Goal: Information Seeking & Learning: Learn about a topic

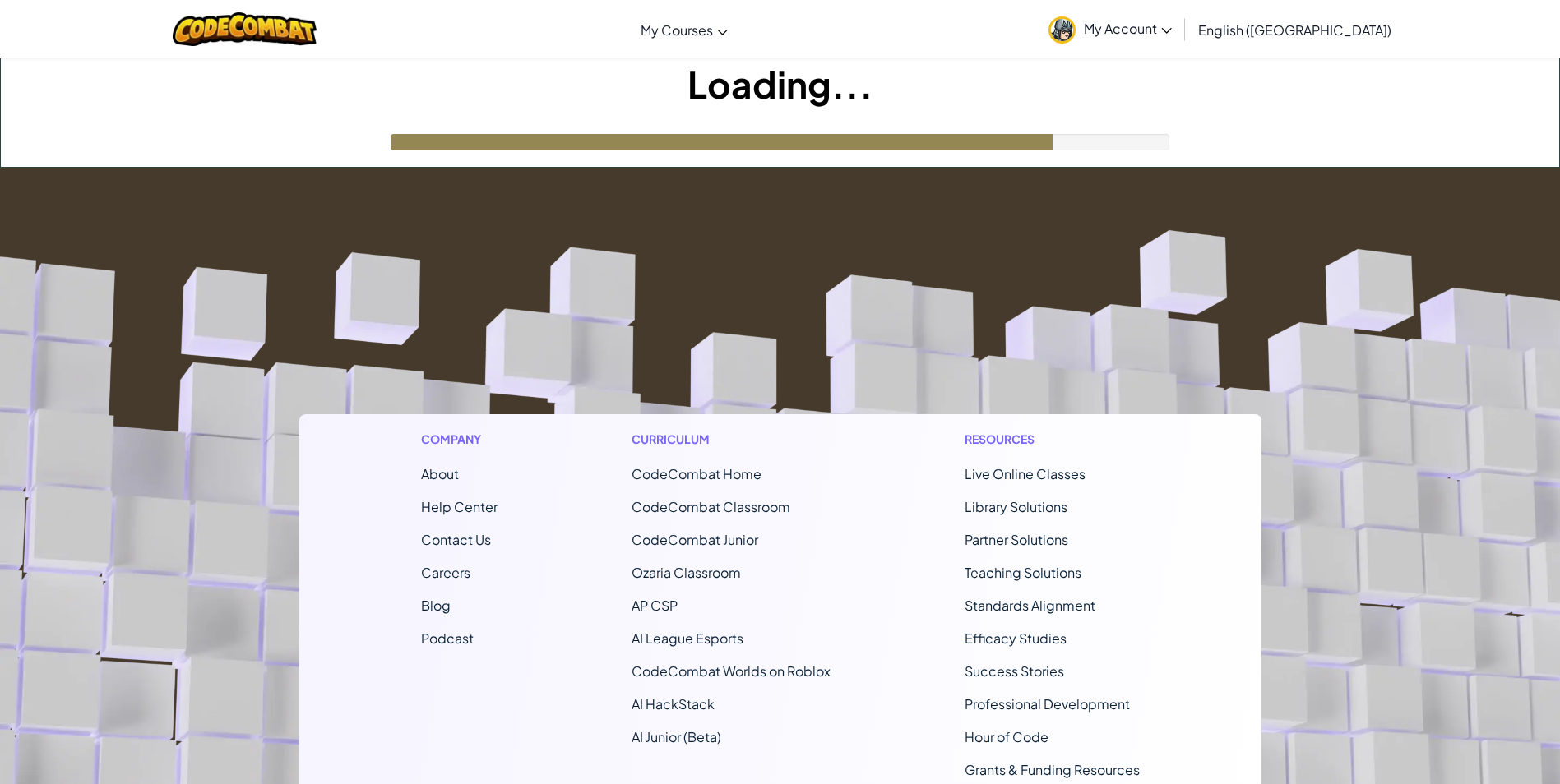
click at [1075, 29] on img at bounding box center [1062, 30] width 27 height 27
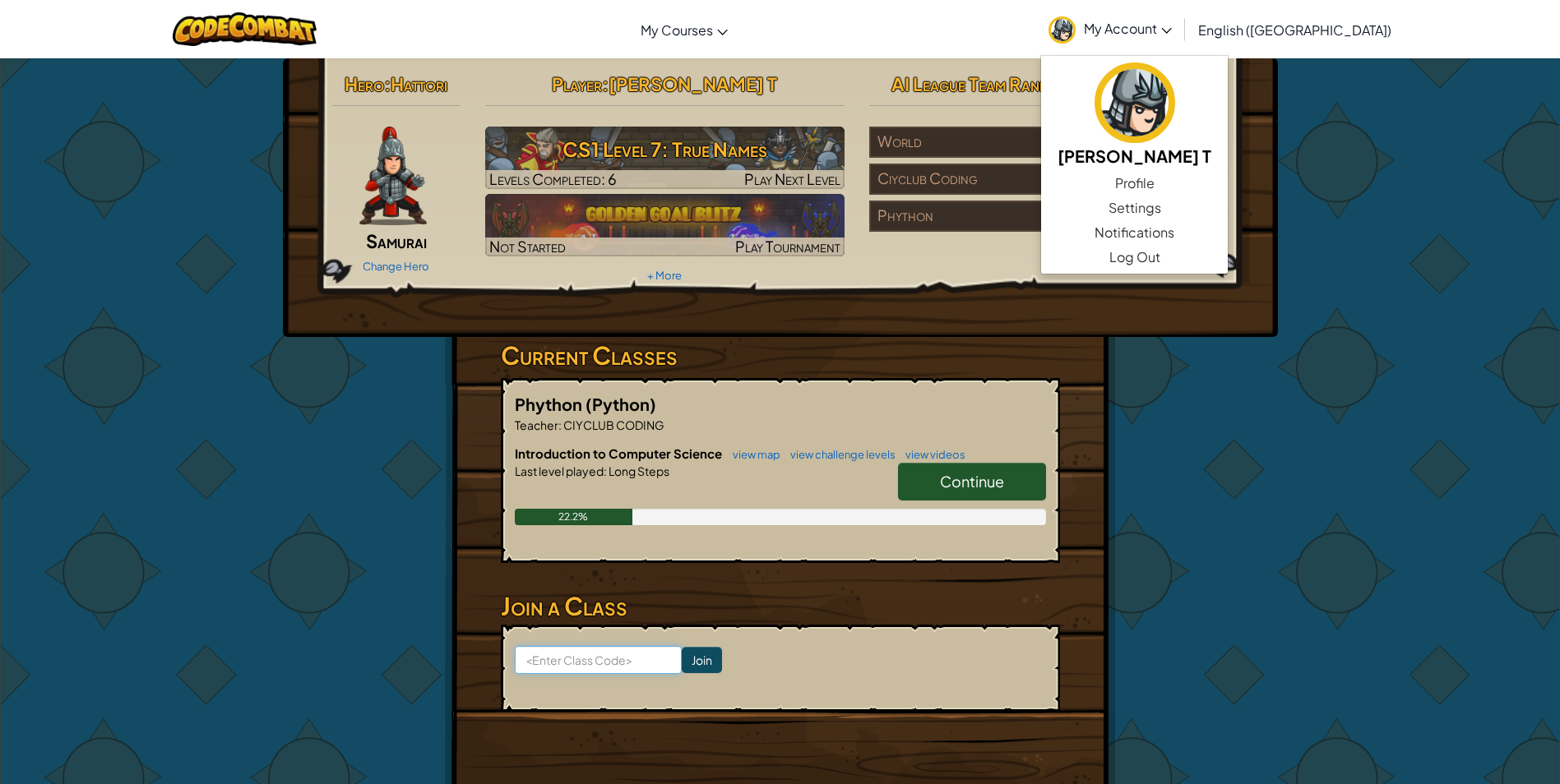
click at [610, 654] on input at bounding box center [597, 660] width 167 height 28
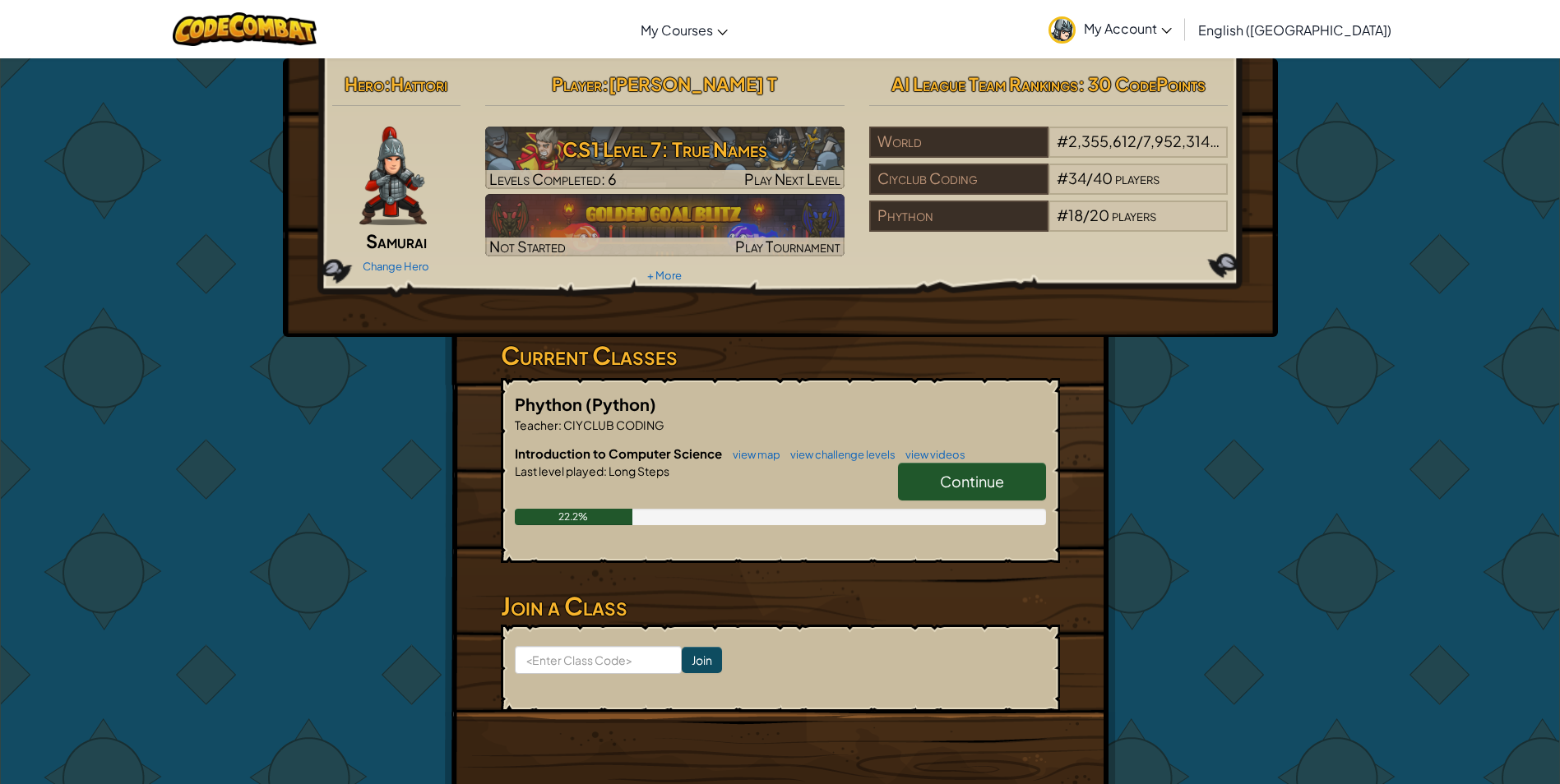
click at [1172, 35] on span "My Account" at bounding box center [1128, 28] width 88 height 17
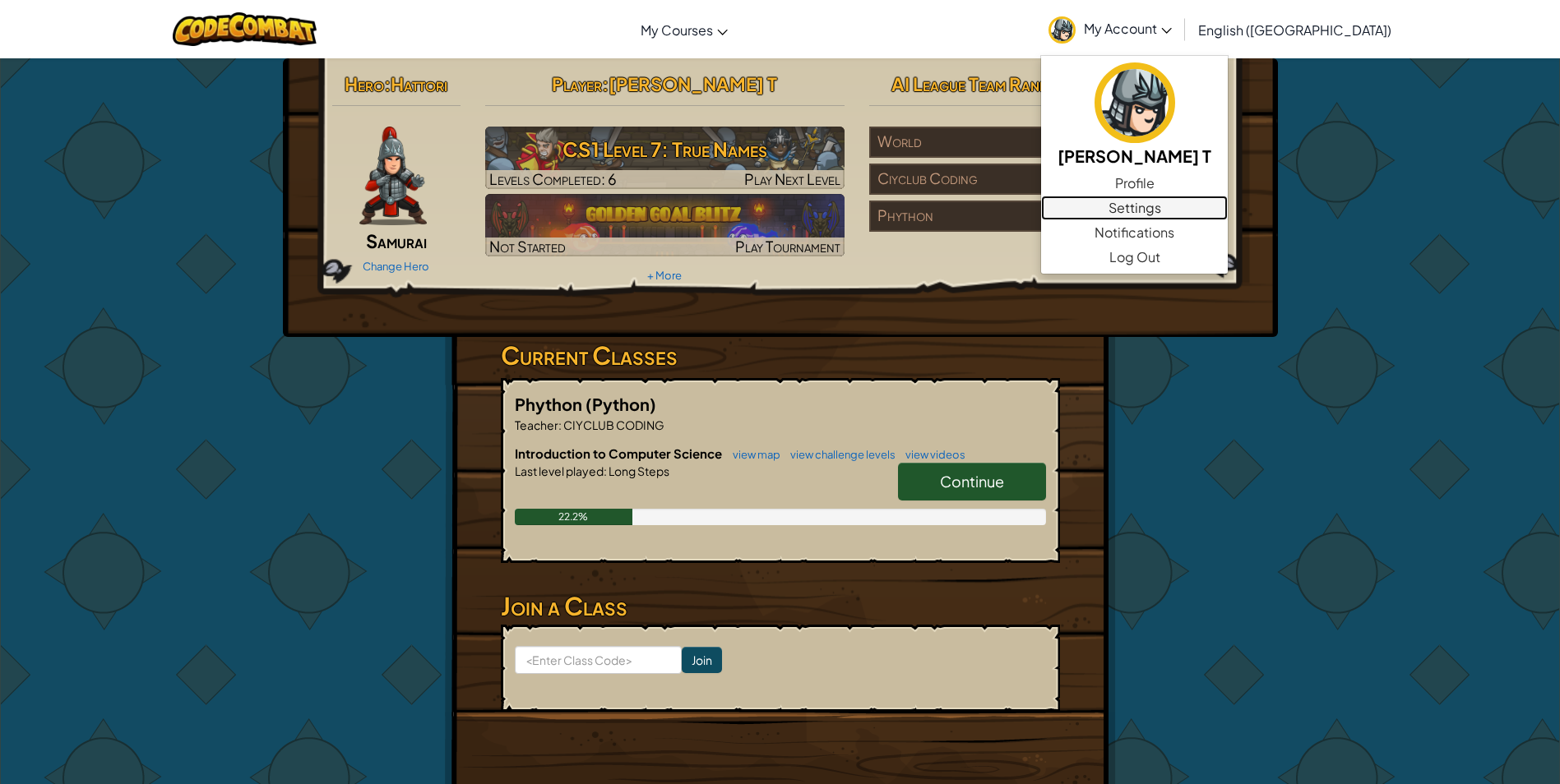
click at [1196, 200] on link "Settings" at bounding box center [1134, 207] width 187 height 25
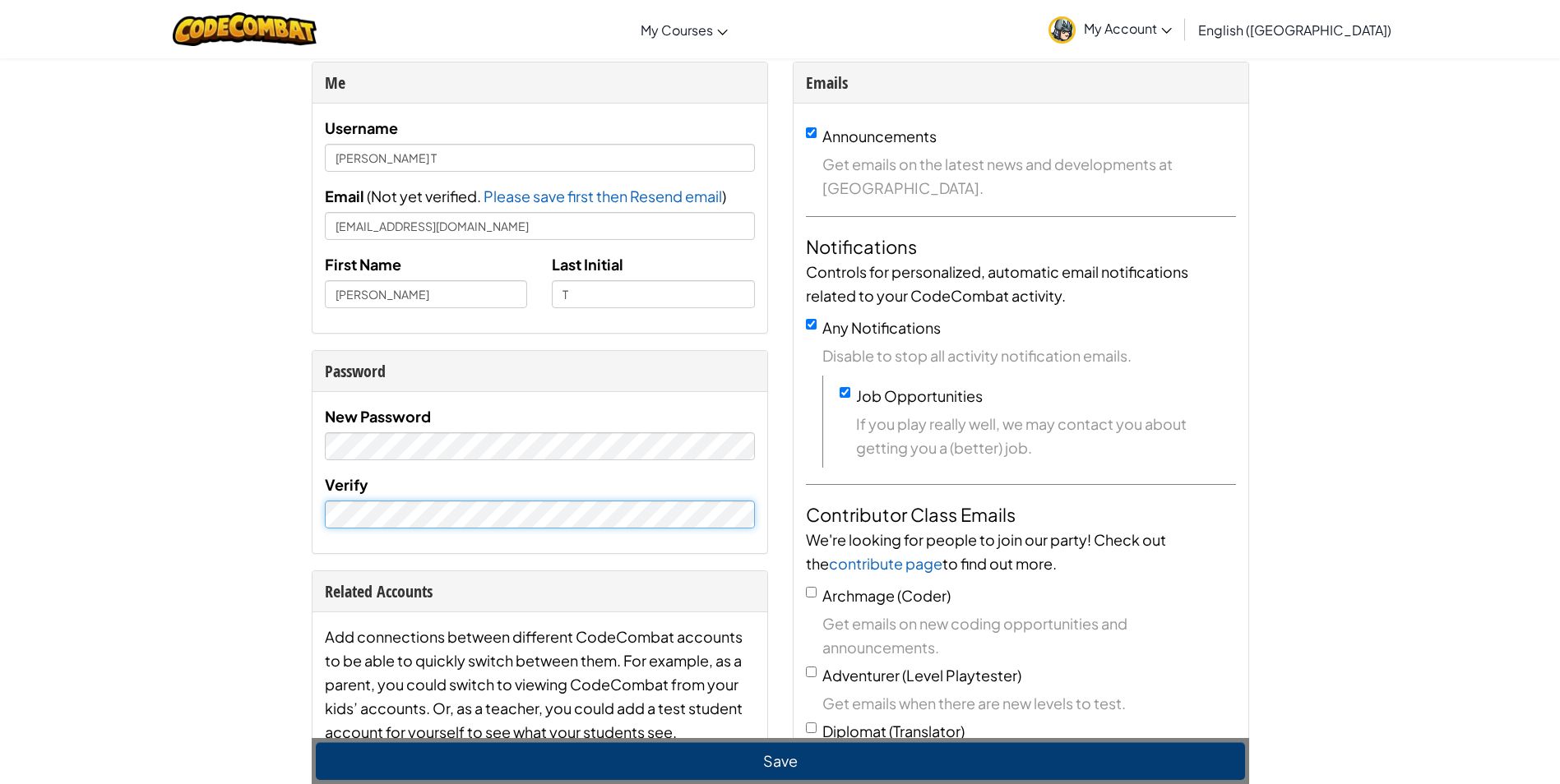
scroll to position [137, 0]
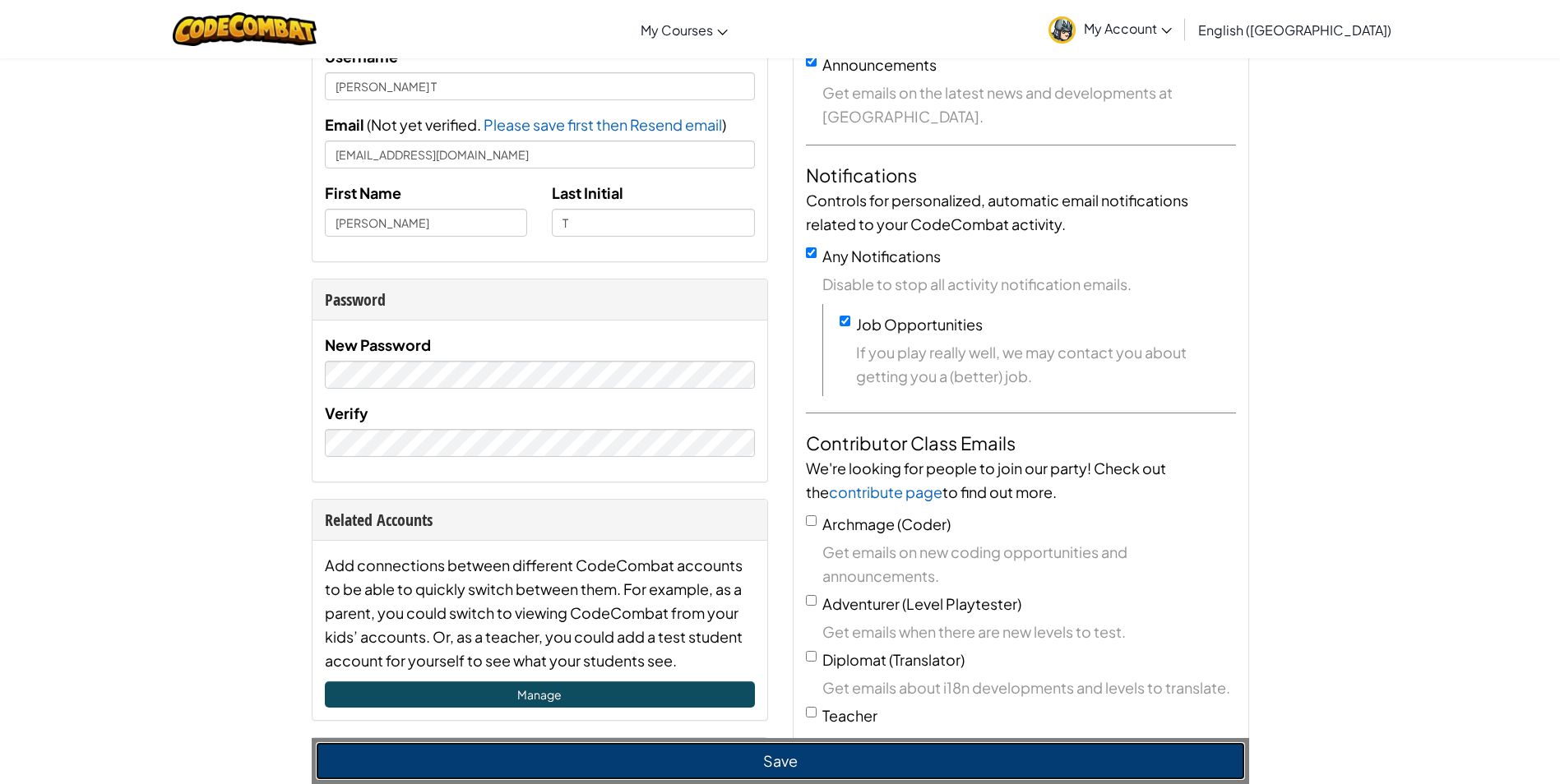
click at [652, 754] on button "Save" at bounding box center [780, 761] width 929 height 38
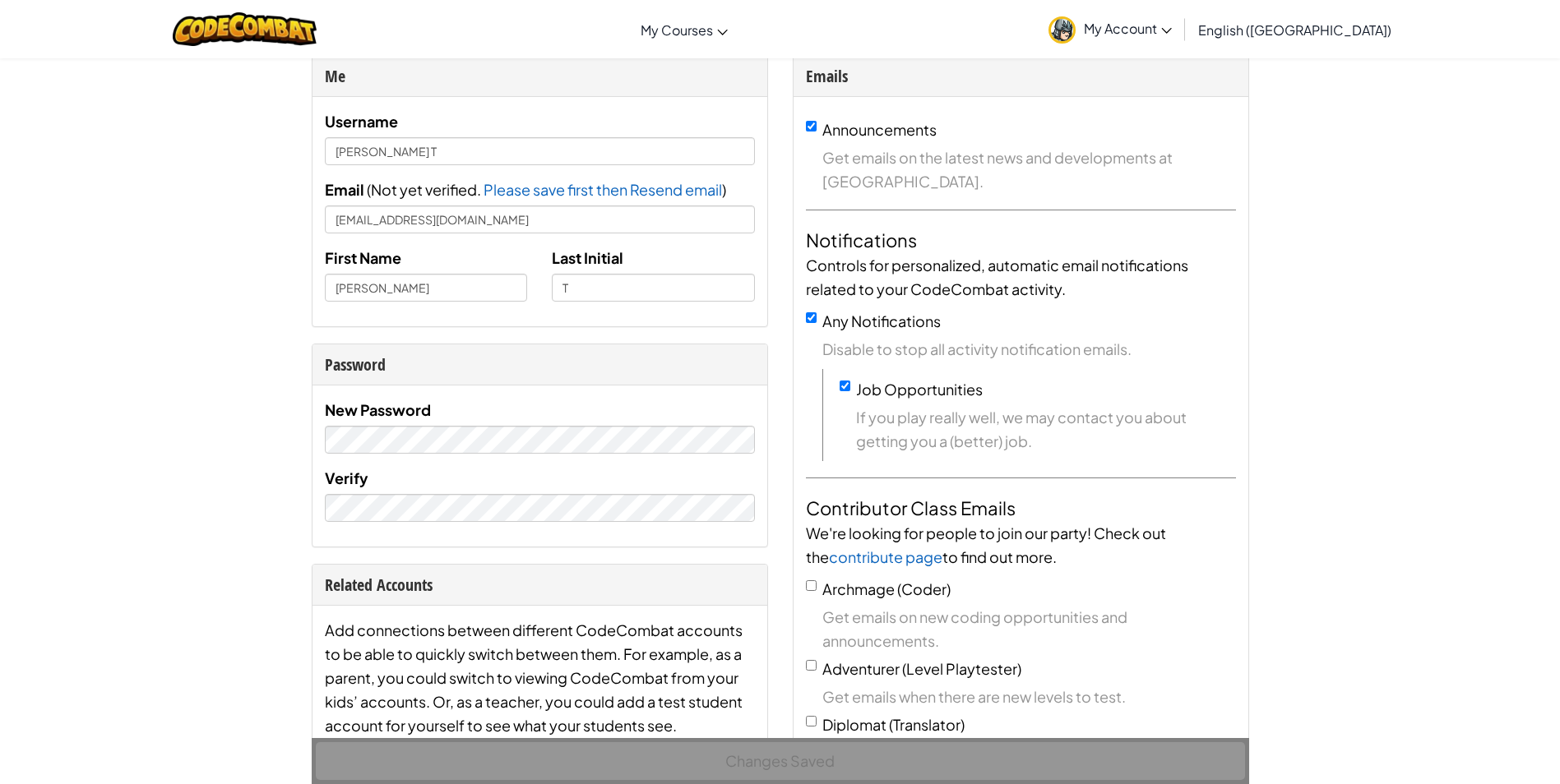
scroll to position [0, 0]
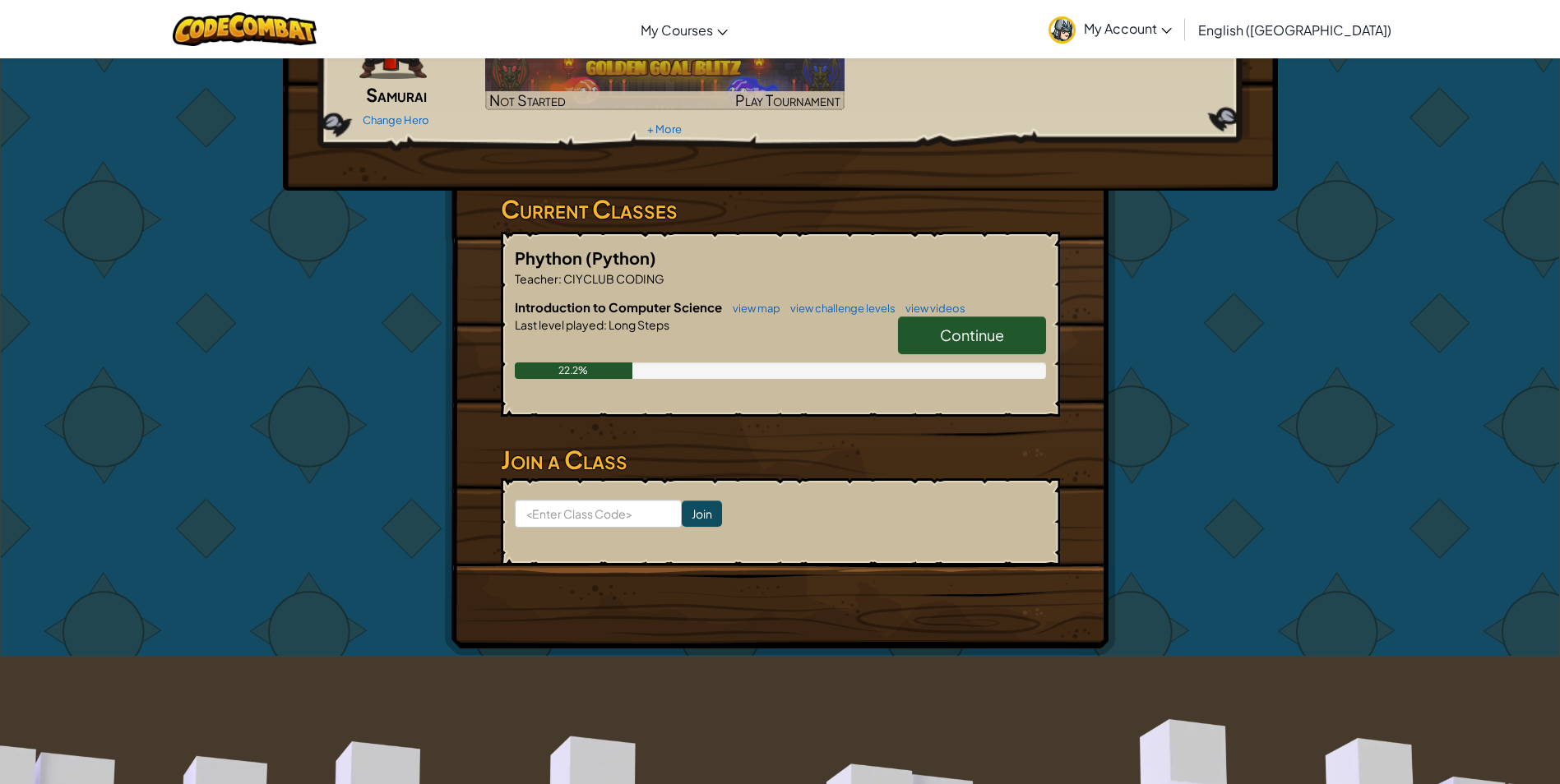
scroll to position [164, 0]
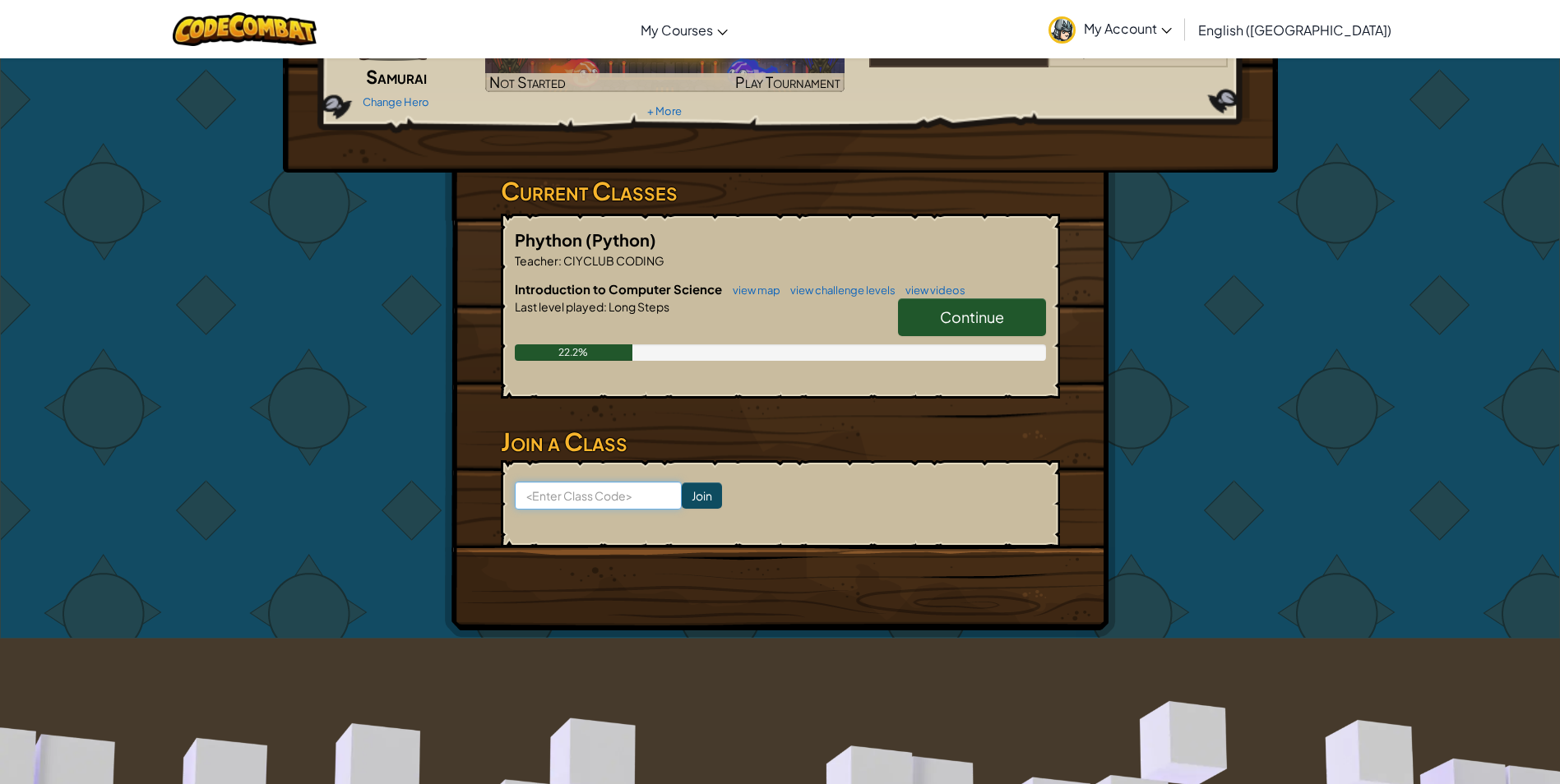
click at [615, 504] on input at bounding box center [597, 496] width 167 height 28
type input "RoomShareWater"
click at [691, 490] on input "Join" at bounding box center [702, 496] width 41 height 26
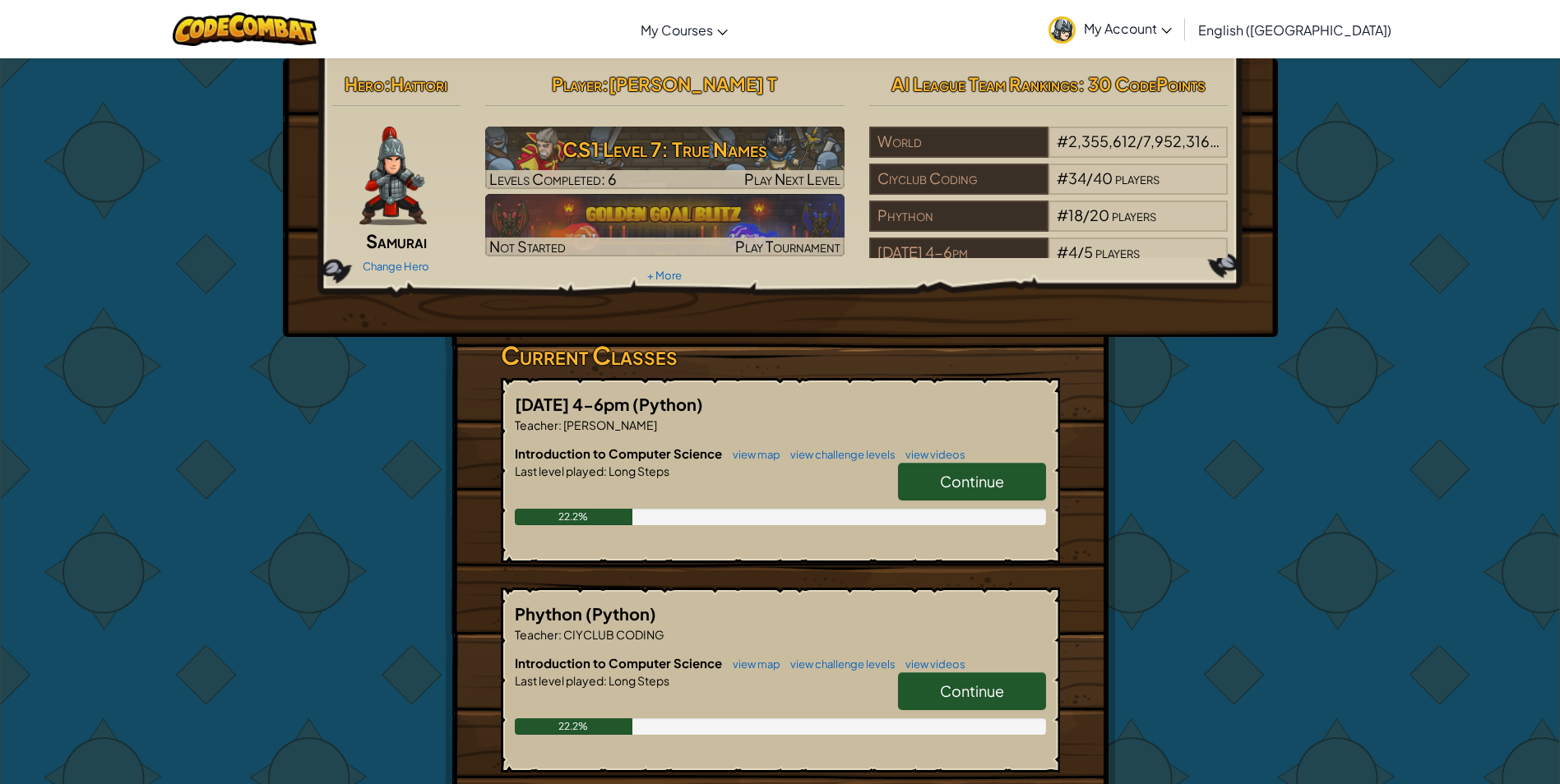
click at [950, 480] on span "Continue" at bounding box center [972, 481] width 64 height 19
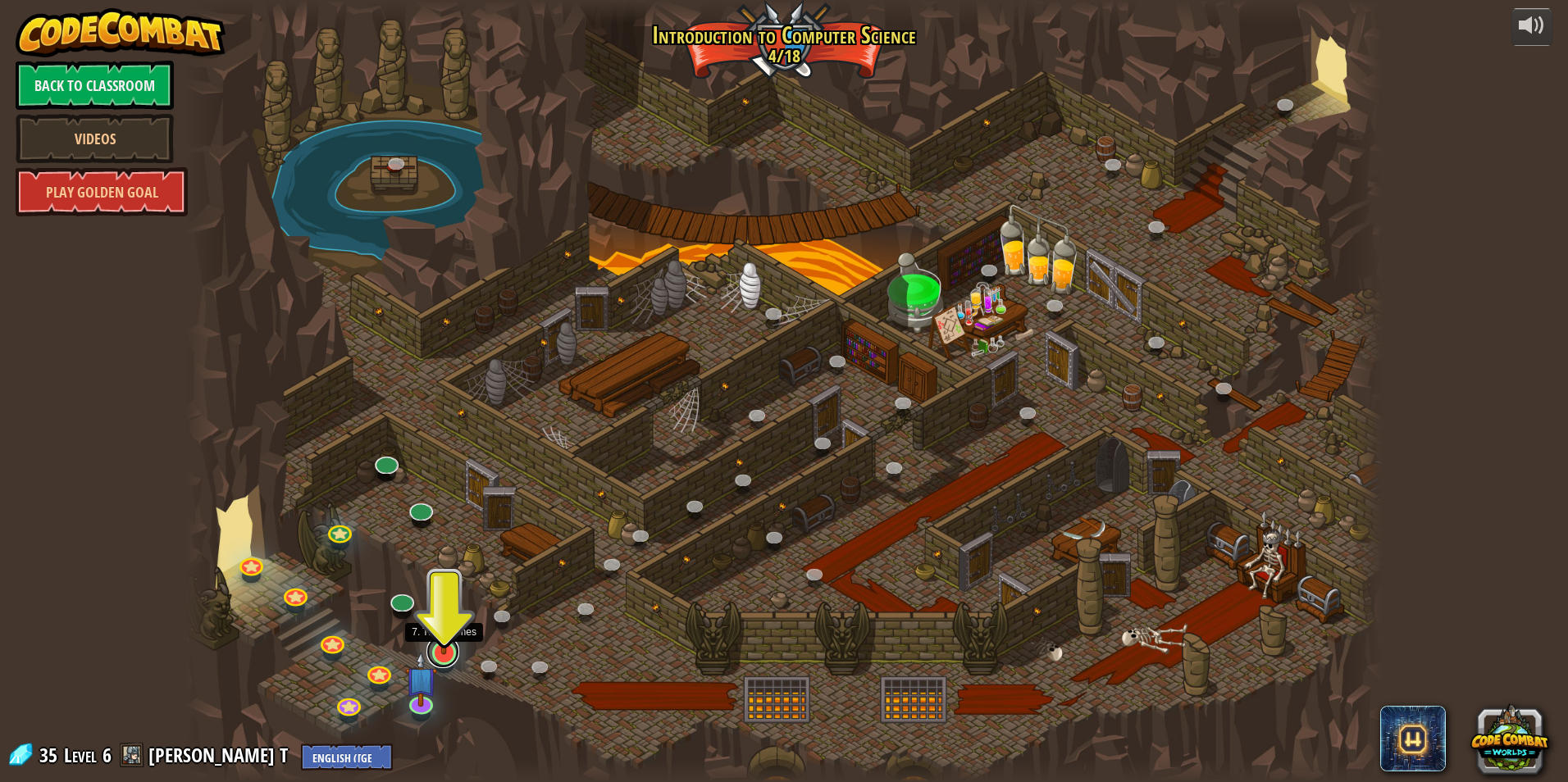
drag, startPoint x: 457, startPoint y: 657, endPoint x: 453, endPoint y: 646, distance: 11.7
click at [457, 656] on link at bounding box center [442, 651] width 33 height 33
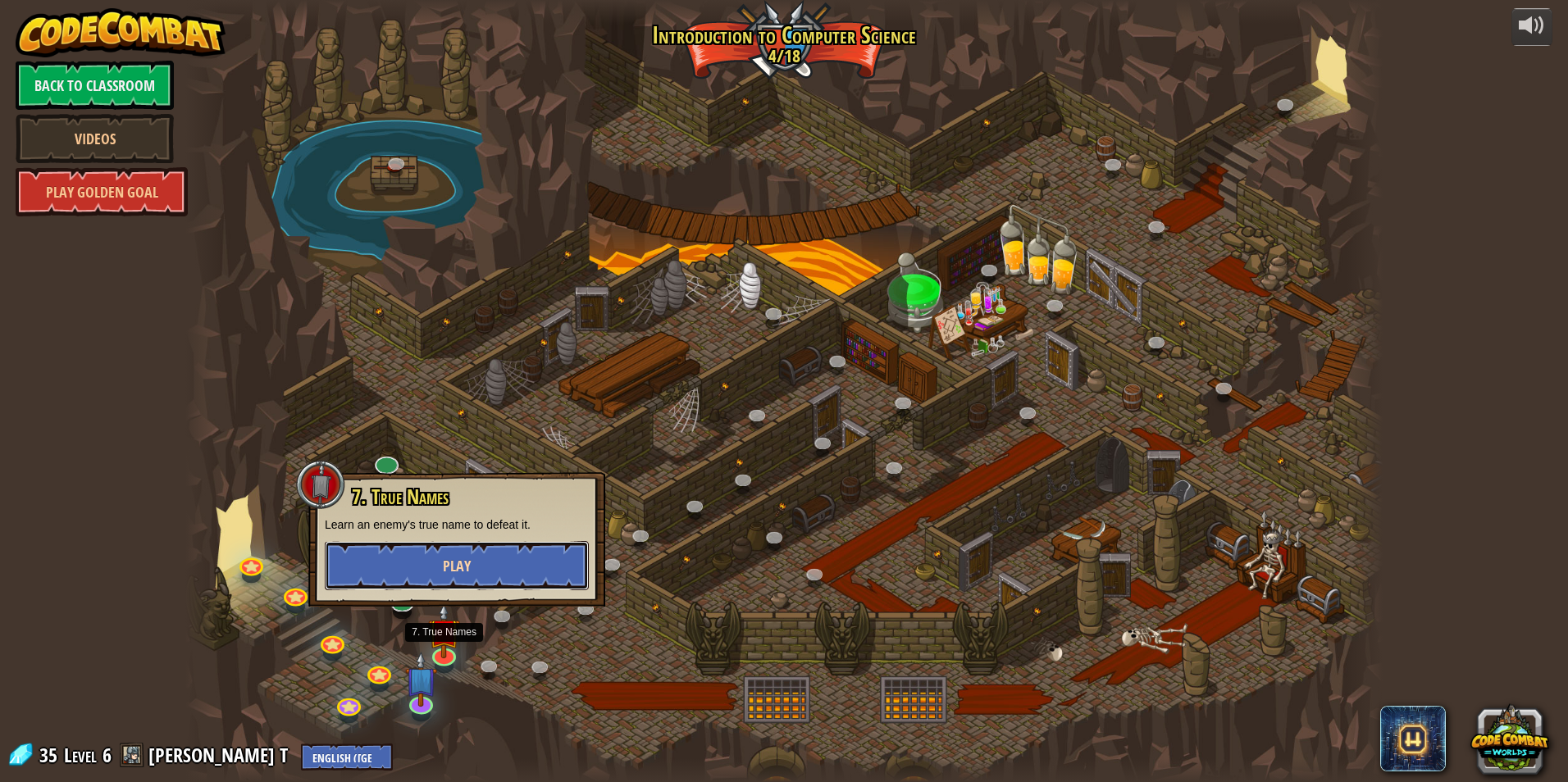
click at [446, 564] on span "Play" at bounding box center [457, 566] width 28 height 20
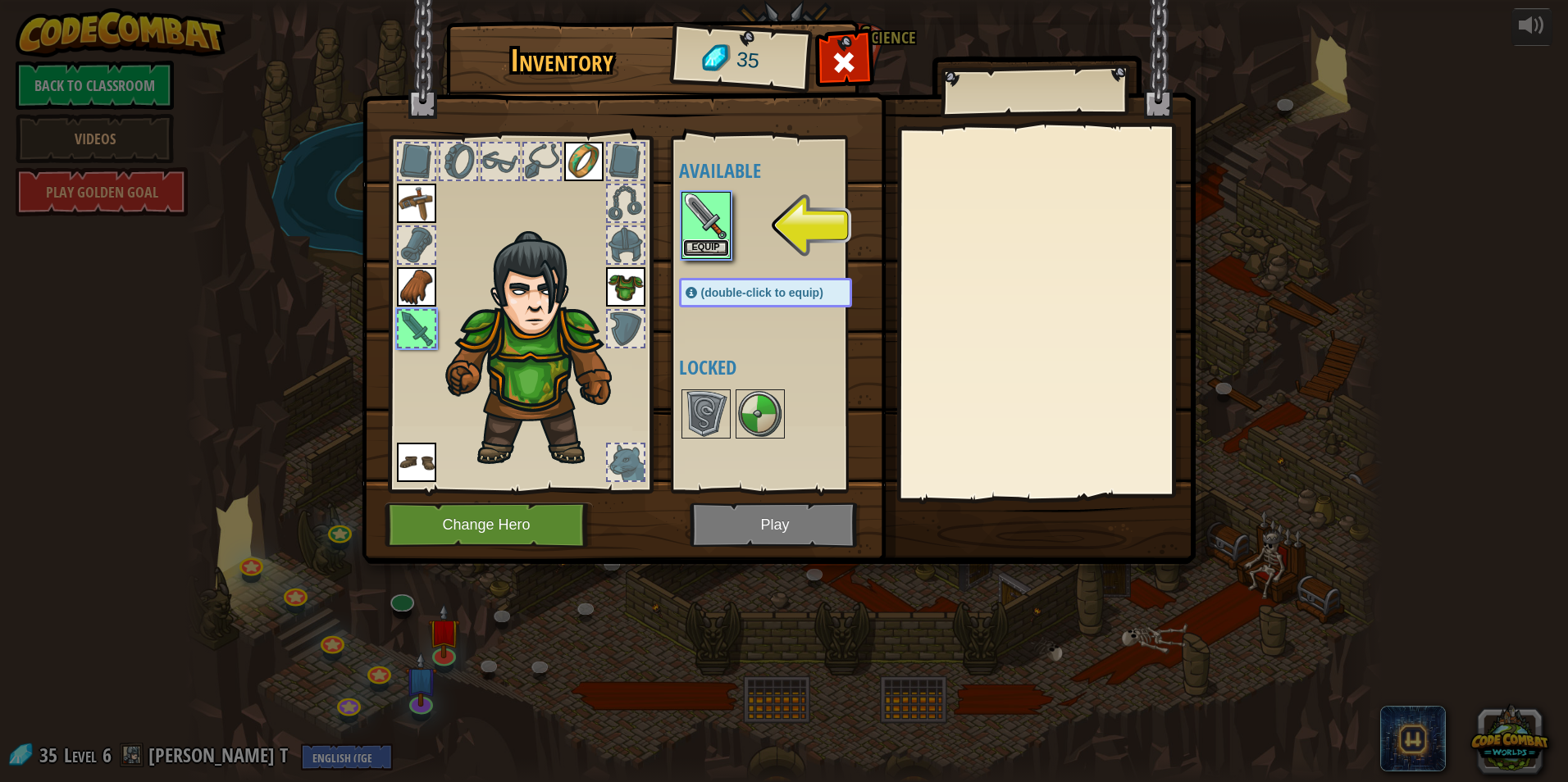
click at [716, 243] on button "Equip" at bounding box center [706, 248] width 46 height 17
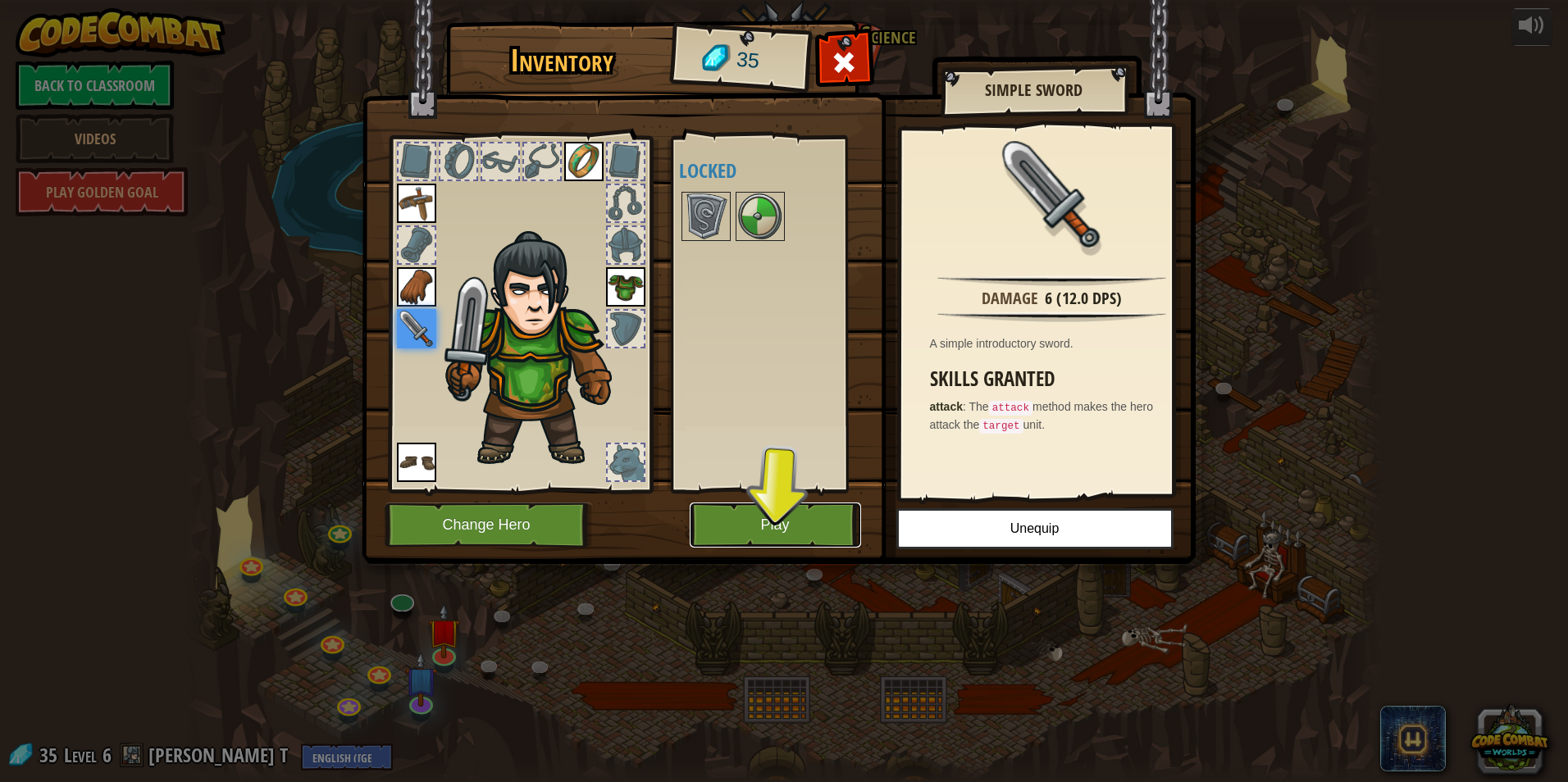
click at [760, 520] on button "Play" at bounding box center [775, 525] width 171 height 45
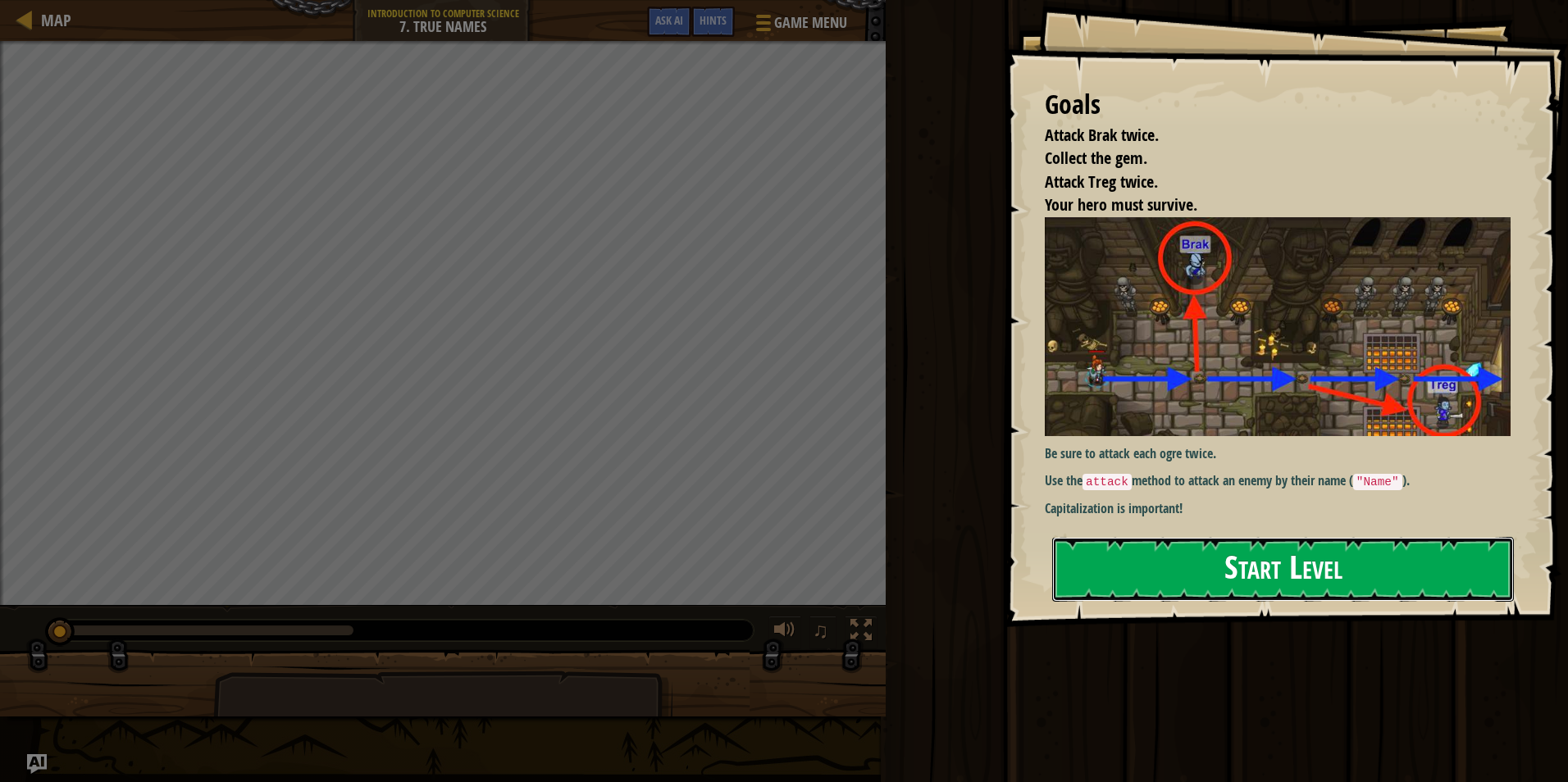
click at [1356, 570] on button "Start Level" at bounding box center [1283, 569] width 462 height 65
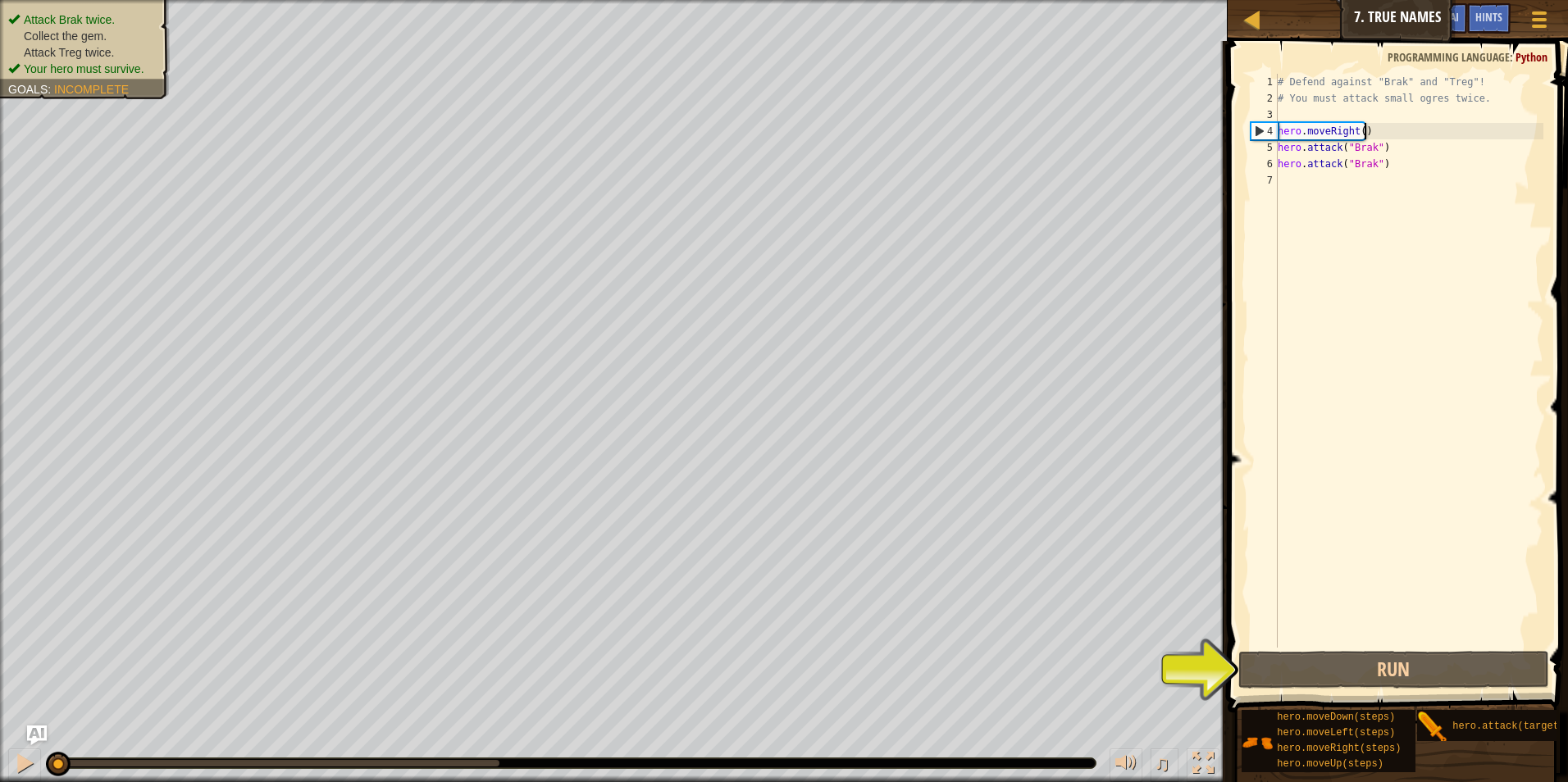
click at [1382, 127] on div "# Defend against "Brak" and "Treg"! # You must attack small ogres twice. hero .…" at bounding box center [1408, 376] width 269 height 607
type textarea "hero.moveRight()"
click at [1375, 133] on div "# Defend against "Brak" and "Treg"! # You must attack small ogres twice. hero .…" at bounding box center [1408, 376] width 269 height 607
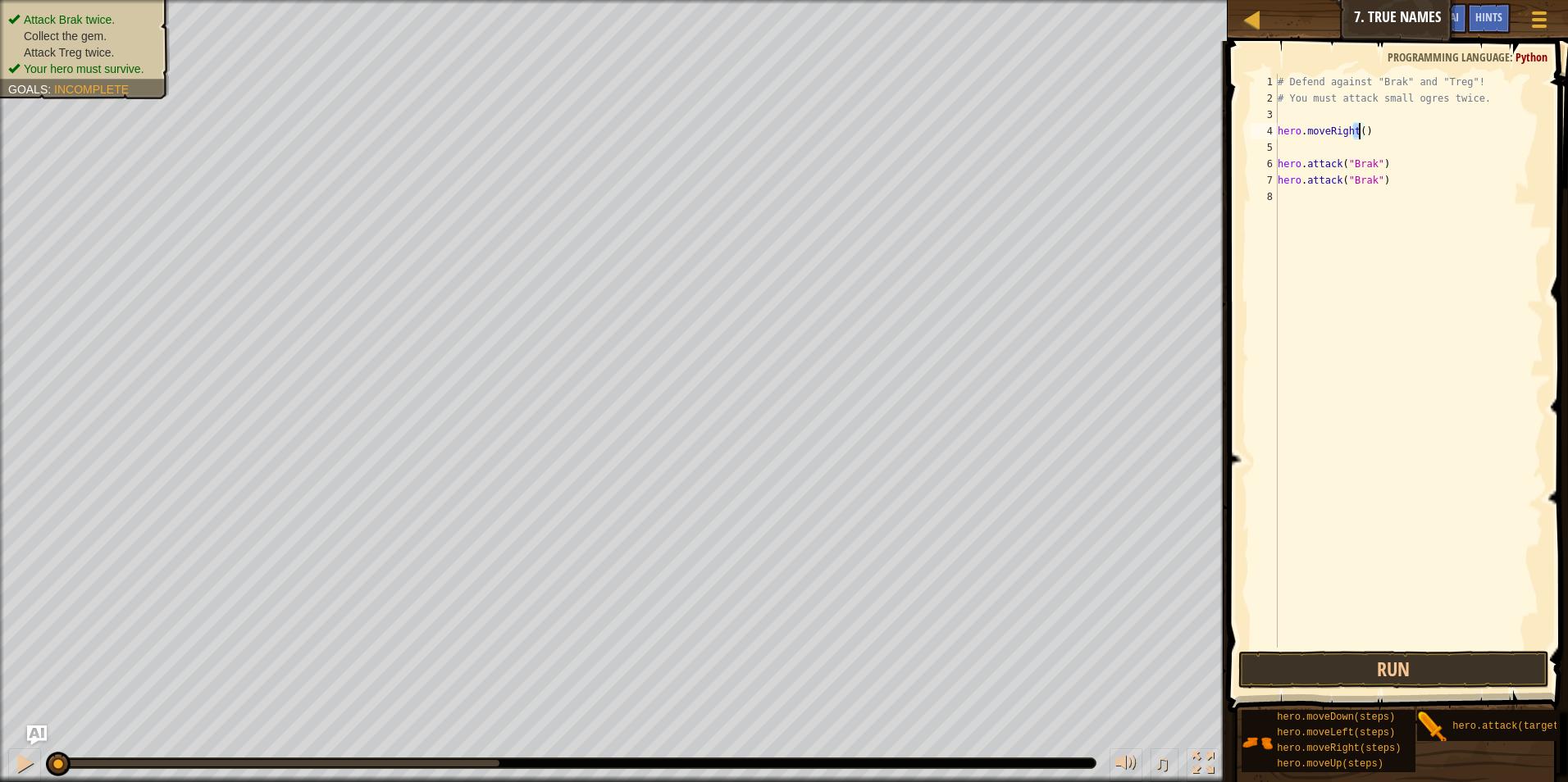
click at [1357, 131] on div "# Defend against "Brak" and "Treg"! # You must attack small ogres twice. hero .…" at bounding box center [1408, 376] width 269 height 607
click at [1357, 131] on div "# Defend against "Brak" and "Treg"! # You must attack small ogres twice. hero .…" at bounding box center [1408, 360] width 269 height 574
drag, startPoint x: 1370, startPoint y: 158, endPoint x: 1370, endPoint y: 138, distance: 20.0
click at [1369, 148] on div "# Defend against "Brak" and "Treg"! # You must attack small ogres twice. hero .…" at bounding box center [1408, 376] width 269 height 607
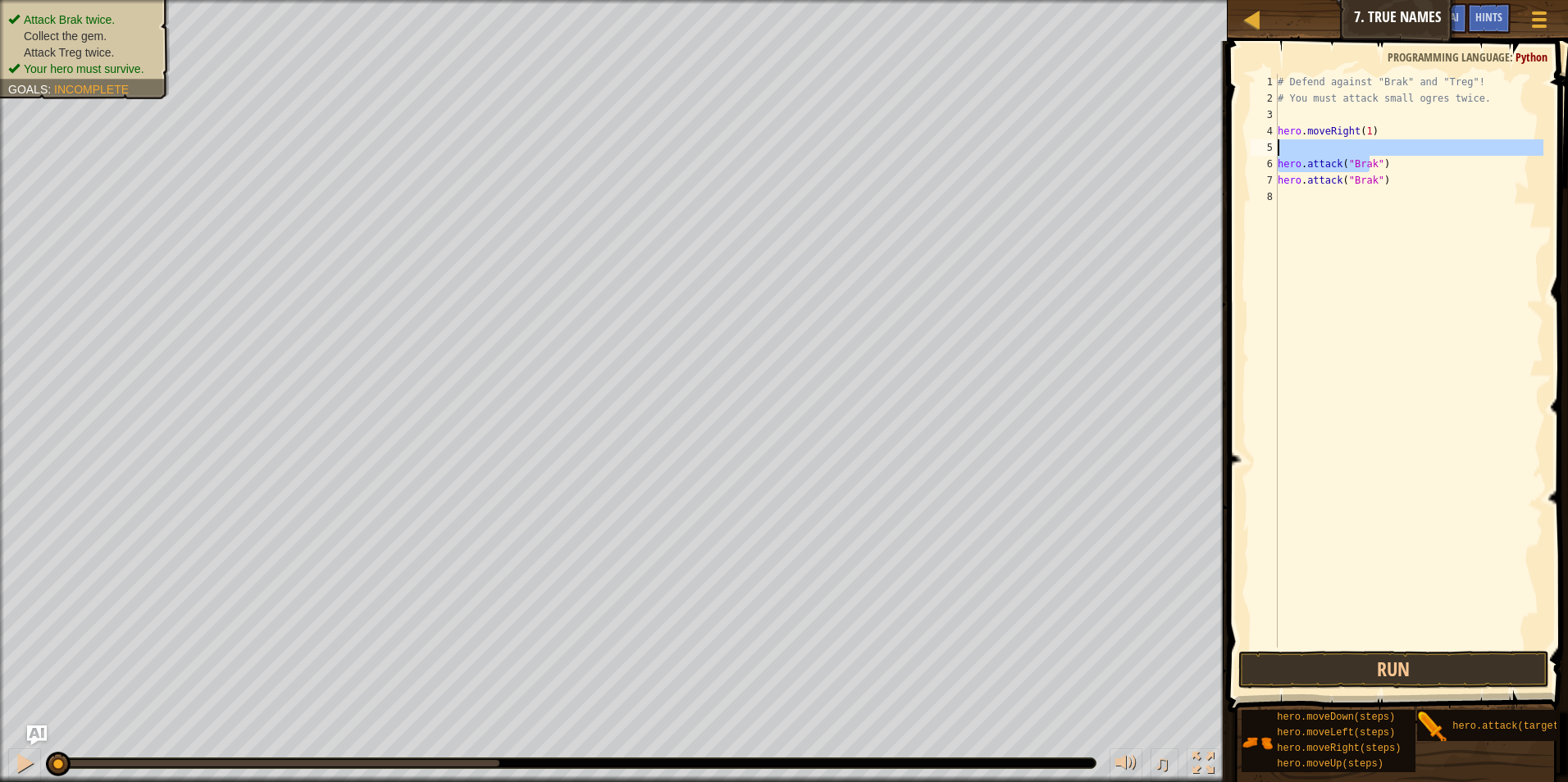
click at [1370, 136] on div "# Defend against "Brak" and "Treg"! # You must attack small ogres twice. hero .…" at bounding box center [1408, 376] width 269 height 607
type textarea "hero.moveRight(1)"
click at [1366, 143] on div "# Defend against "Brak" and "Treg"! # You must attack small ogres twice. hero .…" at bounding box center [1408, 376] width 269 height 607
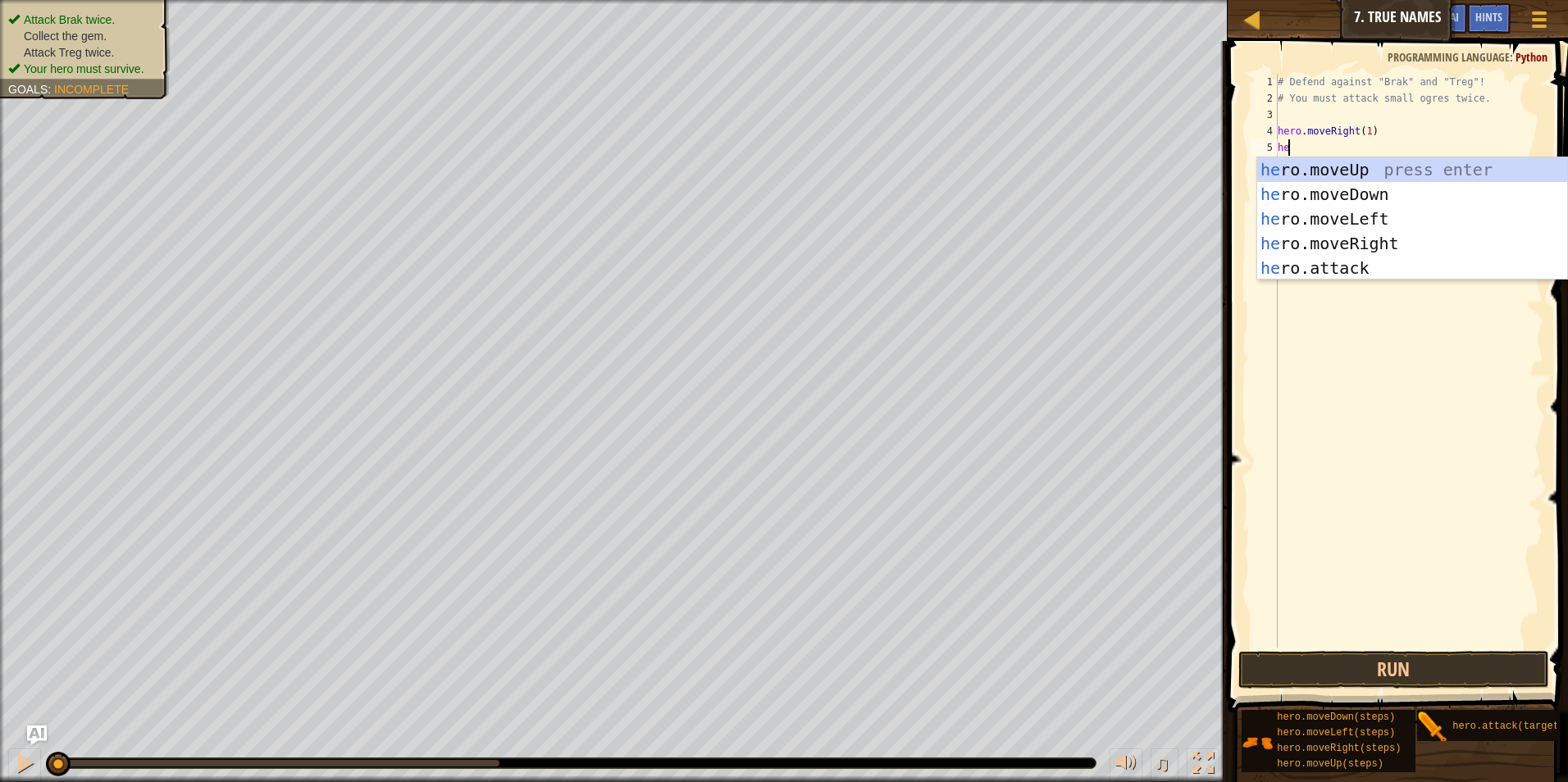
type textarea "her"
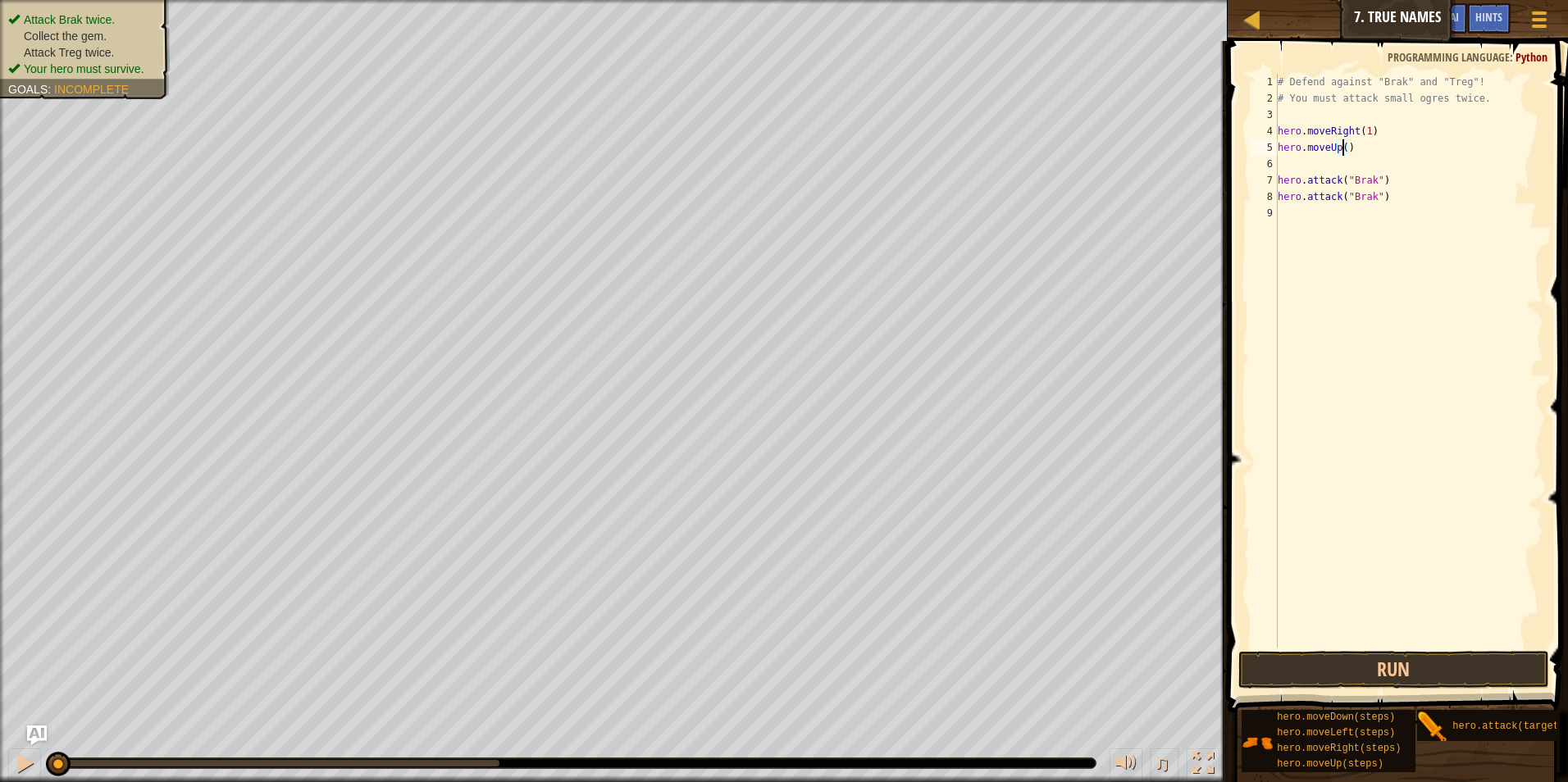
click at [1344, 145] on div "# Defend against "Brak" and "Treg"! # You must attack small ogres twice. hero .…" at bounding box center [1408, 376] width 269 height 607
click at [1381, 144] on div "# Defend against "Brak" and "Treg"! # You must attack small ogres twice. hero .…" at bounding box center [1408, 376] width 269 height 607
type textarea "hero.moveUp(1)"
click at [1350, 668] on button "Run" at bounding box center [1394, 670] width 311 height 38
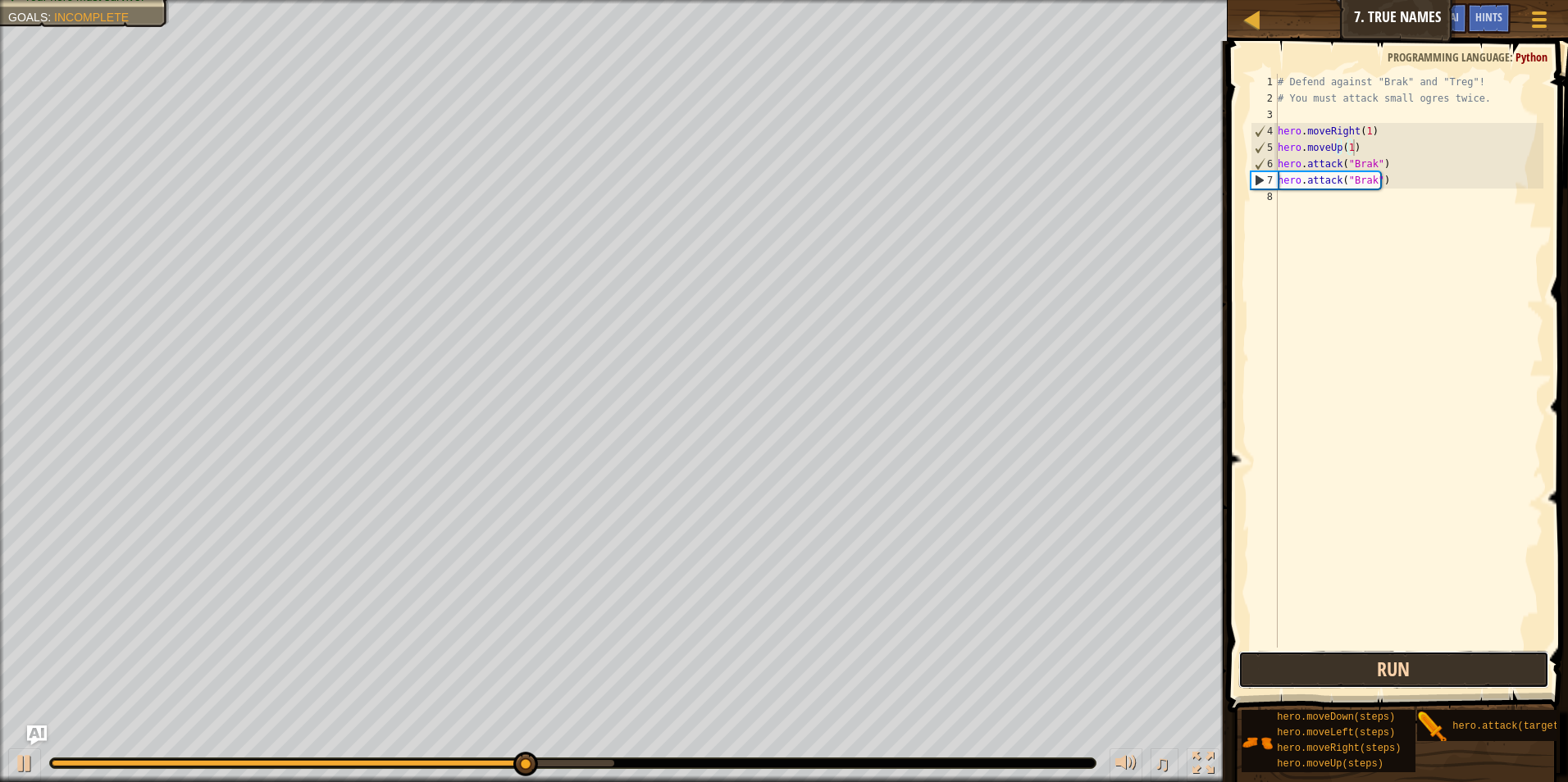
click at [1312, 675] on button "Run" at bounding box center [1394, 670] width 311 height 38
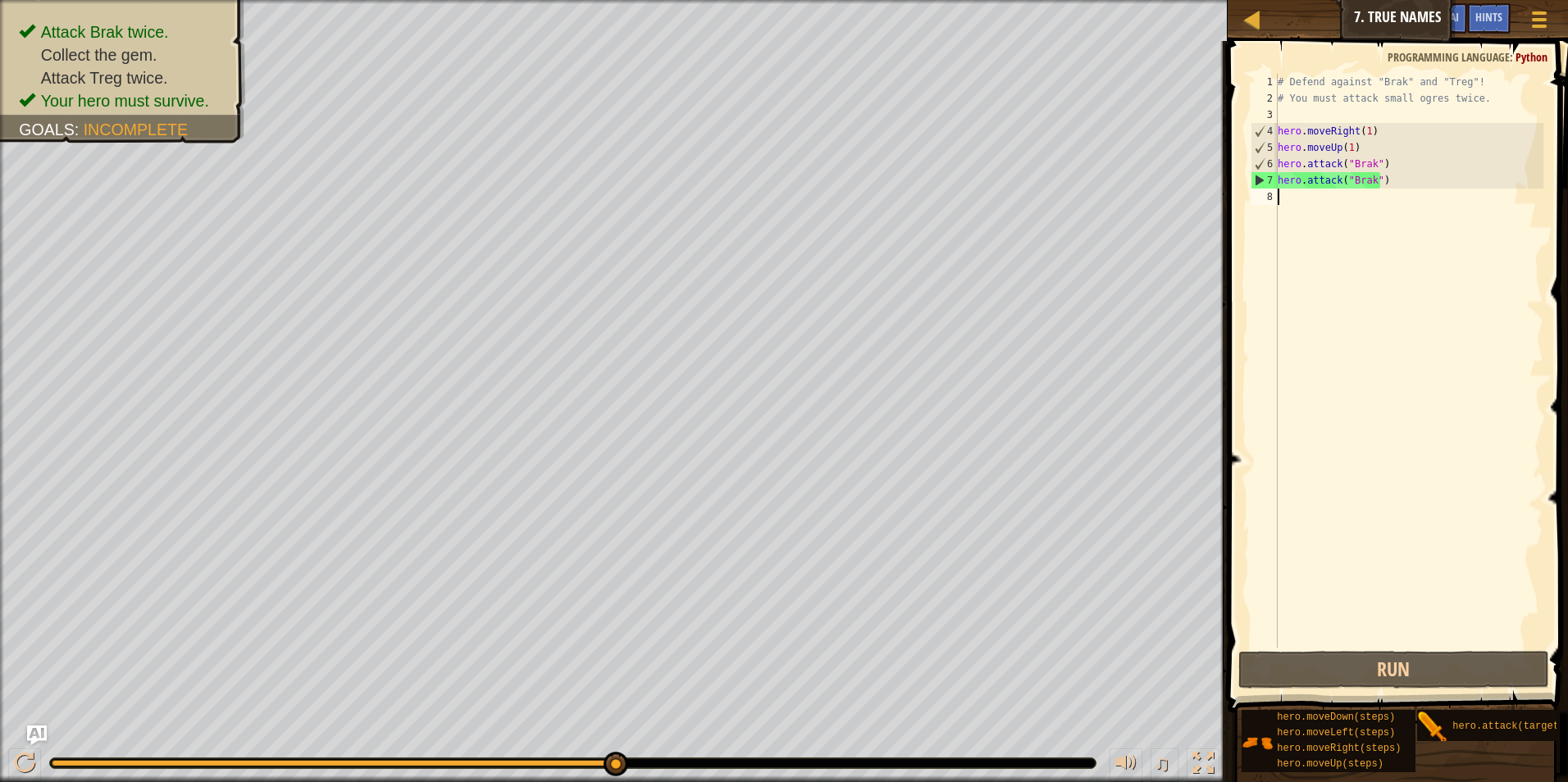
click at [1333, 202] on div "# Defend against "Brak" and "Treg"! # You must attack small ogres twice. hero .…" at bounding box center [1408, 376] width 269 height 607
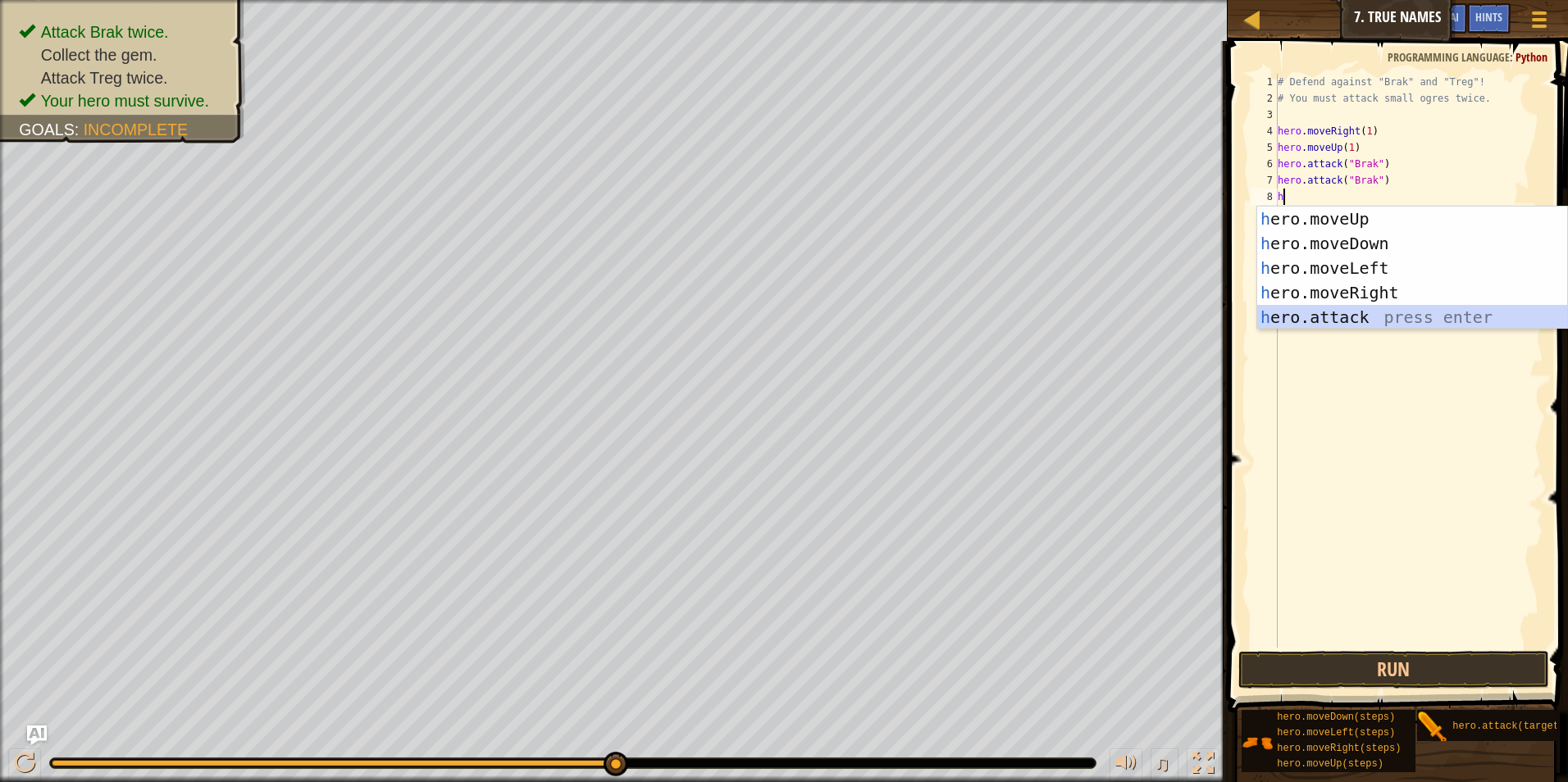
click at [1332, 323] on div "h ero.moveUp press enter h ero.moveDown press enter h ero.moveLeft press enter …" at bounding box center [1412, 293] width 310 height 172
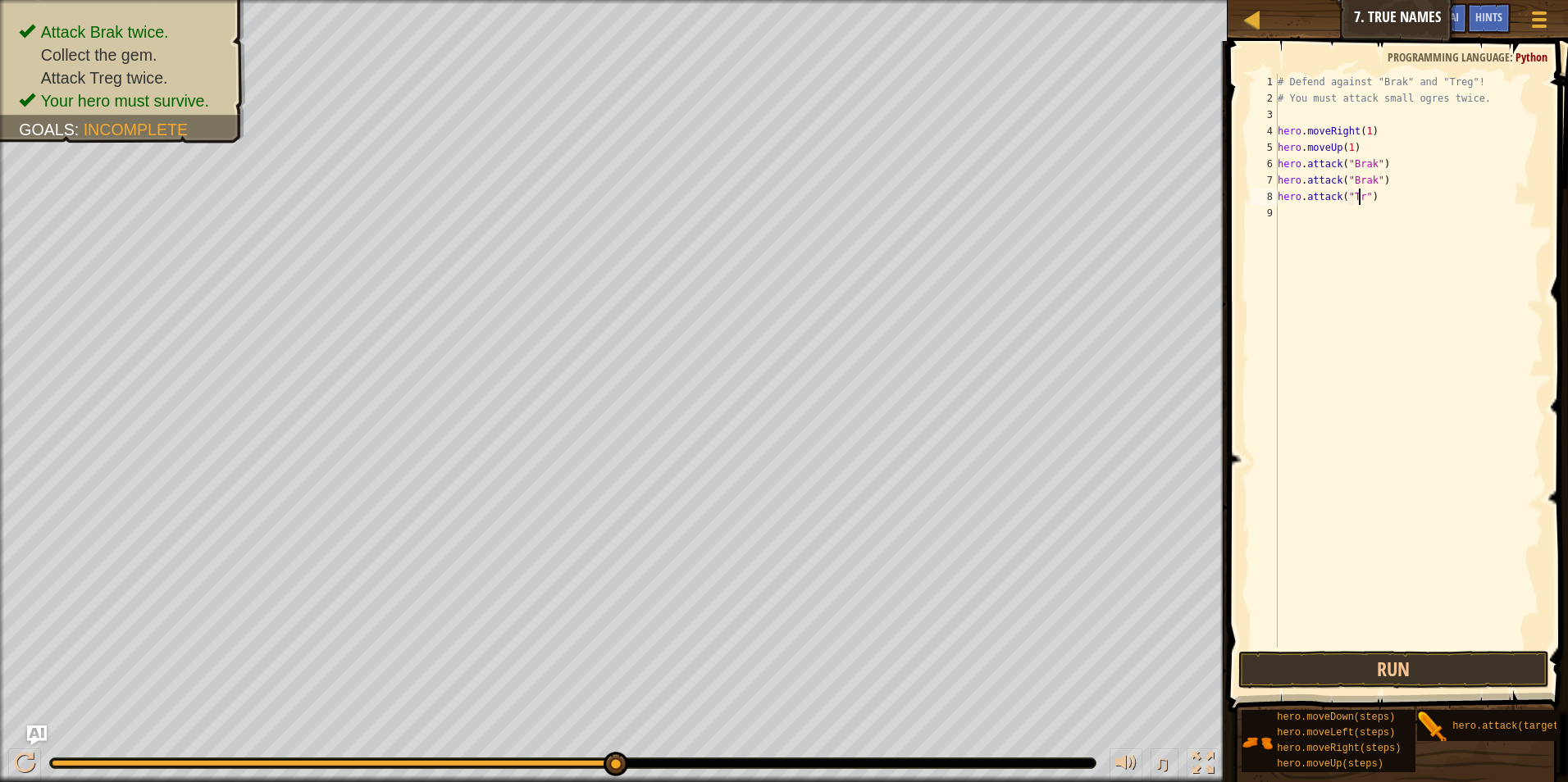
scroll to position [8, 7]
type textarea "hero.attack("Treg")"
click at [1199, 195] on div "Map Introduction to Computer Science 7. True Names Game Menu Done Hints Ask AI …" at bounding box center [784, 391] width 1568 height 782
click at [1299, 206] on div "# Defend against "Brak" and "Treg"! # You must attack small ogres twice. hero .…" at bounding box center [1408, 376] width 269 height 607
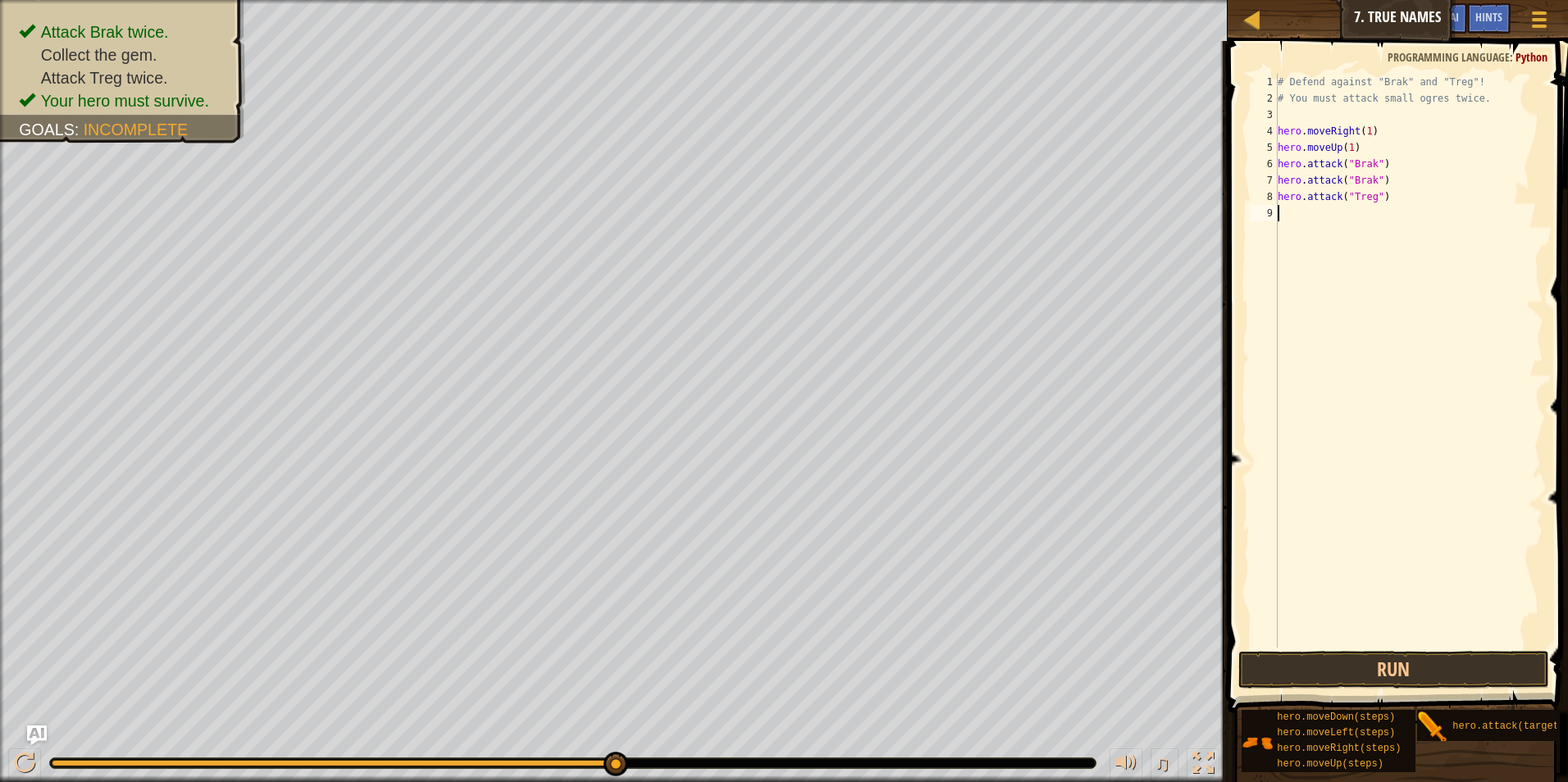
scroll to position [8, 0]
paste textarea "hero.attack("Treg")"
type textarea "hero.attack("Treg")"
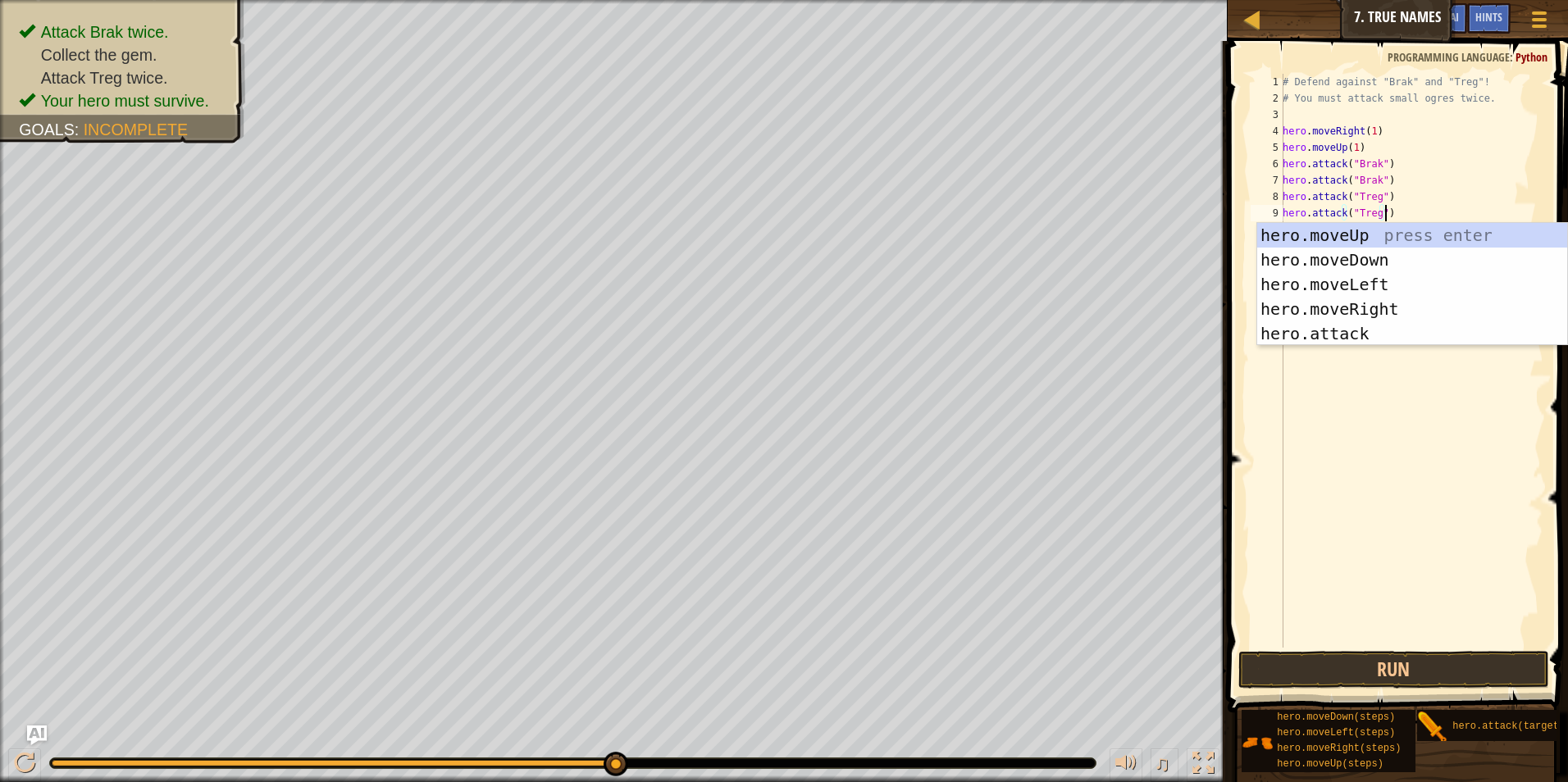
click at [1444, 191] on div "# Defend against "Brak" and "Treg"! # You must attack small ogres twice. hero .…" at bounding box center [1411, 376] width 264 height 607
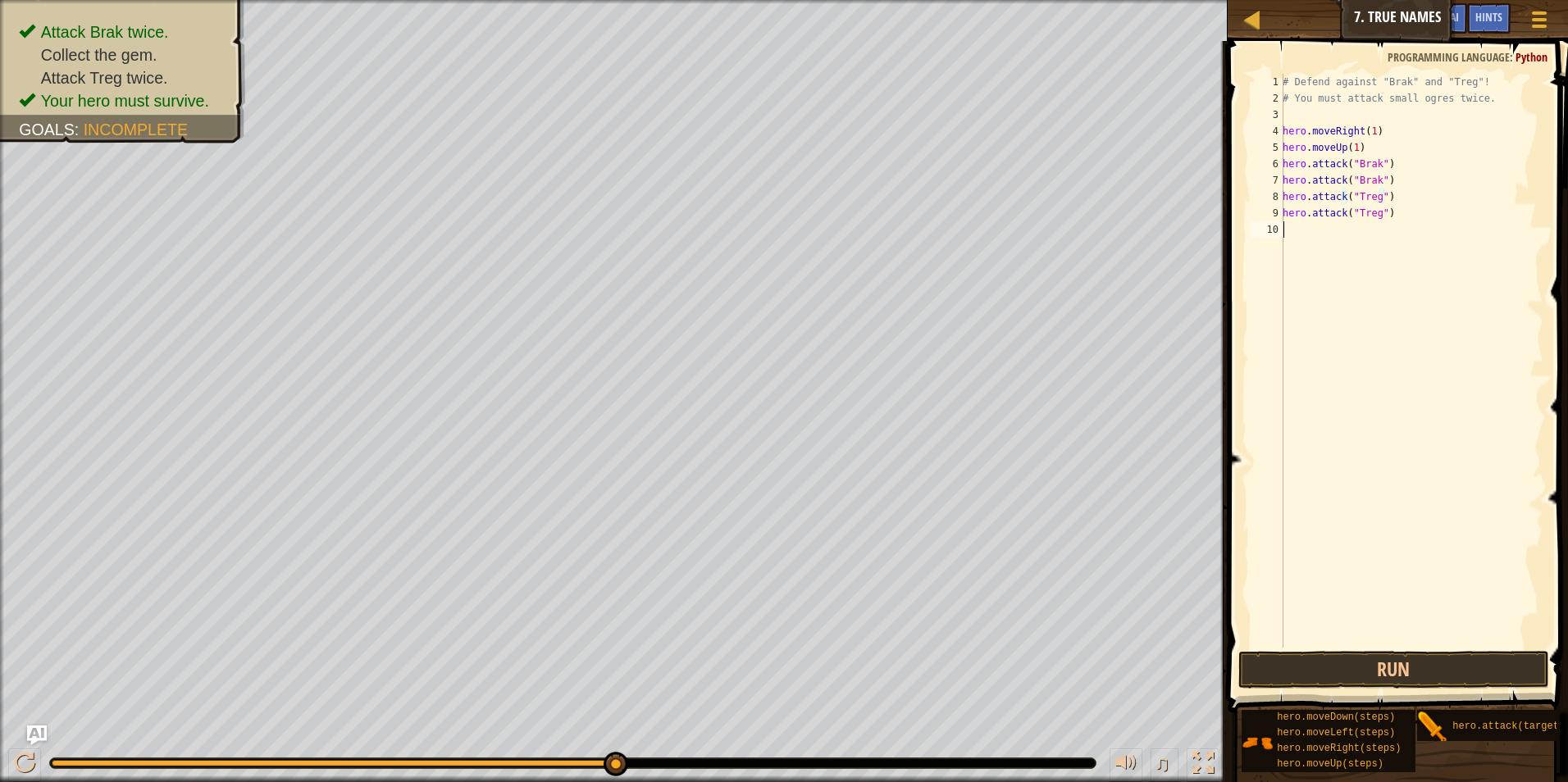
click at [1313, 235] on div "# Defend against "Brak" and "Treg"! # You must attack small ogres twice. hero .…" at bounding box center [1411, 376] width 264 height 607
type textarea "h"
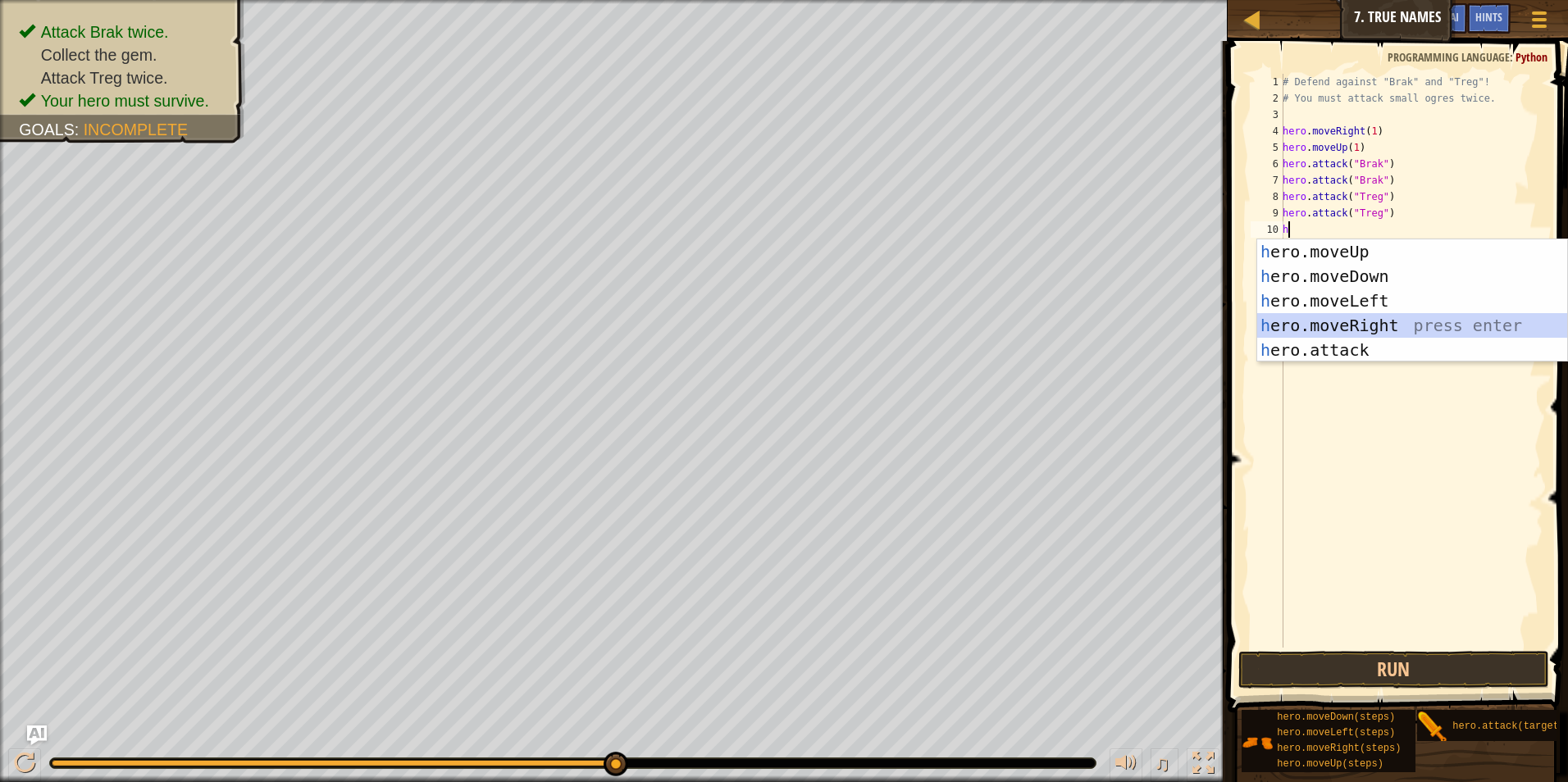
click at [1316, 332] on div "h ero.moveUp press enter h ero.moveDown press enter h ero.moveLeft press enter …" at bounding box center [1412, 326] width 310 height 172
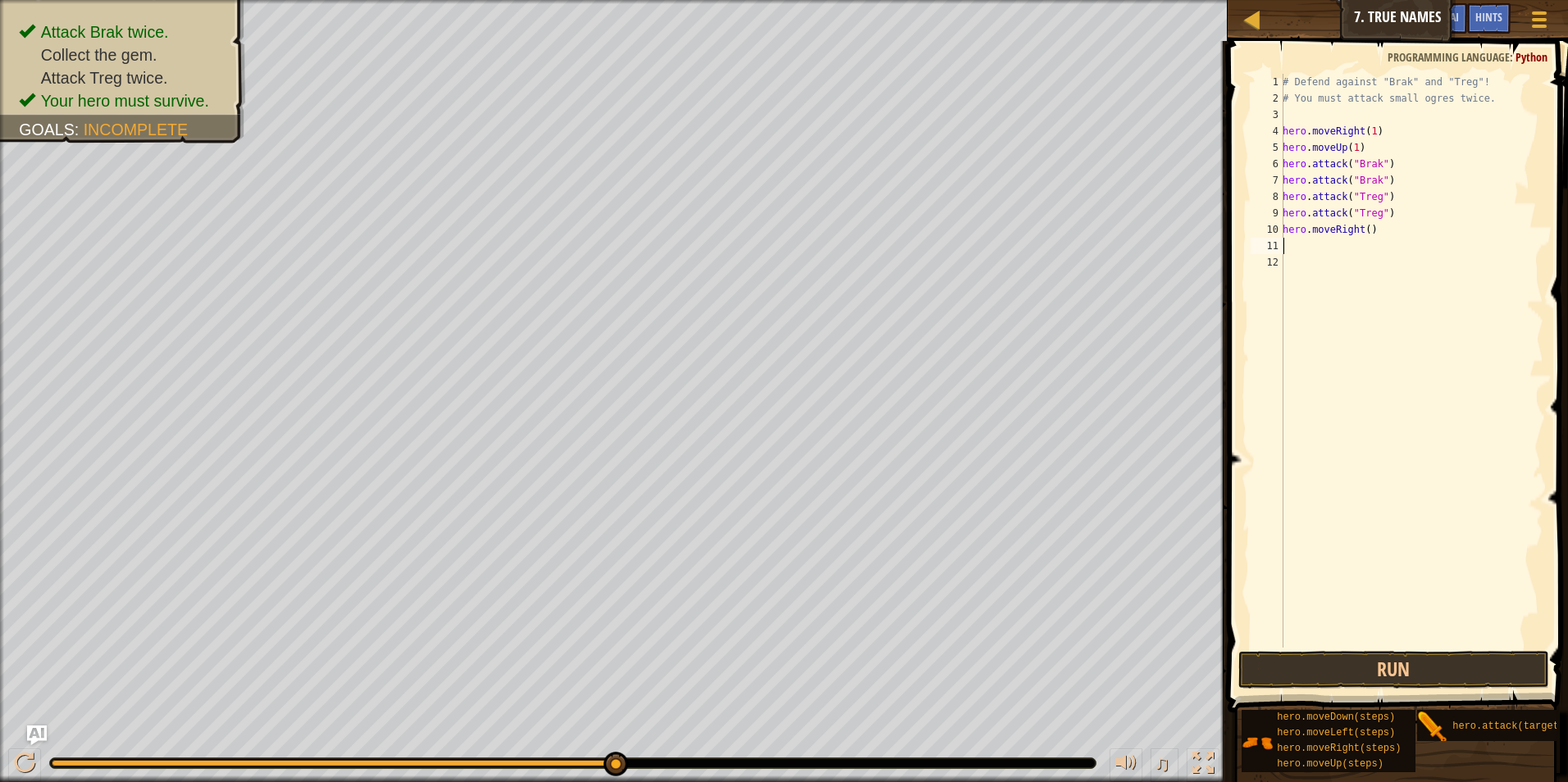
click at [1360, 229] on div "# Defend against "Brak" and "Treg"! # You must attack small ogres twice. hero .…" at bounding box center [1411, 376] width 264 height 607
type textarea "hero.moveRight(3)"
click at [1370, 661] on button "Run" at bounding box center [1394, 670] width 311 height 38
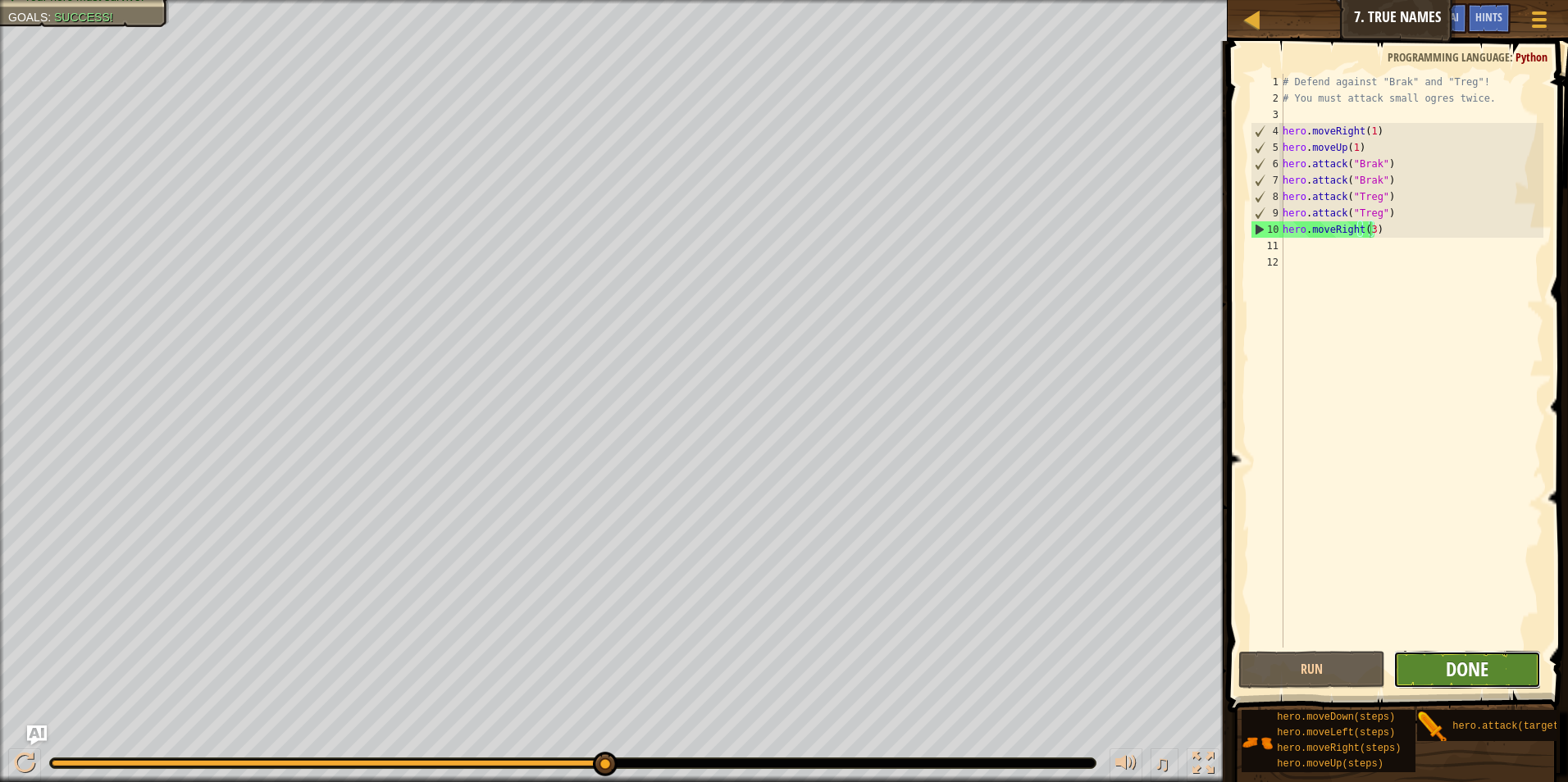
click at [1485, 666] on span "Done" at bounding box center [1468, 669] width 43 height 26
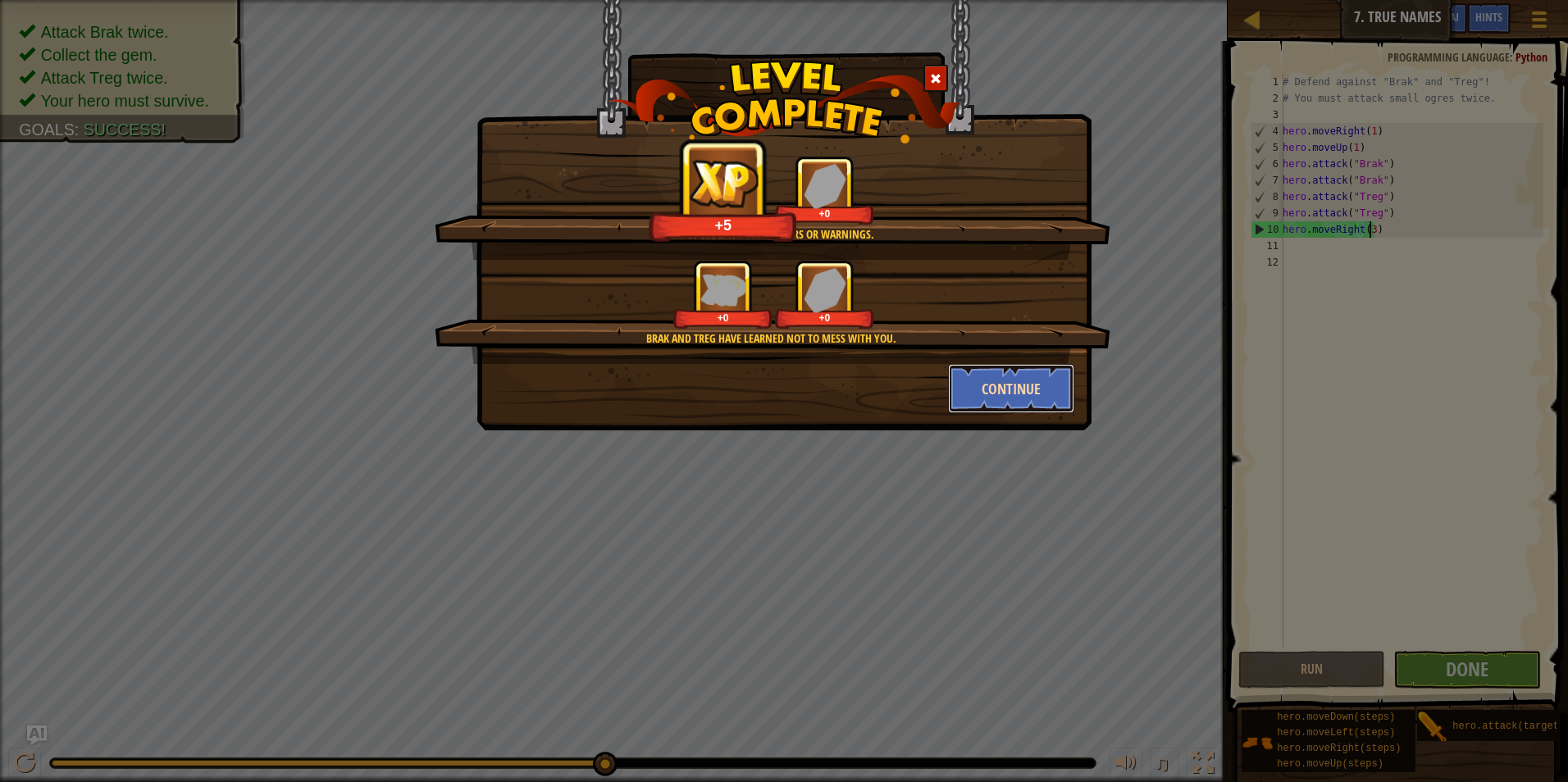
click at [1005, 384] on button "Continue" at bounding box center [1012, 389] width 127 height 49
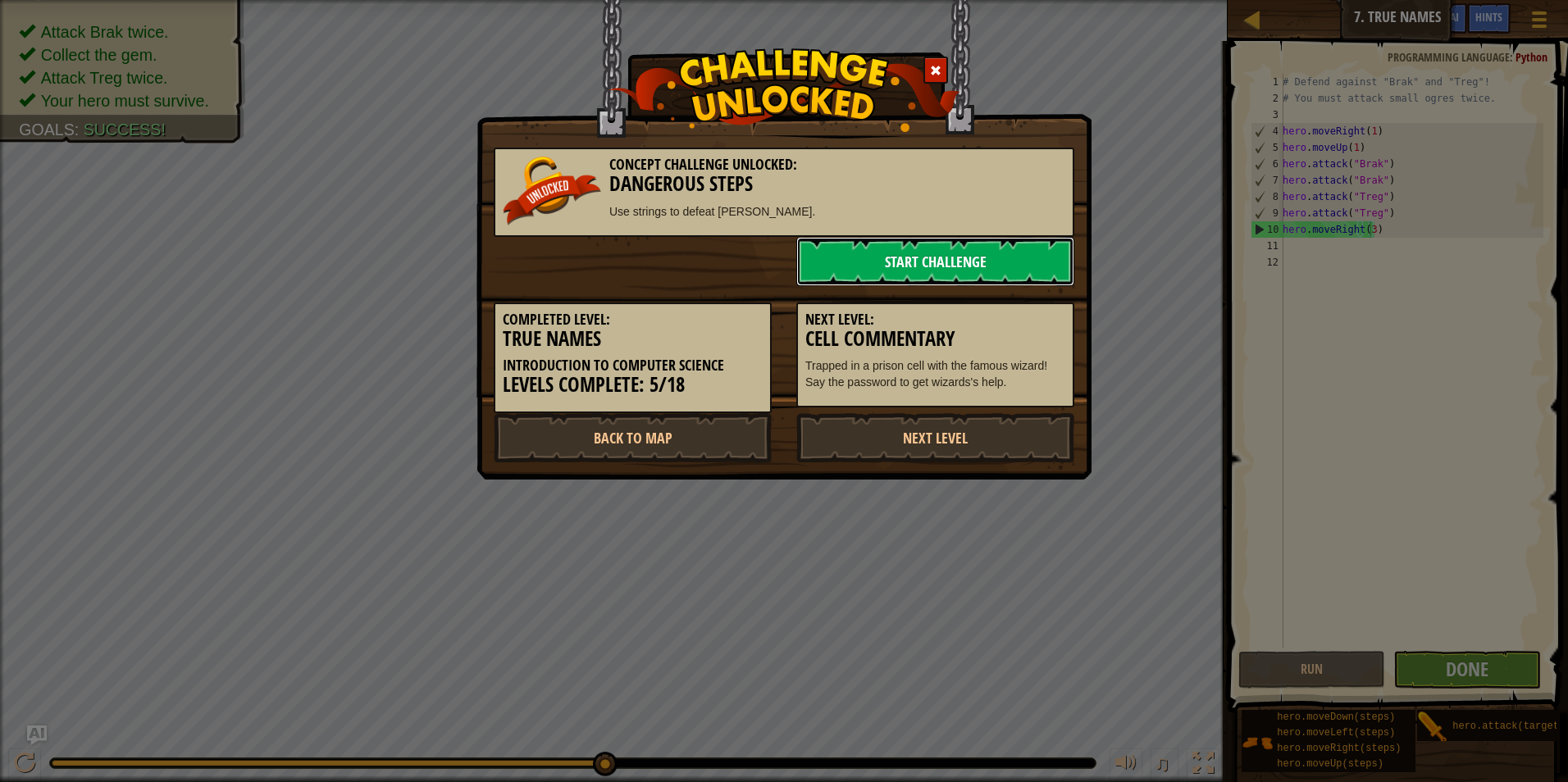
click at [984, 267] on link "Start Challenge" at bounding box center [936, 262] width 278 height 49
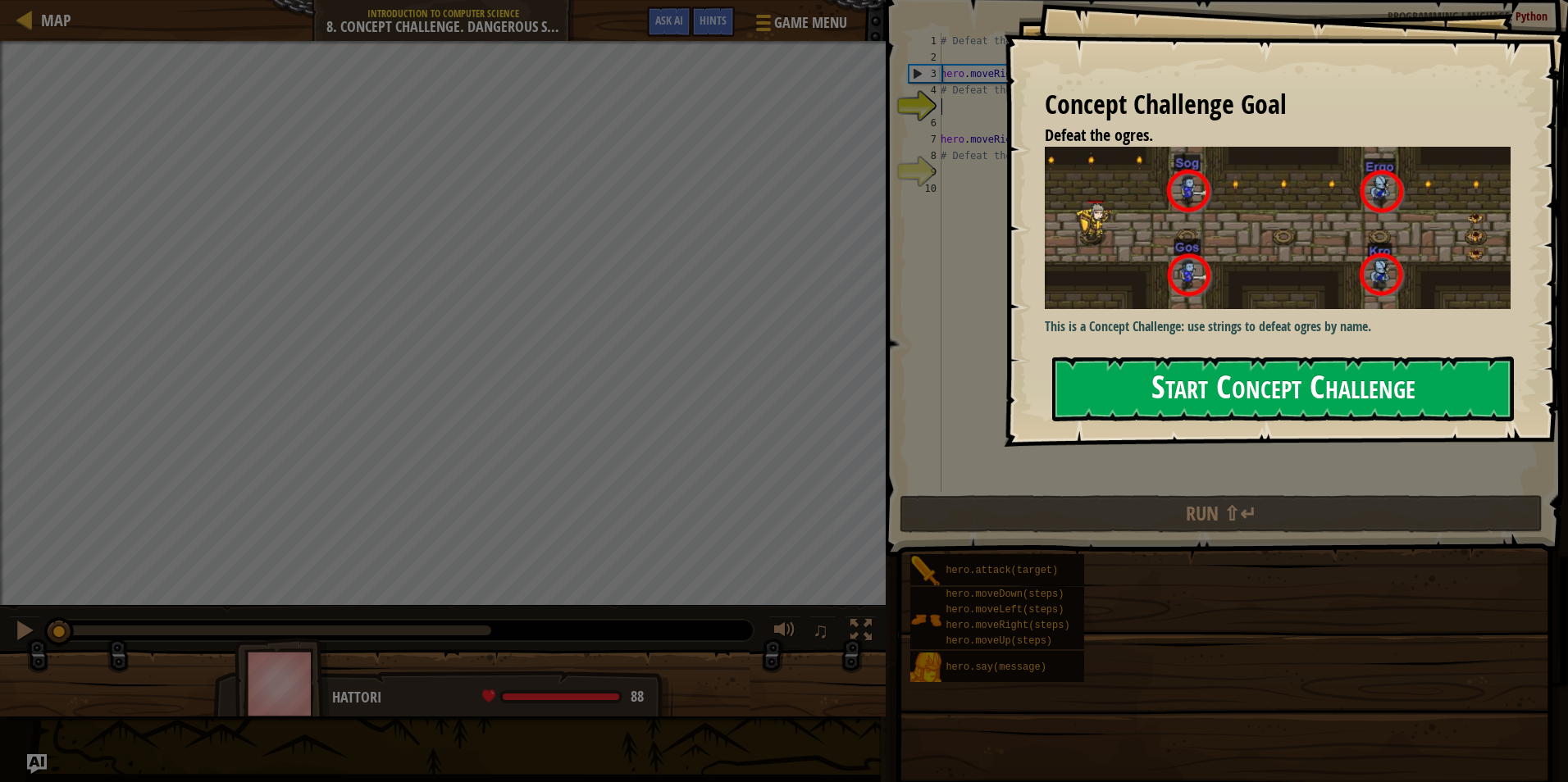
click at [1236, 402] on button "Start Concept Challenge" at bounding box center [1283, 389] width 462 height 65
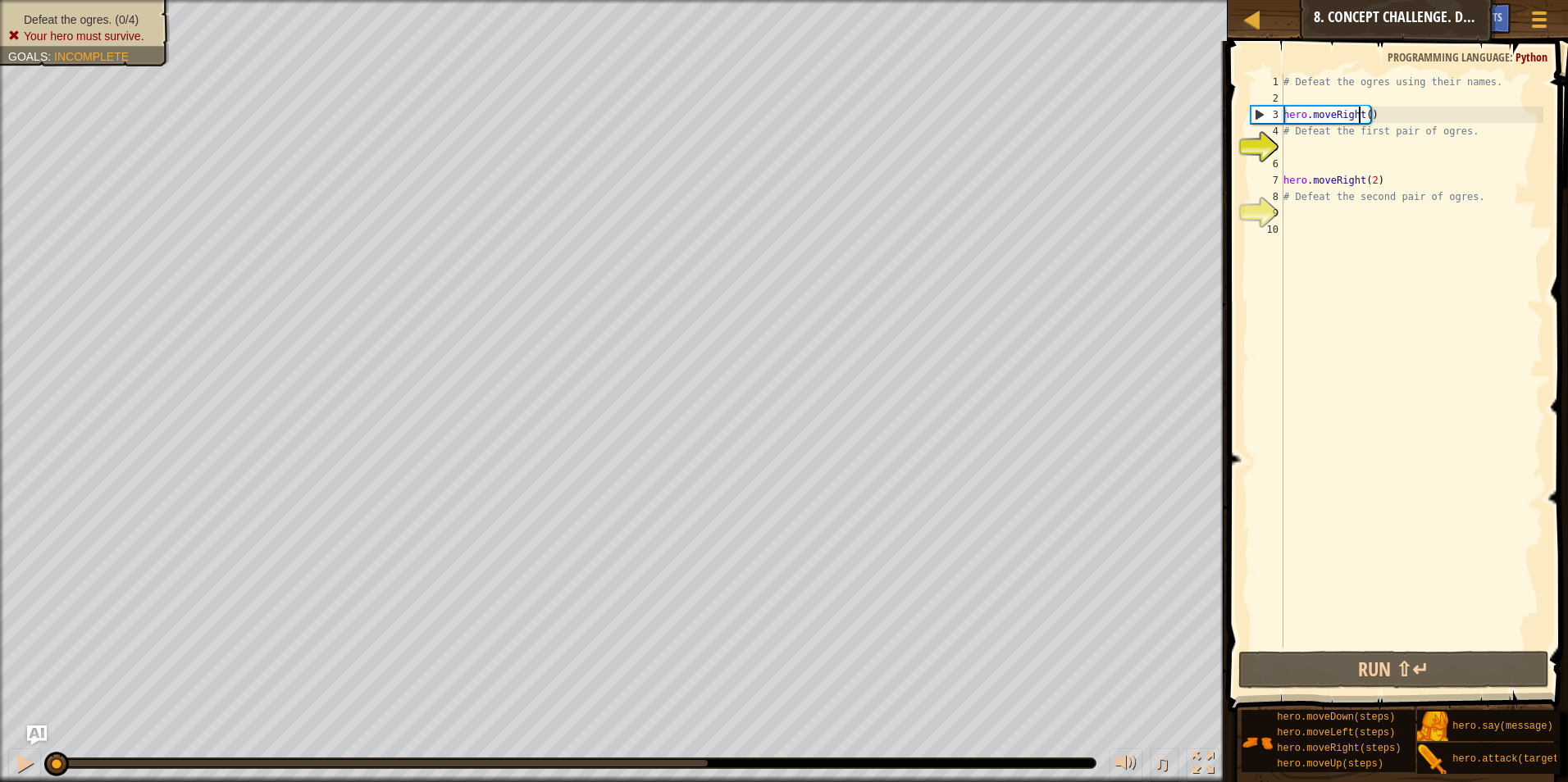
click at [1361, 109] on div "# Defeat the ogres using their names. hero . moveRight ( ) # Defeat the first p…" at bounding box center [1412, 376] width 263 height 607
click at [1363, 114] on div "# Defeat the ogres using their names. hero . moveRight ( ) # Defeat the first p…" at bounding box center [1412, 376] width 263 height 607
type textarea "hero.moveRight(1)"
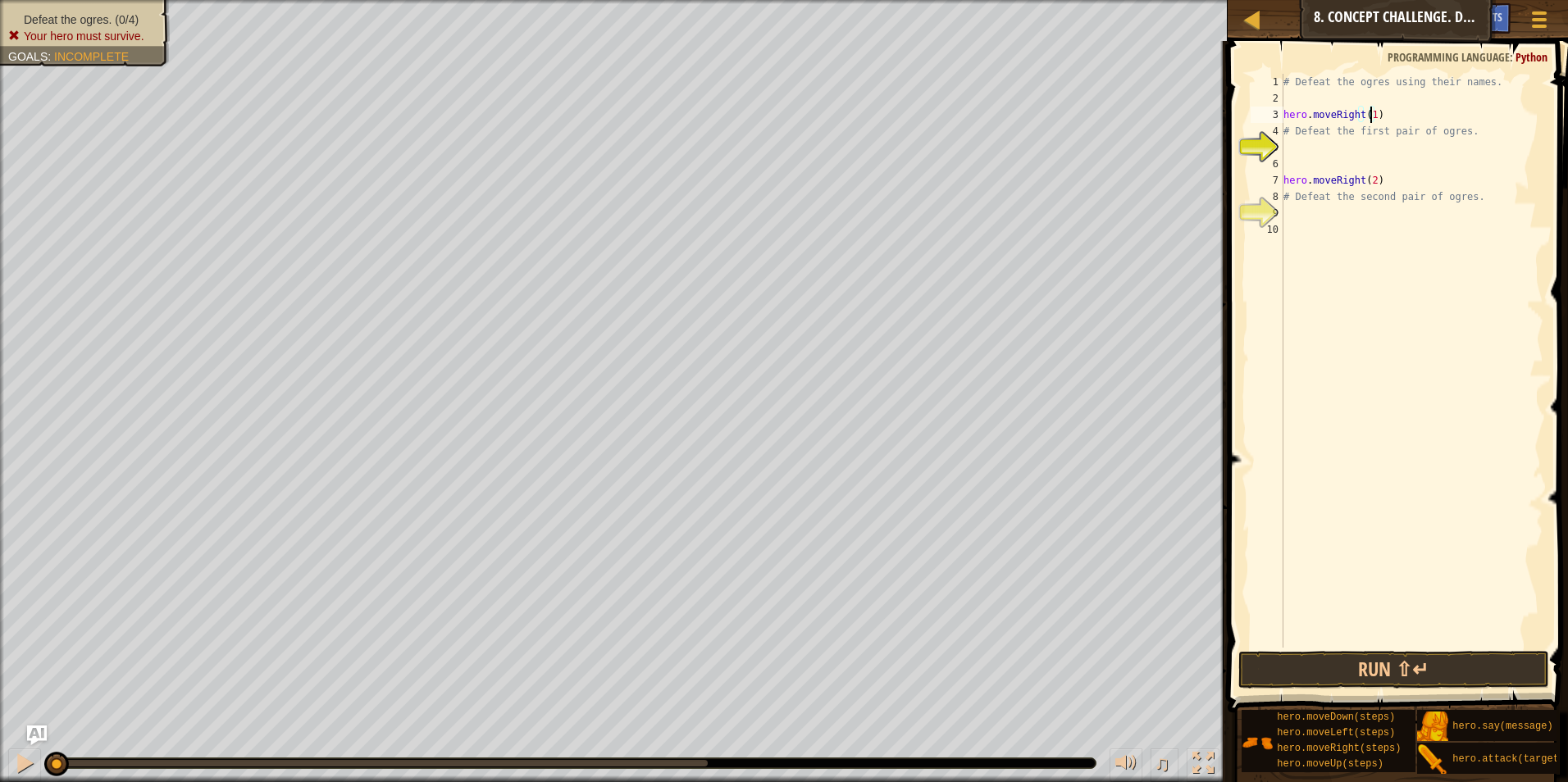
click at [1302, 148] on div "# Defeat the ogres using their names. hero . moveRight ( 1 ) # Defeat the first…" at bounding box center [1412, 376] width 263 height 607
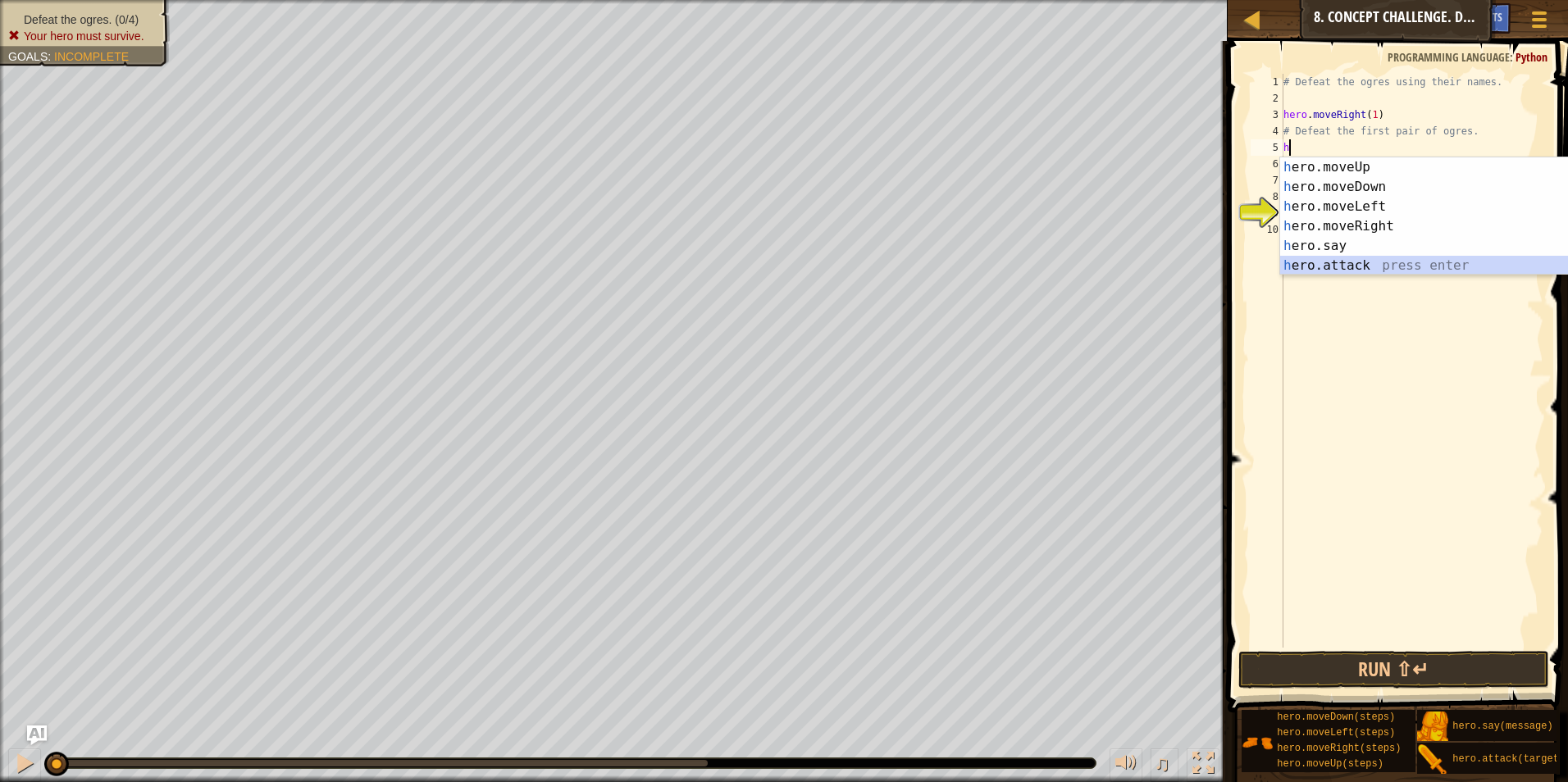
click at [1356, 272] on div "h ero.moveUp press enter h ero.moveDown press enter h ero.moveLeft press enter …" at bounding box center [1435, 236] width 310 height 158
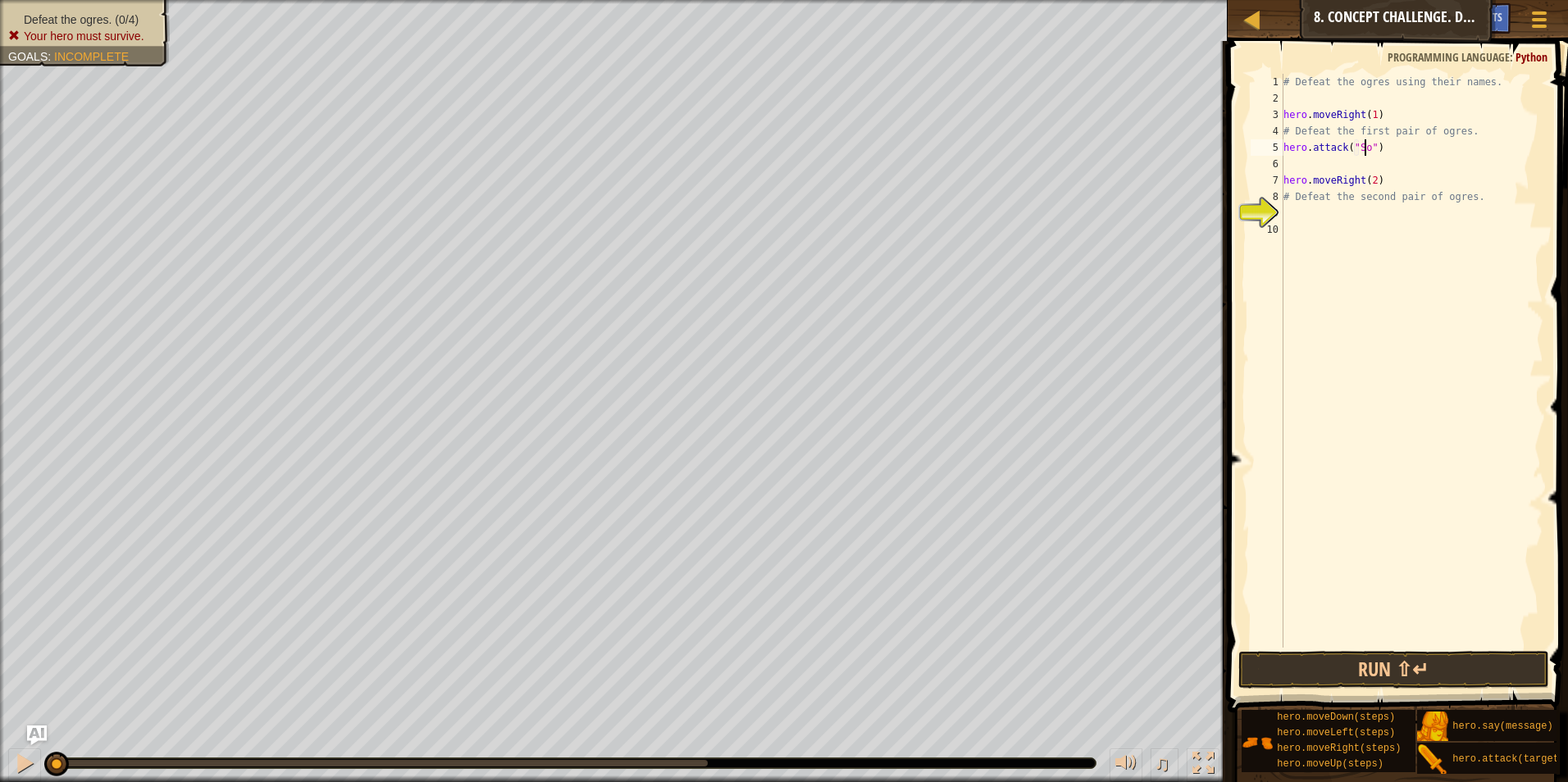
scroll to position [8, 7]
type textarea "hero.attack("Sog")"
drag, startPoint x: 1403, startPoint y: 154, endPoint x: 1273, endPoint y: 153, distance: 130.0
click at [1273, 153] on div "hero.attack("Sog") 1 2 3 4 5 6 7 8 9 10 # Defeat the ogres using their names. h…" at bounding box center [1395, 360] width 296 height 574
click at [1349, 168] on div "# Defeat the ogres using their names. hero . moveRight ( 1 ) # Defeat the first…" at bounding box center [1412, 376] width 263 height 607
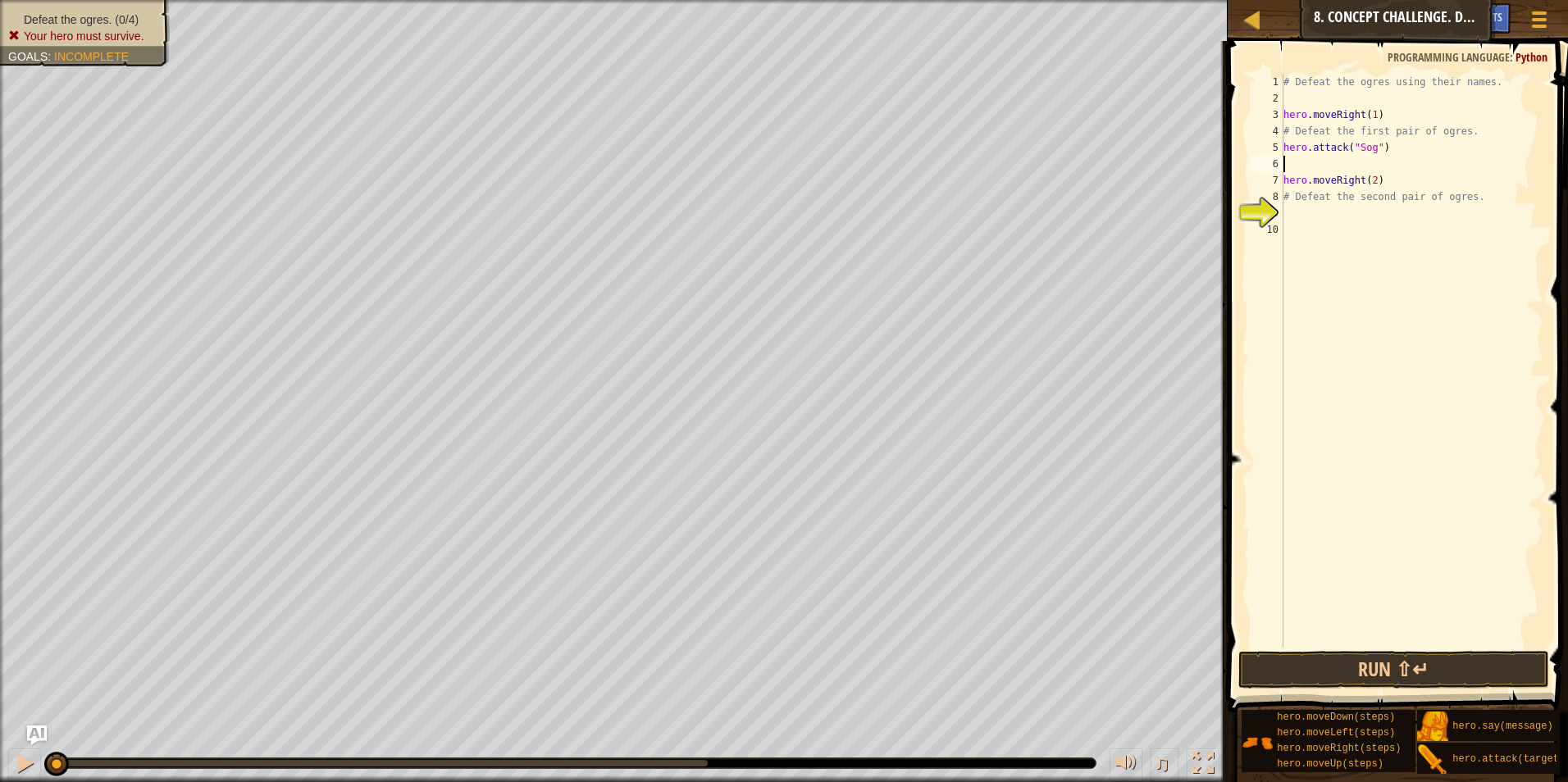
scroll to position [8, 0]
drag, startPoint x: 1376, startPoint y: 181, endPoint x: 1277, endPoint y: 186, distance: 99.1
click at [1277, 186] on div "hero.attack("Sog") 1 2 3 4 5 6 7 8 9 10 # Defeat the ogres using their names. h…" at bounding box center [1395, 360] width 296 height 574
type textarea "g"
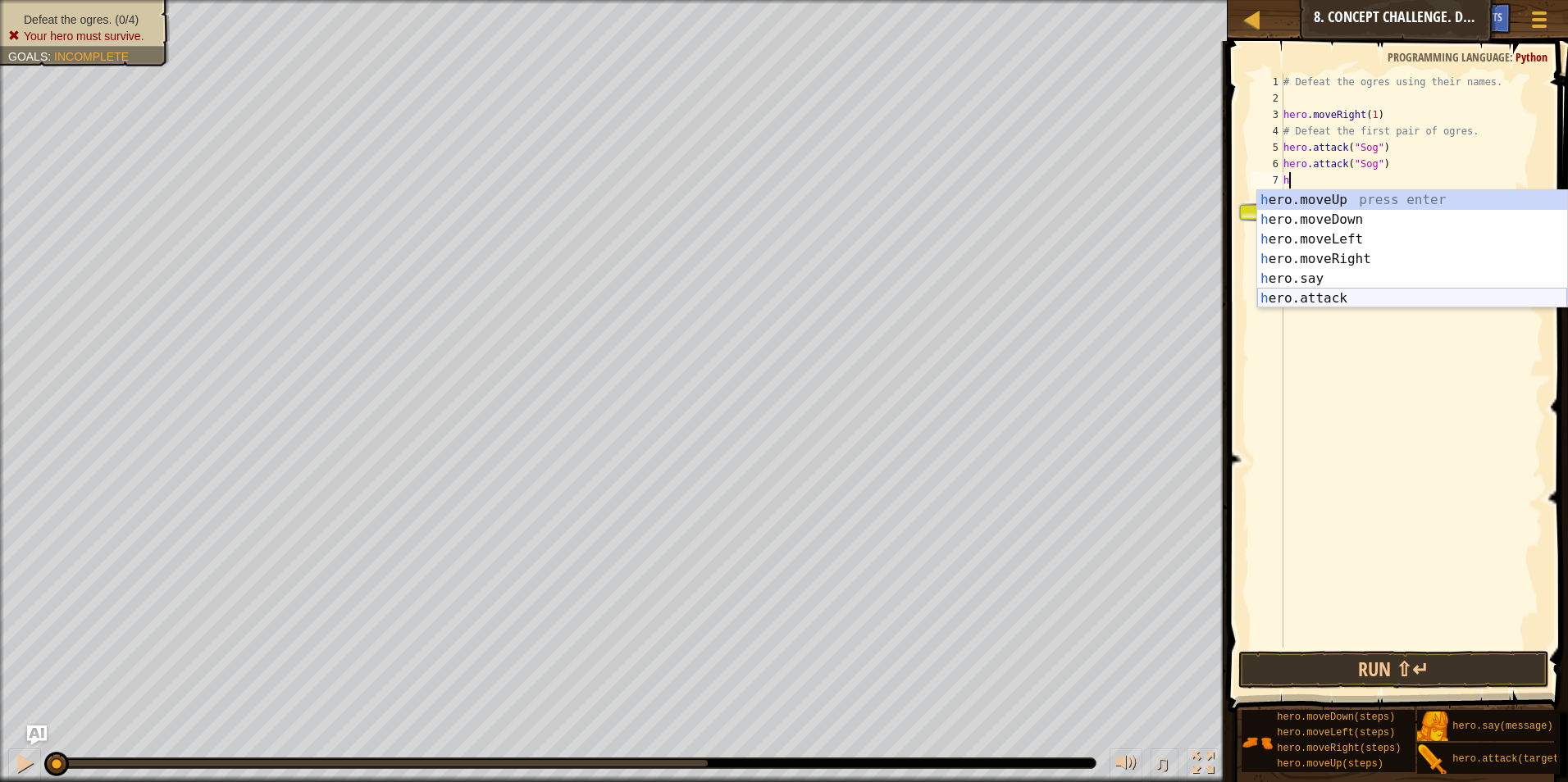
drag, startPoint x: 1327, startPoint y: 295, endPoint x: 1350, endPoint y: 273, distance: 31.8
click at [1334, 289] on div "h ero.moveUp press enter h ero.moveDown press enter h ero.moveLeft press enter …" at bounding box center [1412, 268] width 310 height 158
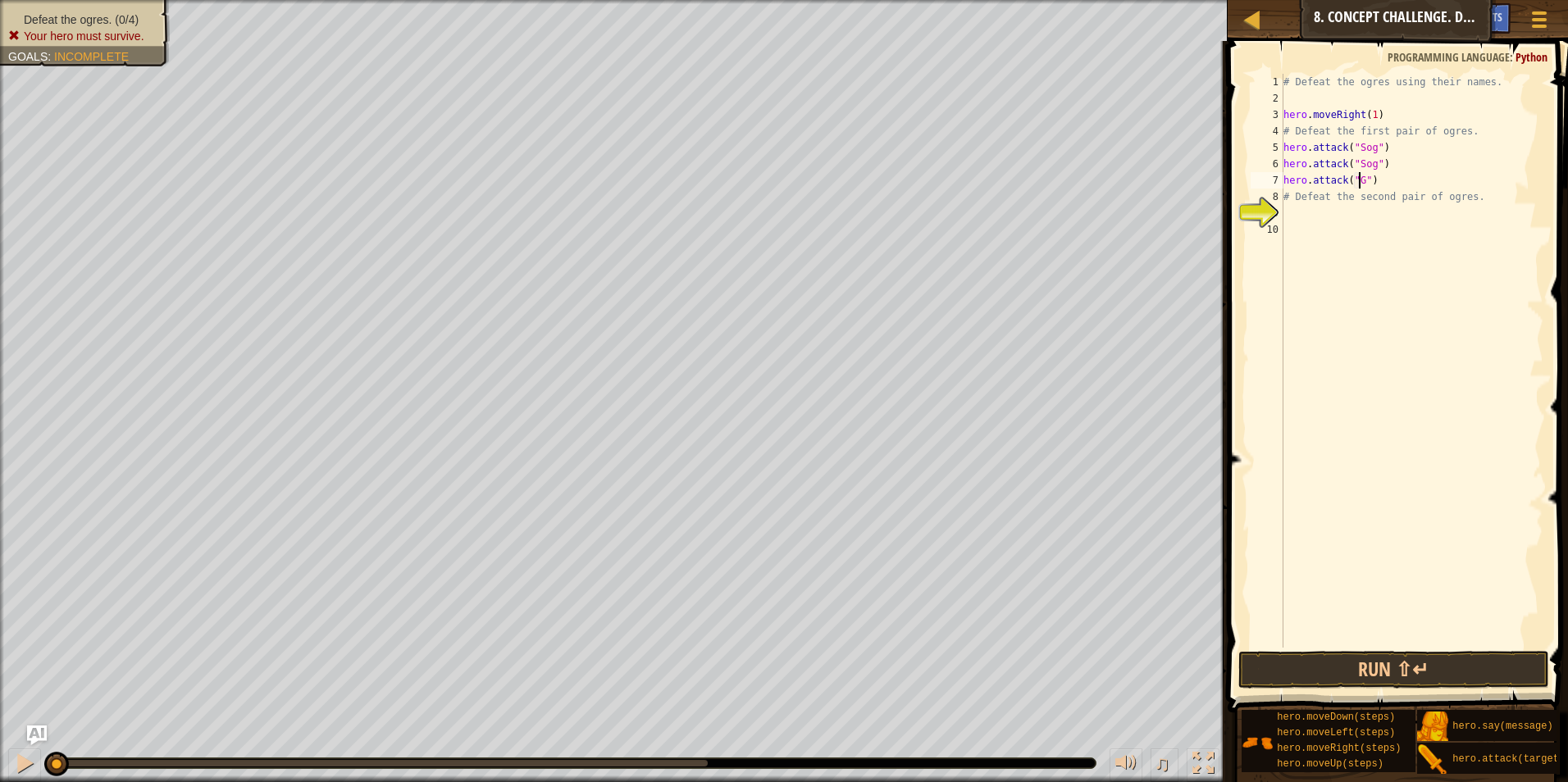
scroll to position [8, 7]
drag, startPoint x: 1390, startPoint y: 178, endPoint x: 1219, endPoint y: 174, distance: 171.0
click at [1223, 174] on div "Hints Videos hero.attack("Gos") 1 2 3 4 5 6 7 8 9 10 # Defeat the ogres using t…" at bounding box center [1395, 412] width 345 height 742
click at [1298, 193] on div "# Defeat the ogres using their names. hero . moveRight ( 1 ) # Defeat the first…" at bounding box center [1412, 376] width 263 height 607
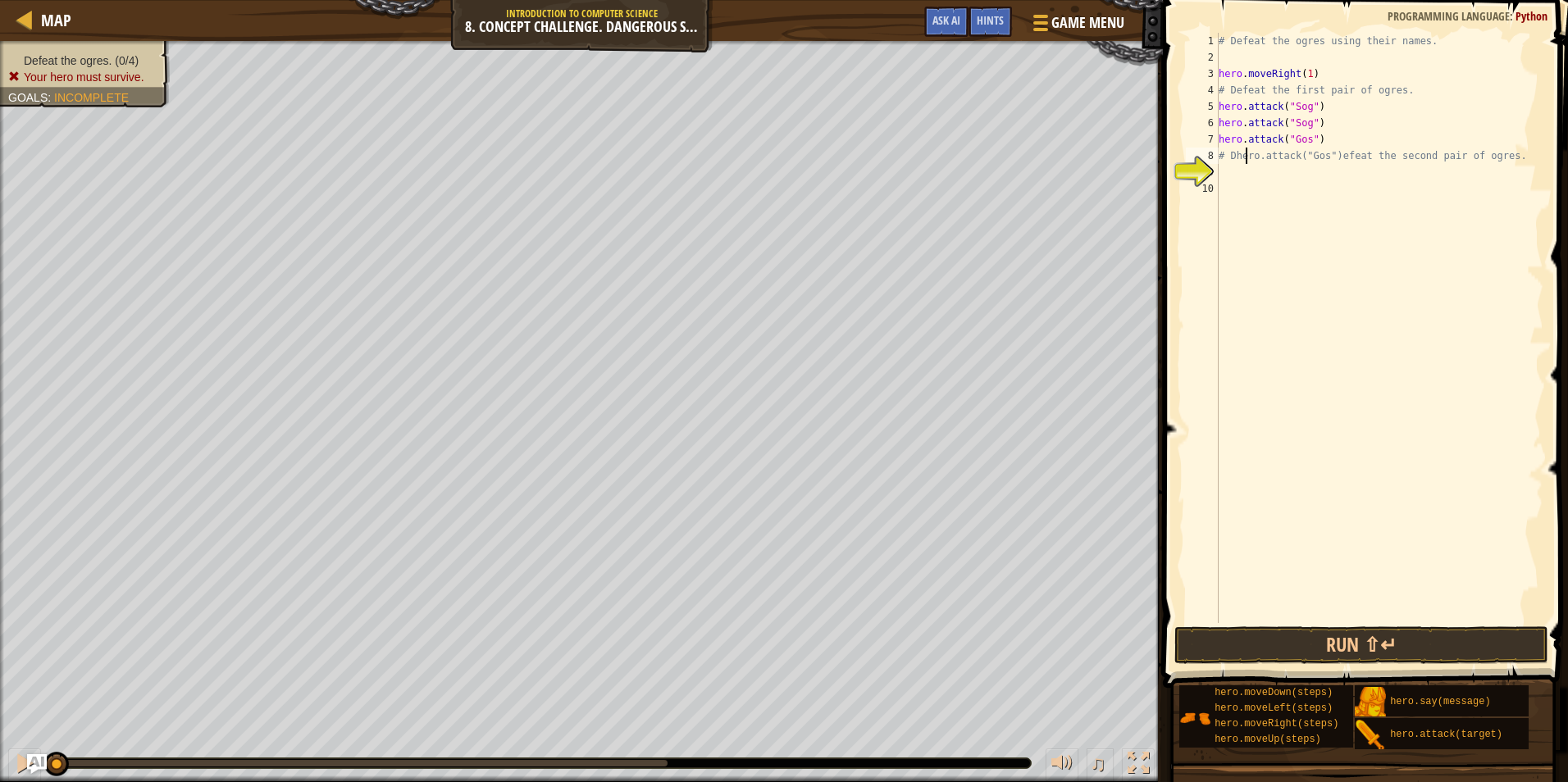
click at [1244, 159] on div "# Defeat the ogres using their names. hero . moveRight ( 1 ) # Defeat the first…" at bounding box center [1379, 344] width 328 height 623
type textarea "# Dhero.attack("Gos")efeat the second pair of ogres."
click at [1240, 173] on div "# Defeat the ogres using their names. hero . moveRight ( 1 ) # Defeat the first…" at bounding box center [1379, 344] width 328 height 623
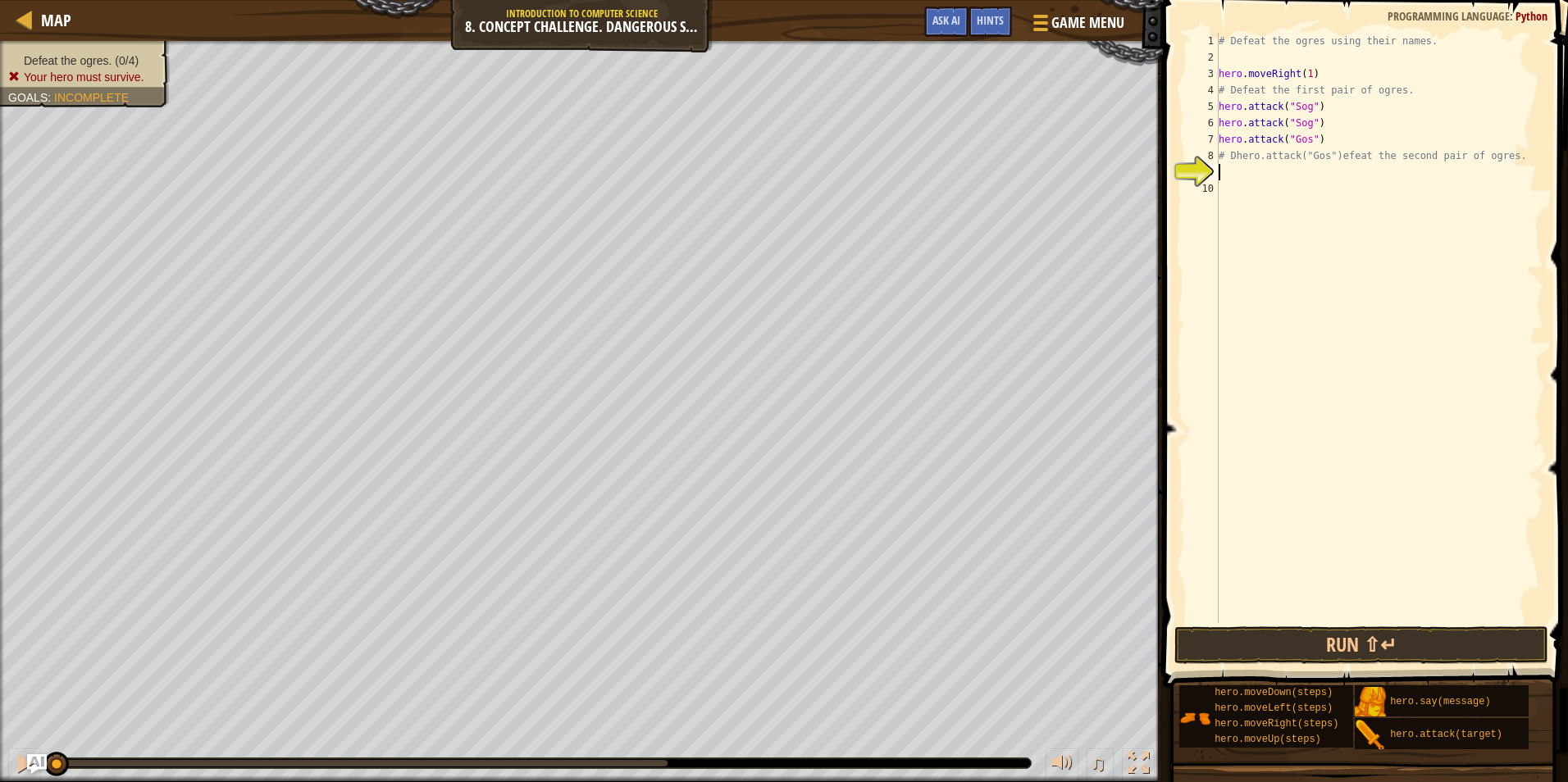
type textarea "h"
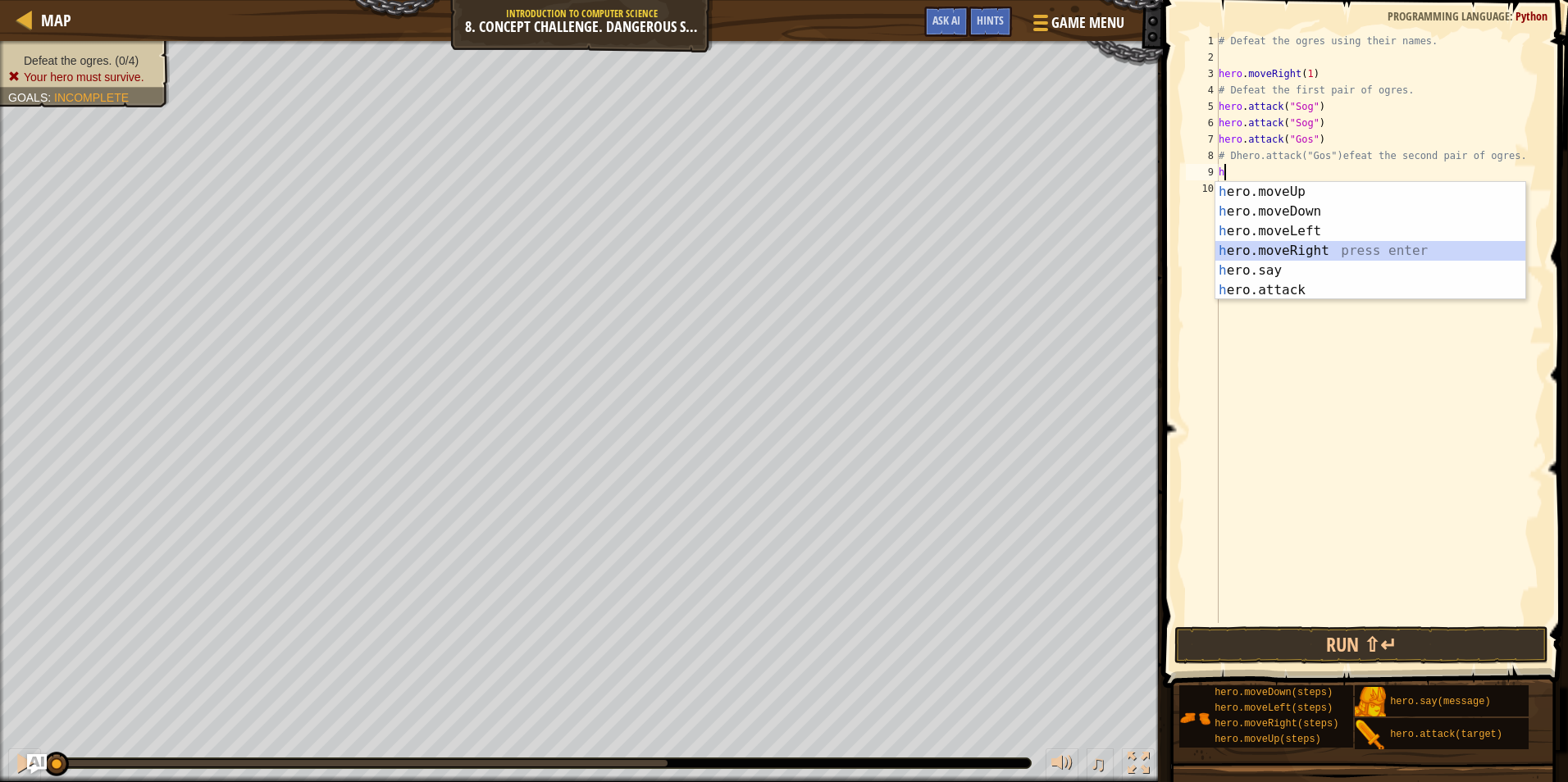
click at [1270, 244] on div "h ero.moveUp press enter h ero.moveDown press enter h ero.moveLeft press enter …" at bounding box center [1370, 261] width 310 height 158
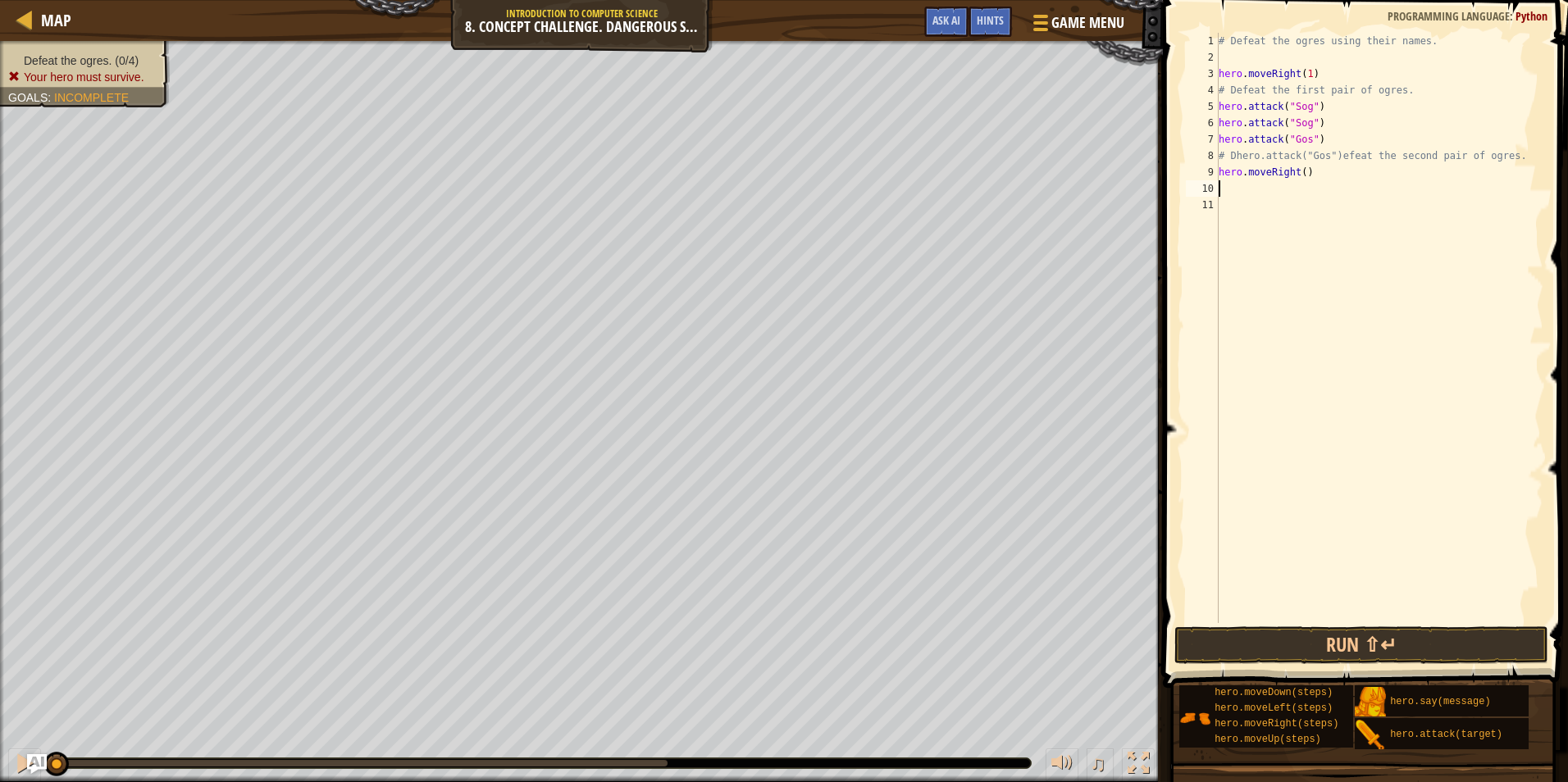
click at [1299, 171] on div "# Defeat the ogres using their names. hero . moveRight ( 1 ) # Defeat the first…" at bounding box center [1379, 344] width 328 height 623
type textarea "hero.moveRight(1)"
click at [1264, 183] on div "# Defeat the ogres using their names. hero . moveRight ( 1 ) # Defeat the first…" at bounding box center [1379, 344] width 328 height 623
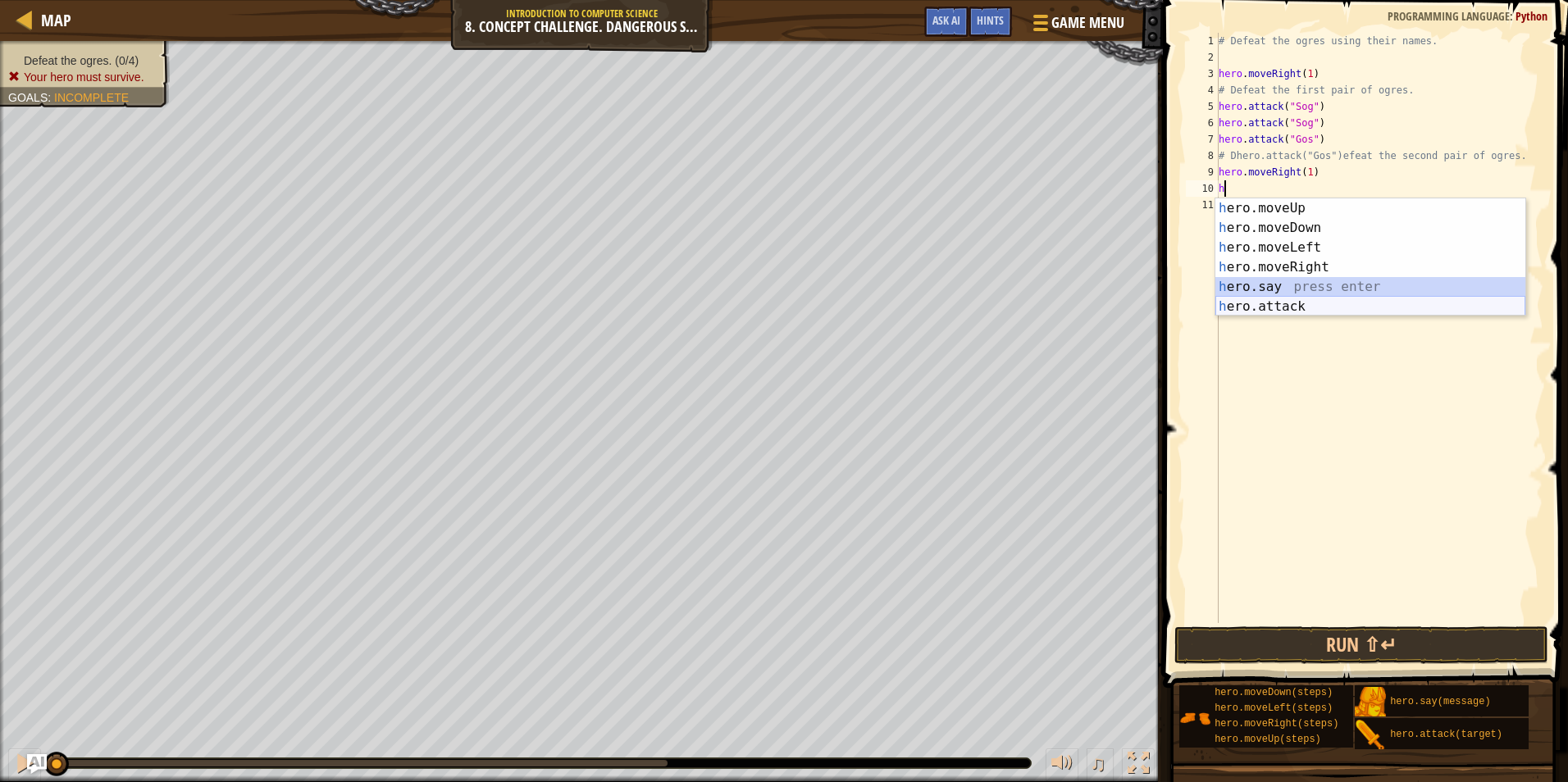
drag, startPoint x: 1281, startPoint y: 295, endPoint x: 1285, endPoint y: 304, distance: 9.8
click at [1285, 304] on div "h ero.moveUp press enter h ero.moveDown press enter h ero.moveLeft press enter …" at bounding box center [1370, 277] width 310 height 158
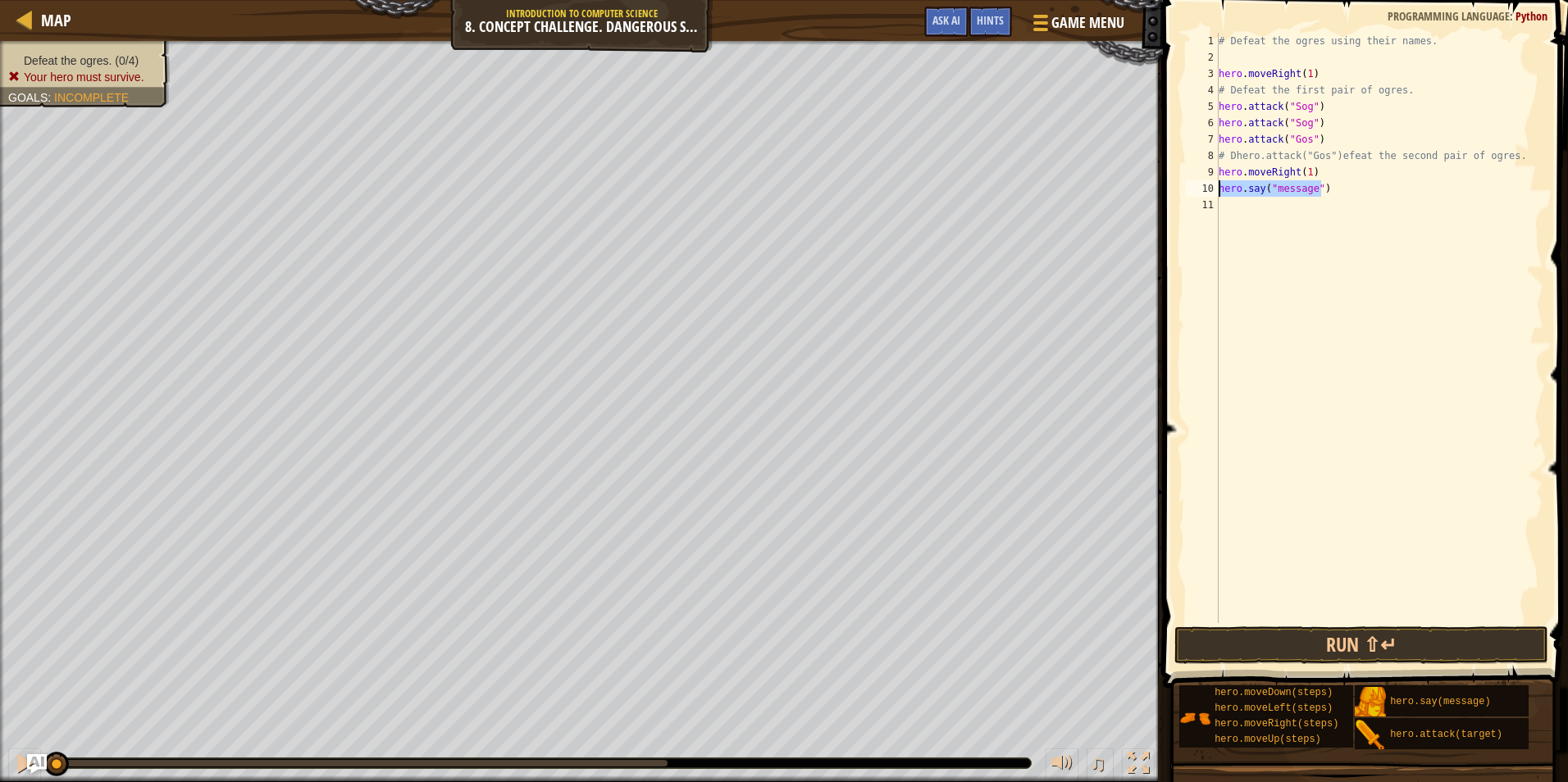
drag, startPoint x: 1327, startPoint y: 191, endPoint x: 1217, endPoint y: 190, distance: 110.0
click at [1217, 190] on div "hero.say("message") 1 2 3 4 5 6 7 8 9 10 11 # Defeat the ogres using their name…" at bounding box center [1364, 328] width 361 height 591
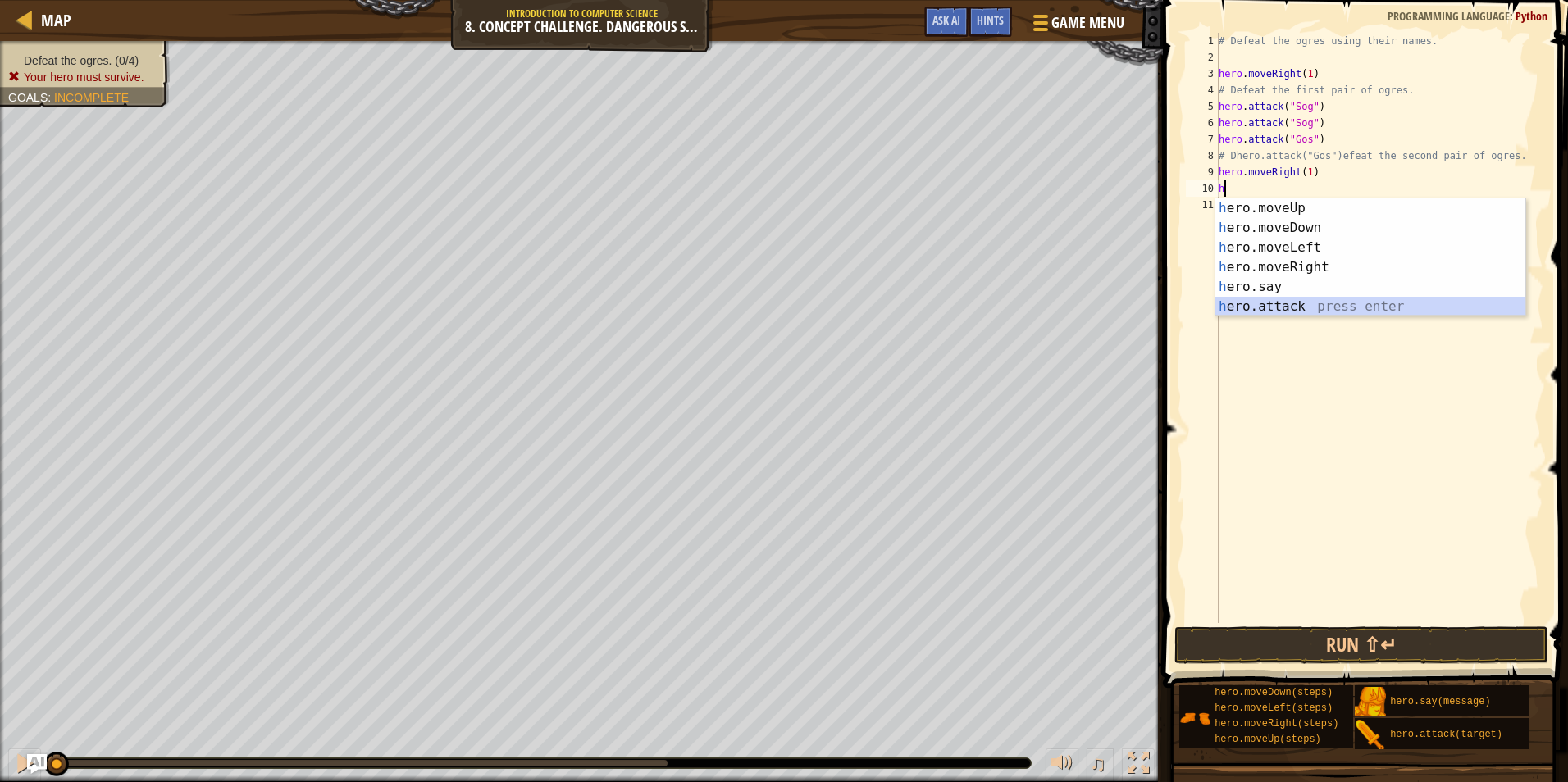
click at [1262, 305] on div "h ero.moveUp press enter h ero.moveDown press enter h ero.moveLeft press enter …" at bounding box center [1370, 277] width 310 height 158
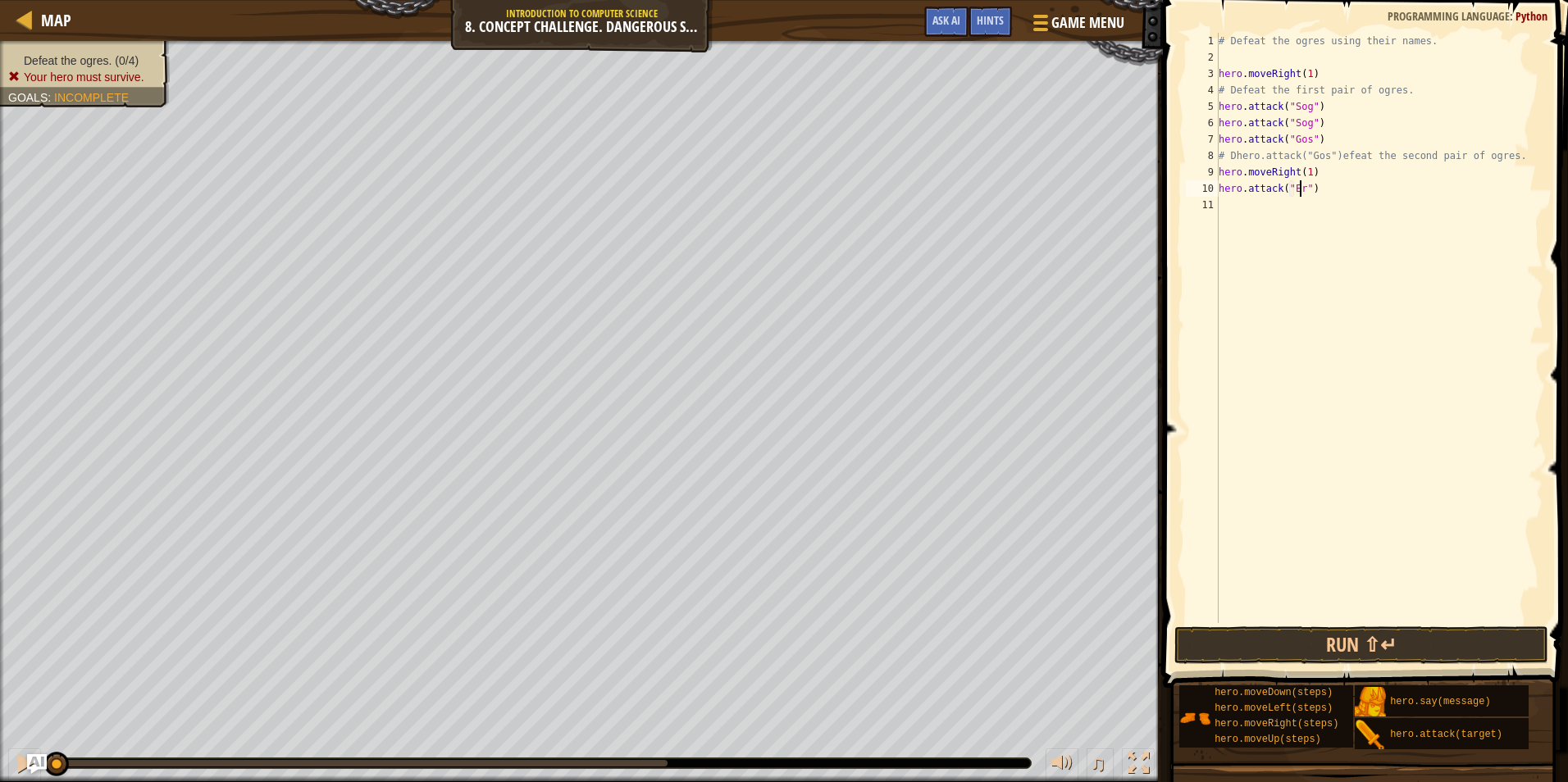
scroll to position [8, 8]
type textarea "hero.attack("Ergo")"
drag, startPoint x: 1330, startPoint y: 184, endPoint x: 1214, endPoint y: 191, distance: 116.2
click at [1214, 191] on div "hero.attack("Ergo") 1 2 3 4 5 6 7 8 9 10 11 # Defeat the ogres using their name…" at bounding box center [1364, 328] width 361 height 591
click at [1273, 210] on div "# Defeat the ogres using their names. hero . moveRight ( 1 ) # Defeat the first…" at bounding box center [1379, 344] width 328 height 623
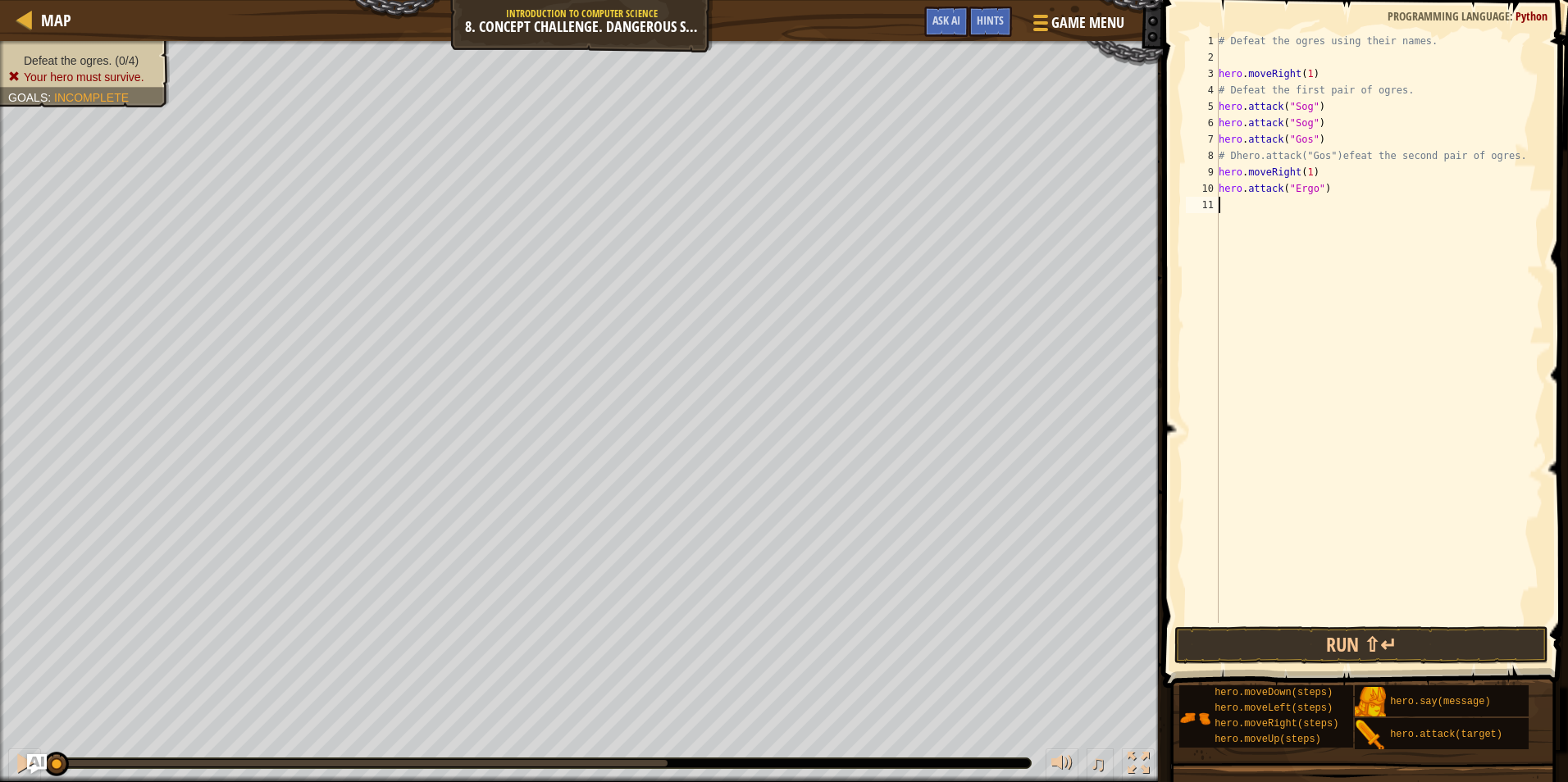
scroll to position [8, 0]
type textarea "hero.attack("Ergo")"
click at [1232, 223] on div "# Defeat the ogres using their names. hero . moveRight ( 1 ) # Defeat the first…" at bounding box center [1379, 344] width 328 height 623
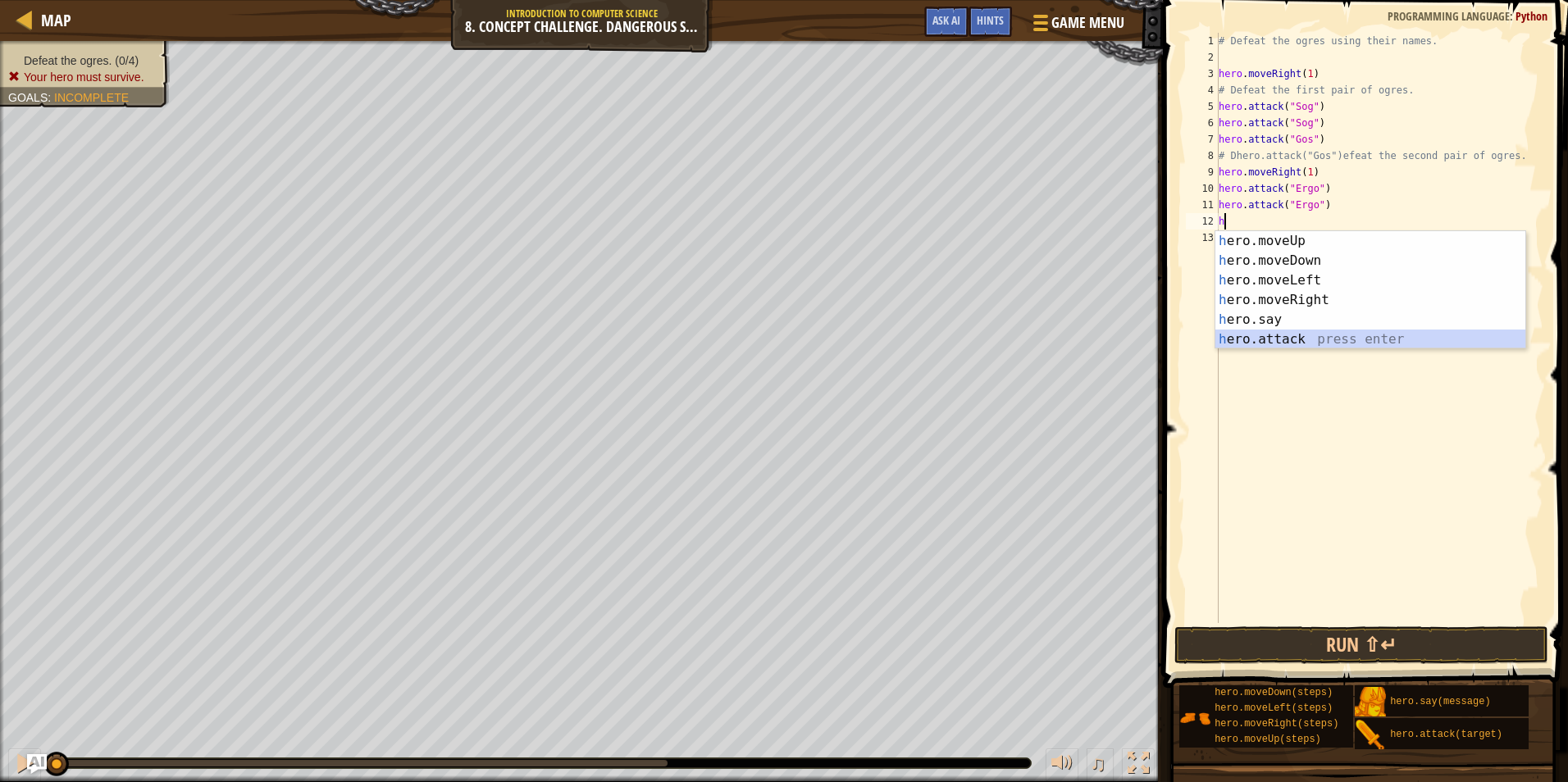
click at [1303, 333] on div "h ero.moveUp press enter h ero.moveDown press enter h ero.moveLeft press enter …" at bounding box center [1370, 310] width 310 height 158
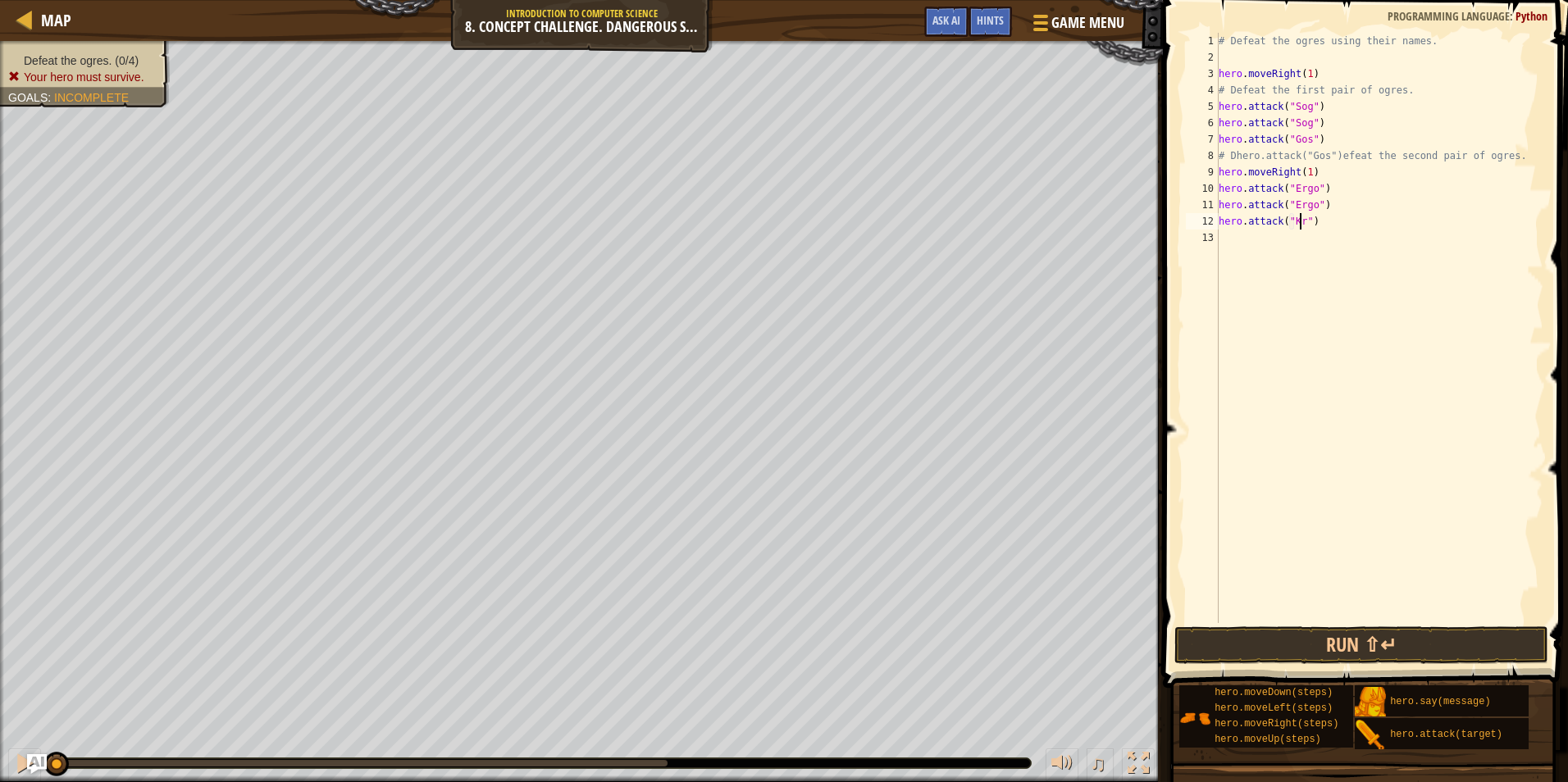
type textarea "hero.attack("Kro")"
drag, startPoint x: 1336, startPoint y: 224, endPoint x: 1187, endPoint y: 218, distance: 149.1
click at [1187, 218] on div "hero.attack("Kro") 1 2 3 4 5 6 7 8 9 10 11 12 13 # Defeat the ogres using their…" at bounding box center [1364, 328] width 361 height 591
click at [1244, 245] on div "# Defeat the ogres using their names. hero . moveRight ( 1 ) # Defeat the first…" at bounding box center [1379, 344] width 328 height 623
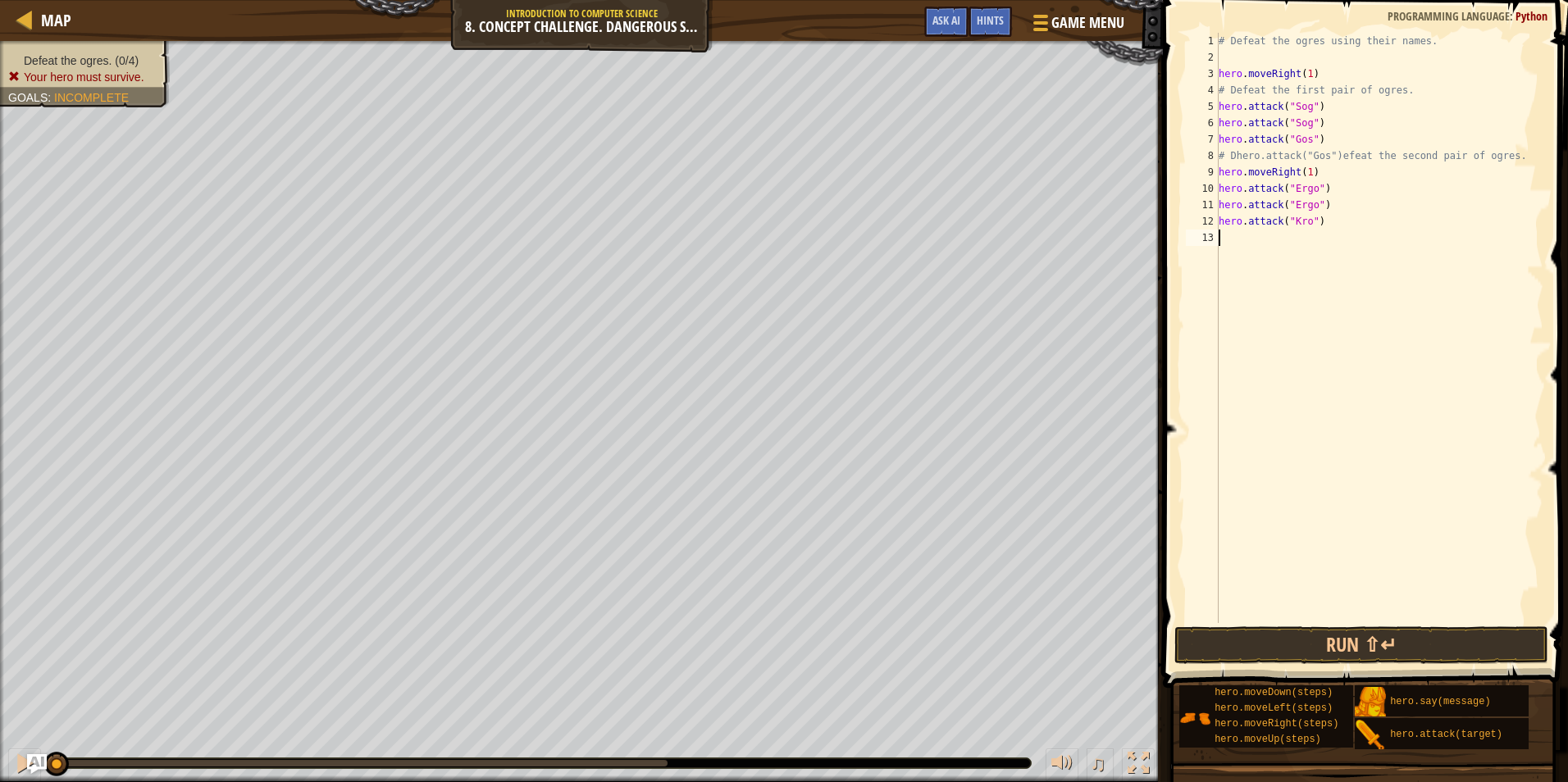
scroll to position [8, 0]
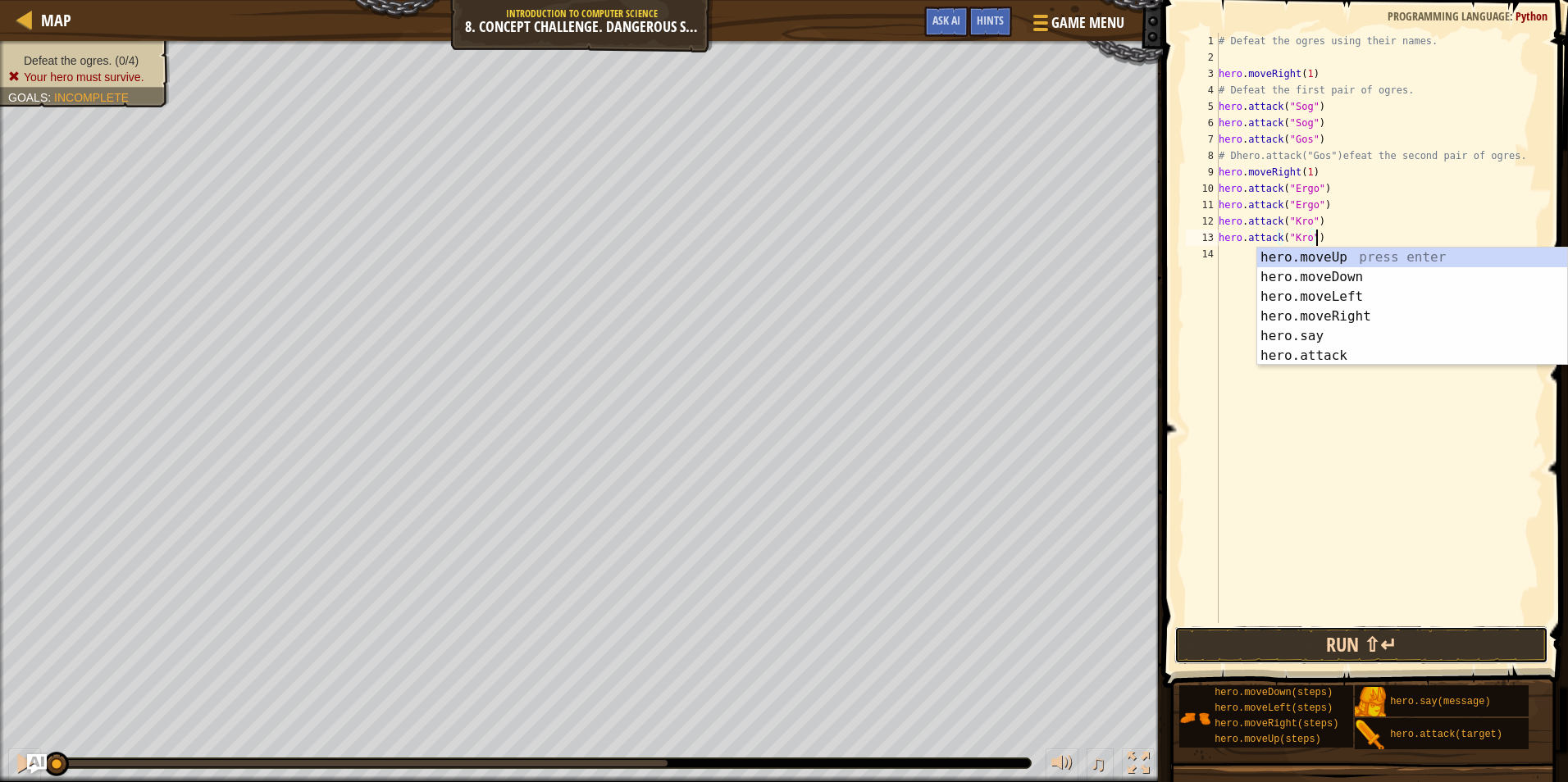
click at [1295, 645] on button "Run ⇧↵" at bounding box center [1361, 645] width 374 height 38
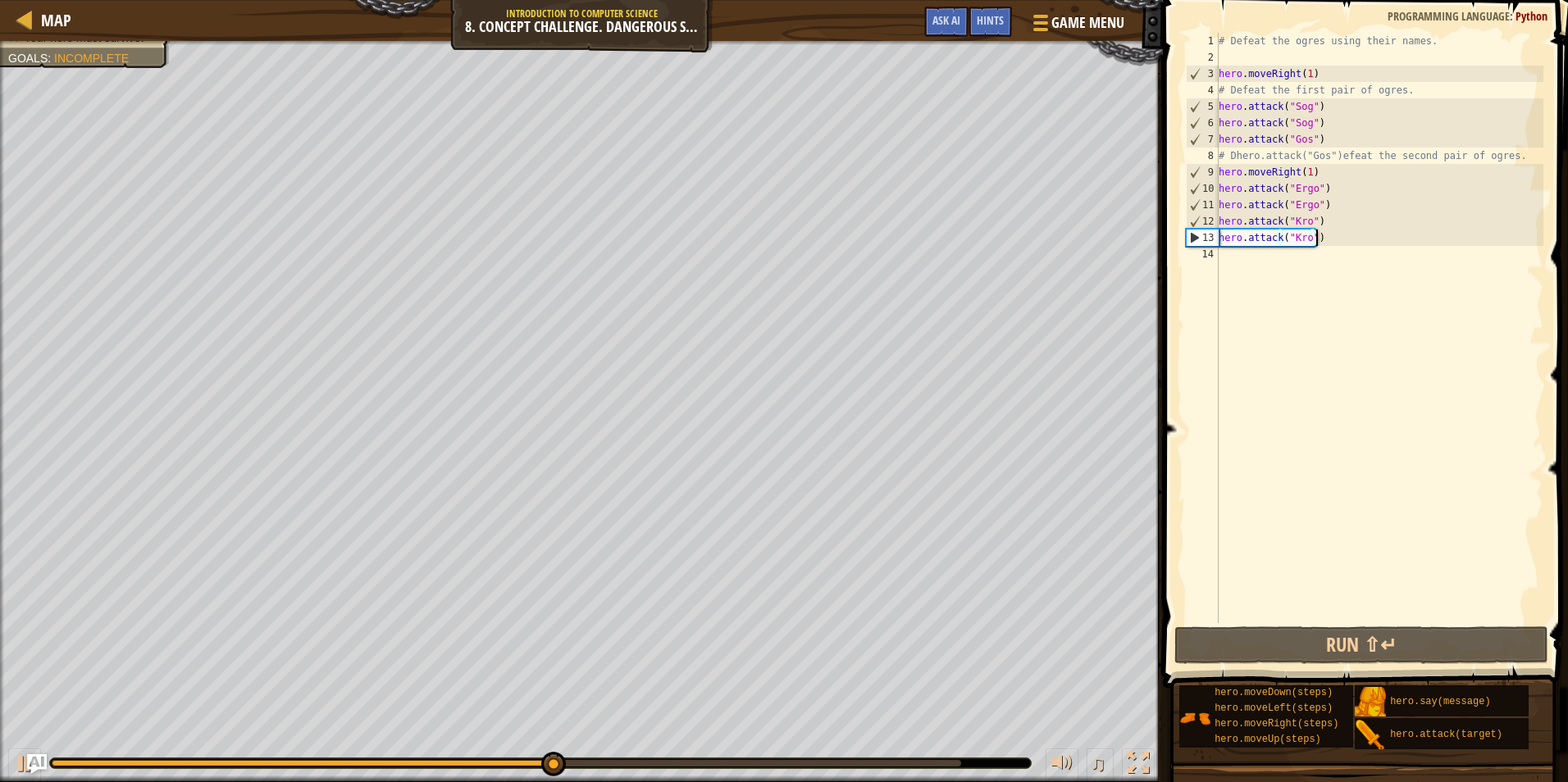
click at [1324, 142] on div "# Defeat the ogres using their names. hero . moveRight ( 1 ) # Defeat the first…" at bounding box center [1379, 344] width 328 height 623
type textarea "hero.attack("Gos")"
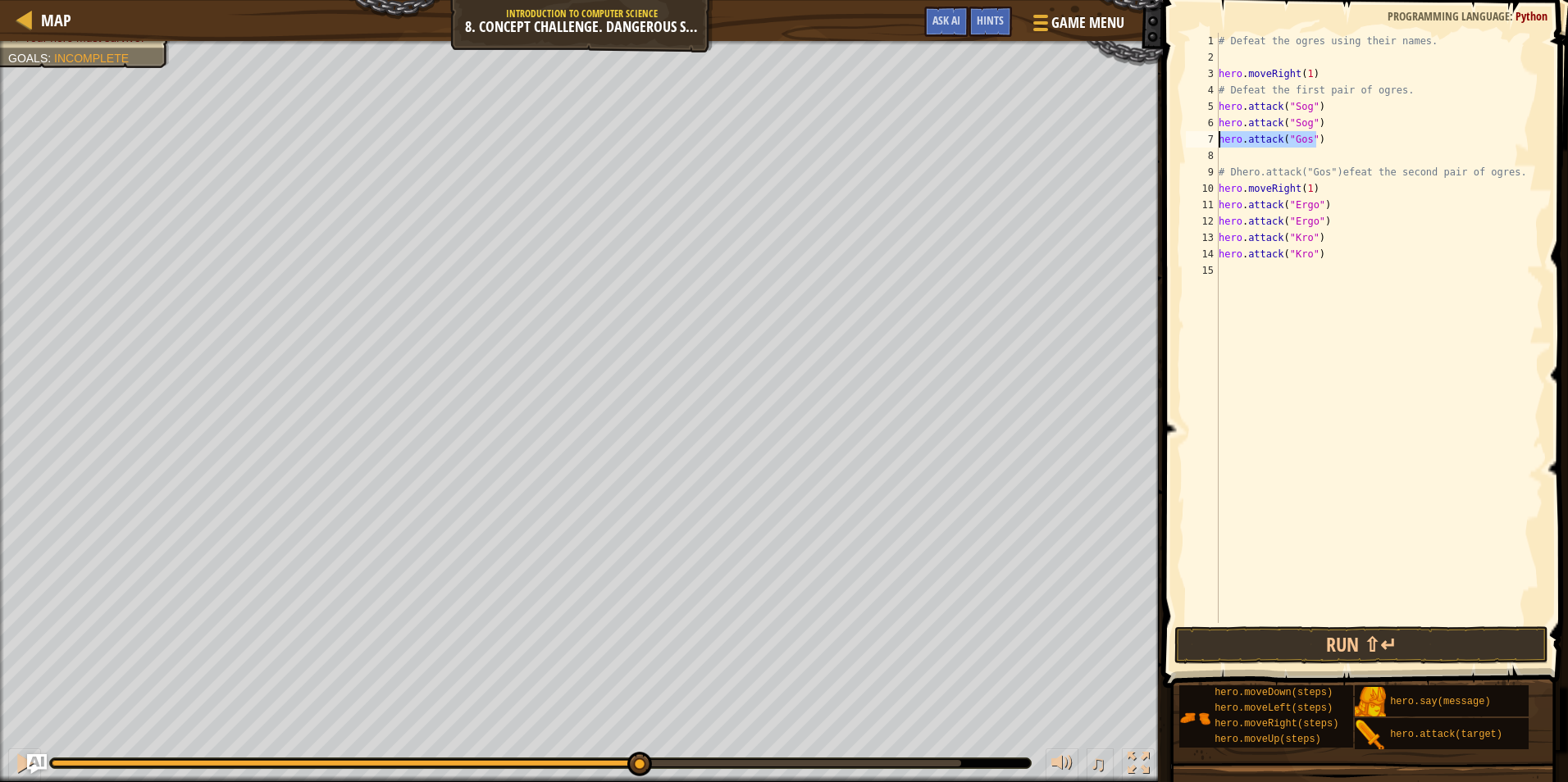
drag, startPoint x: 1267, startPoint y: 158, endPoint x: 1213, endPoint y: 143, distance: 56.0
click at [1213, 143] on div "1 2 3 4 5 6 7 8 9 10 11 12 13 14 15 # Defeat the ogres using their names. hero …" at bounding box center [1364, 328] width 361 height 591
type textarea "hero.attack("Gos")"
click at [1244, 161] on div "# Defeat the ogres using their names. hero . moveRight ( 1 ) # Defeat the first…" at bounding box center [1379, 344] width 328 height 623
paste textarea "hero.attack("Gos")"
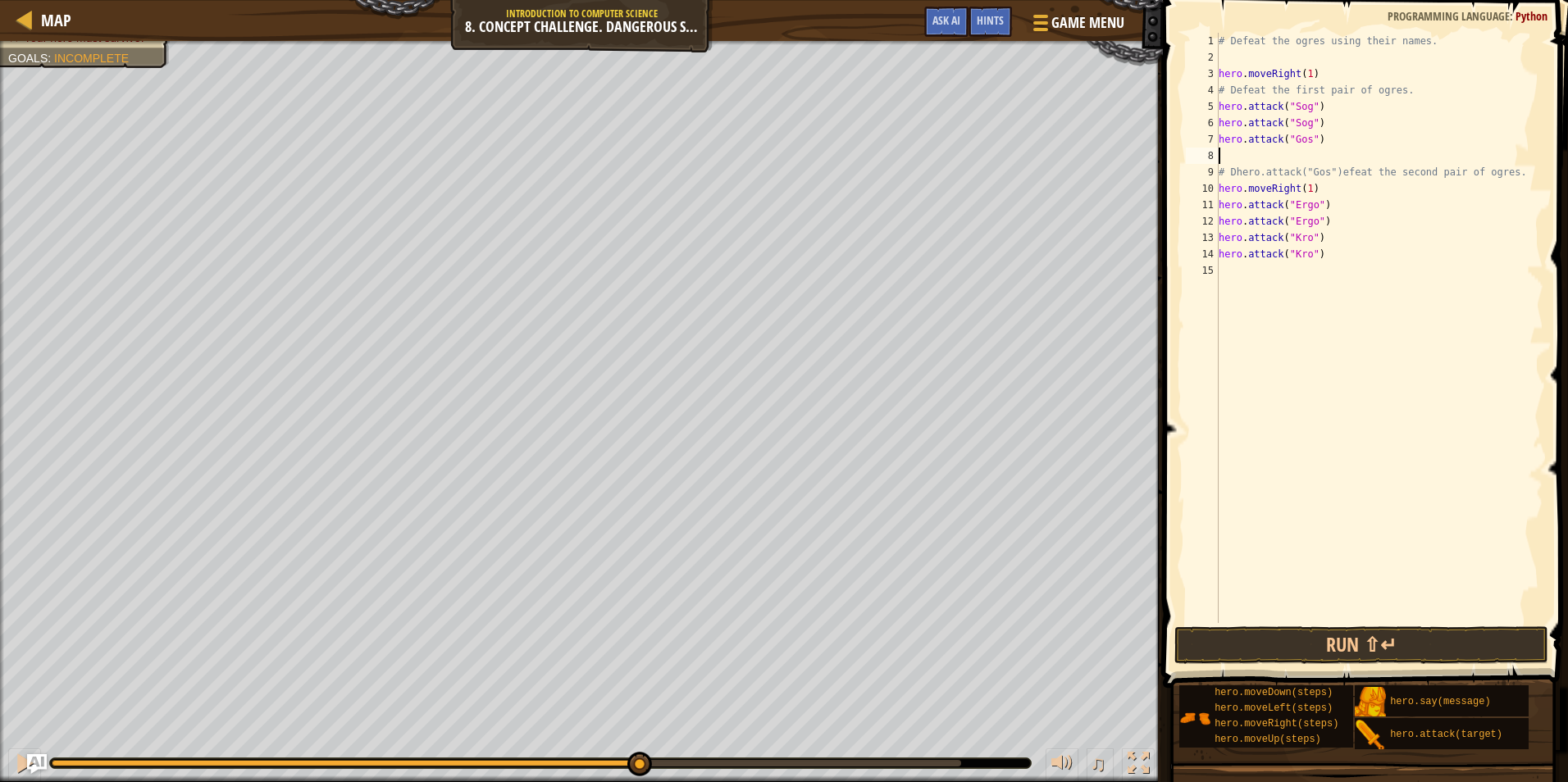
type textarea "hero.attack("Gos")"
click at [1348, 655] on button "Run ⇧↵" at bounding box center [1361, 645] width 374 height 38
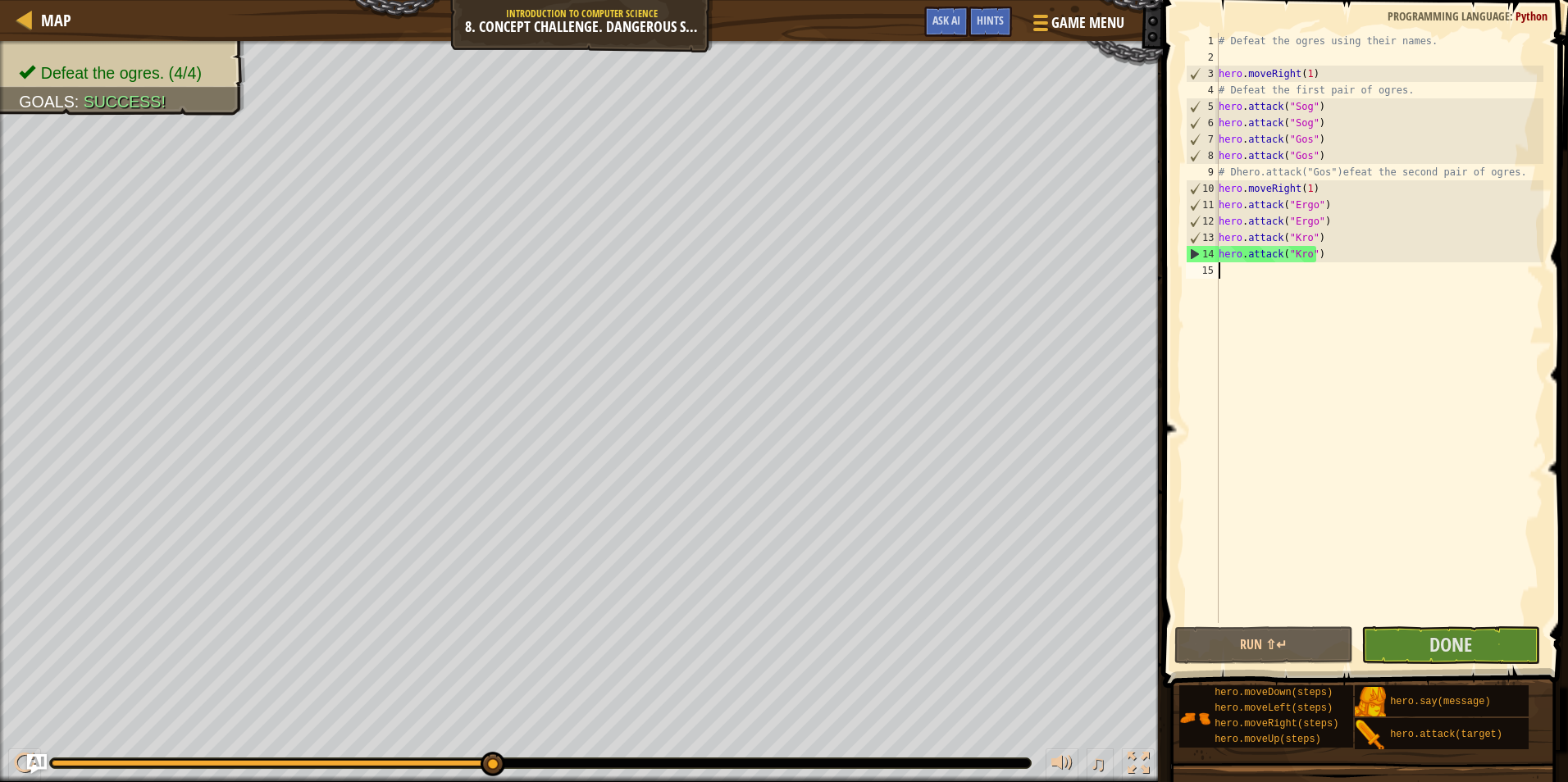
click at [1253, 280] on div "# Defeat the ogres using their names. hero . moveRight ( 1 ) # Defeat the first…" at bounding box center [1379, 344] width 328 height 623
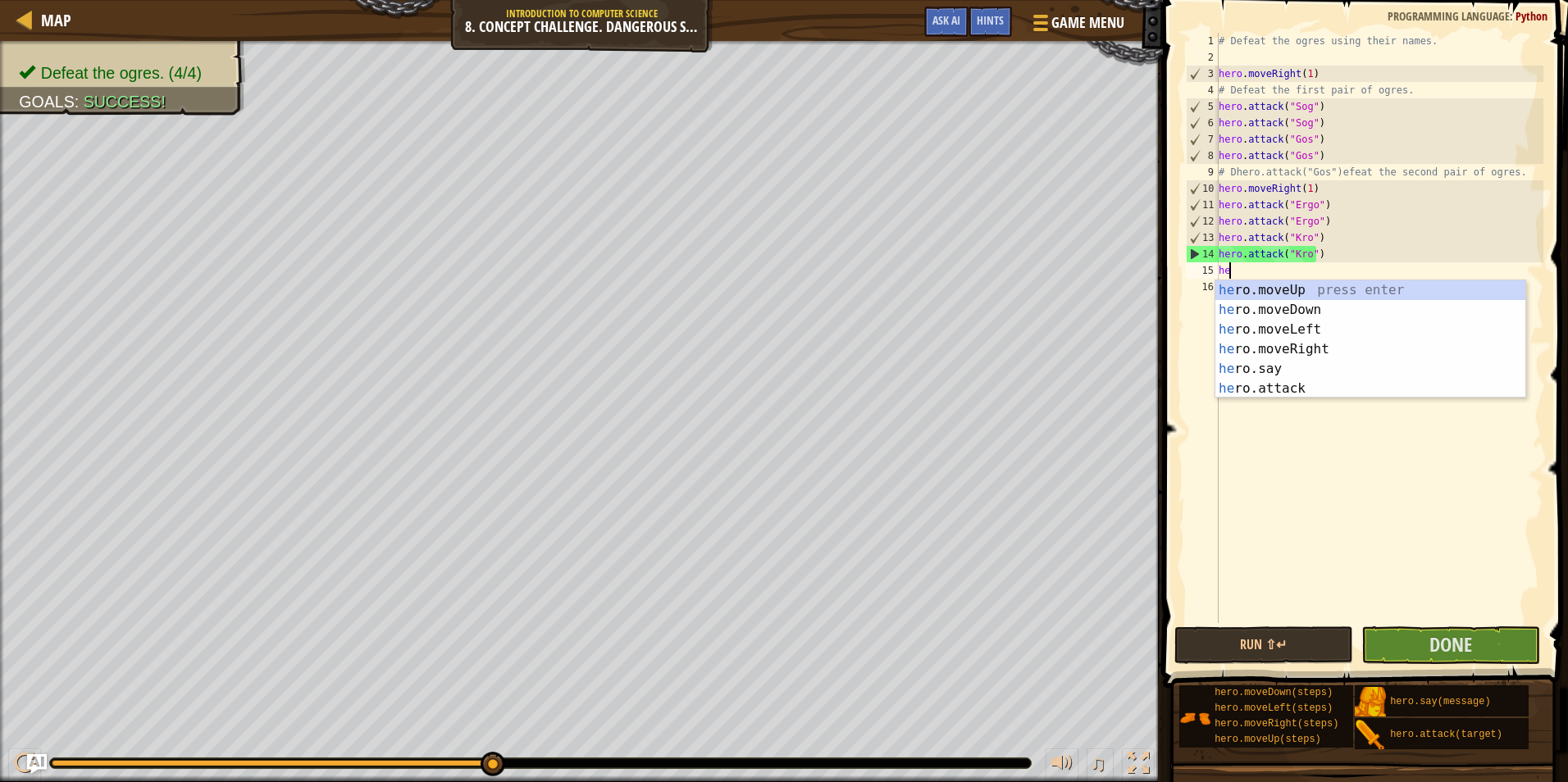
type textarea "her"
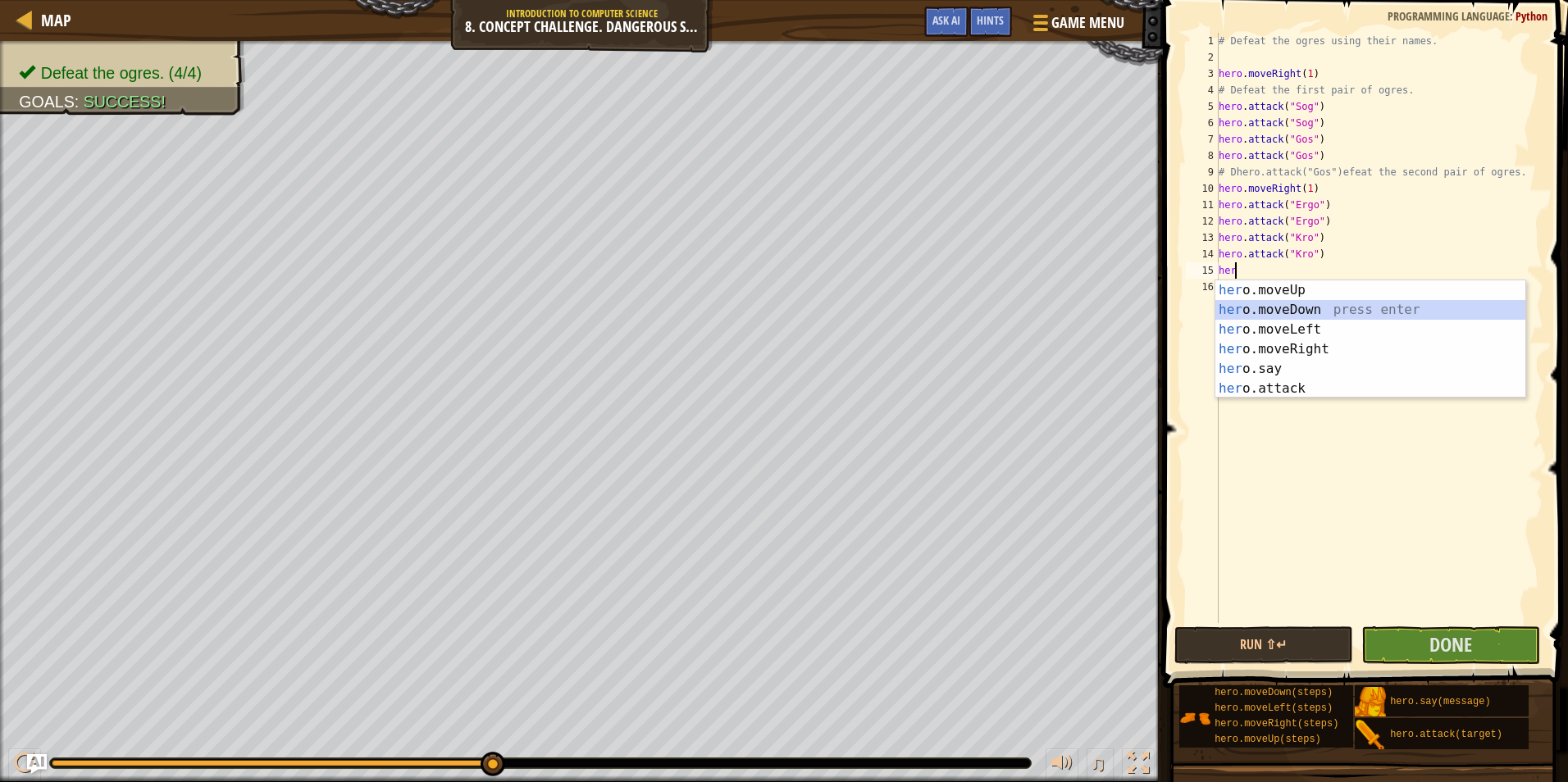
click at [1295, 307] on div "her o.moveUp press enter her o.moveDown press enter her o.moveLeft press enter …" at bounding box center [1370, 359] width 310 height 158
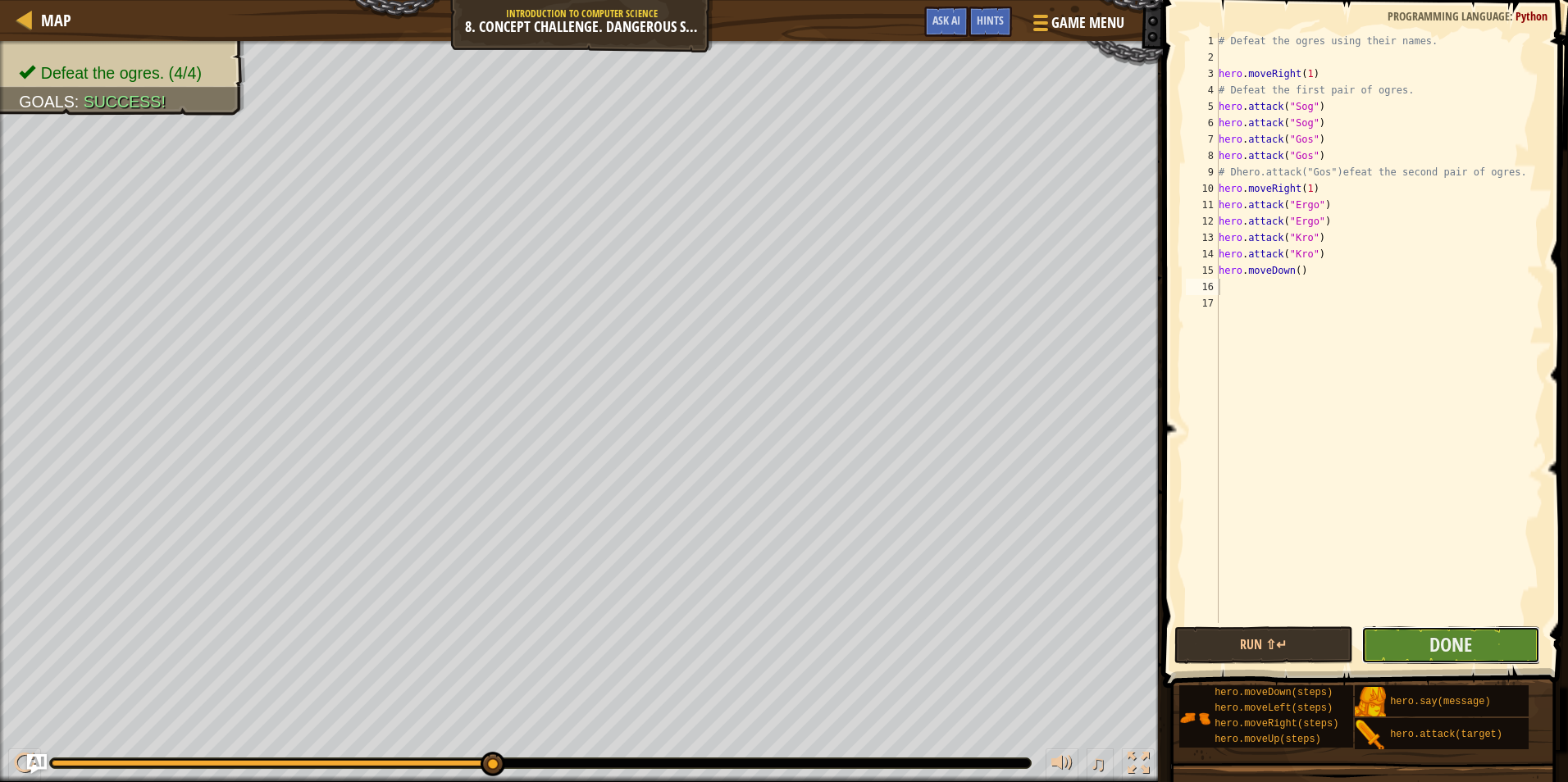
click at [1408, 647] on button "Done" at bounding box center [1451, 645] width 179 height 38
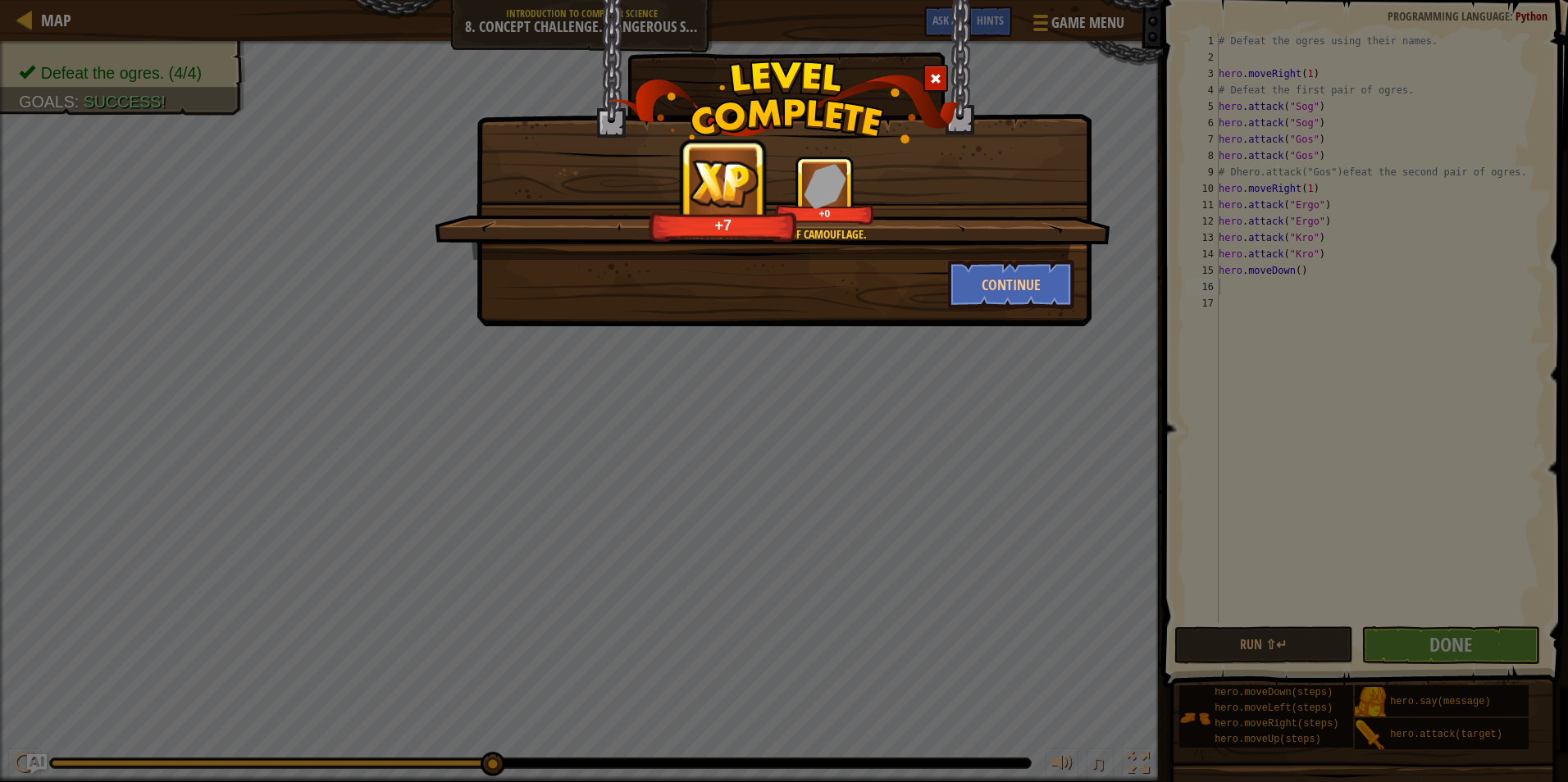
drag, startPoint x: 589, startPoint y: 353, endPoint x: 876, endPoint y: 359, distance: 287.1
click at [876, 359] on div "Ogres are not masters of camouflage. +7 +0 Continue" at bounding box center [784, 391] width 1568 height 782
click at [982, 289] on button "Continue" at bounding box center [1012, 284] width 127 height 49
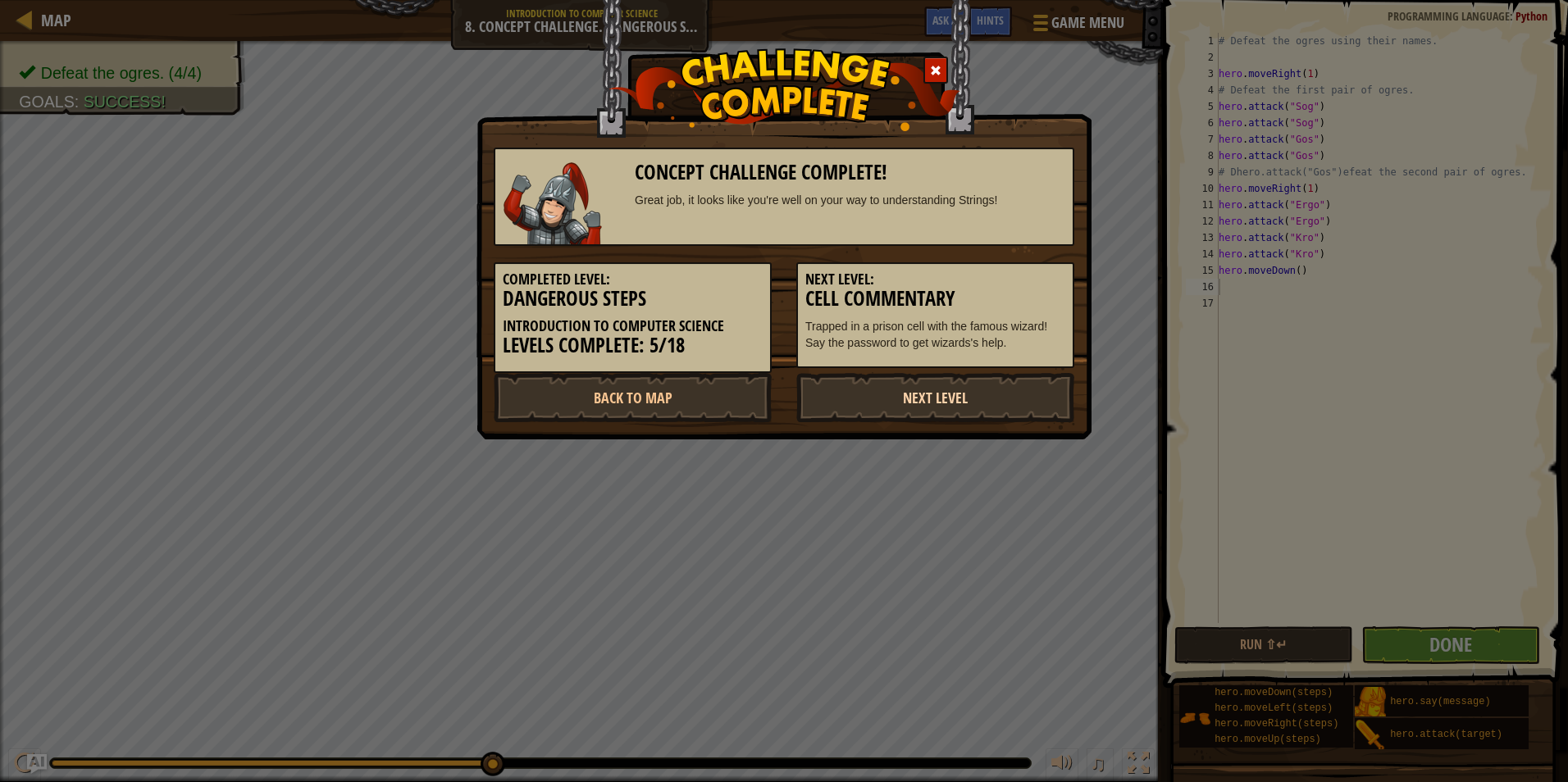
click at [927, 405] on link "Next Level" at bounding box center [936, 397] width 278 height 49
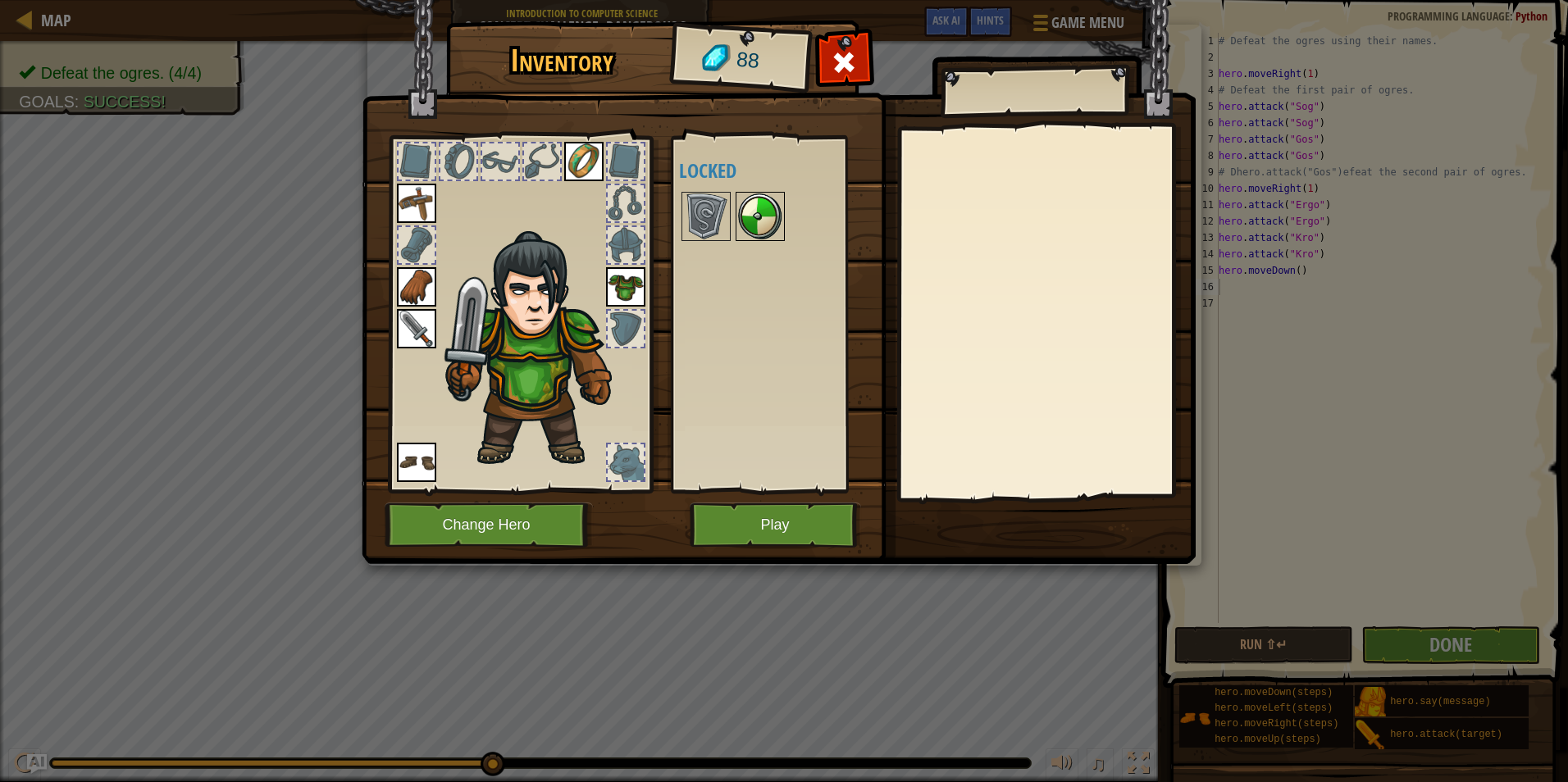
click at [760, 223] on img at bounding box center [760, 216] width 46 height 46
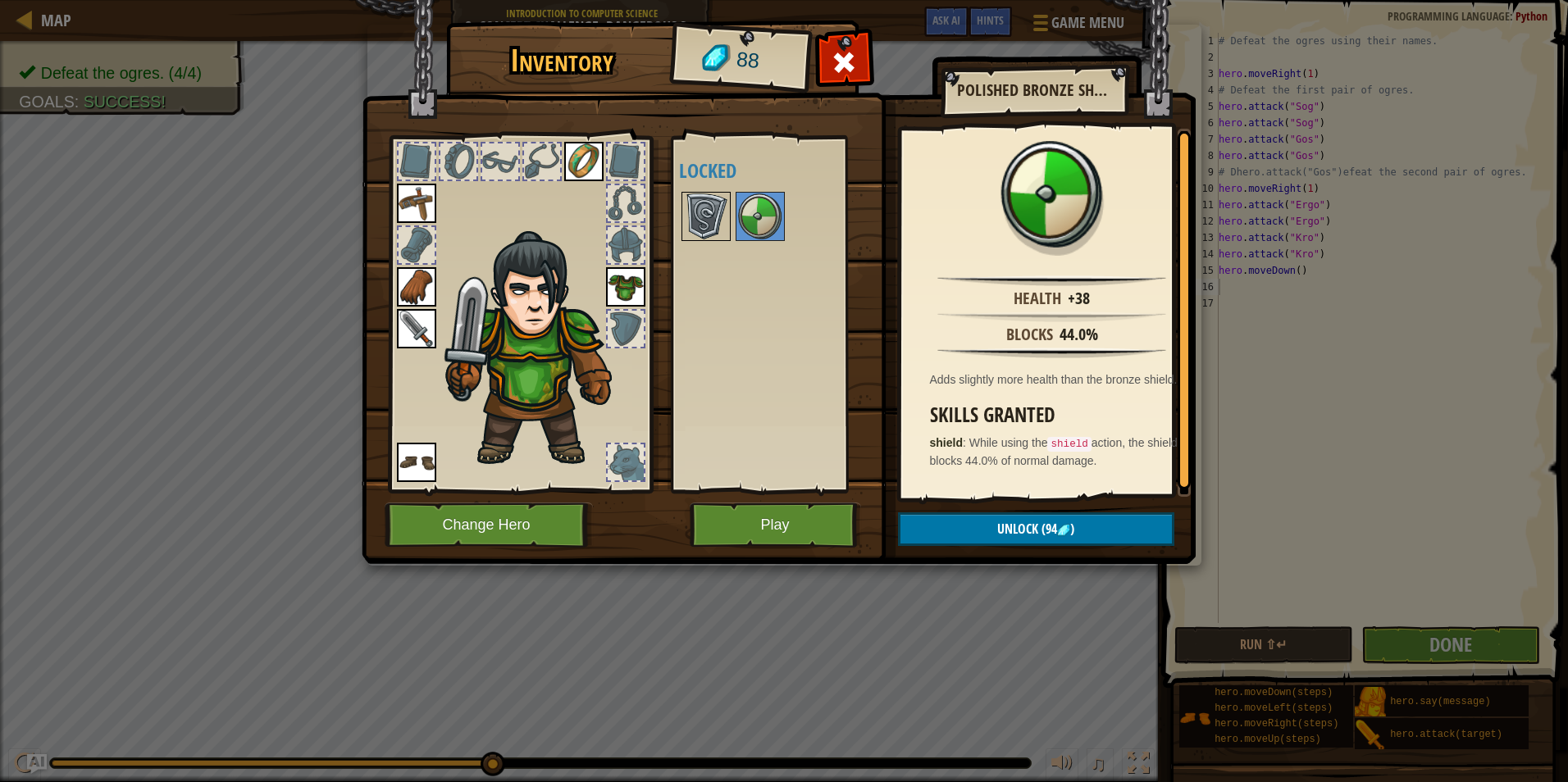
click at [709, 224] on img at bounding box center [706, 216] width 46 height 46
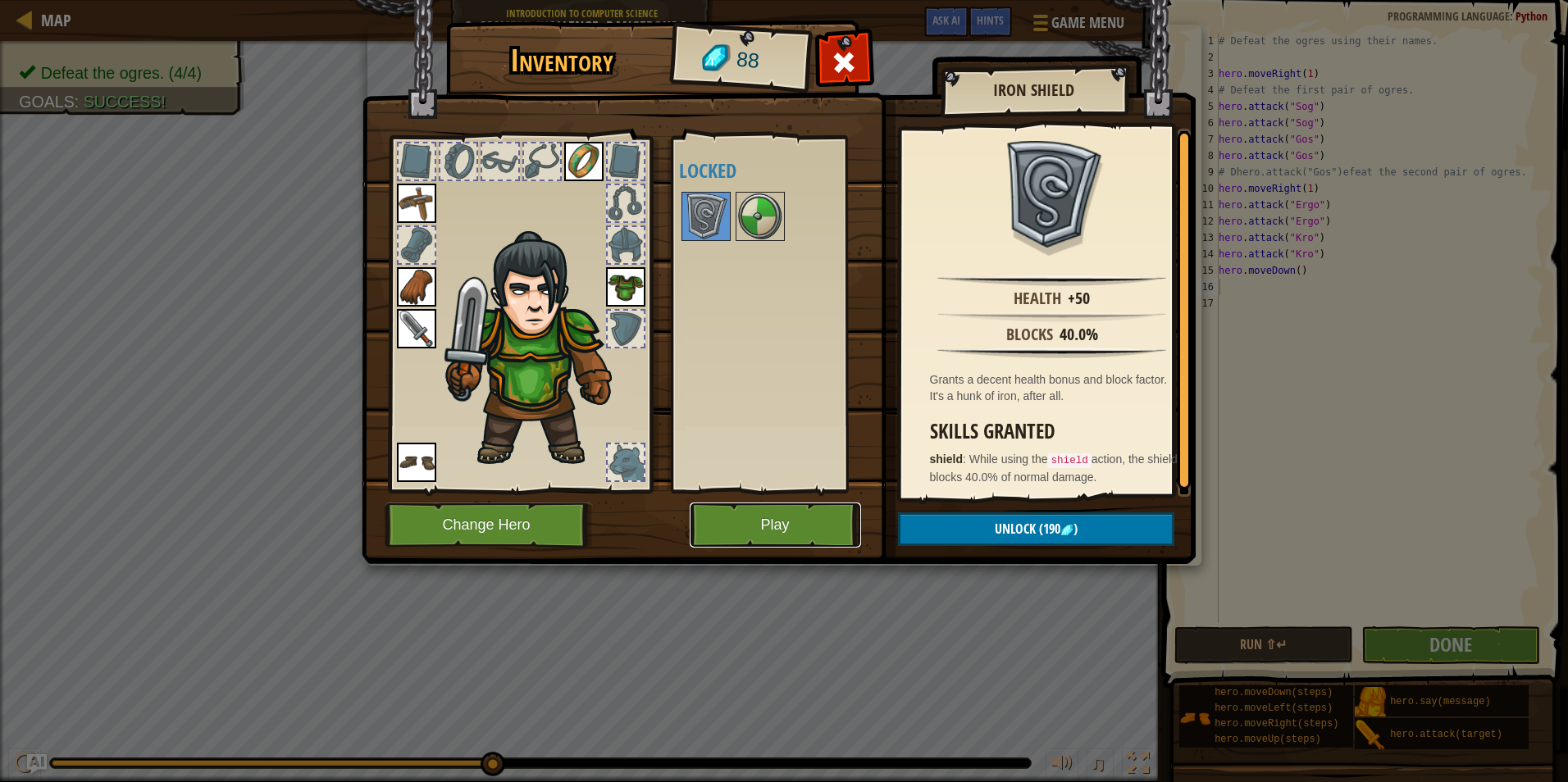
click at [764, 525] on button "Play" at bounding box center [775, 525] width 171 height 45
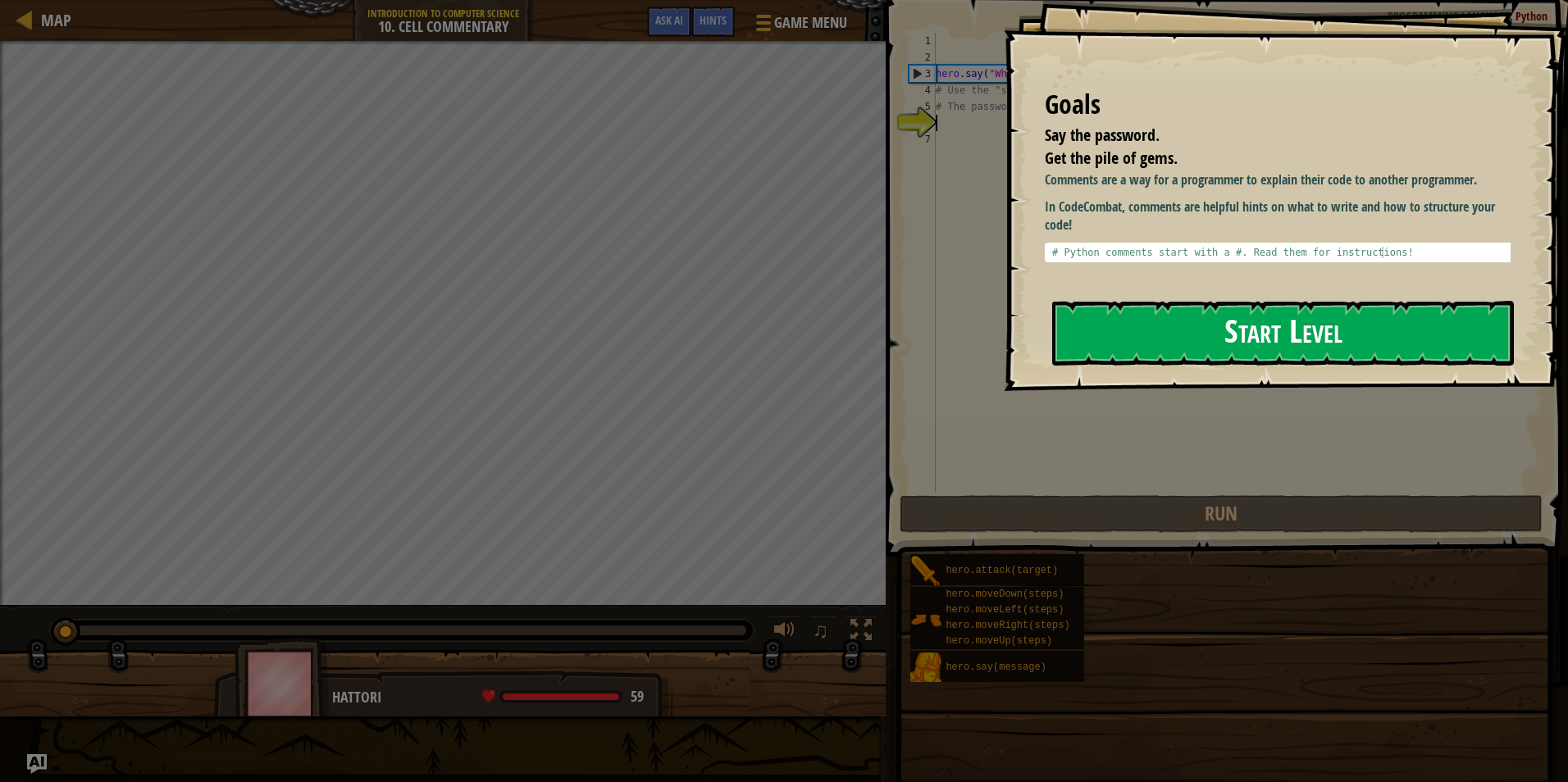
click at [1188, 326] on button "Start Level" at bounding box center [1283, 333] width 462 height 65
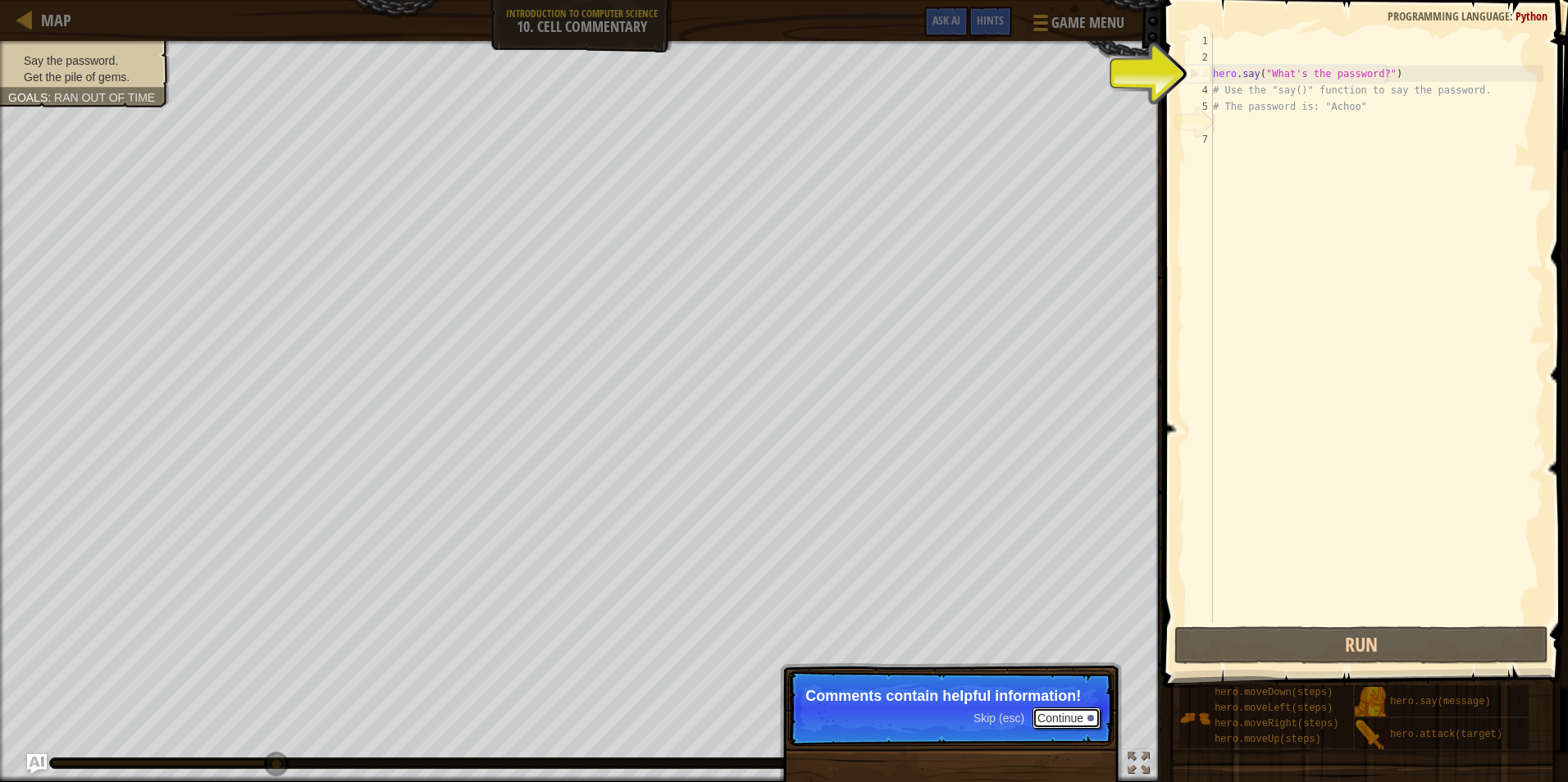
click at [1068, 715] on button "Continue" at bounding box center [1067, 718] width 68 height 21
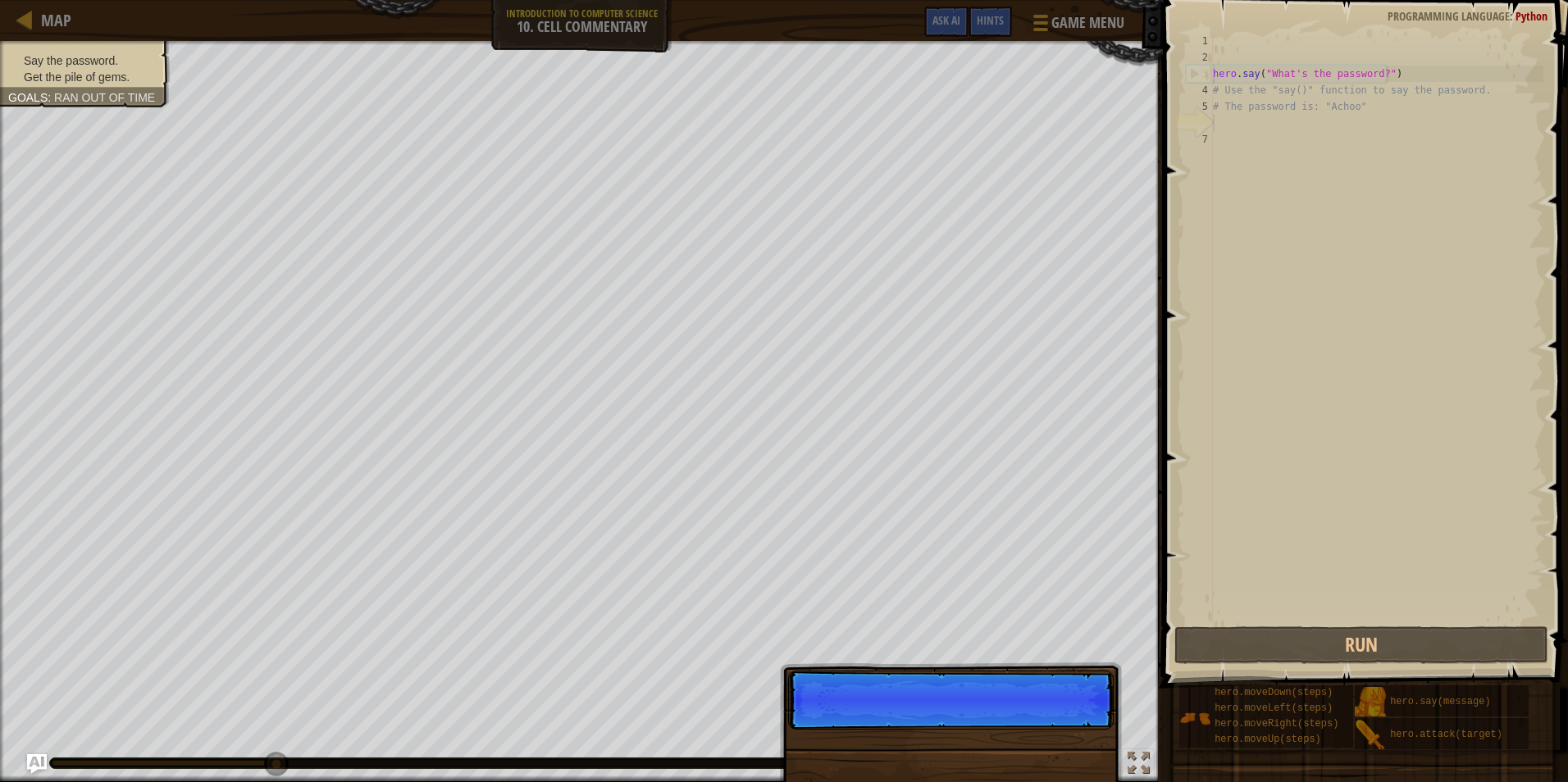
scroll to position [8, 0]
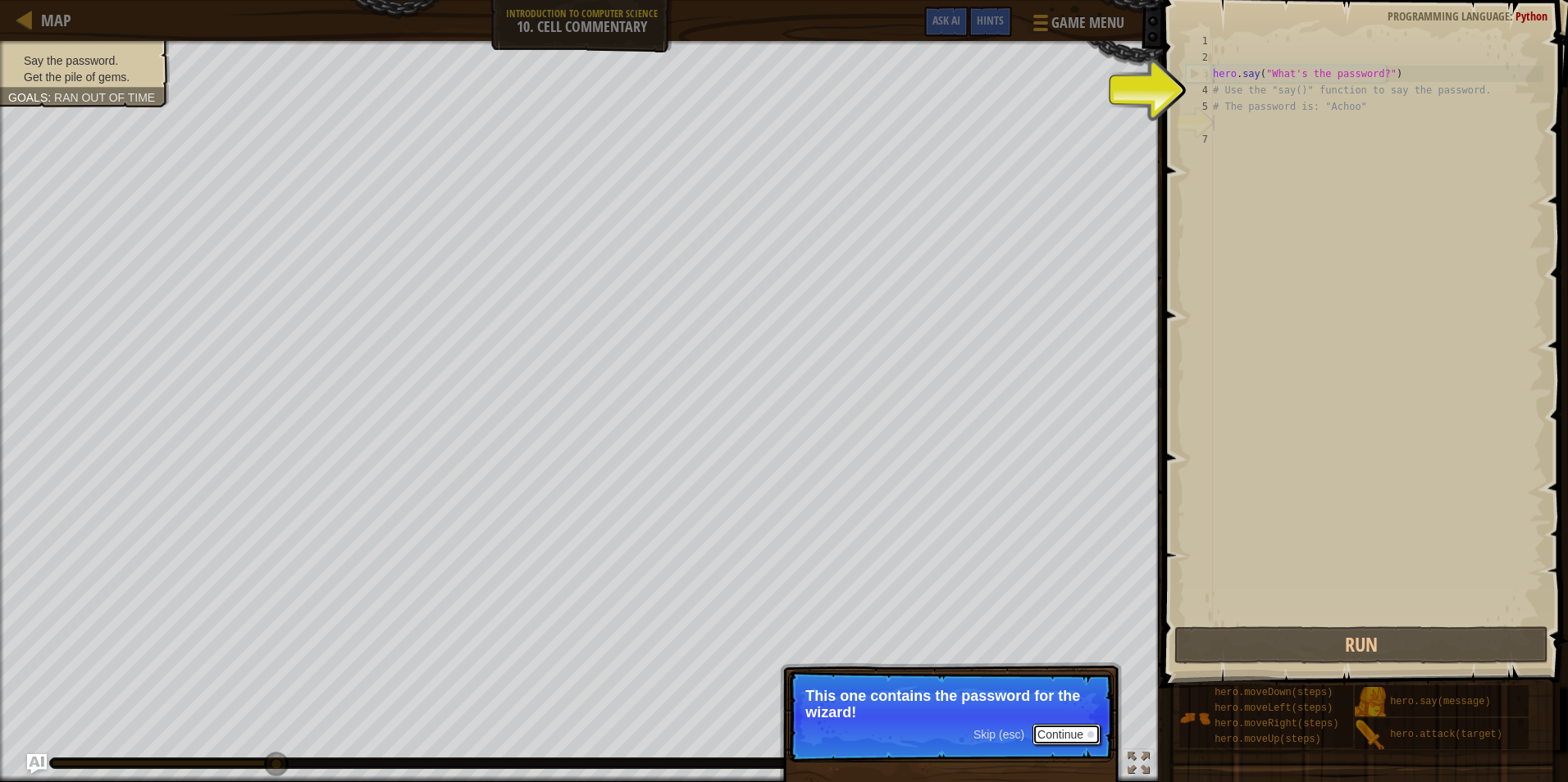
click at [1062, 742] on button "Continue" at bounding box center [1067, 734] width 68 height 21
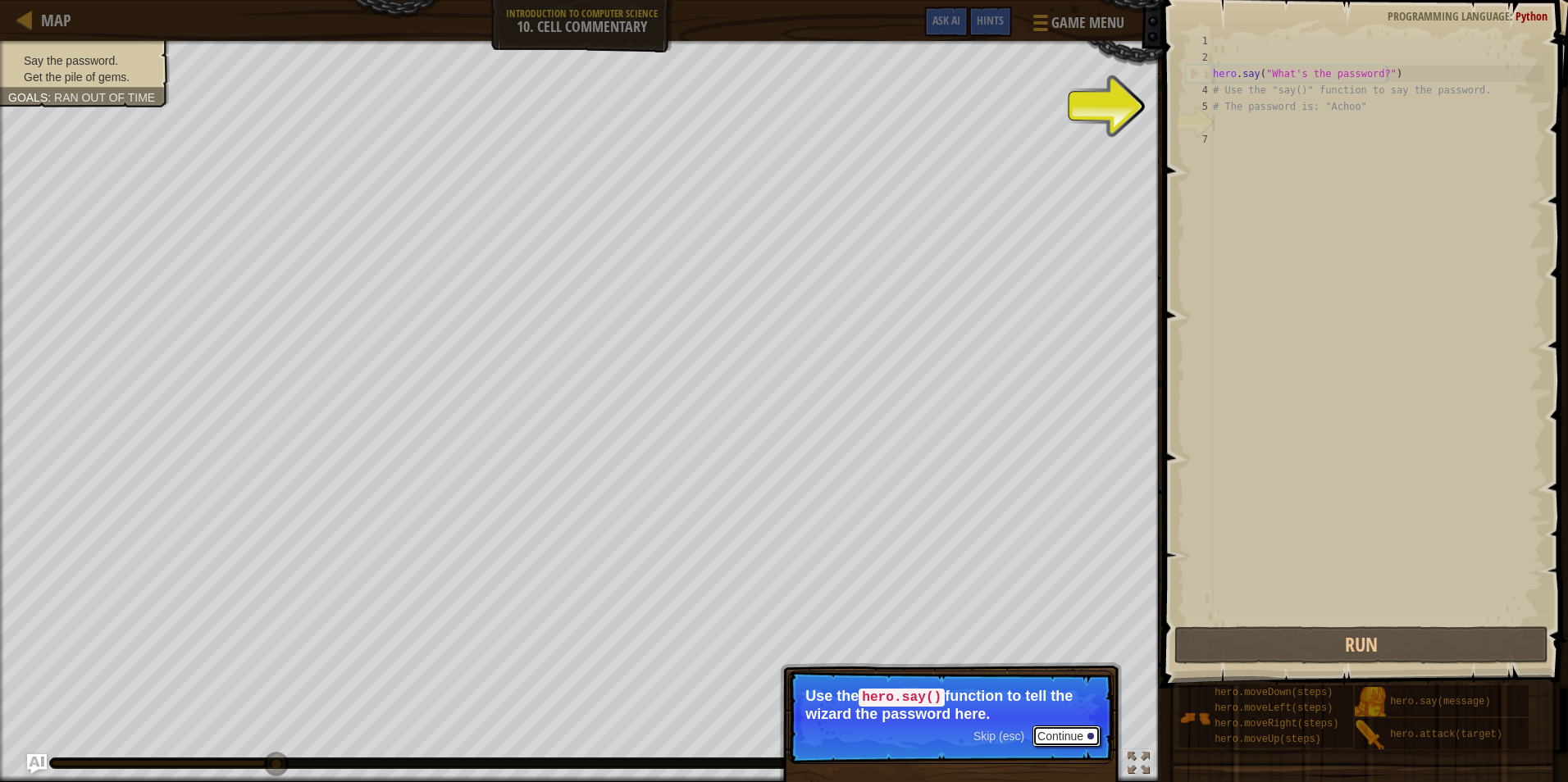
click at [1057, 740] on button "Continue" at bounding box center [1067, 736] width 68 height 21
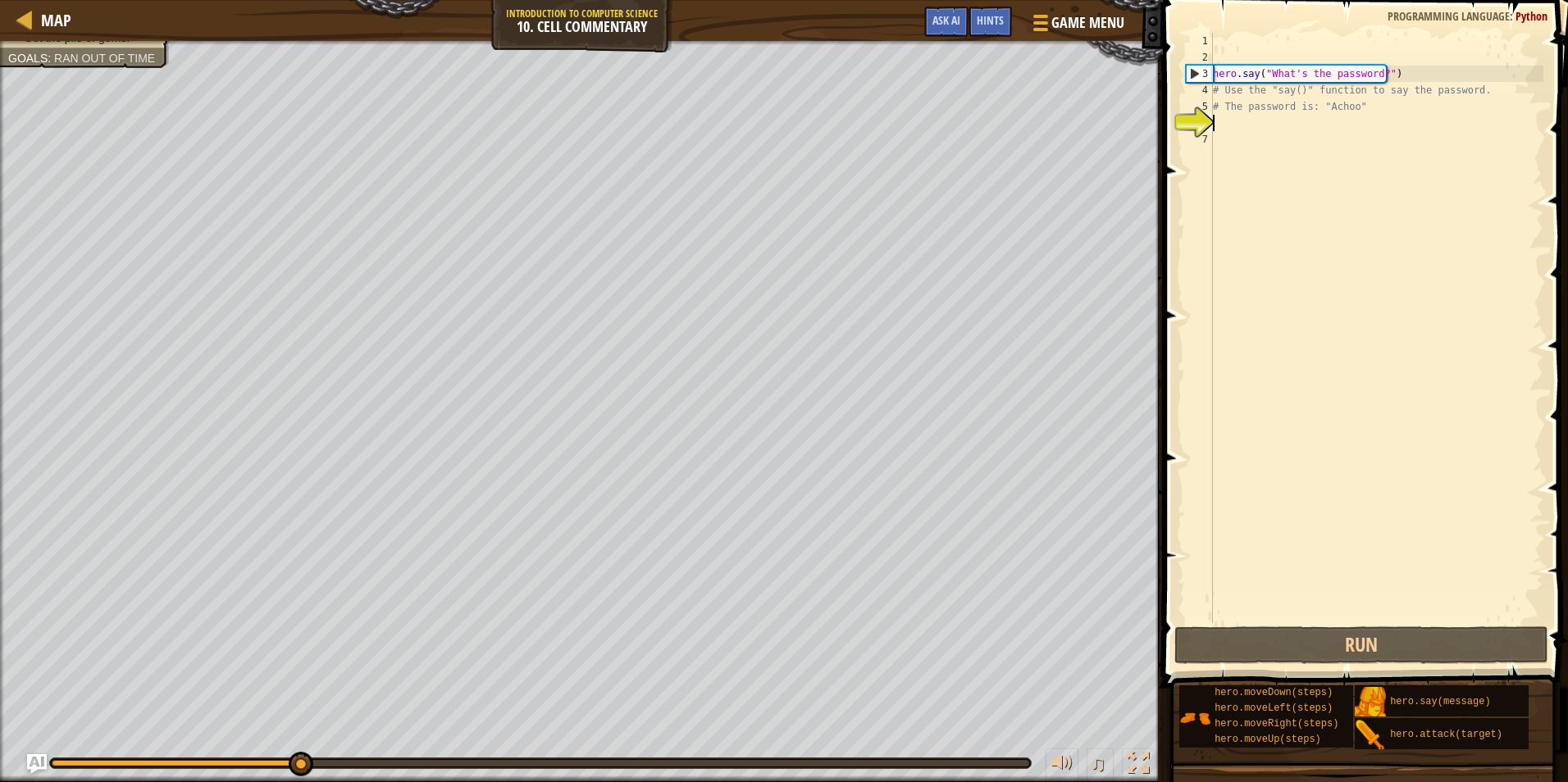
drag, startPoint x: 929, startPoint y: 759, endPoint x: 299, endPoint y: 793, distance: 630.9
click at [299, 0] on html "Map Introduction to Computer Science 10. Cell Commentary Game Menu Done Hints A…" at bounding box center [784, 0] width 1568 height 0
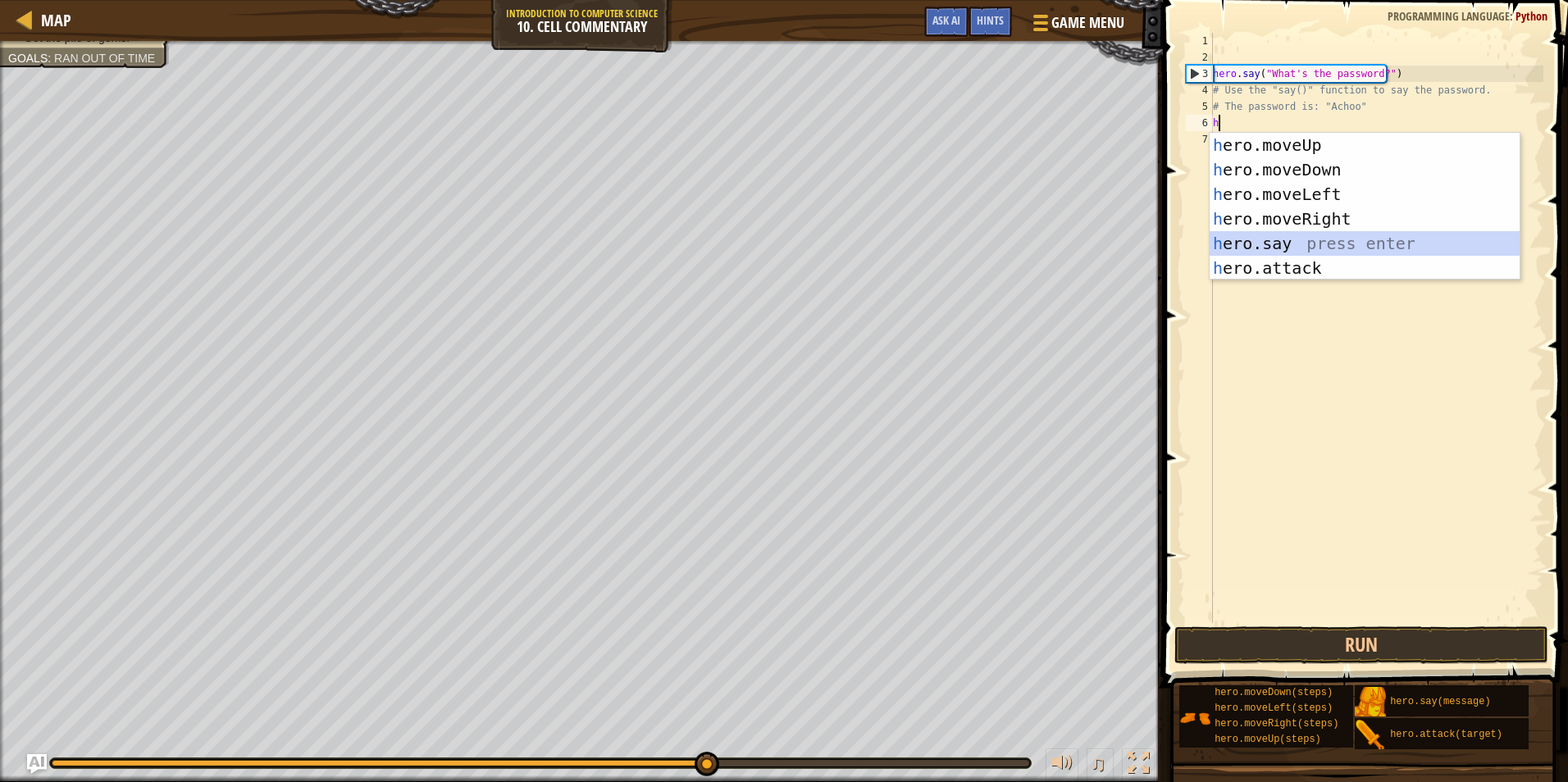
click at [1240, 251] on div "h ero.moveUp press enter h ero.moveDown press enter h ero.moveLeft press enter …" at bounding box center [1365, 230] width 310 height 197
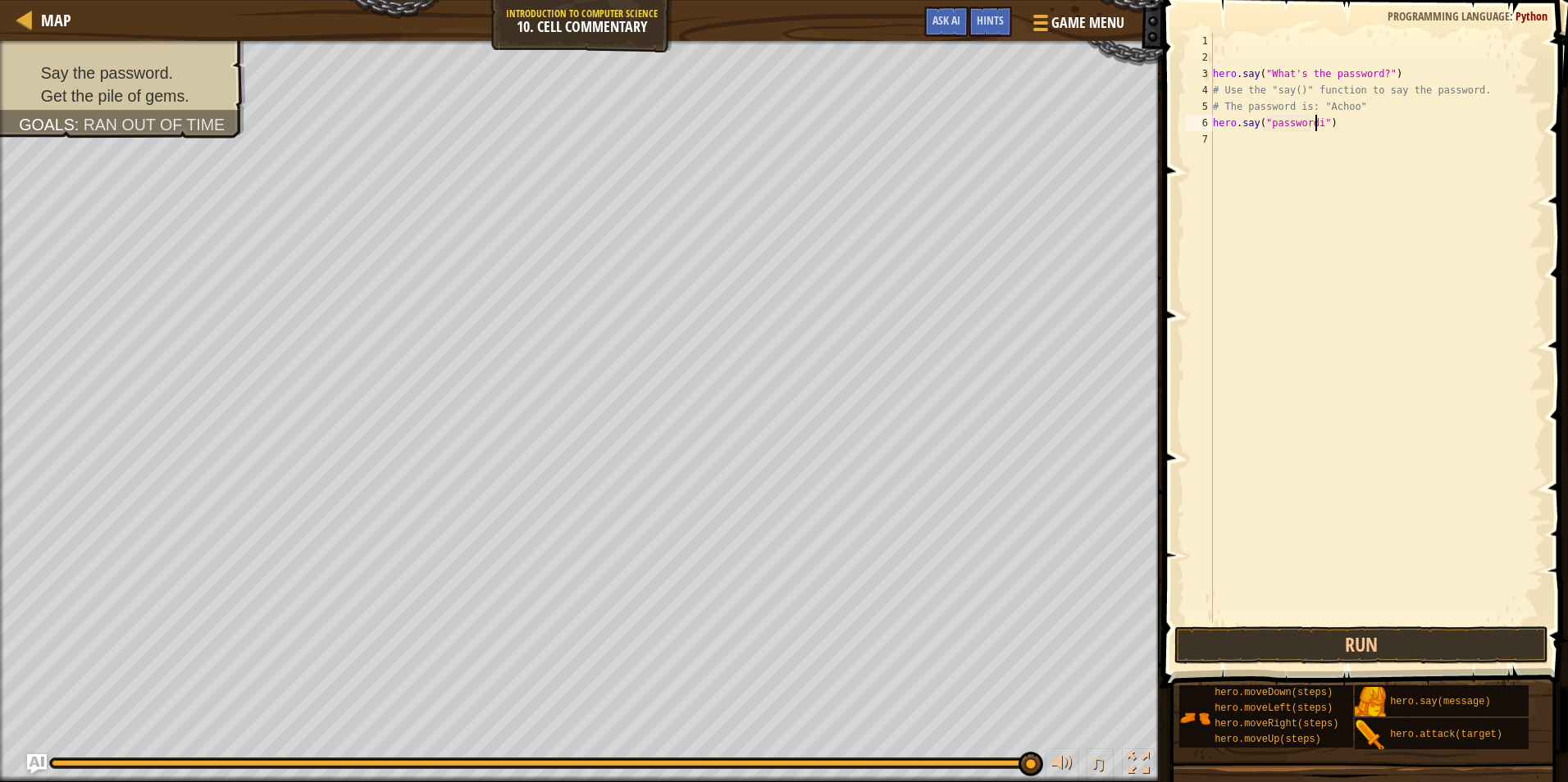
scroll to position [8, 9]
type textarea "hero.say("password")"
type textarea "hero.say("passwordisachoo")"
click at [1396, 640] on button "Run" at bounding box center [1361, 645] width 374 height 38
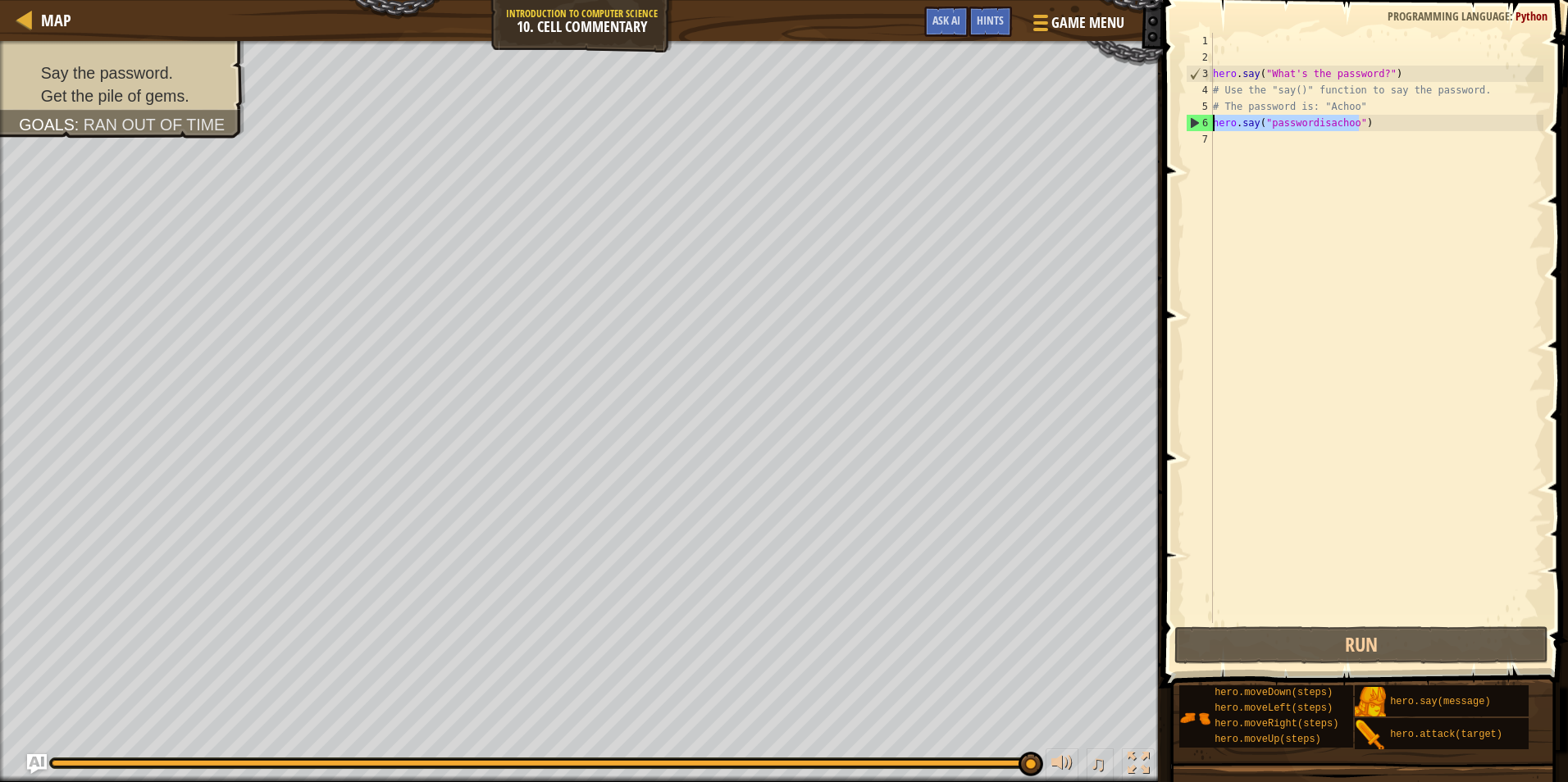
click at [1052, 122] on div "Map Introduction to Computer Science 10. Cell Commentary Game Menu Done Hints A…" at bounding box center [784, 391] width 1568 height 782
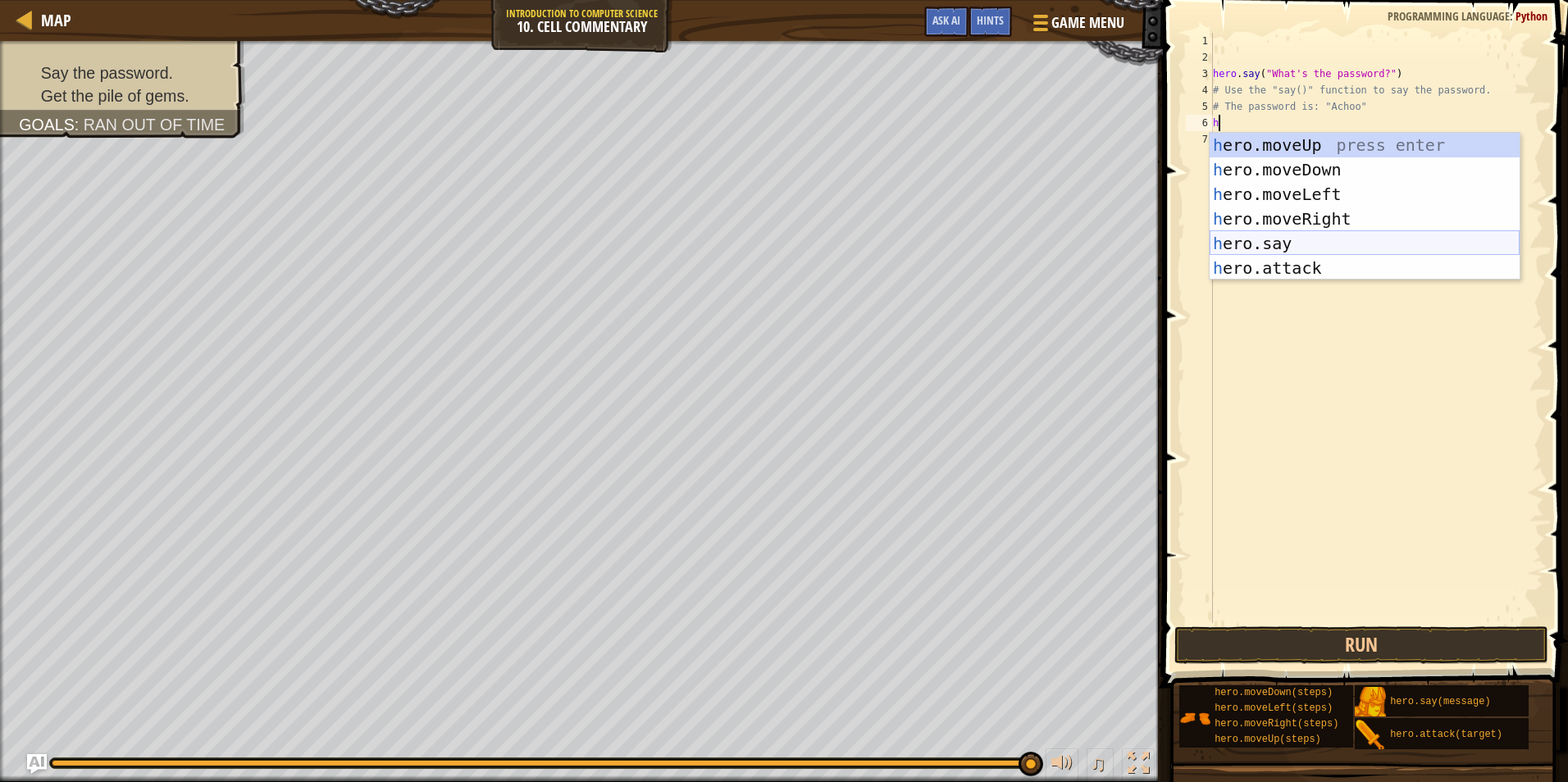
click at [1287, 242] on div "h ero.moveUp press enter h ero.moveDown press enter h ero.moveLeft press enter …" at bounding box center [1365, 230] width 310 height 197
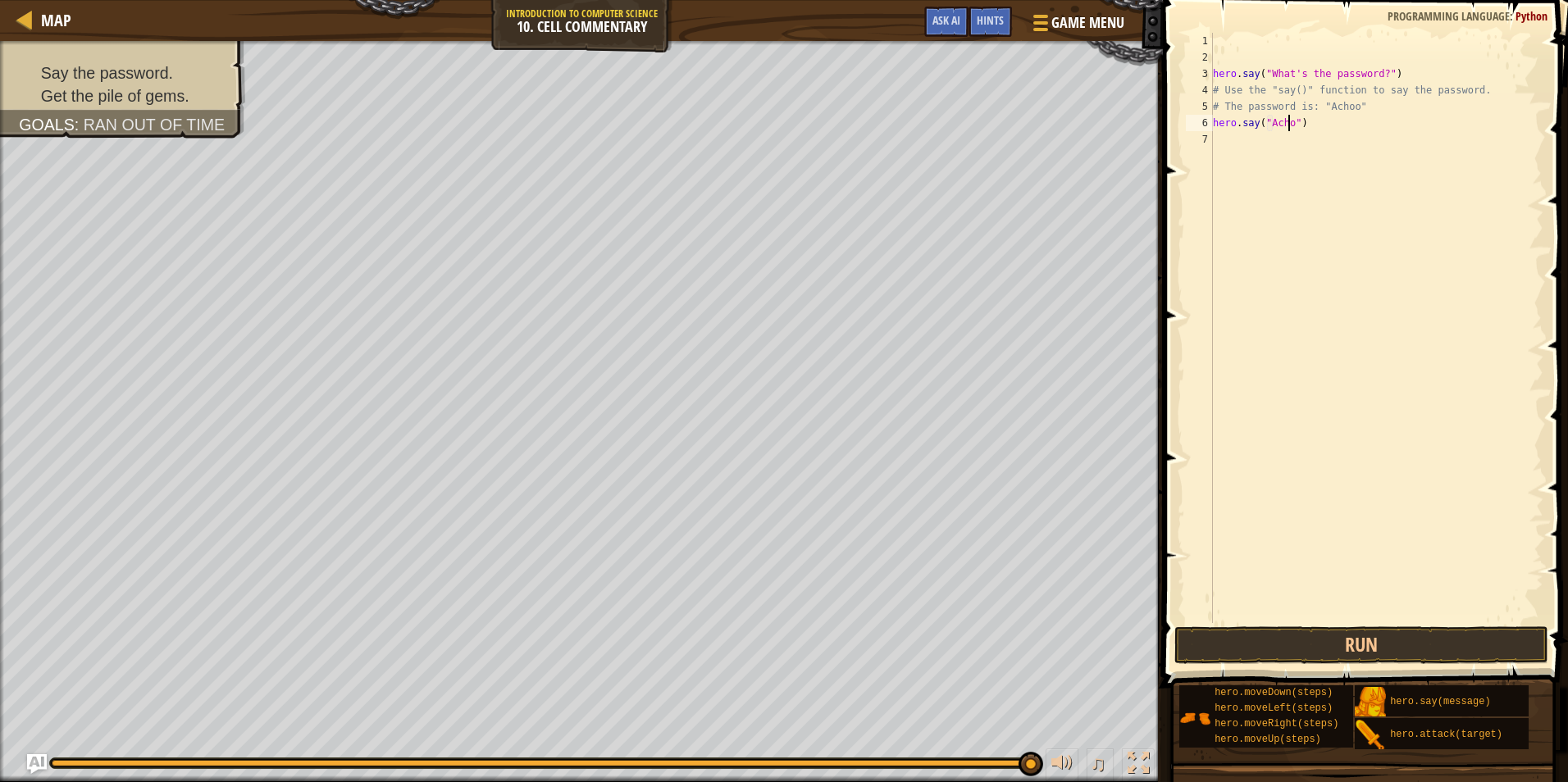
scroll to position [8, 7]
type textarea "hero.say("Achoo")"
click at [1323, 652] on button "Run" at bounding box center [1361, 645] width 374 height 38
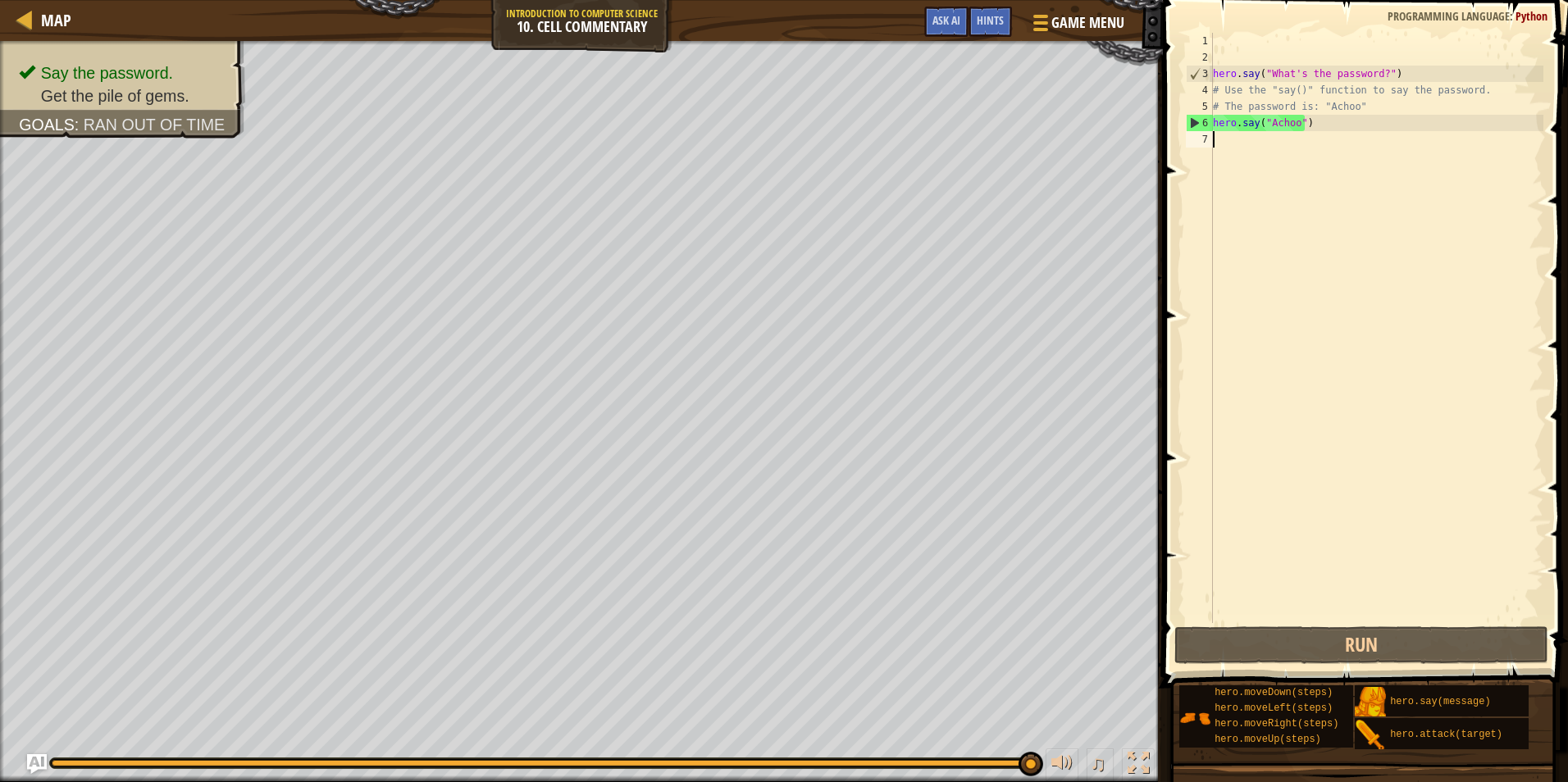
click at [1241, 141] on div "hero . say ( "What's the password?" ) # Use the "say()" function to say the pas…" at bounding box center [1377, 344] width 334 height 623
type textarea "h"
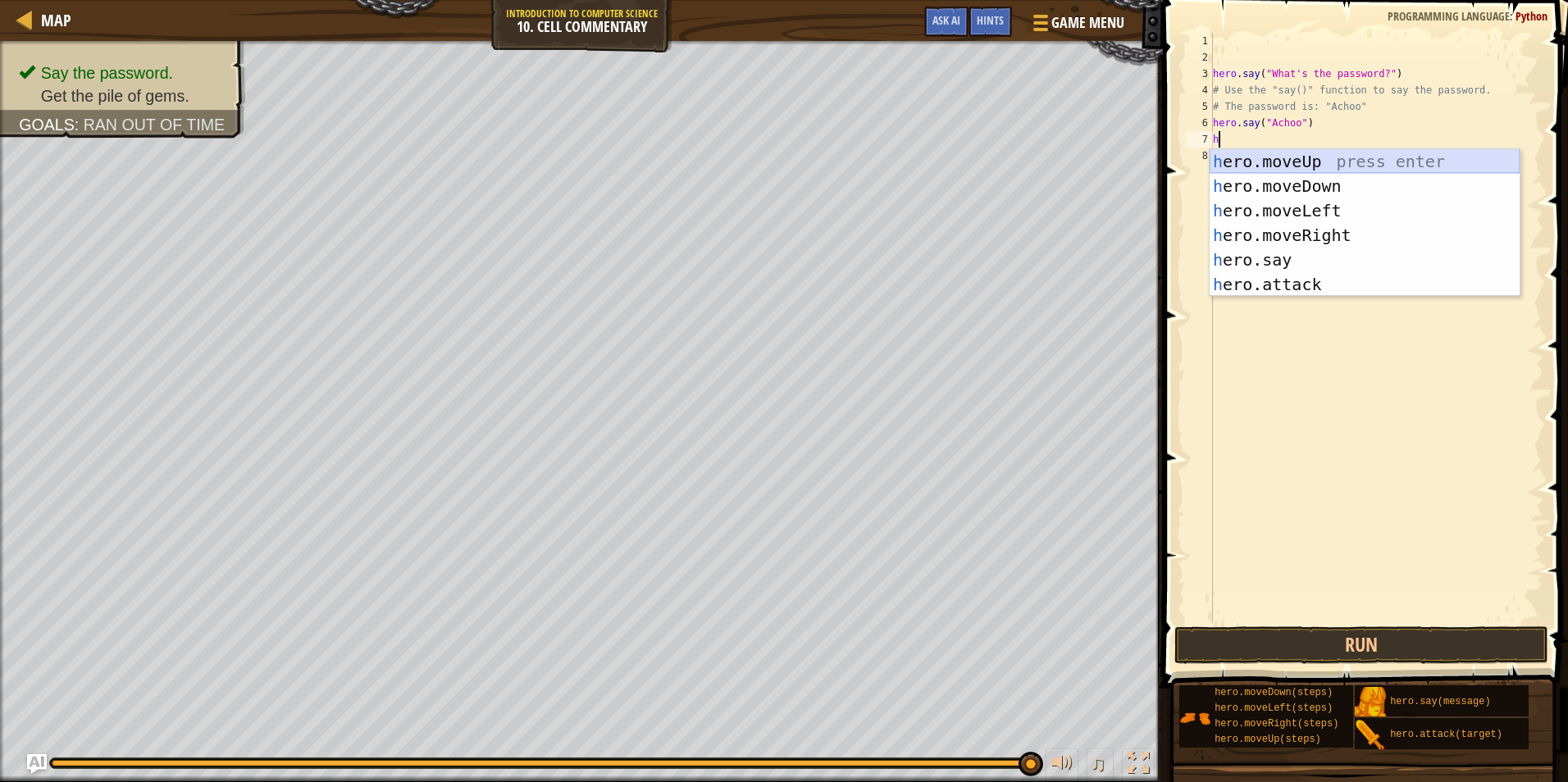
click at [1294, 163] on div "h ero.moveUp press enter h ero.moveDown press enter h ero.moveLeft press enter …" at bounding box center [1365, 247] width 310 height 197
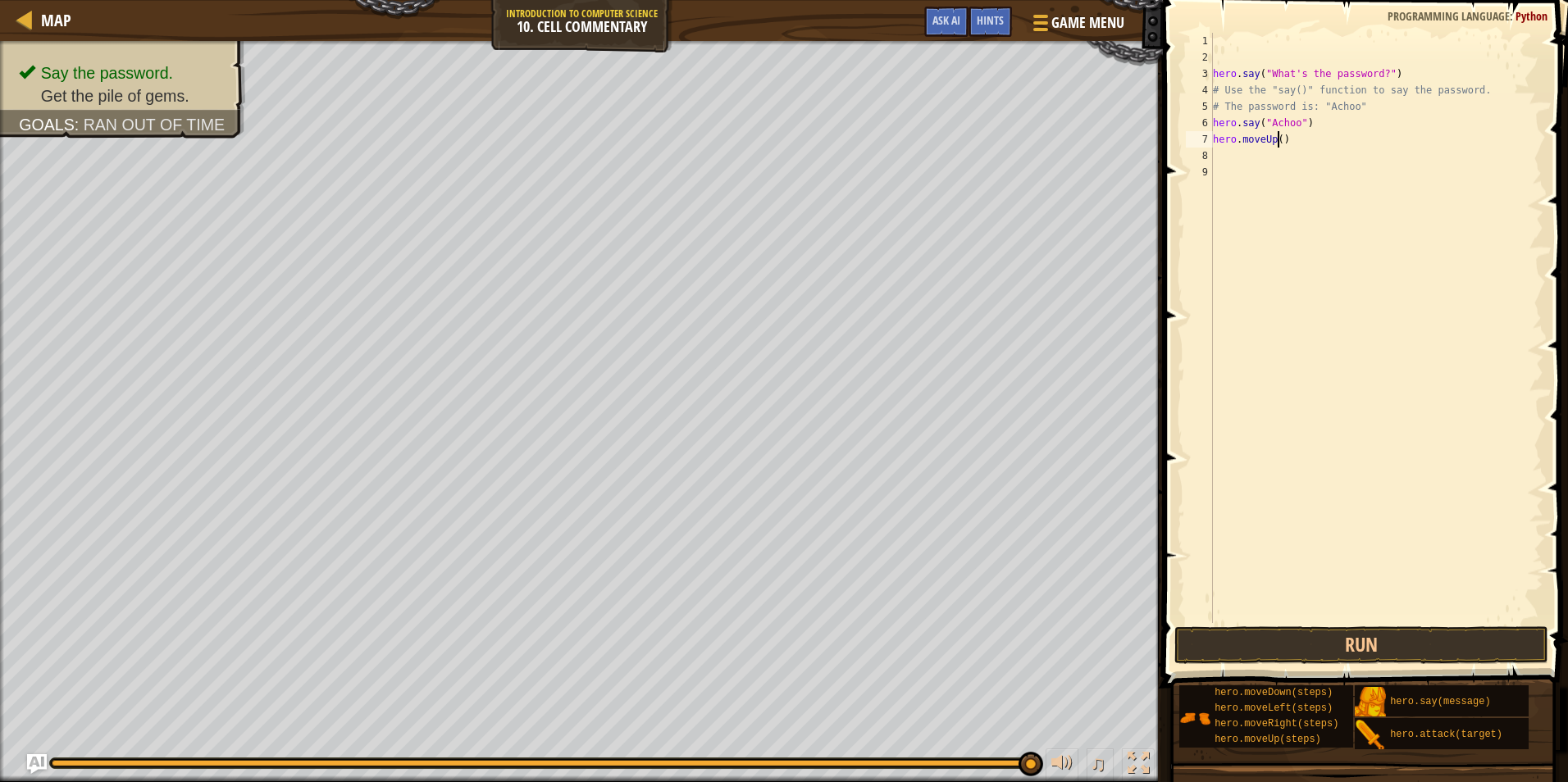
click at [1276, 138] on div "hero . say ( "What's the password?" ) # Use the "say()" function to say the pas…" at bounding box center [1377, 344] width 334 height 623
type textarea "hero.moveUp(2)"
click at [1369, 655] on button "Run" at bounding box center [1361, 645] width 374 height 38
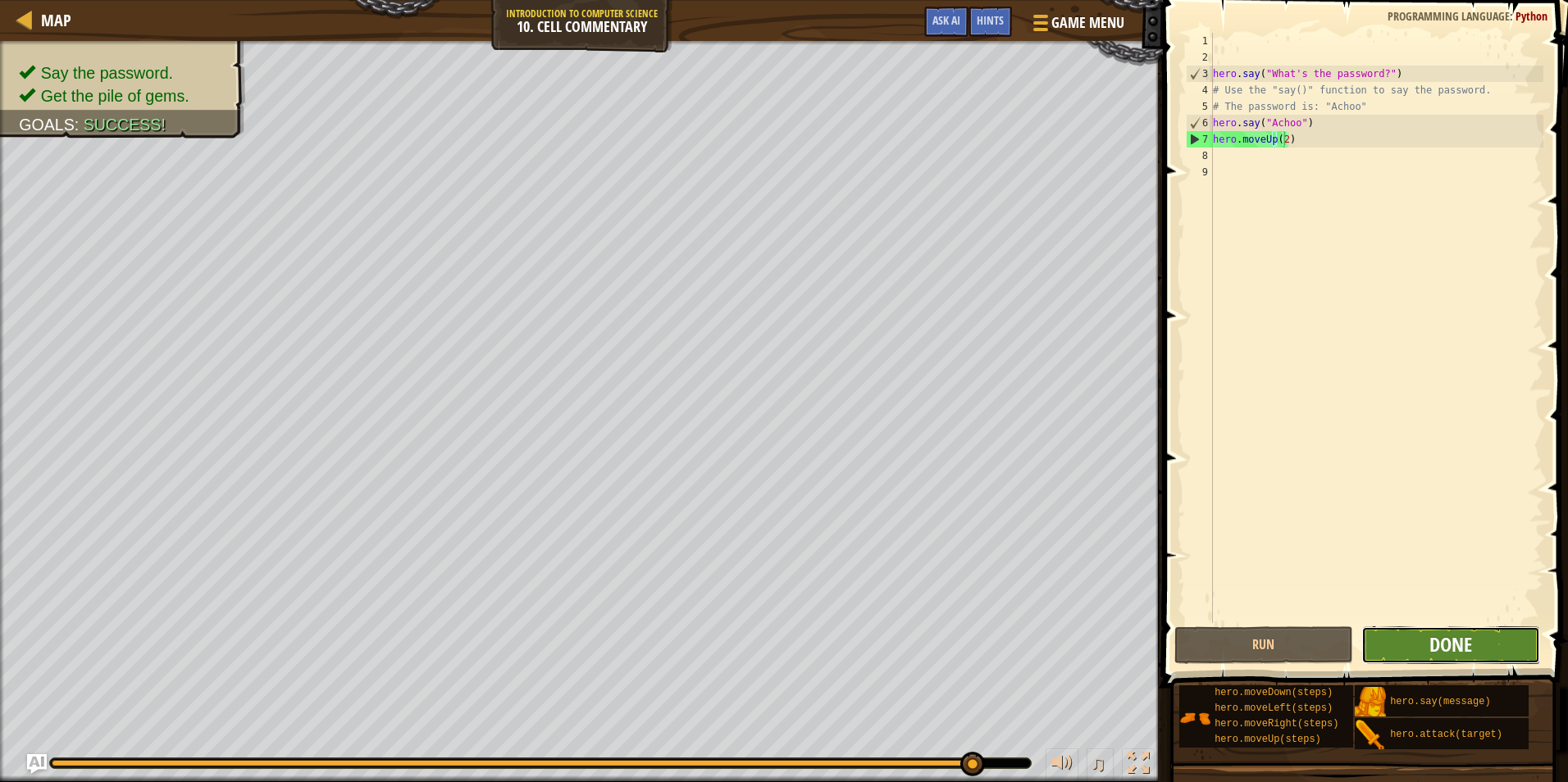
click at [1448, 645] on span "Done" at bounding box center [1451, 644] width 43 height 26
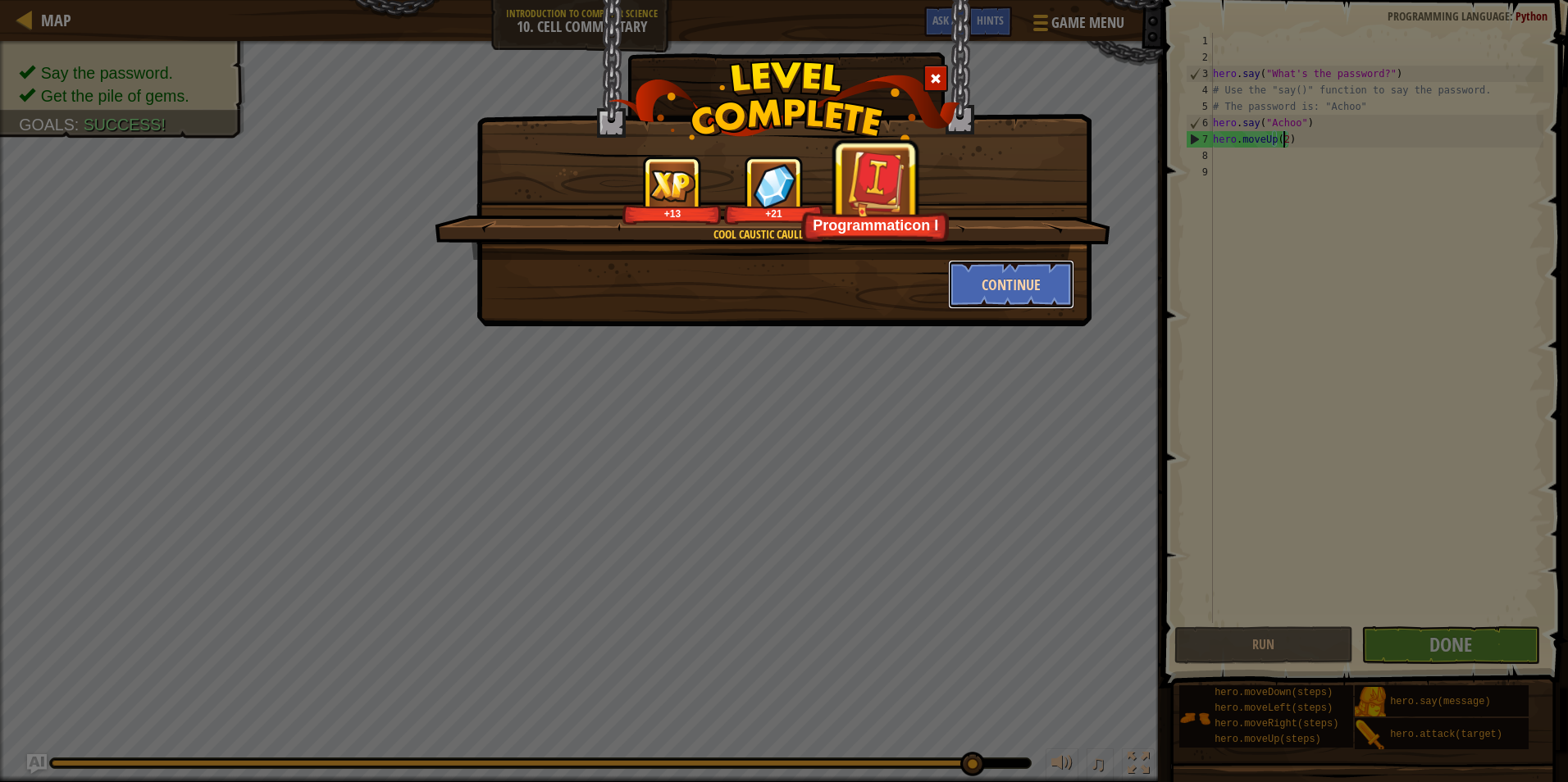
click at [991, 283] on button "Continue" at bounding box center [1012, 284] width 127 height 49
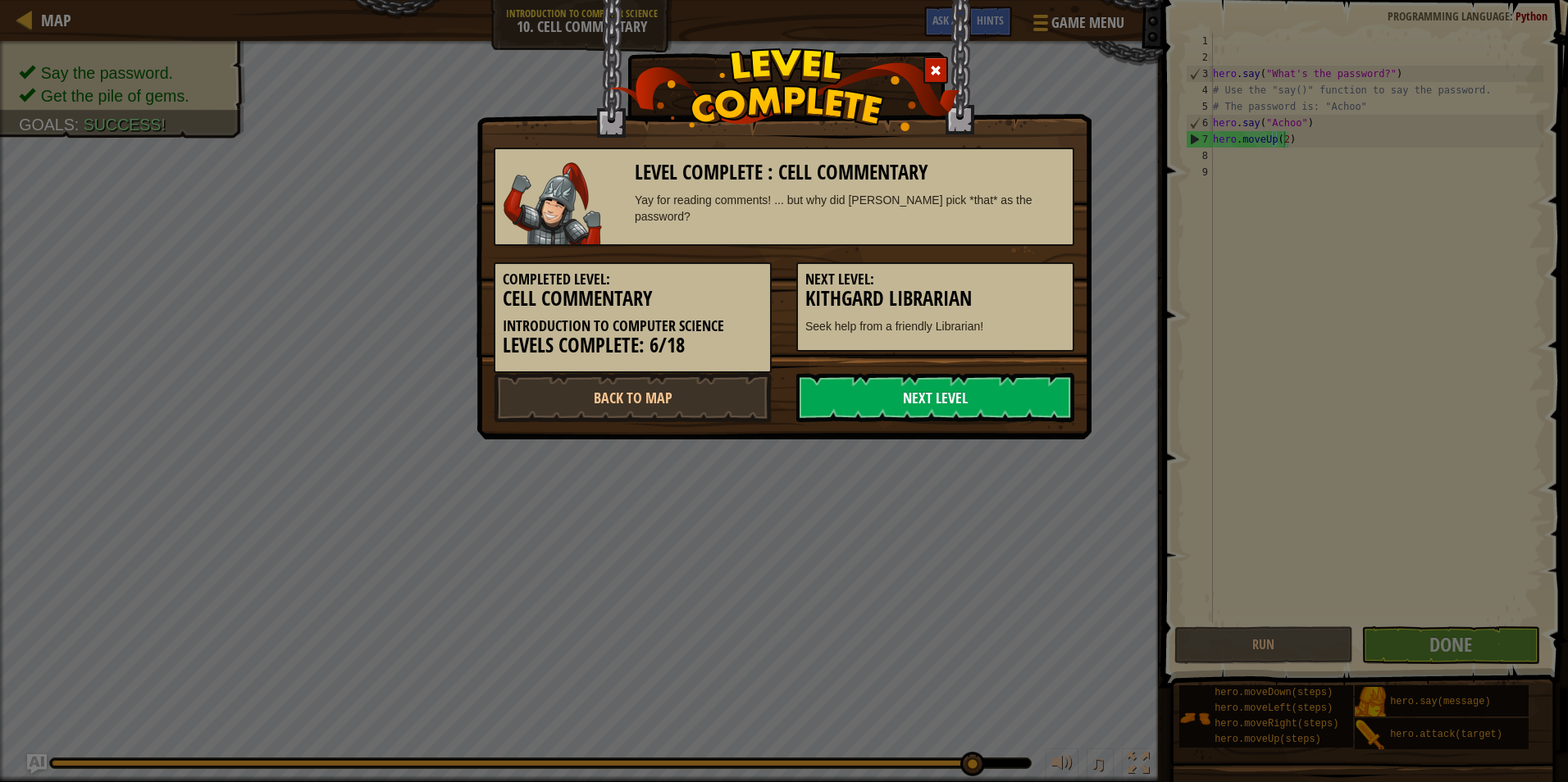
click at [922, 417] on link "Next Level" at bounding box center [936, 397] width 278 height 49
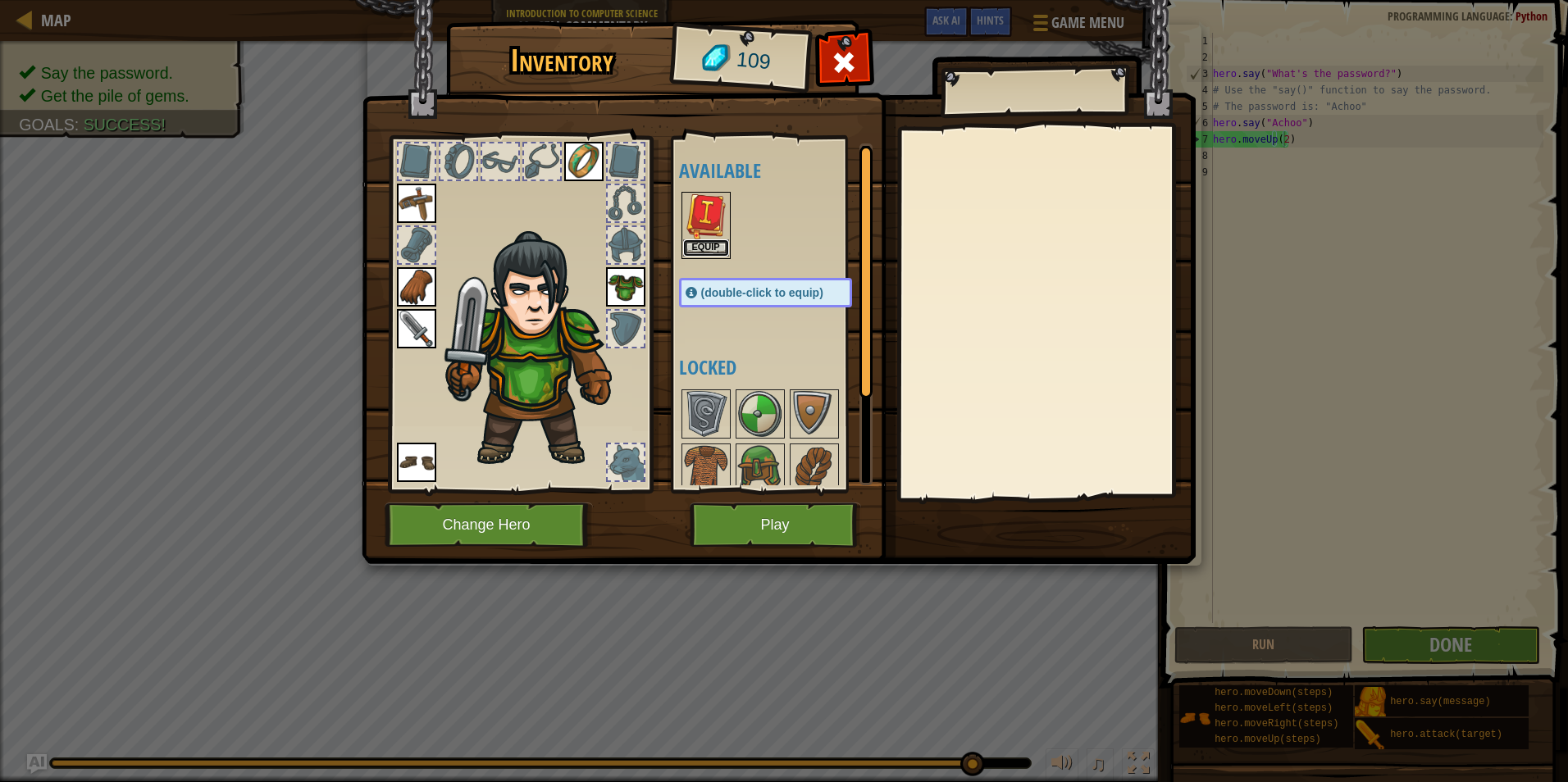
click at [700, 248] on button "Equip" at bounding box center [706, 248] width 46 height 17
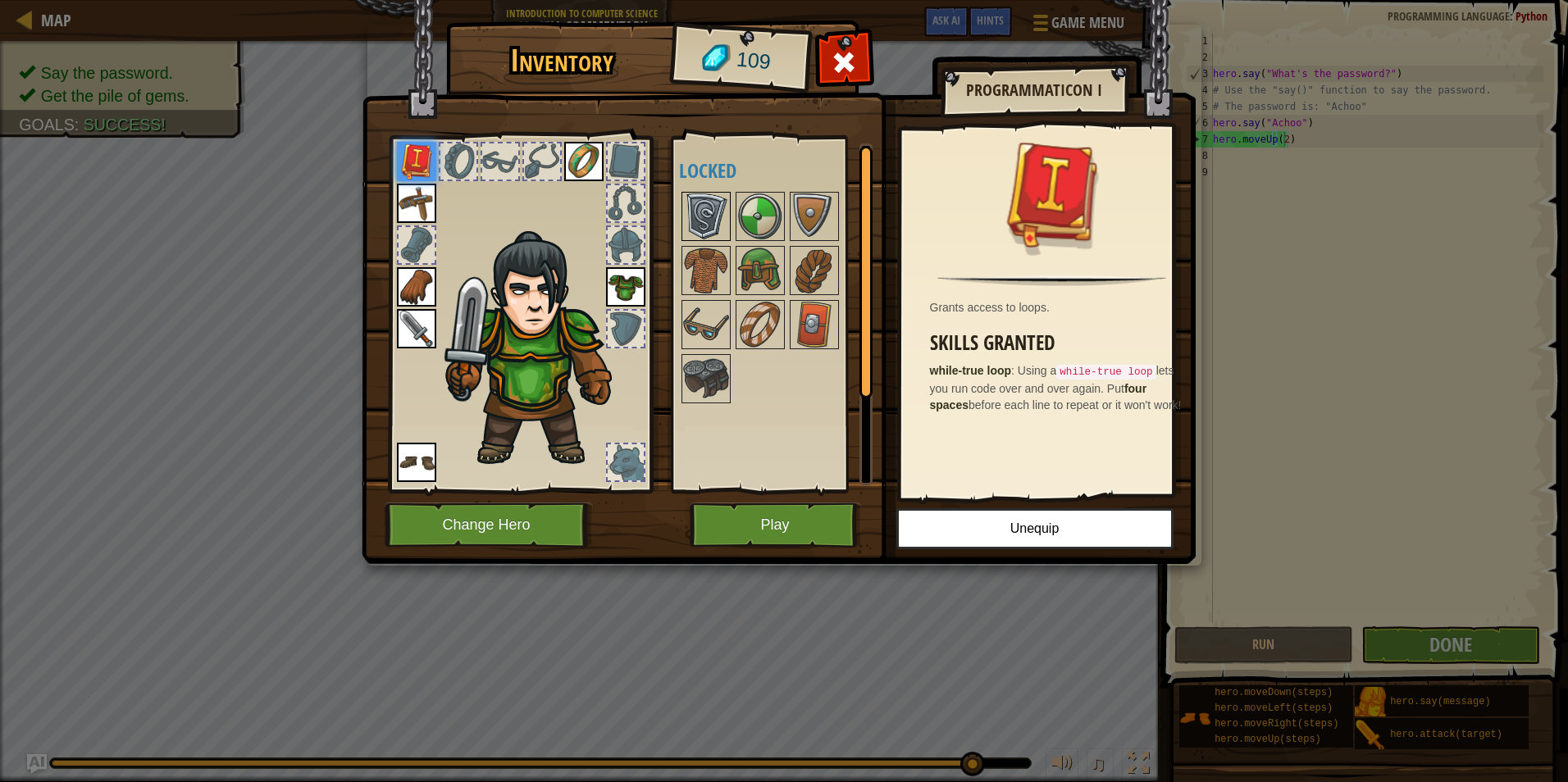
click at [708, 224] on img at bounding box center [706, 216] width 46 height 46
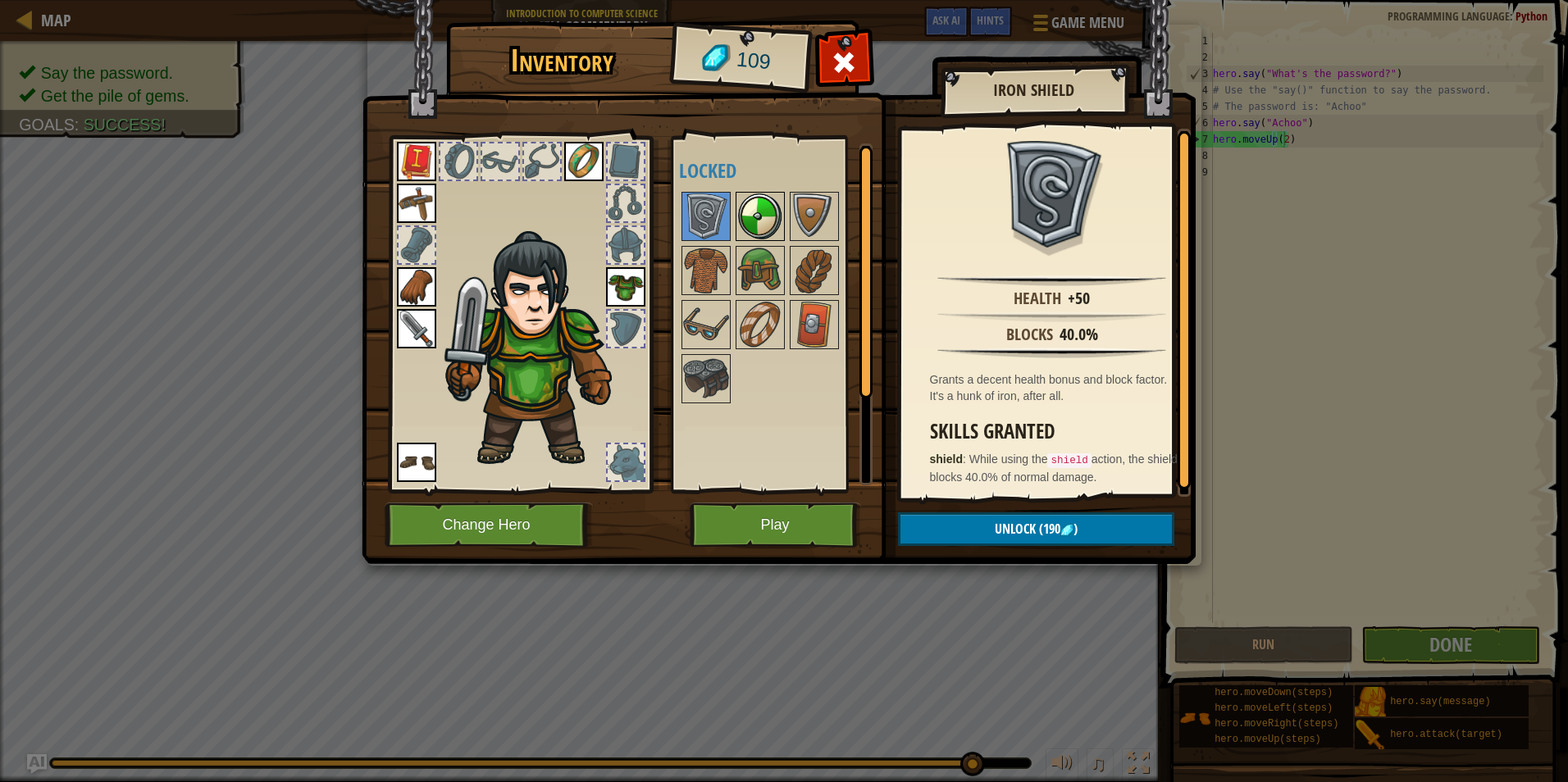
click at [753, 222] on img at bounding box center [760, 216] width 46 height 46
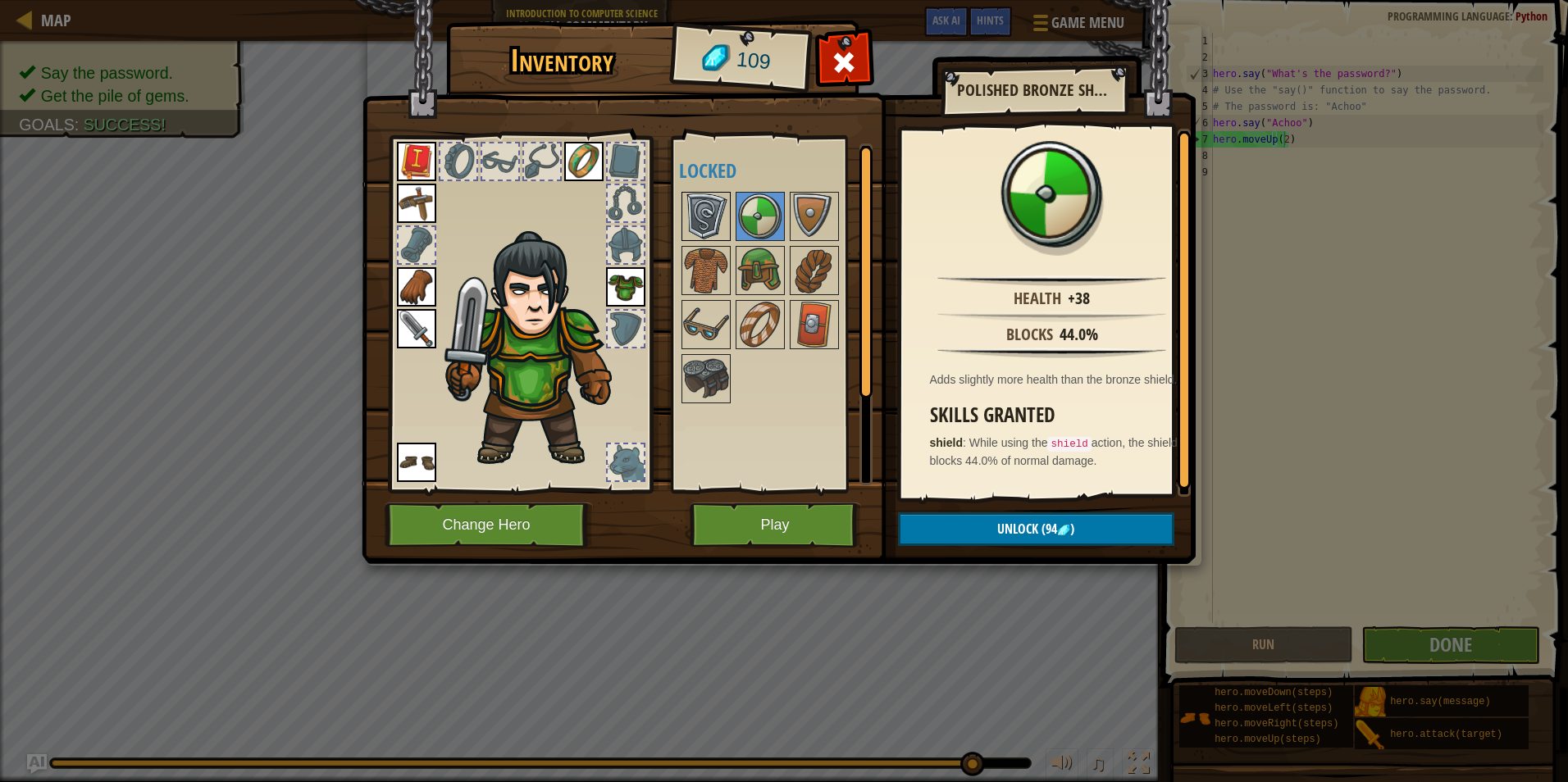
click at [722, 215] on img at bounding box center [706, 216] width 46 height 46
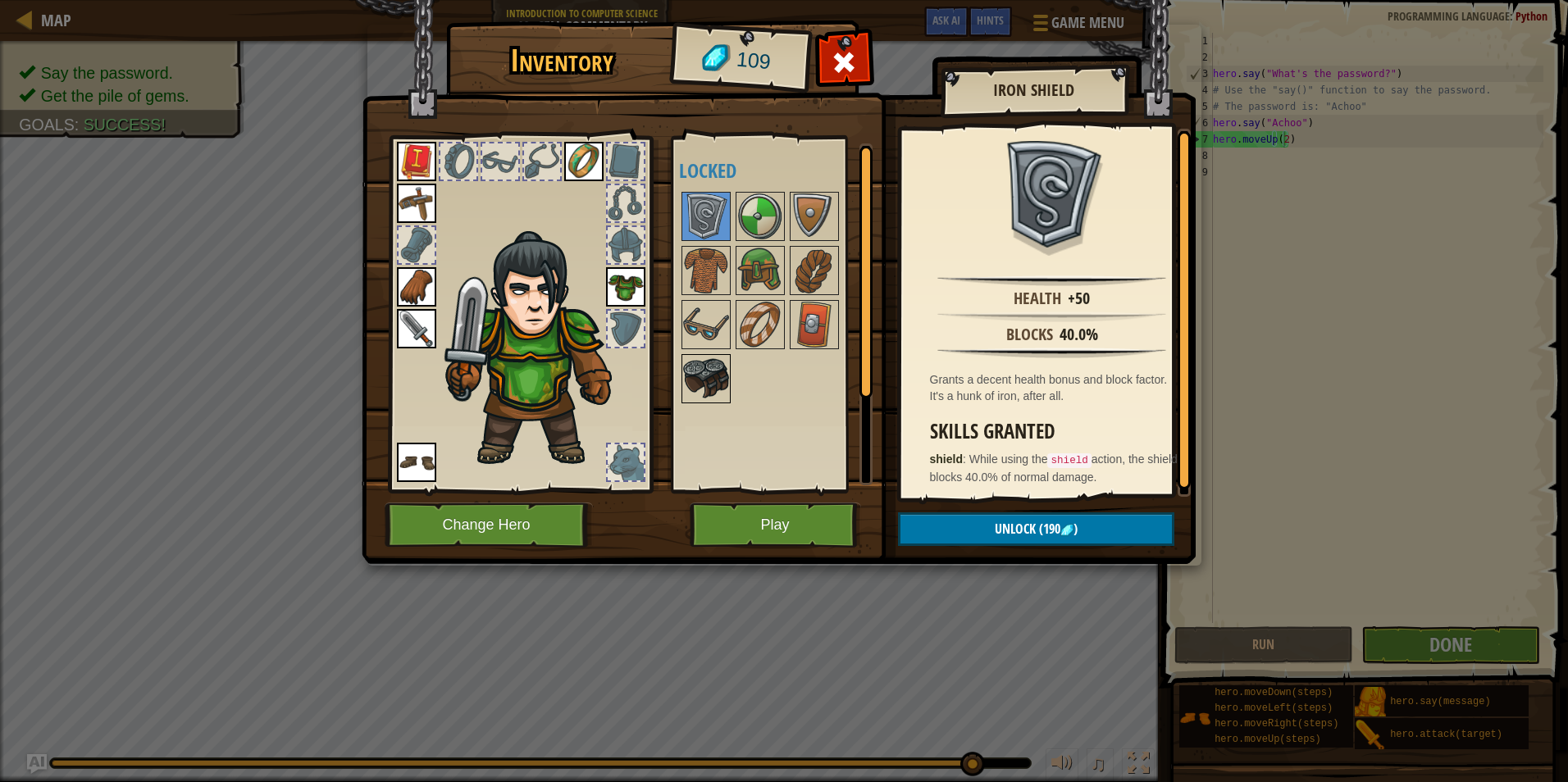
click at [715, 368] on img at bounding box center [706, 379] width 46 height 46
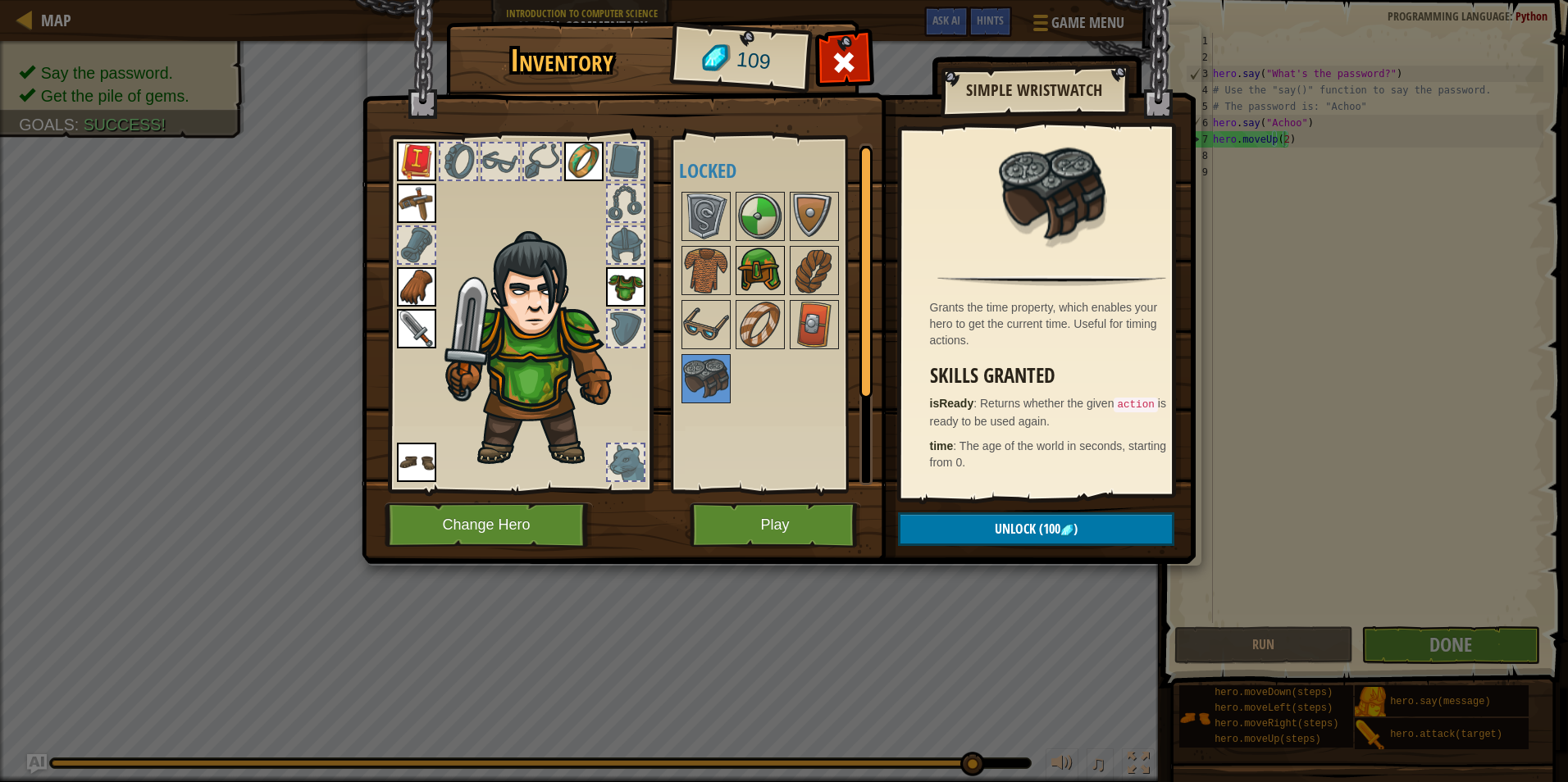
click at [751, 275] on img at bounding box center [760, 271] width 46 height 46
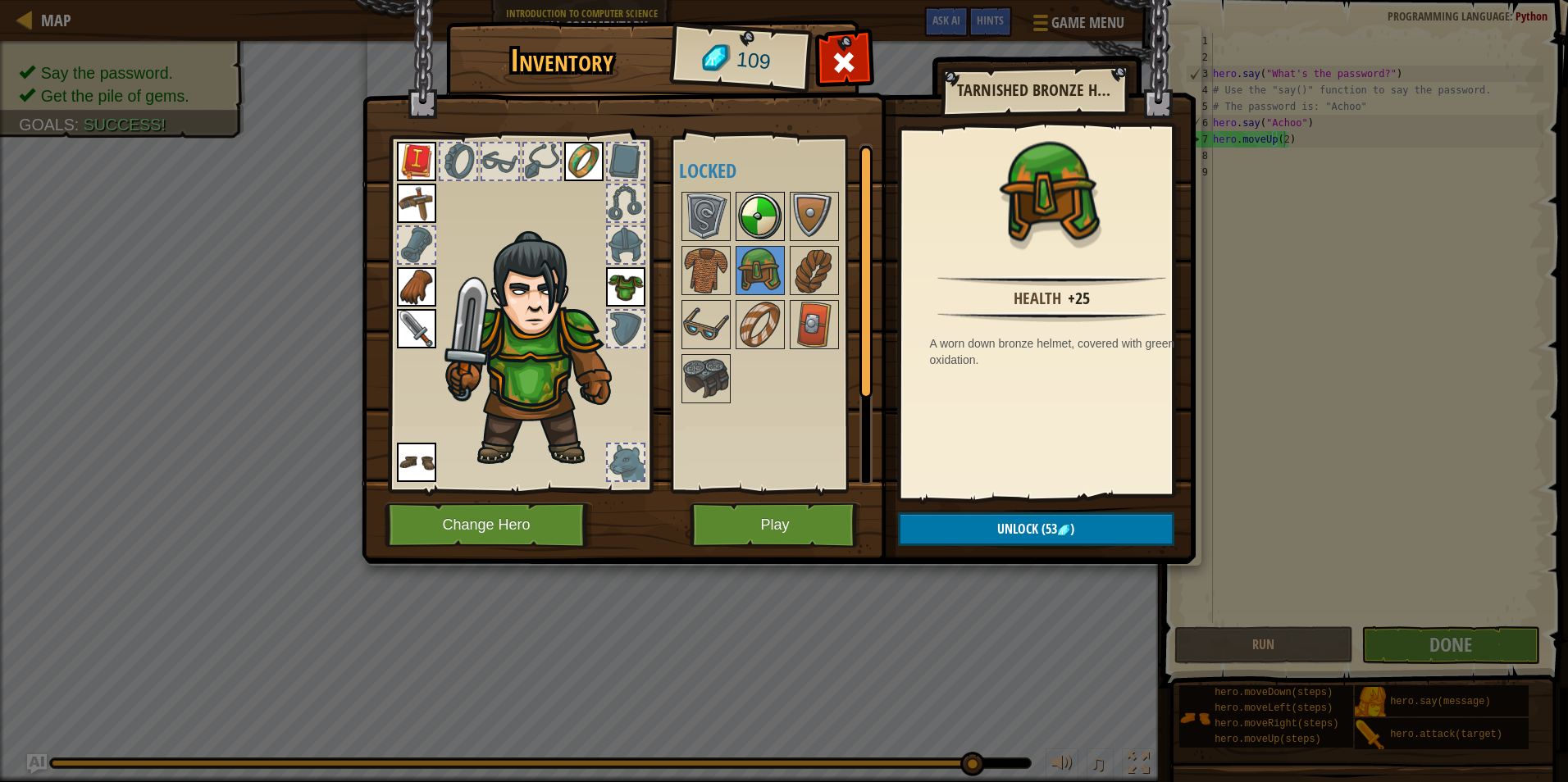
click at [768, 220] on img at bounding box center [760, 216] width 46 height 46
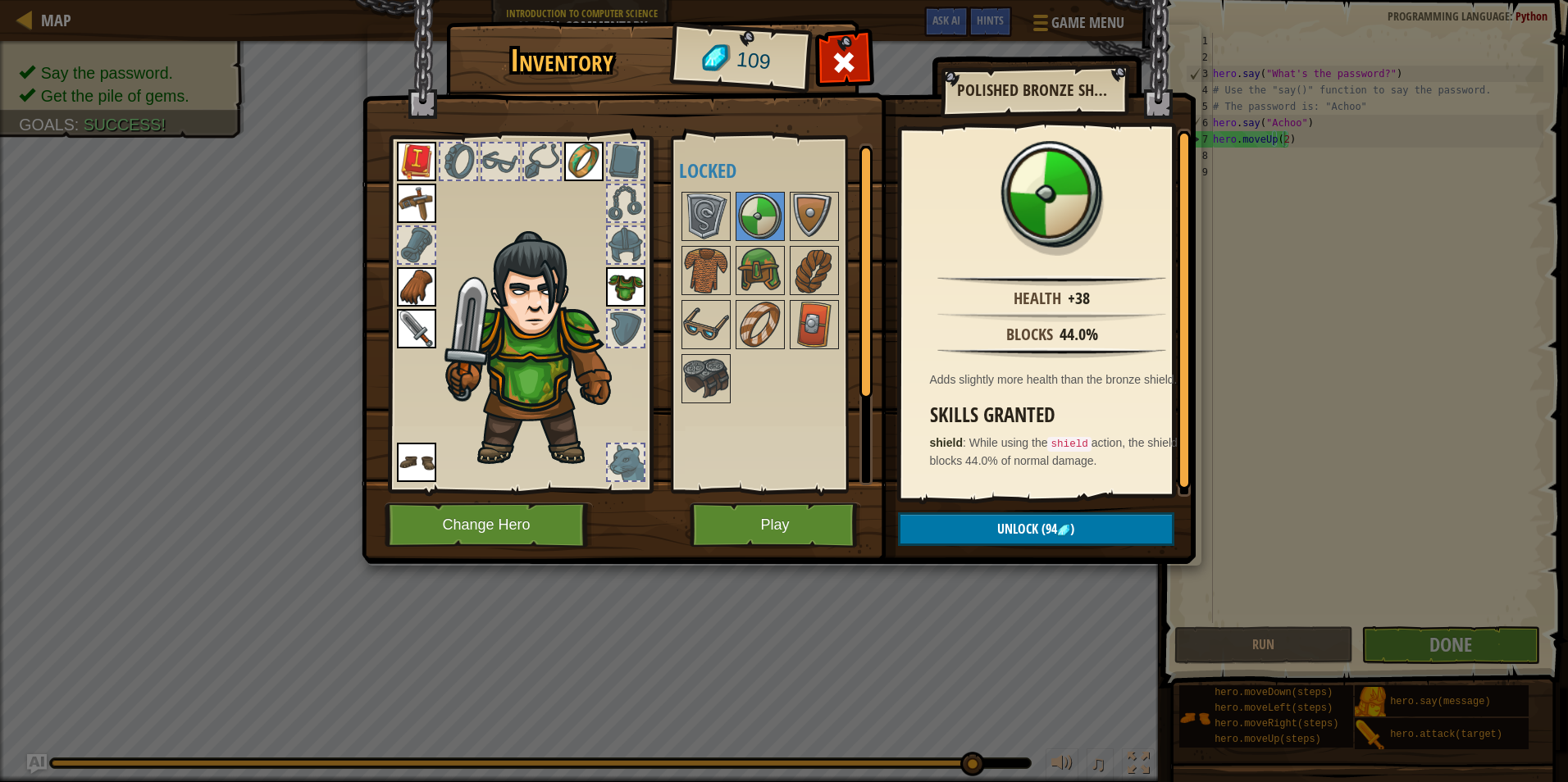
click at [970, 510] on img at bounding box center [779, 267] width 835 height 596
click at [957, 528] on button "Unlock (94 )" at bounding box center [1036, 529] width 277 height 34
click at [957, 528] on button "Confirm" at bounding box center [1036, 529] width 277 height 34
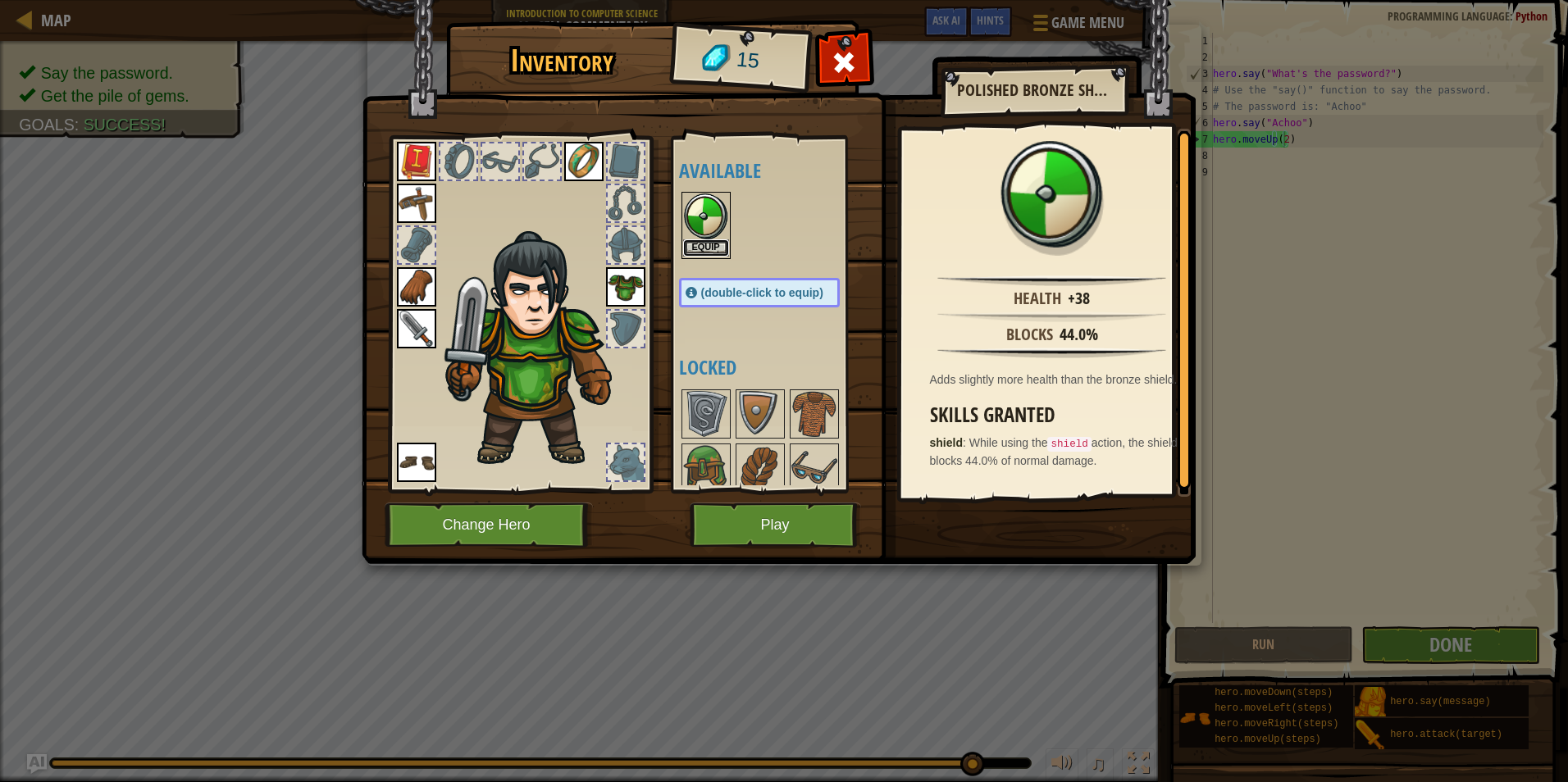
click at [708, 243] on button "Equip" at bounding box center [706, 248] width 46 height 17
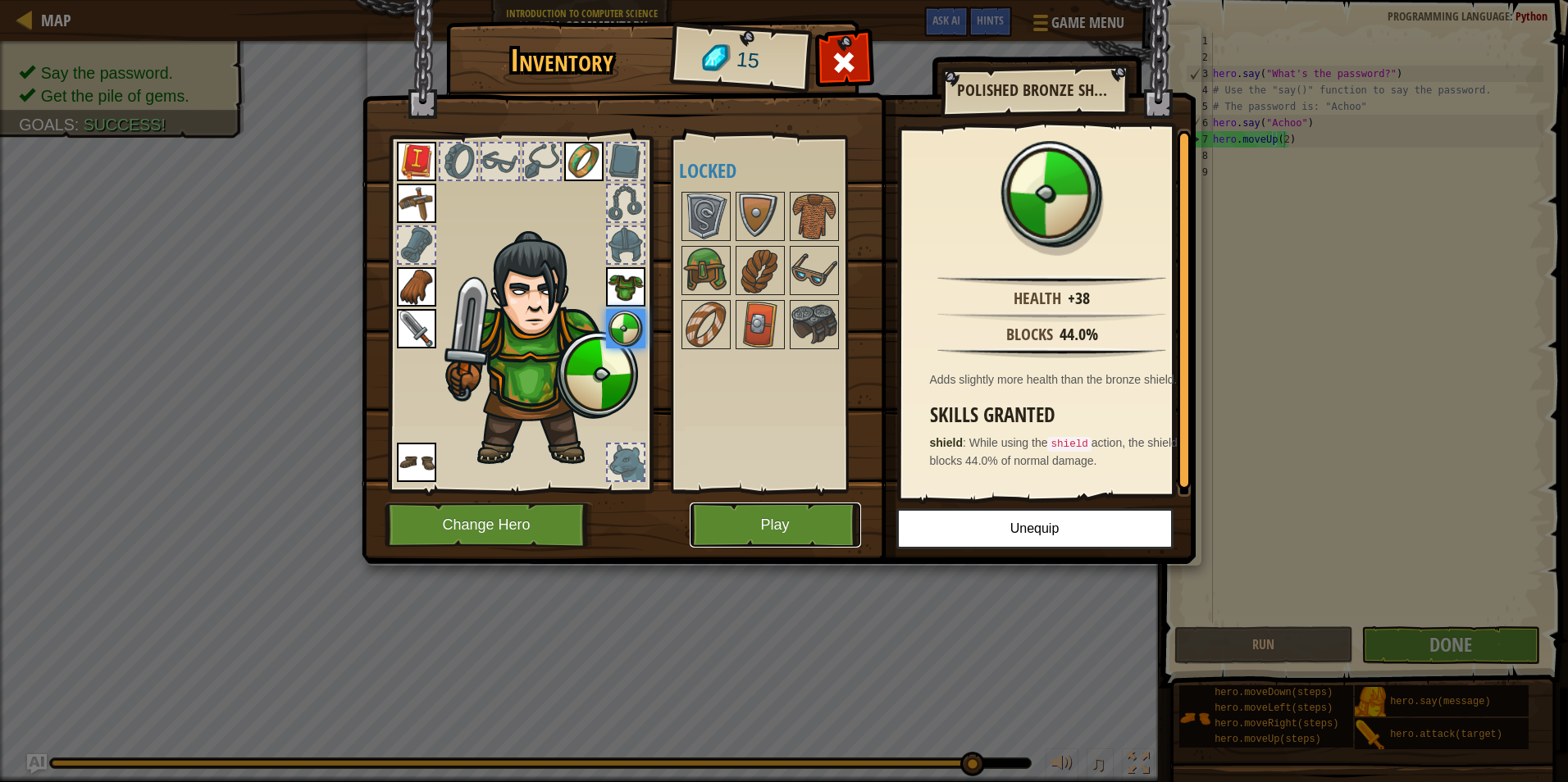
click at [766, 536] on button "Play" at bounding box center [775, 525] width 171 height 45
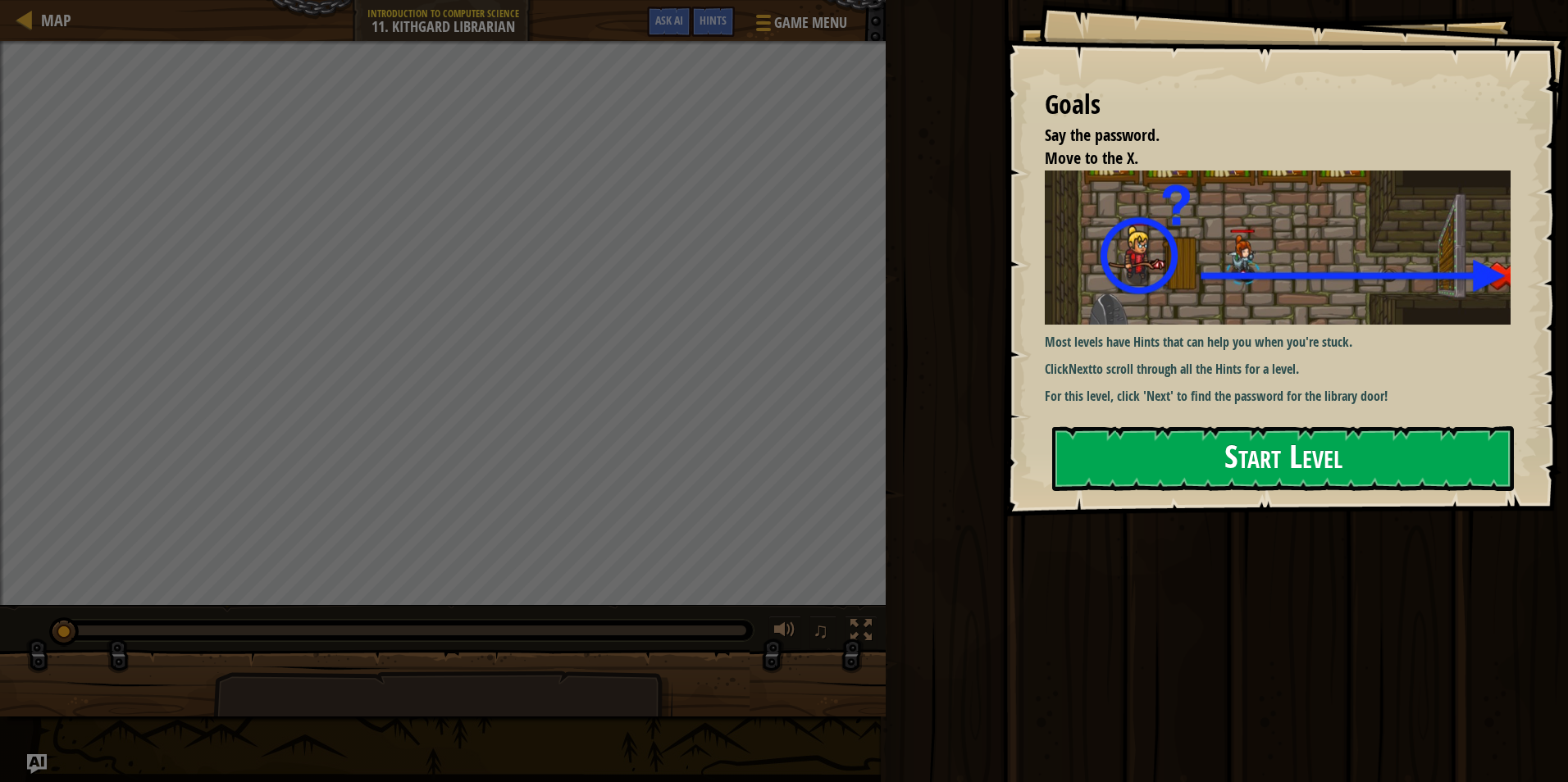
click at [1165, 461] on button "Start Level" at bounding box center [1283, 458] width 462 height 65
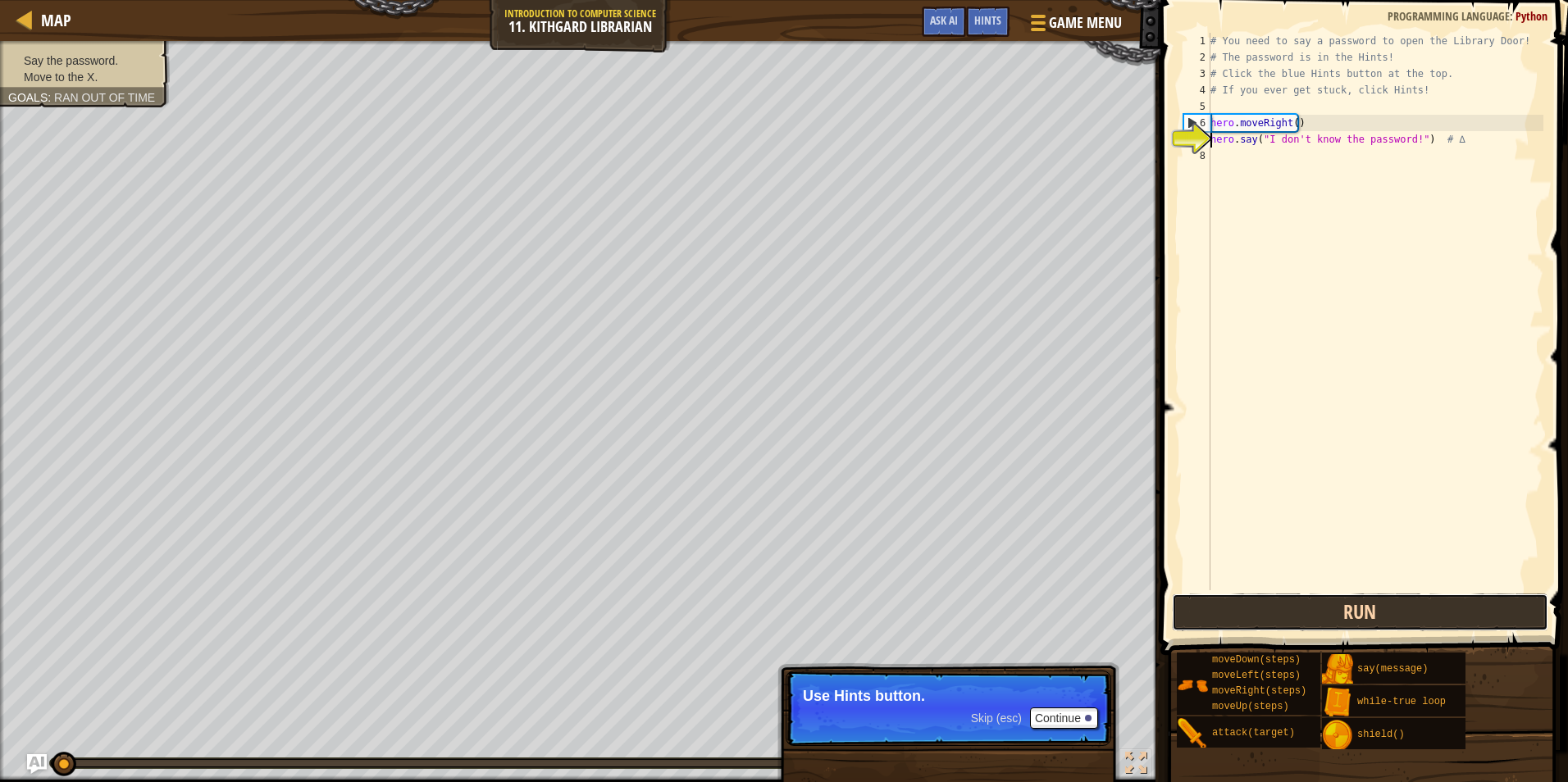
click at [1251, 602] on button "Run" at bounding box center [1360, 612] width 376 height 38
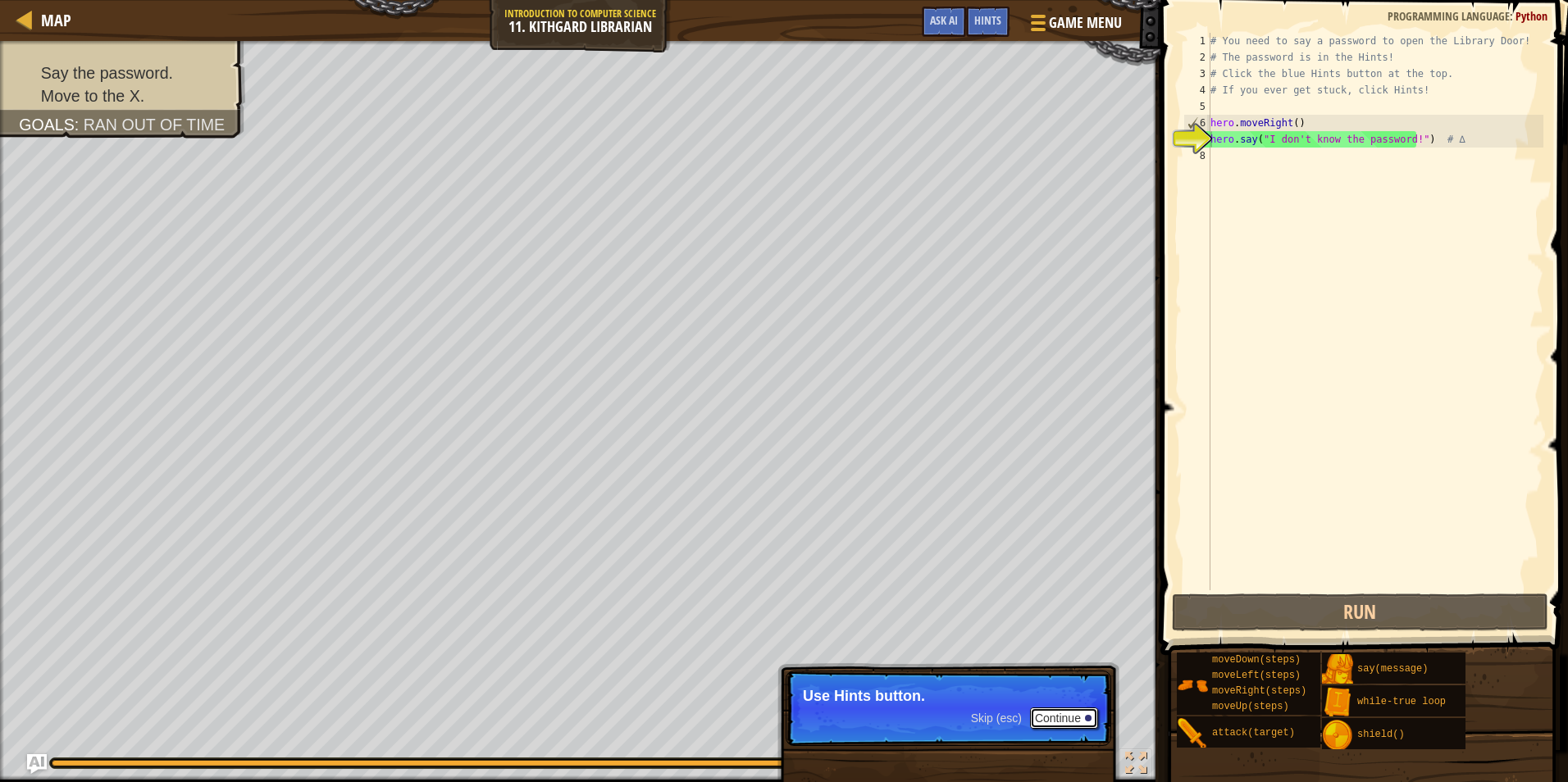
click at [1062, 721] on button "Continue" at bounding box center [1064, 718] width 68 height 21
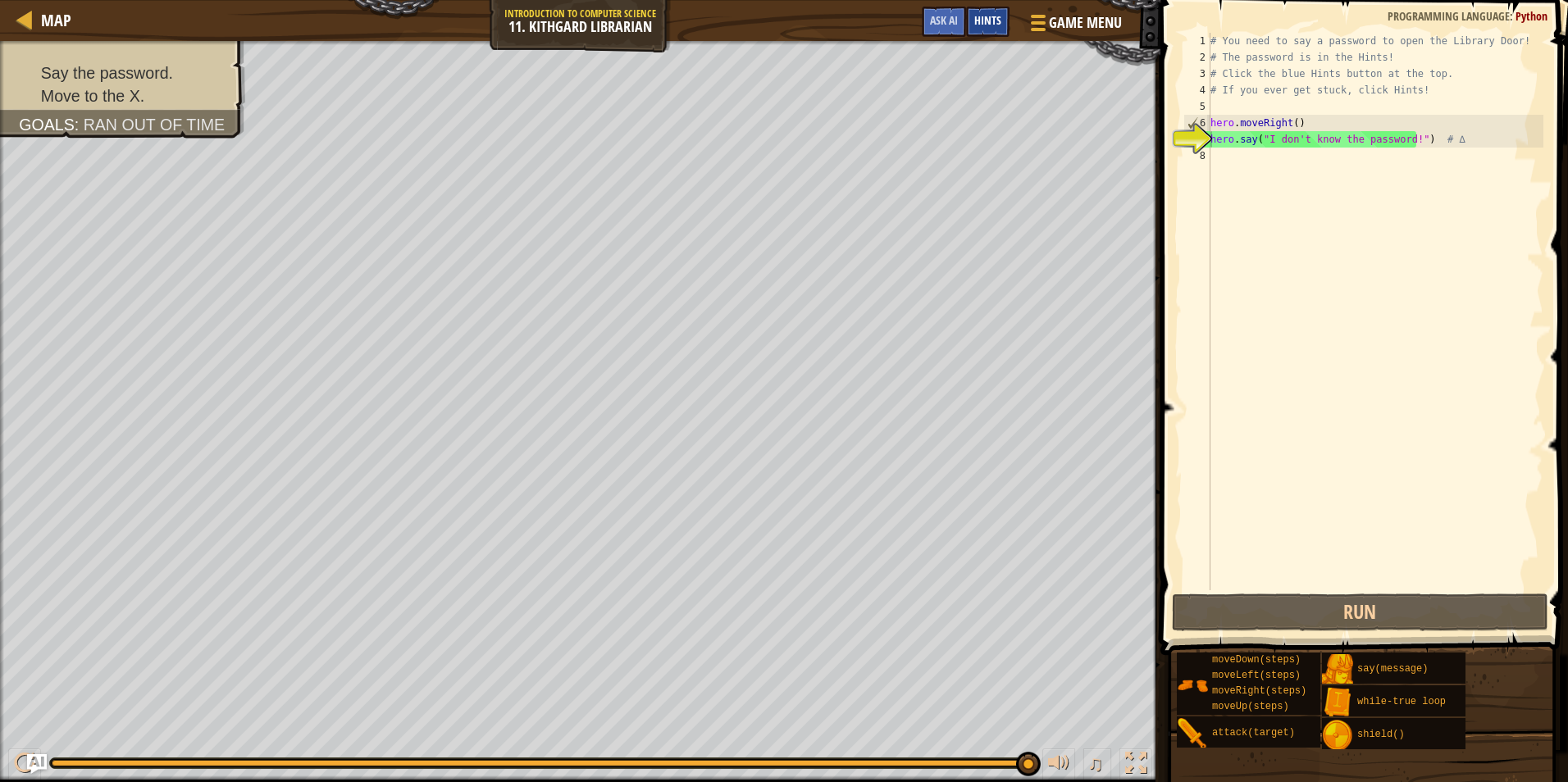
click at [983, 22] on span "Hints" at bounding box center [988, 20] width 27 height 15
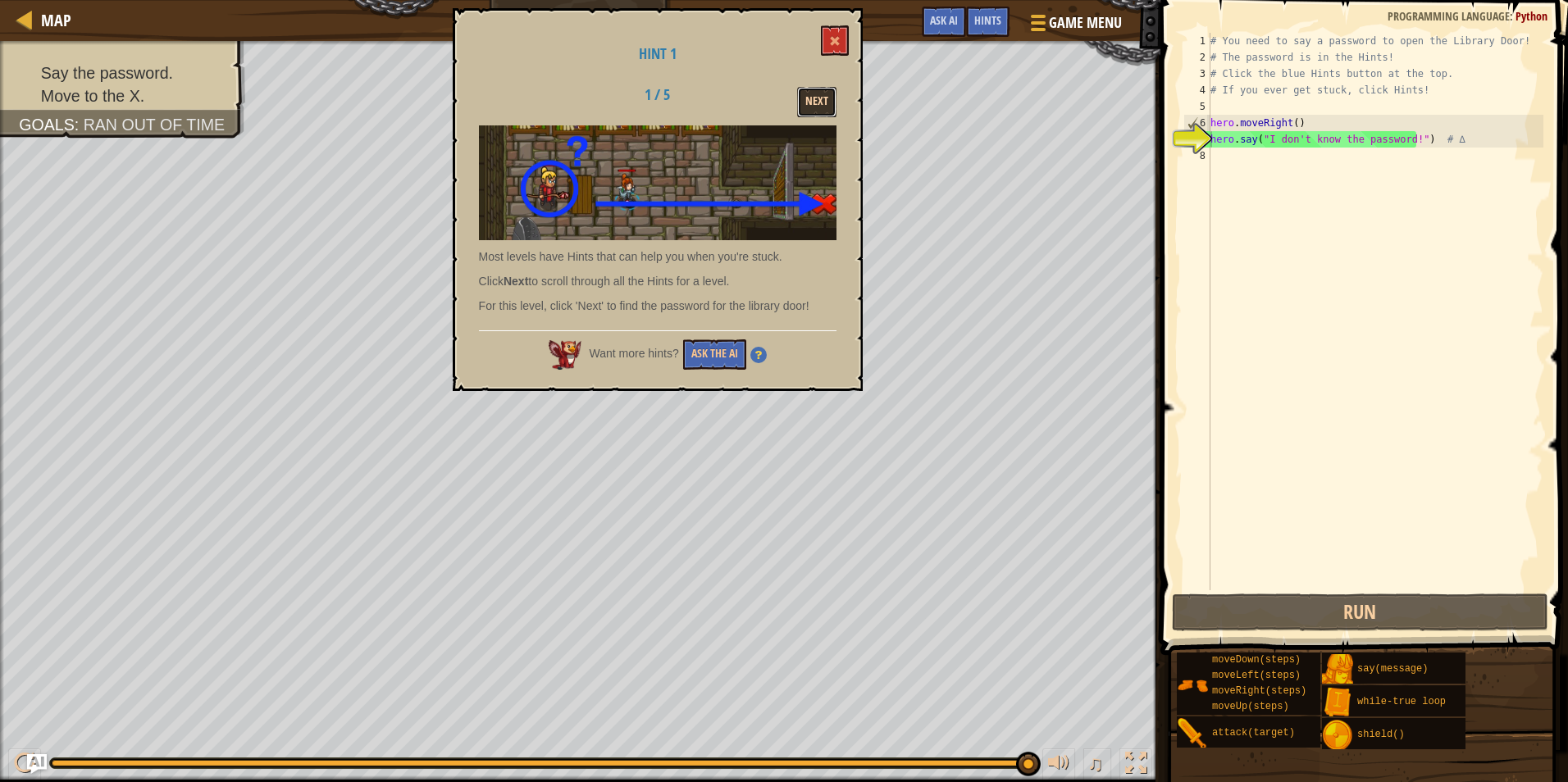
click at [827, 94] on button "Next" at bounding box center [817, 102] width 40 height 30
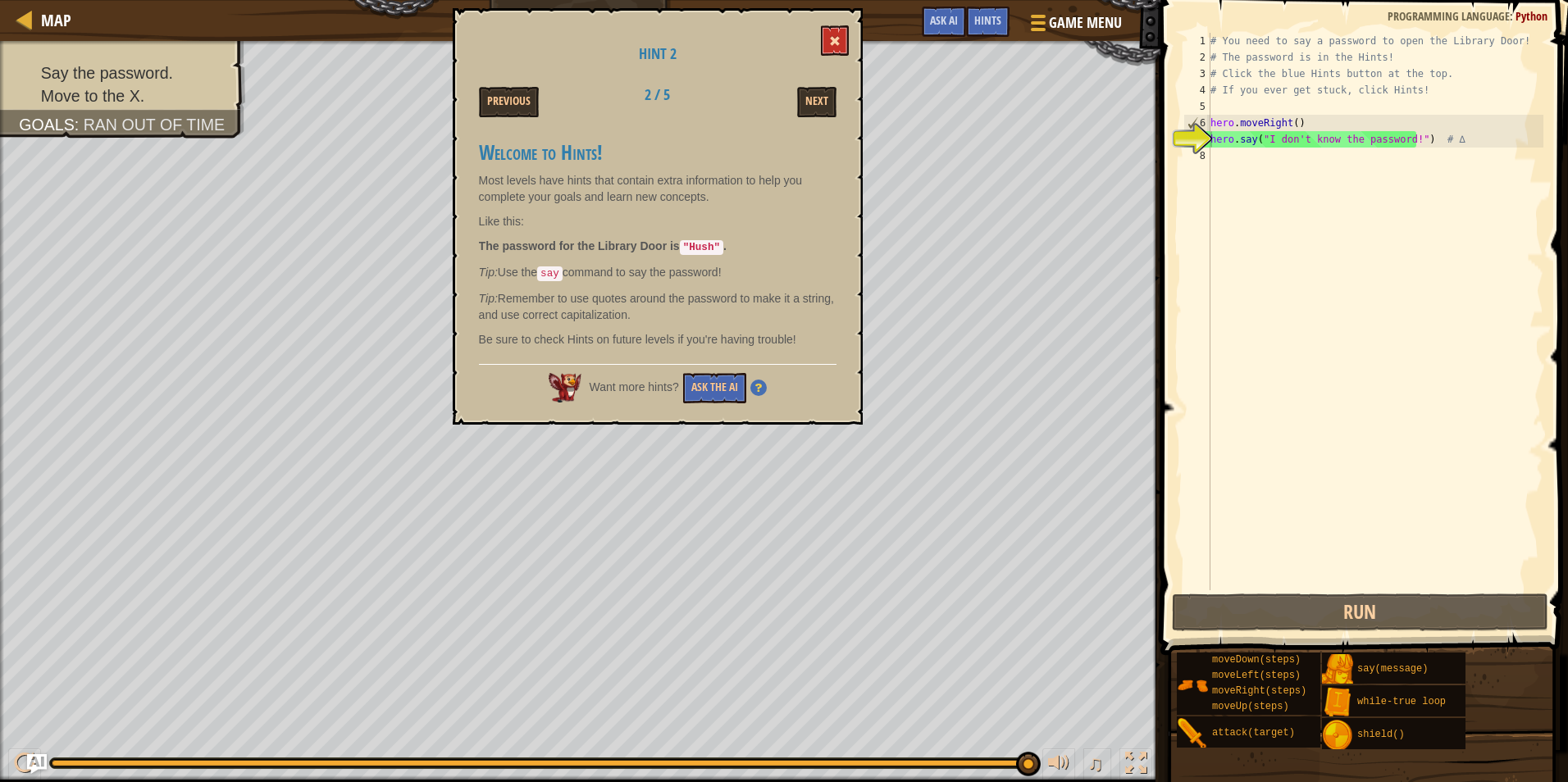
click at [843, 43] on div "Hint 2 Previous 2 / 5 Next Welcome to Hints! Most levels have hints that contai…" at bounding box center [658, 217] width 410 height 417
click at [835, 39] on span at bounding box center [835, 41] width 12 height 12
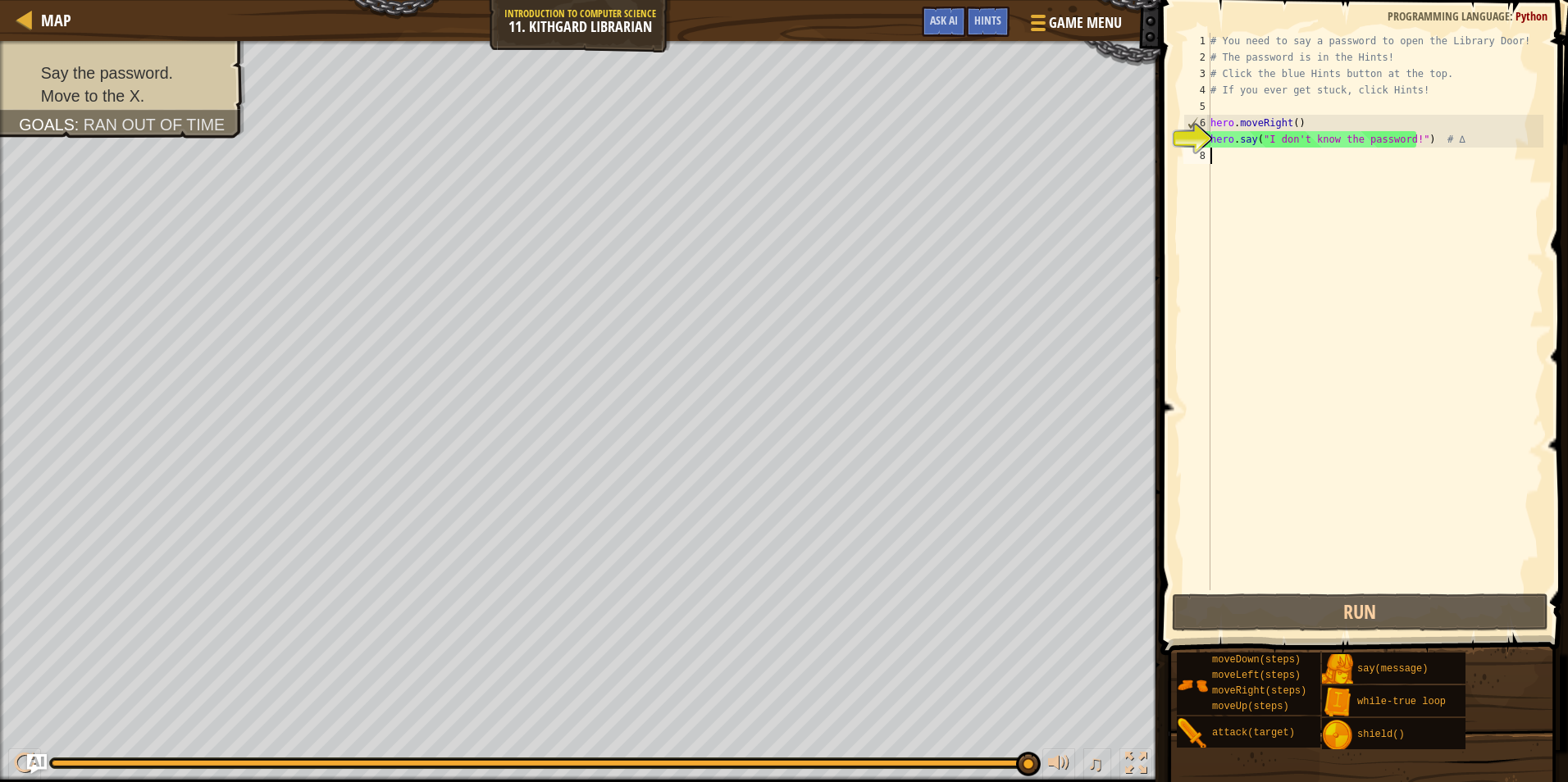
click at [1233, 154] on div "# You need to say a password to open the Library Door! # The password is in the…" at bounding box center [1376, 328] width 337 height 591
click at [977, 28] on div "Hints" at bounding box center [988, 22] width 44 height 30
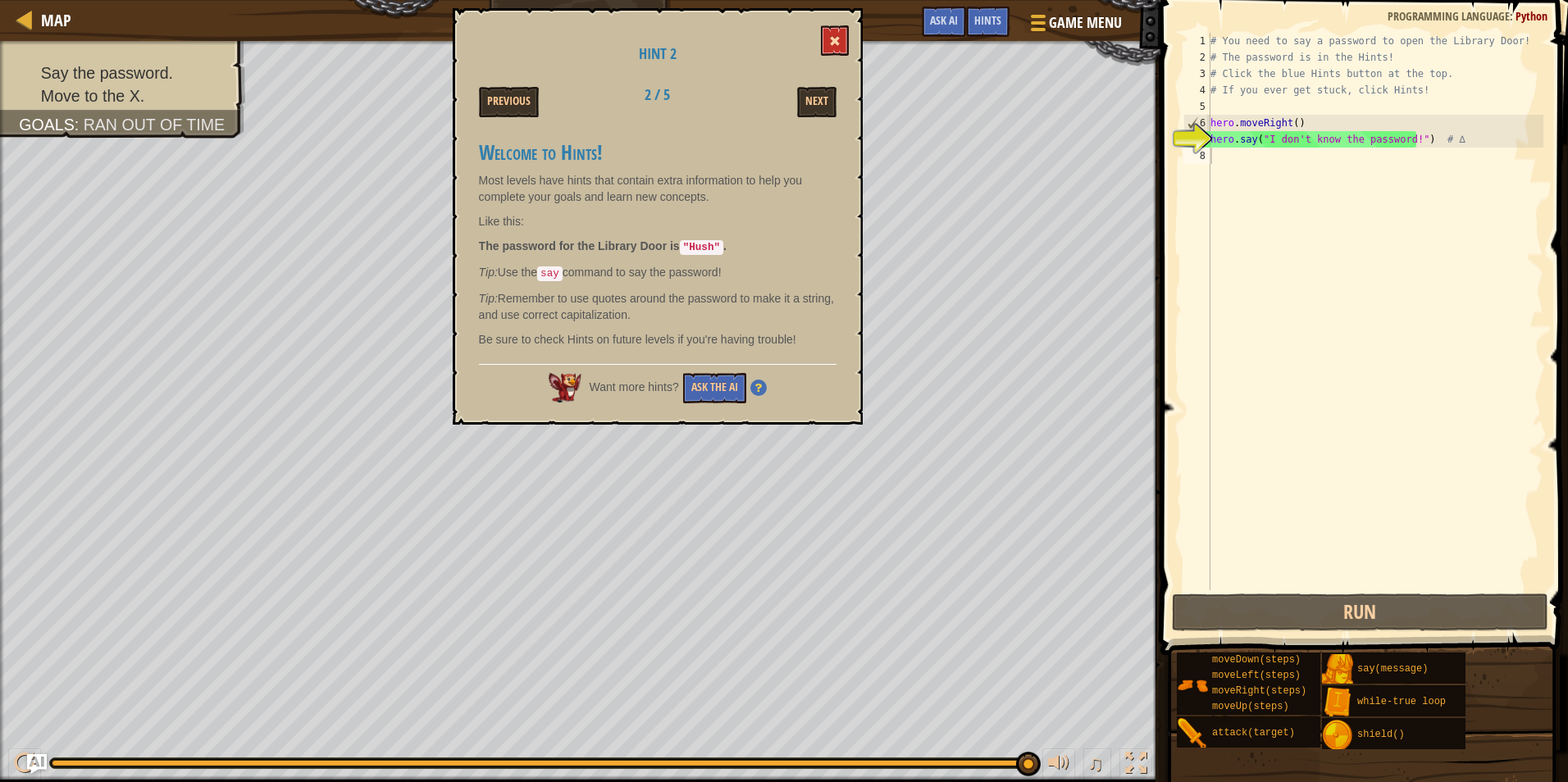
drag, startPoint x: 852, startPoint y: 36, endPoint x: 840, endPoint y: 43, distance: 13.9
click at [840, 43] on div "Hint 2 Previous 2 / 5 Next Welcome to Hints! Most levels have hints that contai…" at bounding box center [658, 217] width 410 height 417
click at [840, 43] on span at bounding box center [835, 41] width 12 height 12
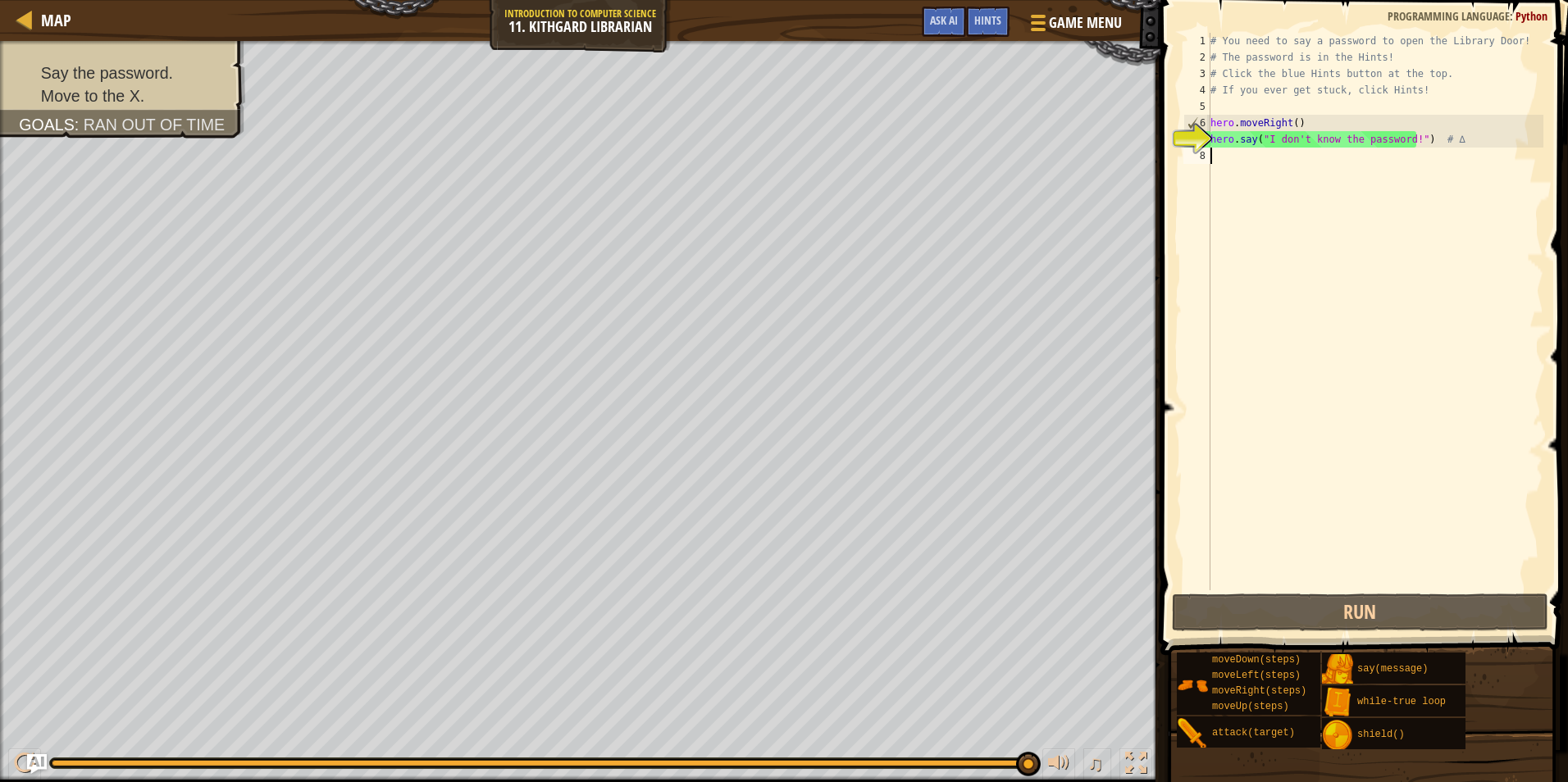
click at [1225, 164] on div "# You need to say a password to open the Library Door! # The password is in the…" at bounding box center [1376, 328] width 337 height 591
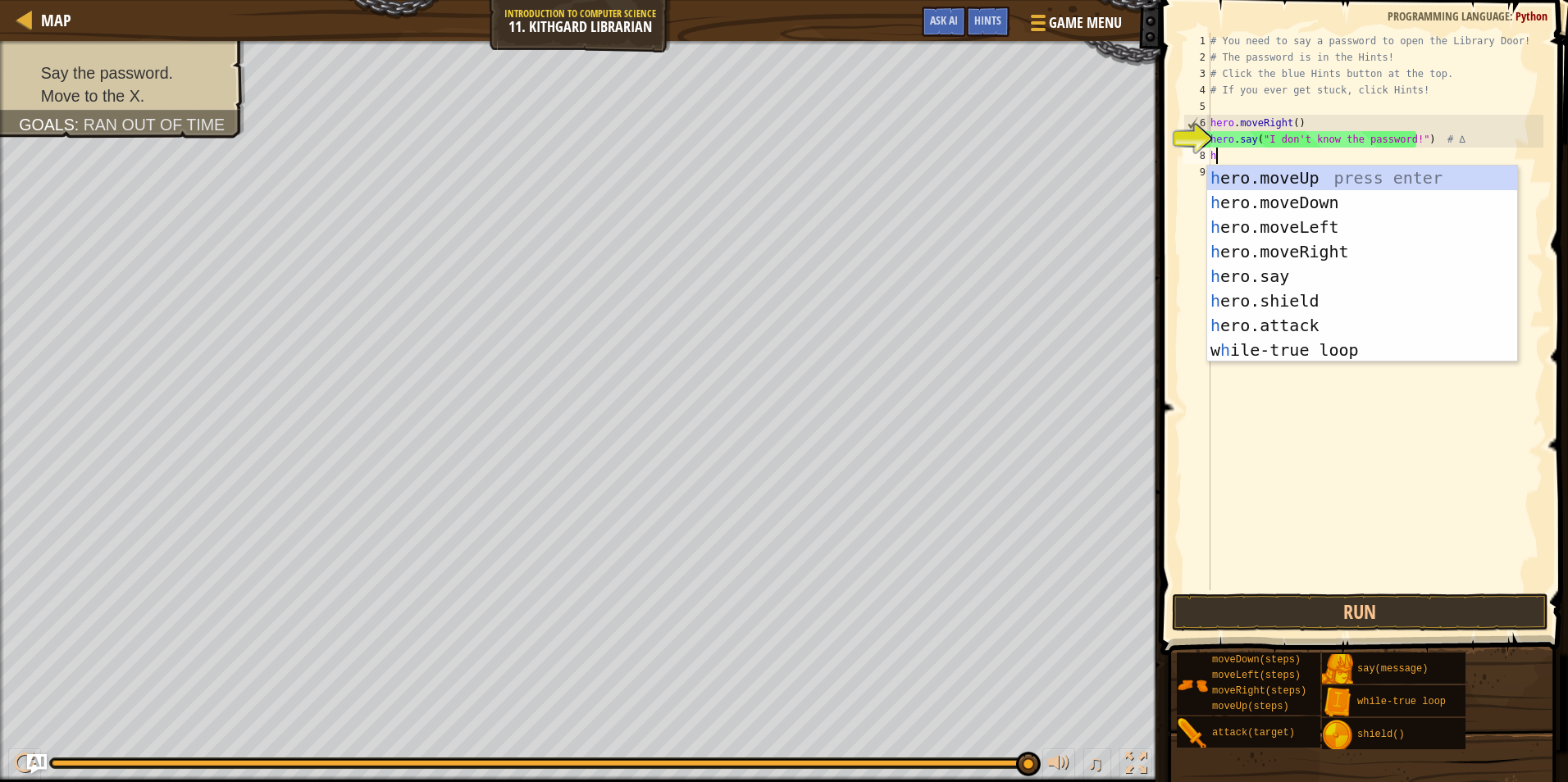
scroll to position [8, 0]
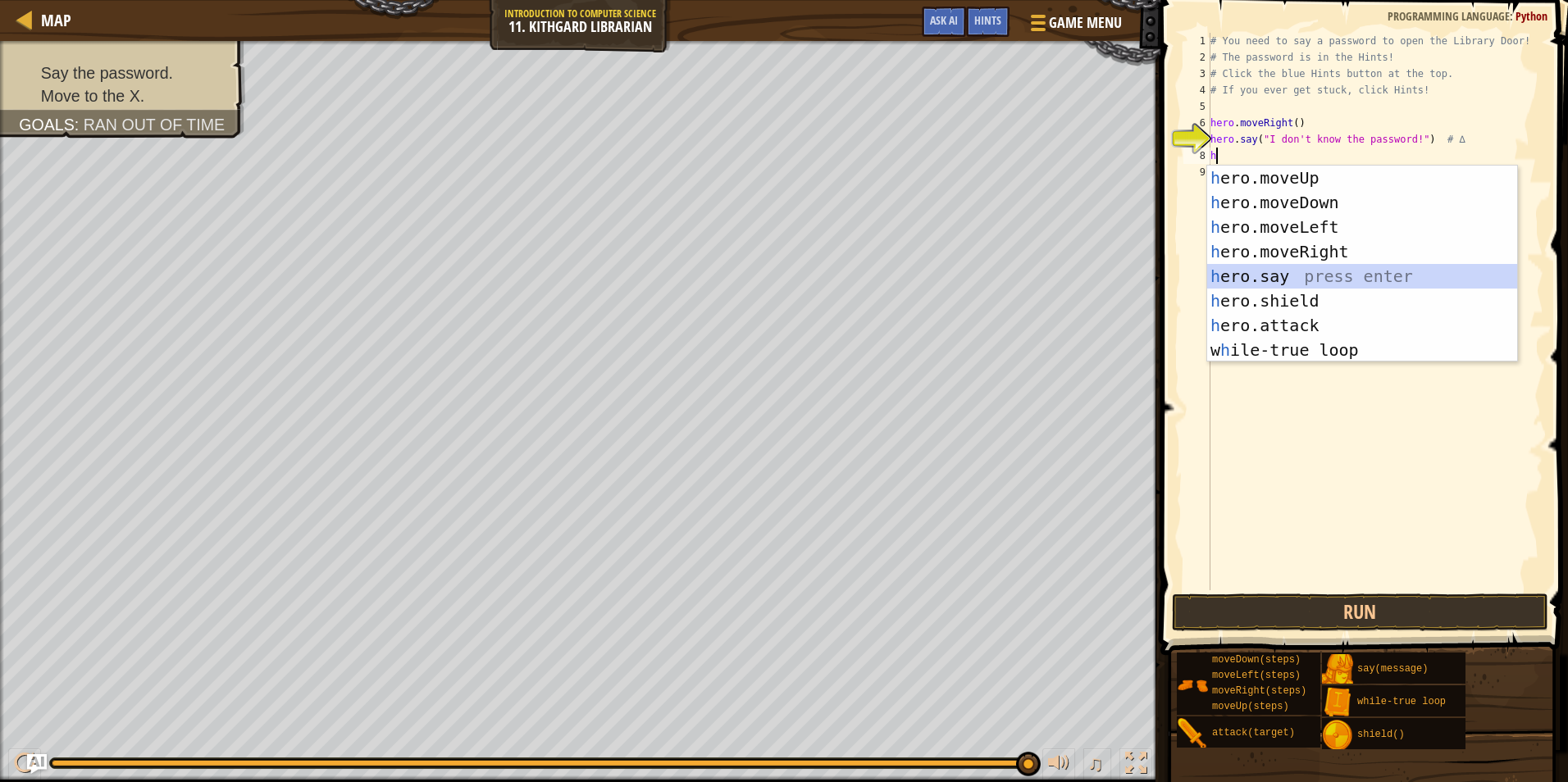
click at [1255, 278] on div "h ero.moveUp press enter h ero.moveDown press enter h ero.moveLeft press enter …" at bounding box center [1362, 289] width 310 height 246
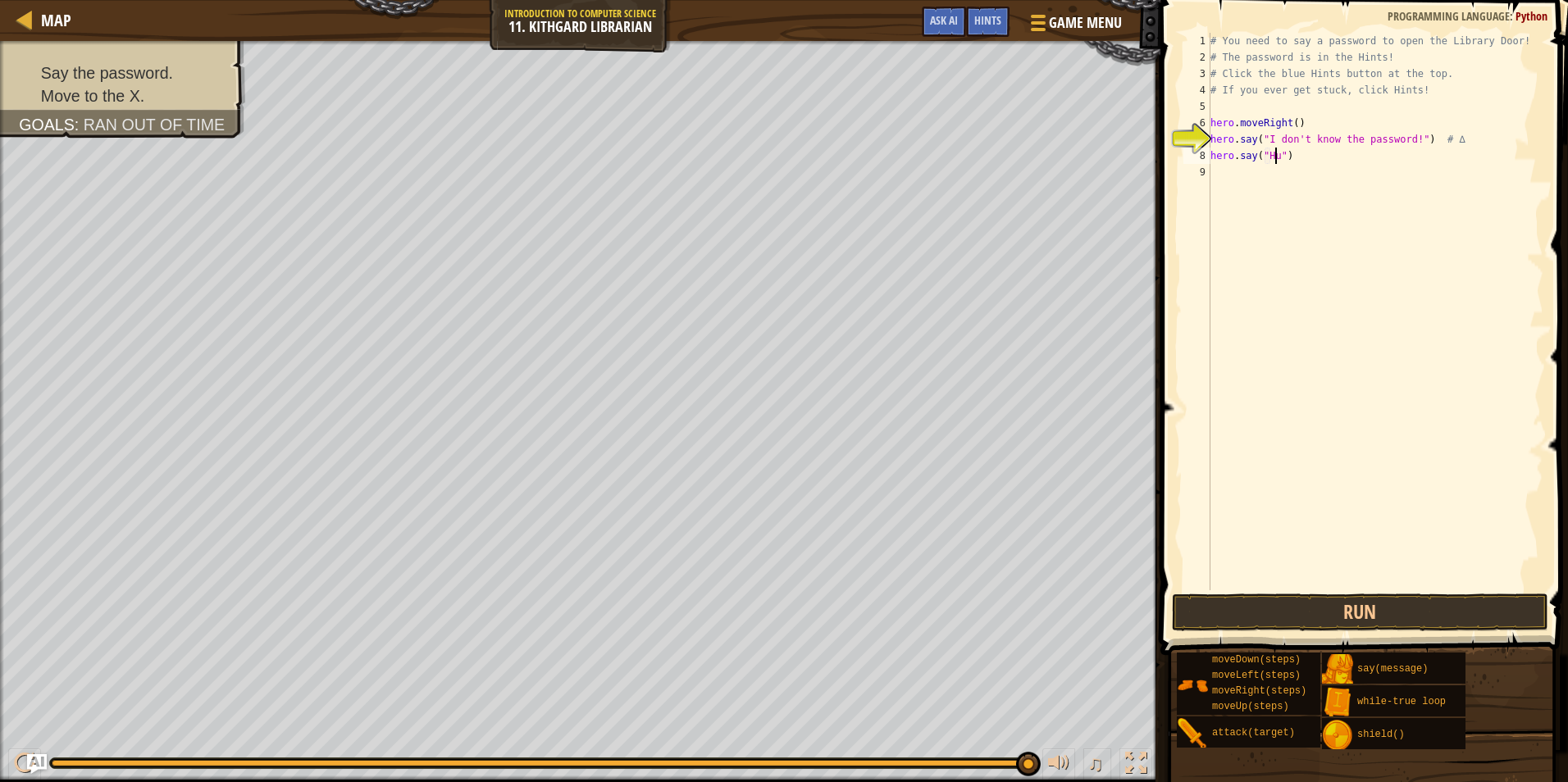
scroll to position [8, 6]
type textarea "hero.say("Hush")"
click at [1339, 618] on button "Run" at bounding box center [1360, 612] width 376 height 38
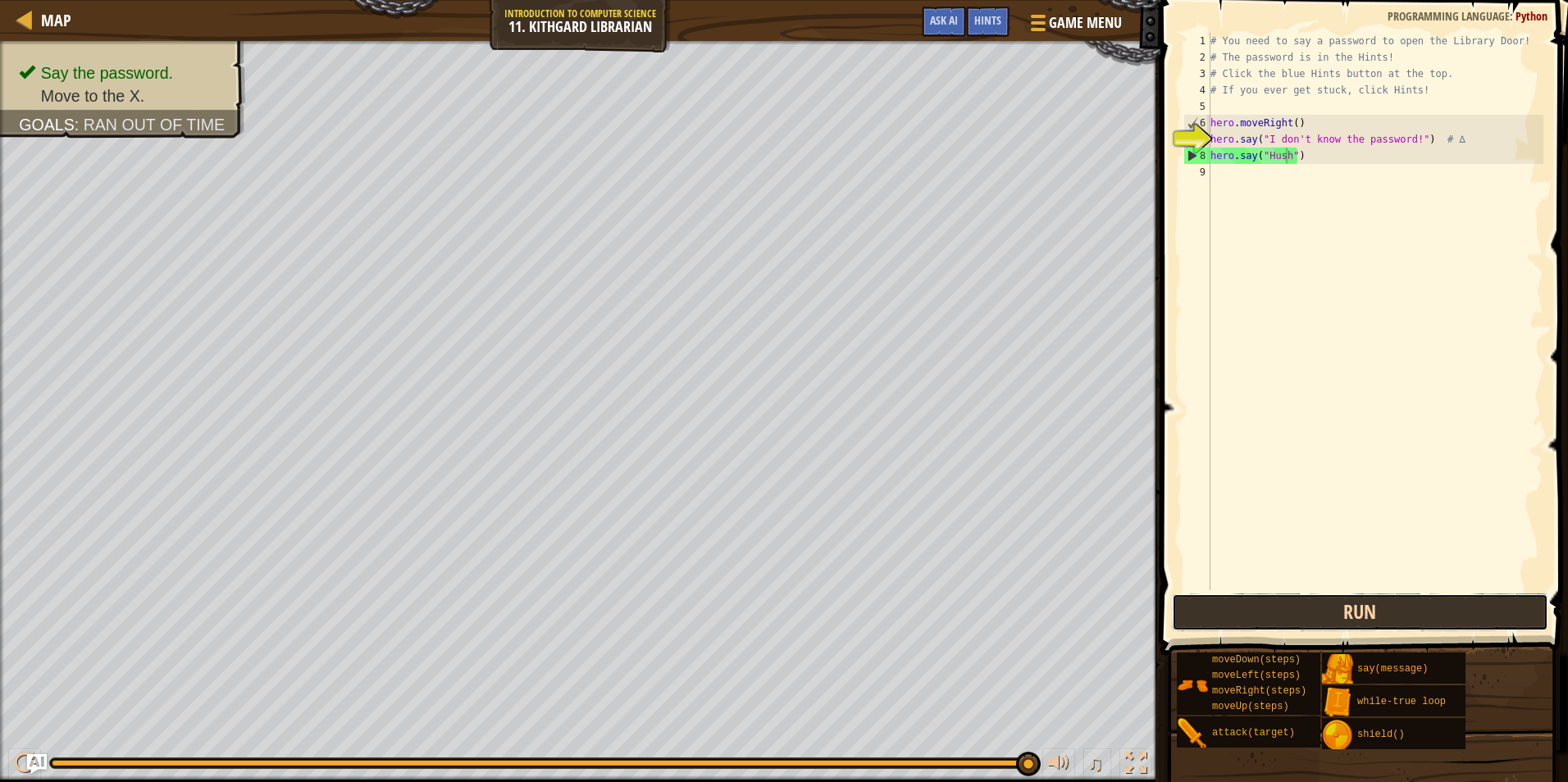
click at [1243, 616] on button "Run" at bounding box center [1360, 612] width 376 height 38
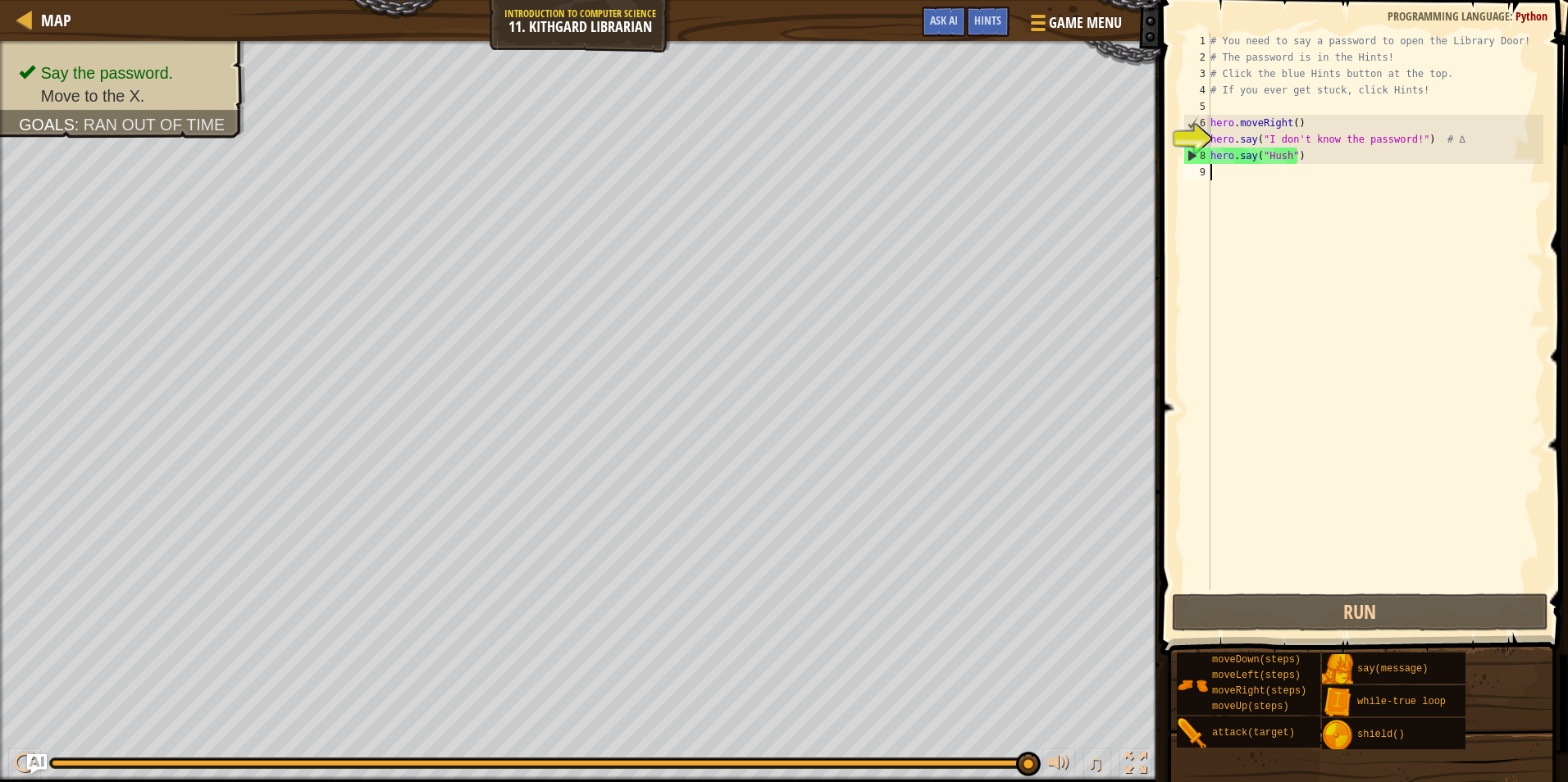
click at [1284, 181] on div "# You need to say a password to open the Library Door! # The password is in the…" at bounding box center [1376, 328] width 337 height 591
type textarea "h"
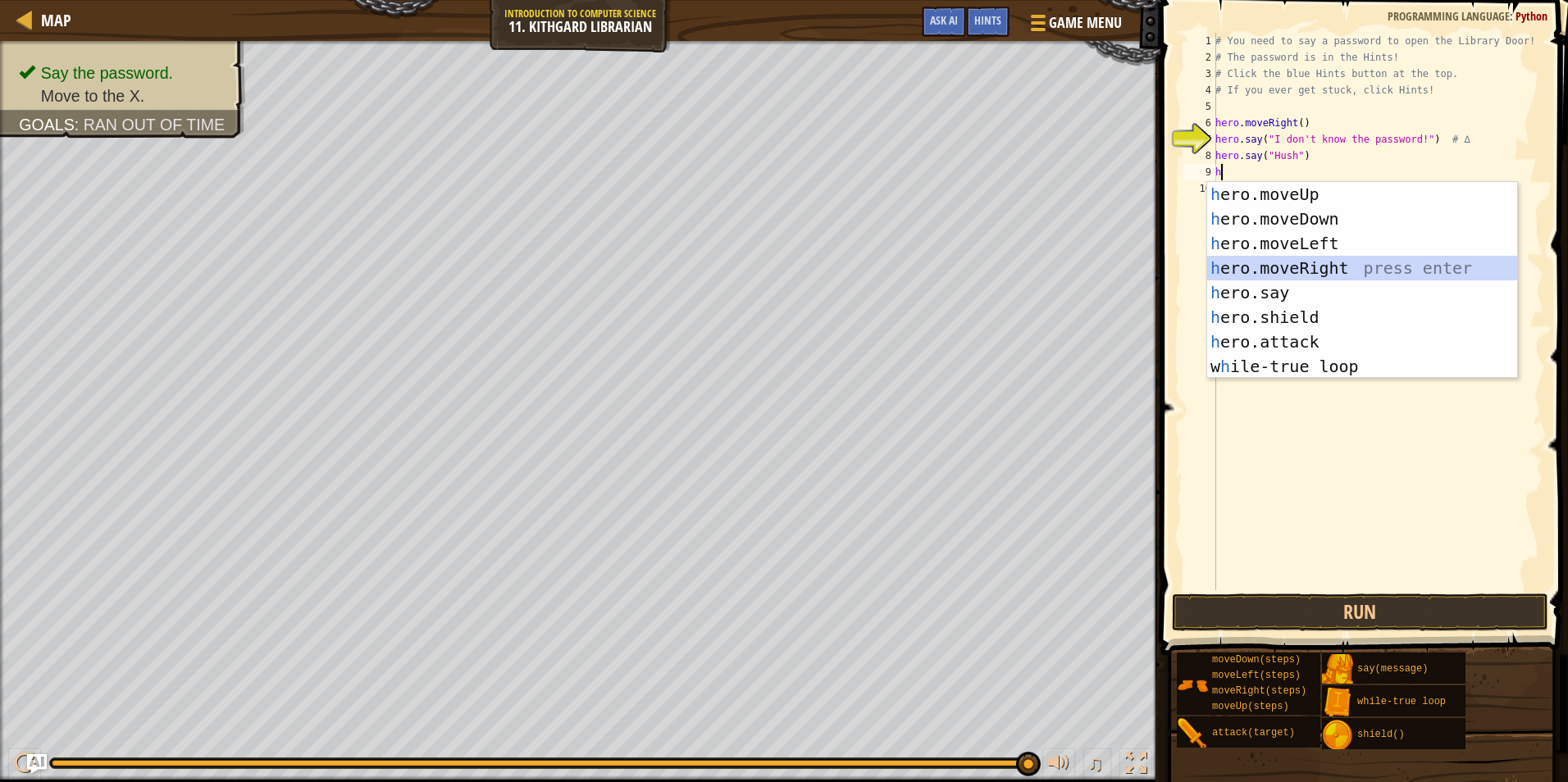
click at [1311, 259] on div "h ero.moveUp press enter h ero.moveDown press enter h ero.moveLeft press enter …" at bounding box center [1362, 305] width 310 height 246
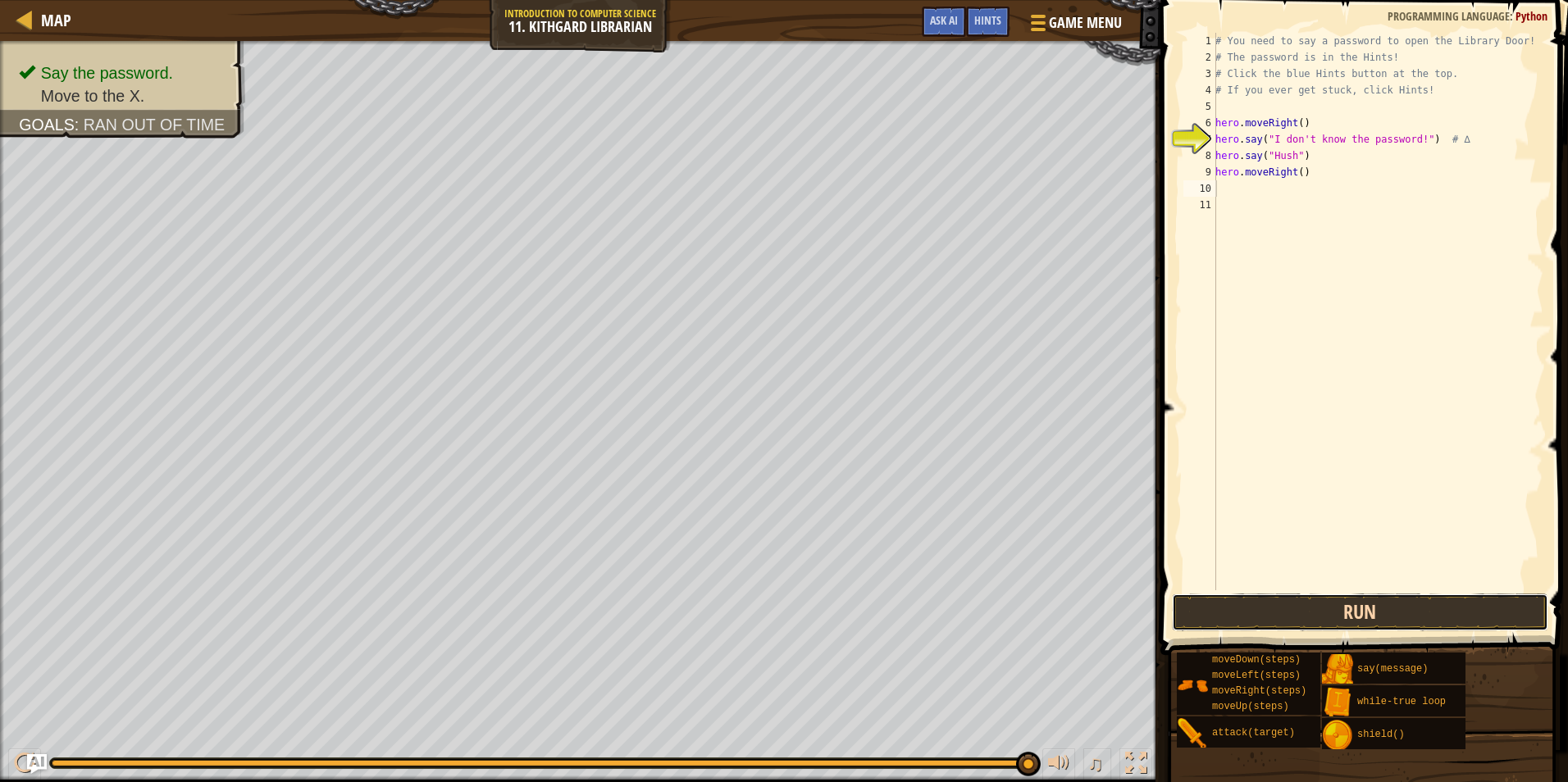
click at [1373, 605] on button "Run" at bounding box center [1360, 612] width 376 height 38
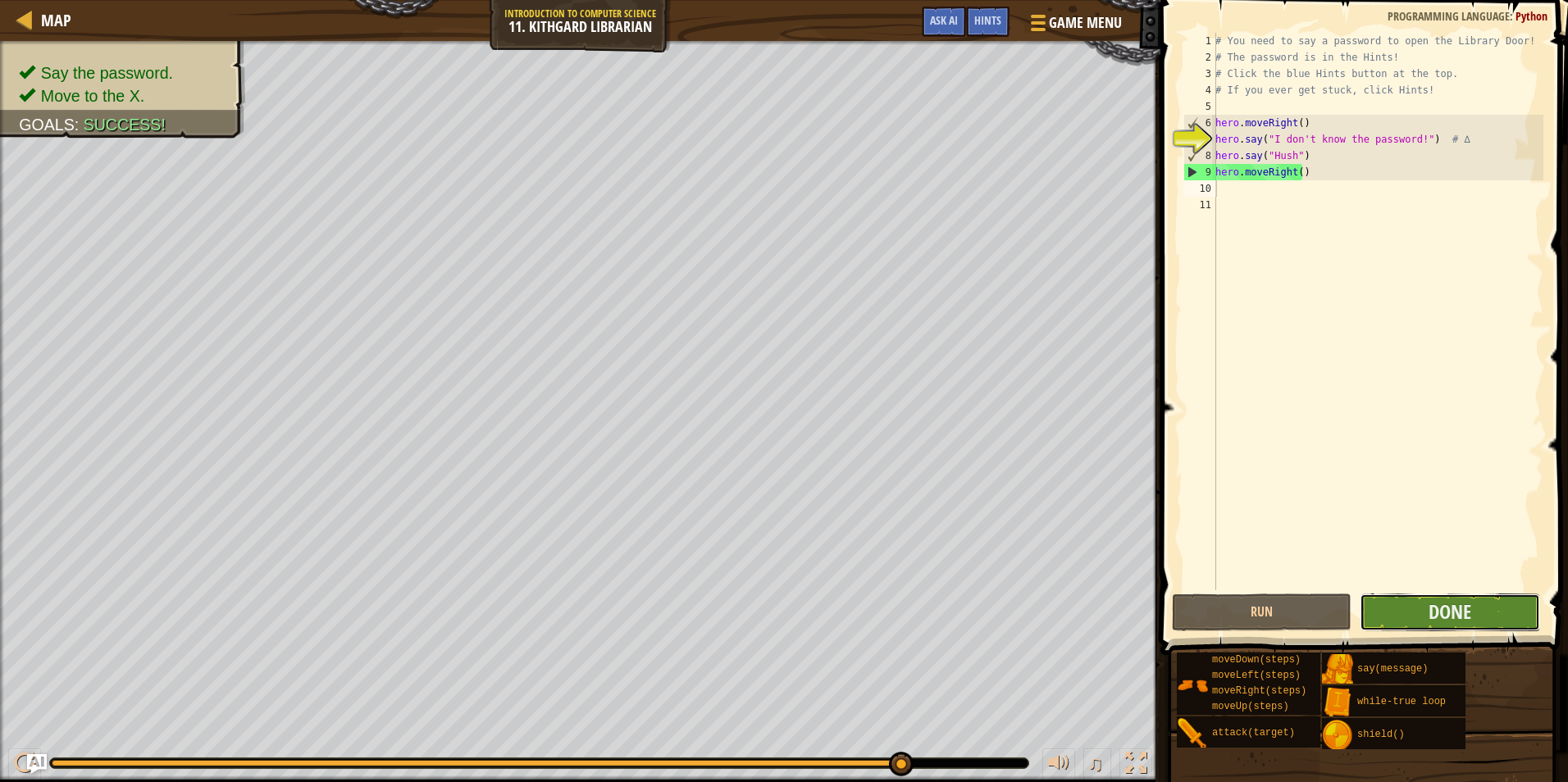
click at [1405, 608] on button "Done" at bounding box center [1450, 612] width 180 height 38
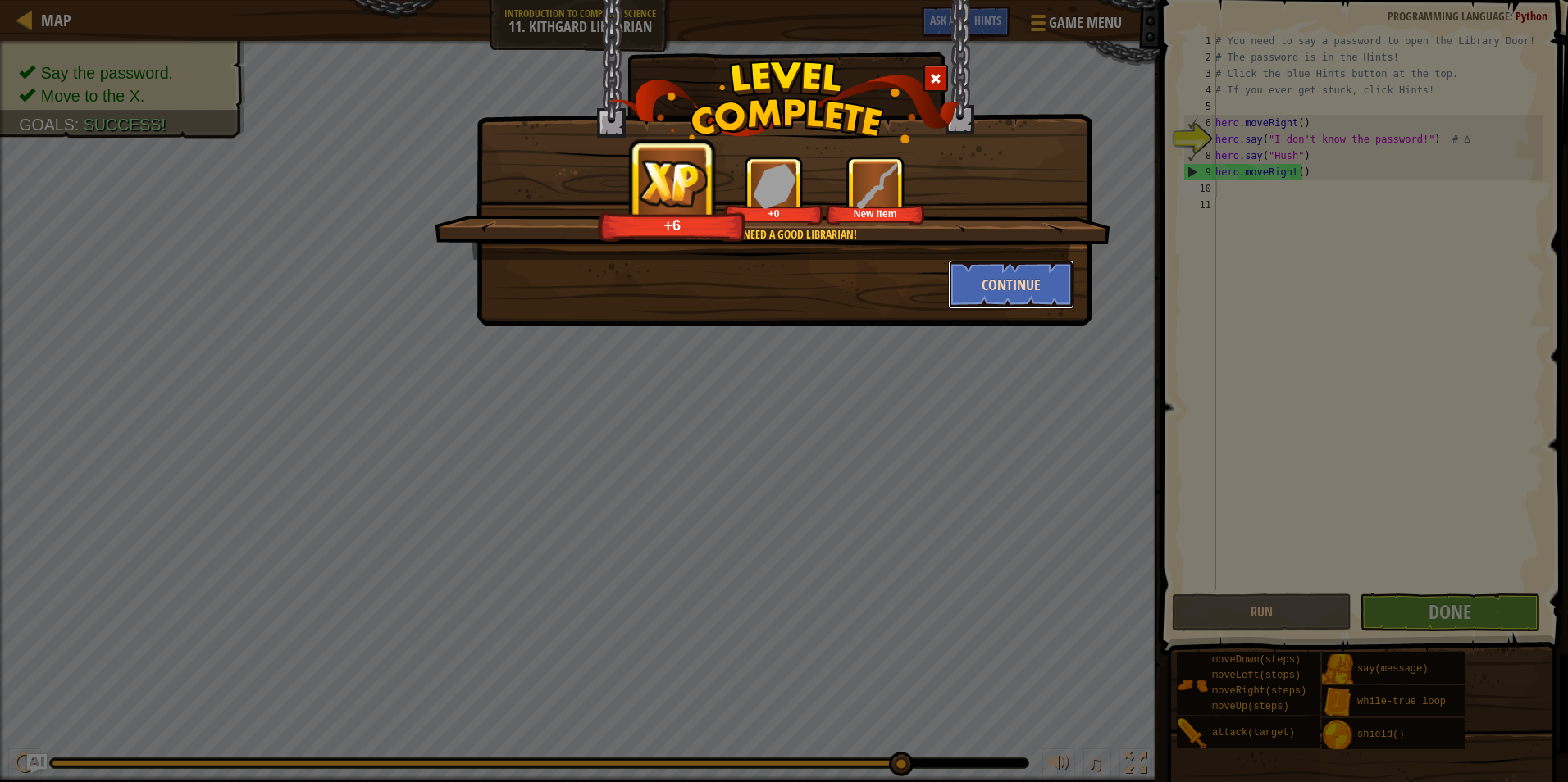
click at [1009, 286] on button "Continue" at bounding box center [1012, 284] width 127 height 49
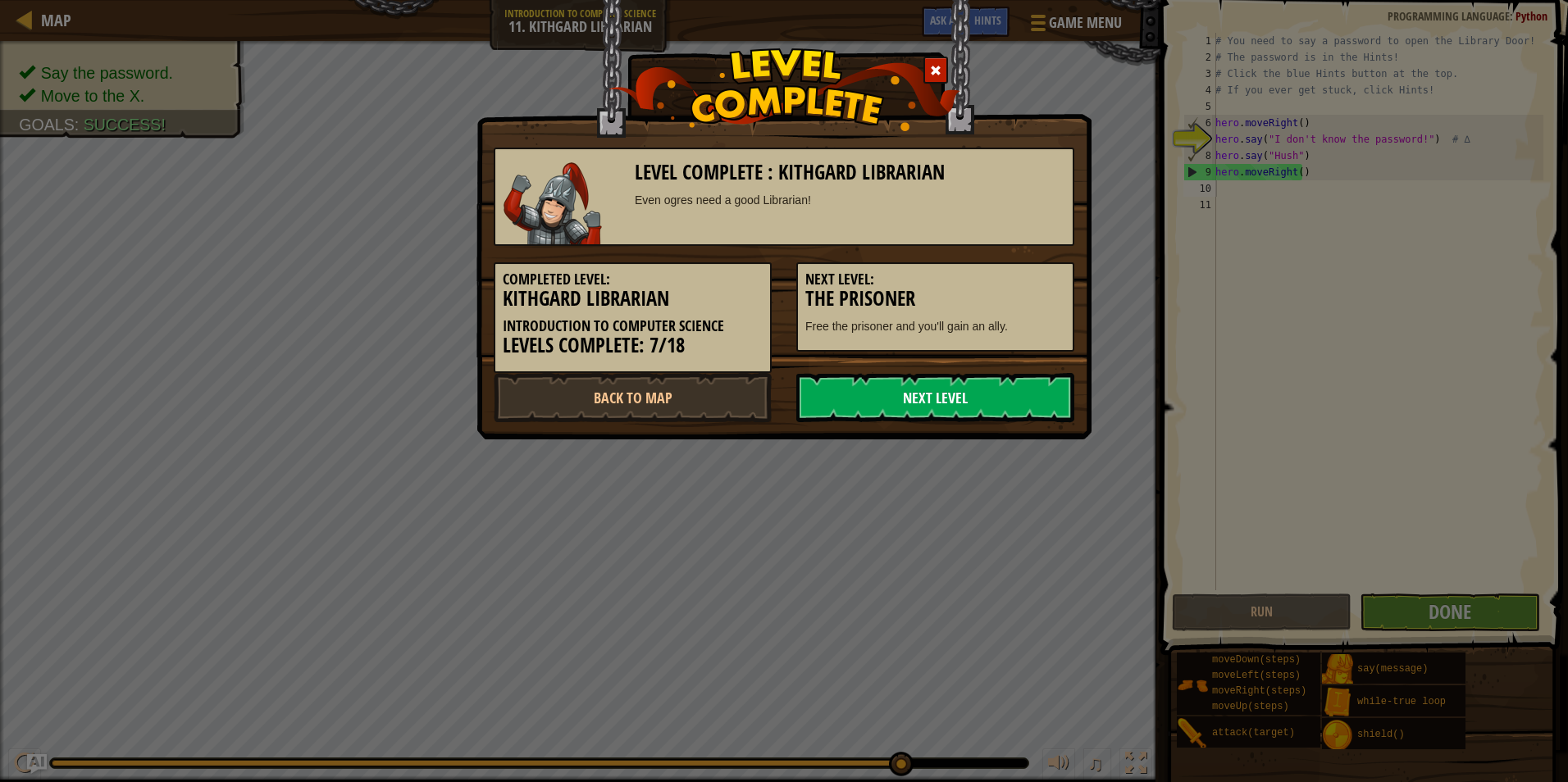
click at [927, 414] on link "Next Level" at bounding box center [936, 397] width 278 height 49
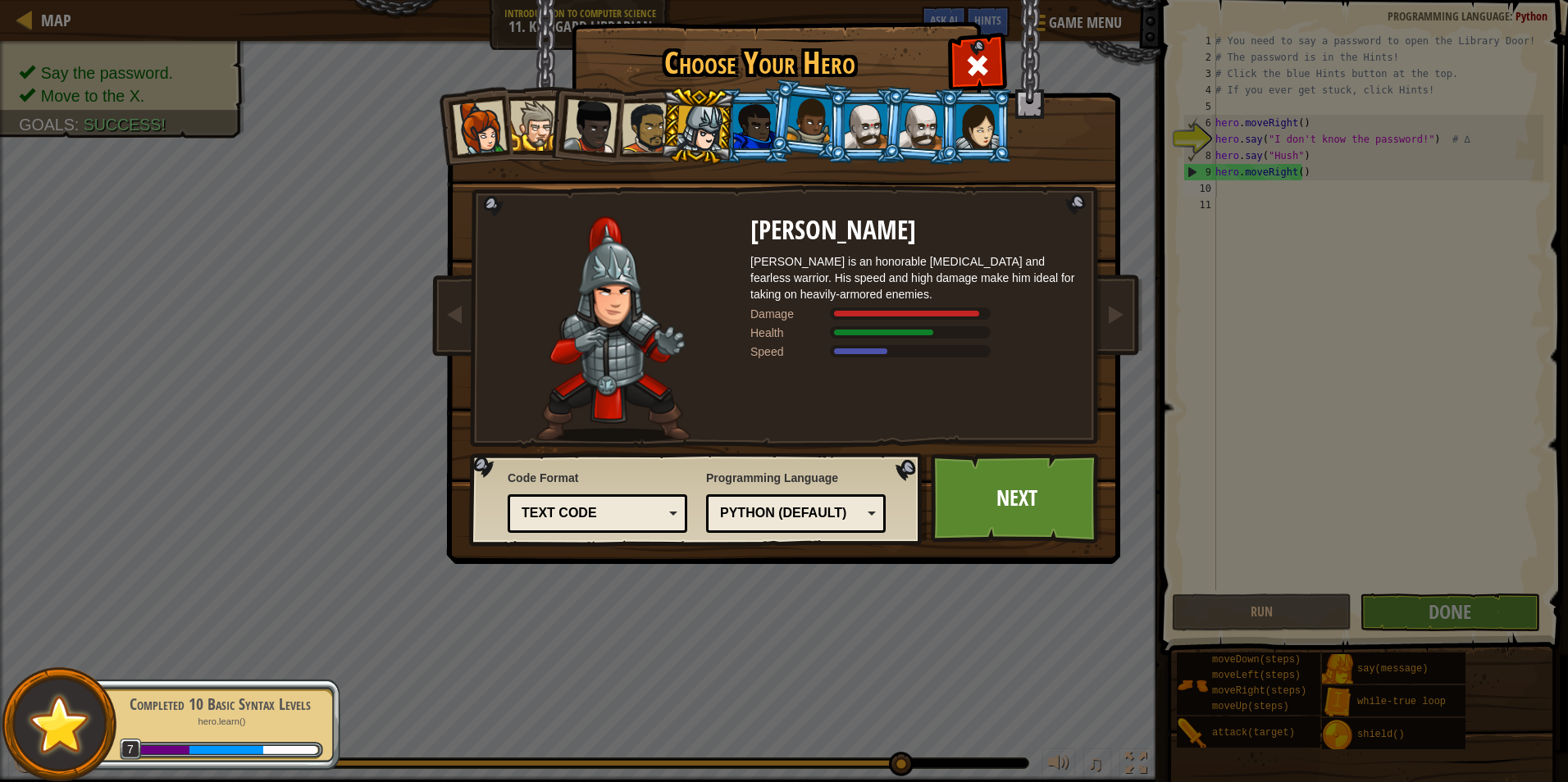
click at [787, 125] on li at bounding box center [808, 119] width 81 height 82
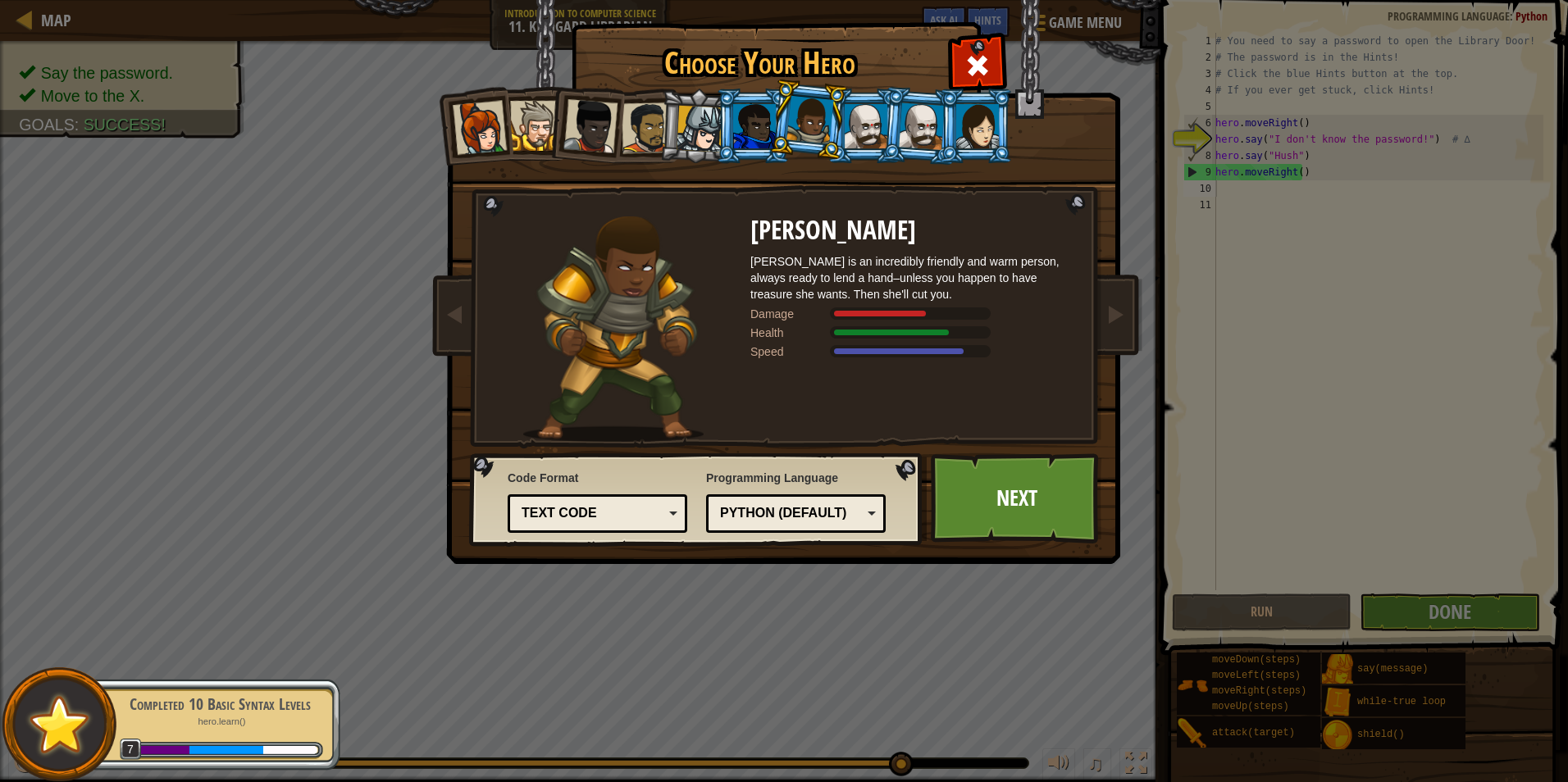
click at [856, 125] on div at bounding box center [866, 126] width 43 height 44
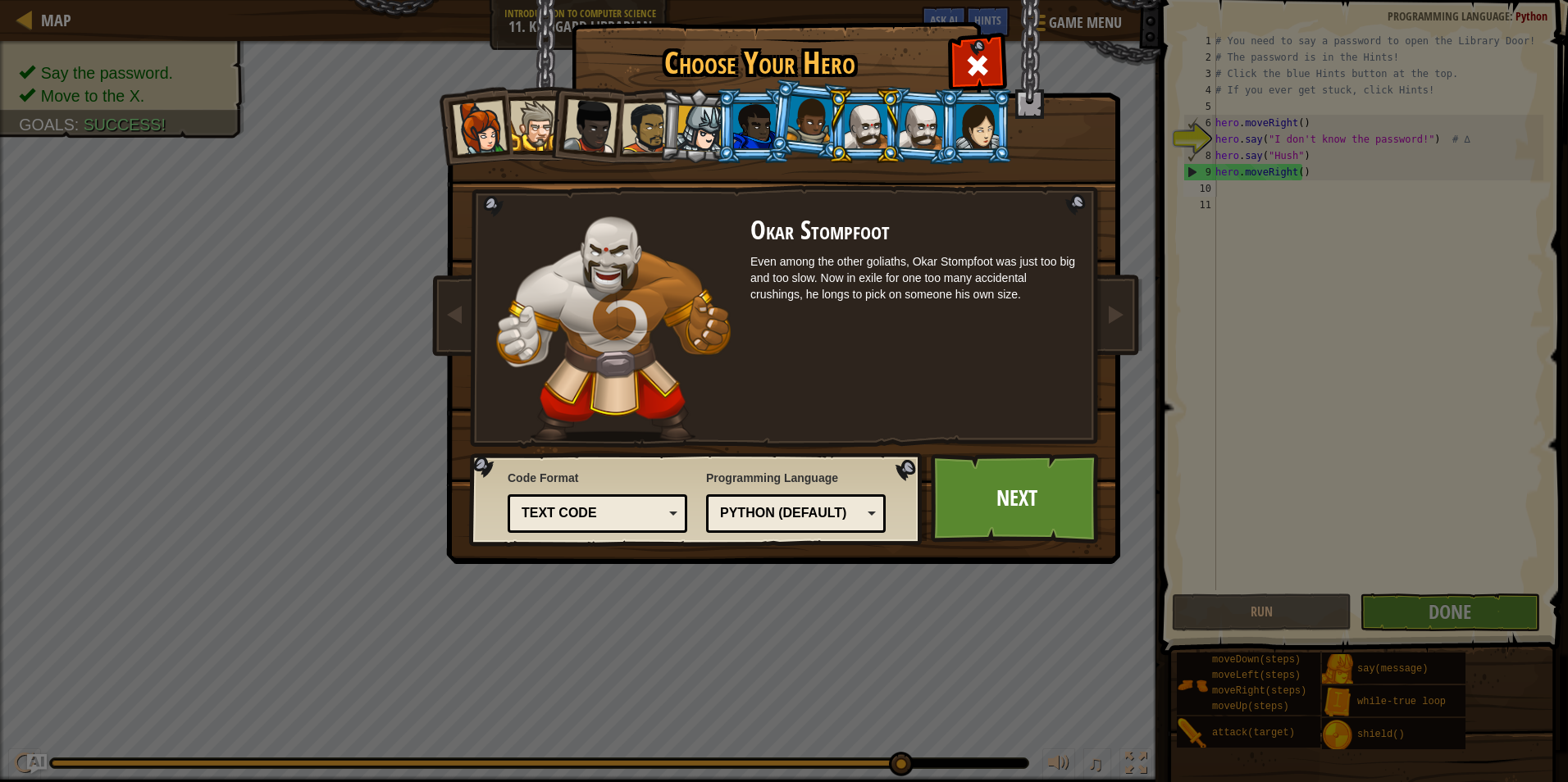
click at [911, 123] on div at bounding box center [922, 125] width 46 height 46
click at [880, 115] on div at bounding box center [866, 126] width 43 height 44
click at [915, 149] on li at bounding box center [920, 126] width 78 height 79
click at [880, 131] on div at bounding box center [866, 126] width 43 height 44
click at [977, 108] on div at bounding box center [977, 126] width 43 height 44
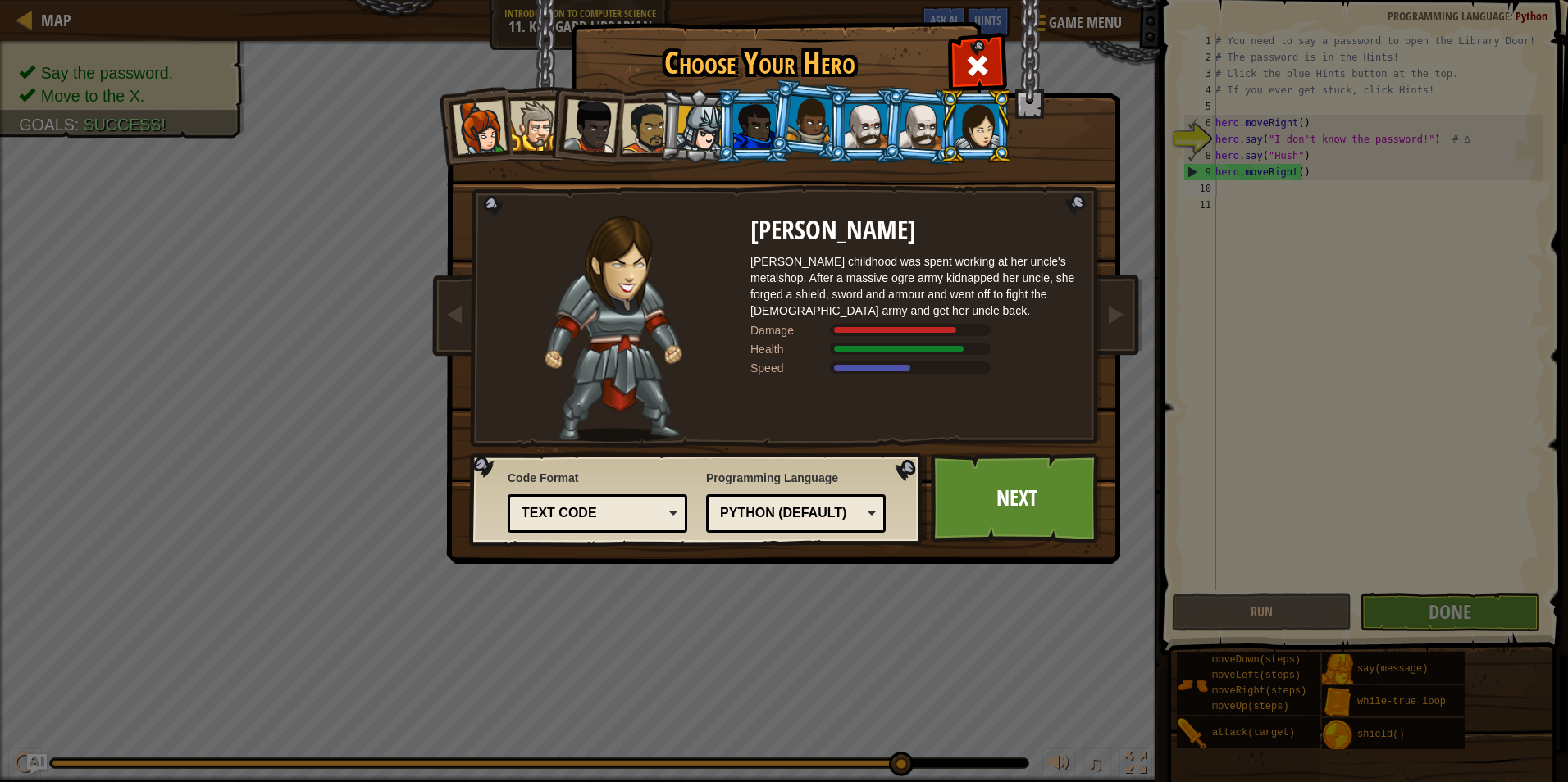
click at [896, 131] on li at bounding box center [920, 126] width 78 height 79
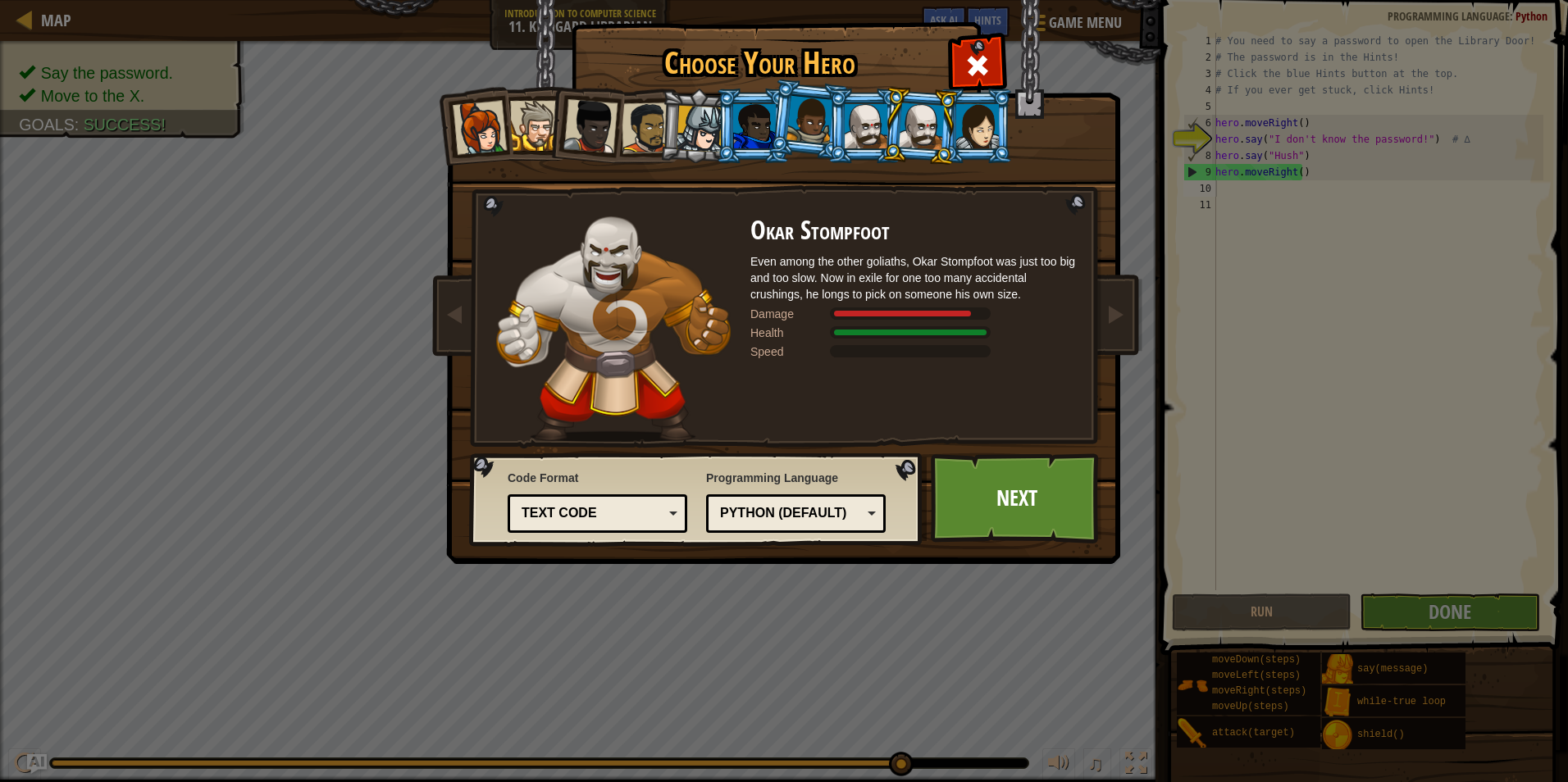
click at [829, 124] on li at bounding box center [864, 126] width 73 height 74
click at [722, 151] on li at bounding box center [753, 126] width 73 height 74
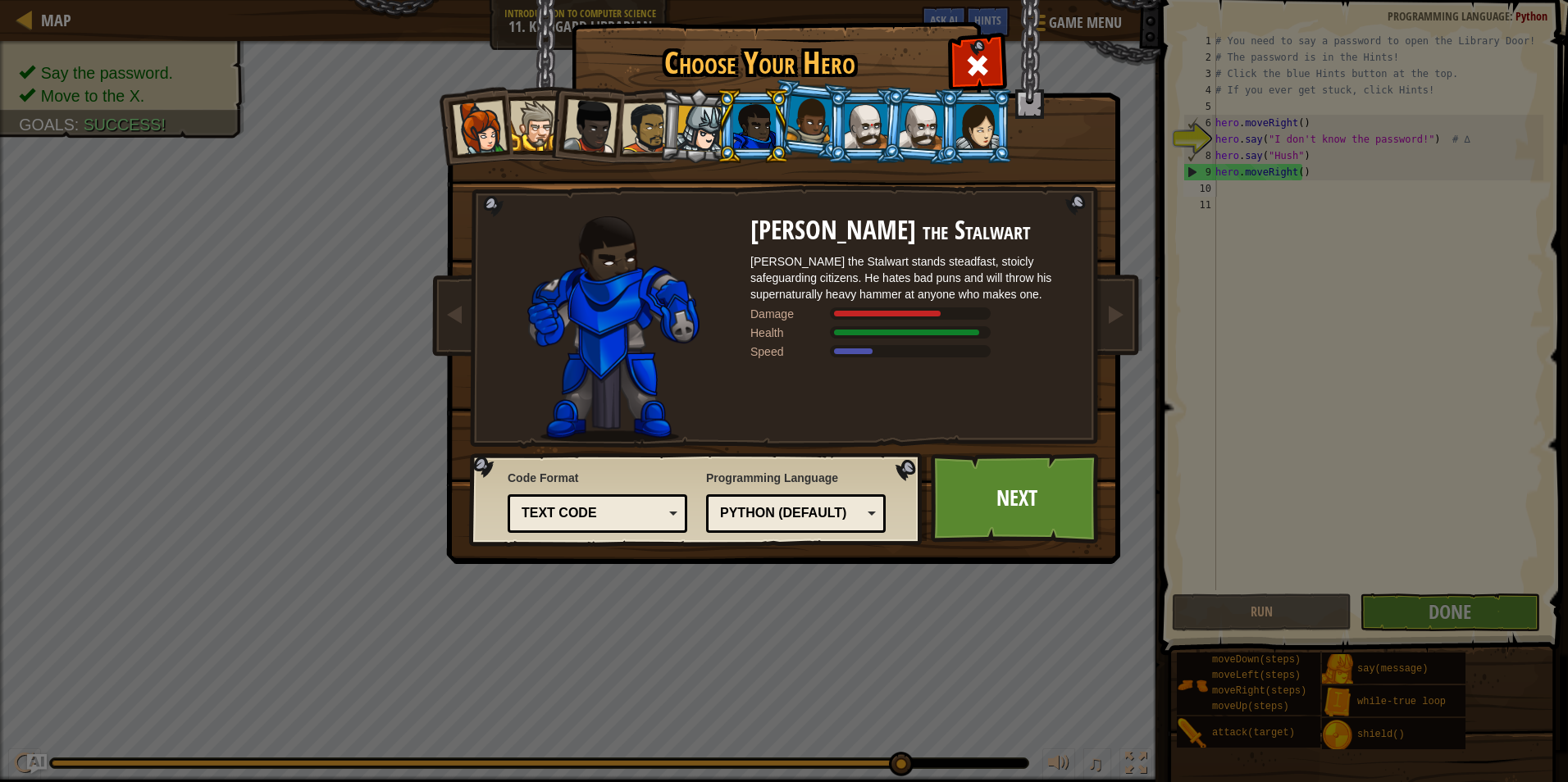
click at [696, 139] on div at bounding box center [700, 128] width 46 height 46
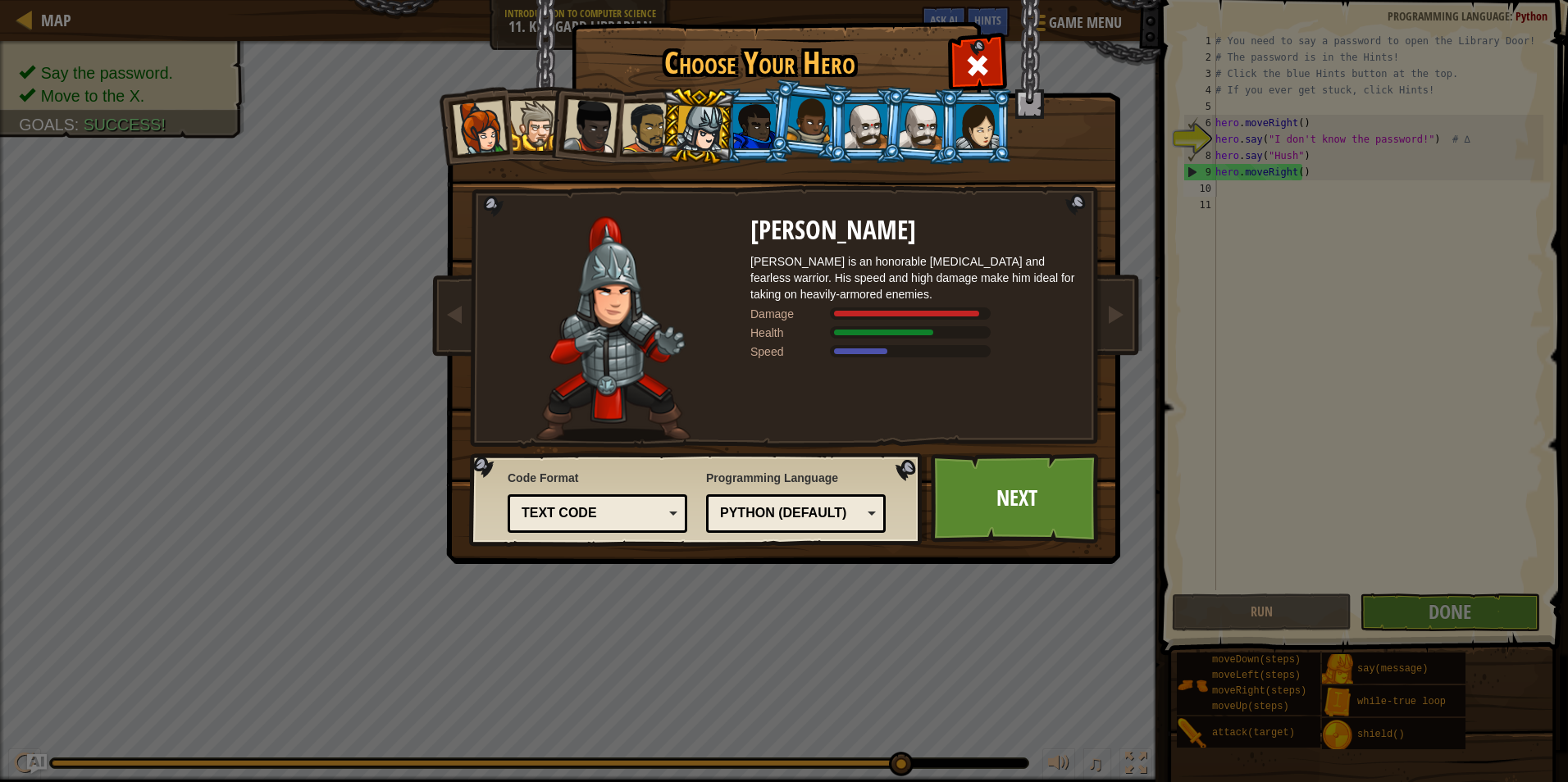
click at [657, 134] on div at bounding box center [647, 127] width 51 height 51
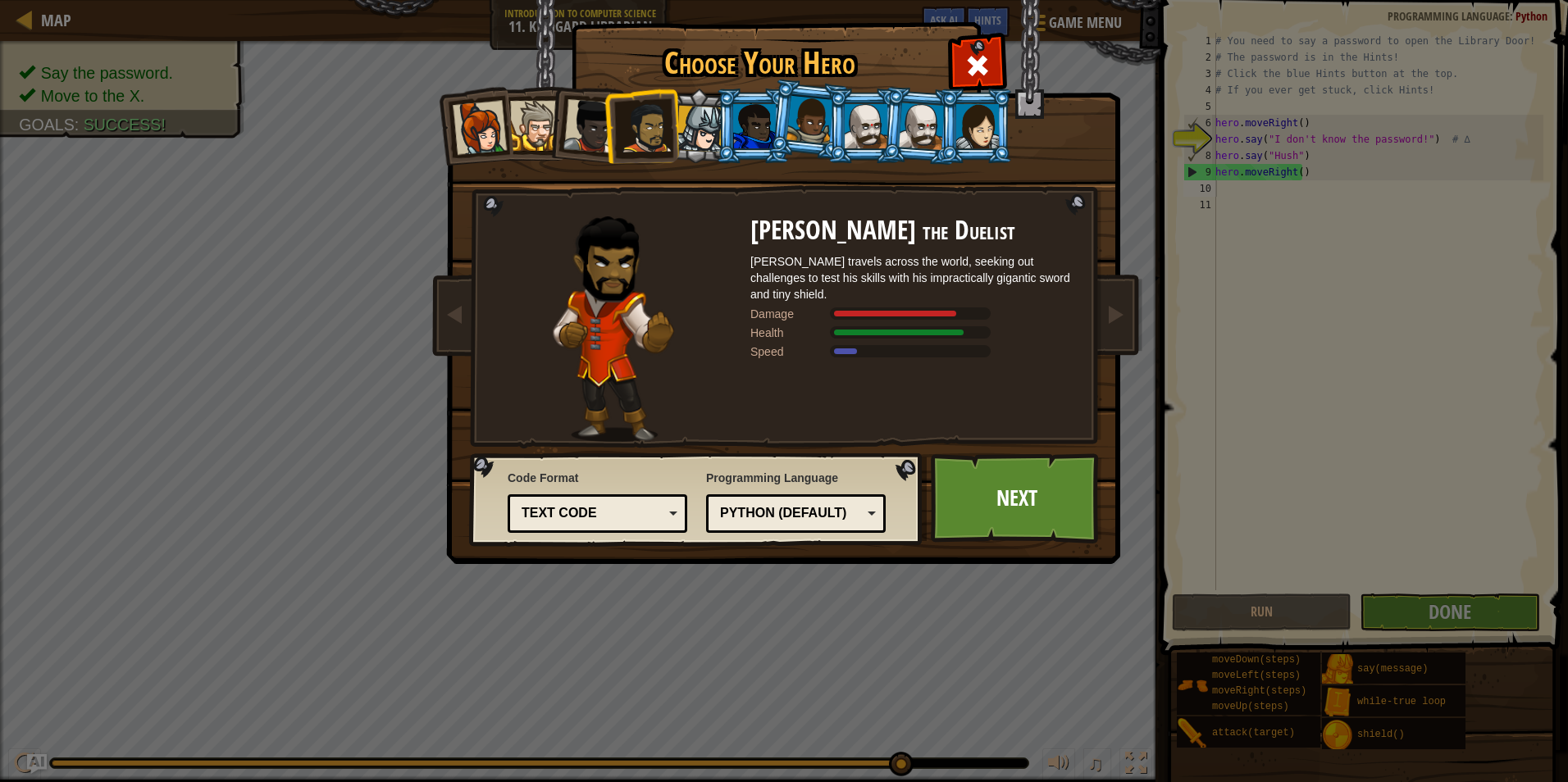
click at [956, 112] on div at bounding box center [977, 126] width 43 height 44
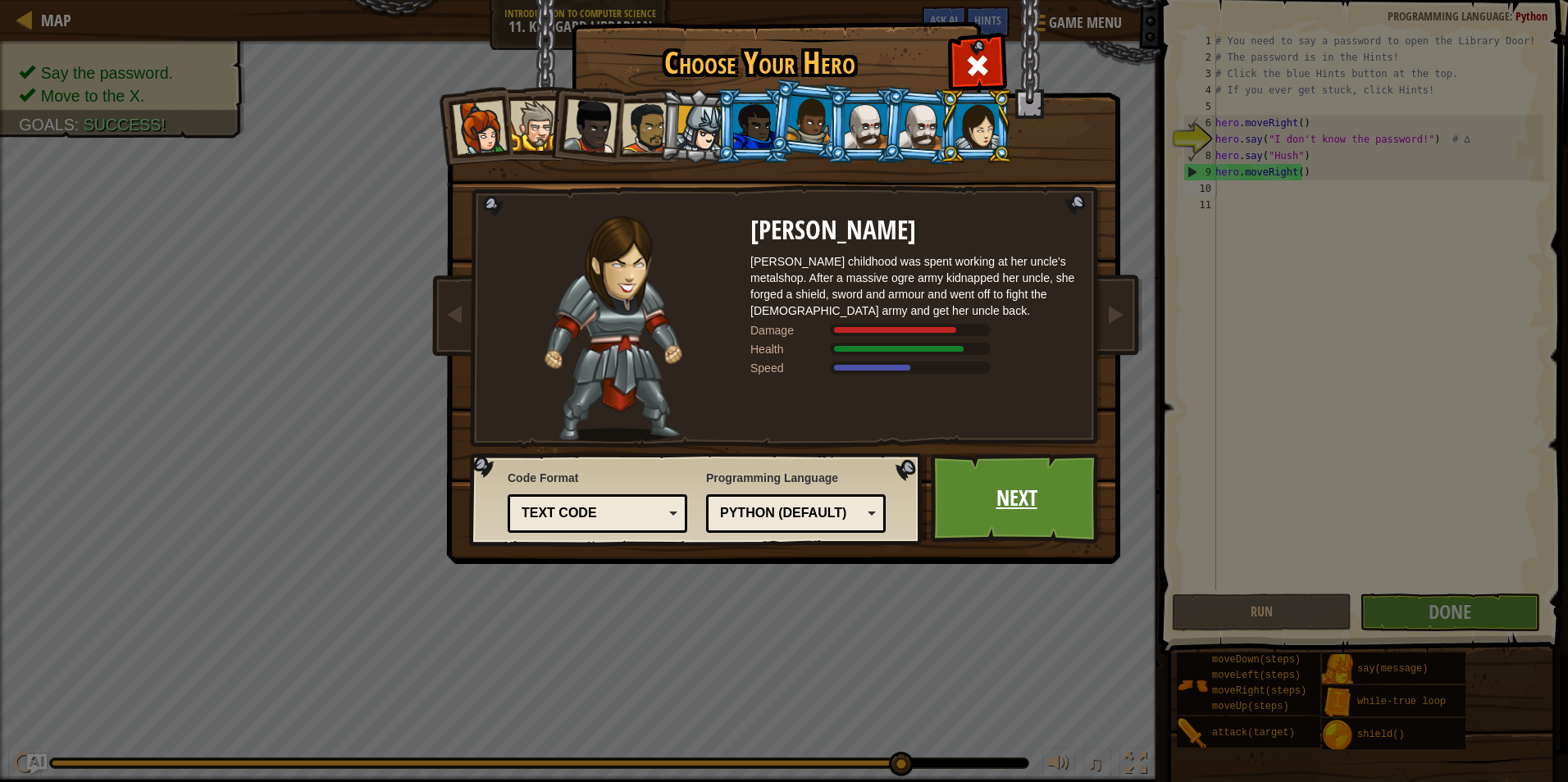
click at [983, 499] on link "Next" at bounding box center [1016, 499] width 171 height 90
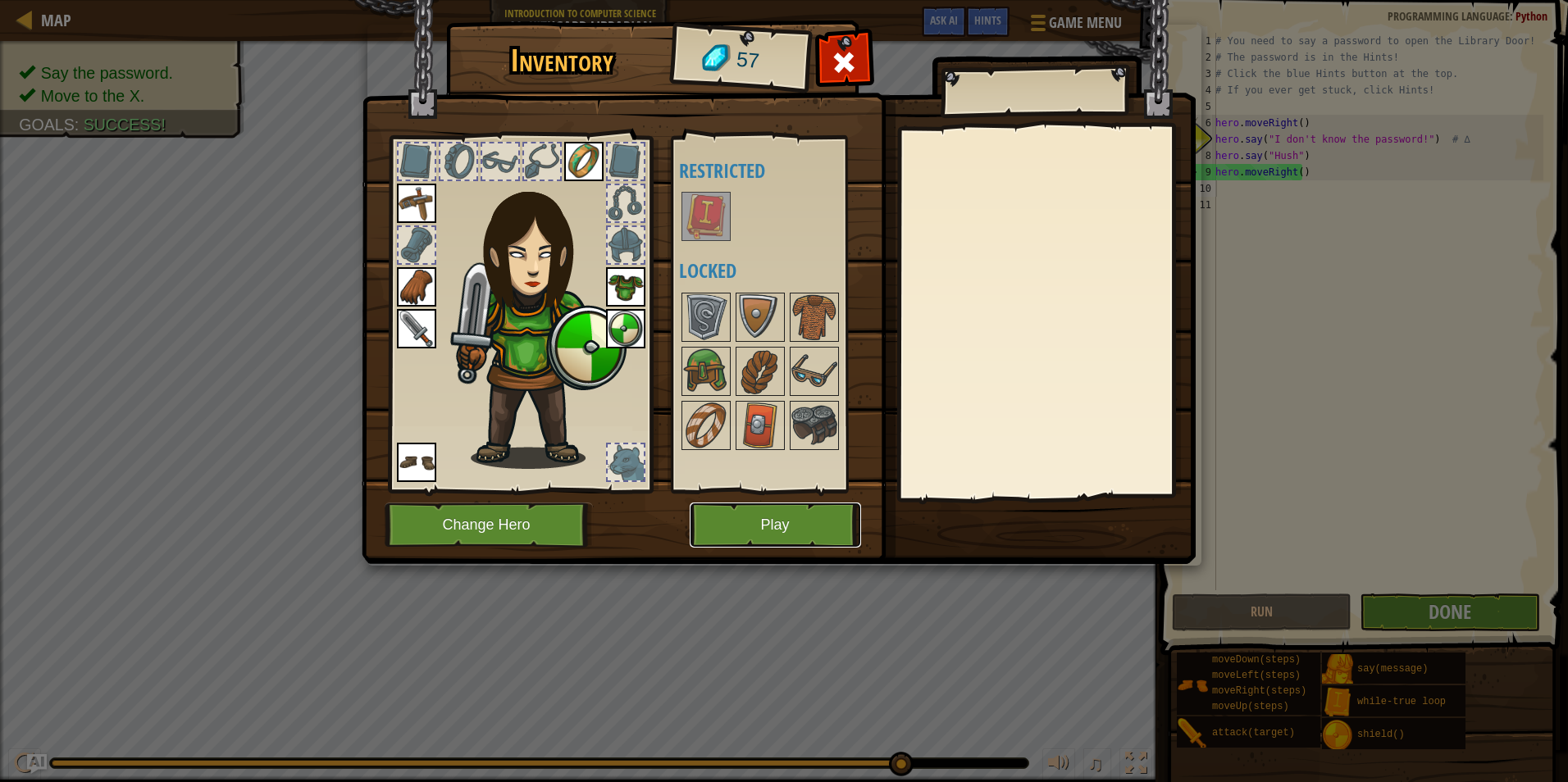
click at [757, 531] on button "Play" at bounding box center [775, 525] width 171 height 45
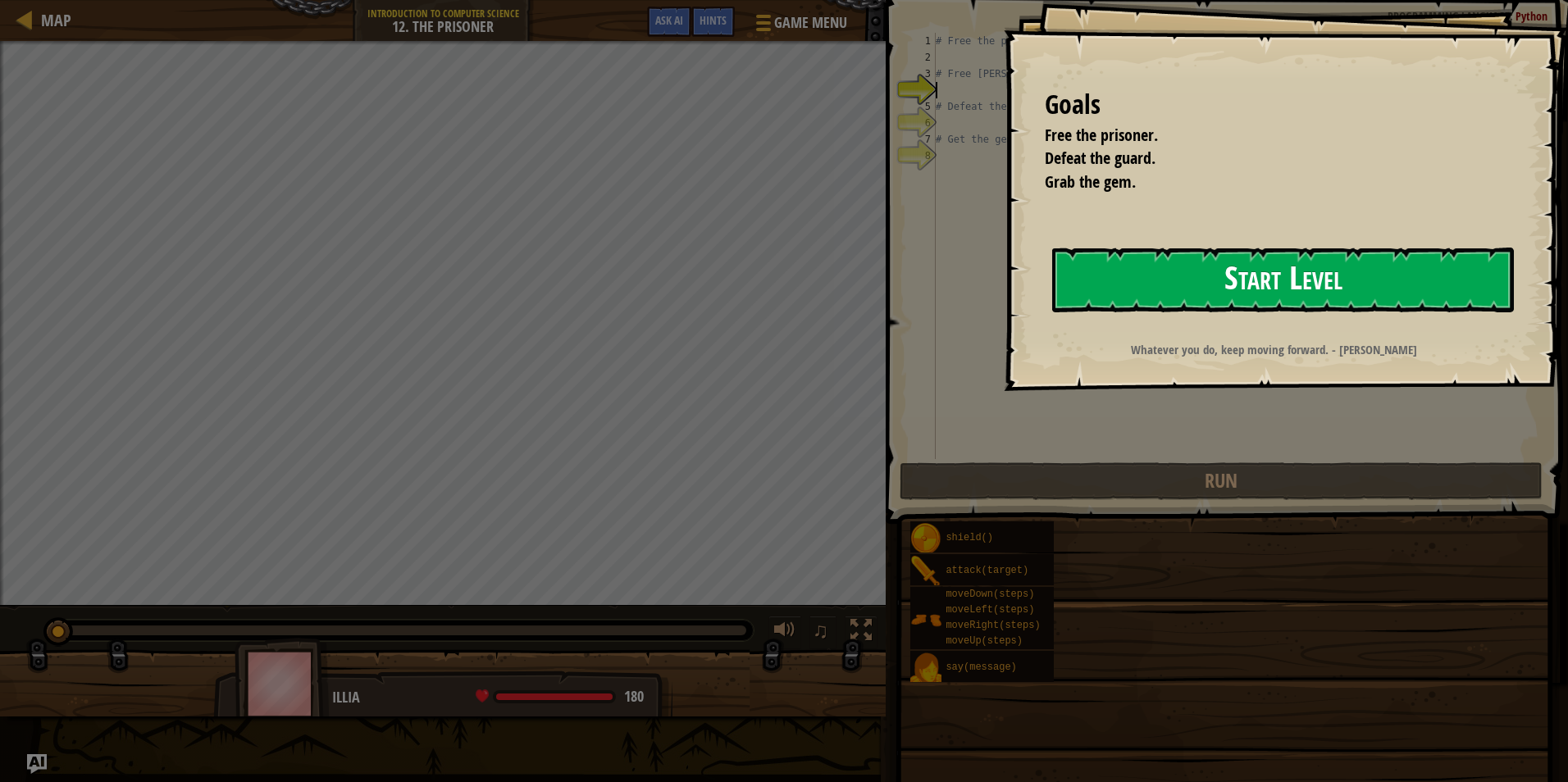
click at [1269, 294] on button "Start Level" at bounding box center [1283, 280] width 462 height 65
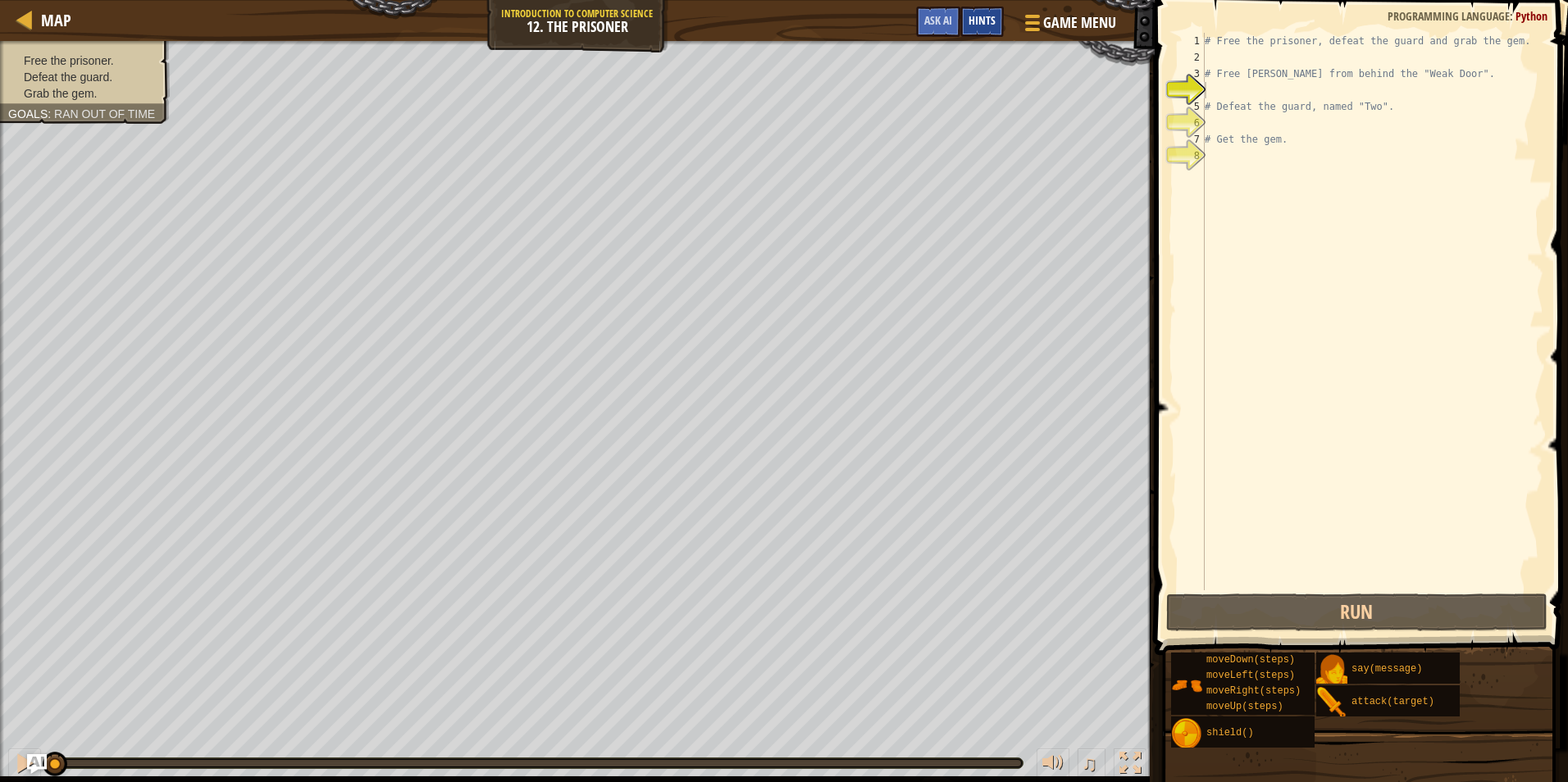
click at [992, 17] on span "Hints" at bounding box center [982, 20] width 27 height 15
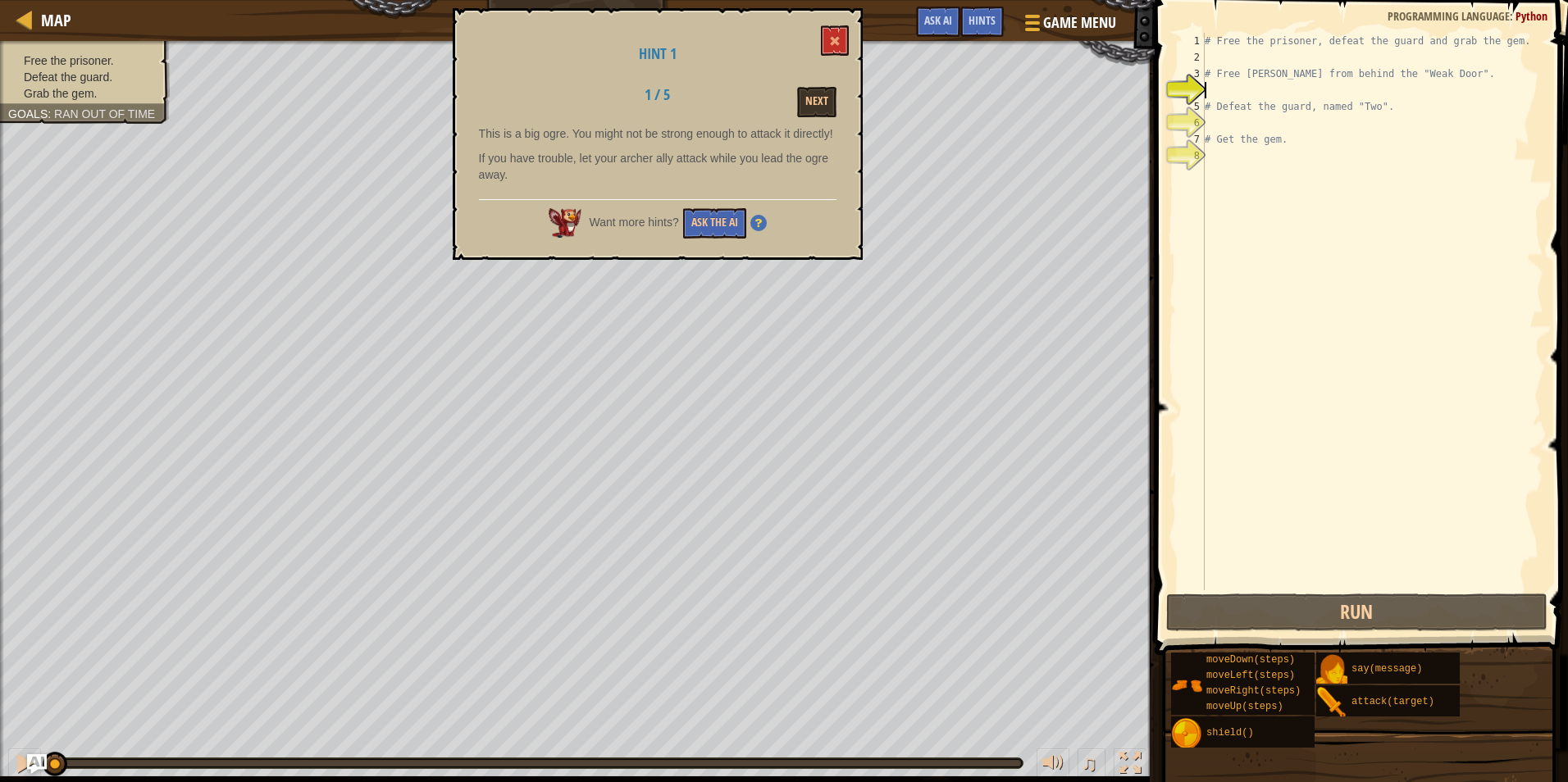
click at [823, 85] on div "Hint 1 1 / 5 Next This is a big ogre. You might not be strong enough to attack …" at bounding box center [658, 134] width 410 height 251
click at [819, 96] on button "Next" at bounding box center [817, 102] width 40 height 30
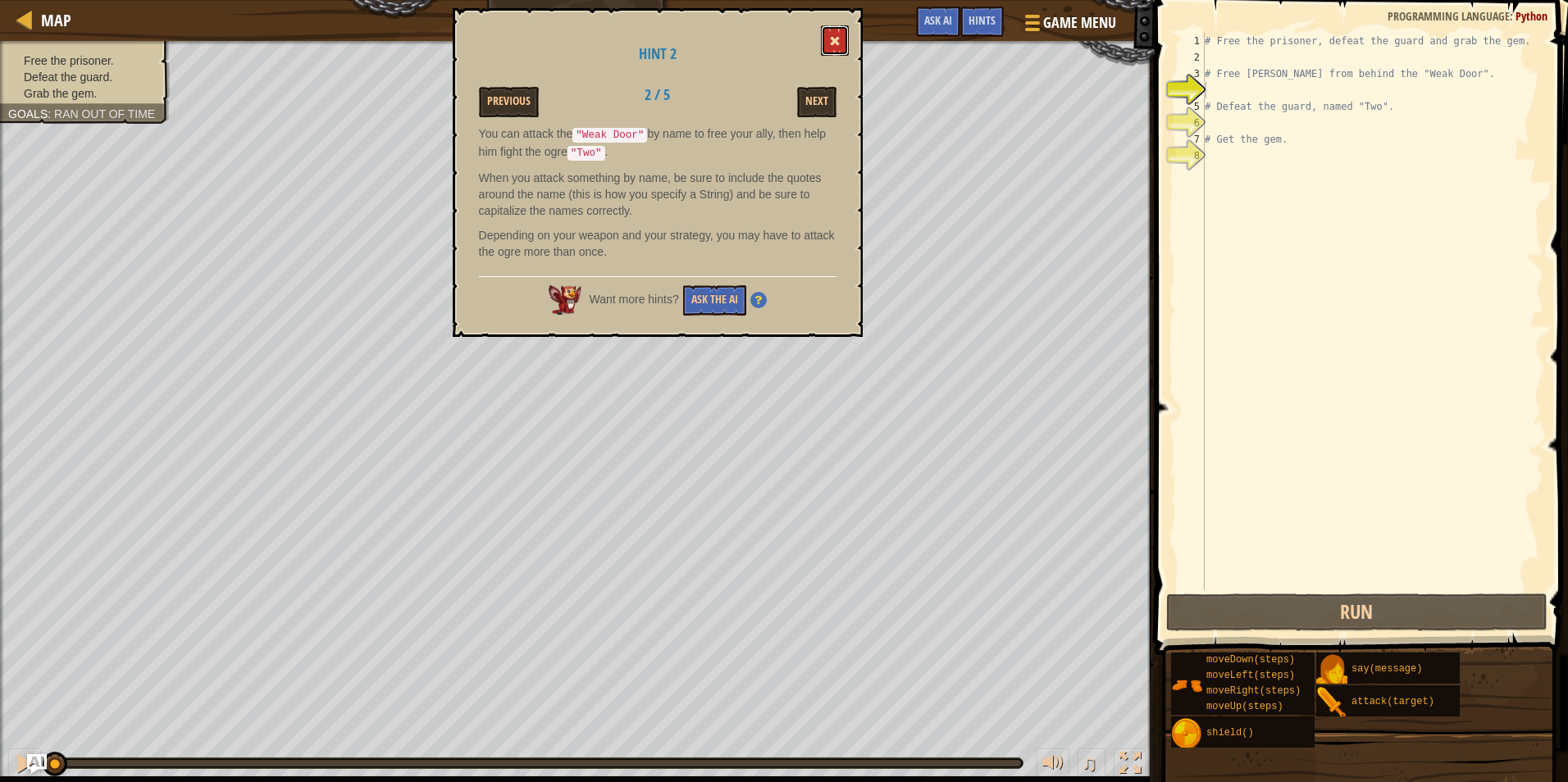
click at [836, 37] on span at bounding box center [835, 41] width 12 height 12
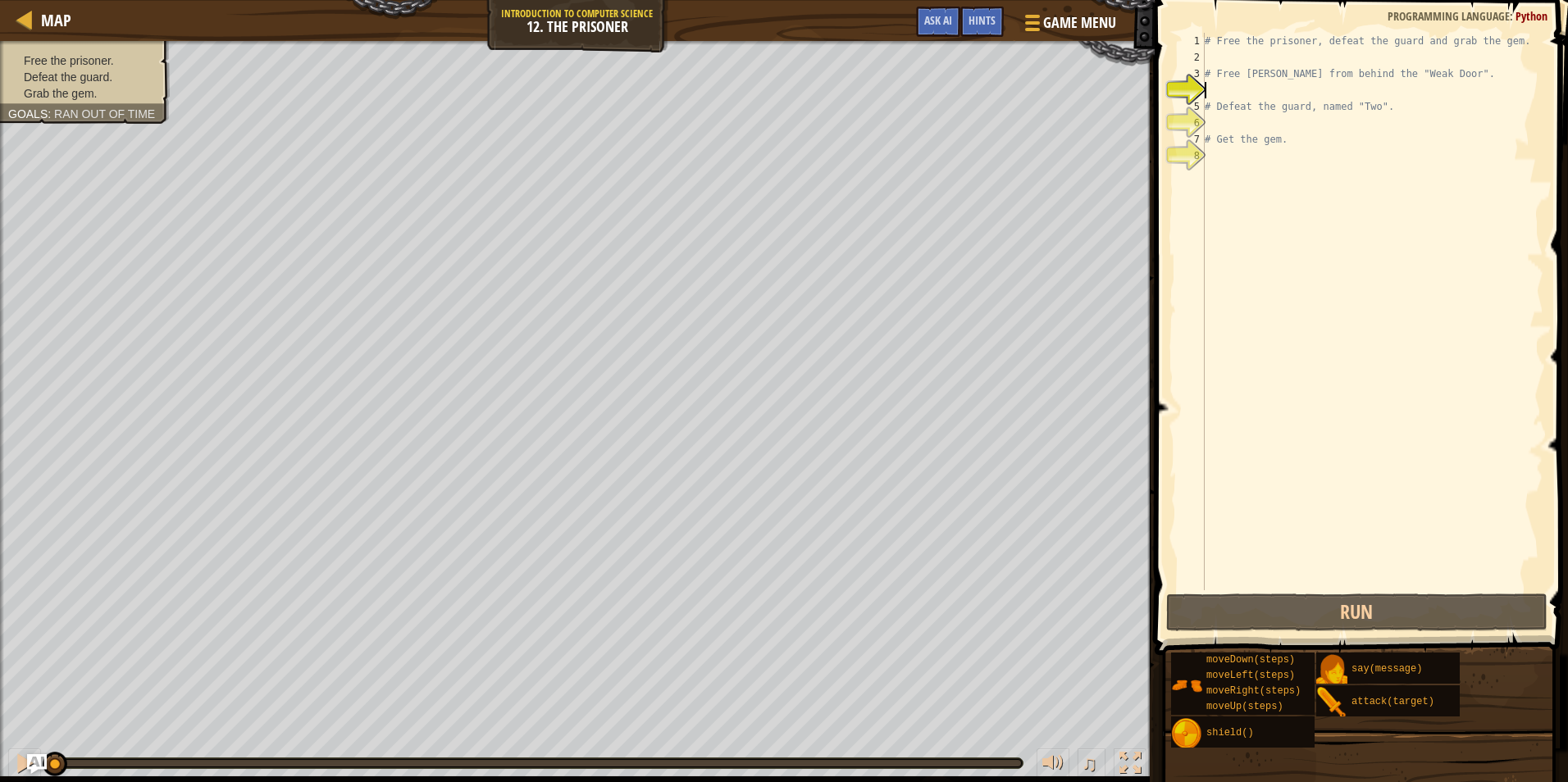
click at [1214, 94] on div "# Free the prisoner, defeat the guard and grab the gem. # Free Patrick from beh…" at bounding box center [1372, 328] width 342 height 591
type textarea "h"
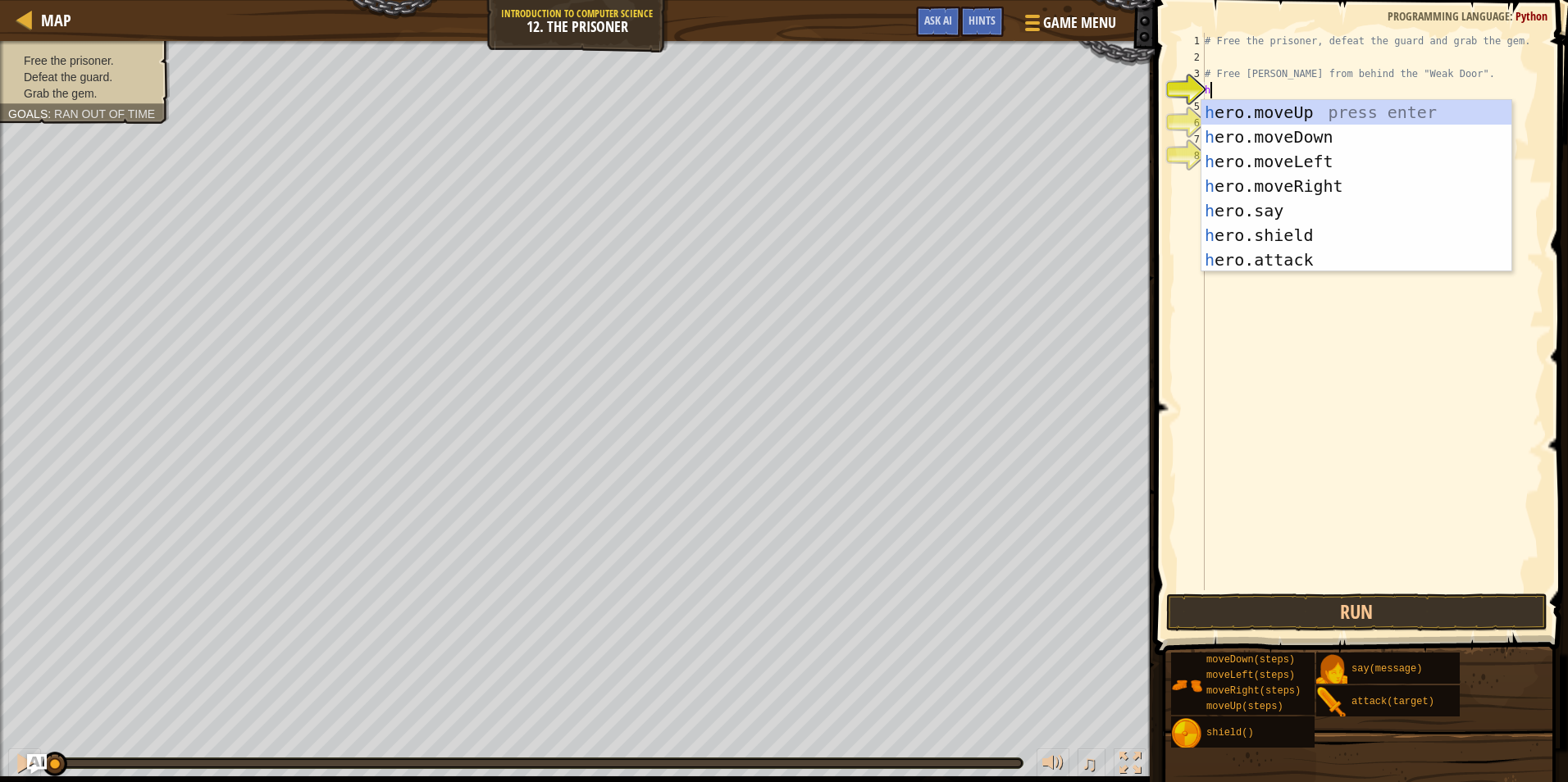
scroll to position [8, 0]
click at [1300, 193] on div "h ero.moveUp press enter h ero.moveDown press enter h ero.moveLeft press enter …" at bounding box center [1356, 211] width 310 height 221
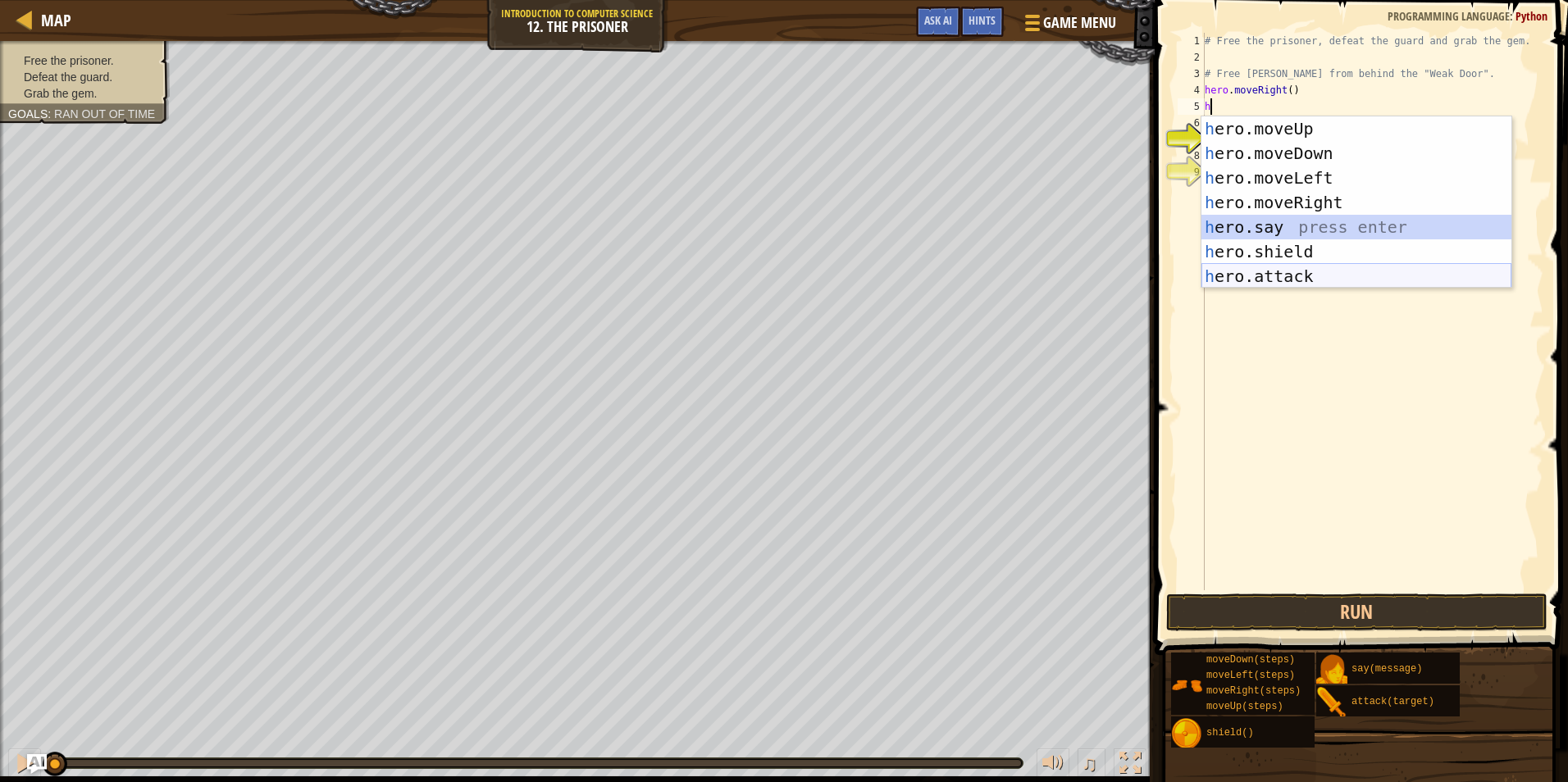
drag, startPoint x: 1260, startPoint y: 225, endPoint x: 1282, endPoint y: 277, distance: 56.5
click at [1282, 277] on div "h ero.moveUp press enter h ero.moveDown press enter h ero.moveLeft press enter …" at bounding box center [1356, 227] width 310 height 221
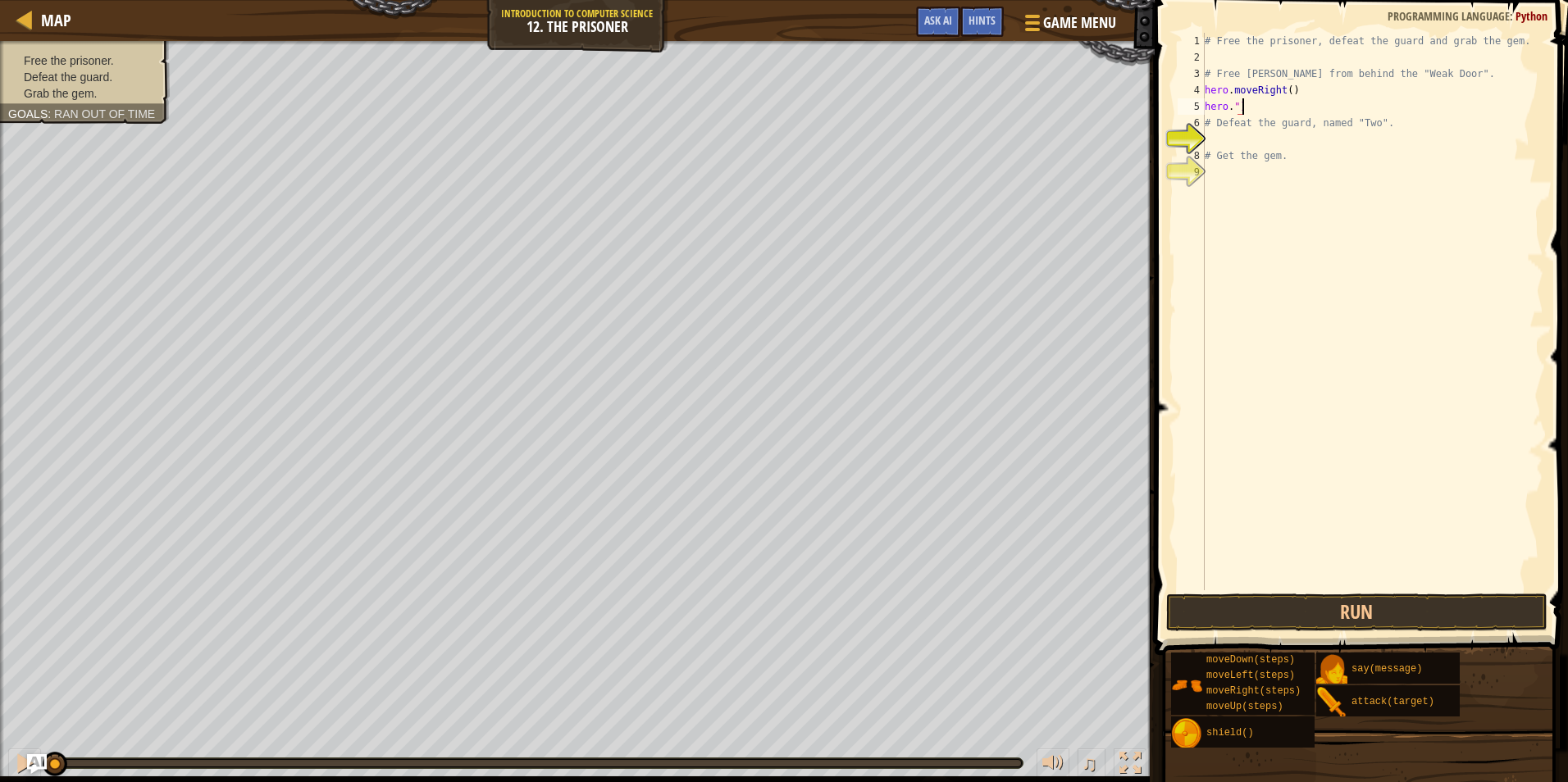
click at [1278, 101] on div "# Free the prisoner, defeat the guard and grab the gem. # Free Patrick from beh…" at bounding box center [1372, 328] width 342 height 591
type textarea "h"
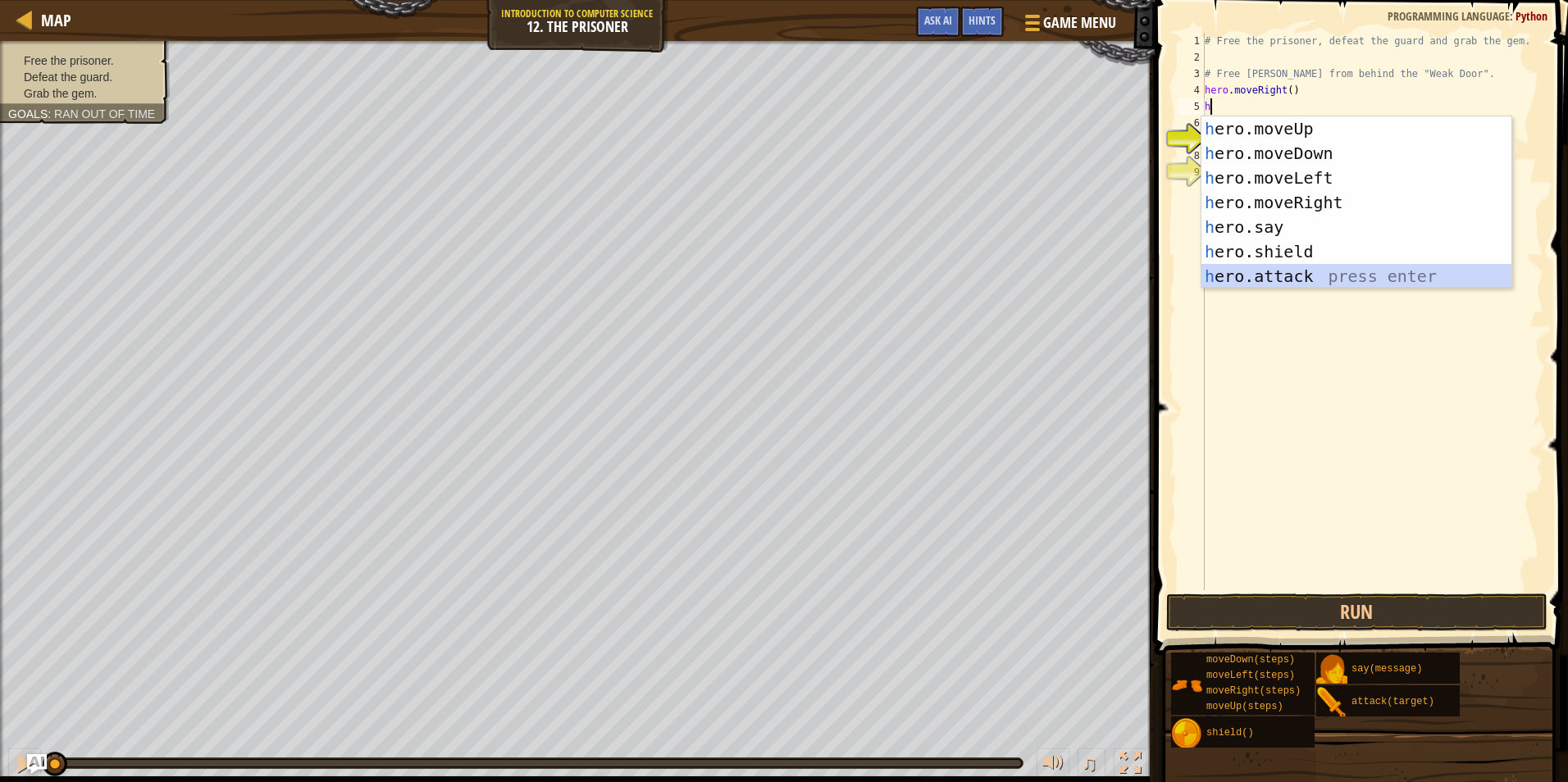
click at [1286, 271] on div "h ero.moveUp press enter h ero.moveDown press enter h ero.moveLeft press enter …" at bounding box center [1356, 227] width 310 height 221
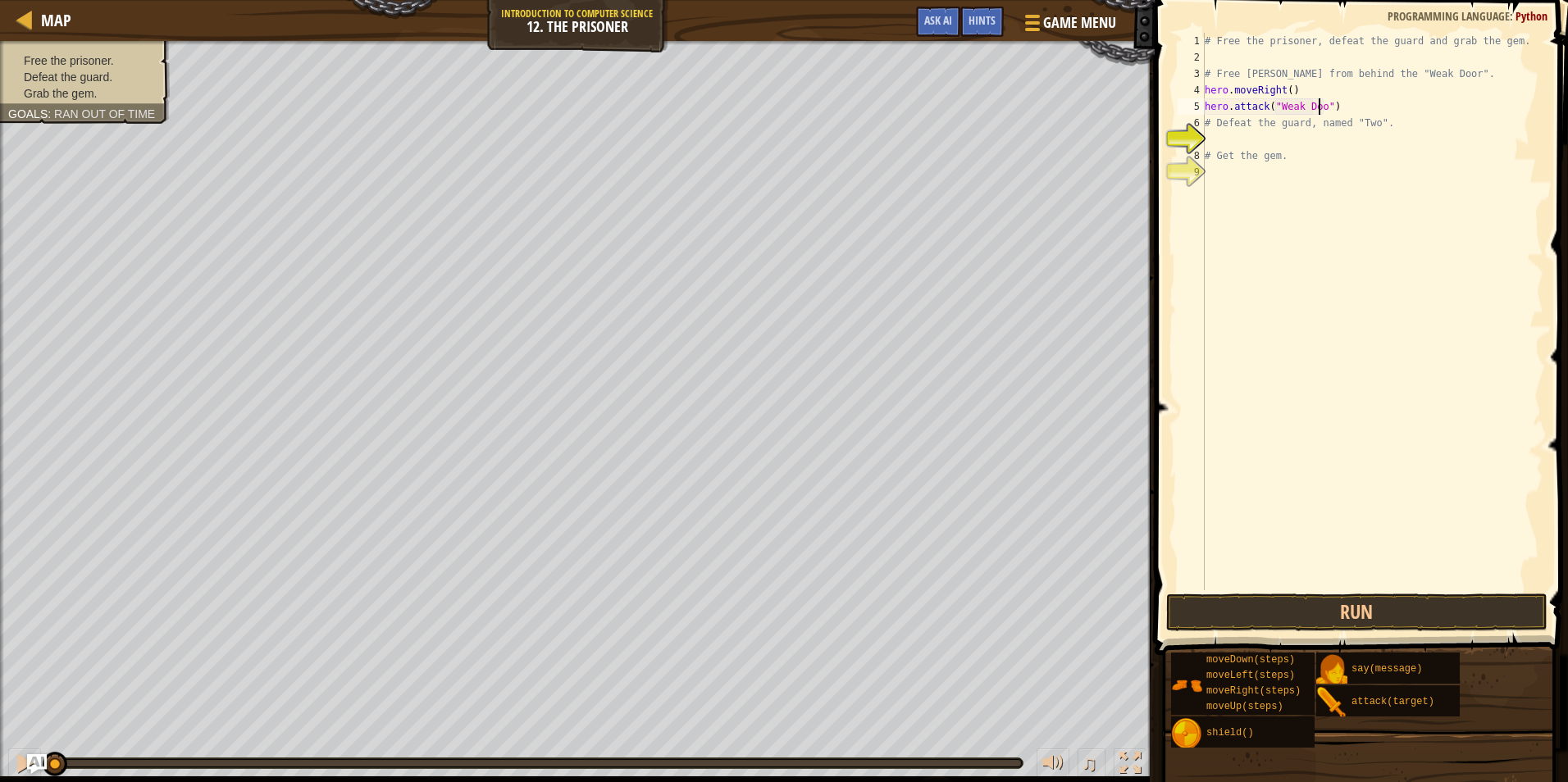
scroll to position [8, 10]
click at [1236, 127] on div "# Free the prisoner, defeat the guard and grab the gem. # Free Patrick from beh…" at bounding box center [1372, 328] width 342 height 591
type textarea "# Defeat the guard, named "Two"."
click at [1243, 135] on div "# Free the prisoner, defeat the guard and grab the gem. # Free Patrick from beh…" at bounding box center [1372, 328] width 342 height 591
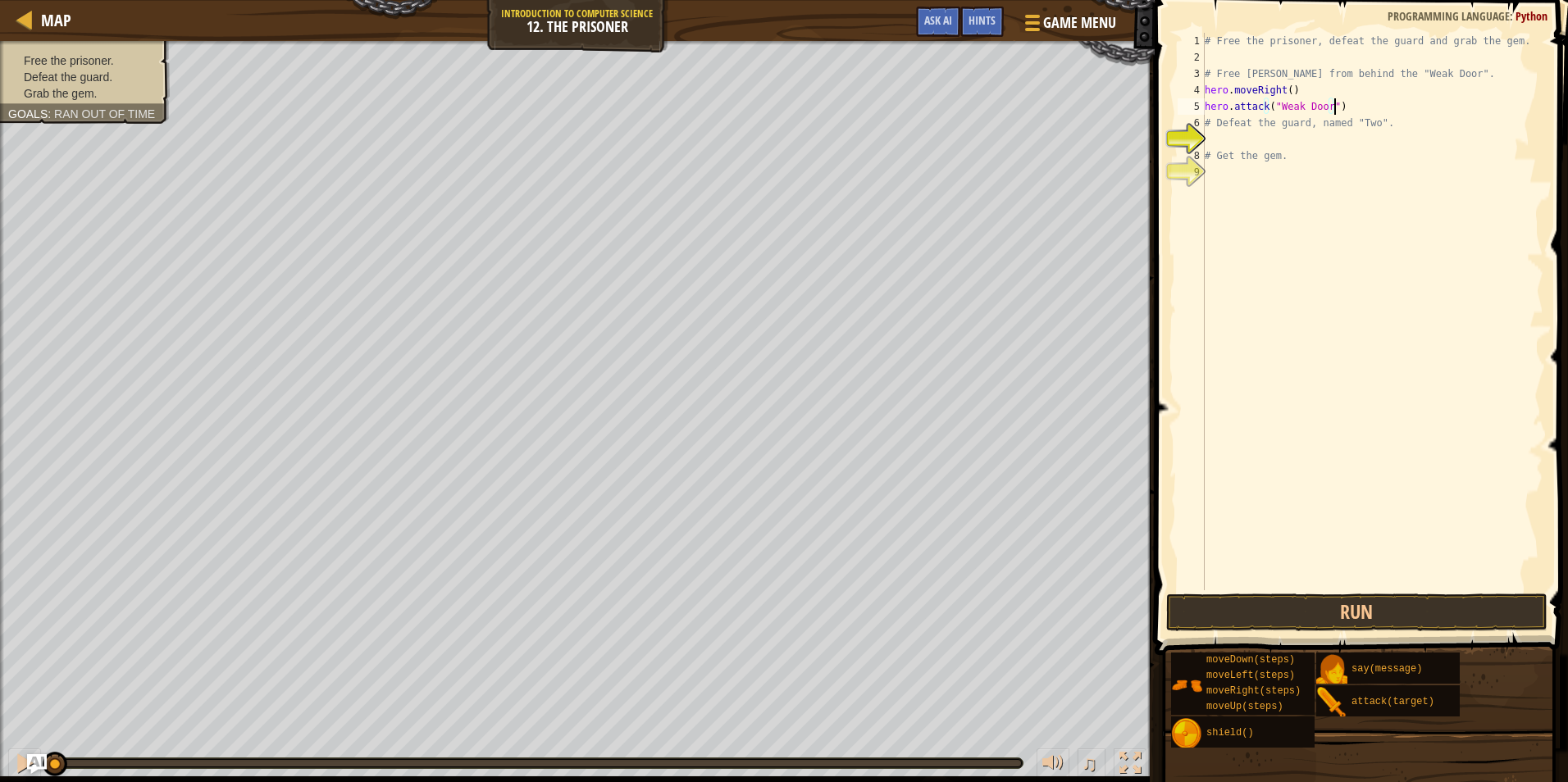
click at [1352, 113] on div "# Free the prisoner, defeat the guard and grab the gem. # Free Patrick from beh…" at bounding box center [1372, 328] width 342 height 591
type textarea "hero.attack("Weak Door")"
type textarea "h"
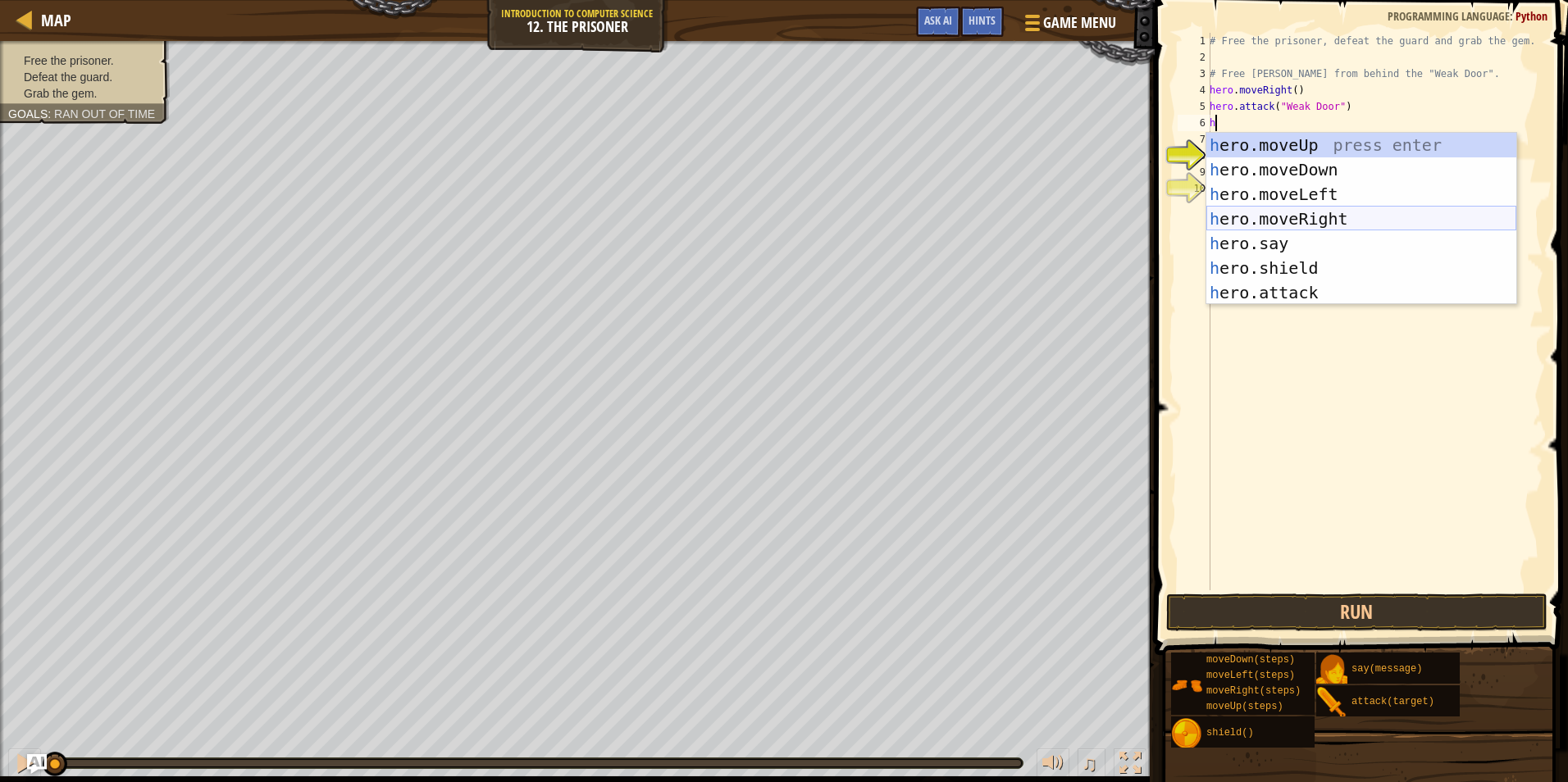
click at [1290, 222] on div "h ero.moveUp press enter h ero.moveDown press enter h ero.moveLeft press enter …" at bounding box center [1361, 243] width 310 height 221
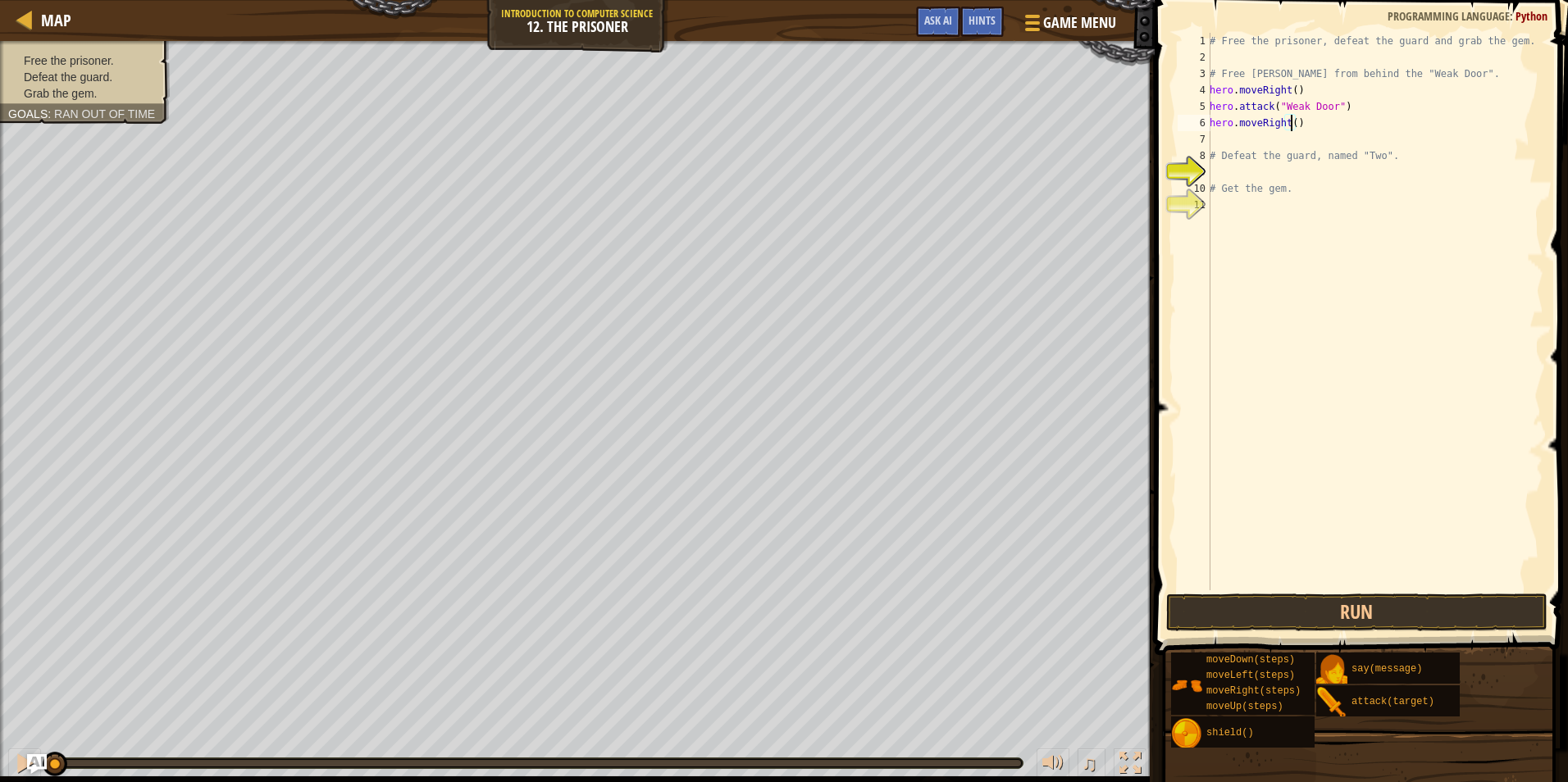
click at [1292, 126] on div "# Free the prisoner, defeat the guard and grab the gem. # Free Patrick from beh…" at bounding box center [1375, 328] width 337 height 591
type textarea "hero.moveRight(2)"
click at [1243, 138] on div "# Free the prisoner, defeat the guard and grab the gem. # Free Patrick from beh…" at bounding box center [1375, 328] width 337 height 591
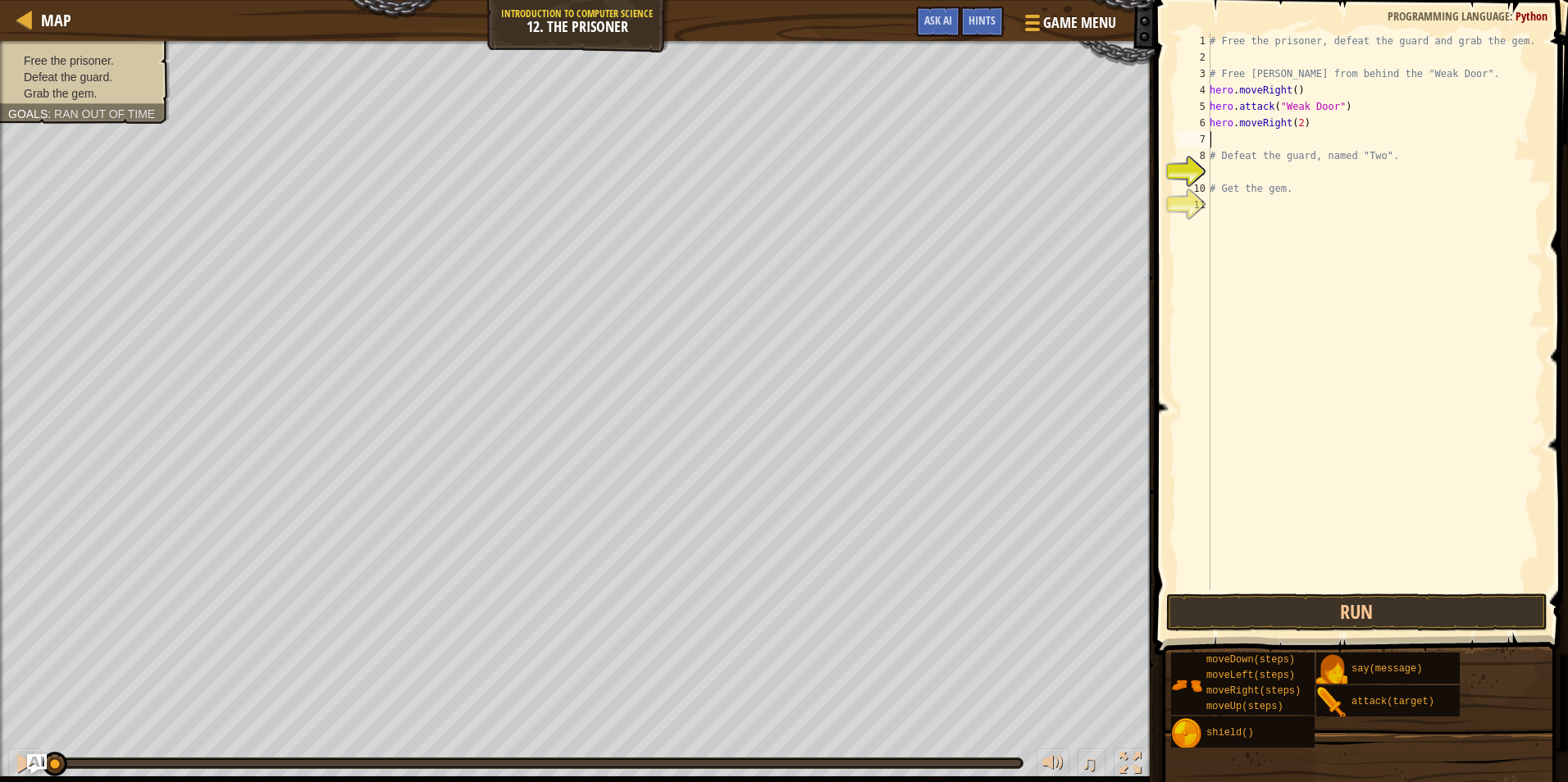
type textarea "h"
type textarea "a"
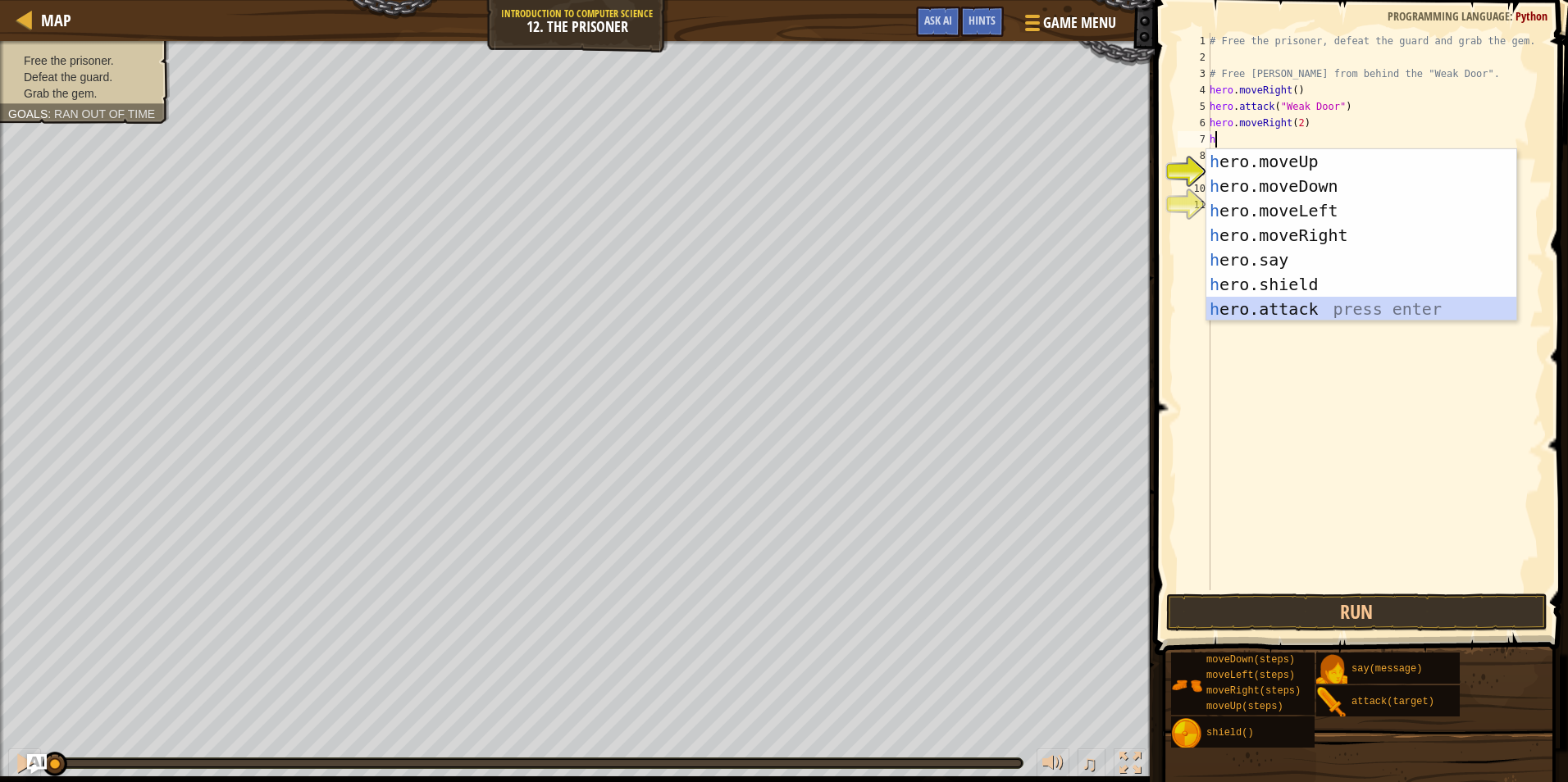
click at [1303, 308] on div "h ero.moveUp press enter h ero.moveDown press enter h ero.moveLeft press enter …" at bounding box center [1361, 260] width 310 height 221
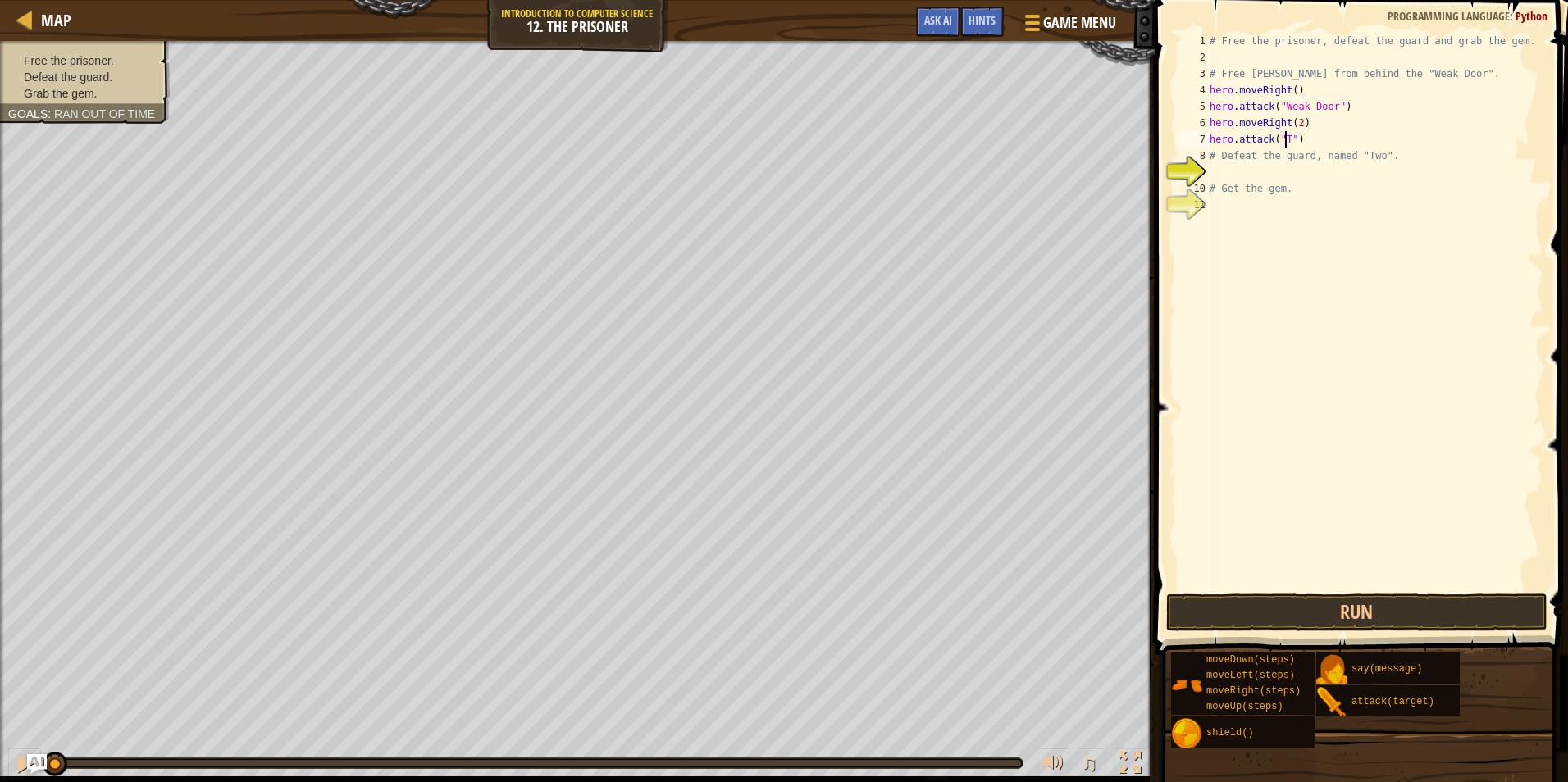
scroll to position [8, 7]
drag, startPoint x: 1319, startPoint y: 147, endPoint x: 1202, endPoint y: 139, distance: 117.3
click at [1202, 139] on div "hero.attack("Two") 1 2 3 4 5 6 7 8 9 10 11 # Free the prisoner, defeat the guar…" at bounding box center [1359, 311] width 369 height 558
drag, startPoint x: 1390, startPoint y: 148, endPoint x: 1223, endPoint y: 155, distance: 167.1
click at [1218, 150] on div "# Free the prisoner, defeat the guard and grab the gem. # Free Patrick from beh…" at bounding box center [1375, 328] width 337 height 591
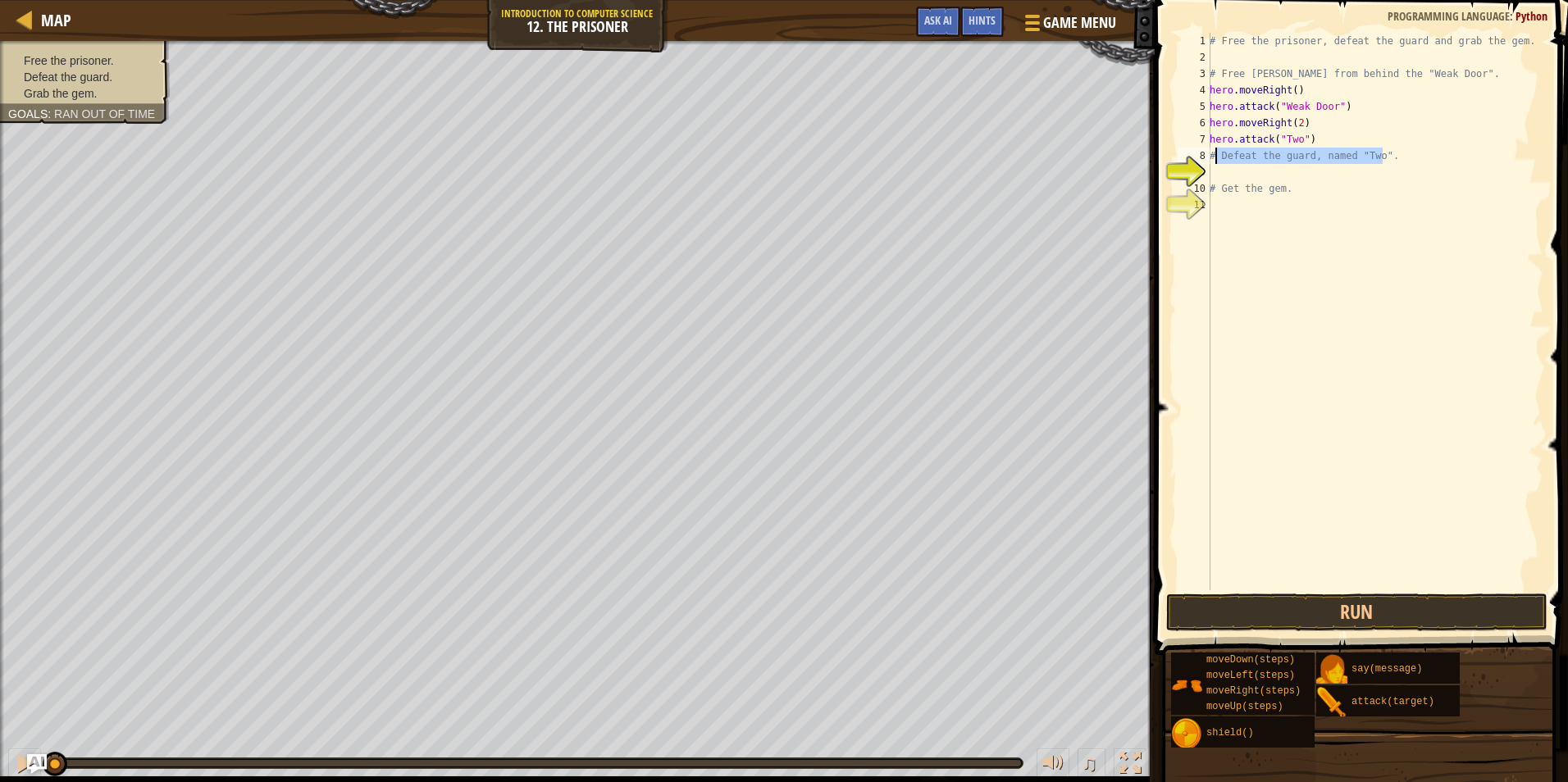
type textarea "# Defeat the guard, named "Two"."
click at [1242, 179] on div "# Free the prisoner, defeat the guard and grab the gem. # Free Patrick from beh…" at bounding box center [1375, 328] width 337 height 591
paste textarea "hero.attack("Two")"
type textarea "hero.attack("Two")"
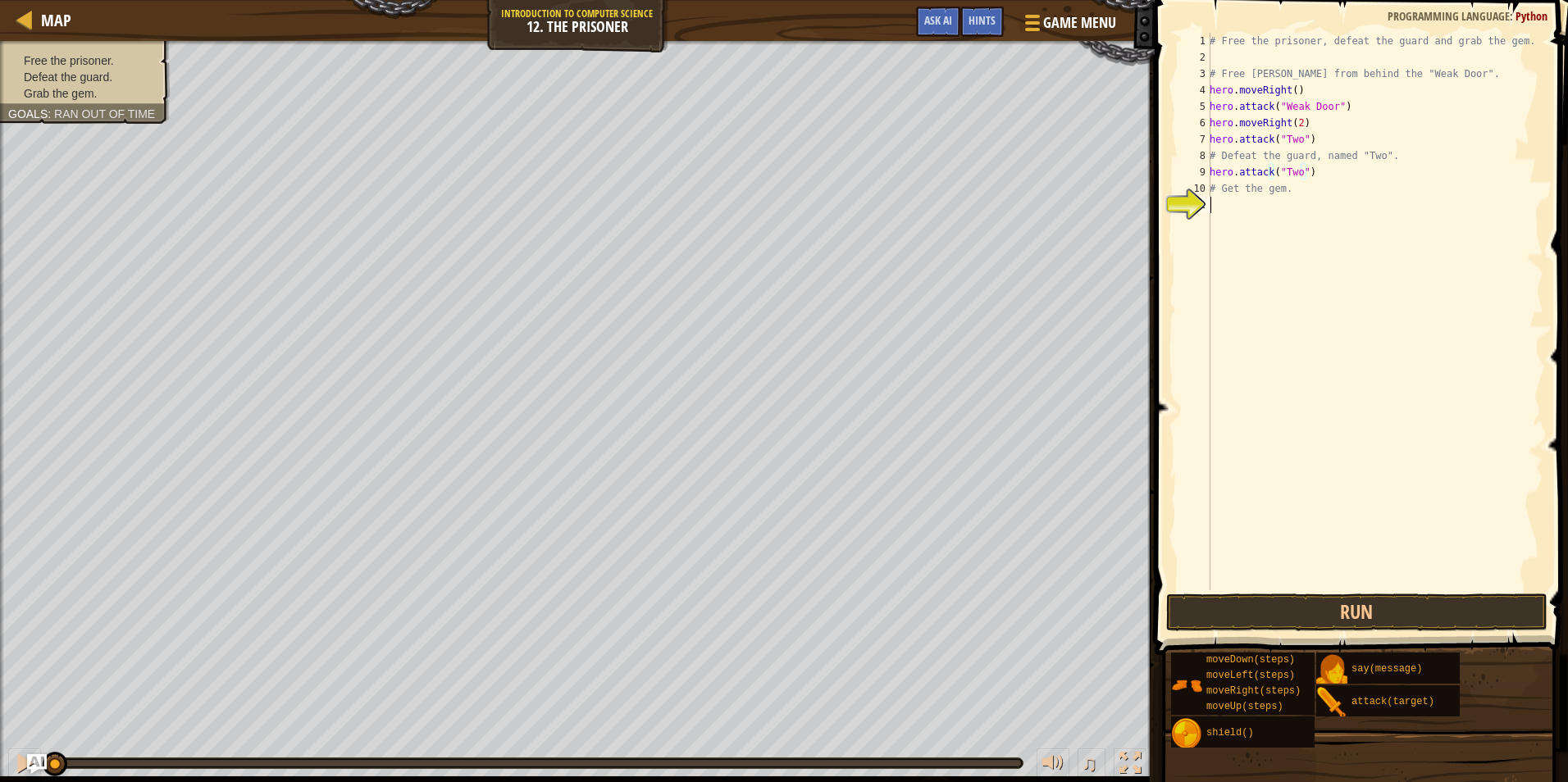
click at [1284, 223] on div "# Free the prisoner, defeat the guard and grab the gem. # Free Patrick from beh…" at bounding box center [1375, 328] width 337 height 591
paste textarea "hero.attack("Two")"
type textarea "hero.attack("Two")"
click at [1221, 228] on div "# Free the prisoner, defeat the guard and grab the gem. # Free Patrick from beh…" at bounding box center [1375, 328] width 337 height 591
paste textarea "hero.attack("Two")"
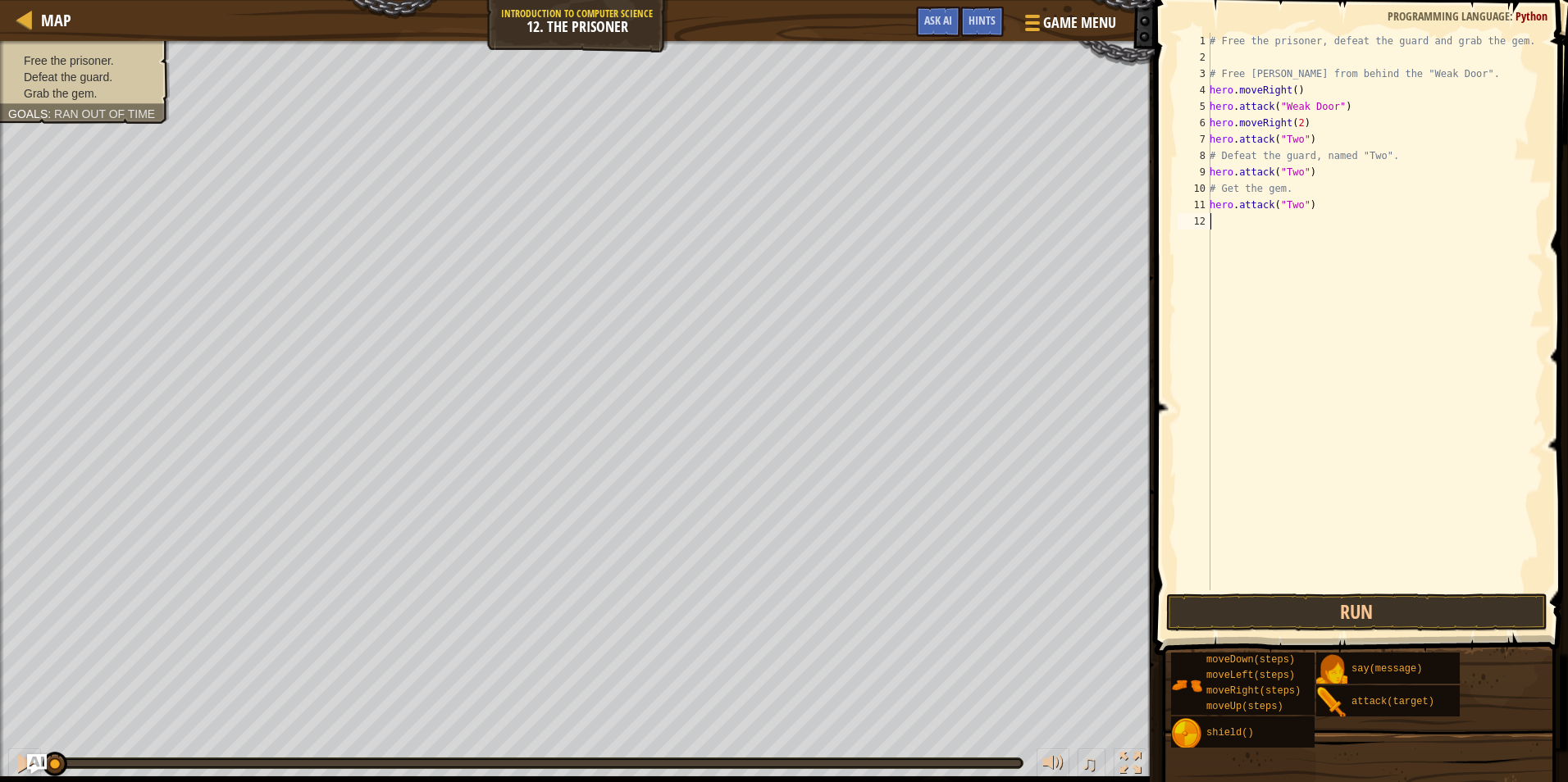
type textarea "hero.attack("Two")"
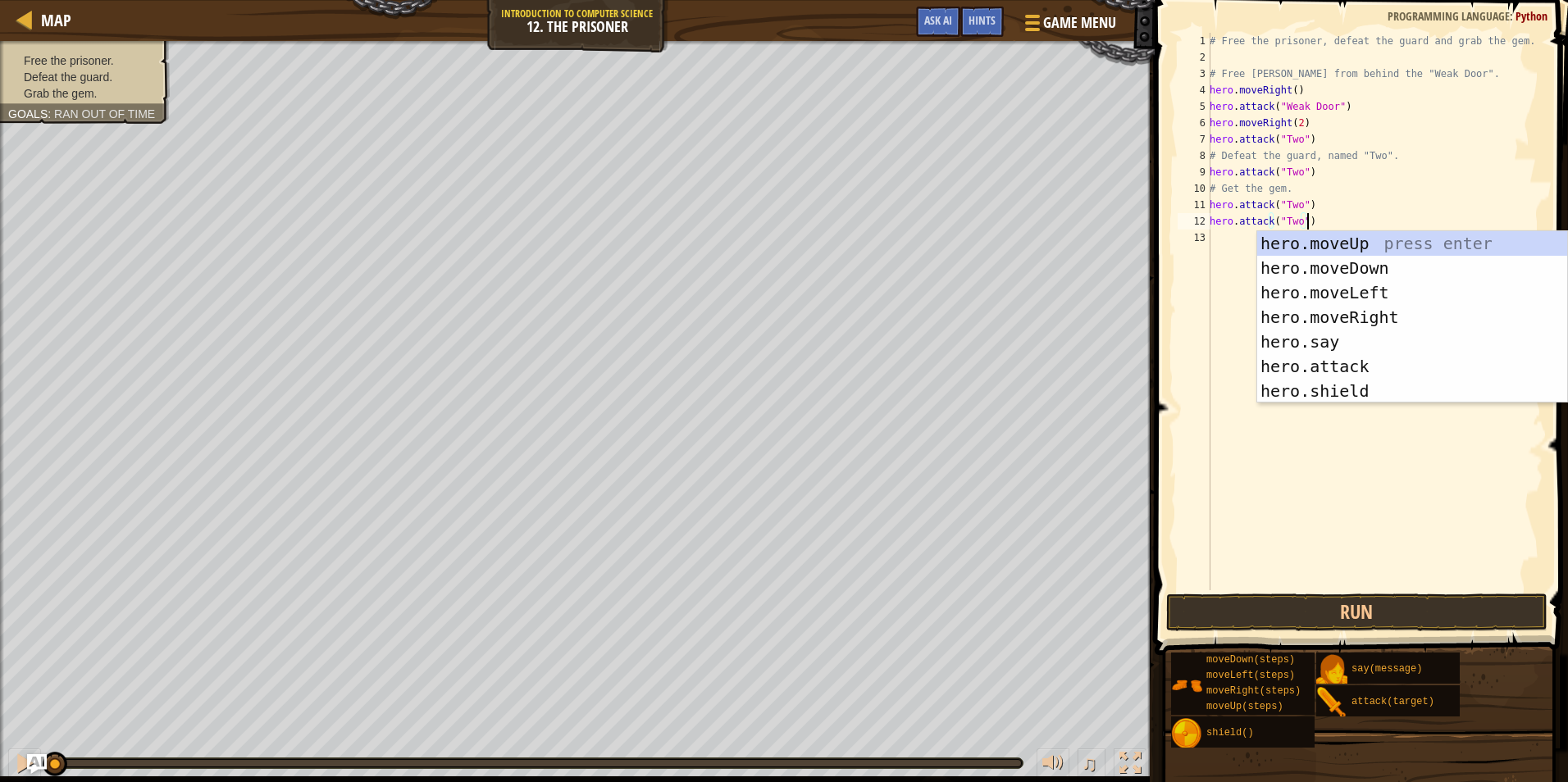
click at [1214, 249] on div "# Free the prisoner, defeat the guard and grab the gem. # Free Patrick from beh…" at bounding box center [1375, 328] width 337 height 591
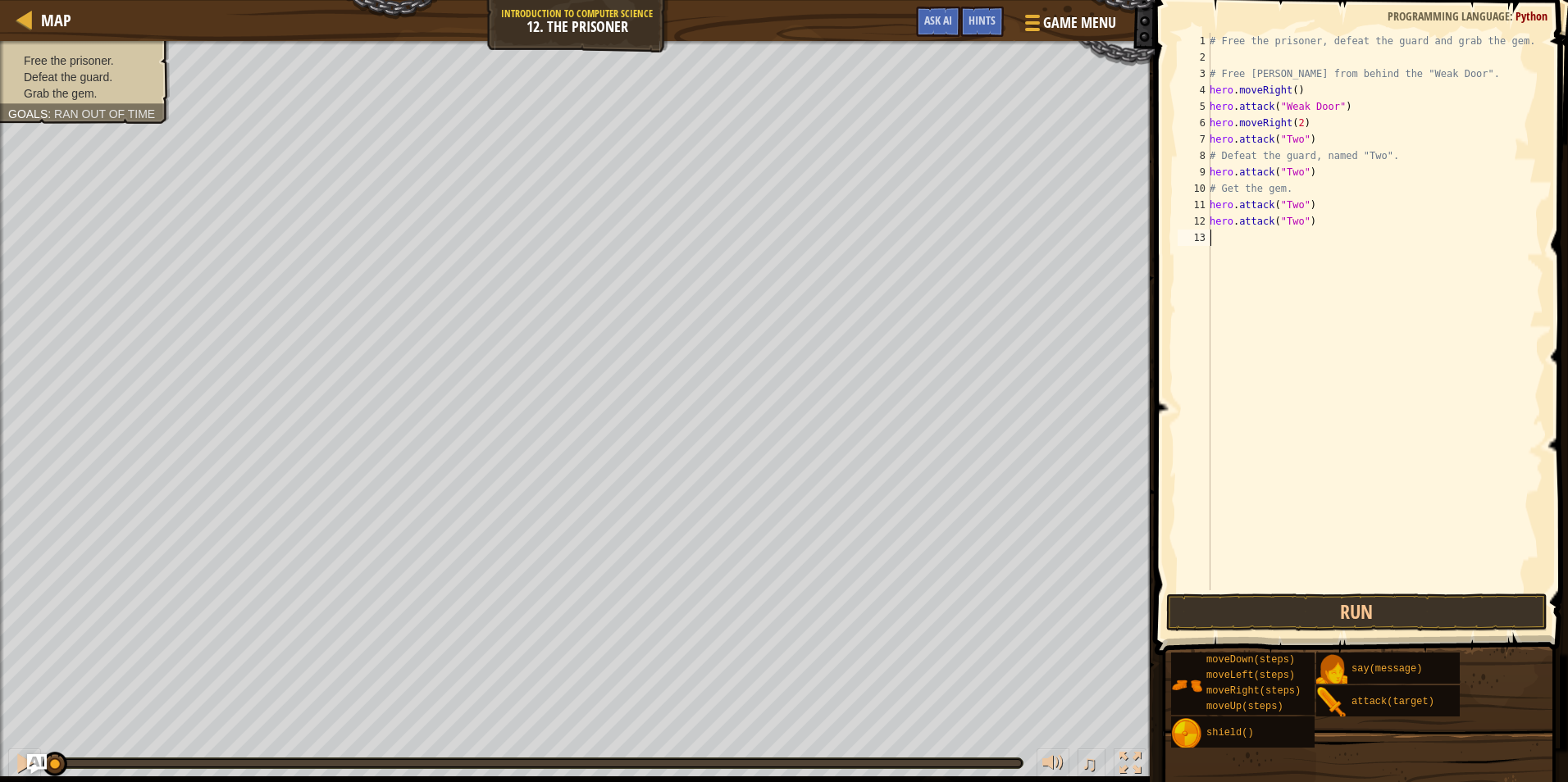
paste textarea "hero.attack("Two")"
click at [1290, 608] on button "Run" at bounding box center [1357, 612] width 382 height 38
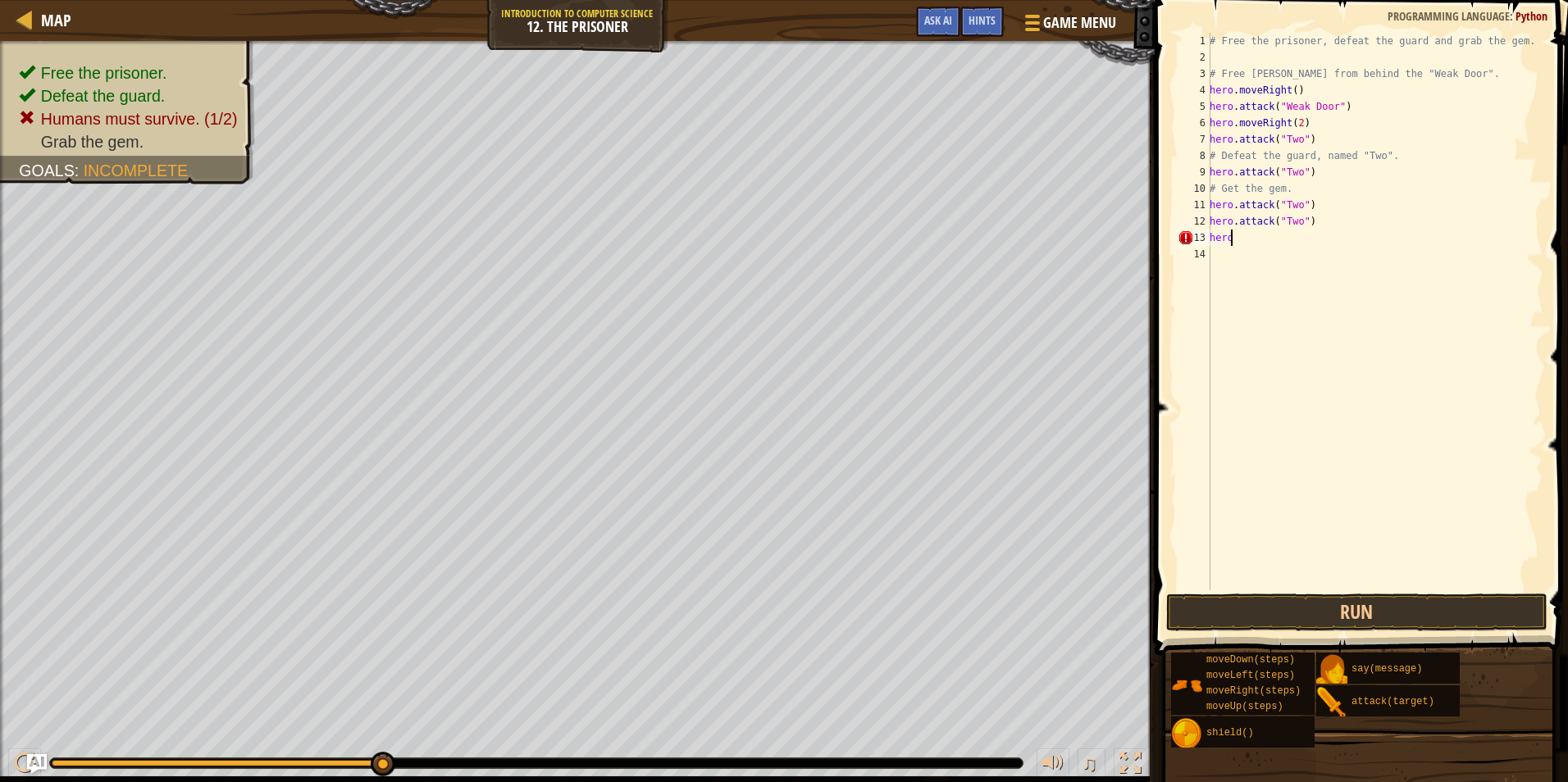
type textarea "h"
type textarea "#"
type textarea "h"
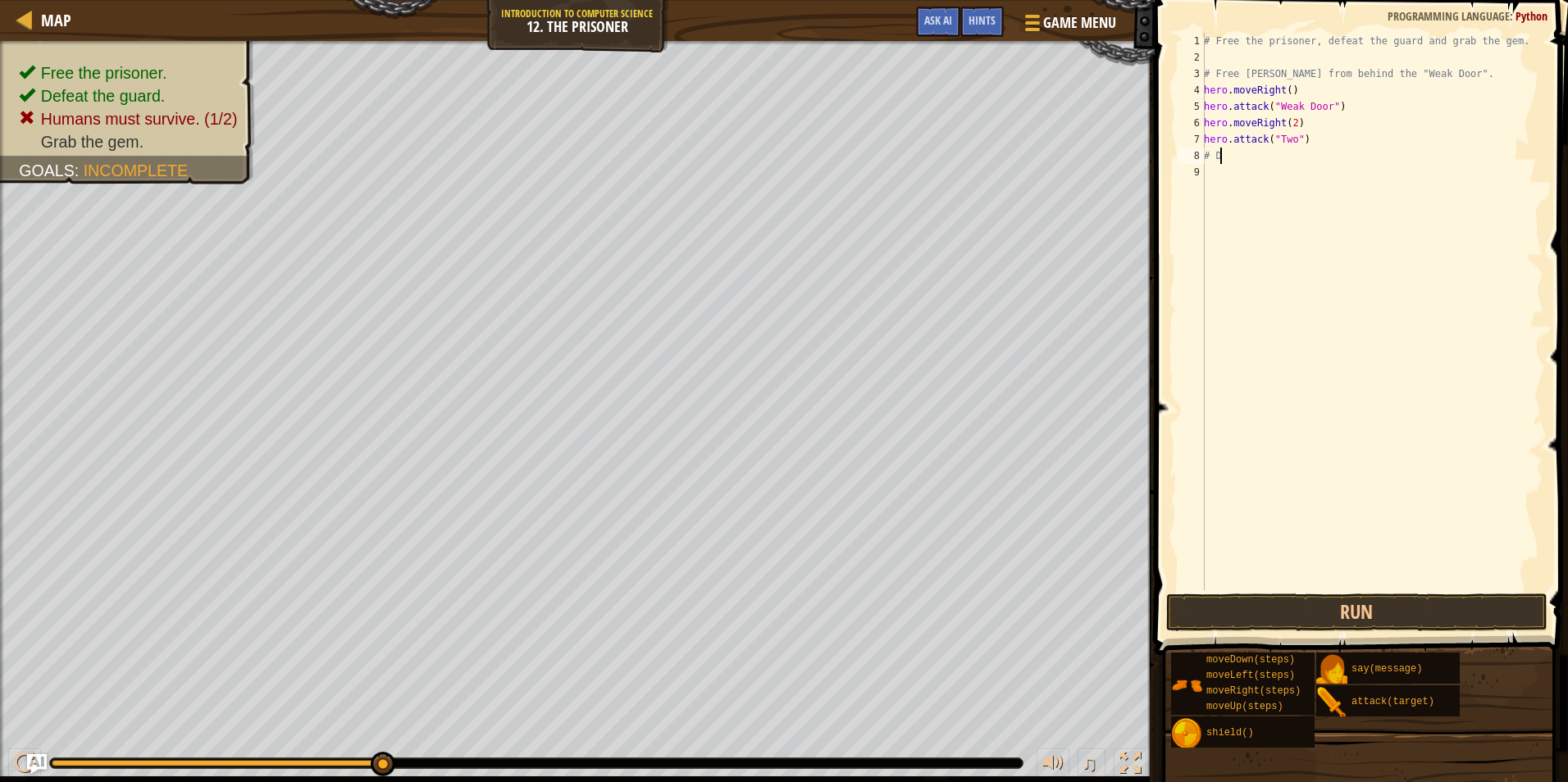
type textarea "#"
type textarea "h"
drag, startPoint x: 1335, startPoint y: 589, endPoint x: 1332, endPoint y: 601, distance: 12.4
click at [1332, 598] on div "1 2 3 4 5 6 7 8 # Free the prisoner, defeat the guard and grab the gem. # Free …" at bounding box center [1360, 360] width 419 height 704
click at [1332, 601] on button "Run" at bounding box center [1357, 612] width 382 height 38
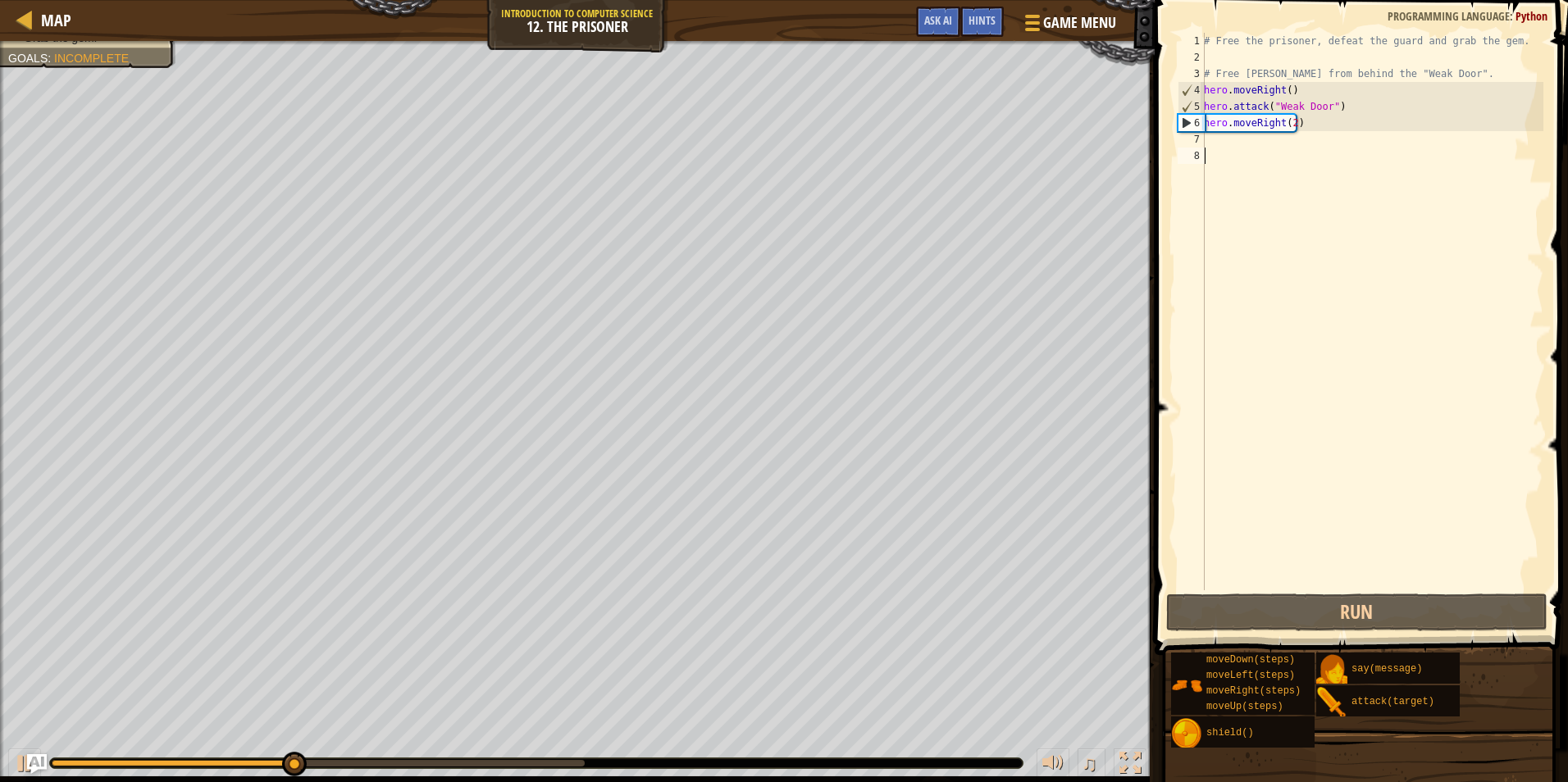
click at [1198, 162] on div "8" at bounding box center [1192, 155] width 27 height 16
click at [1290, 125] on div "# Free the prisoner, defeat the guard and grab the gem. # Free Patrick from beh…" at bounding box center [1372, 328] width 343 height 591
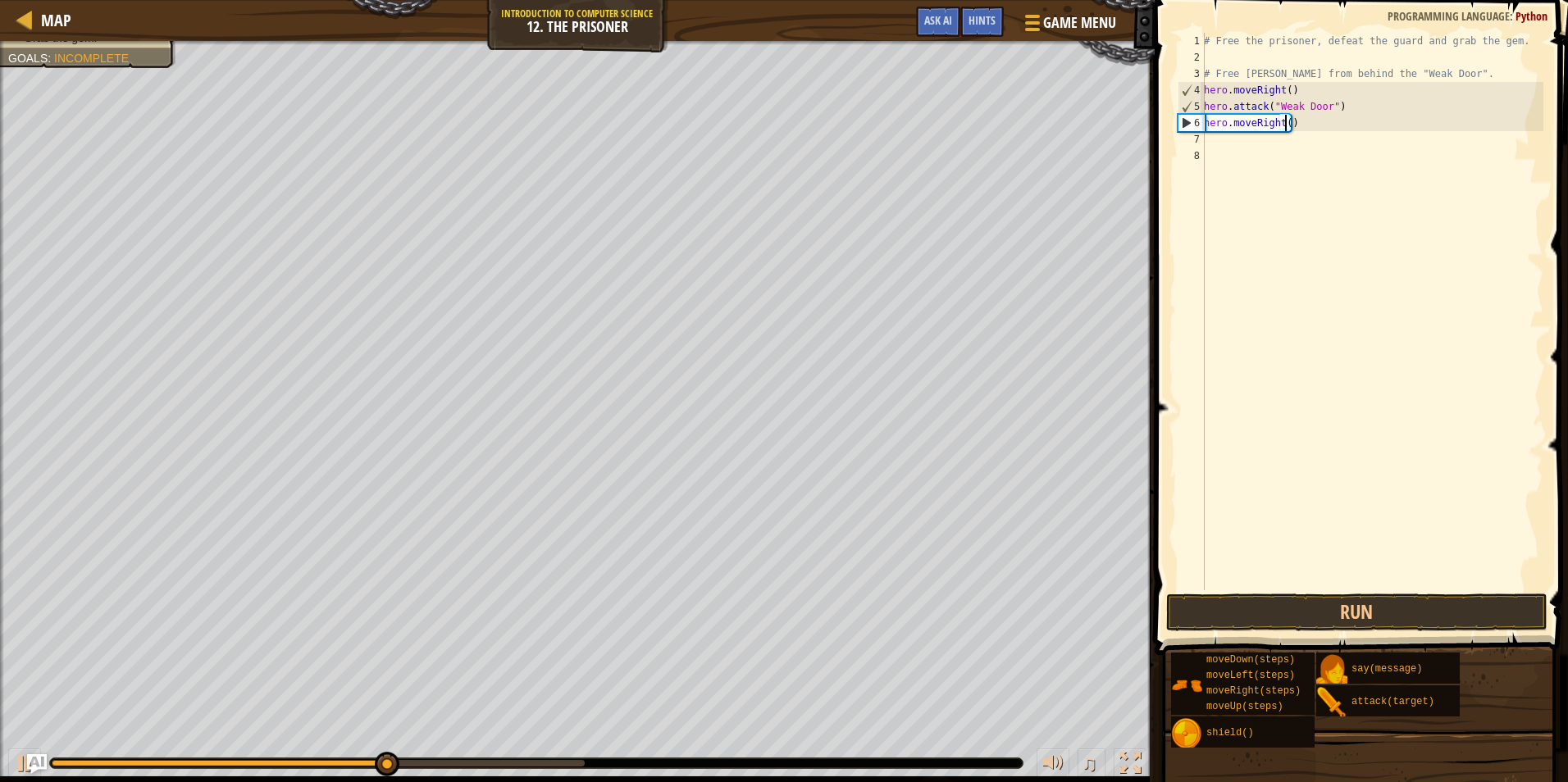
type textarea "hero.moveRight(4)"
click at [1249, 147] on div "# Free the prisoner, defeat the guard and grab the gem. # Free Patrick from beh…" at bounding box center [1372, 328] width 343 height 591
type textarea "h"
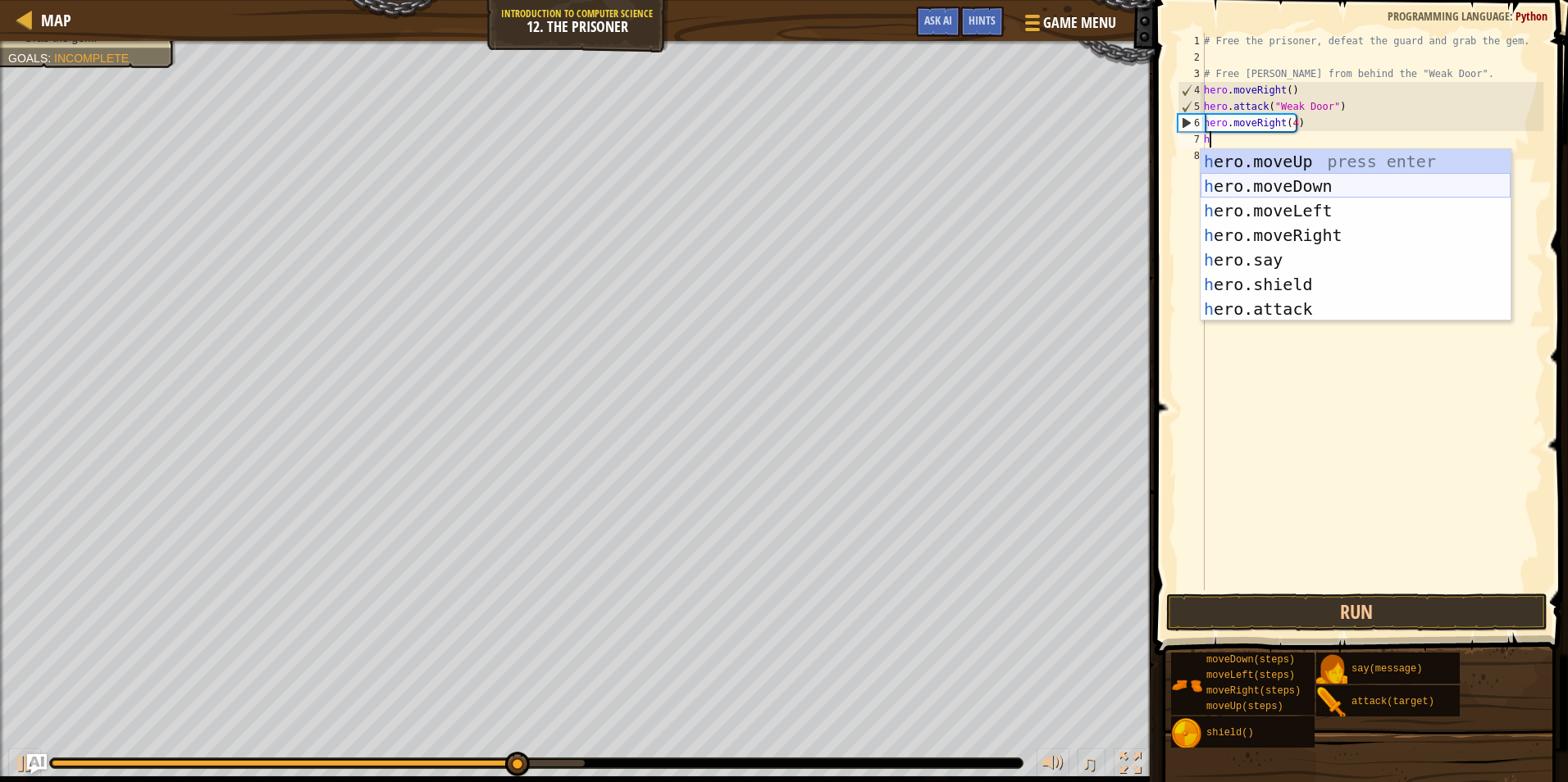
click at [1275, 191] on div "h ero.moveUp press enter h ero.moveDown press enter h ero.moveLeft press enter …" at bounding box center [1355, 260] width 310 height 221
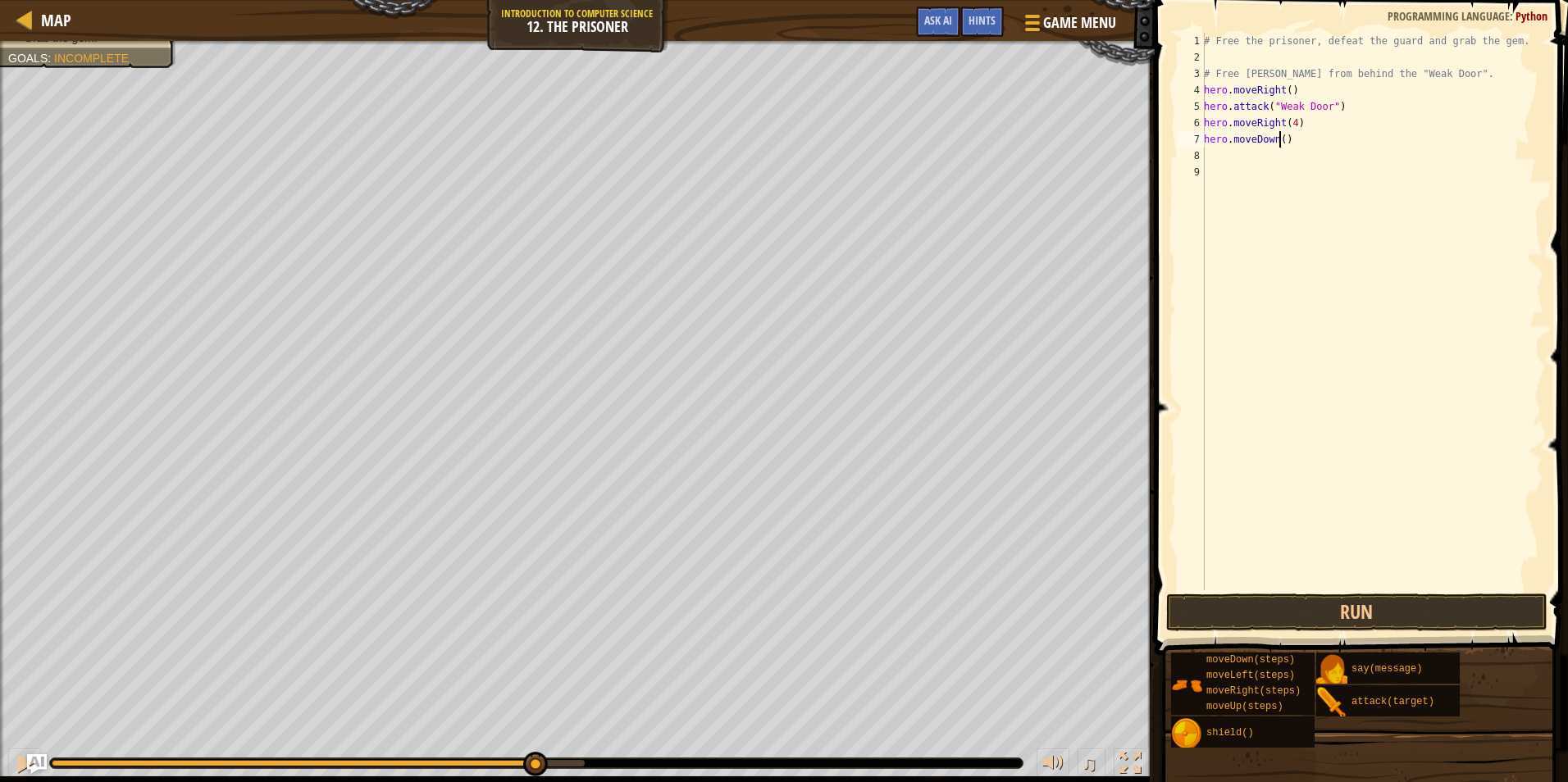
click at [1278, 133] on div "# Free the prisoner, defeat the guard and grab the gem. # Free Patrick from beh…" at bounding box center [1372, 328] width 343 height 591
click at [1311, 597] on button "Run" at bounding box center [1357, 612] width 382 height 38
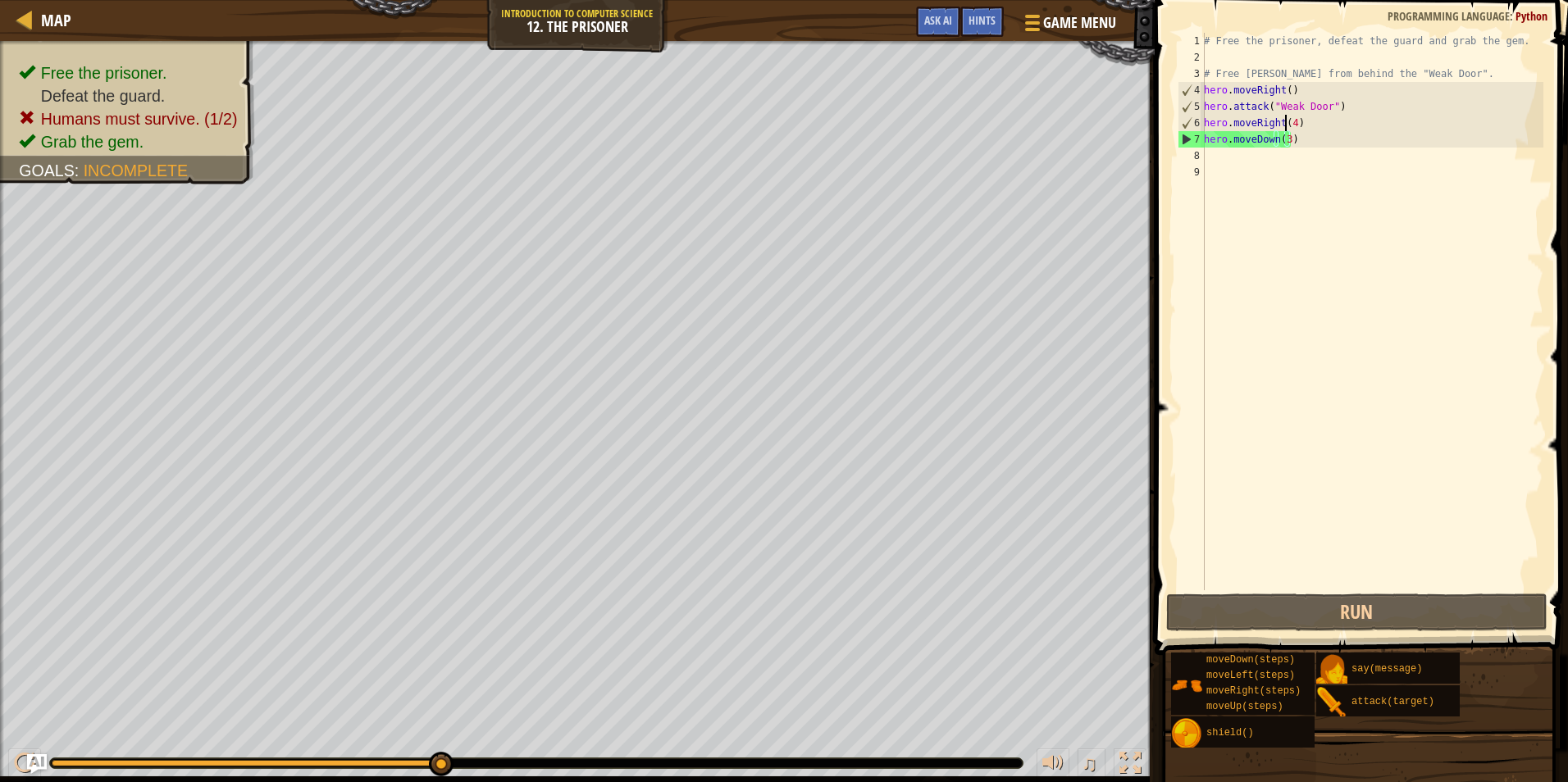
click at [1286, 126] on div "# Free the prisoner, defeat the guard and grab the gem. # Free Patrick from beh…" at bounding box center [1372, 328] width 343 height 591
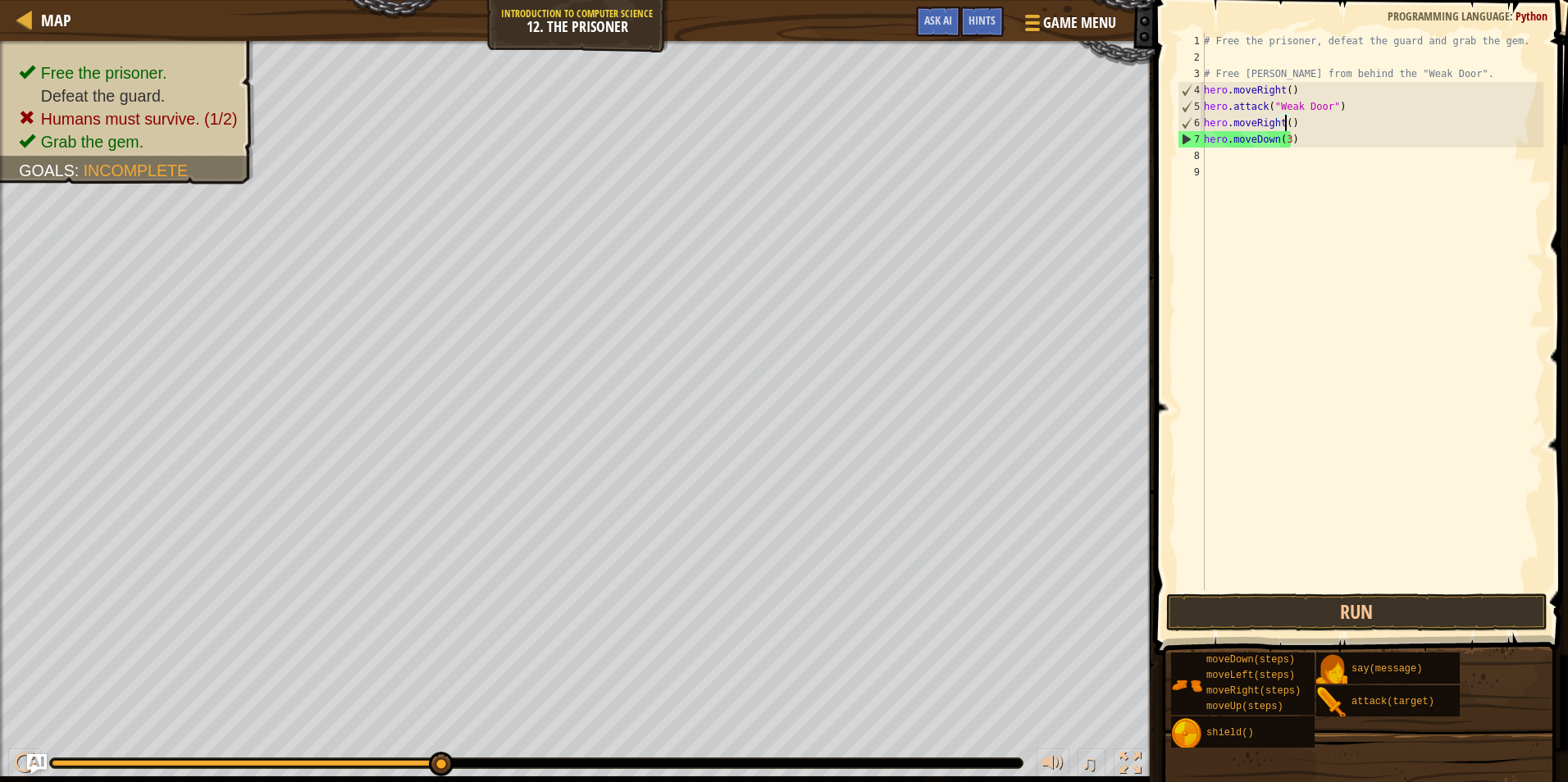
scroll to position [8, 7]
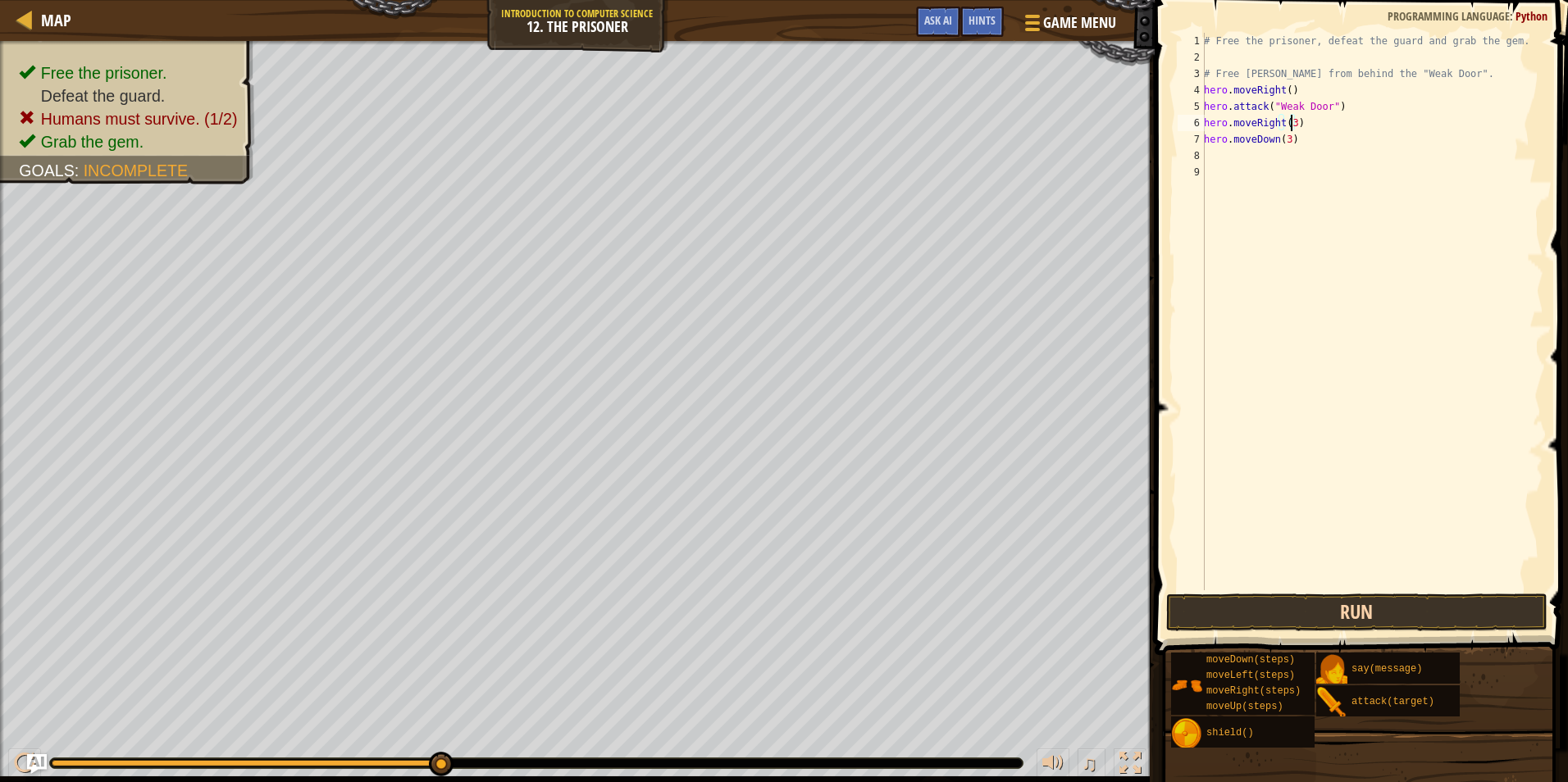
type textarea "hero.moveRight(3)"
click at [1295, 604] on button "Run" at bounding box center [1357, 612] width 382 height 38
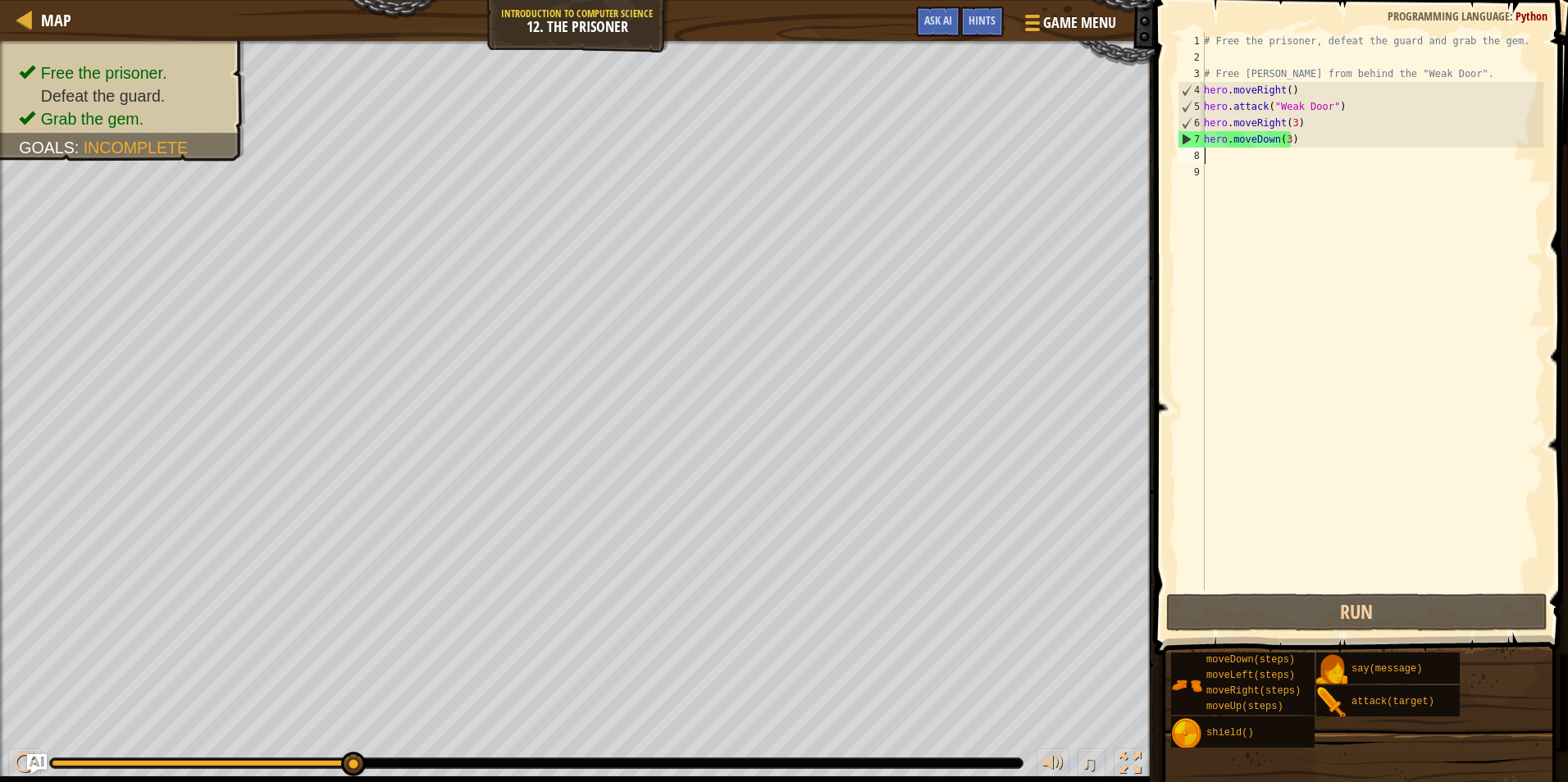
click at [1248, 157] on div "# Free the prisoner, defeat the guard and grab the gem. # Free Patrick from beh…" at bounding box center [1372, 328] width 343 height 591
type textarea "h"
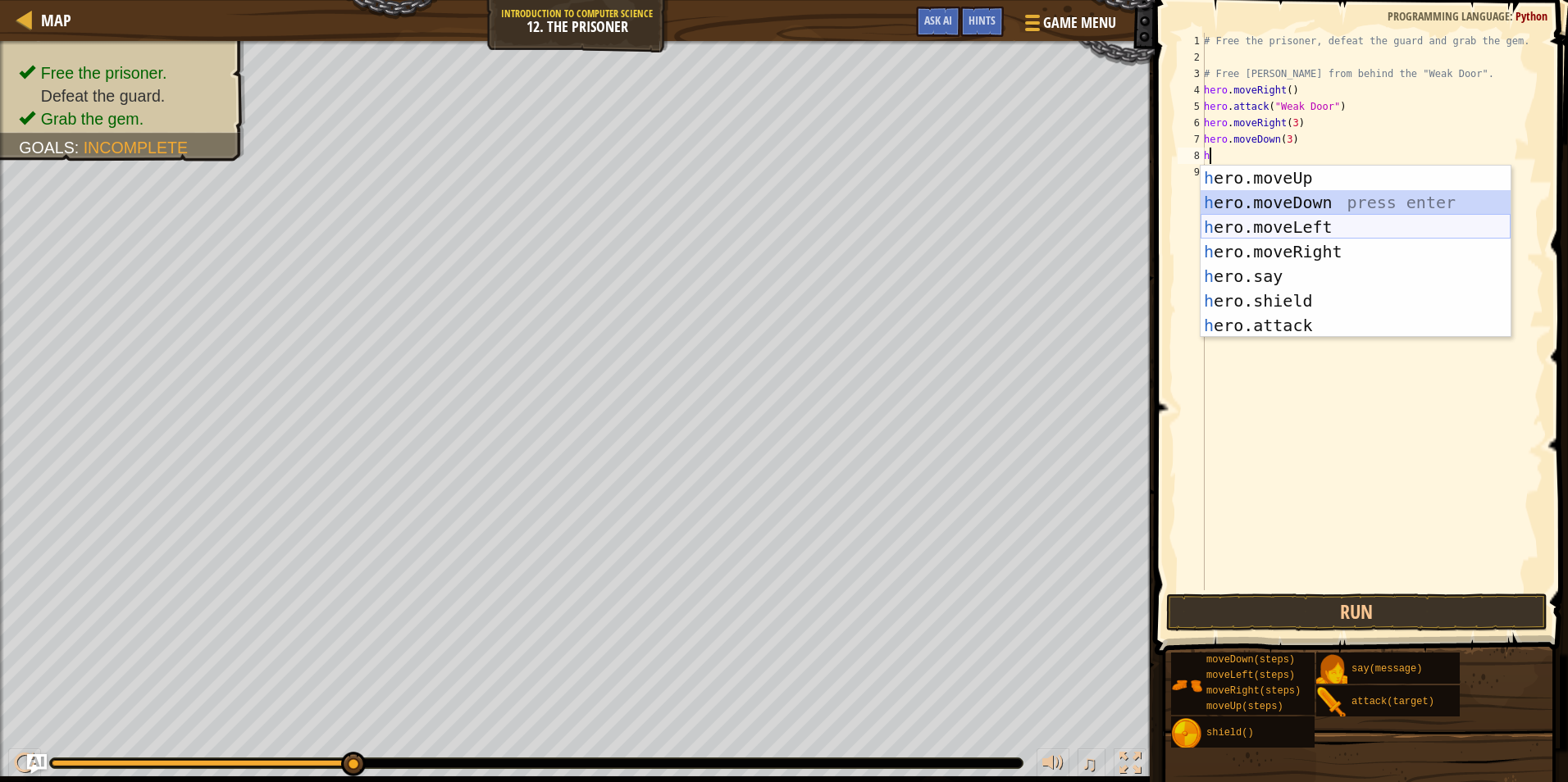
drag, startPoint x: 1288, startPoint y: 214, endPoint x: 1286, endPoint y: 226, distance: 12.2
click at [1286, 226] on div "h ero.moveUp press enter h ero.moveDown press enter h ero.moveLeft press enter …" at bounding box center [1355, 276] width 310 height 221
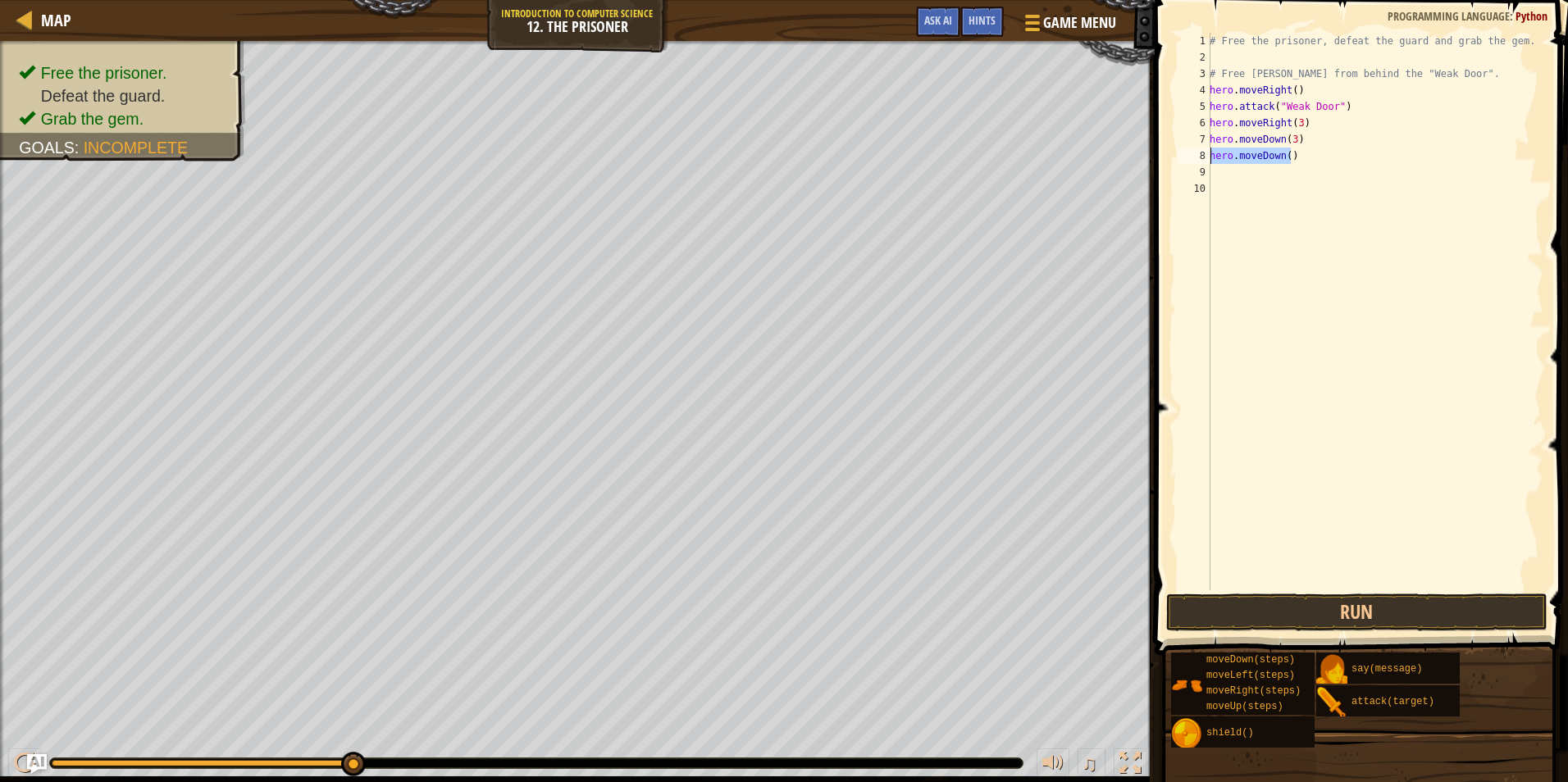
drag, startPoint x: 1289, startPoint y: 156, endPoint x: 1207, endPoint y: 157, distance: 82.0
click at [1207, 157] on div "1 2 3 4 5 6 7 8 9 10 # Free the prisoner, defeat the guard and grab the gem. # …" at bounding box center [1359, 311] width 369 height 558
type textarea "j"
type textarea "h"
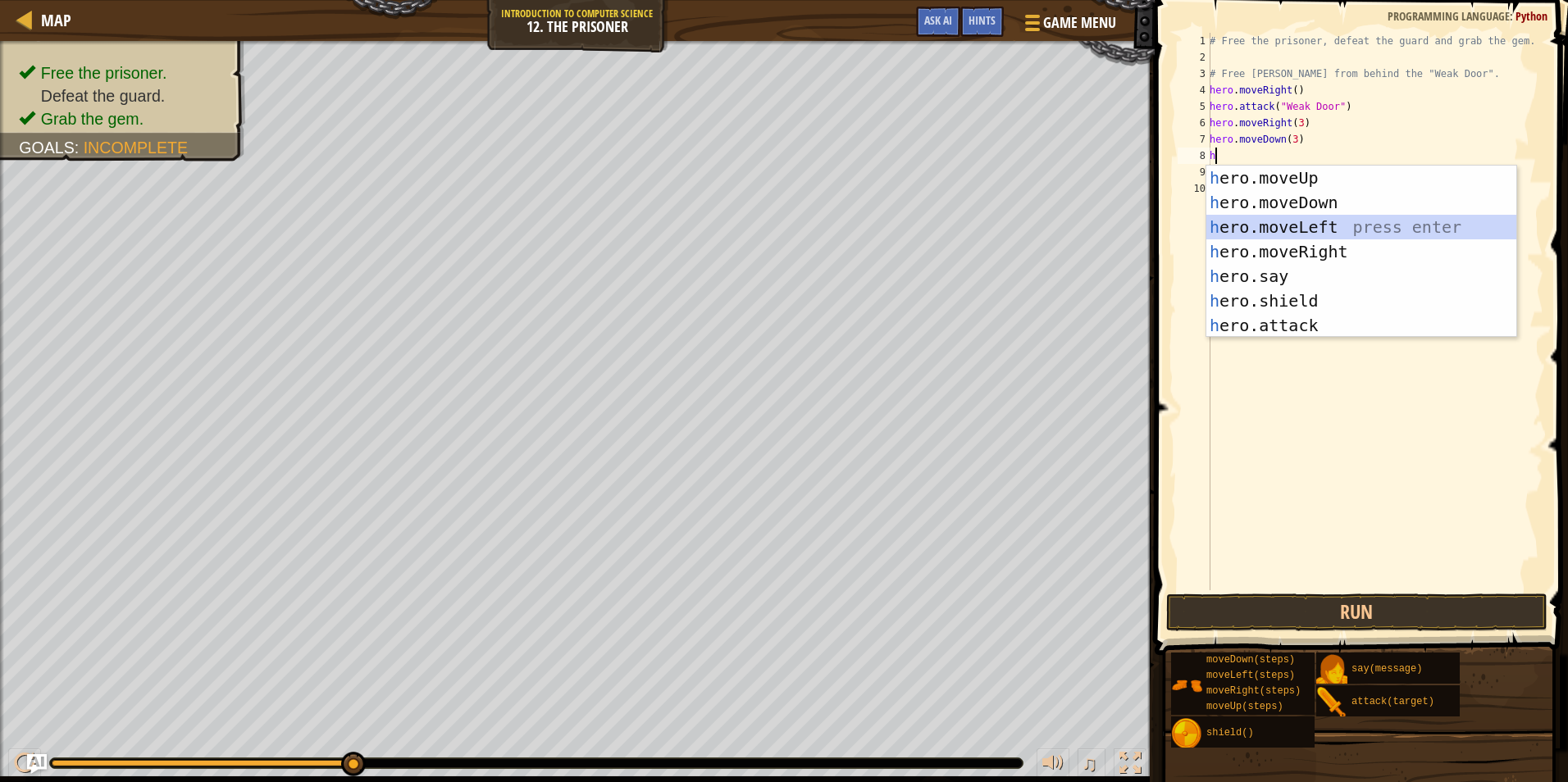
click at [1321, 220] on div "h ero.moveUp press enter h ero.moveDown press enter h ero.moveLeft press enter …" at bounding box center [1361, 276] width 310 height 221
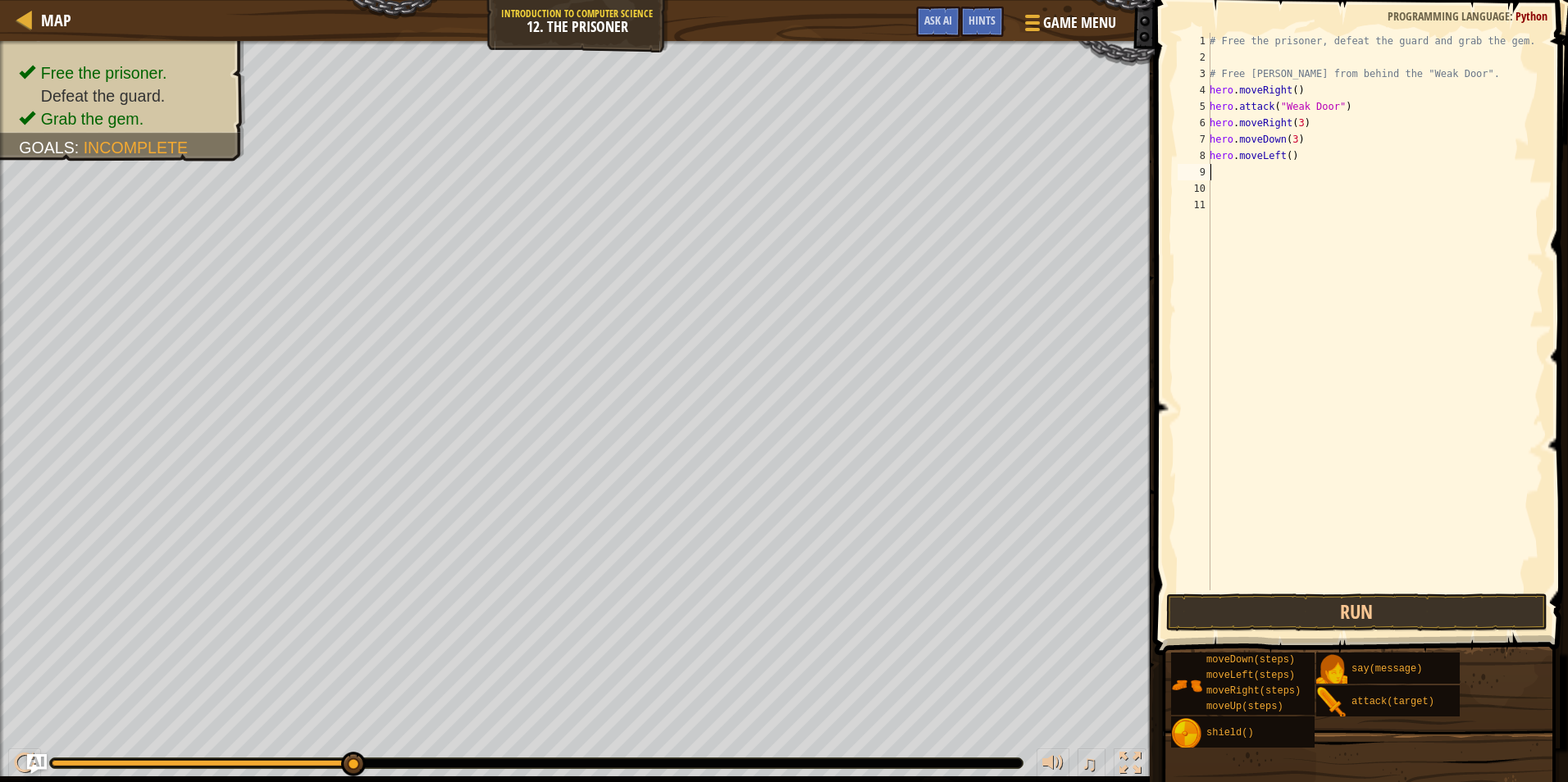
click at [1285, 159] on div "# Free the prisoner, defeat the guard and grab the gem. # Free Patrick from beh…" at bounding box center [1375, 328] width 337 height 591
type textarea "hero.moveLeft(2)"
click at [1230, 172] on div "# Free the prisoner, defeat the guard and grab the gem. # Free Patrick from beh…" at bounding box center [1375, 328] width 337 height 591
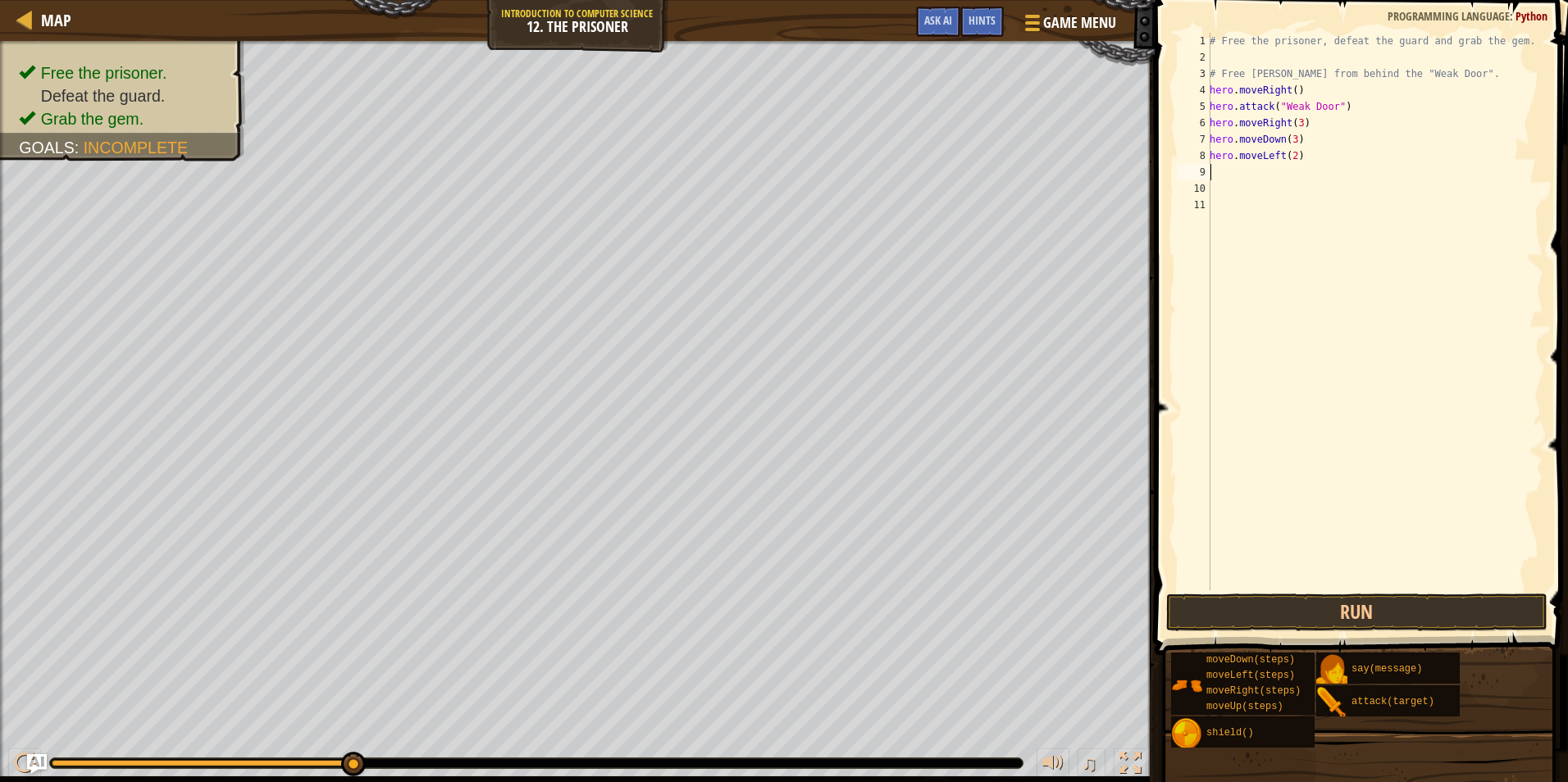
type textarea "h"
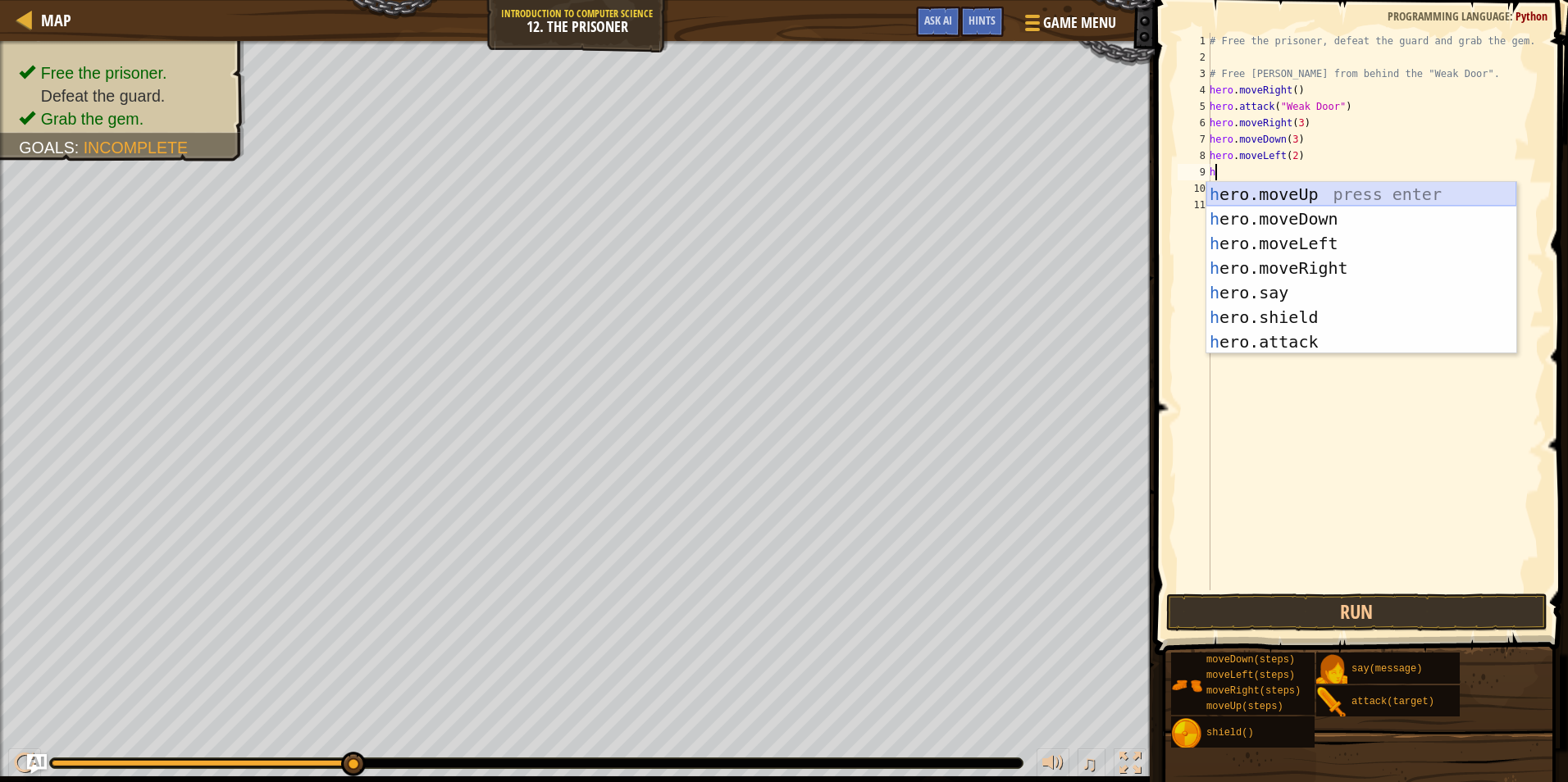
click at [1298, 195] on div "h ero.moveUp press enter h ero.moveDown press enter h ero.moveLeft press enter …" at bounding box center [1361, 293] width 310 height 221
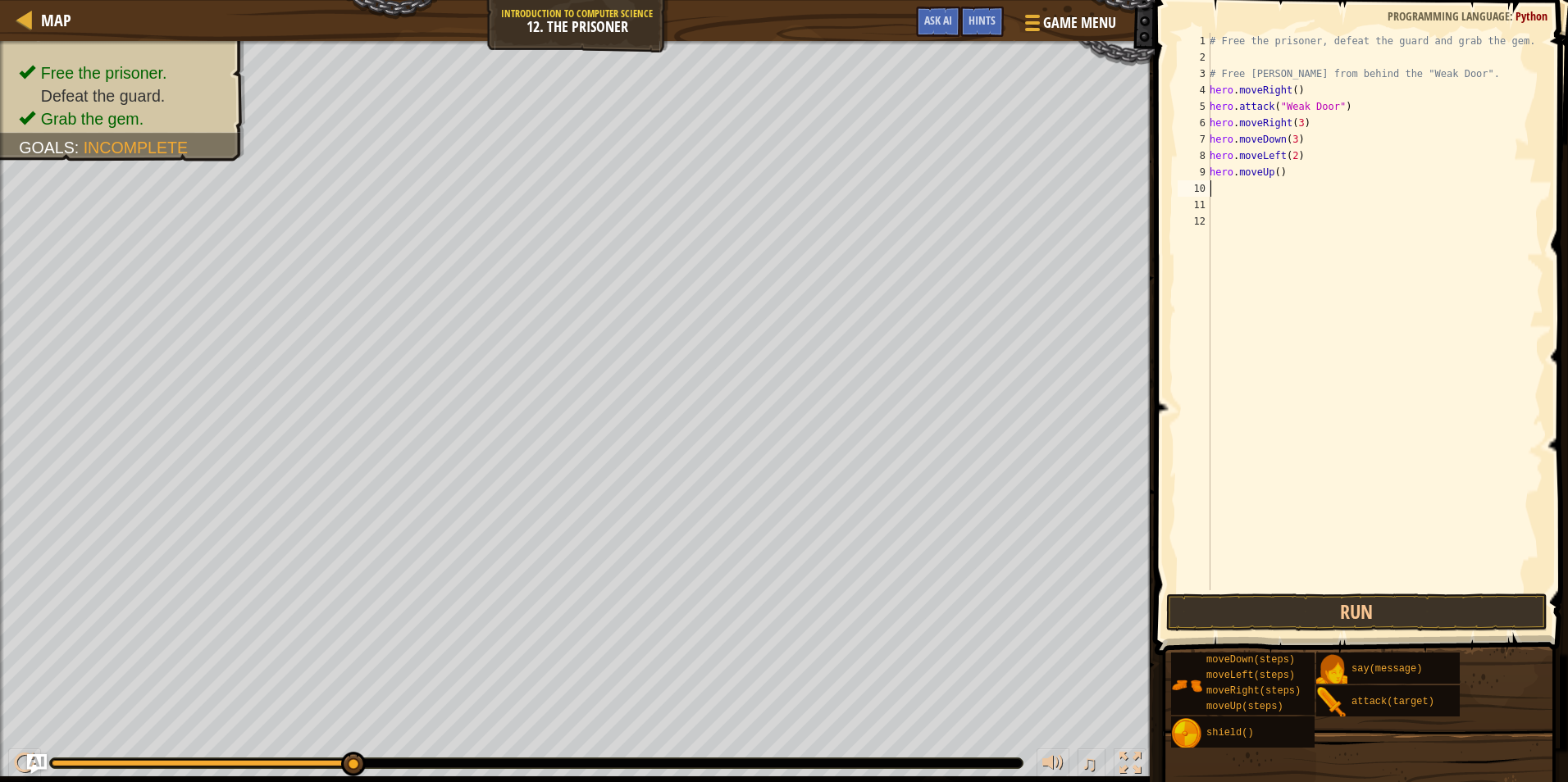
click at [1272, 174] on div "# Free the prisoner, defeat the guard and grab the gem. # Free Patrick from beh…" at bounding box center [1375, 328] width 337 height 591
click at [1273, 172] on div "# Free the prisoner, defeat the guard and grab the gem. # Free Patrick from beh…" at bounding box center [1375, 328] width 337 height 591
type textarea "hero.moveUp(2)"
click at [1250, 188] on div "# Free the prisoner, defeat the guard and grab the gem. # Free Patrick from beh…" at bounding box center [1375, 328] width 337 height 591
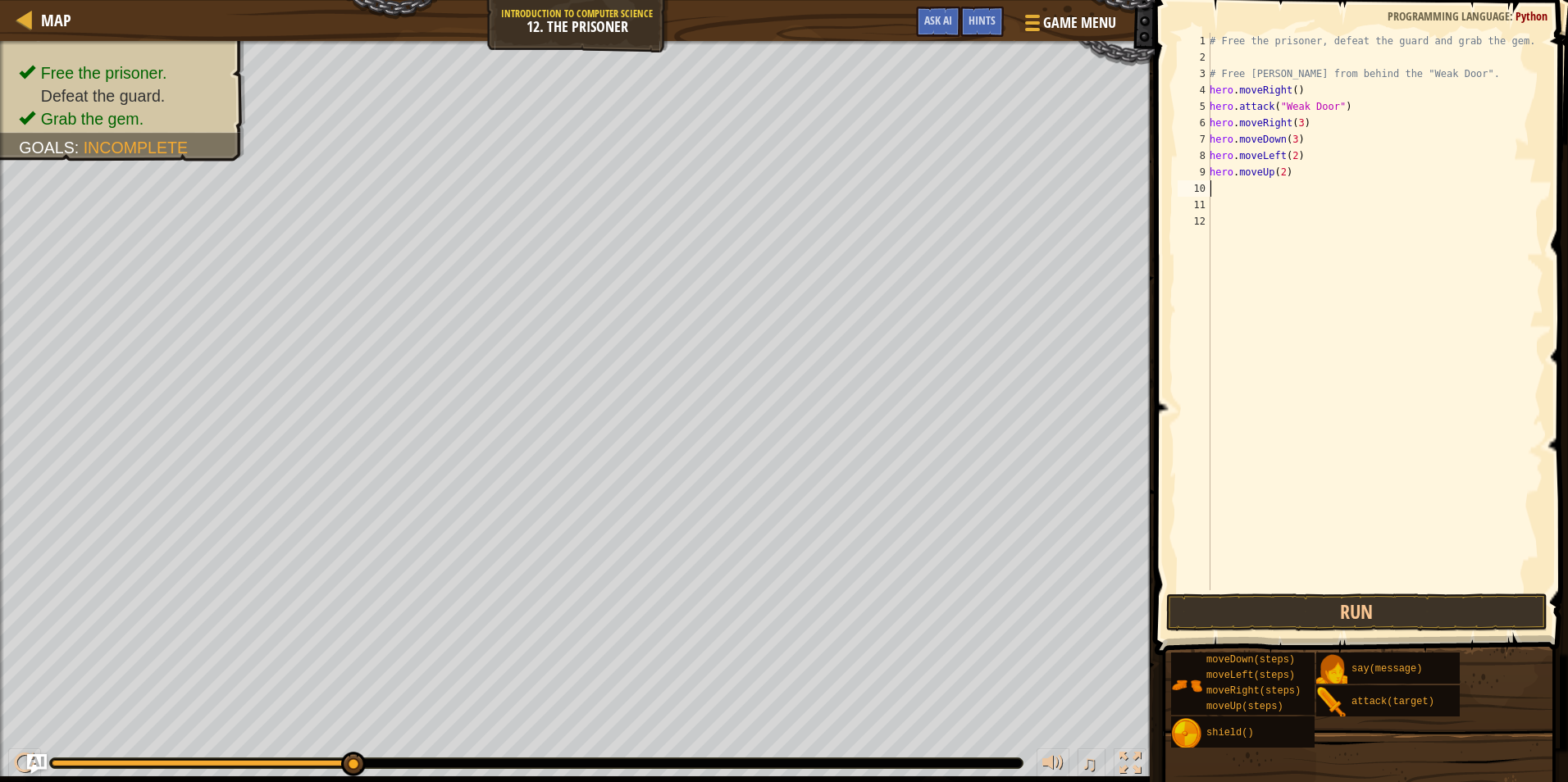
scroll to position [8, 0]
type textarea "h"
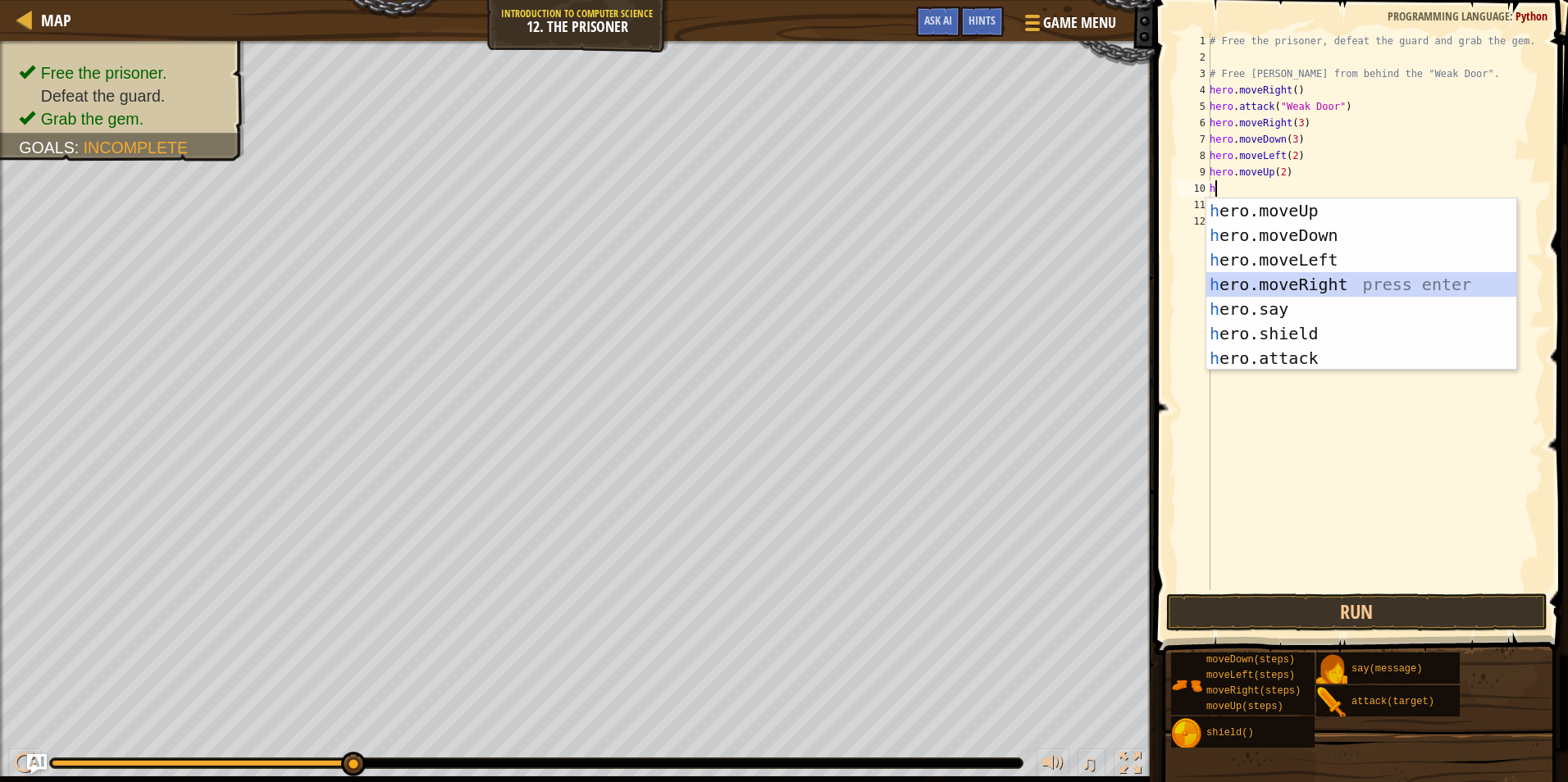
click at [1261, 281] on div "h ero.moveUp press enter h ero.moveDown press enter h ero.moveLeft press enter …" at bounding box center [1361, 309] width 310 height 221
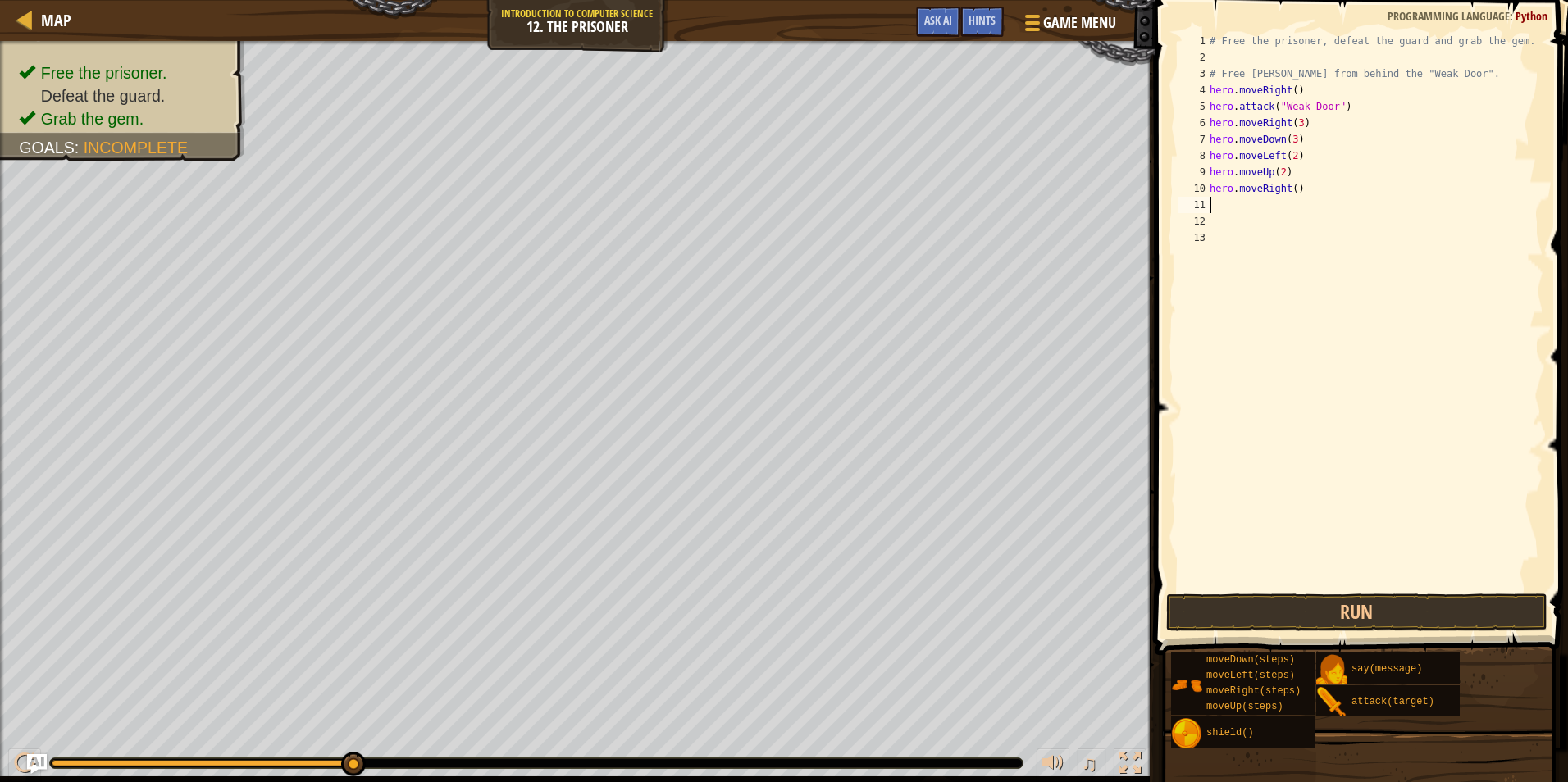
type textarea "h"
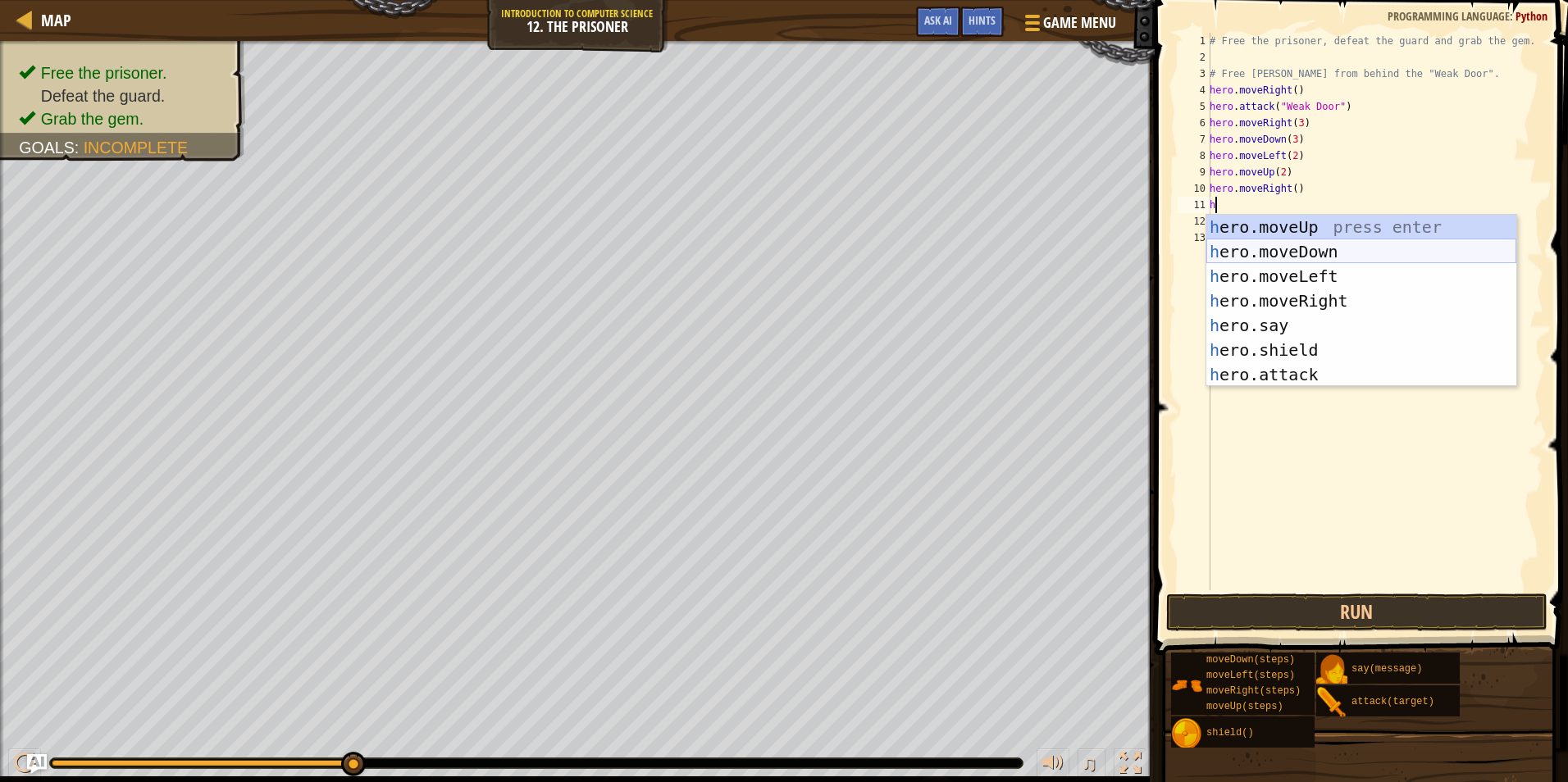
click at [1290, 254] on div "h ero.moveUp press enter h ero.moveDown press enter h ero.moveLeft press enter …" at bounding box center [1361, 326] width 310 height 221
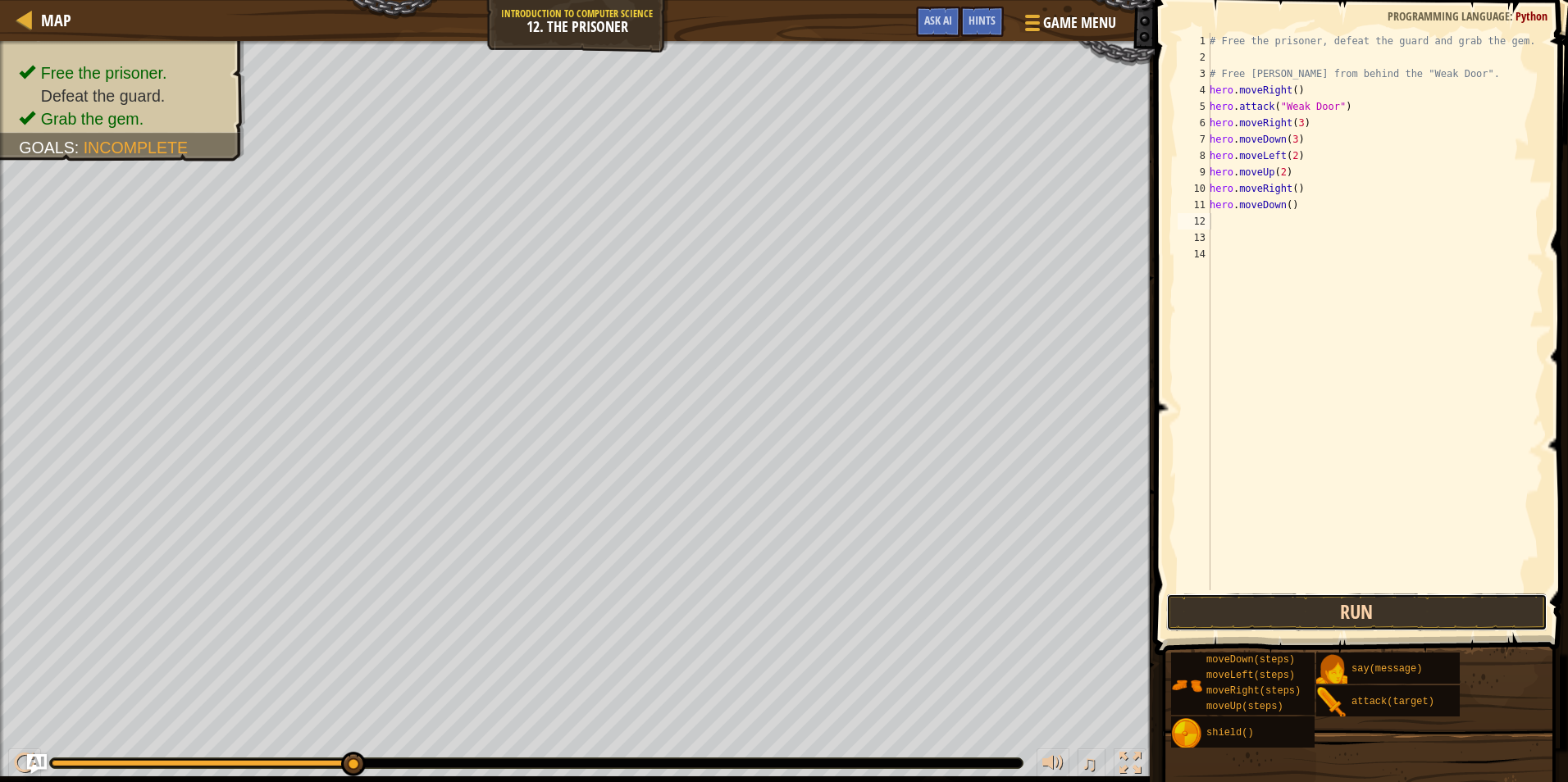
click at [1256, 606] on button "Run" at bounding box center [1357, 612] width 382 height 38
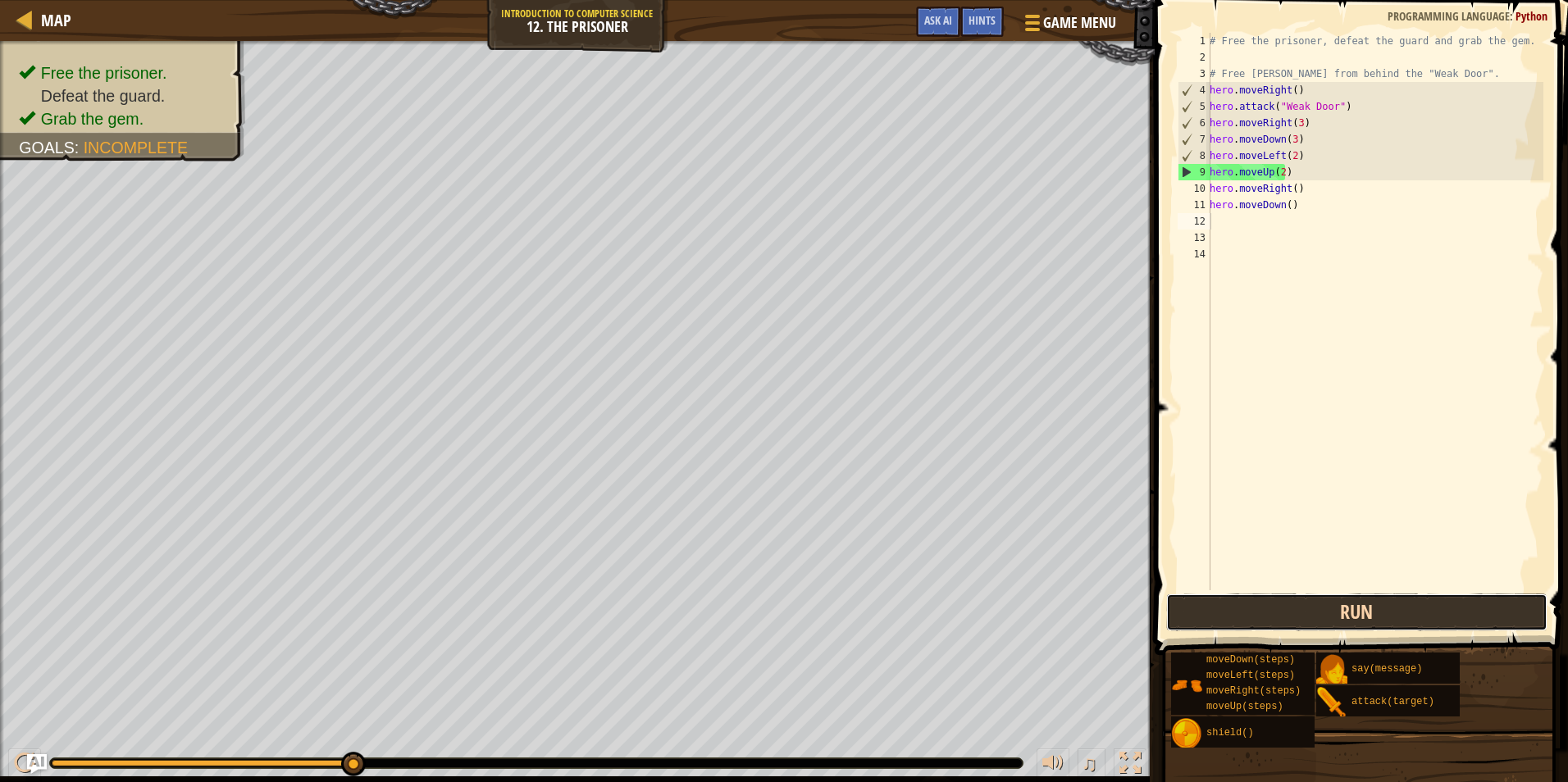
click at [1346, 618] on button "Run" at bounding box center [1357, 612] width 382 height 38
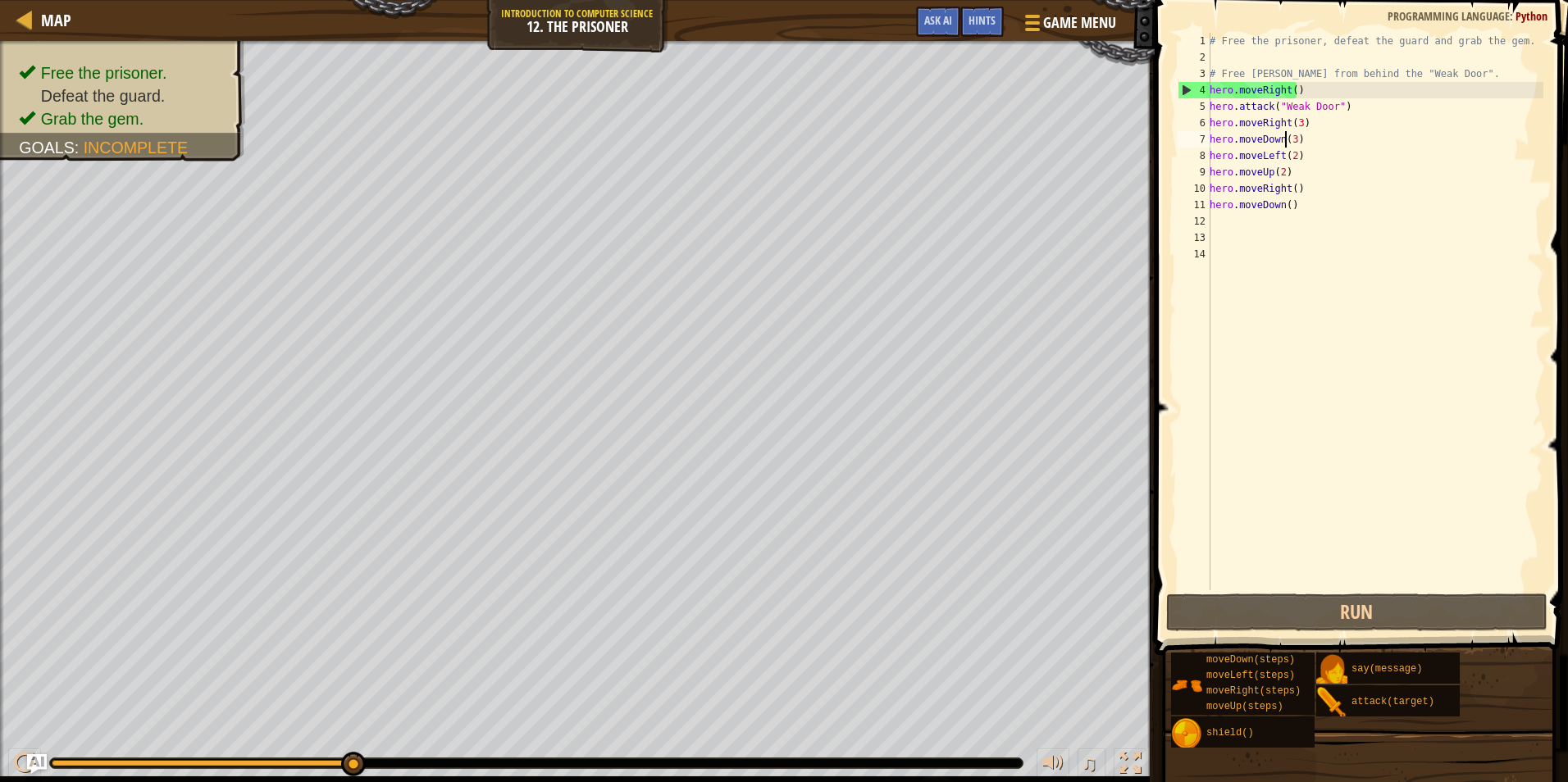
click at [1285, 140] on div "# Free the prisoner, defeat the guard and grab the gem. # Free Patrick from beh…" at bounding box center [1375, 328] width 337 height 591
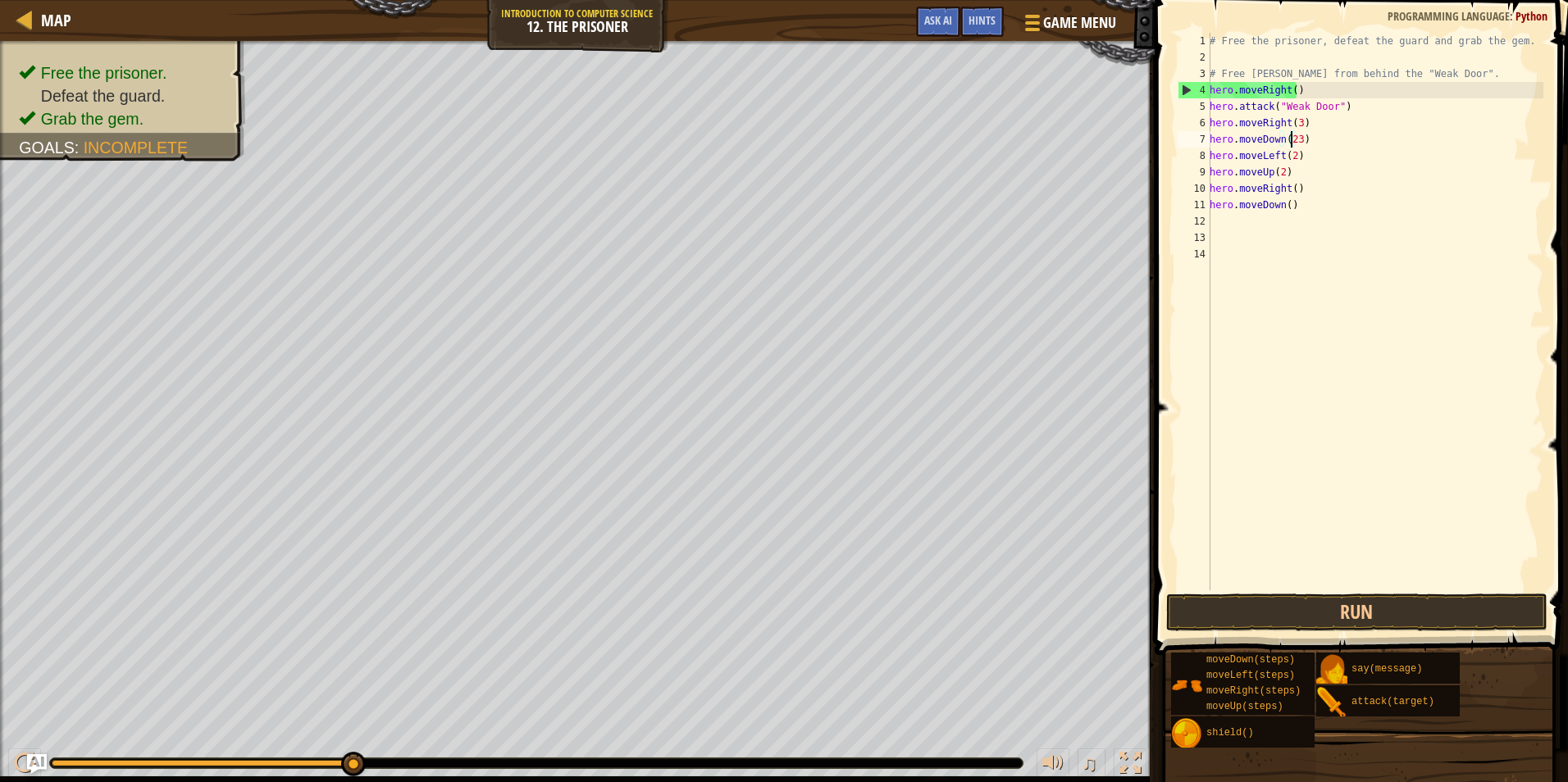
scroll to position [8, 7]
click at [1274, 171] on div "# Free the prisoner, defeat the guard and grab the gem. # Free Patrick from beh…" at bounding box center [1375, 328] width 337 height 591
type textarea "hero.moveUp(1)"
click at [1299, 610] on button "Run" at bounding box center [1357, 612] width 382 height 38
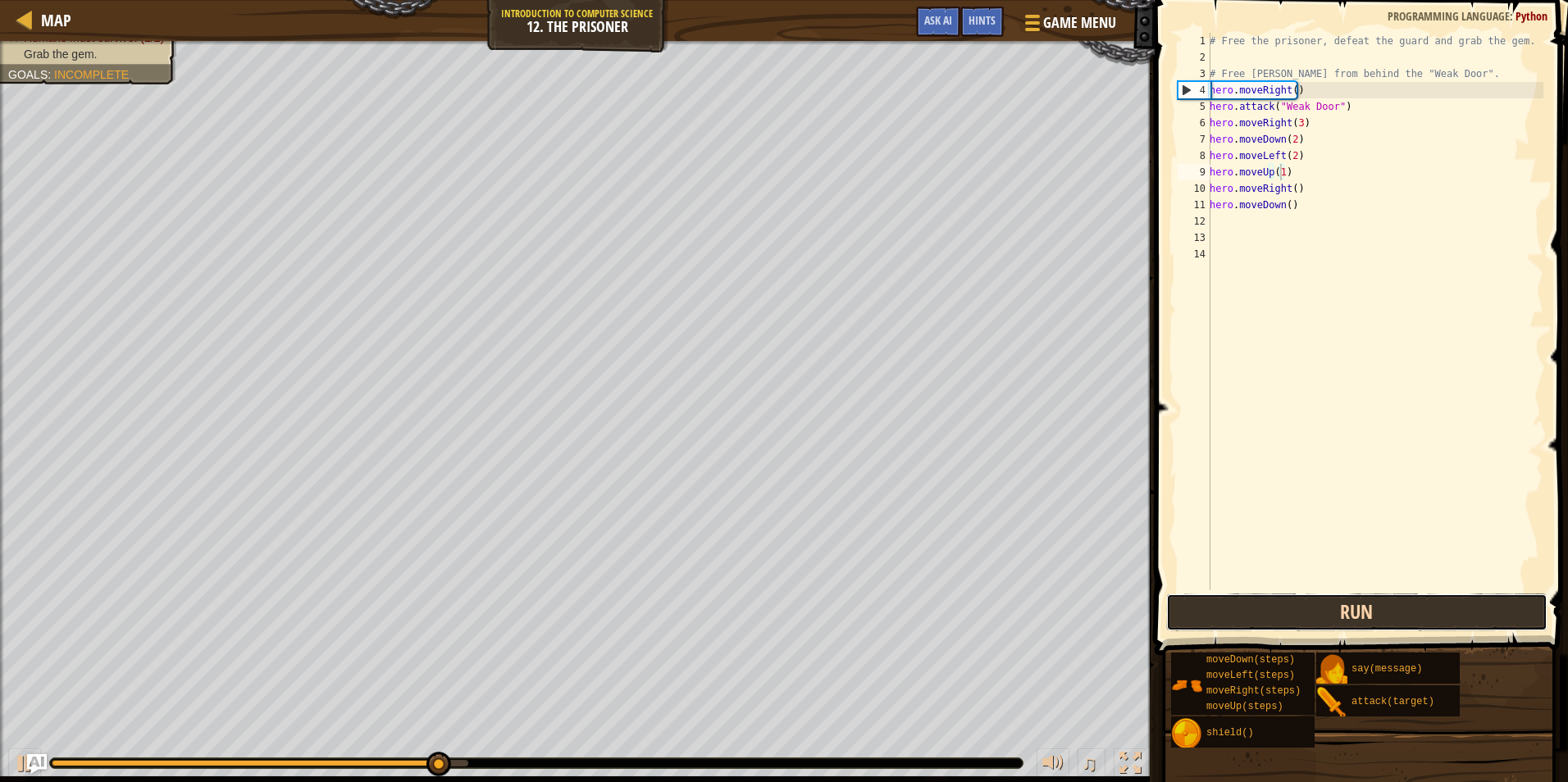
click at [1396, 607] on button "Run" at bounding box center [1357, 612] width 382 height 38
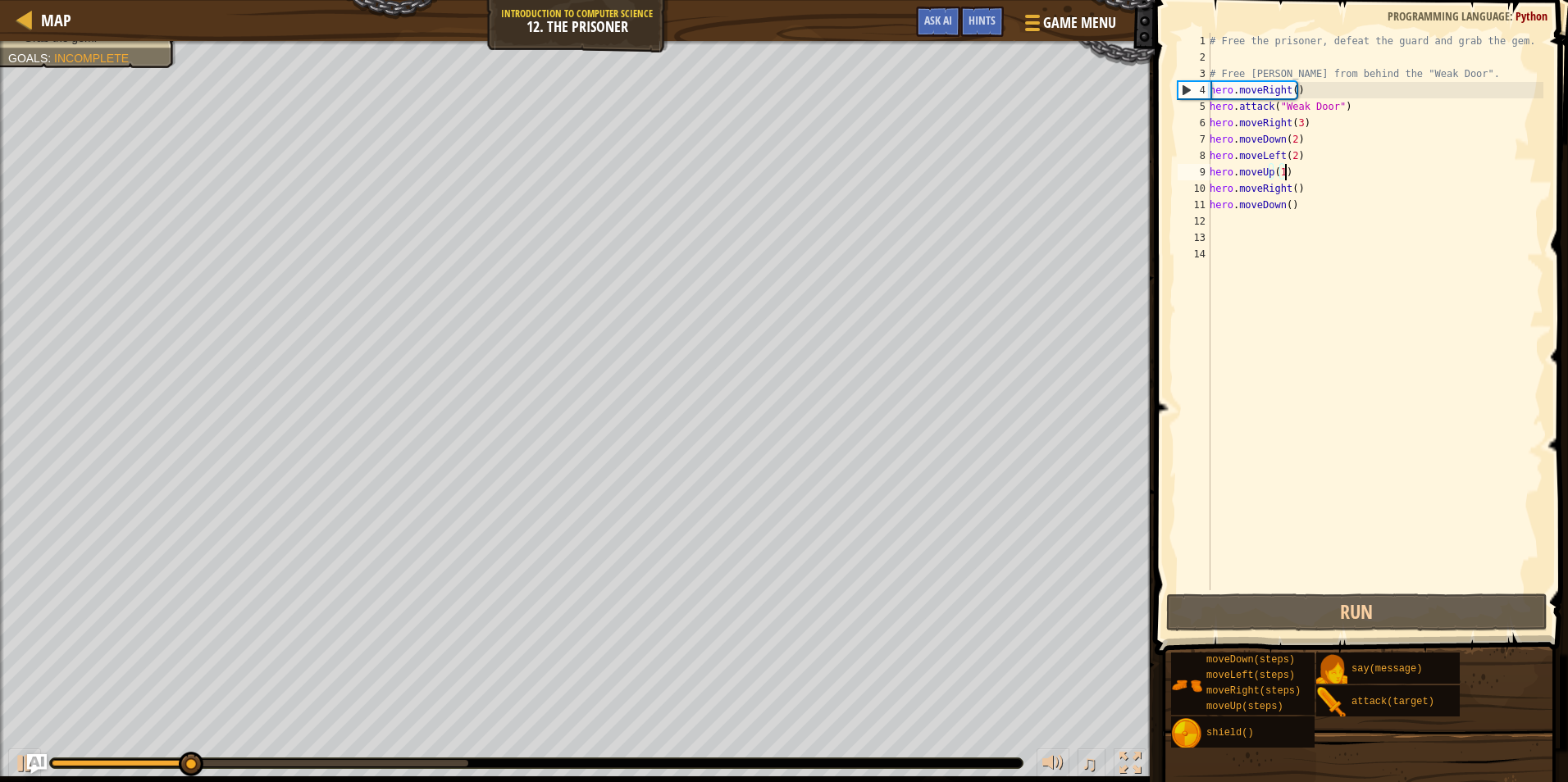
click at [1303, 178] on div "# Free the prisoner, defeat the guard and grab the gem. # Free Patrick from beh…" at bounding box center [1375, 328] width 337 height 591
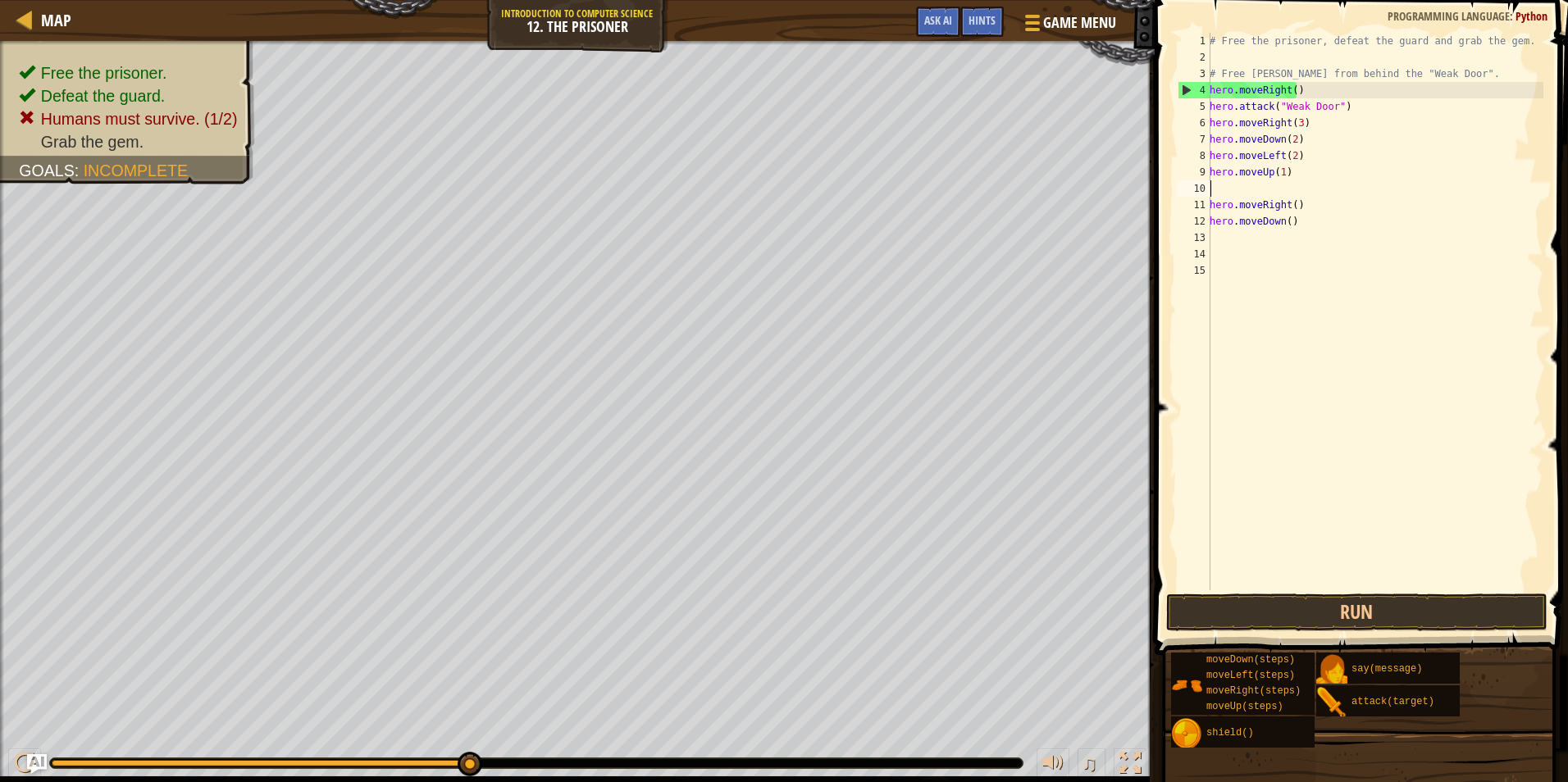
scroll to position [8, 0]
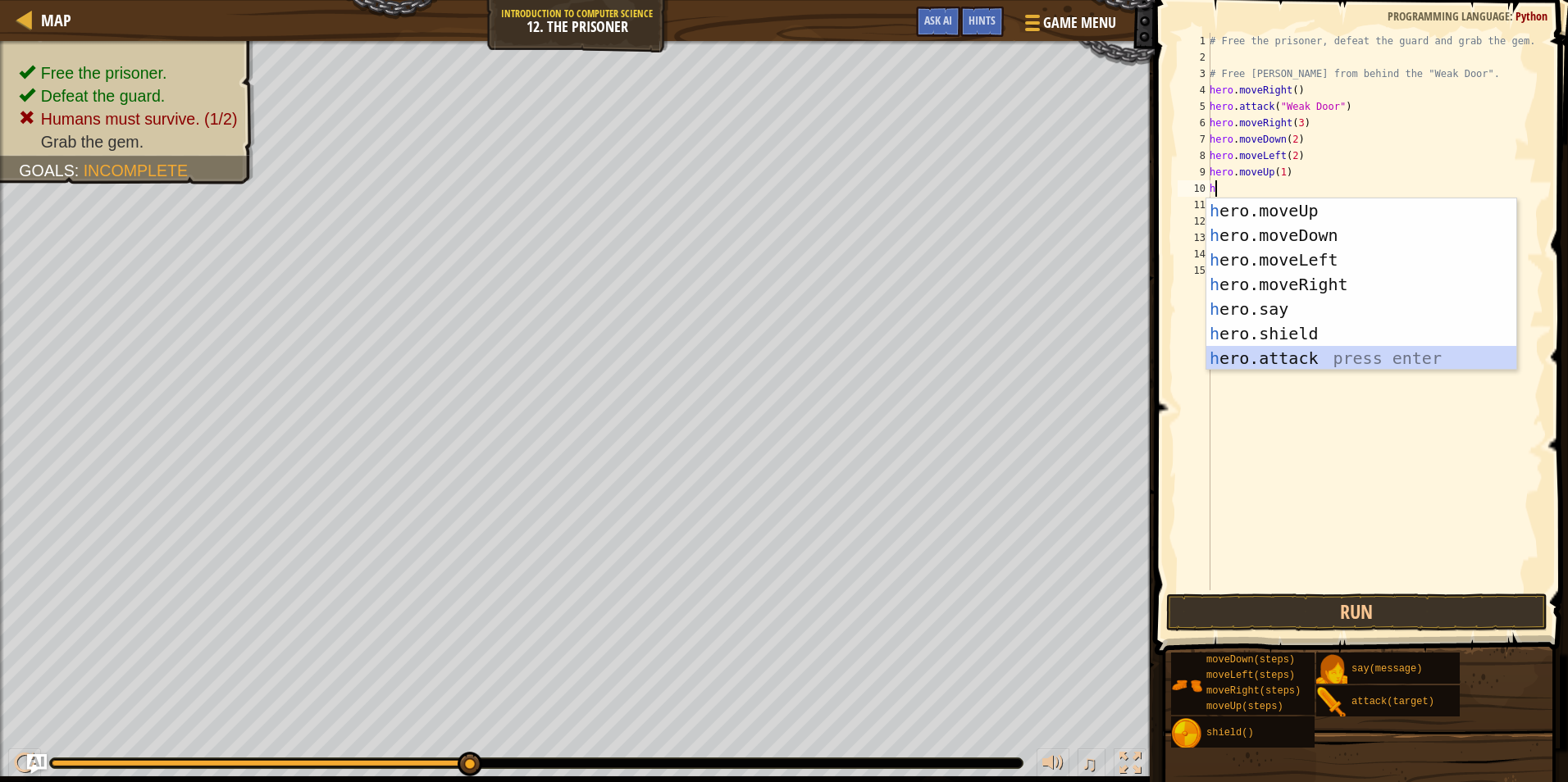
drag, startPoint x: 1292, startPoint y: 348, endPoint x: 1280, endPoint y: 218, distance: 130.6
click at [1292, 346] on div "h ero.moveUp press enter h ero.moveDown press enter h ero.moveLeft press enter …" at bounding box center [1361, 309] width 310 height 221
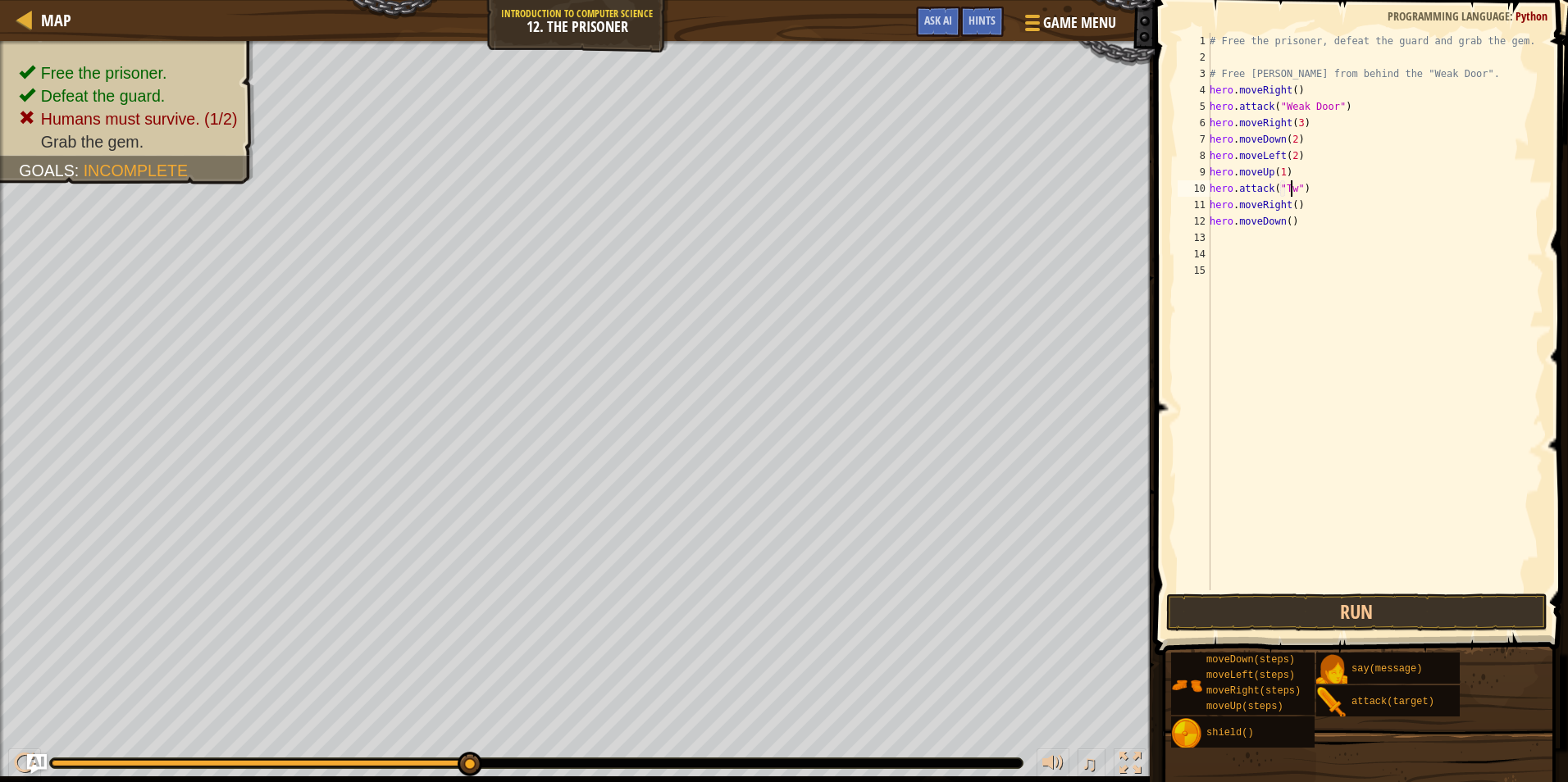
scroll to position [8, 7]
drag, startPoint x: 1311, startPoint y: 191, endPoint x: 1171, endPoint y: 192, distance: 140.0
click at [1171, 192] on div "hero.attack("Two") 1 2 3 4 5 6 7 8 9 10 11 12 13 14 15 # Free the prisoner, def…" at bounding box center [1360, 360] width 419 height 704
type textarea "hero.attack("Two")"
click at [1327, 190] on div "# Free the prisoner, defeat the guard and grab the gem. # Free Patrick from beh…" at bounding box center [1375, 311] width 337 height 558
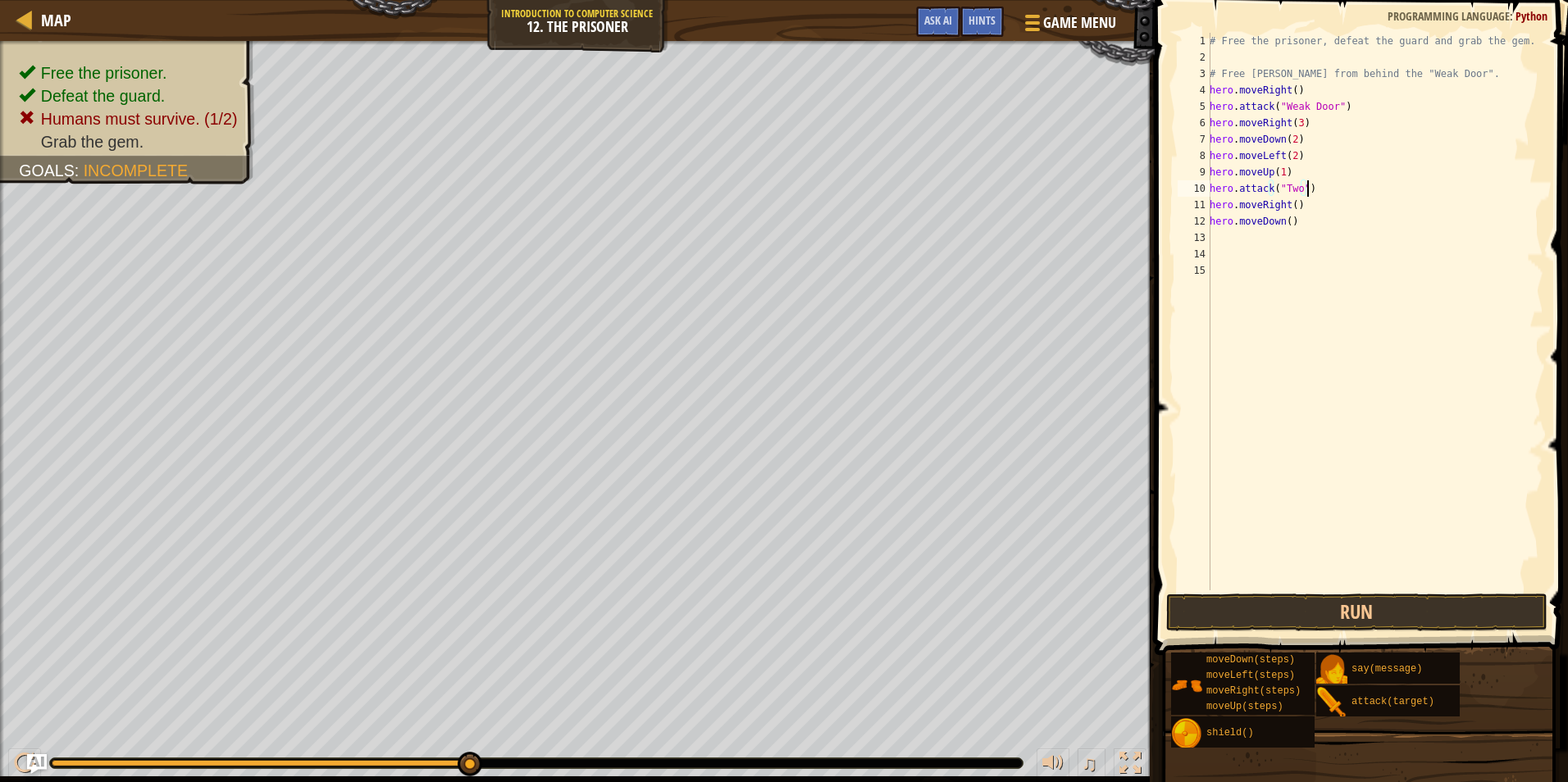
scroll to position [8, 0]
paste textarea "hero.attack("Two")"
click at [1192, 612] on button "Run" at bounding box center [1357, 612] width 382 height 38
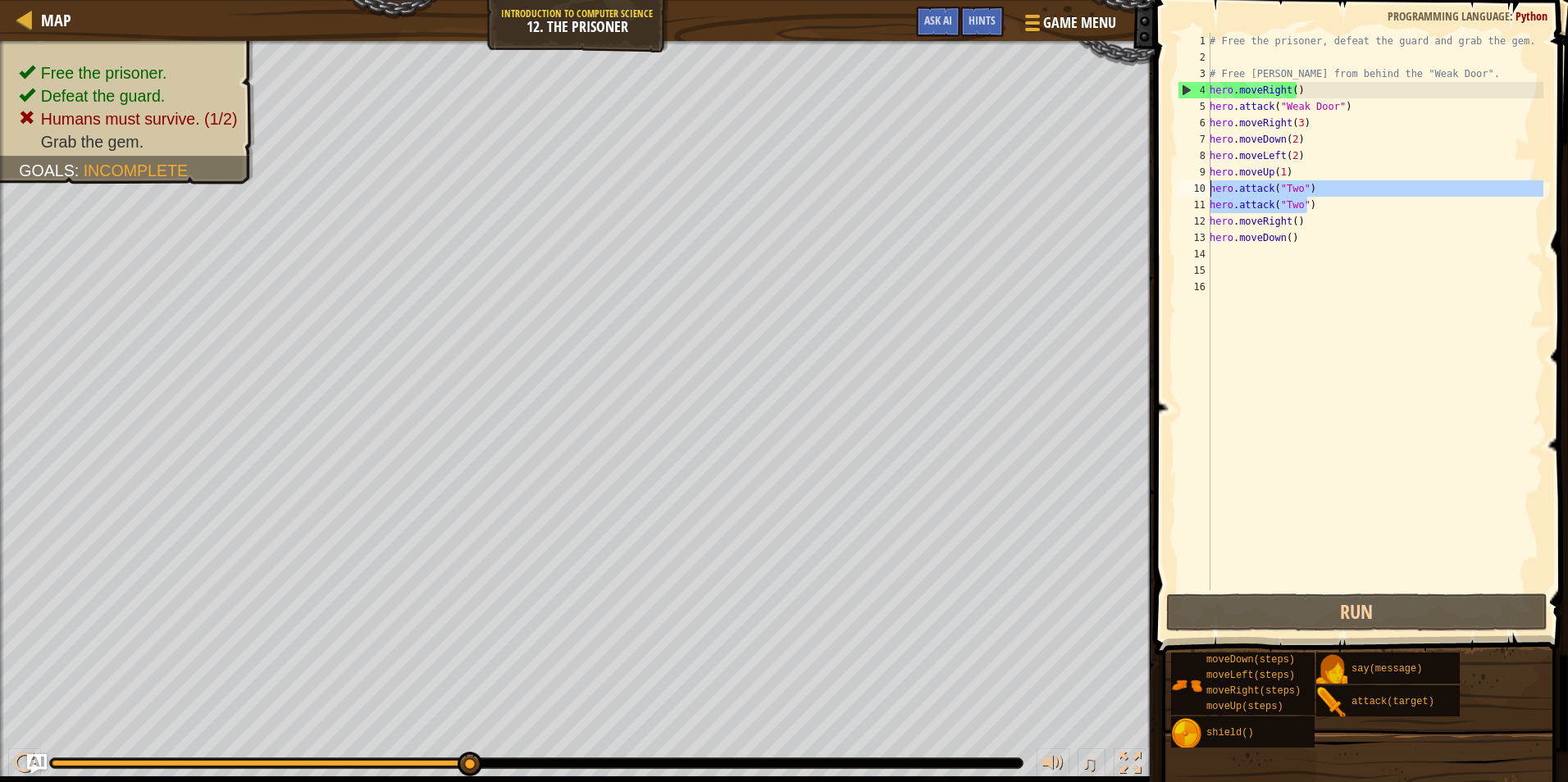
drag, startPoint x: 1308, startPoint y: 205, endPoint x: 1208, endPoint y: 191, distance: 101.0
click at [1208, 191] on div "hero.attack("Two") 1 2 3 4 5 6 7 8 9 10 11 12 13 14 15 16 # Free the prisoner, …" at bounding box center [1359, 311] width 369 height 558
type textarea "hero.attack("Two") hero.attack("Two")"
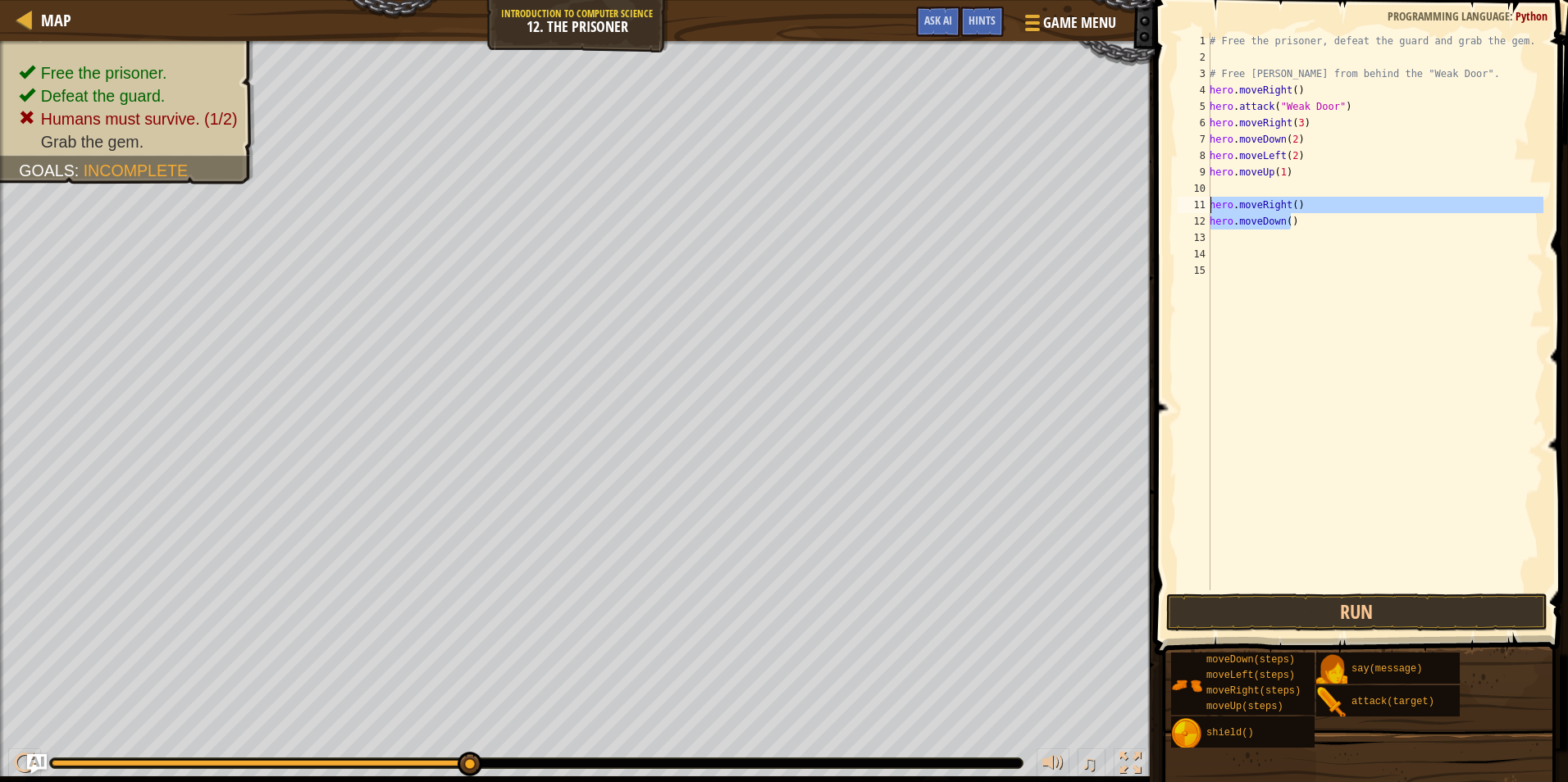
drag, startPoint x: 1303, startPoint y: 228, endPoint x: 1207, endPoint y: 202, distance: 99.5
click at [1207, 202] on div "1 2 3 4 5 6 7 8 9 10 11 12 13 14 15 # Free the prisoner, defeat the guard and g…" at bounding box center [1359, 311] width 369 height 558
paste textarea "attack("Two""
type textarea "hero.attack("Two")"
click at [1239, 191] on div "# Free the prisoner, defeat the guard and grab the gem. # Free Patrick from beh…" at bounding box center [1375, 328] width 337 height 591
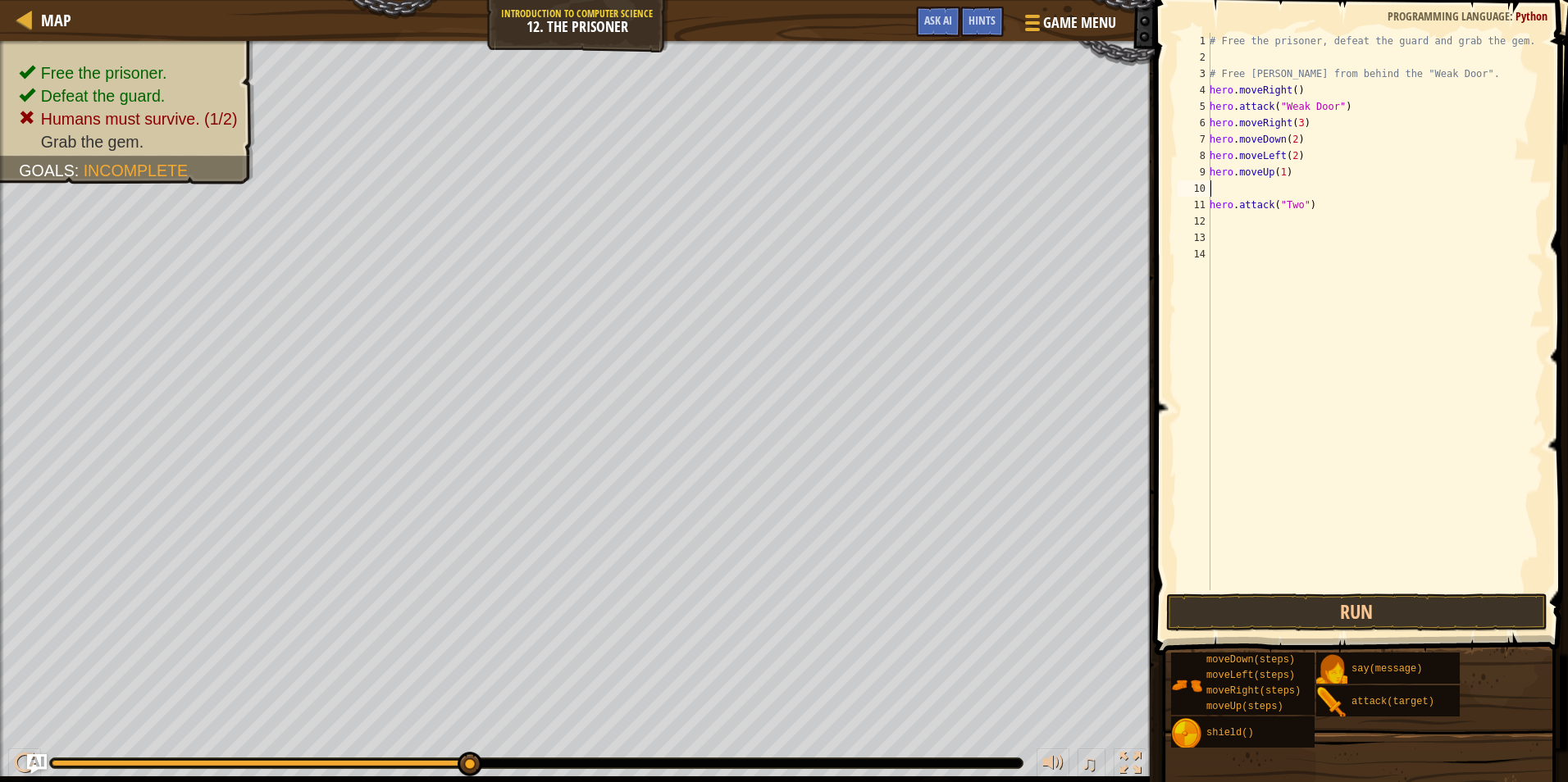
paste textarea "hero.attack("Two")"
drag, startPoint x: 1270, startPoint y: 628, endPoint x: 1290, endPoint y: 175, distance: 453.4
click at [1290, 175] on div "hero.attack("Two") 1 2 3 4 5 6 7 8 9 10 11 12 13 14 # Free the prisoner, defeat…" at bounding box center [1360, 360] width 419 height 704
drag, startPoint x: 1287, startPoint y: 169, endPoint x: 1211, endPoint y: 169, distance: 76.0
click at [1211, 169] on div "# Free the prisoner, defeat the guard and grab the gem. # Free Patrick from beh…" at bounding box center [1375, 328] width 337 height 591
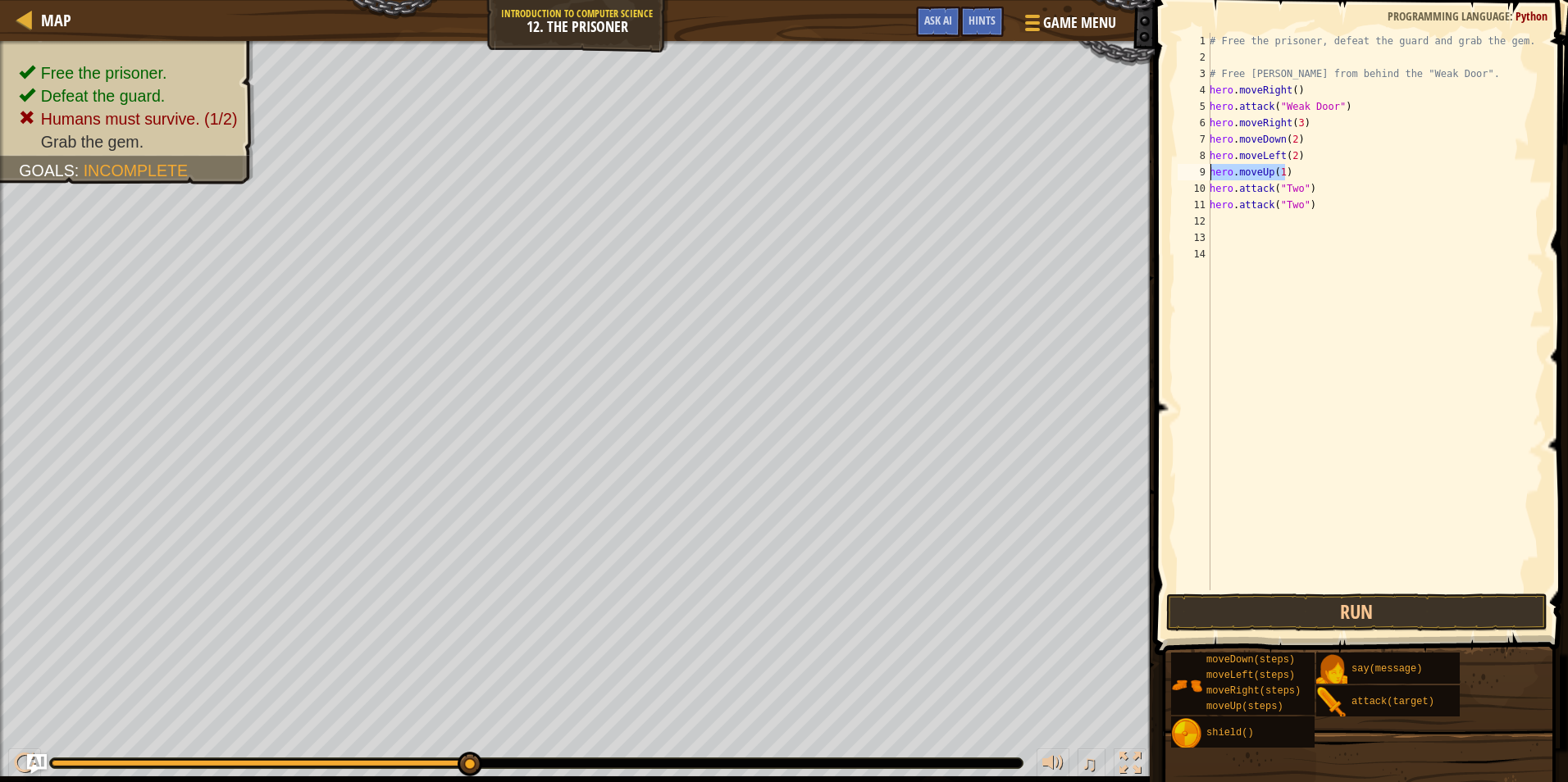
type textarea "hero.moveUp(1)"
click at [1282, 154] on div "# Free the prisoner, defeat the guard and grab the gem. # Free Patrick from beh…" at bounding box center [1375, 328] width 337 height 591
click at [1287, 149] on div "# Free the prisoner, defeat the guard and grab the gem. # Free Patrick from beh…" at bounding box center [1375, 328] width 337 height 591
type textarea "hero.moveLeft(3)"
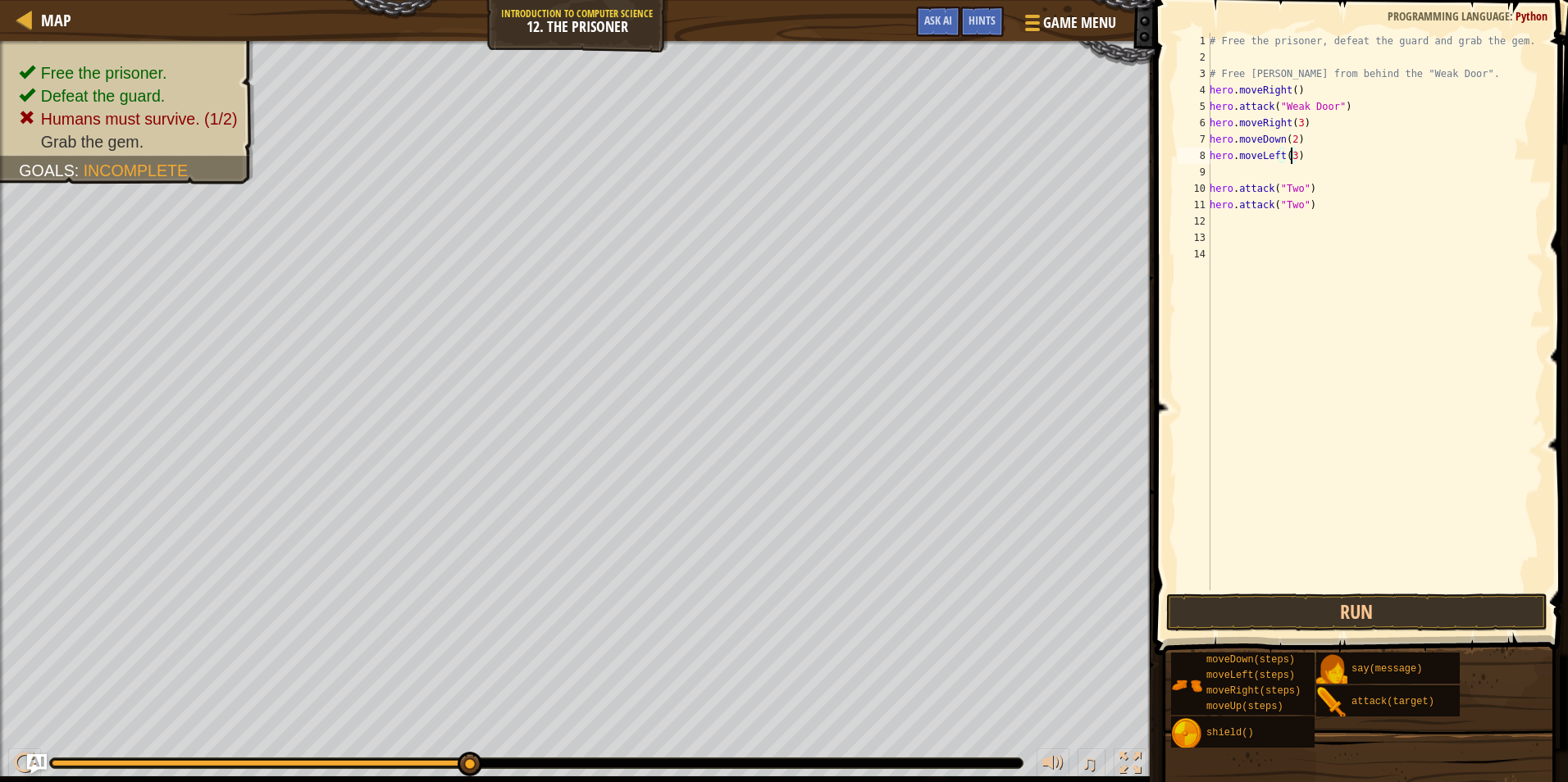
click at [1263, 172] on div "# Free the prisoner, defeat the guard and grab the gem. # Free Patrick from beh…" at bounding box center [1375, 328] width 337 height 591
type textarea "h"
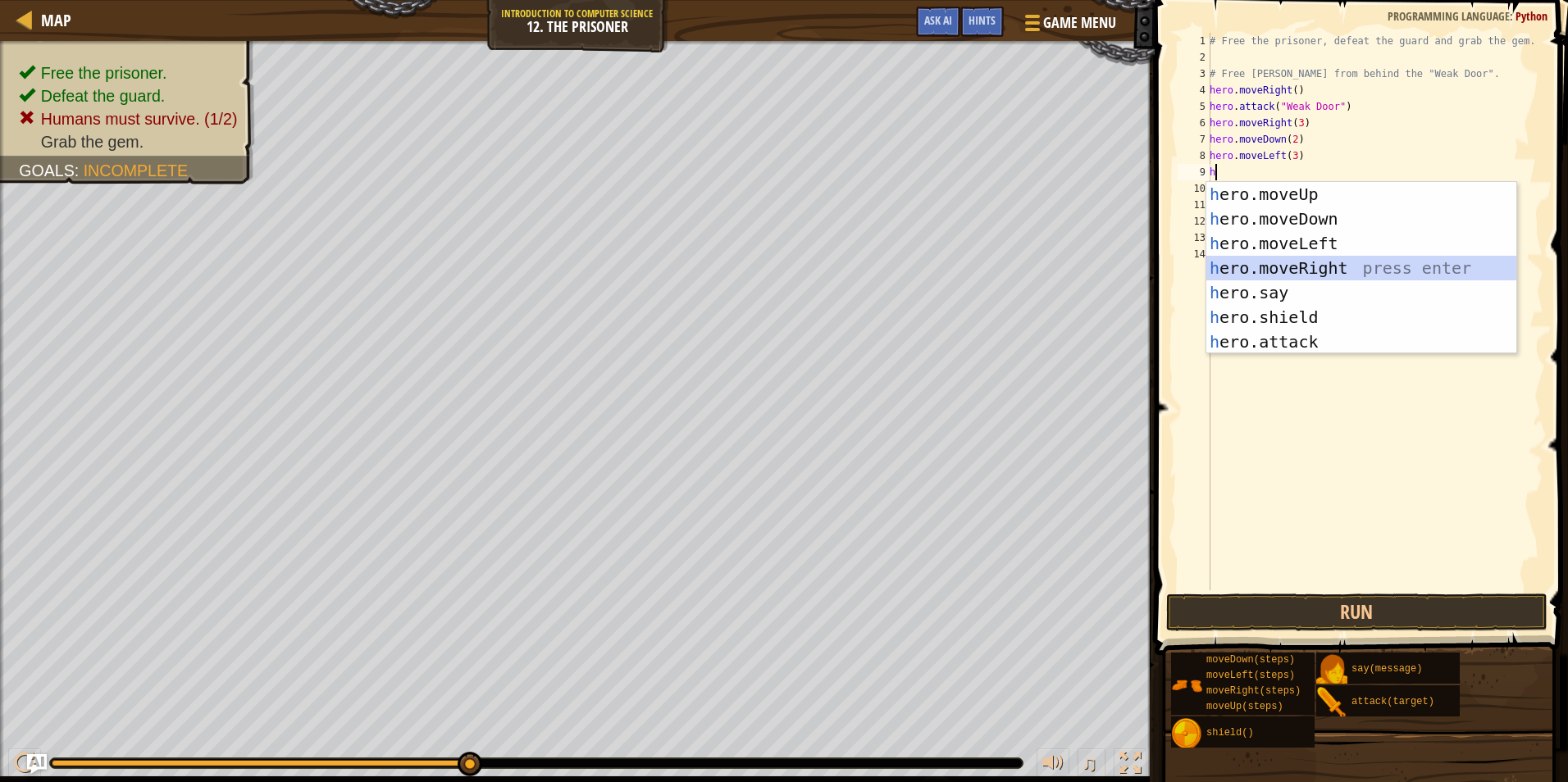
click at [1301, 268] on div "h ero.moveUp press enter h ero.moveDown press enter h ero.moveLeft press enter …" at bounding box center [1361, 293] width 310 height 221
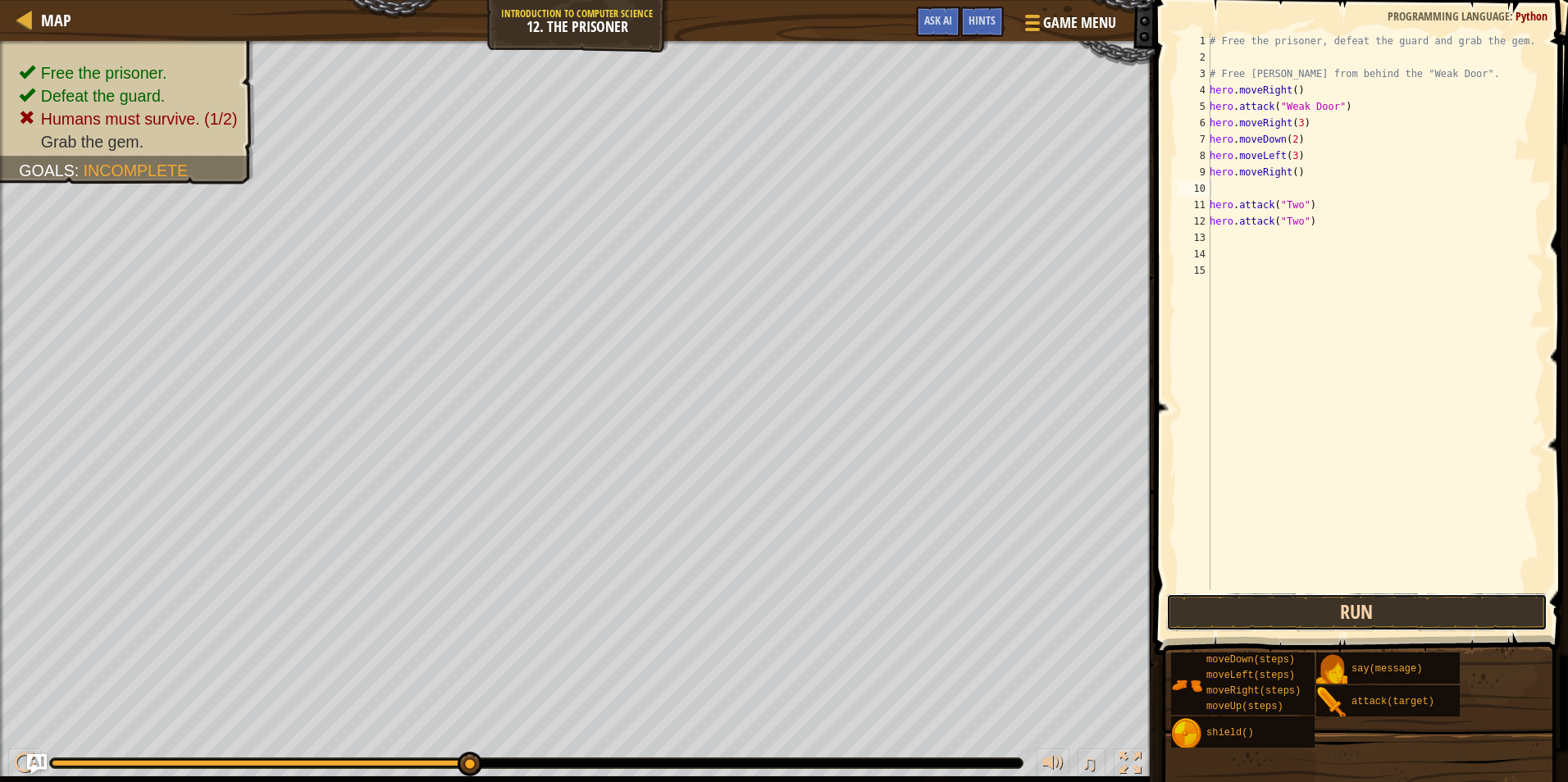
click at [1377, 608] on button "Run" at bounding box center [1357, 612] width 382 height 38
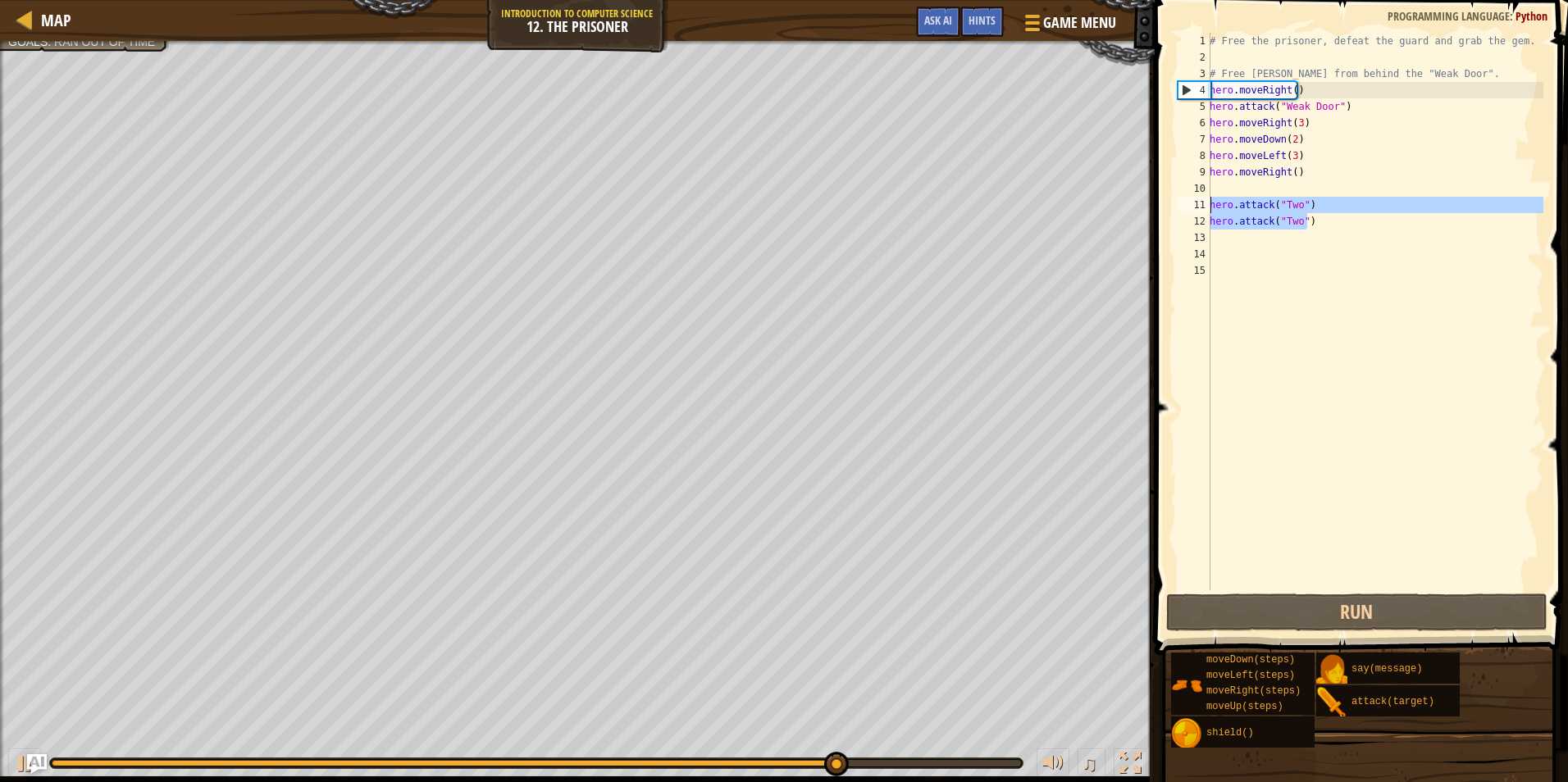
drag, startPoint x: 1290, startPoint y: 213, endPoint x: 1203, endPoint y: 206, distance: 87.3
click at [1203, 206] on div "1 2 3 4 5 6 7 8 9 10 11 12 13 14 15 # Free the prisoner, defeat the guard and g…" at bounding box center [1359, 311] width 369 height 558
type textarea "hero.attack("Two") hero.attack("Two")"
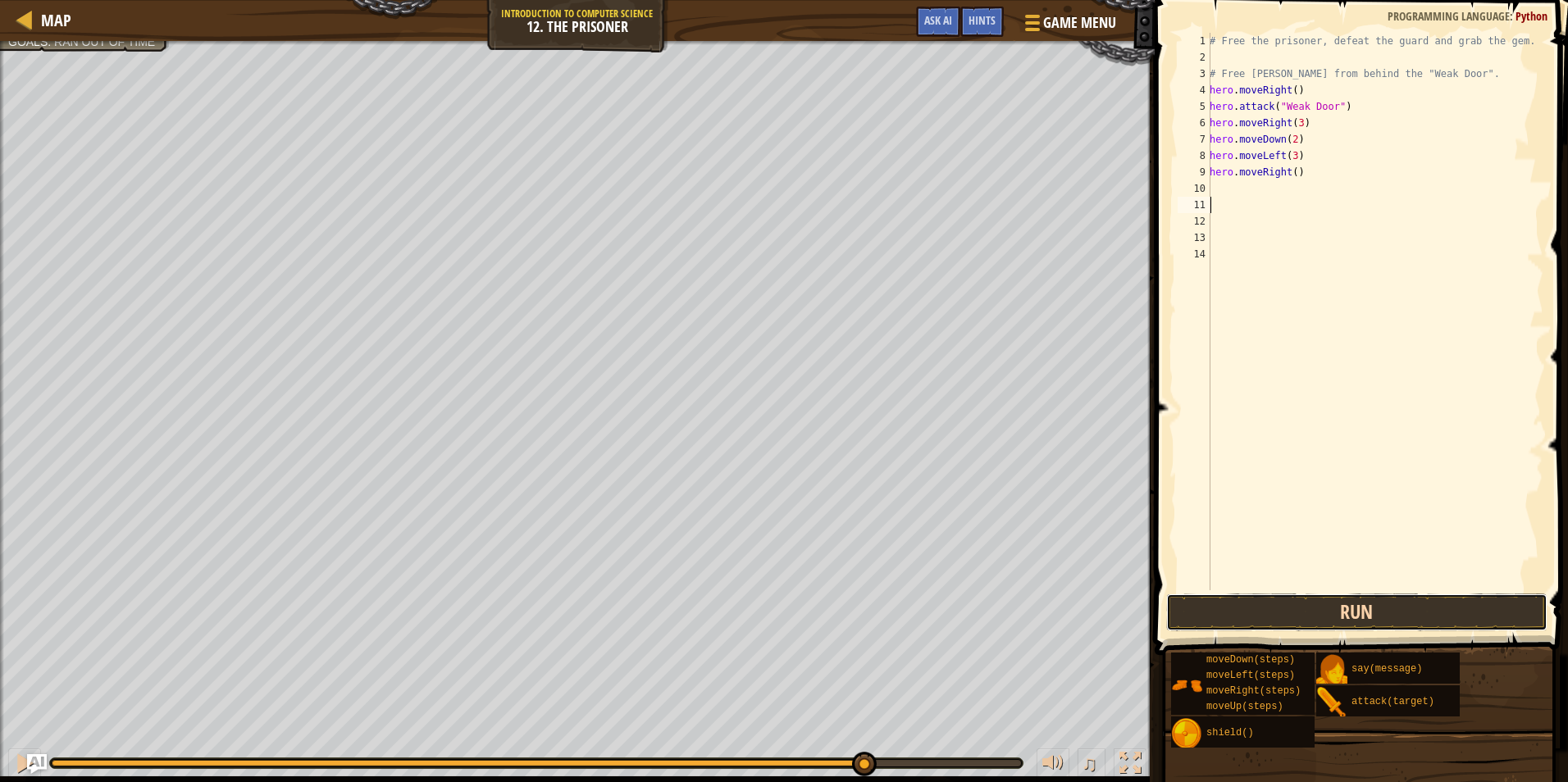
click at [1367, 610] on button "Run" at bounding box center [1357, 612] width 382 height 38
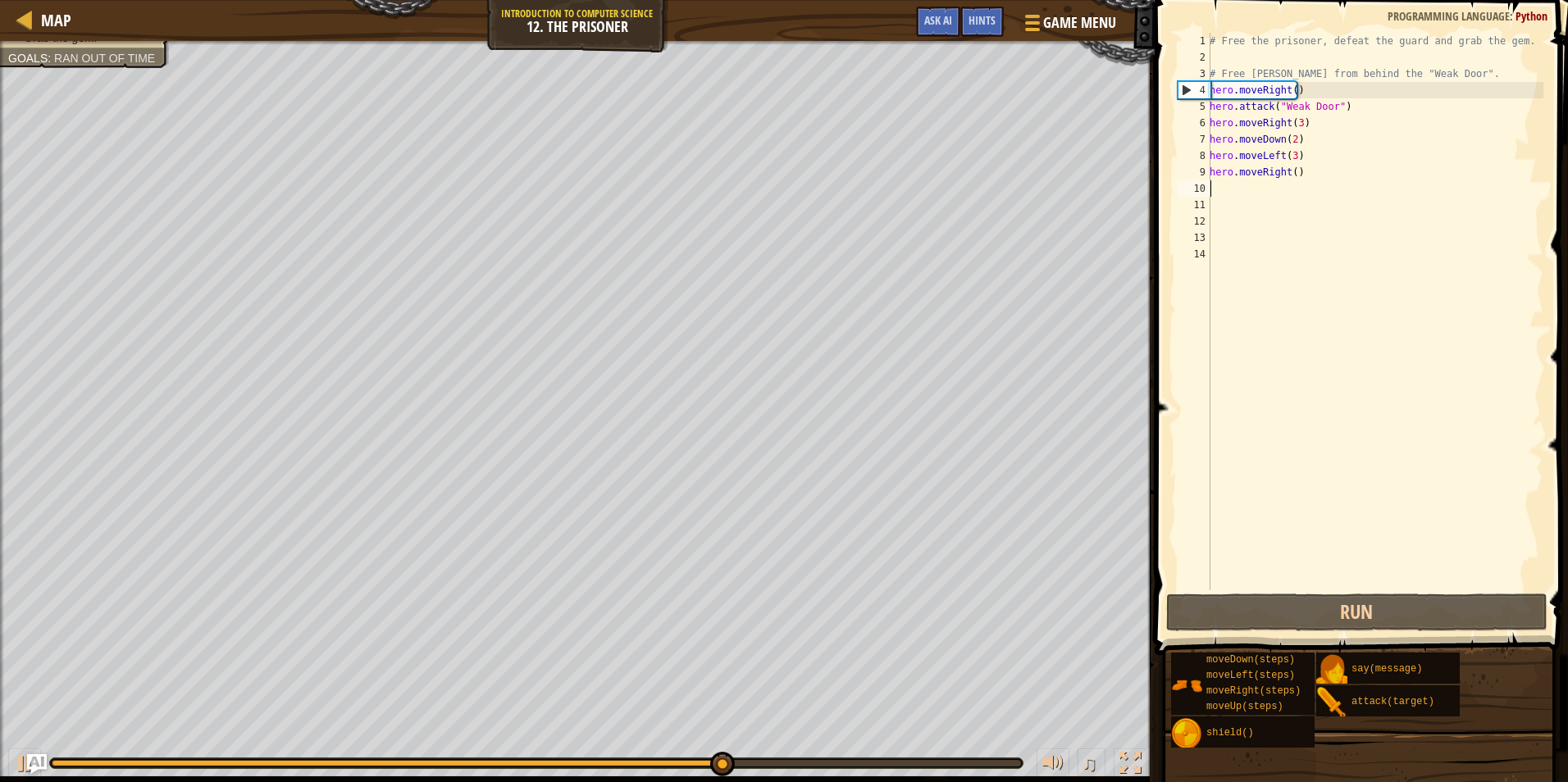
click at [1226, 193] on div "# Free the prisoner, defeat the guard and grab the gem. # Free Patrick from beh…" at bounding box center [1375, 328] width 337 height 591
type textarea "h"
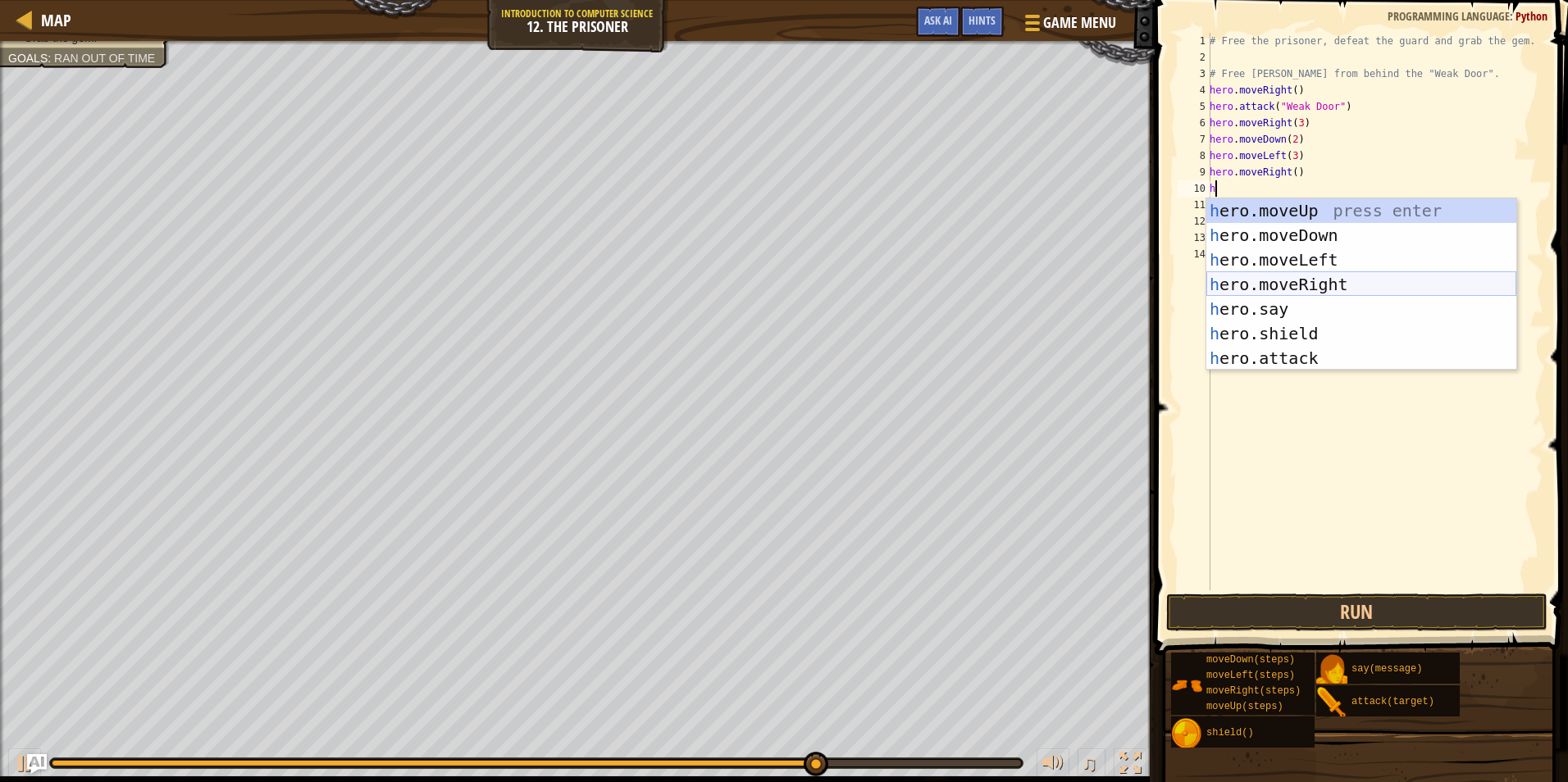
click at [1257, 281] on div "h ero.moveUp press enter h ero.moveDown press enter h ero.moveLeft press enter …" at bounding box center [1361, 309] width 310 height 221
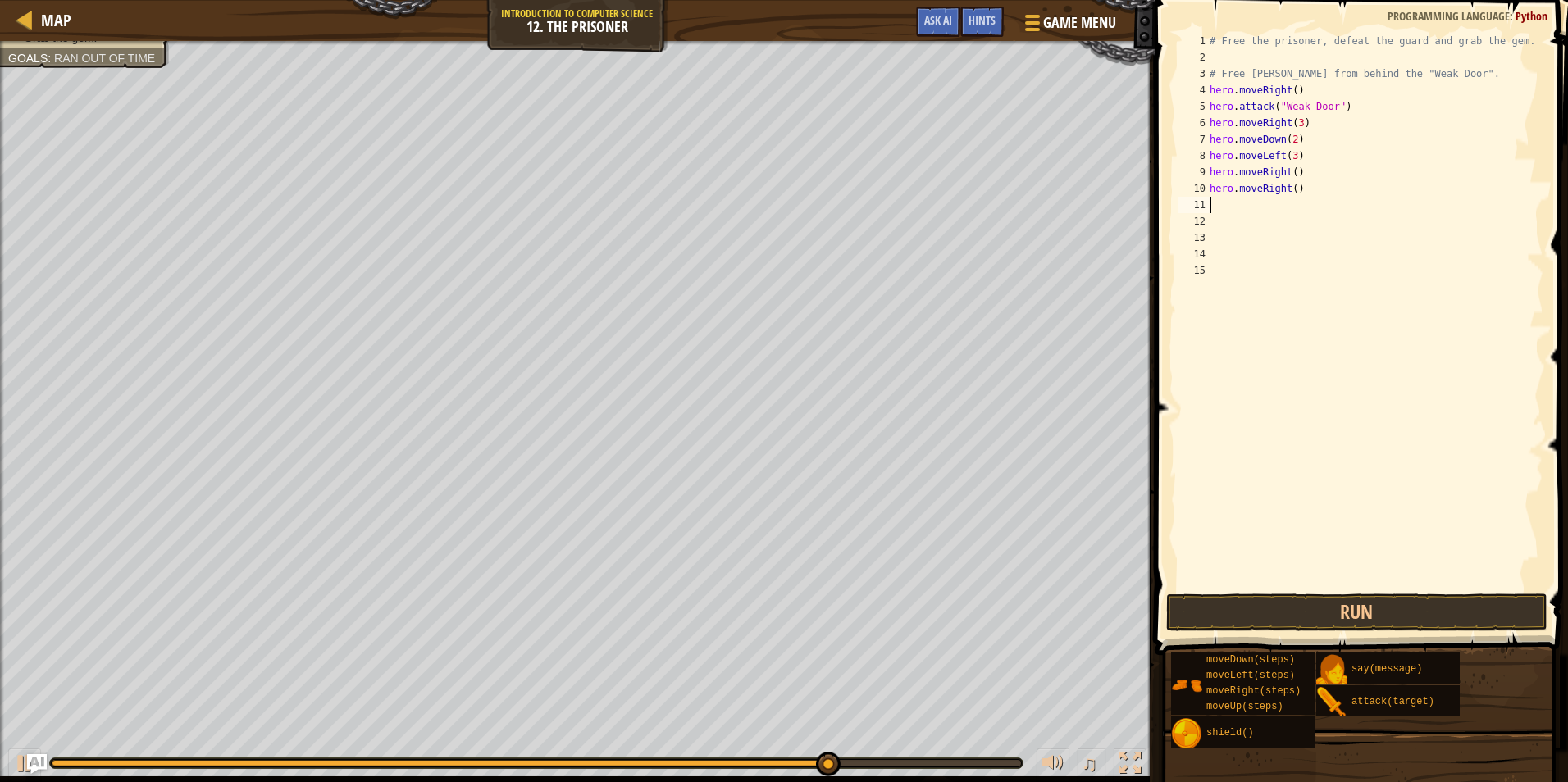
type textarea "h"
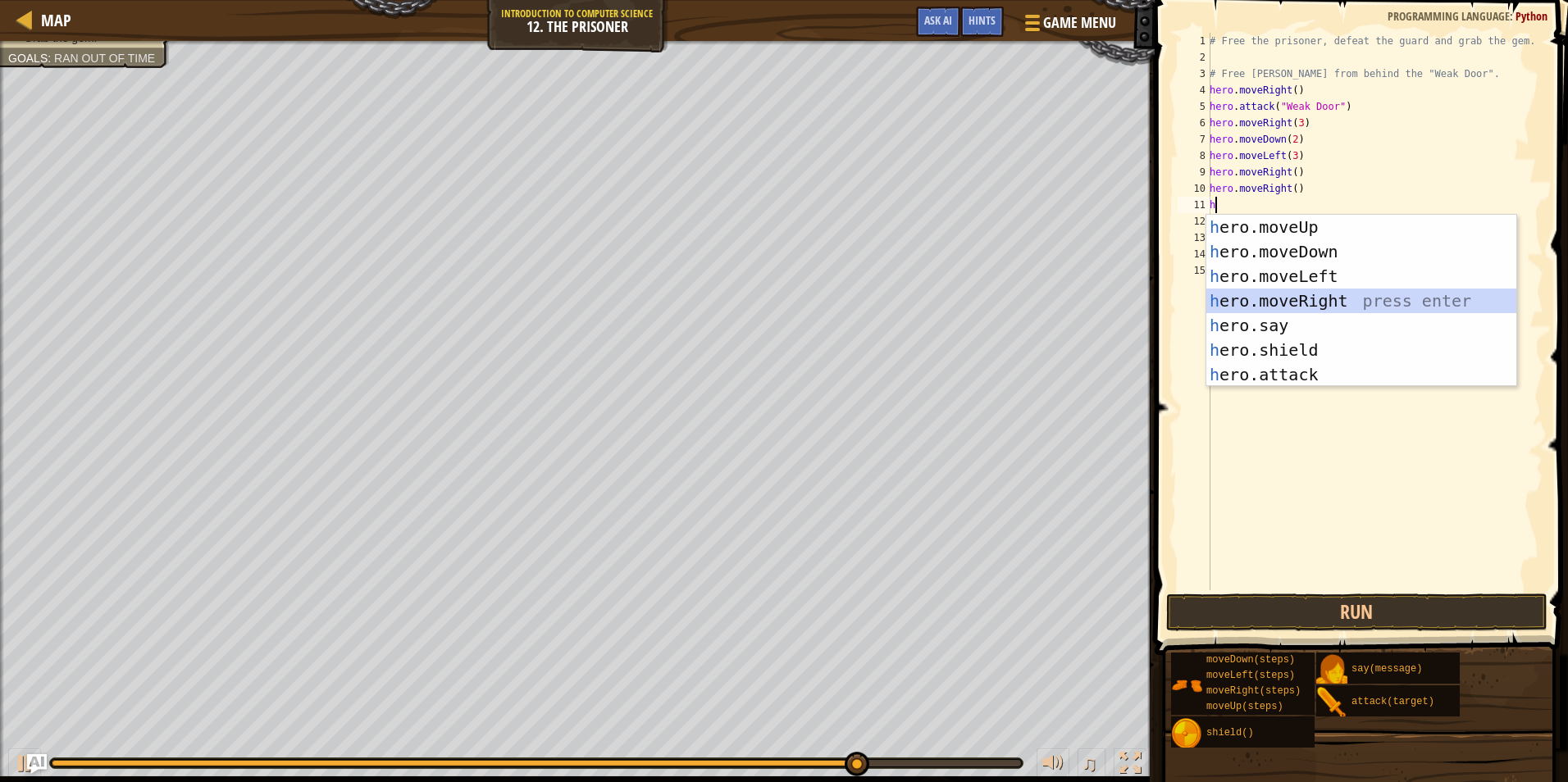
click at [1266, 302] on div "h ero.moveUp press enter h ero.moveDown press enter h ero.moveLeft press enter …" at bounding box center [1361, 326] width 310 height 221
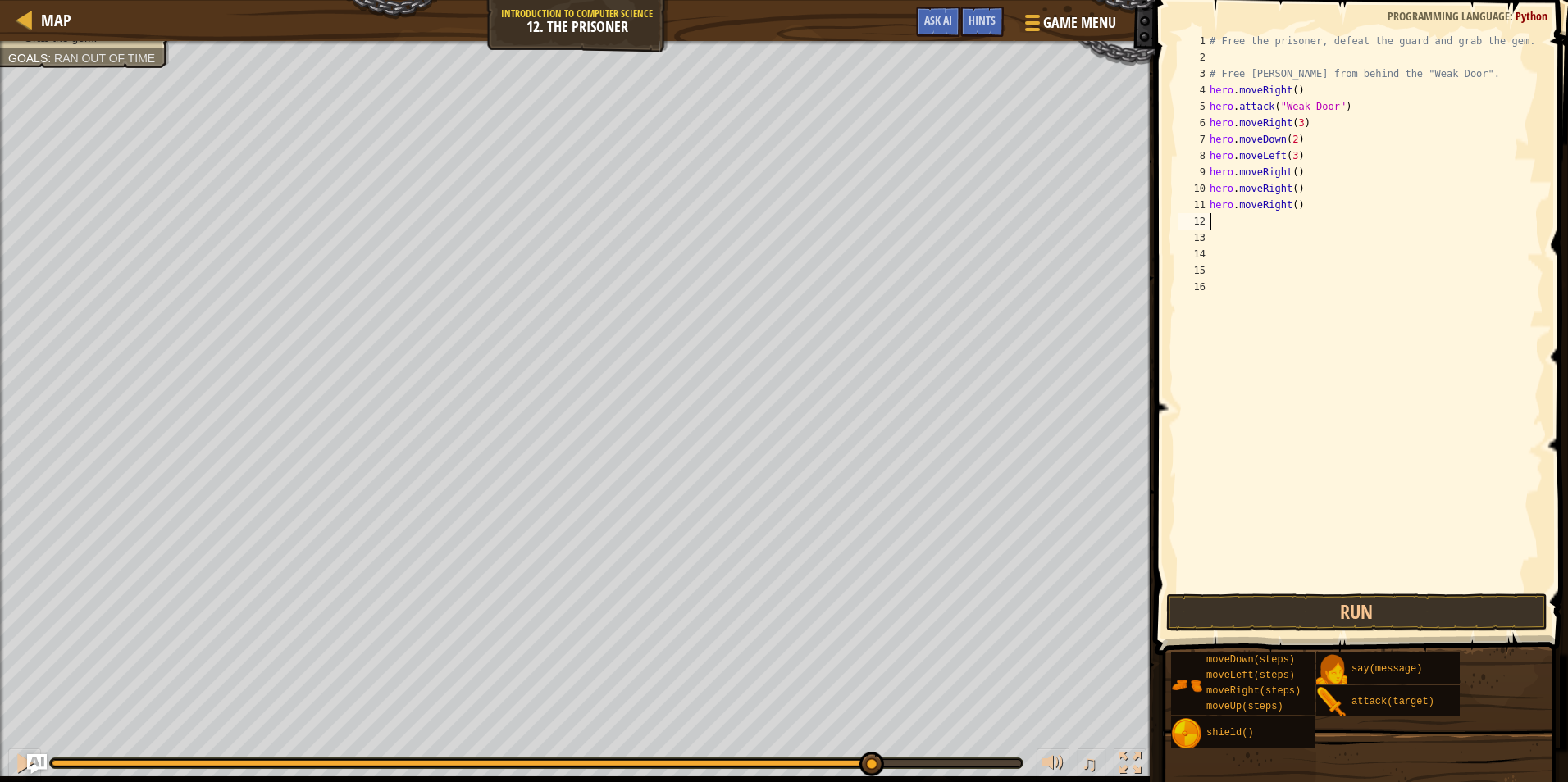
type textarea "h"
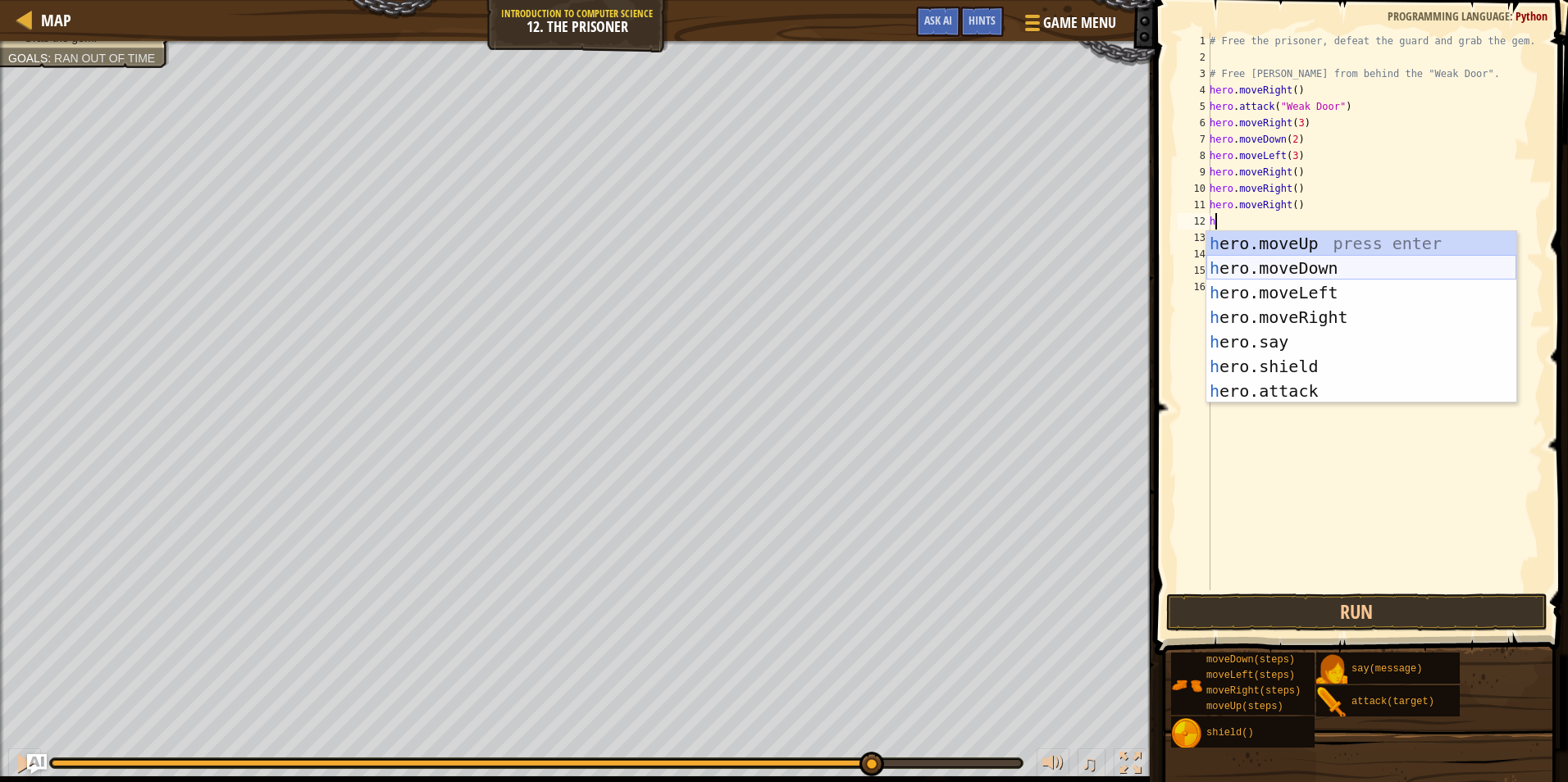
click at [1289, 275] on div "h ero.moveUp press enter h ero.moveDown press enter h ero.moveLeft press enter …" at bounding box center [1361, 342] width 310 height 221
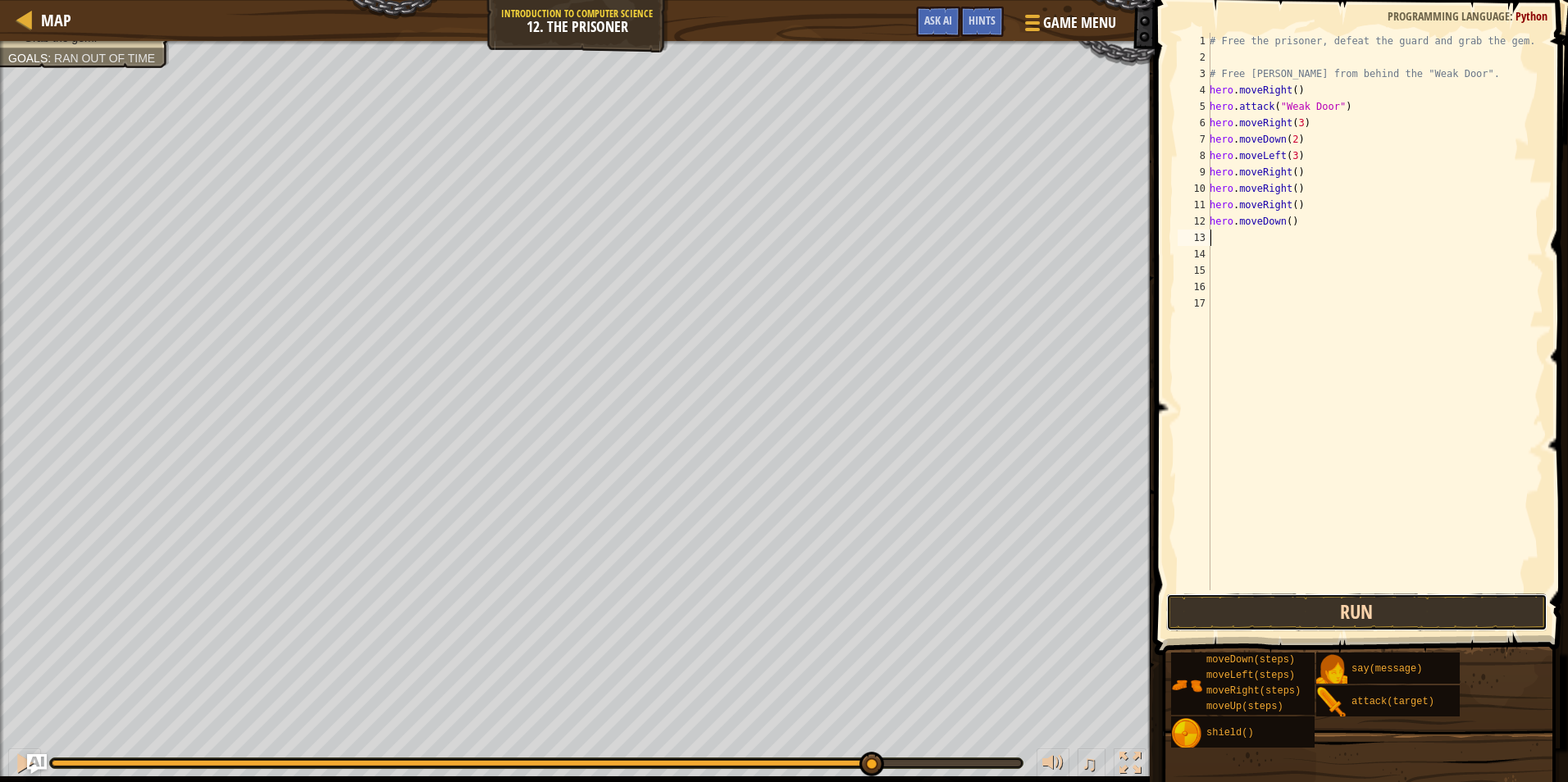
click at [1290, 600] on button "Run" at bounding box center [1357, 612] width 382 height 38
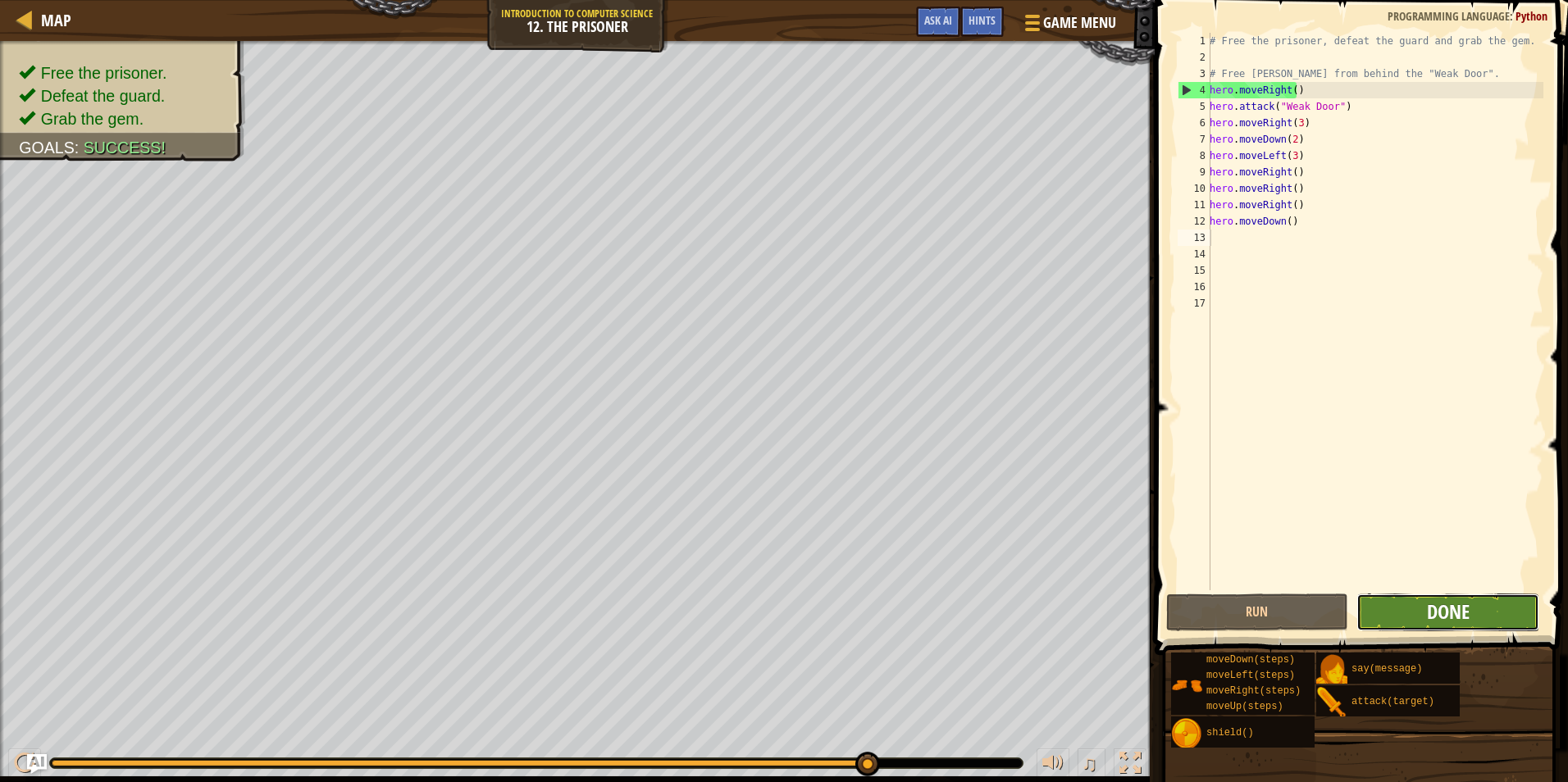
click at [1437, 602] on span "Done" at bounding box center [1448, 612] width 43 height 26
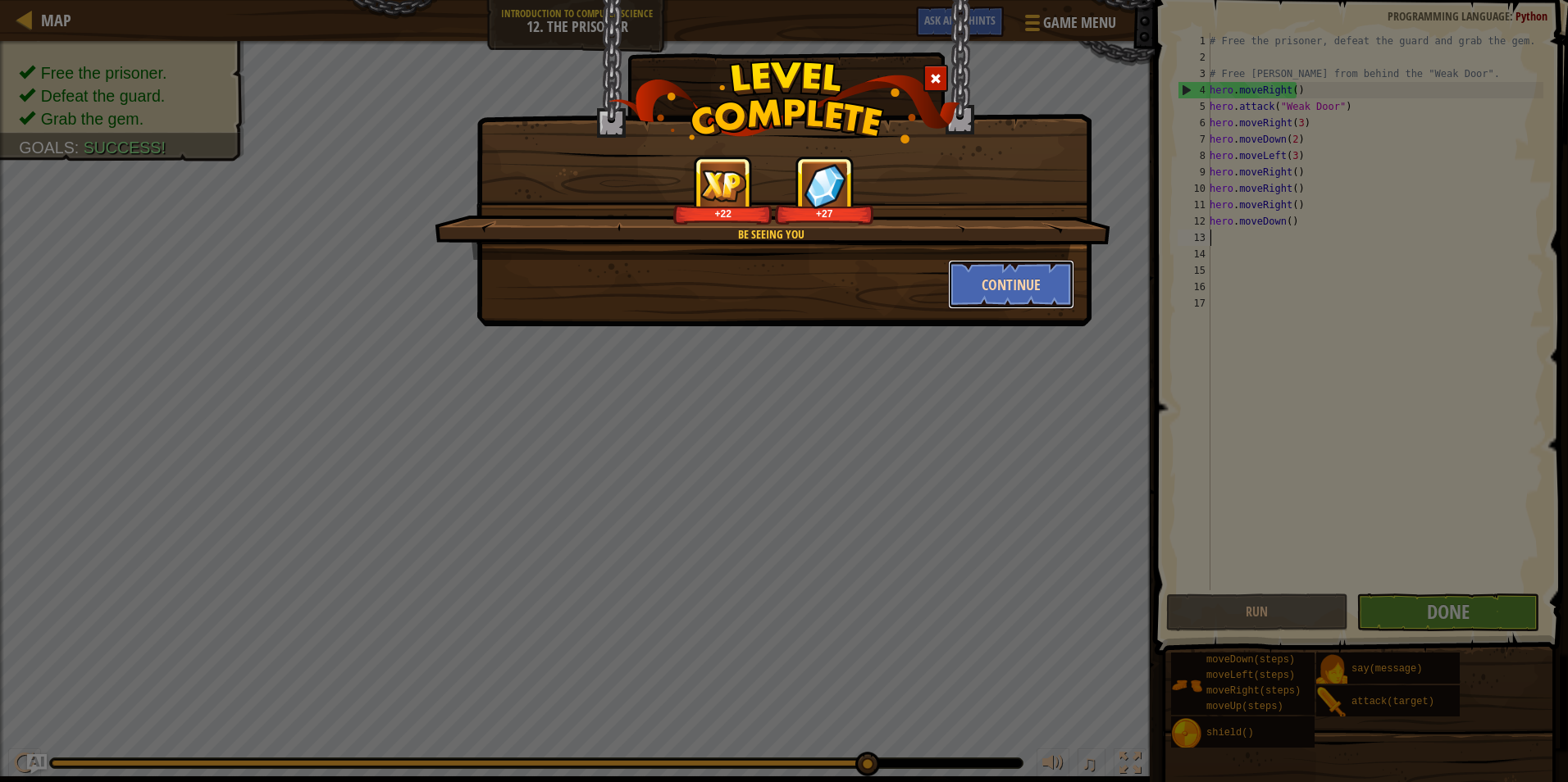
click at [1008, 302] on button "Continue" at bounding box center [1012, 284] width 127 height 49
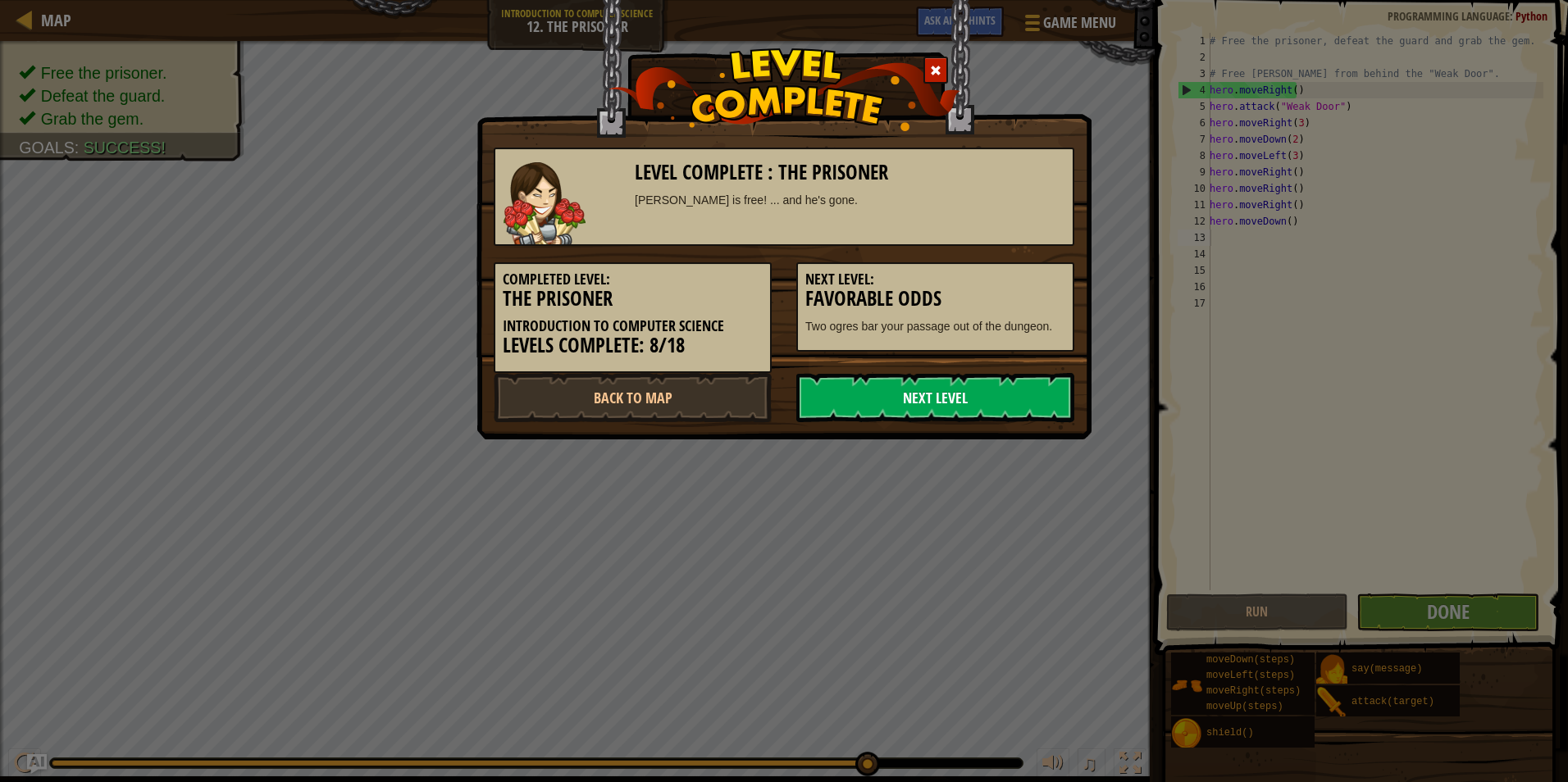
click at [860, 395] on link "Next Level" at bounding box center [936, 397] width 278 height 49
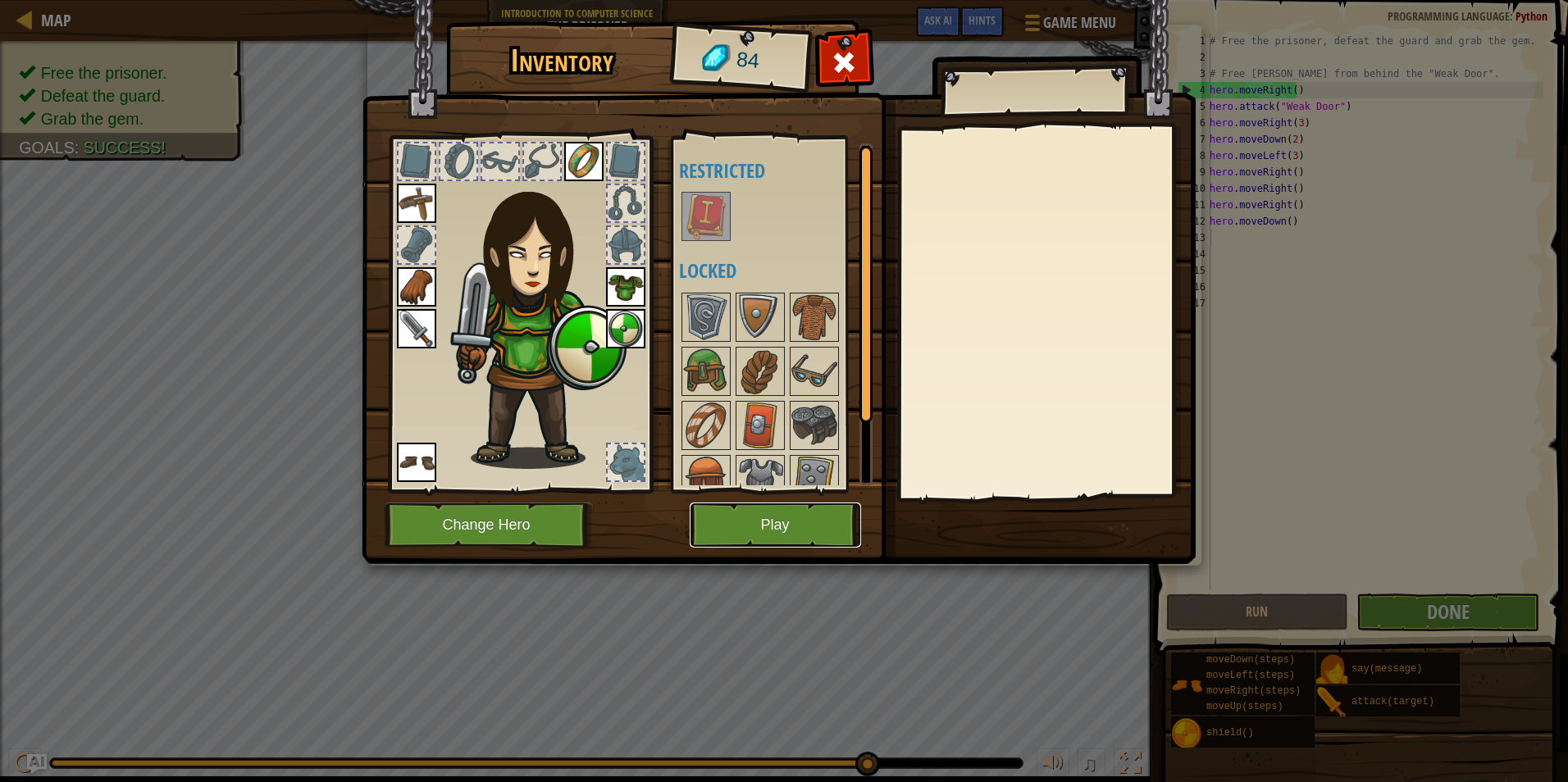
click at [752, 530] on button "Play" at bounding box center [775, 525] width 171 height 45
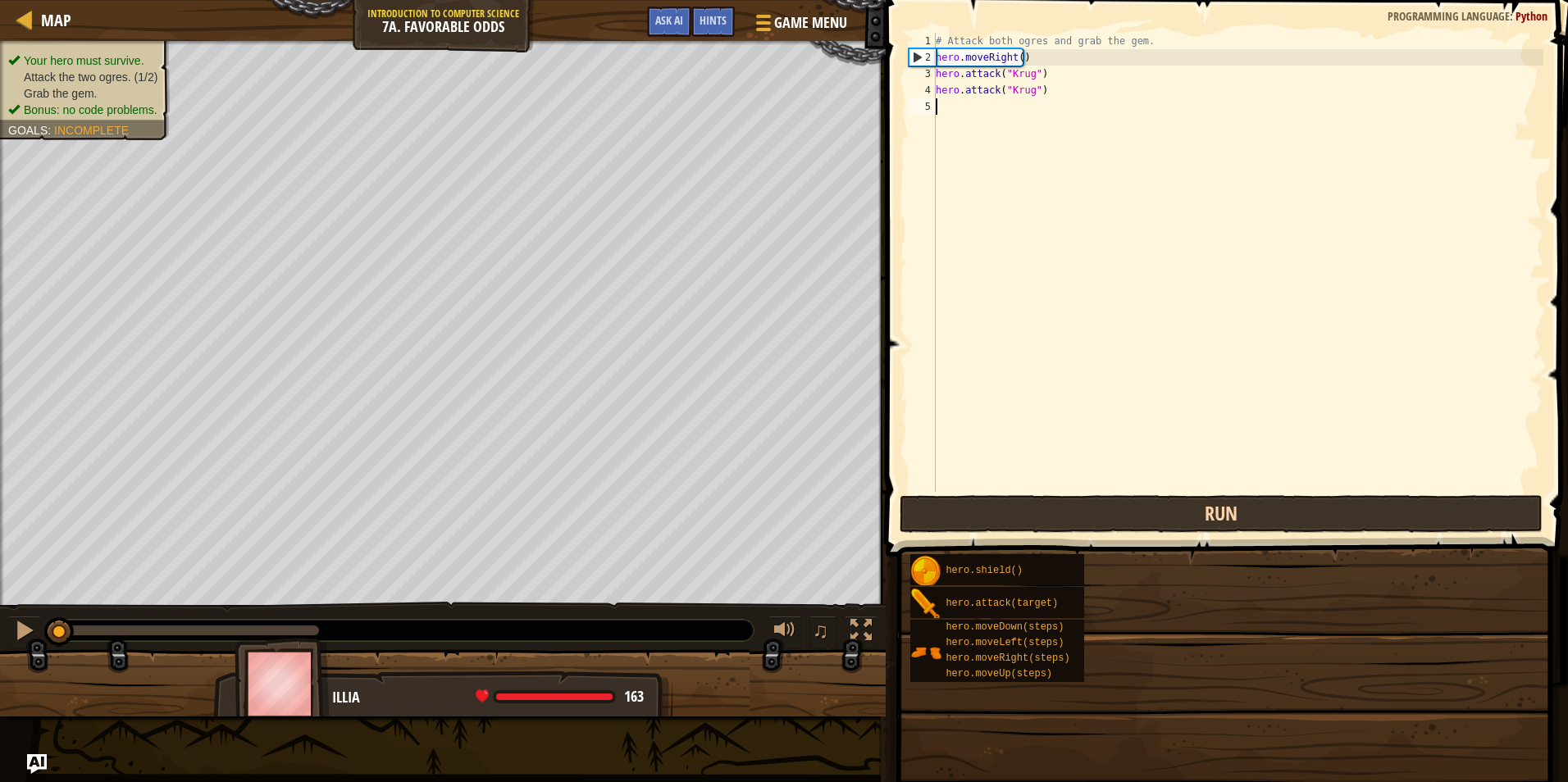
click at [624, 585] on div "Goals Your hero must survive. Attack the two ogres. Grab the gem. Bonus: no cod…" at bounding box center [784, 391] width 1568 height 782
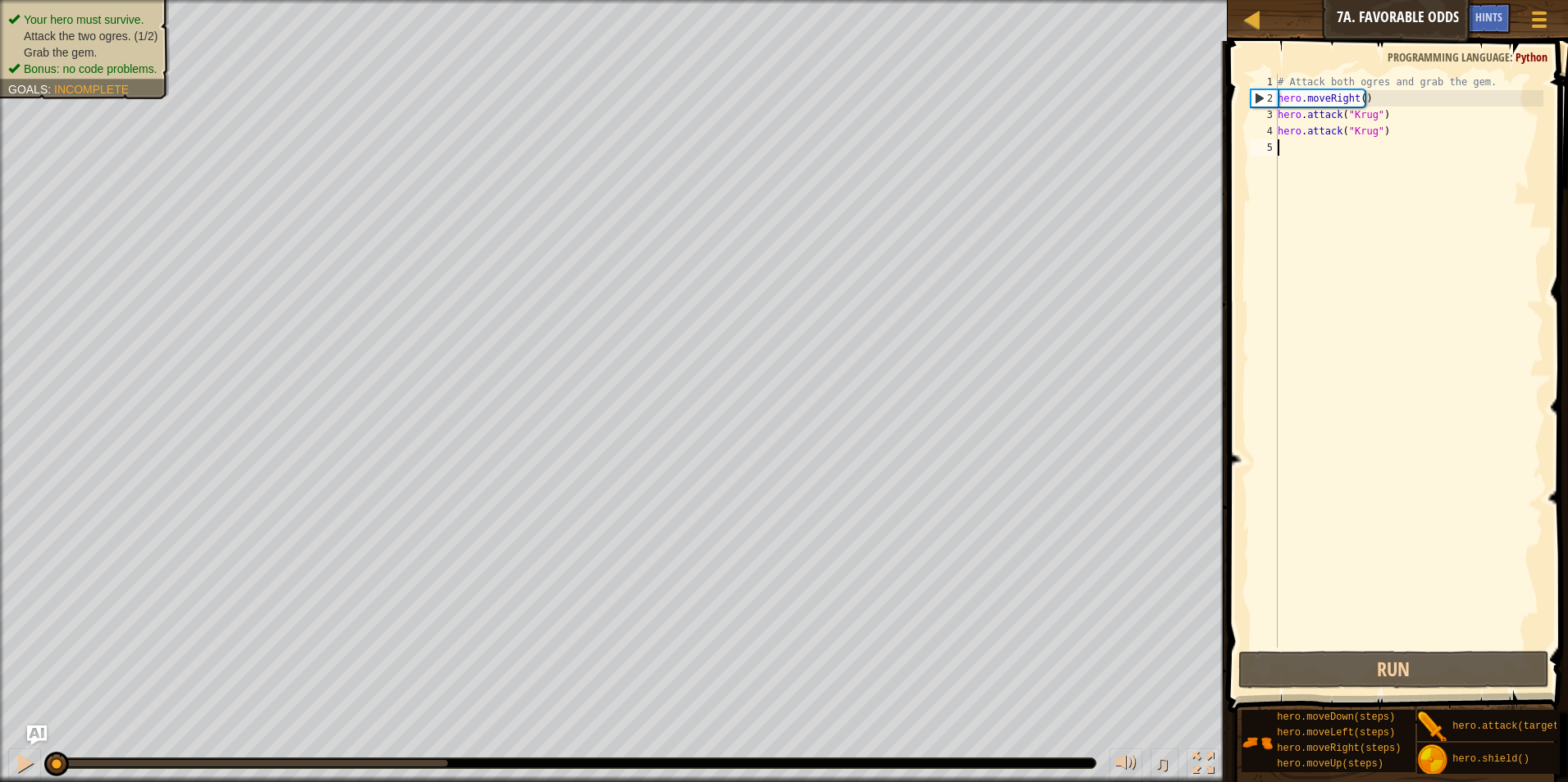
type textarea "h"
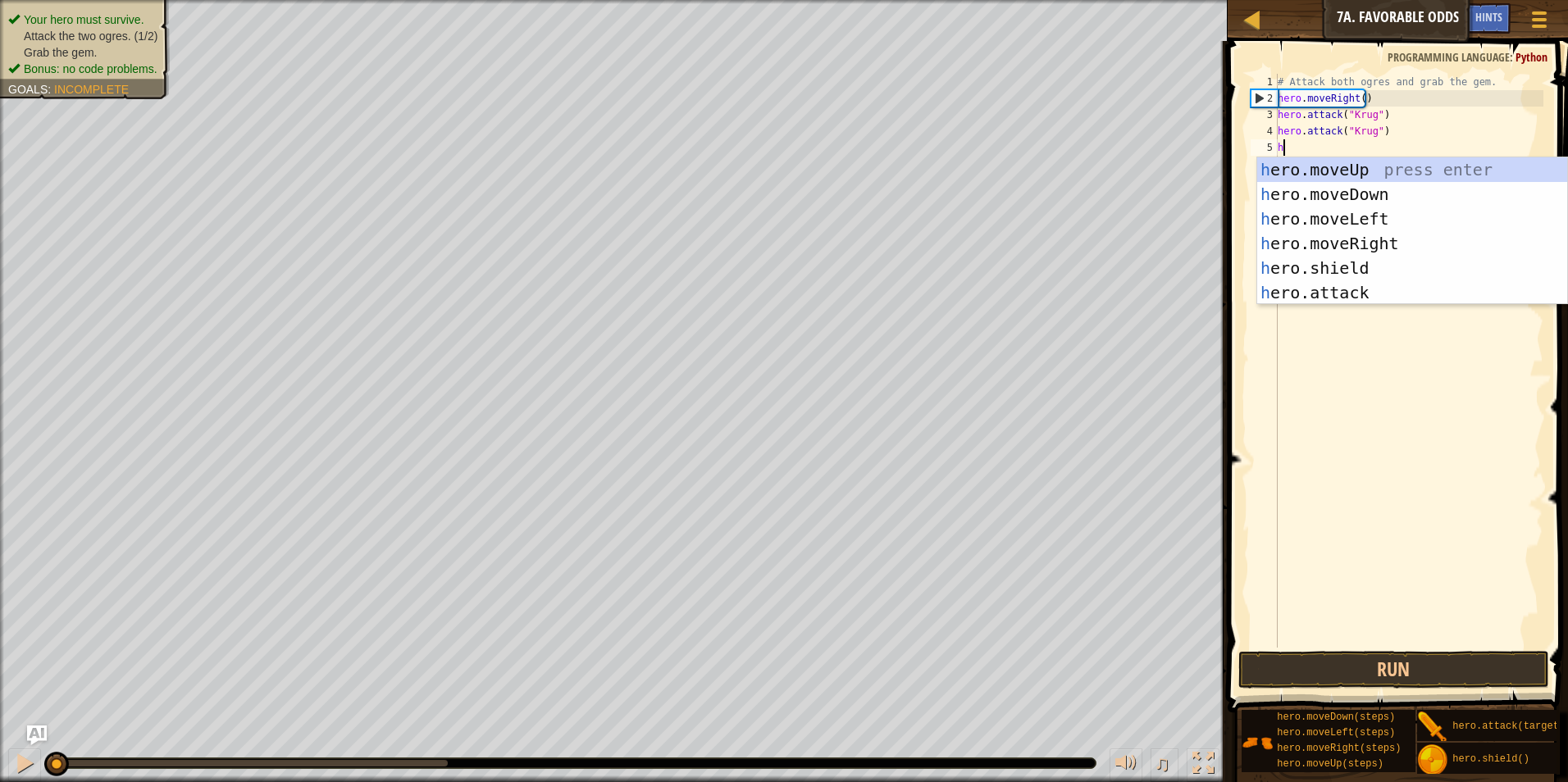
scroll to position [8, 0]
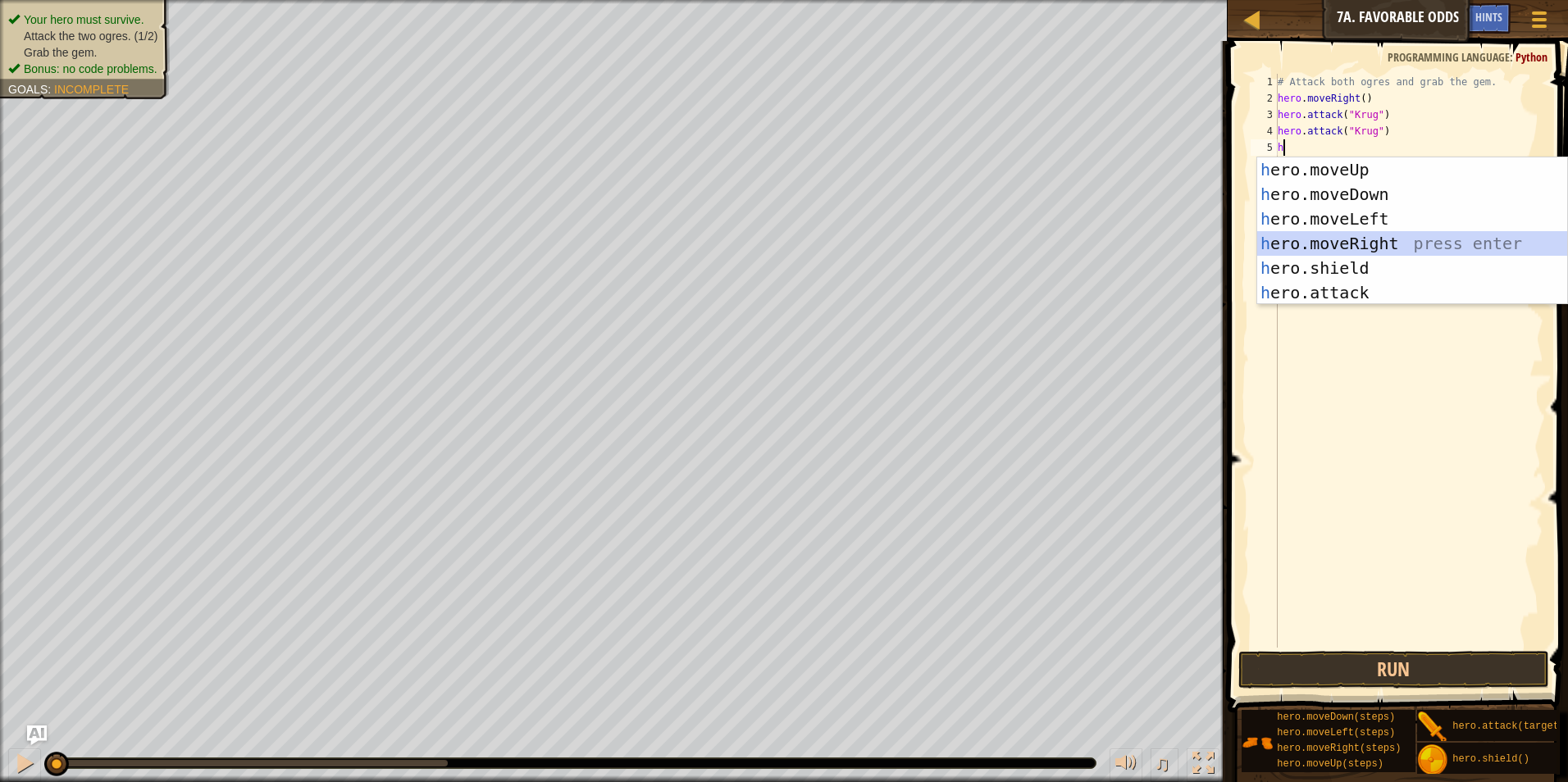
click at [1317, 236] on div "h ero.moveUp press enter h ero.moveDown press enter h ero.moveLeft press enter …" at bounding box center [1412, 256] width 310 height 197
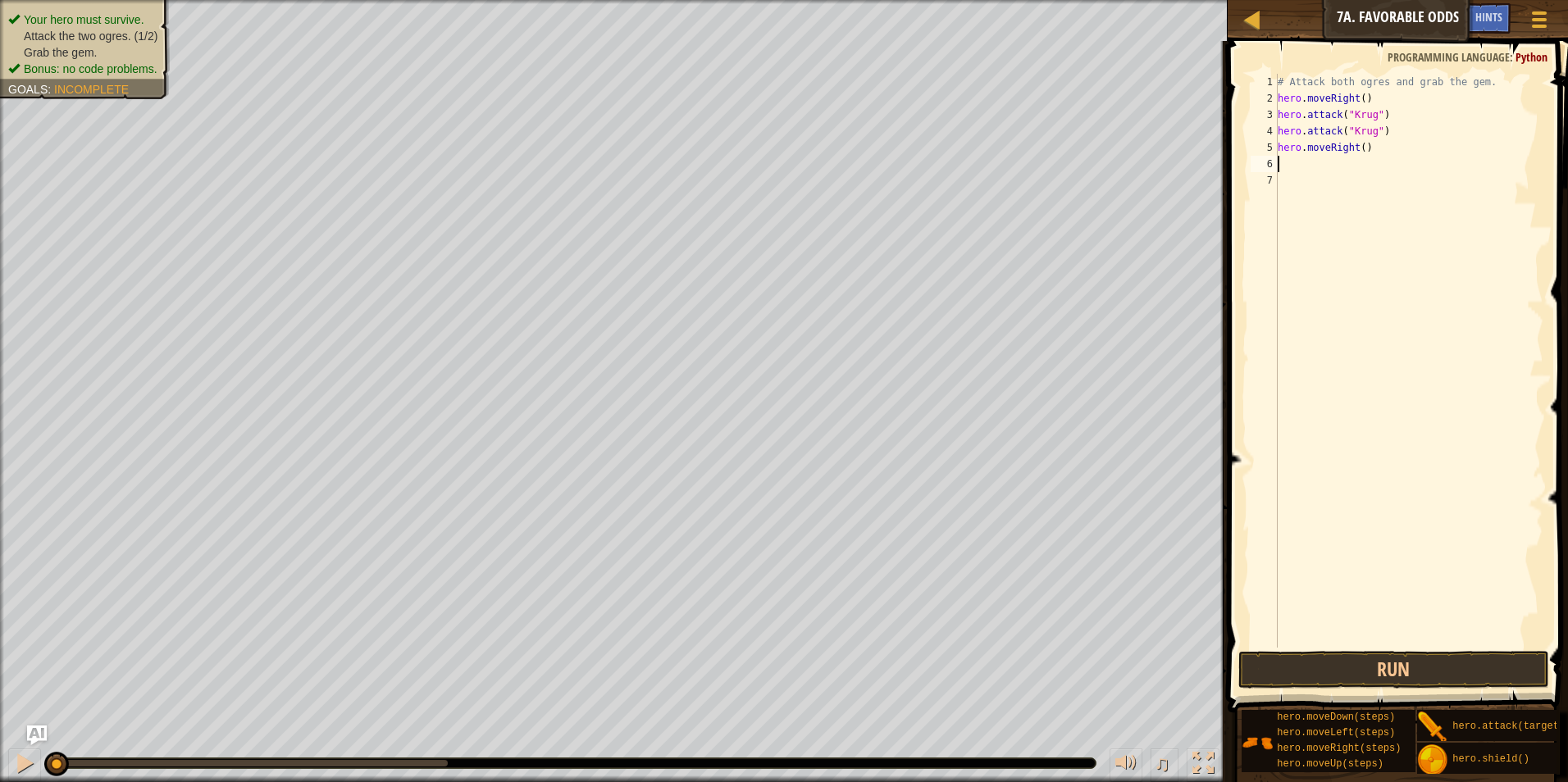
type textarea "h"
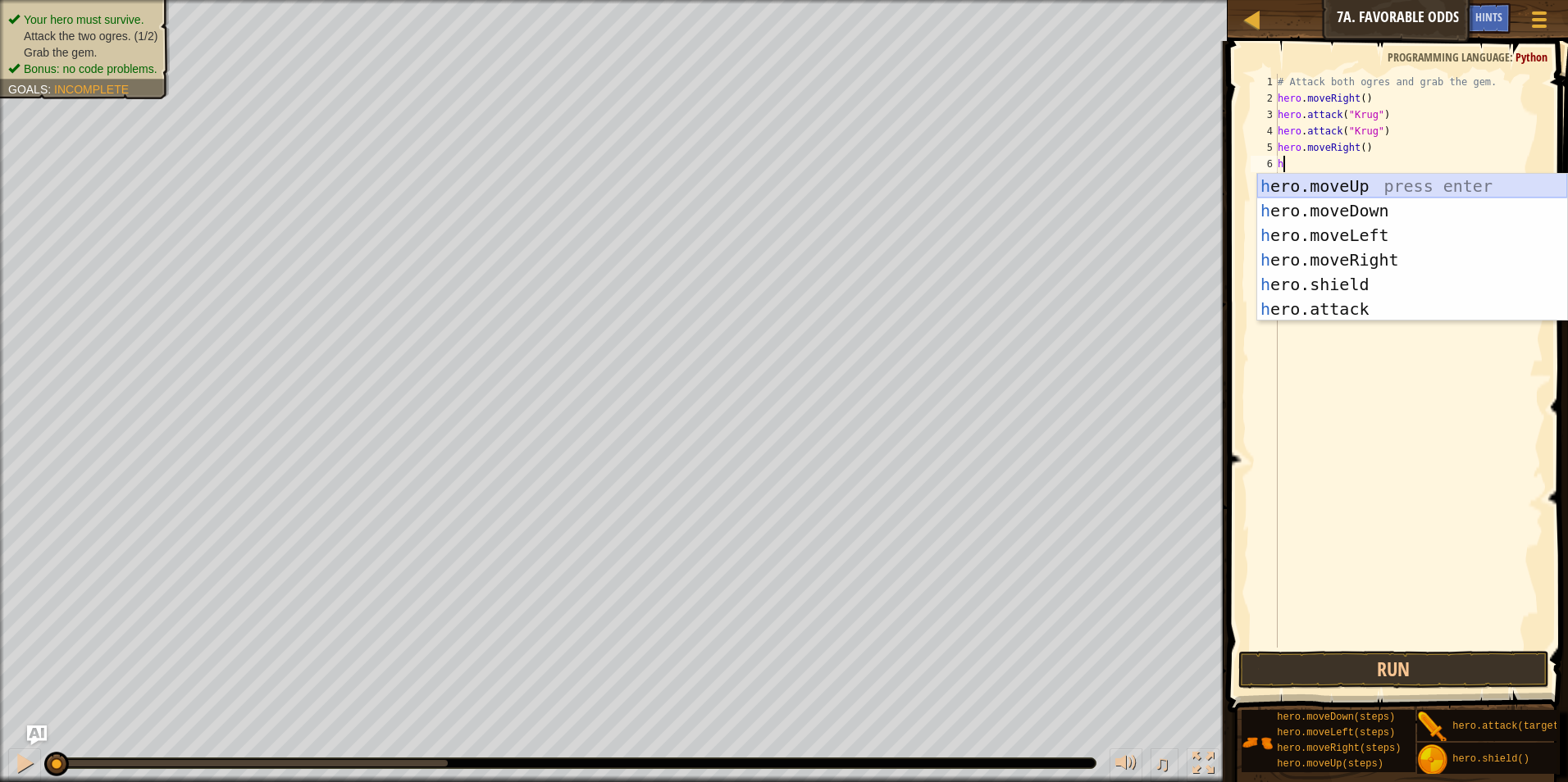
click at [1334, 191] on div "h ero.moveUp press enter h ero.moveDown press enter h ero.moveLeft press enter …" at bounding box center [1412, 272] width 310 height 197
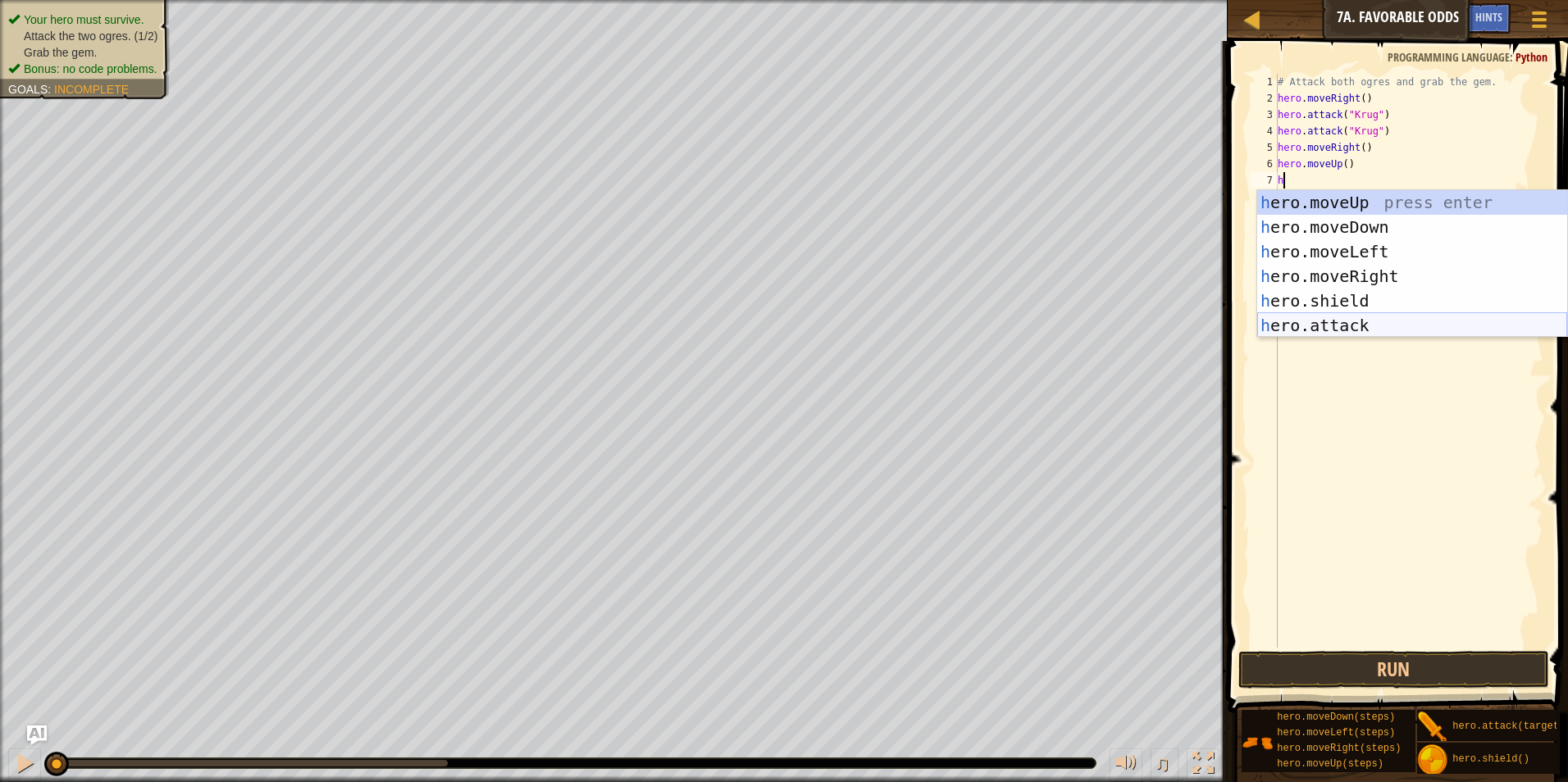
click at [1322, 325] on div "h ero.moveUp press enter h ero.moveDown press enter h ero.moveLeft press enter …" at bounding box center [1412, 288] width 310 height 197
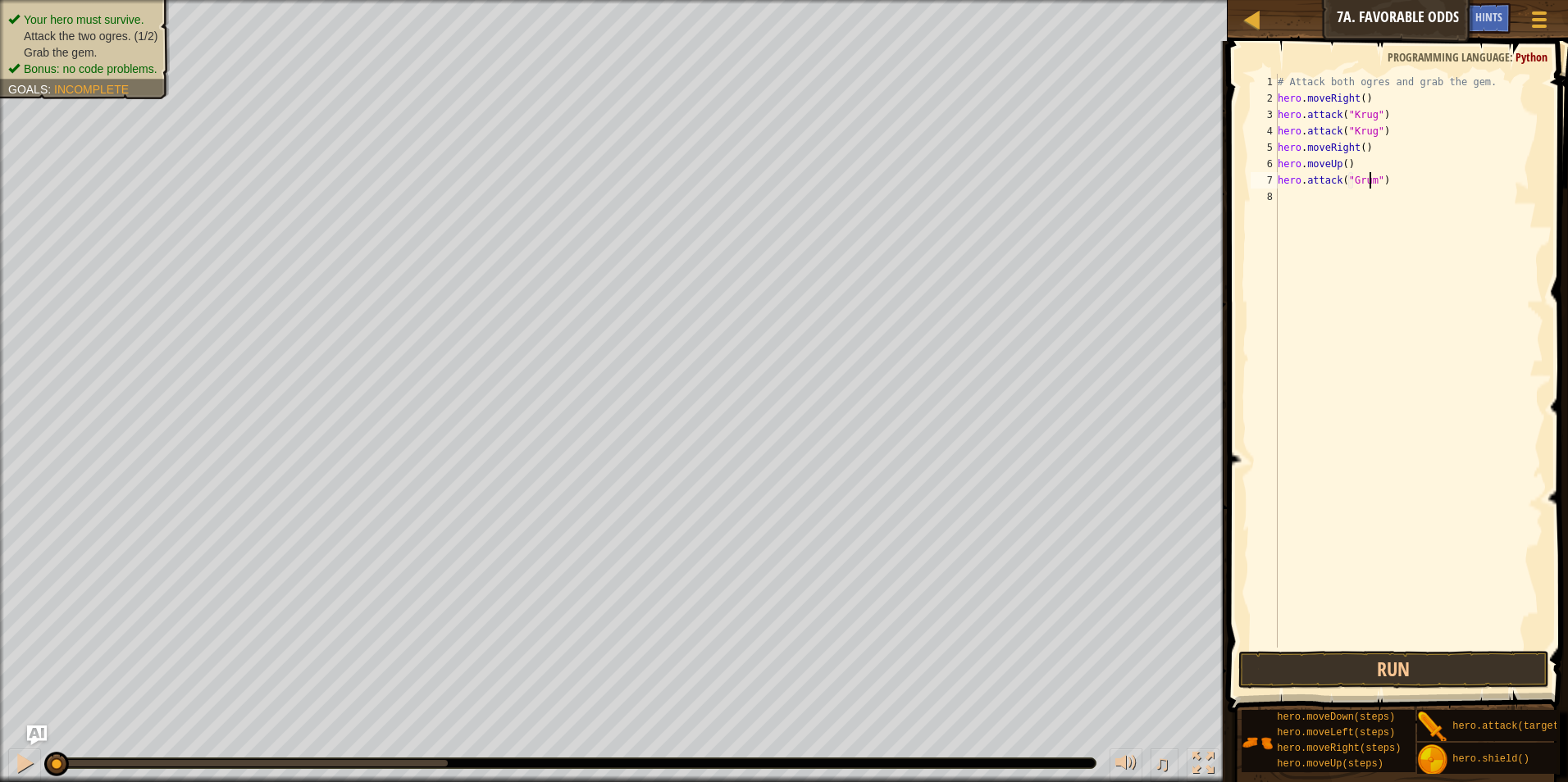
scroll to position [8, 8]
type textarea "hero.attack("Grump")"
click at [1085, 174] on div "Map Introduction to Computer Science 7a. Favorable Odds Game Menu Done Hints As…" at bounding box center [784, 391] width 1568 height 782
click at [1304, 198] on div "# Attack both ogres and grab the gem. hero . moveRight ( ) hero . attack ( "Kru…" at bounding box center [1408, 376] width 269 height 607
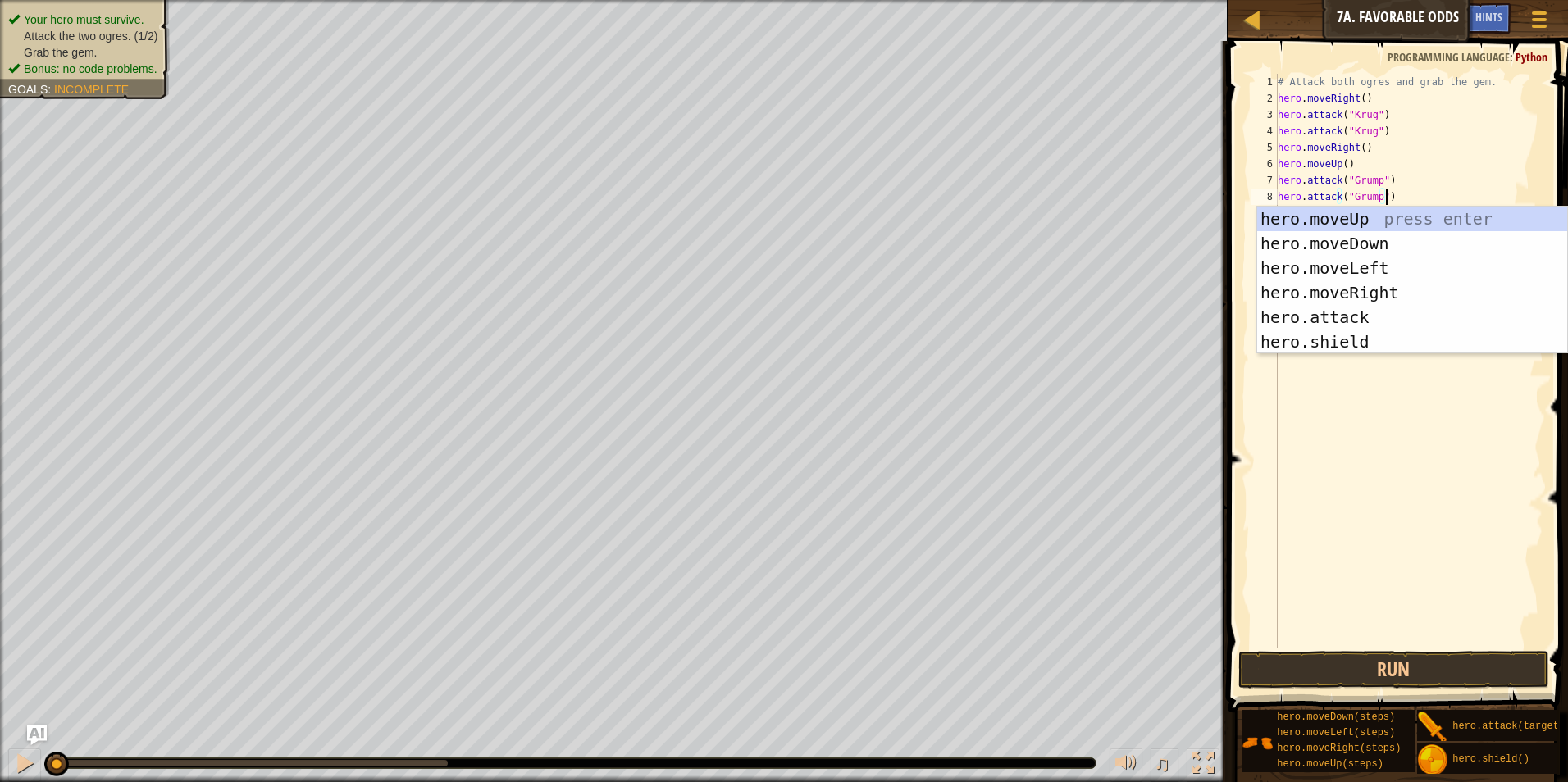
click at [1457, 165] on div "# Attack both ogres and grab the gem. hero . moveRight ( ) hero . attack ( "Kru…" at bounding box center [1408, 376] width 269 height 607
type textarea "hero.moveUp()"
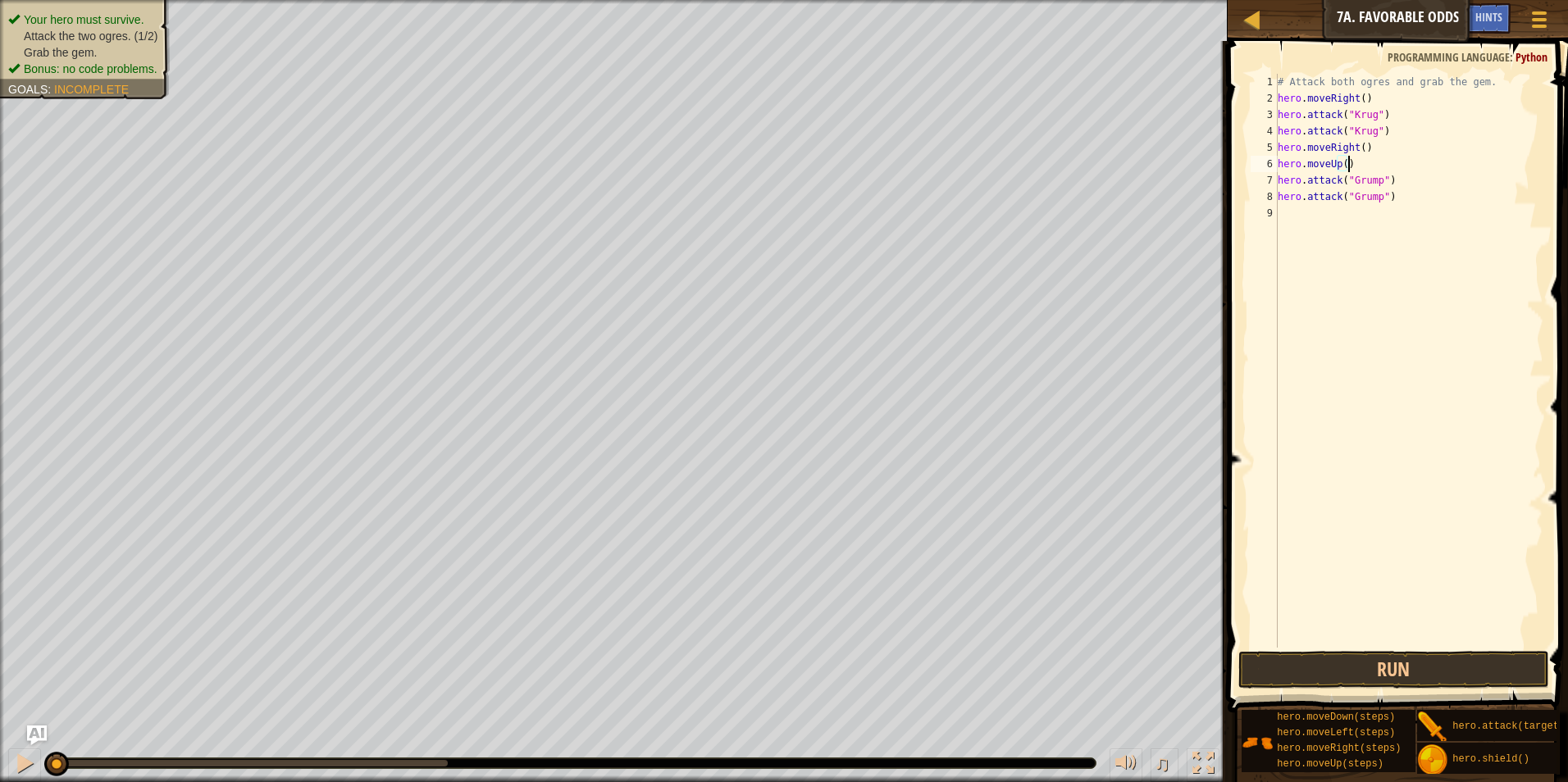
click at [1303, 213] on div "# Attack both ogres and grab the gem. hero . moveRight ( ) hero . attack ( "Kru…" at bounding box center [1408, 376] width 269 height 607
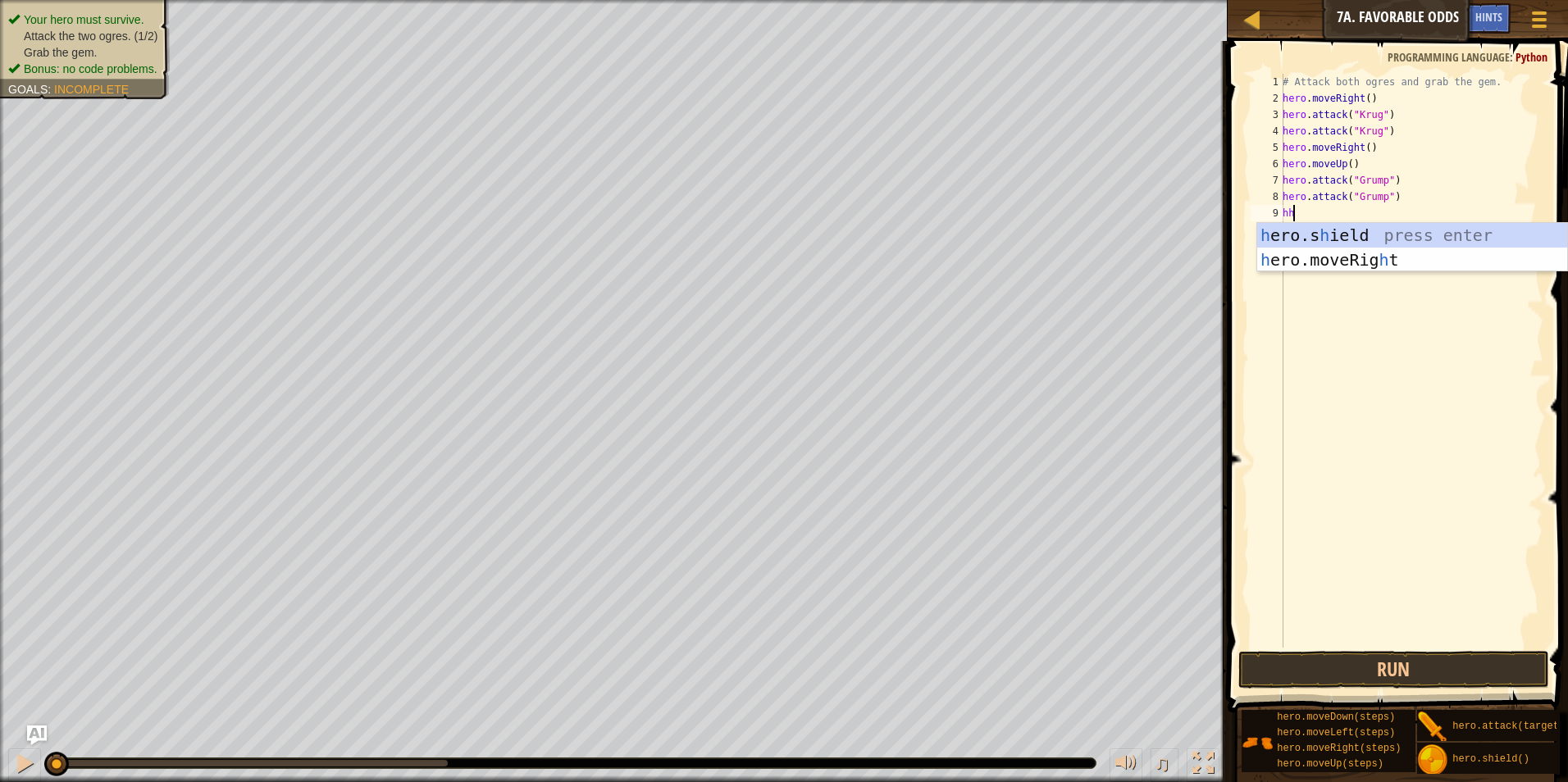
type textarea "h"
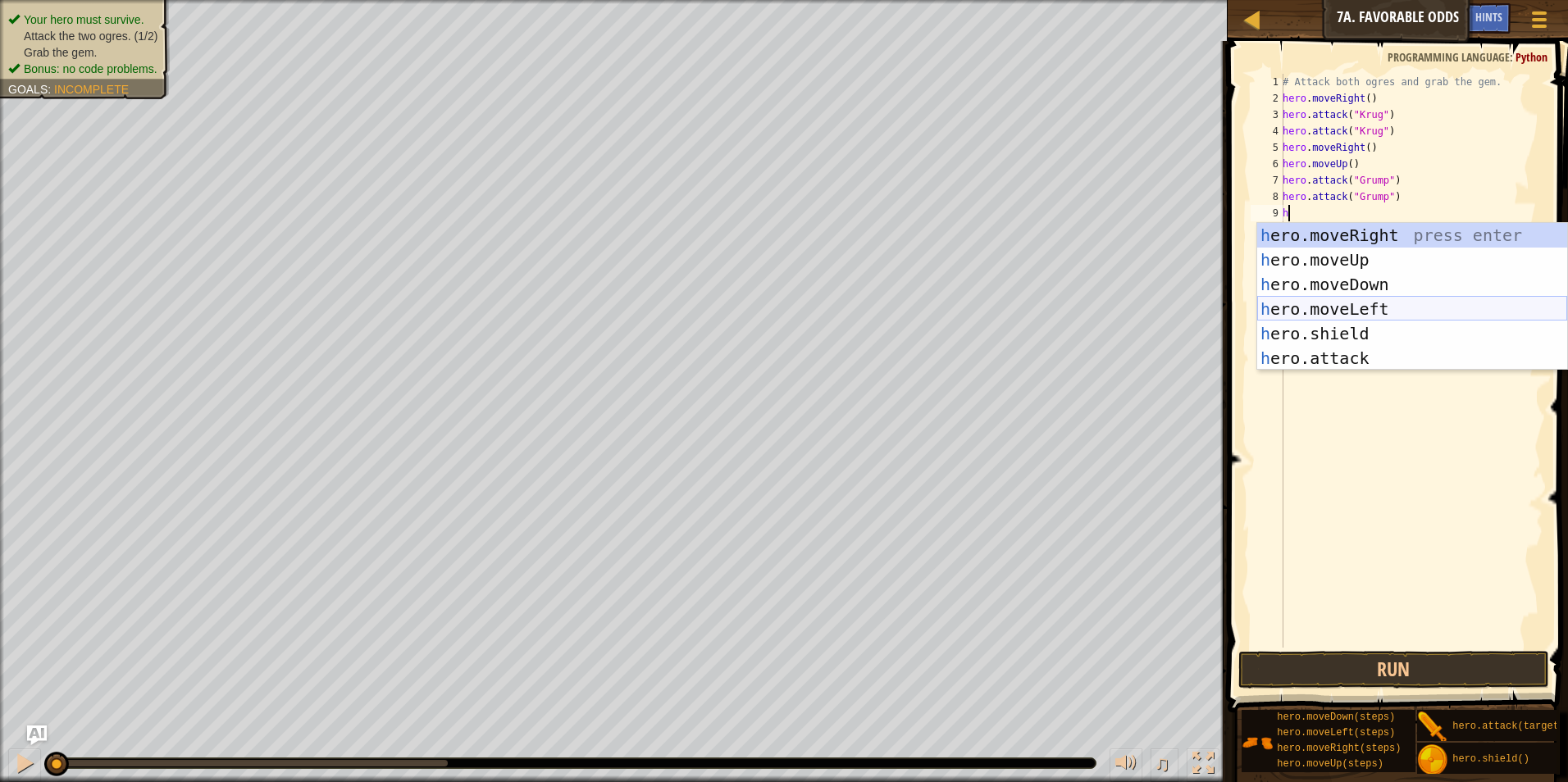
click at [1331, 308] on div "h ero.moveRight press enter h ero.moveUp press enter h ero.moveDown press enter…" at bounding box center [1412, 321] width 310 height 197
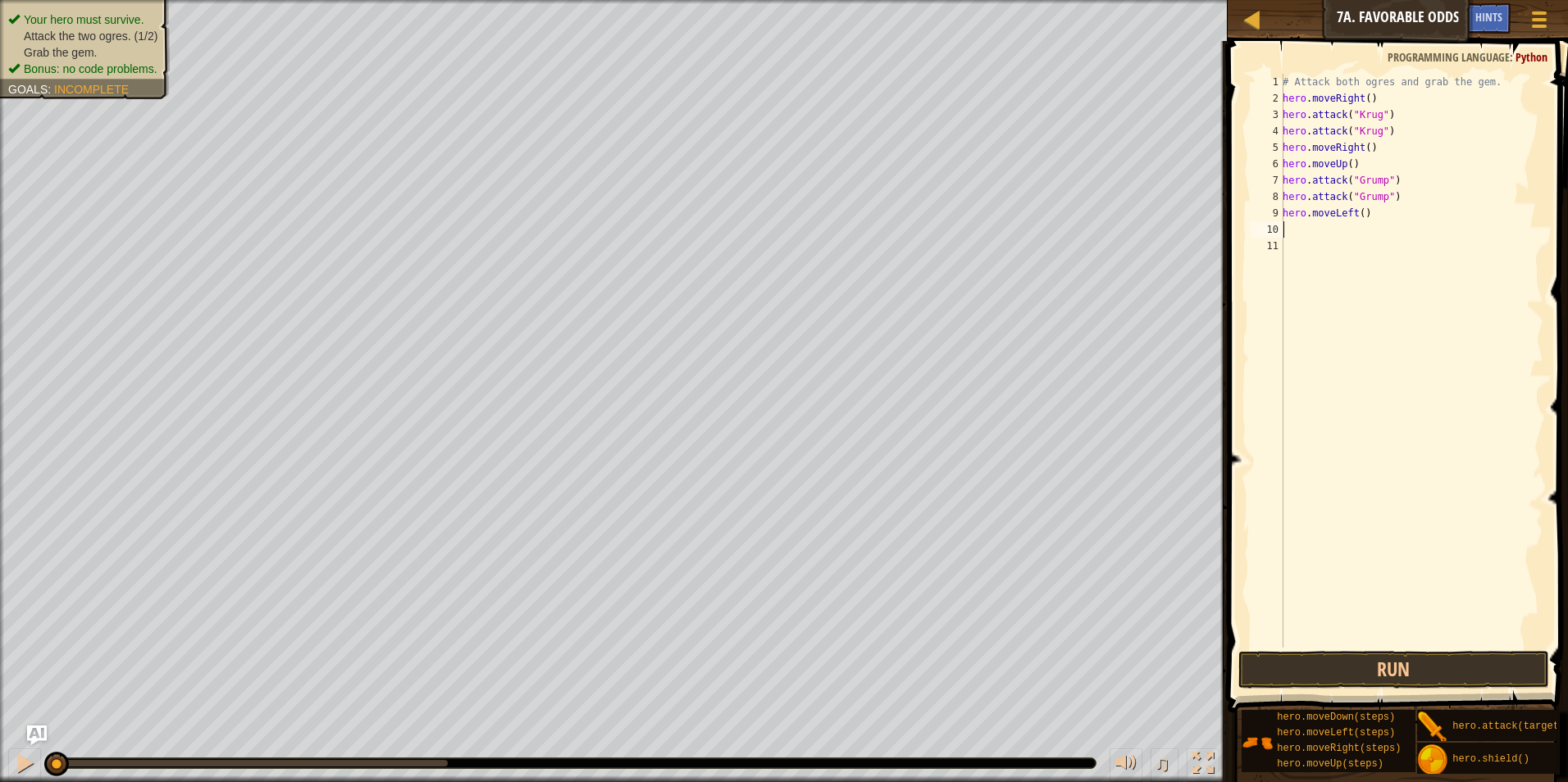
type textarea "f"
type textarea "h"
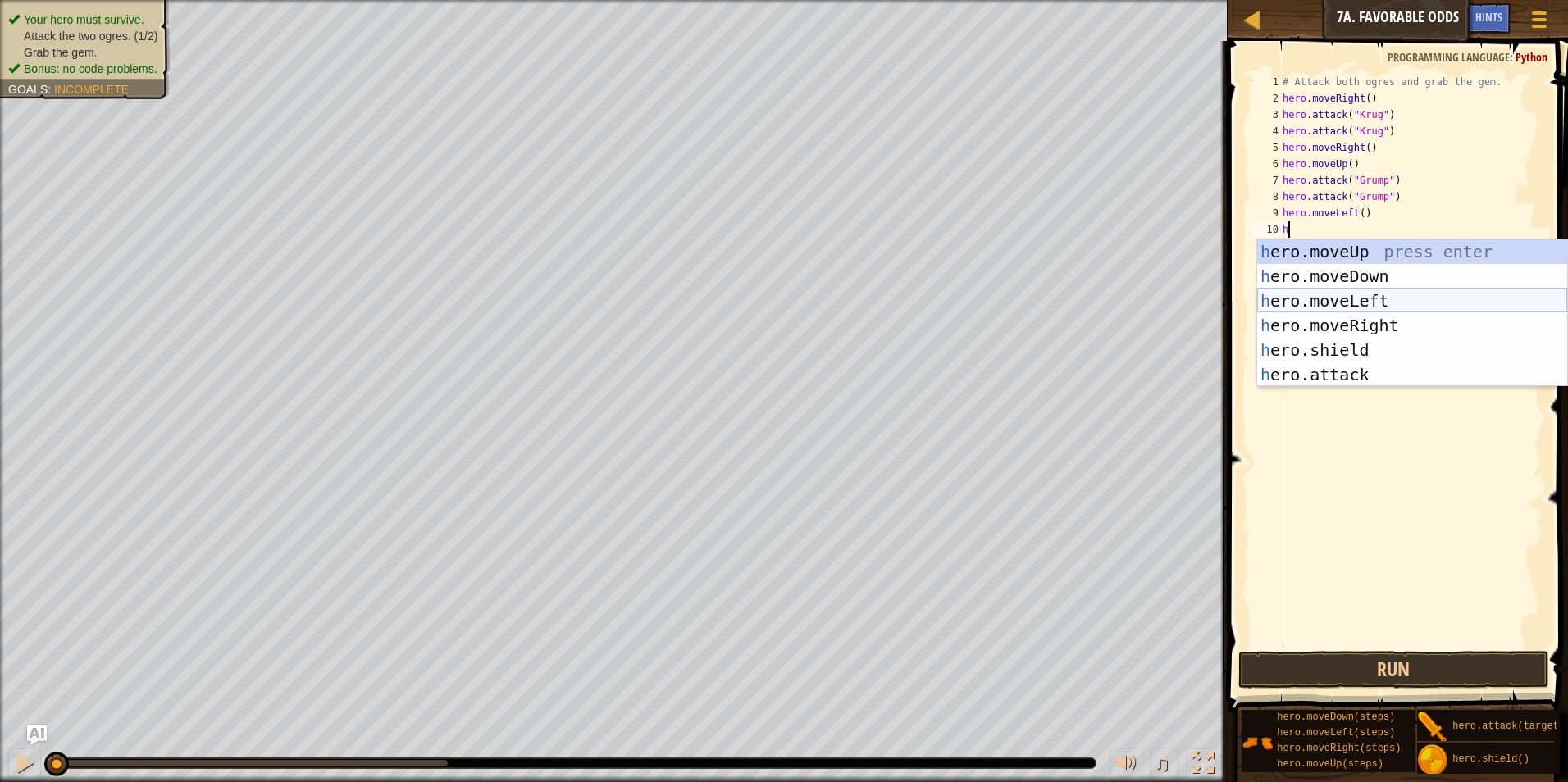
click at [1340, 303] on div "h ero.moveUp press enter h ero.moveDown press enter h ero.moveLeft press enter …" at bounding box center [1412, 337] width 310 height 197
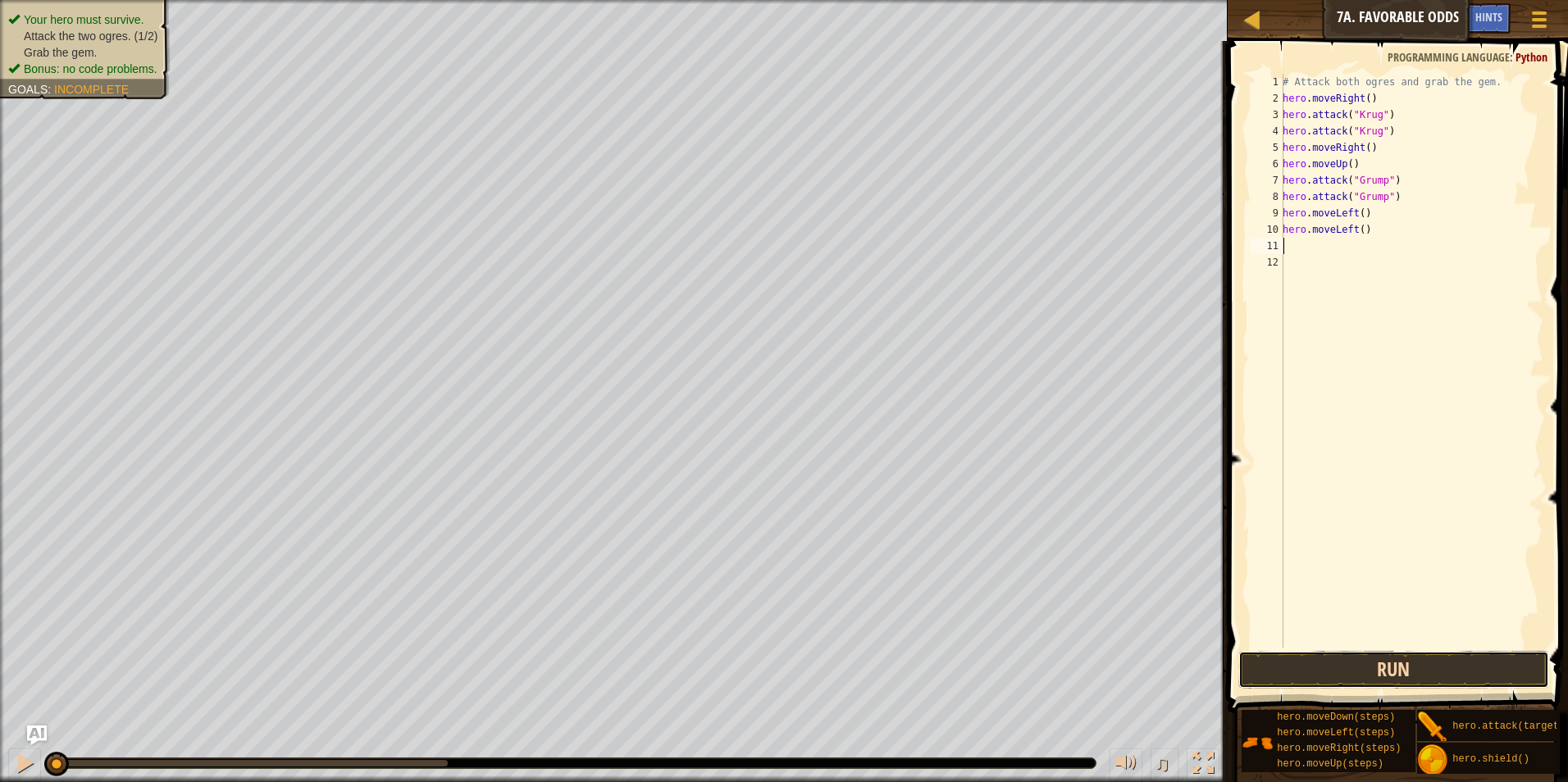
click at [1354, 667] on button "Run" at bounding box center [1394, 670] width 311 height 38
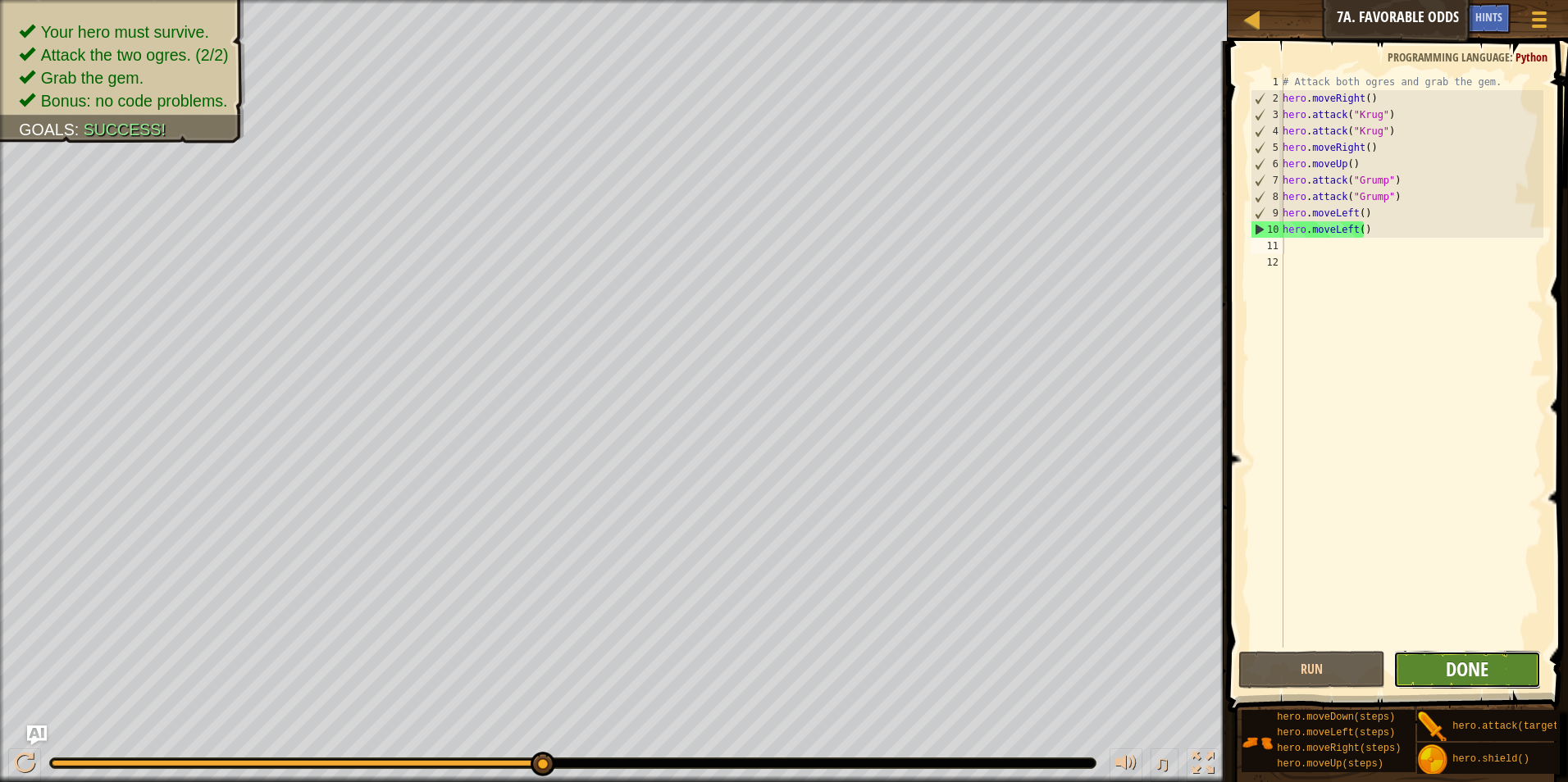
click at [1470, 666] on span "Done" at bounding box center [1468, 669] width 43 height 26
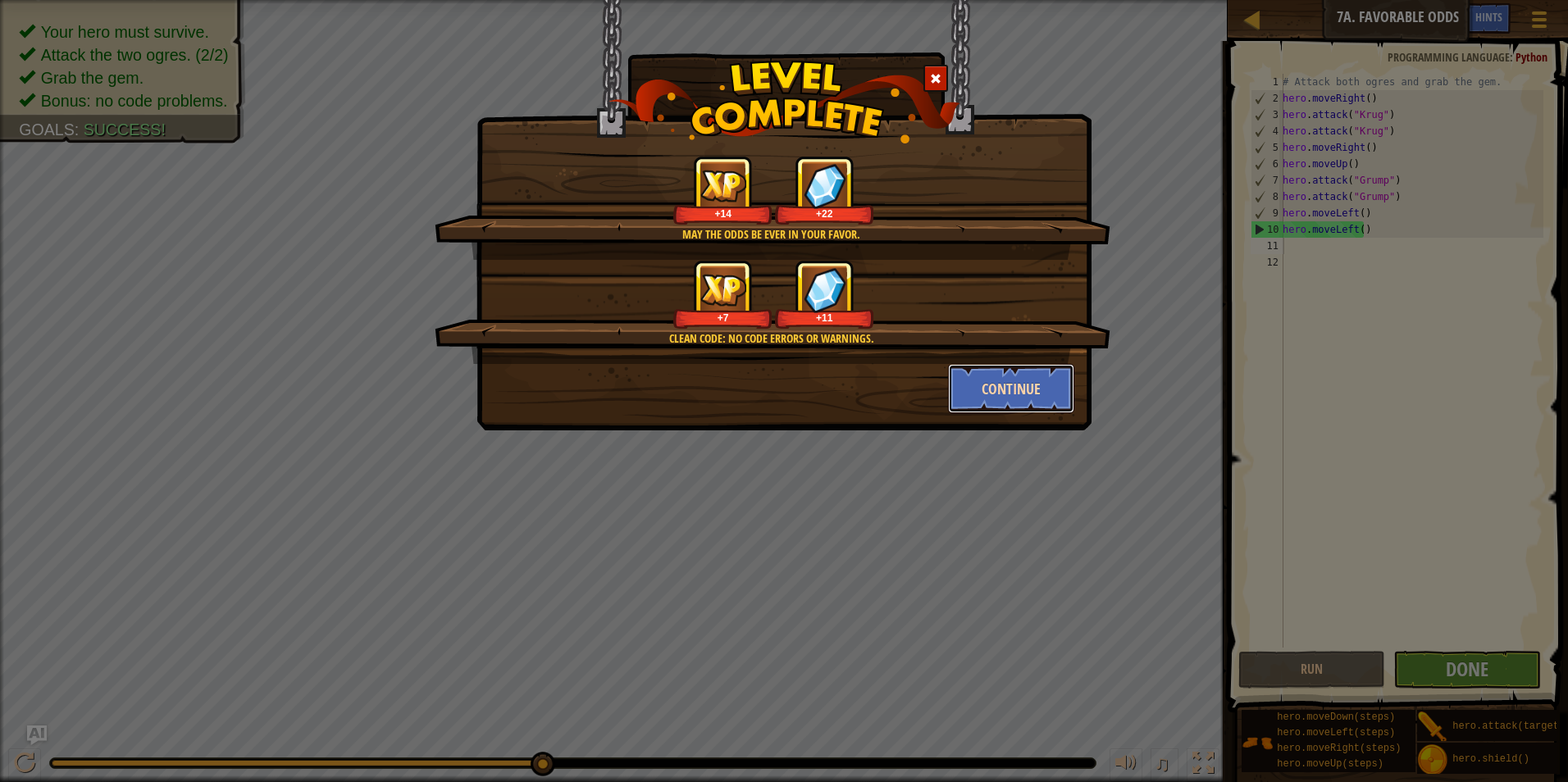
click at [980, 393] on button "Continue" at bounding box center [1012, 389] width 127 height 49
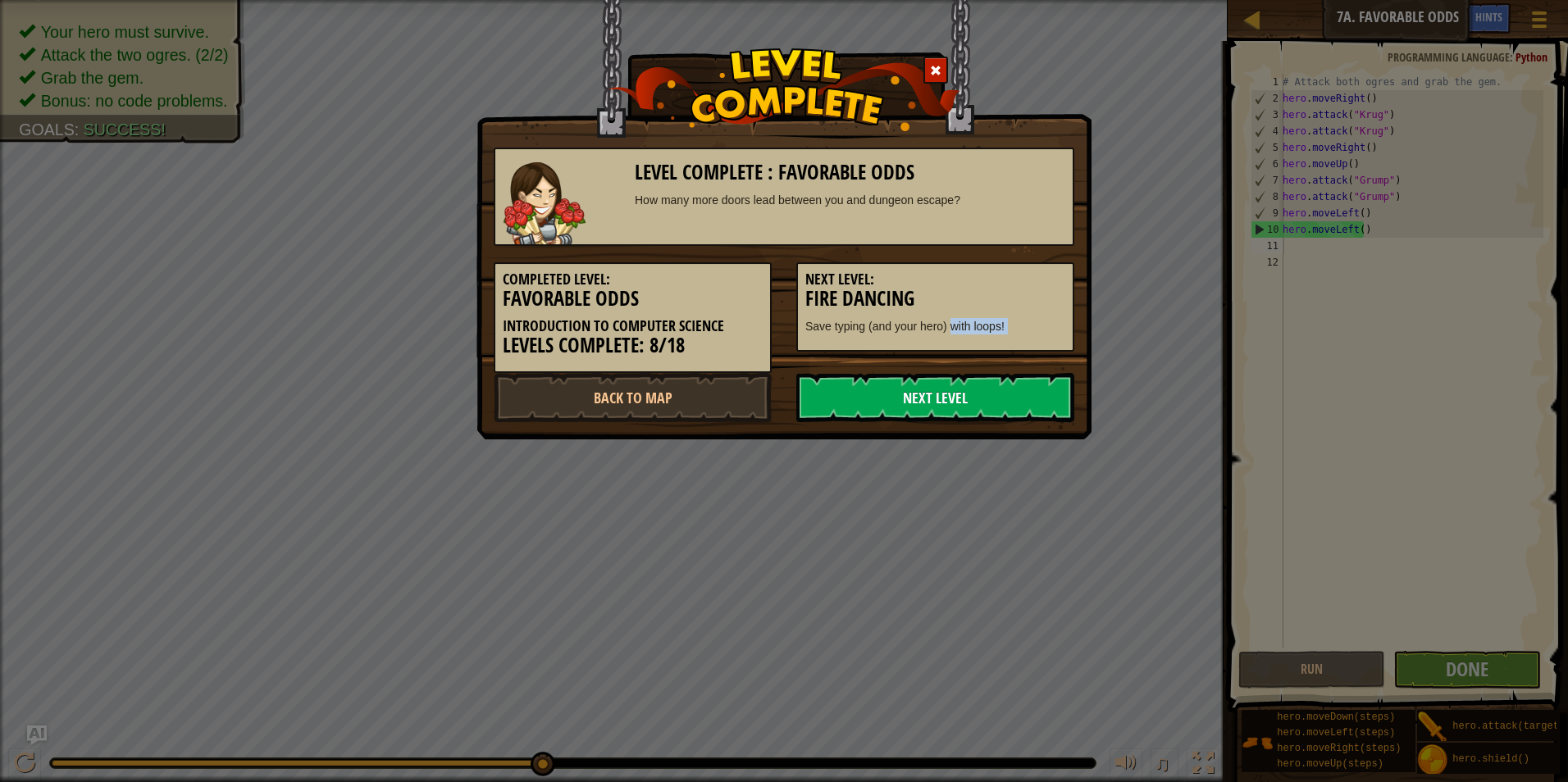
drag, startPoint x: 953, startPoint y: 369, endPoint x: 956, endPoint y: 377, distance: 8.5
click at [956, 377] on div "Level Complete : Favorable Odds How many more doors lead between you and dungeo…" at bounding box center [784, 277] width 581 height 291
drag, startPoint x: 956, startPoint y: 377, endPoint x: 952, endPoint y: 395, distance: 18.4
click at [952, 395] on link "Next Level" at bounding box center [936, 397] width 278 height 49
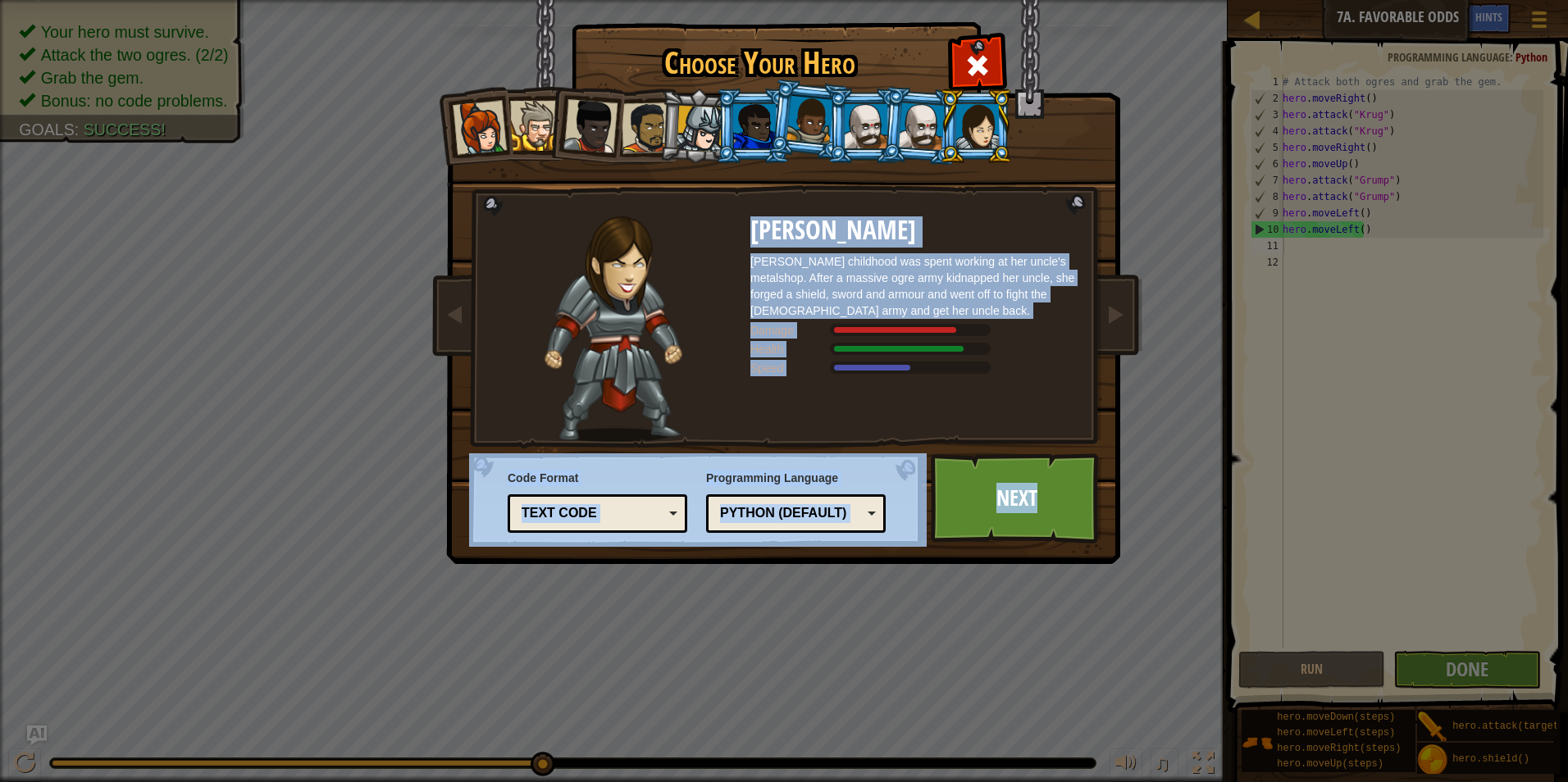
click at [907, 121] on div at bounding box center [922, 125] width 46 height 46
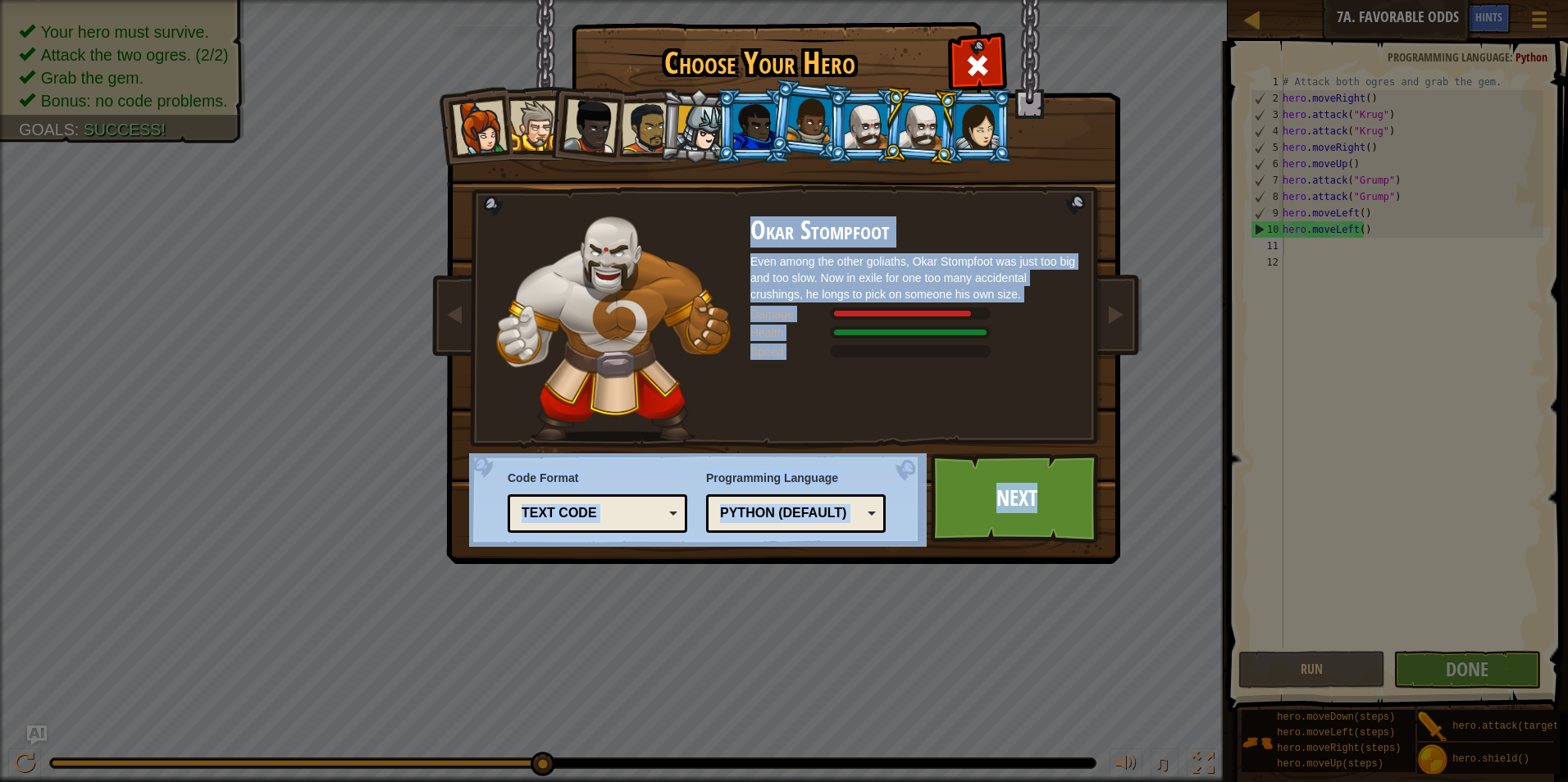
click at [836, 262] on div "Even among the other goliaths, Okar Stompfoot was just too big and too slow. No…" at bounding box center [914, 278] width 328 height 49
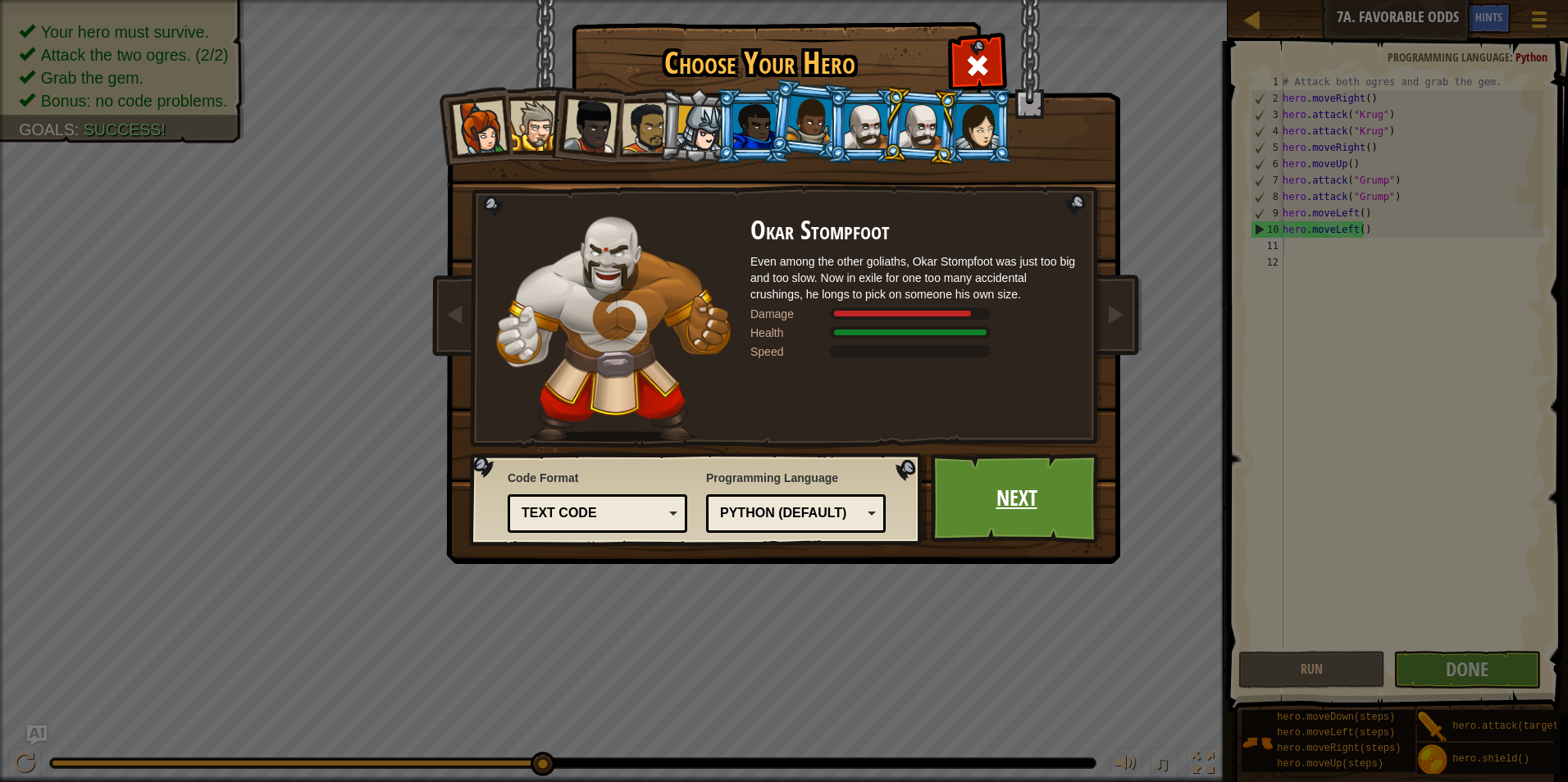
click at [996, 498] on link "Next" at bounding box center [1016, 499] width 171 height 90
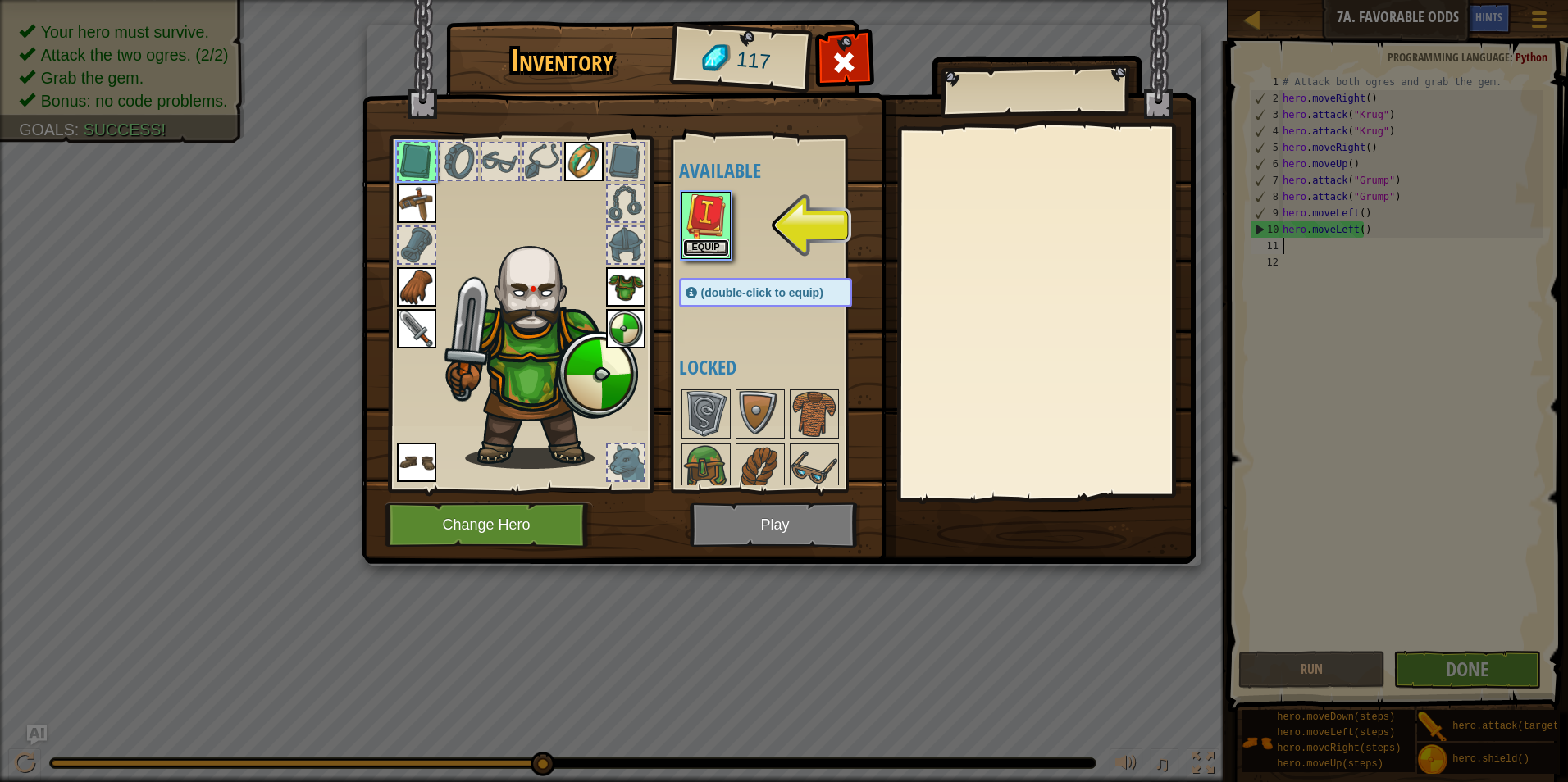
click at [711, 251] on button "Equip" at bounding box center [706, 248] width 46 height 17
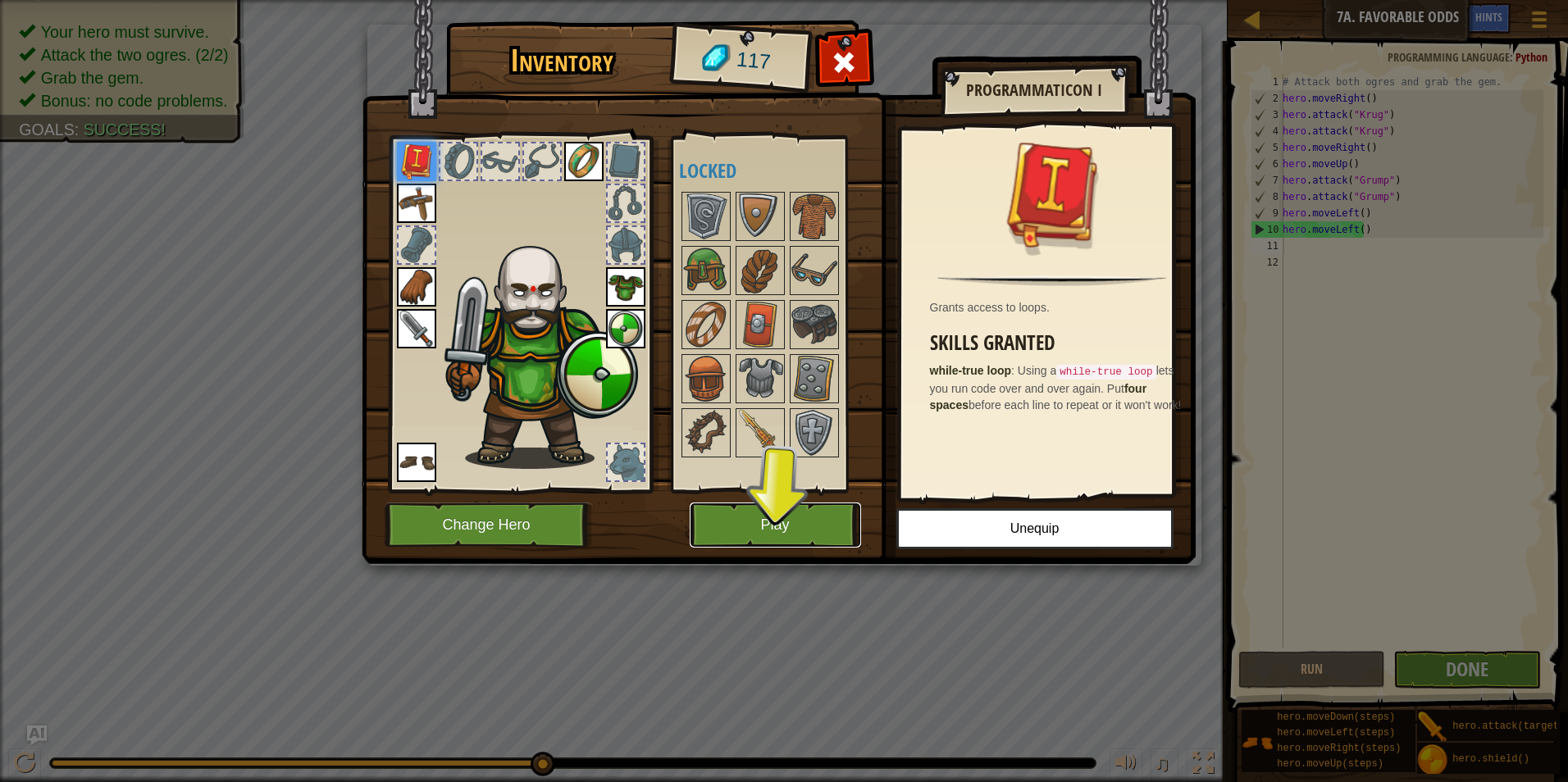
click at [796, 528] on button "Play" at bounding box center [775, 525] width 171 height 45
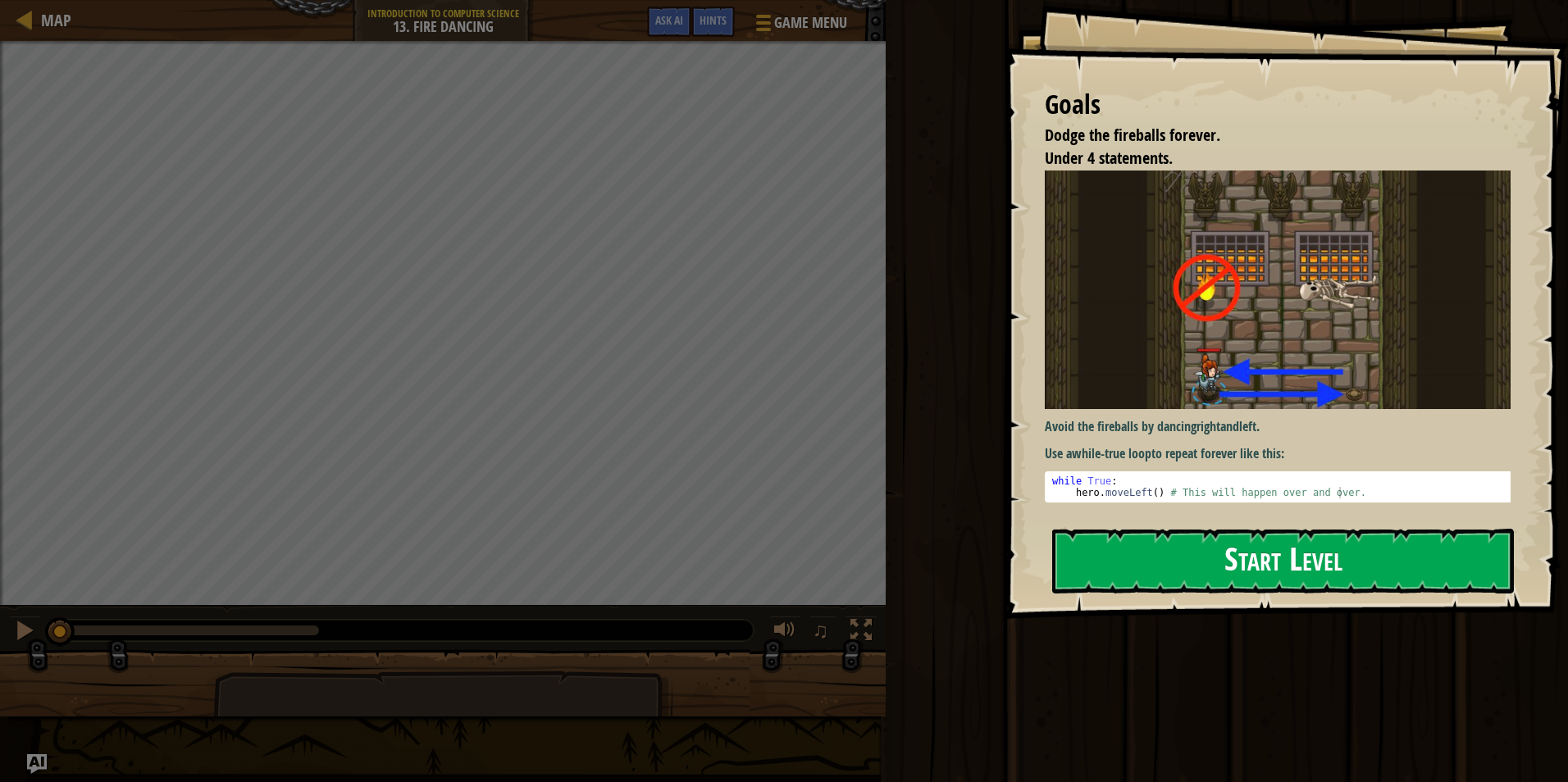
click at [1263, 581] on button "Start Level" at bounding box center [1283, 561] width 462 height 65
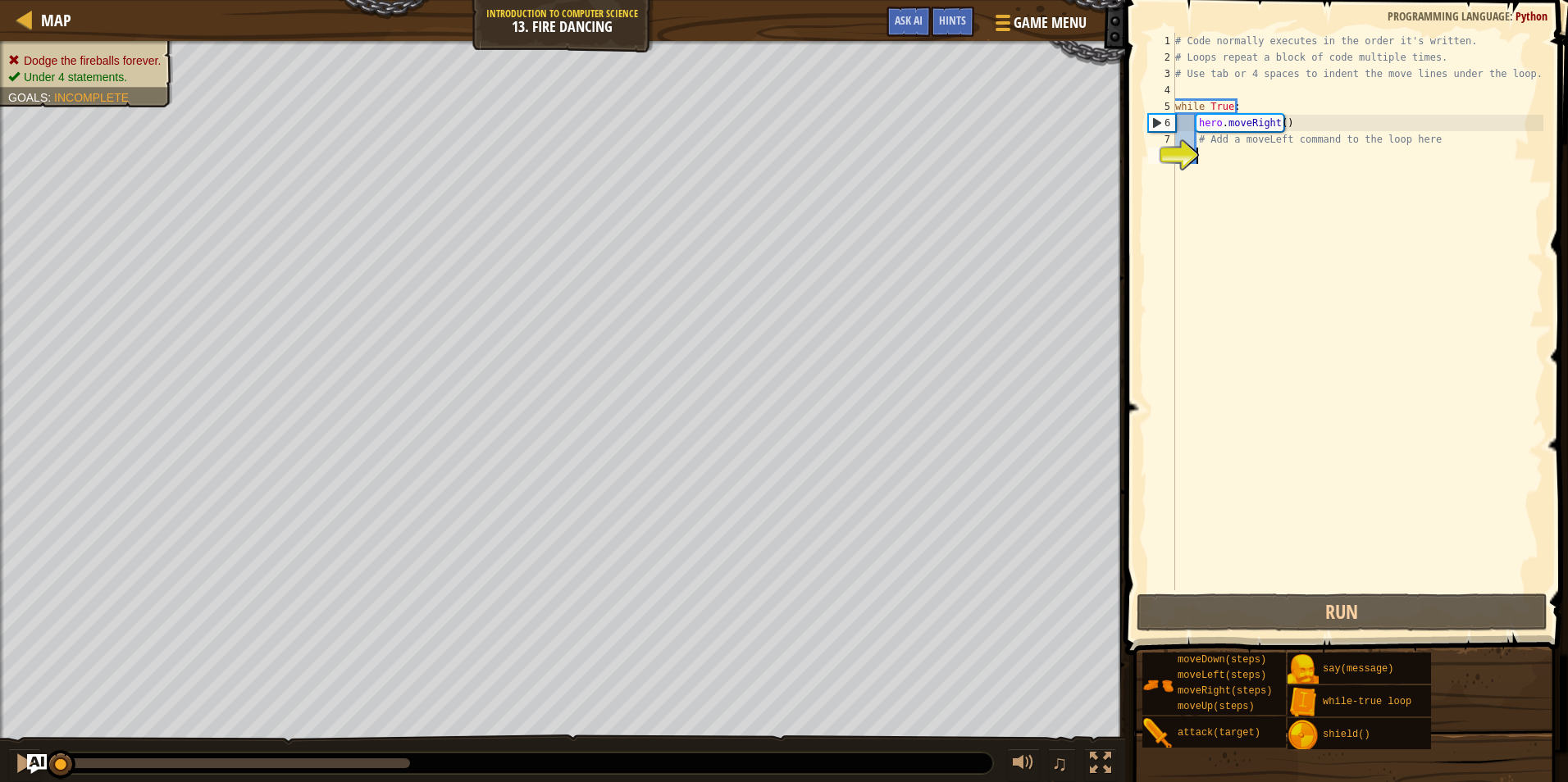
type textarea "h"
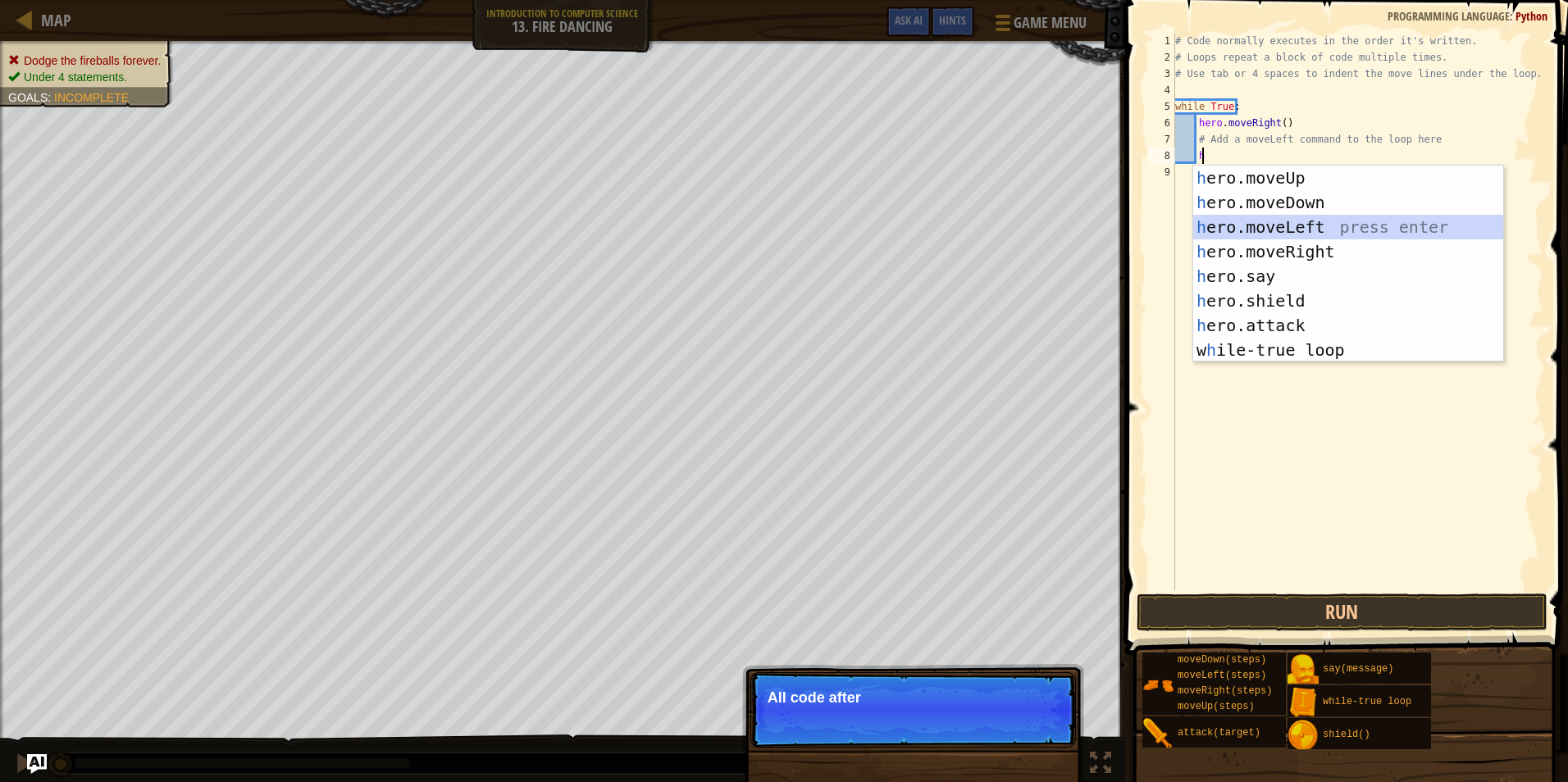
click at [1292, 238] on div "h ero.moveUp press enter h ero.moveDown press enter h ero.moveLeft press enter …" at bounding box center [1348, 289] width 310 height 246
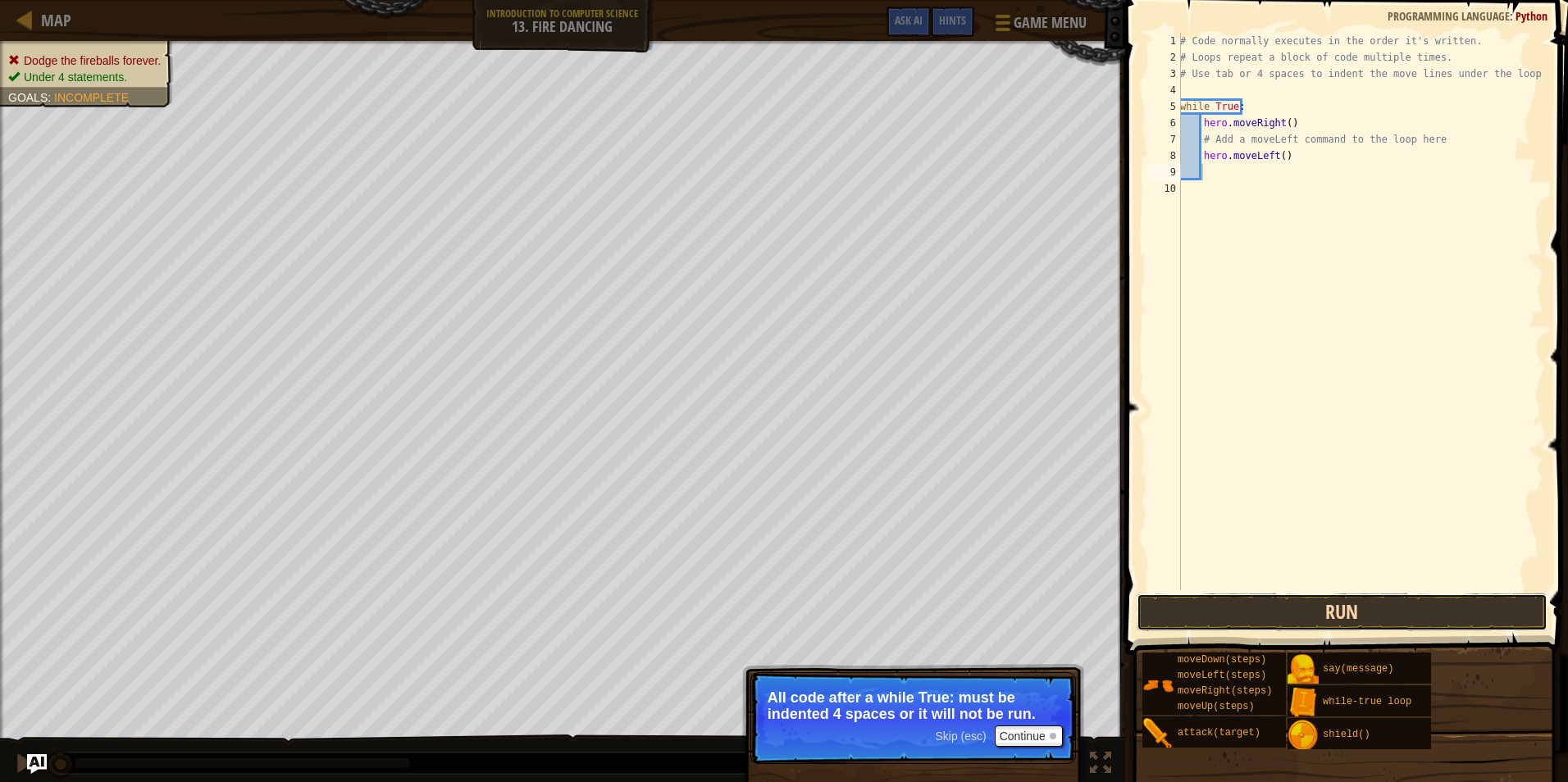
click at [1246, 618] on button "Run" at bounding box center [1342, 612] width 411 height 38
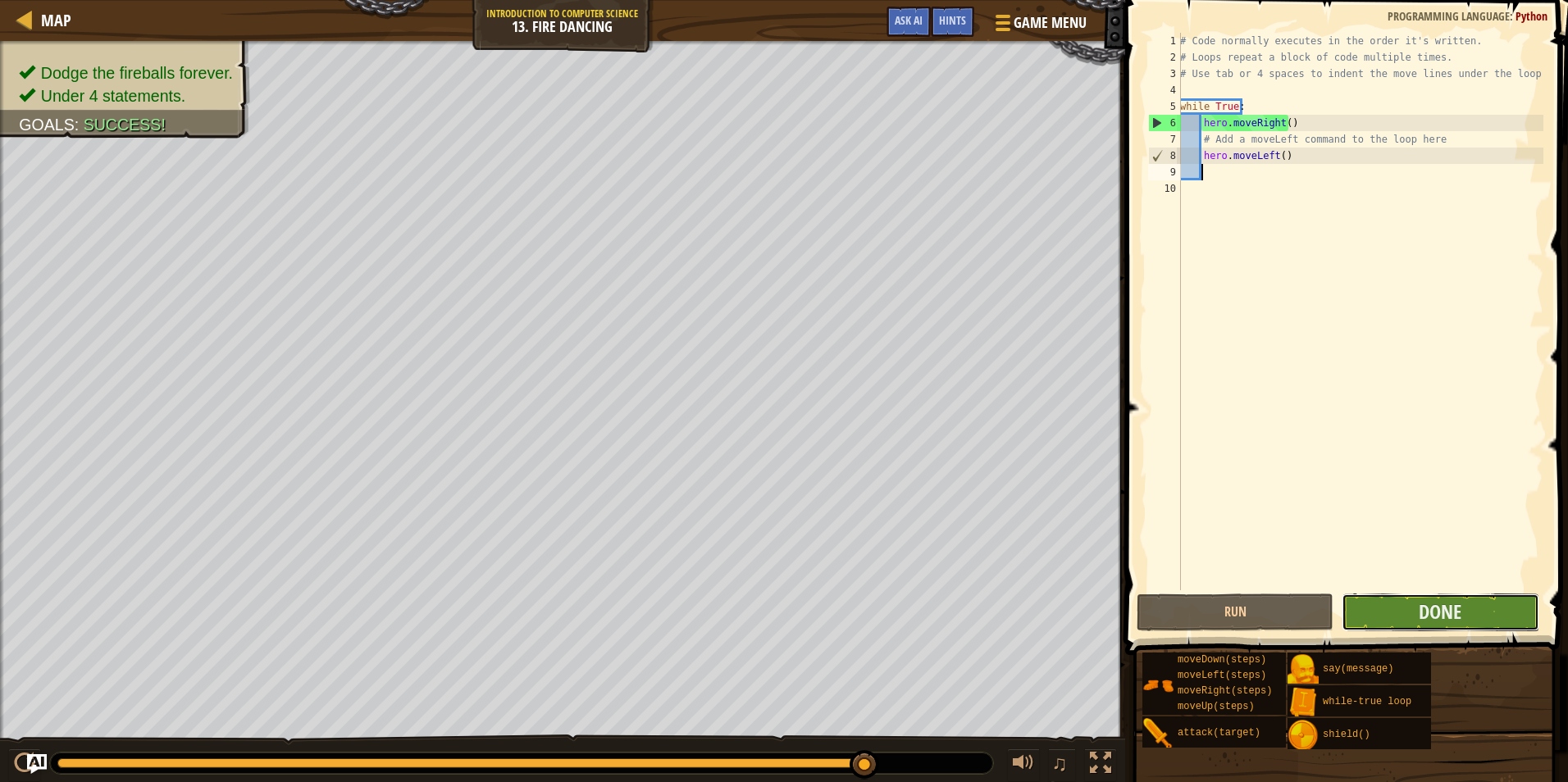
click at [1414, 598] on button "Done" at bounding box center [1440, 612] width 197 height 38
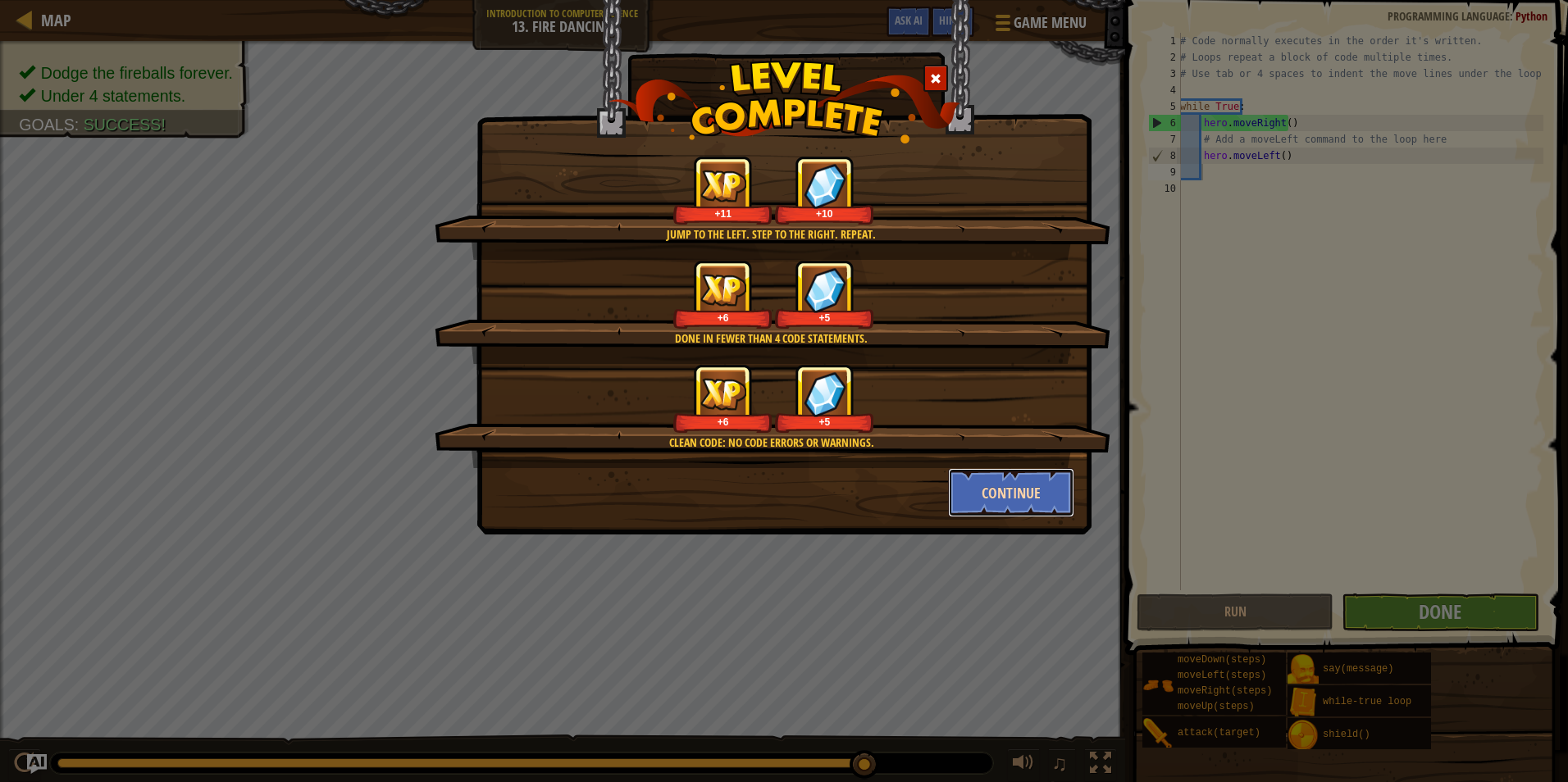
click at [979, 495] on button "Continue" at bounding box center [1012, 493] width 127 height 49
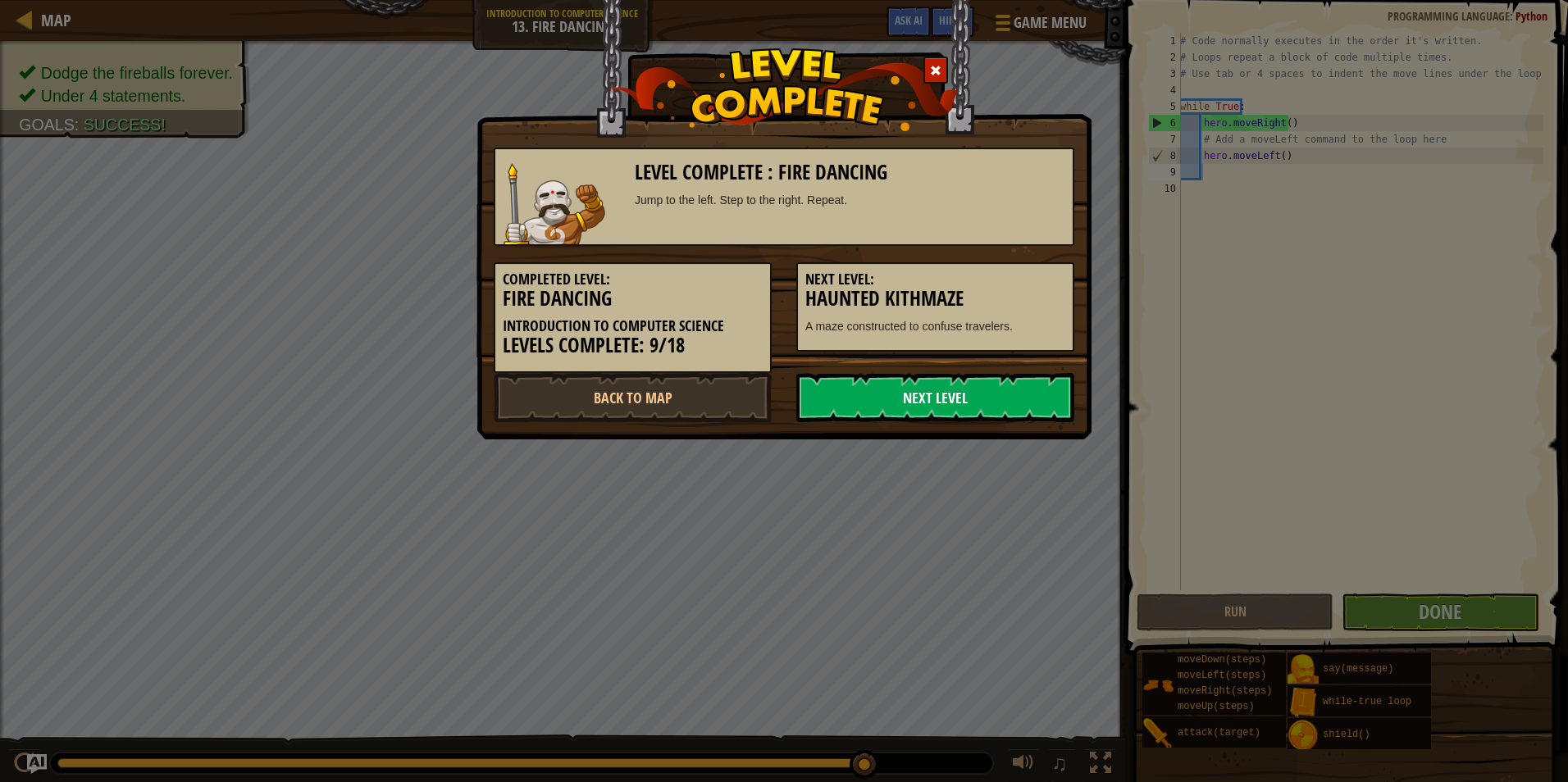
click at [988, 383] on link "Next Level" at bounding box center [936, 397] width 278 height 49
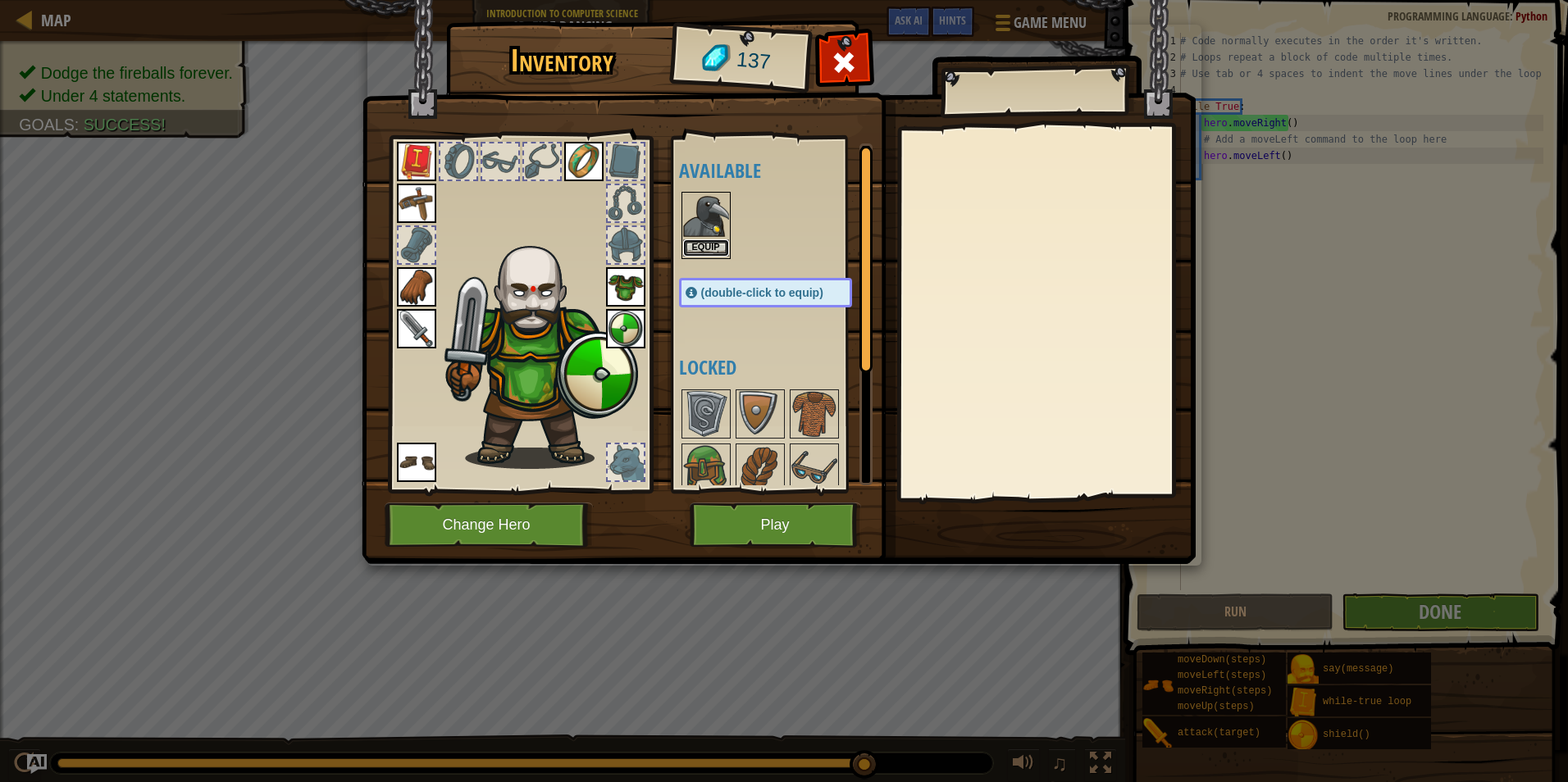
click at [707, 244] on button "Equip" at bounding box center [706, 248] width 46 height 17
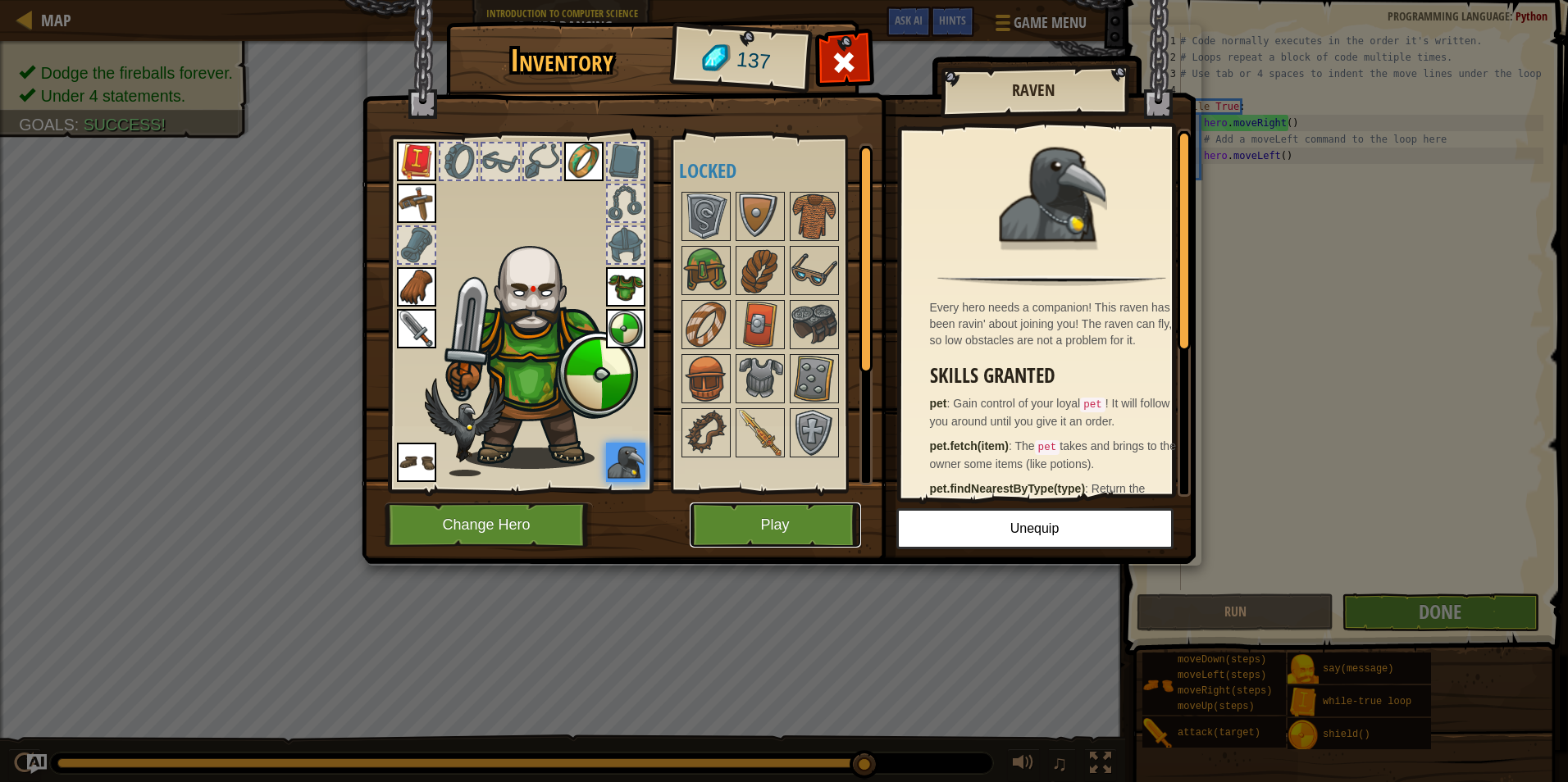
click at [760, 513] on button "Play" at bounding box center [775, 525] width 171 height 45
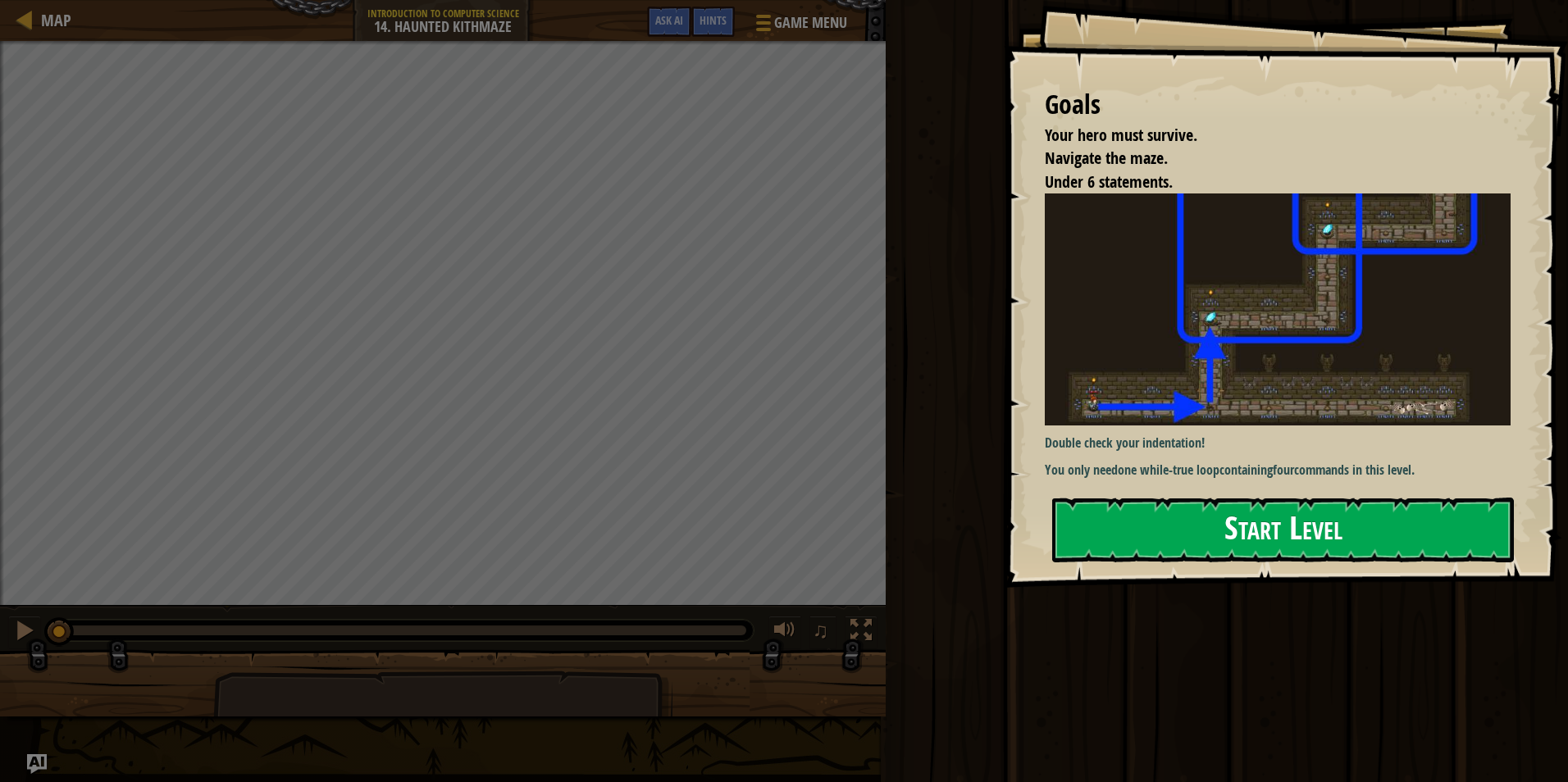
click at [1097, 537] on button "Start Level" at bounding box center [1283, 530] width 462 height 65
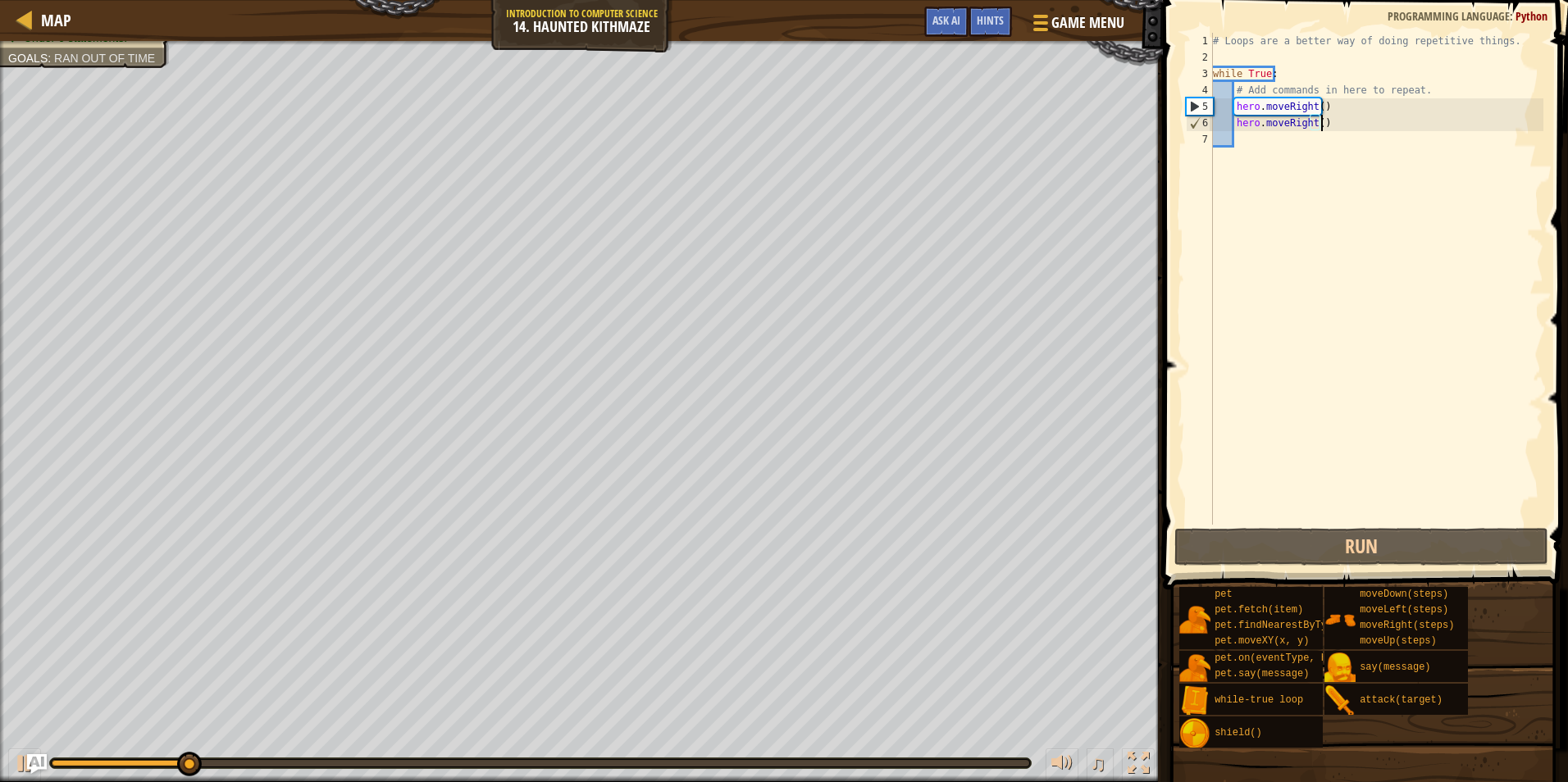
click at [1352, 122] on div "# Loops are a better way of doing repetitive things. while True : # Add command…" at bounding box center [1377, 295] width 334 height 525
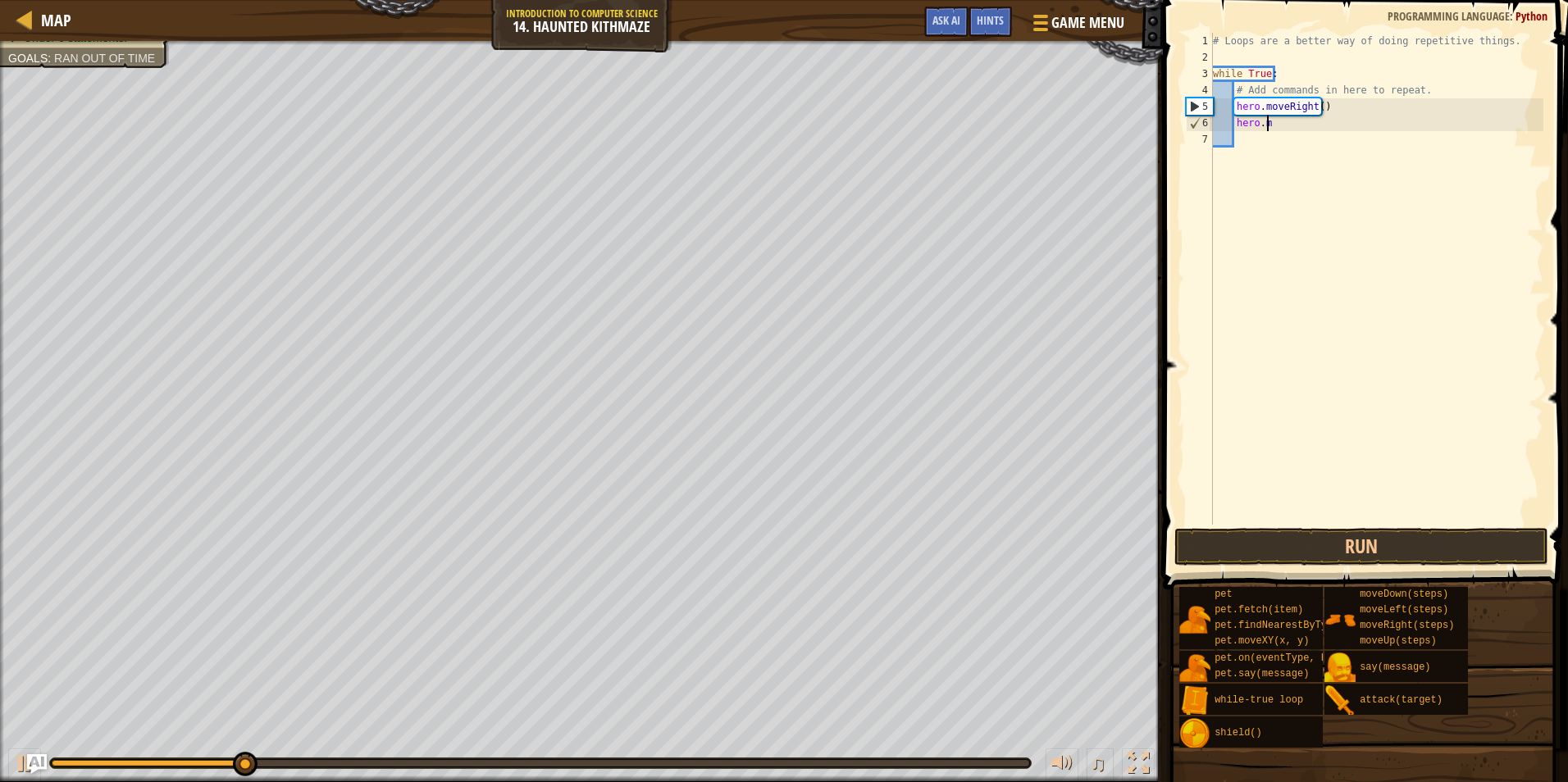
type textarea "h"
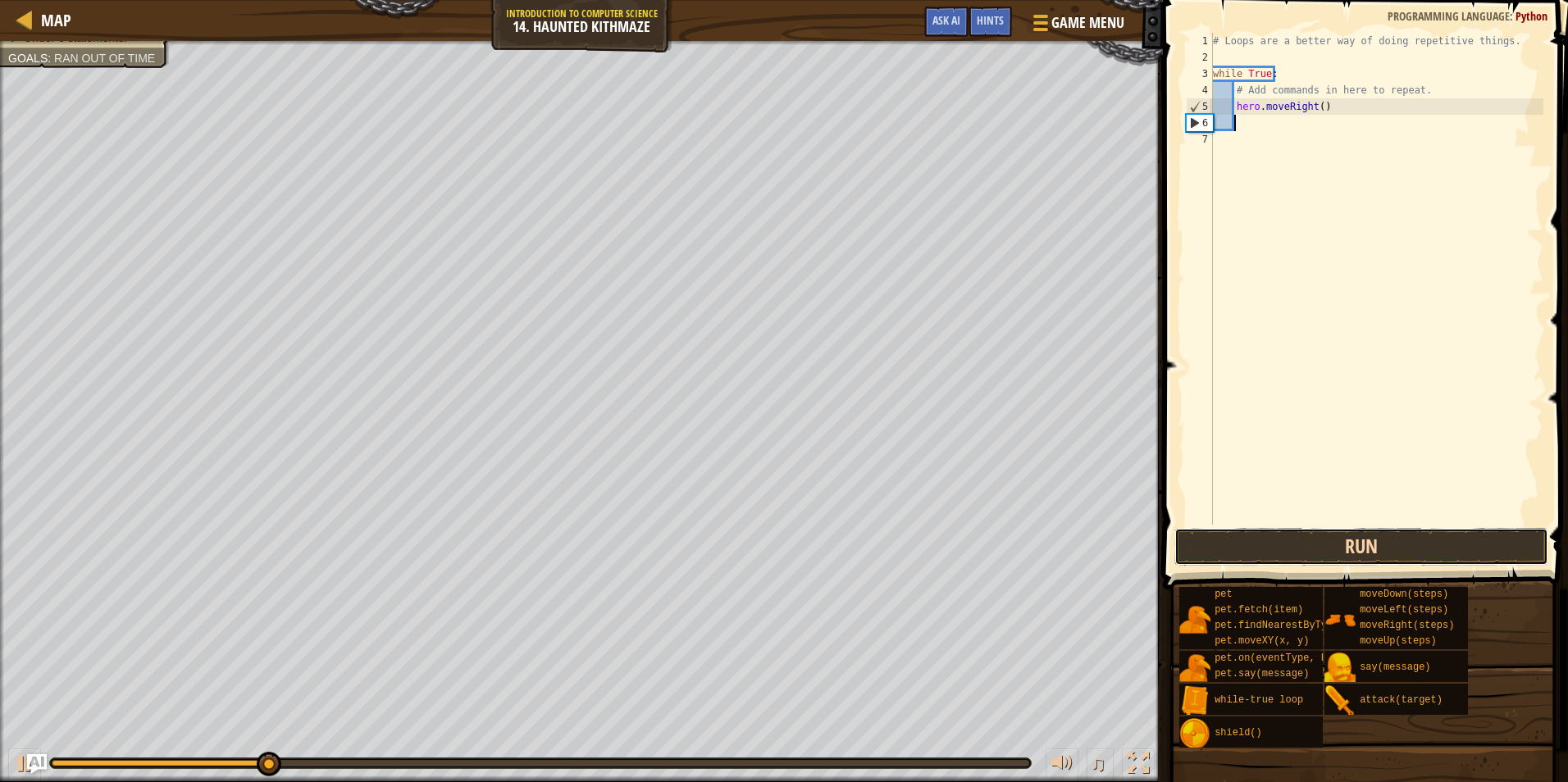
click at [1289, 549] on button "Run" at bounding box center [1361, 547] width 374 height 38
click at [1289, 542] on button "Run" at bounding box center [1361, 547] width 374 height 38
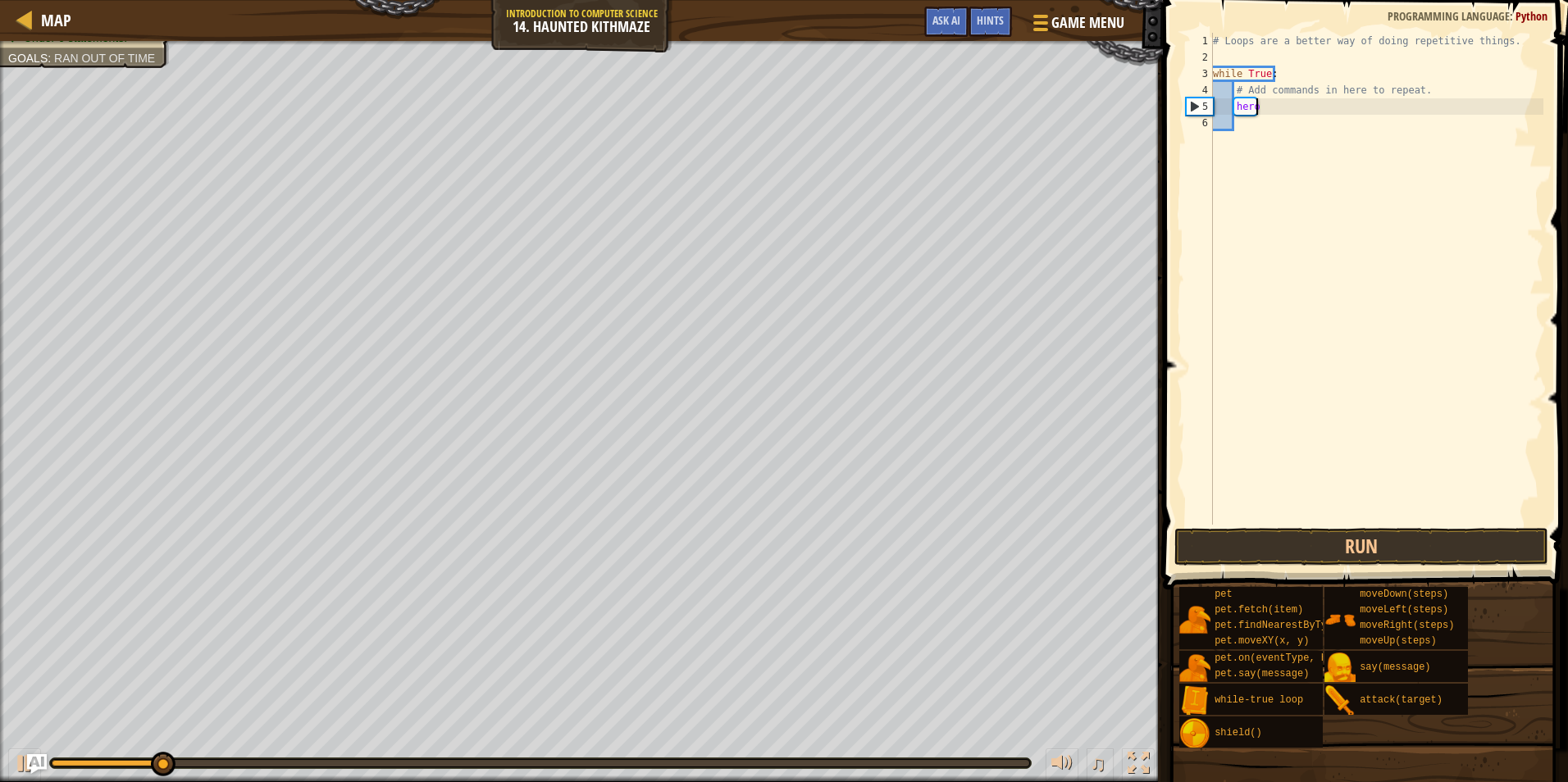
type textarea "h"
type textarea "#"
type textarea "h"
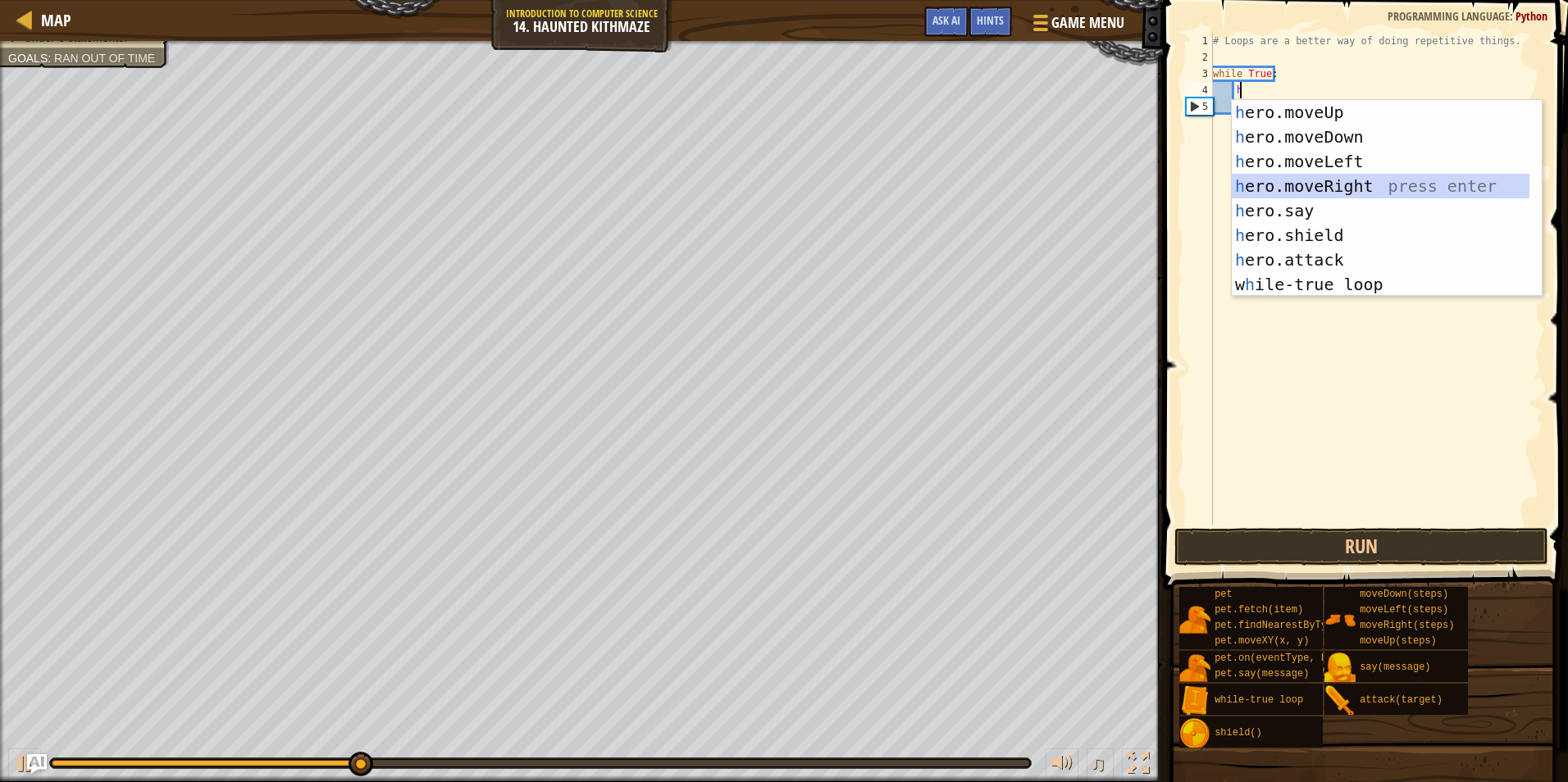
click at [1297, 183] on div "h ero.moveUp press enter h ero.moveDown press enter h ero.moveLeft press enter …" at bounding box center [1381, 224] width 298 height 246
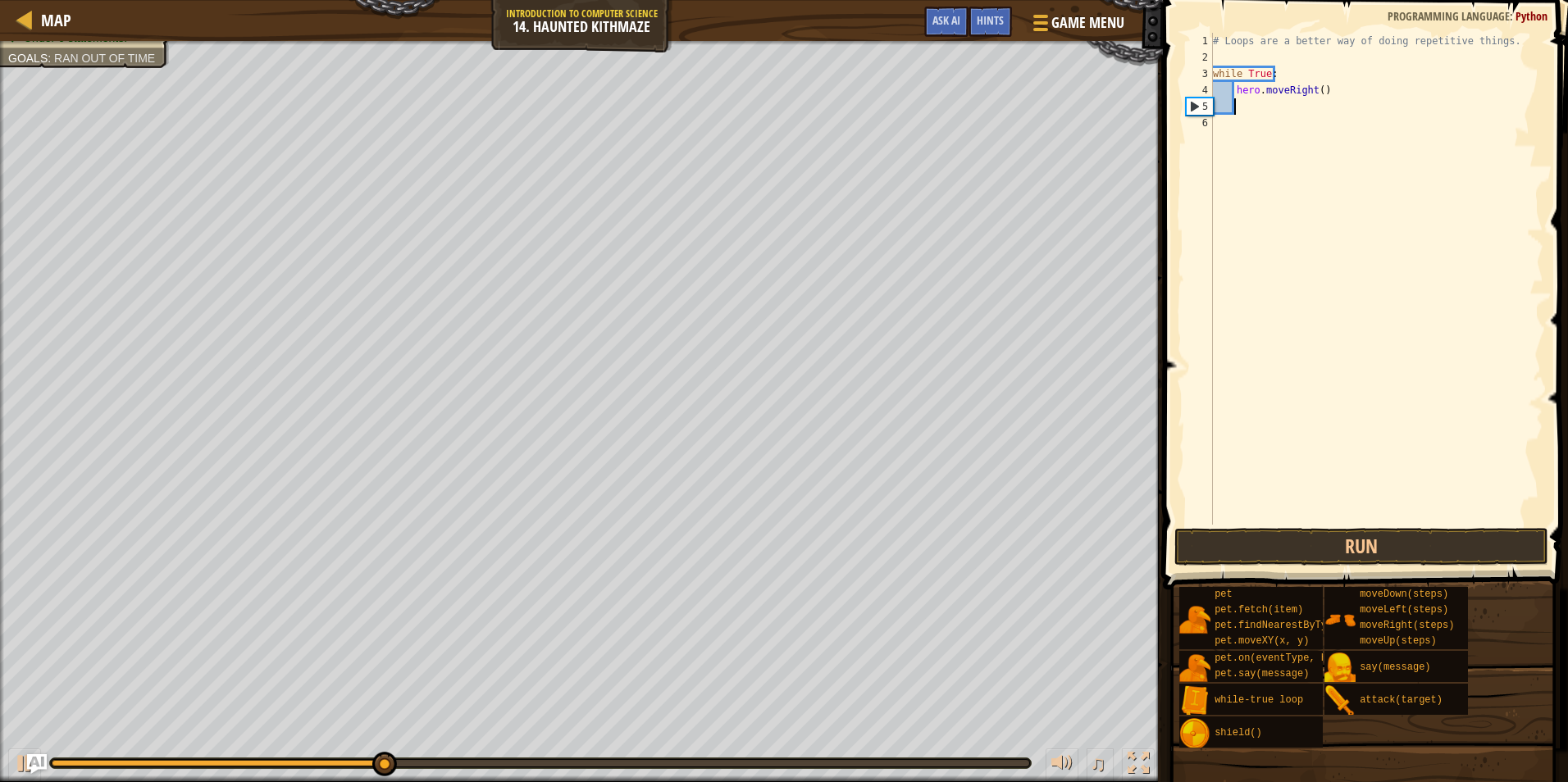
type textarea "h"
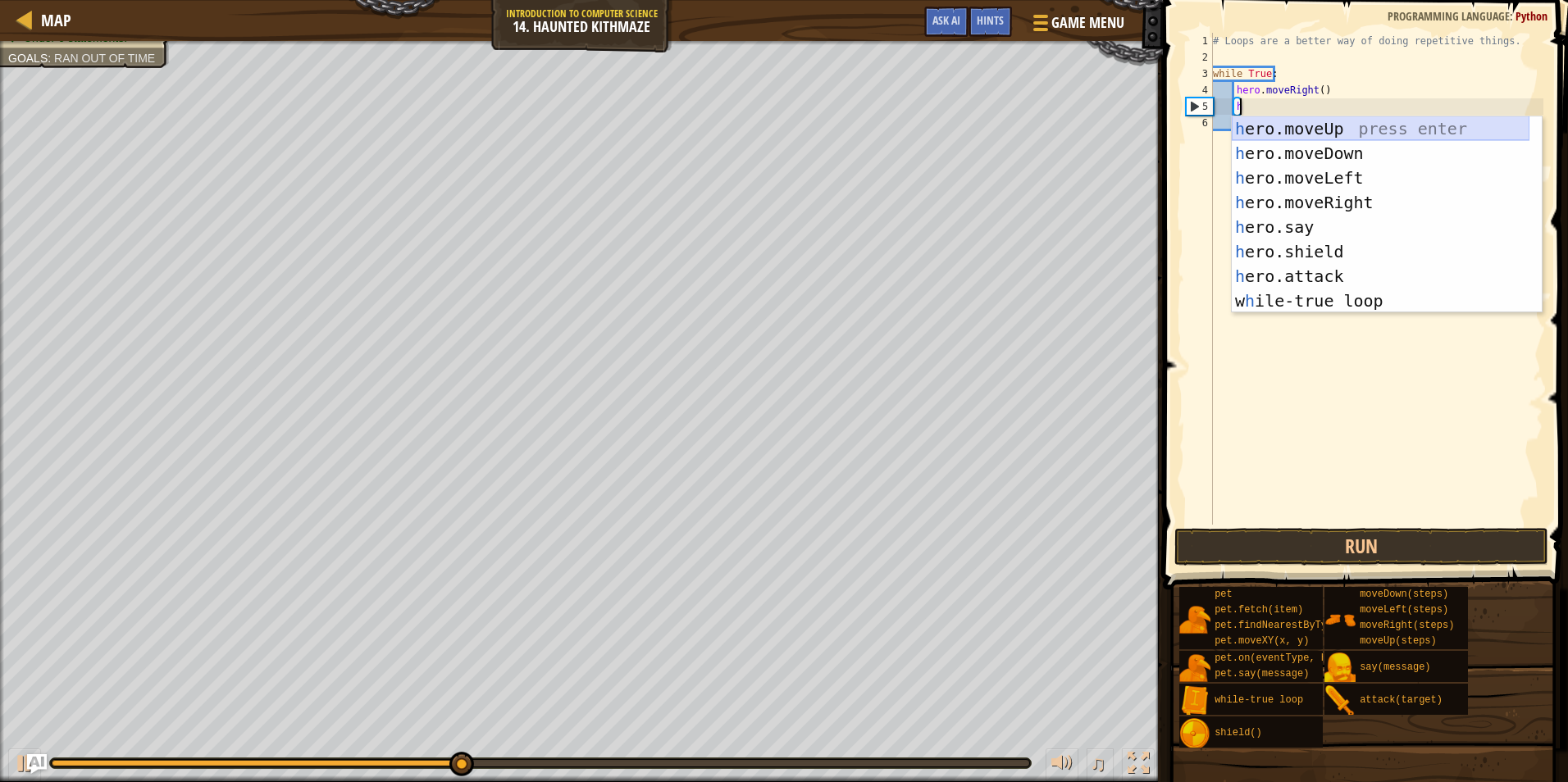
drag, startPoint x: 1312, startPoint y: 133, endPoint x: 1311, endPoint y: 395, distance: 262.0
click at [1312, 140] on div "h ero.moveUp press enter h ero.moveDown press enter h ero.moveLeft press enter …" at bounding box center [1381, 240] width 298 height 246
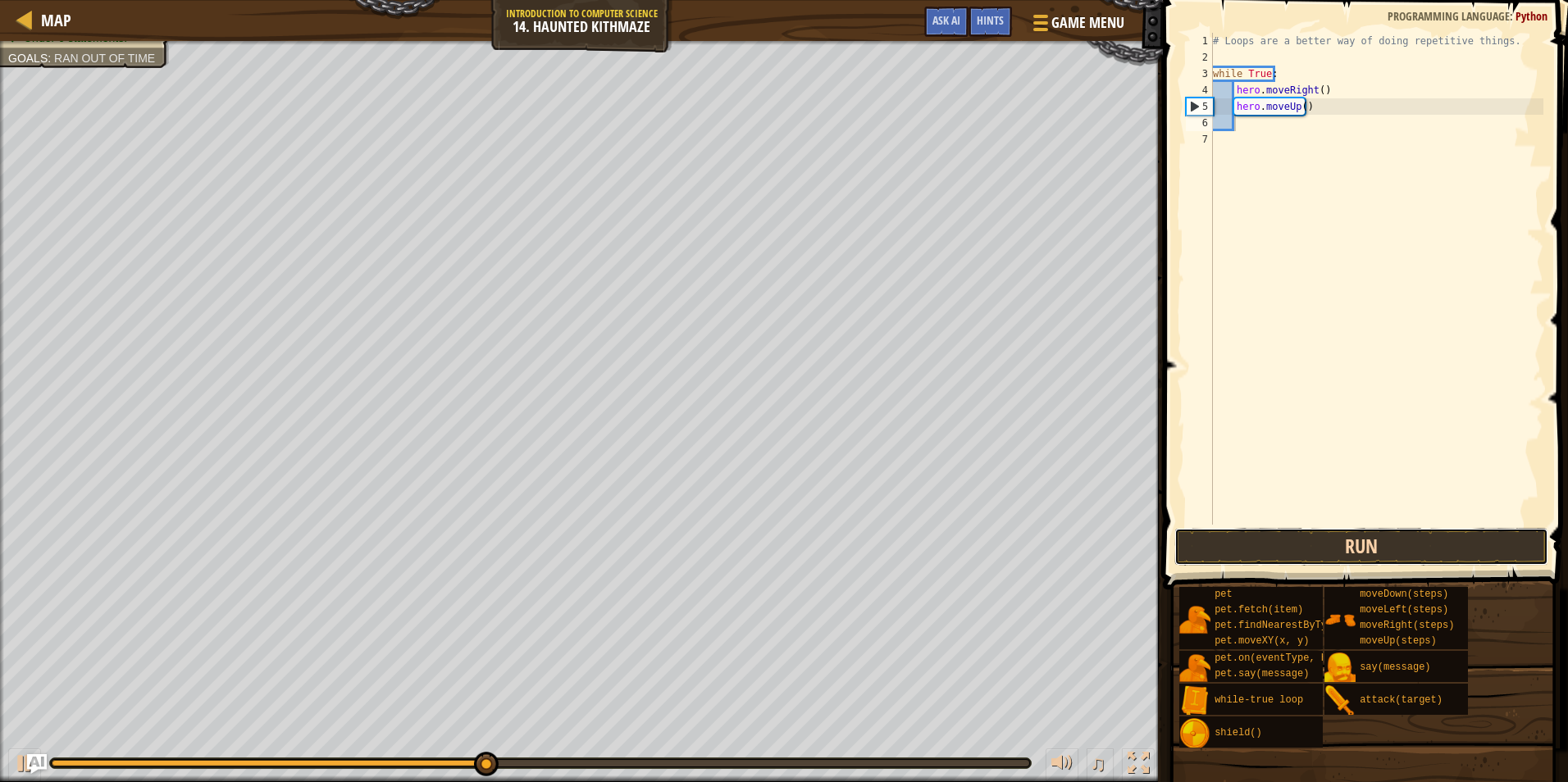
click at [1336, 537] on button "Run" at bounding box center [1361, 547] width 374 height 38
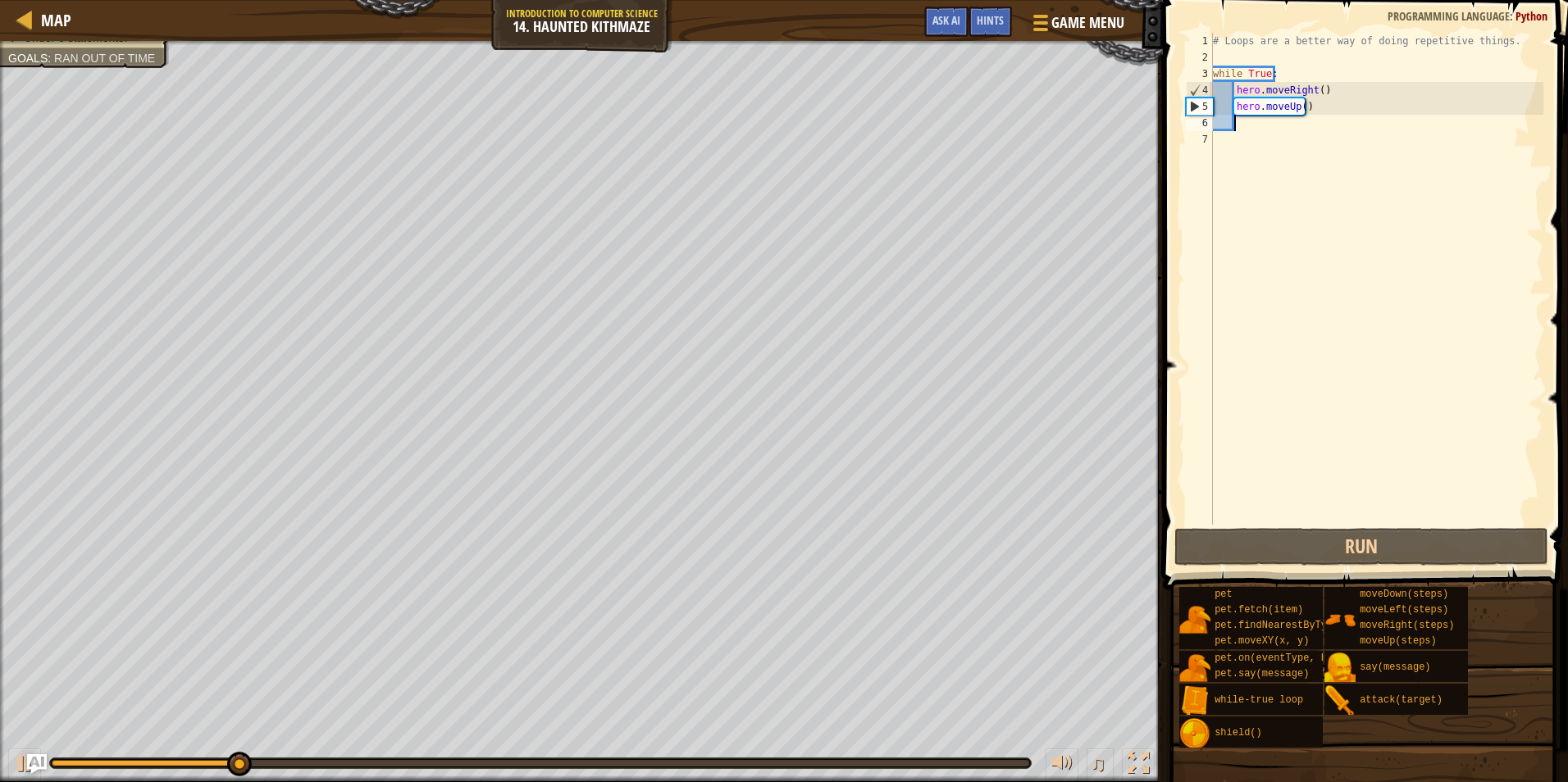
click at [1299, 110] on div "# Loops are a better way of doing repetitive things. while True : hero . moveRi…" at bounding box center [1377, 295] width 334 height 525
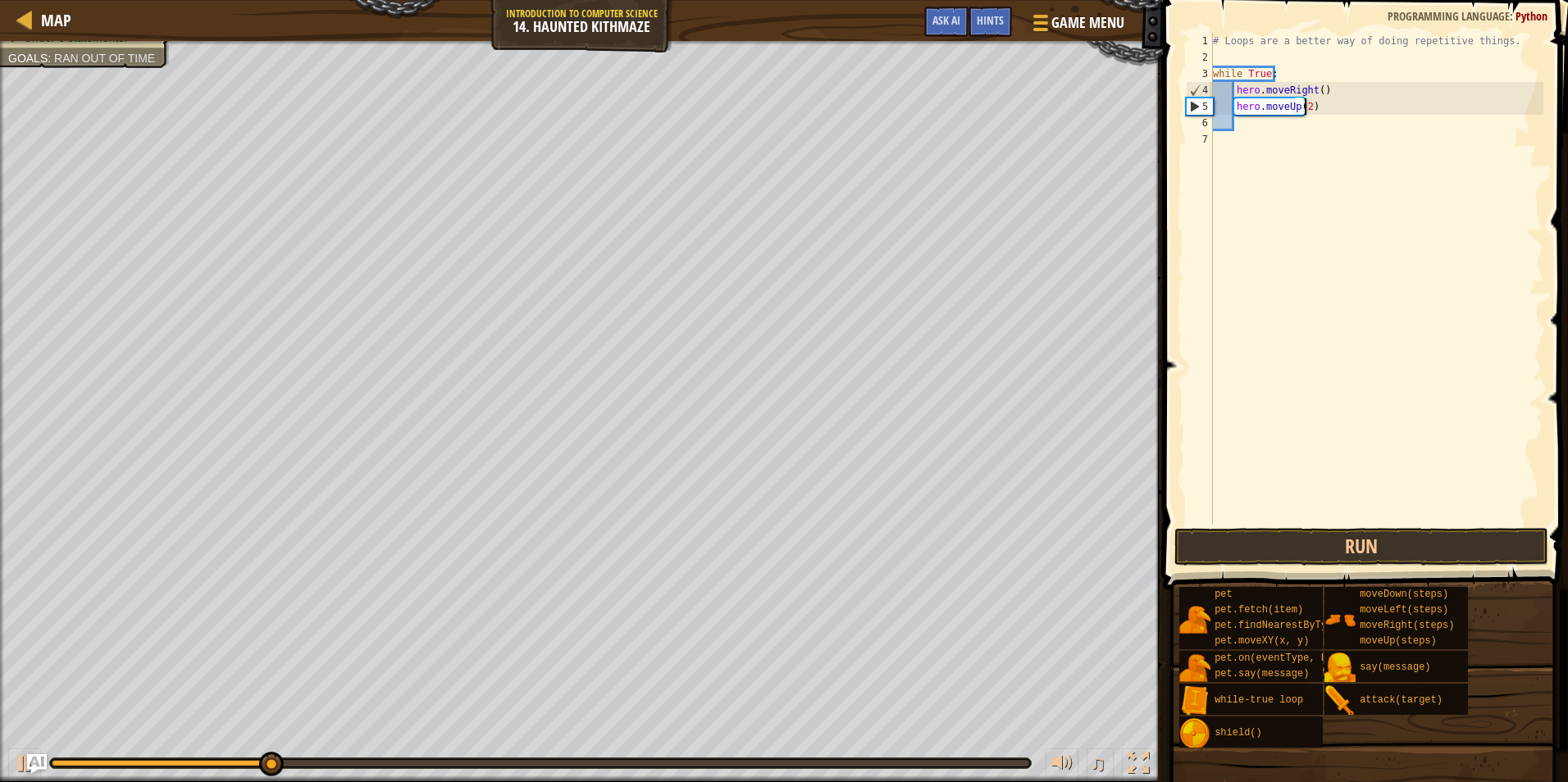
scroll to position [8, 8]
click at [1317, 94] on div "# Loops are a better way of doing repetitive things. while True : hero . moveRi…" at bounding box center [1377, 295] width 334 height 525
type textarea "hero.moveRight(2)"
click at [1321, 545] on button "Run" at bounding box center [1361, 547] width 374 height 38
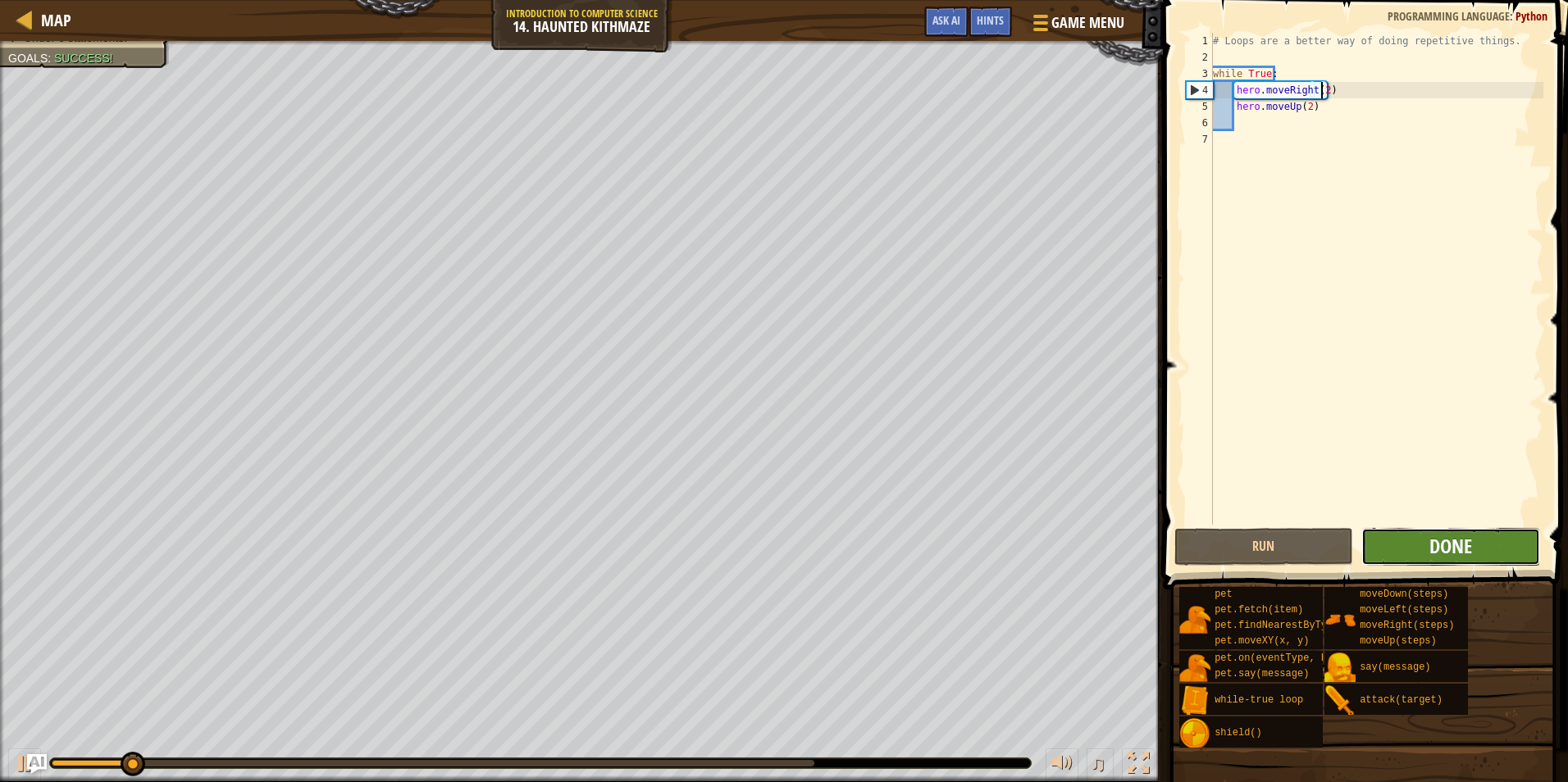
click at [1461, 558] on span "Done" at bounding box center [1451, 546] width 43 height 26
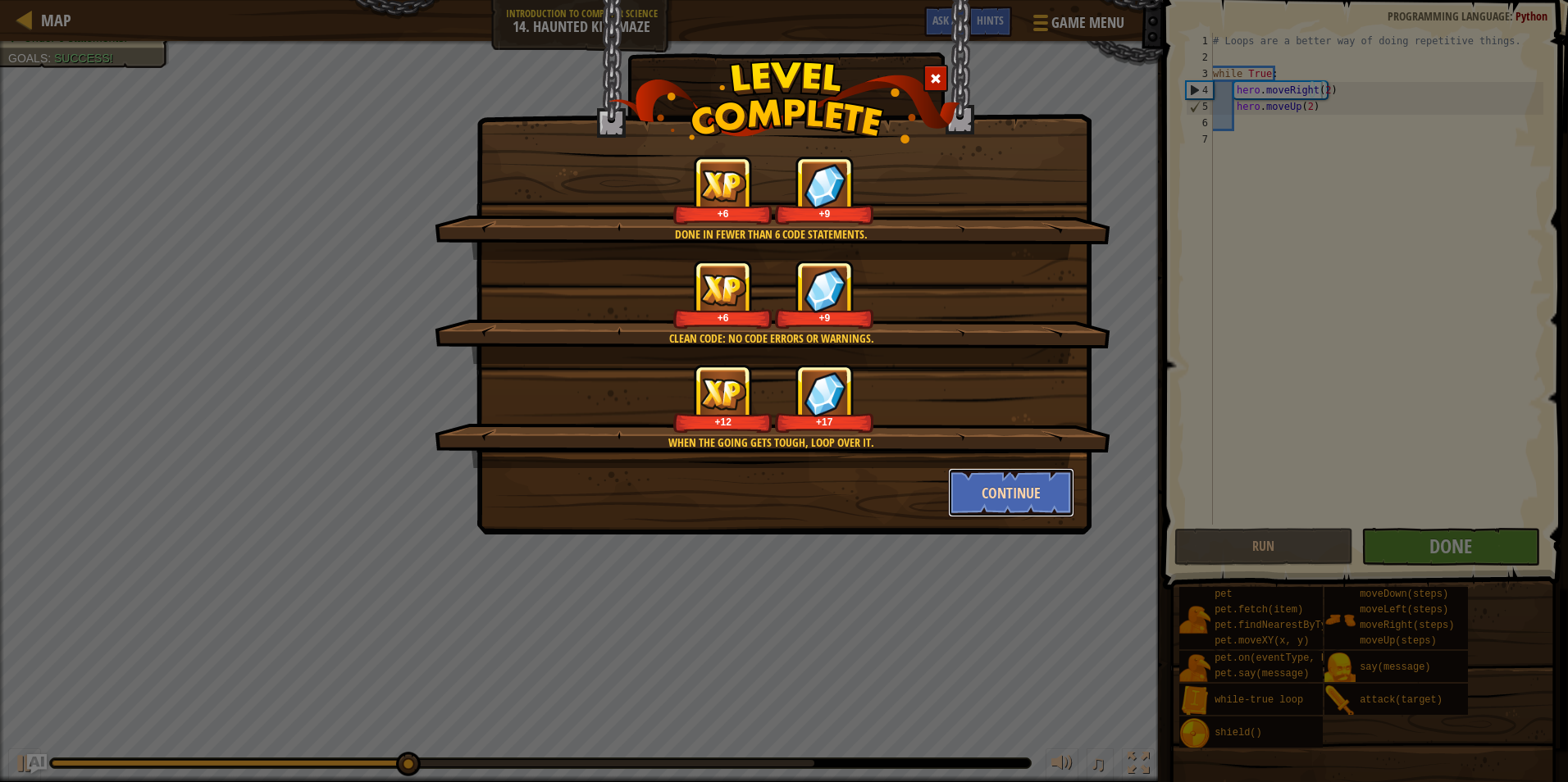
click at [1004, 492] on button "Continue" at bounding box center [1012, 493] width 127 height 49
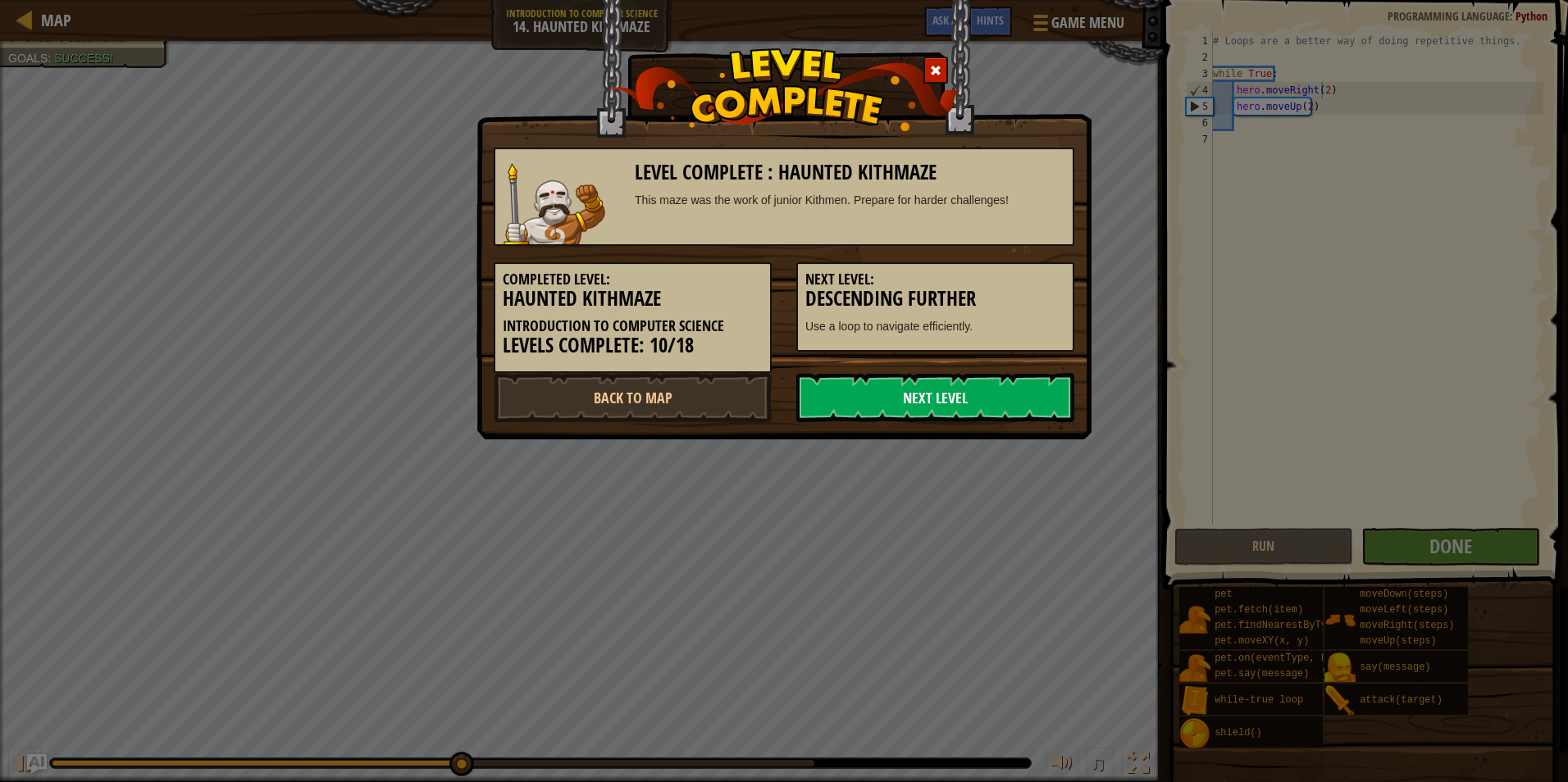
click at [995, 397] on link "Next Level" at bounding box center [936, 397] width 278 height 49
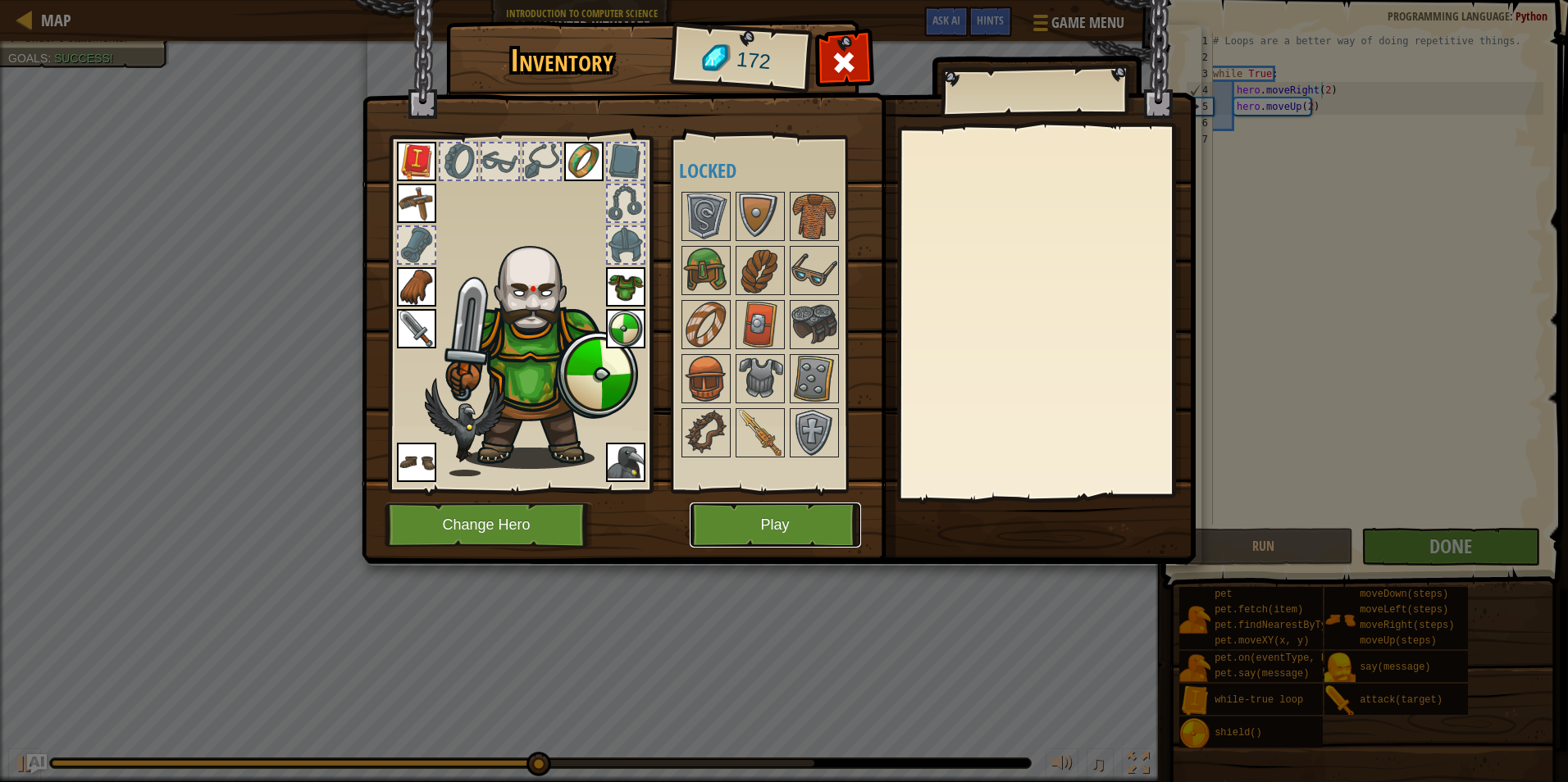
click at [765, 520] on button "Play" at bounding box center [775, 525] width 171 height 45
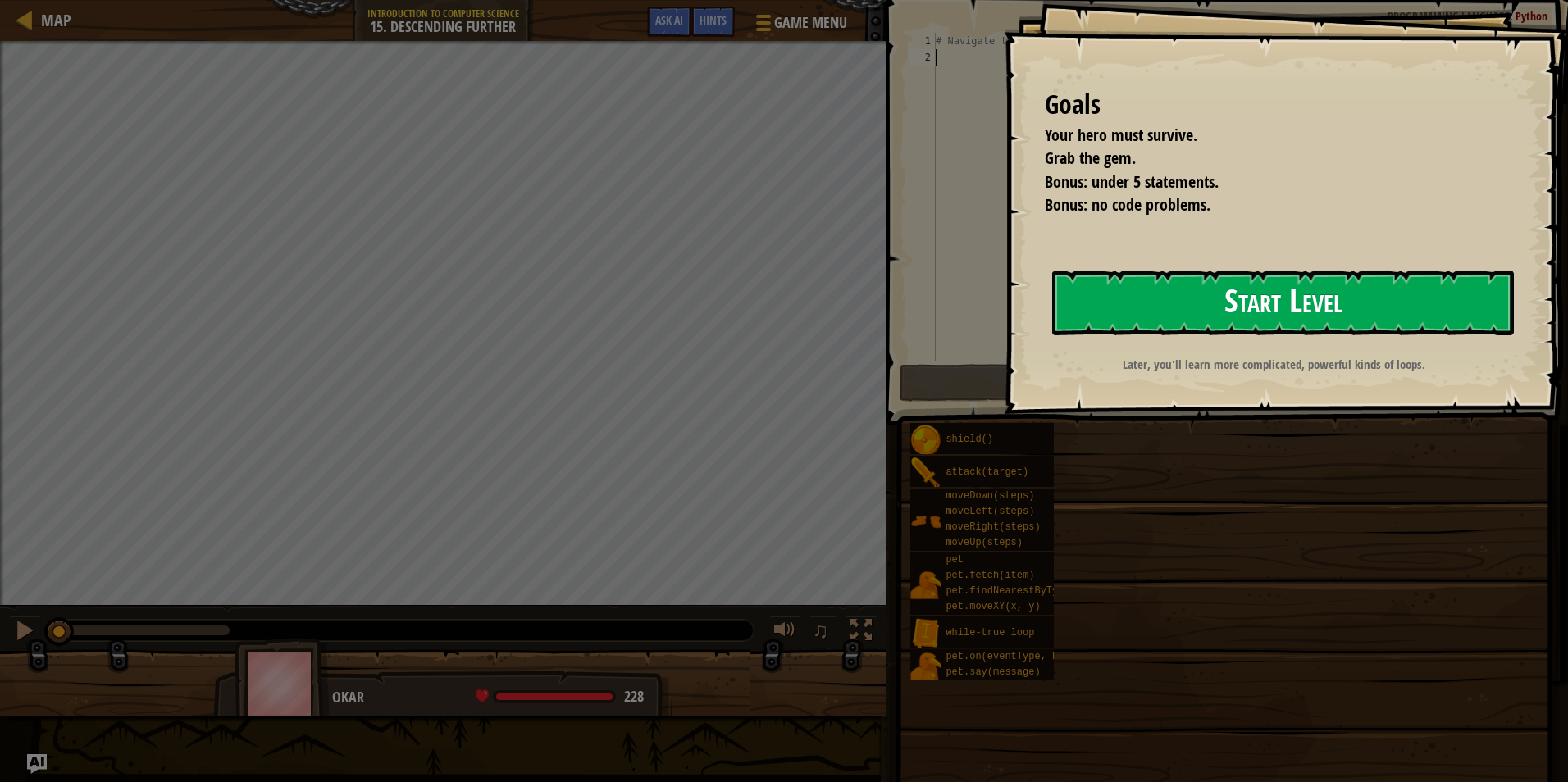
click at [1160, 315] on button "Start Level" at bounding box center [1283, 303] width 462 height 65
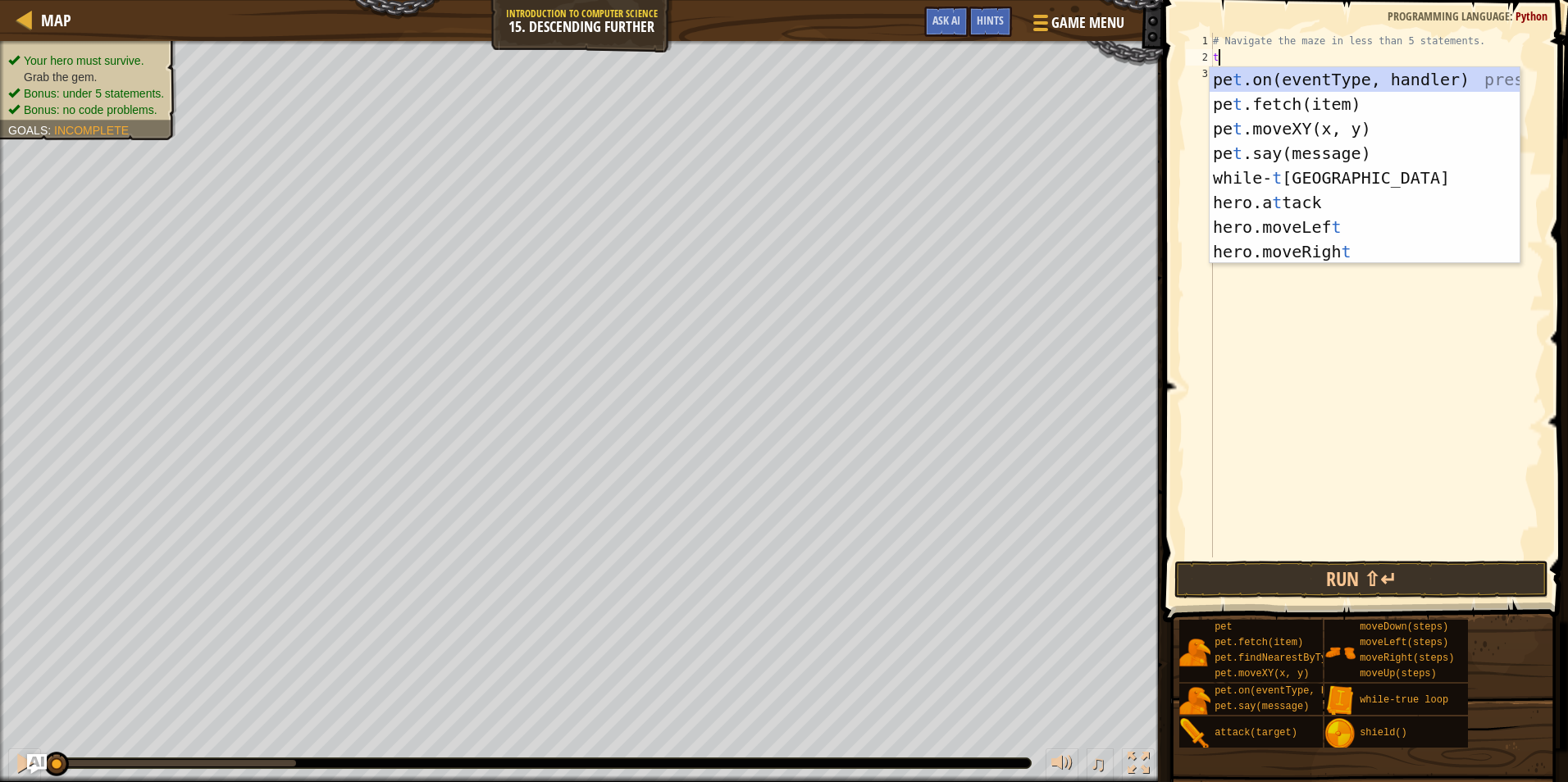
scroll to position [8, 0]
type textarea "tr"
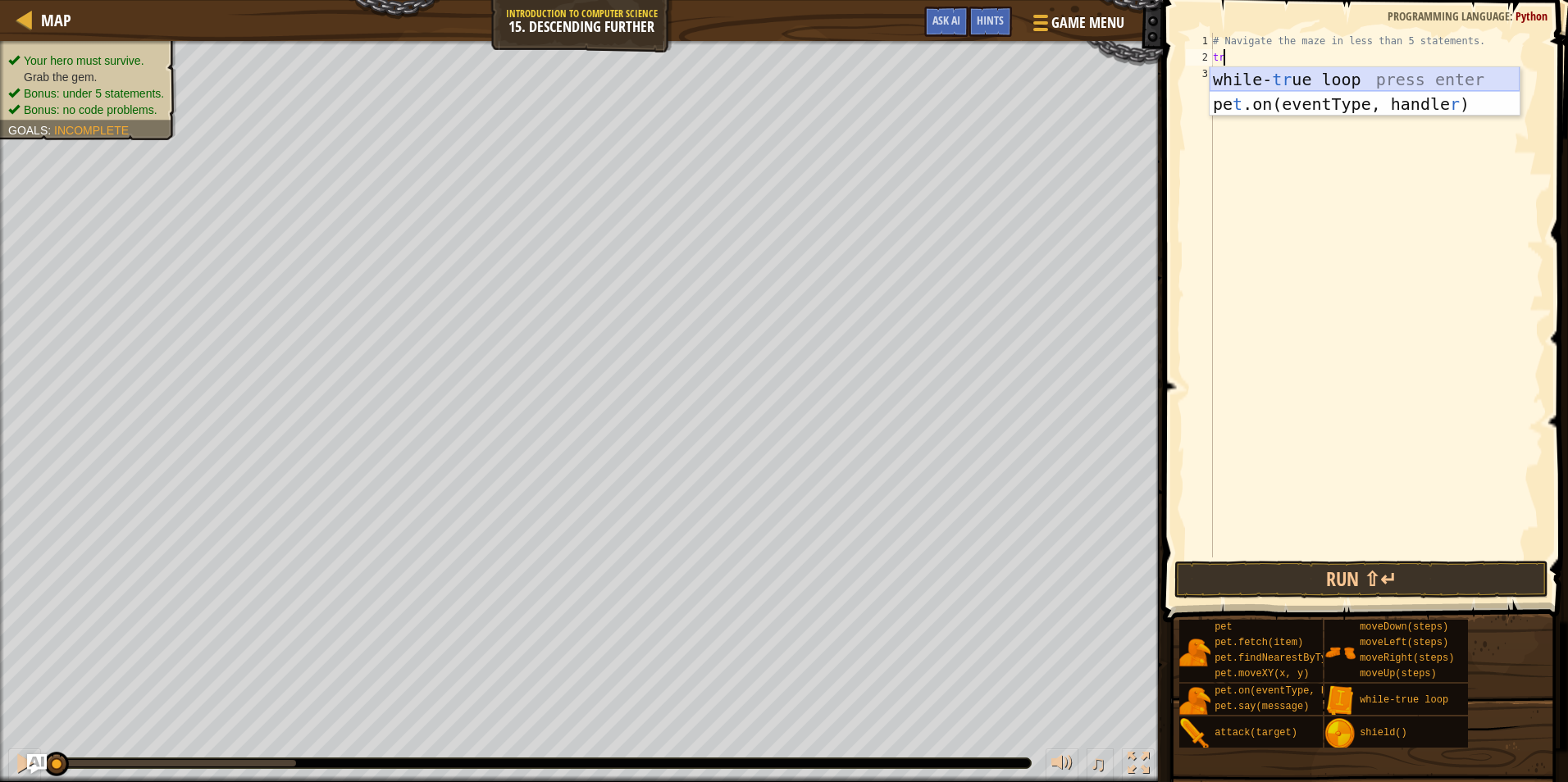
click at [1314, 74] on div "while- tr ue loop press enter pe t .on(eventType, handle r ) press enter" at bounding box center [1365, 116] width 310 height 99
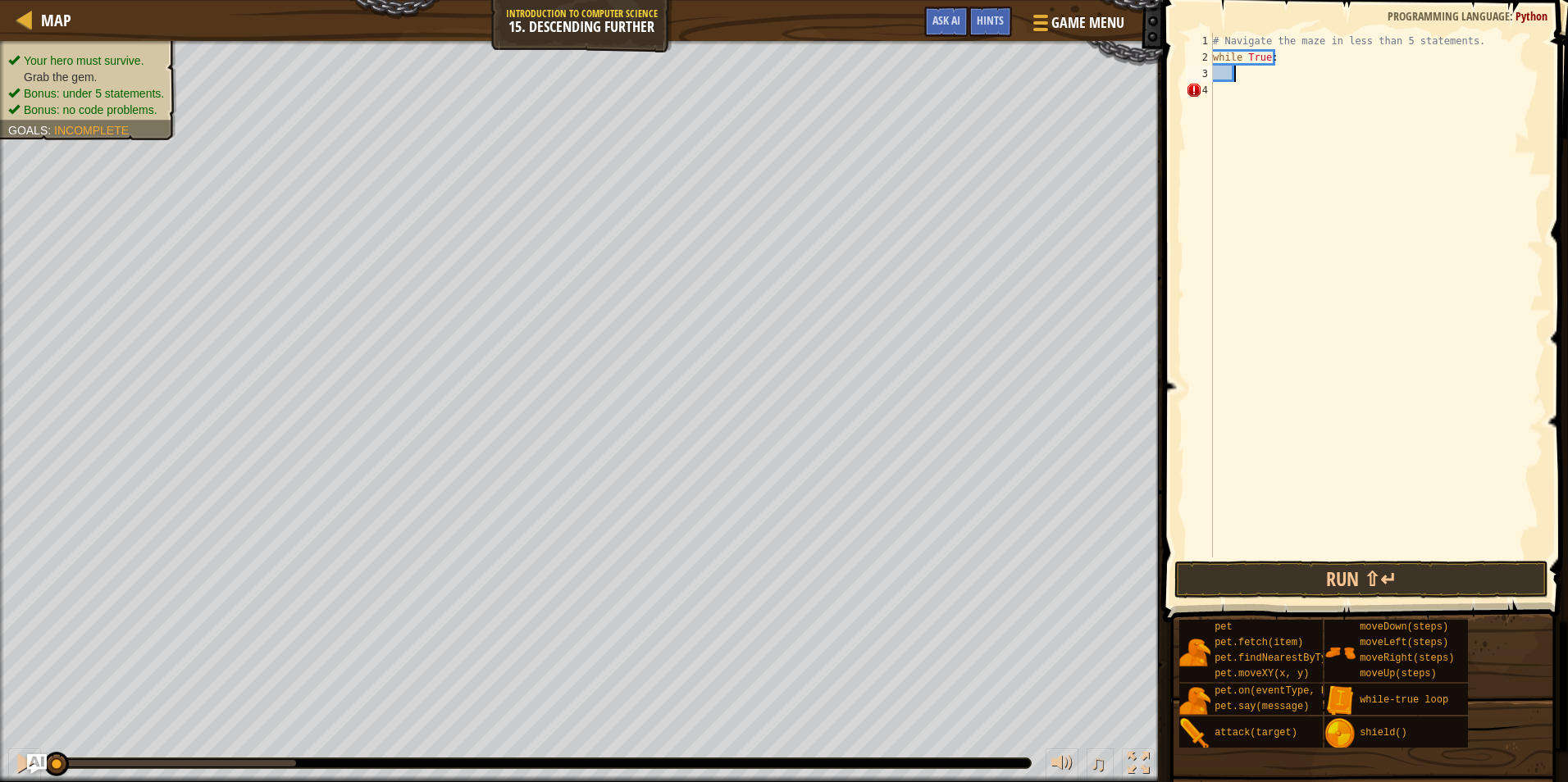
type textarea "h"
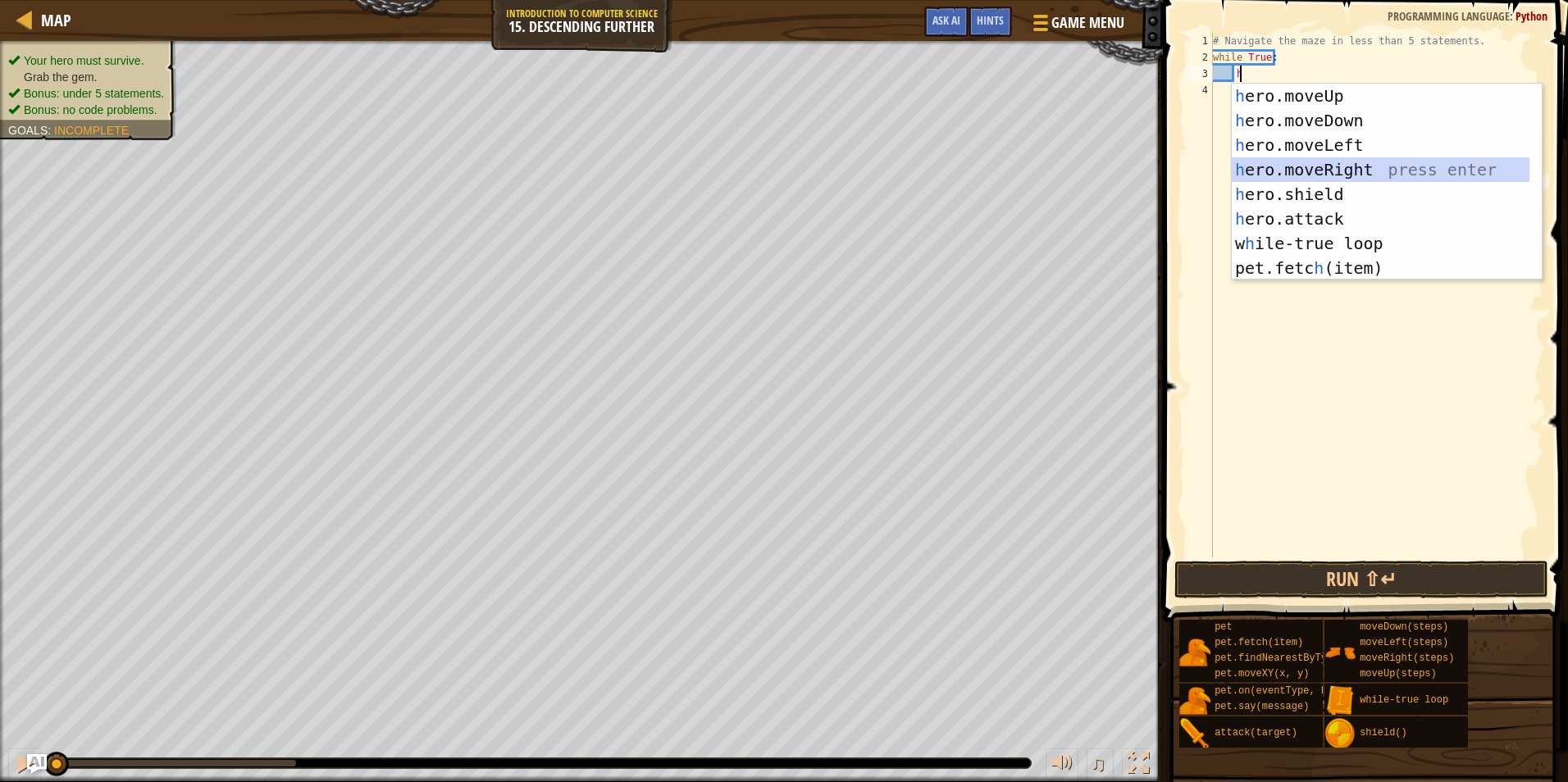
click at [1312, 165] on div "h ero.moveUp press enter h ero.moveDown press enter h ero.moveLeft press enter …" at bounding box center [1381, 207] width 298 height 246
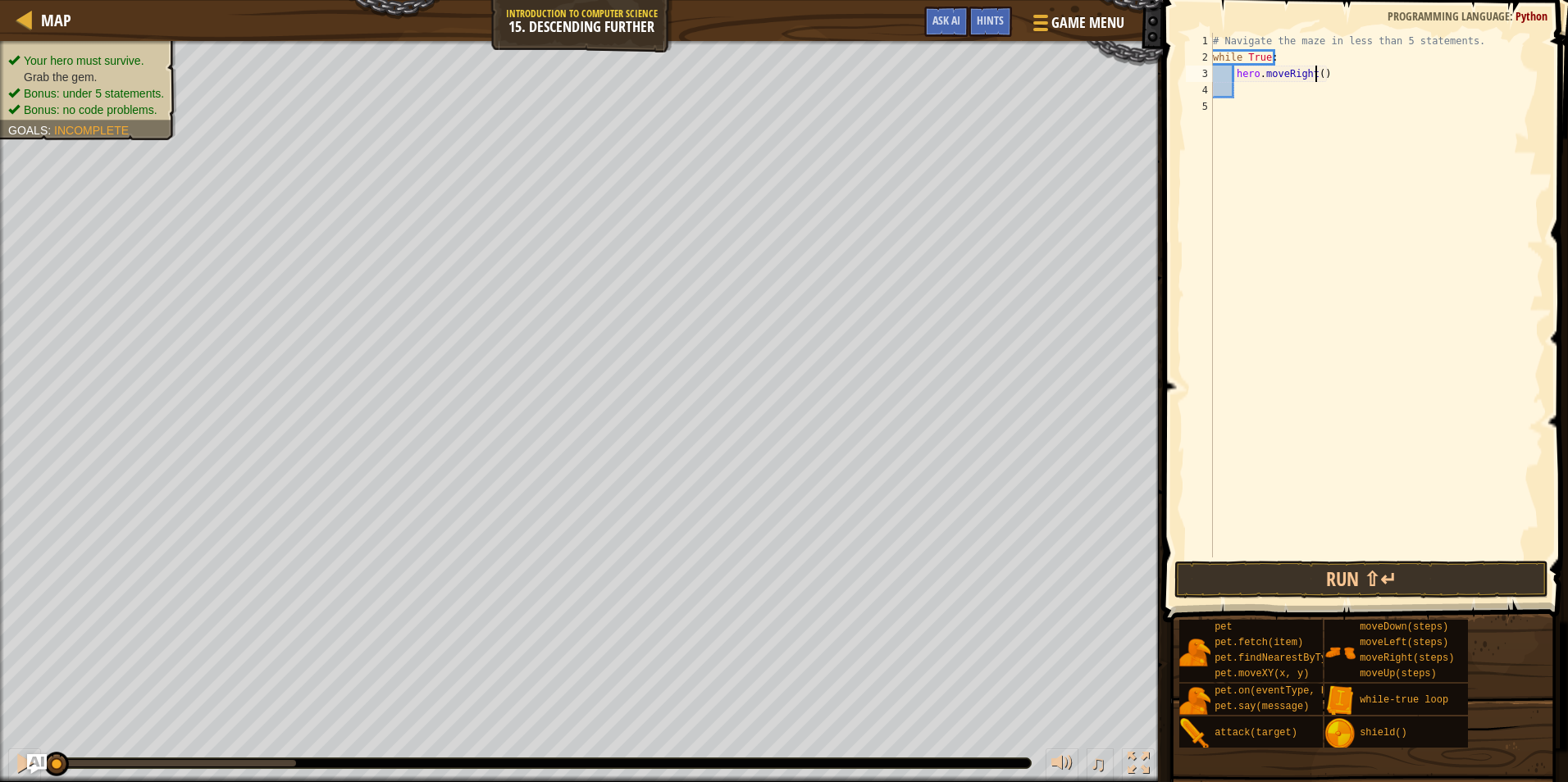
click at [1317, 71] on div "# Navigate the maze in less than 5 statements. while True : hero . moveRight ( )" at bounding box center [1377, 311] width 334 height 558
type textarea "hero.moveRight(2)"
click at [1273, 93] on div "# Navigate the maze in less than 5 statements. while True : hero . moveRight ( …" at bounding box center [1377, 311] width 334 height 558
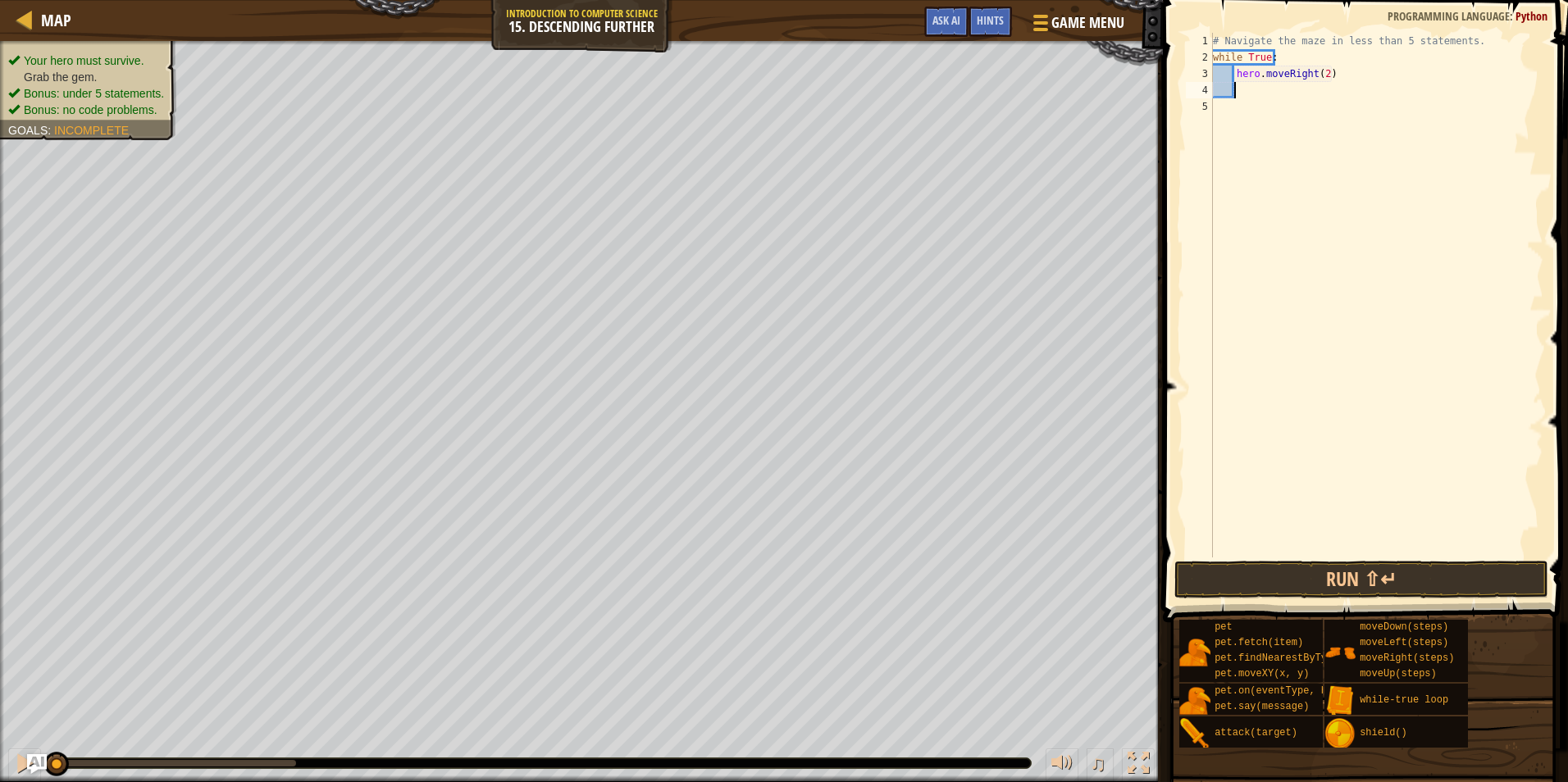
type textarea "h"
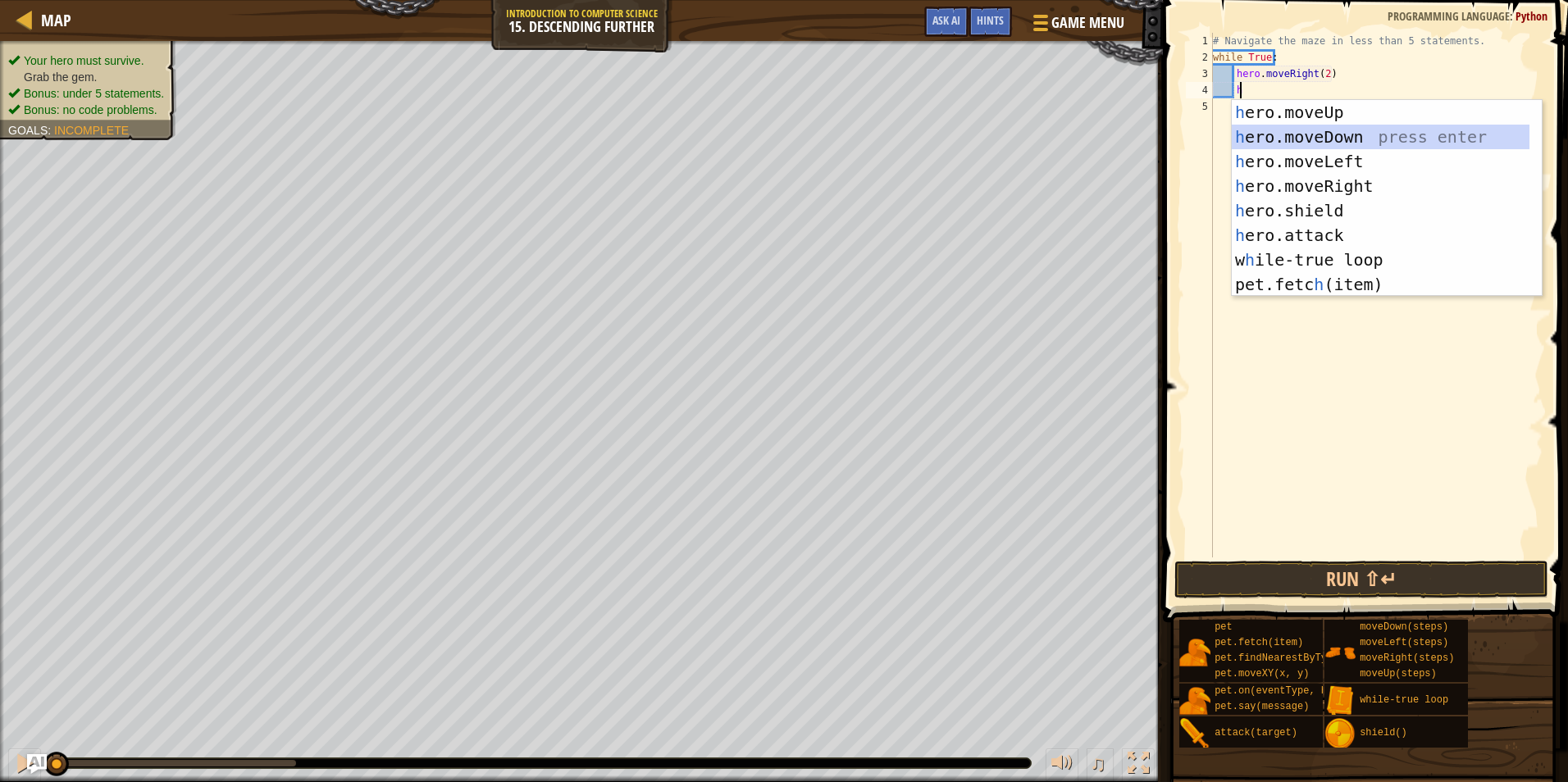
click at [1269, 147] on div "h ero.moveUp press enter h ero.moveDown press enter h ero.moveLeft press enter …" at bounding box center [1381, 224] width 298 height 246
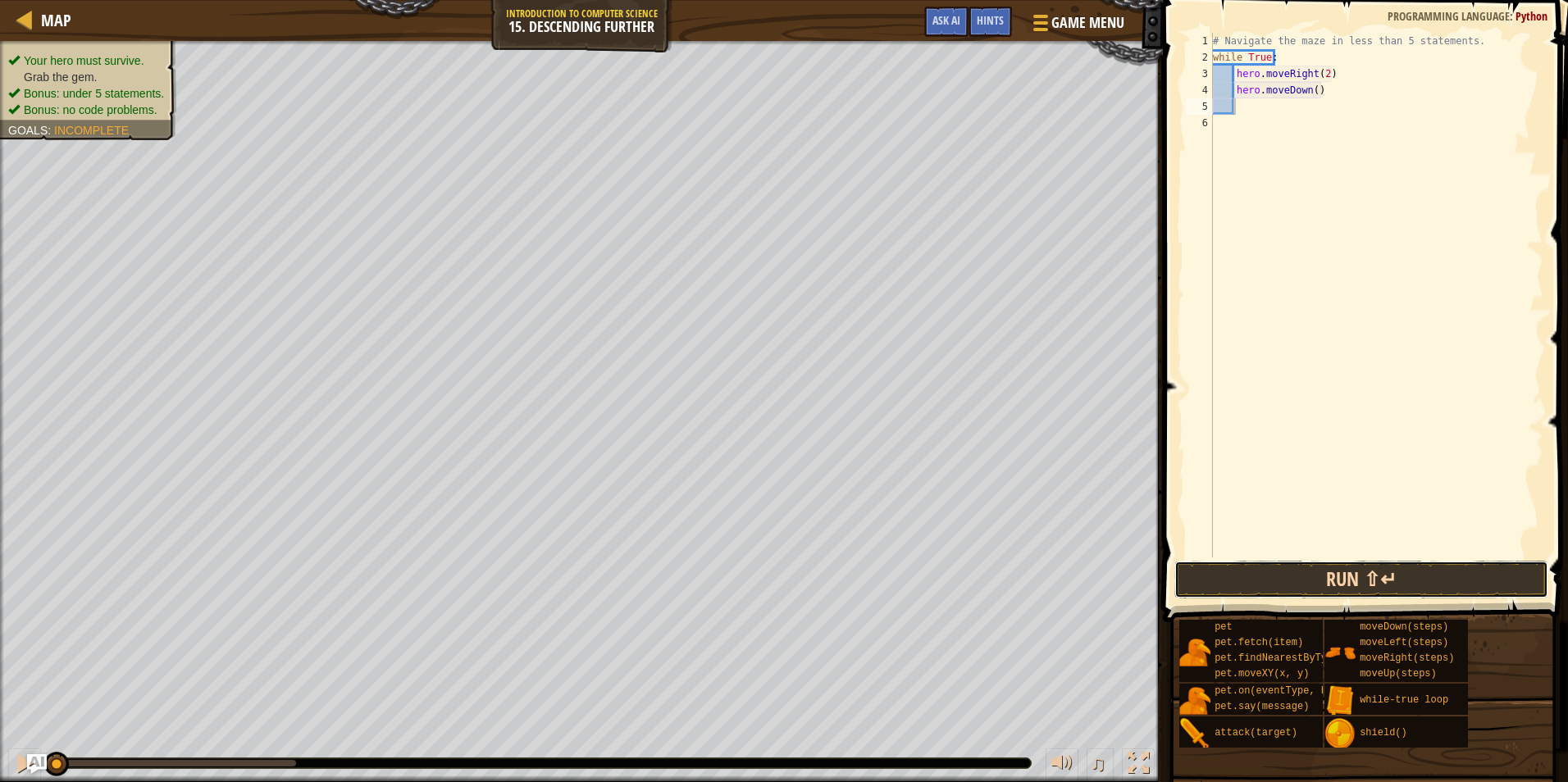
click at [1268, 584] on button "Run ⇧↵" at bounding box center [1361, 580] width 374 height 38
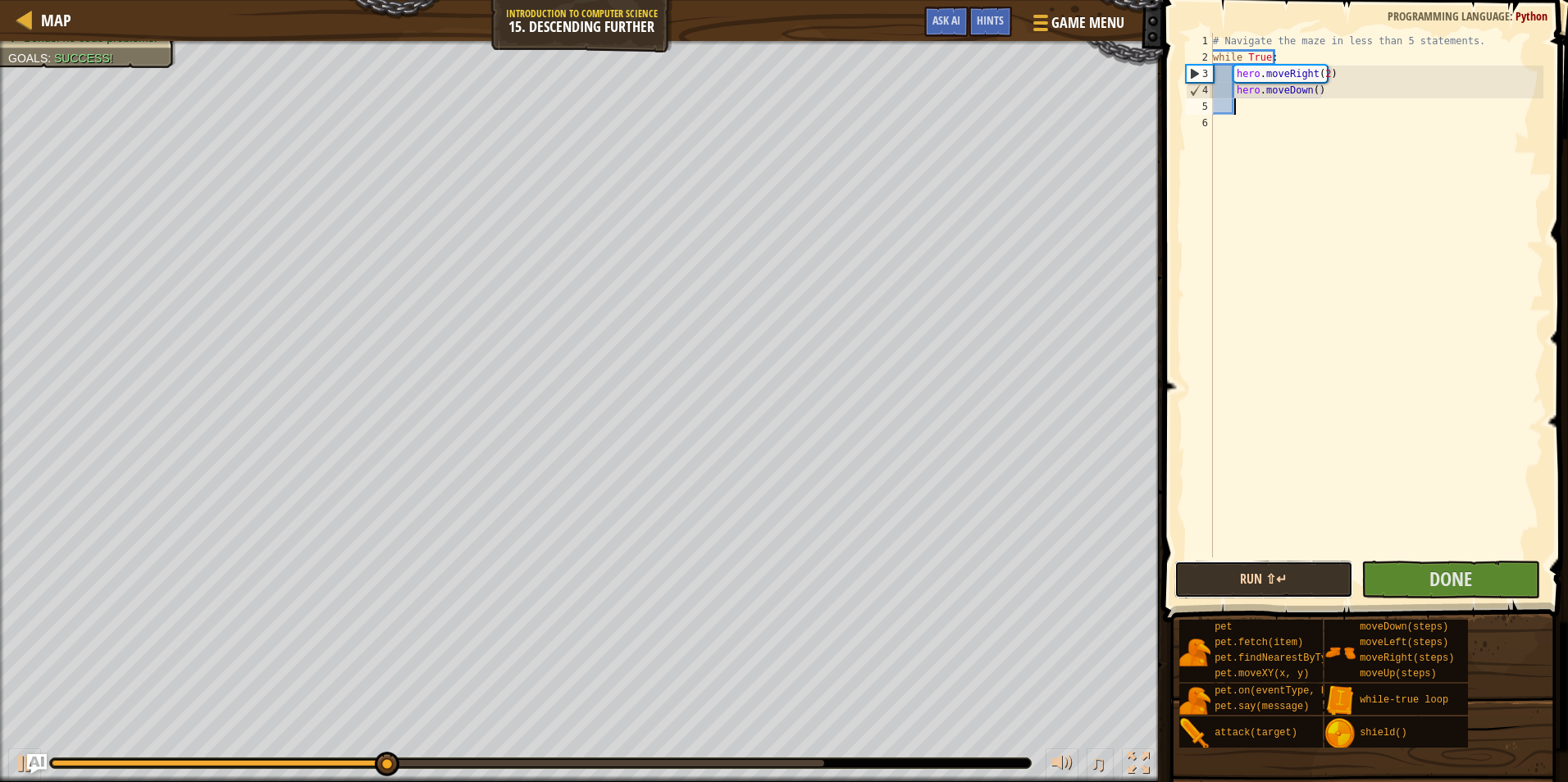
click at [1273, 581] on button "Run ⇧↵" at bounding box center [1264, 580] width 179 height 38
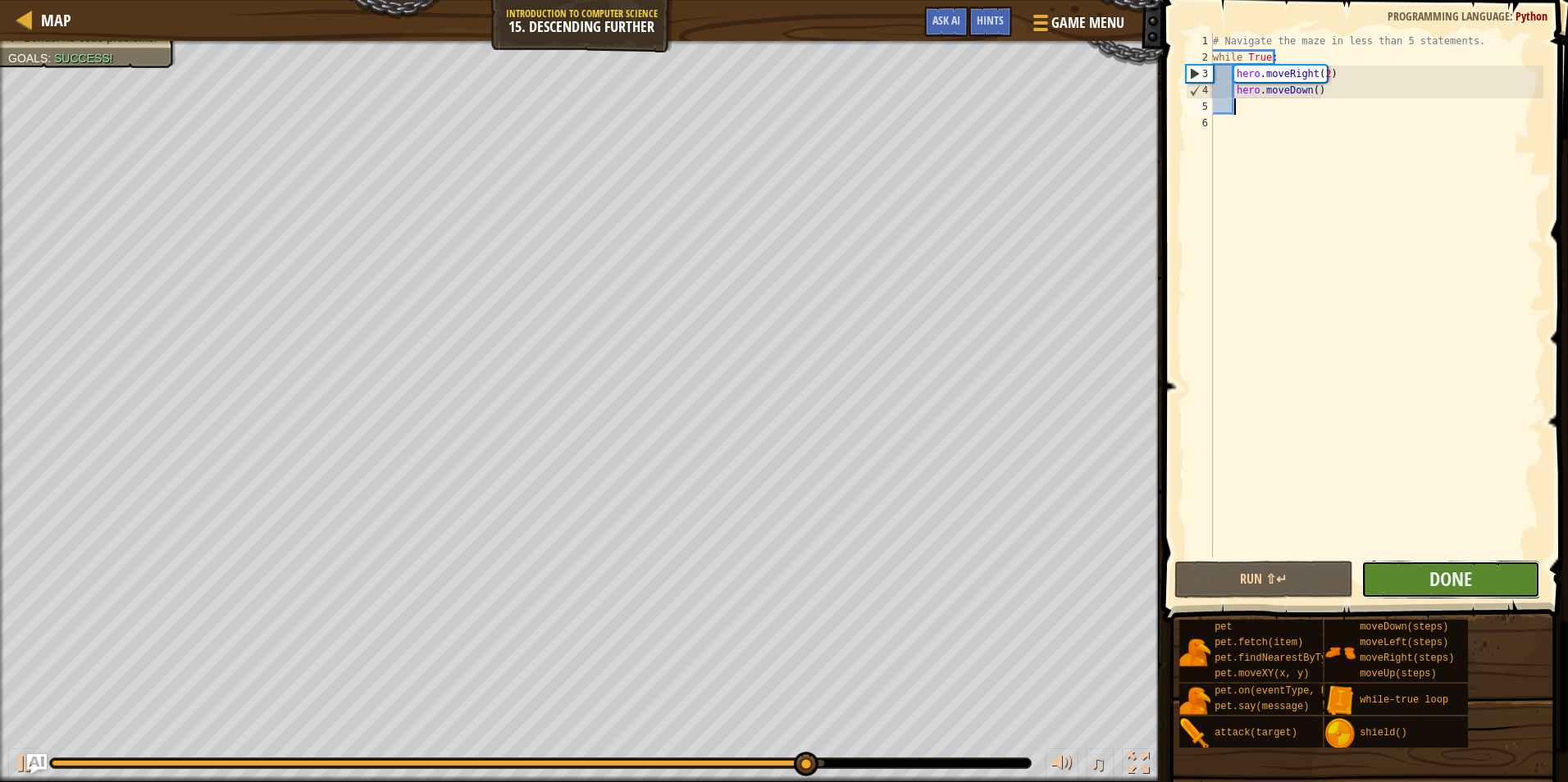
click at [1395, 575] on button "Done" at bounding box center [1451, 580] width 179 height 38
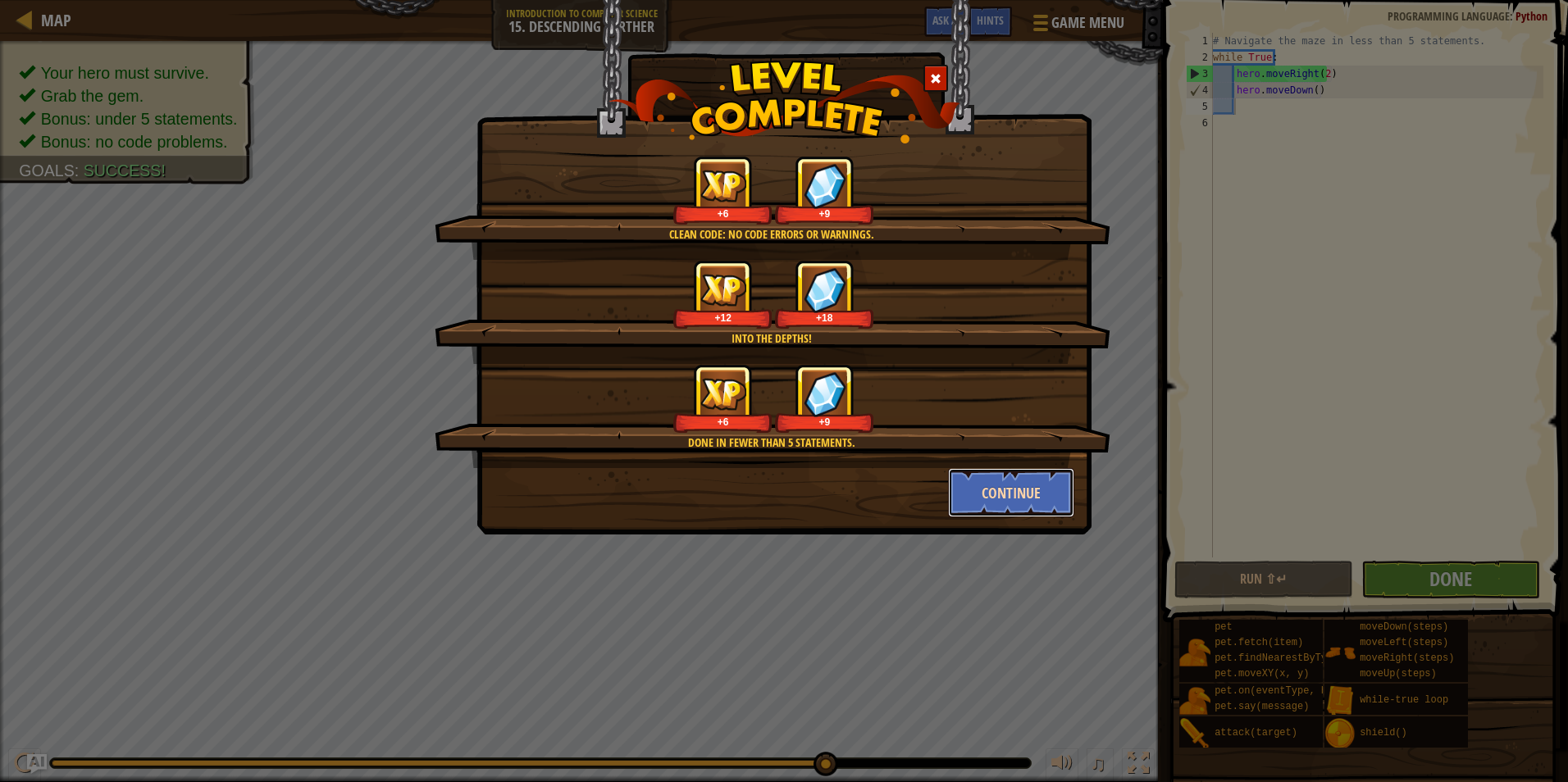
click at [1049, 488] on button "Continue" at bounding box center [1012, 493] width 127 height 49
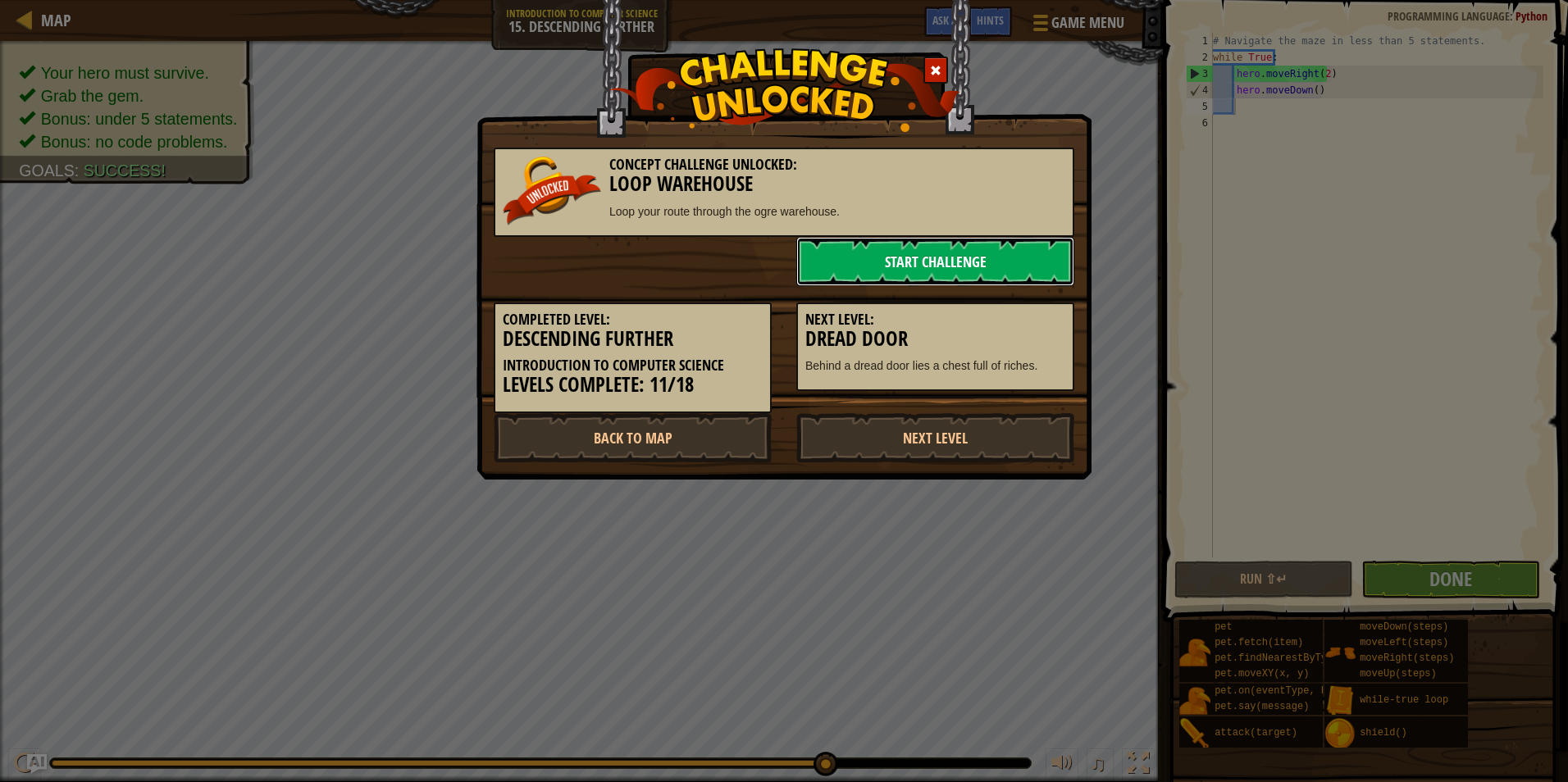
click at [985, 253] on link "Start Challenge" at bounding box center [936, 262] width 278 height 49
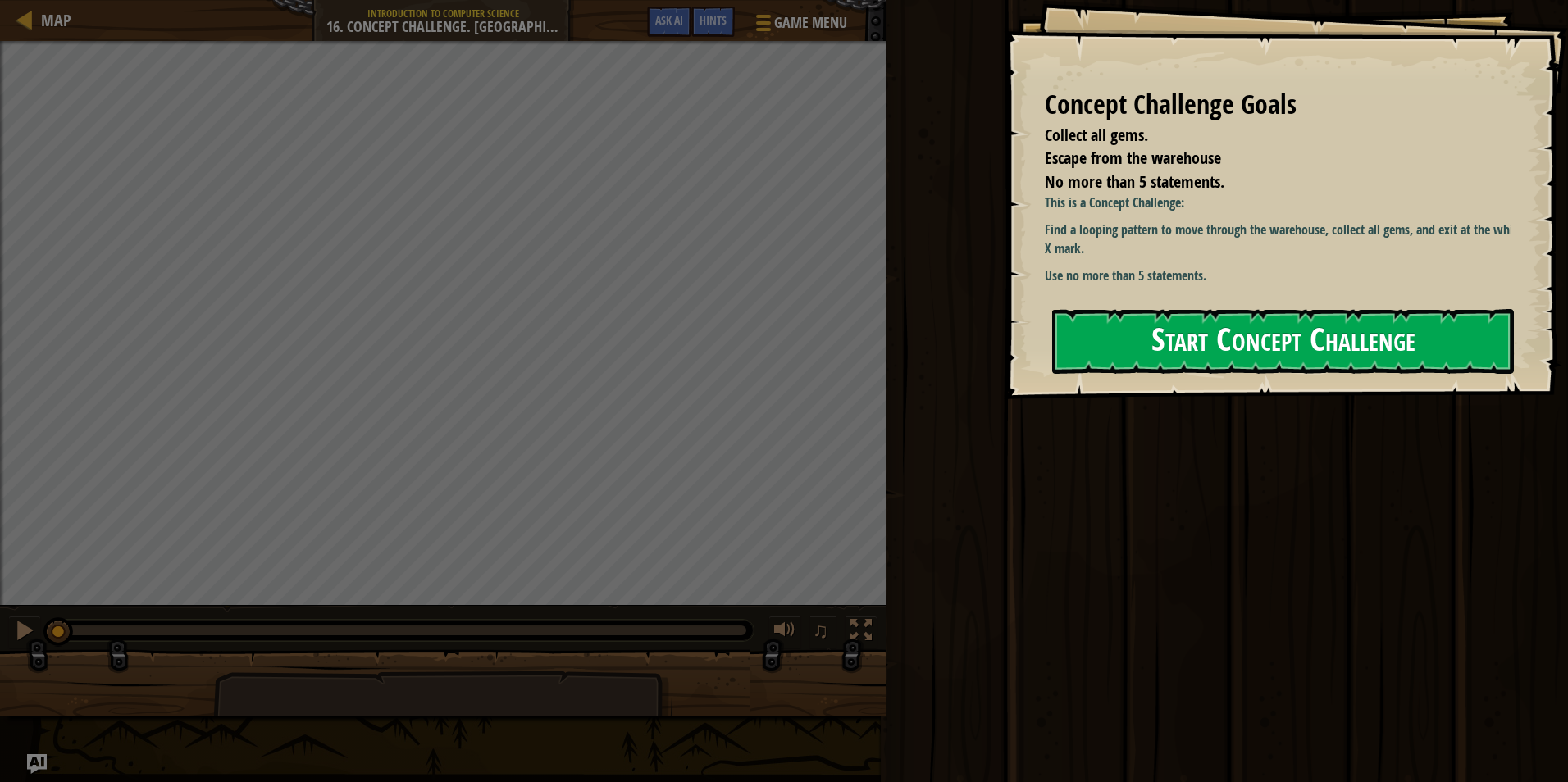
click at [1244, 326] on button "Start Concept Challenge" at bounding box center [1283, 341] width 462 height 65
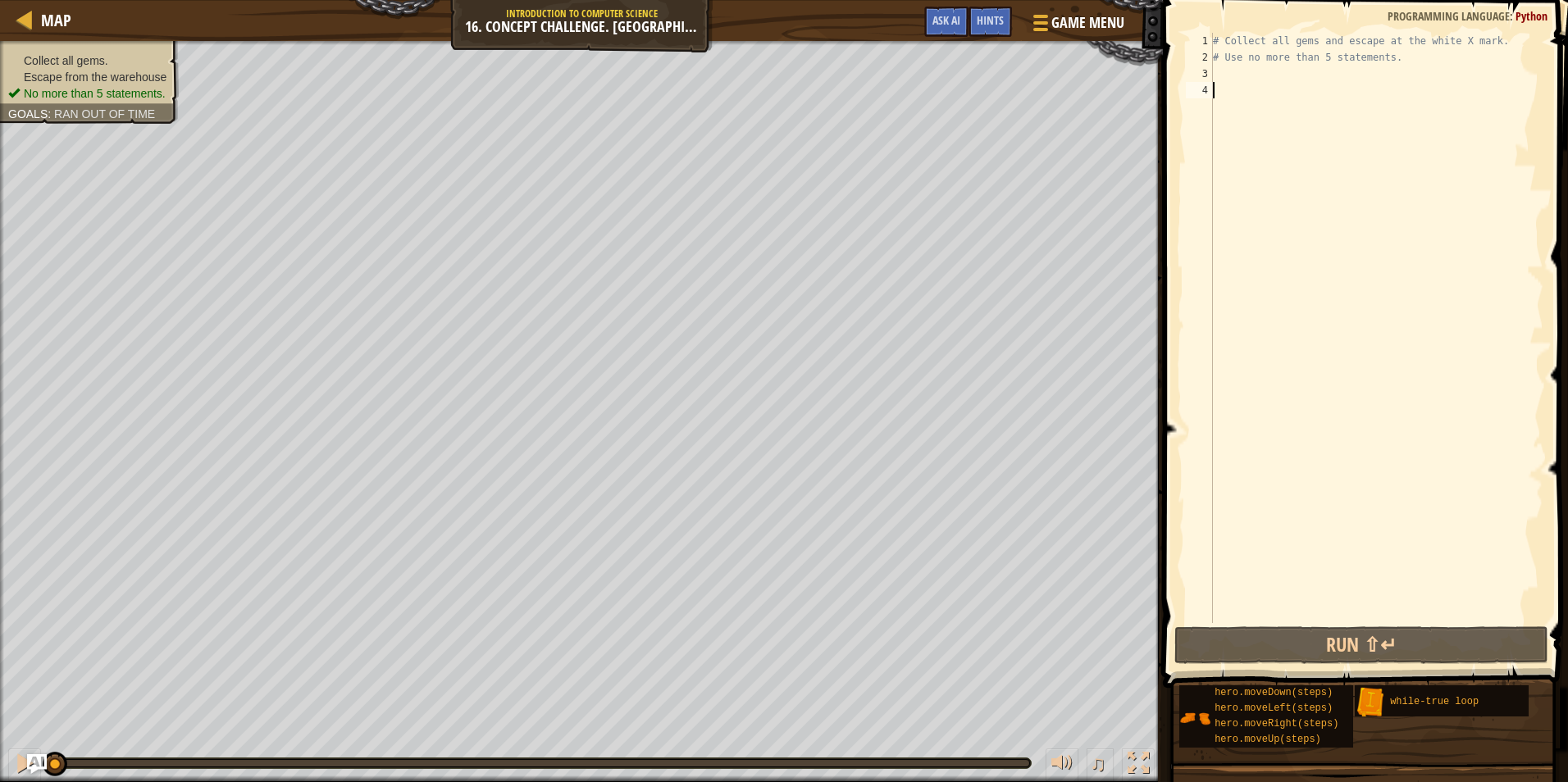
click at [1235, 77] on div "# Collect all gems and escape at the white X mark. # Use no more than 5 stateme…" at bounding box center [1377, 344] width 334 height 623
type textarea "w"
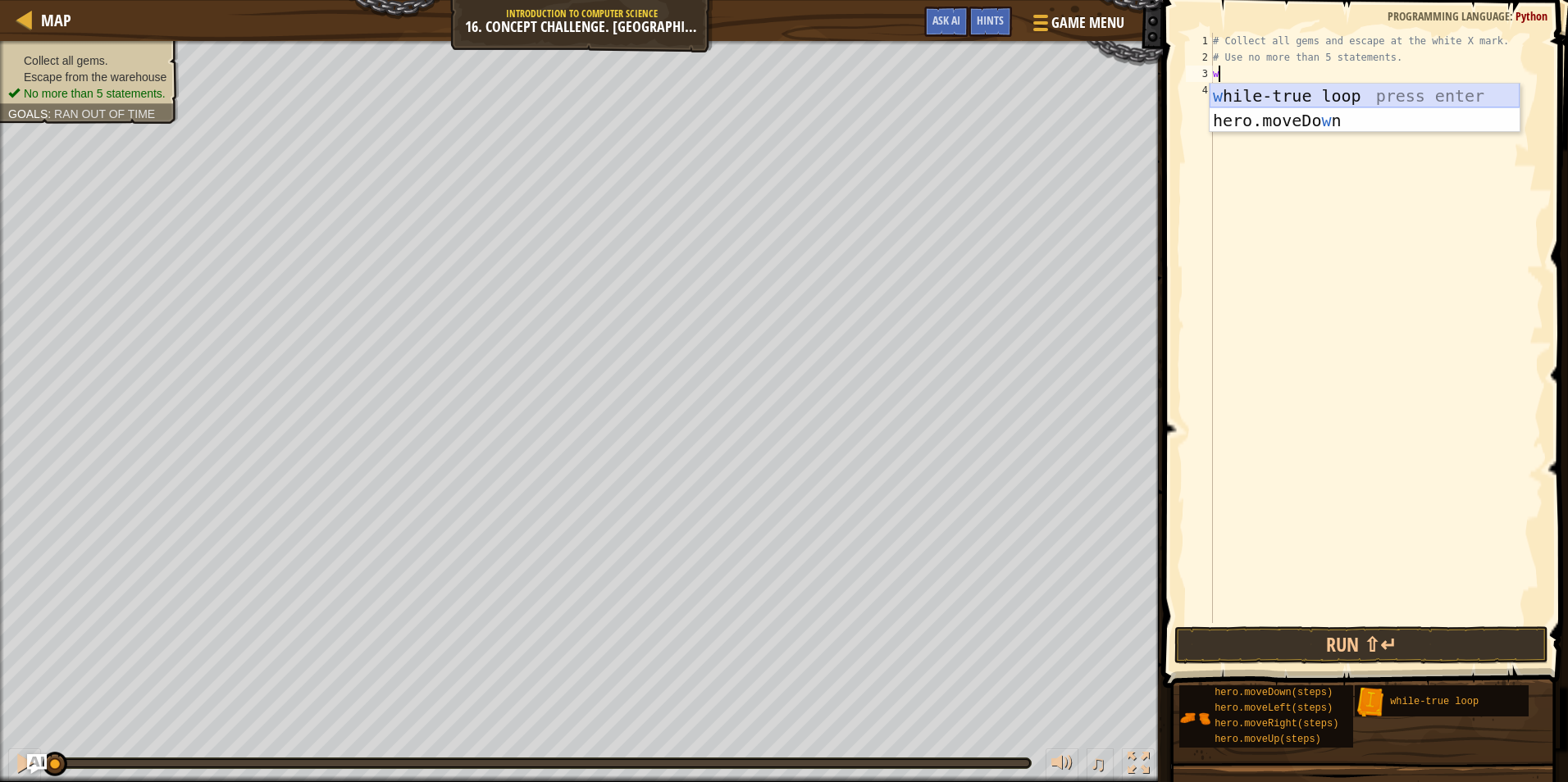
click at [1338, 99] on div "w hile-true loop press enter hero.moveDo w n press enter" at bounding box center [1365, 132] width 310 height 99
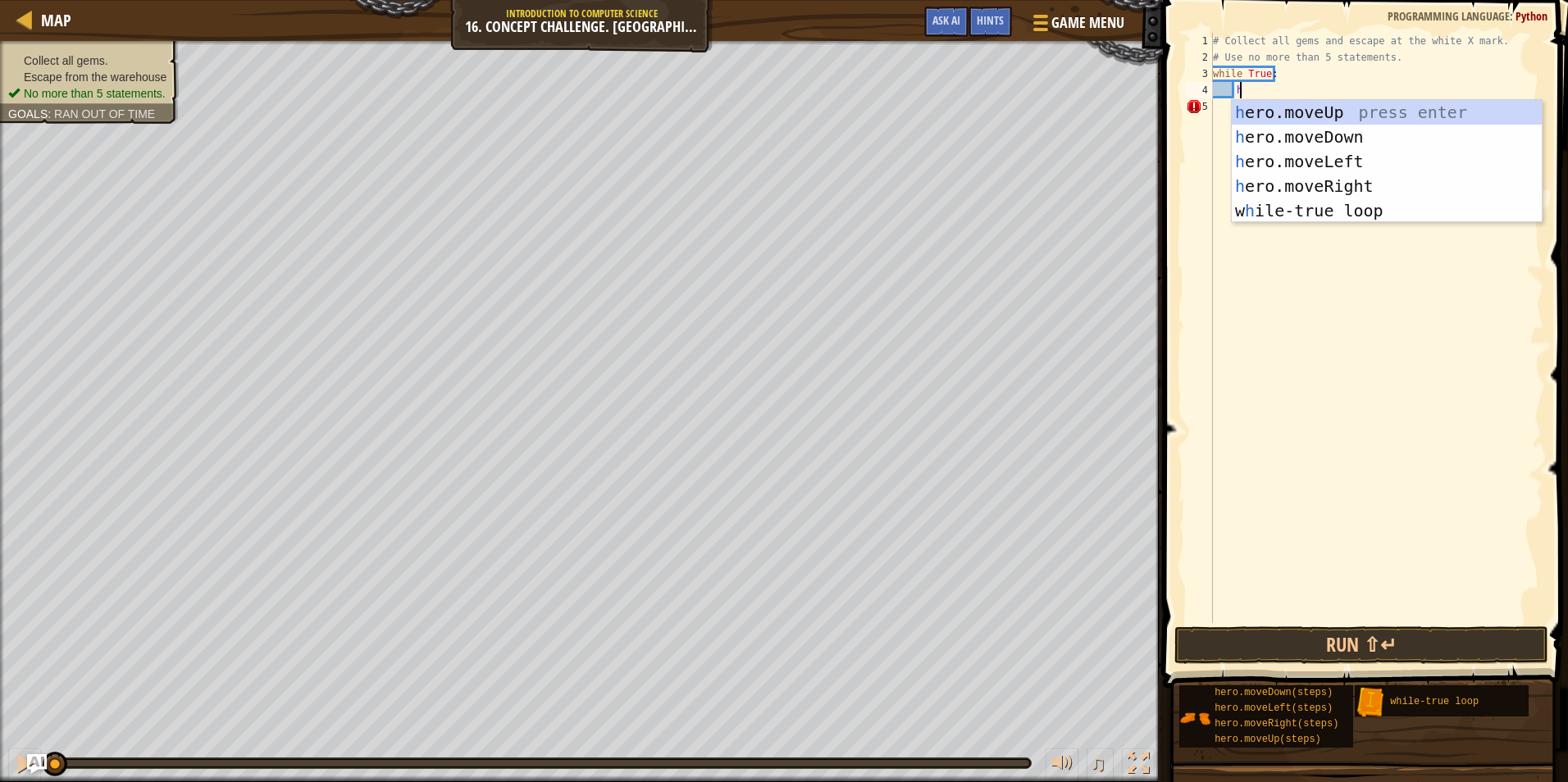
type textarea "h"
click at [1320, 116] on div "h ero.moveUp press enter h ero.moveDown press enter h ero.moveLeft press enter …" at bounding box center [1387, 186] width 310 height 172
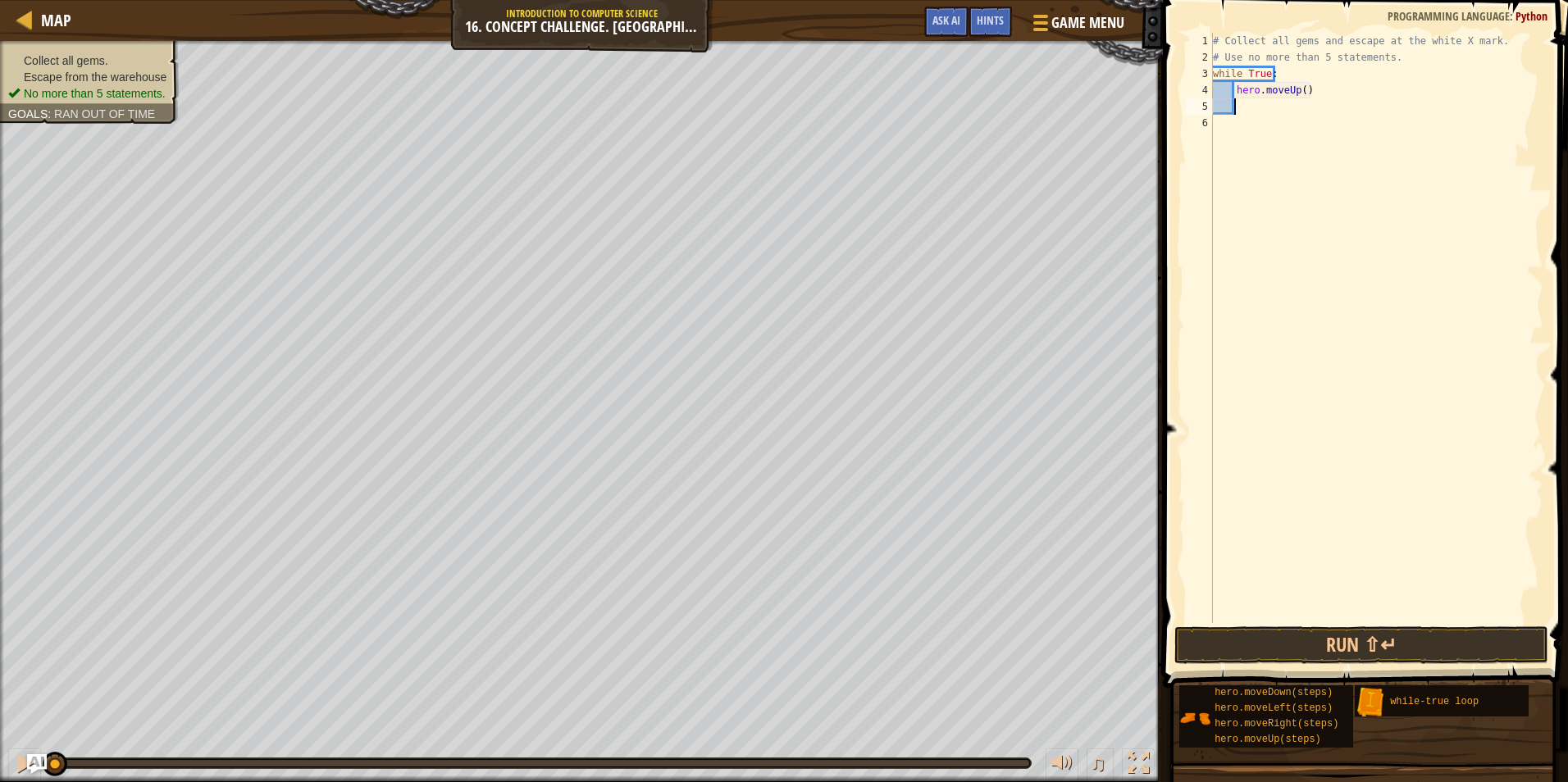
scroll to position [8, 1]
click at [1298, 91] on div "# Collect all gems and escape at the white X mark. # Use no more than 5 stateme…" at bounding box center [1377, 344] width 334 height 623
type textarea "hero.moveUp(1)"
click at [1264, 109] on div "# Collect all gems and escape at the white X mark. # Use no more than 5 stateme…" at bounding box center [1377, 344] width 334 height 623
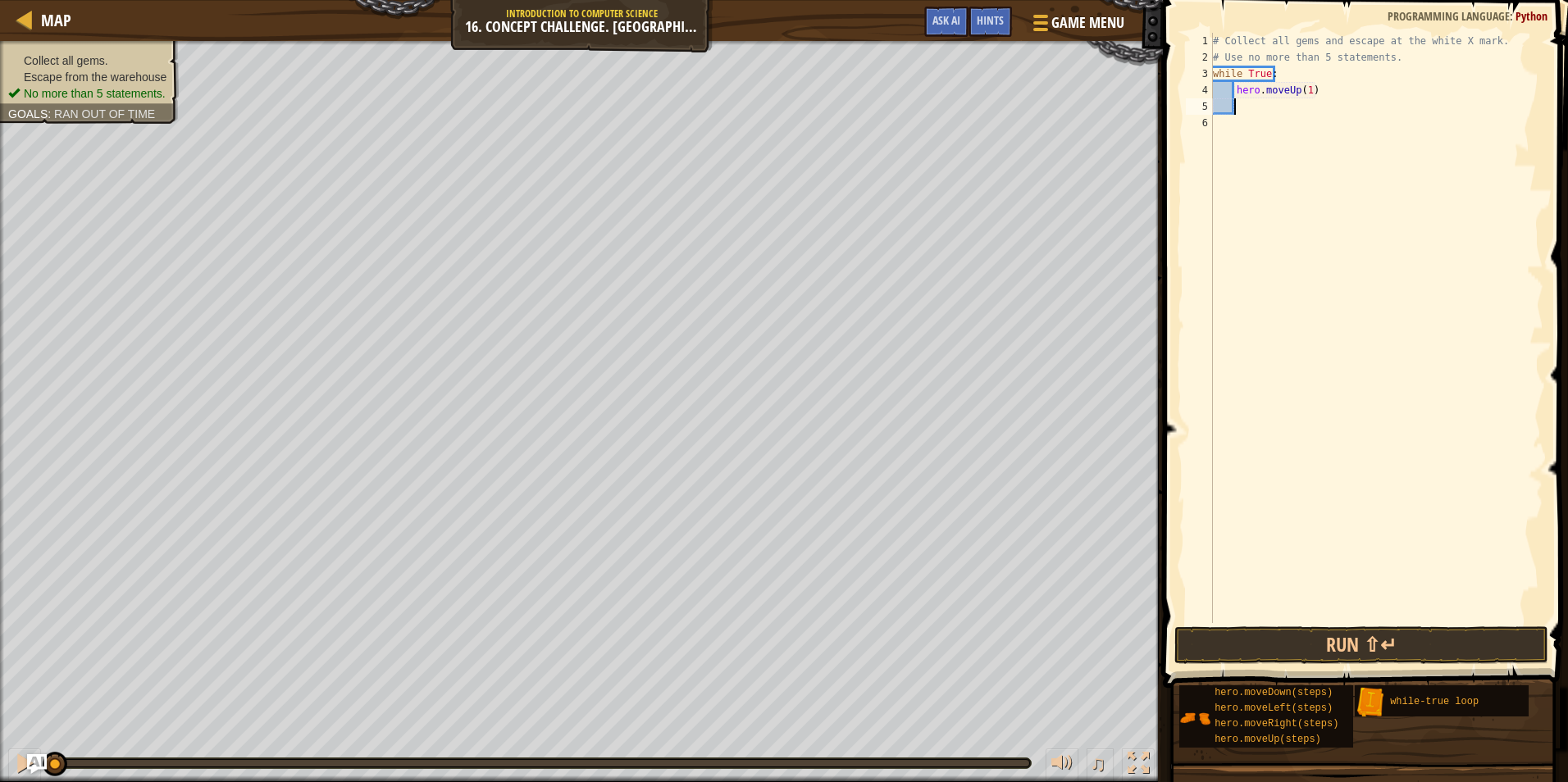
type textarea "h"
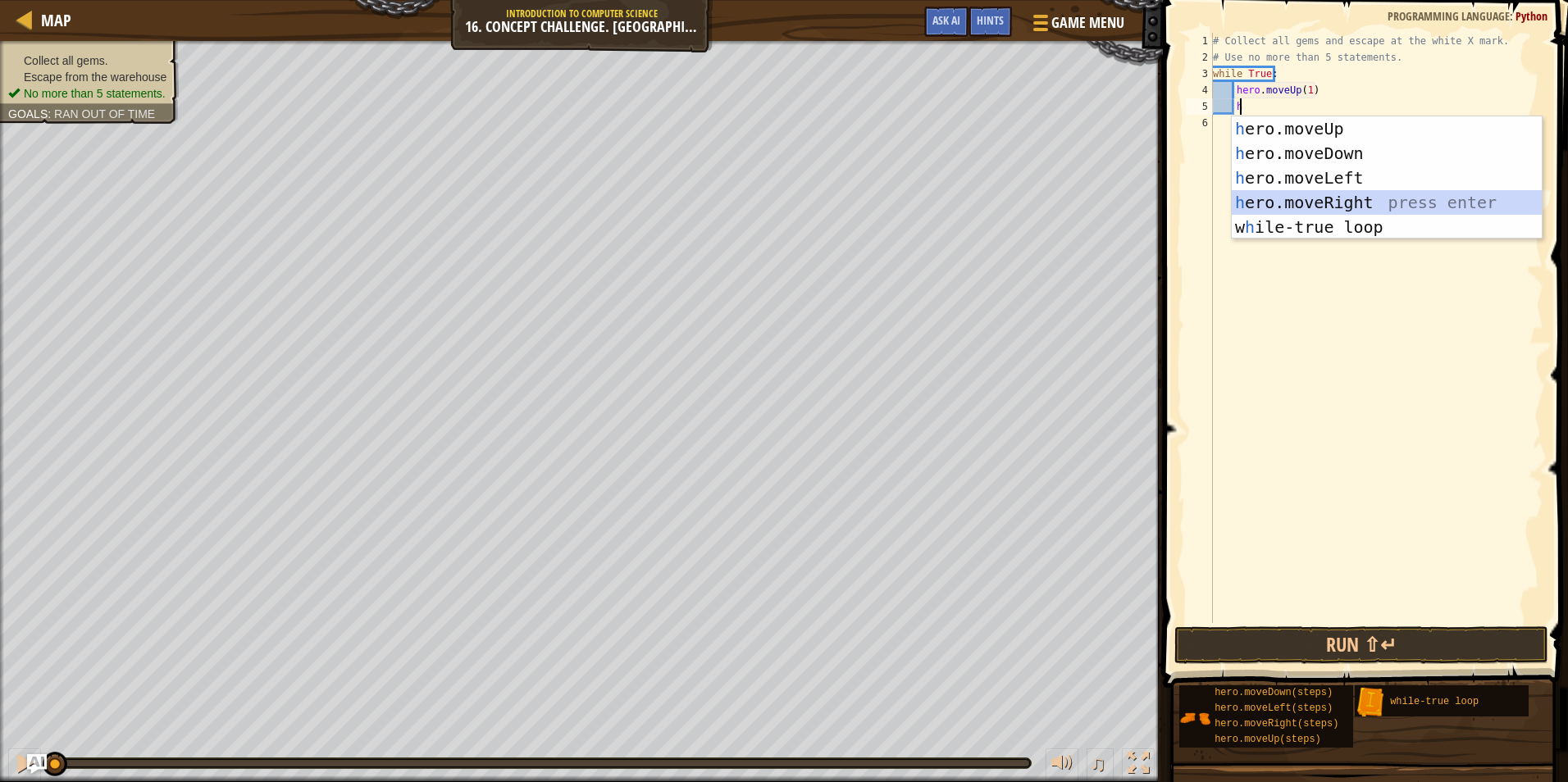
click at [1316, 203] on div "h ero.moveUp press enter h ero.moveDown press enter h ero.moveLeft press enter …" at bounding box center [1387, 202] width 310 height 172
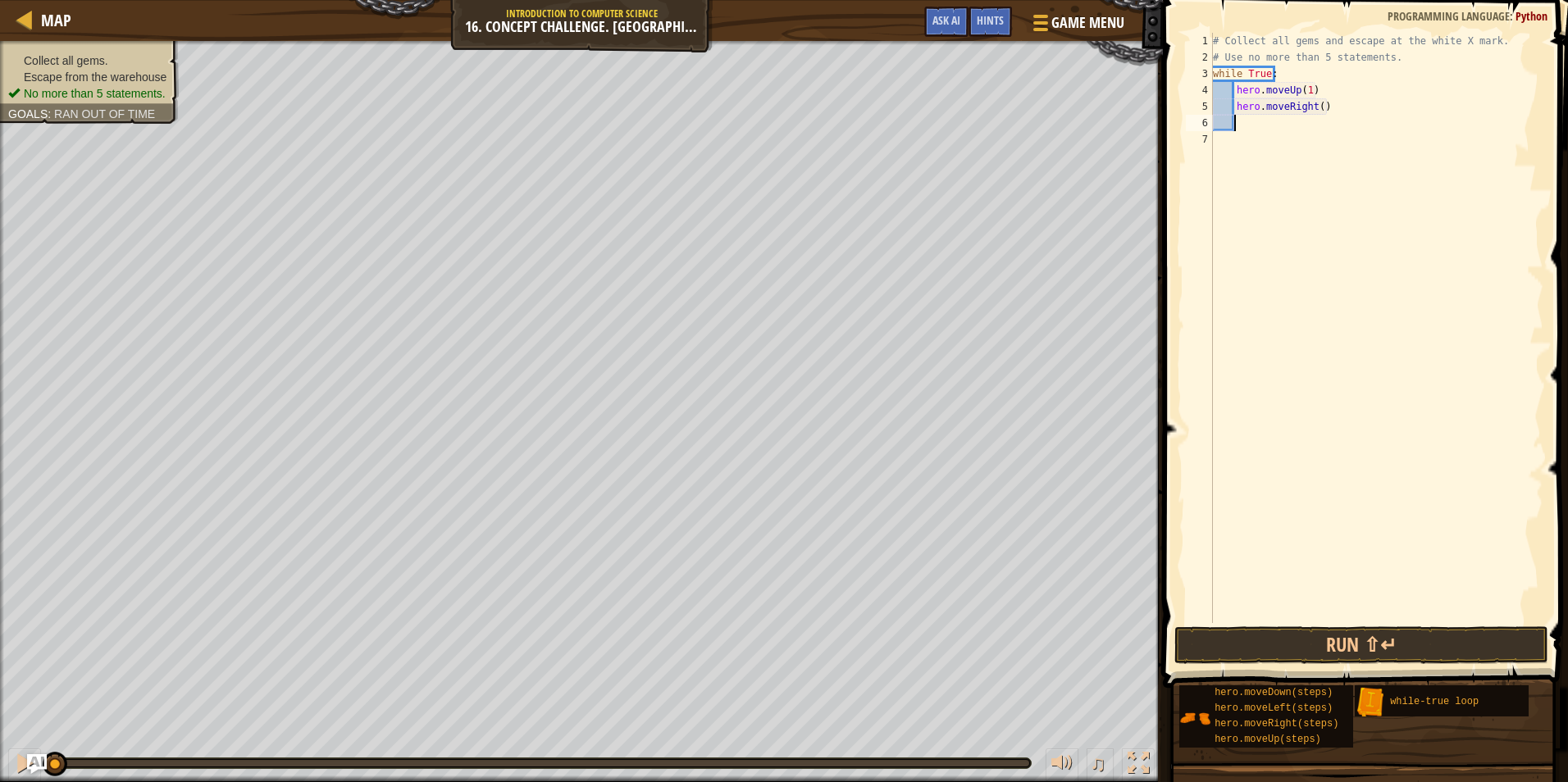
scroll to position [8, 1]
click at [1399, 642] on button "Run ⇧↵" at bounding box center [1361, 645] width 374 height 38
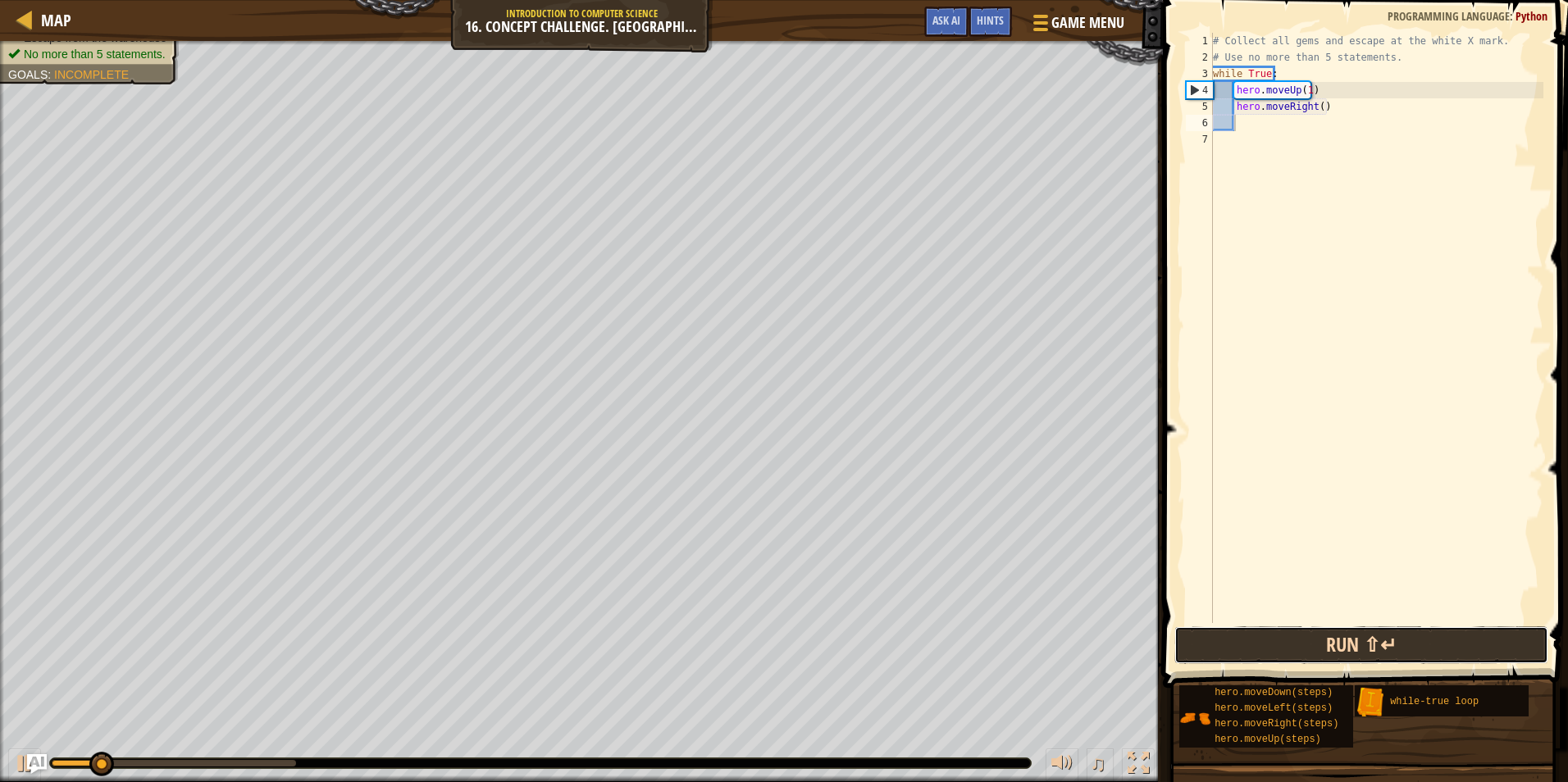
click at [1398, 641] on button "Run ⇧↵" at bounding box center [1361, 645] width 374 height 38
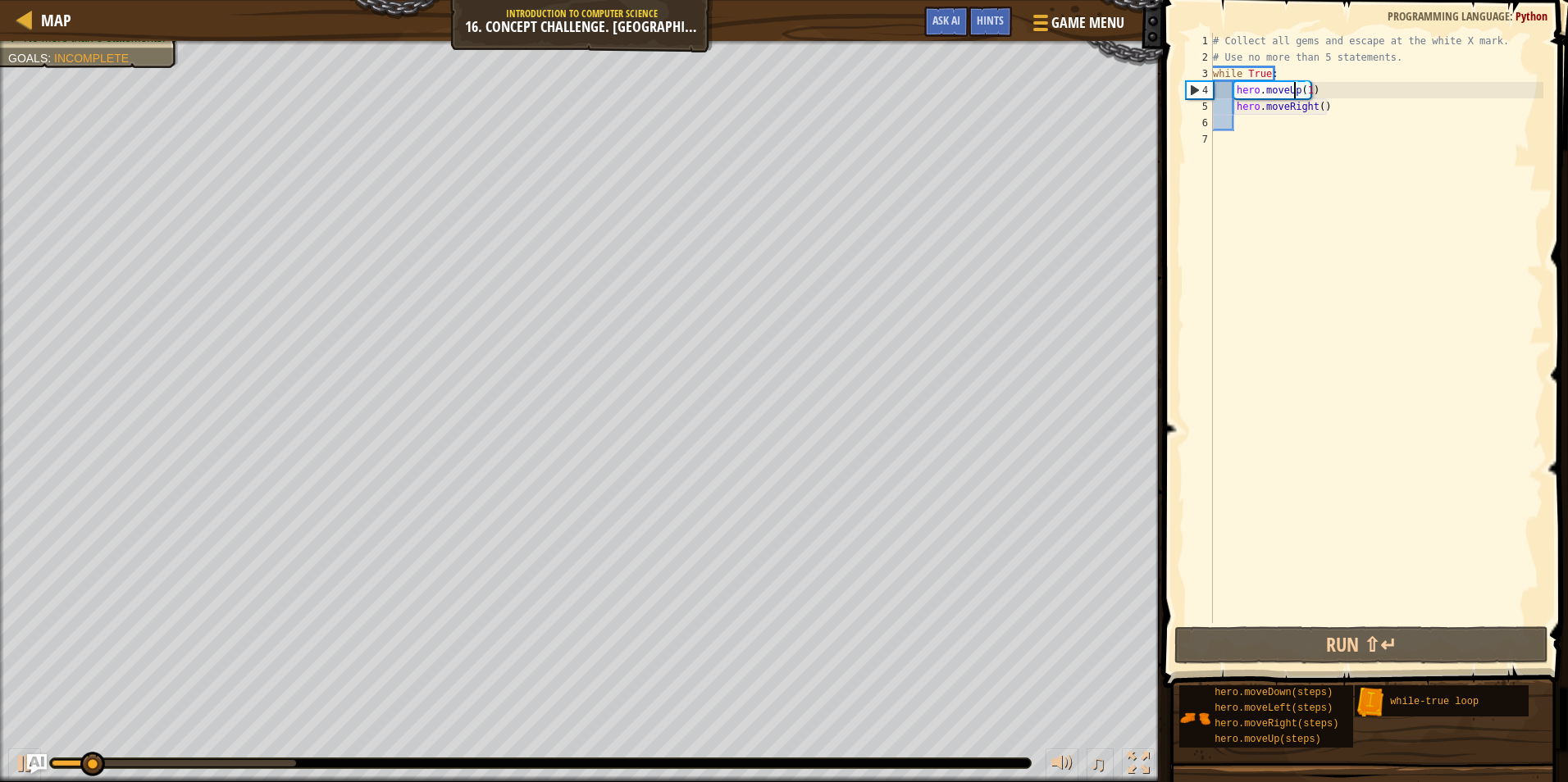
click at [1297, 85] on div "# Collect all gems and escape at the white X mark. # Use no more than 5 stateme…" at bounding box center [1377, 344] width 334 height 623
click at [1300, 86] on div "# Collect all gems and escape at the white X mark. # Use no more than 5 stateme…" at bounding box center [1377, 344] width 334 height 623
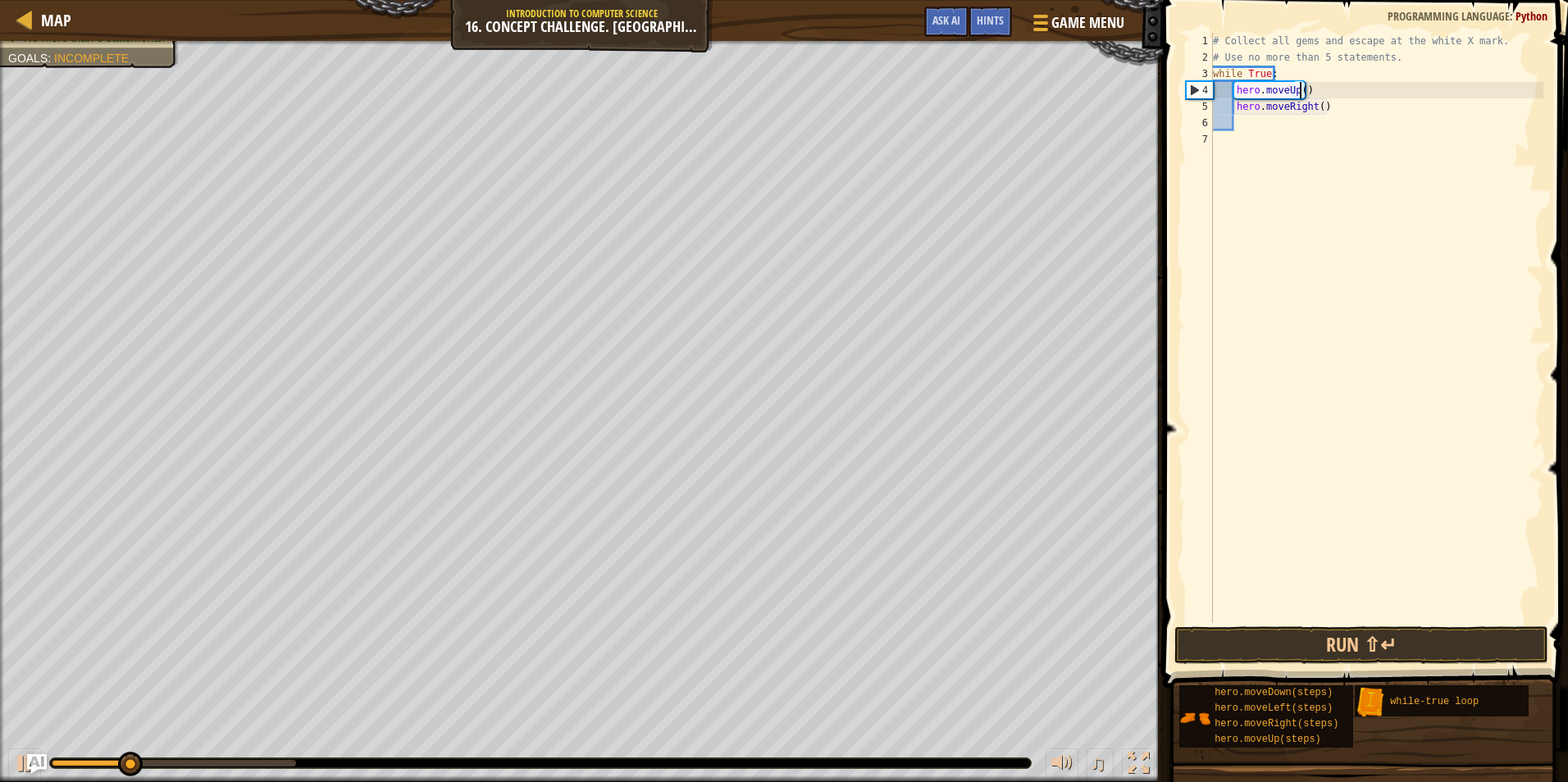
scroll to position [8, 8]
click at [1347, 643] on button "Run ⇧↵" at bounding box center [1361, 645] width 374 height 38
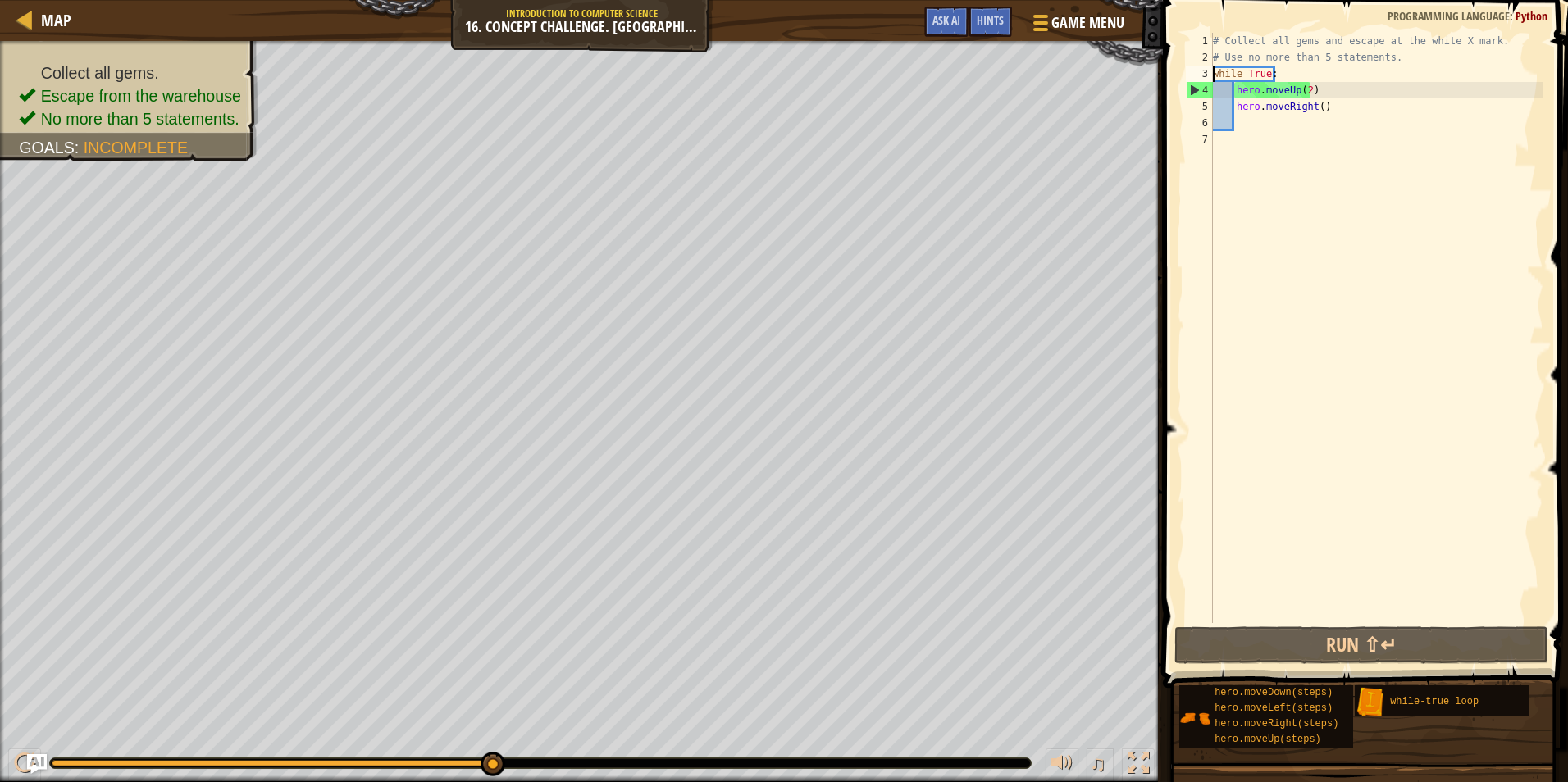
click at [1214, 68] on div "# Collect all gems and escape at the white X mark. # Use no more than 5 stateme…" at bounding box center [1377, 344] width 334 height 623
type textarea "while True:"
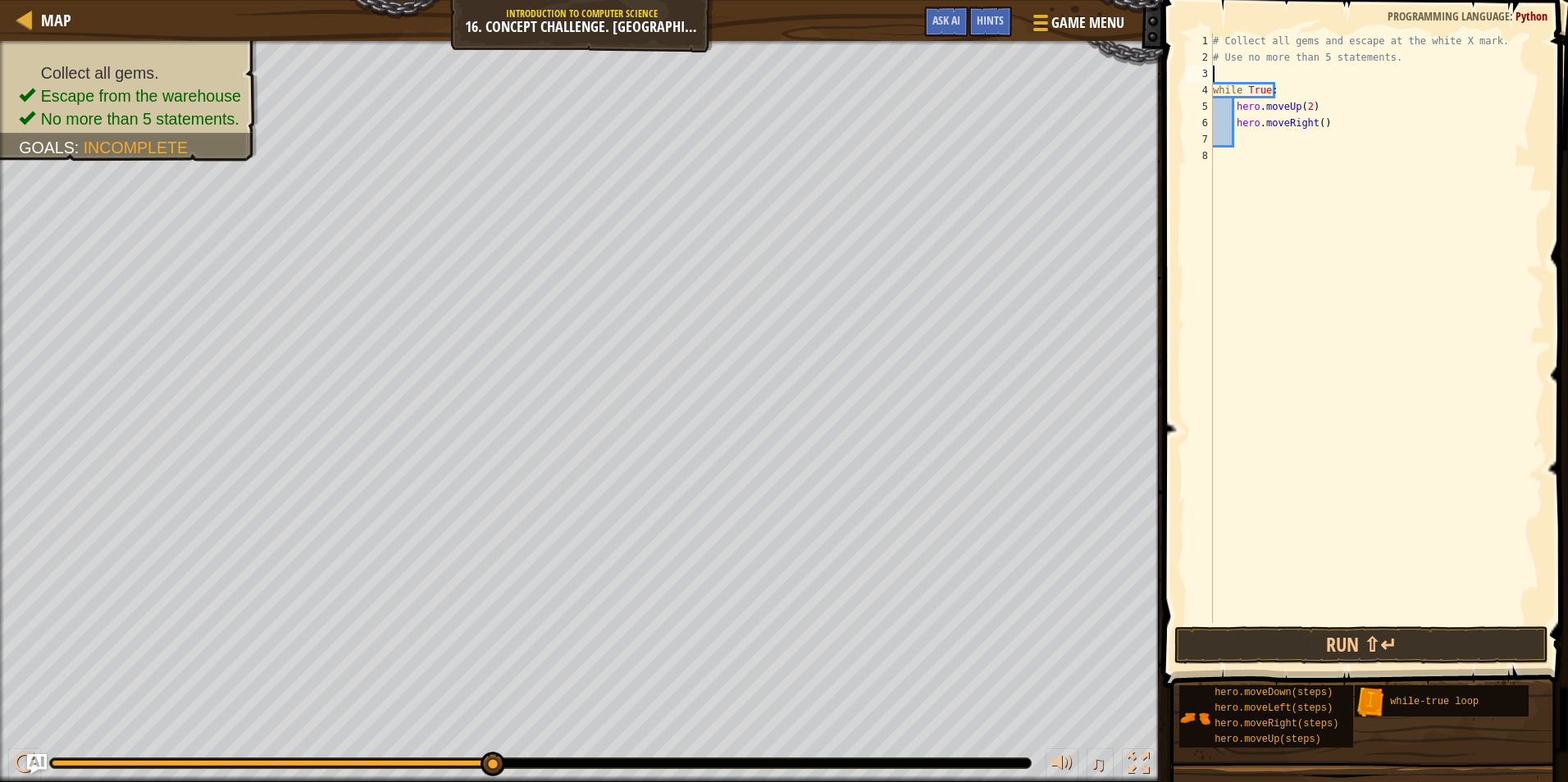
click at [1235, 71] on div "# Collect all gems and escape at the white X mark. # Use no more than 5 stateme…" at bounding box center [1377, 344] width 334 height 623
type textarea "h"
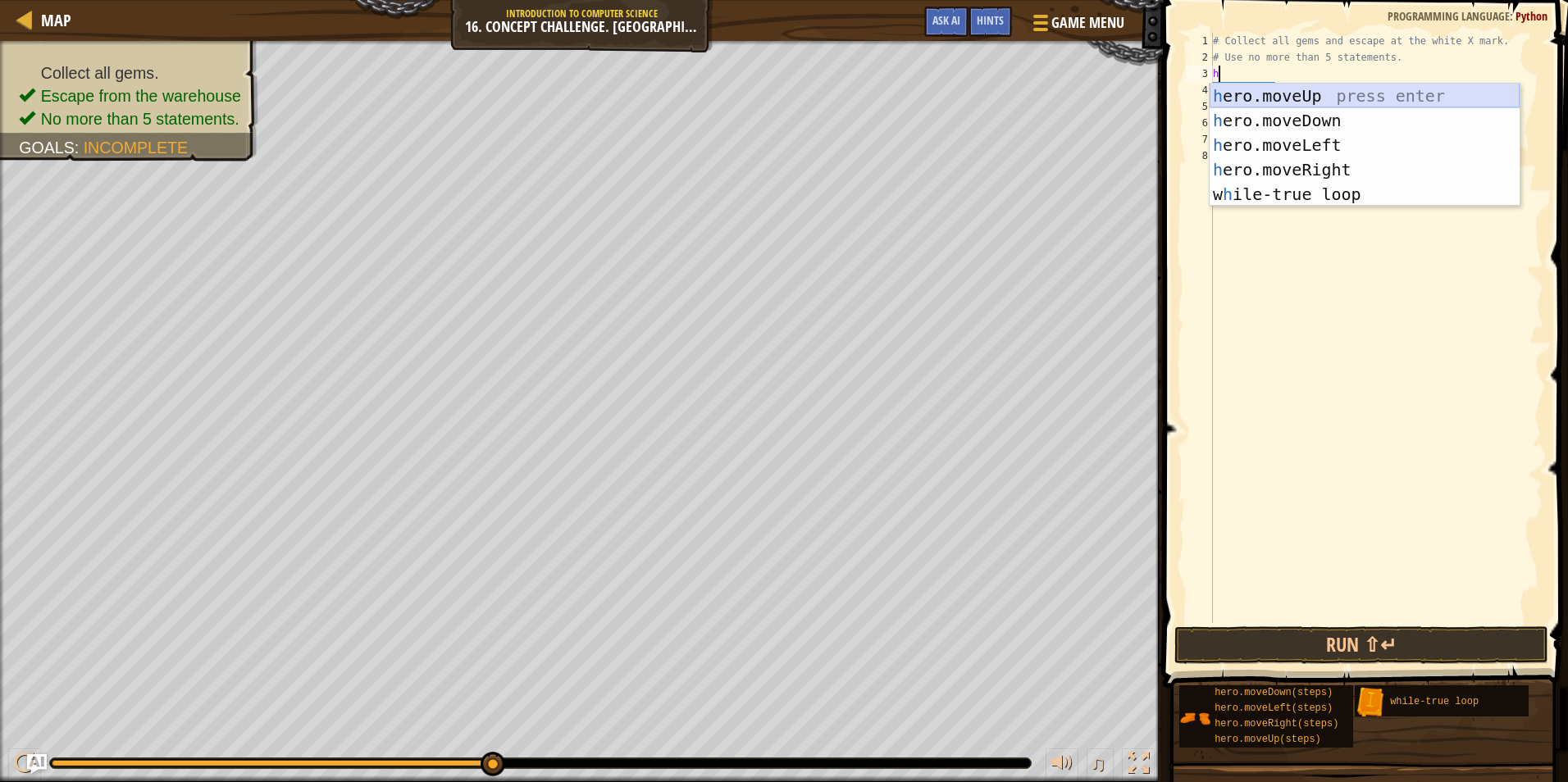
click at [1300, 92] on div "h ero.moveUp press enter h ero.moveDown press enter h ero.moveLeft press enter …" at bounding box center [1365, 170] width 310 height 172
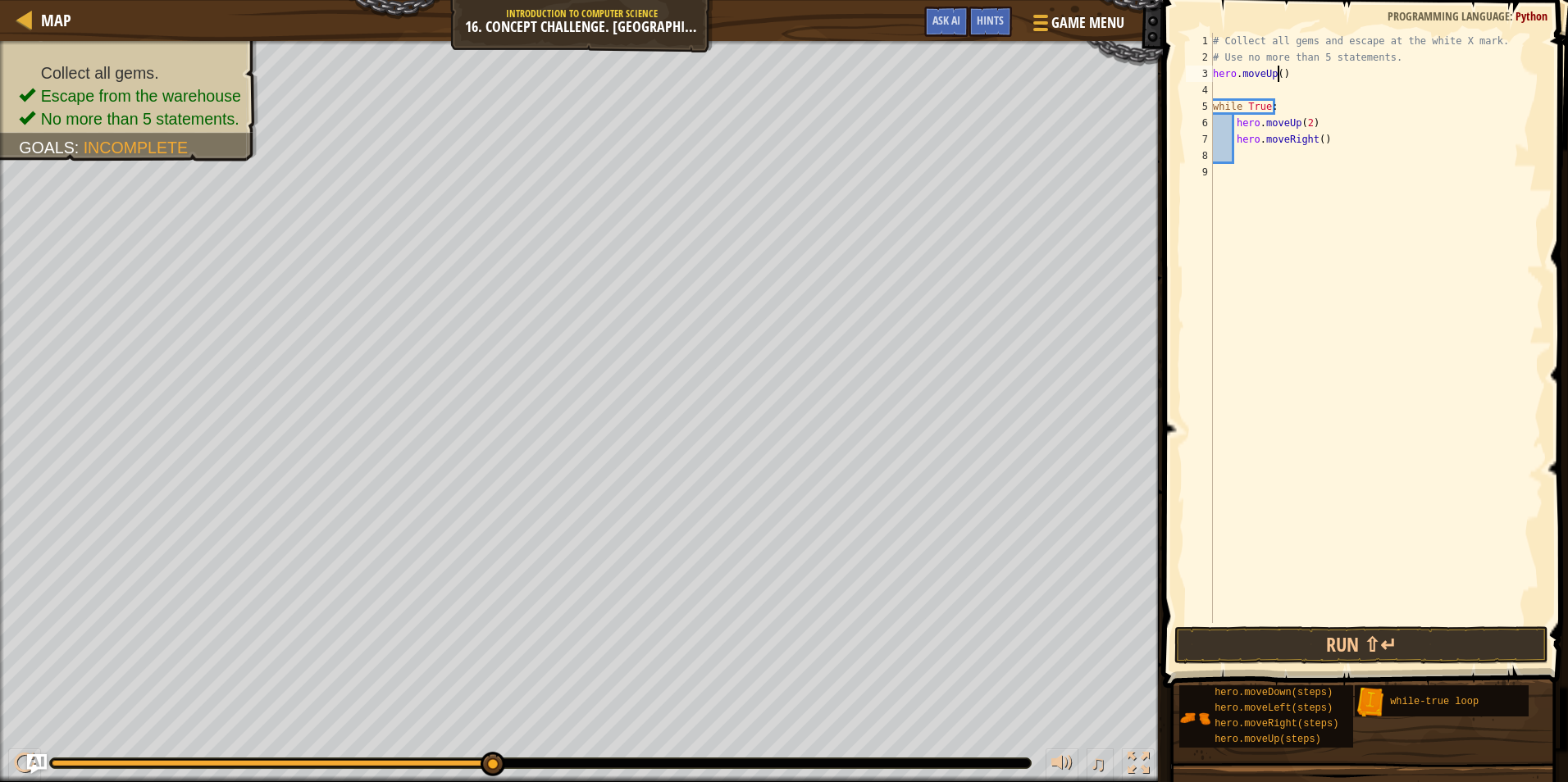
click at [1278, 67] on div "# Collect all gems and escape at the white X mark. # Use no more than 5 stateme…" at bounding box center [1377, 344] width 334 height 623
click at [1302, 124] on div "# Collect all gems and escape at the white X mark. # Use no more than 5 stateme…" at bounding box center [1377, 344] width 334 height 623
click at [1243, 640] on button "Run ⇧↵" at bounding box center [1361, 645] width 374 height 38
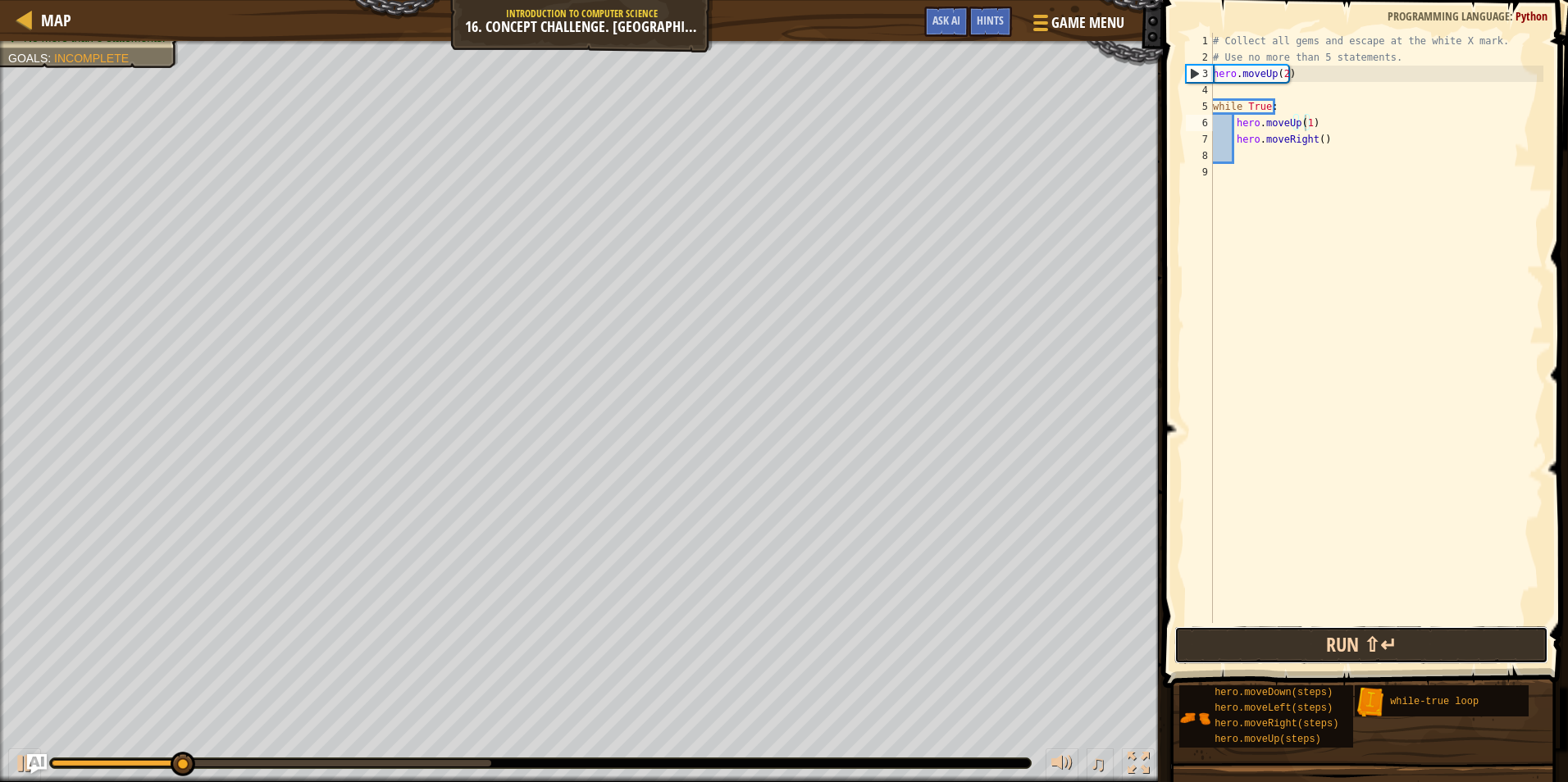
click at [1255, 634] on button "Run ⇧↵" at bounding box center [1361, 645] width 374 height 38
click at [1255, 634] on button "Running" at bounding box center [1361, 645] width 374 height 38
click at [1255, 634] on button "Run ⇧↵" at bounding box center [1361, 645] width 374 height 38
click at [1255, 634] on button "Running" at bounding box center [1361, 645] width 374 height 38
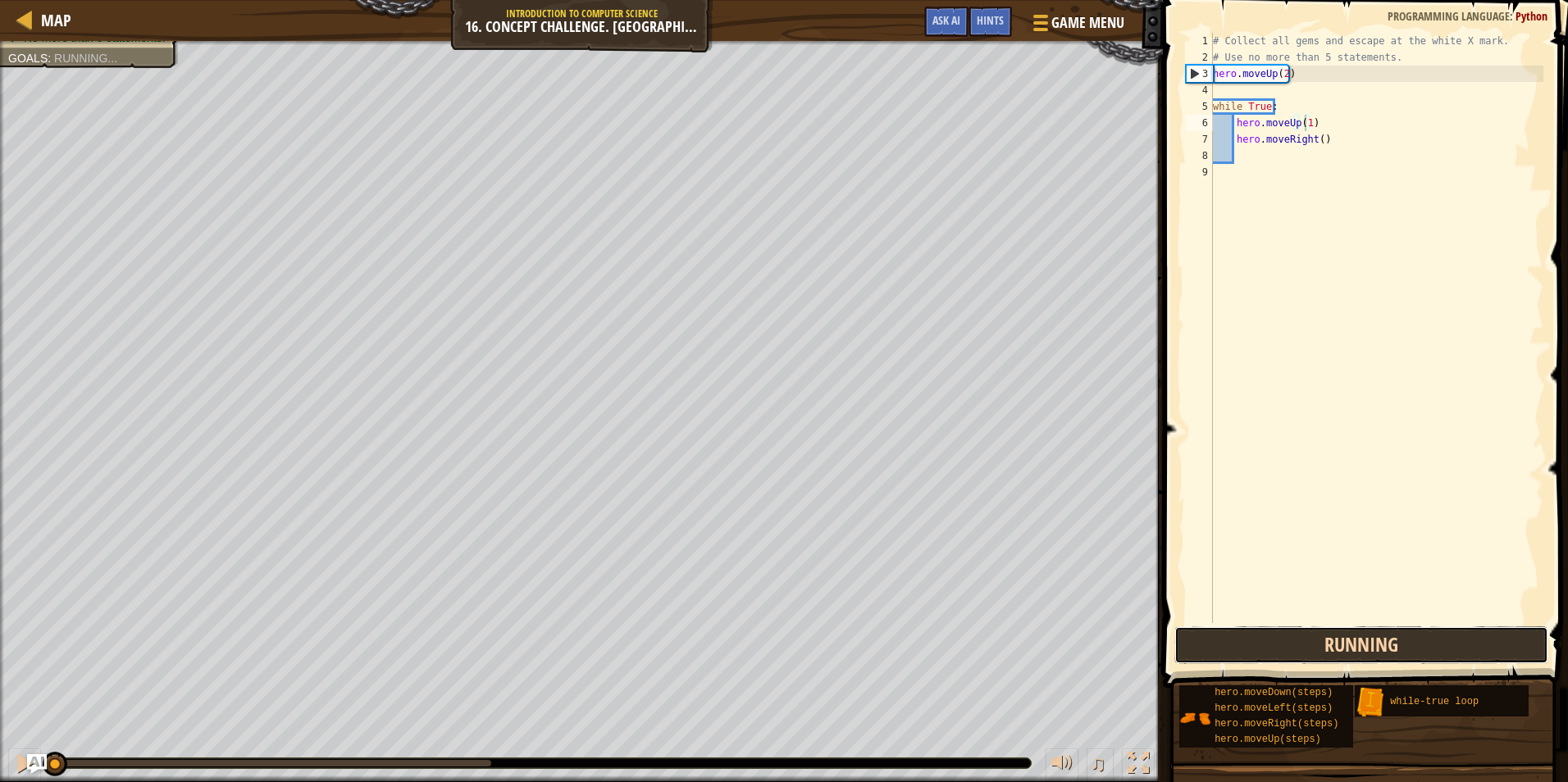
click at [1255, 634] on button "Running" at bounding box center [1361, 645] width 374 height 38
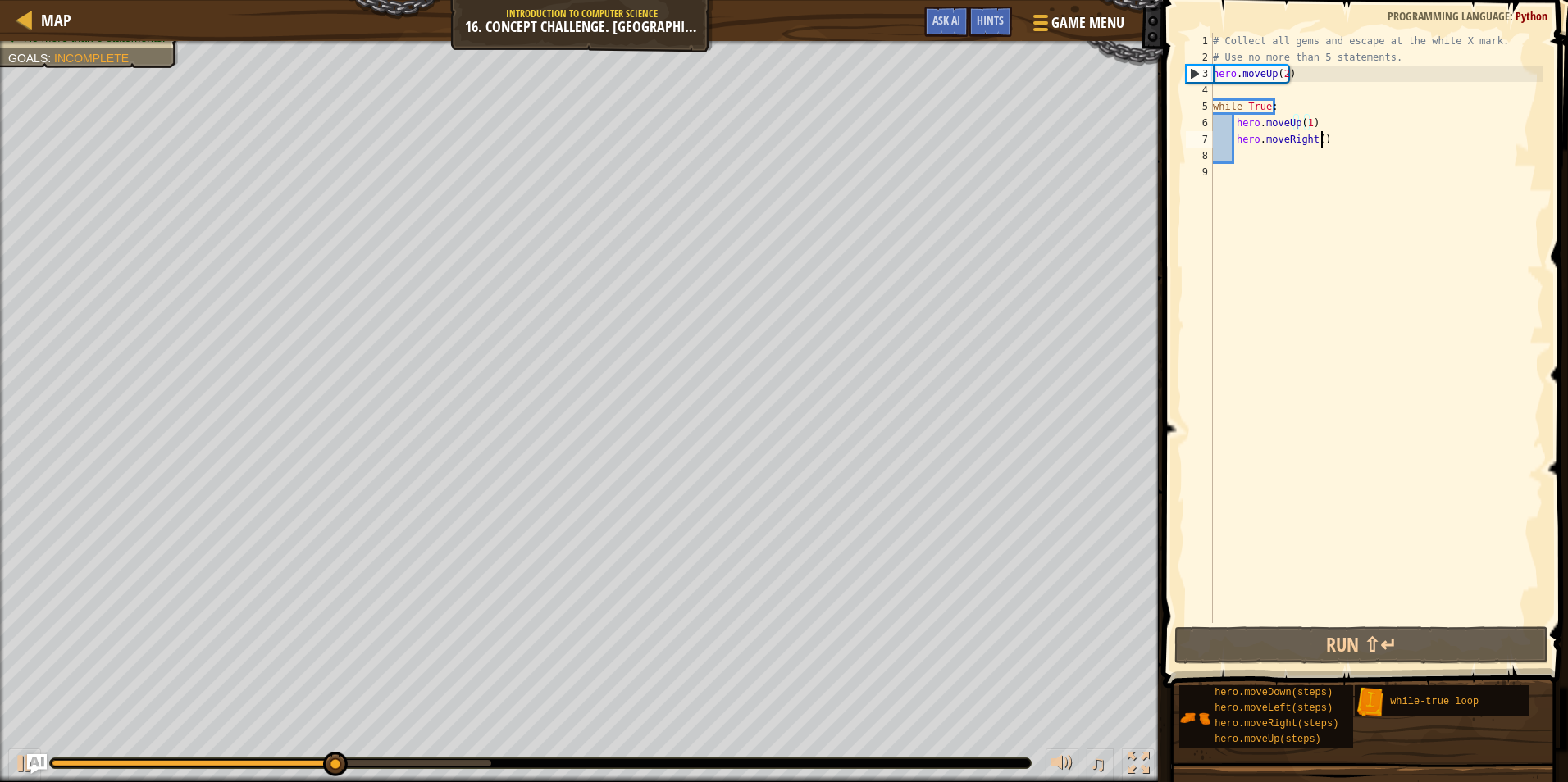
click at [1335, 143] on div "# Collect all gems and escape at the white X mark. # Use no more than 5 stateme…" at bounding box center [1377, 344] width 334 height 623
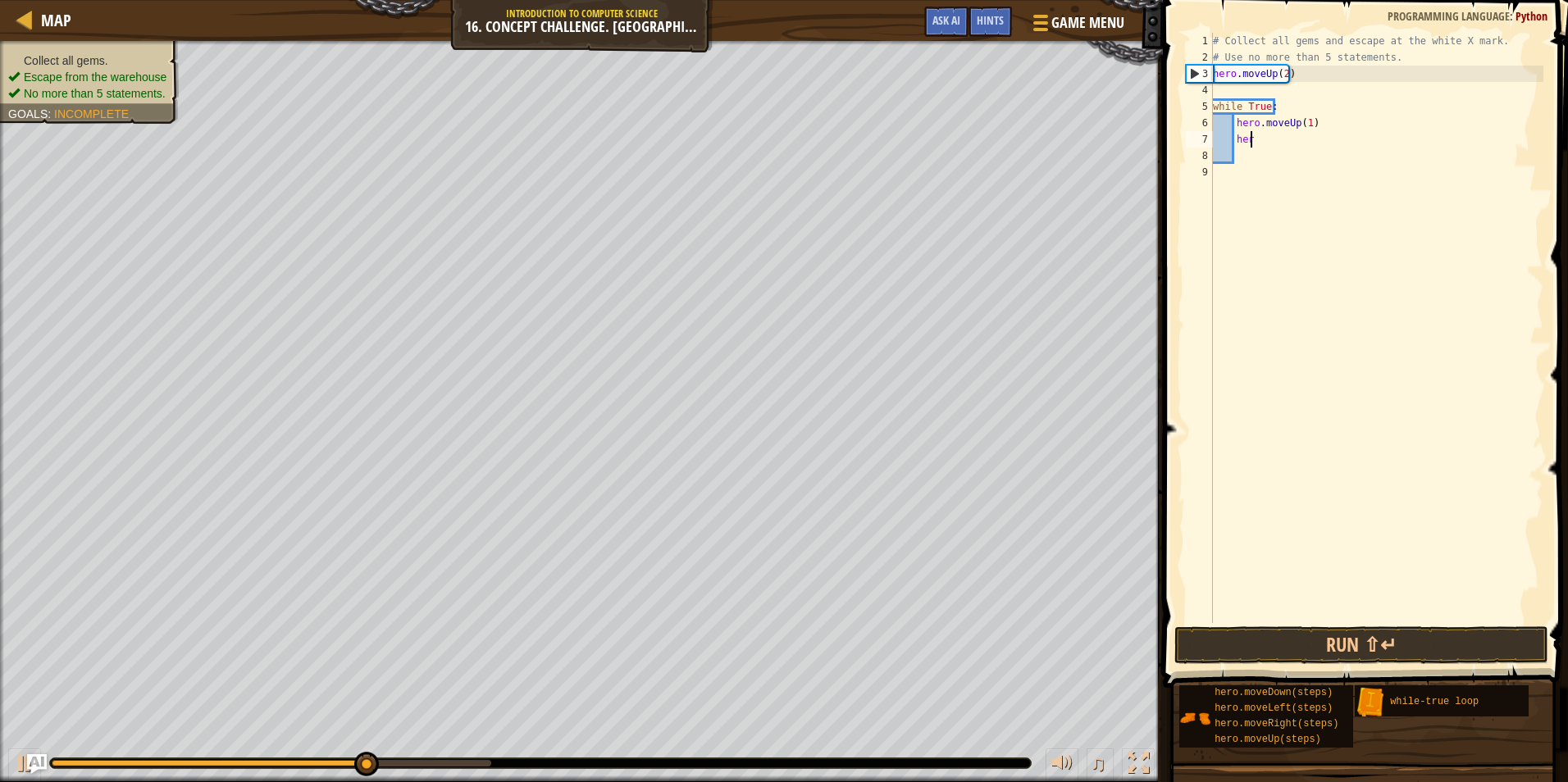
type textarea "h"
click at [64, 57] on ul "Collect all gems. Escape from the warehouse No more than 5 statements." at bounding box center [89, 77] width 162 height 49
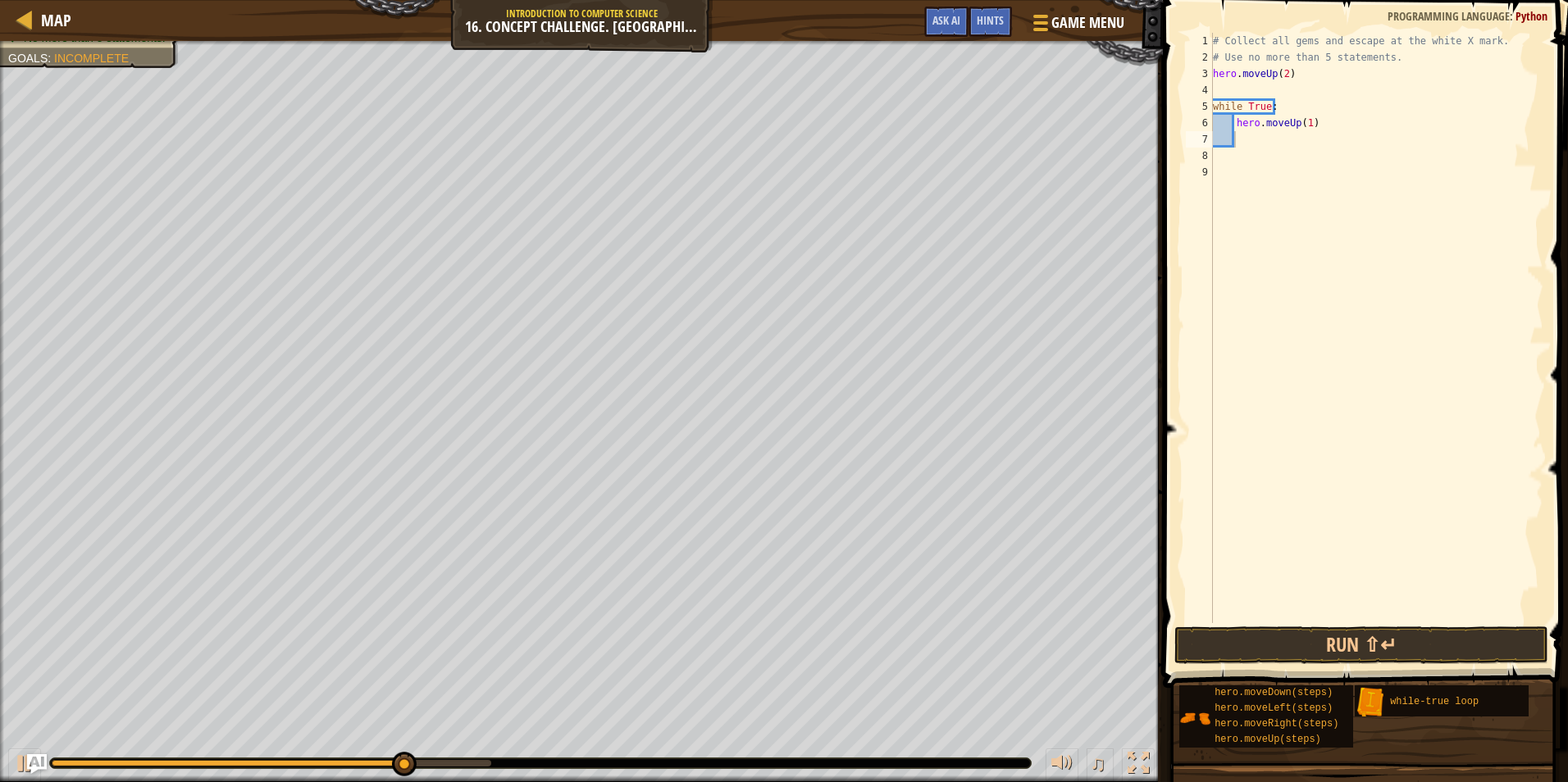
click at [1317, 129] on div "# Collect all gems and escape at the white X mark. # Use no more than 5 stateme…" at bounding box center [1377, 344] width 334 height 623
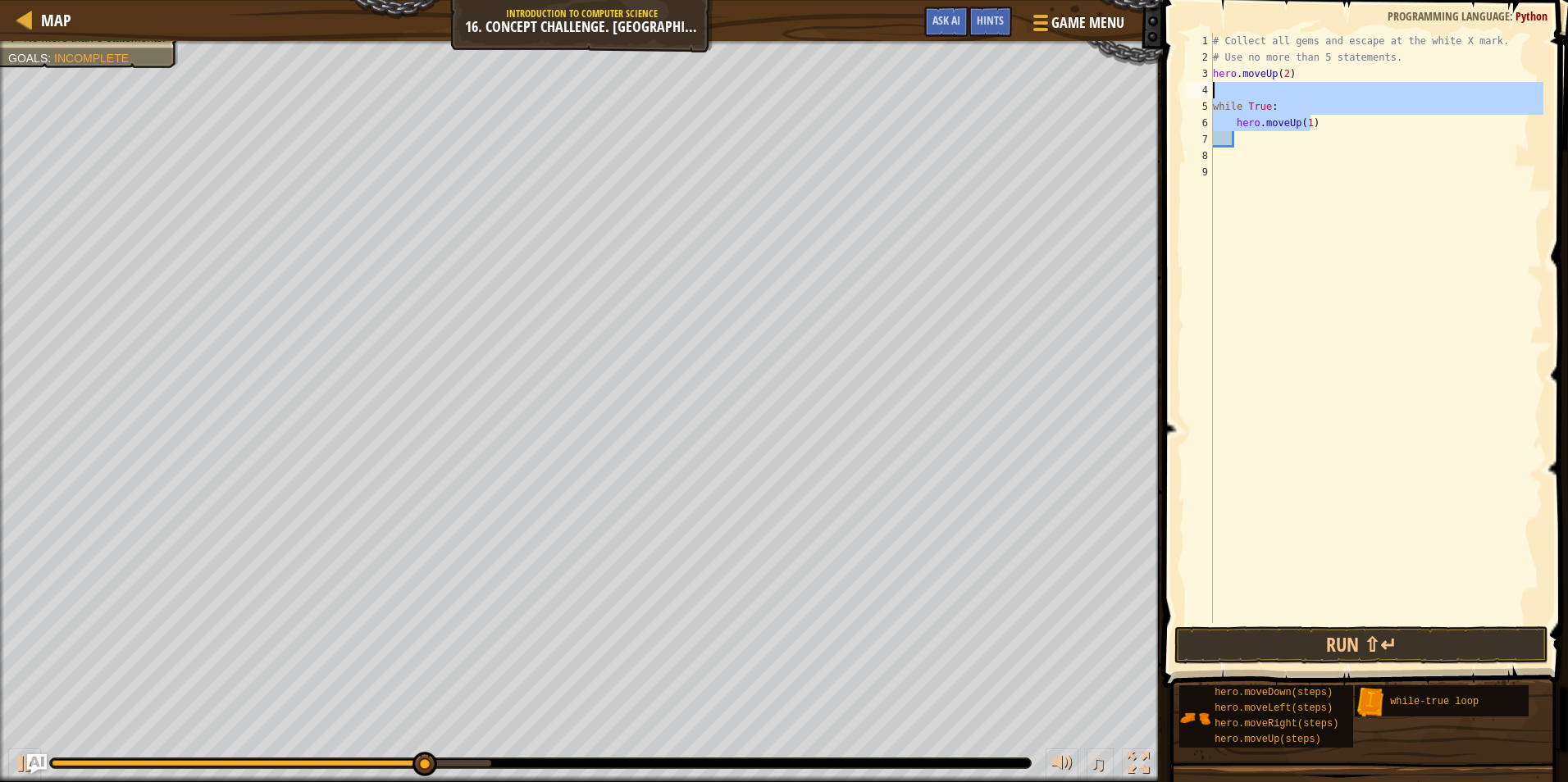
drag, startPoint x: 1317, startPoint y: 128, endPoint x: 1203, endPoint y: 82, distance: 122.9
click at [1203, 82] on div "hero.moveUp(1) 1 2 3 4 5 6 7 8 9 # Collect all gems and escape at the white X m…" at bounding box center [1364, 328] width 361 height 591
type textarea "while True:"
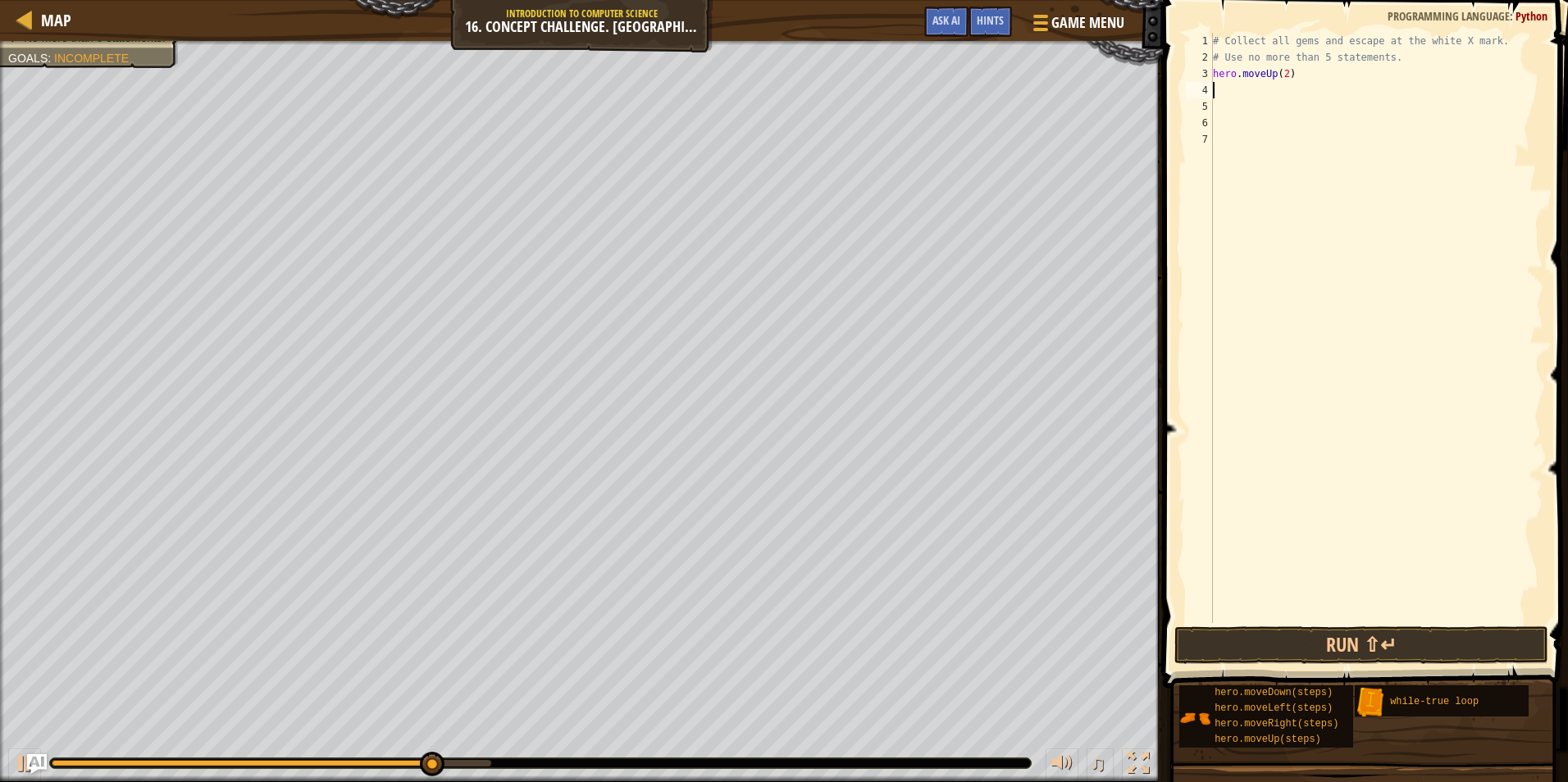
scroll to position [8, 0]
click at [1087, 88] on div "Map Introduction to Computer Science 16. Concept Challenge. Loop Warehouse Game…" at bounding box center [784, 391] width 1568 height 782
click at [1293, 75] on div "# Collect all gems and escape at the white X mark. # Use no more than 5 stateme…" at bounding box center [1377, 328] width 334 height 591
type textarea "hero.moveUp(2)"
click at [1136, 74] on div "Map Introduction to Computer Science 16. Concept Challenge. Loop Warehouse Game…" at bounding box center [784, 391] width 1568 height 782
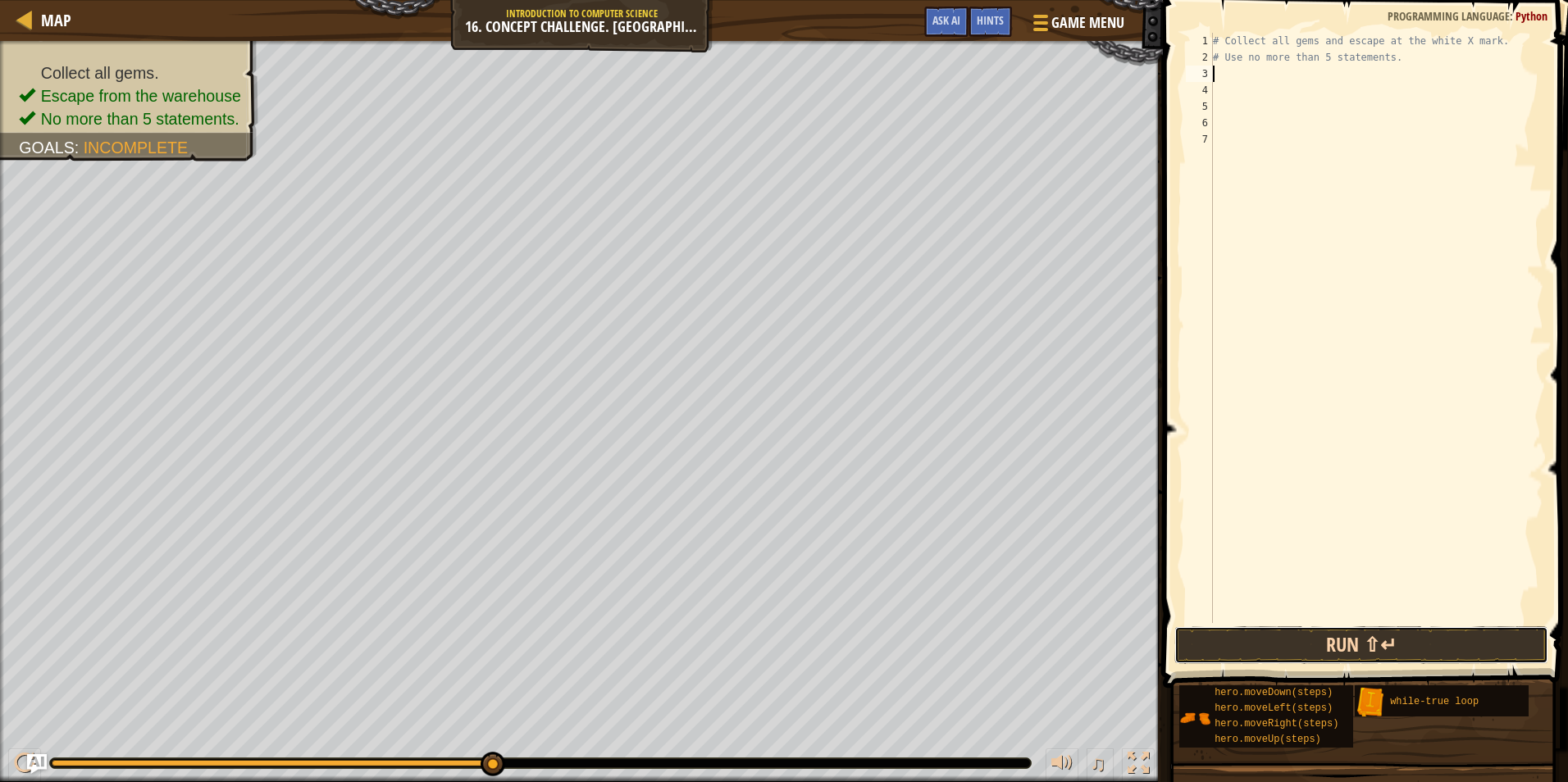
click at [1343, 655] on button "Run ⇧↵" at bounding box center [1361, 645] width 374 height 38
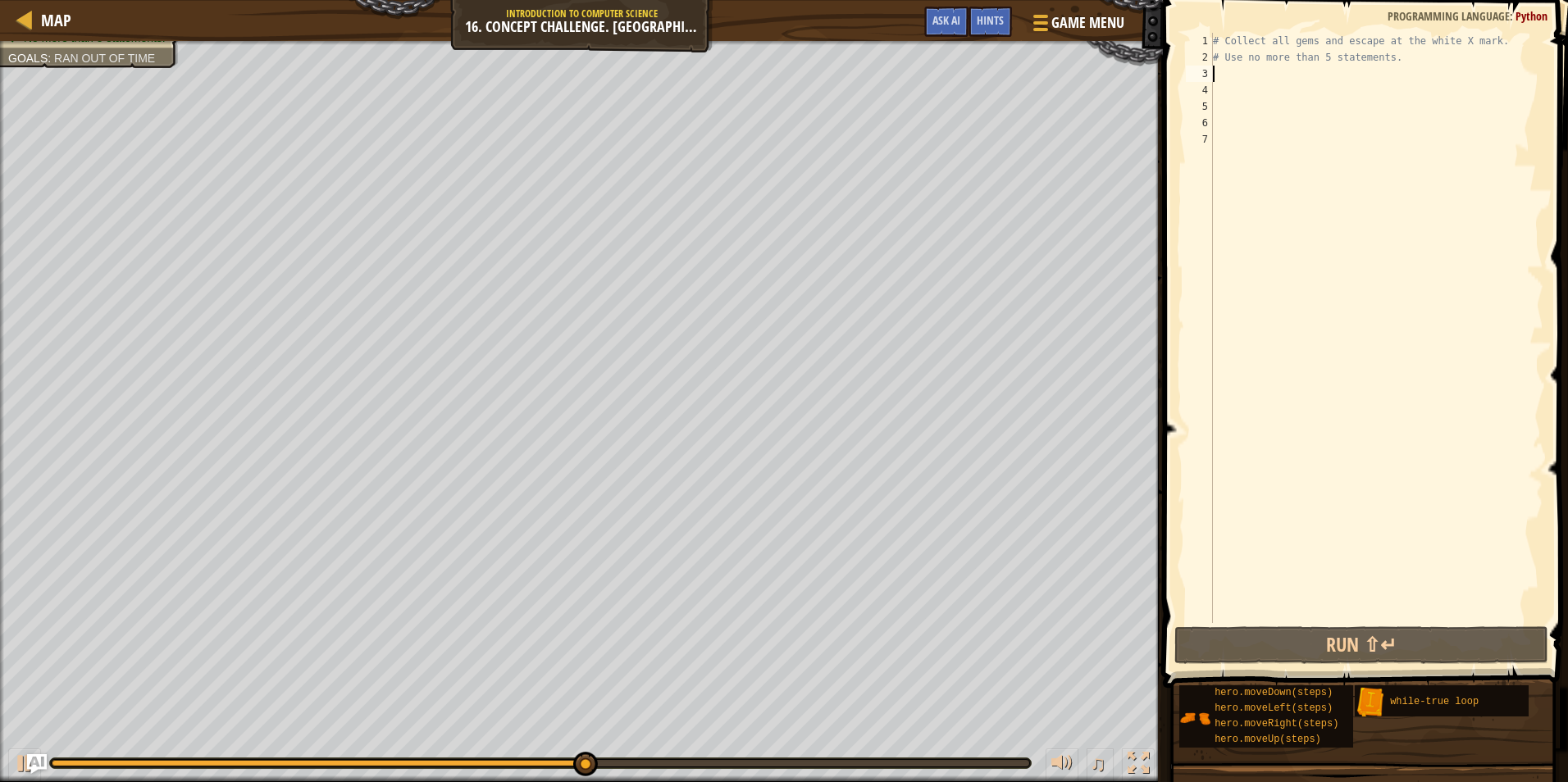
type textarea "h"
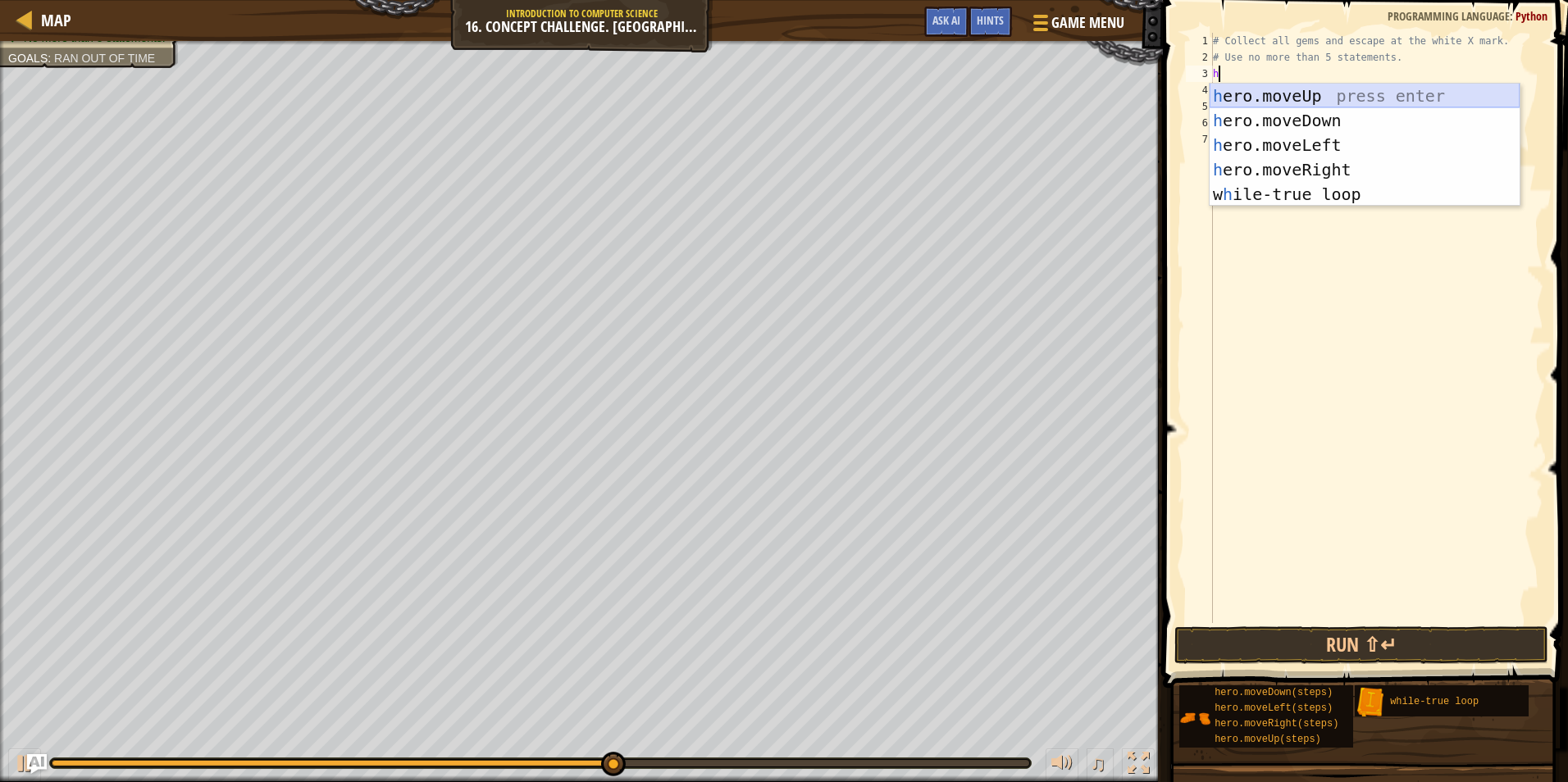
click at [1291, 91] on div "h ero.moveUp press enter h ero.moveDown press enter h ero.moveLeft press enter …" at bounding box center [1365, 170] width 310 height 172
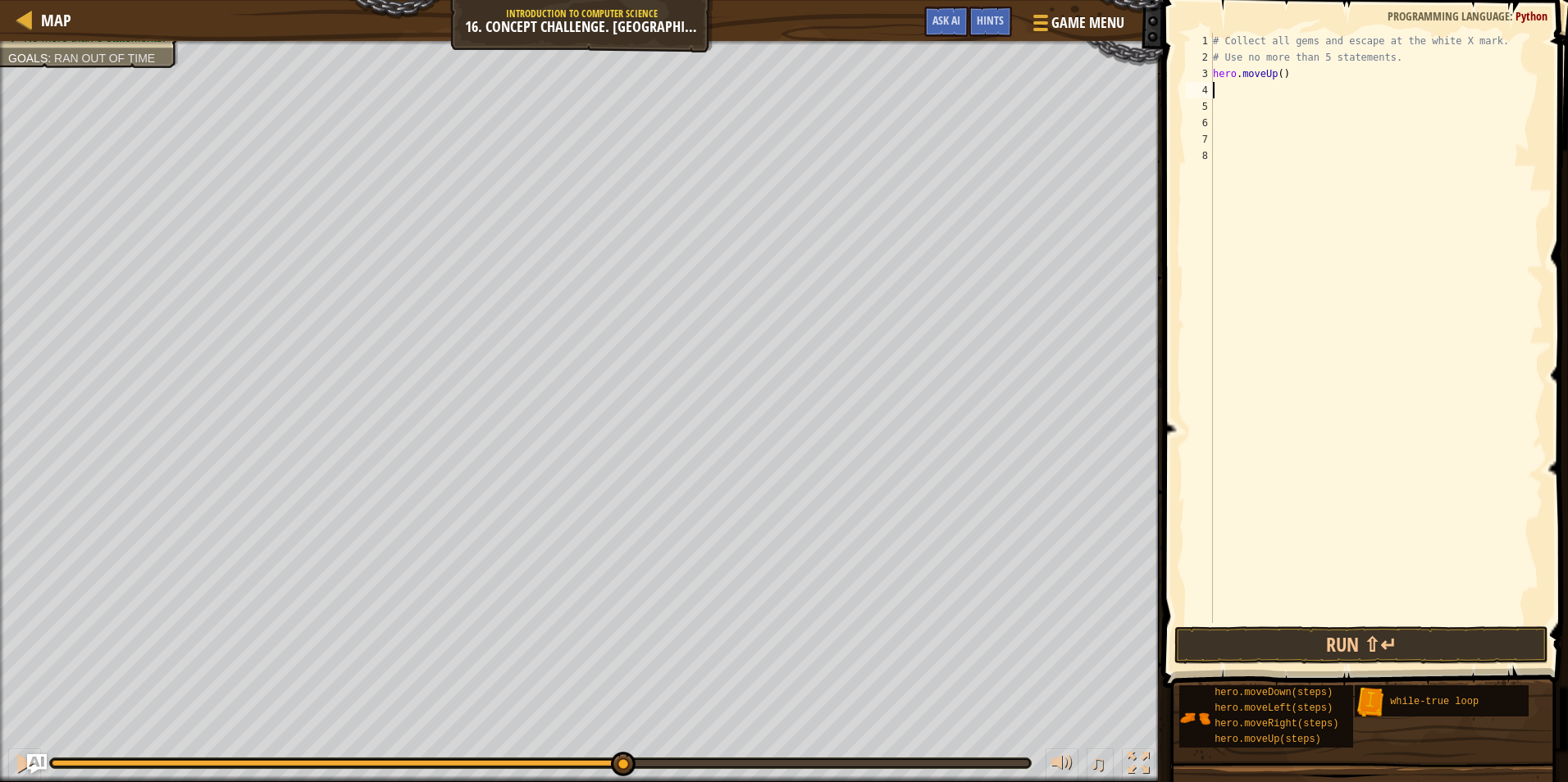
click at [1275, 73] on div "# Collect all gems and escape at the white X mark. # Use no more than 5 stateme…" at bounding box center [1377, 344] width 334 height 623
click at [1277, 73] on div "# Collect all gems and escape at the white X mark. # Use no more than 5 stateme…" at bounding box center [1377, 344] width 334 height 623
type textarea "hero.moveUp(2)"
click at [1247, 81] on div "# Collect all gems and escape at the white X mark. # Use no more than 5 stateme…" at bounding box center [1377, 344] width 334 height 623
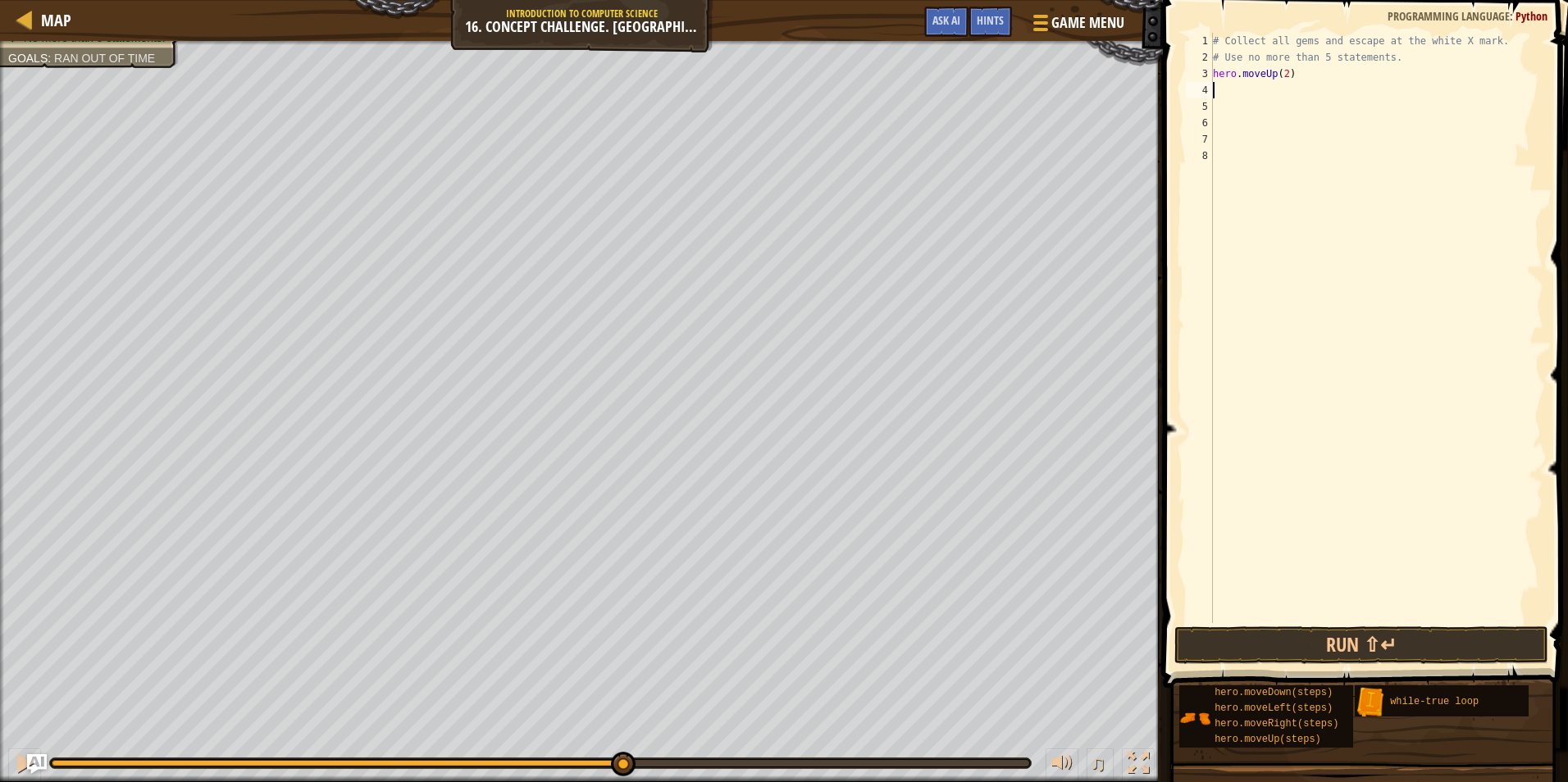
click at [1228, 83] on div "# Collect all gems and escape at the white X mark. # Use no more than 5 stateme…" at bounding box center [1377, 344] width 334 height 623
type textarea "w"
click at [1284, 115] on div "w hile-true loop press enter hero.moveDo w n press enter" at bounding box center [1365, 149] width 310 height 99
type textarea "h"
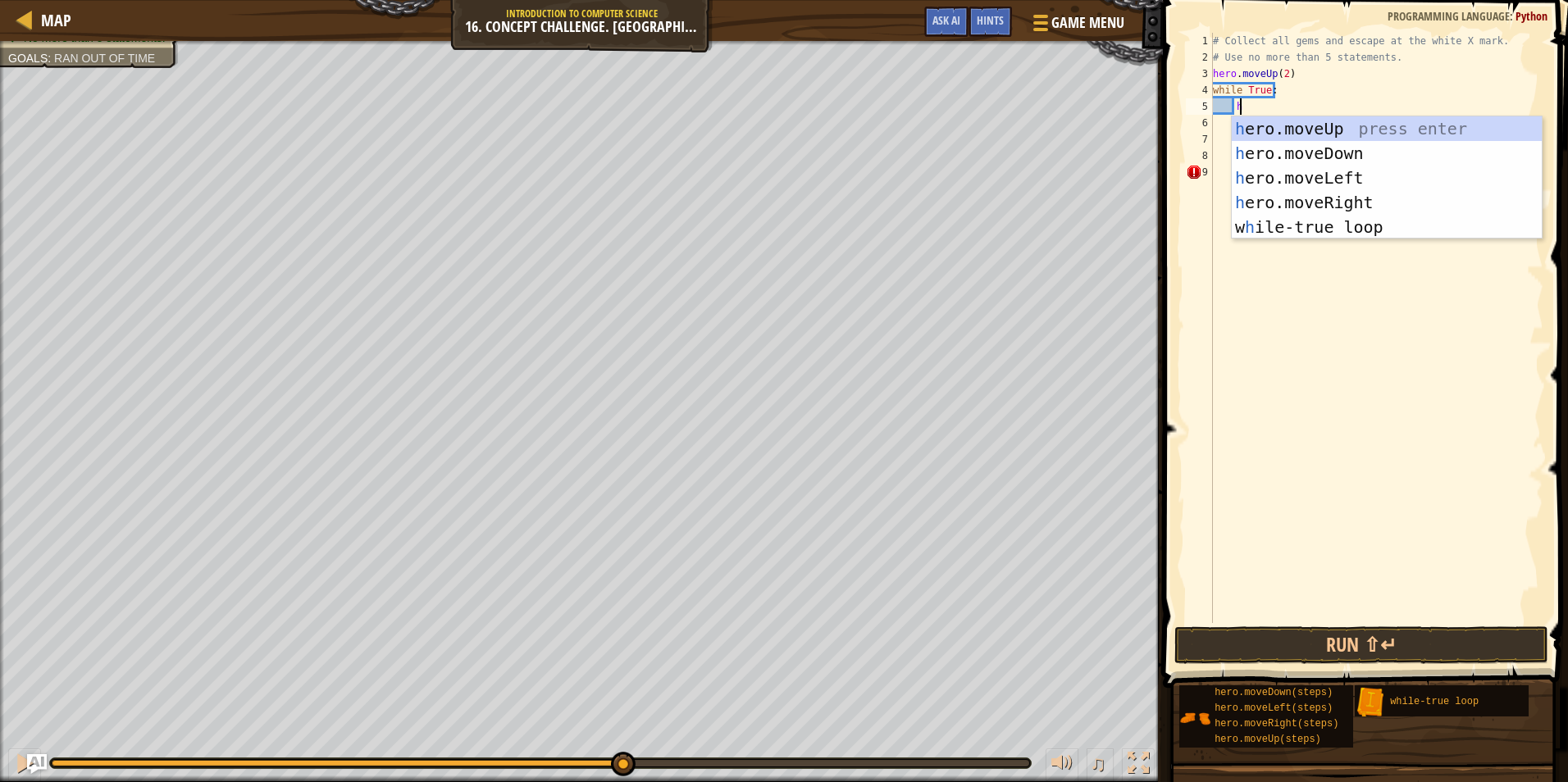
scroll to position [8, 2]
click at [1333, 203] on div "h ero.moveUp press enter h ero.moveDown press enter h ero.moveLeft press enter …" at bounding box center [1387, 202] width 310 height 172
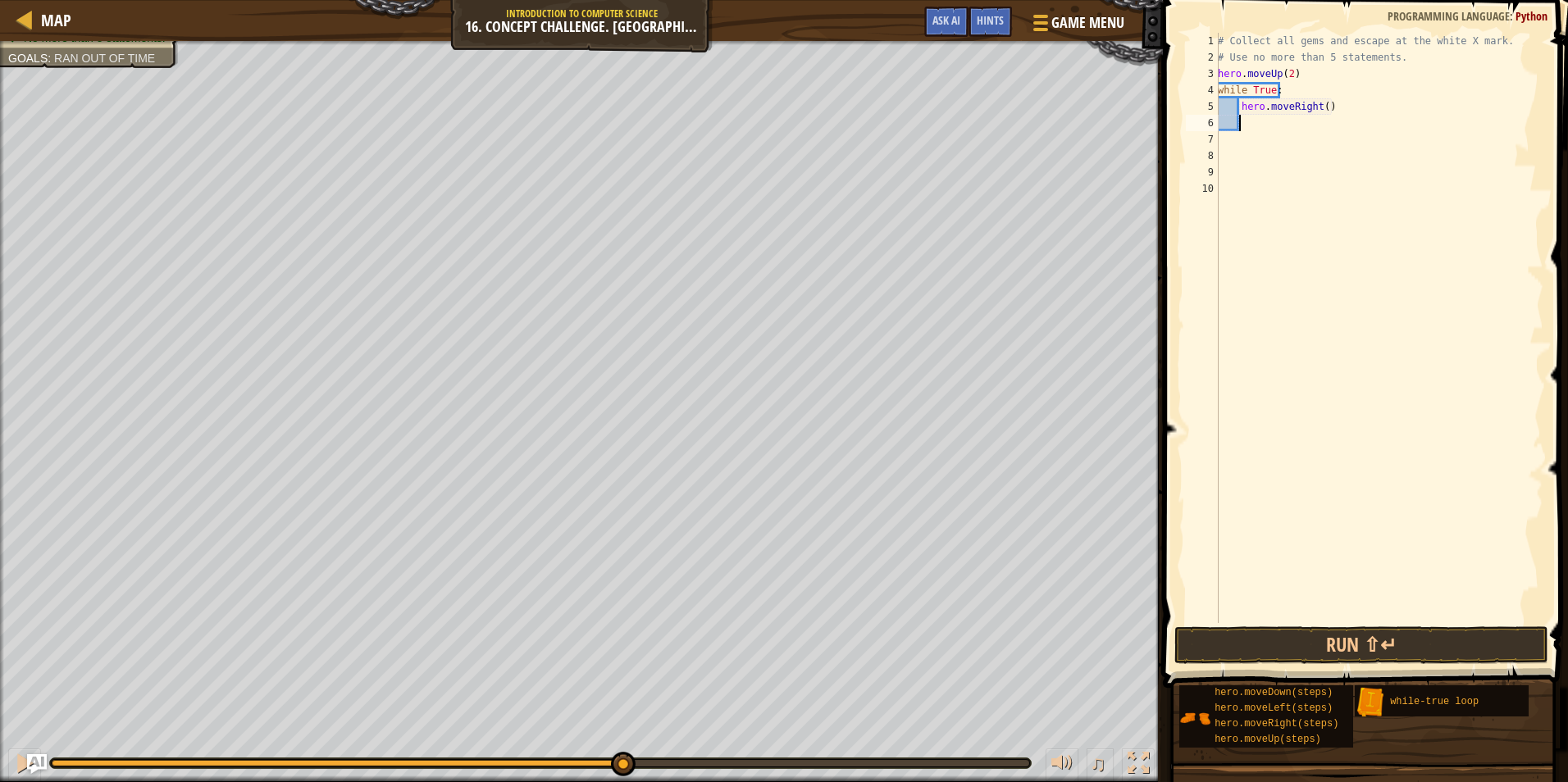
scroll to position [8, 1]
click at [1322, 111] on div "# Collect all gems and escape at the white X mark. # Use no more than 5 stateme…" at bounding box center [1379, 344] width 329 height 623
type textarea "hero.moveRight(2)"
click at [1289, 128] on div "# Collect all gems and escape at the white X mark. # Use no more than 5 stateme…" at bounding box center [1379, 344] width 329 height 623
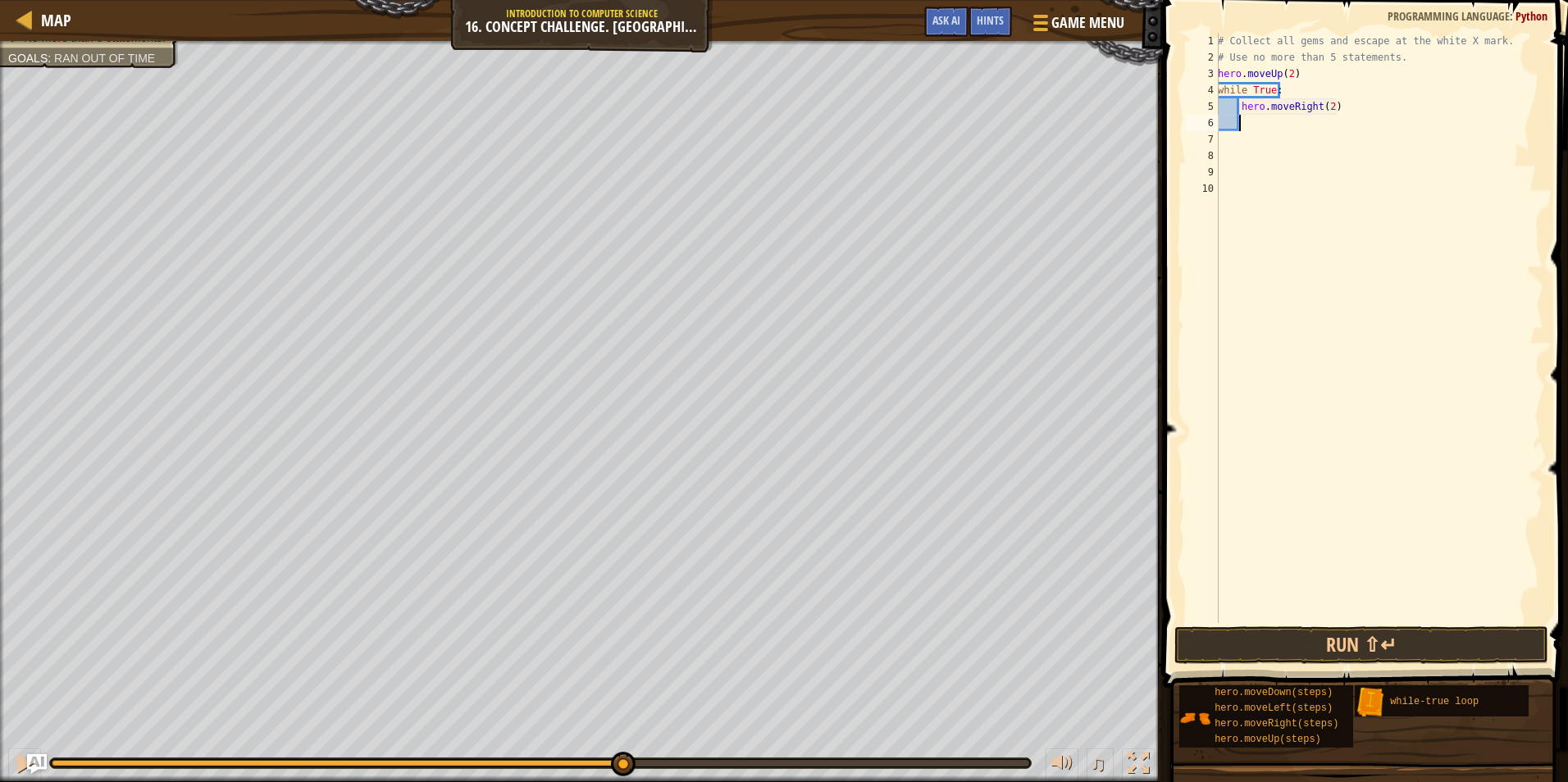
scroll to position [8, 1]
type textarea "h"
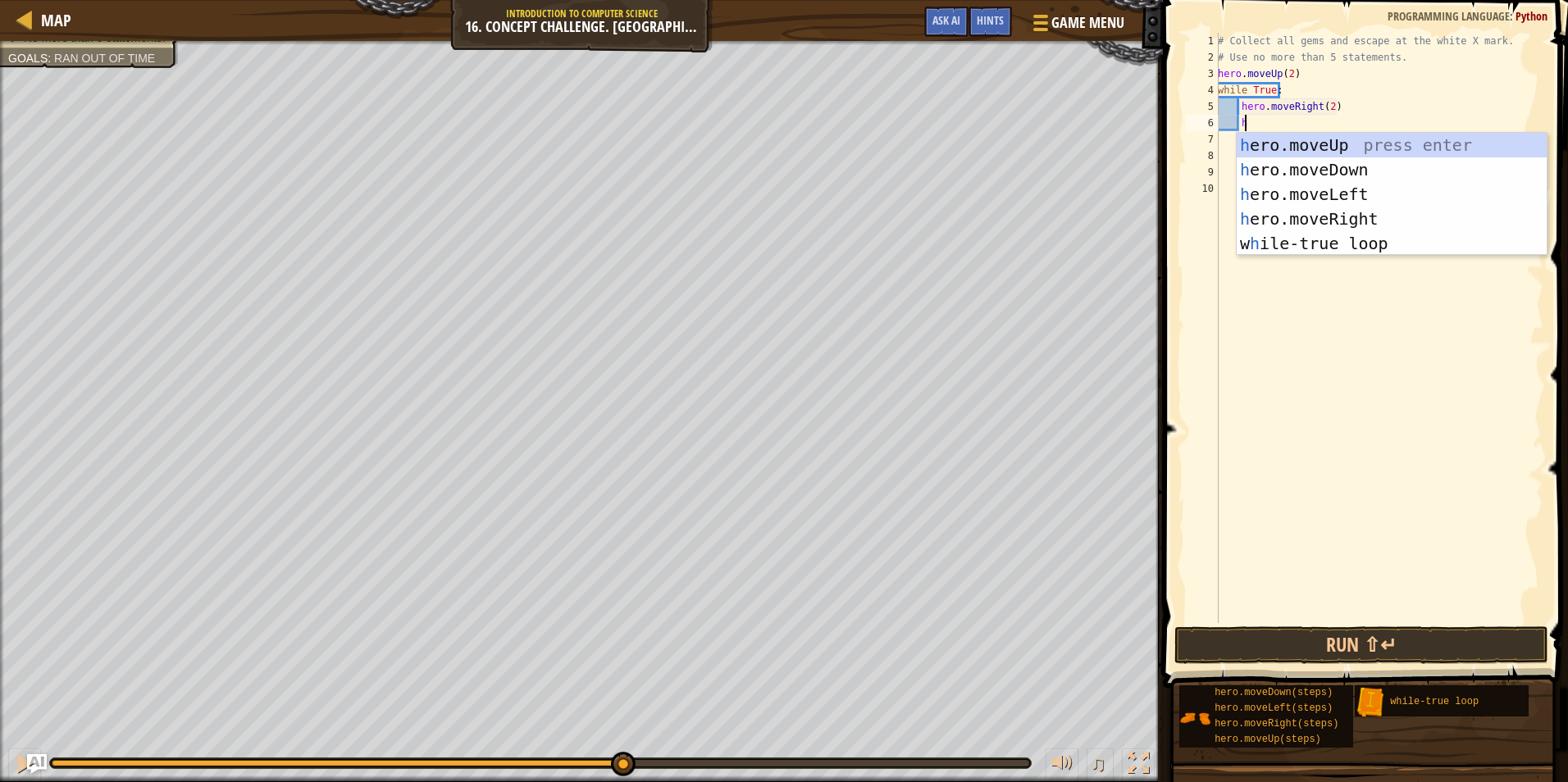
scroll to position [8, 2]
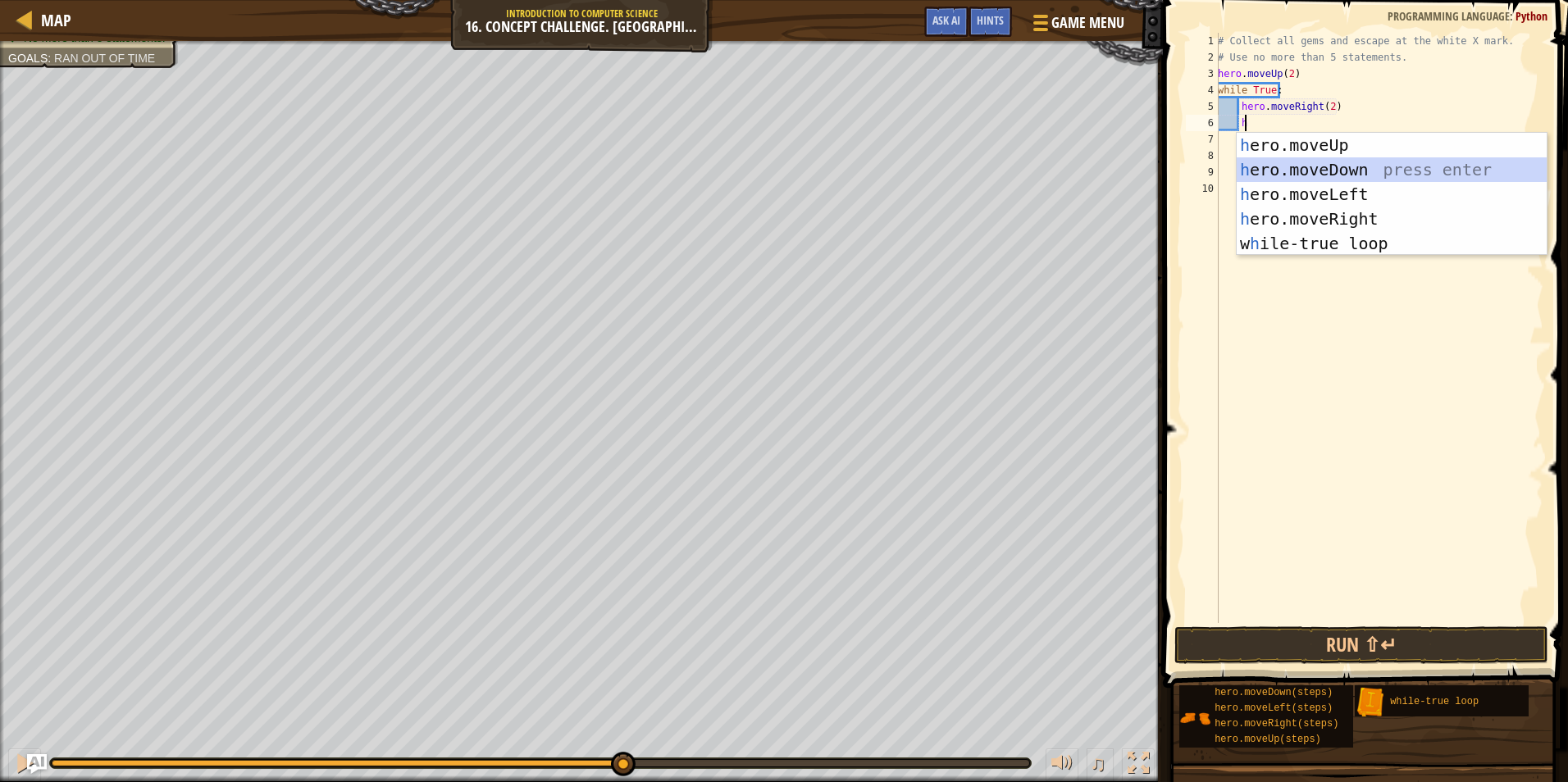
click at [1296, 176] on div "h ero.moveUp press enter h ero.moveDown press enter h ero.moveLeft press enter …" at bounding box center [1392, 218] width 310 height 172
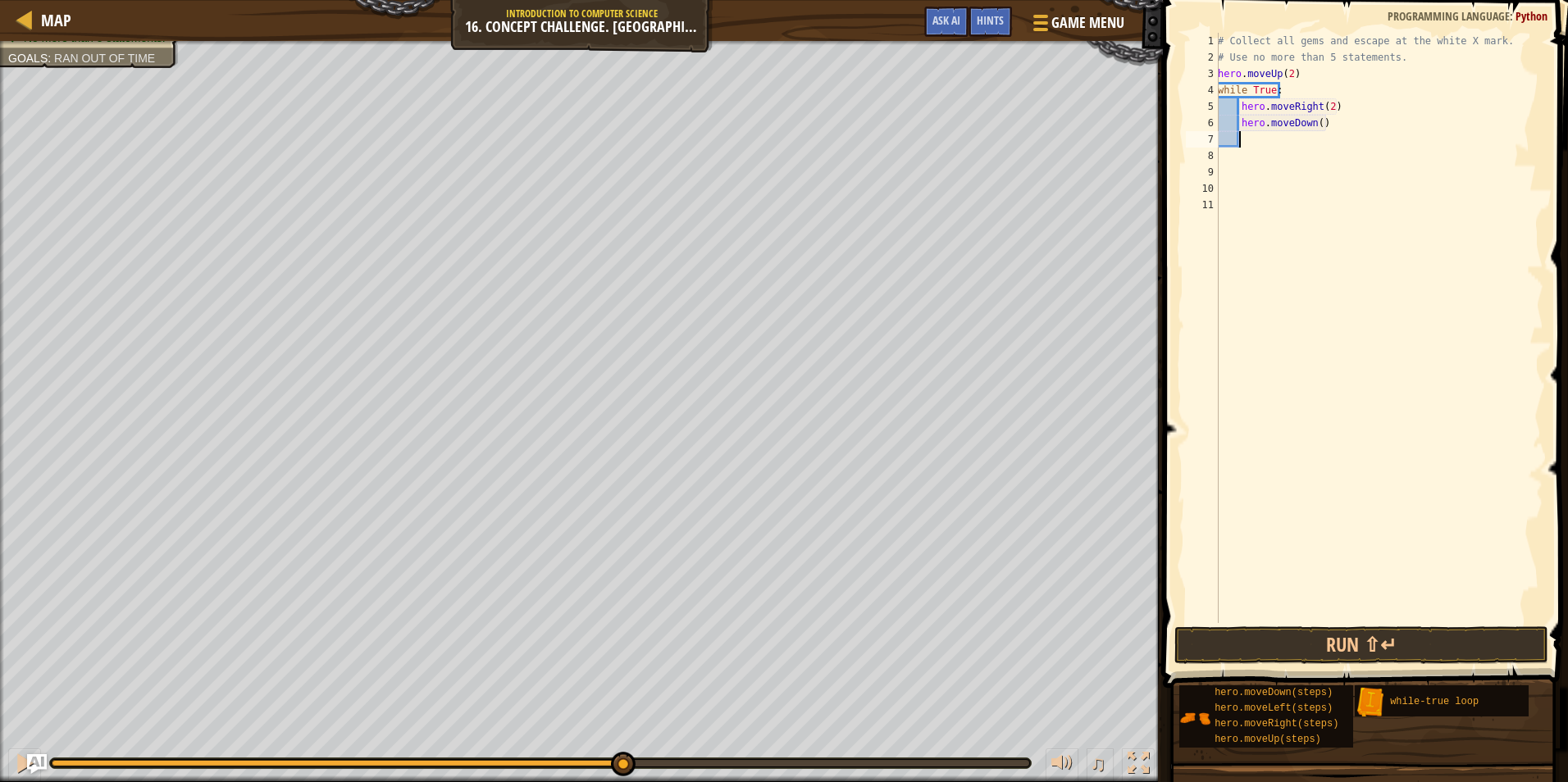
type textarea "h"
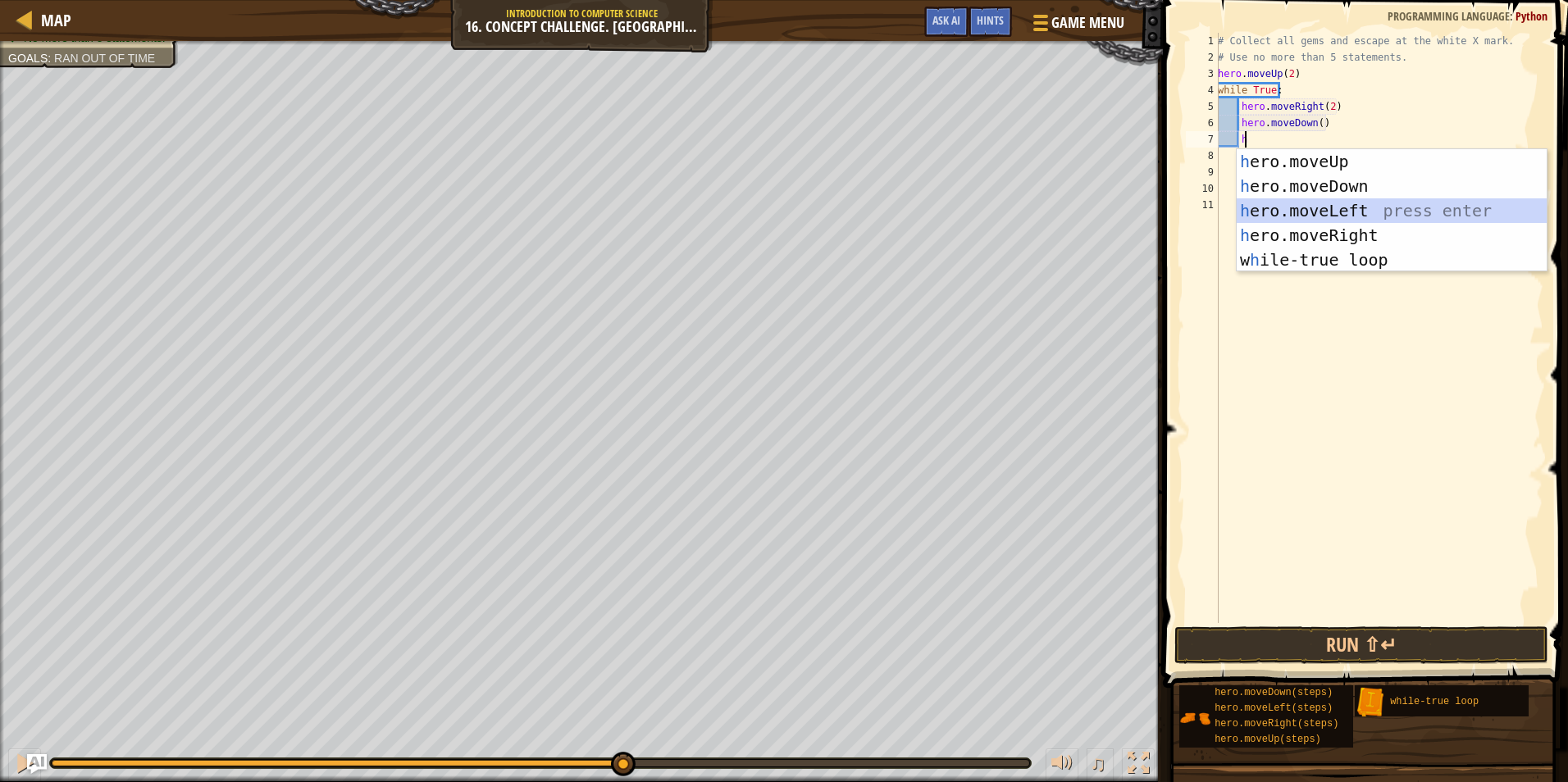
click at [1270, 211] on div "h ero.moveUp press enter h ero.moveDown press enter h ero.moveLeft press enter …" at bounding box center [1392, 235] width 310 height 172
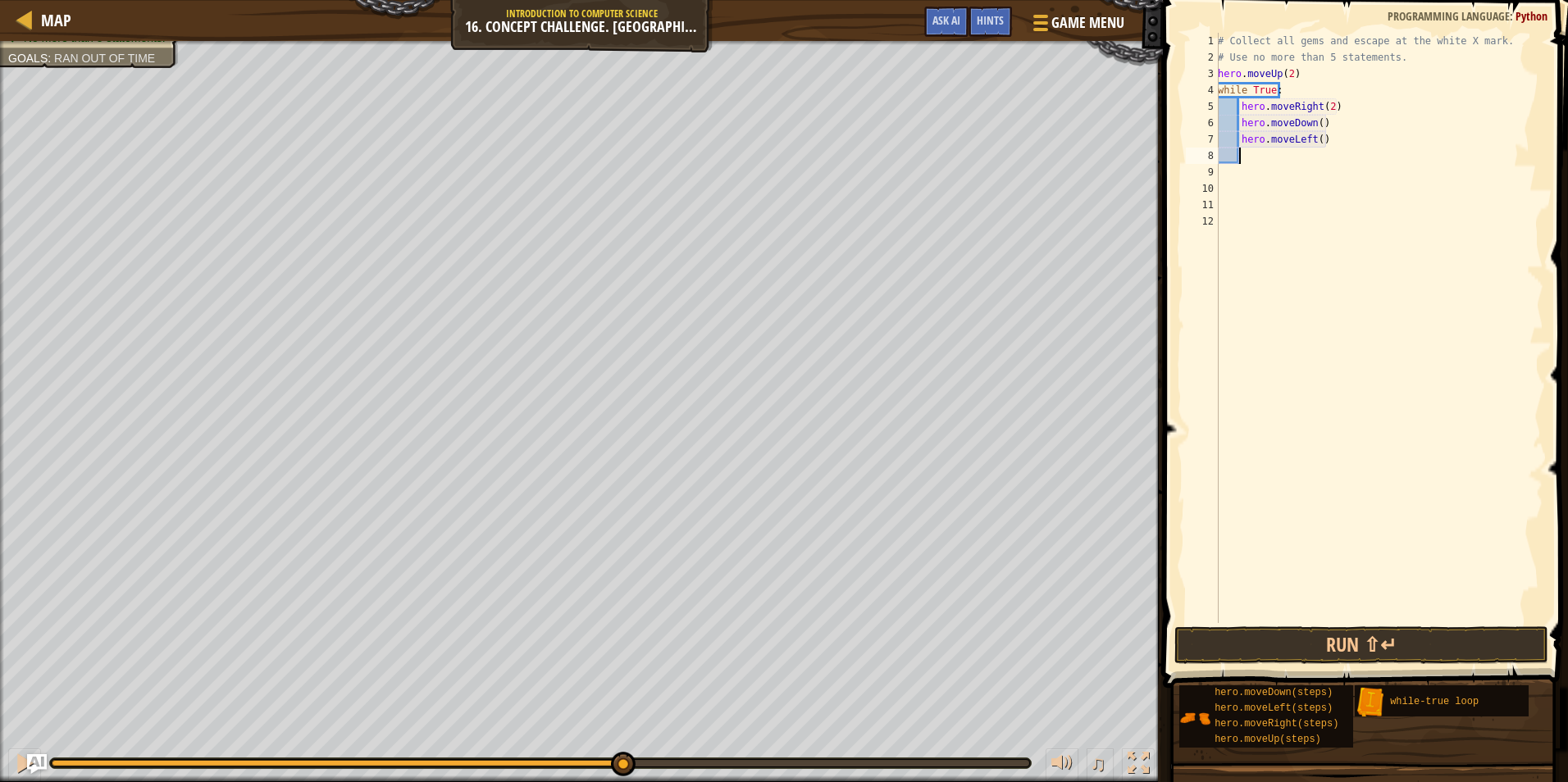
type textarea "h"
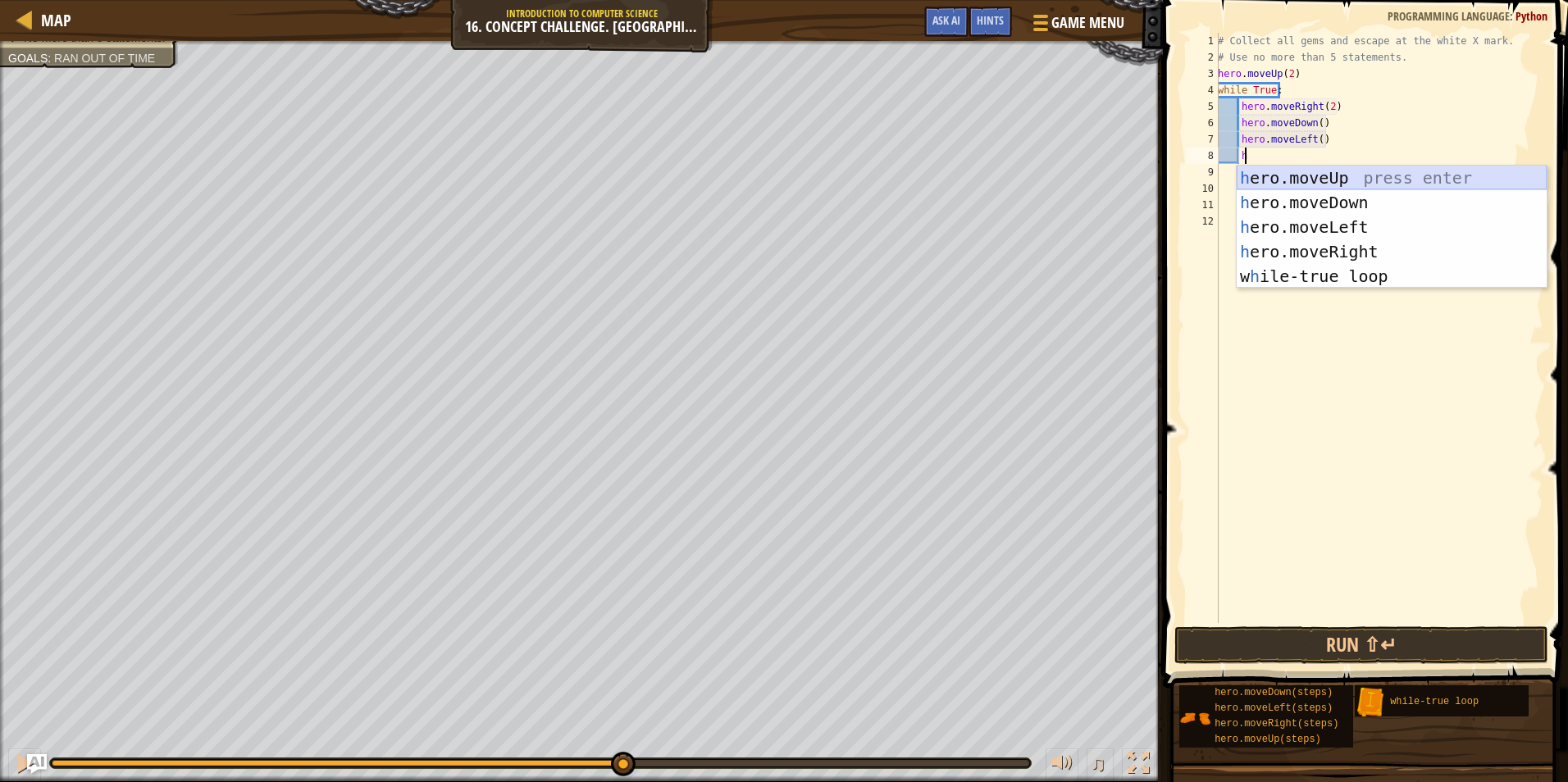
click at [1291, 181] on div "h ero.moveUp press enter h ero.moveDown press enter h ero.moveLeft press enter …" at bounding box center [1392, 251] width 310 height 172
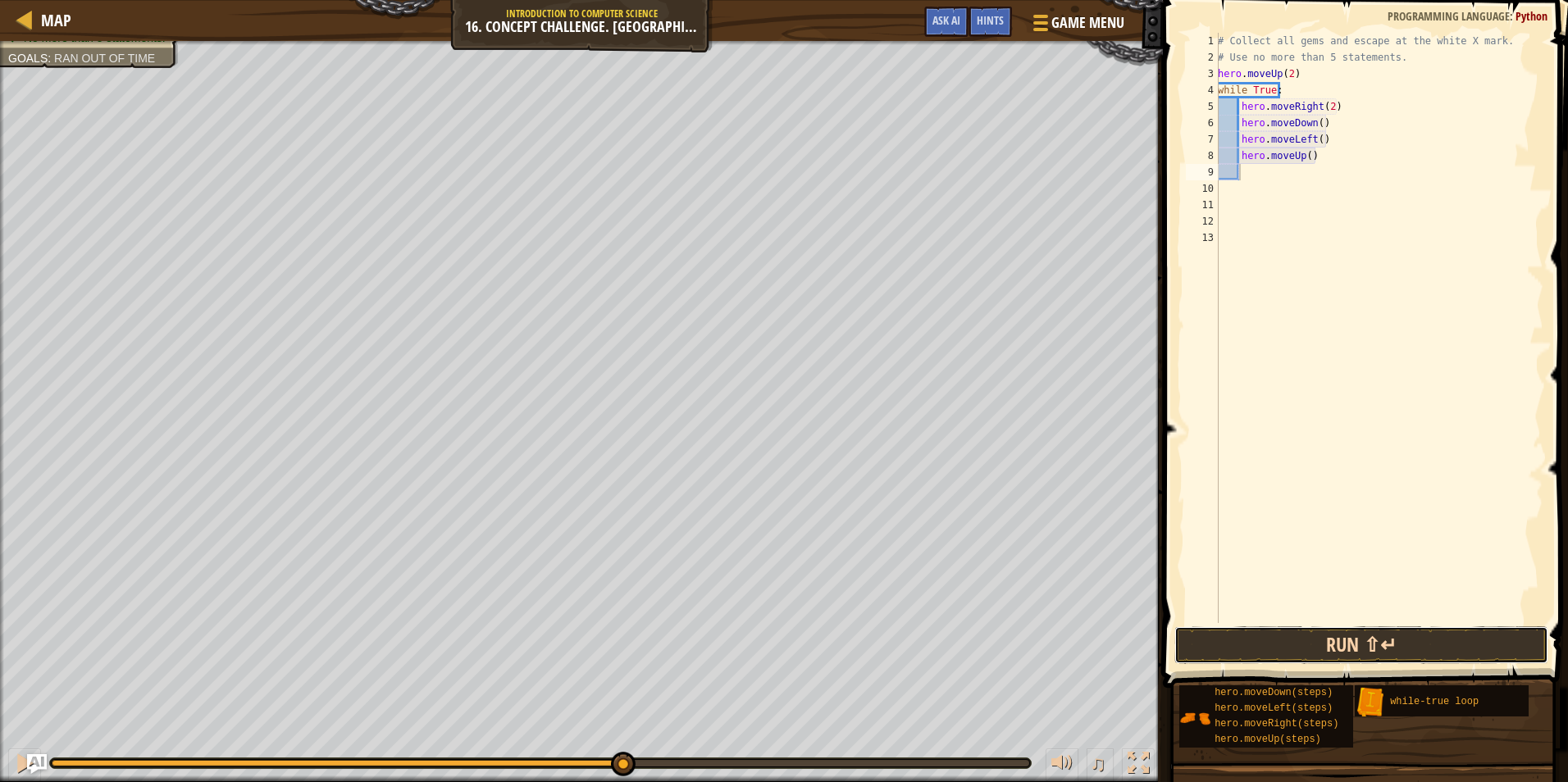
click at [1250, 655] on button "Run ⇧↵" at bounding box center [1361, 645] width 374 height 38
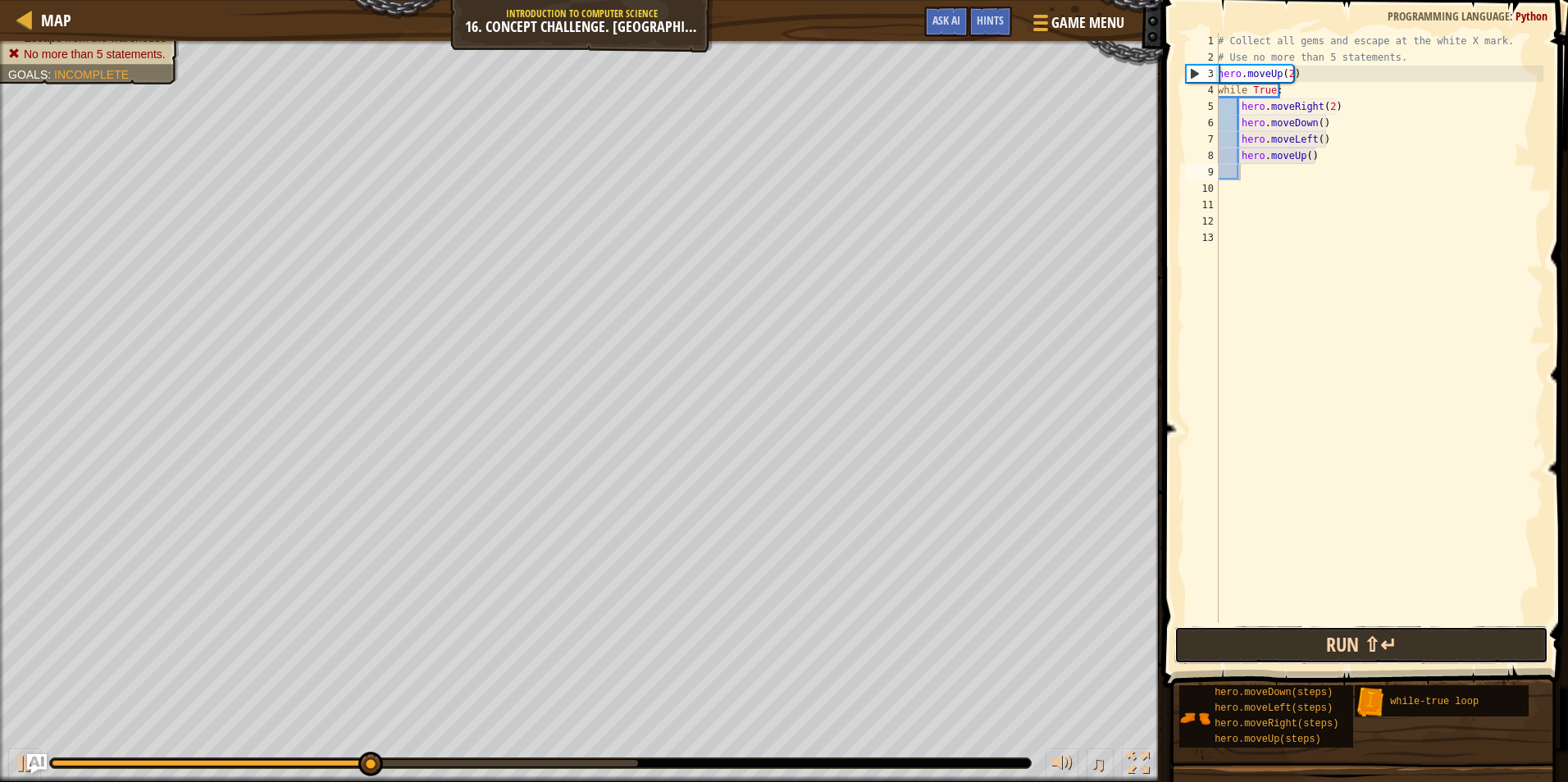
click at [1215, 644] on button "Run ⇧↵" at bounding box center [1361, 645] width 374 height 38
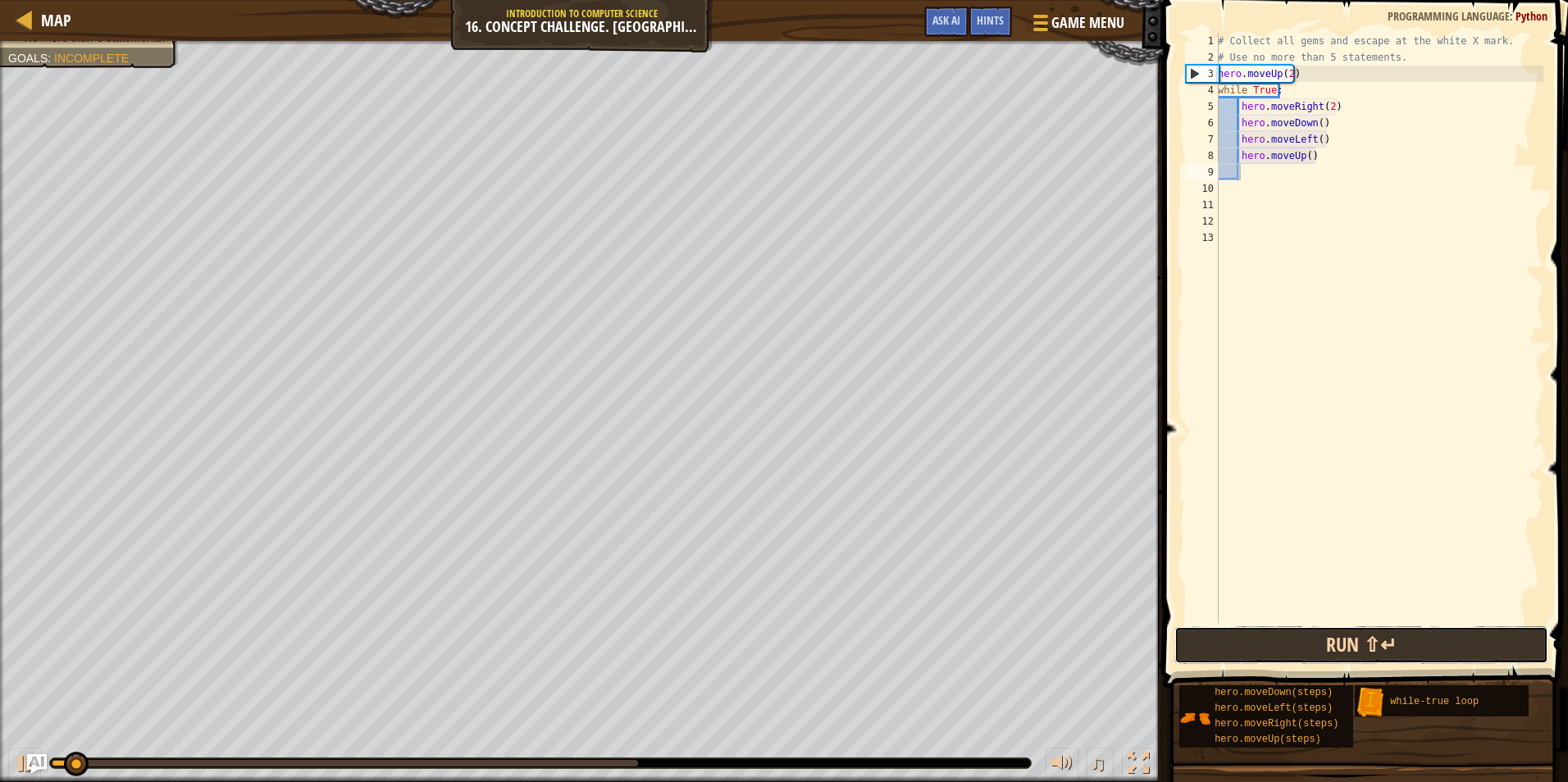
click at [1215, 644] on button "Run ⇧↵" at bounding box center [1361, 645] width 374 height 38
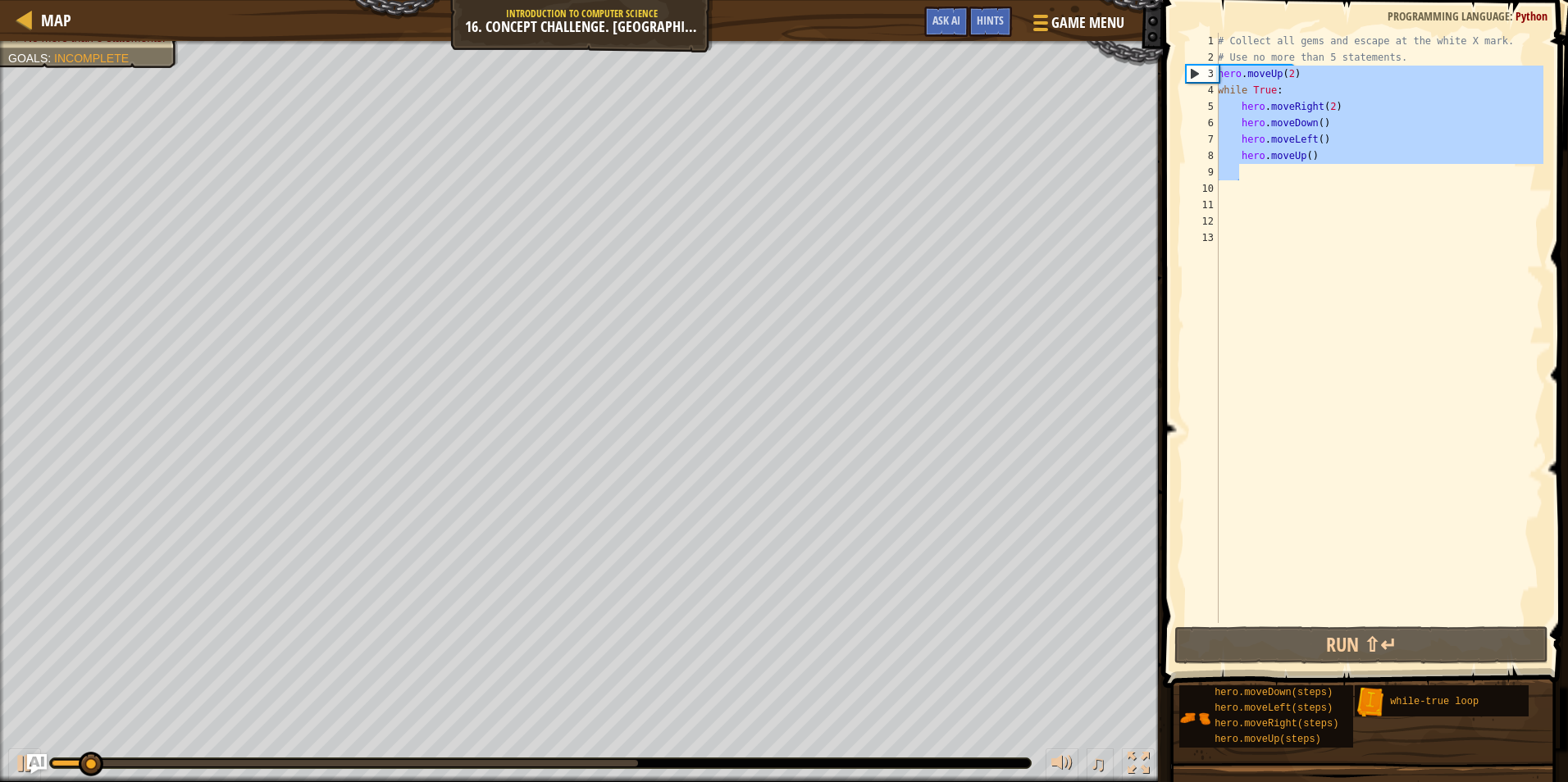
drag, startPoint x: 1329, startPoint y: 172, endPoint x: 1177, endPoint y: 81, distance: 177.2
click at [1177, 81] on div "1 2 3 4 5 6 7 8 9 10 11 12 13 # Collect all gems and escape at the white X mark…" at bounding box center [1363, 376] width 410 height 736
type textarea "hero.moveUp(2) while True:"
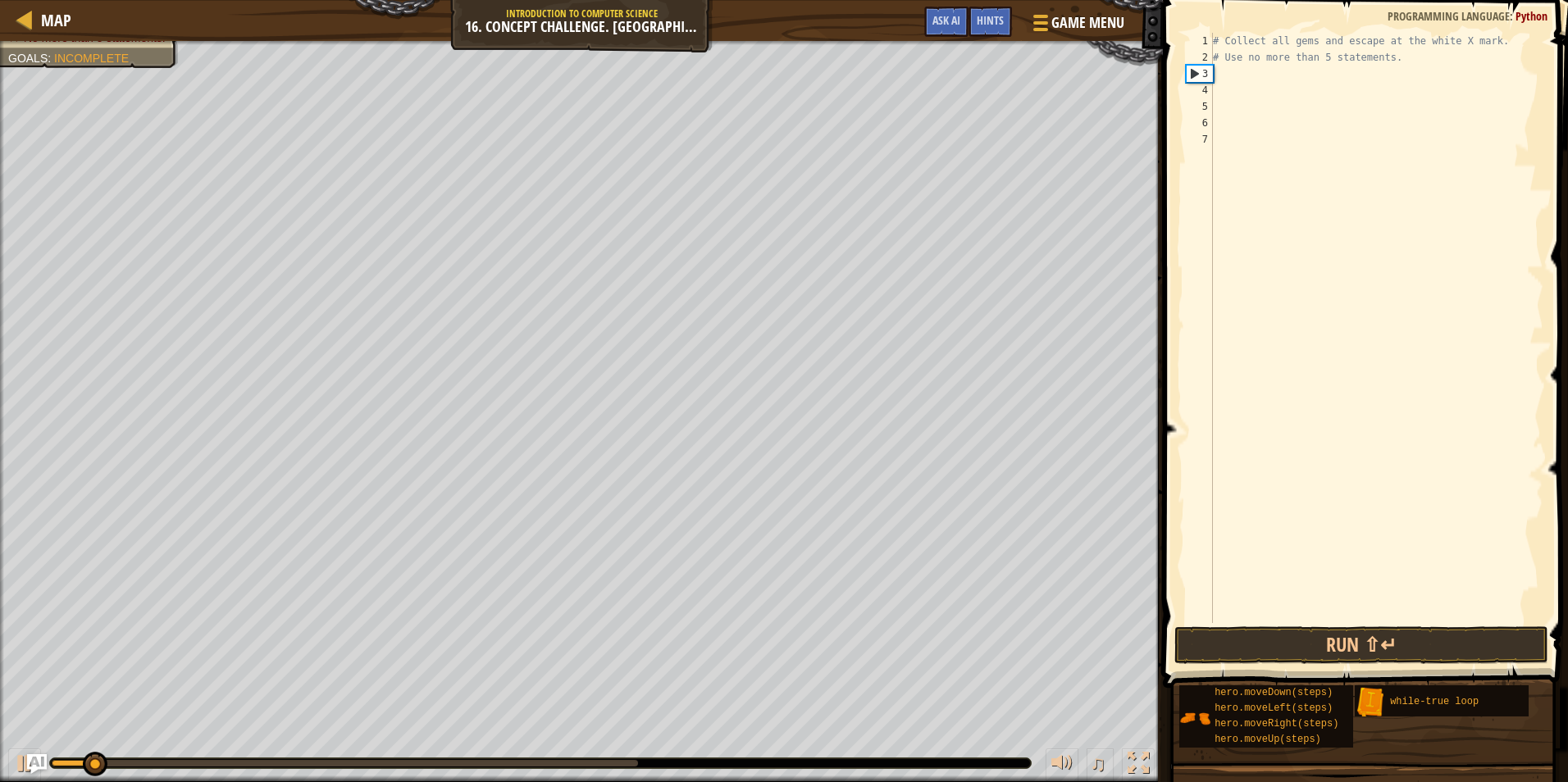
scroll to position [8, 0]
click at [1333, 633] on button "Run ⇧↵" at bounding box center [1361, 645] width 374 height 38
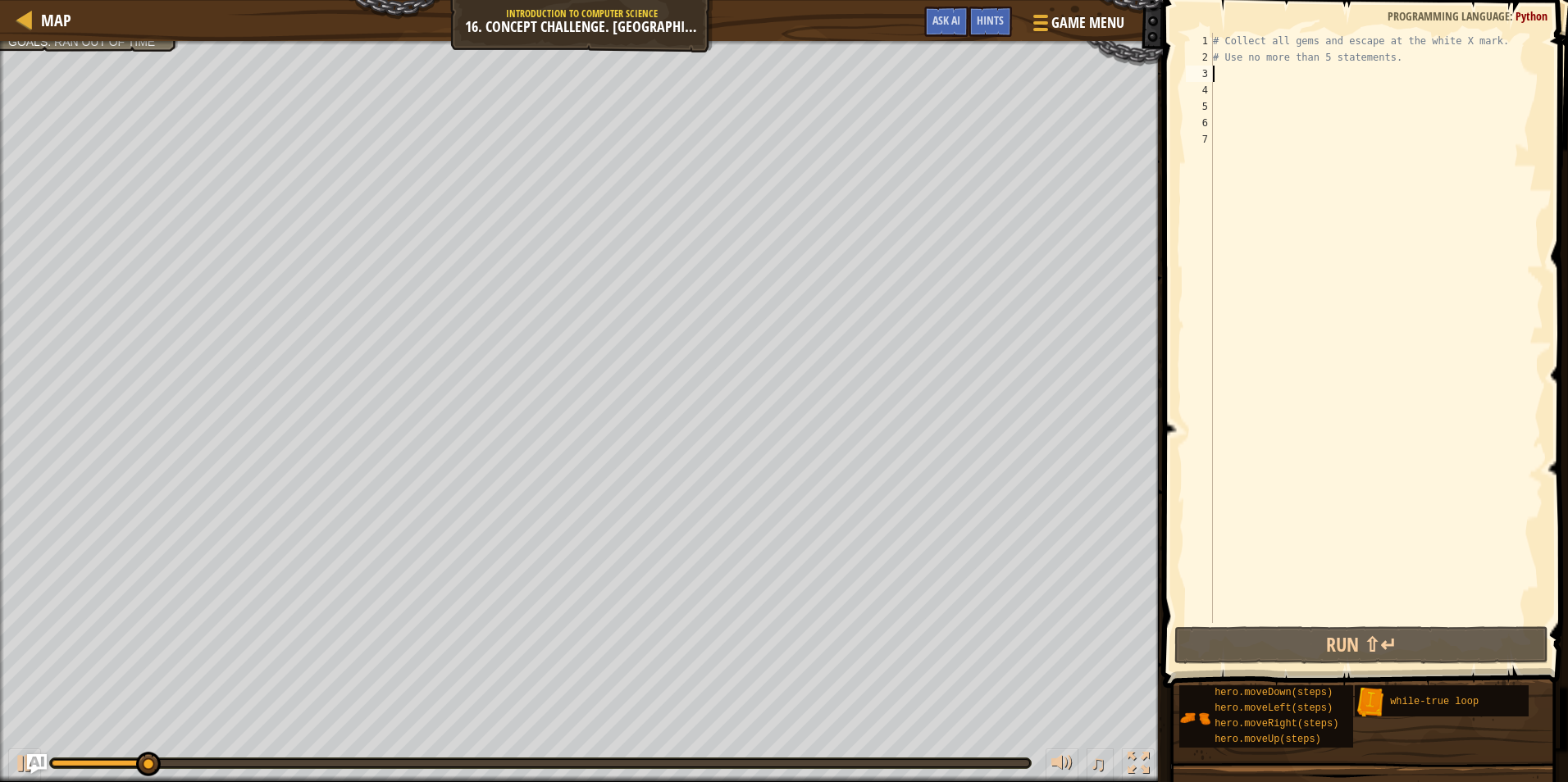
type textarea "w"
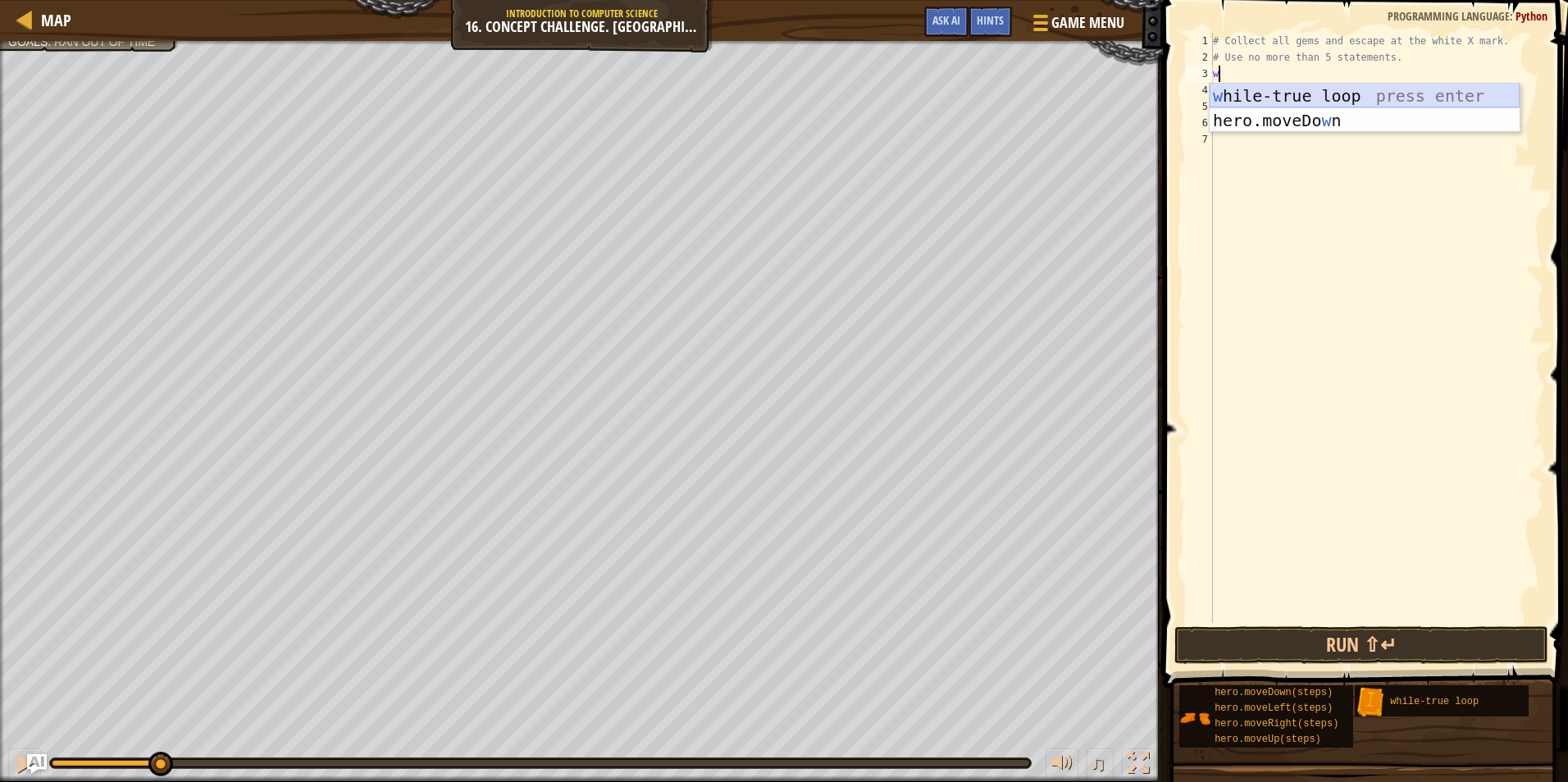
click at [1281, 89] on div "w hile-true loop press enter hero.moveDo w n press enter" at bounding box center [1365, 132] width 310 height 99
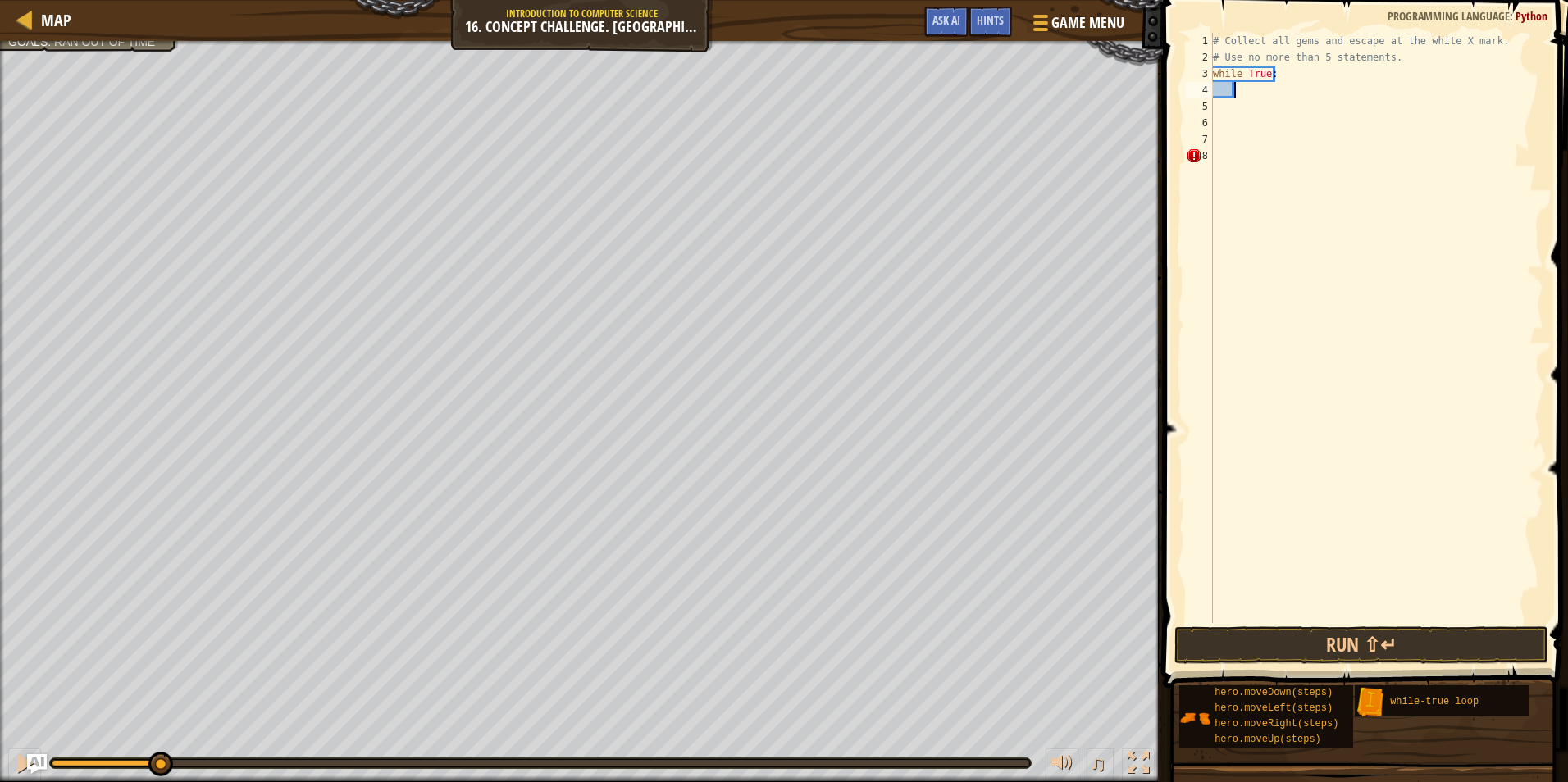
type textarea "h"
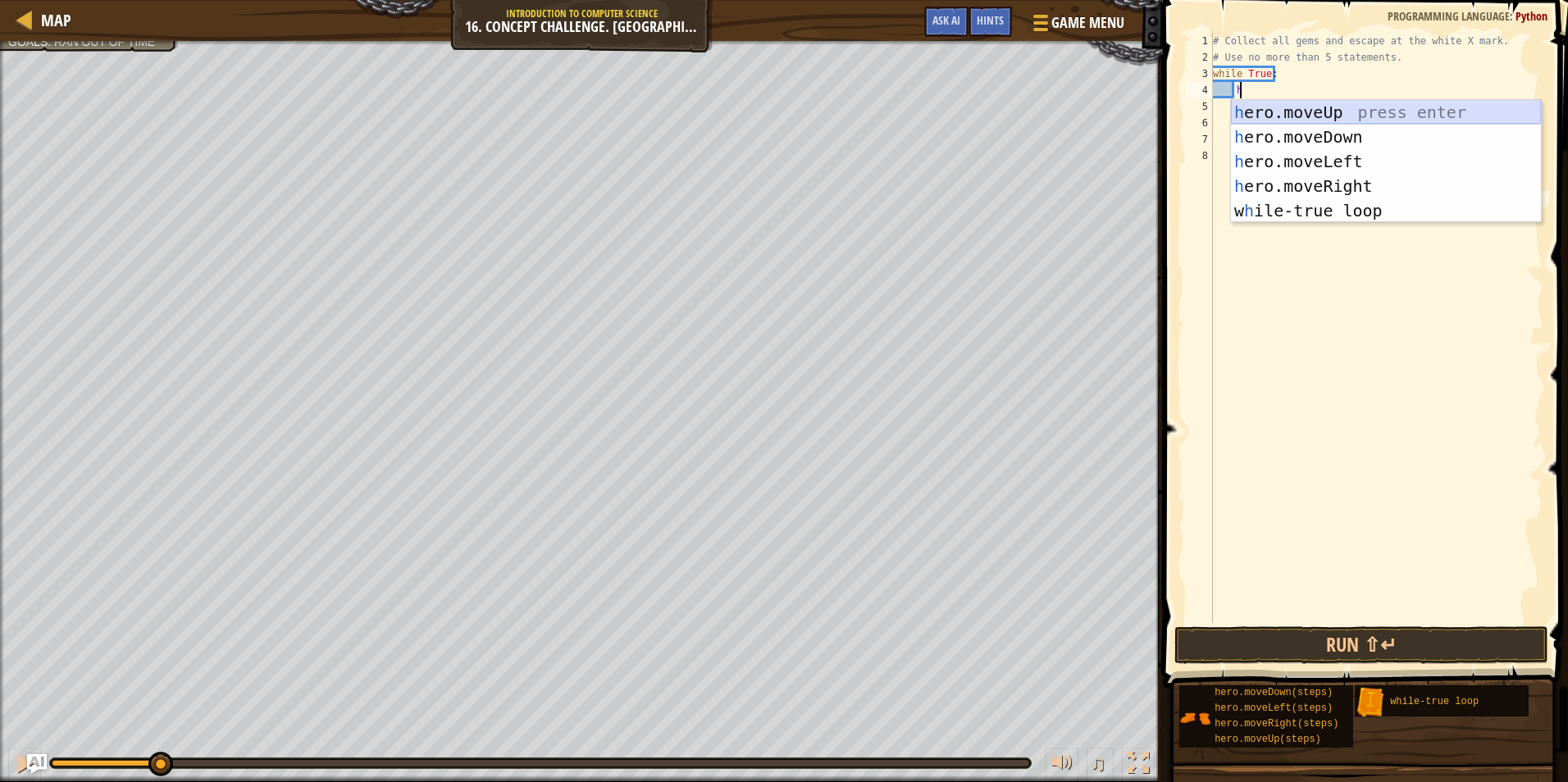
click at [1315, 107] on div "h ero.moveUp press enter h ero.moveDown press enter h ero.moveLeft press enter …" at bounding box center [1386, 186] width 310 height 172
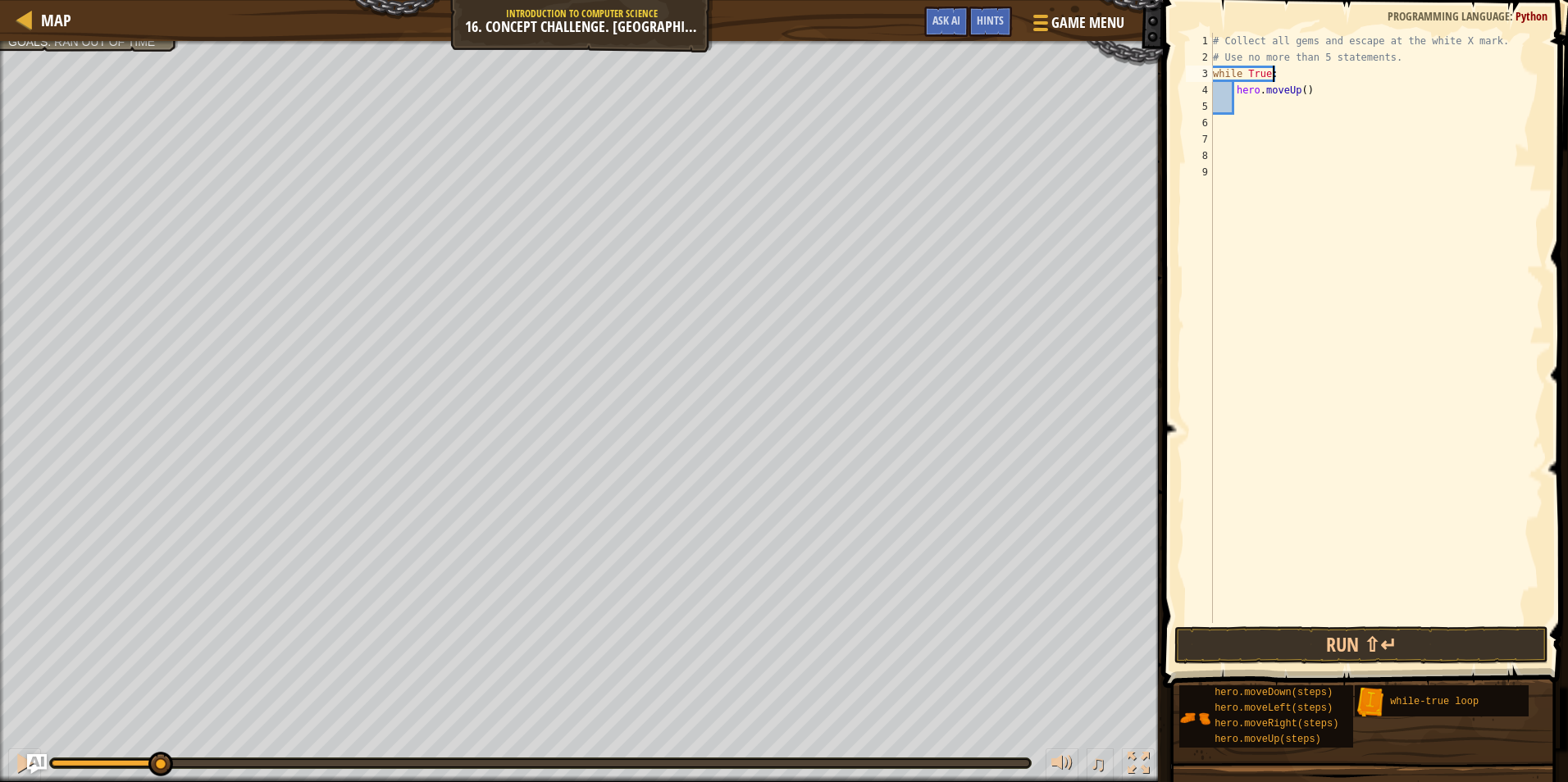
click at [1282, 71] on div "# Collect all gems and escape at the white X mark. # Use no more than 5 stateme…" at bounding box center [1377, 344] width 334 height 623
click at [1216, 73] on div "# Collect all gems and escape at the white X mark. # Use no more than 5 stateme…" at bounding box center [1377, 344] width 334 height 623
type textarea "while True:"
click at [1233, 73] on div "# Collect all gems and escape at the white X mark. # Use no more than 5 stateme…" at bounding box center [1379, 344] width 329 height 623
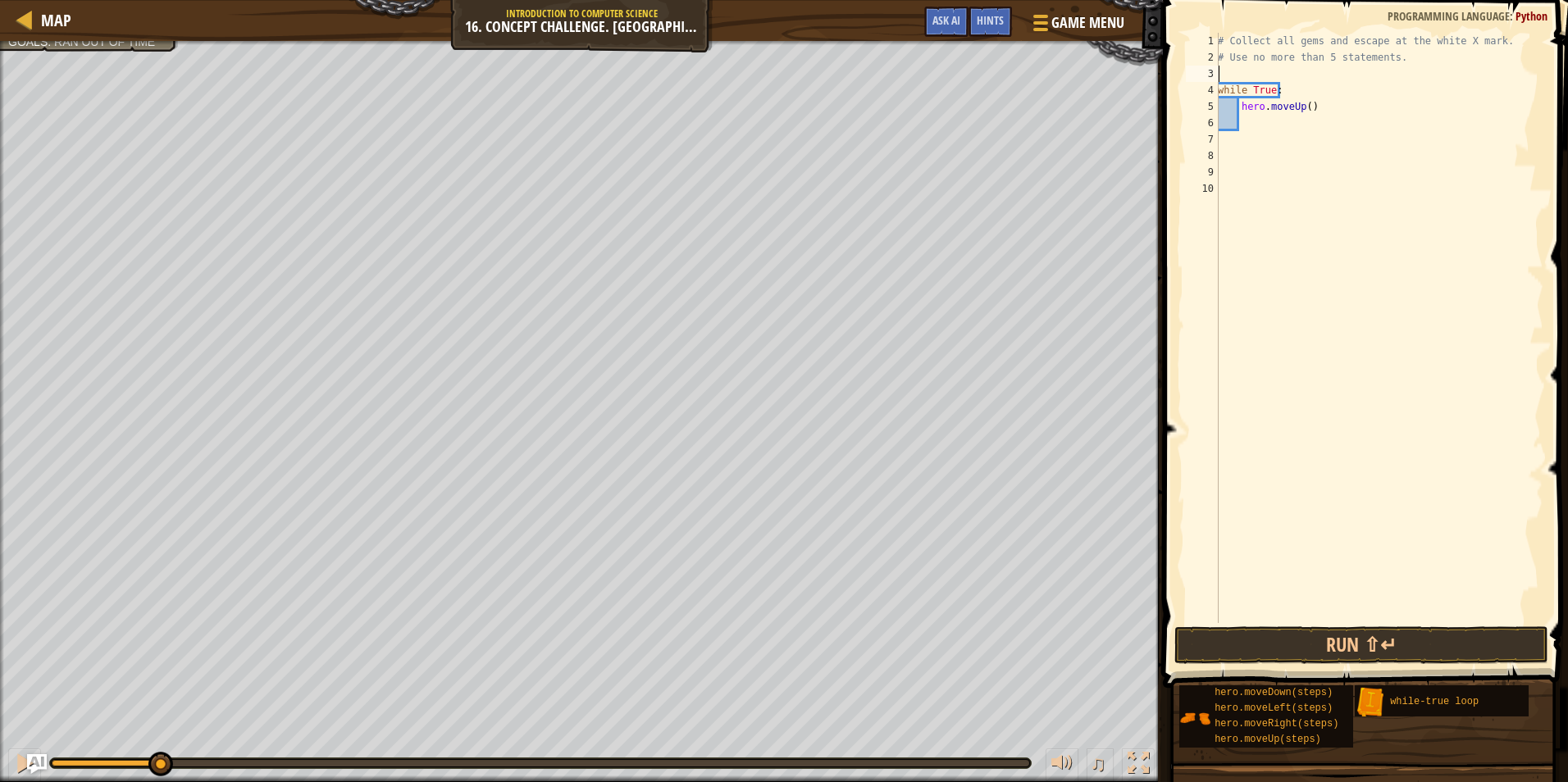
type textarea "h"
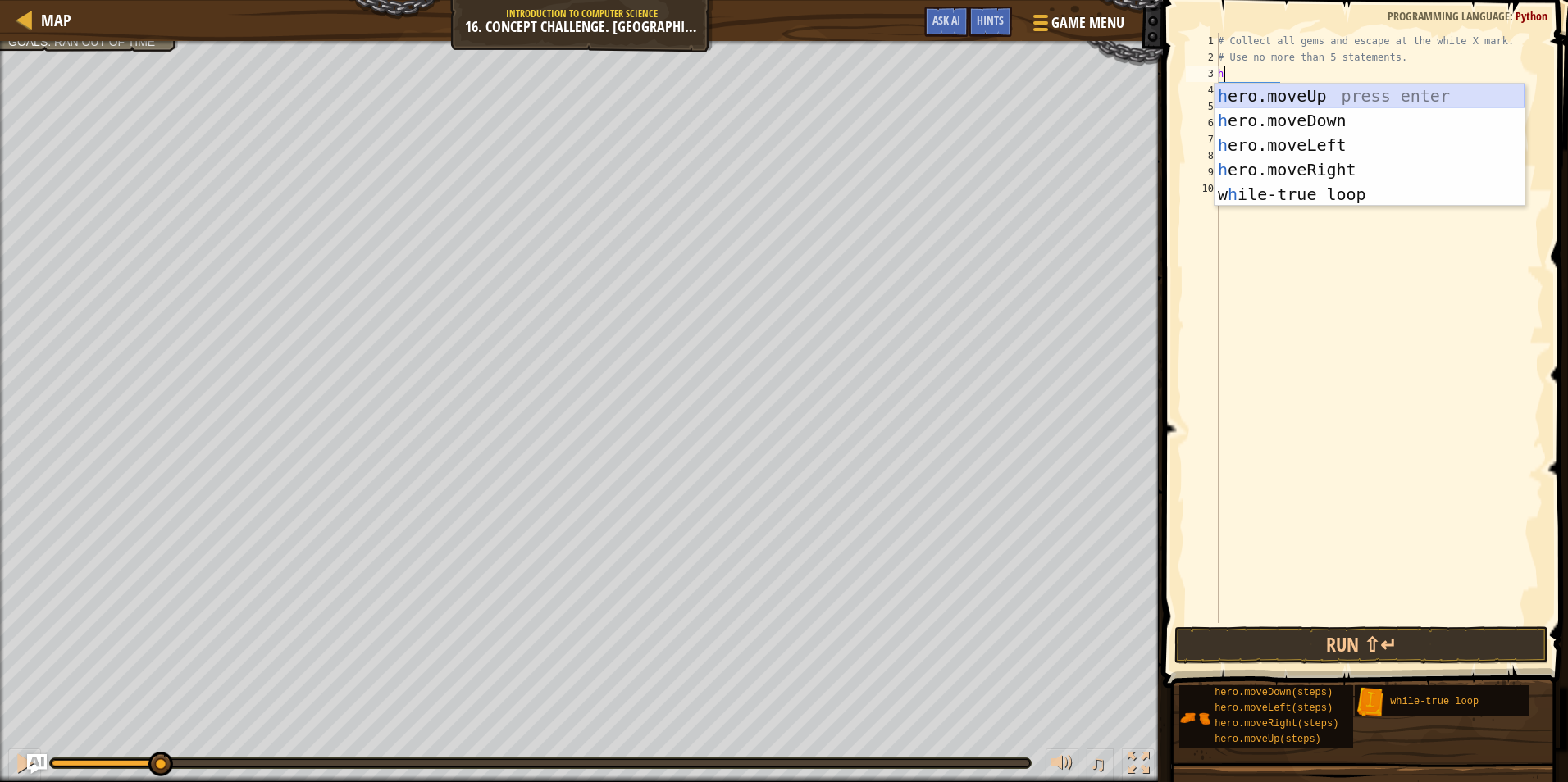
click at [1300, 89] on div "h ero.moveUp press enter h ero.moveDown press enter h ero.moveLeft press enter …" at bounding box center [1369, 170] width 310 height 172
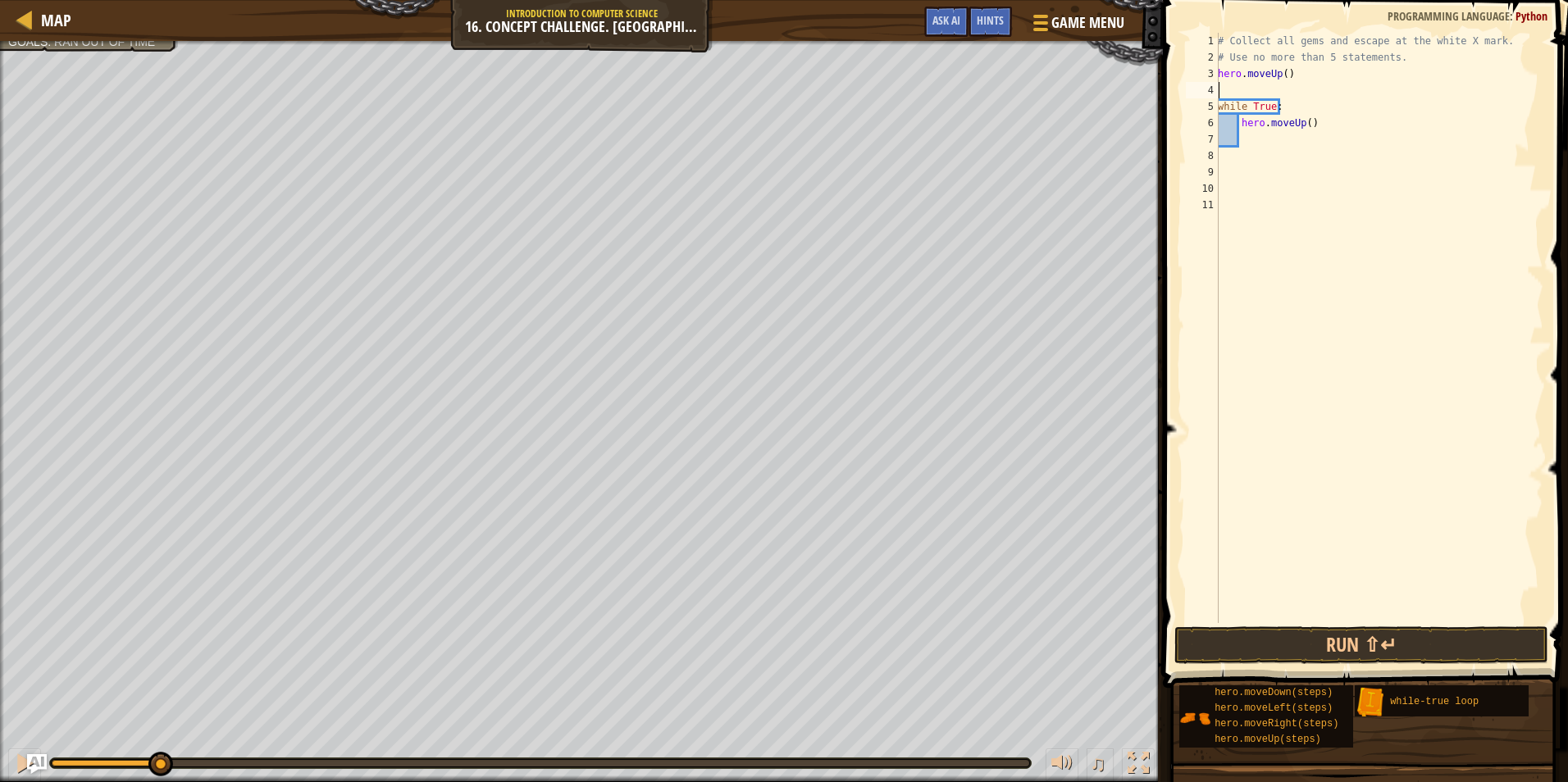
click at [1283, 71] on div "# Collect all gems and escape at the white X mark. # Use no more than 5 stateme…" at bounding box center [1379, 344] width 329 height 623
drag, startPoint x: 1313, startPoint y: 120, endPoint x: 1214, endPoint y: 119, distance: 99.0
click at [1214, 119] on div "hero.moveUp(2) 1 2 3 4 5 6 7 8 9 10 11 # Collect all gems and escape at the whi…" at bounding box center [1364, 328] width 361 height 591
type textarea "h"
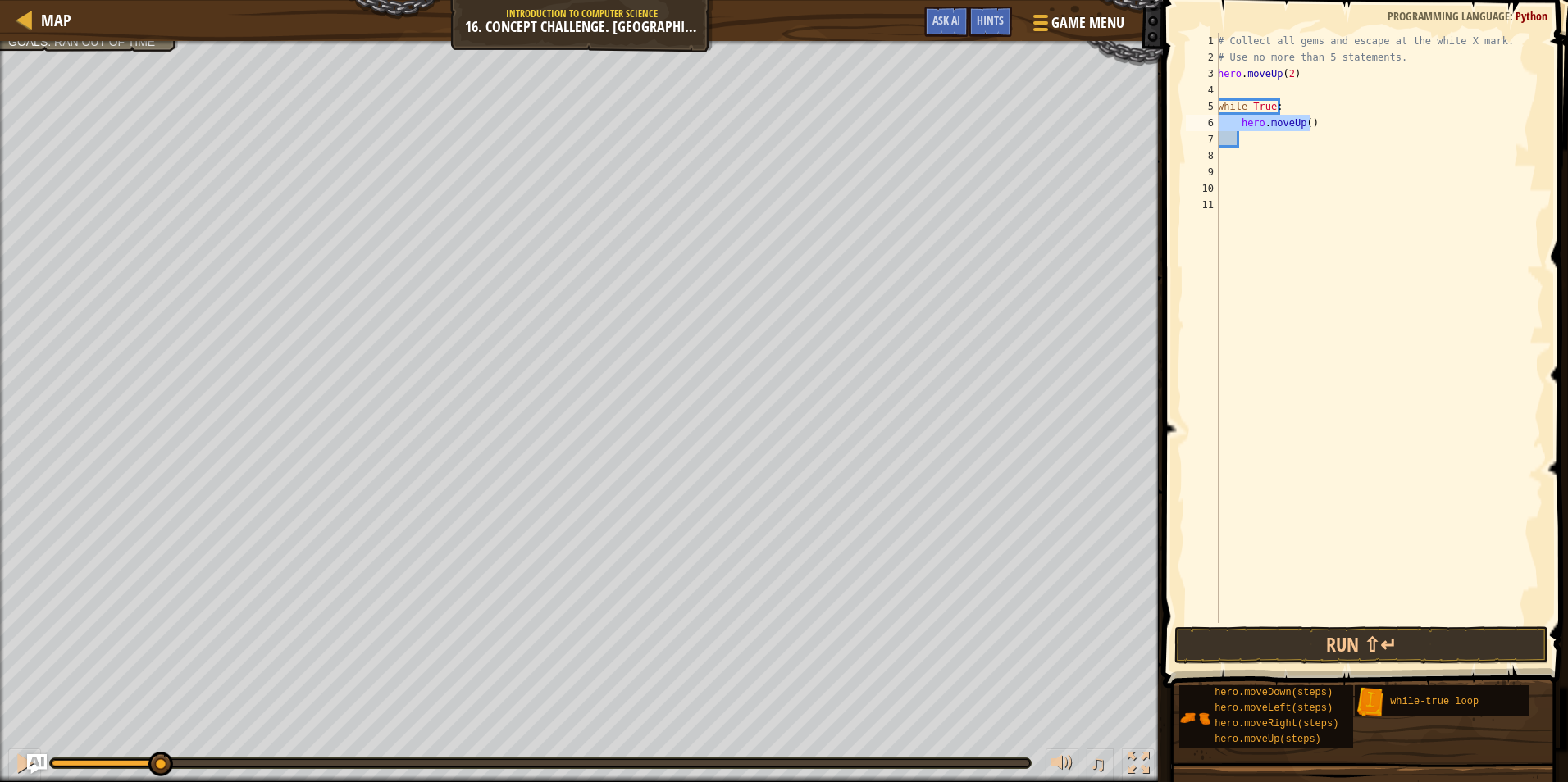
scroll to position [8, 0]
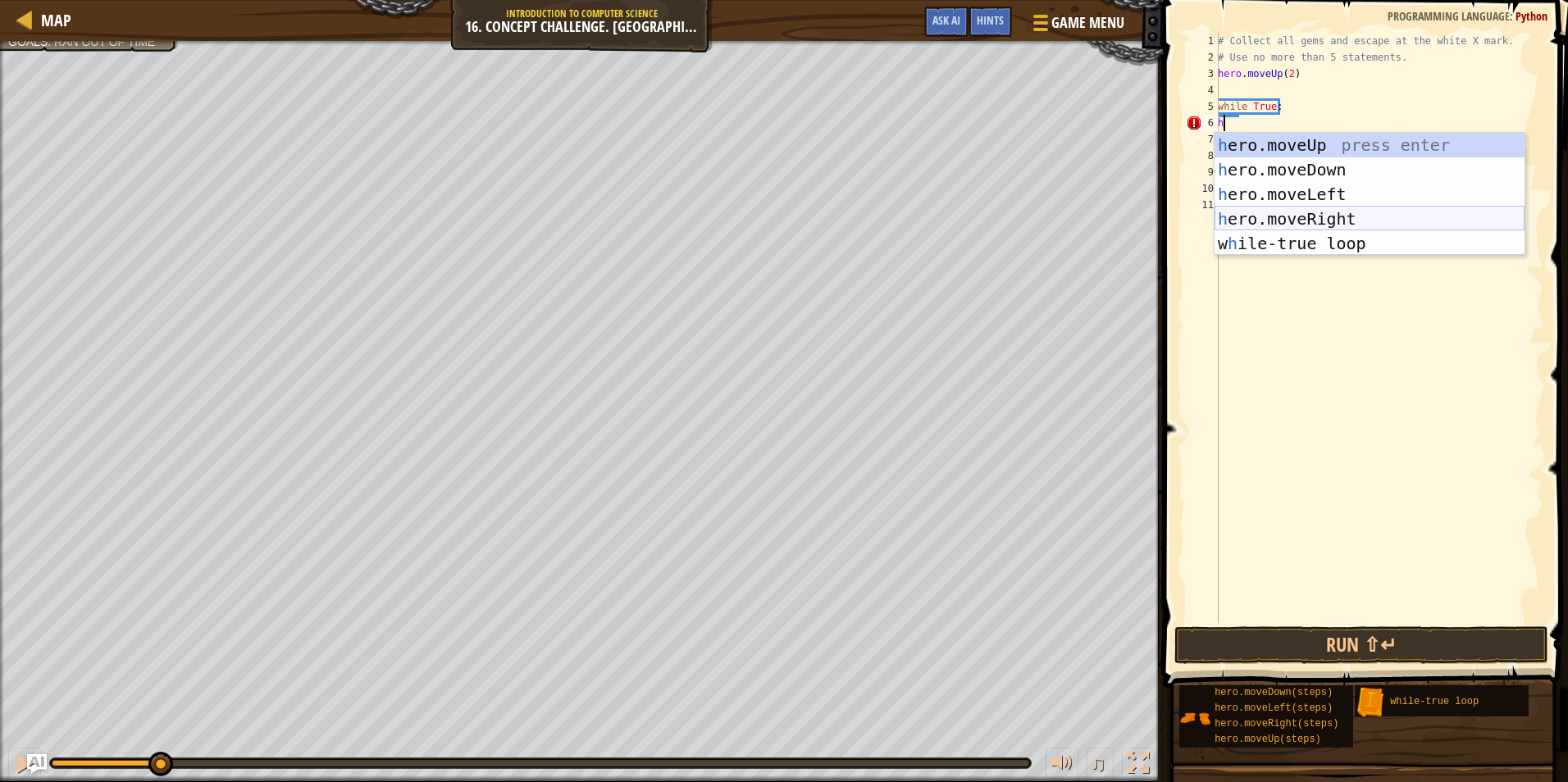
click at [1316, 213] on div "h ero.moveUp press enter h ero.moveDown press enter h ero.moveLeft press enter …" at bounding box center [1369, 218] width 310 height 172
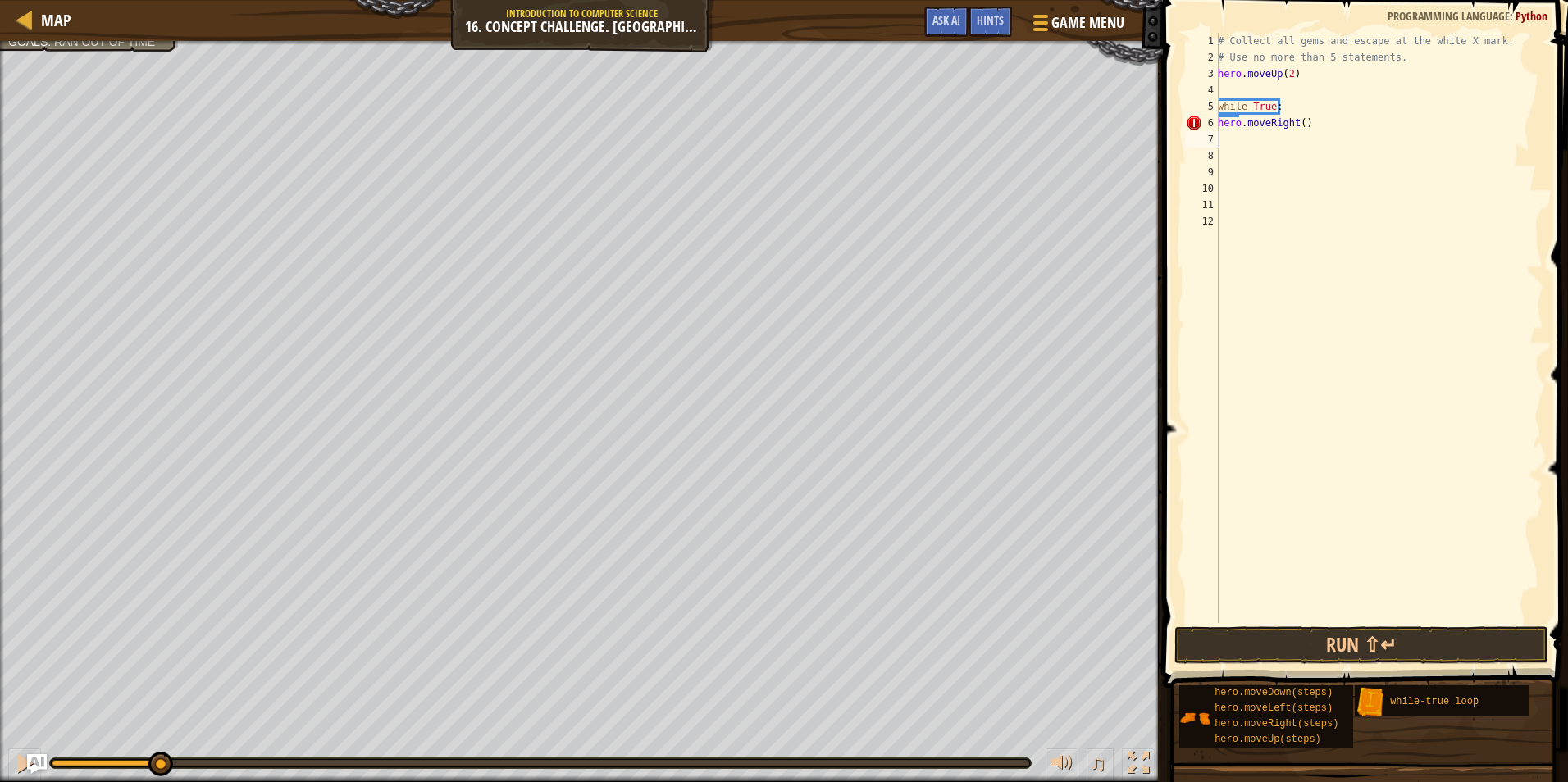
click at [1235, 135] on div "# Collect all gems and escape at the white X mark. # Use no more than 5 stateme…" at bounding box center [1379, 344] width 329 height 623
click at [1230, 113] on div "# Collect all gems and escape at the white X mark. # Use no more than 5 stateme…" at bounding box center [1379, 344] width 329 height 623
type textarea "while True:"
click at [1250, 143] on div "# Collect all gems and escape at the white X mark. # Use no more than 5 stateme…" at bounding box center [1379, 344] width 329 height 623
click at [1300, 119] on div "# Collect all gems and escape at the white X mark. # Use no more than 5 stateme…" at bounding box center [1379, 344] width 329 height 623
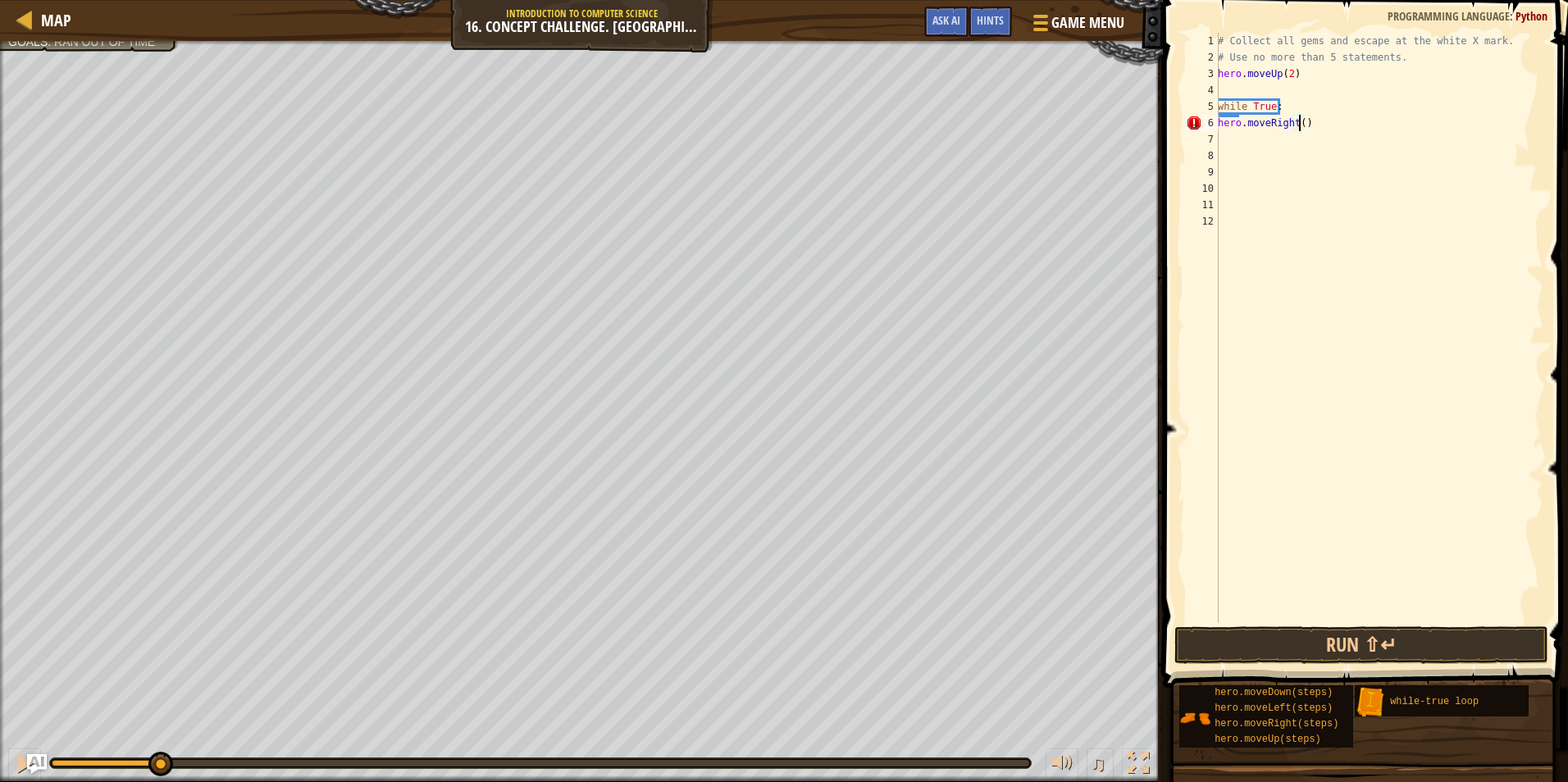
type textarea "hero.moveRight(2)"
click at [1256, 147] on div "# Collect all gems and escape at the white X mark. # Use no more than 5 stateme…" at bounding box center [1379, 344] width 329 height 623
type textarea "h"
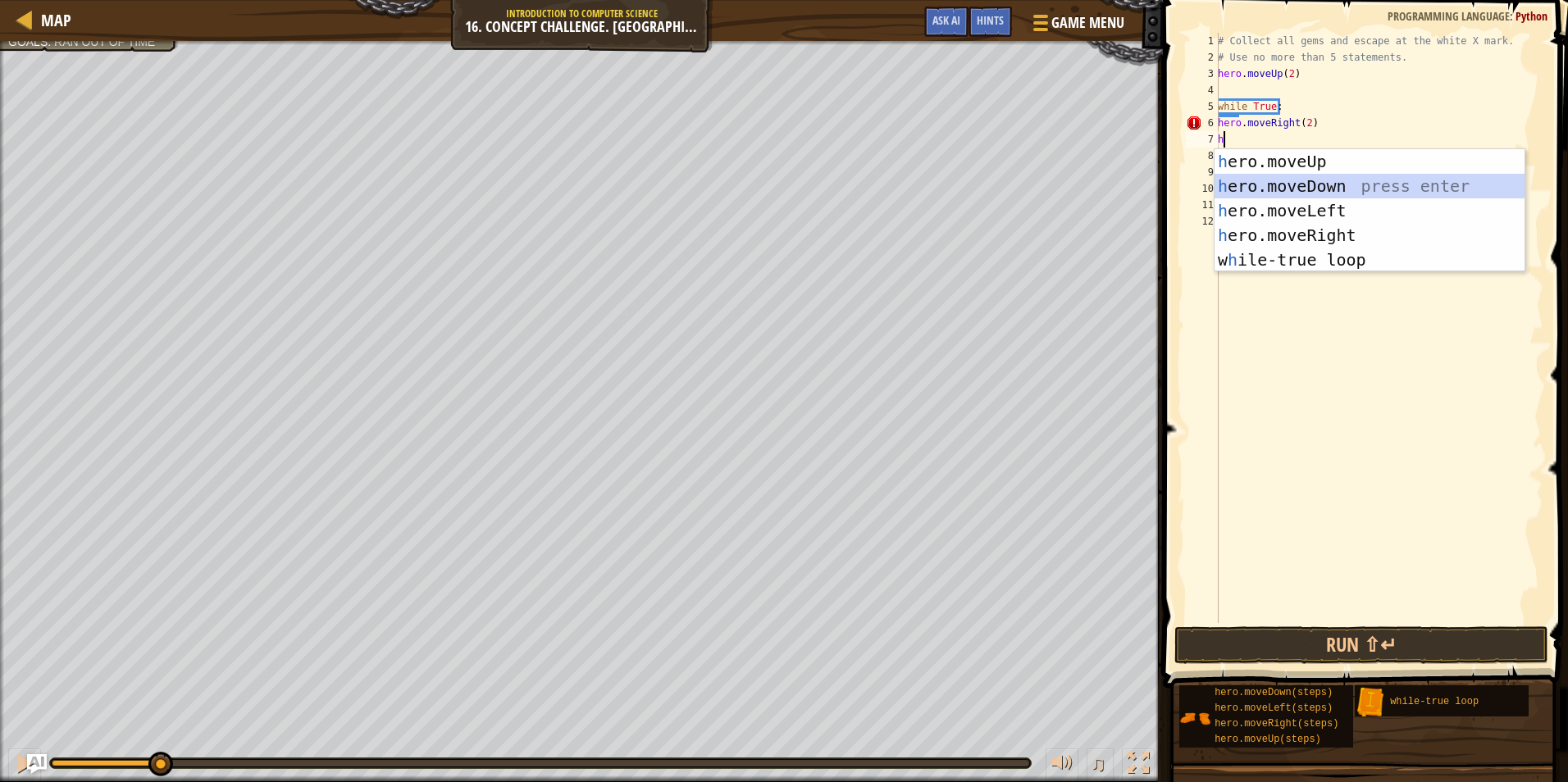
drag, startPoint x: 1295, startPoint y: 191, endPoint x: 1286, endPoint y: 164, distance: 28.5
click at [1295, 190] on div "h ero.moveUp press enter h ero.moveDown press enter h ero.moveLeft press enter …" at bounding box center [1369, 235] width 310 height 172
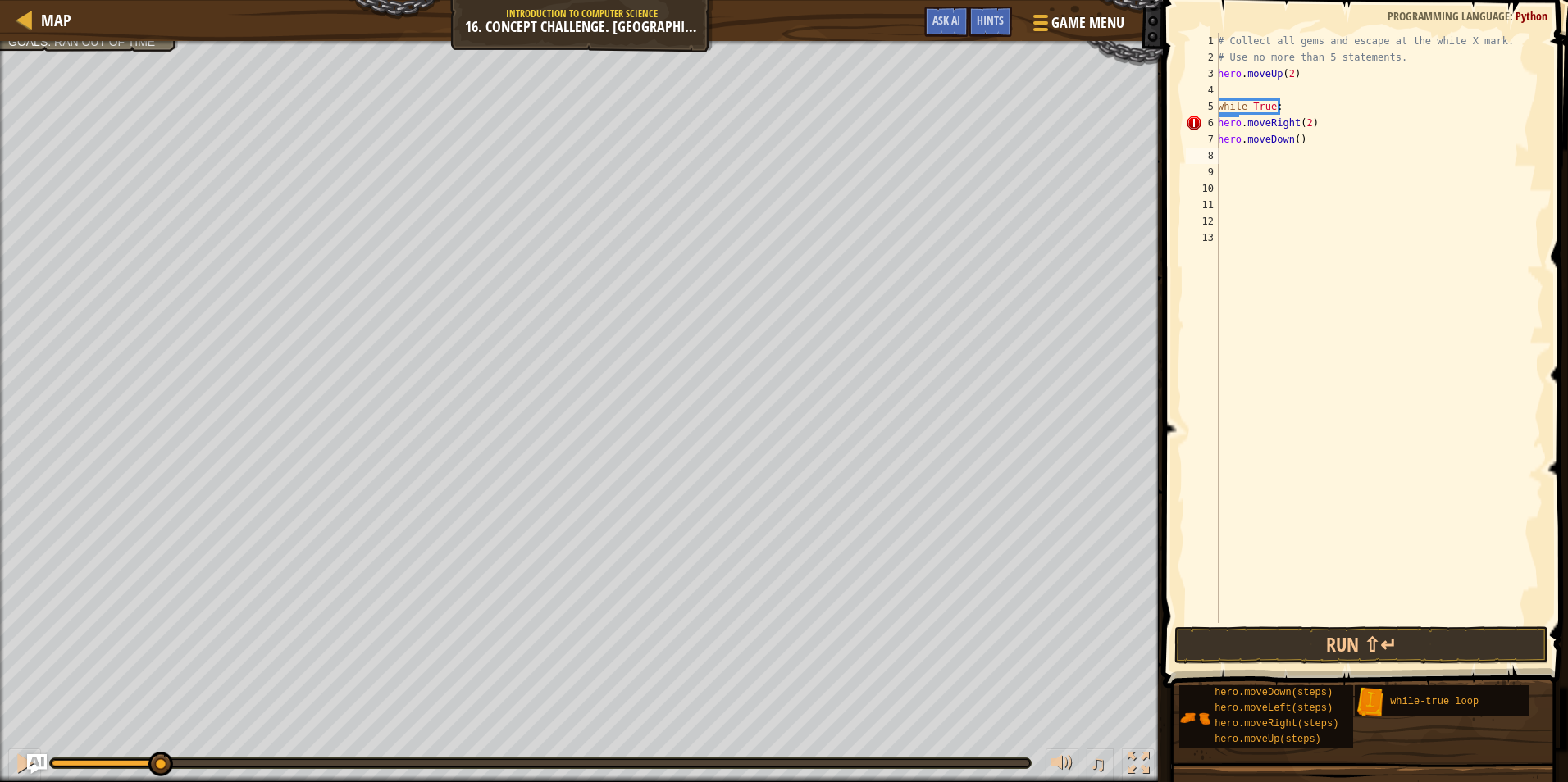
type textarea "h"
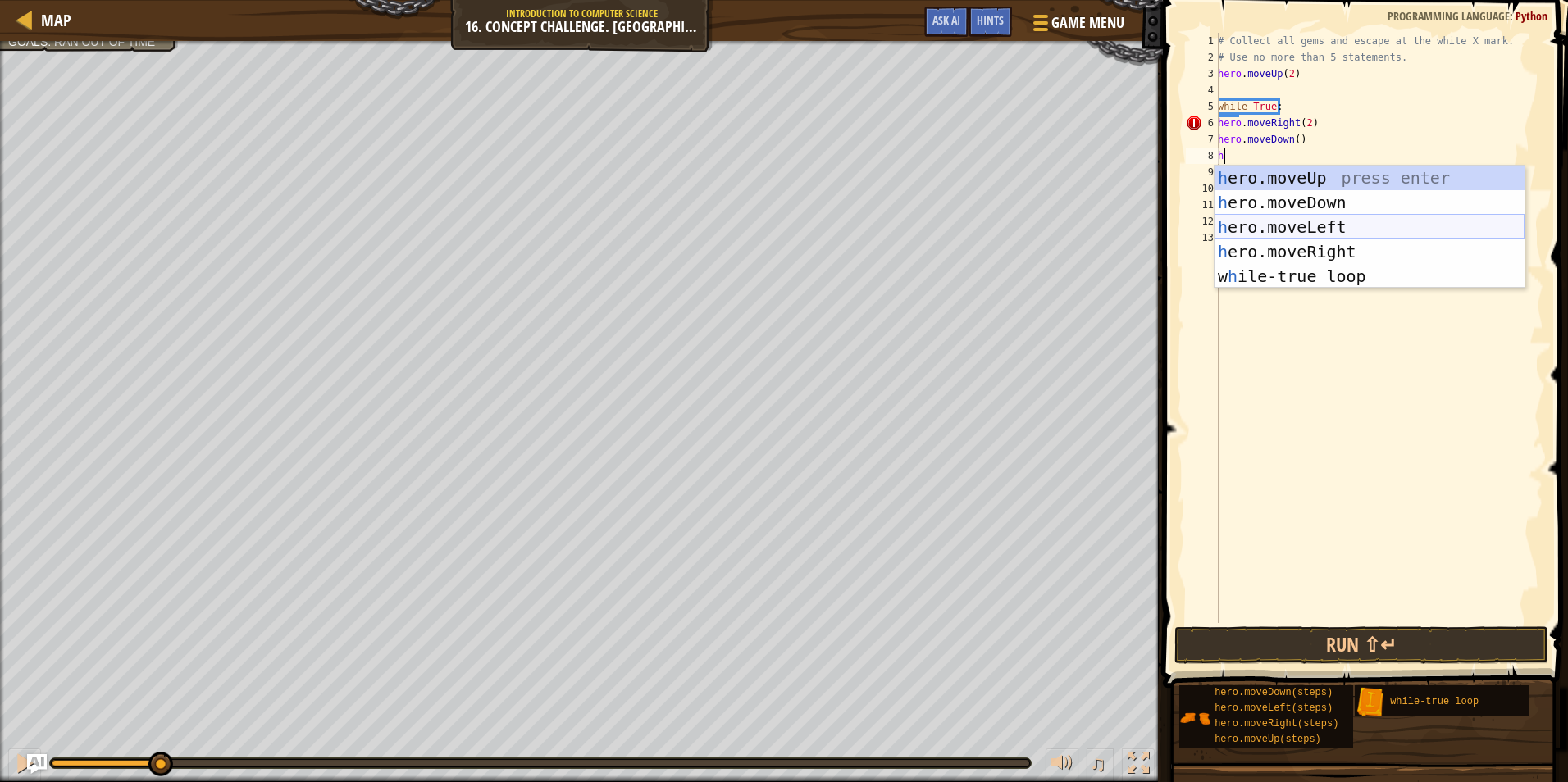
click at [1254, 225] on div "h ero.moveUp press enter h ero.moveDown press enter h ero.moveLeft press enter …" at bounding box center [1369, 251] width 310 height 172
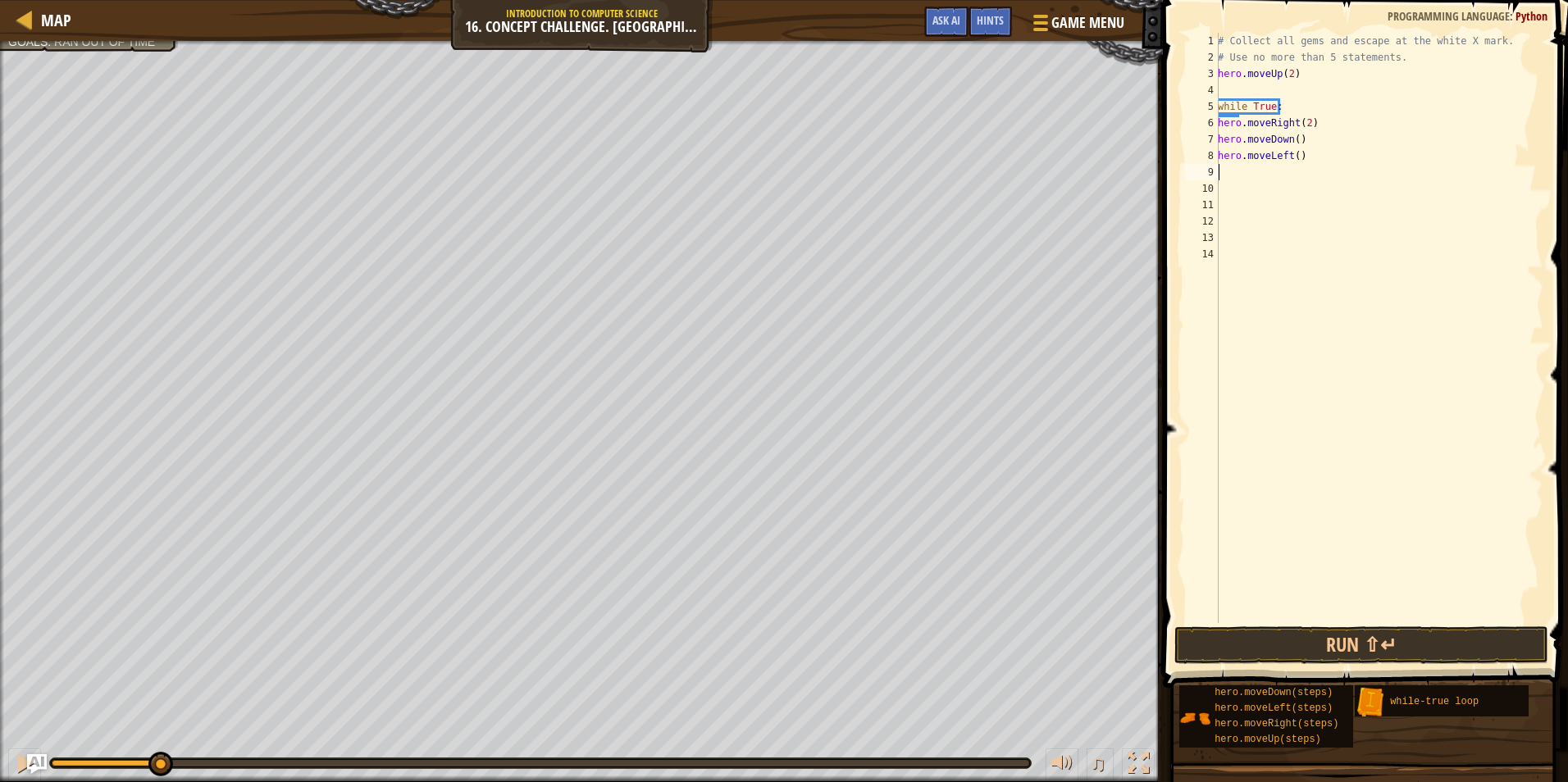
type textarea "h"
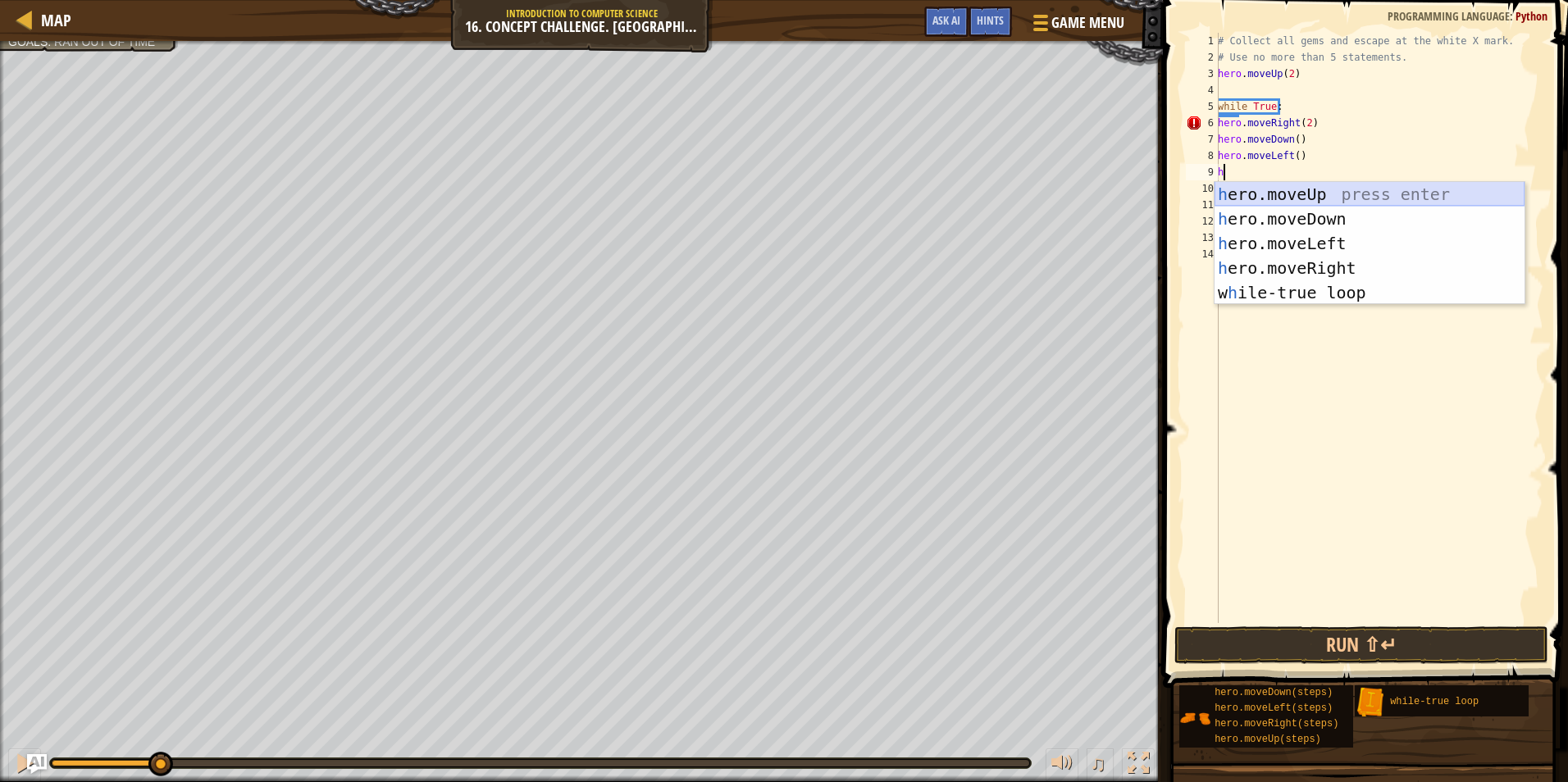
click at [1291, 197] on div "h ero.moveUp press enter h ero.moveDown press enter h ero.moveLeft press enter …" at bounding box center [1369, 268] width 310 height 172
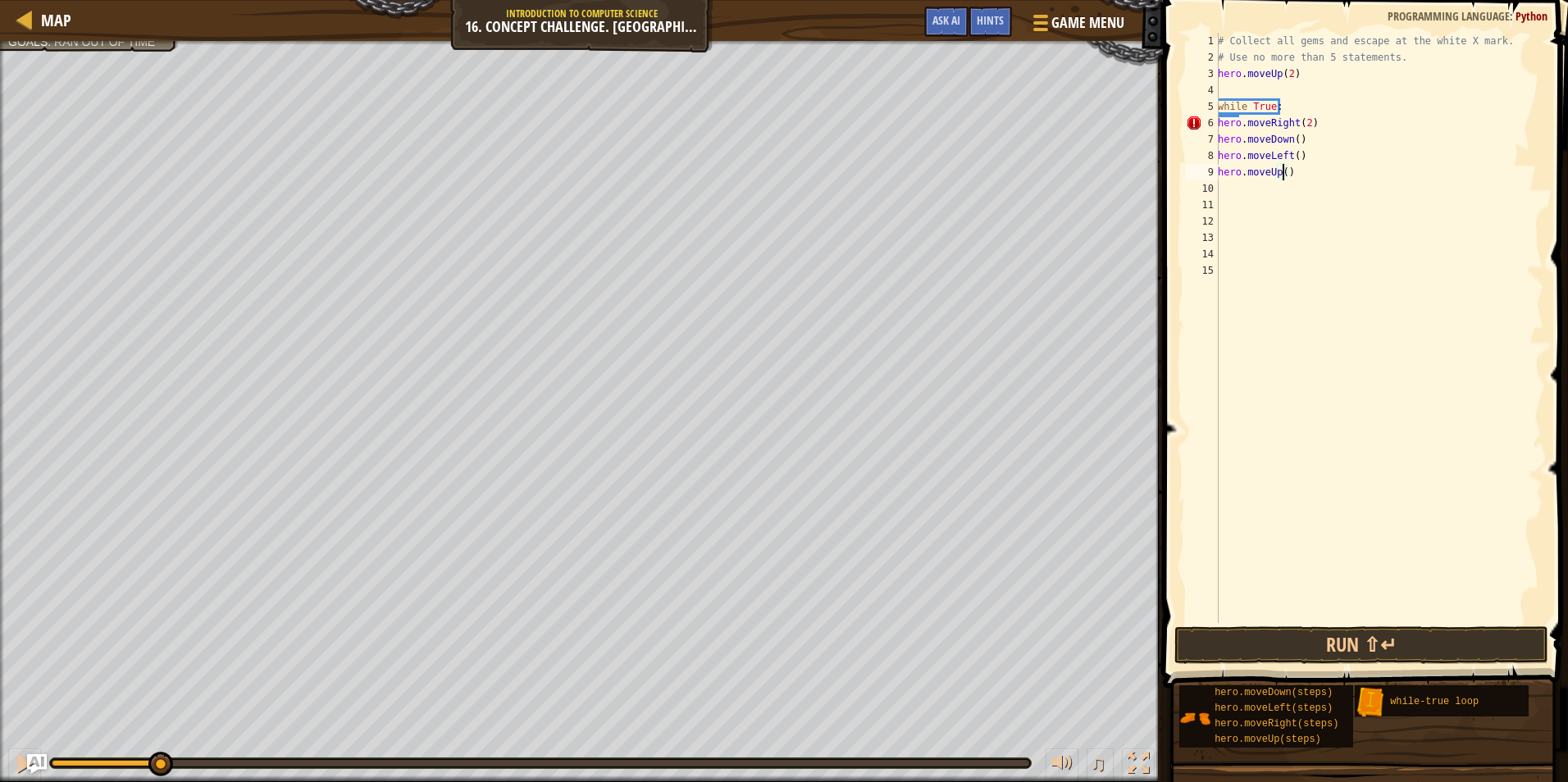
click at [1284, 172] on div "# Collect all gems and escape at the white X mark. # Use no more than 5 stateme…" at bounding box center [1379, 344] width 329 height 623
click at [1306, 634] on button "Run ⇧↵" at bounding box center [1361, 645] width 374 height 38
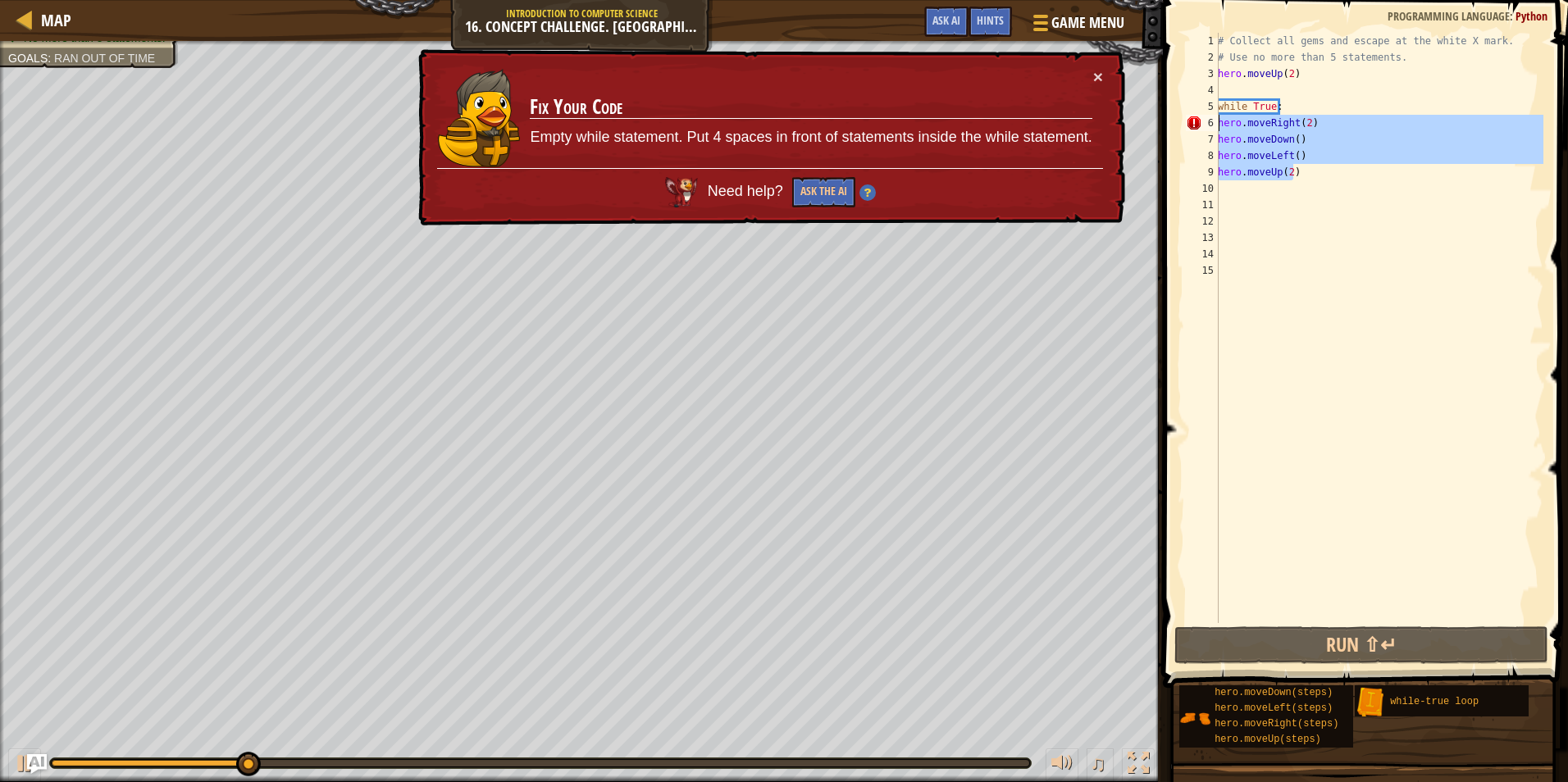
drag, startPoint x: 1297, startPoint y: 180, endPoint x: 1194, endPoint y: 118, distance: 120.2
click at [1194, 118] on div "hero.moveUp(2) 1 2 3 4 5 6 7 8 9 10 11 12 13 14 15 # Collect all gems and escap…" at bounding box center [1364, 328] width 361 height 591
type textarea "hero.moveRight(2) hero.moveDown()"
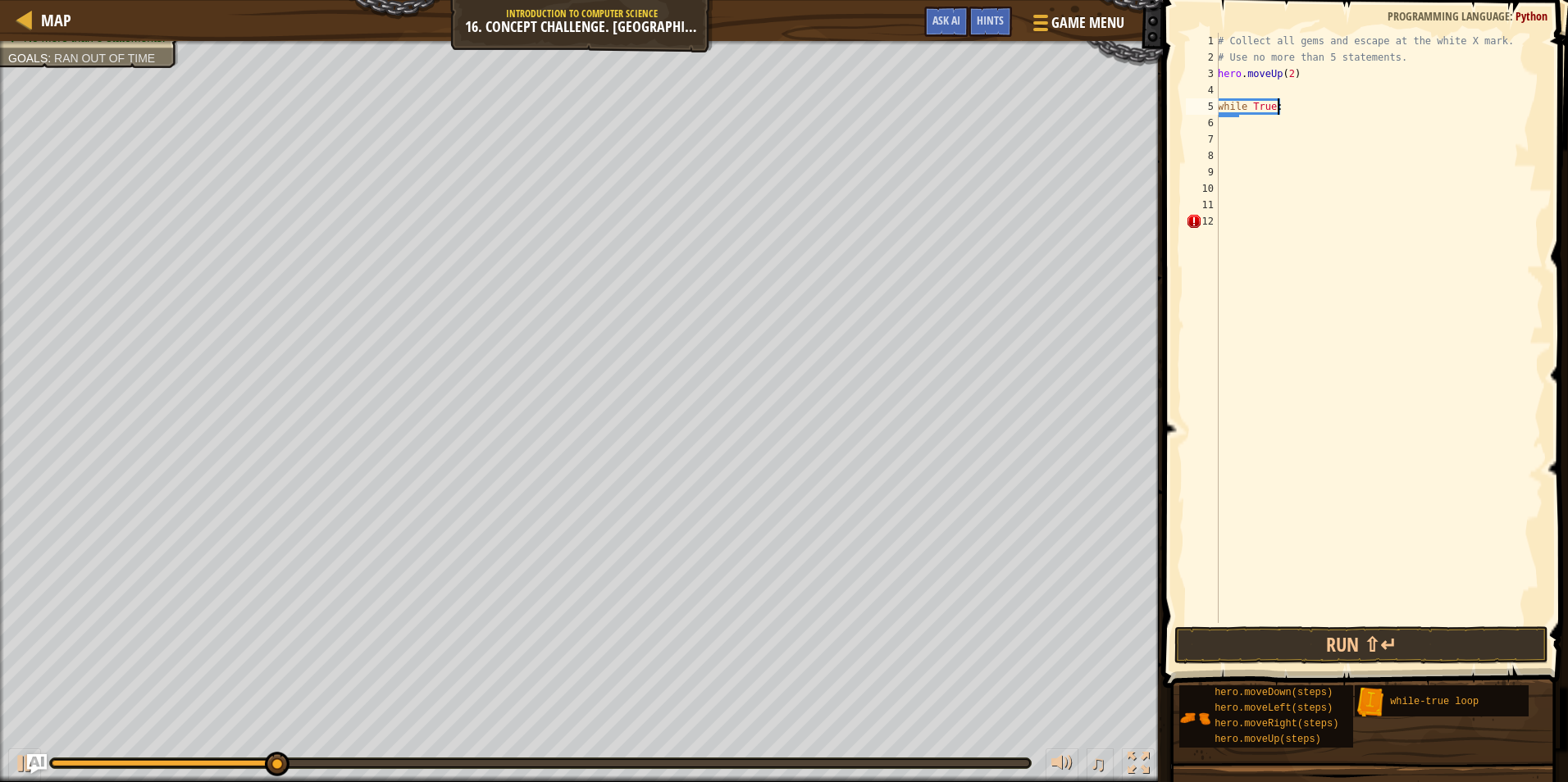
click at [1285, 106] on div "# Collect all gems and escape at the white X mark. # Use no more than 5 stateme…" at bounding box center [1379, 344] width 329 height 623
click at [1027, 106] on div "Map Introduction to Computer Science 16. Concept Challenge. Loop Warehouse Game…" at bounding box center [784, 391] width 1568 height 782
type textarea "w"
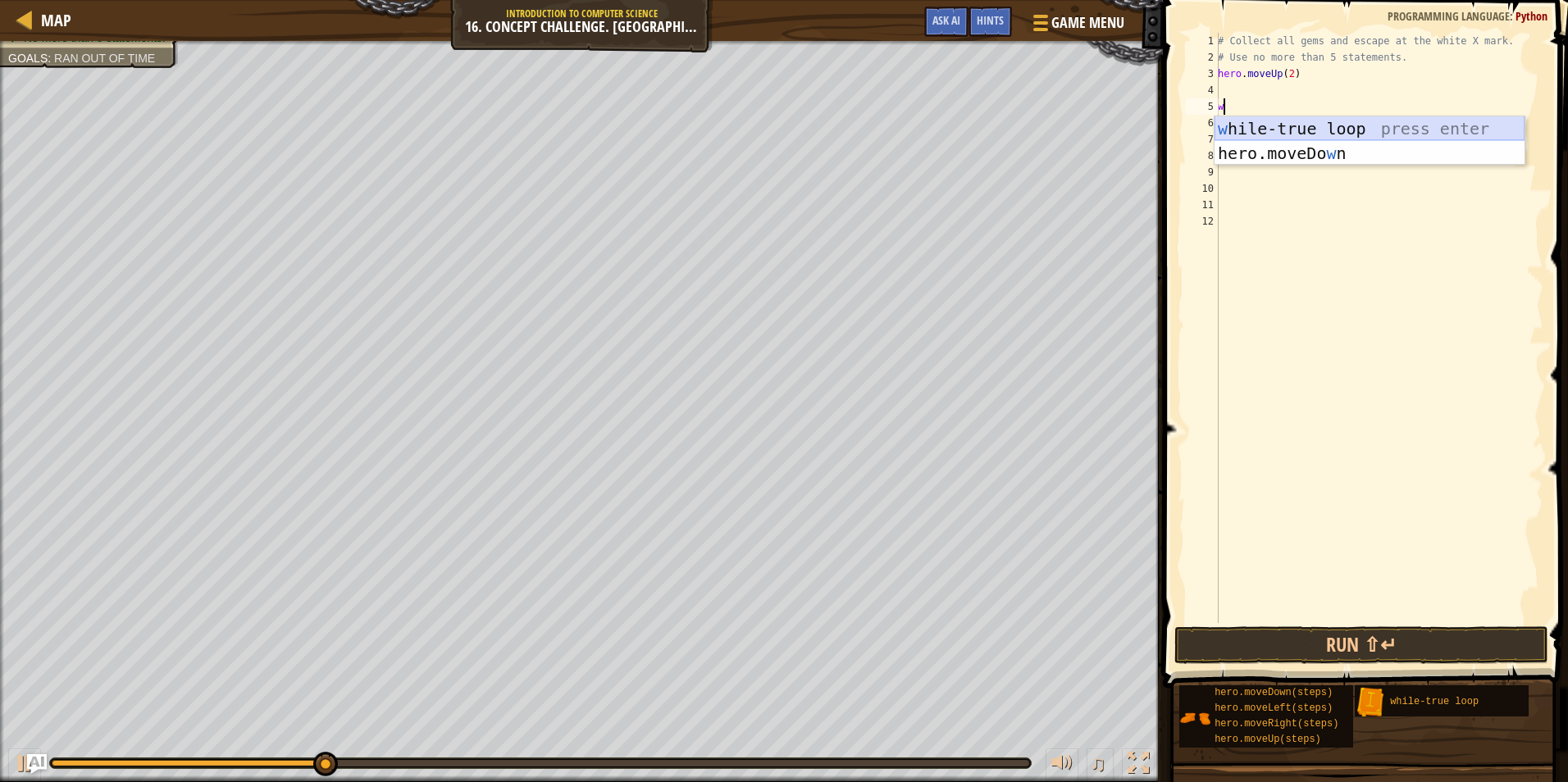
drag, startPoint x: 1325, startPoint y: 133, endPoint x: 1302, endPoint y: 131, distance: 23.1
click at [1324, 132] on div "w hile-true loop press enter hero.moveDo w n press enter" at bounding box center [1369, 165] width 310 height 99
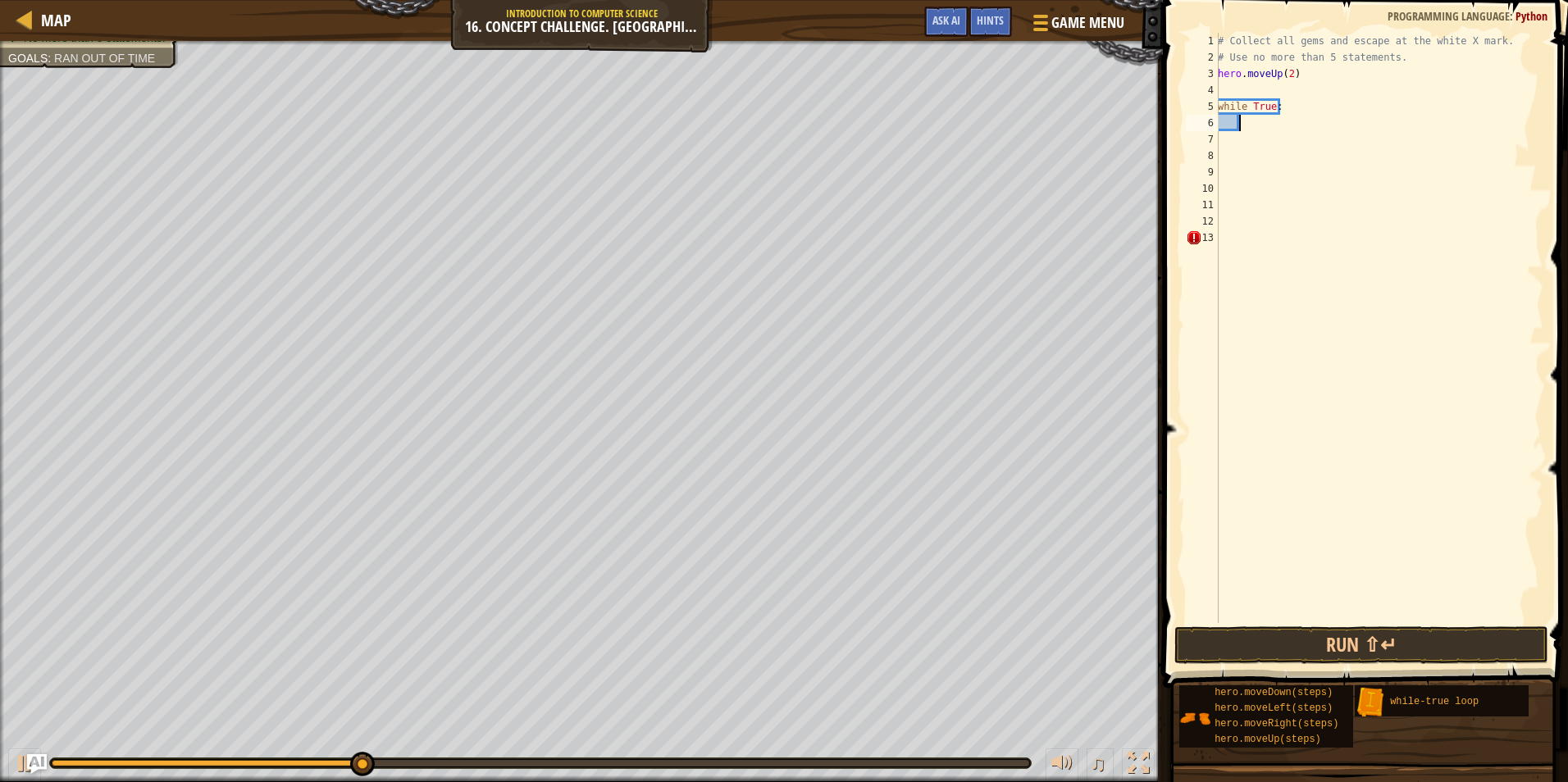
type textarea "h"
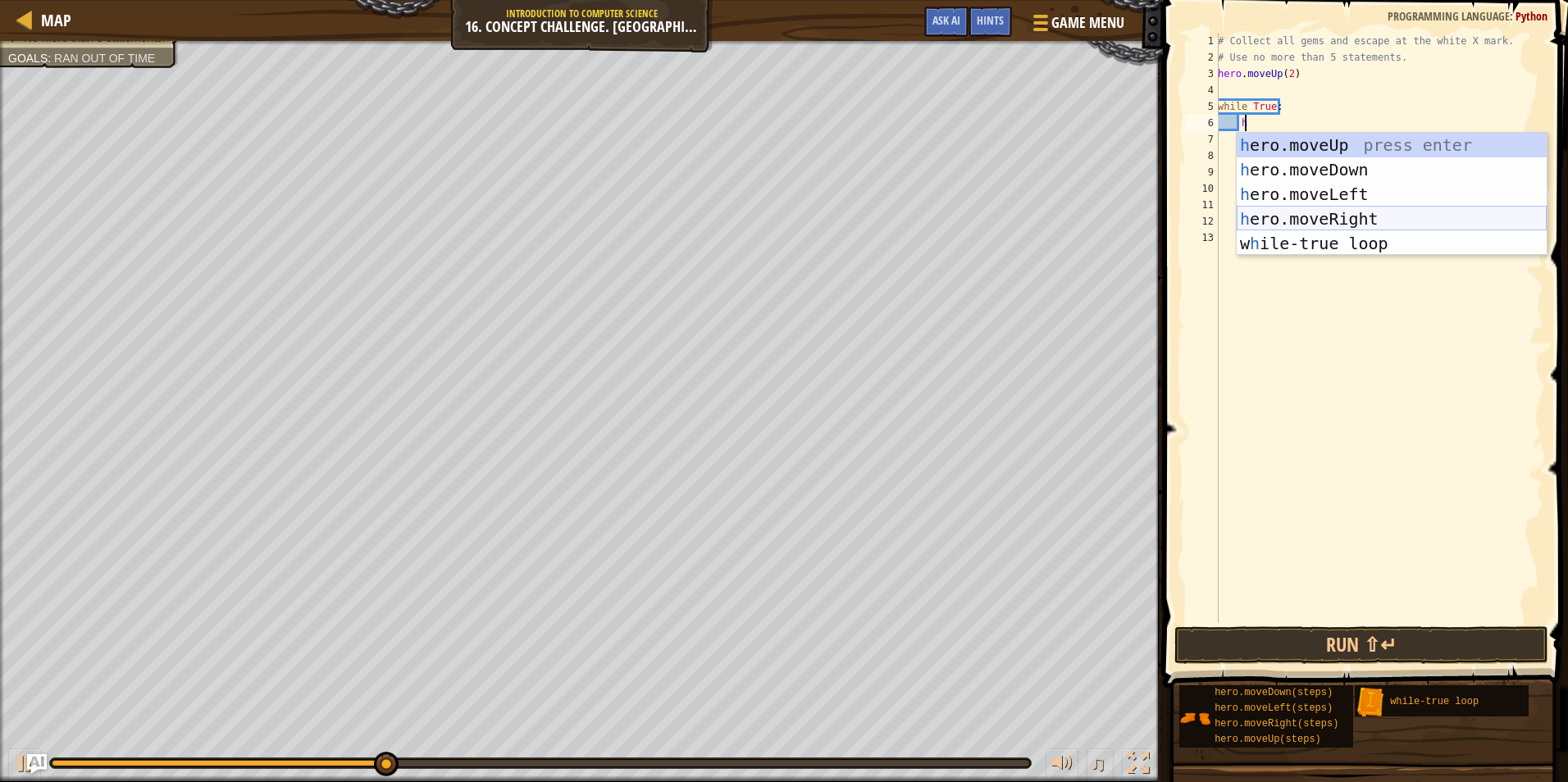
click at [1300, 213] on div "h ero.moveUp press enter h ero.moveDown press enter h ero.moveLeft press enter …" at bounding box center [1392, 218] width 310 height 172
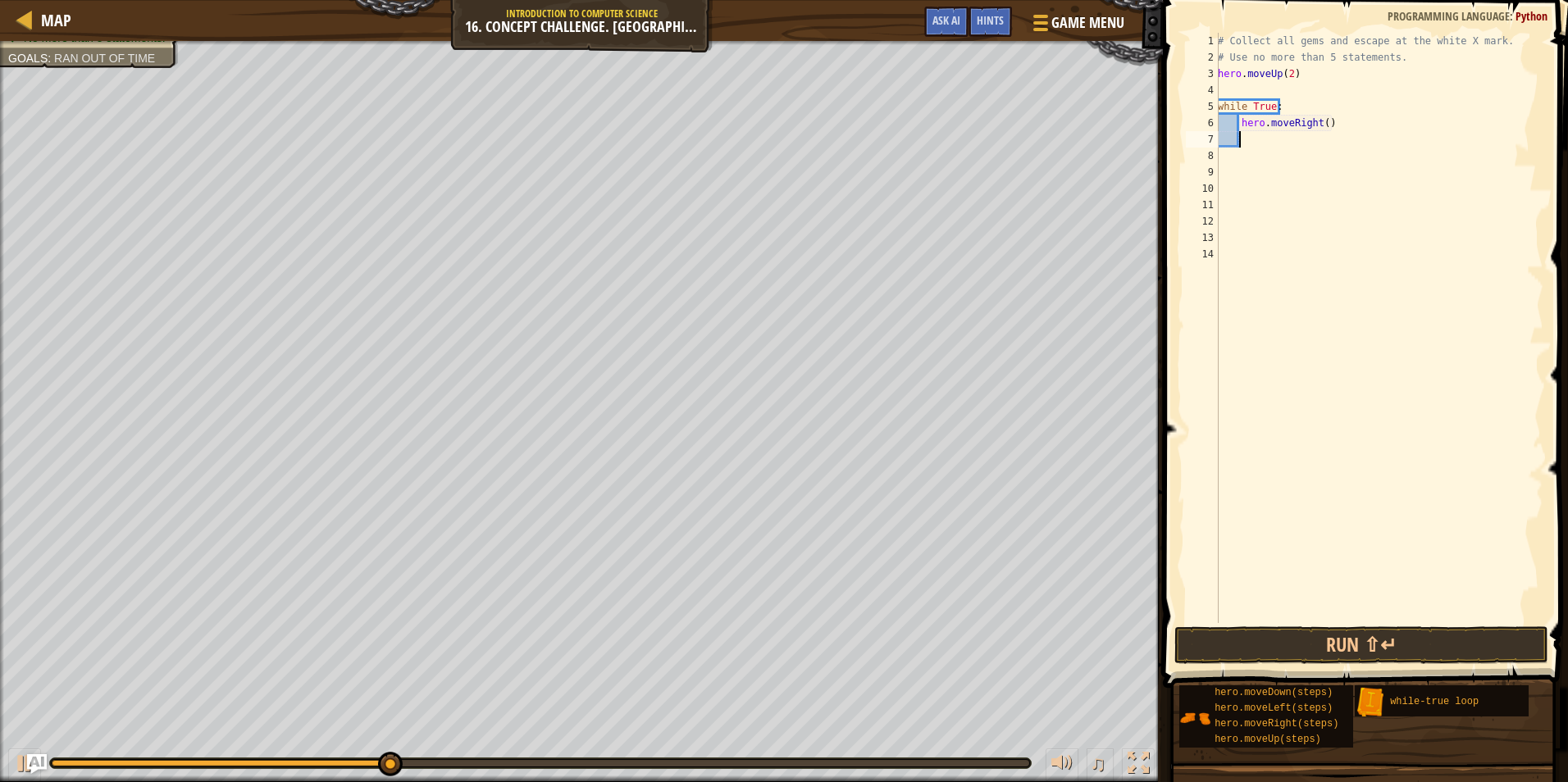
scroll to position [8, 1]
click at [1321, 120] on div "# Collect all gems and escape at the white X mark. # Use no more than 5 stateme…" at bounding box center [1379, 344] width 329 height 623
type textarea "hero.moveRight(2)"
click at [1248, 142] on div "# Collect all gems and escape at the white X mark. # Use no more than 5 stateme…" at bounding box center [1379, 344] width 329 height 623
type textarea "h"
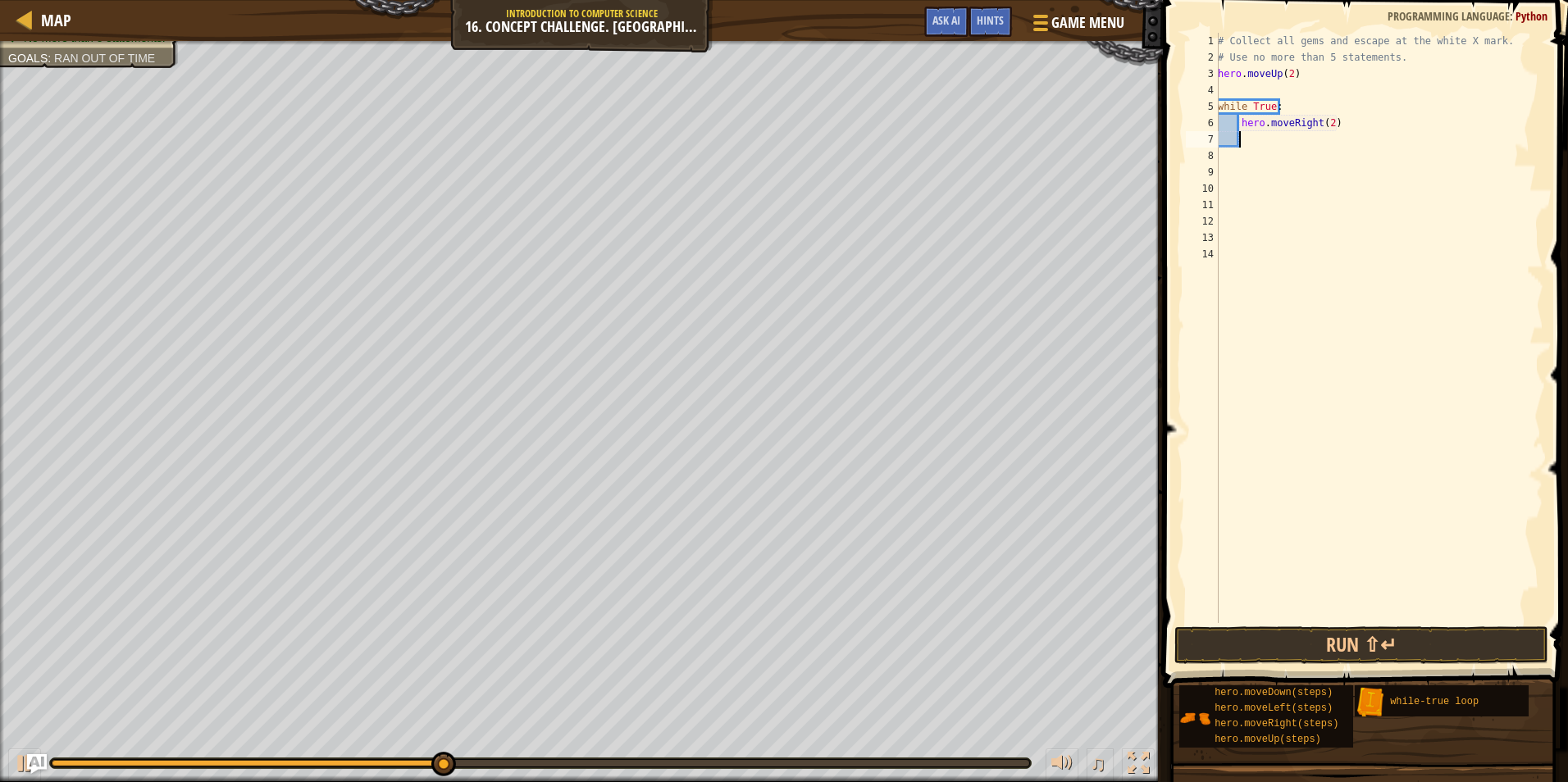
scroll to position [8, 2]
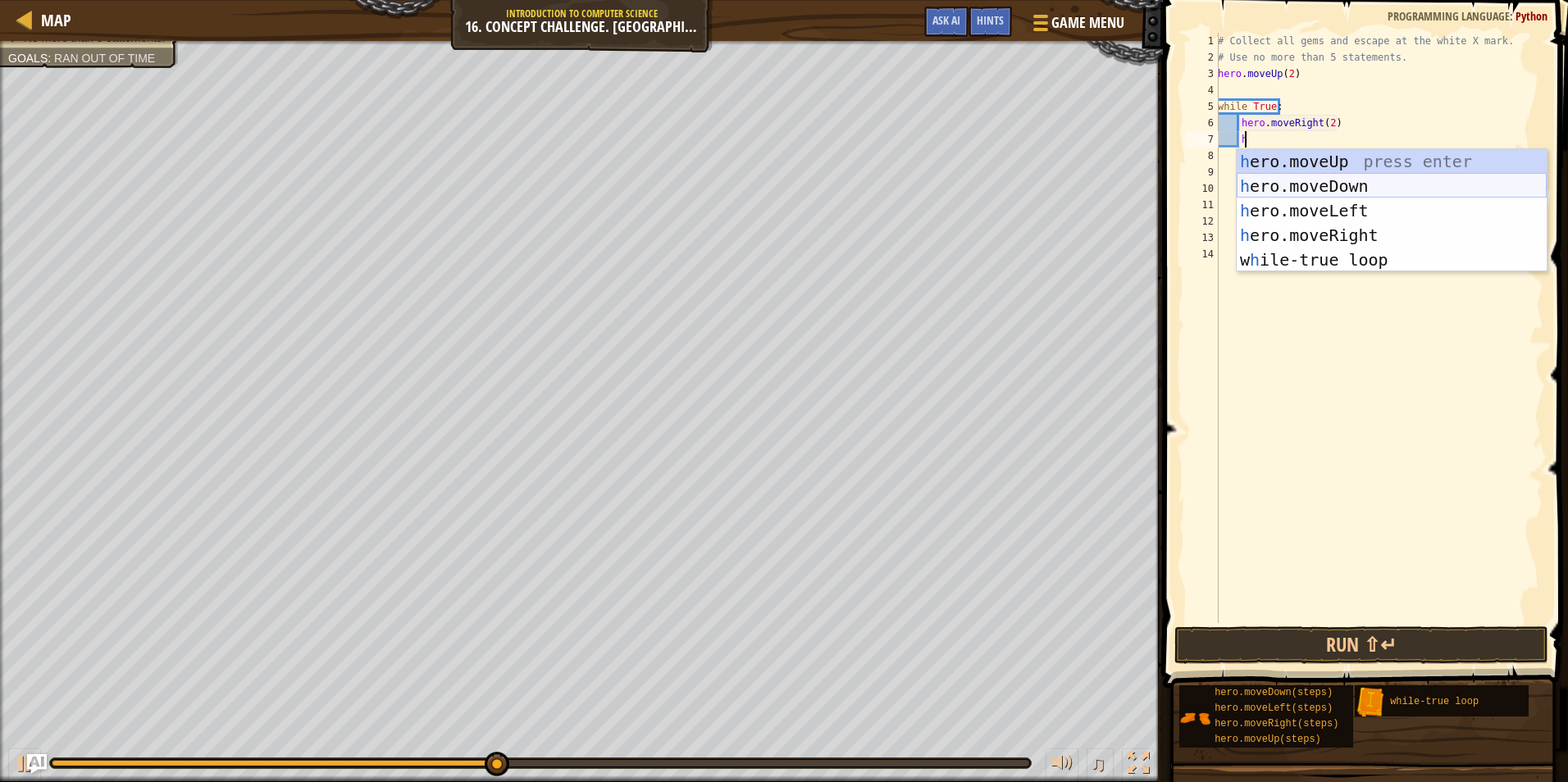
click at [1271, 190] on div "h ero.moveUp press enter h ero.moveDown press enter h ero.moveLeft press enter …" at bounding box center [1392, 235] width 310 height 172
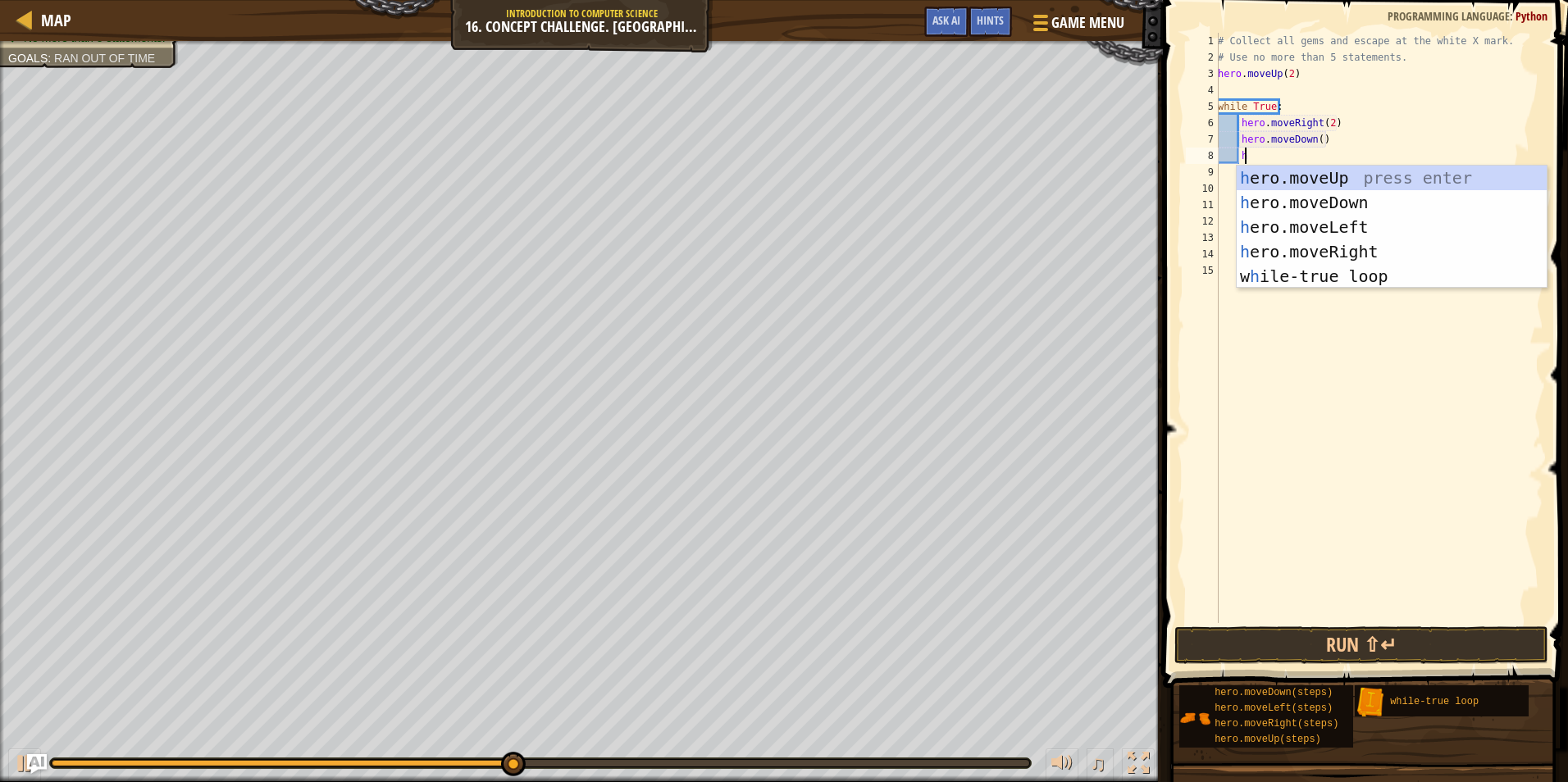
type textarea "h"
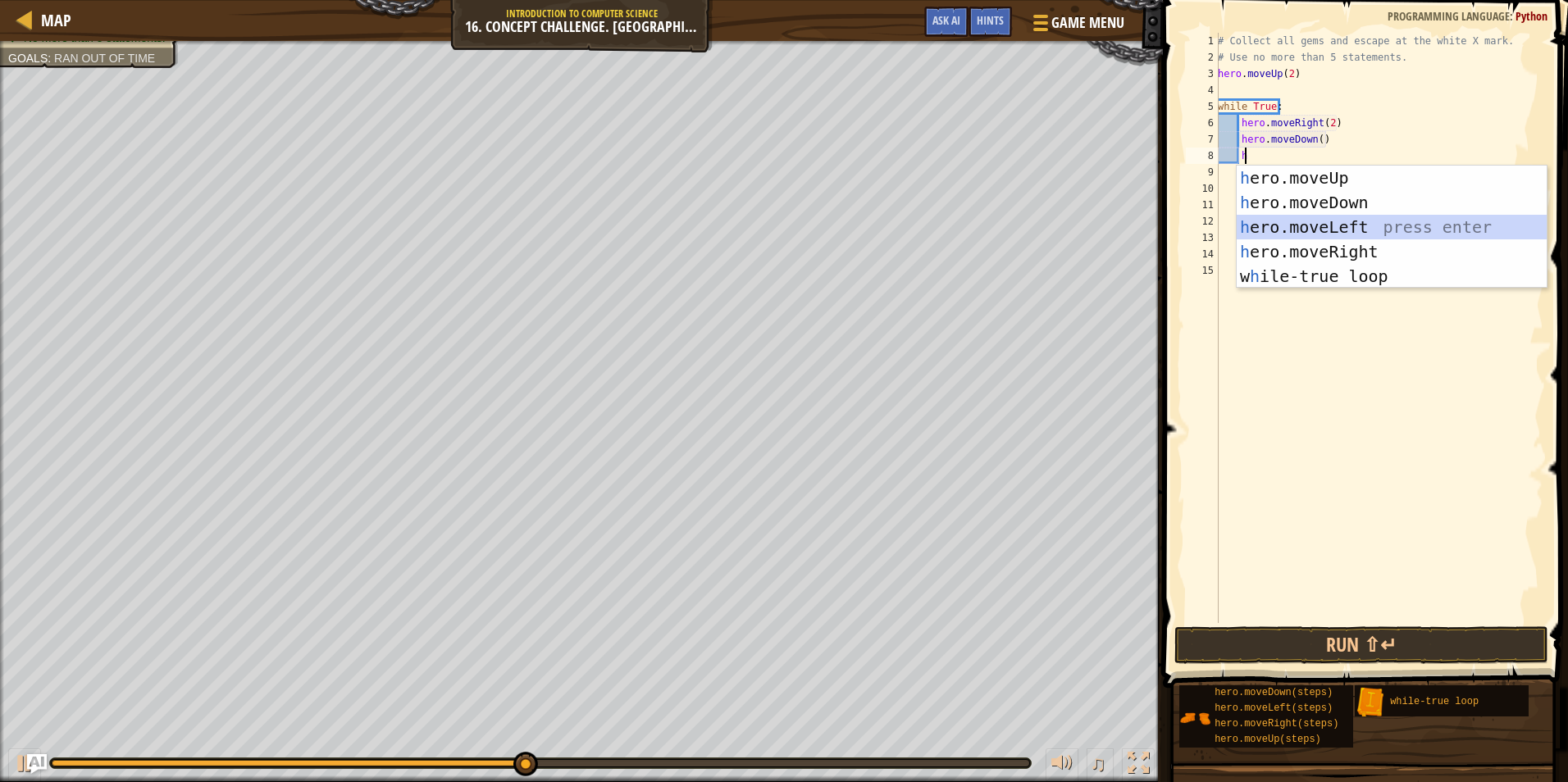
click at [1276, 232] on div "h ero.moveUp press enter h ero.moveDown press enter h ero.moveLeft press enter …" at bounding box center [1392, 251] width 310 height 172
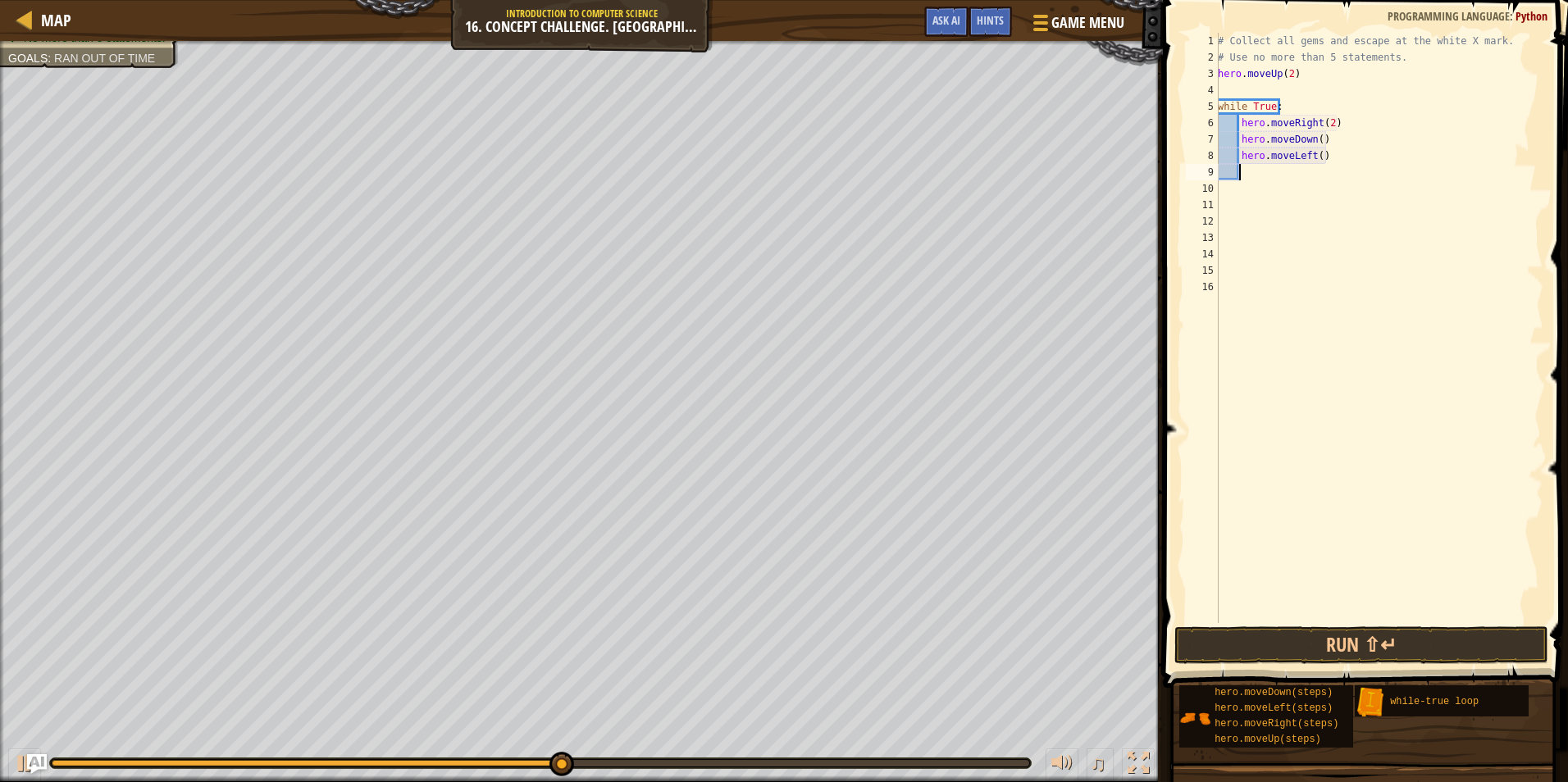
type textarea "h"
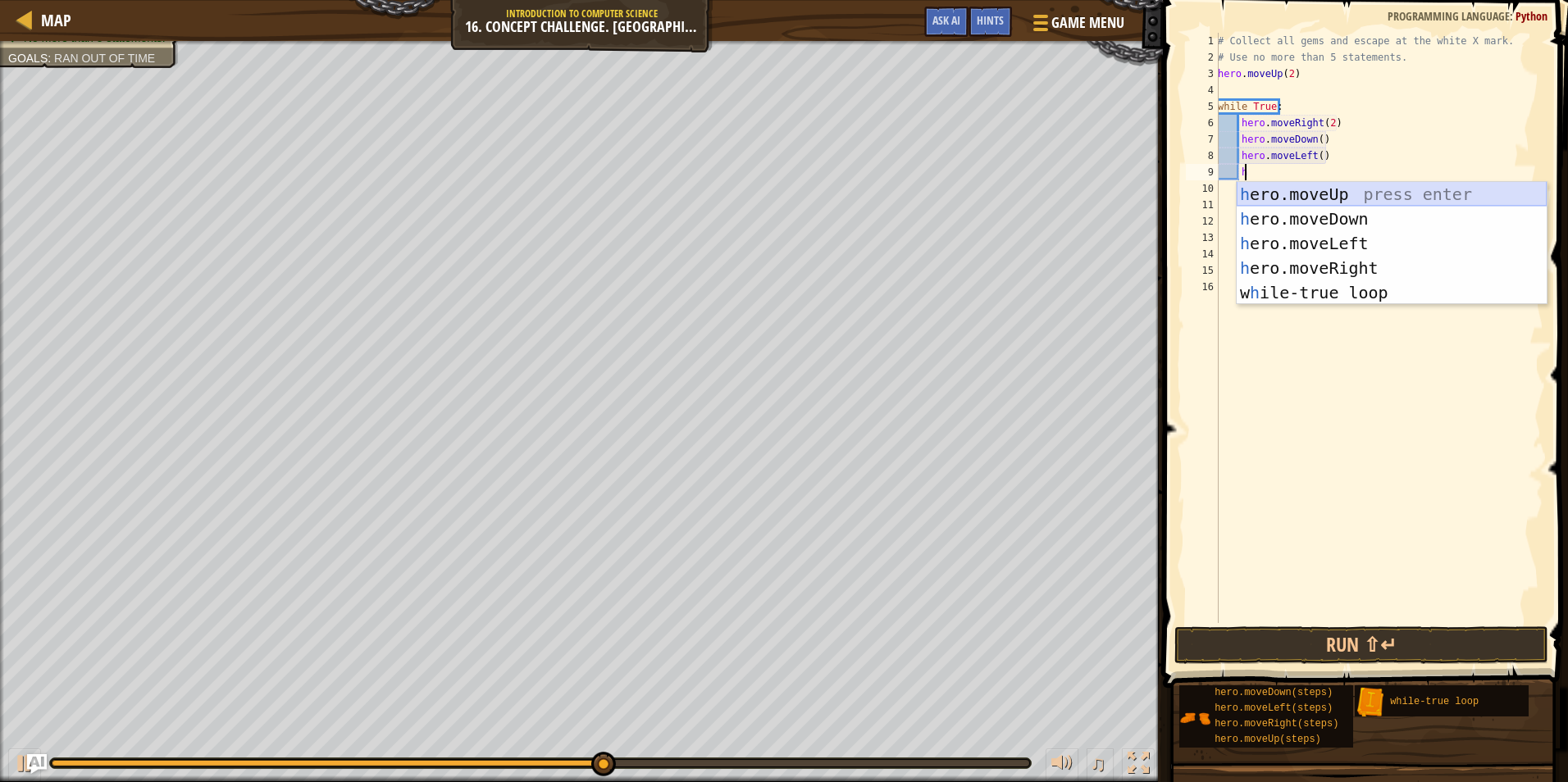
click at [1317, 197] on div "h ero.moveUp press enter h ero.moveDown press enter h ero.moveLeft press enter …" at bounding box center [1392, 268] width 310 height 172
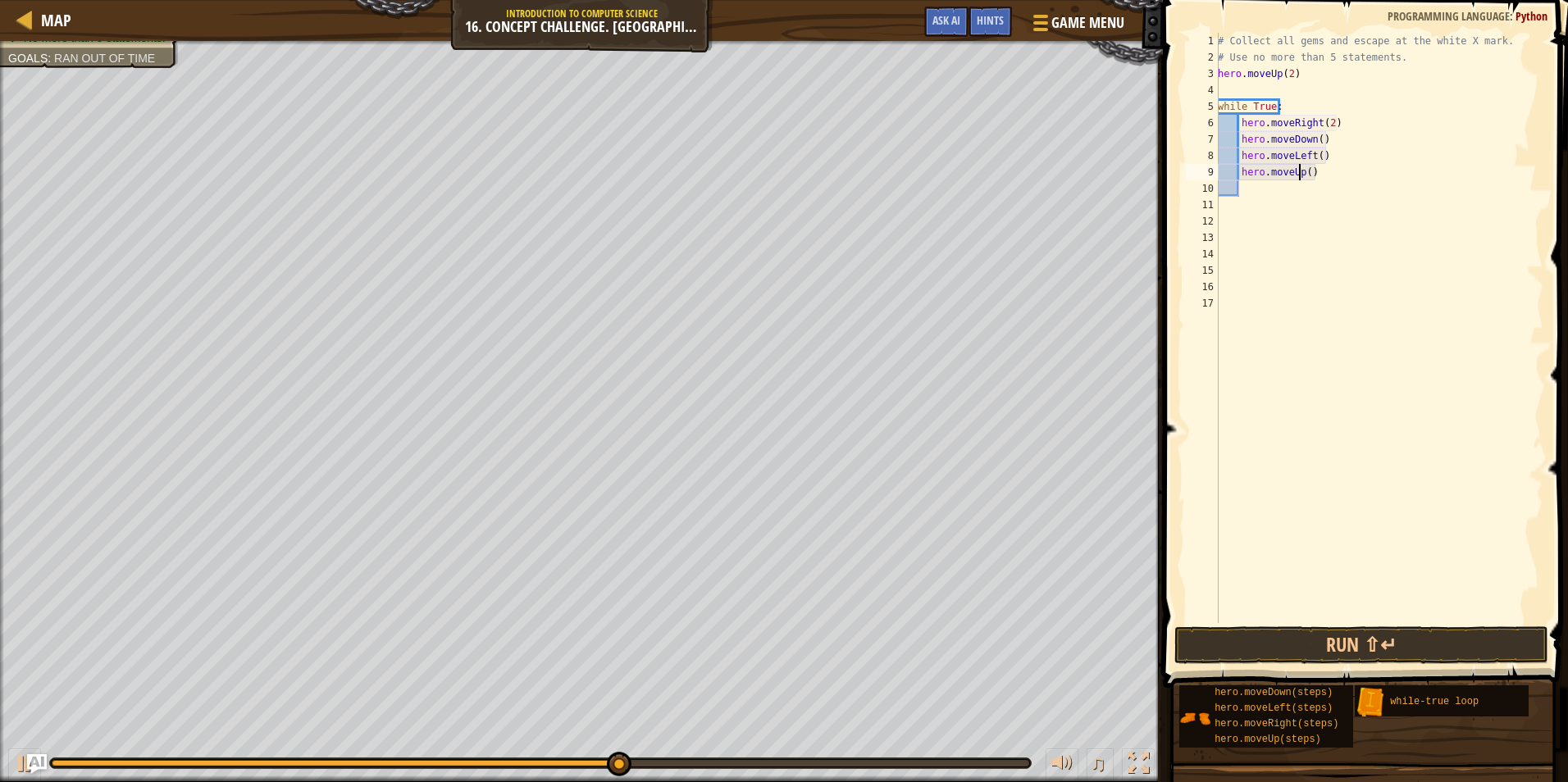
click at [1302, 177] on div "# Collect all gems and escape at the white X mark. # Use no more than 5 stateme…" at bounding box center [1379, 344] width 329 height 623
click at [1303, 171] on div "# Collect all gems and escape at the white X mark. # Use no more than 5 stateme…" at bounding box center [1379, 344] width 329 height 623
click at [1284, 653] on button "Run ⇧↵" at bounding box center [1361, 645] width 374 height 38
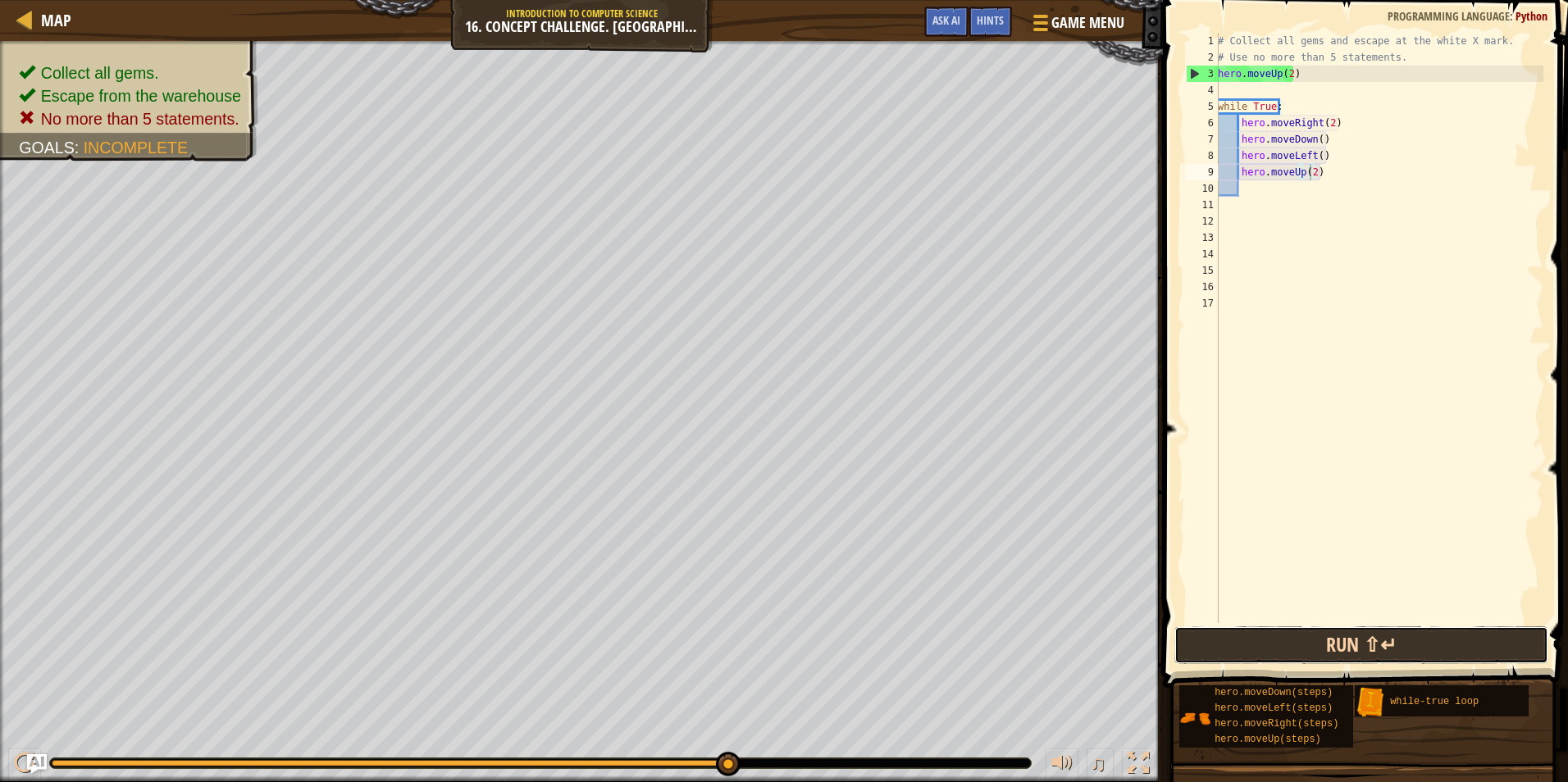
click at [1215, 652] on button "Run ⇧↵" at bounding box center [1361, 645] width 374 height 38
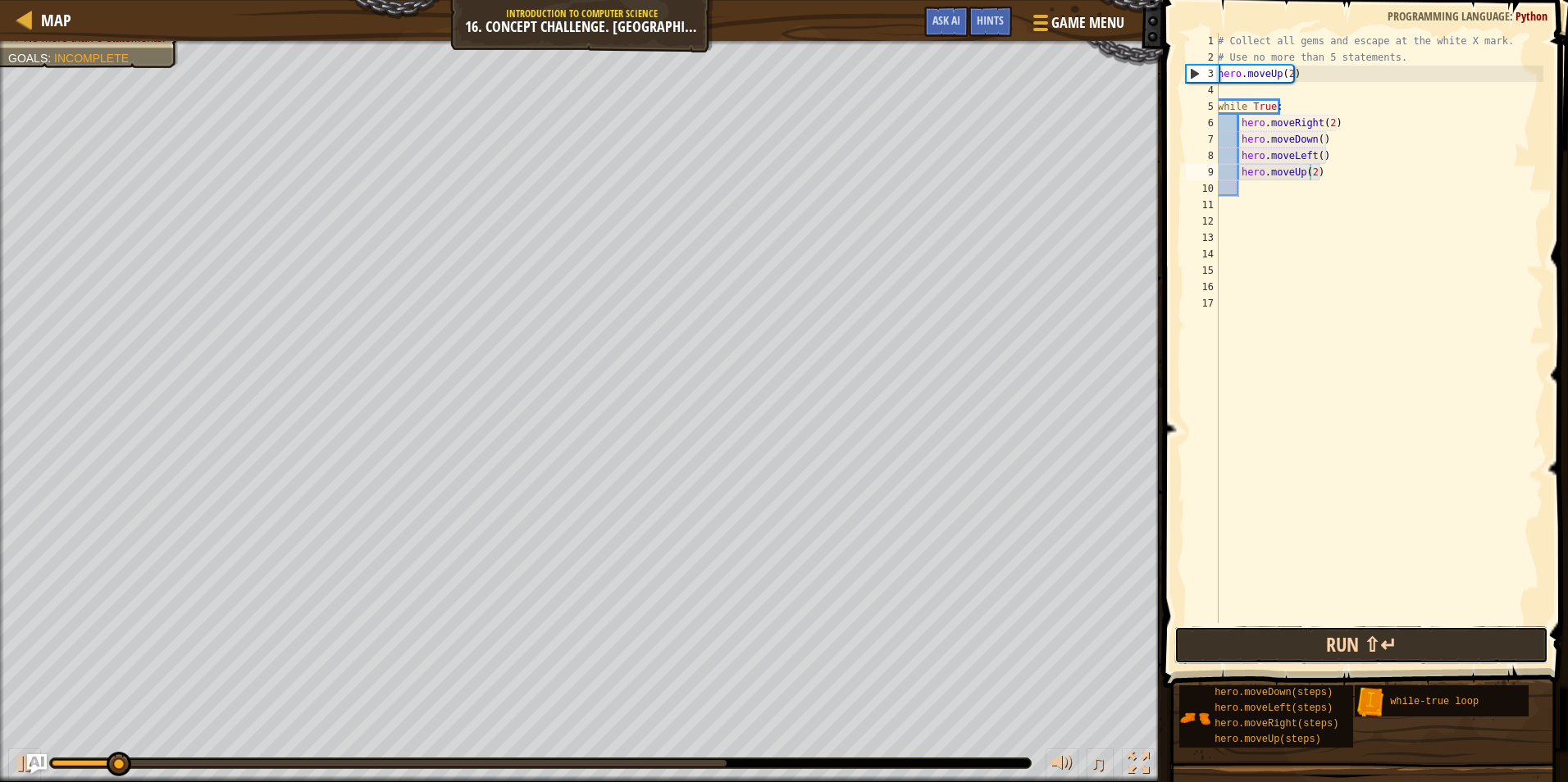
click at [1218, 653] on button "Run ⇧↵" at bounding box center [1361, 645] width 374 height 38
click at [1218, 653] on button "Running" at bounding box center [1361, 645] width 374 height 38
click at [1218, 653] on button "Run ⇧↵" at bounding box center [1361, 645] width 374 height 38
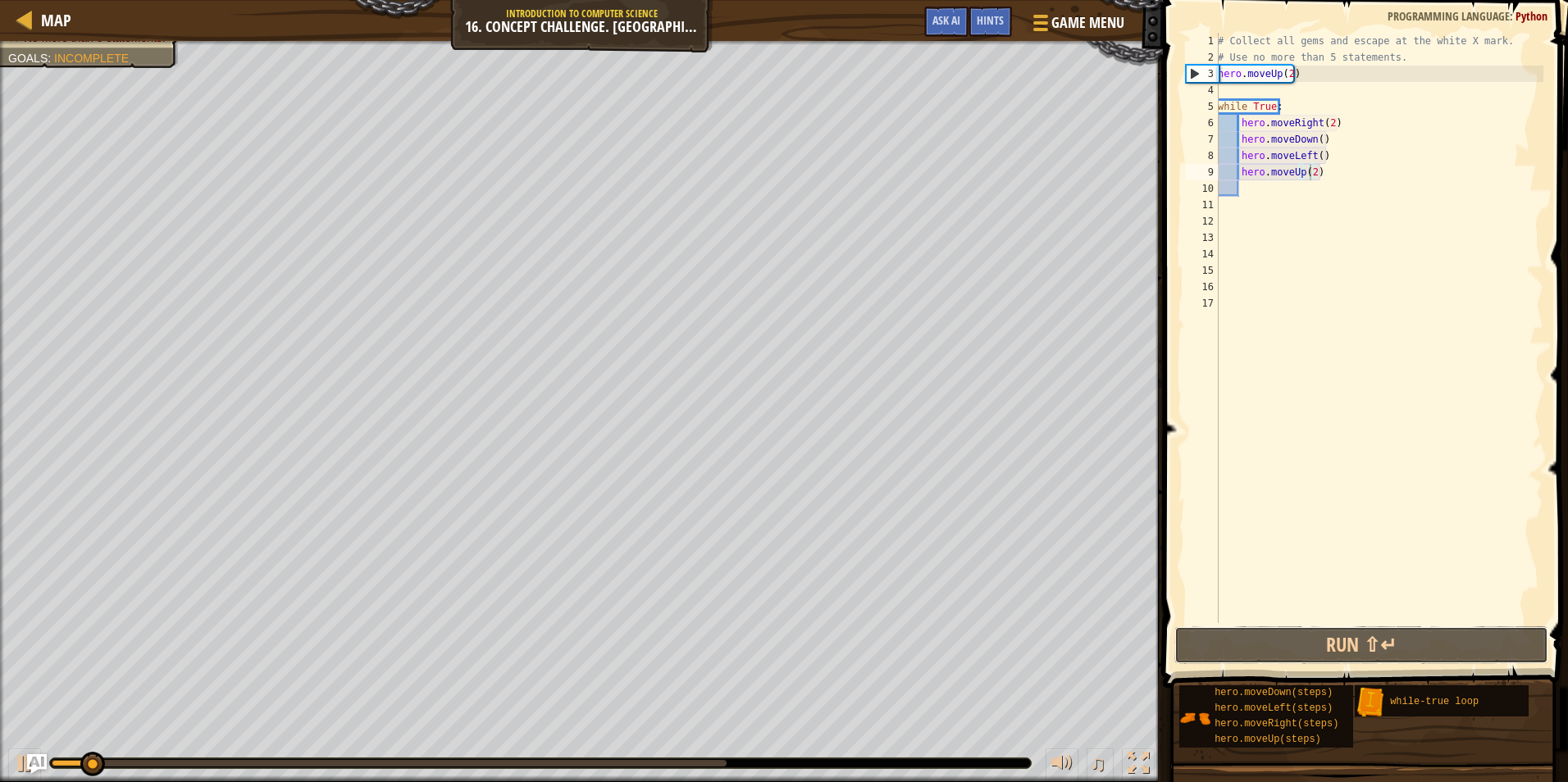
drag, startPoint x: 1218, startPoint y: 653, endPoint x: 899, endPoint y: 768, distance: 339.1
click at [1204, 658] on button "Run ⇧↵" at bounding box center [1361, 645] width 374 height 38
drag, startPoint x: 89, startPoint y: 768, endPoint x: 16, endPoint y: 758, distance: 73.7
click at [16, 758] on div "♫" at bounding box center [581, 759] width 1163 height 49
drag, startPoint x: 88, startPoint y: 765, endPoint x: 57, endPoint y: 741, distance: 39.2
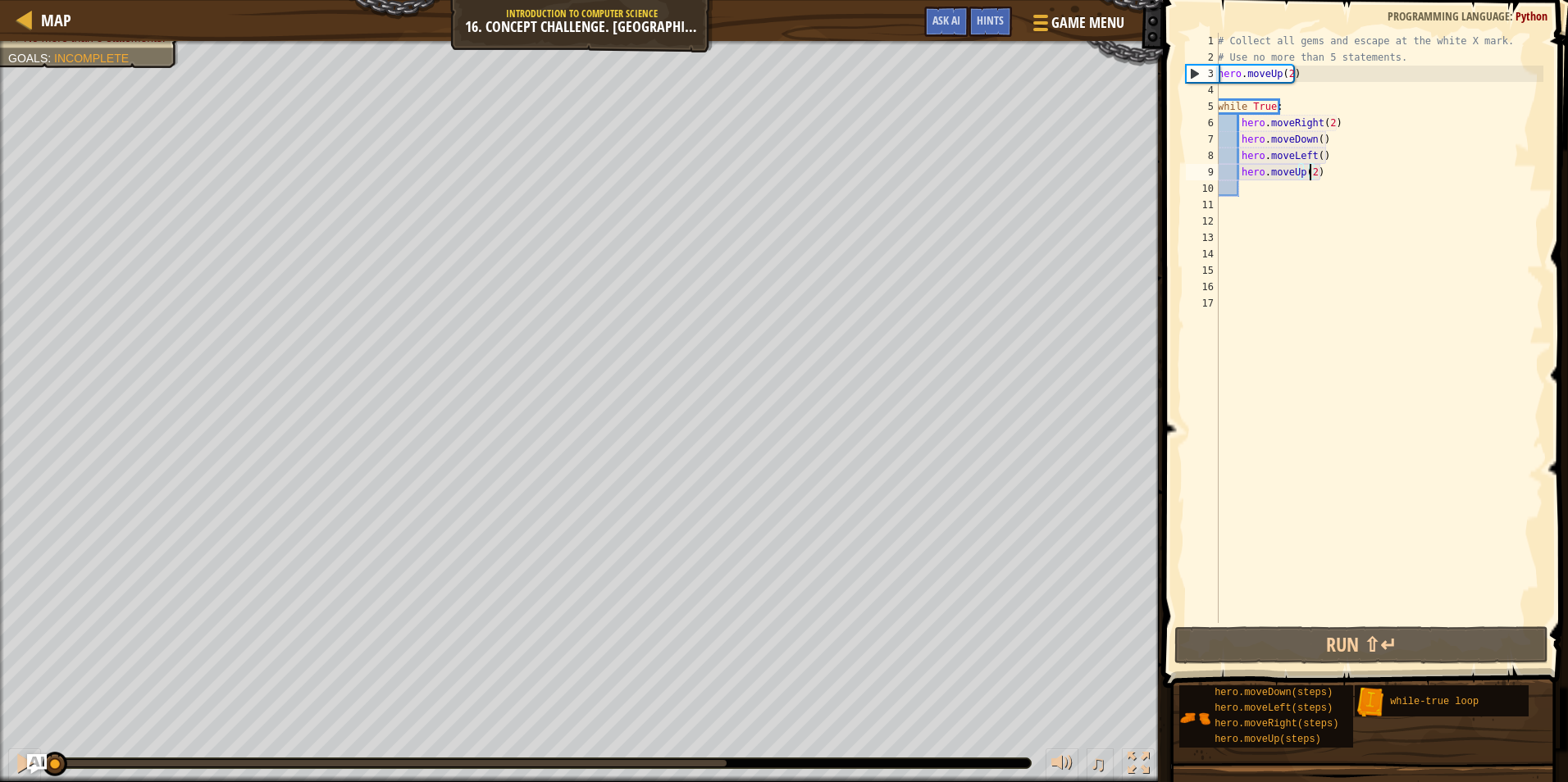
click at [57, 741] on div "♫" at bounding box center [581, 759] width 1163 height 49
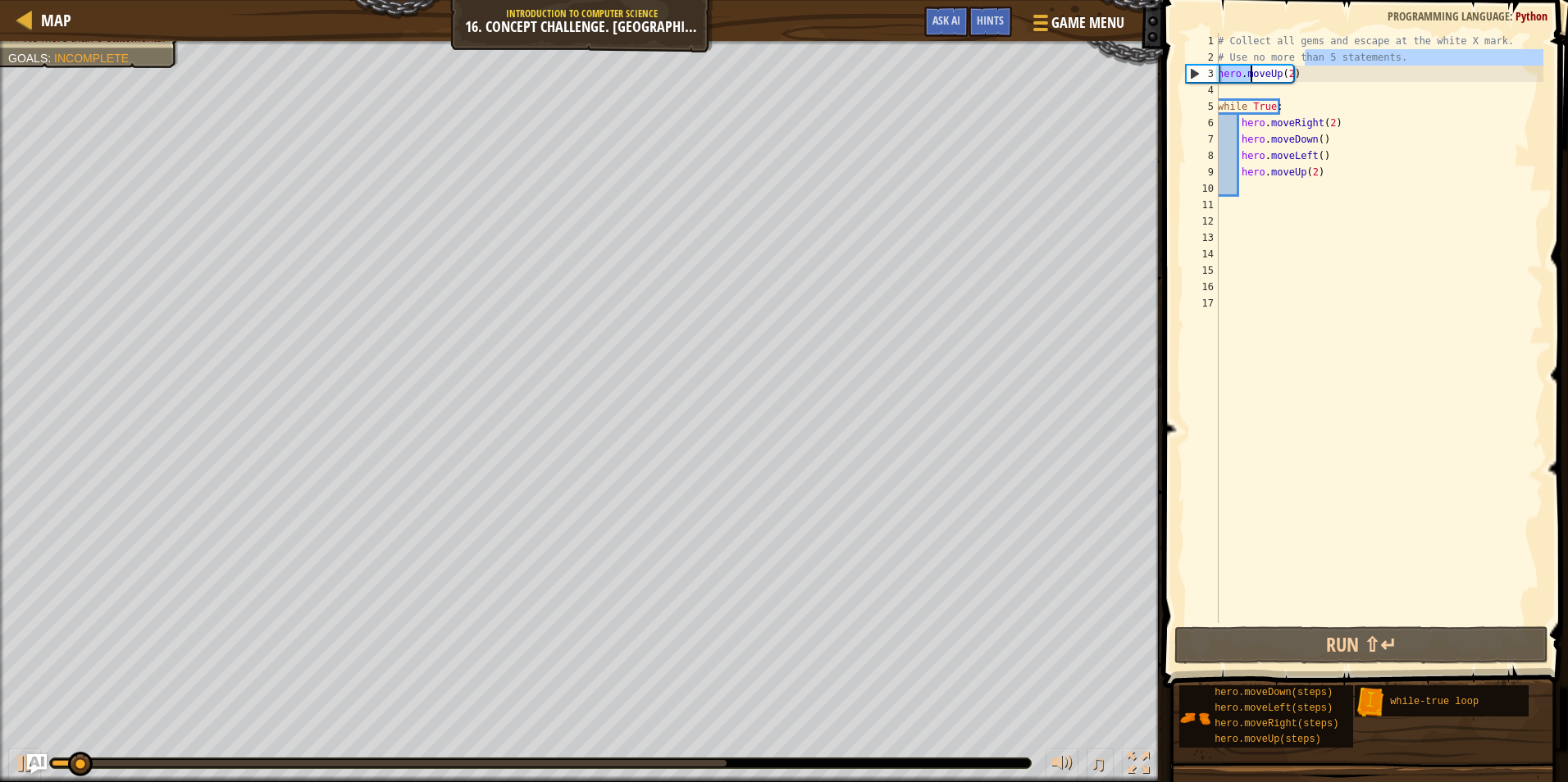
drag, startPoint x: 1307, startPoint y: 62, endPoint x: 1284, endPoint y: 76, distance: 26.9
click at [1284, 76] on div "# Collect all gems and escape at the white X mark. # Use no more than 5 stateme…" at bounding box center [1379, 344] width 329 height 623
click at [1295, 73] on div "# Collect all gems and escape at the white X mark. # Use no more than 5 stateme…" at bounding box center [1379, 344] width 329 height 623
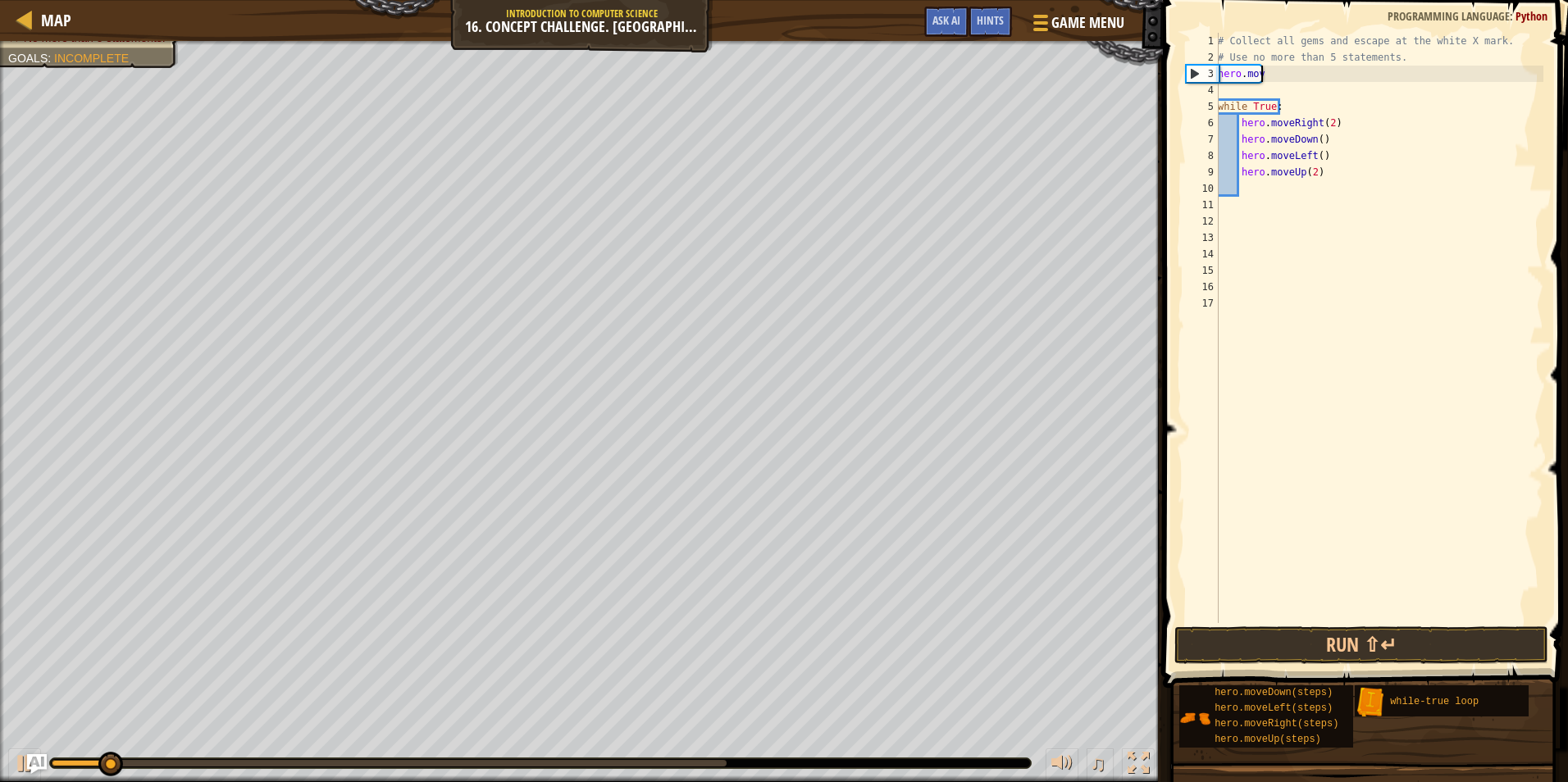
scroll to position [8, 1]
type textarea "h"
click at [1293, 651] on button "Run ⇧↵" at bounding box center [1361, 645] width 374 height 38
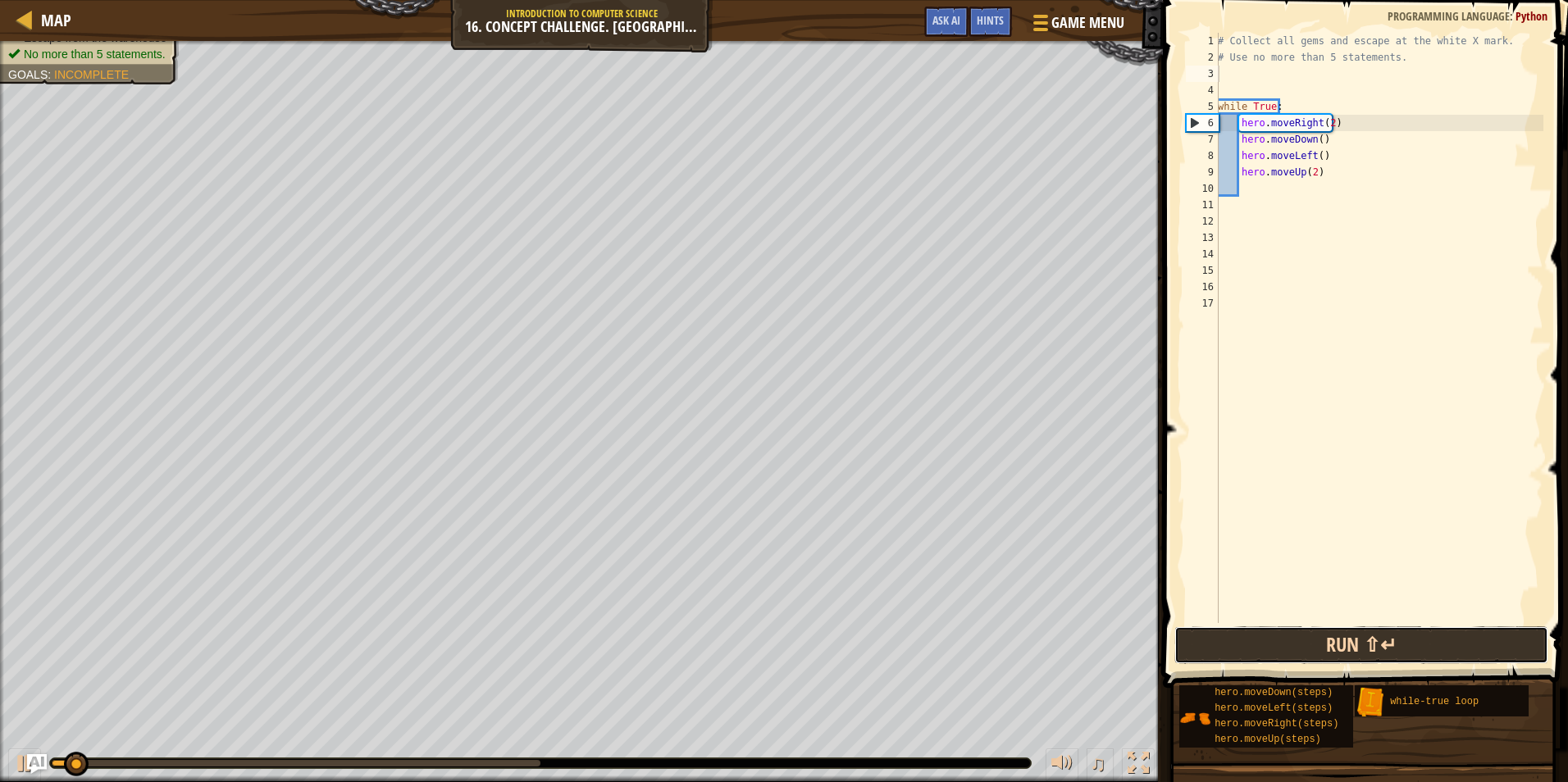
click at [1269, 661] on button "Run ⇧↵" at bounding box center [1361, 645] width 374 height 38
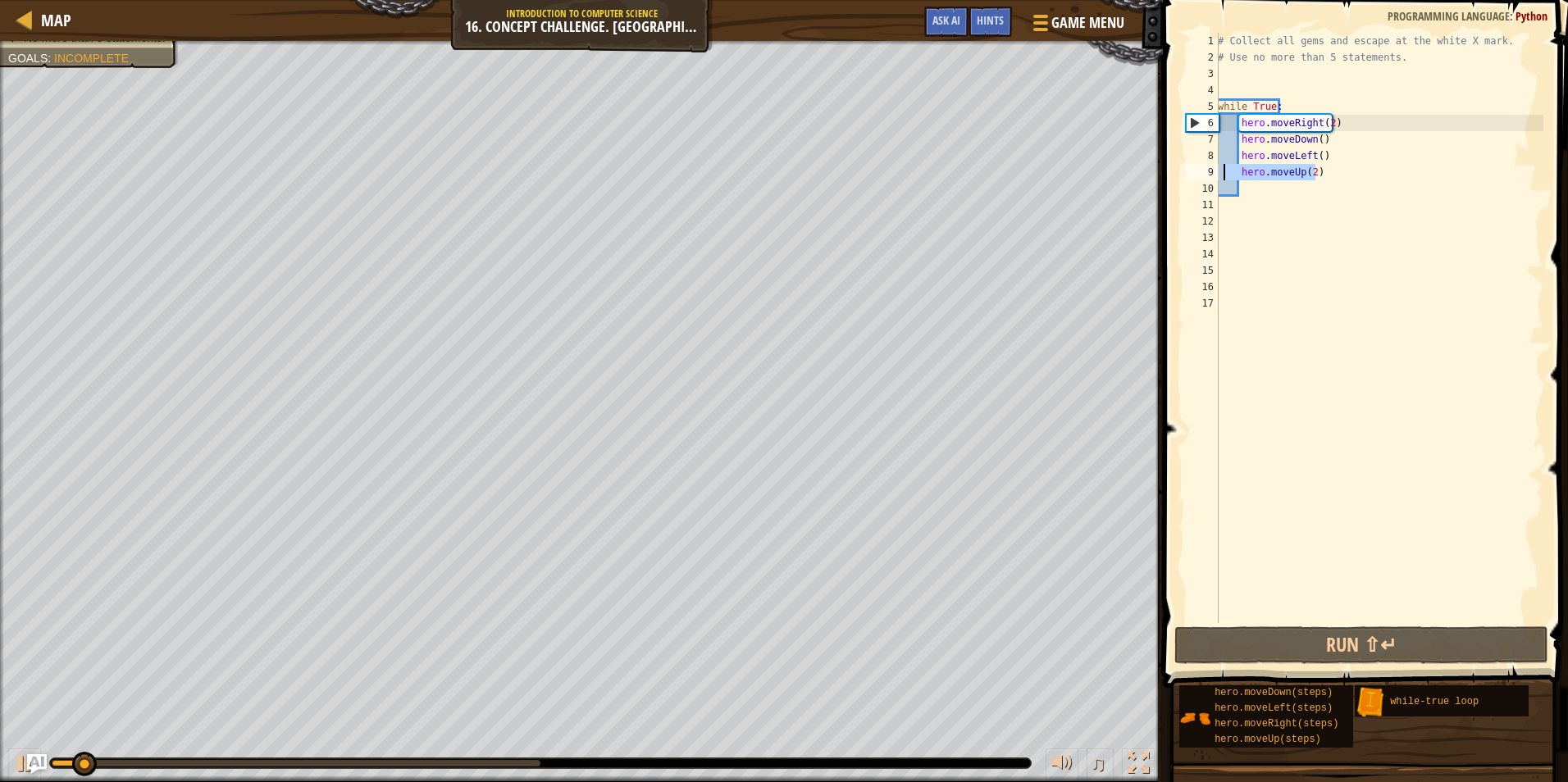
drag, startPoint x: 1329, startPoint y: 179, endPoint x: 1226, endPoint y: 176, distance: 103.0
click at [1226, 176] on div "# Collect all gems and escape at the white X mark. # Use no more than 5 stateme…" at bounding box center [1379, 344] width 329 height 623
click at [1315, 127] on div "# Collect all gems and escape at the white X mark. # Use no more than 5 stateme…" at bounding box center [1379, 344] width 329 height 623
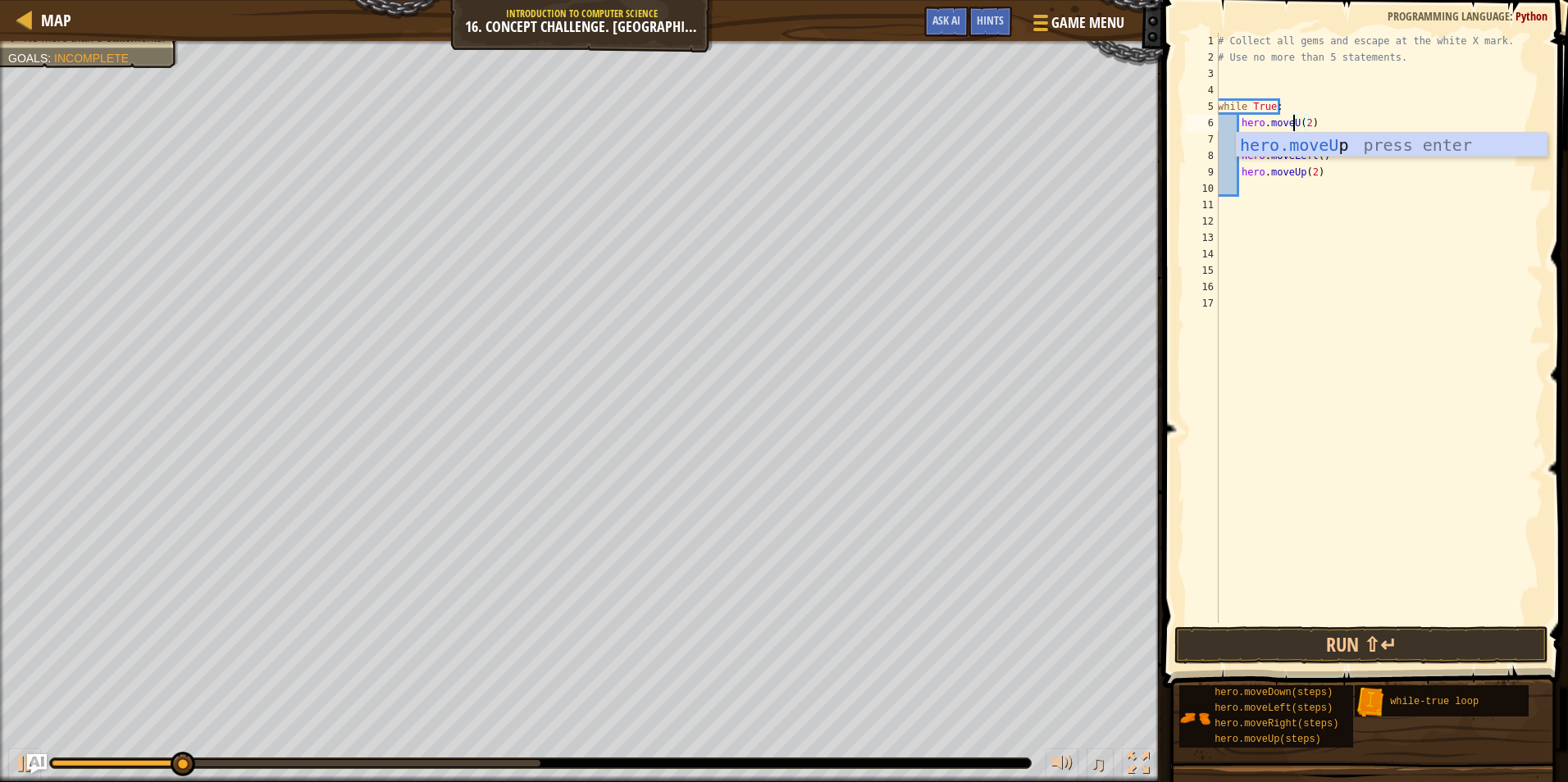
type textarea "hero.moveUp(2)"
drag, startPoint x: 1385, startPoint y: 278, endPoint x: 1371, endPoint y: 256, distance: 26.1
click at [1381, 277] on div "# Collect all gems and escape at the white X mark. # Use no more than 5 stateme…" at bounding box center [1379, 344] width 329 height 623
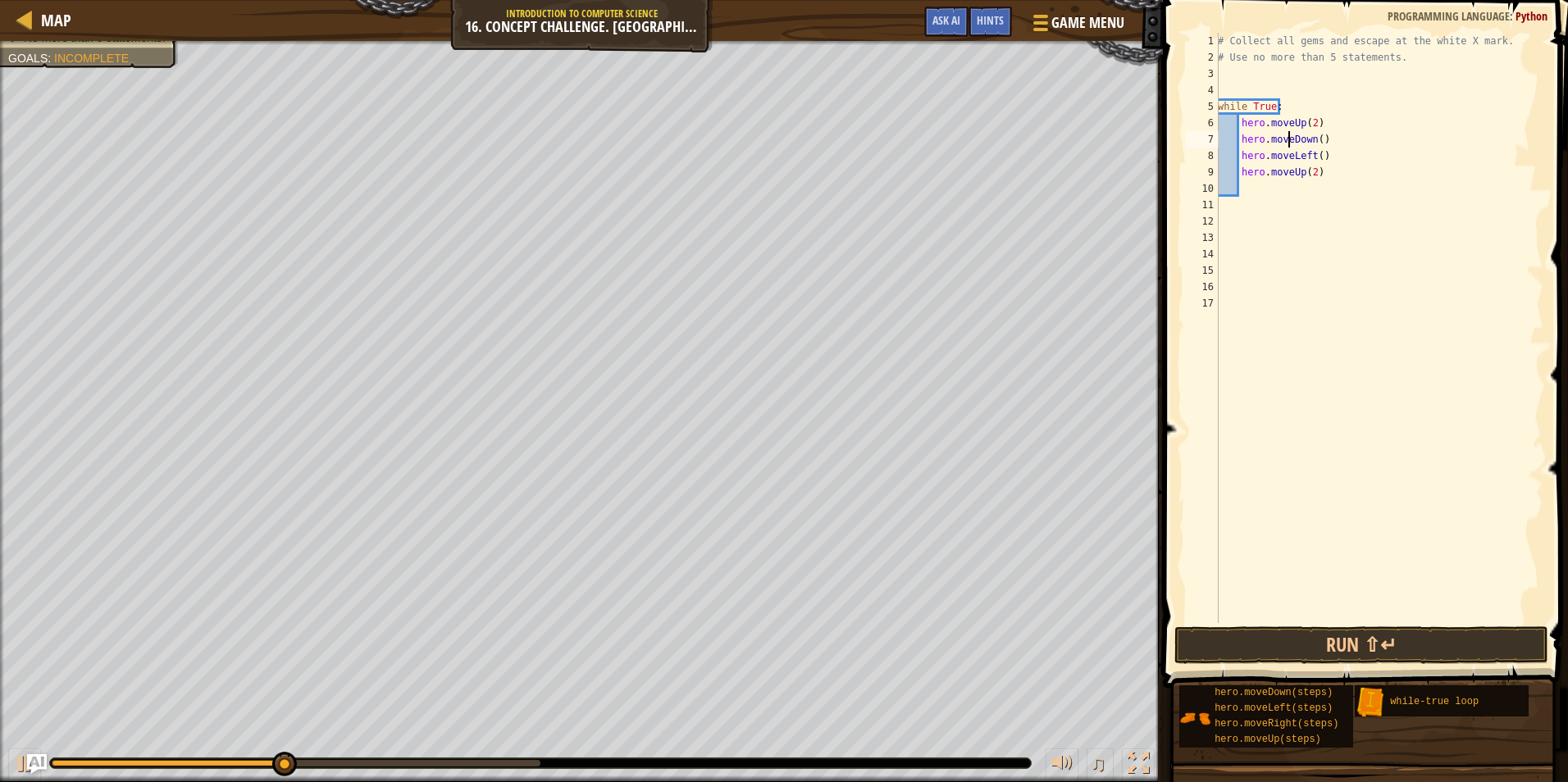
click at [1291, 138] on div "# Collect all gems and escape at the white X mark. # Use no more than 5 stateme…" at bounding box center [1379, 344] width 329 height 623
click at [1322, 146] on div "# Collect all gems and escape at the white X mark. # Use no more than 5 stateme…" at bounding box center [1379, 344] width 329 height 623
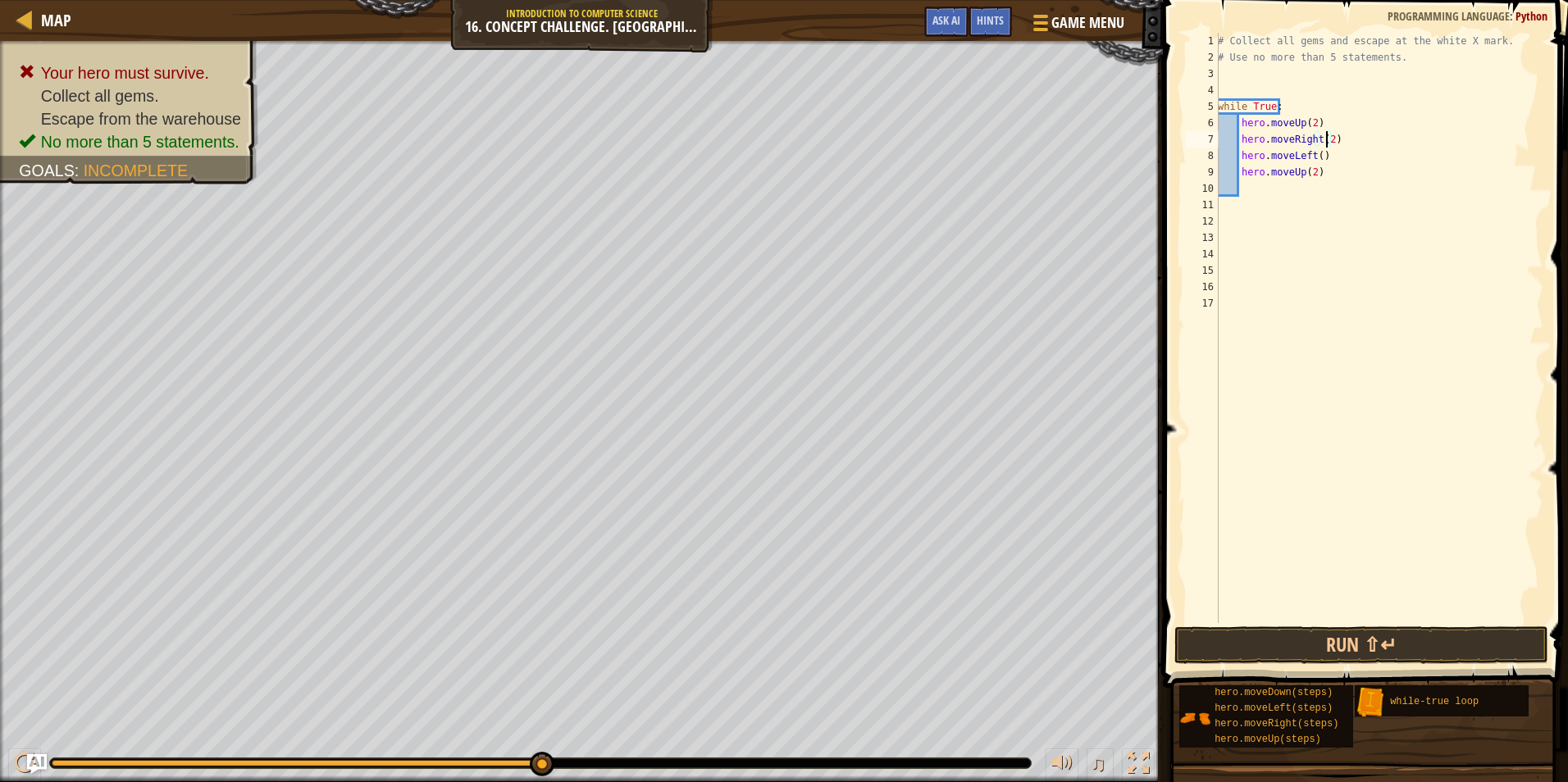
scroll to position [8, 9]
type textarea "hero.moveRight(2)"
click at [1335, 659] on button "Run ⇧↵" at bounding box center [1361, 645] width 374 height 38
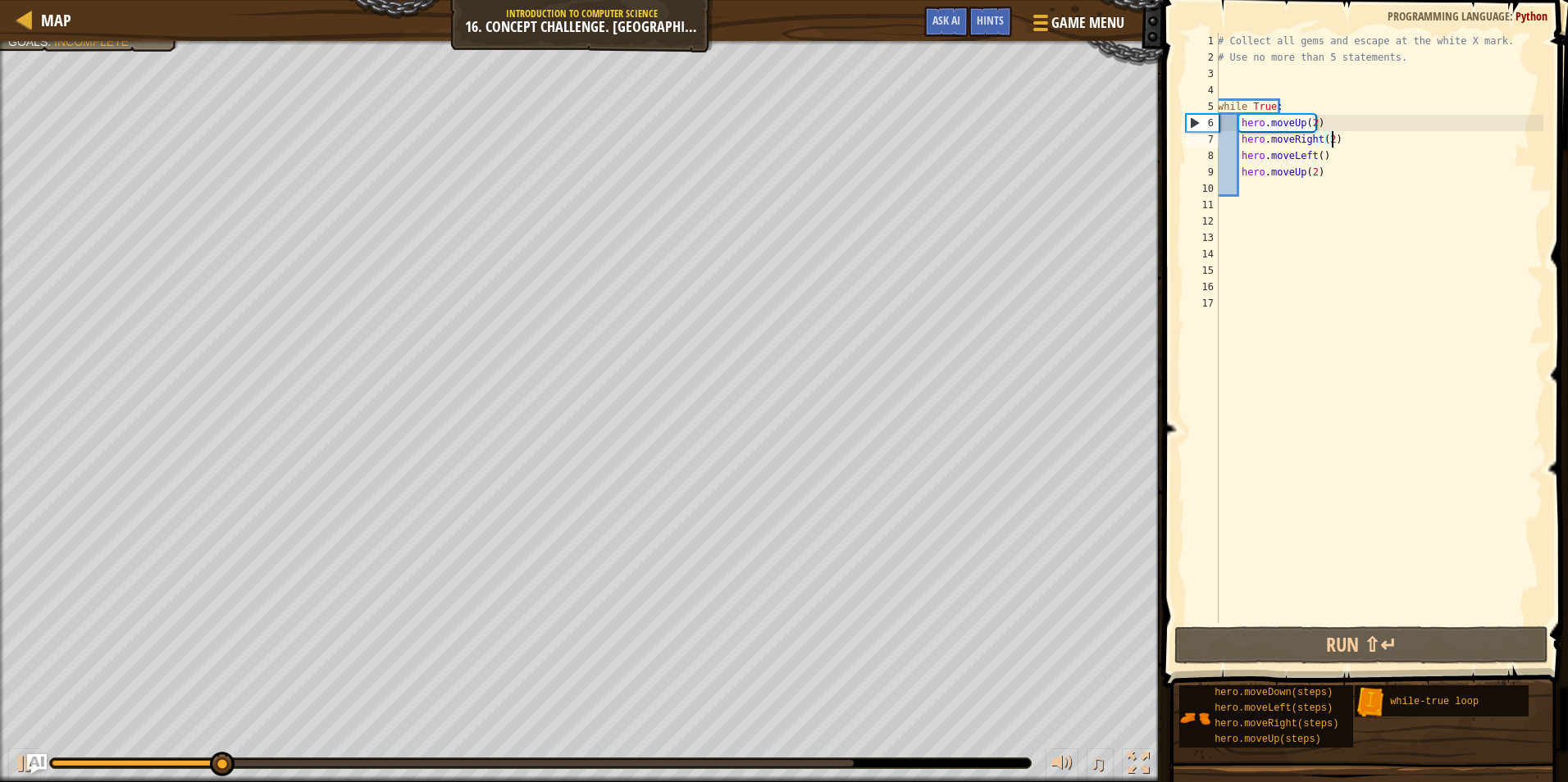
click at [1338, 139] on div "# Collect all gems and escape at the white X mark. # Use no more than 5 stateme…" at bounding box center [1379, 344] width 329 height 623
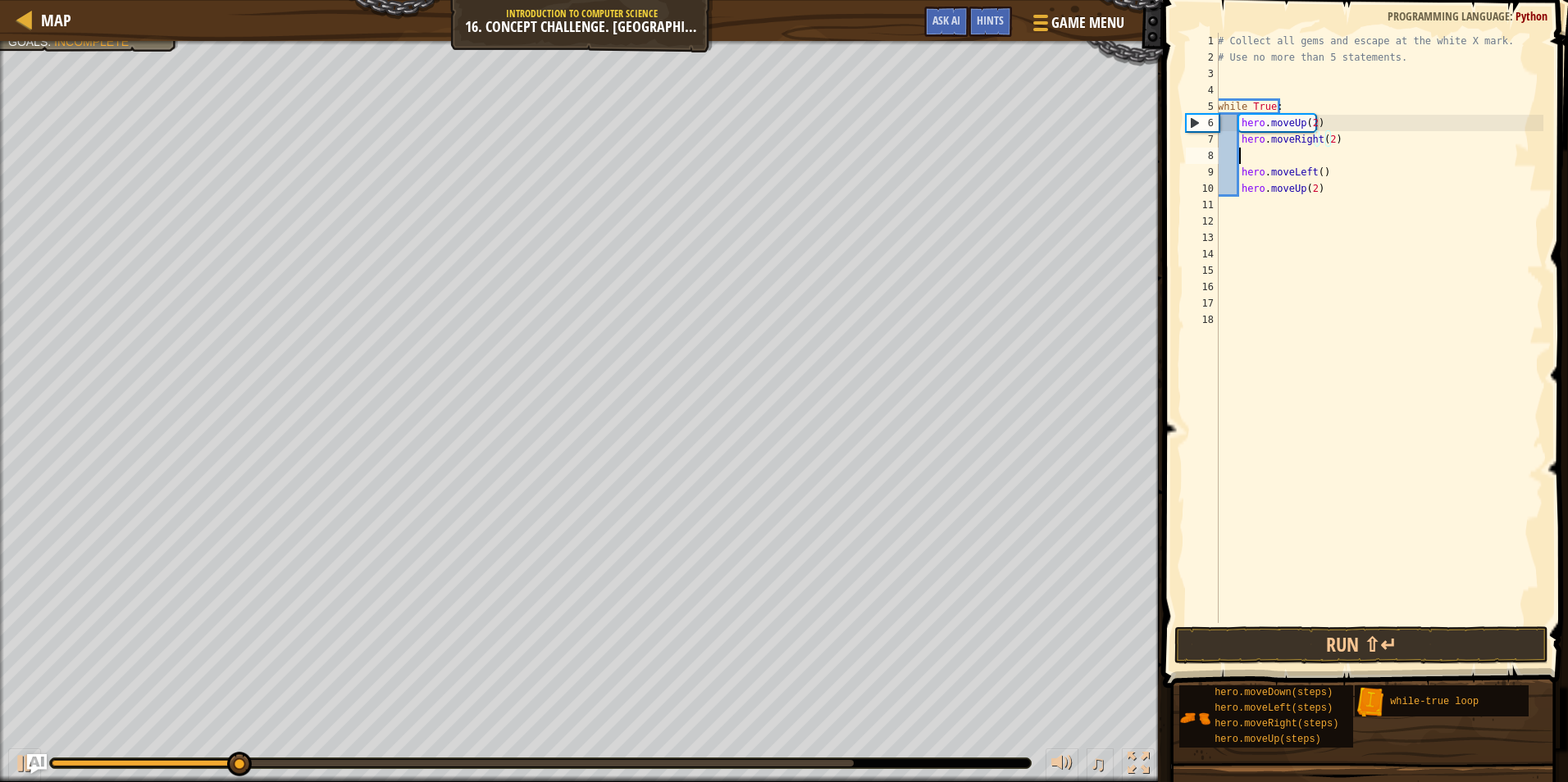
scroll to position [8, 1]
type textarea "h"
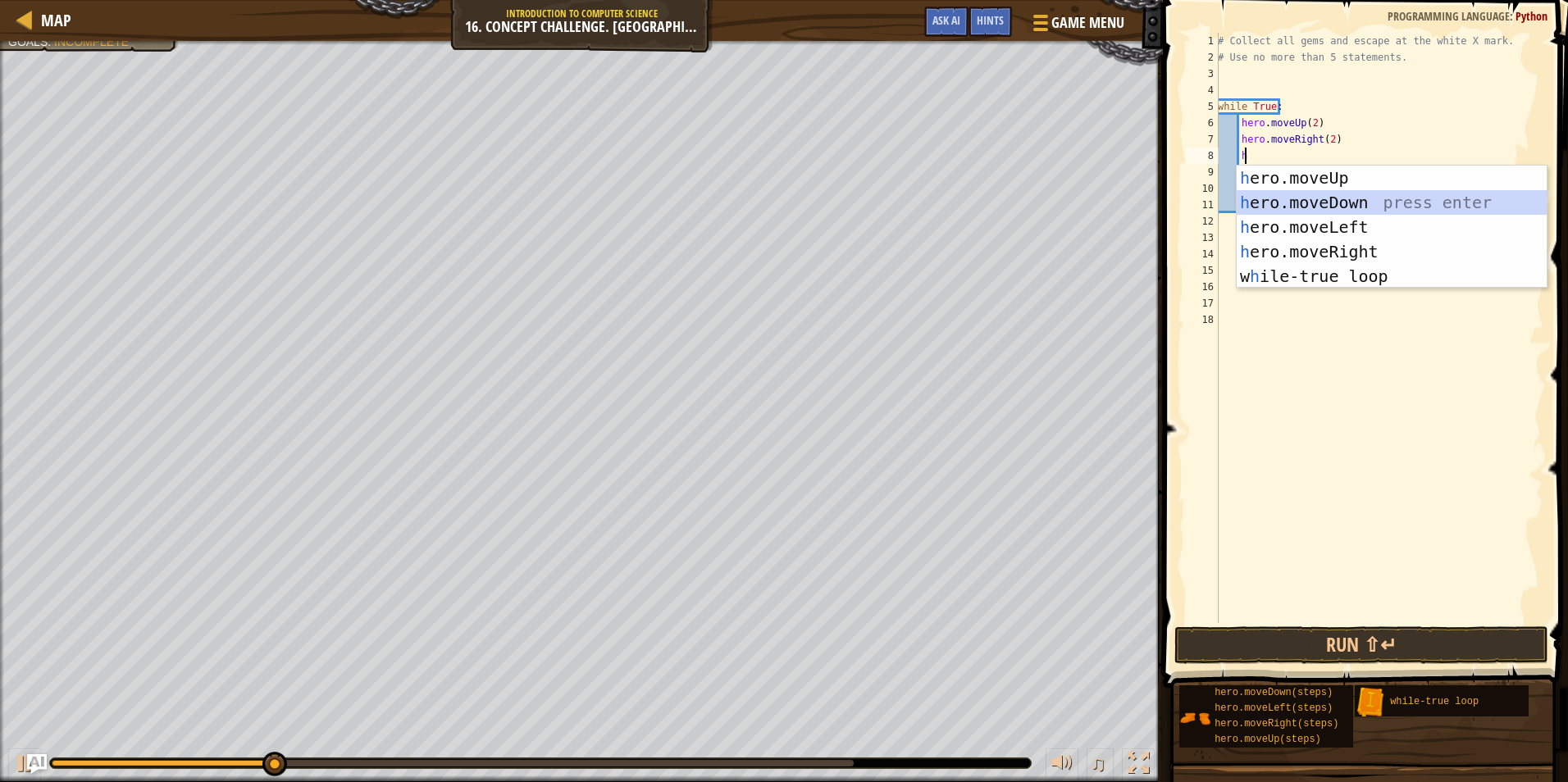
click at [1321, 201] on div "h ero.moveUp press enter h ero.moveDown press enter h ero.moveLeft press enter …" at bounding box center [1392, 251] width 310 height 172
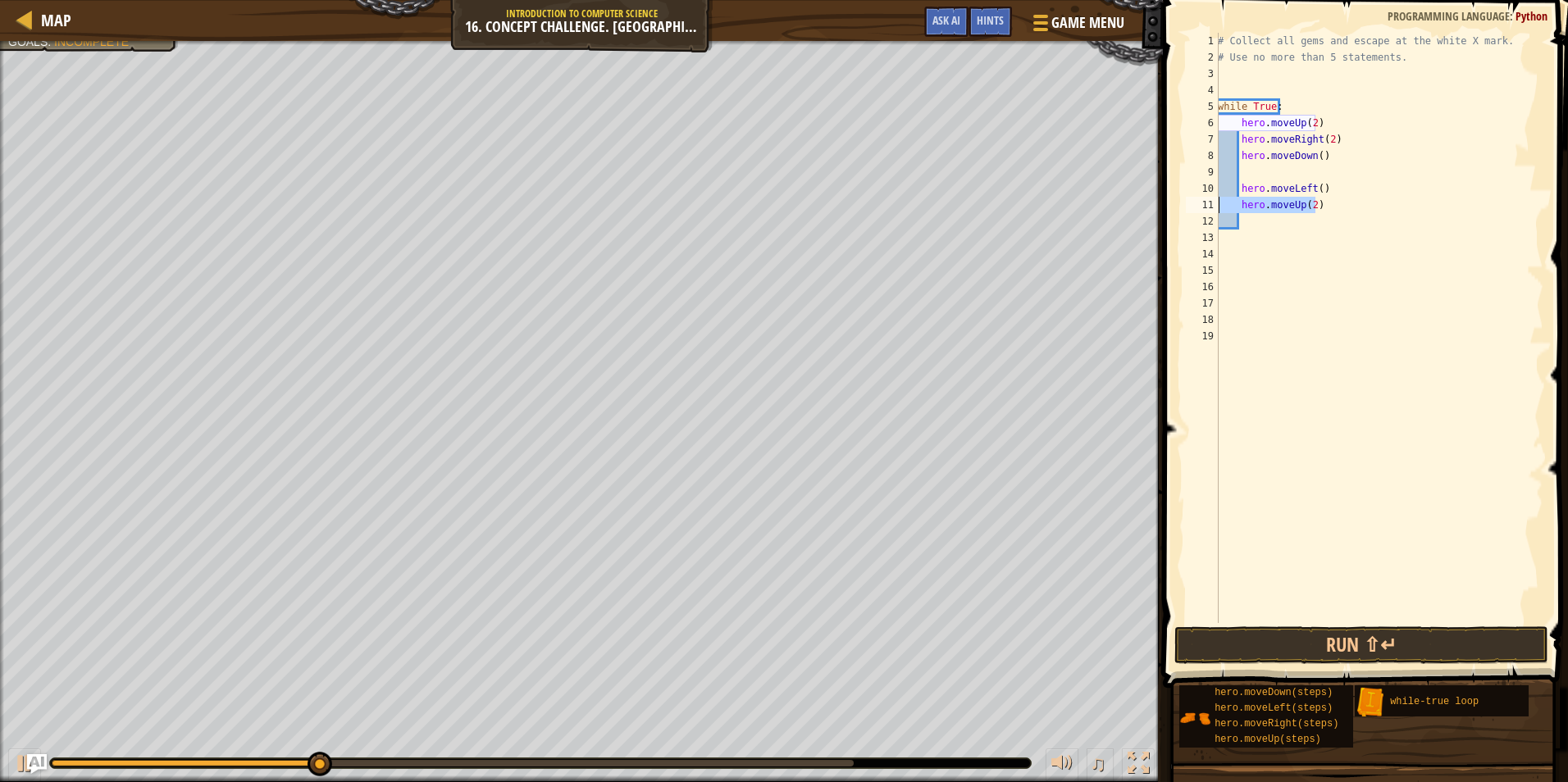
drag, startPoint x: 1320, startPoint y: 202, endPoint x: 1219, endPoint y: 206, distance: 101.1
click at [1219, 206] on div "# Collect all gems and escape at the white X mark. # Use no more than 5 stateme…" at bounding box center [1379, 344] width 329 height 623
type textarea "hero.moveUp(2)"
click at [1371, 642] on button "Run ⇧↵" at bounding box center [1361, 645] width 374 height 38
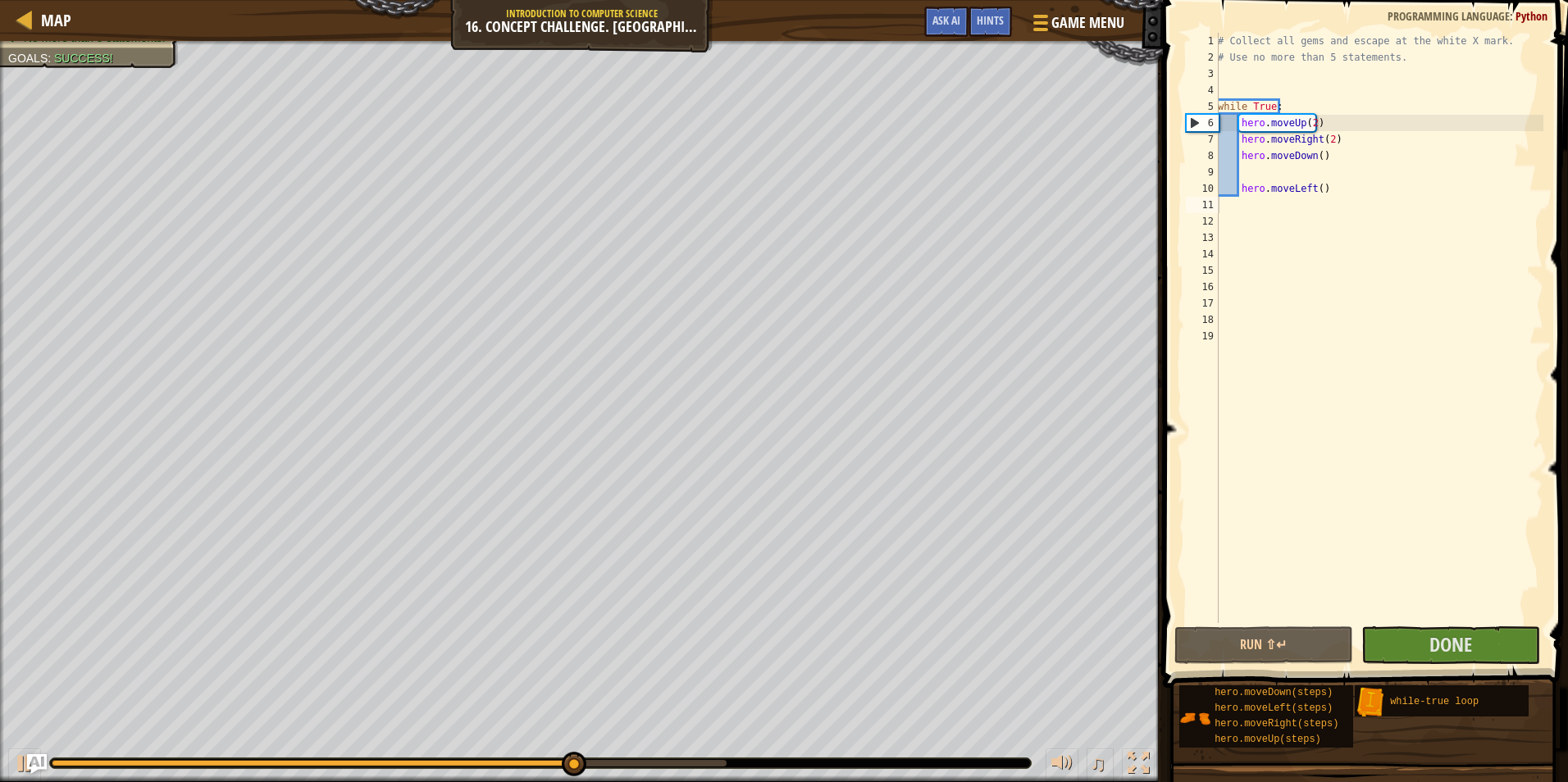
click at [1447, 625] on span at bounding box center [1367, 321] width 419 height 736
click at [1435, 652] on span "Done" at bounding box center [1451, 644] width 43 height 26
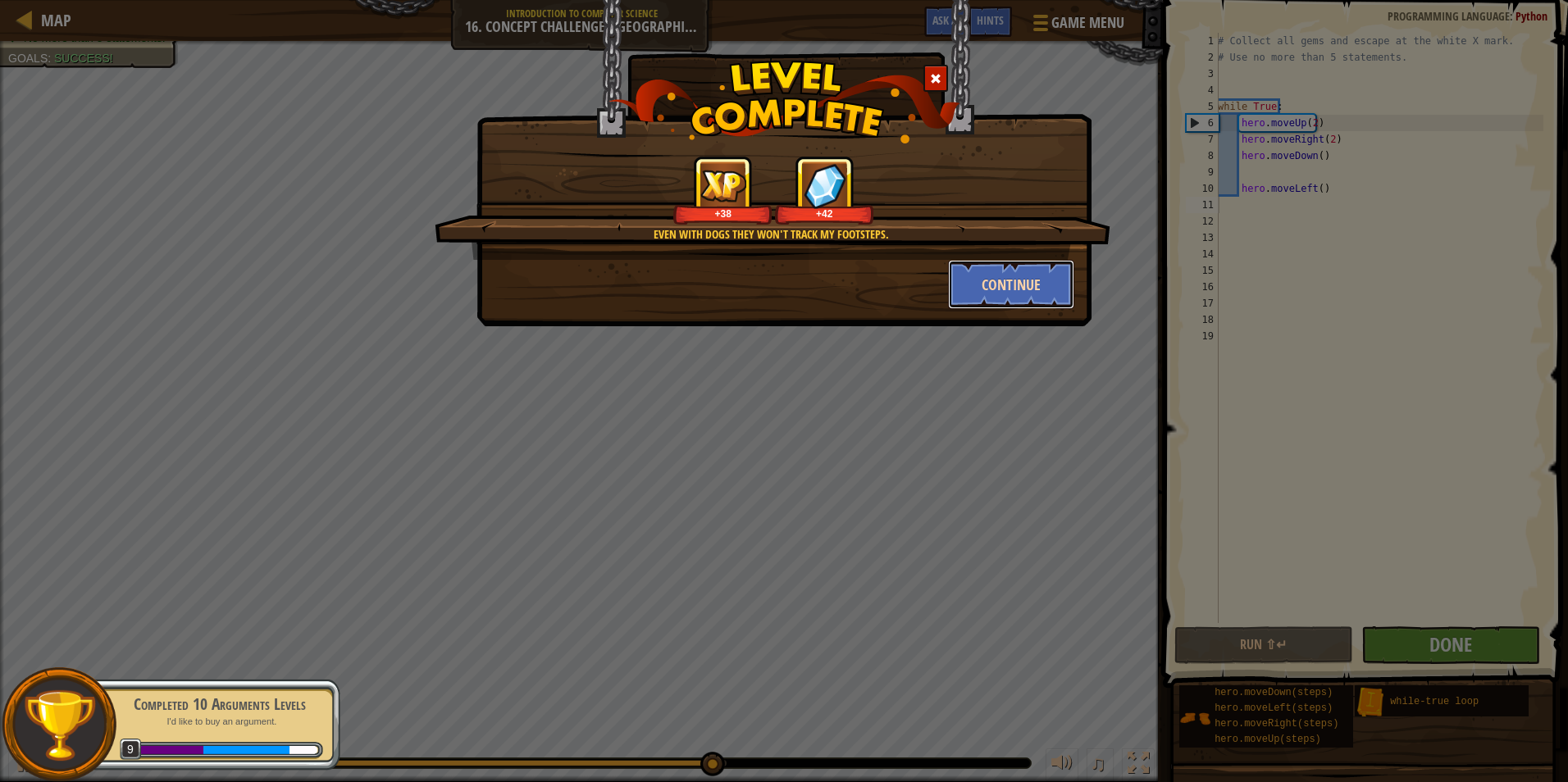
click at [1044, 290] on button "Continue" at bounding box center [1012, 284] width 127 height 49
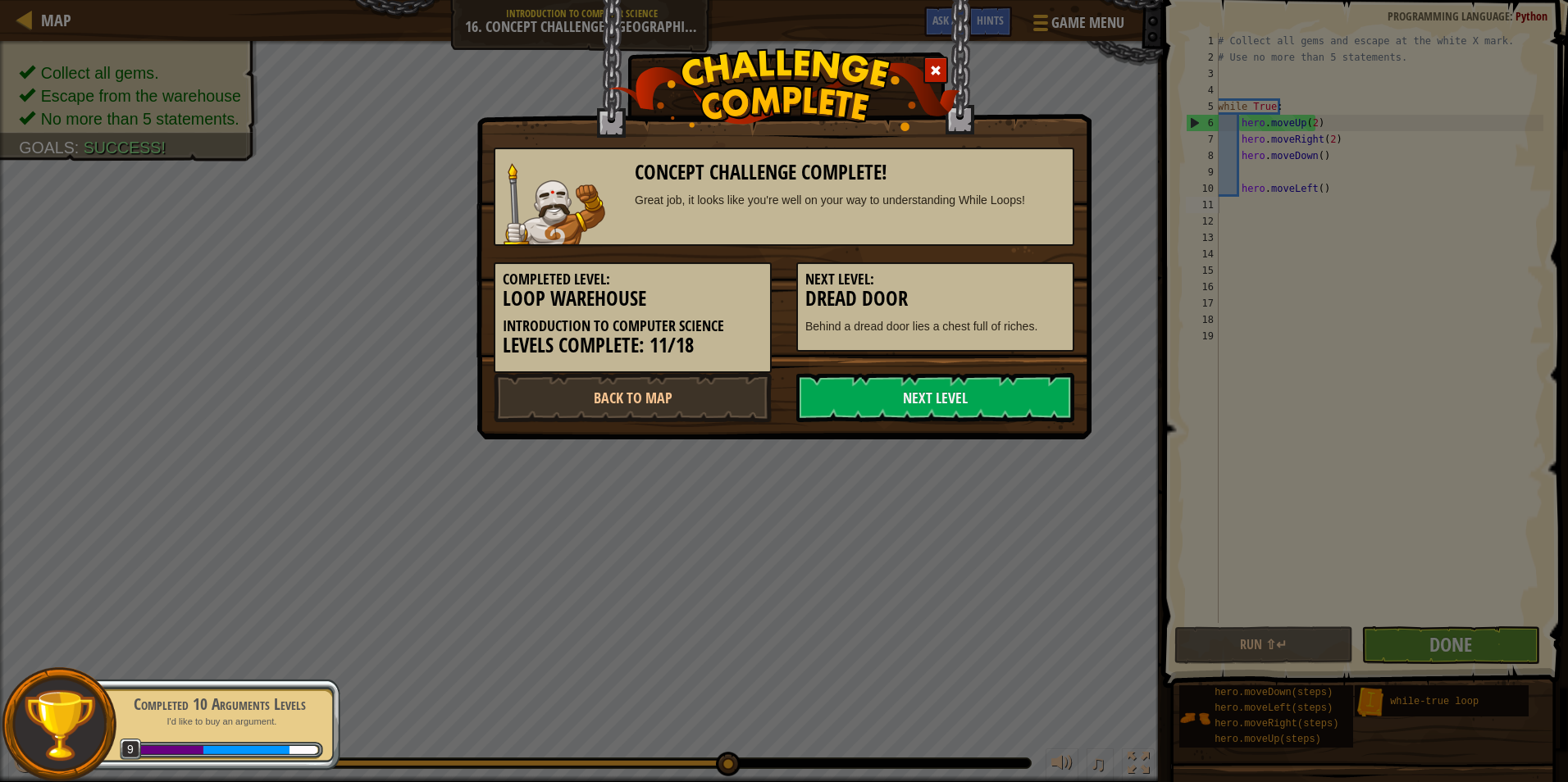
click at [1027, 288] on h3 "Dread Door" at bounding box center [935, 299] width 260 height 22
click at [922, 398] on link "Next Level" at bounding box center [936, 397] width 278 height 49
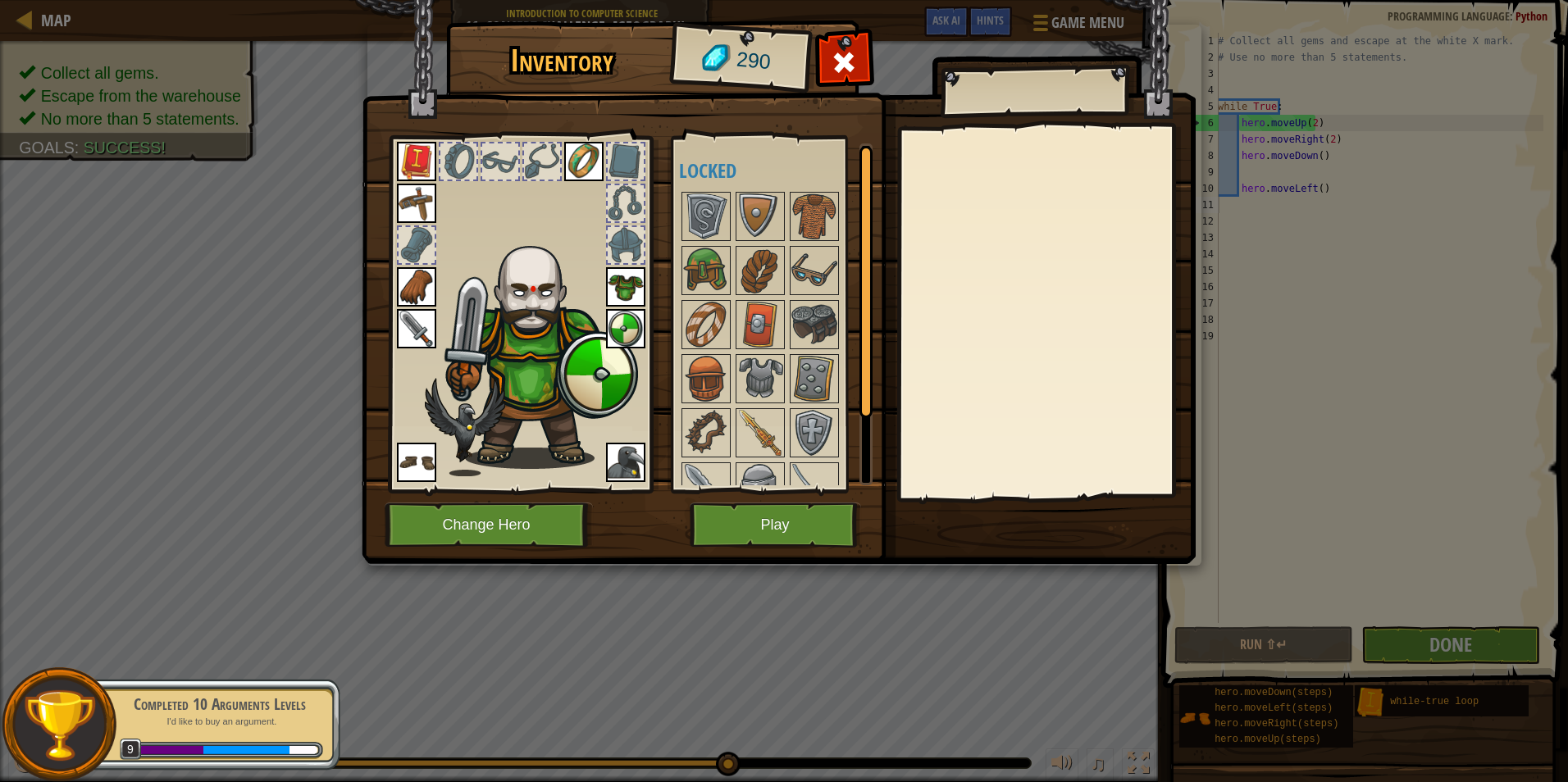
click at [616, 244] on div at bounding box center [625, 245] width 36 height 36
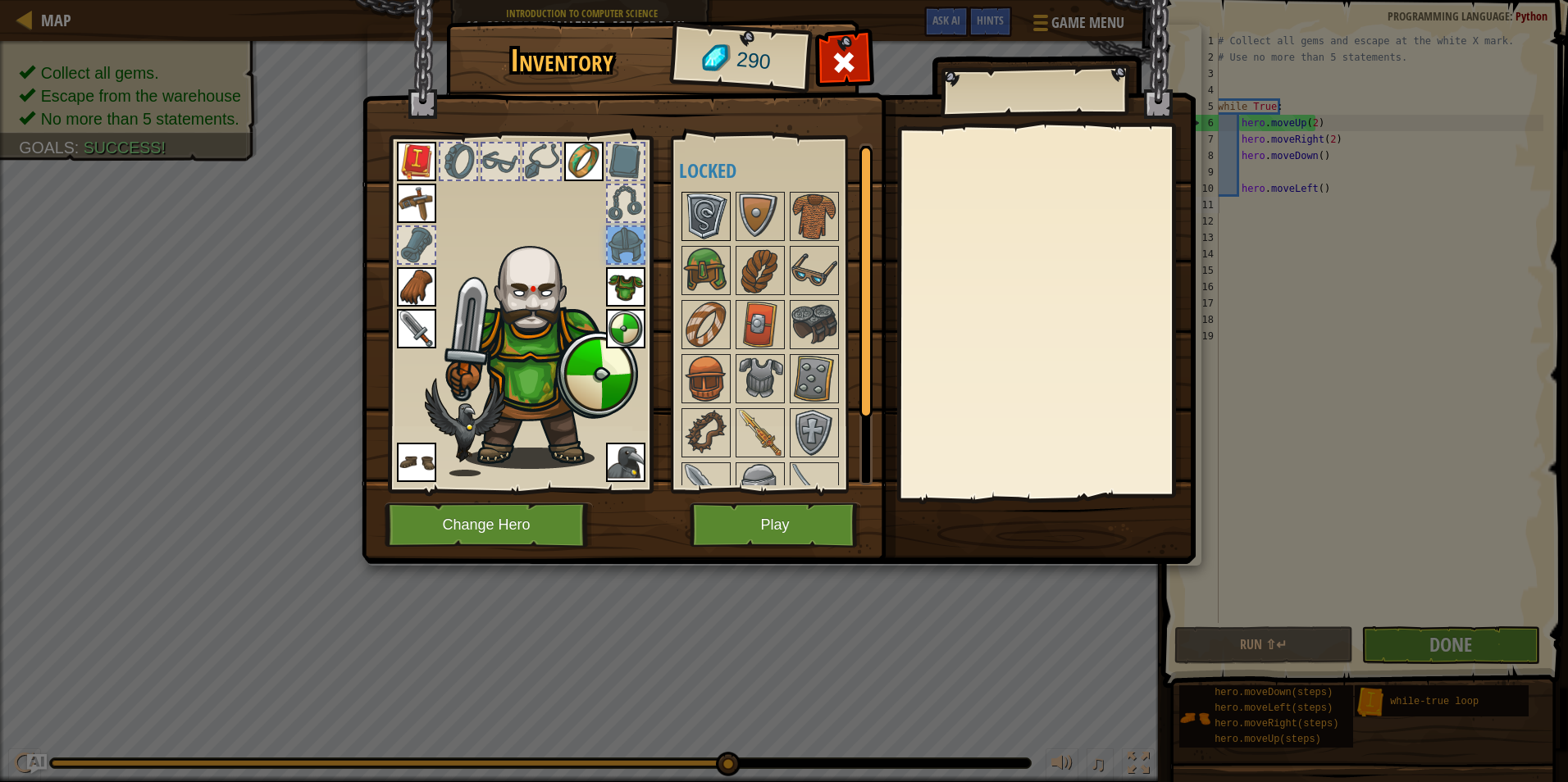
click at [696, 219] on img at bounding box center [706, 216] width 46 height 46
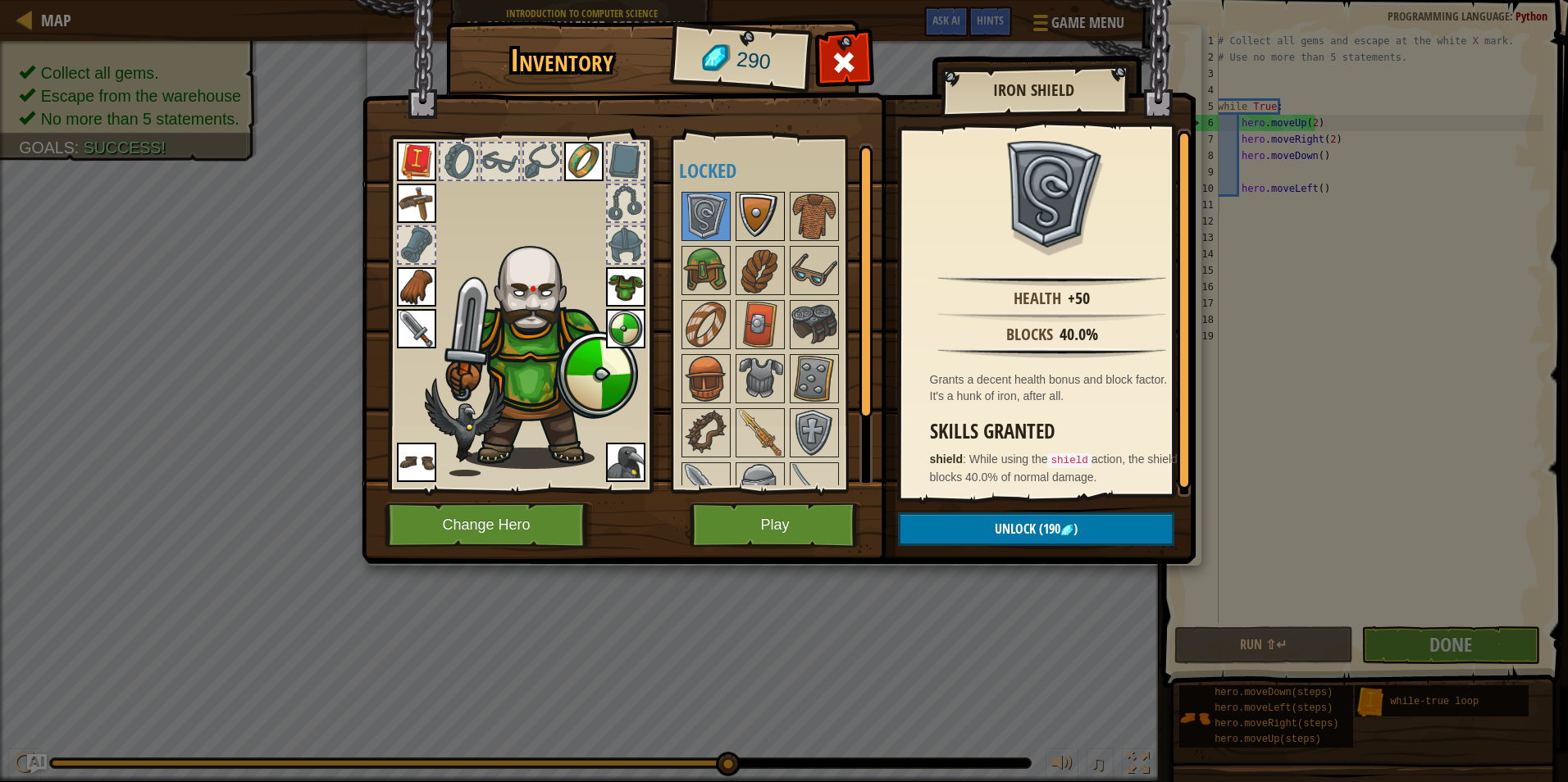
click at [750, 216] on img at bounding box center [760, 216] width 46 height 46
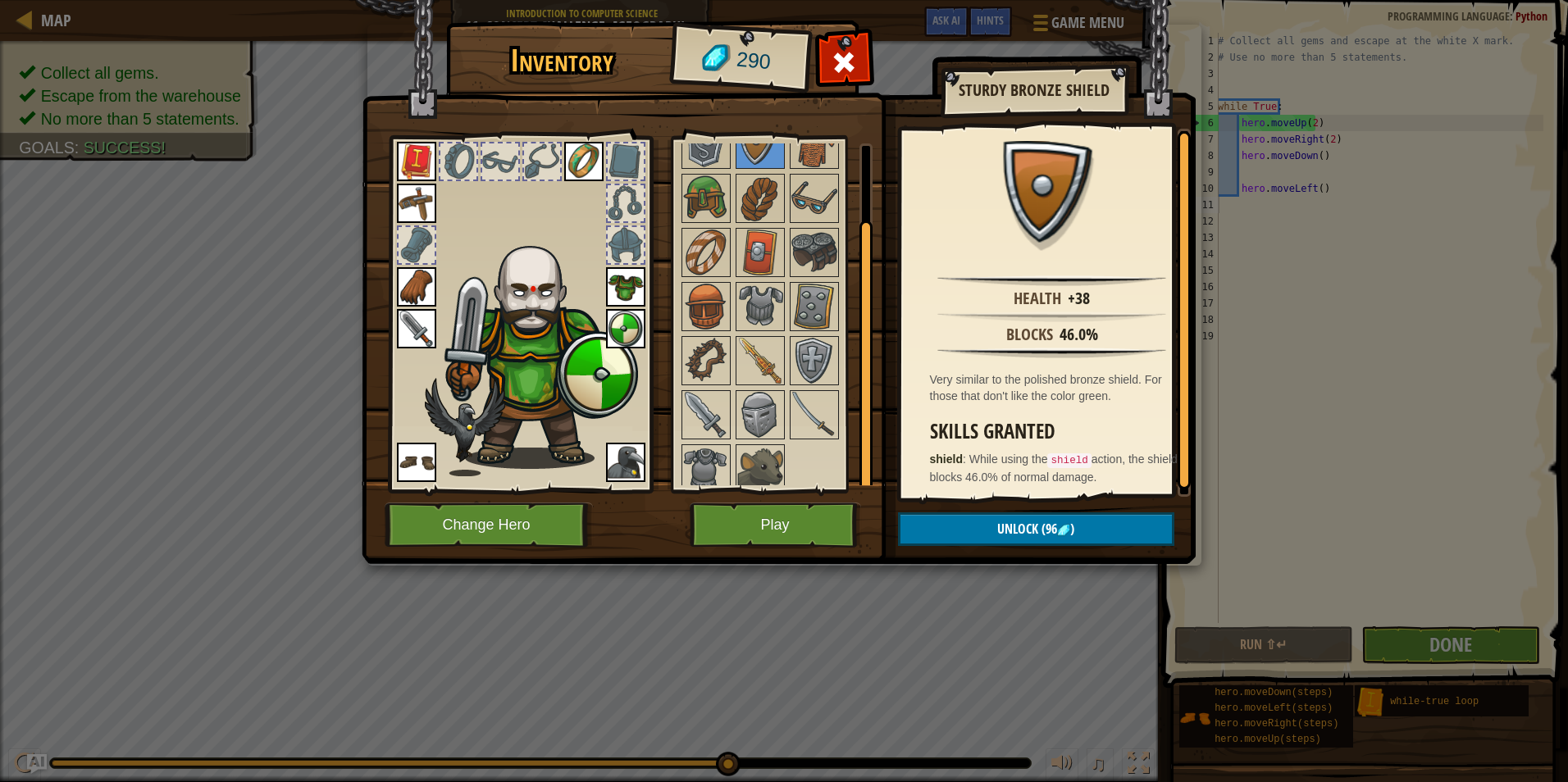
scroll to position [83, 0]
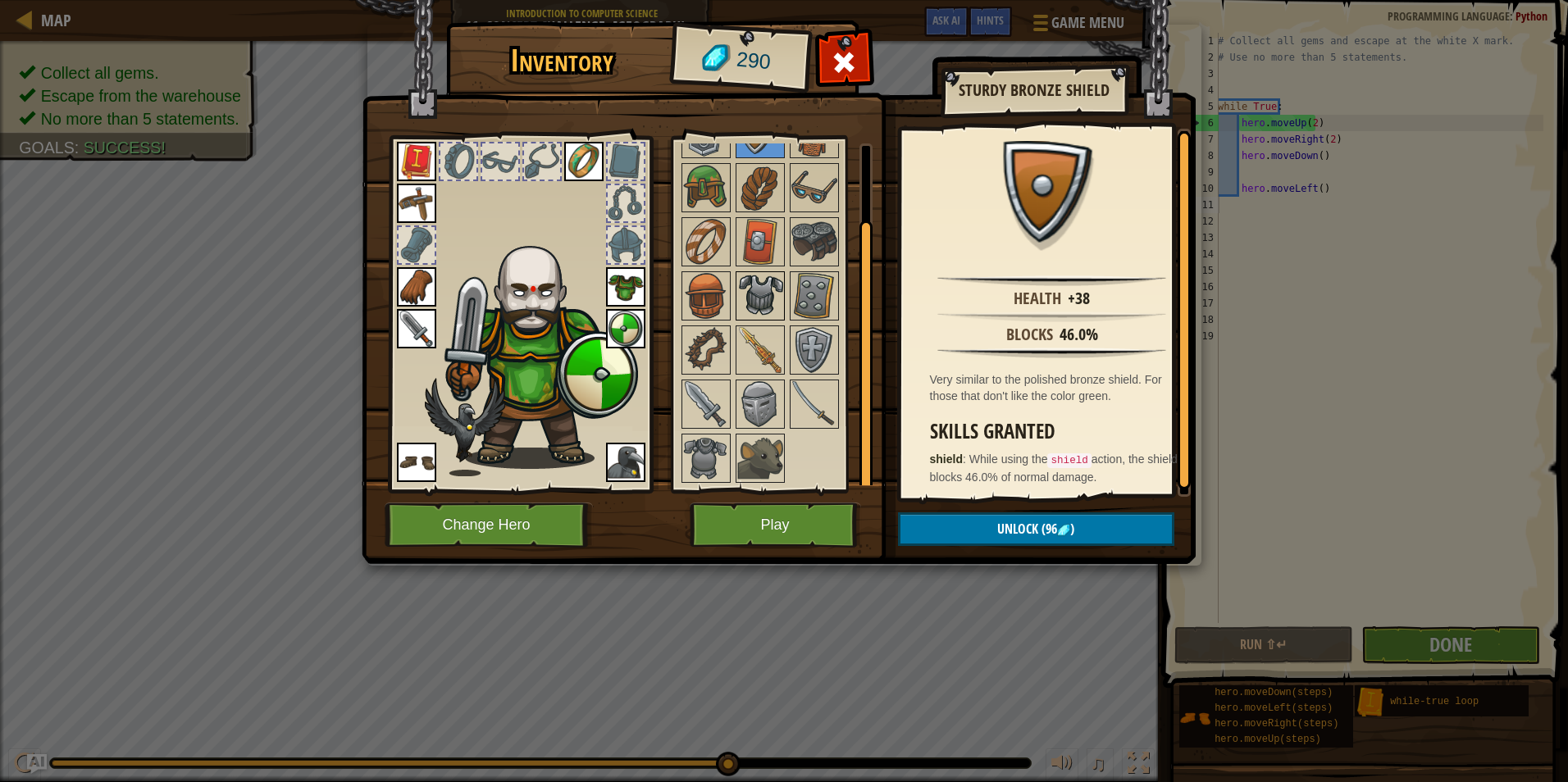
click at [757, 280] on img at bounding box center [760, 296] width 46 height 46
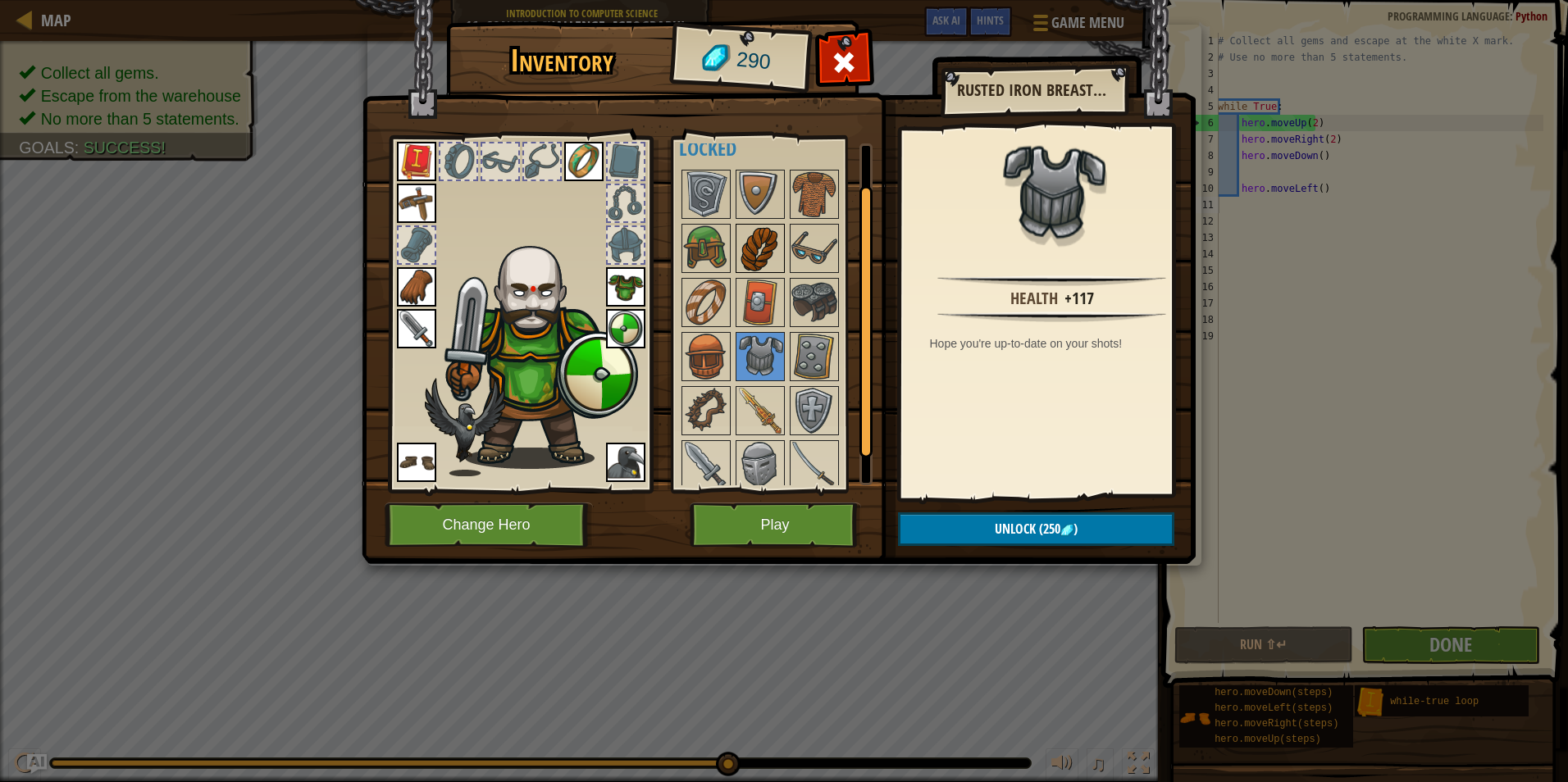
scroll to position [0, 0]
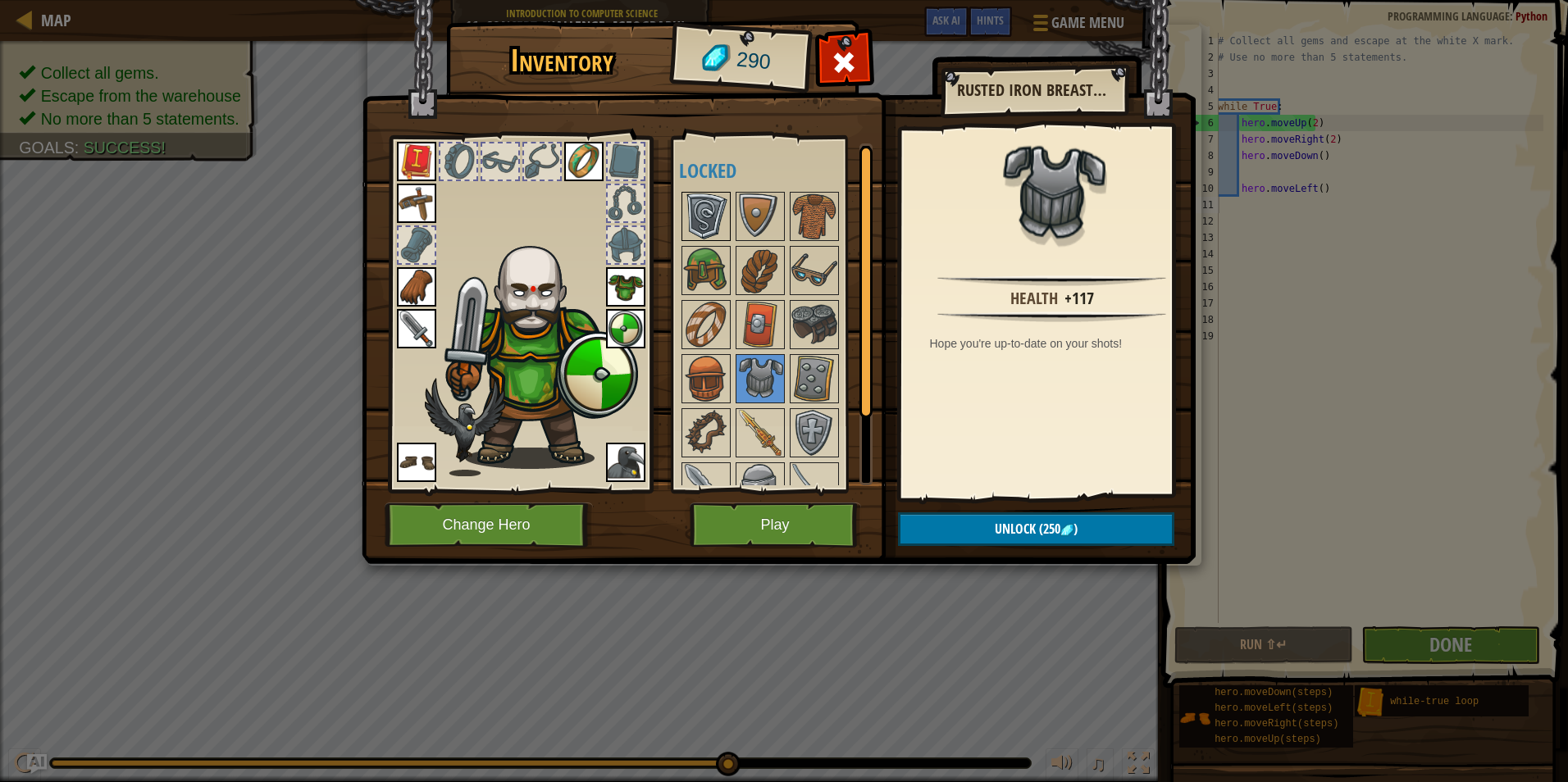
click at [706, 206] on img at bounding box center [706, 216] width 46 height 46
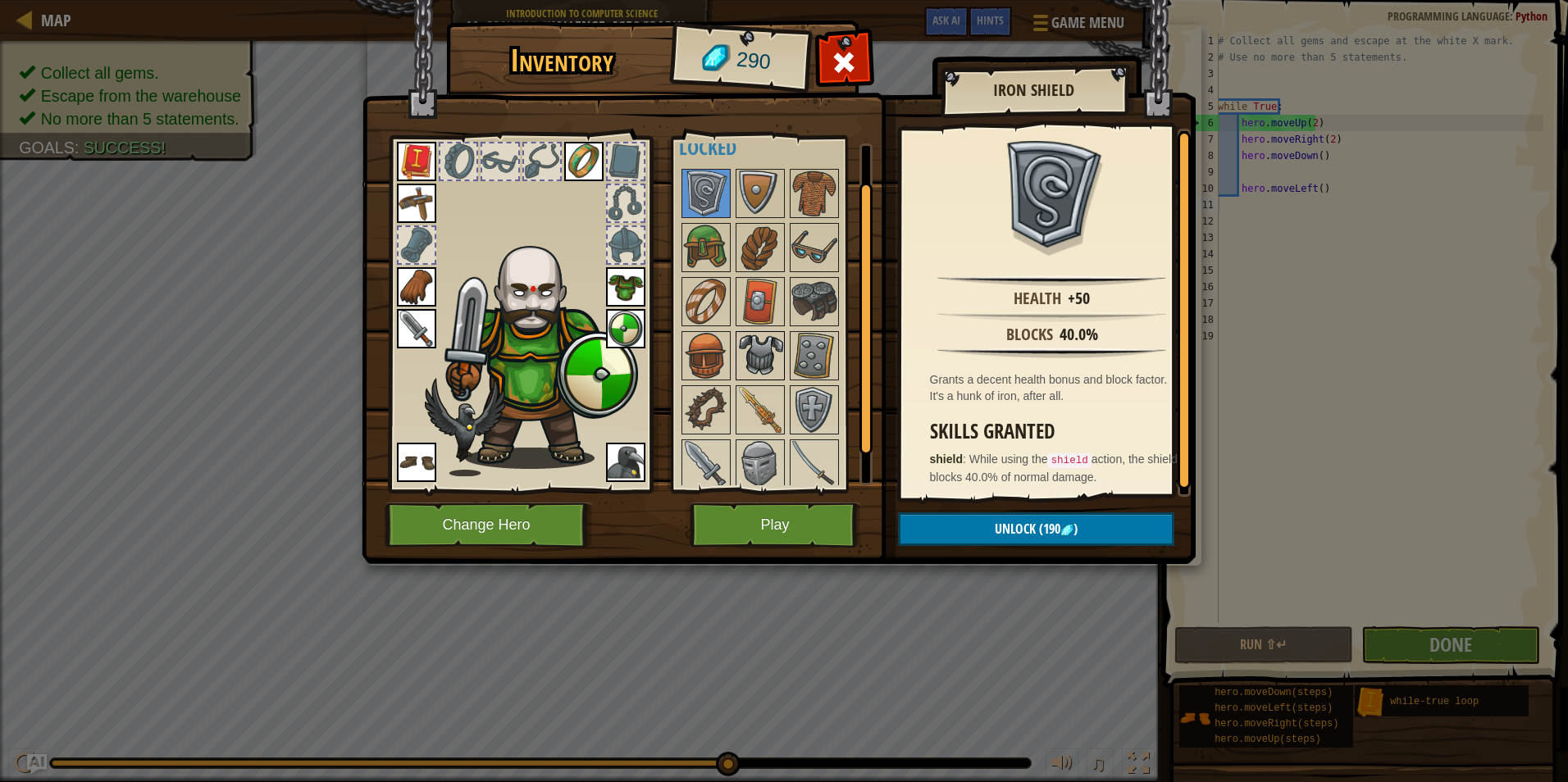
scroll to position [82, 0]
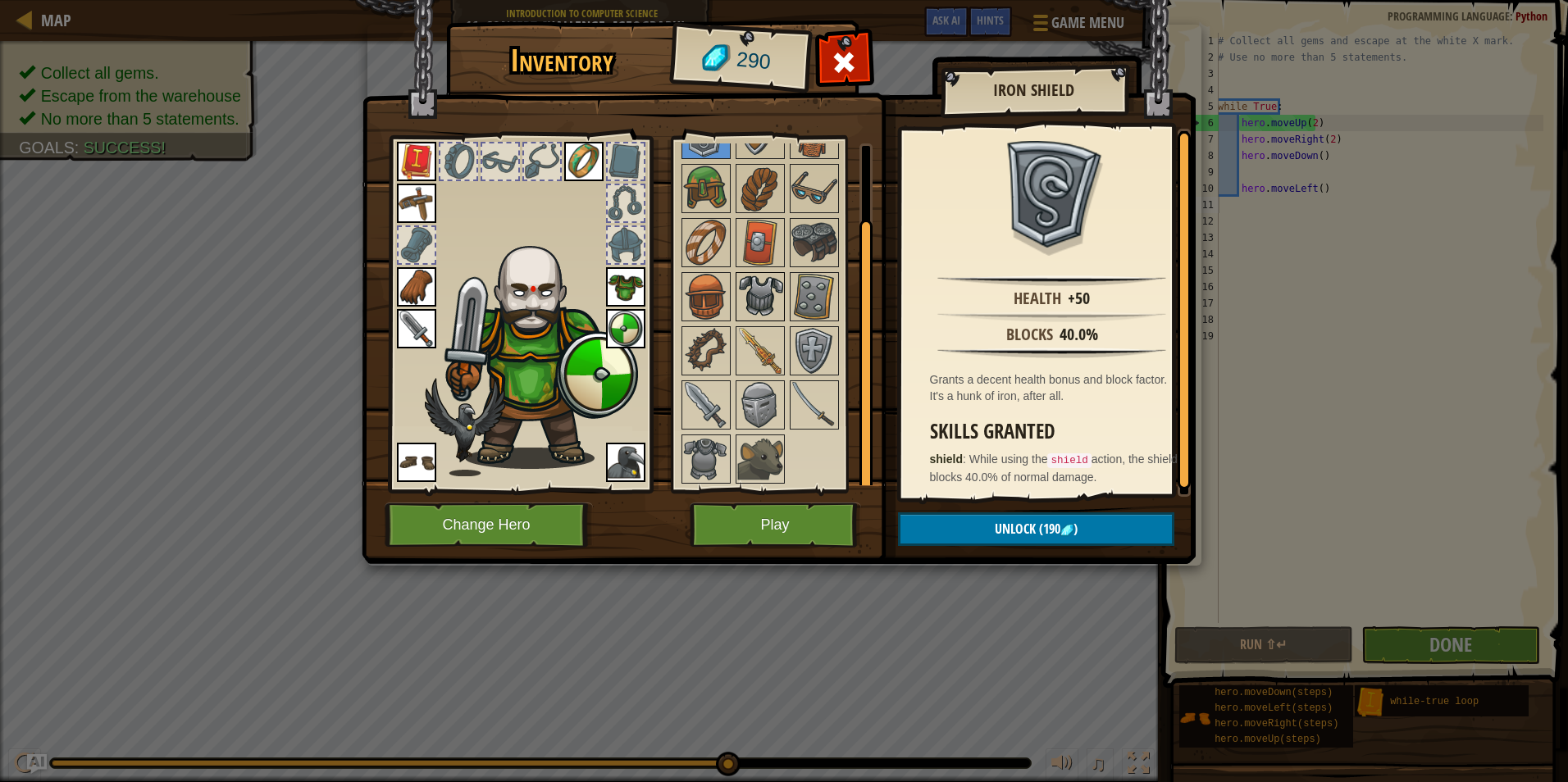
click at [765, 296] on img at bounding box center [760, 297] width 46 height 46
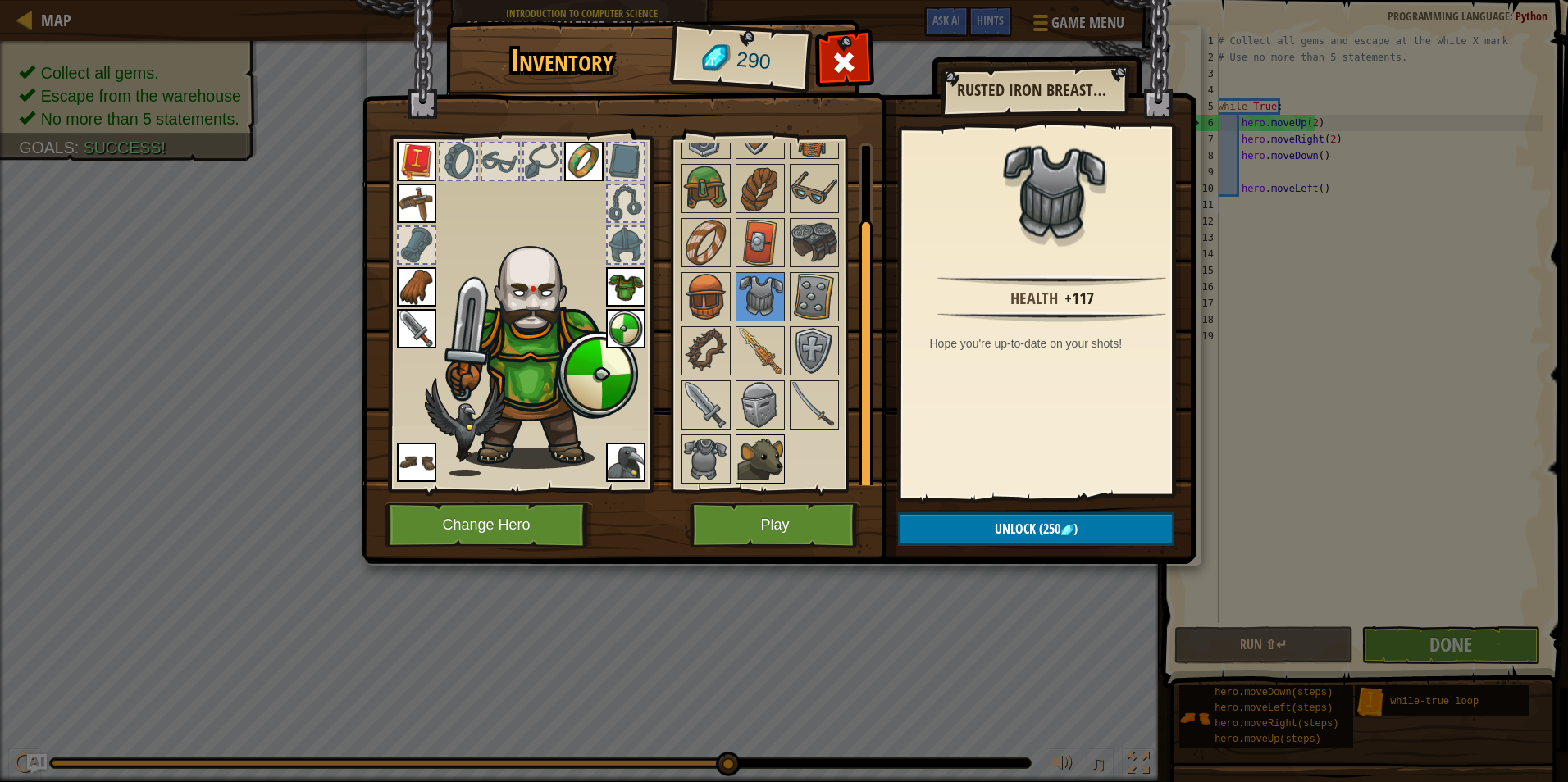
click at [758, 446] on img at bounding box center [760, 459] width 46 height 46
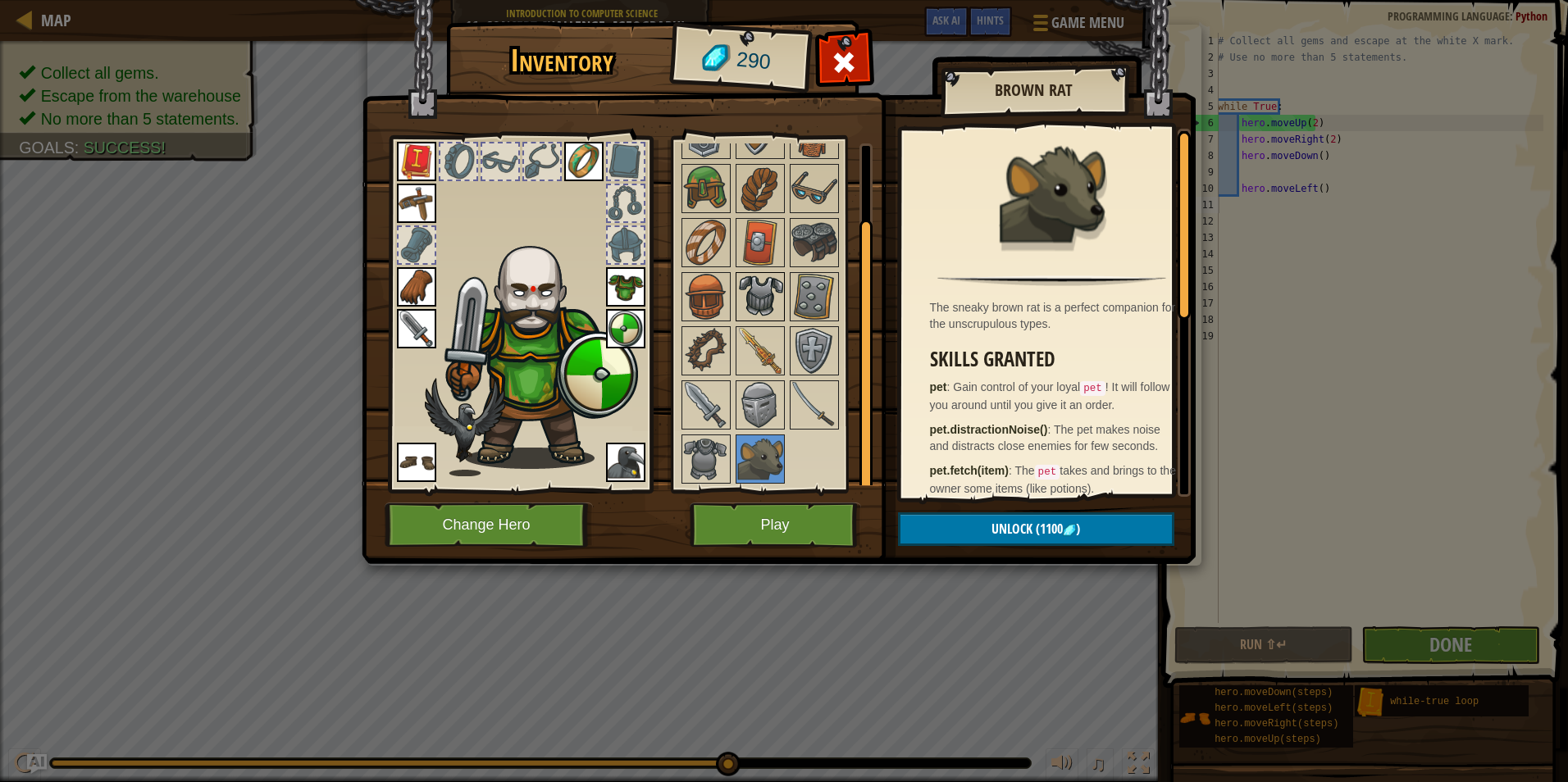
click at [754, 284] on img at bounding box center [760, 297] width 46 height 46
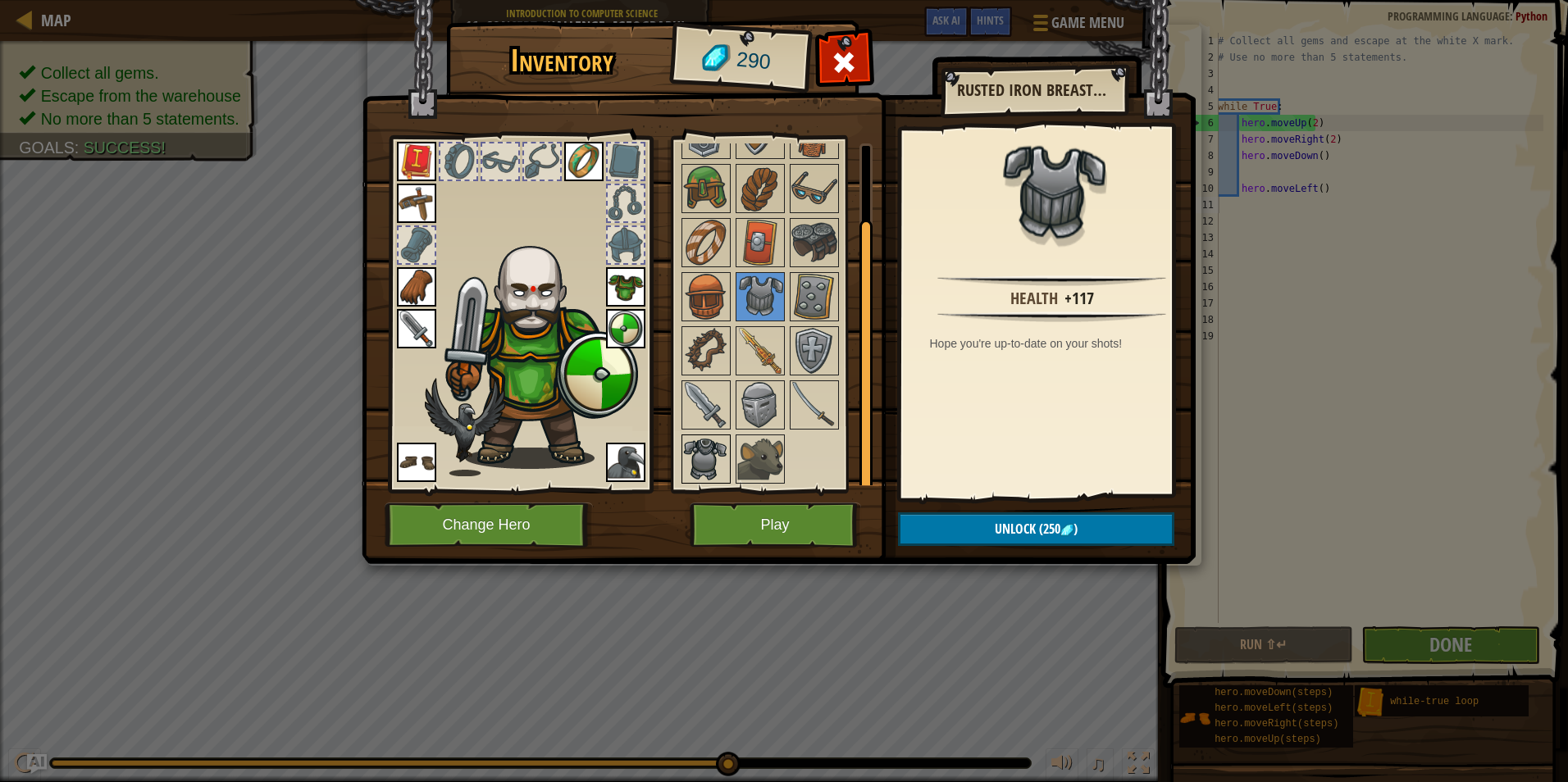
click at [702, 463] on img at bounding box center [706, 459] width 46 height 46
click at [772, 307] on img at bounding box center [760, 297] width 46 height 46
click at [965, 538] on button "Unlock (250 )" at bounding box center [1036, 529] width 277 height 34
click at [965, 536] on button "Confirm" at bounding box center [1036, 529] width 277 height 34
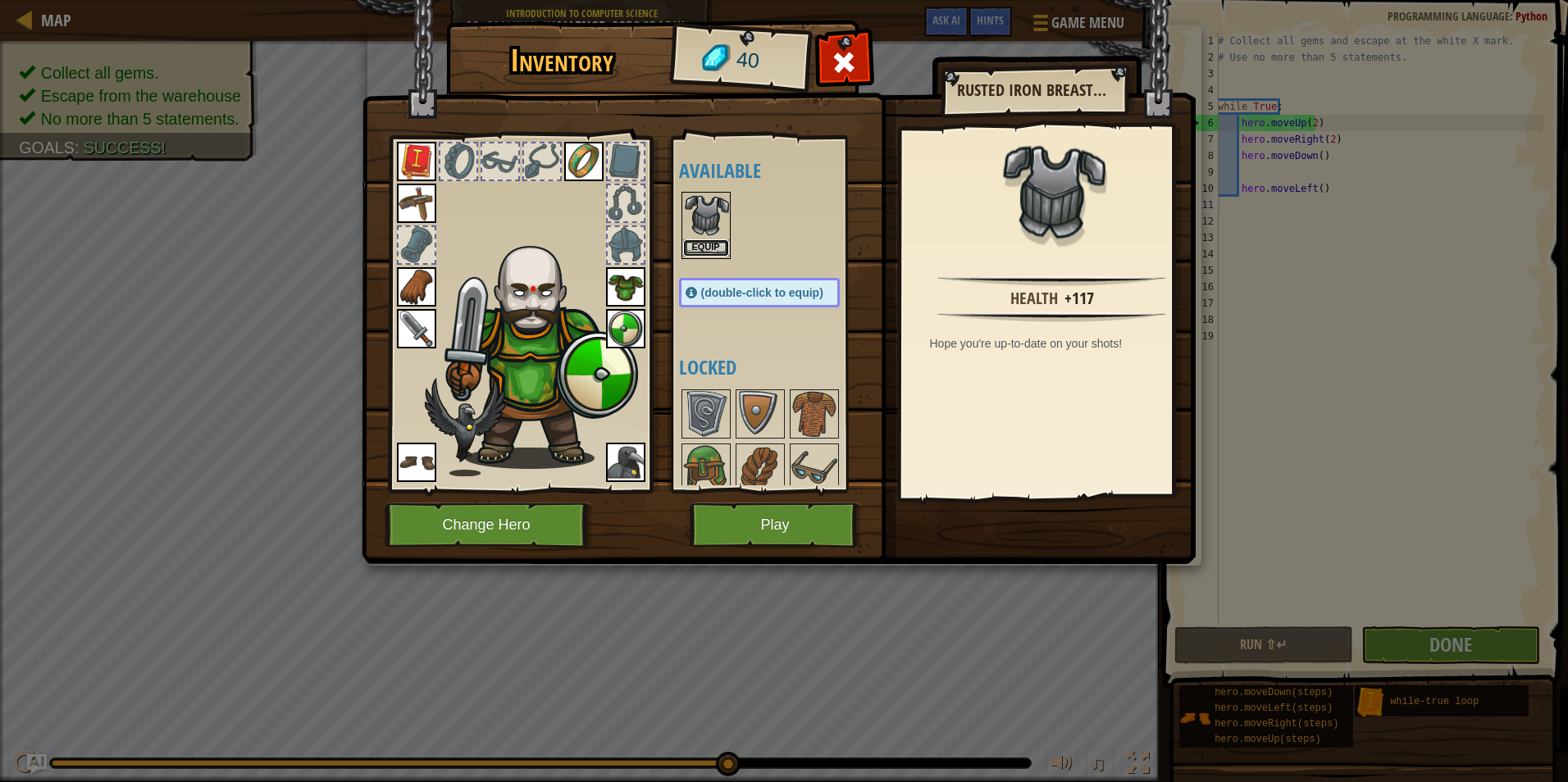
click at [700, 251] on button "Equip" at bounding box center [706, 248] width 46 height 17
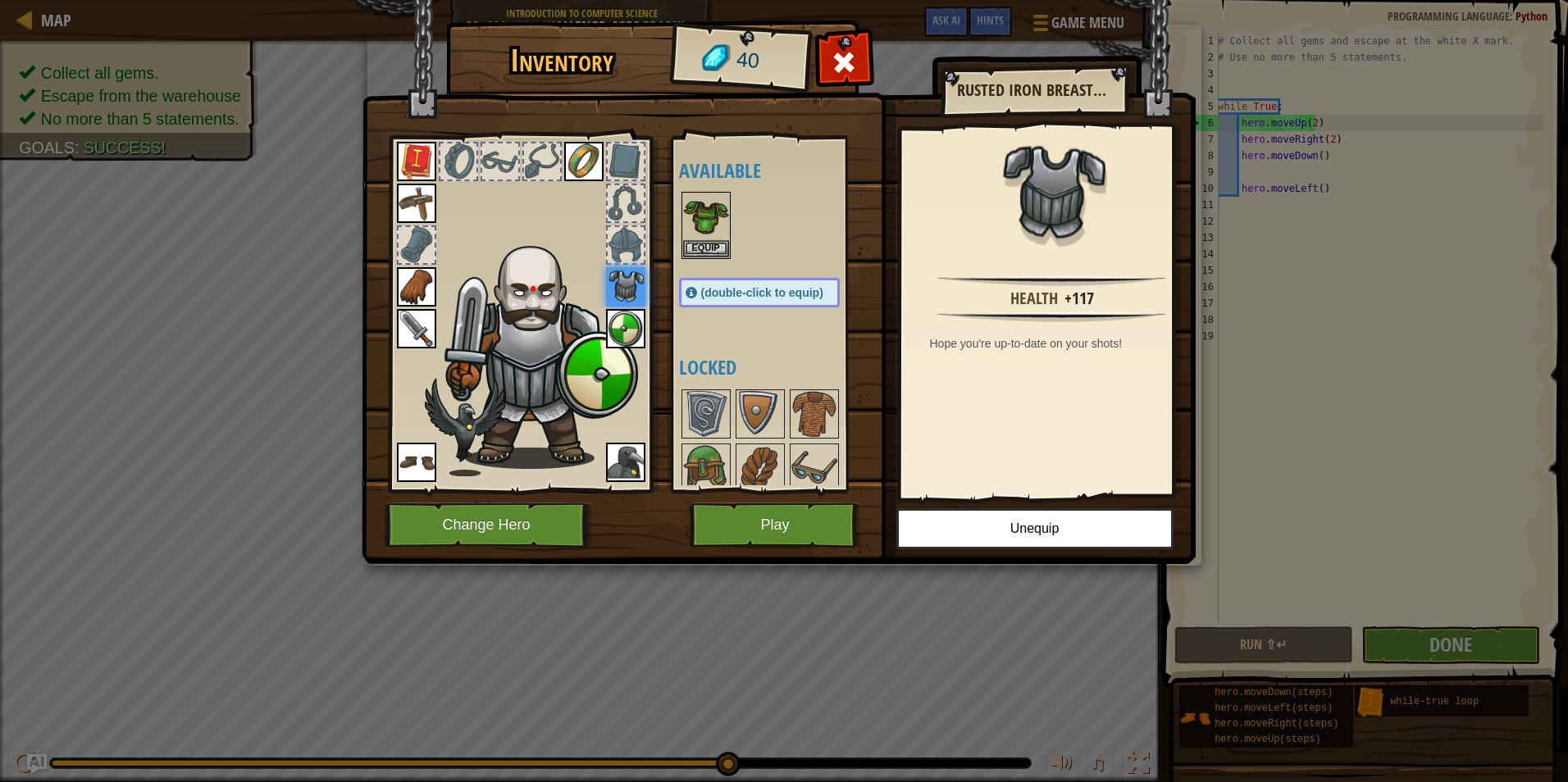
click at [622, 232] on div at bounding box center [625, 245] width 36 height 36
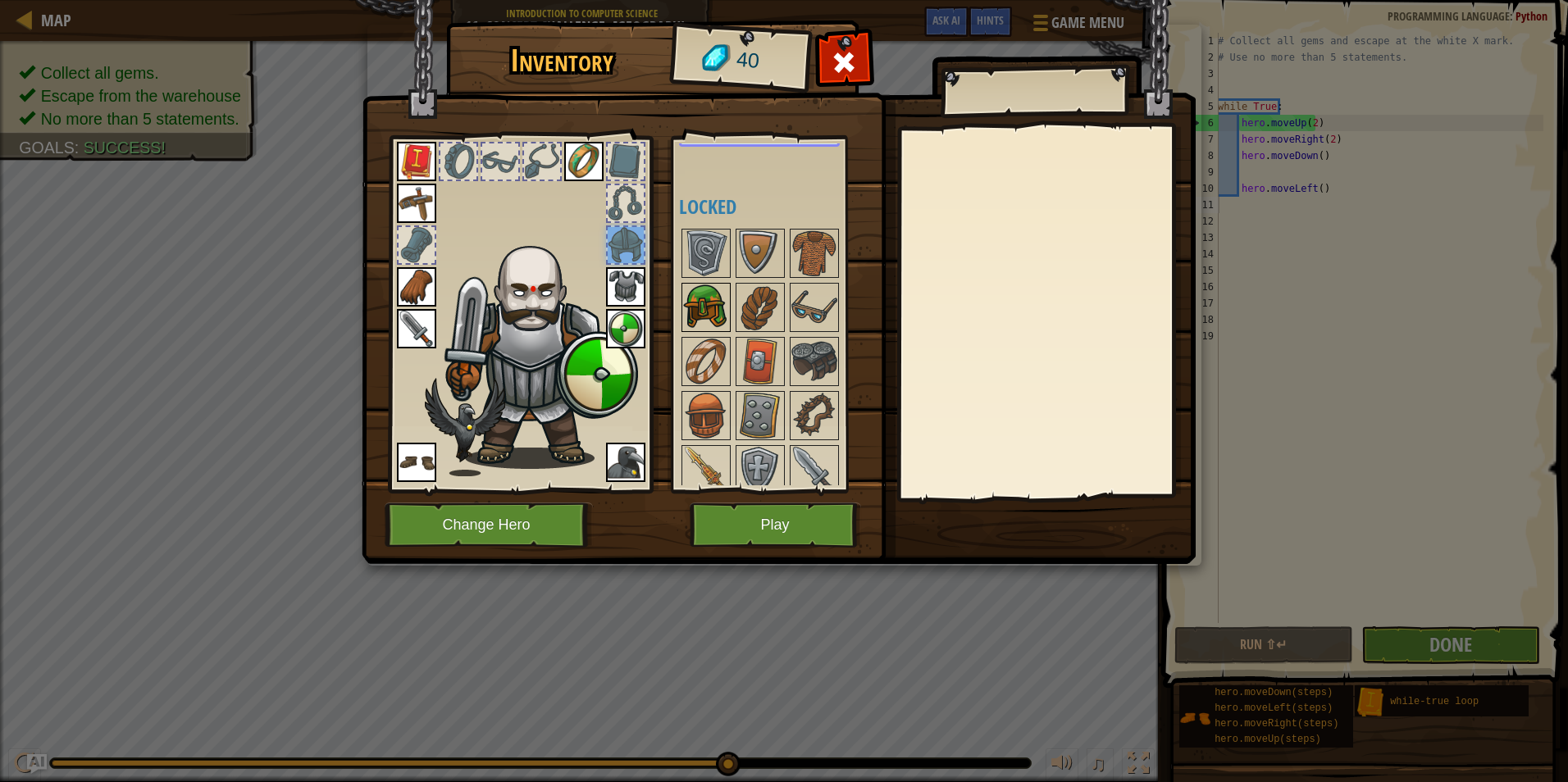
scroll to position [164, 0]
click at [704, 290] on img at bounding box center [706, 304] width 46 height 46
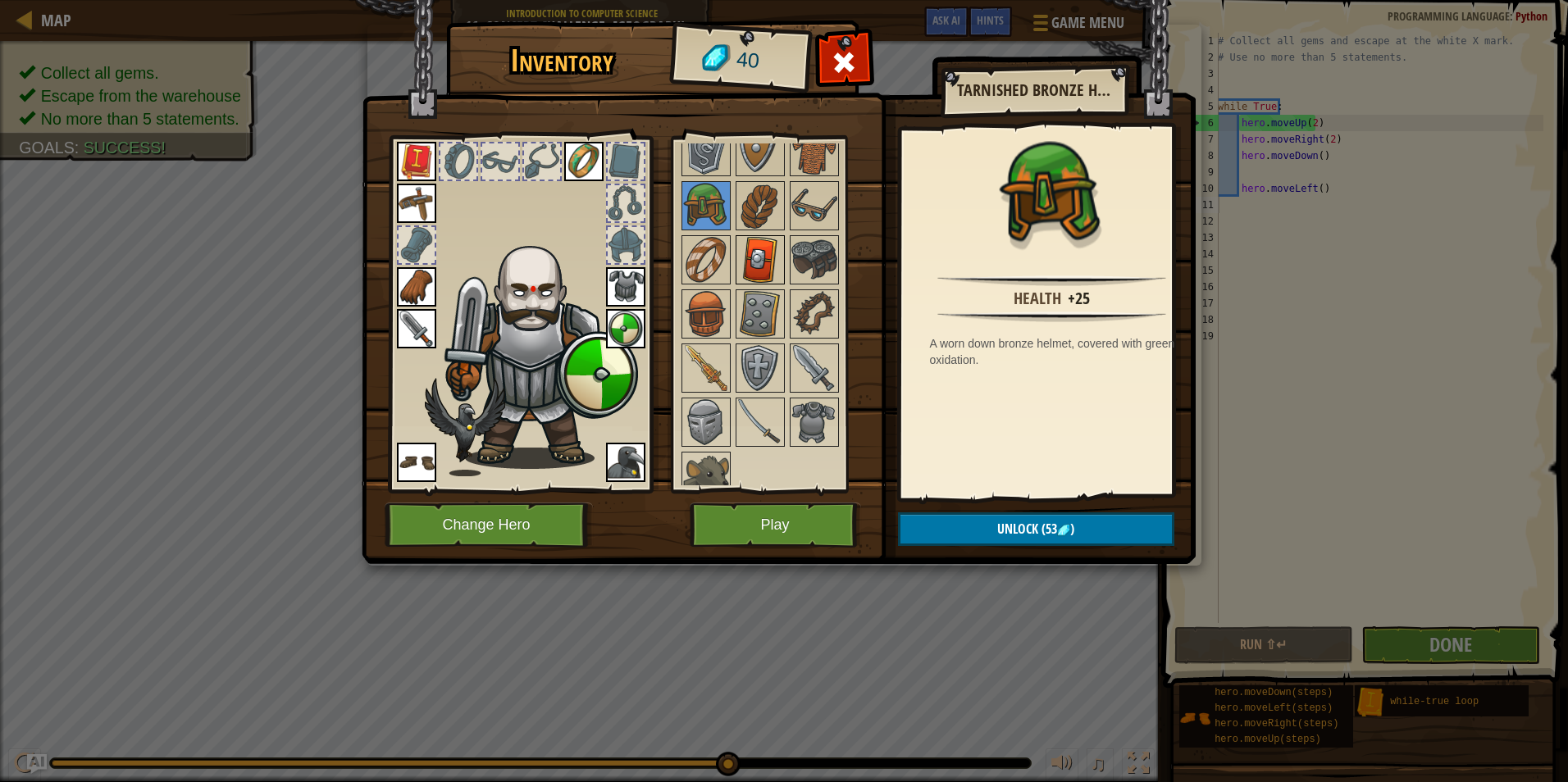
scroll to position [280, 0]
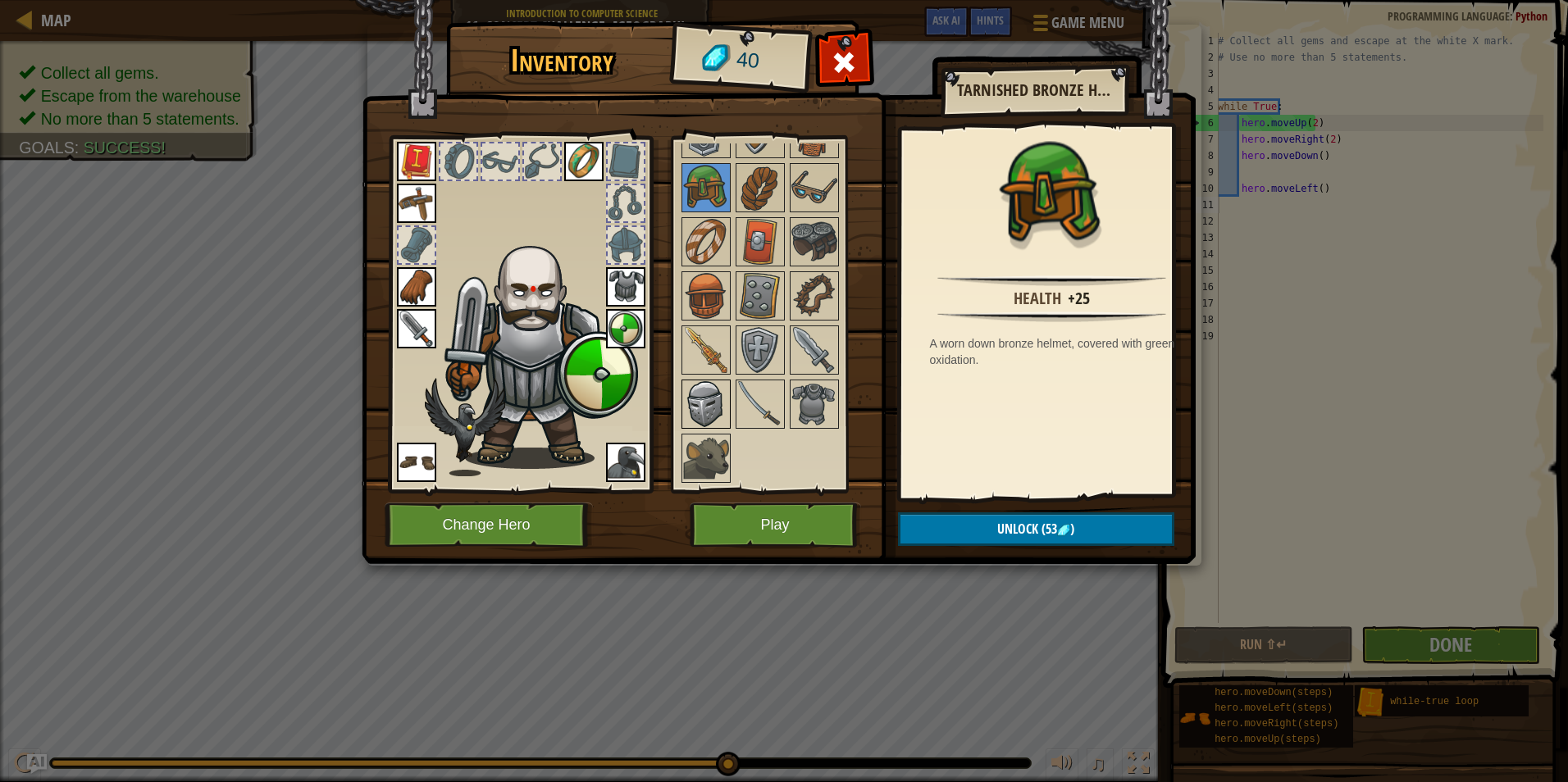
click at [714, 396] on img at bounding box center [706, 404] width 46 height 46
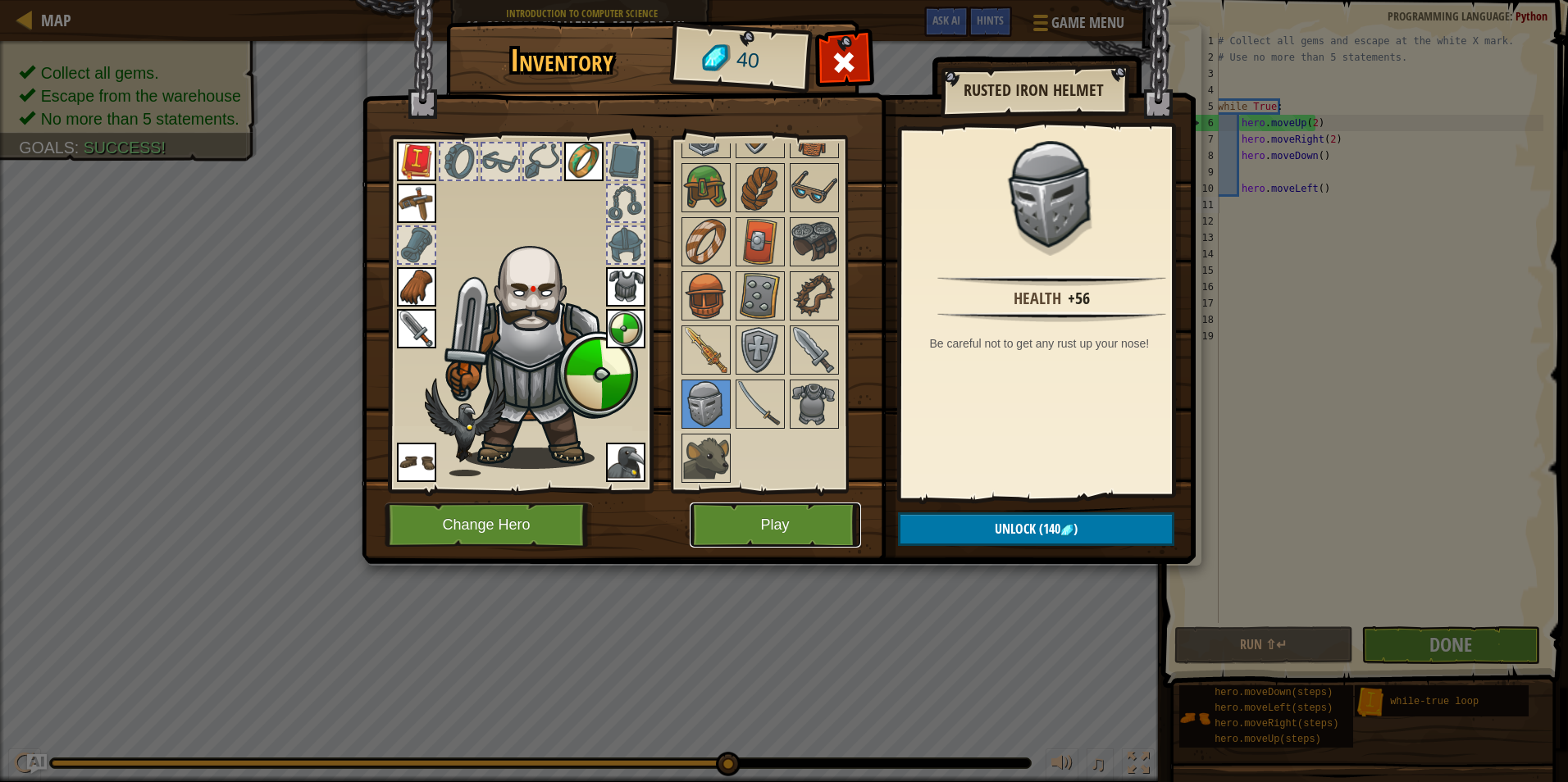
click at [759, 529] on button "Play" at bounding box center [775, 525] width 171 height 45
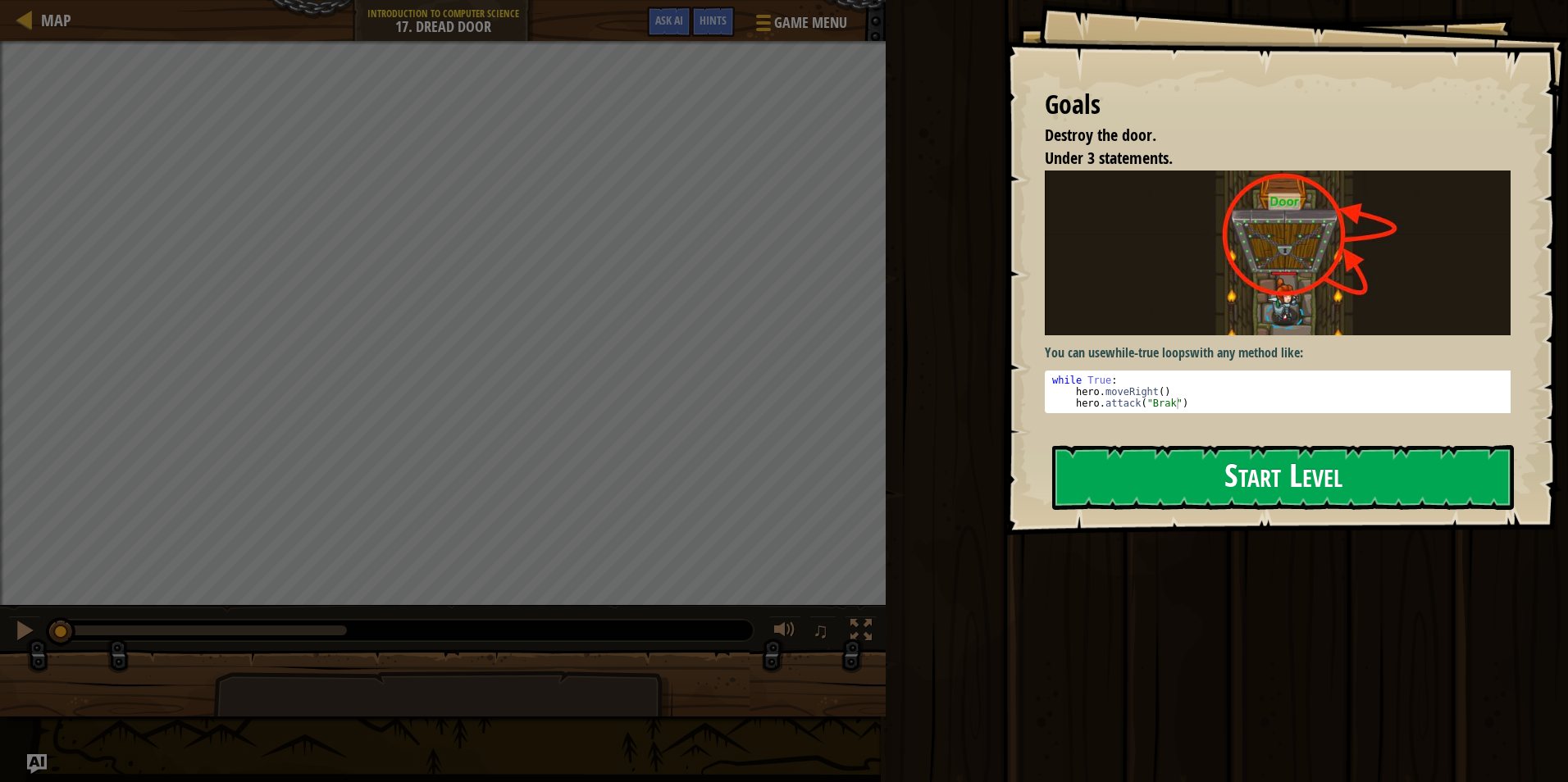
click at [1230, 486] on button "Start Level" at bounding box center [1283, 477] width 462 height 65
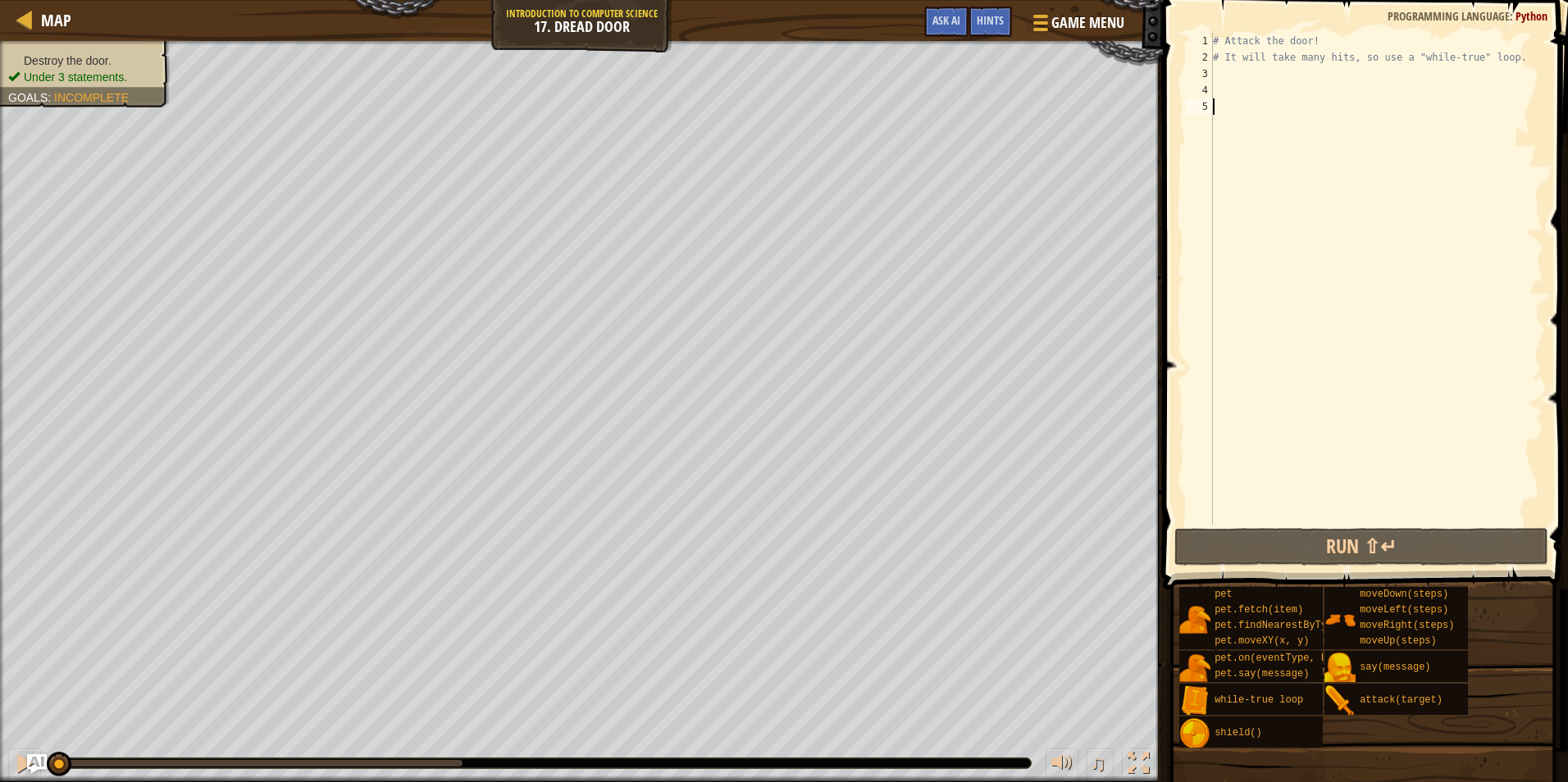
type textarea "w"
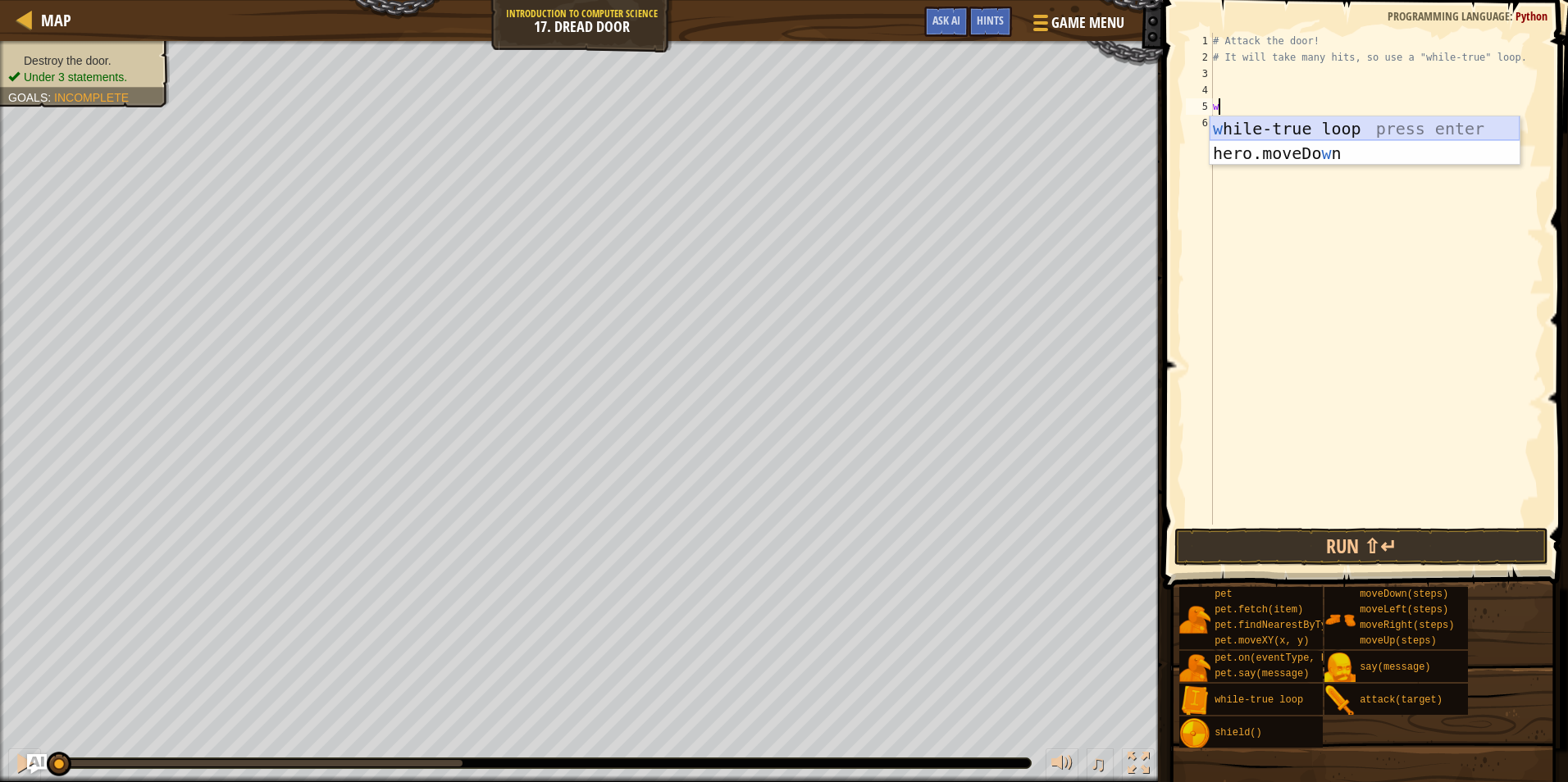
click at [1301, 127] on div "w hile-true loop press enter hero.moveDo w n press enter" at bounding box center [1365, 165] width 310 height 99
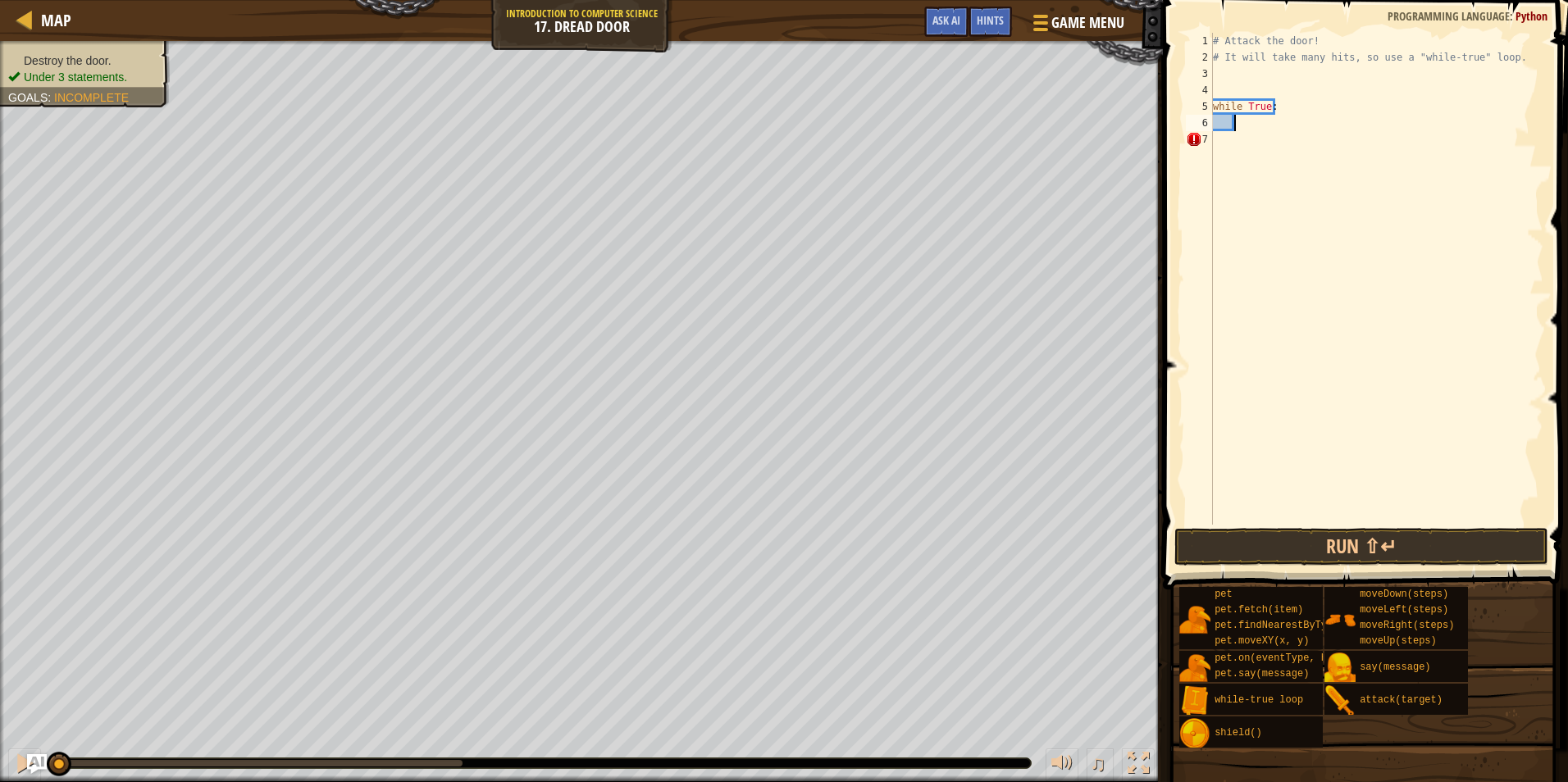
scroll to position [8, 2]
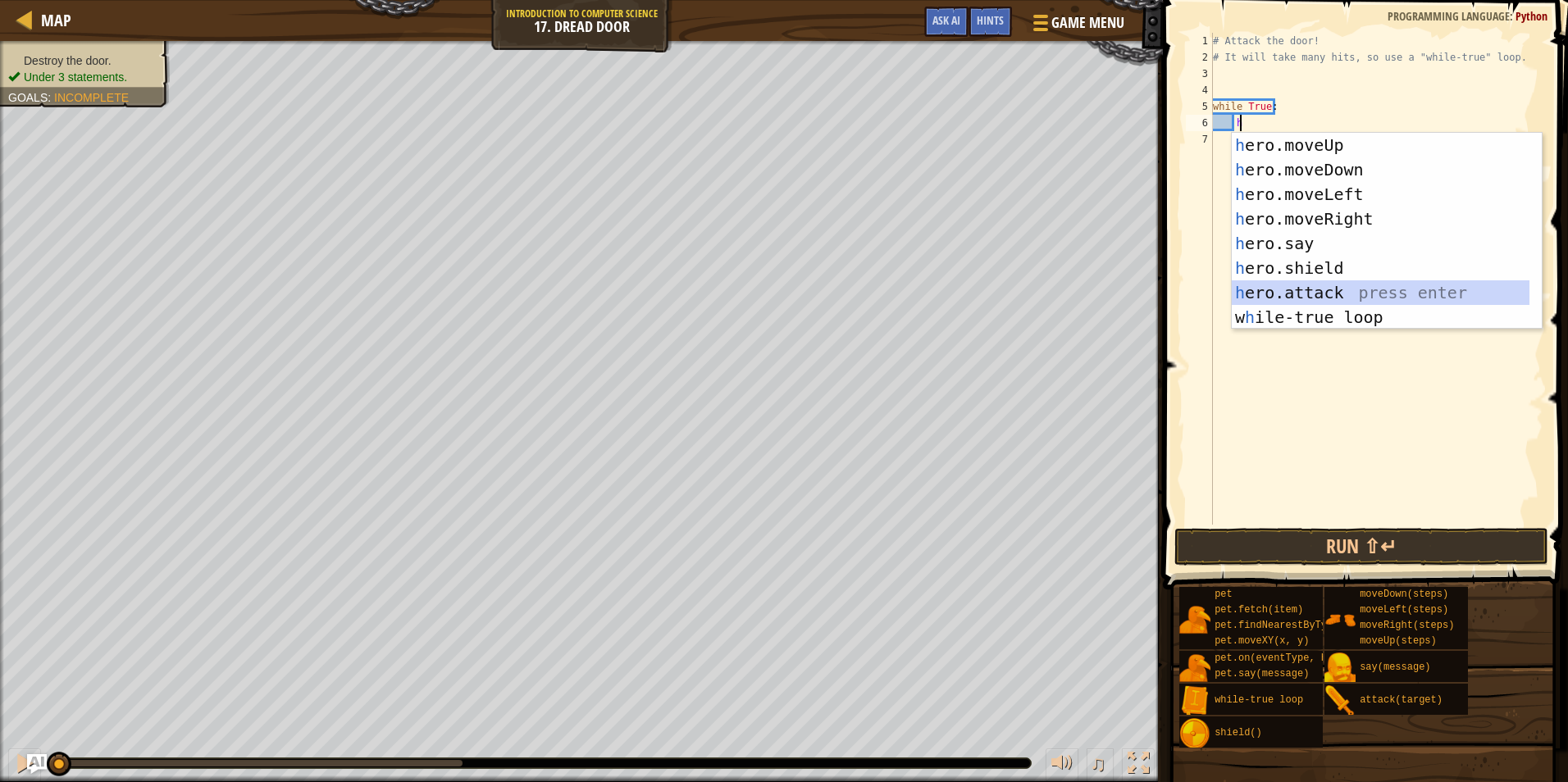
click at [1295, 300] on div "h ero.moveUp press enter h ero.moveDown press enter h ero.moveLeft press enter …" at bounding box center [1381, 256] width 298 height 246
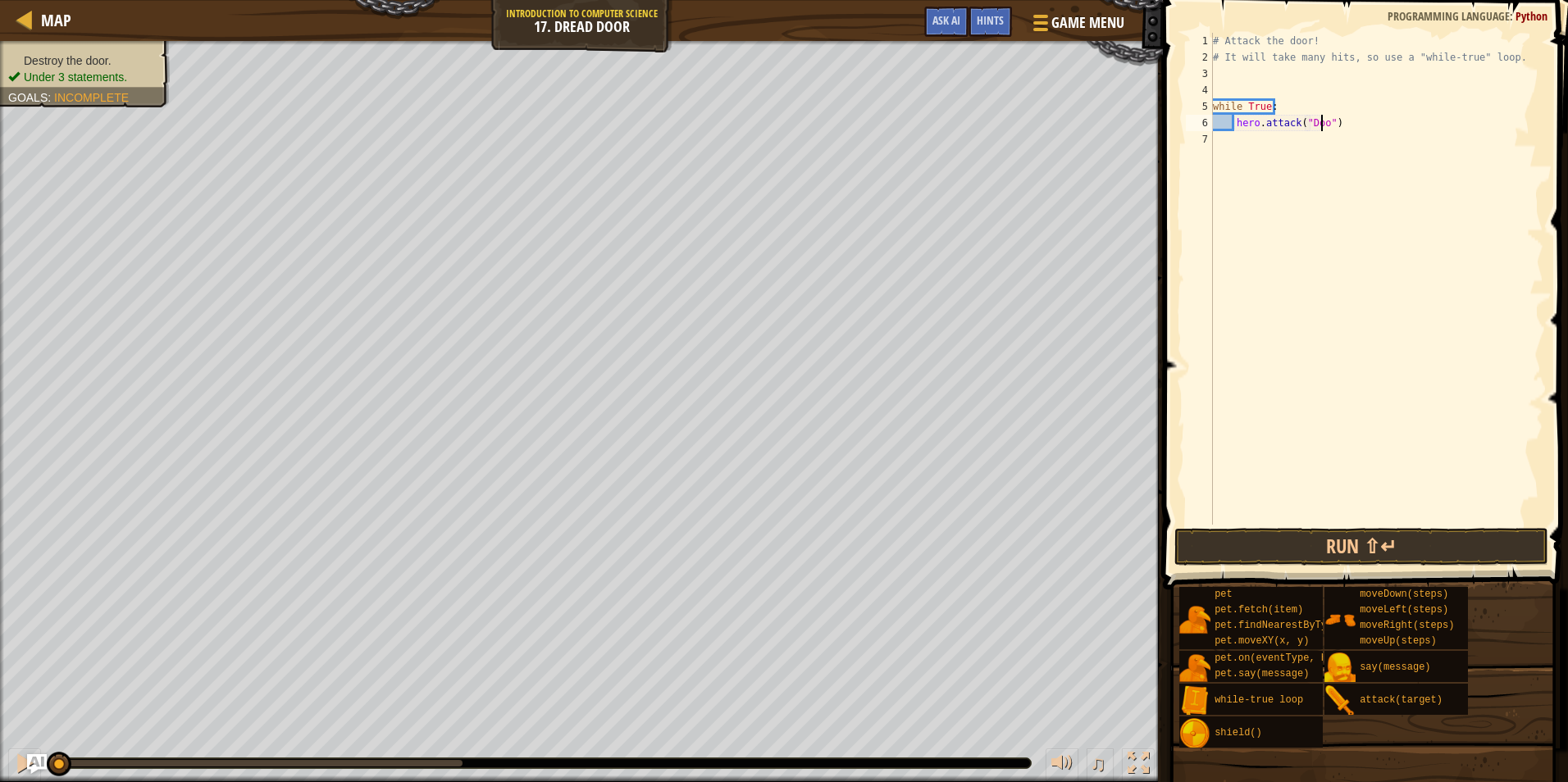
scroll to position [8, 10]
type textarea "hero.attack("Door")"
click at [1366, 547] on button "Run ⇧↵" at bounding box center [1361, 547] width 374 height 38
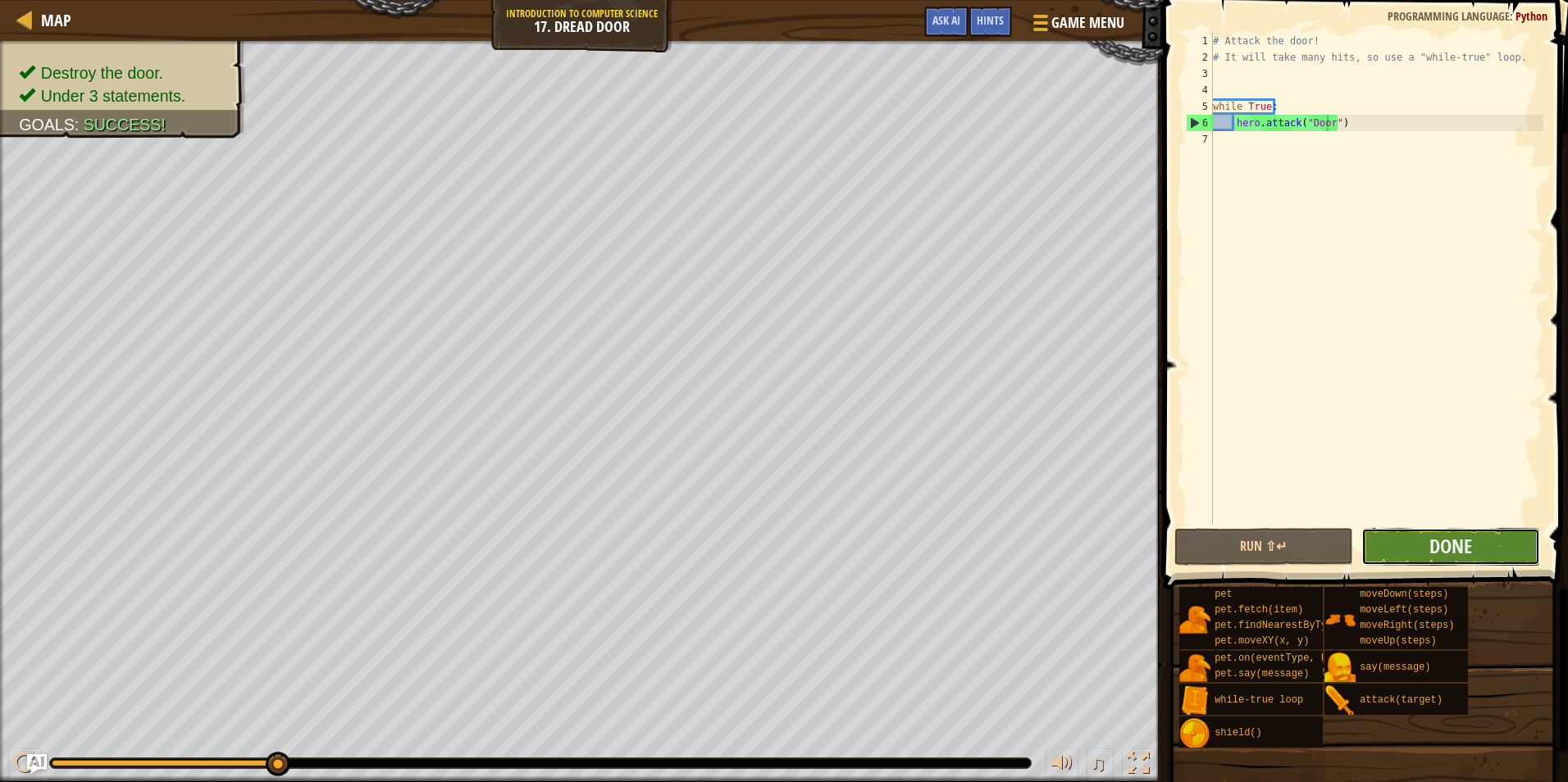
click at [1479, 547] on button "Done" at bounding box center [1451, 547] width 179 height 38
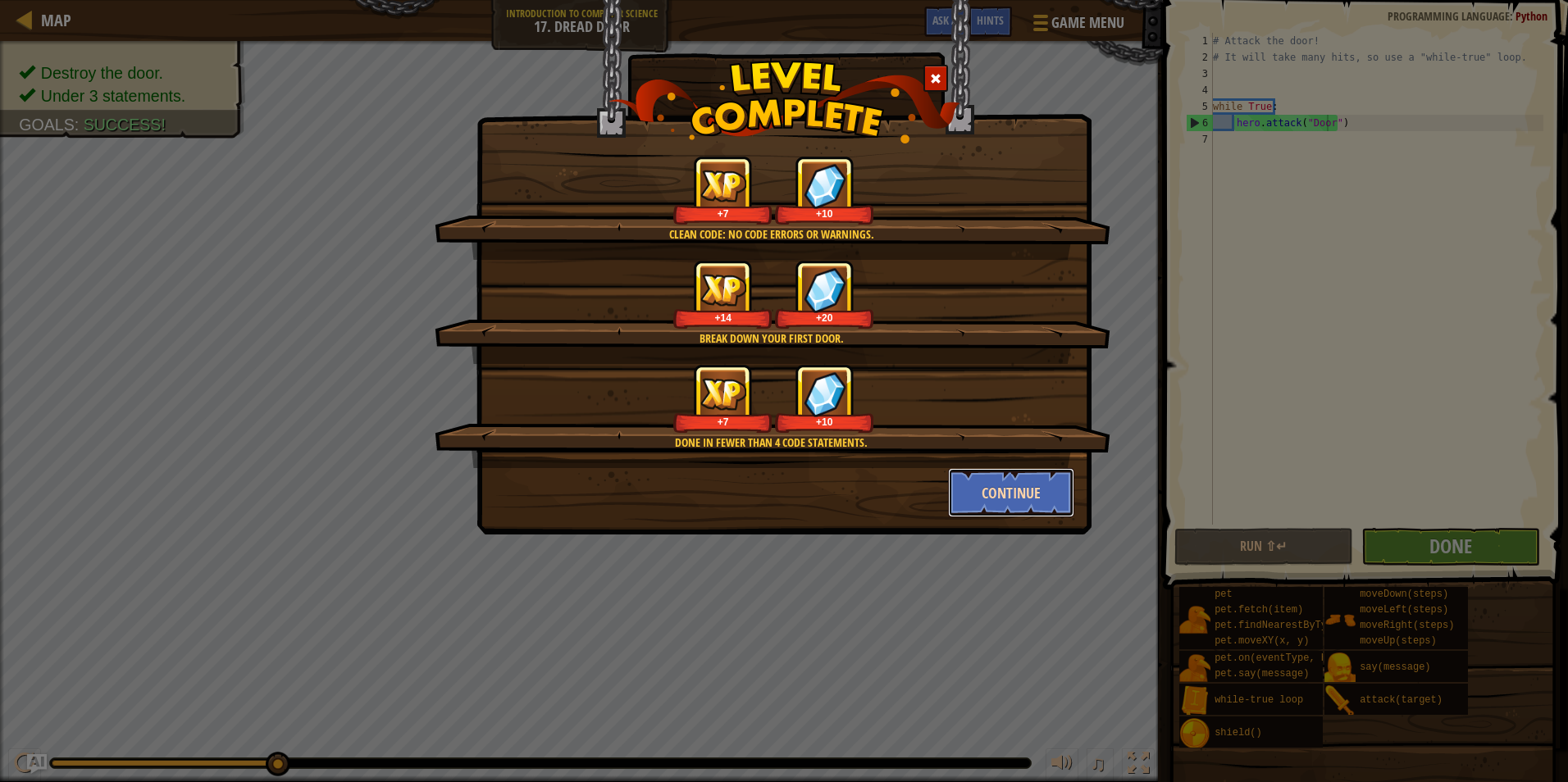
click at [996, 496] on button "Continue" at bounding box center [1012, 493] width 127 height 49
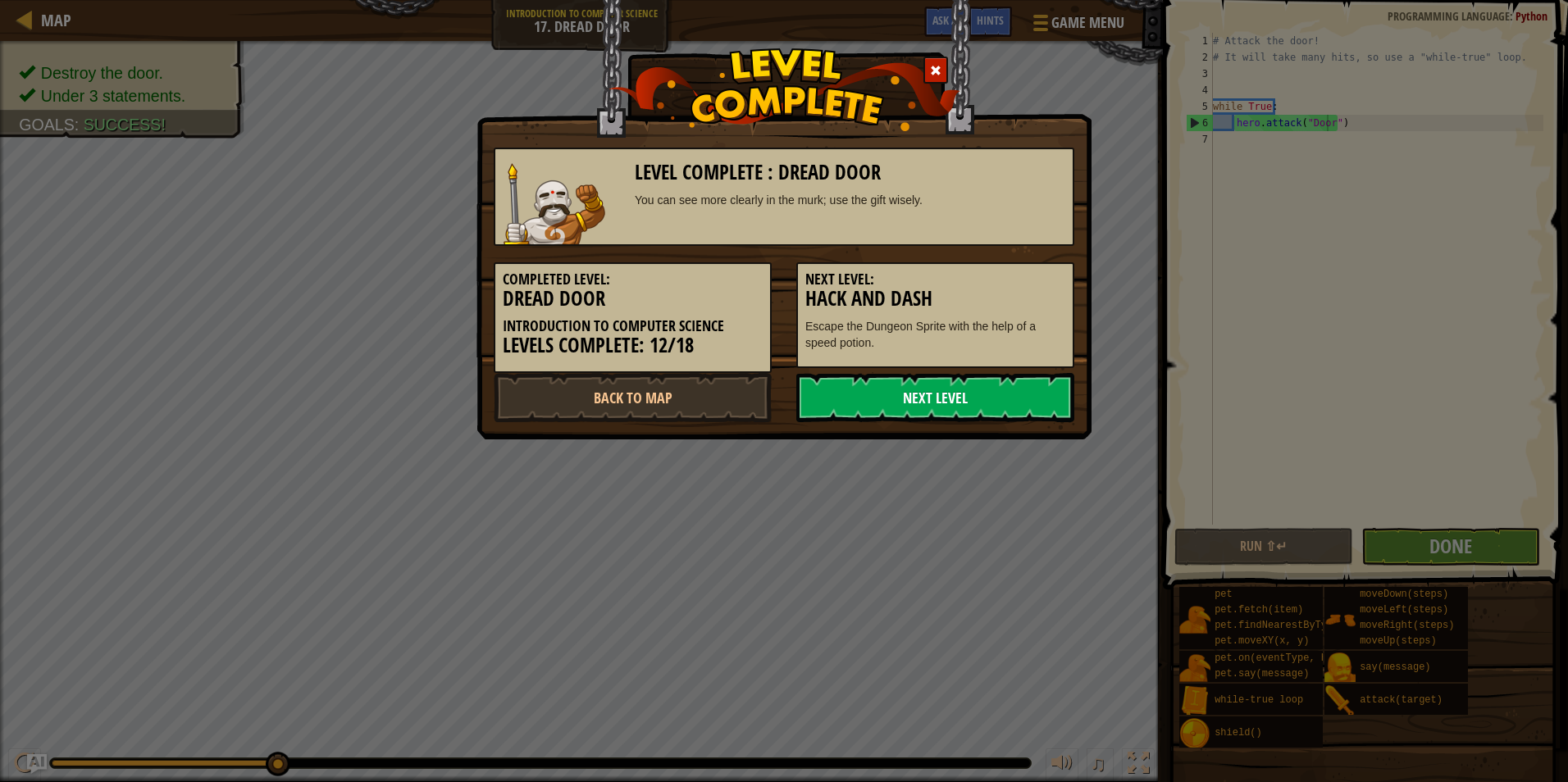
click at [998, 394] on link "Next Level" at bounding box center [936, 397] width 278 height 49
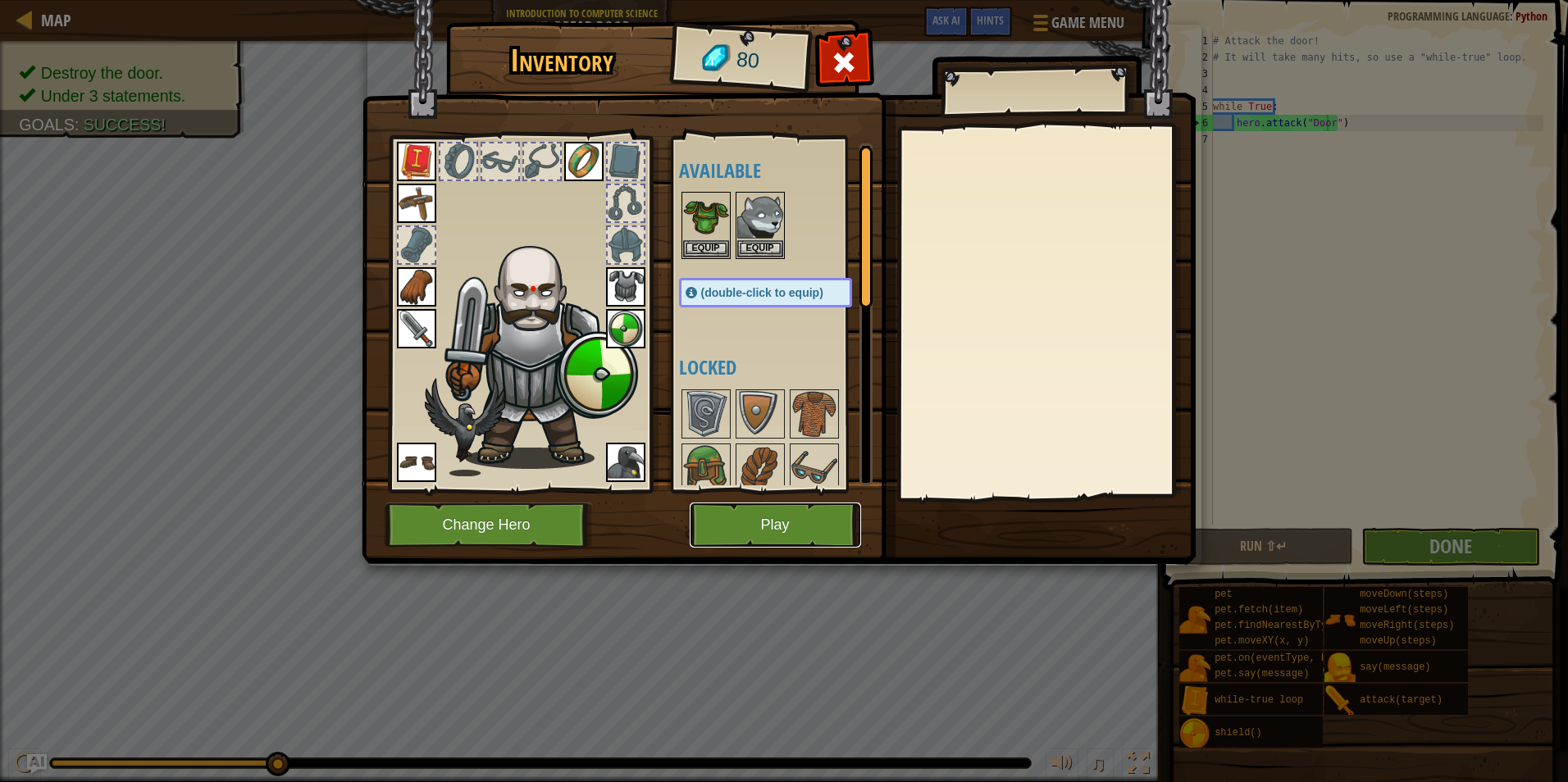
click at [803, 526] on button "Play" at bounding box center [775, 525] width 171 height 45
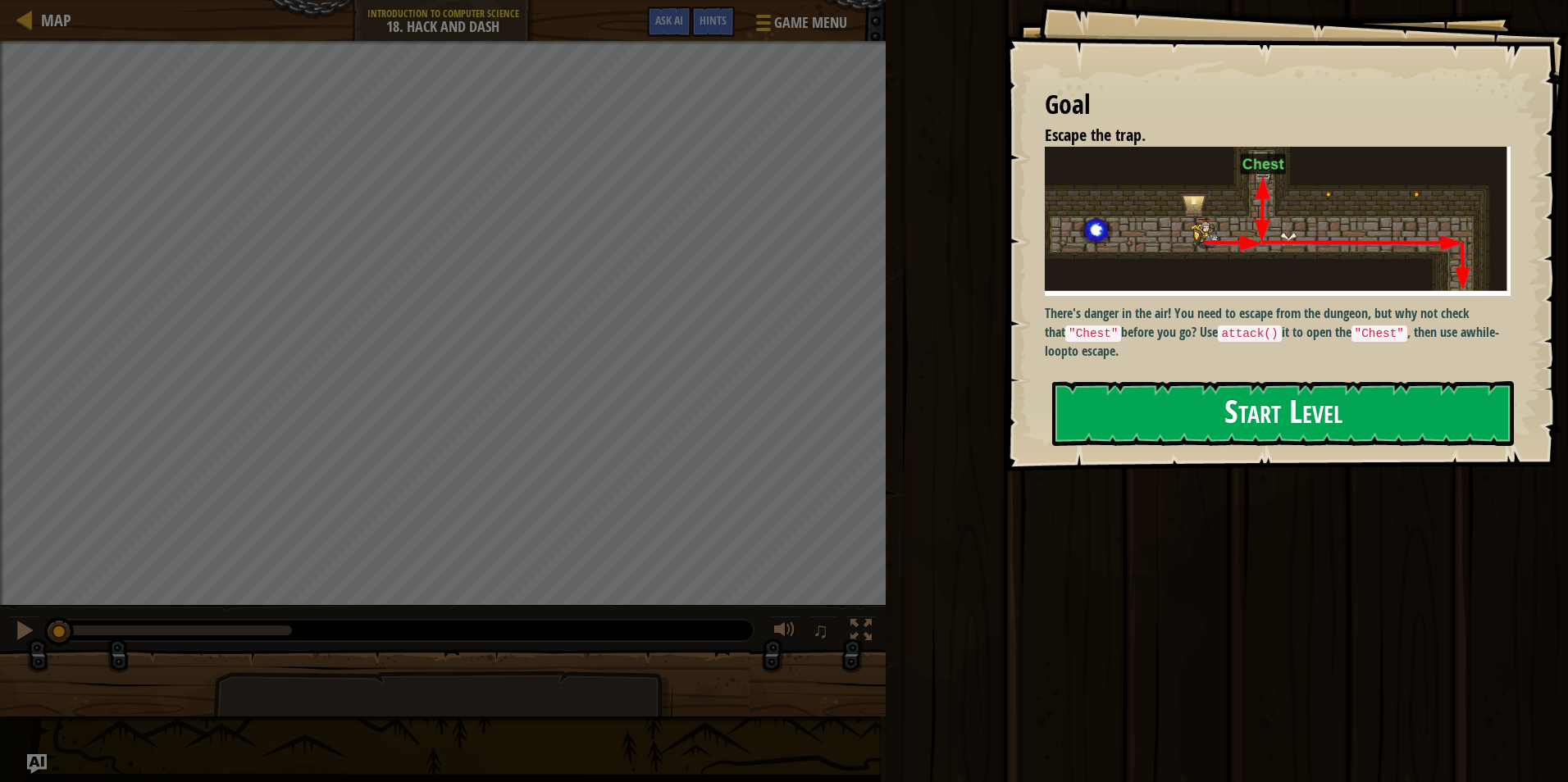
click at [1192, 419] on button "Start Level" at bounding box center [1283, 413] width 462 height 65
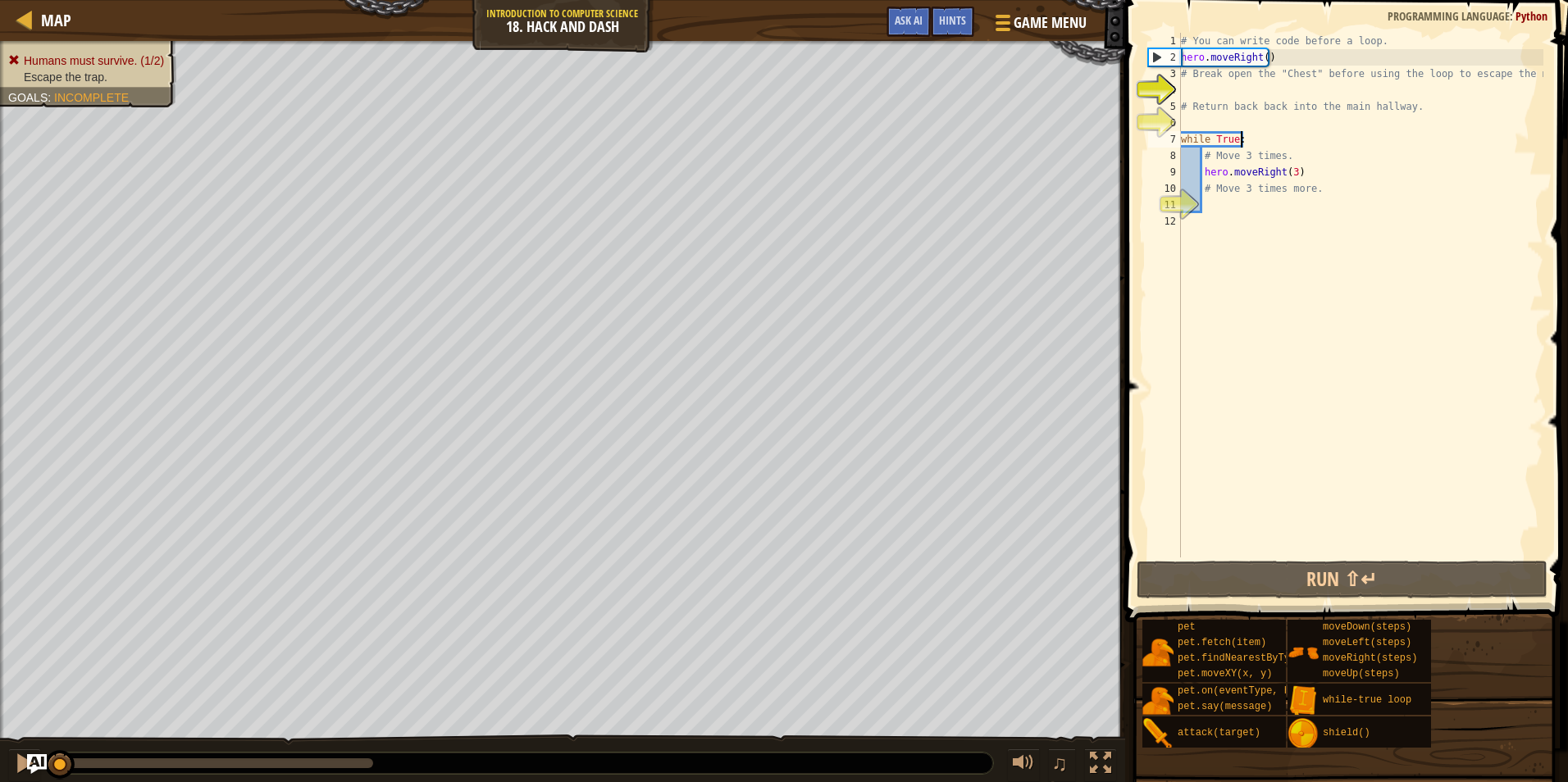
click at [1253, 139] on div "# You can write code before a loop. hero . moveRight ( ) # Break open the "Ches…" at bounding box center [1361, 311] width 366 height 558
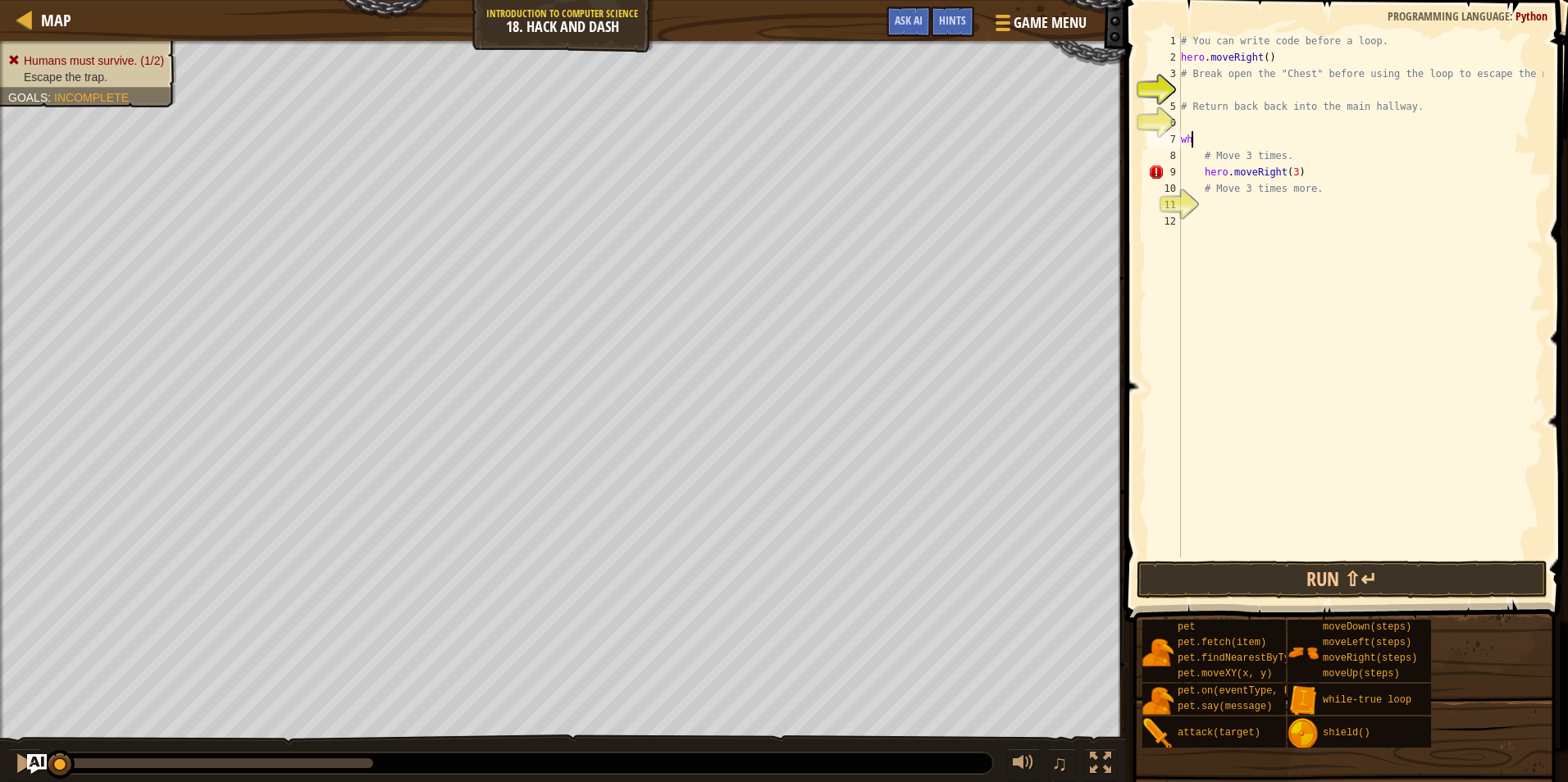
type textarea "w"
click at [1238, 86] on div "# You can write code before a loop. hero . moveRight ( ) # Break open the "Ches…" at bounding box center [1361, 311] width 366 height 558
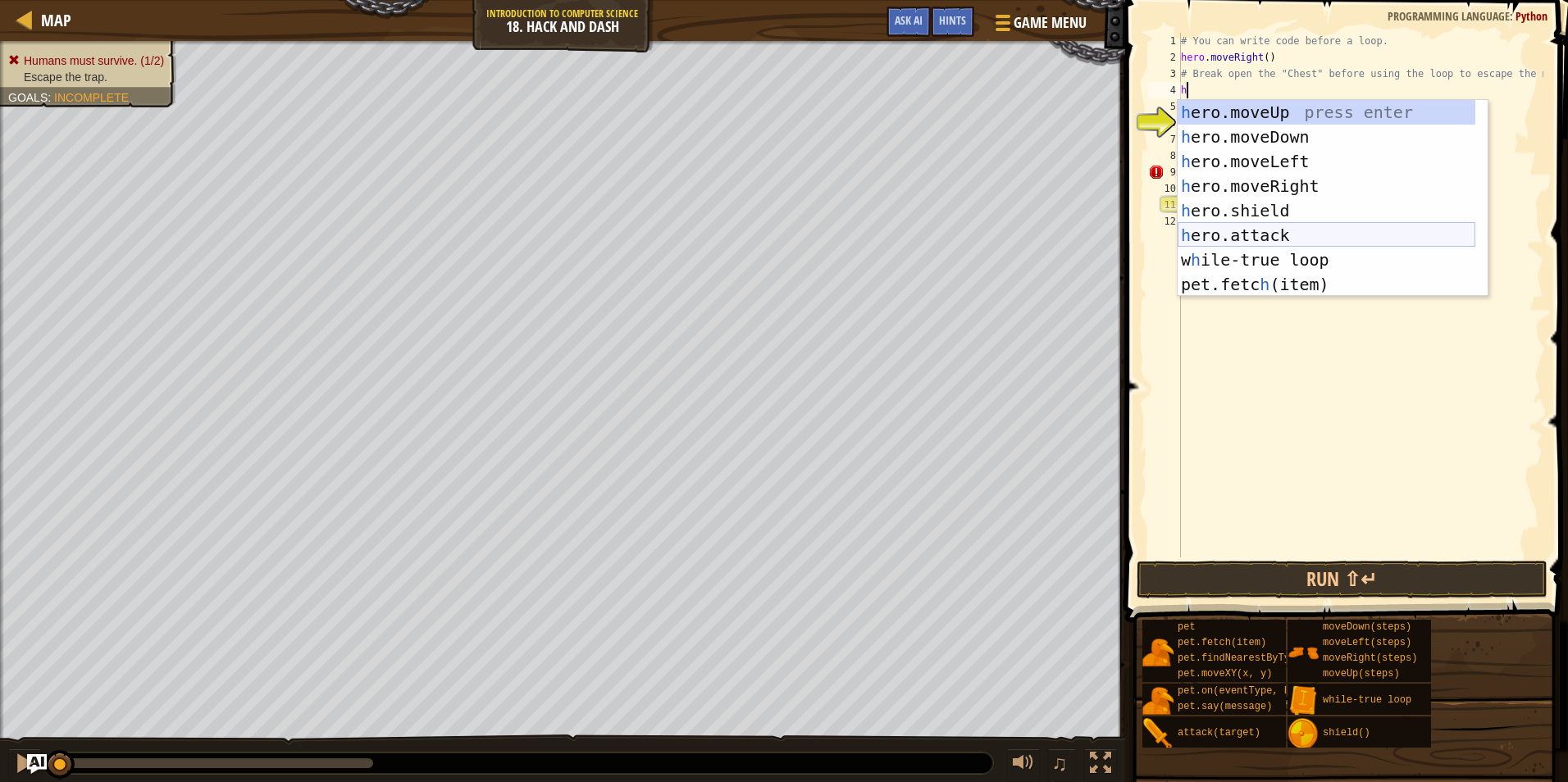
click at [1240, 224] on div "h ero.moveUp press enter h ero.moveDown press enter h ero.moveLeft press enter …" at bounding box center [1327, 224] width 298 height 246
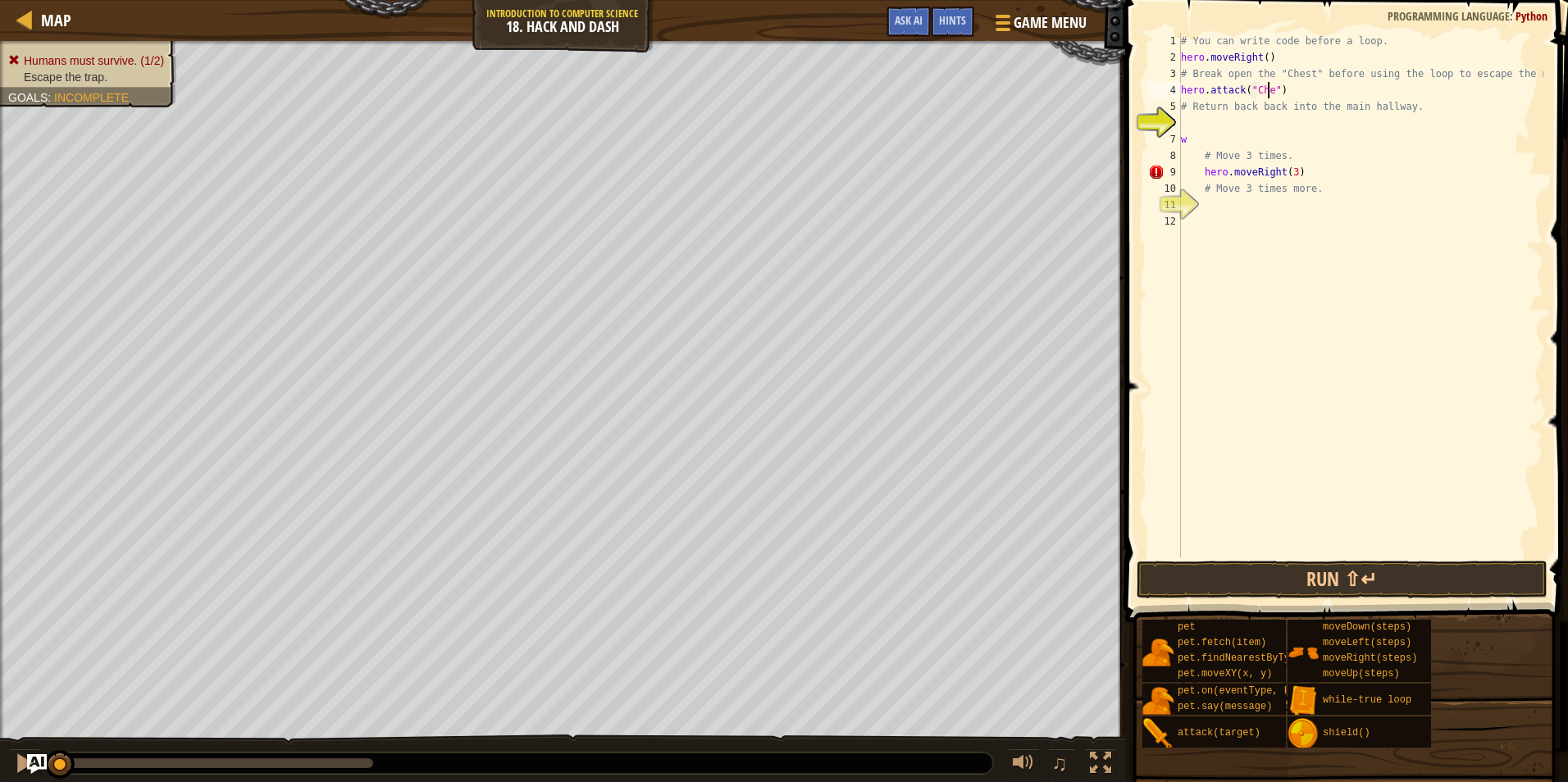
scroll to position [8, 8]
type textarea "hero.attack("Chest")"
click at [1222, 124] on div "# You can write code before a loop. hero . moveRight ( ) # Break open the "Ches…" at bounding box center [1361, 311] width 366 height 558
type textarea "h"
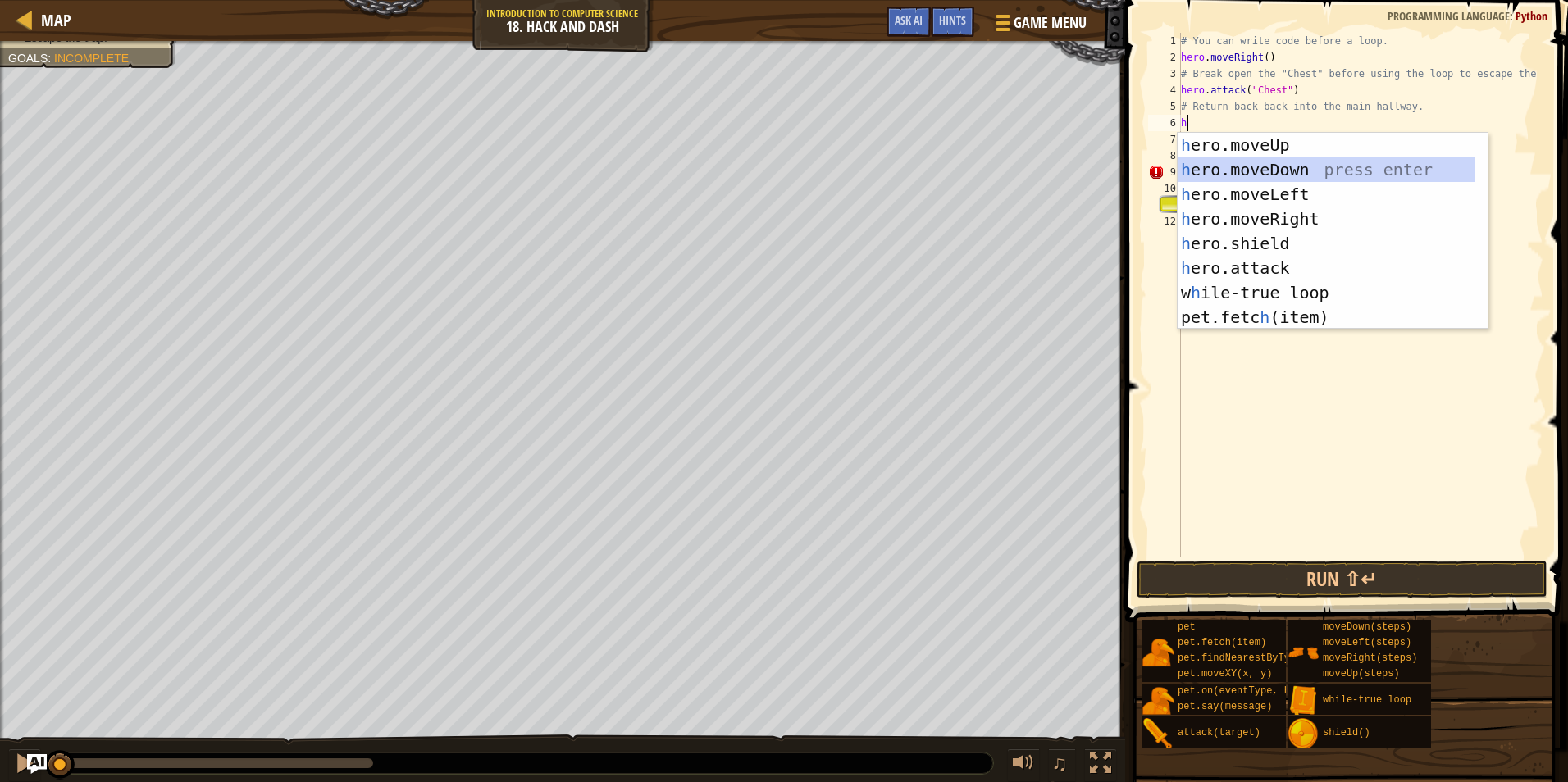
click at [1246, 166] on div "h ero.moveUp press enter h ero.moveDown press enter h ero.moveLeft press enter …" at bounding box center [1327, 256] width 298 height 246
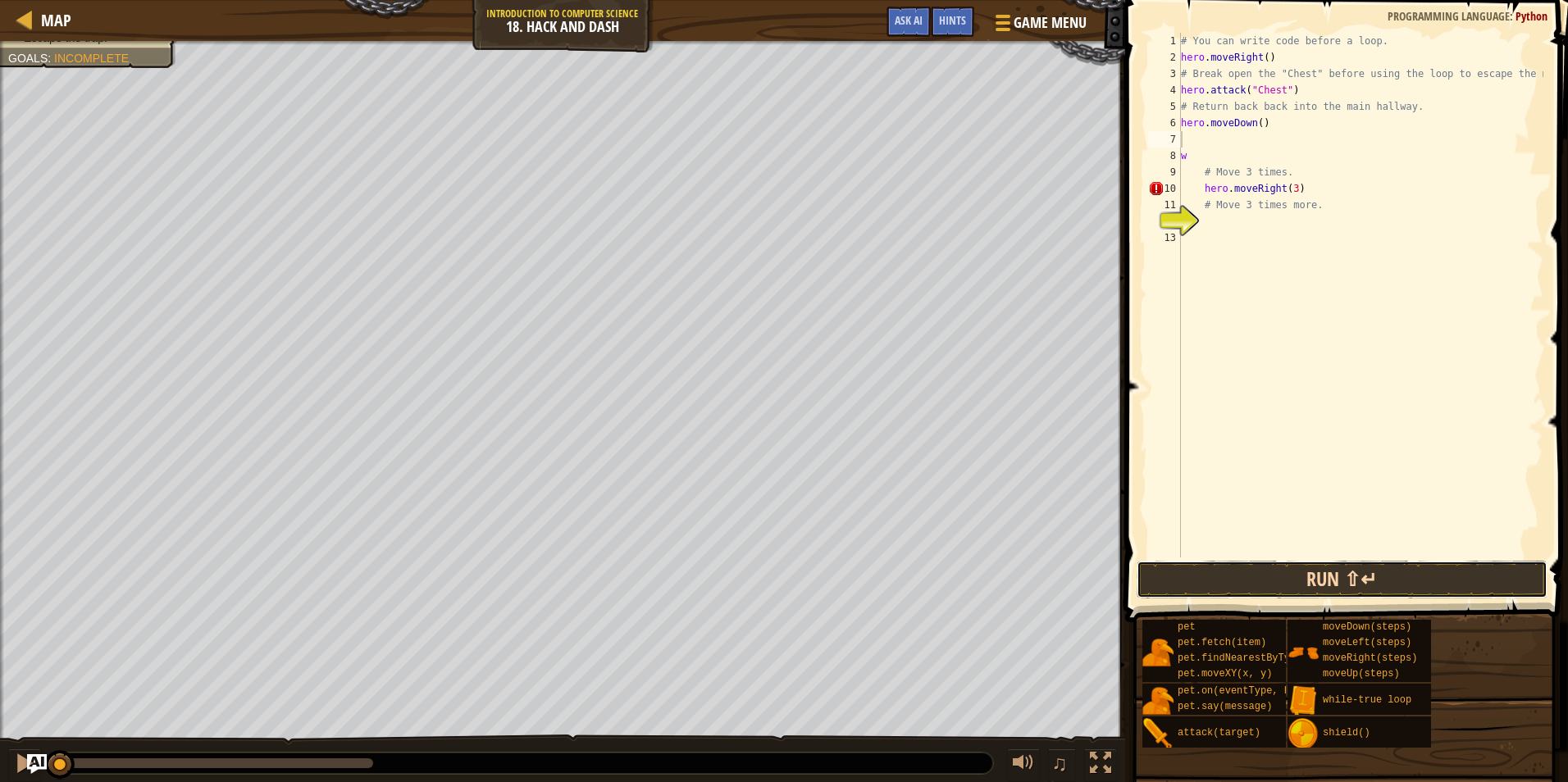
click at [1250, 583] on button "Run ⇧↵" at bounding box center [1342, 580] width 411 height 38
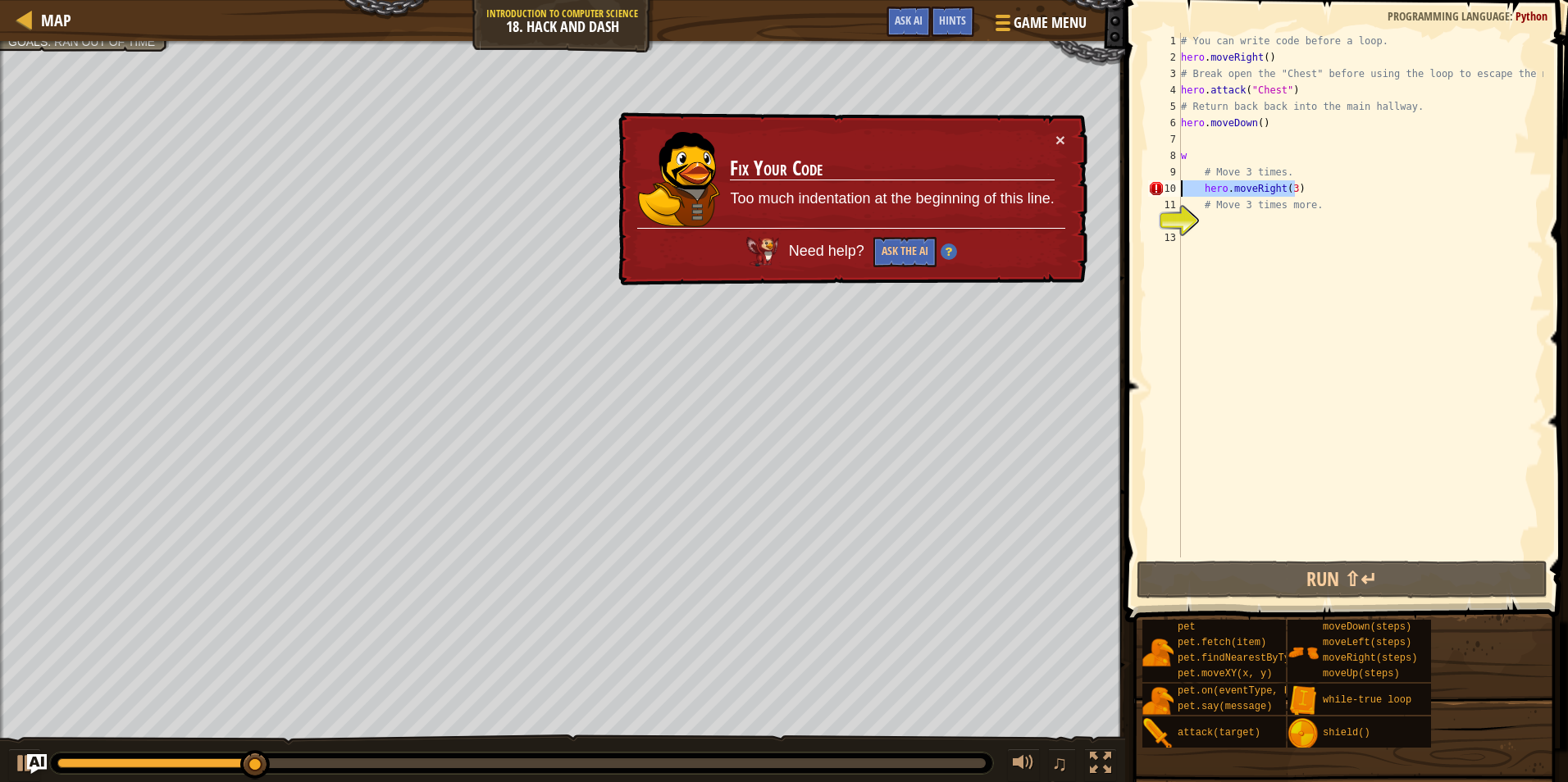
drag, startPoint x: 1312, startPoint y: 188, endPoint x: 1047, endPoint y: 190, distance: 265.0
click at [1047, 190] on div "Map Introduction to Computer Science 18. Hack and Dash Game Menu Done Hints Ask…" at bounding box center [784, 391] width 1568 height 782
type textarea "h"
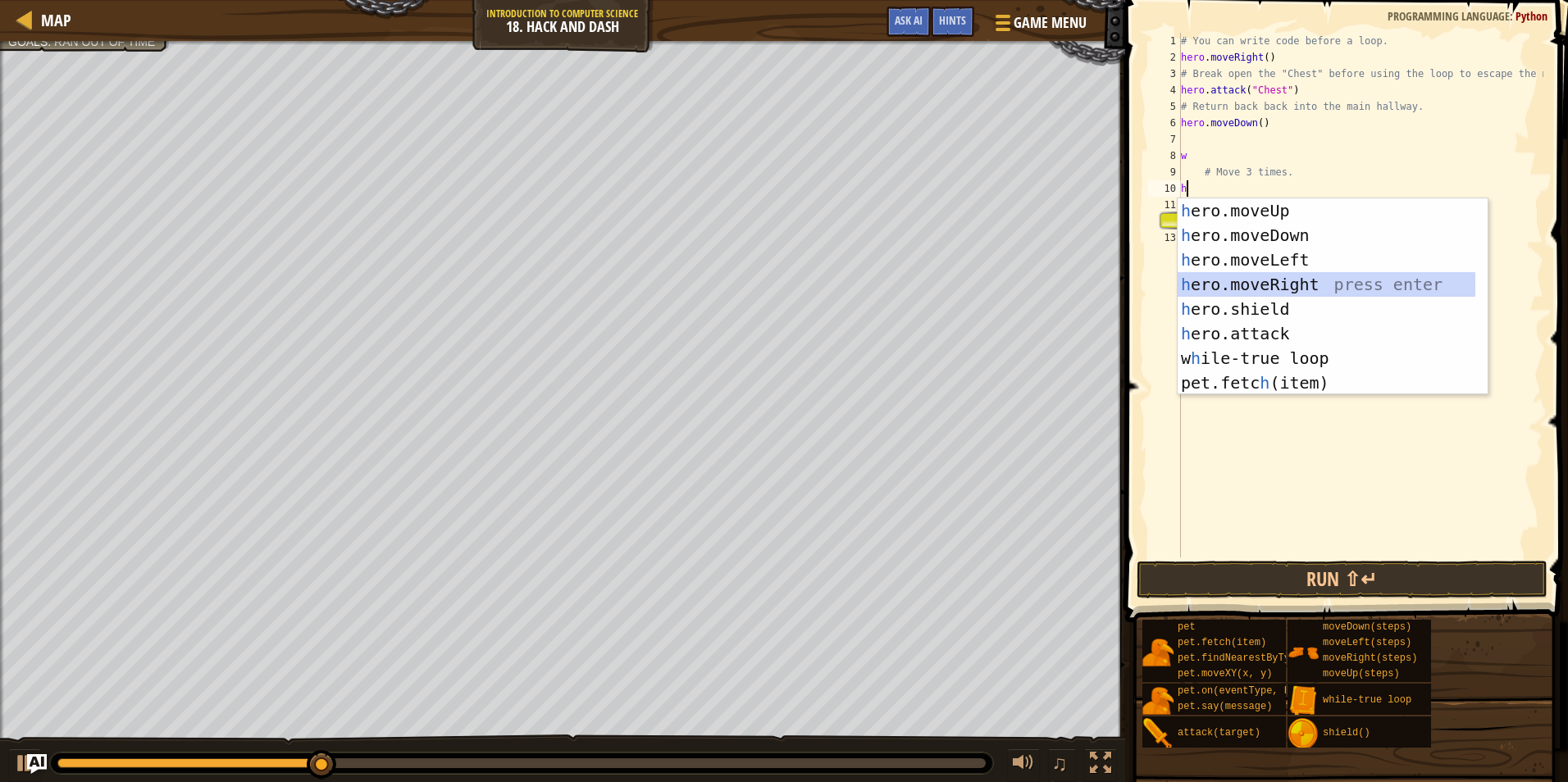
click at [1261, 276] on div "h ero.moveUp press enter h ero.moveDown press enter h ero.moveLeft press enter …" at bounding box center [1327, 321] width 298 height 246
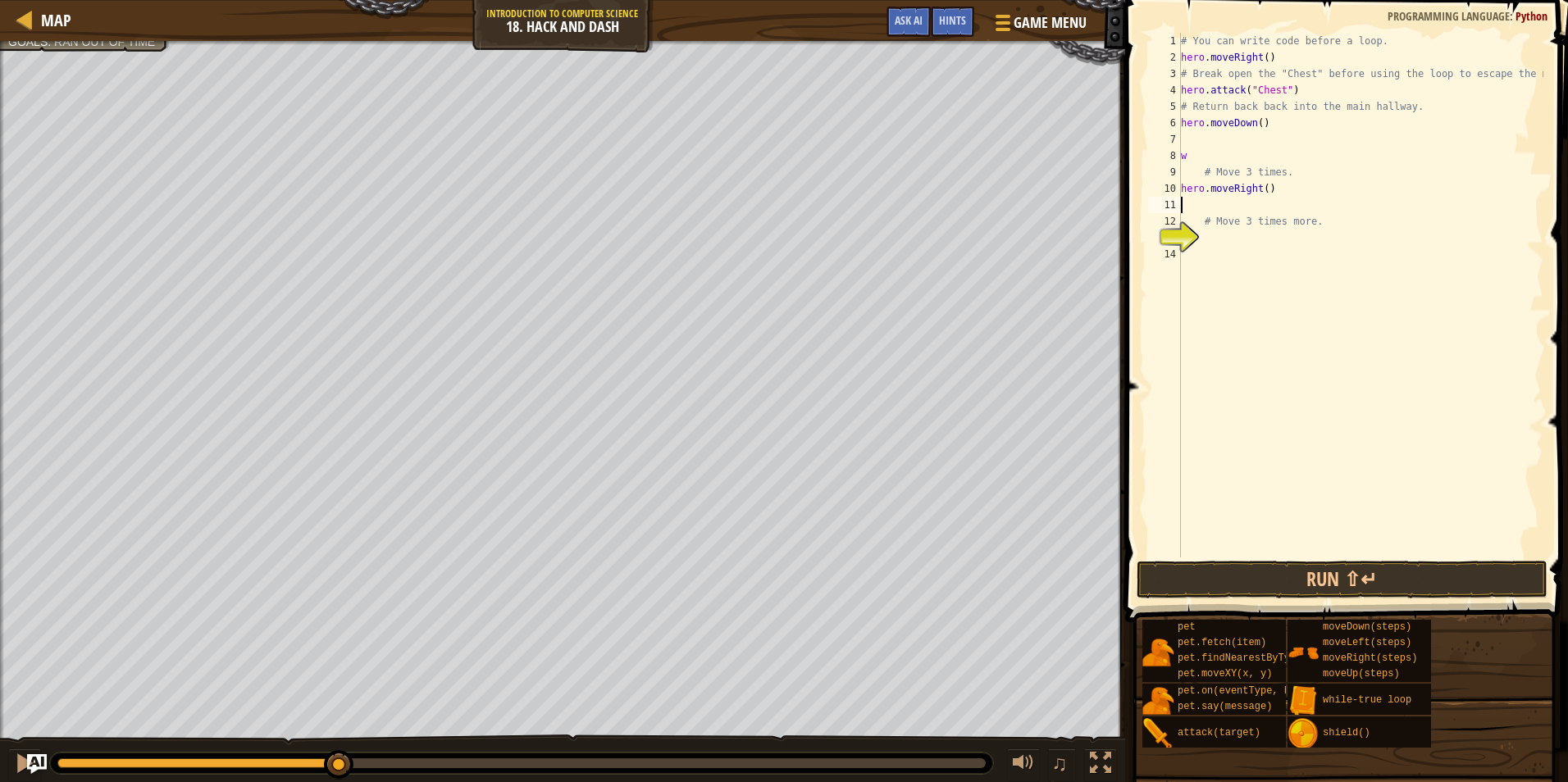
click at [1261, 190] on div "# You can write code before a loop. hero . moveRight ( ) # Break open the "Ches…" at bounding box center [1361, 311] width 366 height 558
click at [1291, 585] on button "Run ⇧↵" at bounding box center [1342, 580] width 411 height 38
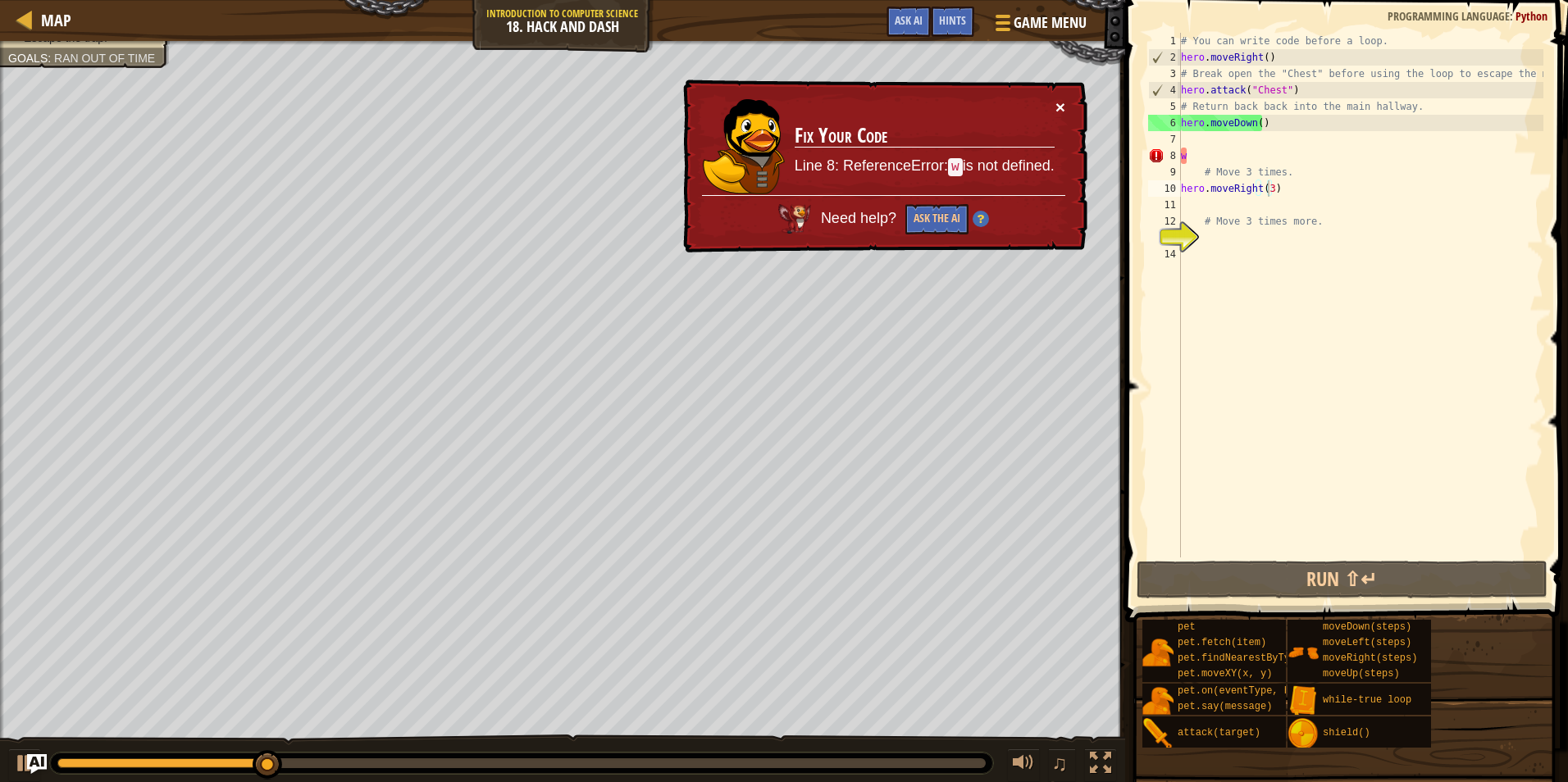
drag, startPoint x: 1057, startPoint y: 108, endPoint x: 0, endPoint y: 6, distance: 1061.9
click at [1045, 107] on div "× Fix Your Code Line 8: ReferenceError: w is not defined. Need help? Ask the AI" at bounding box center [884, 165] width 408 height 175
click at [95, 52] on div "Escape the trap. Goals : Ran out of time" at bounding box center [85, 60] width 154 height 16
click at [1057, 97] on div "× Fix Your Code Line 8: ReferenceError: w is not defined. Need help? Ask the AI" at bounding box center [884, 166] width 408 height 174
click at [1061, 107] on button "×" at bounding box center [1061, 108] width 10 height 17
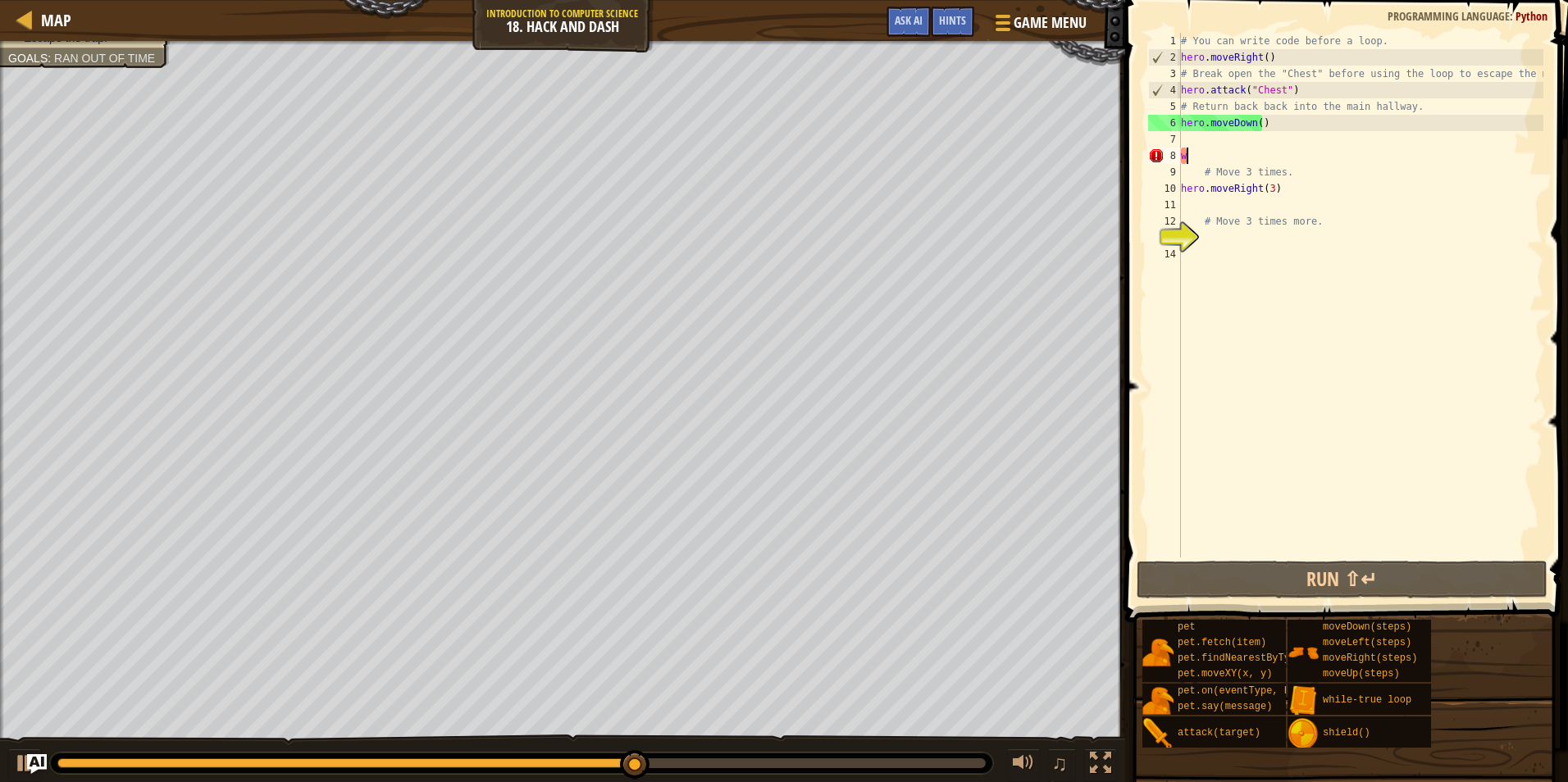
click at [1203, 154] on div "# You can write code before a loop. hero . moveRight ( ) # Break open the "Ches…" at bounding box center [1361, 311] width 366 height 558
type textarea "w"
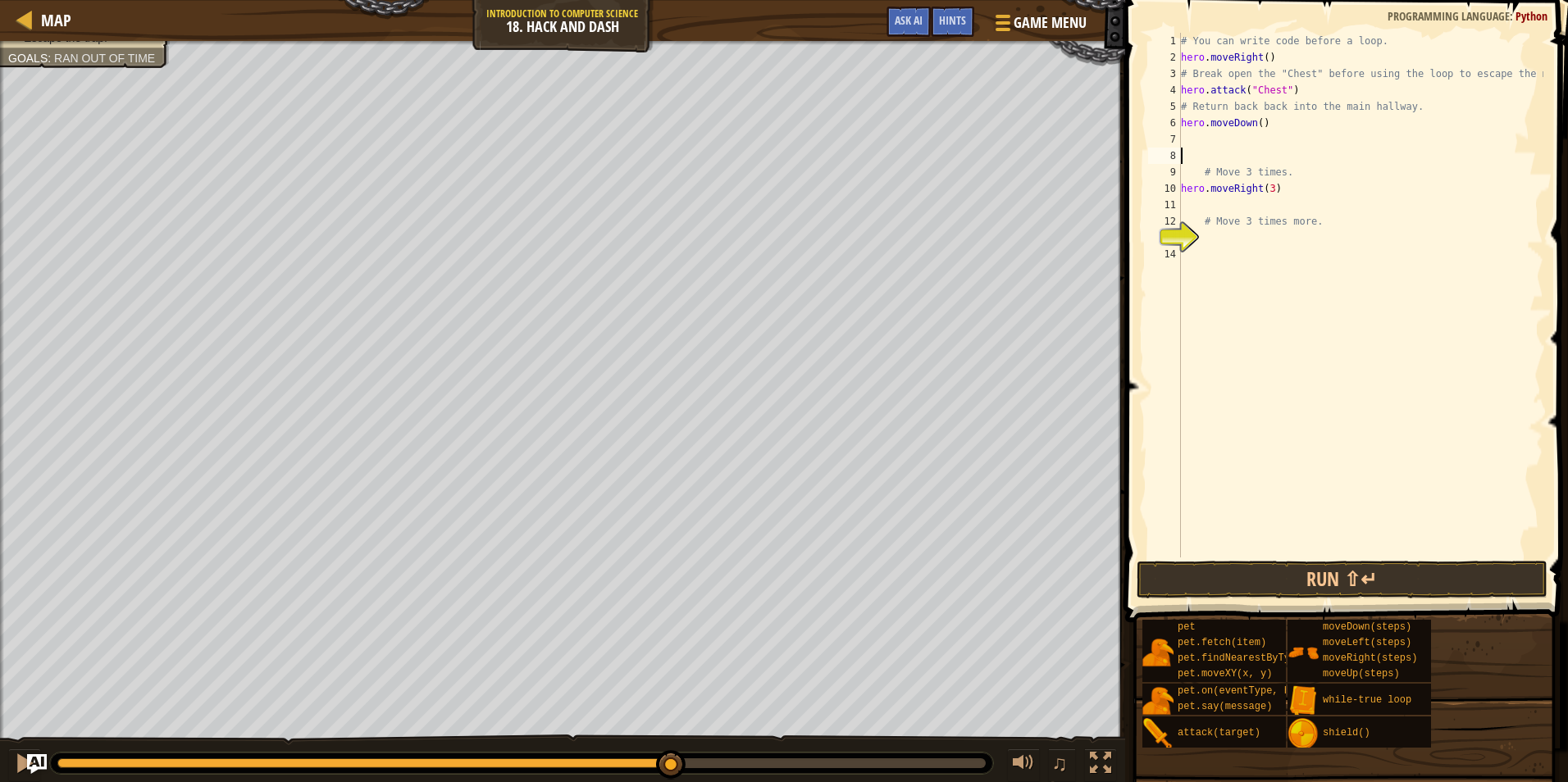
type textarea "w"
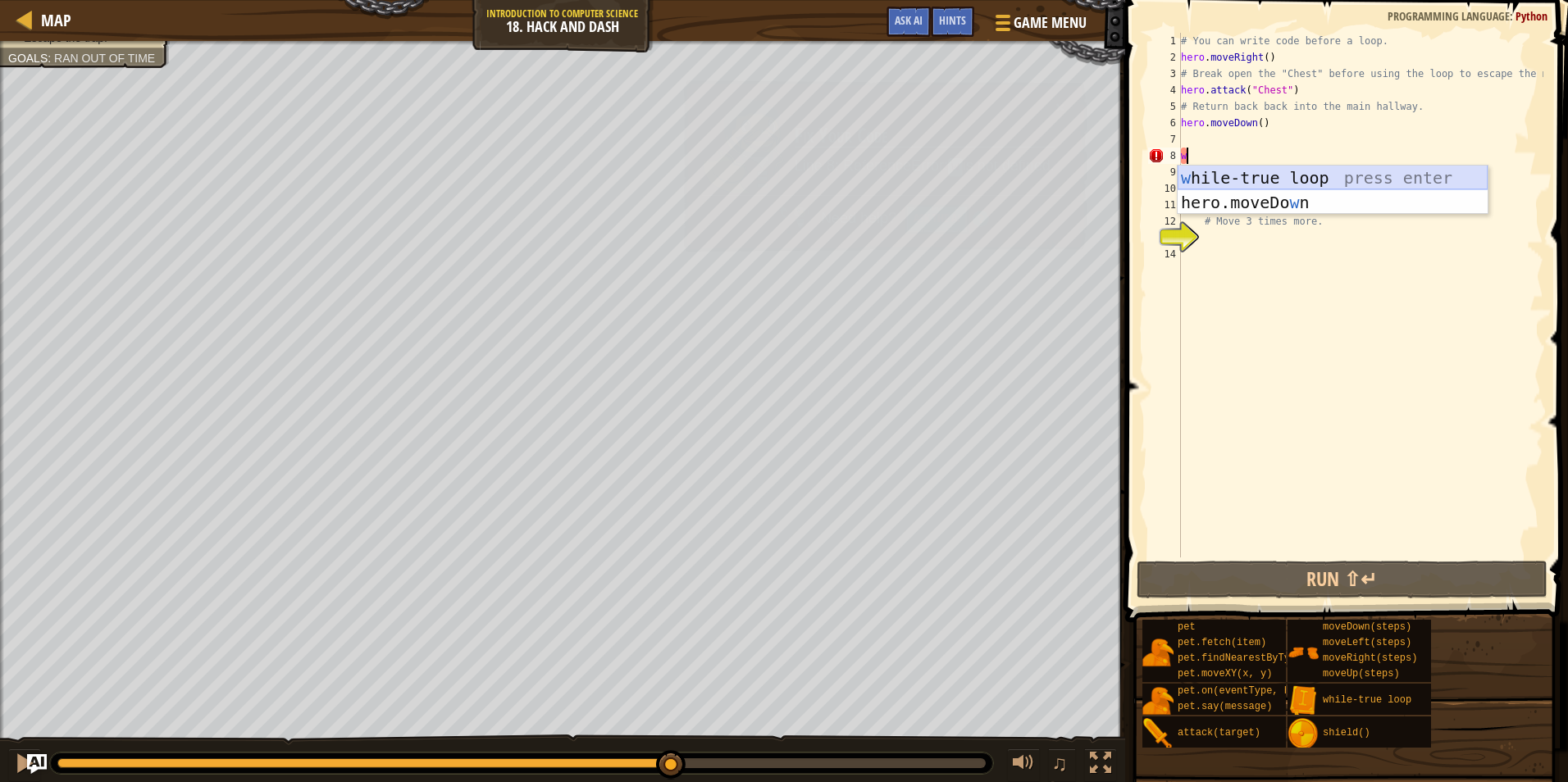
click at [1226, 177] on div "w hile-true loop press enter hero.moveDo w n press enter" at bounding box center [1333, 214] width 310 height 99
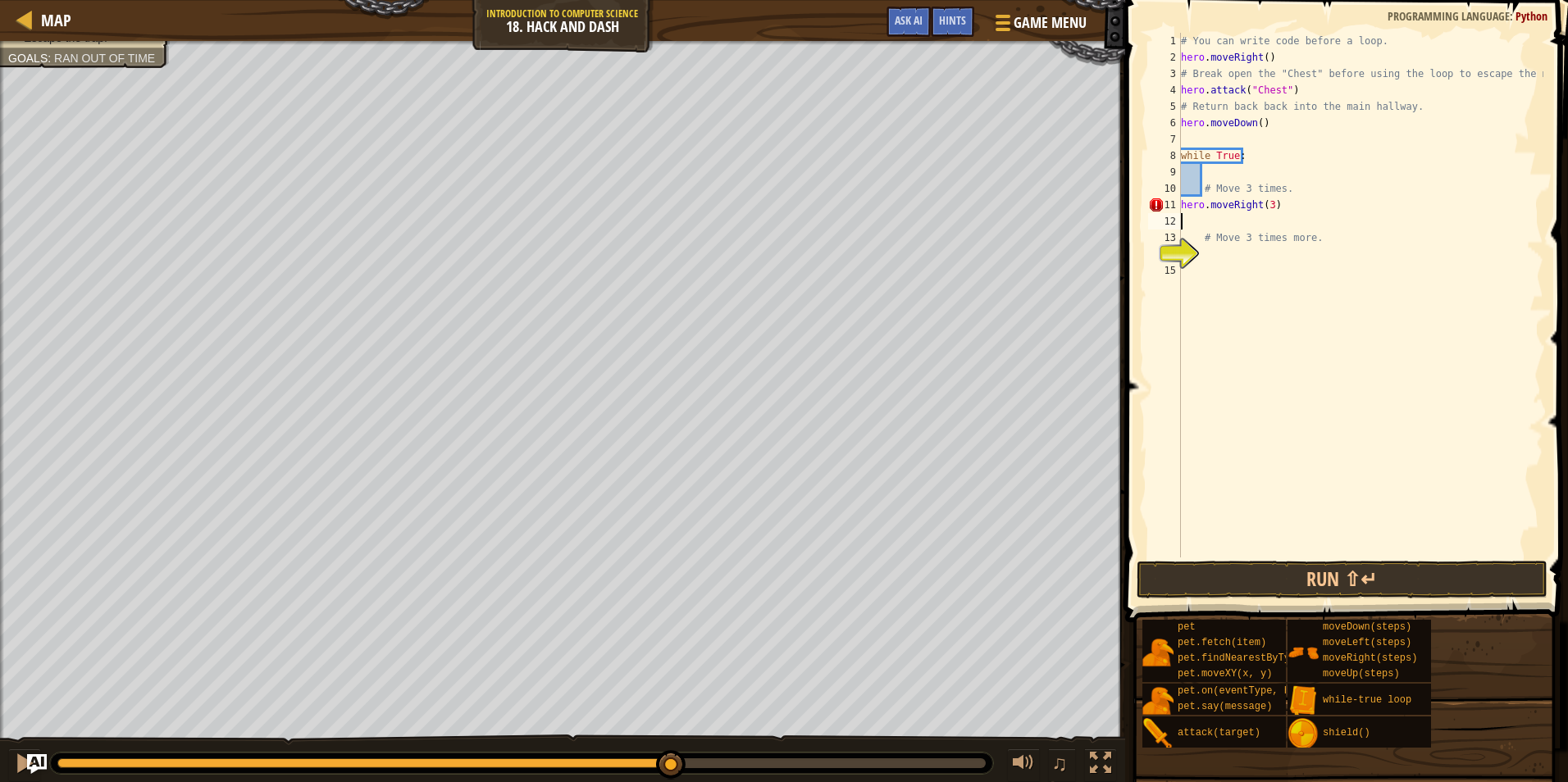
click at [1230, 218] on div "# You can write code before a loop. hero . moveRight ( ) # Break open the "Ches…" at bounding box center [1361, 311] width 366 height 558
click at [1221, 257] on div "# You can write code before a loop. hero . moveRight ( ) # Break open the "Ches…" at bounding box center [1361, 311] width 366 height 558
type textarea "h"
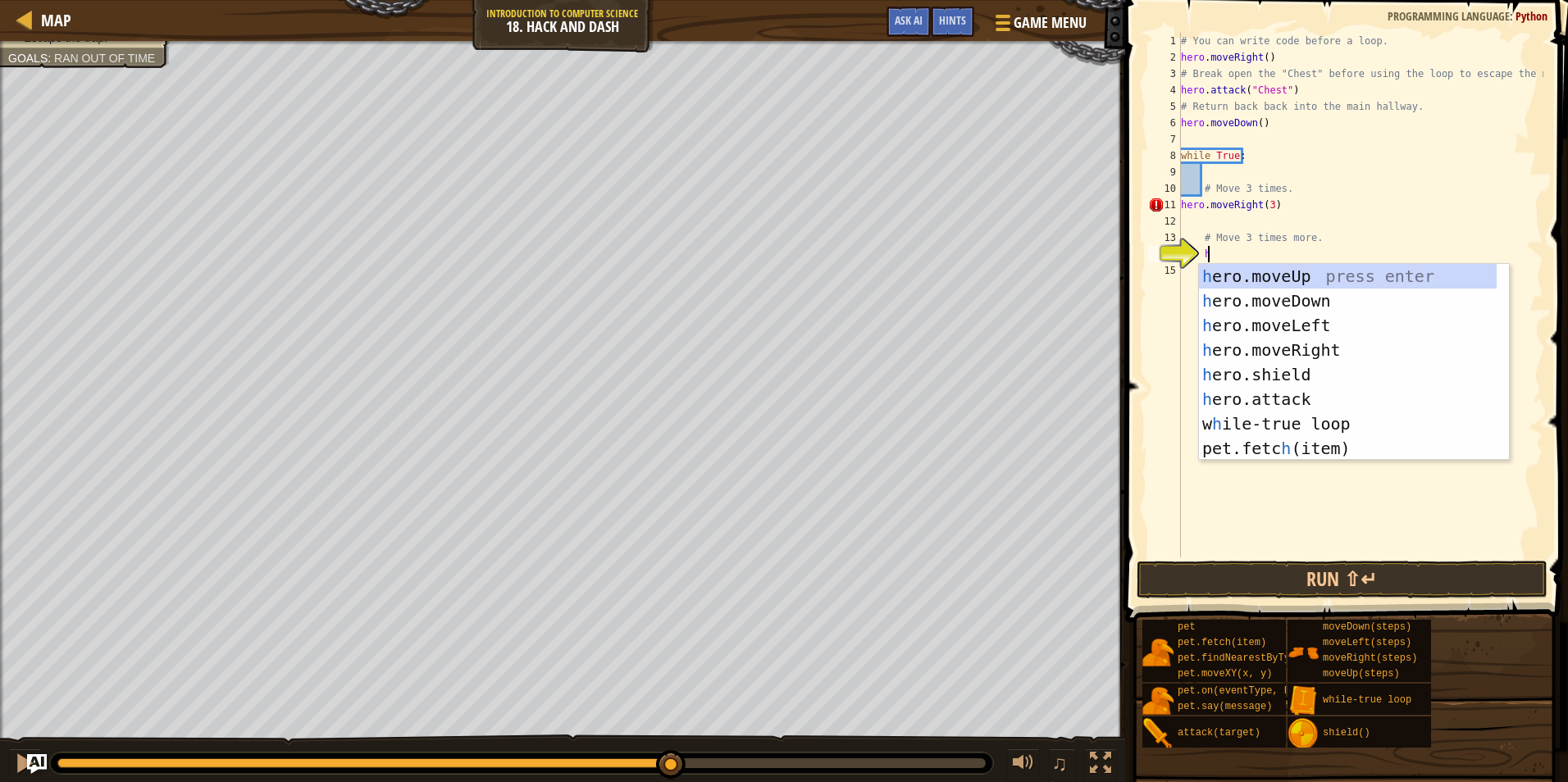
scroll to position [8, 1]
click at [1257, 295] on div "h ero.moveUp press enter h ero.moveDown press enter h ero.moveLeft press enter …" at bounding box center [1354, 387] width 310 height 246
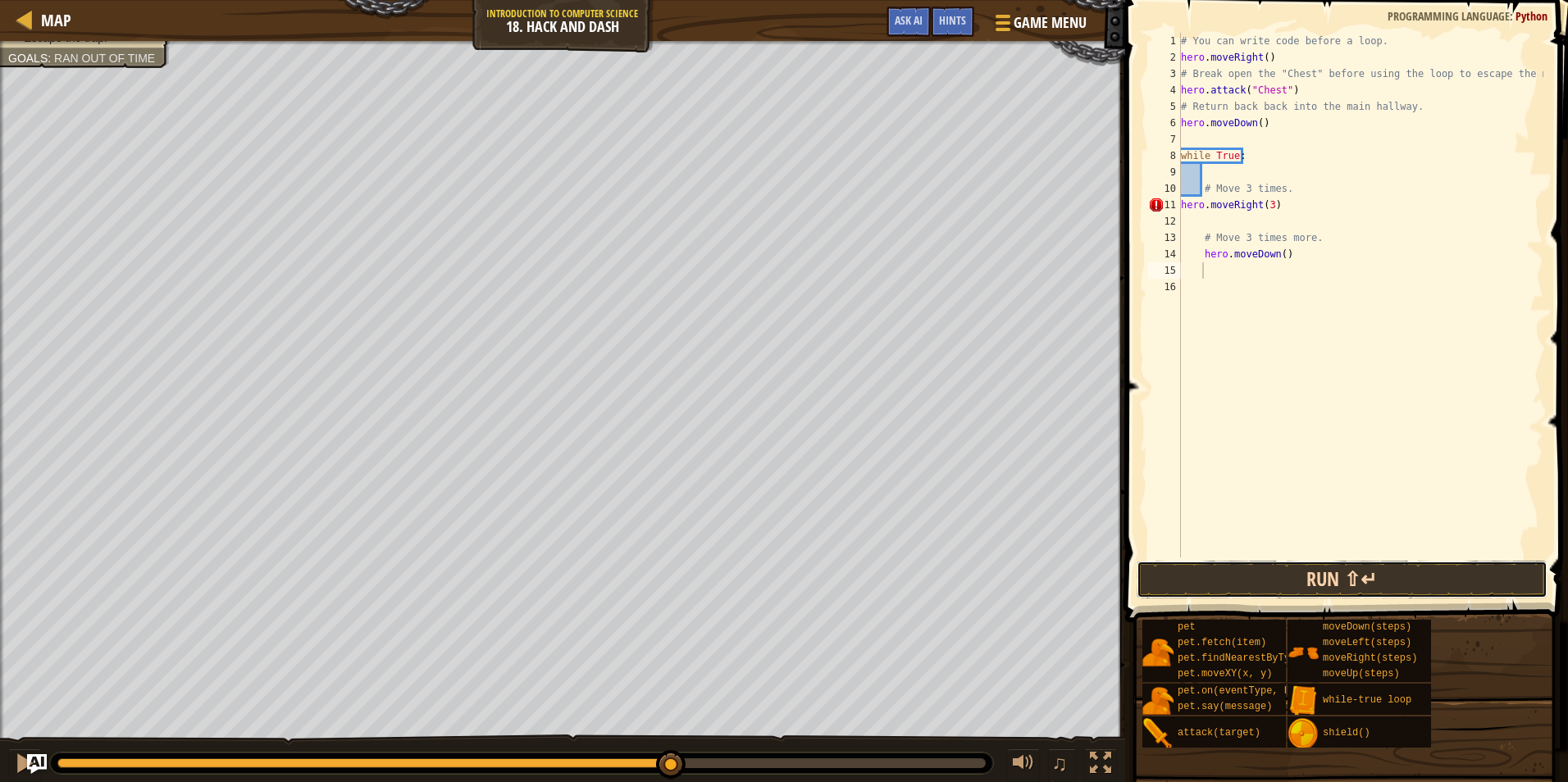
click at [1269, 573] on button "Run ⇧↵" at bounding box center [1342, 580] width 411 height 38
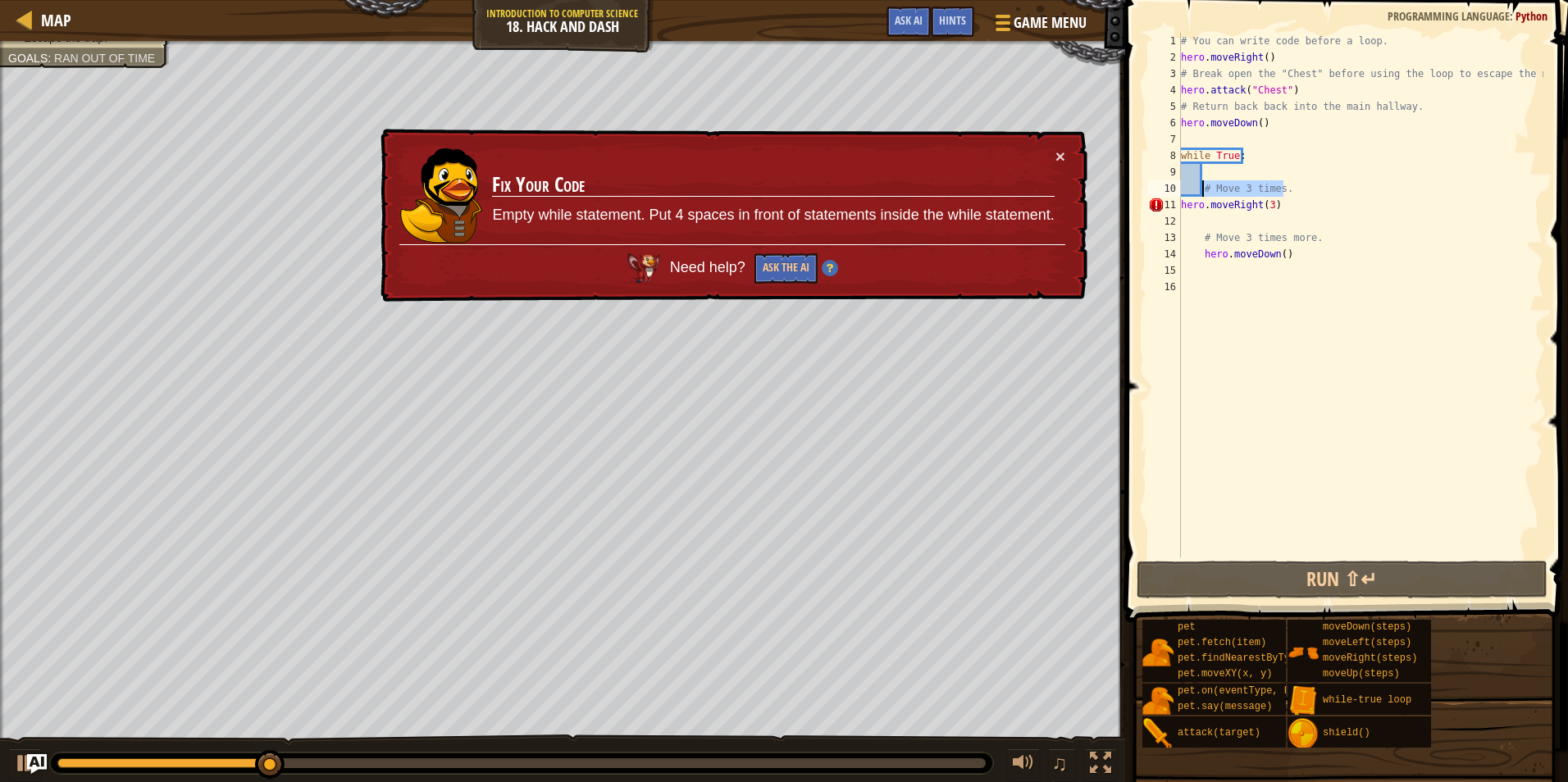
drag, startPoint x: 1284, startPoint y: 190, endPoint x: 1204, endPoint y: 191, distance: 80.0
click at [1204, 191] on div "# You can write code before a loop. hero . moveRight ( ) # Break open the "Ches…" at bounding box center [1361, 311] width 366 height 558
type textarea "# Move 3 times."
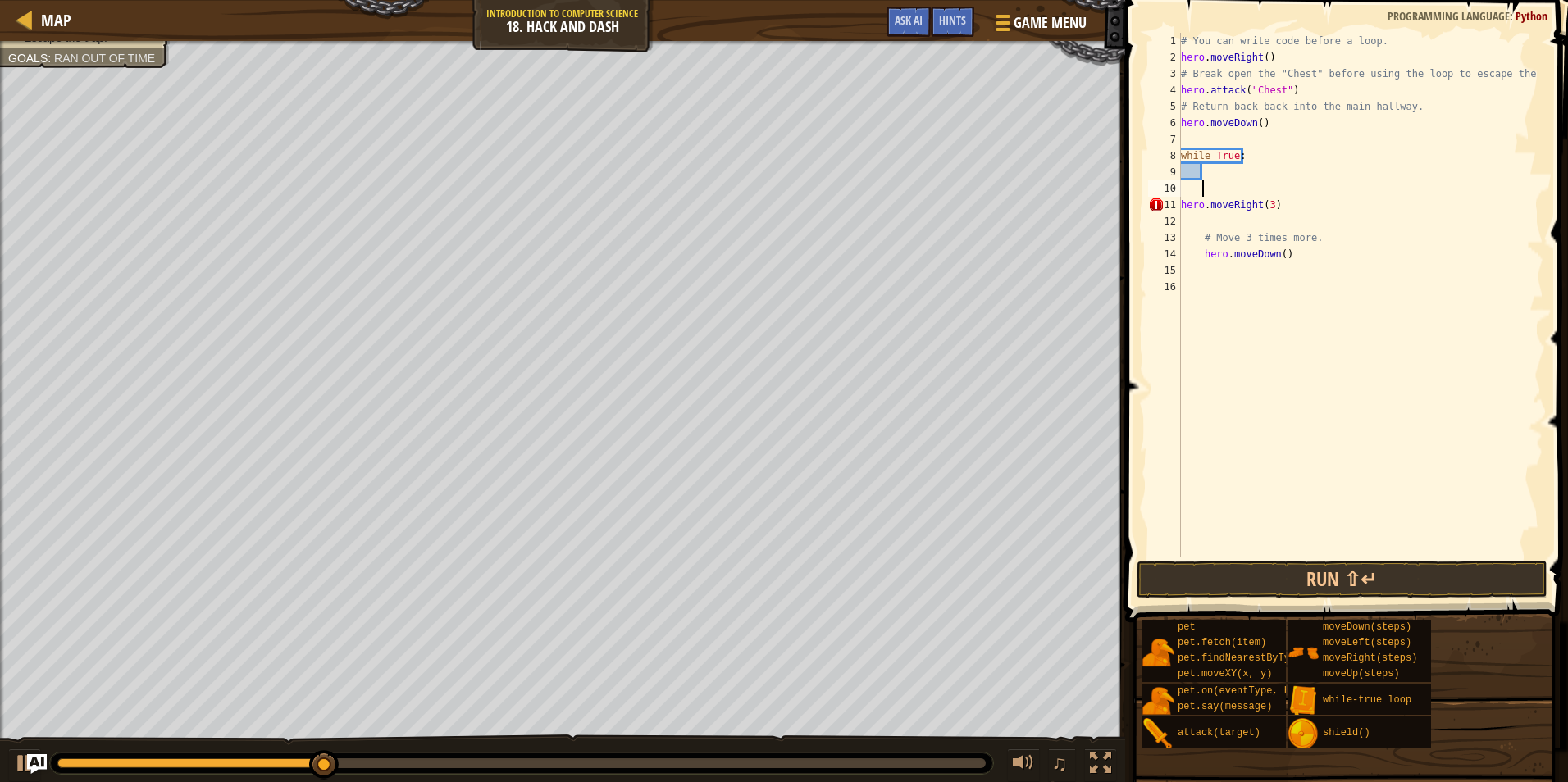
scroll to position [8, 0]
type textarea "w"
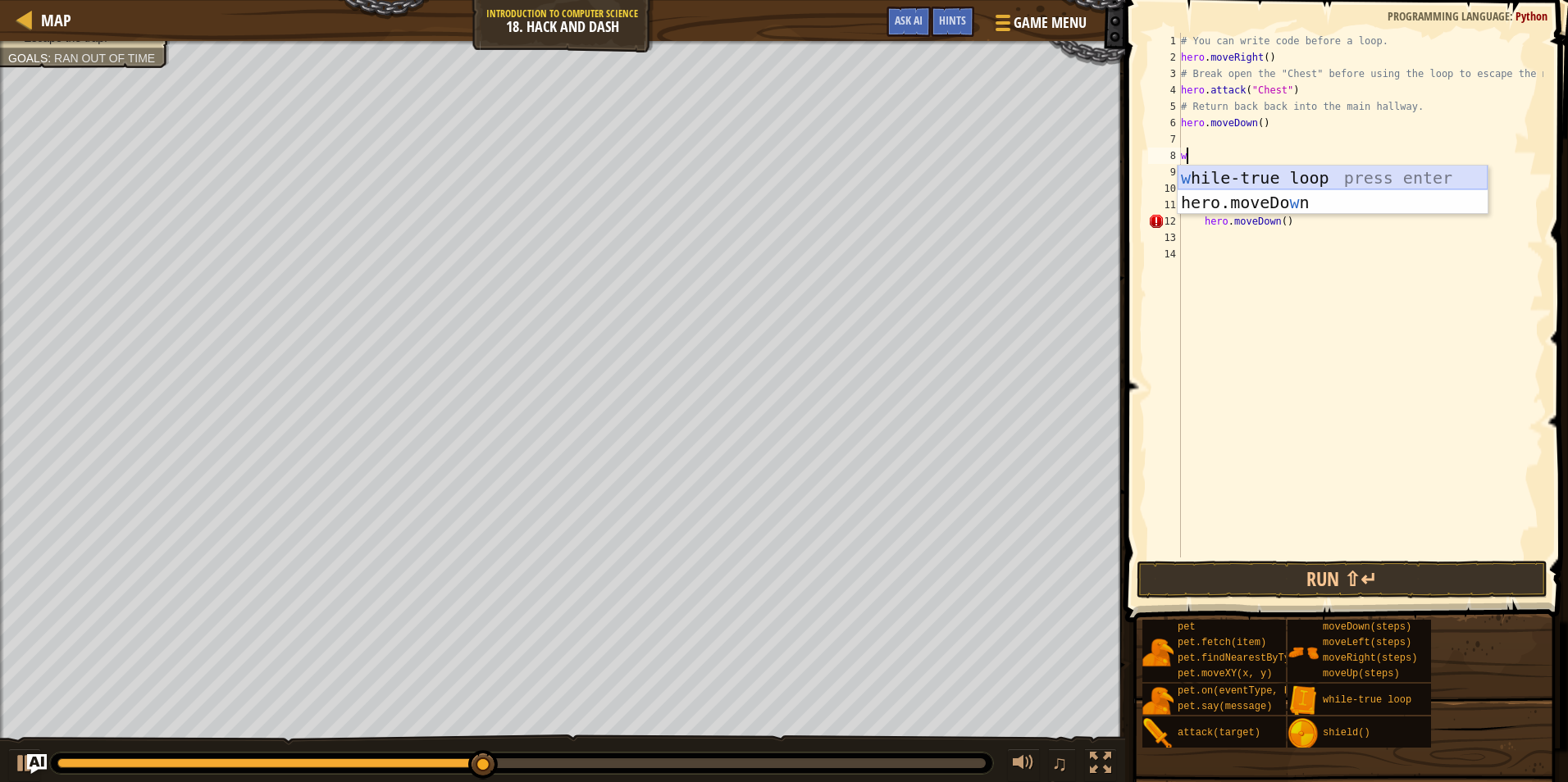
click at [1245, 175] on div "w hile-true loop press enter hero.moveDo w n press enter" at bounding box center [1333, 214] width 310 height 99
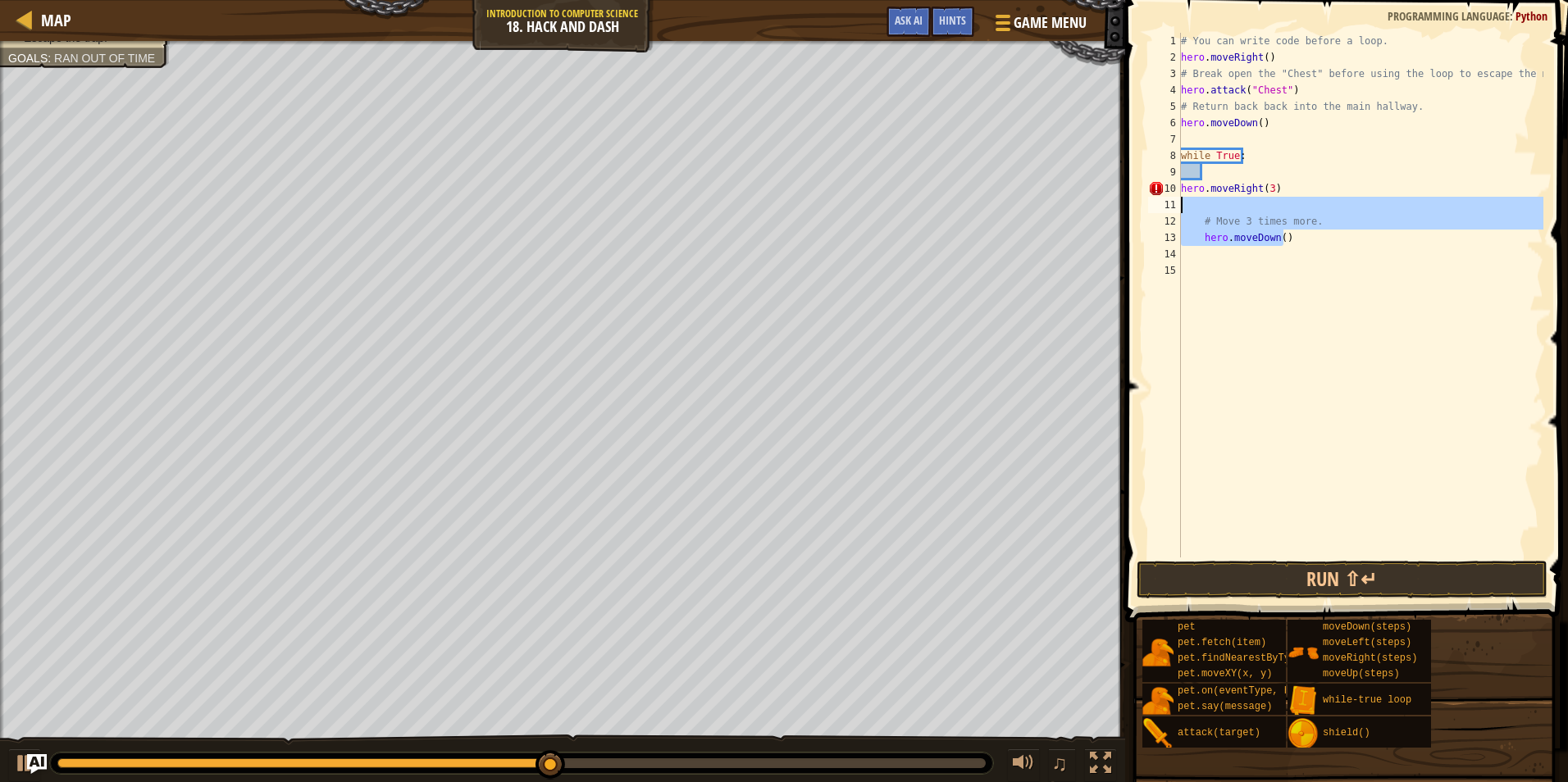
drag, startPoint x: 1259, startPoint y: 238, endPoint x: 1175, endPoint y: 202, distance: 91.4
click at [1175, 202] on div "1 2 3 4 5 6 7 8 9 10 11 12 13 14 15 # You can write code before a loop. hero . …" at bounding box center [1344, 295] width 398 height 525
type textarea "# Move 3 times more."
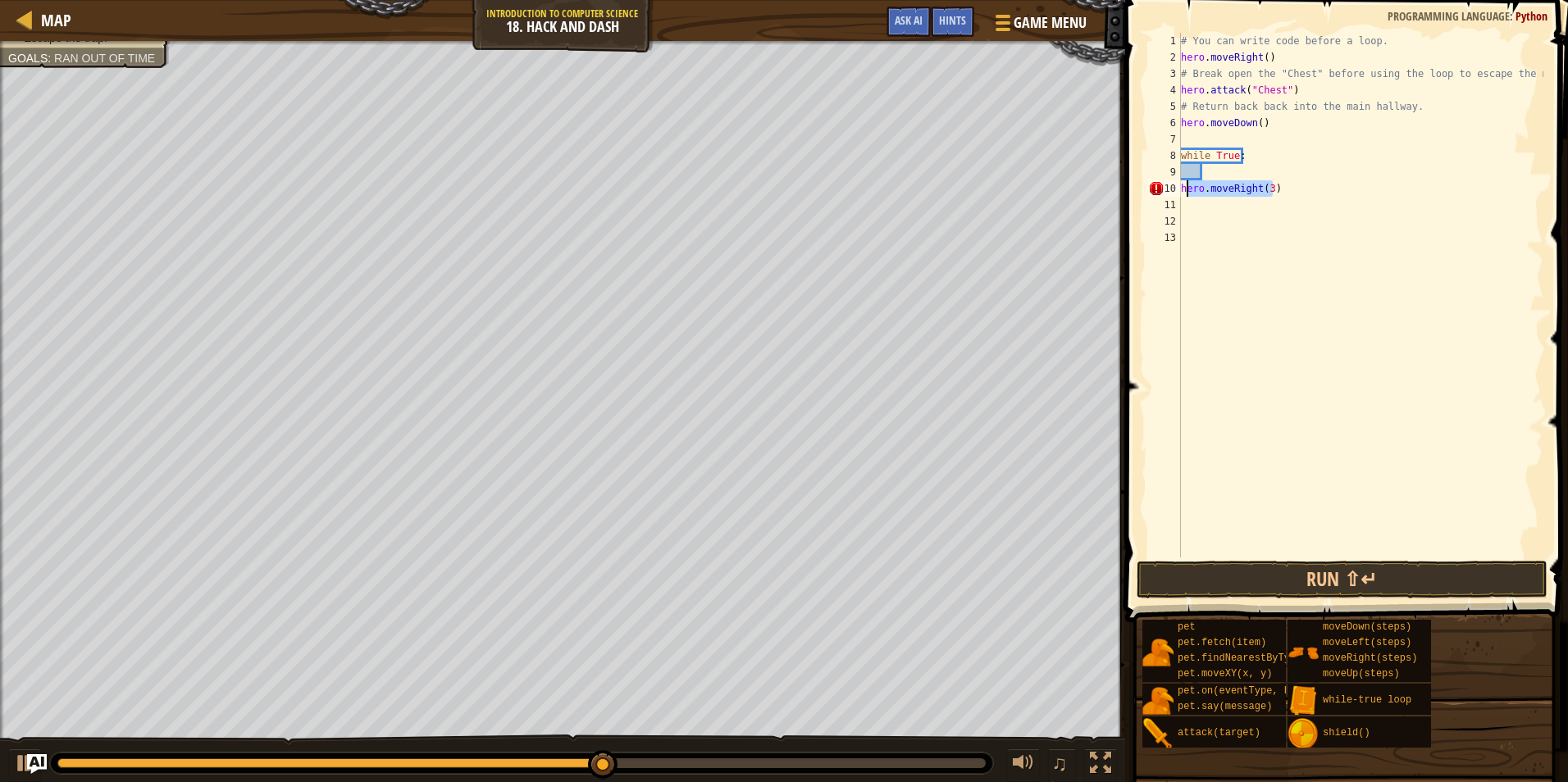
drag, startPoint x: 1281, startPoint y: 186, endPoint x: 1186, endPoint y: 195, distance: 95.4
click at [1186, 195] on div "# You can write code before a loop. hero . moveRight ( ) # Break open the "Ches…" at bounding box center [1361, 311] width 366 height 558
type textarea "h"
click at [1215, 165] on div "# You can write code before a loop. hero . moveRight ( ) # Break open the "Ches…" at bounding box center [1361, 311] width 366 height 558
type textarea "h"
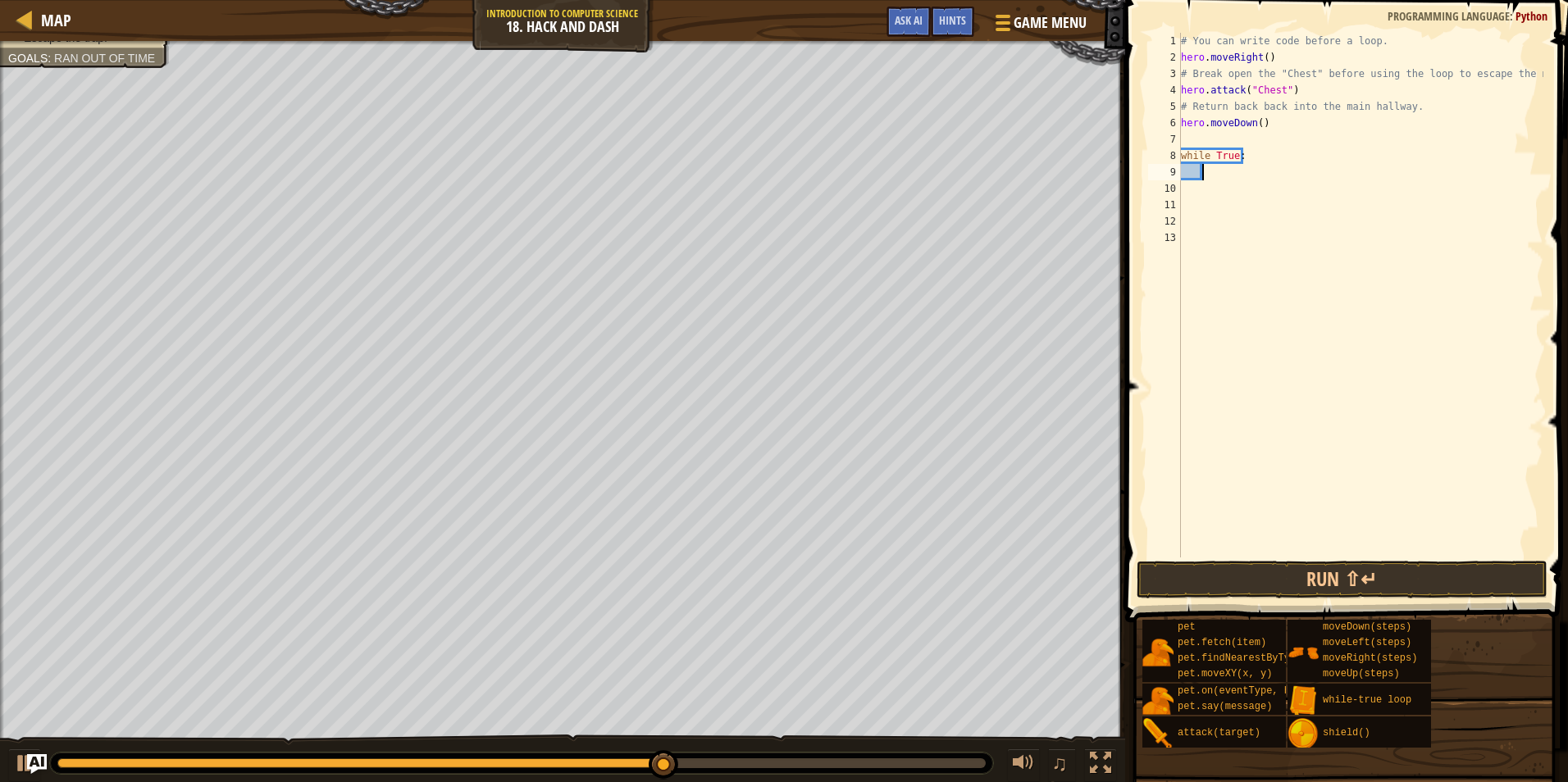
scroll to position [8, 1]
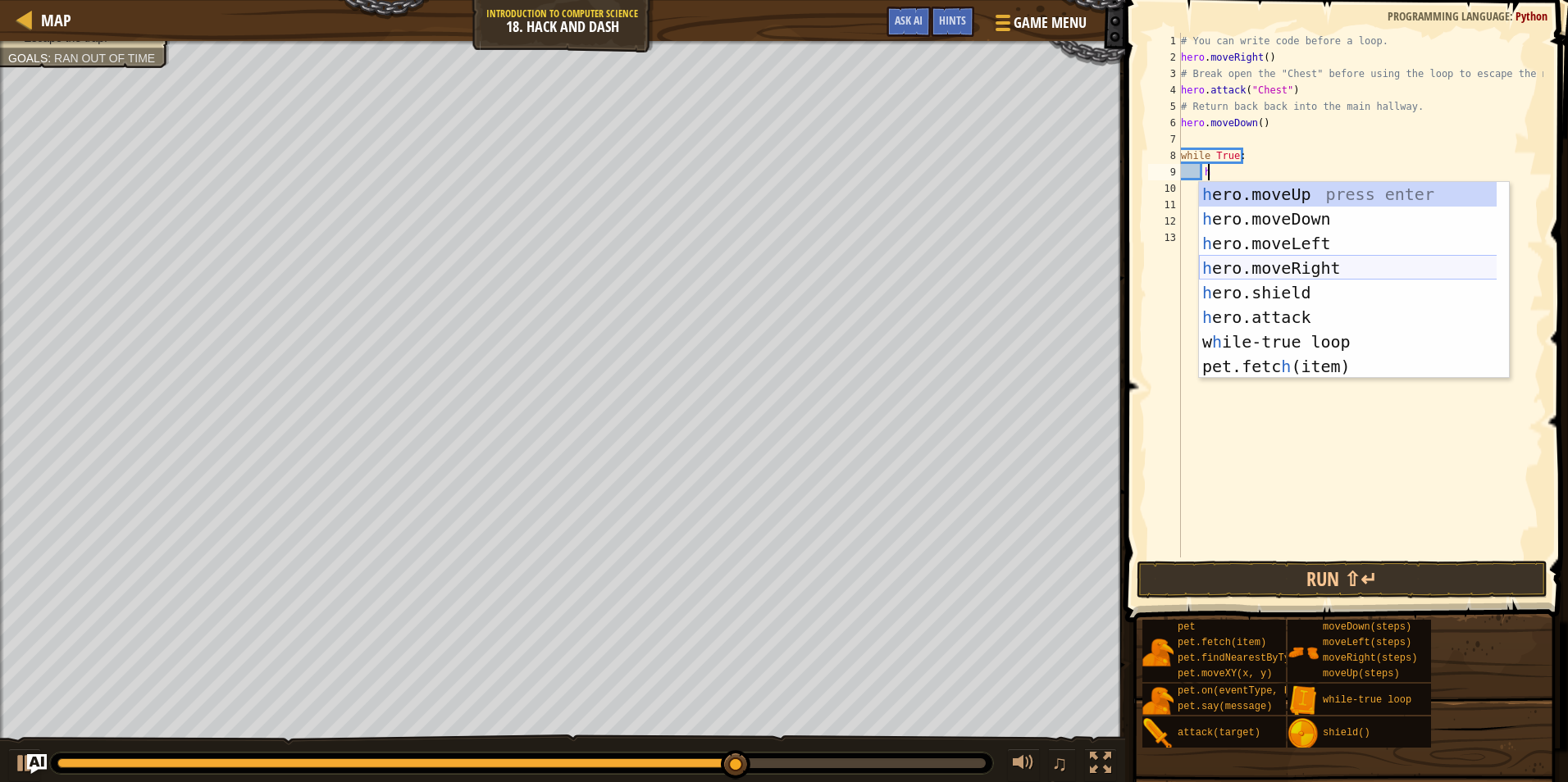
click at [1249, 266] on div "h ero.moveUp press enter h ero.moveDown press enter h ero.moveLeft press enter …" at bounding box center [1354, 305] width 310 height 246
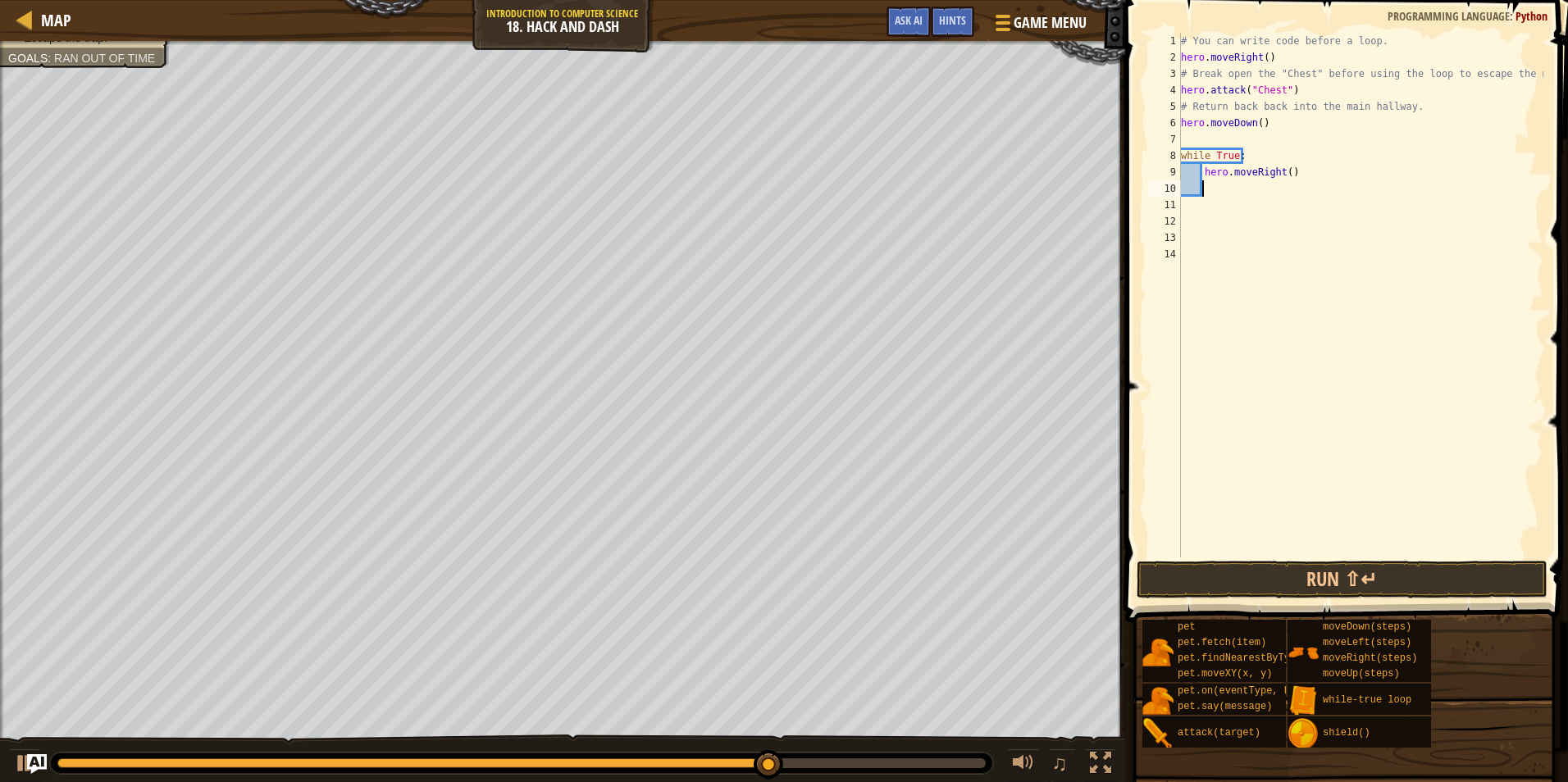
click at [1284, 170] on div "# You can write code before a loop. hero . moveRight ( ) # Break open the "Ches…" at bounding box center [1361, 311] width 366 height 558
type textarea "hero.moveRight(3)"
click at [1222, 184] on div "# You can write code before a loop. hero . moveRight ( ) # Break open the "Ches…" at bounding box center [1361, 311] width 366 height 558
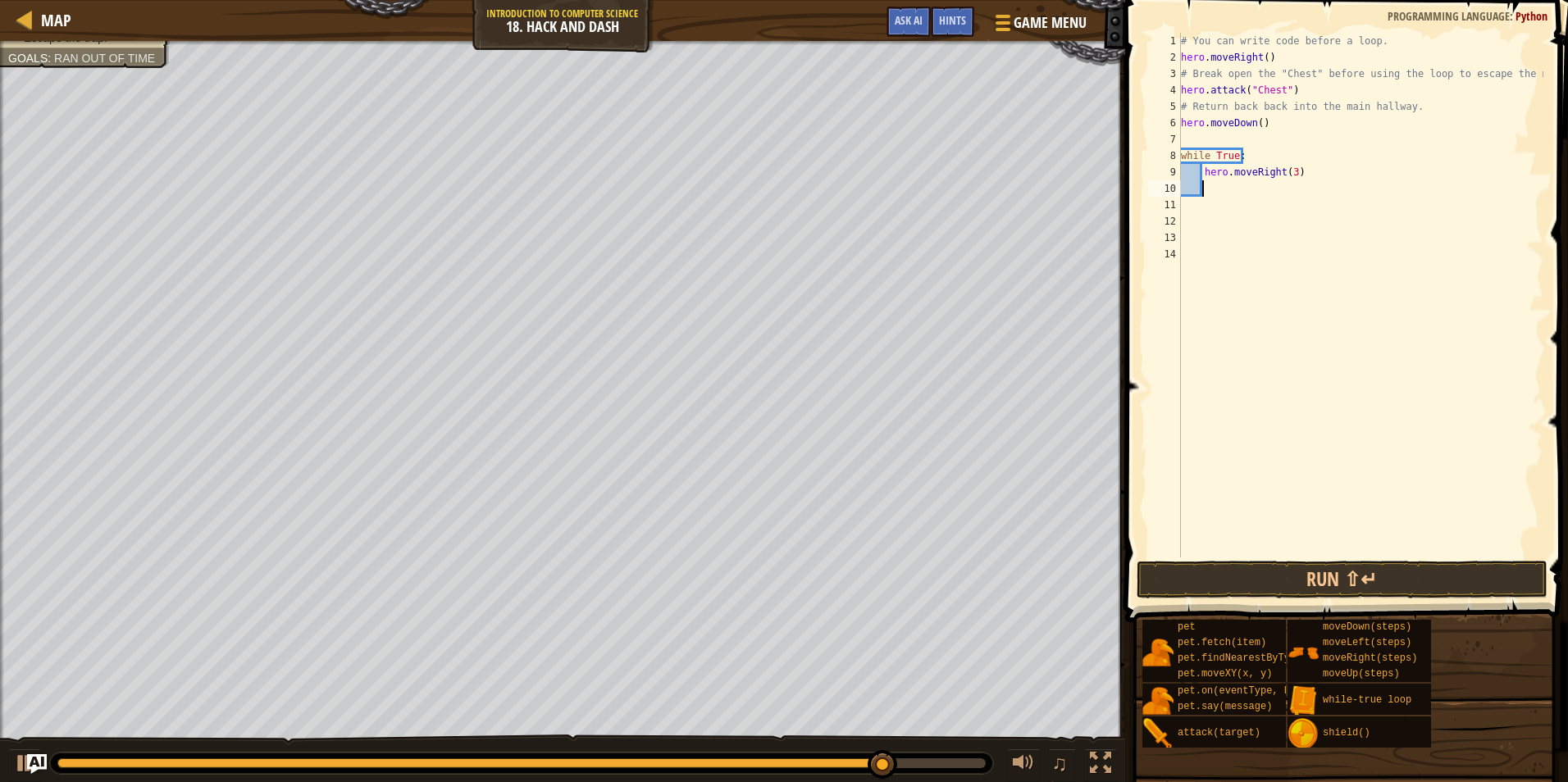
type textarea "h"
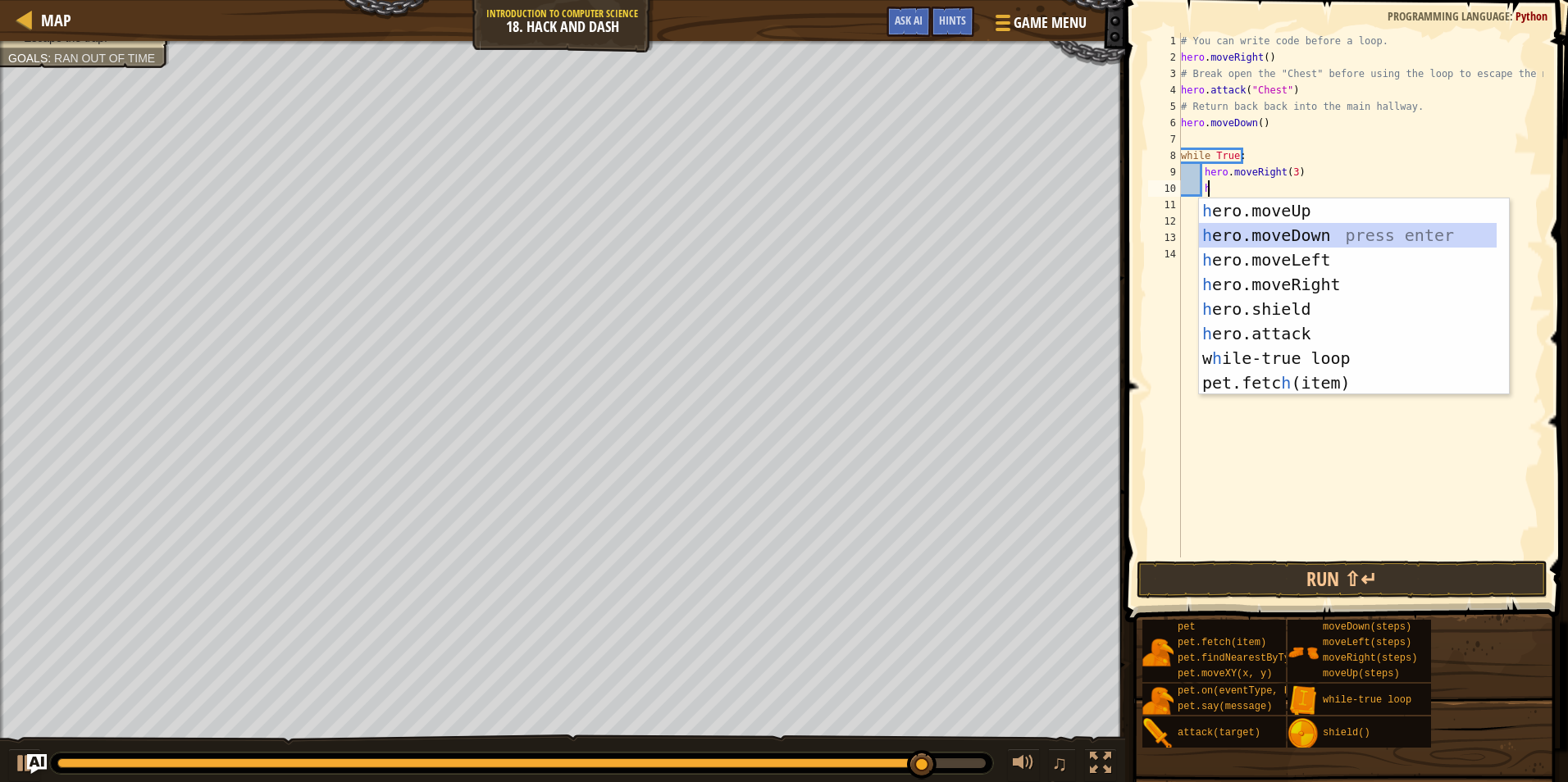
click at [1267, 230] on div "h ero.moveUp press enter h ero.moveDown press enter h ero.moveLeft press enter …" at bounding box center [1348, 321] width 298 height 246
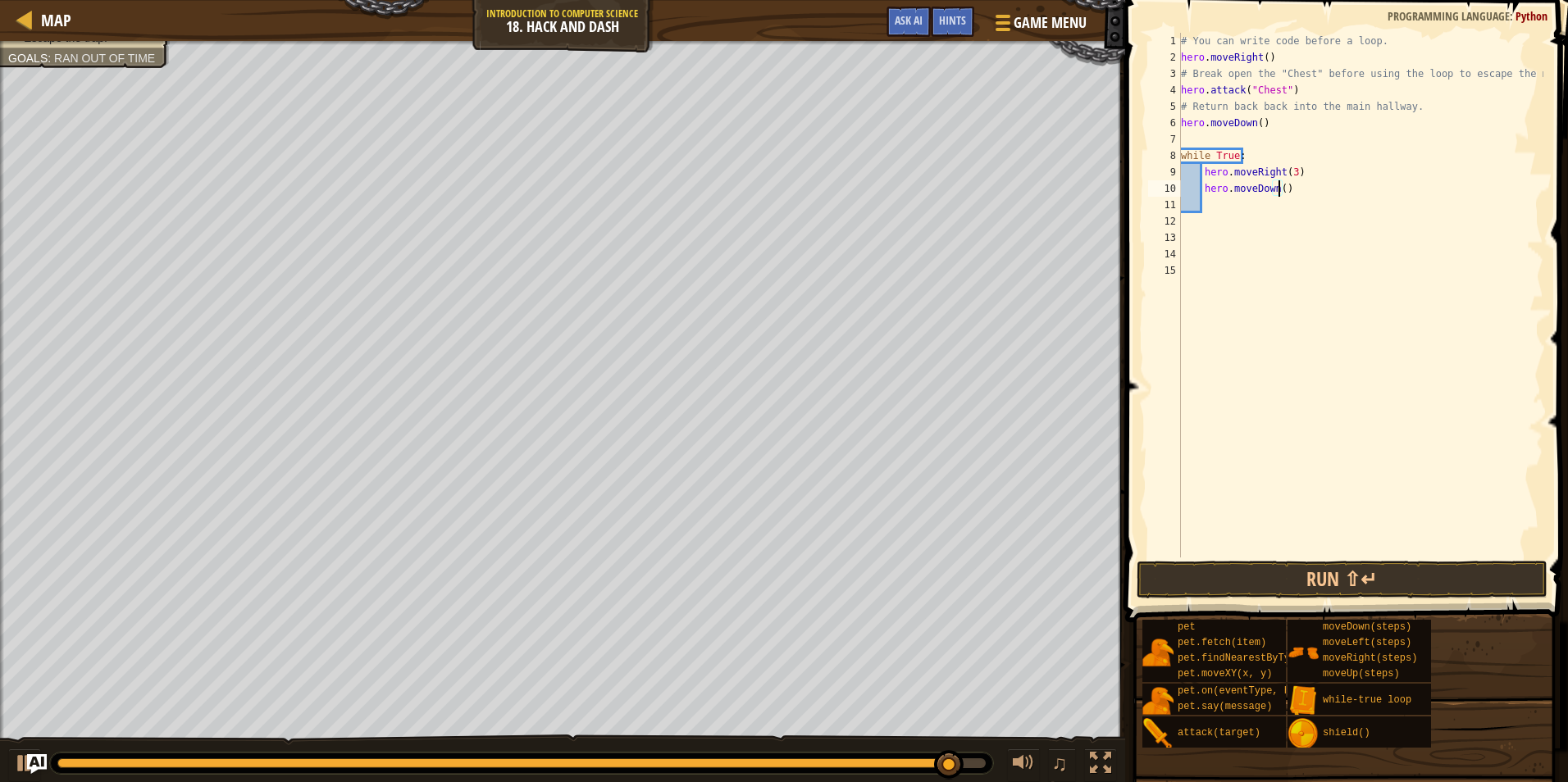
click at [1278, 187] on div "# You can write code before a loop. hero . moveRight ( ) # Break open the "Ches…" at bounding box center [1361, 311] width 366 height 558
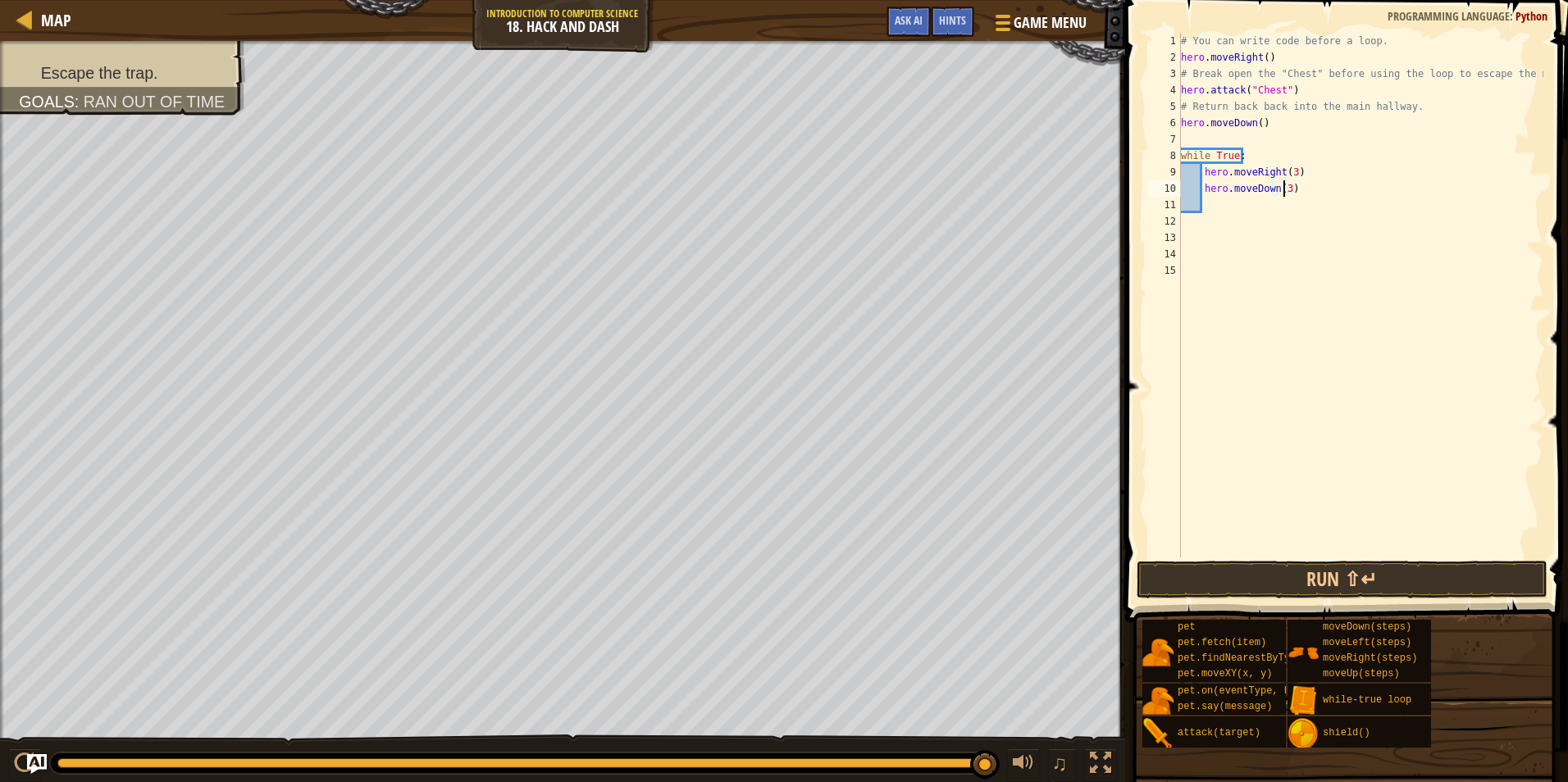
scroll to position [8, 8]
type textarea "hero.moveDown(3)"
click at [1202, 575] on button "Run ⇧↵" at bounding box center [1342, 580] width 411 height 38
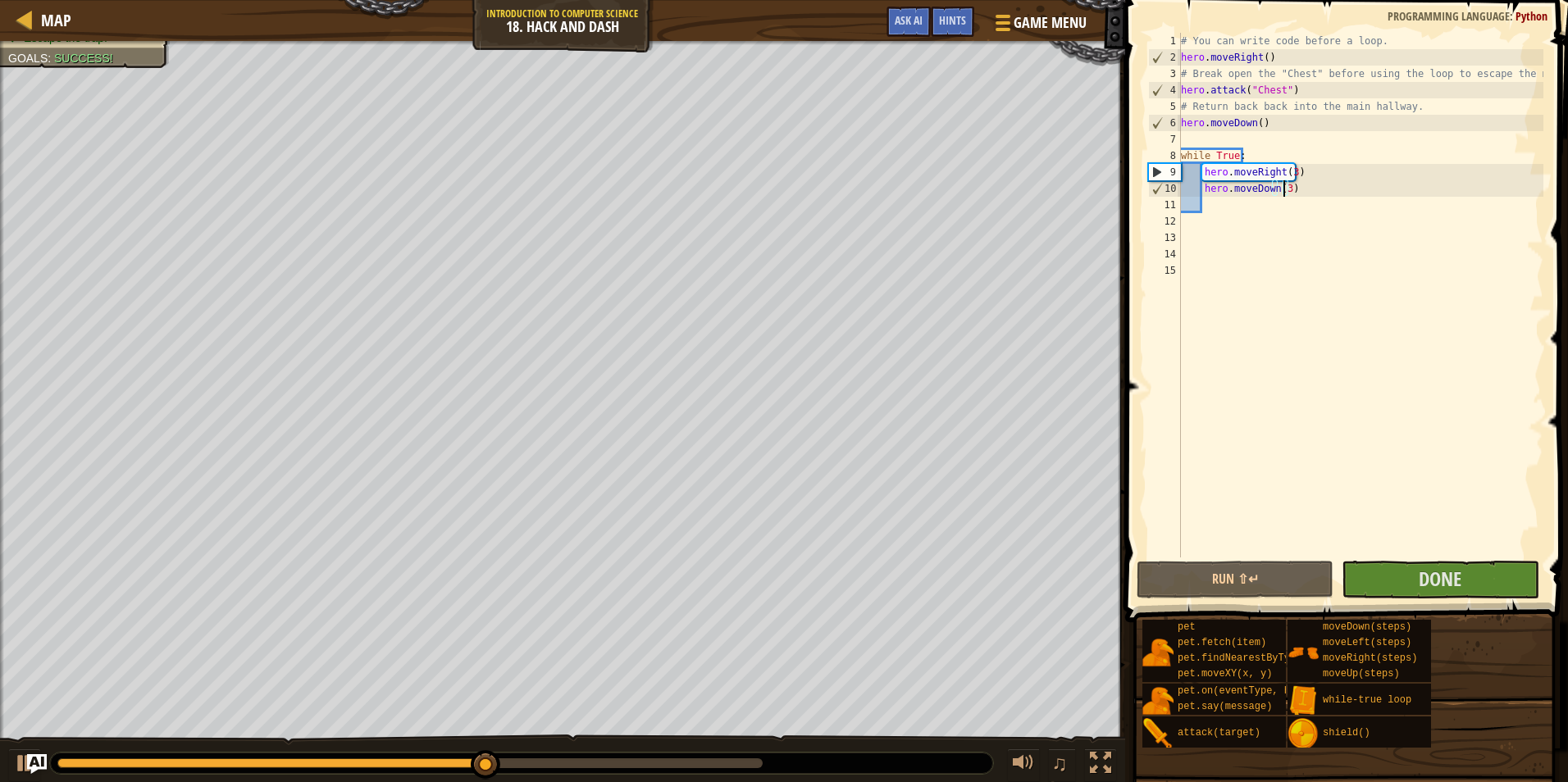
click at [18, 0] on html "Map Introduction to Computer Science 18. Hack and Dash Game Menu Done Hints Ask…" at bounding box center [784, 0] width 1568 height 0
click at [1480, 580] on button "Done" at bounding box center [1440, 580] width 197 height 38
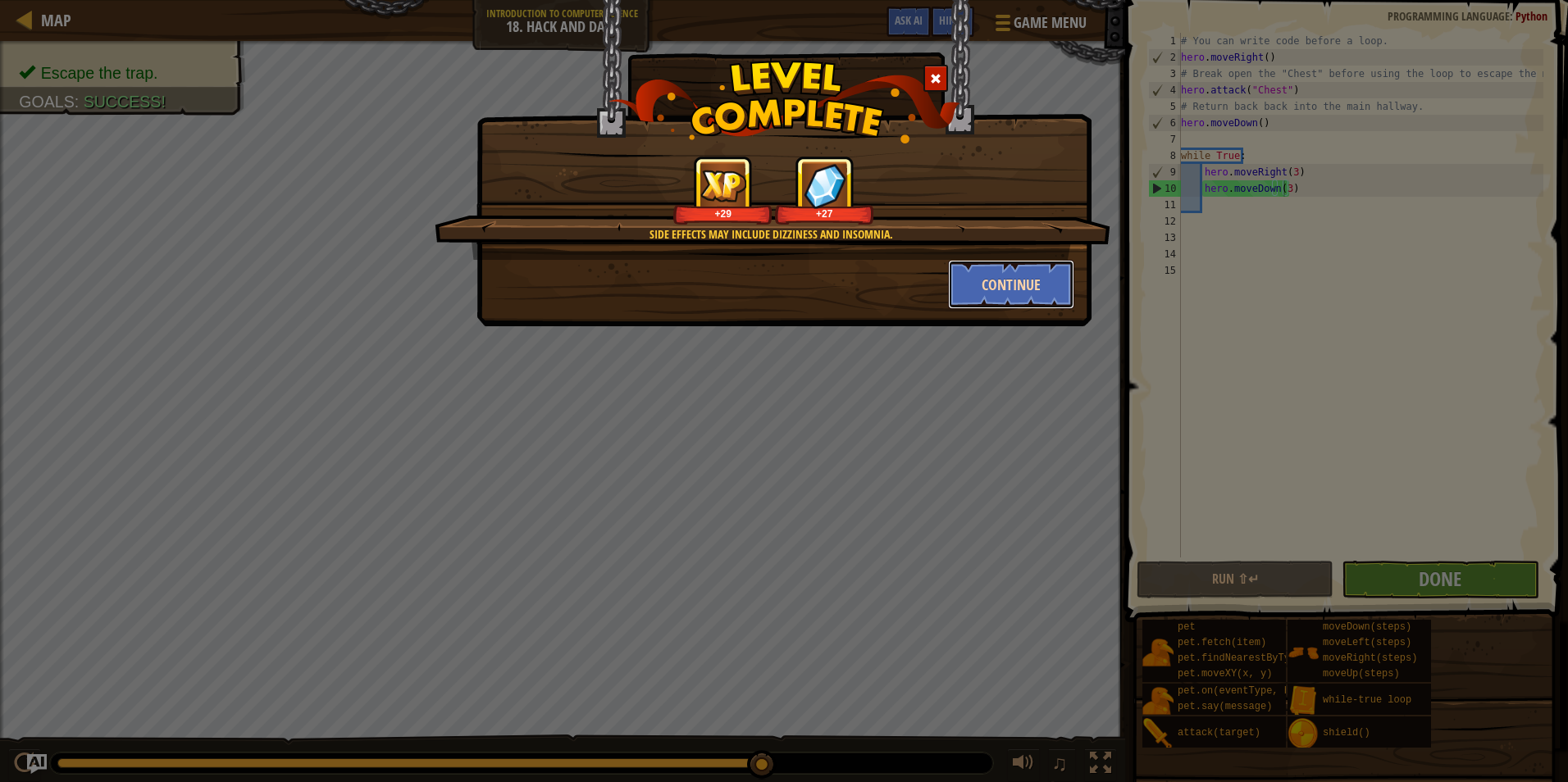
click at [1003, 283] on button "Continue" at bounding box center [1012, 284] width 127 height 49
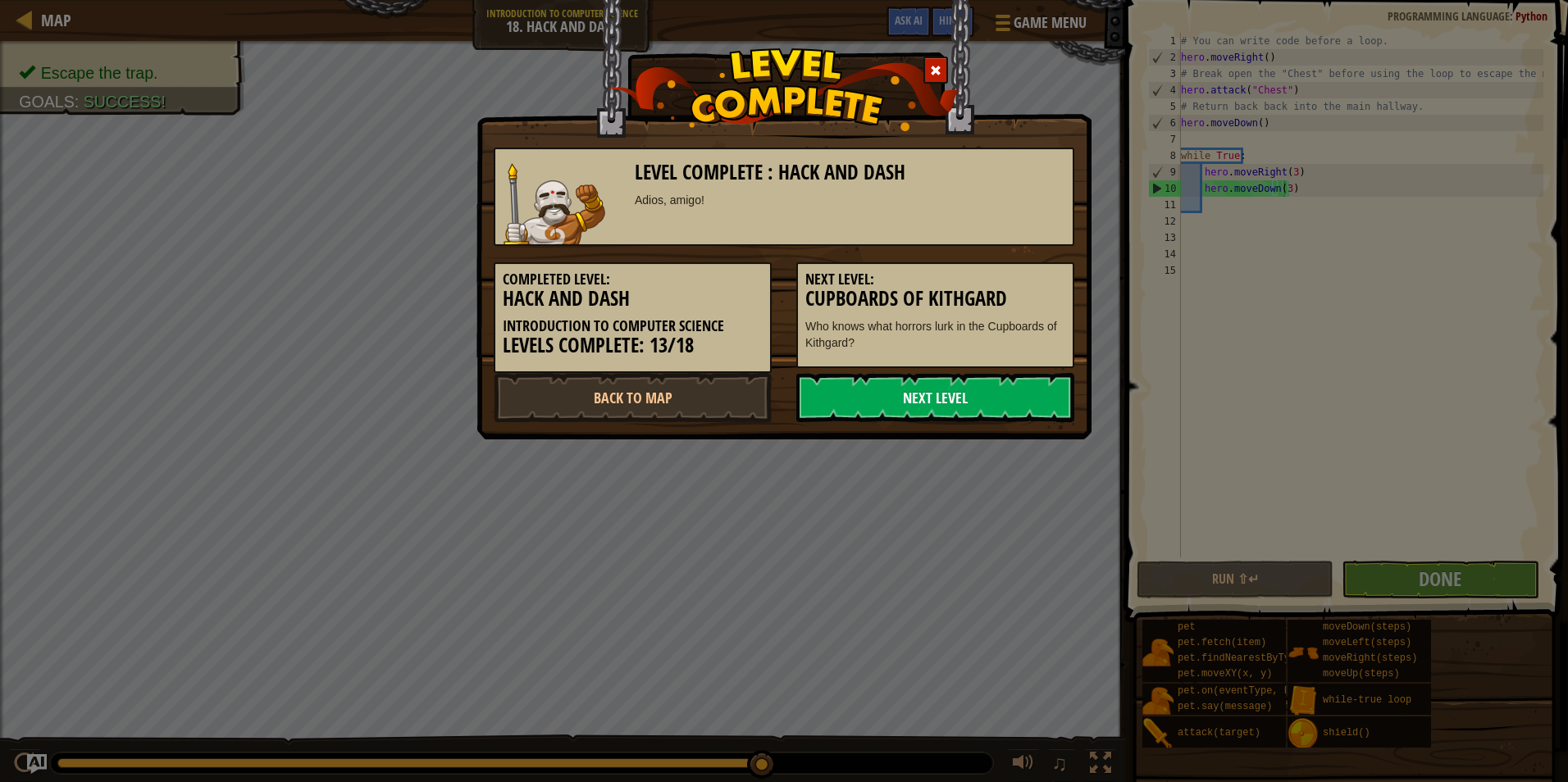
click at [1010, 400] on link "Next Level" at bounding box center [936, 397] width 278 height 49
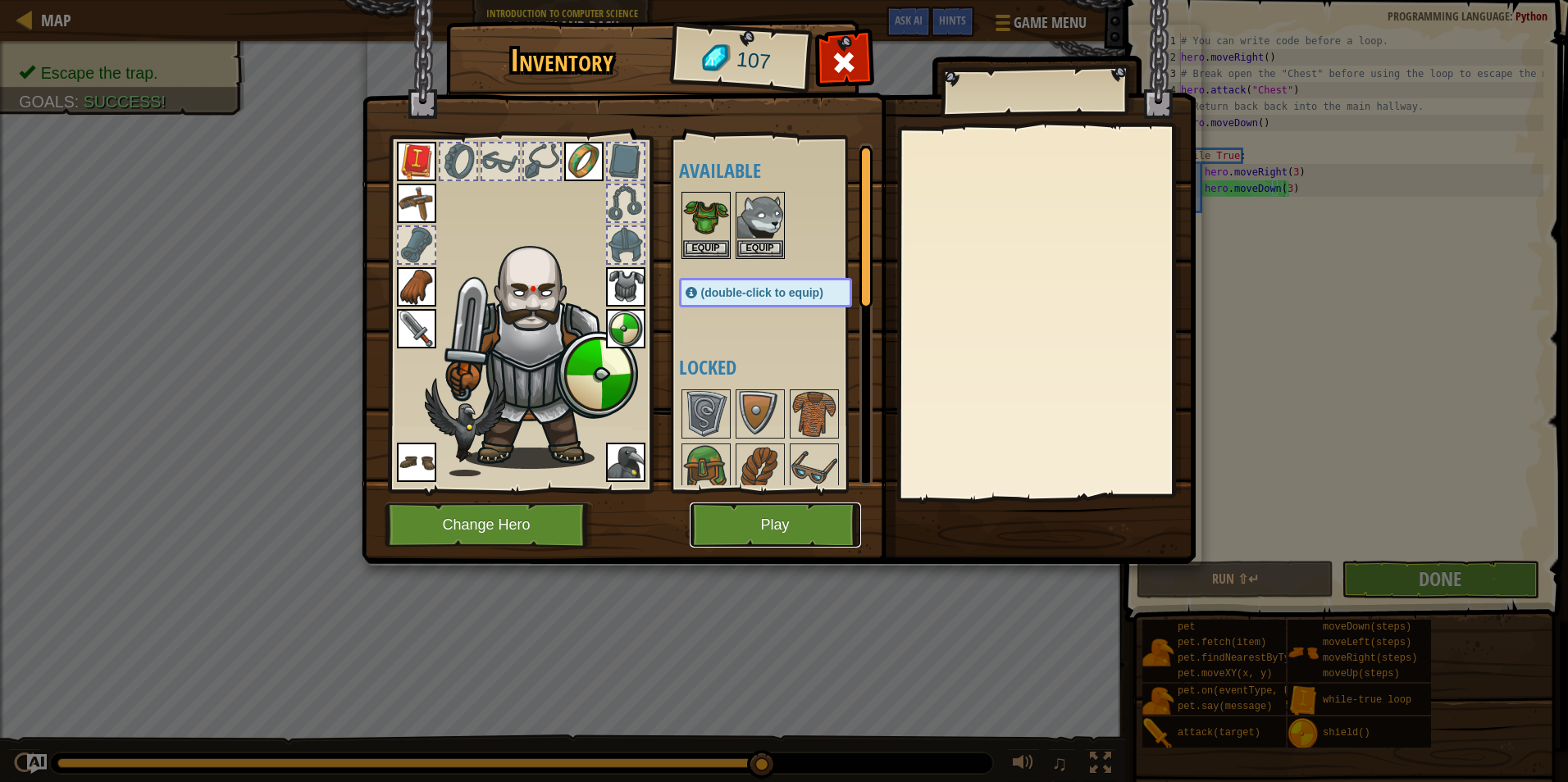
click at [828, 508] on button "Play" at bounding box center [775, 525] width 171 height 45
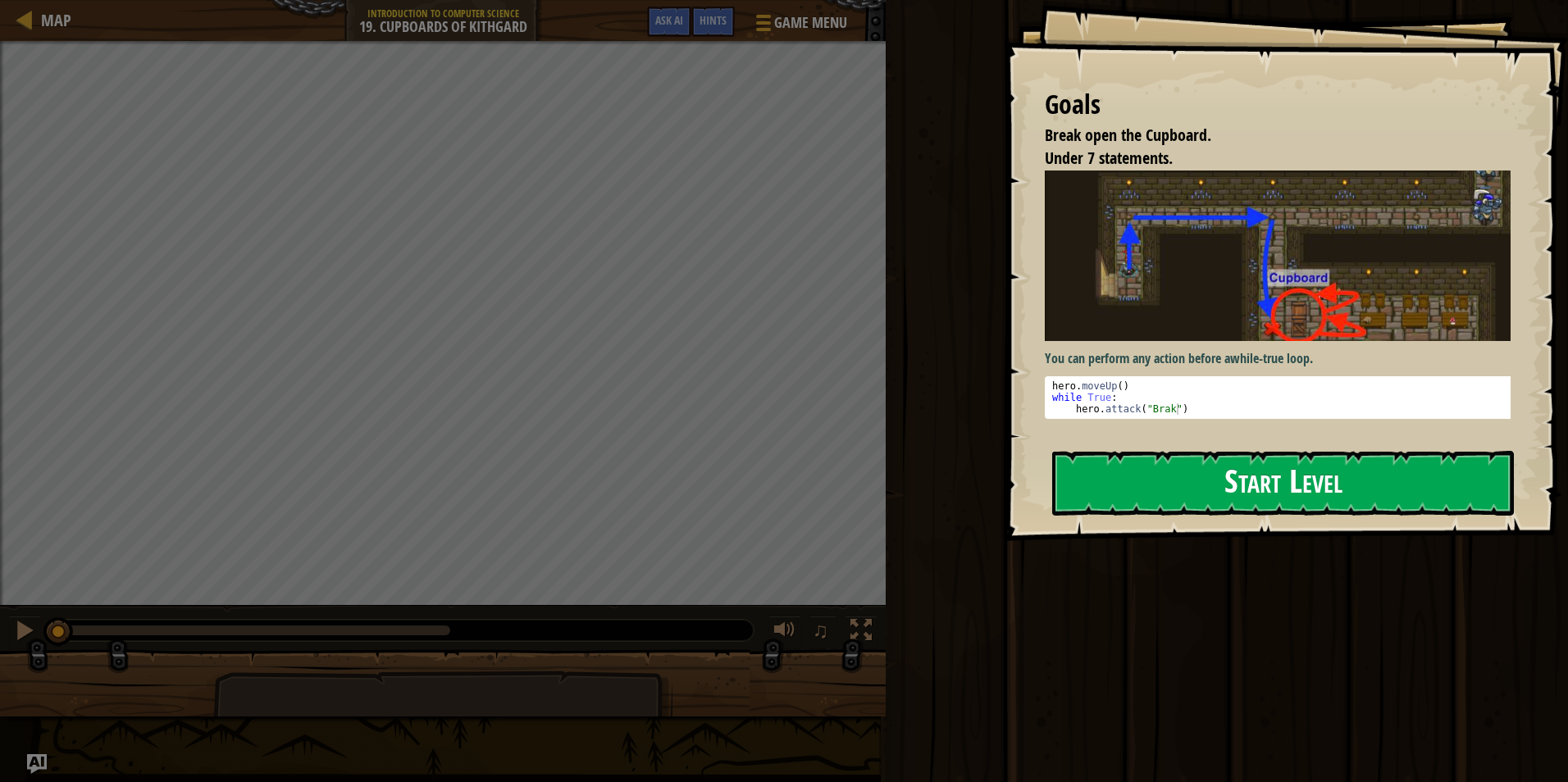
click at [1099, 451] on button "Start Level" at bounding box center [1283, 483] width 462 height 65
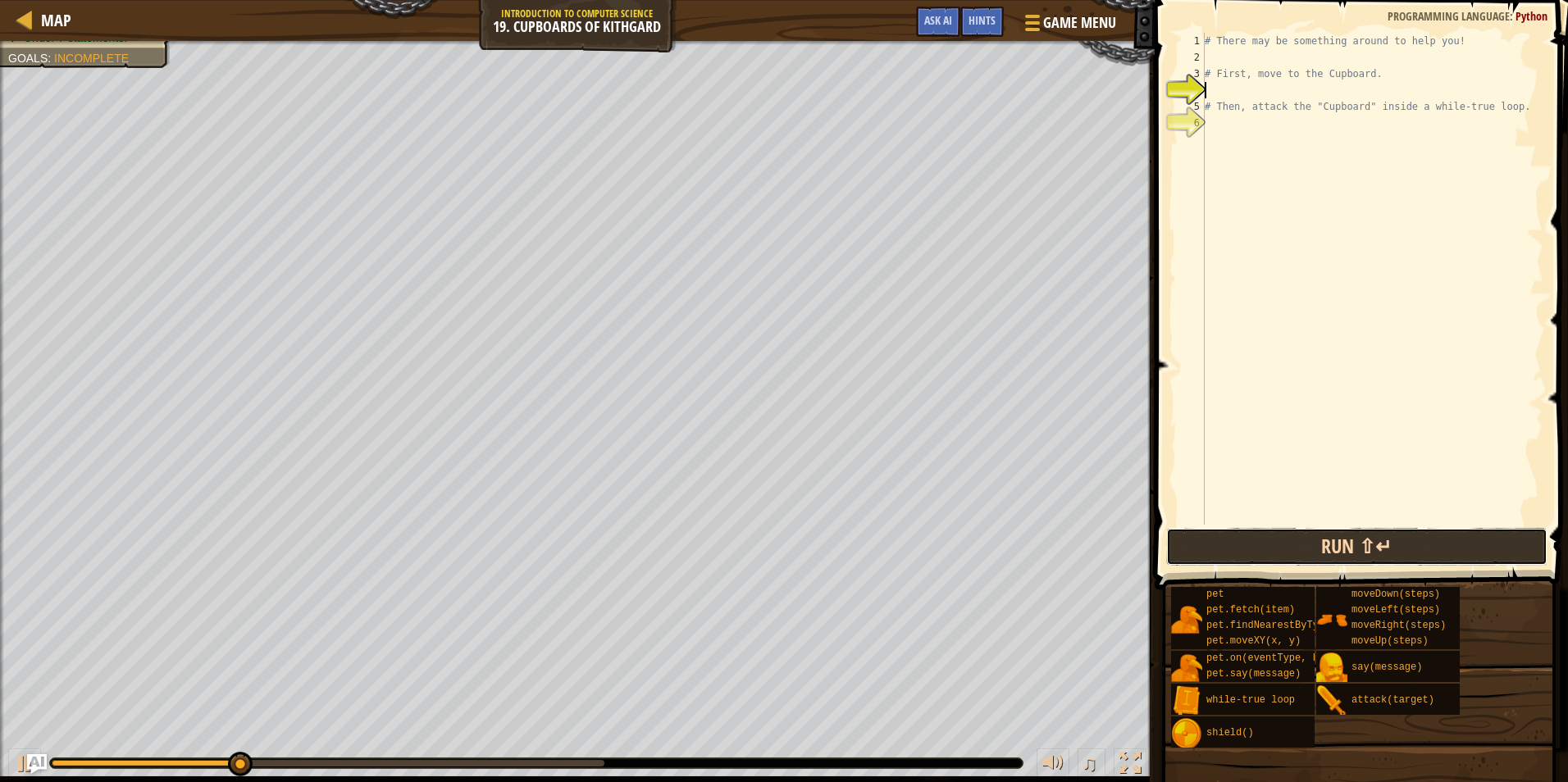
click at [1323, 528] on button "Run ⇧↵" at bounding box center [1357, 547] width 382 height 38
click at [1316, 547] on button "Run ⇧↵" at bounding box center [1357, 547] width 382 height 38
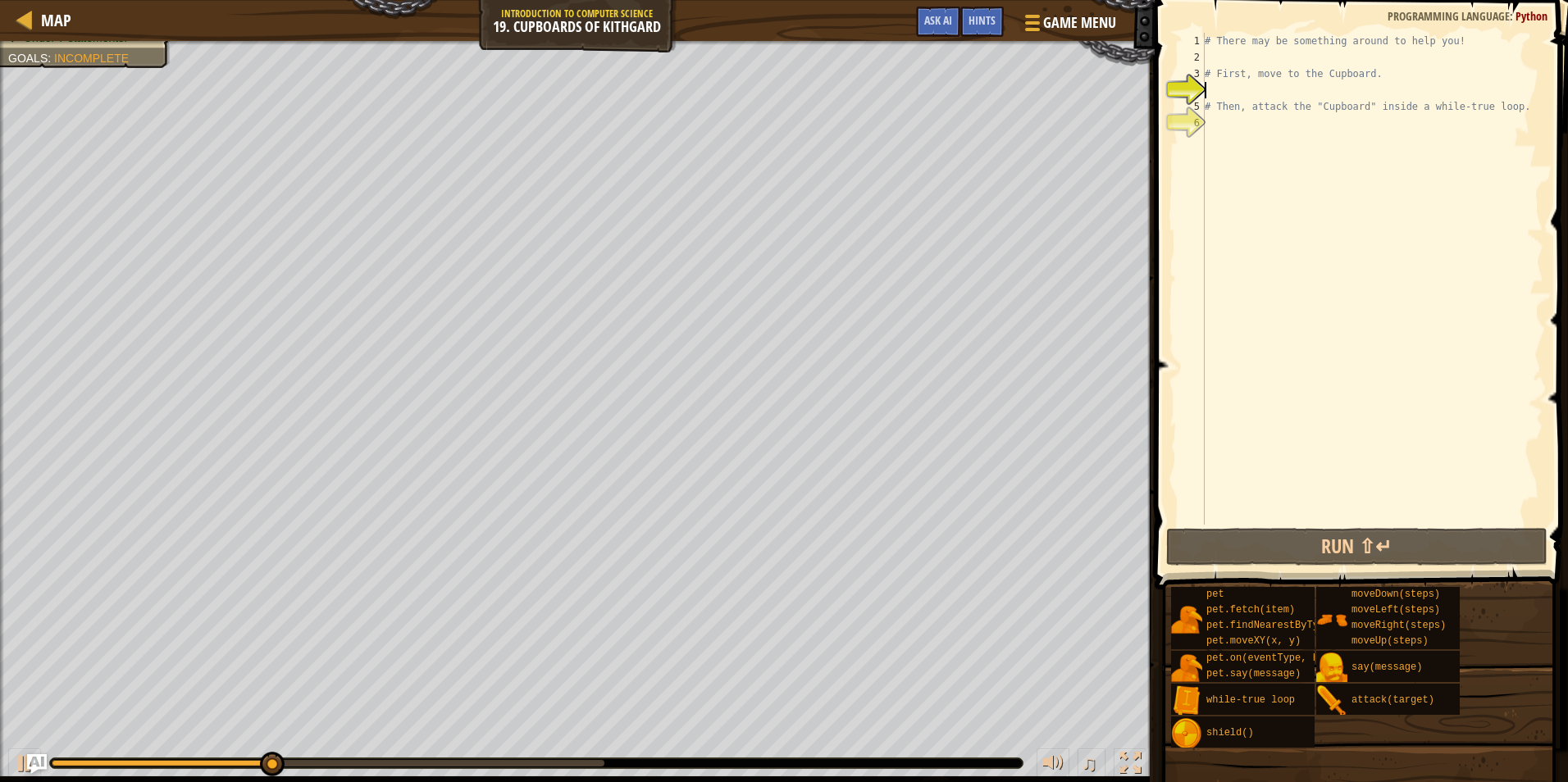
type textarea "h"
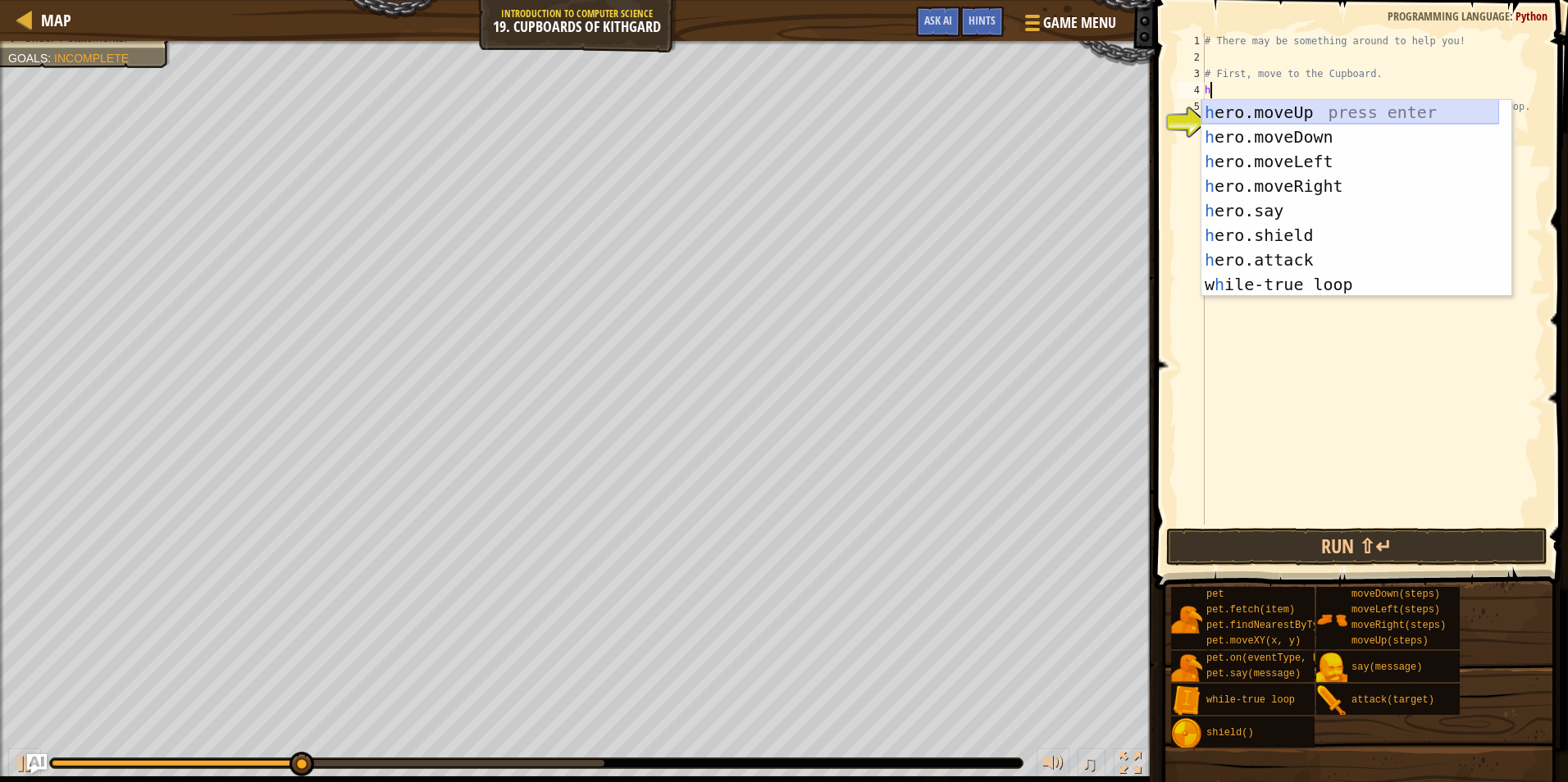
click at [1311, 116] on div "h ero.moveUp press enter h ero.moveDown press enter h ero.moveLeft press enter …" at bounding box center [1350, 224] width 298 height 246
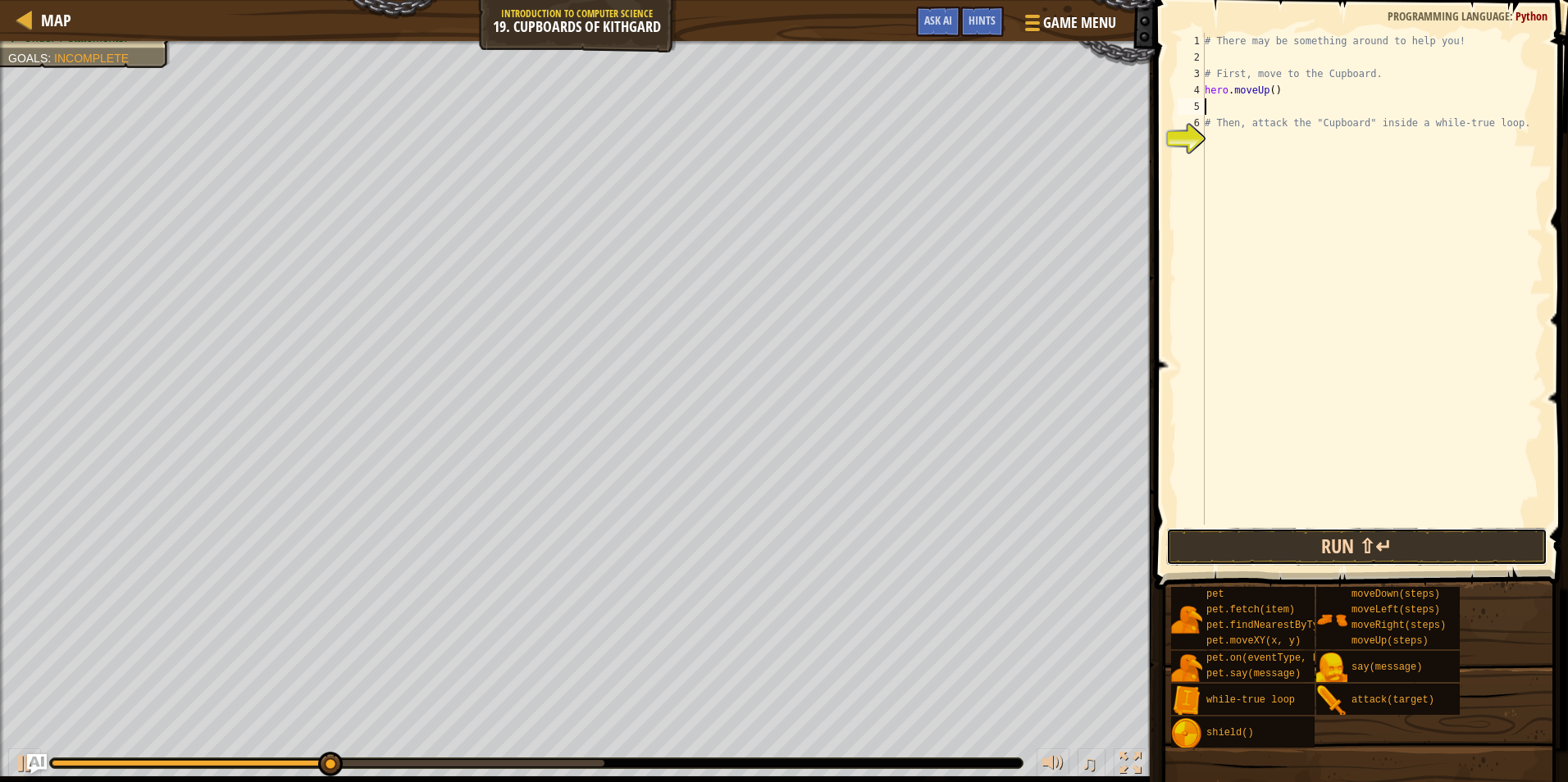
click at [1297, 542] on button "Run ⇧↵" at bounding box center [1357, 547] width 382 height 38
click at [1295, 553] on button "Run ⇧↵" at bounding box center [1357, 547] width 382 height 38
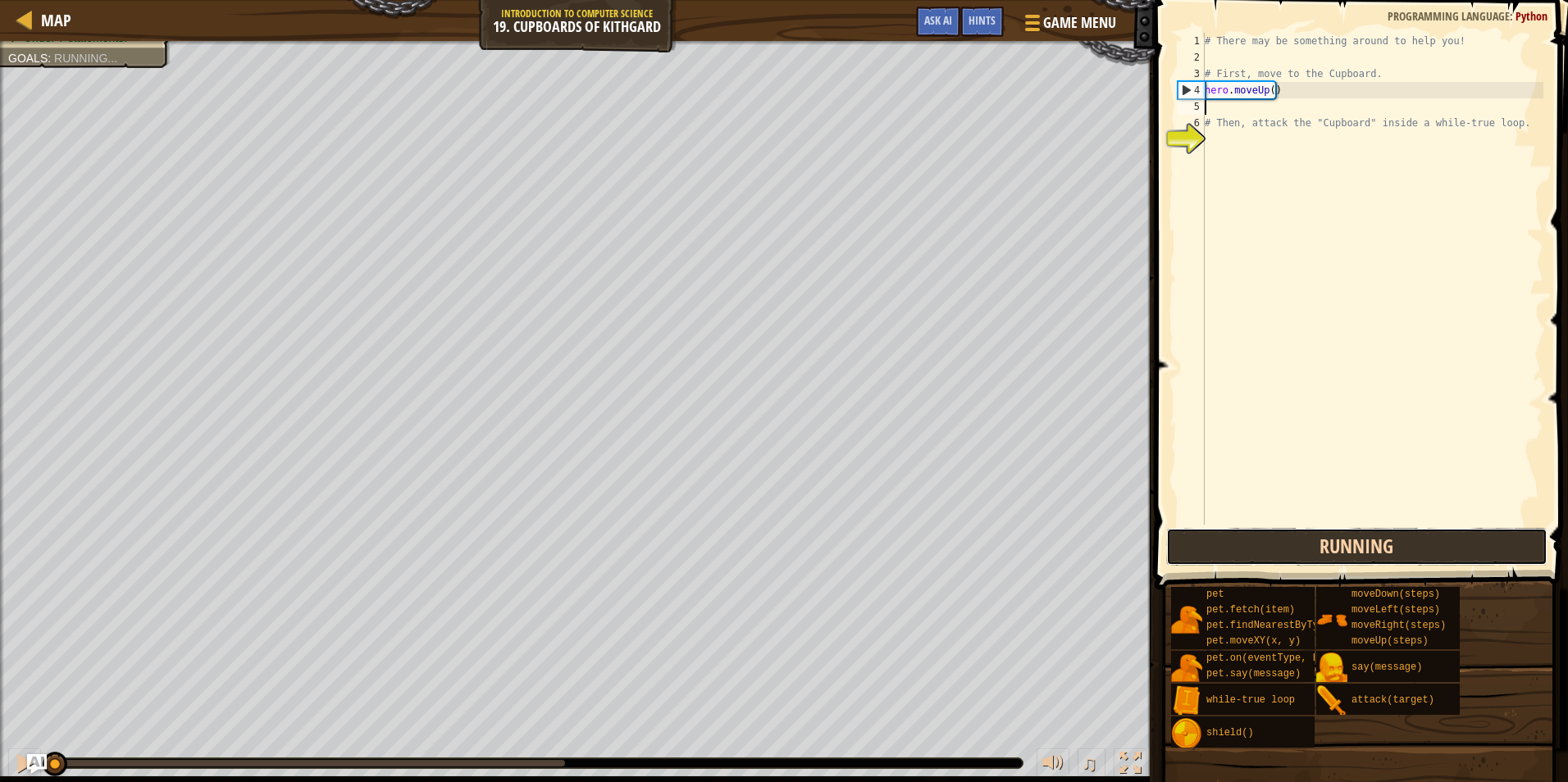
click at [1295, 553] on button "Running" at bounding box center [1357, 547] width 382 height 38
click at [1295, 553] on button "Run ⇧↵" at bounding box center [1357, 547] width 382 height 38
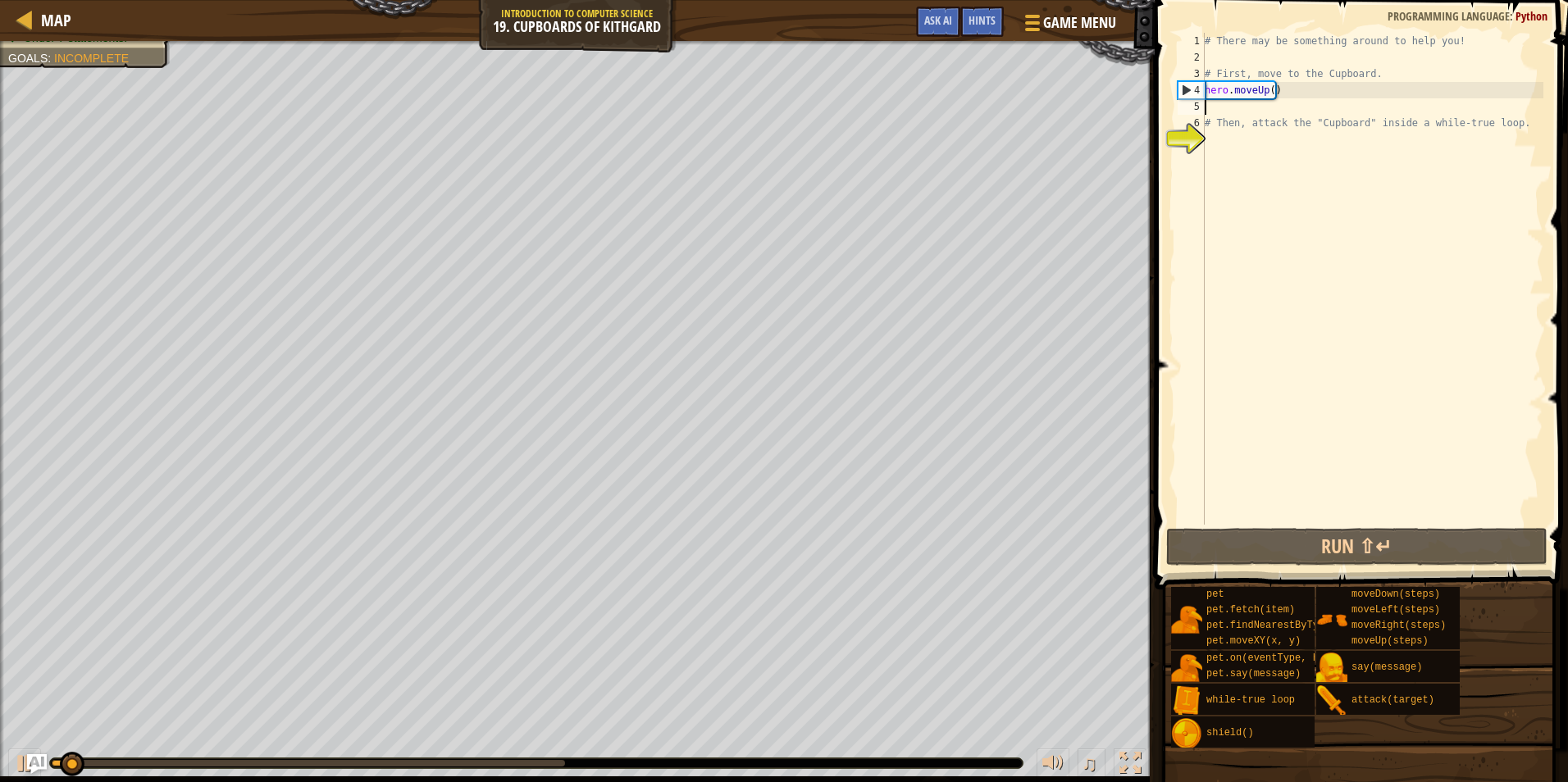
type textarea "h"
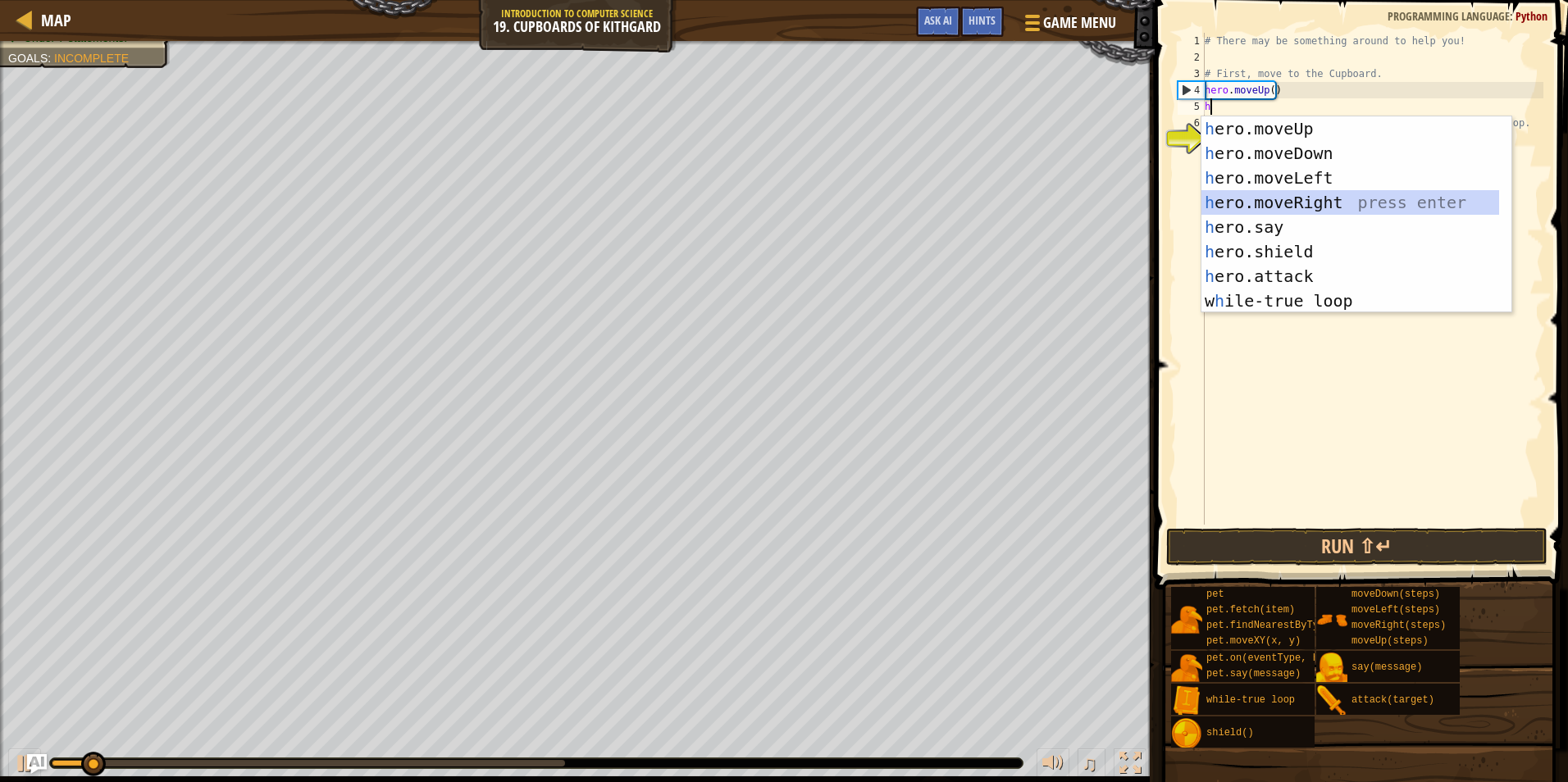
click at [1290, 201] on div "h ero.moveUp press enter h ero.moveDown press enter h ero.moveLeft press enter …" at bounding box center [1350, 240] width 298 height 246
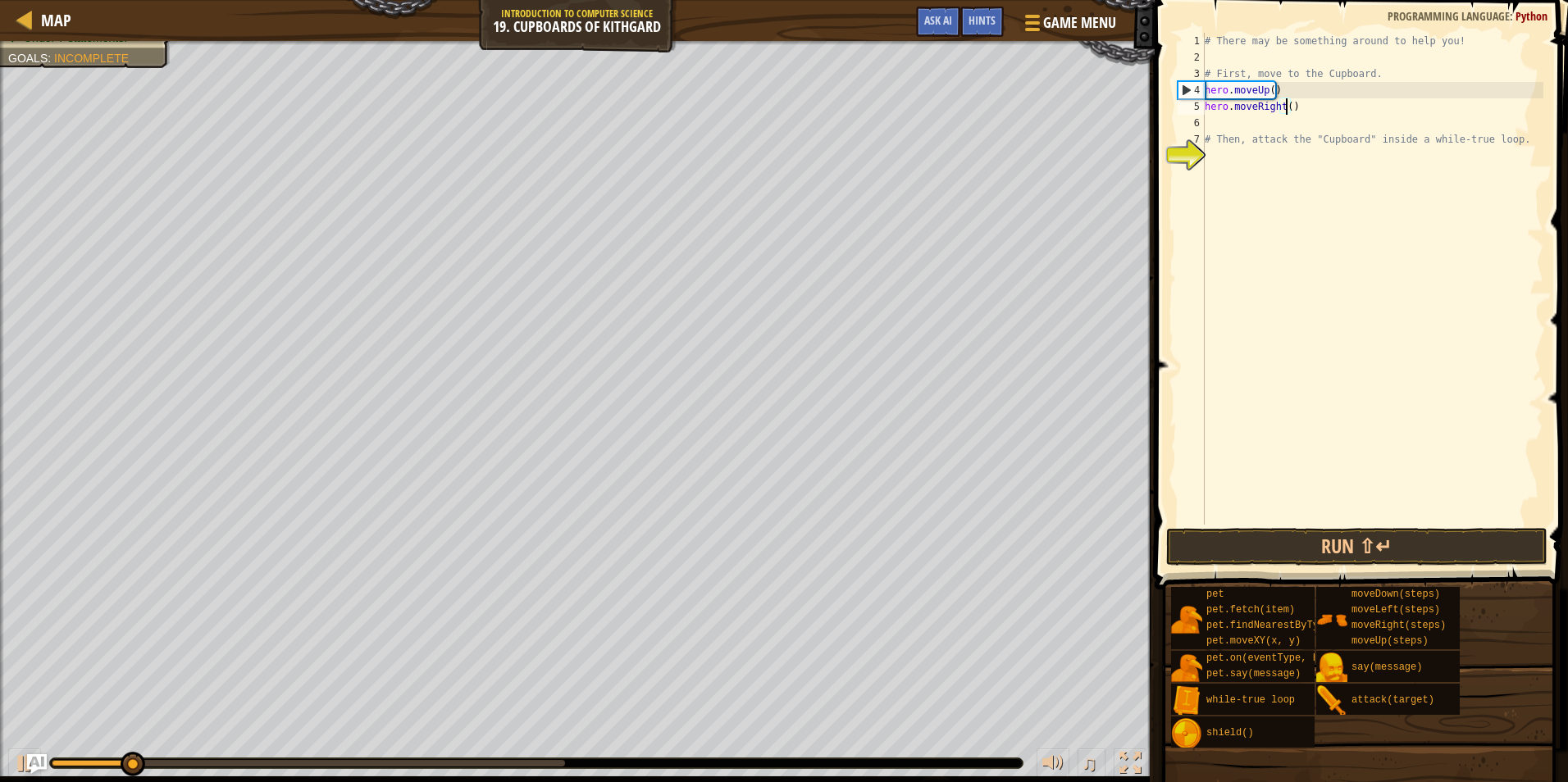
click at [1287, 105] on div "# There may be something around to help you! # First, move to the Cupboard. her…" at bounding box center [1372, 295] width 342 height 525
type textarea "hero.moveRight(2)"
drag, startPoint x: 1171, startPoint y: 662, endPoint x: 1235, endPoint y: 589, distance: 97.1
click at [1207, 647] on div "pet pet.fetch(item) pet.findNearestByType(type) pet.moveXY(x, y) pet.on(eventTy…" at bounding box center [1364, 667] width 387 height 162
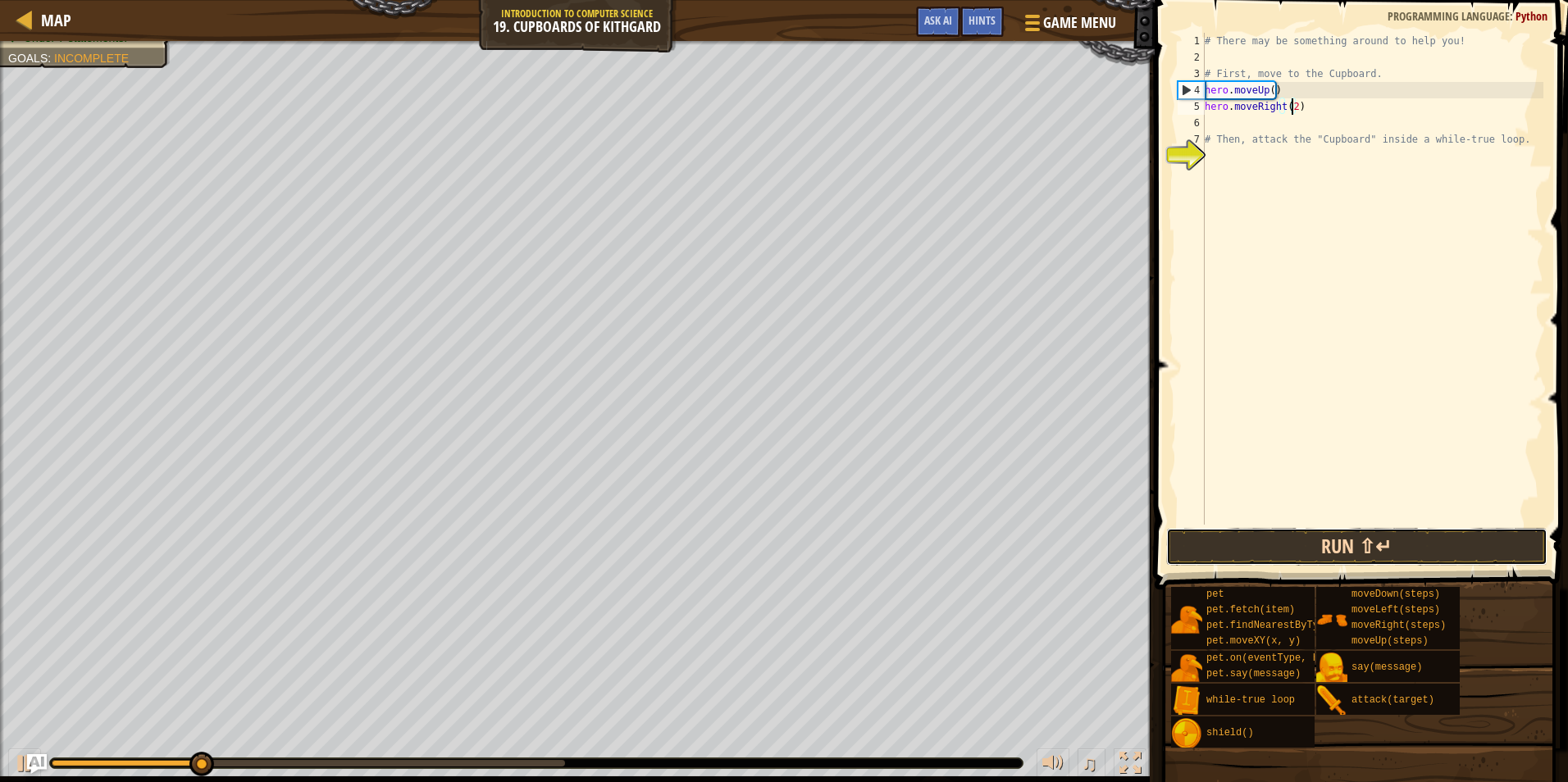
click at [1251, 552] on button "Run ⇧↵" at bounding box center [1357, 547] width 382 height 38
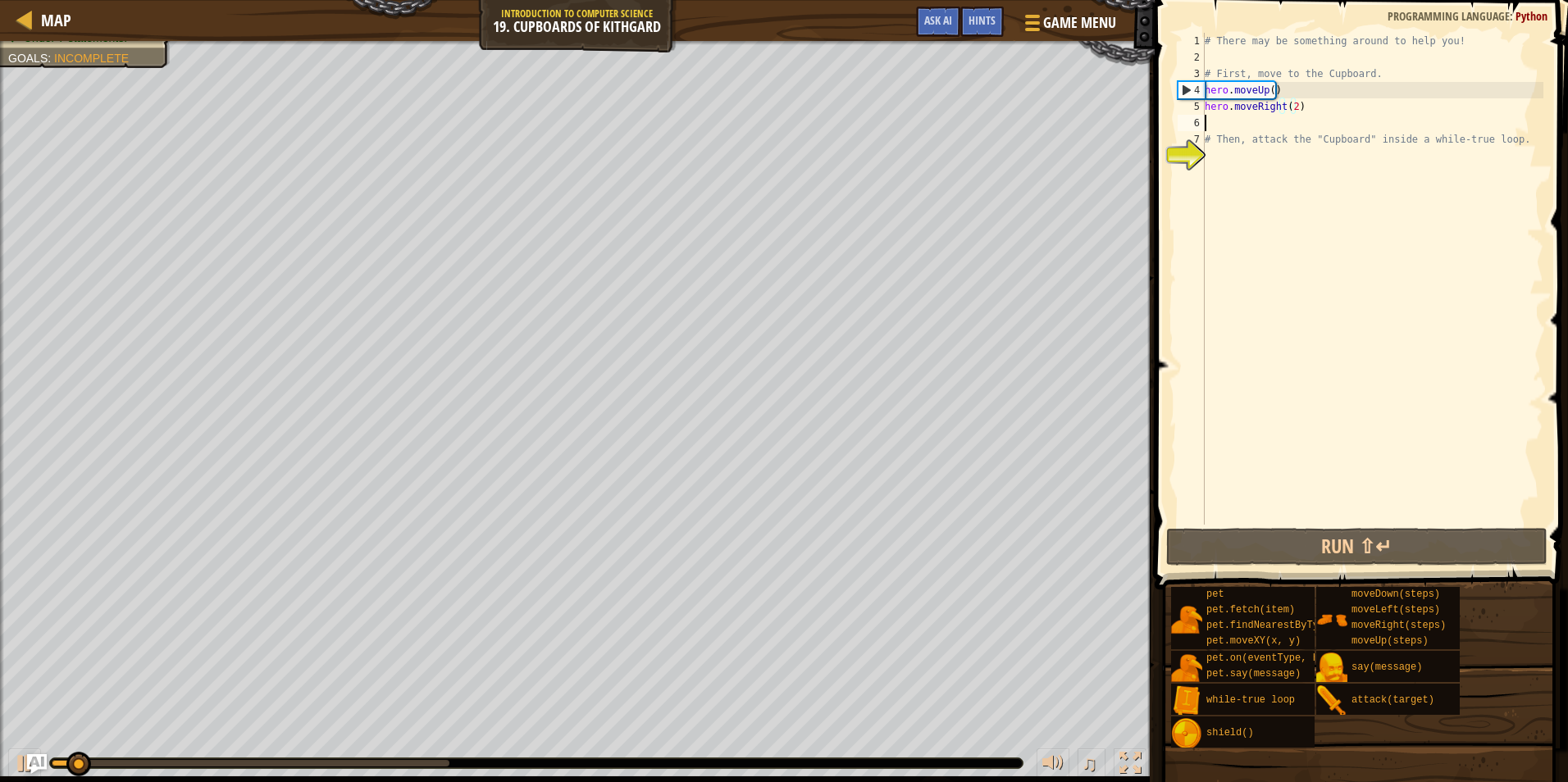
click at [1235, 127] on div "# There may be something around to help you! # First, move to the Cupboard. her…" at bounding box center [1372, 295] width 342 height 525
type textarea "h"
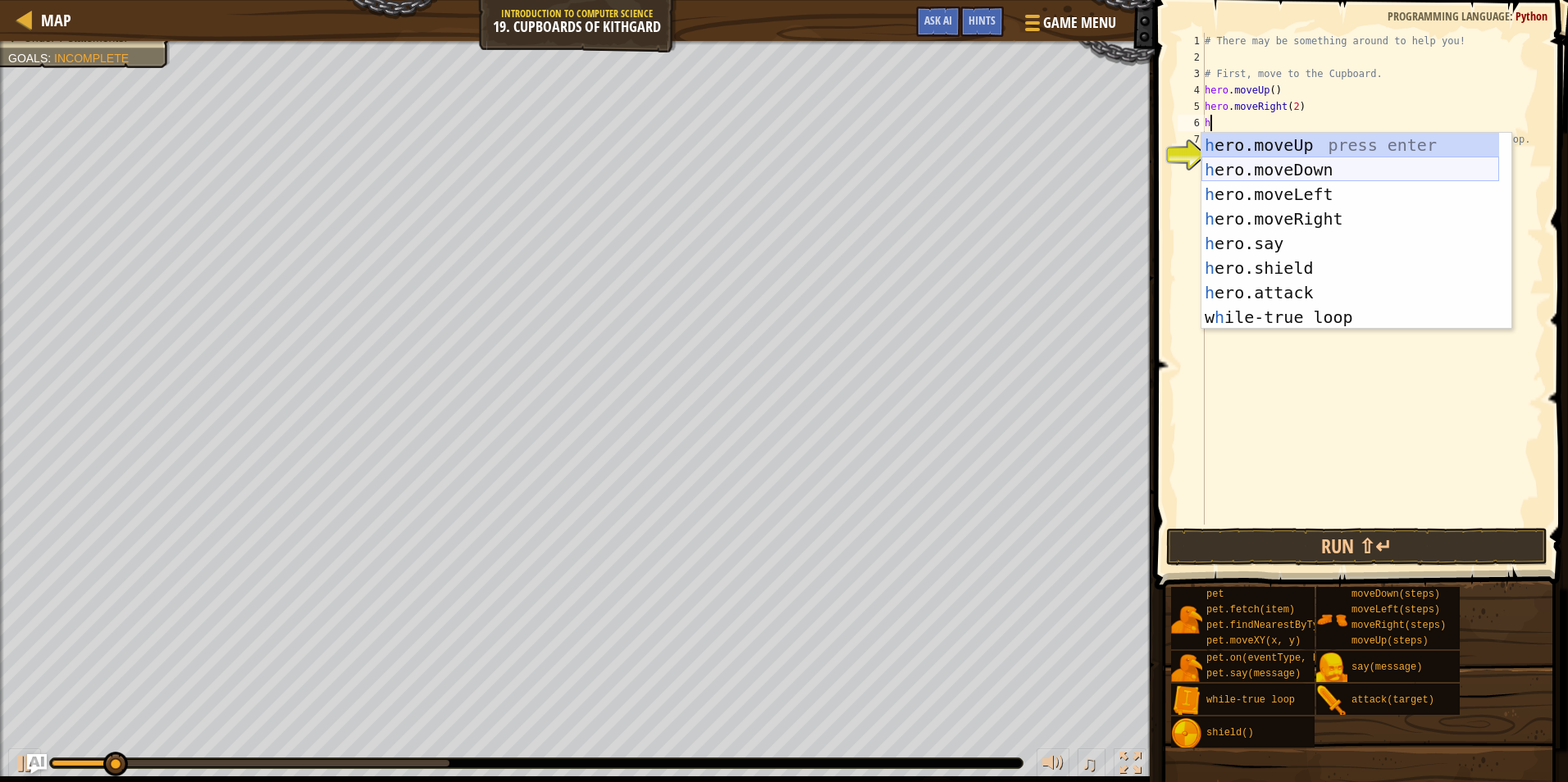
click at [1268, 167] on div "h ero.moveUp press enter h ero.moveDown press enter h ero.moveLeft press enter …" at bounding box center [1350, 256] width 298 height 246
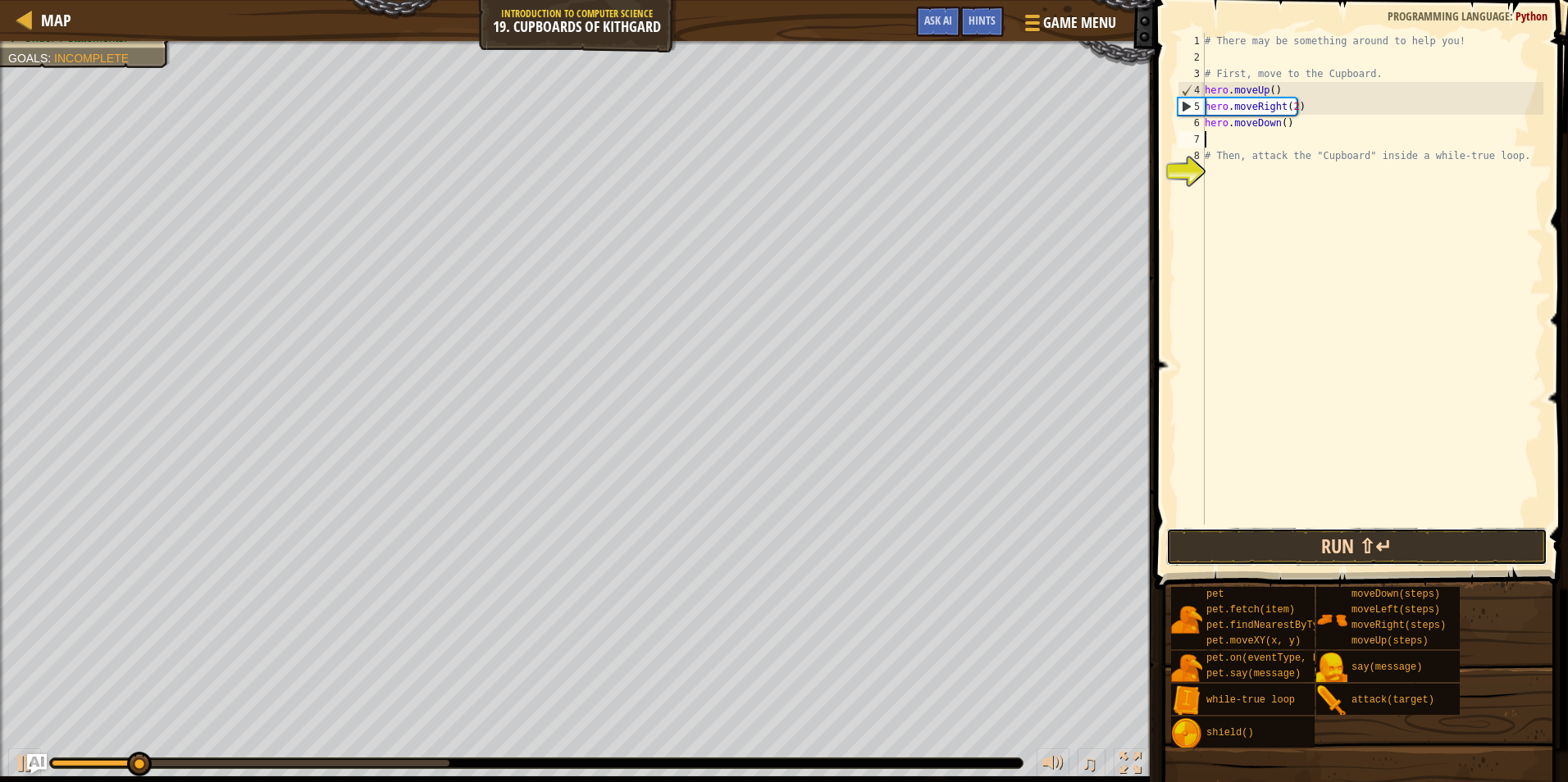
click at [1337, 542] on button "Run ⇧↵" at bounding box center [1357, 547] width 382 height 38
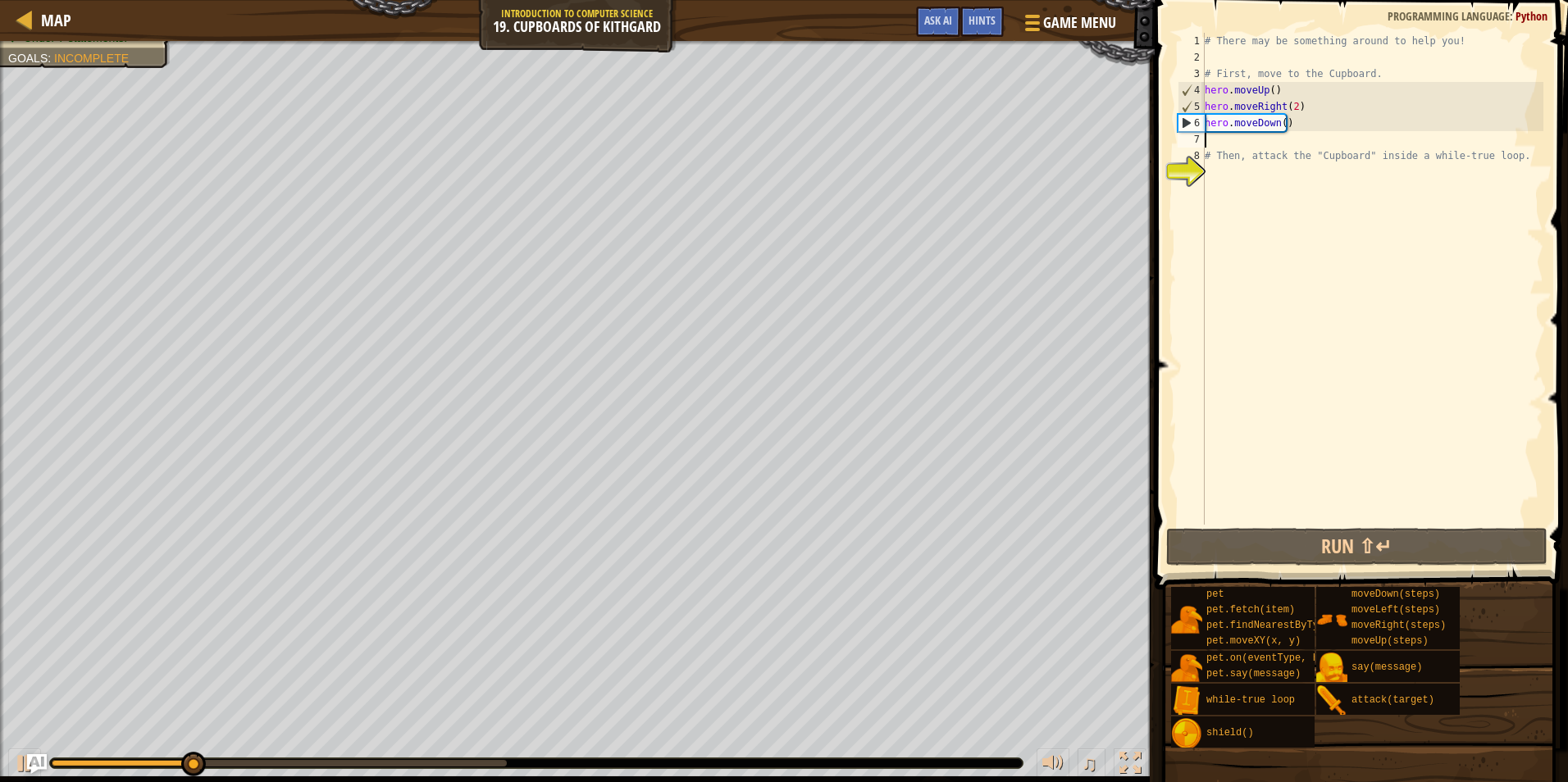
type textarea "h"
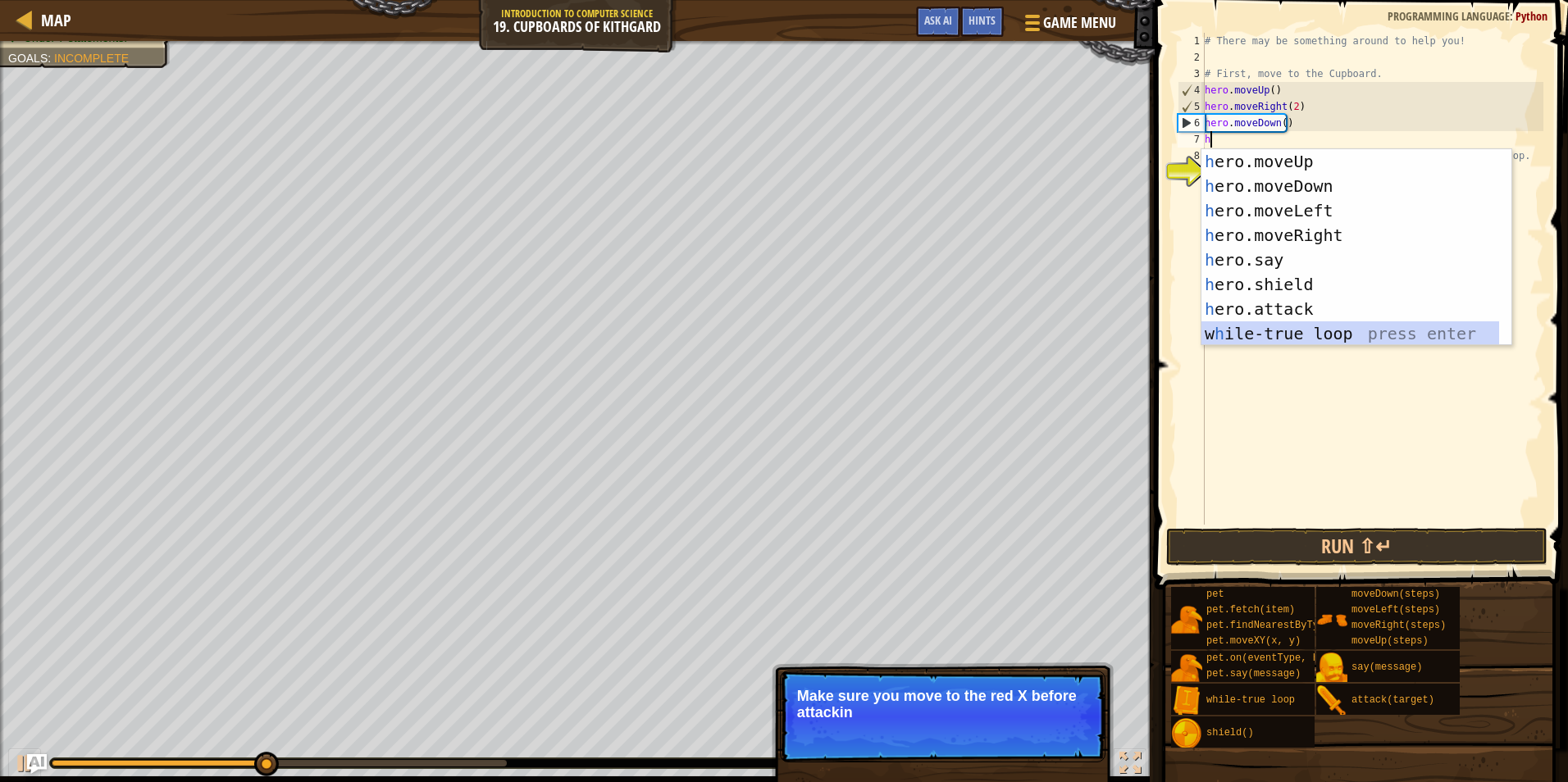
click at [1278, 342] on div "h ero.moveUp press enter h ero.moveDown press enter h ero.moveLeft press enter …" at bounding box center [1350, 272] width 298 height 246
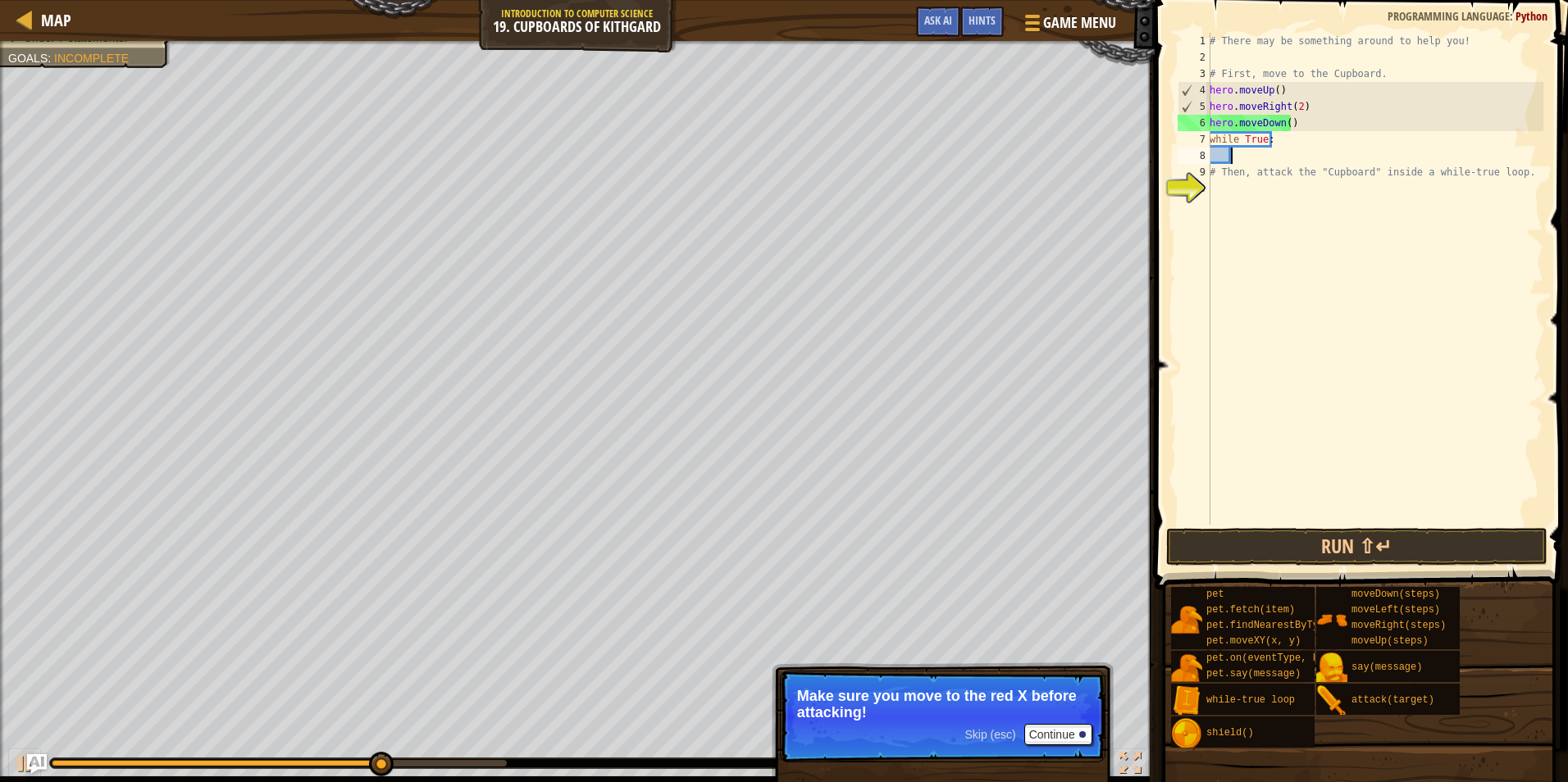
click at [1284, 124] on div "# There may be something around to help you! # First, move to the Cupboard. her…" at bounding box center [1375, 295] width 337 height 525
click at [1281, 545] on button "Run ⇧↵" at bounding box center [1357, 547] width 382 height 38
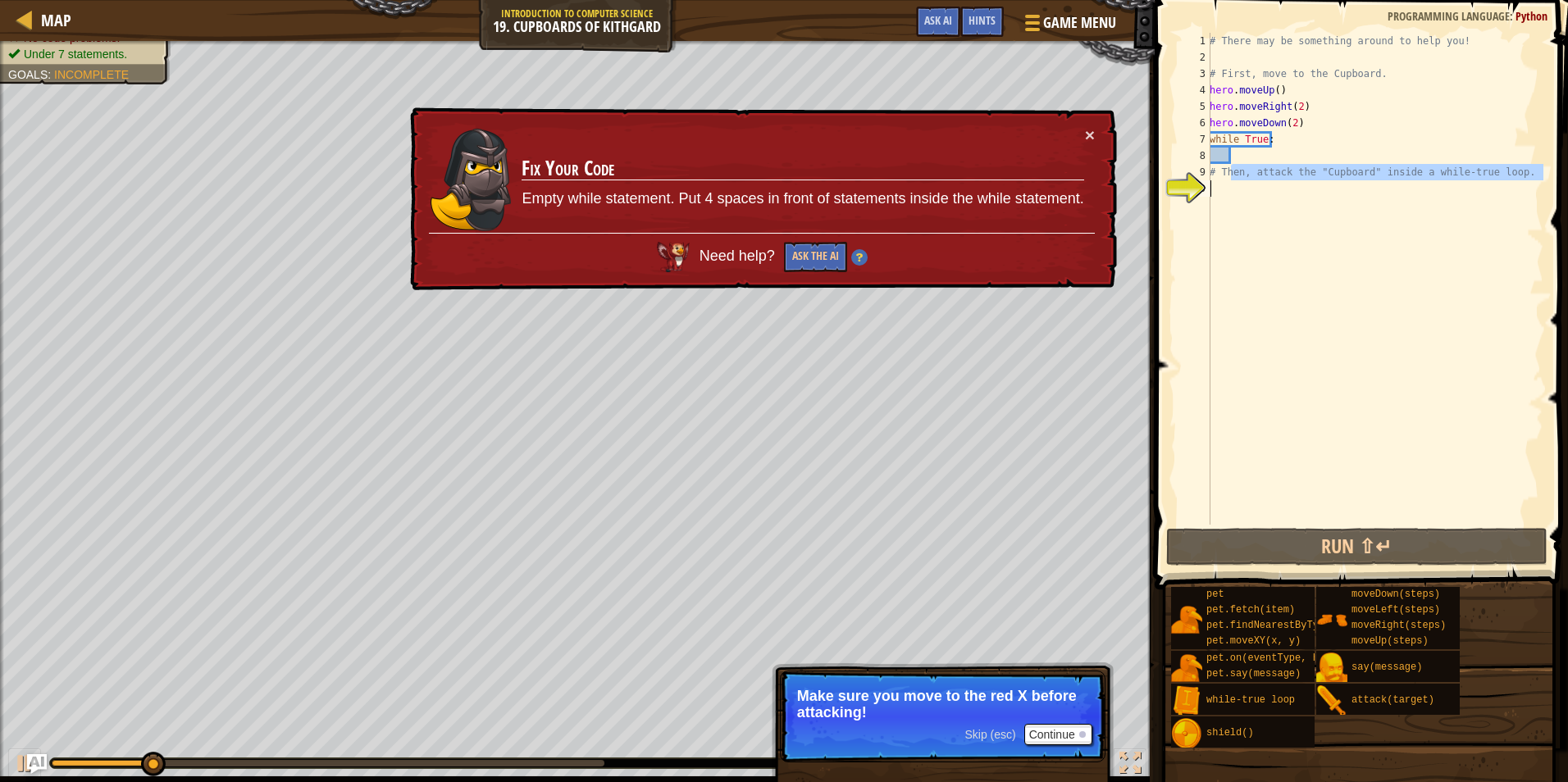
click at [1230, 191] on div "# There may be something around to help you! # First, move to the Cupboard. her…" at bounding box center [1375, 295] width 337 height 525
type textarea "# Then, attack the "Cupboard" inside a while-true loop."
click at [1229, 192] on div "# There may be something around to help you! # First, move to the Cupboard. her…" at bounding box center [1375, 278] width 337 height 492
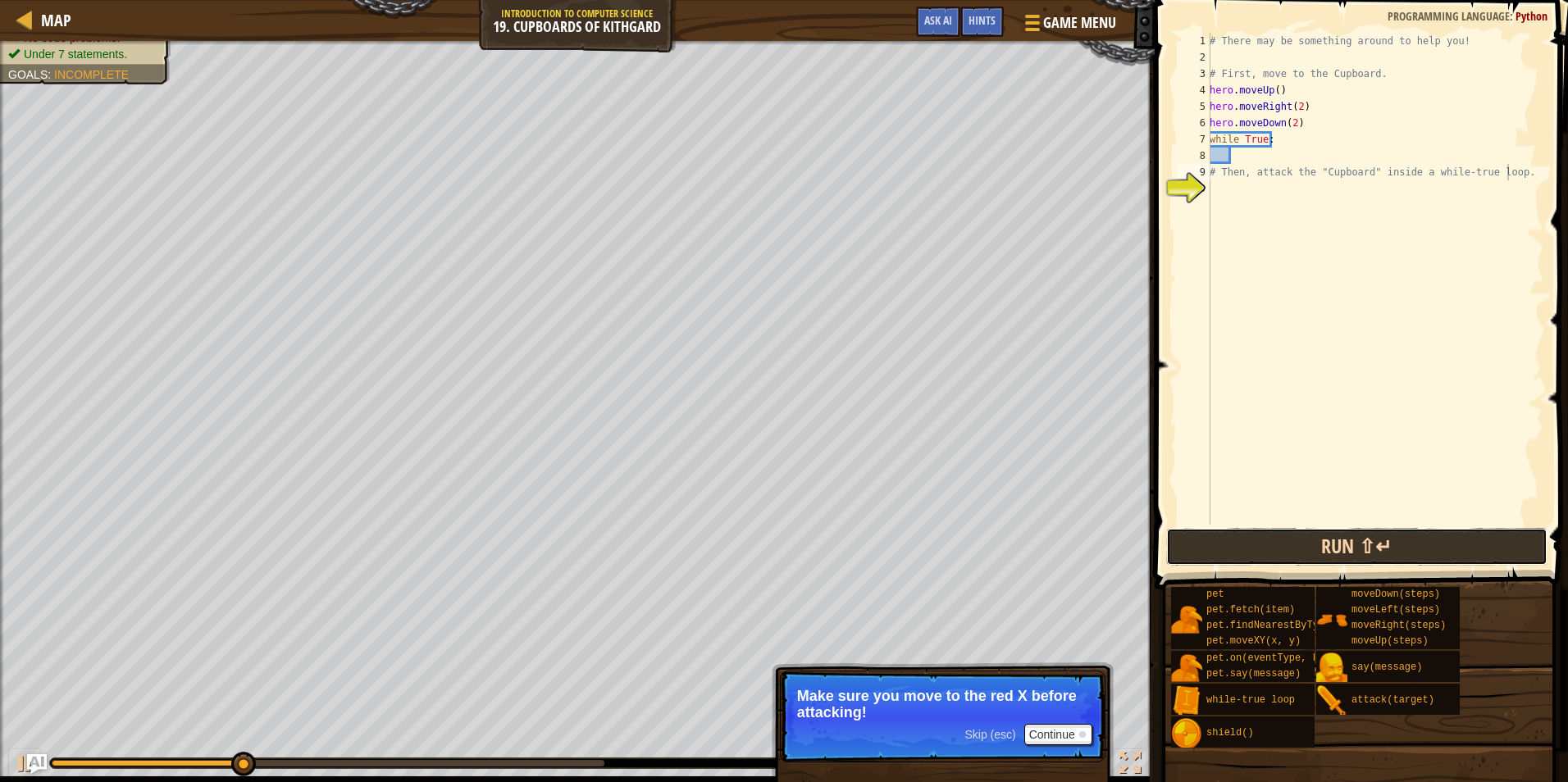
click at [1269, 535] on button "Run ⇧↵" at bounding box center [1357, 547] width 382 height 38
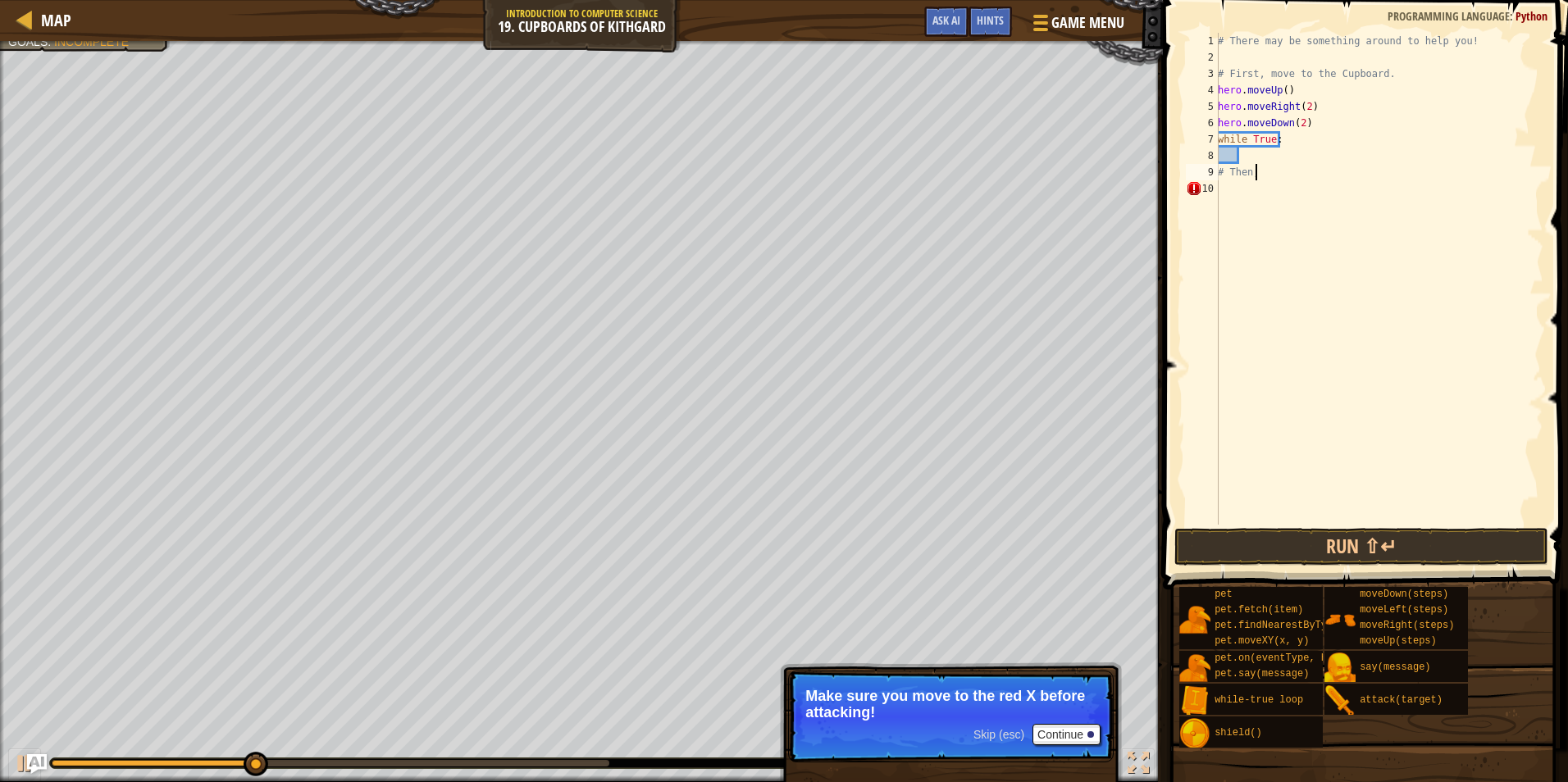
type textarea "#"
type textarea "w"
click at [1311, 549] on button "Run ⇧↵" at bounding box center [1361, 547] width 374 height 38
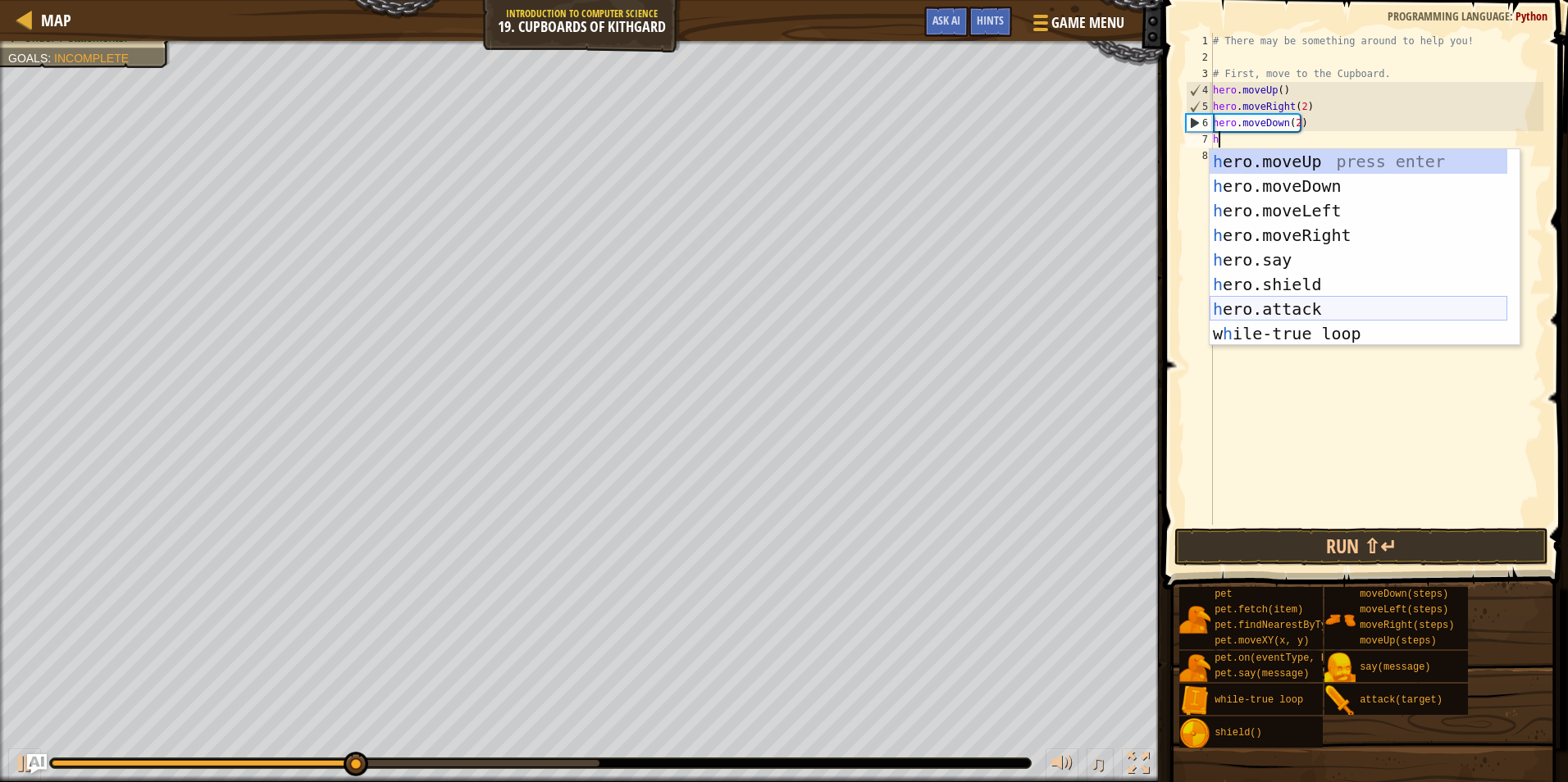
click at [1305, 303] on div "h ero.moveUp press enter h ero.moveDown press enter h ero.moveLeft press enter …" at bounding box center [1359, 272] width 298 height 246
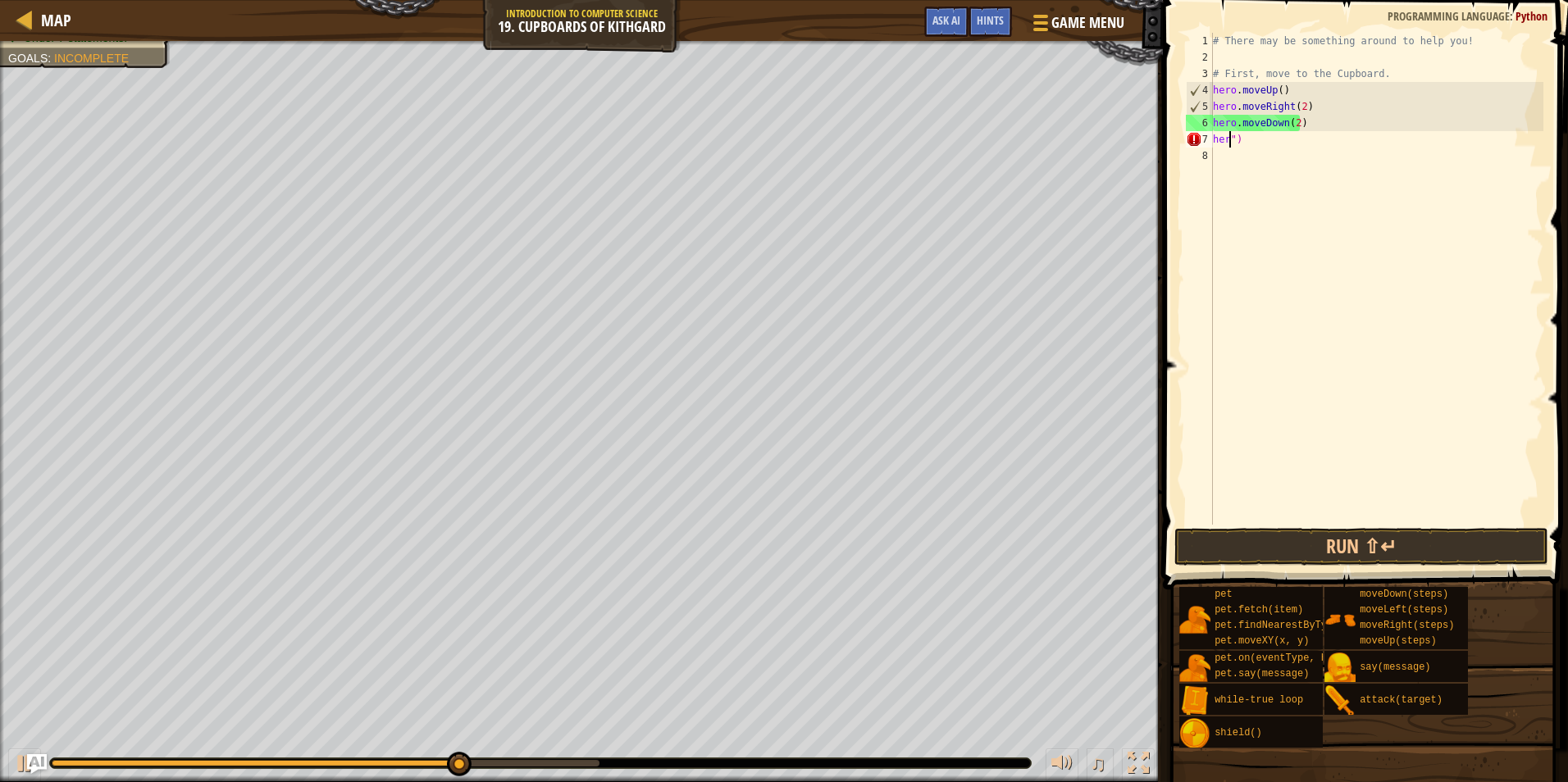
click at [1258, 145] on div "# There may be something around to help you! # First, move to the Cupboard. her…" at bounding box center [1377, 295] width 334 height 525
type textarea "h"
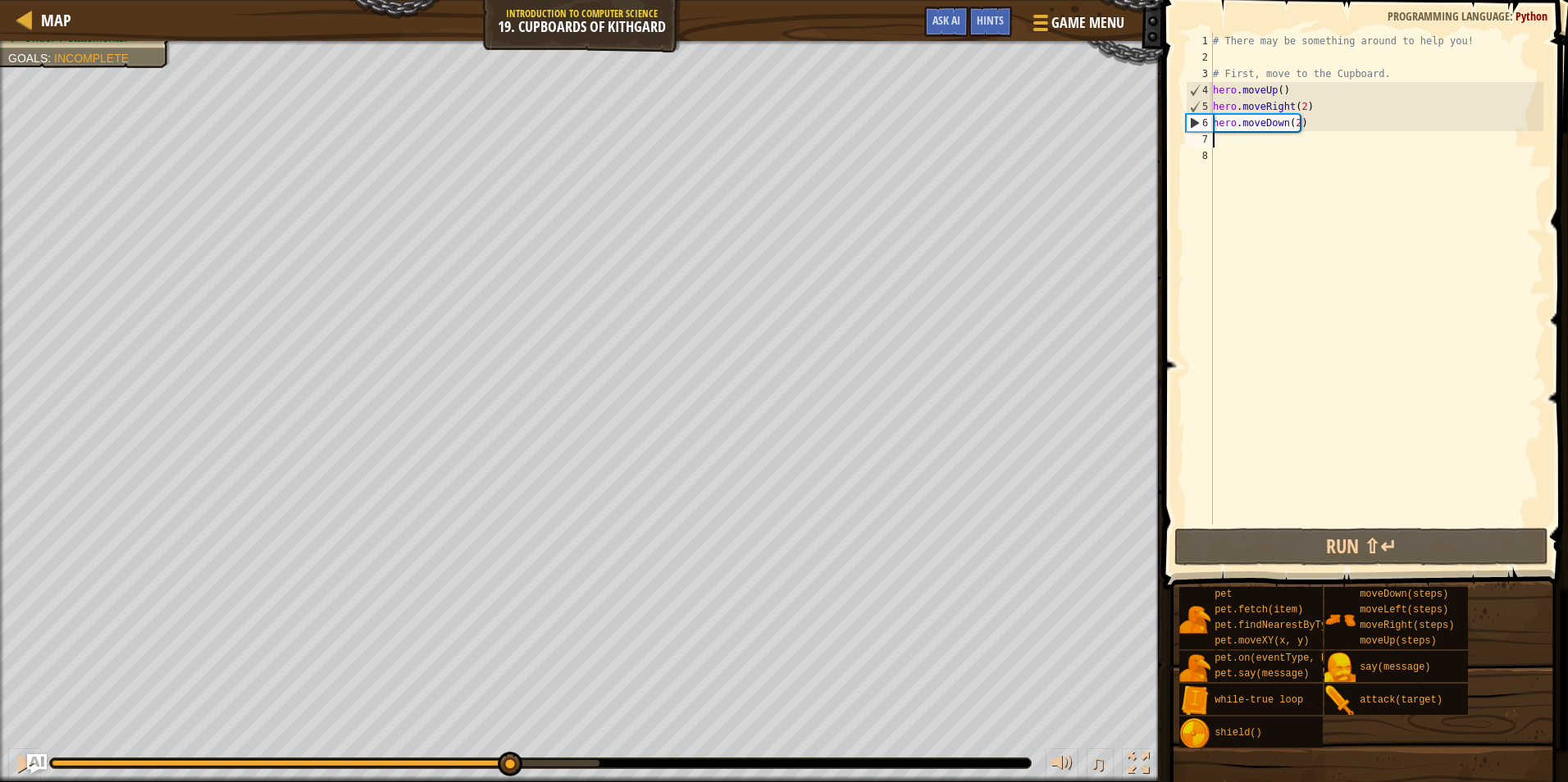
type textarea "w"
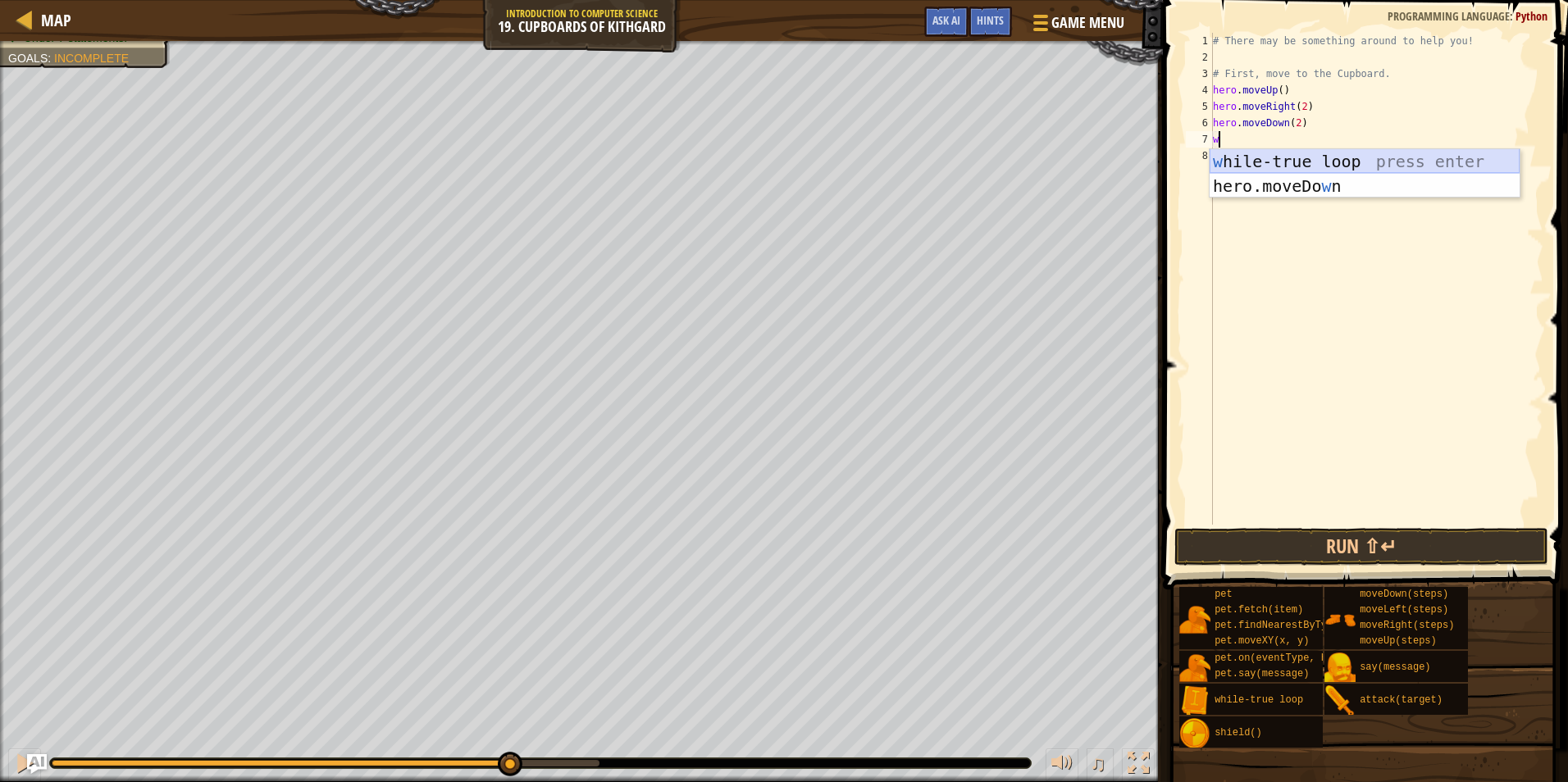
click at [1264, 167] on div "w hile-true loop press enter hero.moveDo w n press enter" at bounding box center [1365, 198] width 310 height 99
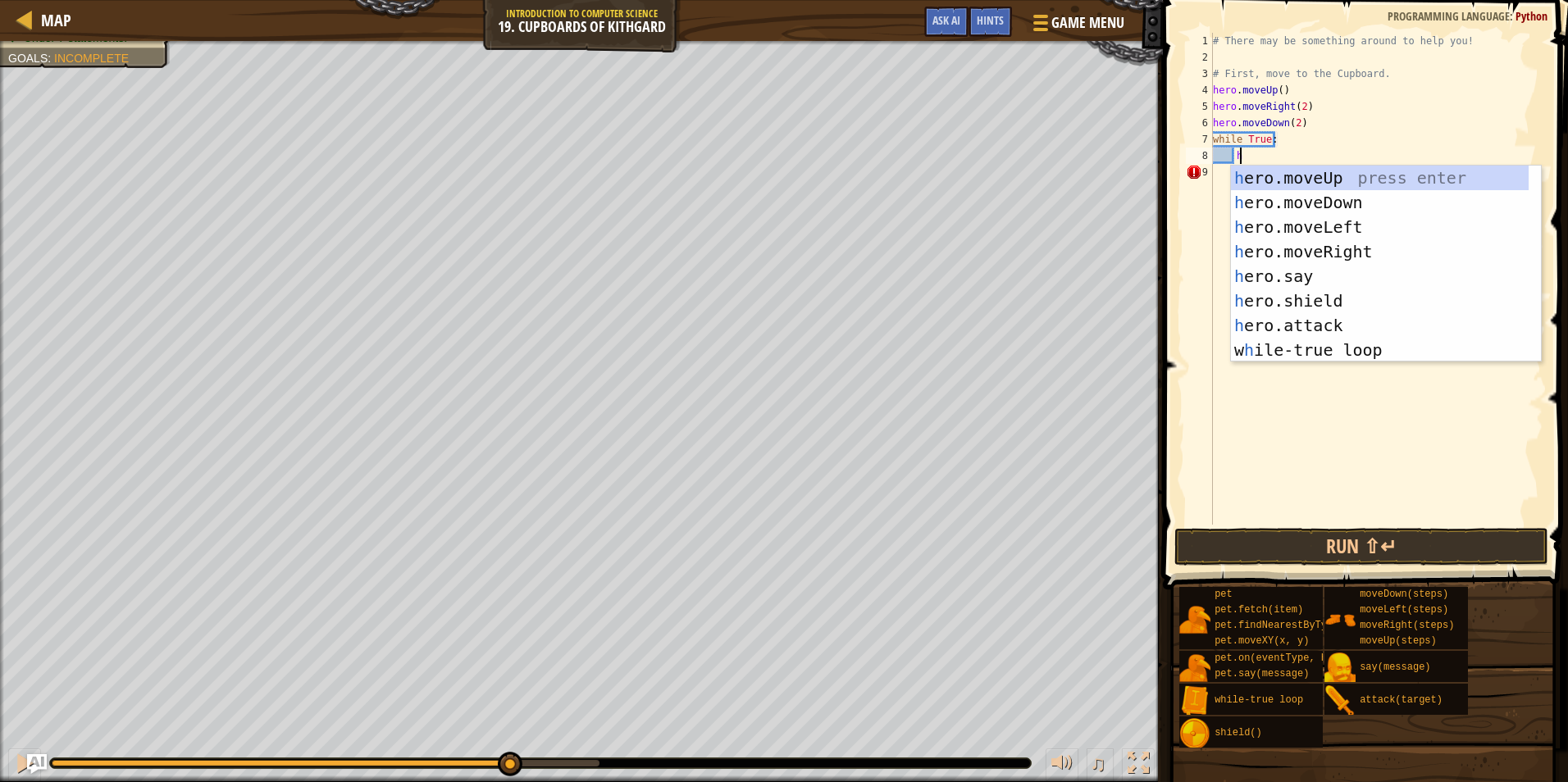
scroll to position [8, 2]
click at [1311, 323] on div "h ero.moveUp press enter h ero.moveDown press enter h ero.moveLeft press enter …" at bounding box center [1386, 289] width 310 height 246
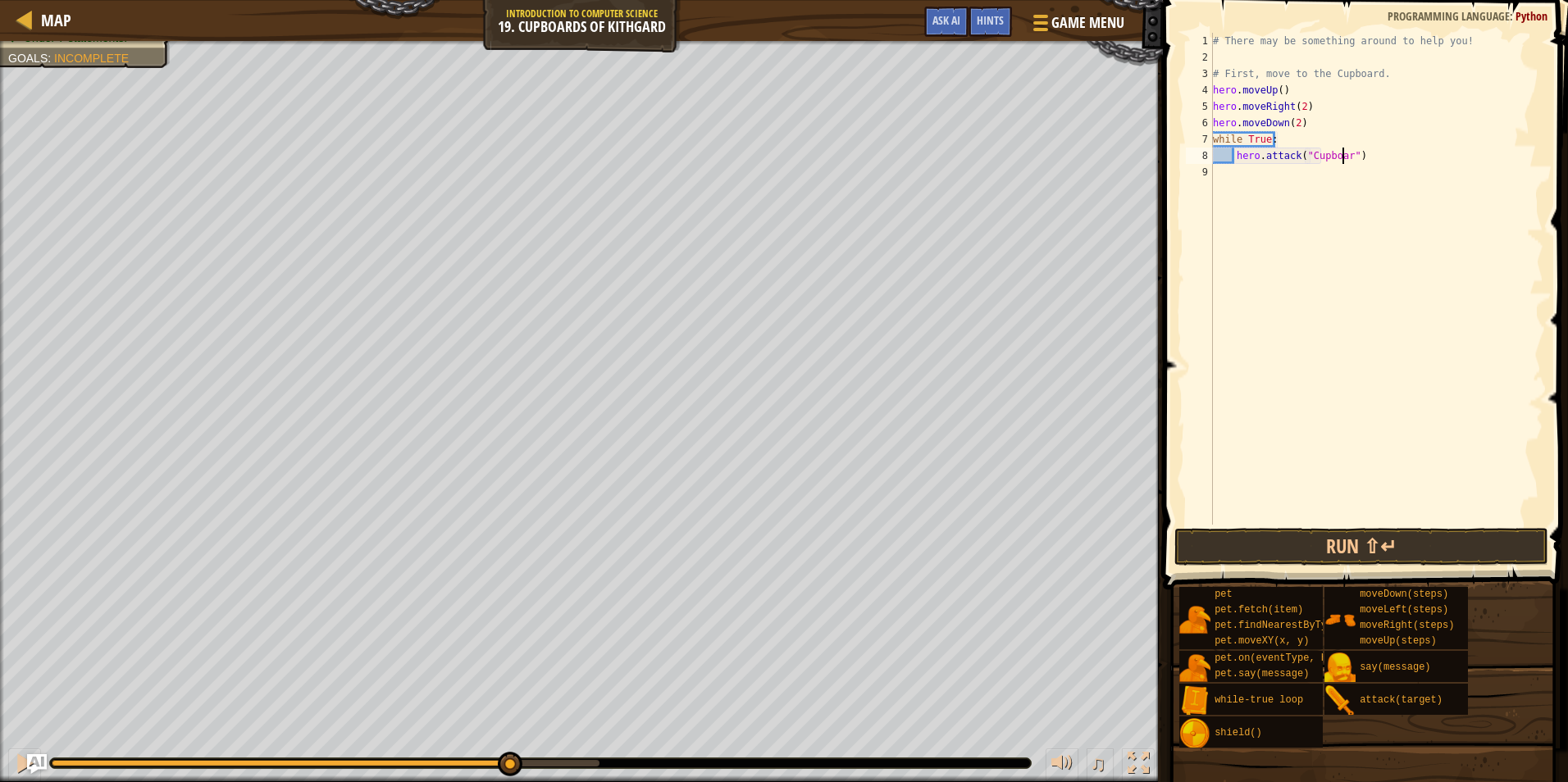
scroll to position [8, 12]
type textarea "hero.attack("Cupboard")"
click at [1361, 545] on button "Run ⇧↵" at bounding box center [1361, 547] width 374 height 38
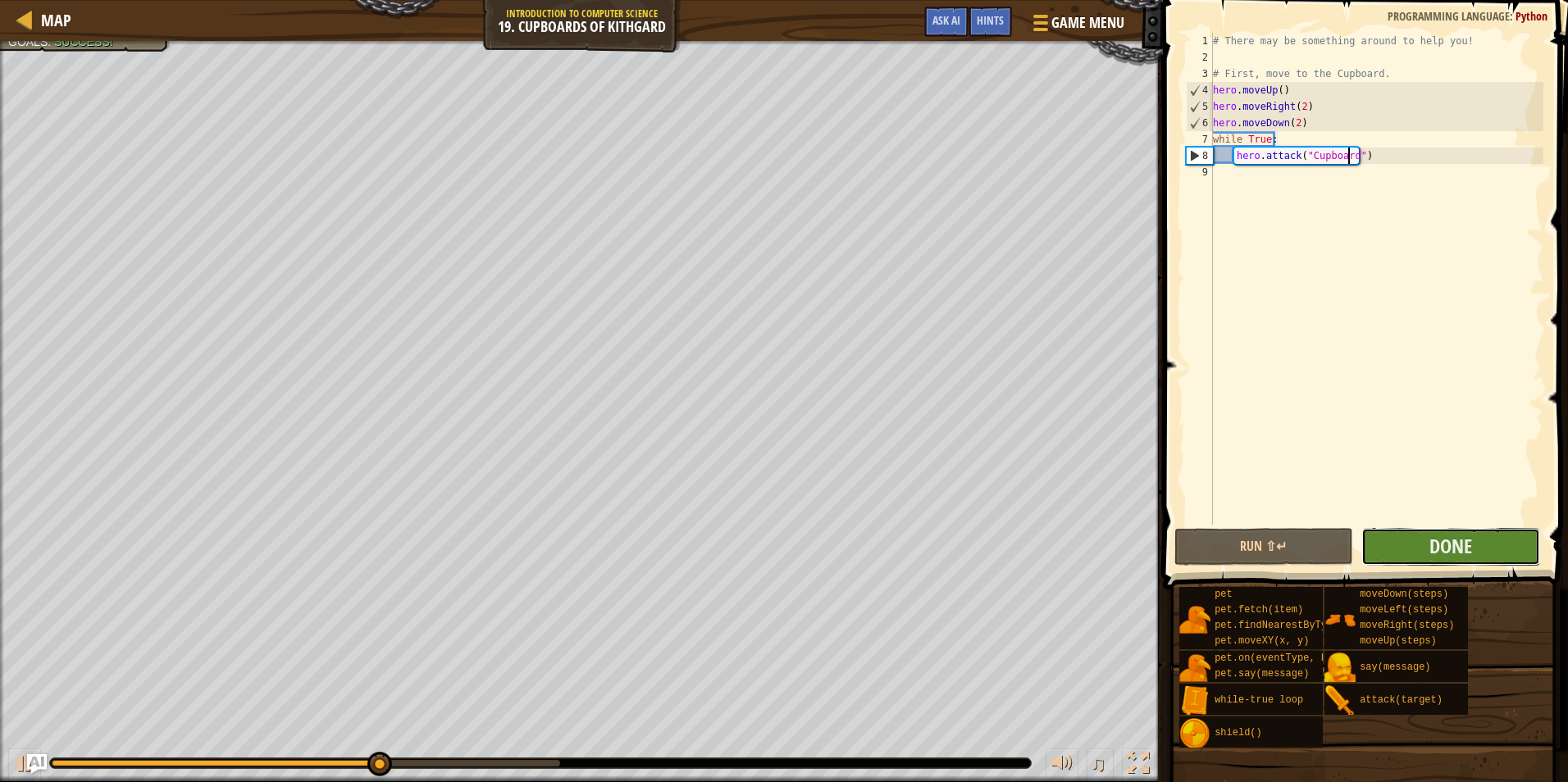
click at [1419, 545] on button "Done" at bounding box center [1451, 547] width 179 height 38
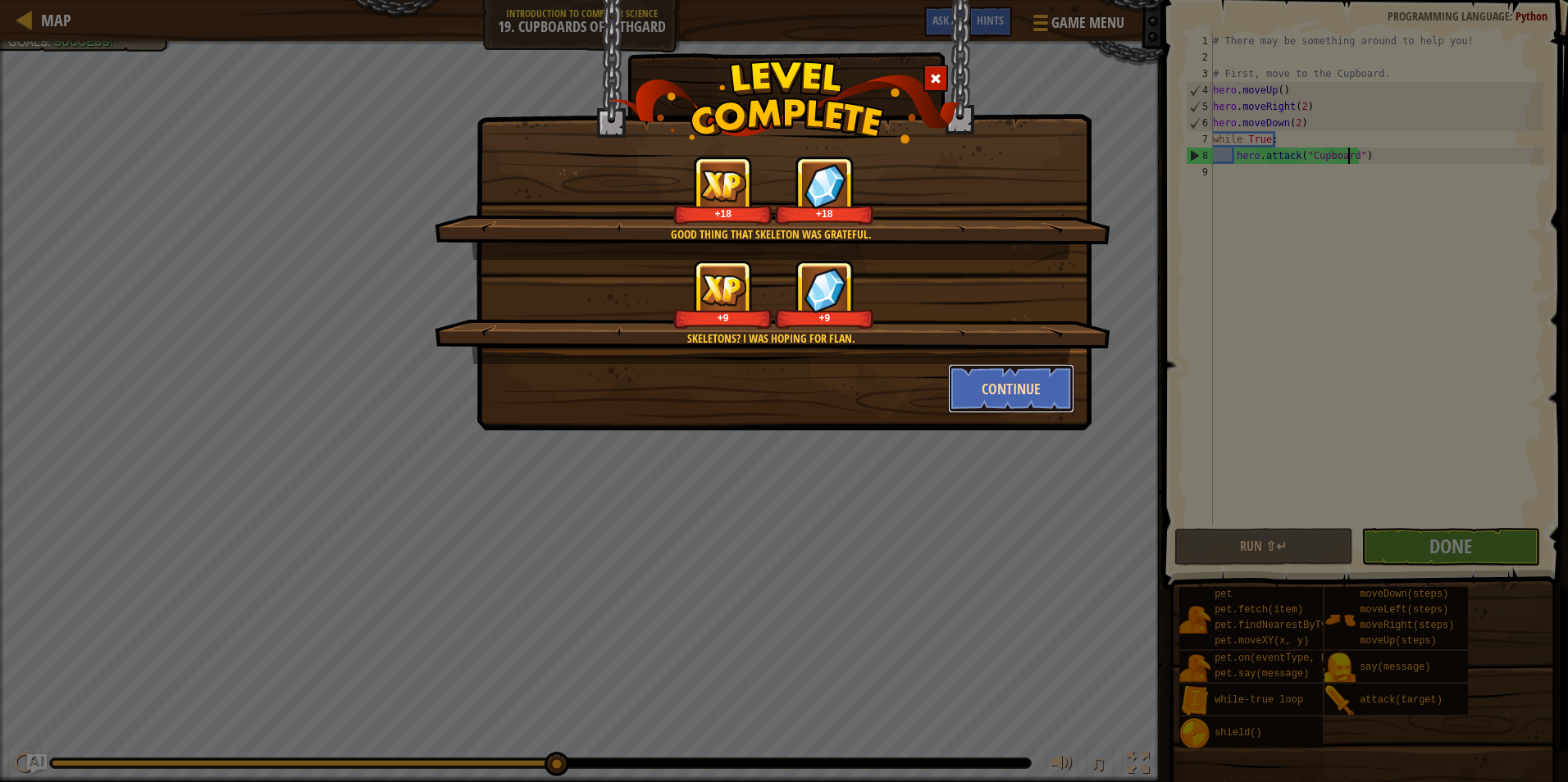
click at [1009, 380] on button "Continue" at bounding box center [1012, 389] width 127 height 49
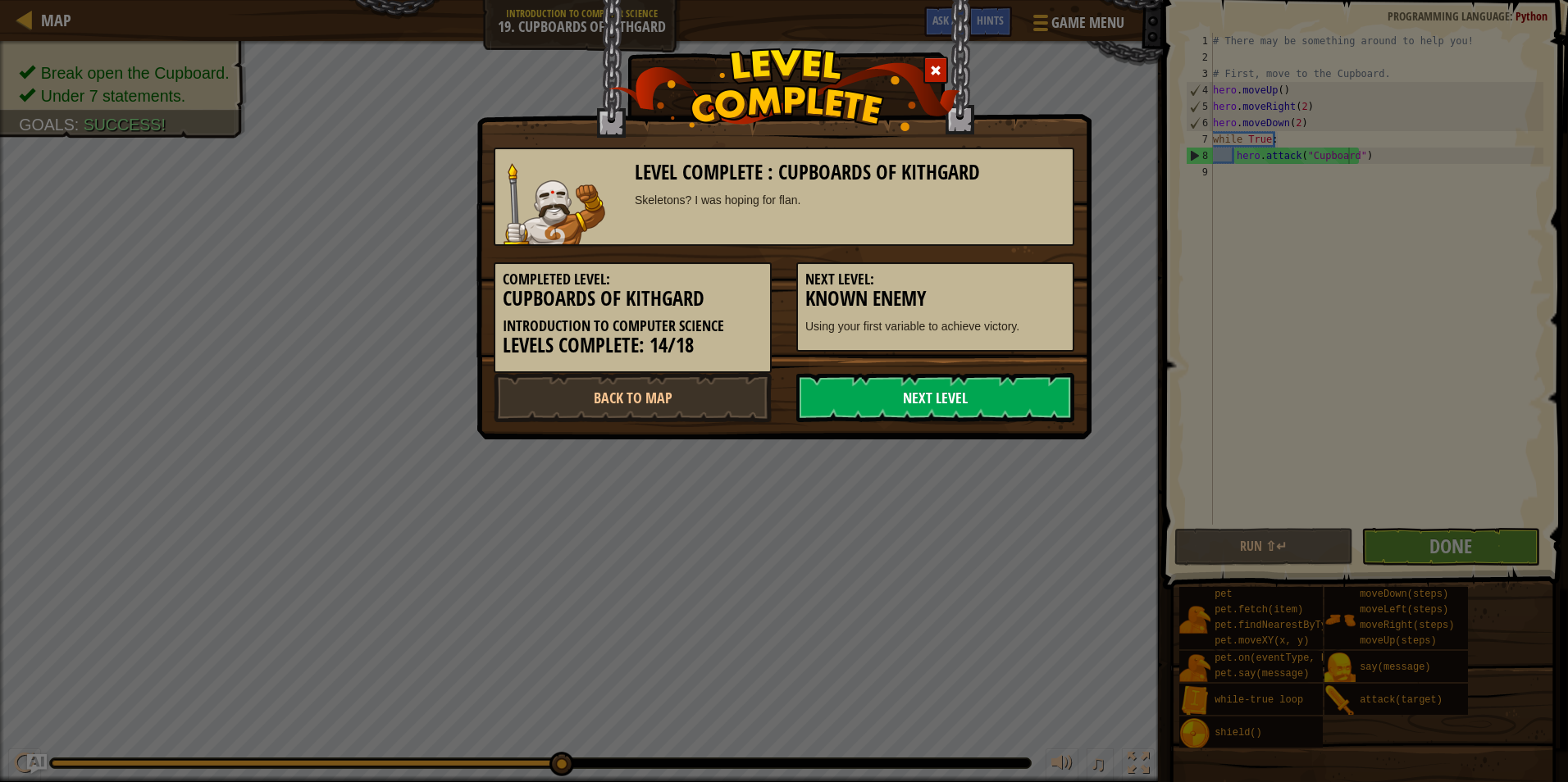
click at [1009, 378] on link "Next Level" at bounding box center [936, 397] width 278 height 49
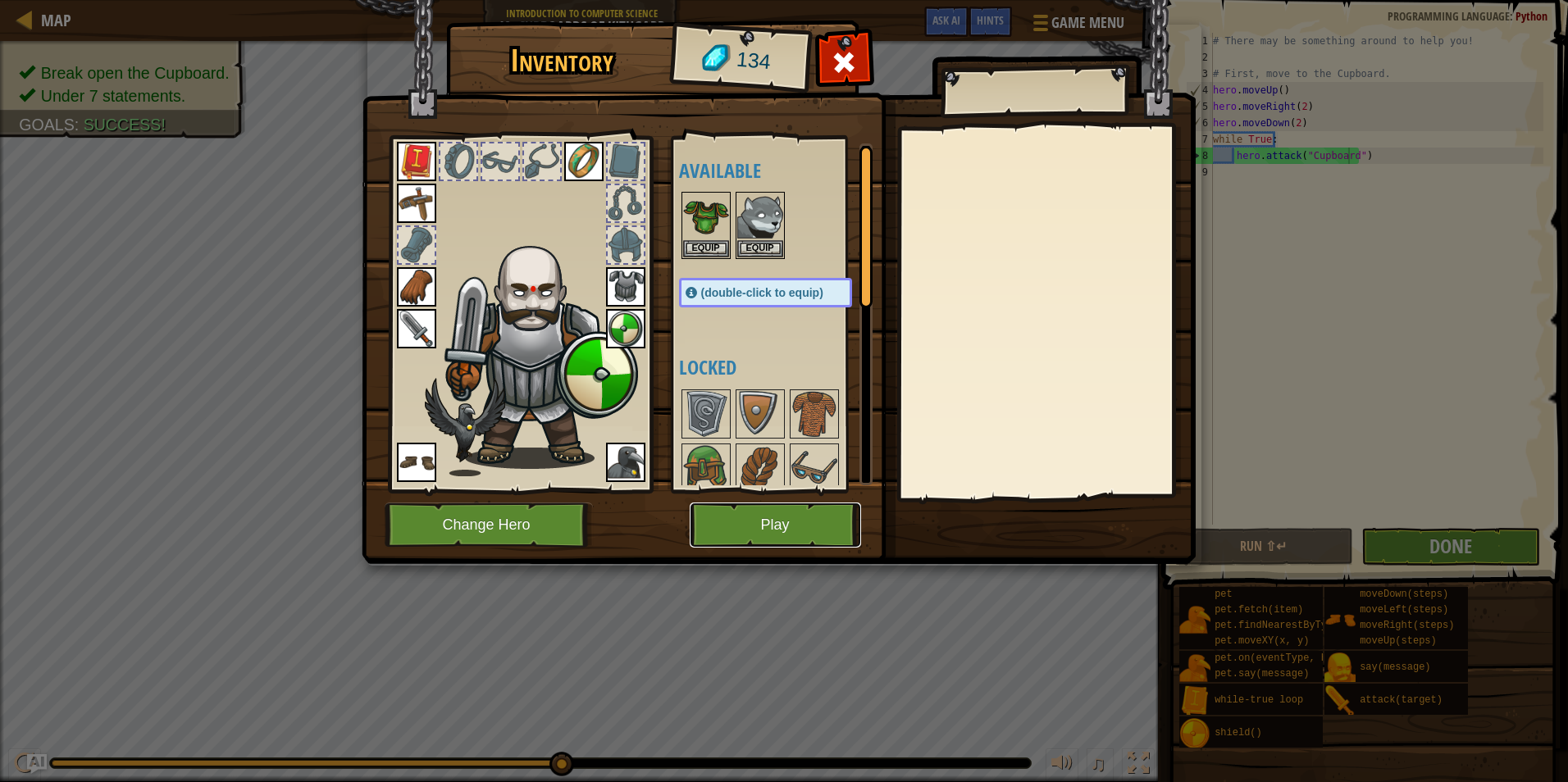
click at [805, 516] on button "Play" at bounding box center [775, 525] width 171 height 45
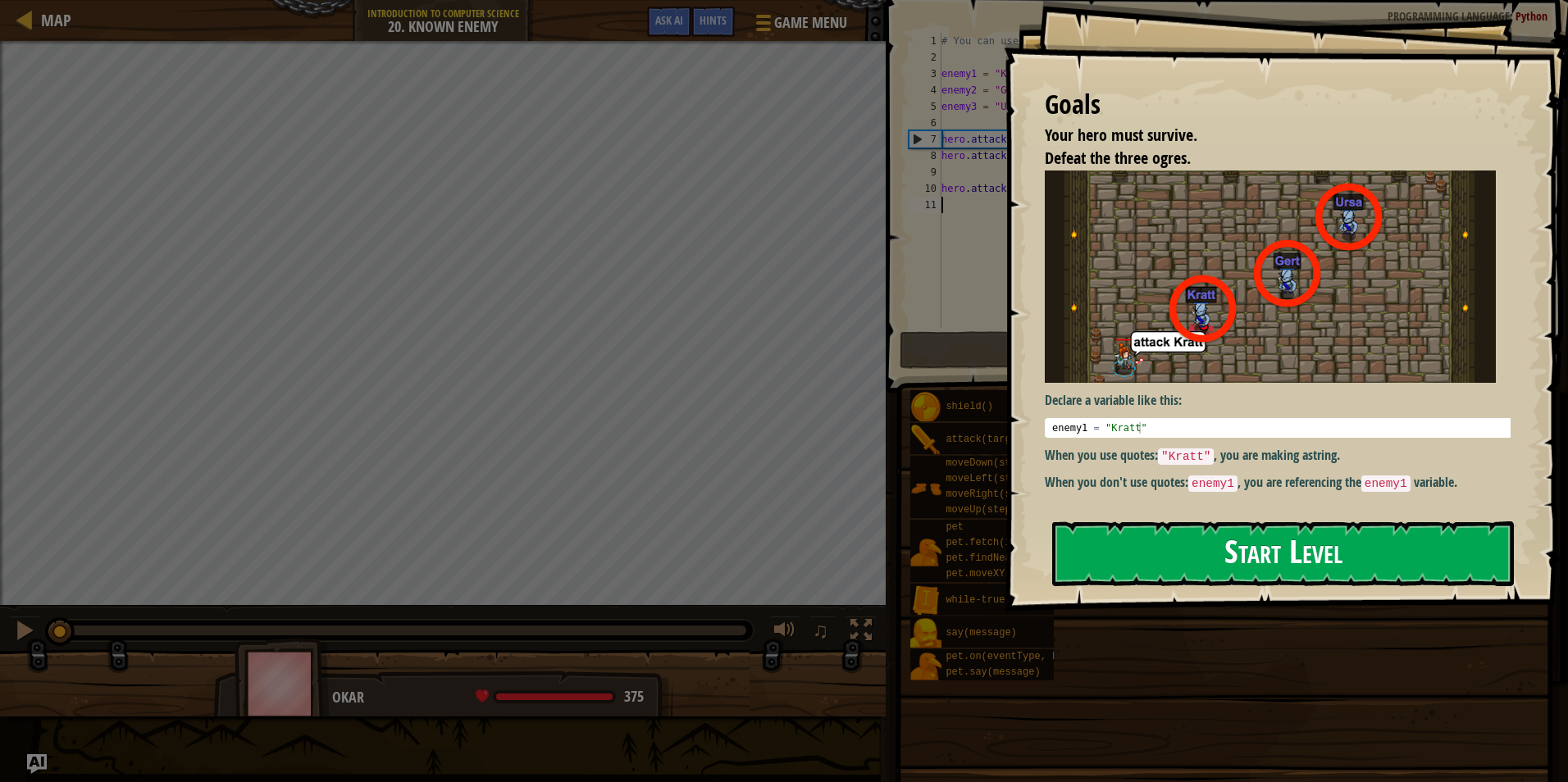
click at [1147, 570] on button "Start Level" at bounding box center [1283, 553] width 462 height 65
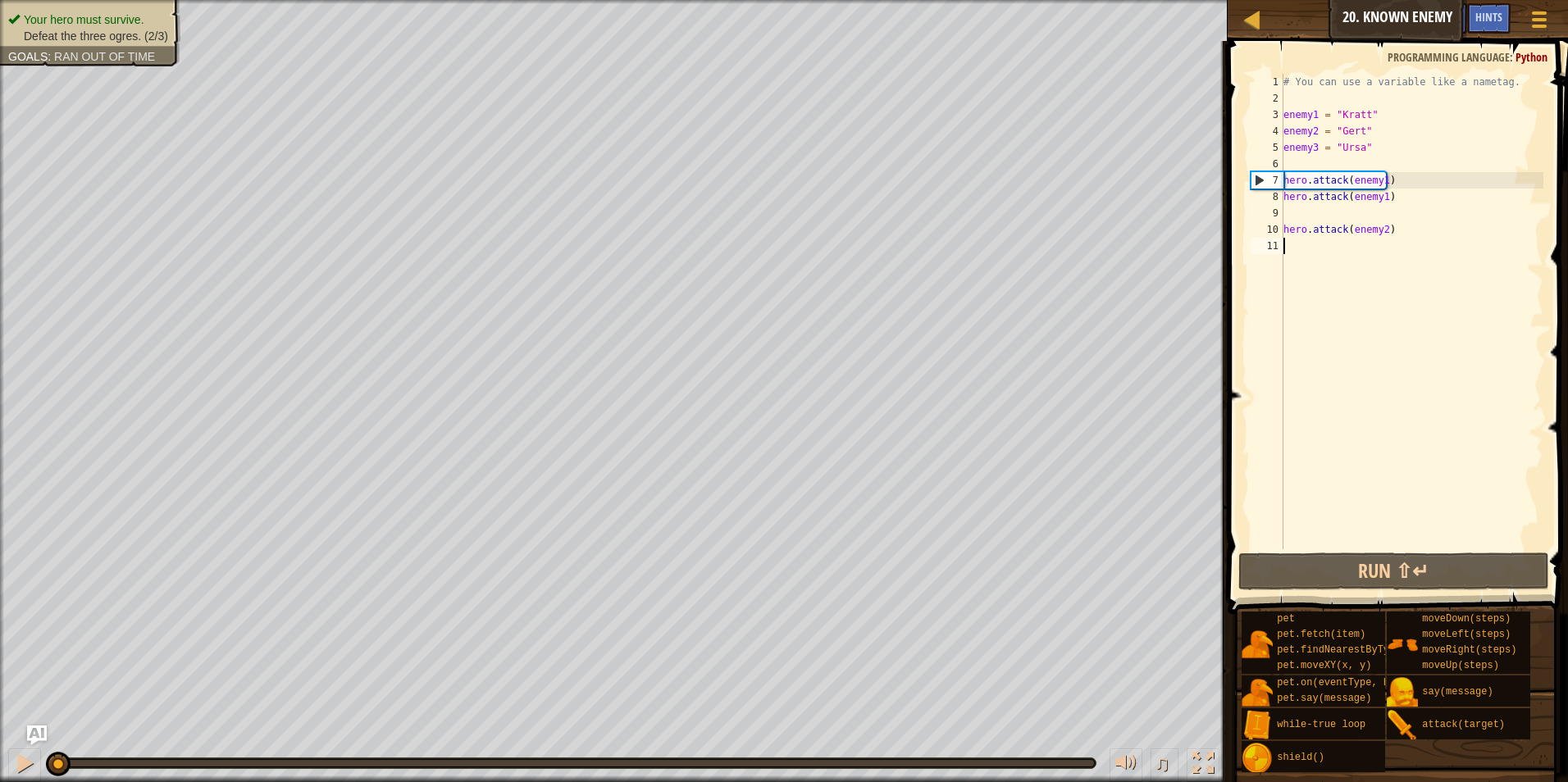
click at [1335, 216] on div "# You can use a variable like a nametag. enemy1 = "Kratt" enemy2 = "Gert" enemy…" at bounding box center [1412, 327] width 263 height 509
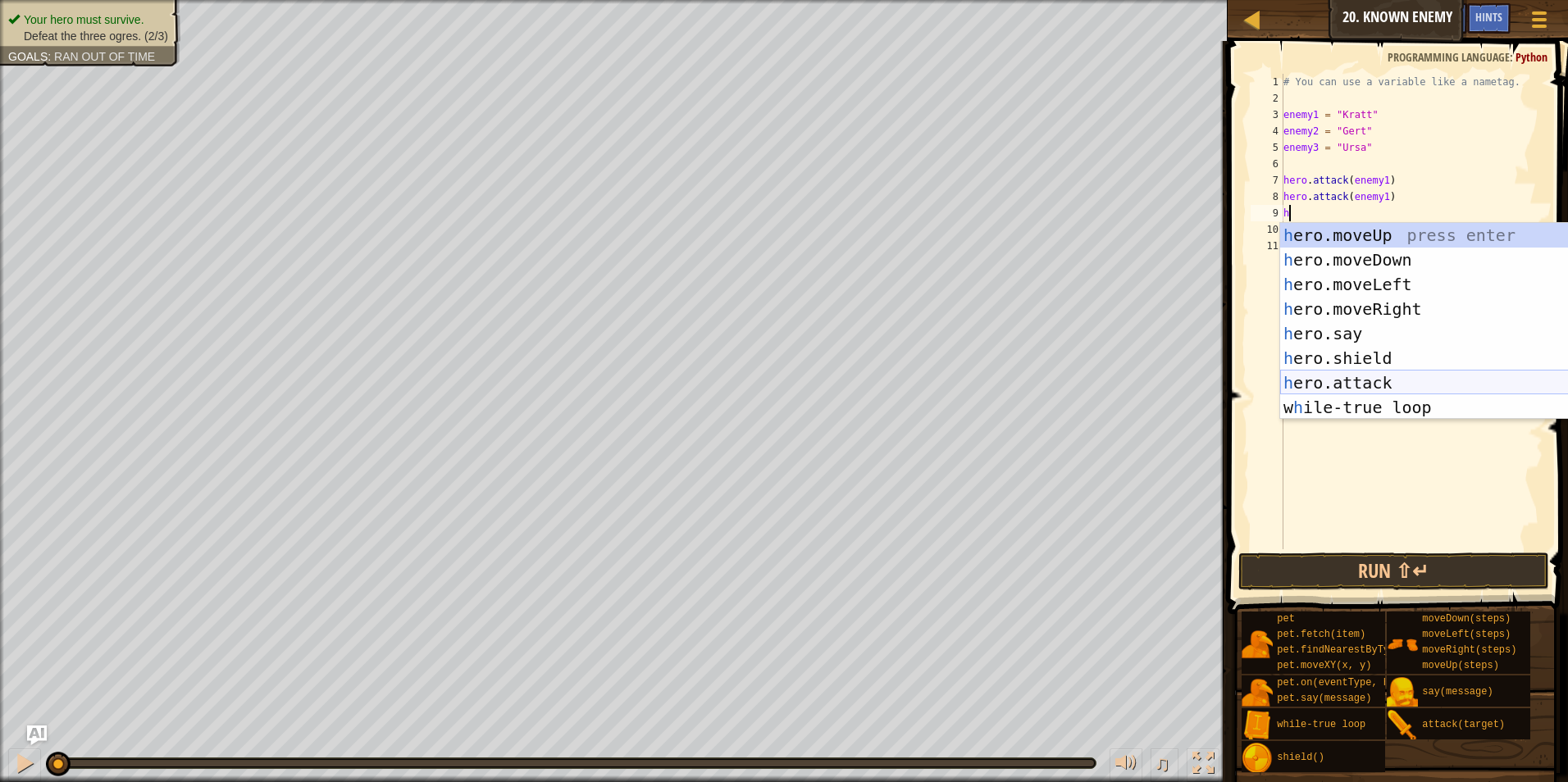
click at [1362, 388] on div "h ero.moveUp press enter h ero.moveDown press enter h ero.moveLeft press enter …" at bounding box center [1429, 346] width 298 height 246
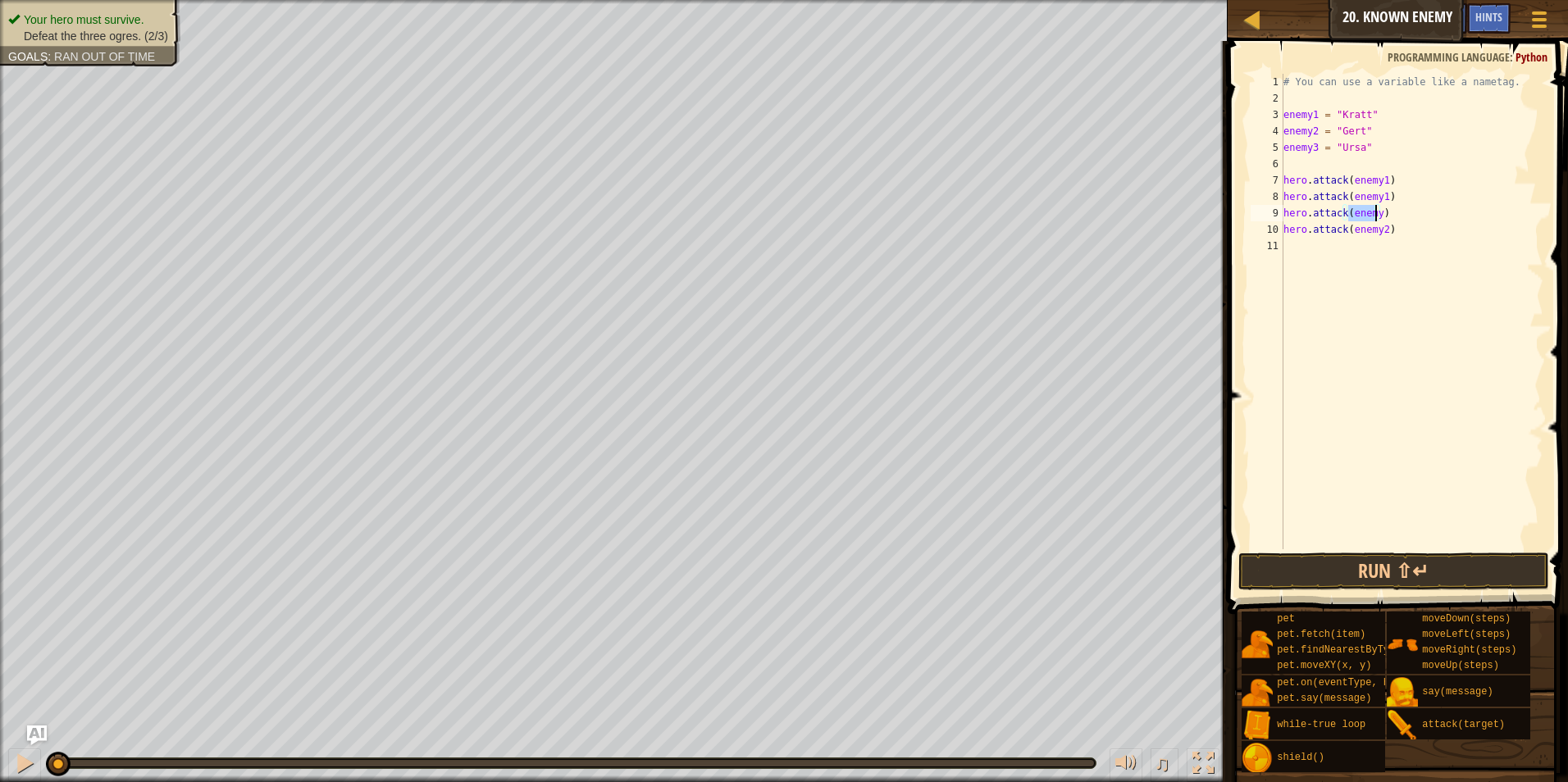
click at [1373, 216] on div "# You can use a variable like a nametag. enemy1 = "Kratt" enemy2 = "Gert" enemy…" at bounding box center [1412, 311] width 263 height 476
type textarea "hero.attack(enemy2)"
click at [1375, 248] on div "# You can use a variable like a nametag. enemy1 = "Kratt" enemy2 = "Gert" enemy…" at bounding box center [1412, 327] width 263 height 509
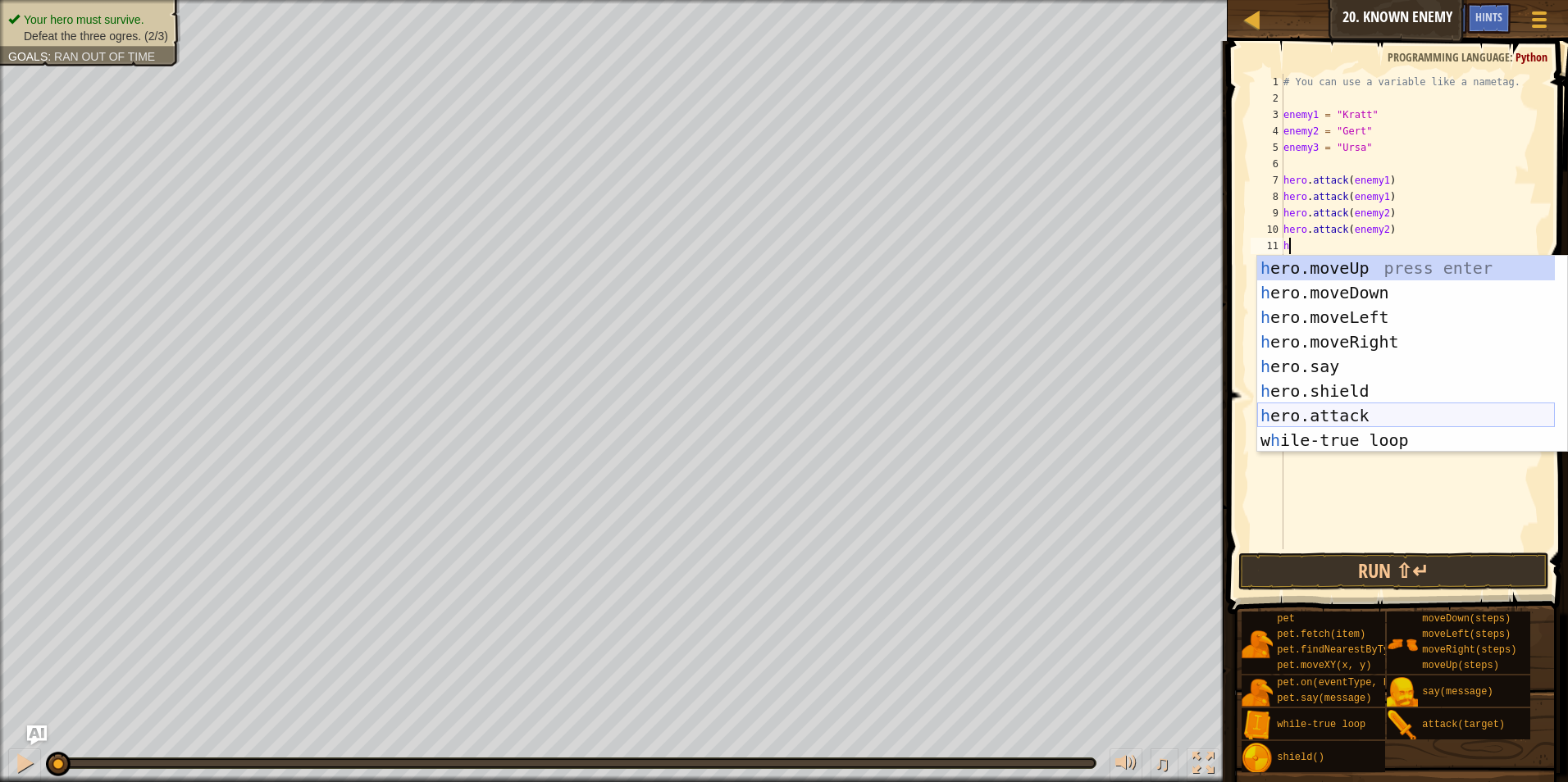
click at [1353, 423] on div "h ero.moveUp press enter h ero.moveDown press enter h ero.moveLeft press enter …" at bounding box center [1406, 379] width 298 height 246
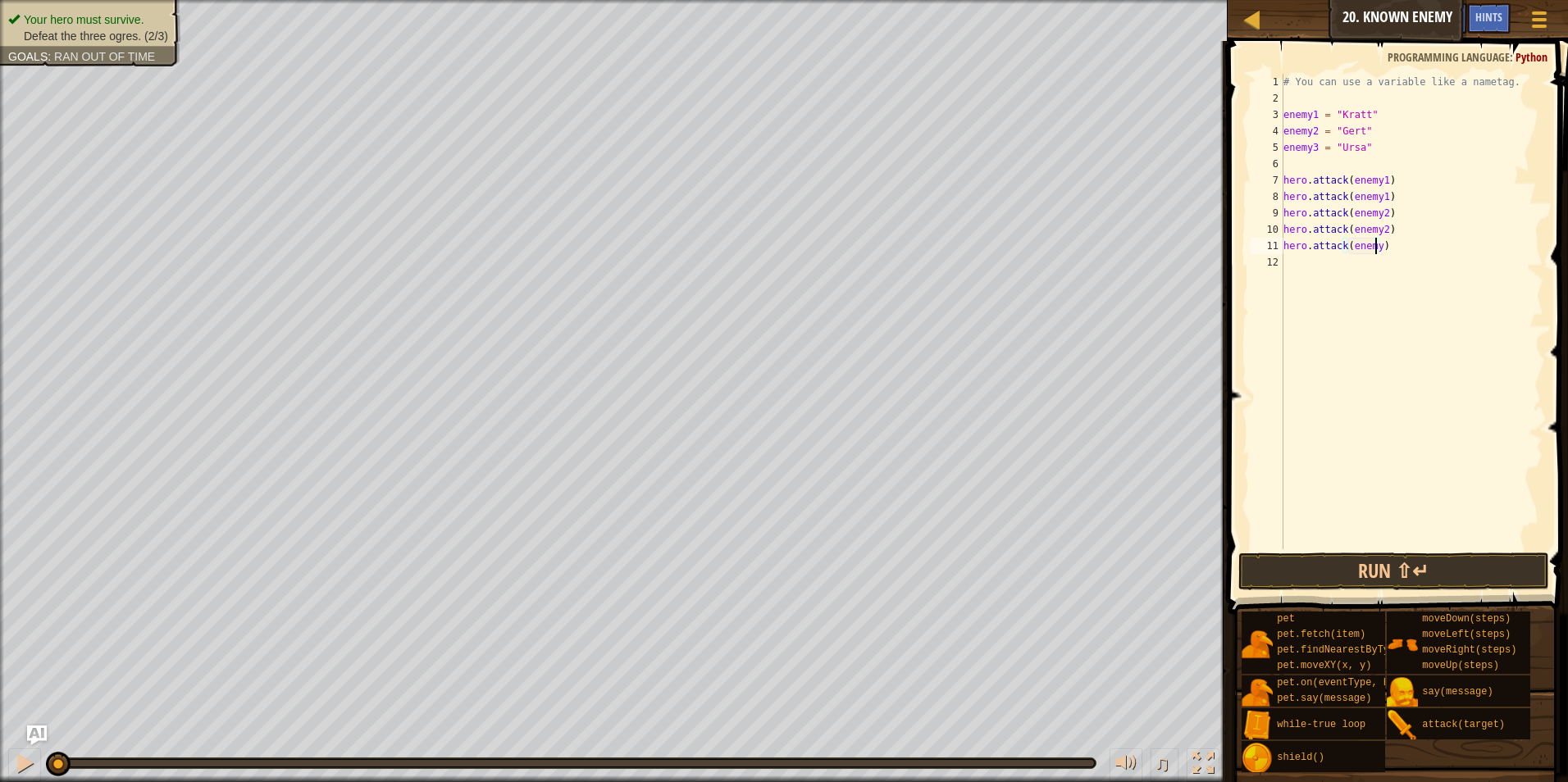
type textarea "hero.attack(enemy3)"
drag, startPoint x: 1403, startPoint y: 247, endPoint x: 1279, endPoint y: 248, distance: 124.0
click at [1279, 248] on div "hero.attack(enemy3) 1 2 3 4 5 6 7 8 9 10 11 12 # You can use a variable like a …" at bounding box center [1395, 311] width 296 height 476
click at [1321, 264] on div "# You can use a variable like a nametag. enemy1 = "Kratt" enemy2 = "Gert" enemy…" at bounding box center [1412, 327] width 263 height 509
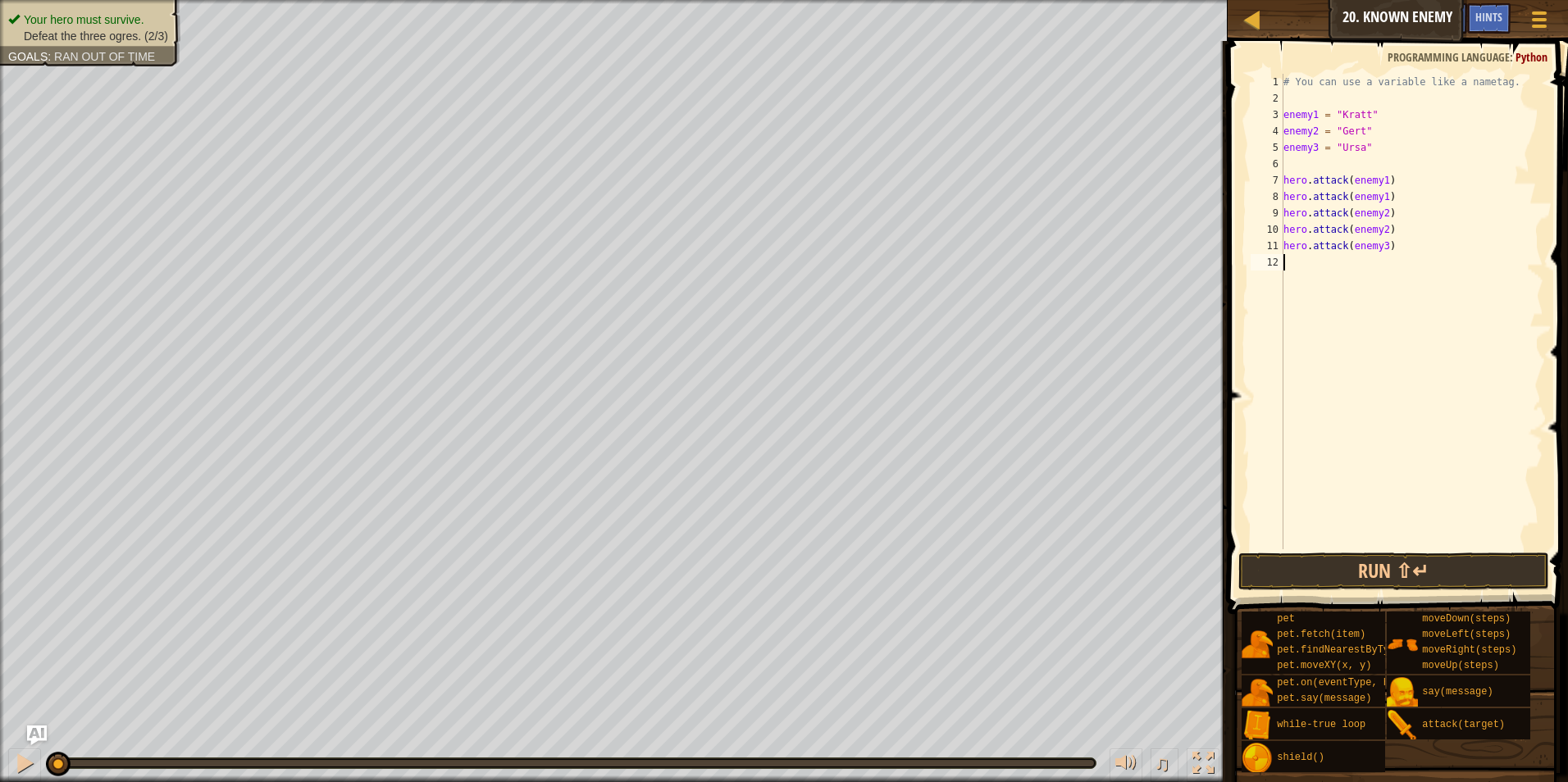
scroll to position [8, 0]
paste textarea "hero.attack(enemy3)"
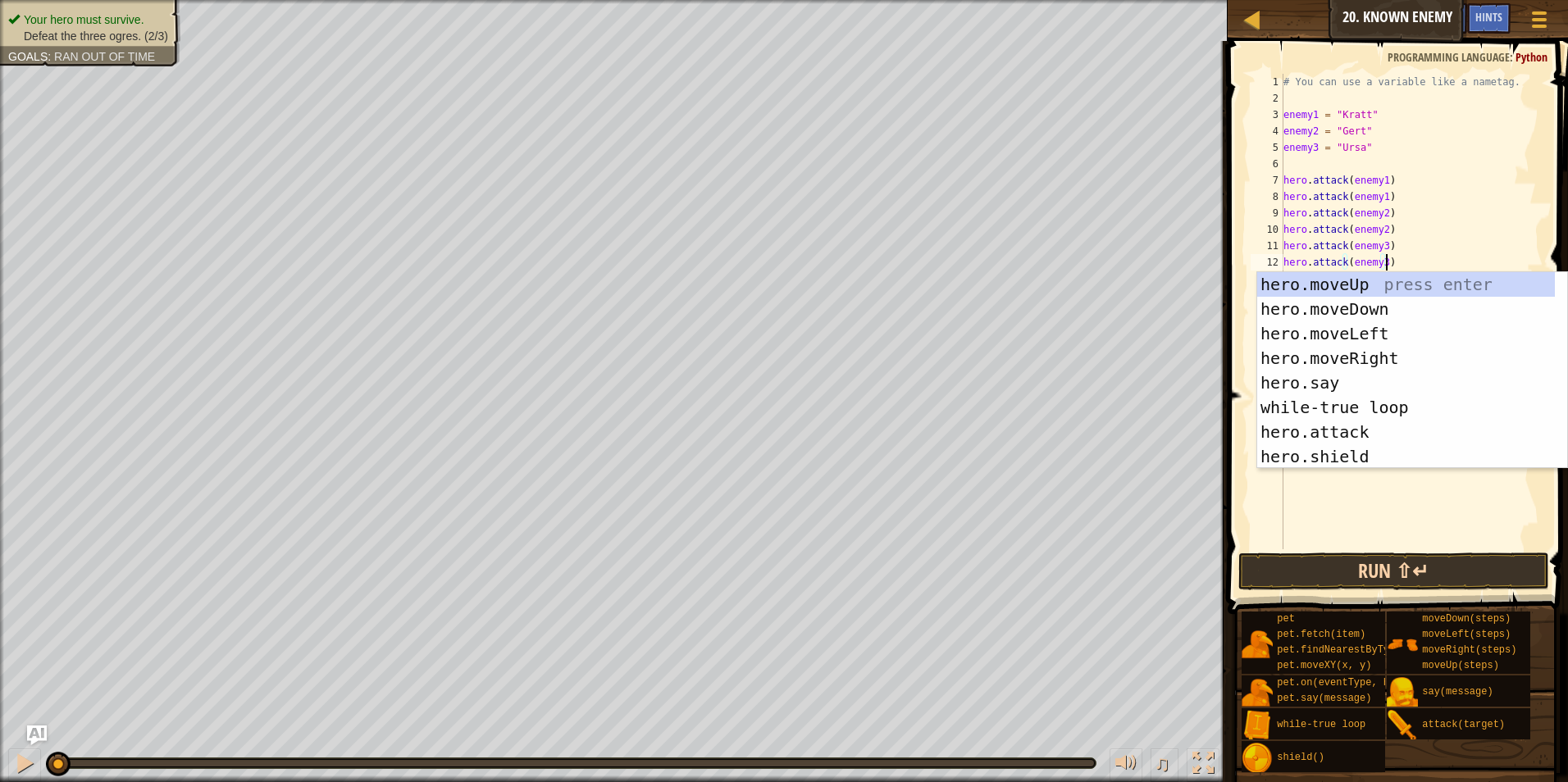
type textarea "hero.attack(enemy3)"
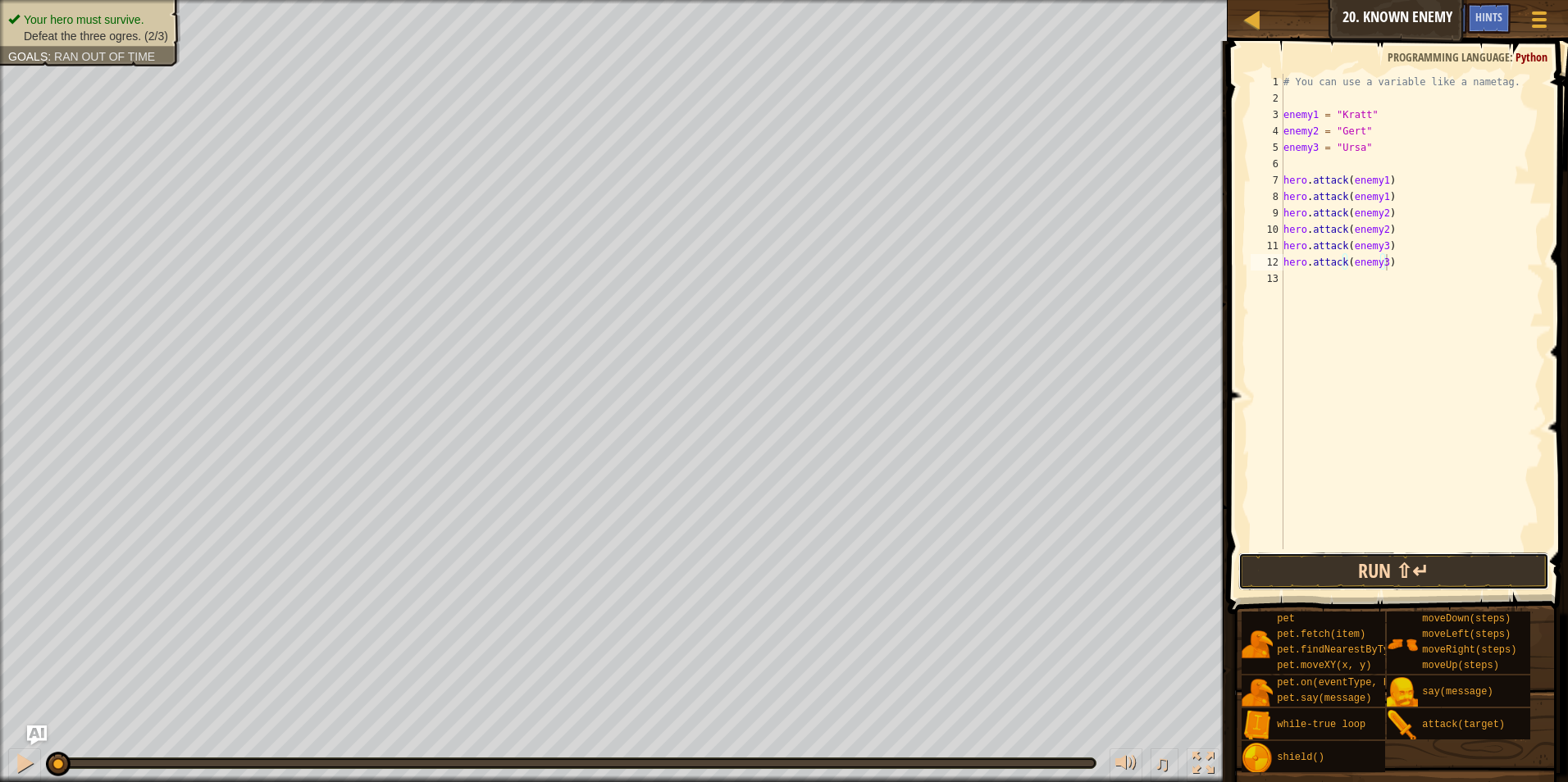
click at [1352, 568] on button "Run ⇧↵" at bounding box center [1394, 571] width 311 height 38
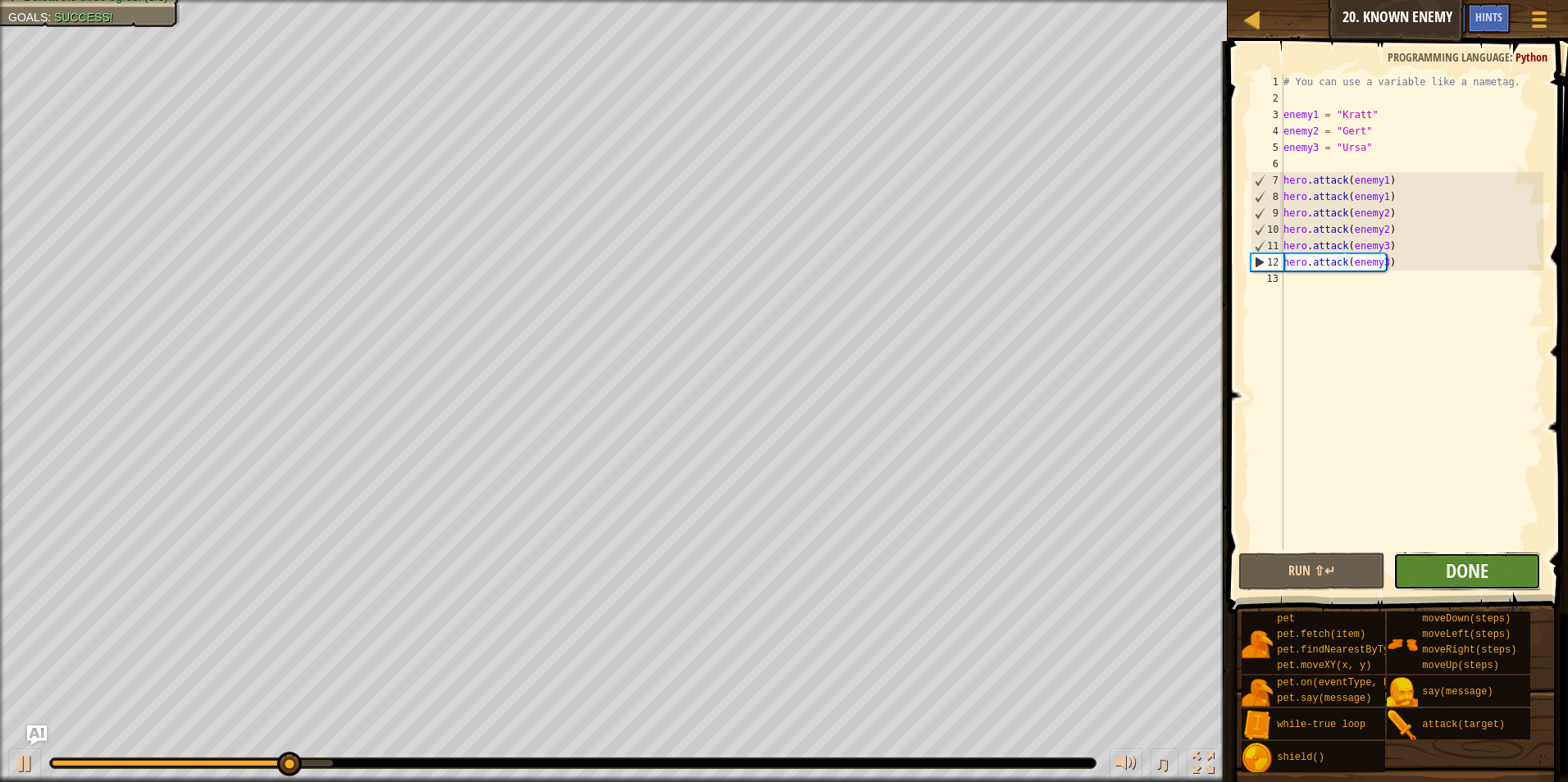
click at [1438, 570] on button "Done" at bounding box center [1467, 571] width 148 height 38
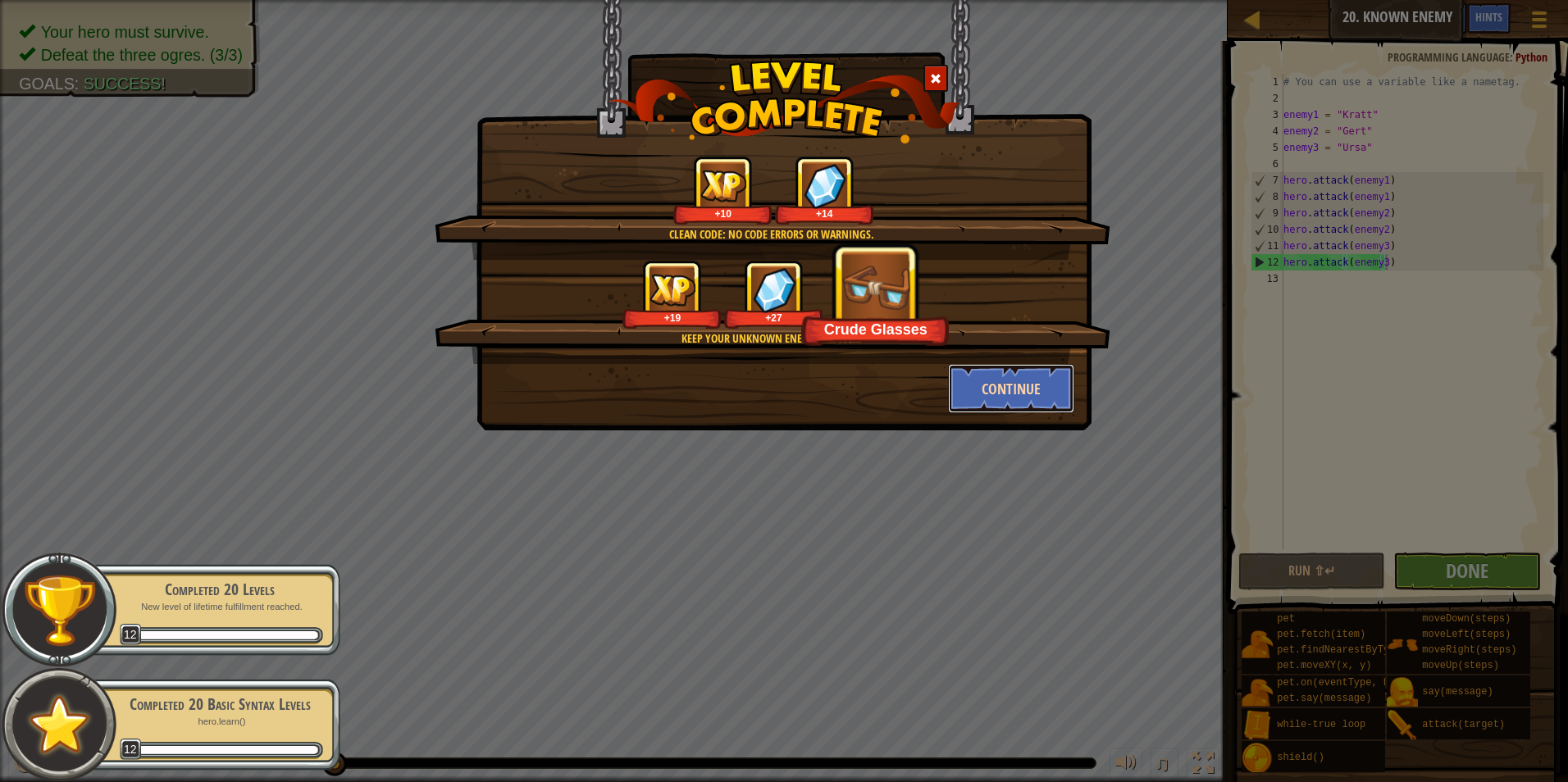
click at [1018, 401] on button "Continue" at bounding box center [1012, 389] width 127 height 49
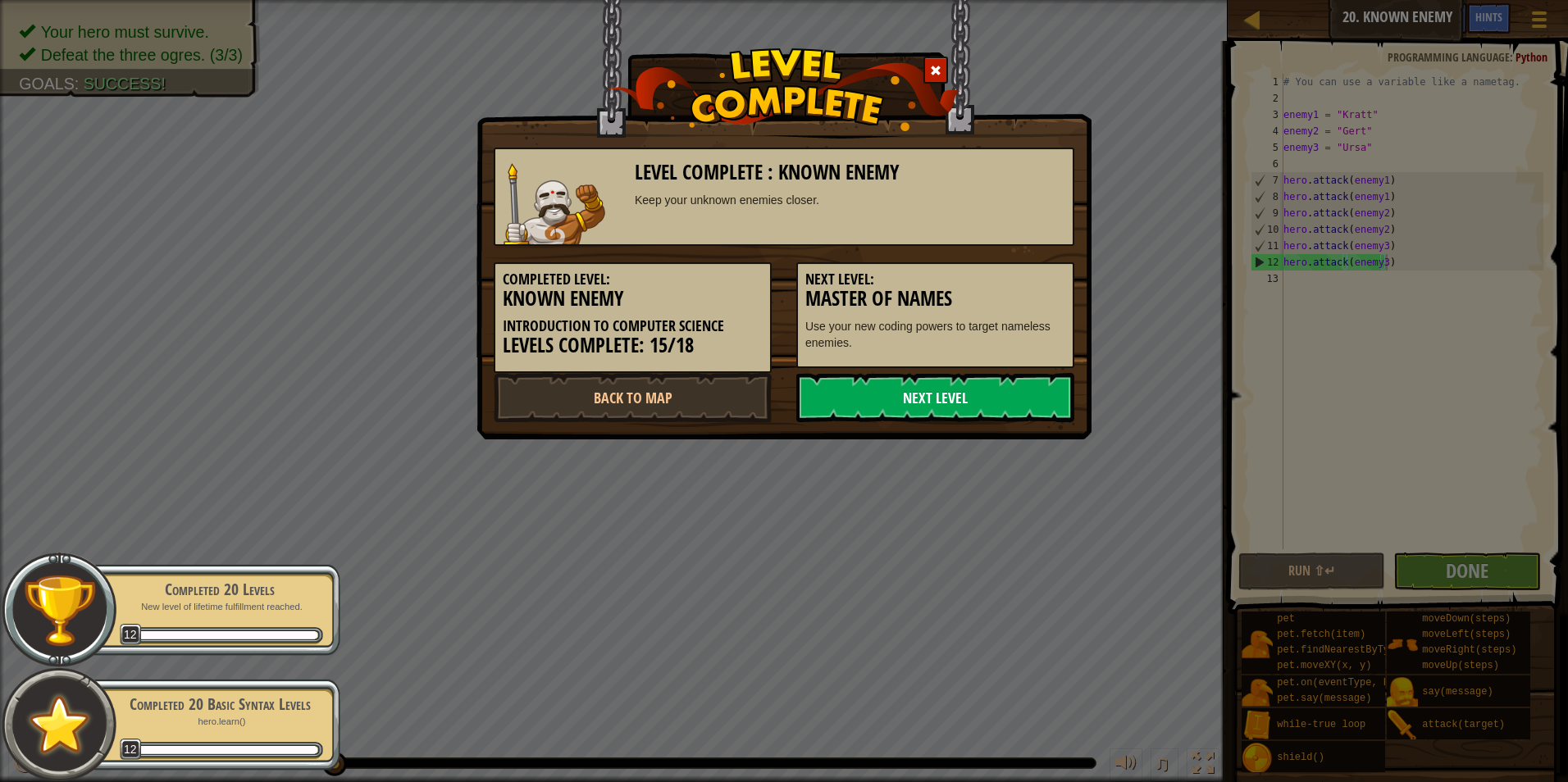
click at [970, 402] on link "Next Level" at bounding box center [936, 397] width 278 height 49
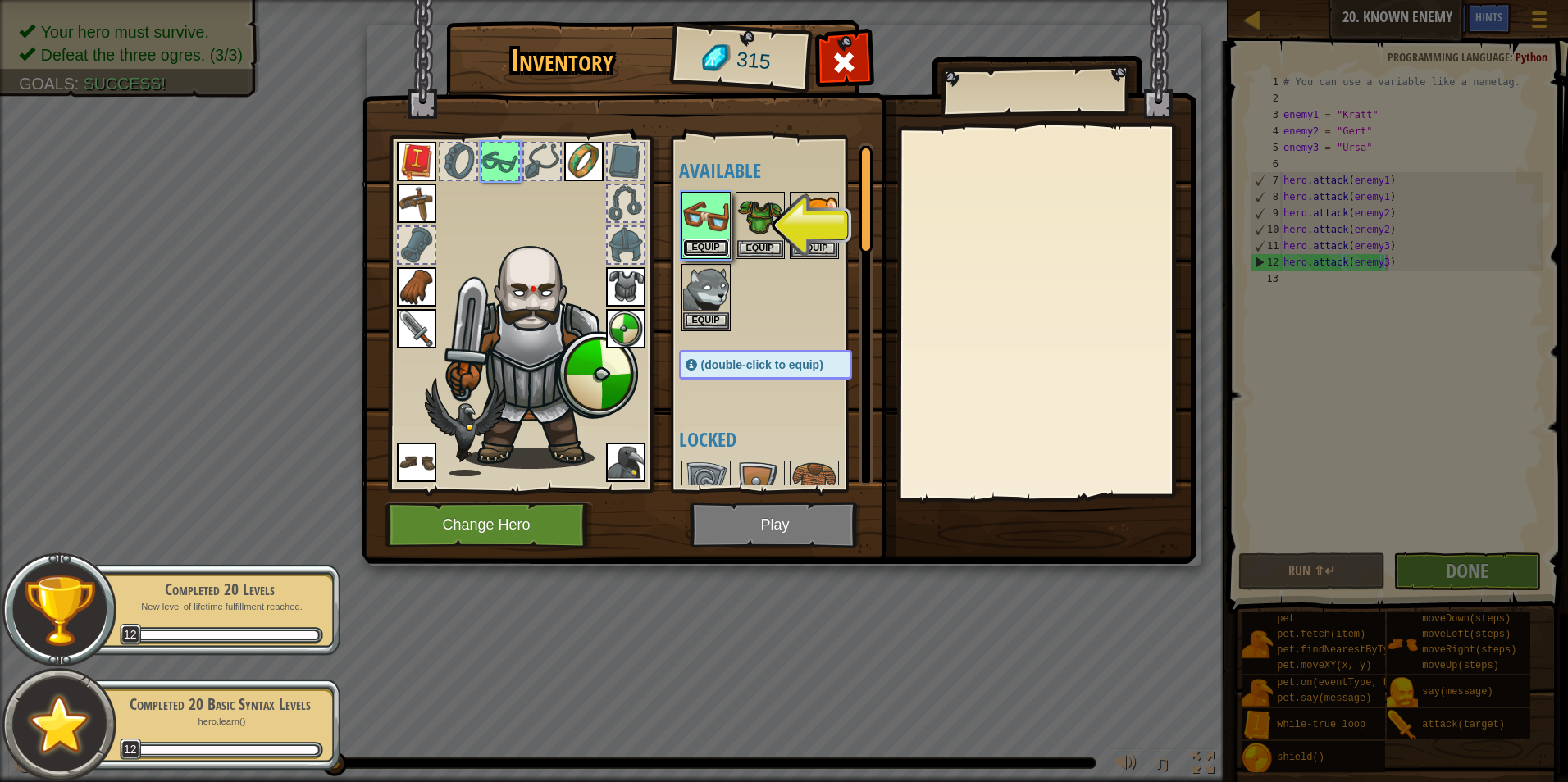
click at [689, 249] on button "Equip" at bounding box center [706, 248] width 46 height 17
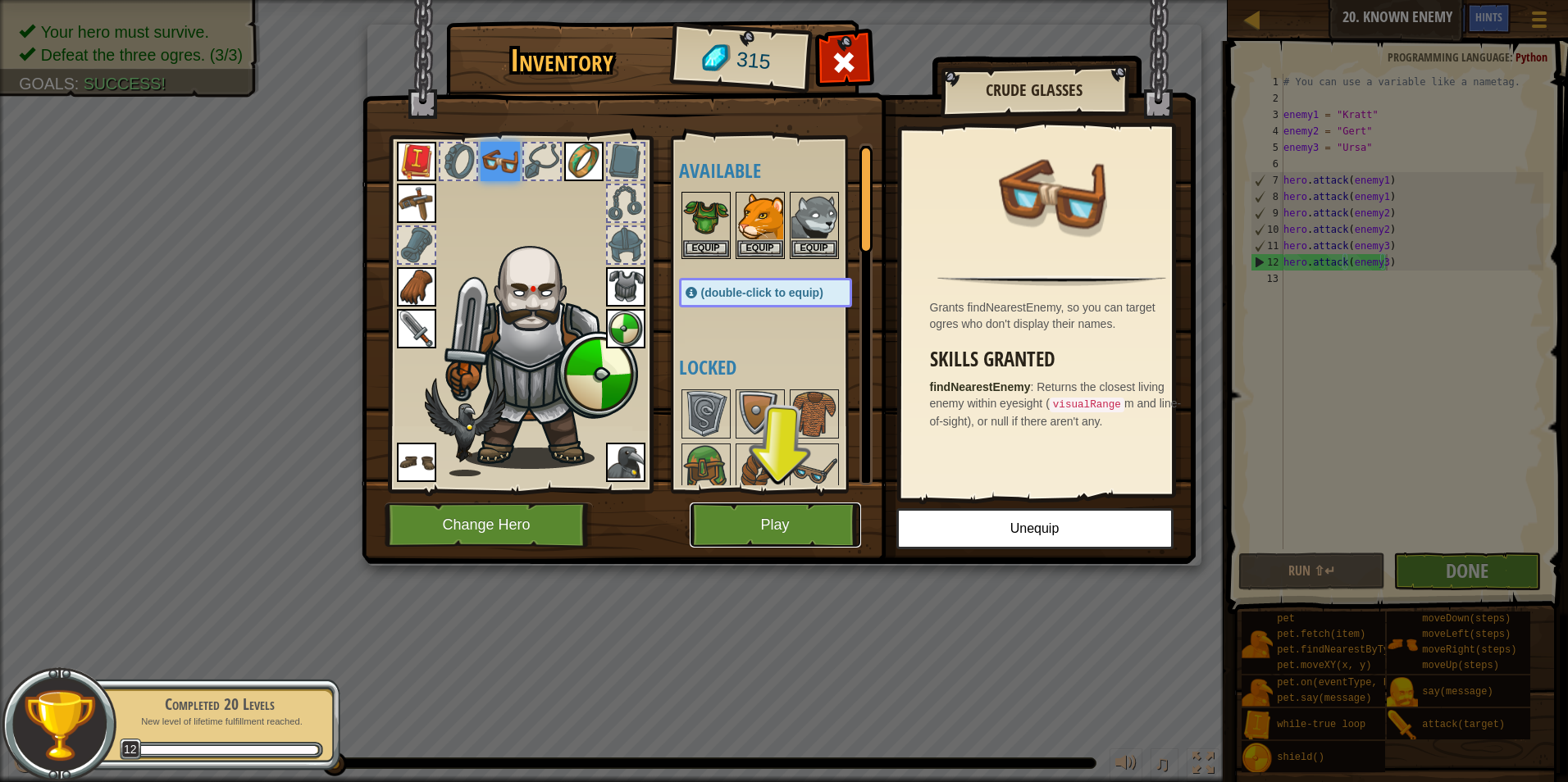
click at [783, 522] on button "Play" at bounding box center [775, 525] width 171 height 45
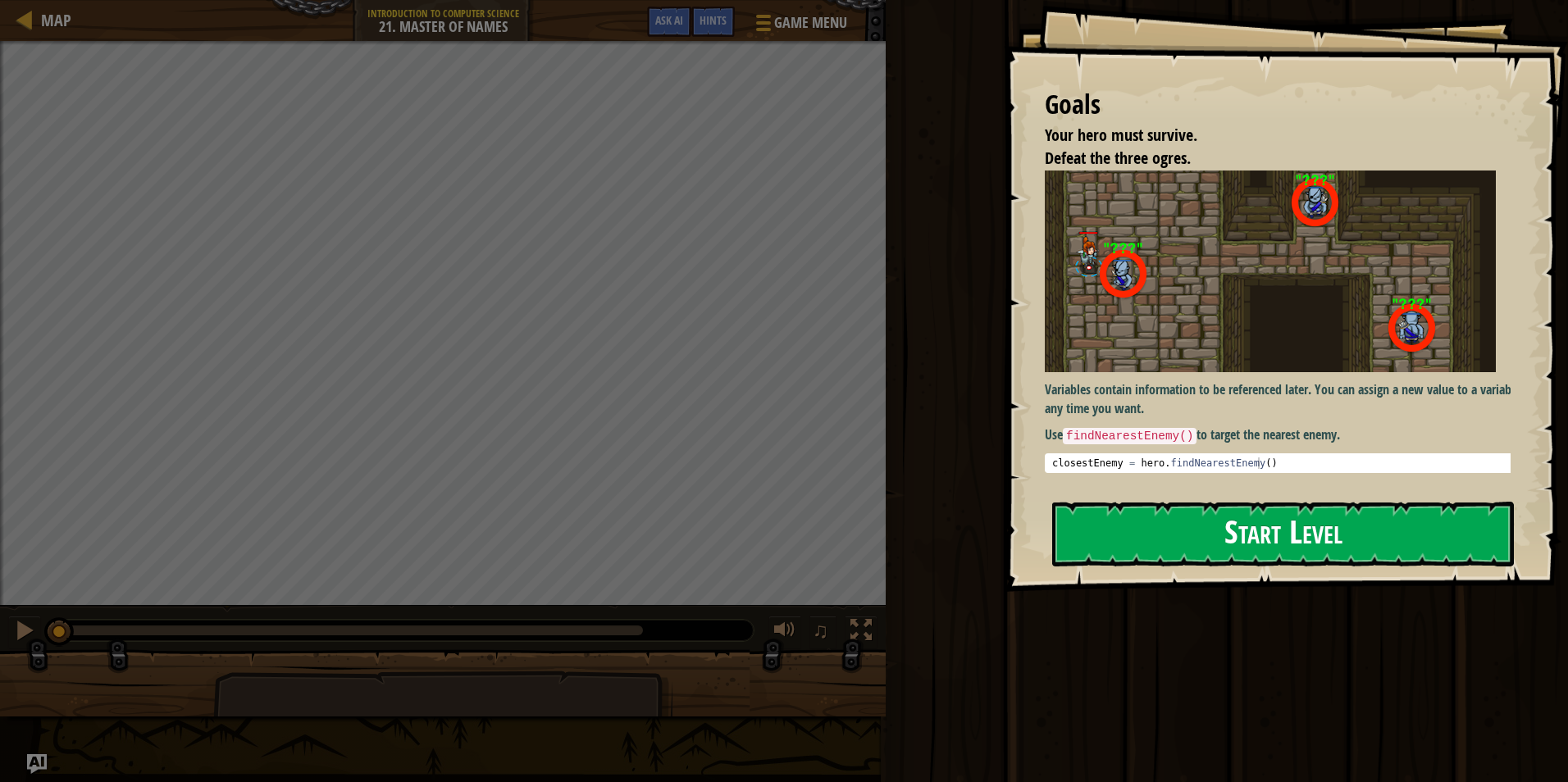
click at [1074, 517] on button "Start Level" at bounding box center [1283, 534] width 462 height 65
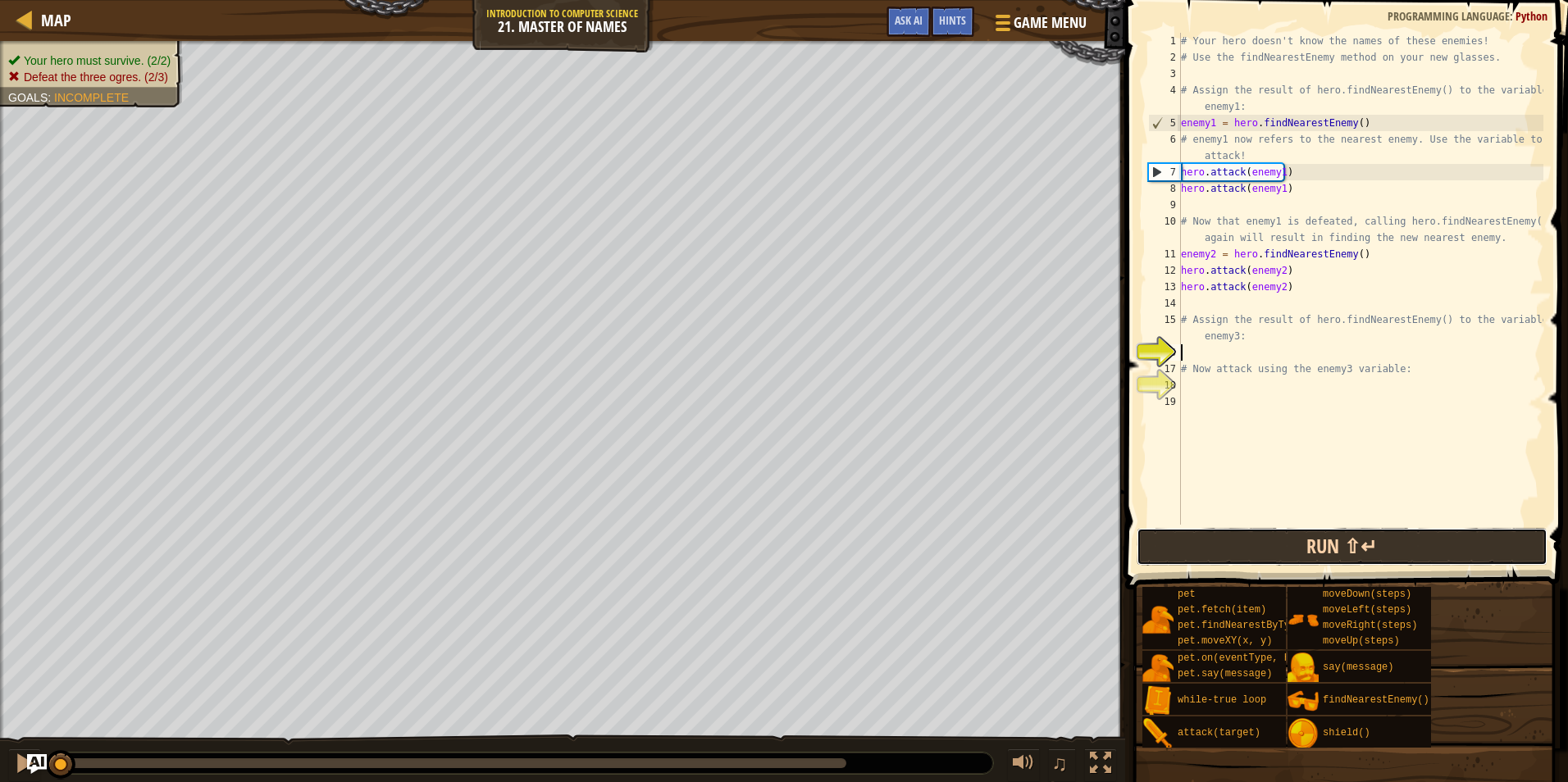
click at [1334, 542] on button "Run ⇧↵" at bounding box center [1342, 547] width 411 height 38
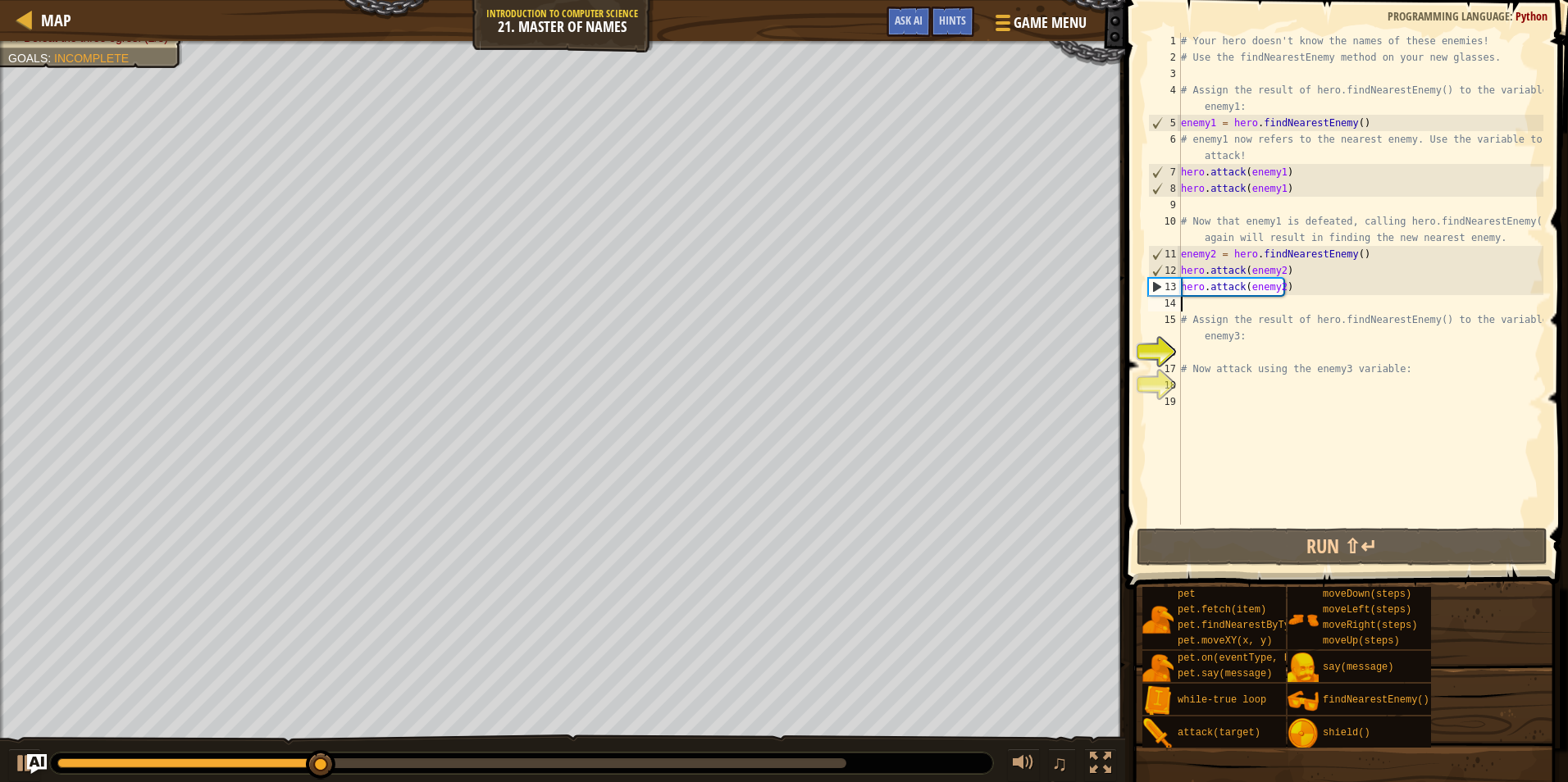
click at [1253, 302] on div "# Your hero doesn't know the names of these enemies! # Use the findNearestEnemy…" at bounding box center [1361, 295] width 366 height 525
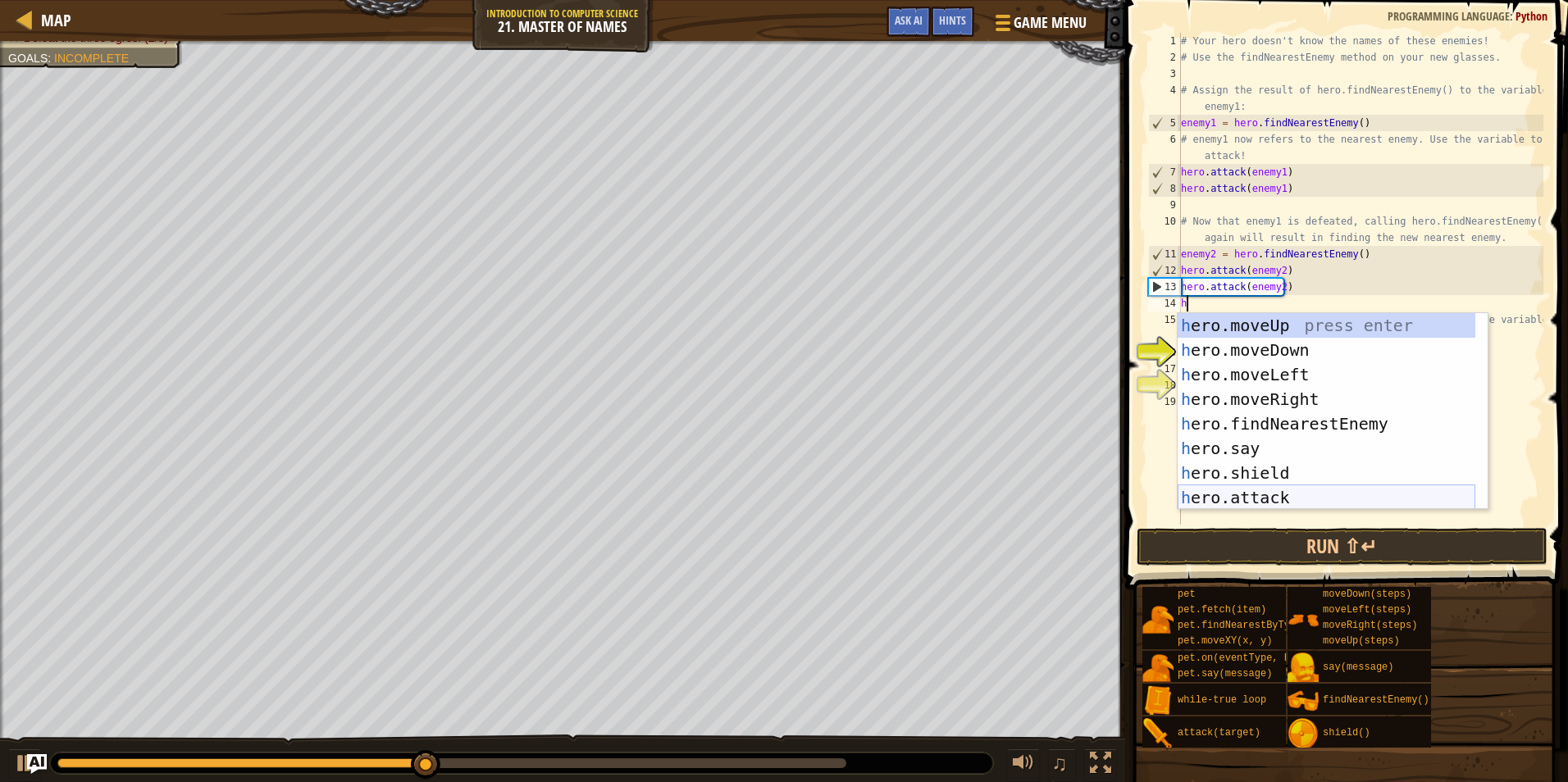
click at [1270, 495] on div "h ero.moveUp press enter h ero.moveDown press enter h ero.moveLeft press enter …" at bounding box center [1327, 436] width 298 height 246
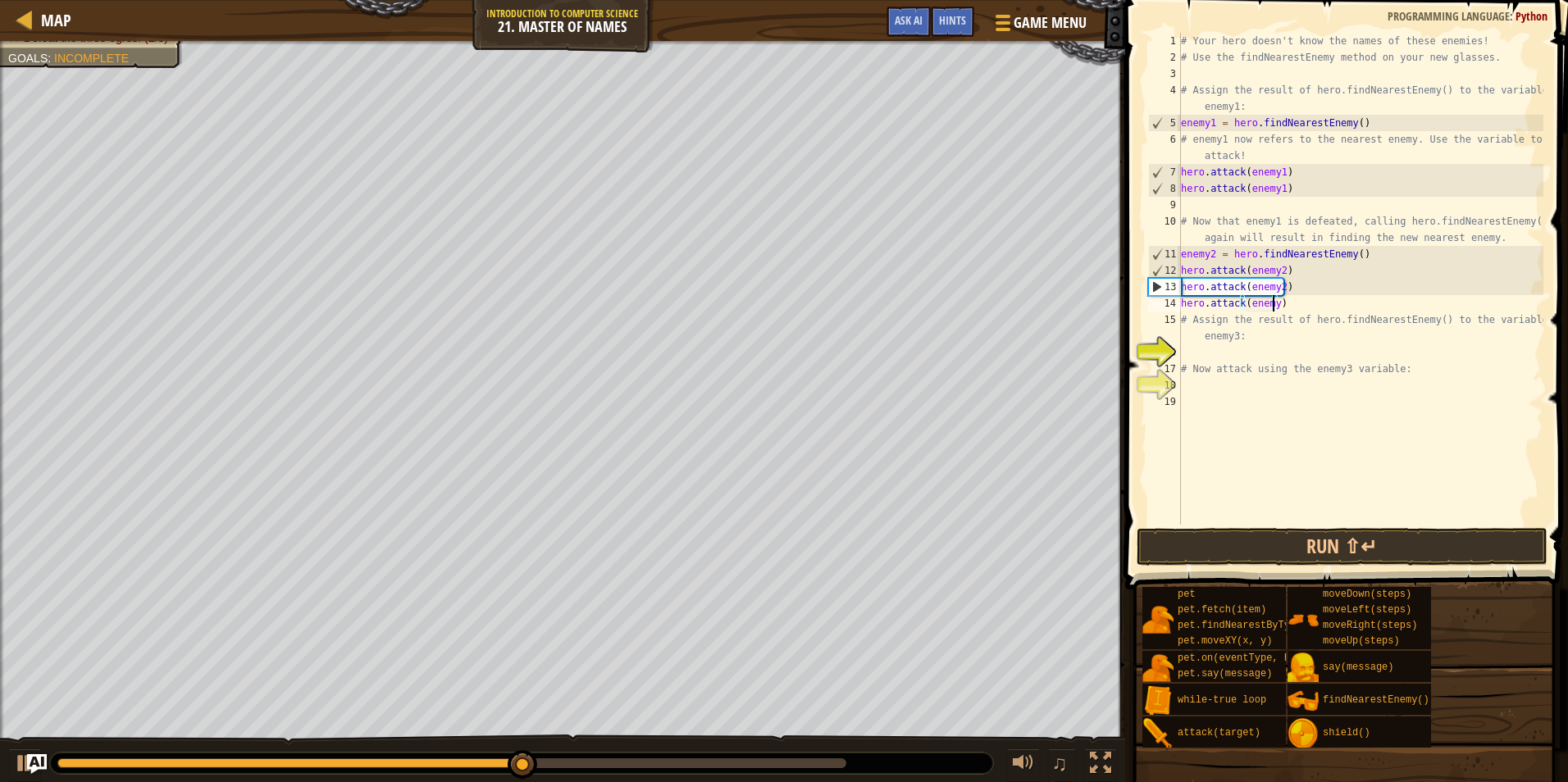
scroll to position [8, 8]
drag, startPoint x: 1299, startPoint y: 307, endPoint x: 1154, endPoint y: 296, distance: 145.4
click at [1154, 296] on div "hero.attack(enemy3) 1 2 3 4 5 6 7 8 9 10 11 12 13 14 15 16 17 18 19 # Your hero…" at bounding box center [1344, 278] width 398 height 492
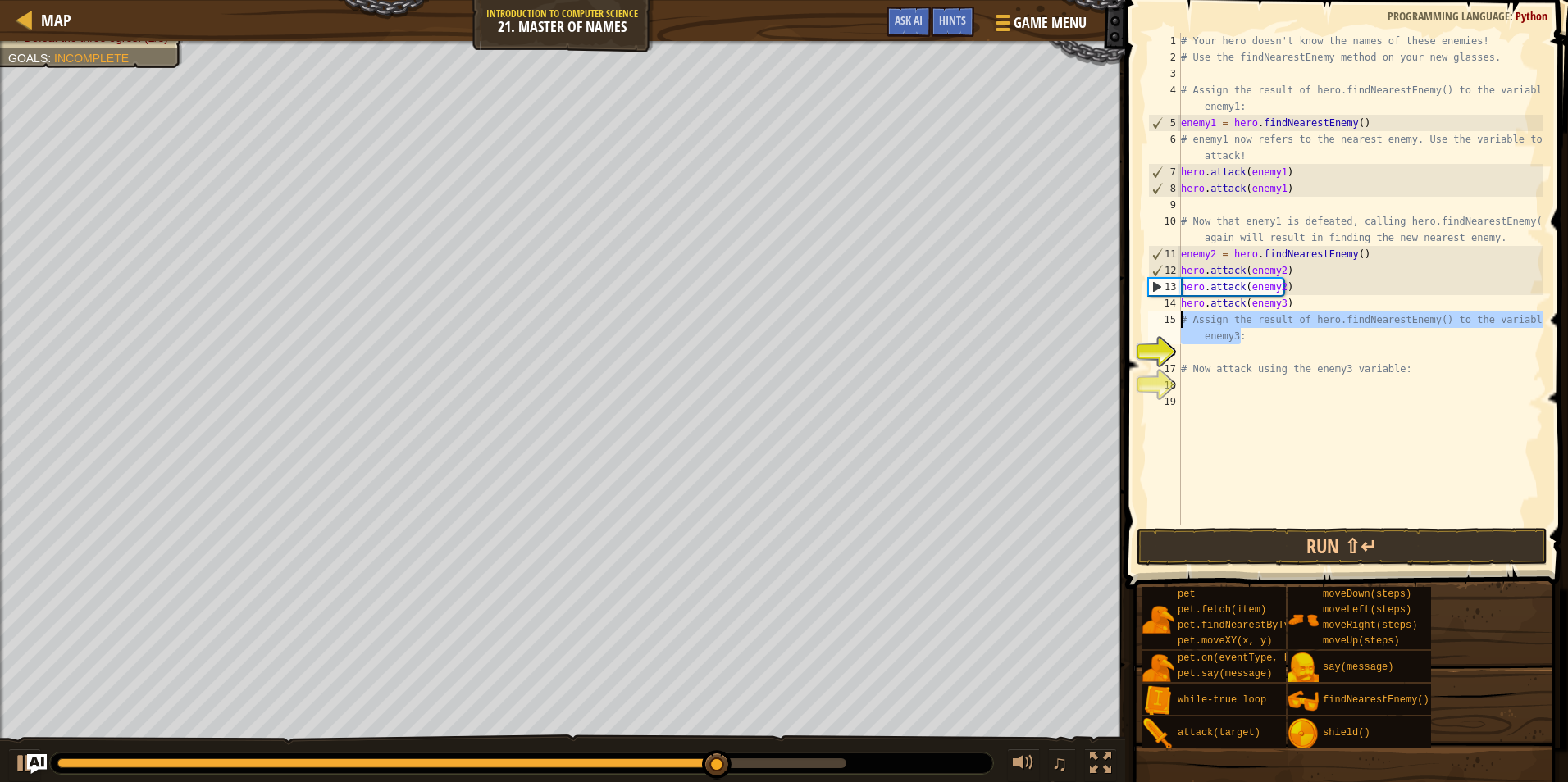
drag, startPoint x: 1241, startPoint y: 336, endPoint x: 1165, endPoint y: 321, distance: 77.5
click at [1165, 321] on div "hero.attack(enemy3) 1 2 3 4 5 6 7 8 9 10 11 12 13 14 15 16 17 18 19 # Your hero…" at bounding box center [1344, 278] width 398 height 492
paste textarea "hero.attack(enemy3)"
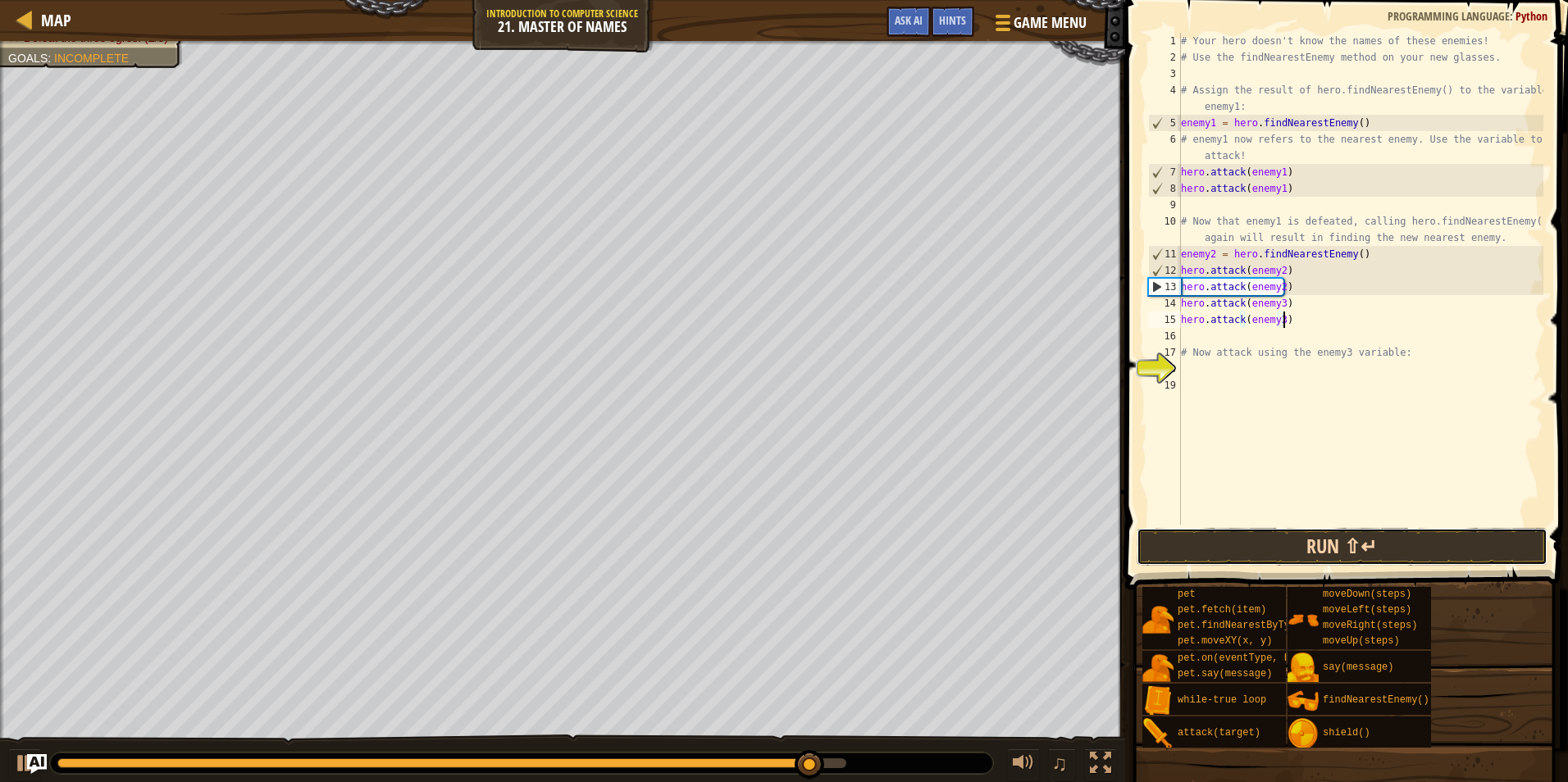
click at [1317, 554] on button "Run ⇧↵" at bounding box center [1342, 547] width 411 height 38
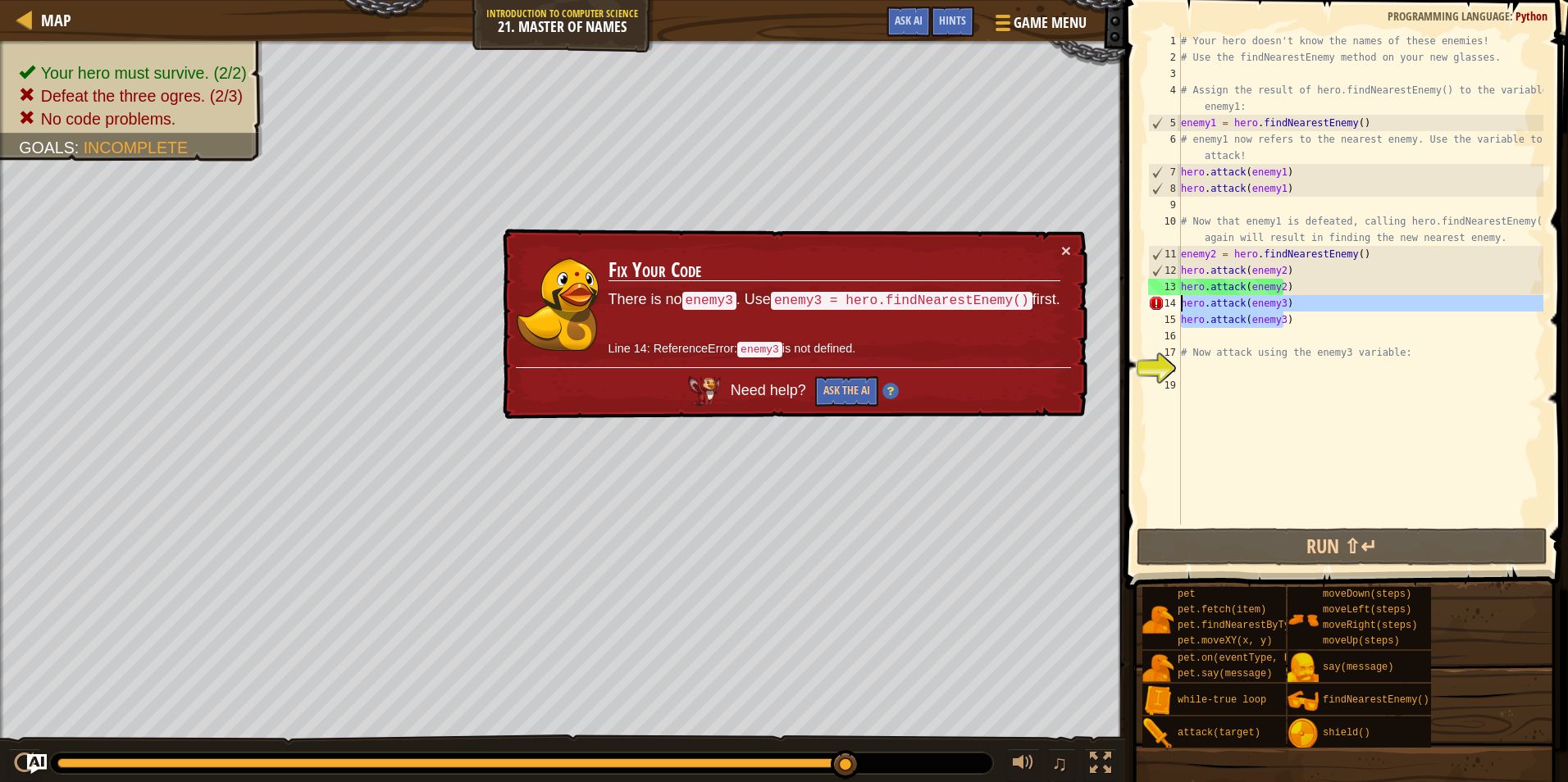
drag, startPoint x: 1285, startPoint y: 319, endPoint x: 1165, endPoint y: 305, distance: 120.8
click at [1165, 305] on div "hero.attack(enemy3) 1 2 3 4 5 6 7 8 9 10 11 12 13 14 15 16 17 18 19 # Your hero…" at bounding box center [1344, 278] width 398 height 492
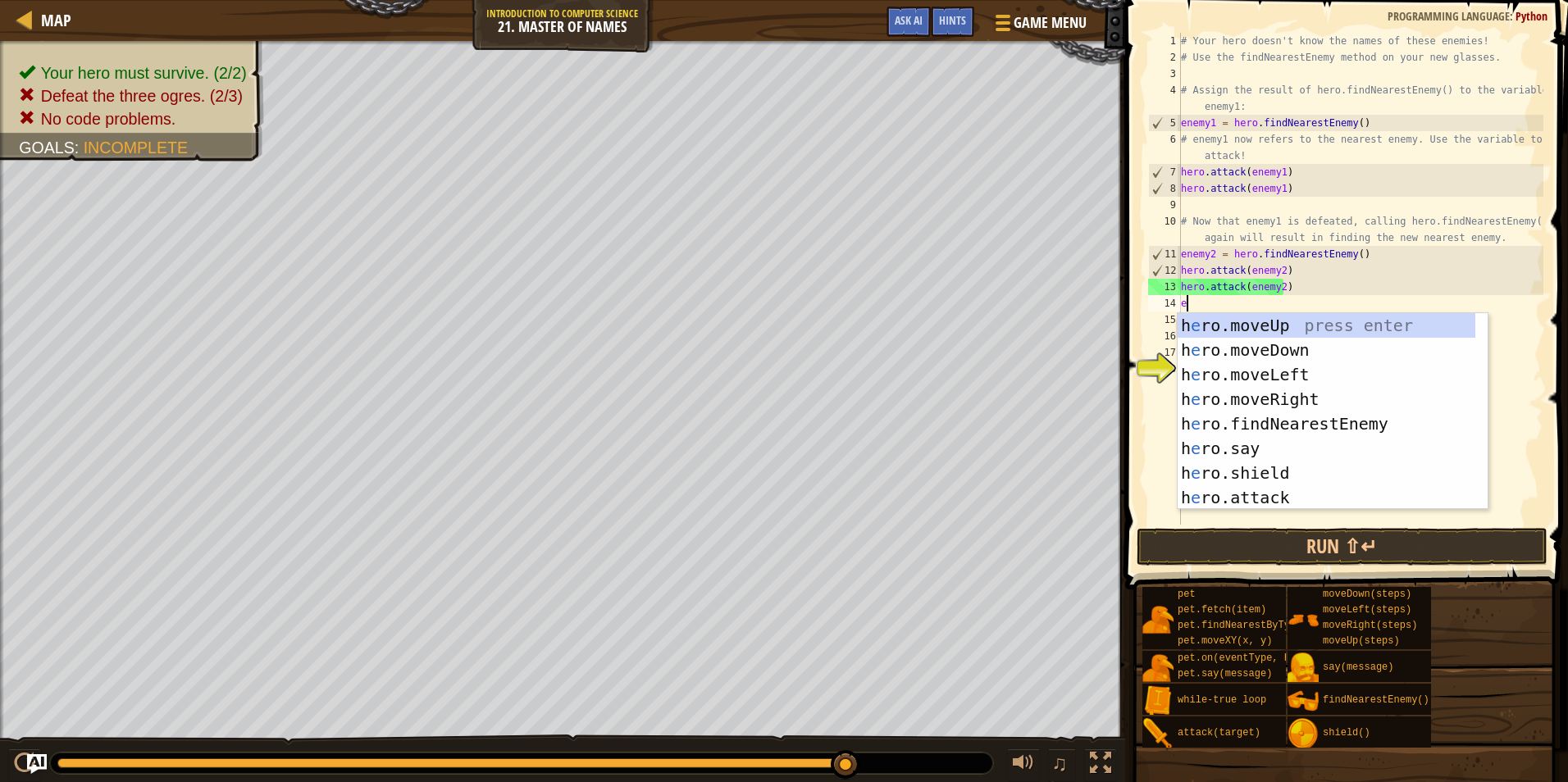
type textarea "en"
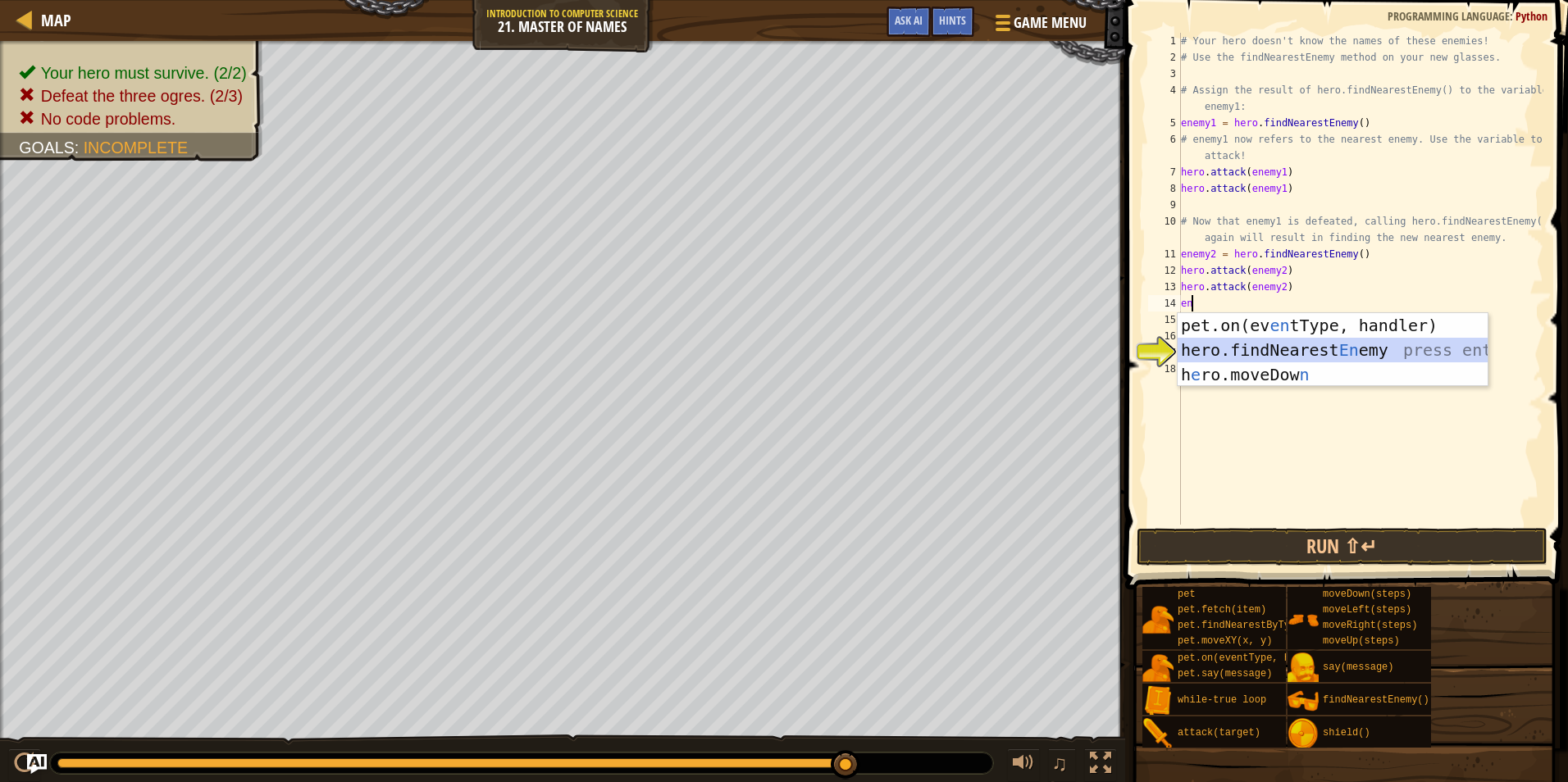
click at [1276, 343] on div "pet.on(ev en tType, handler) press enter hero.findNearest En emy press enter h …" at bounding box center [1333, 375] width 310 height 123
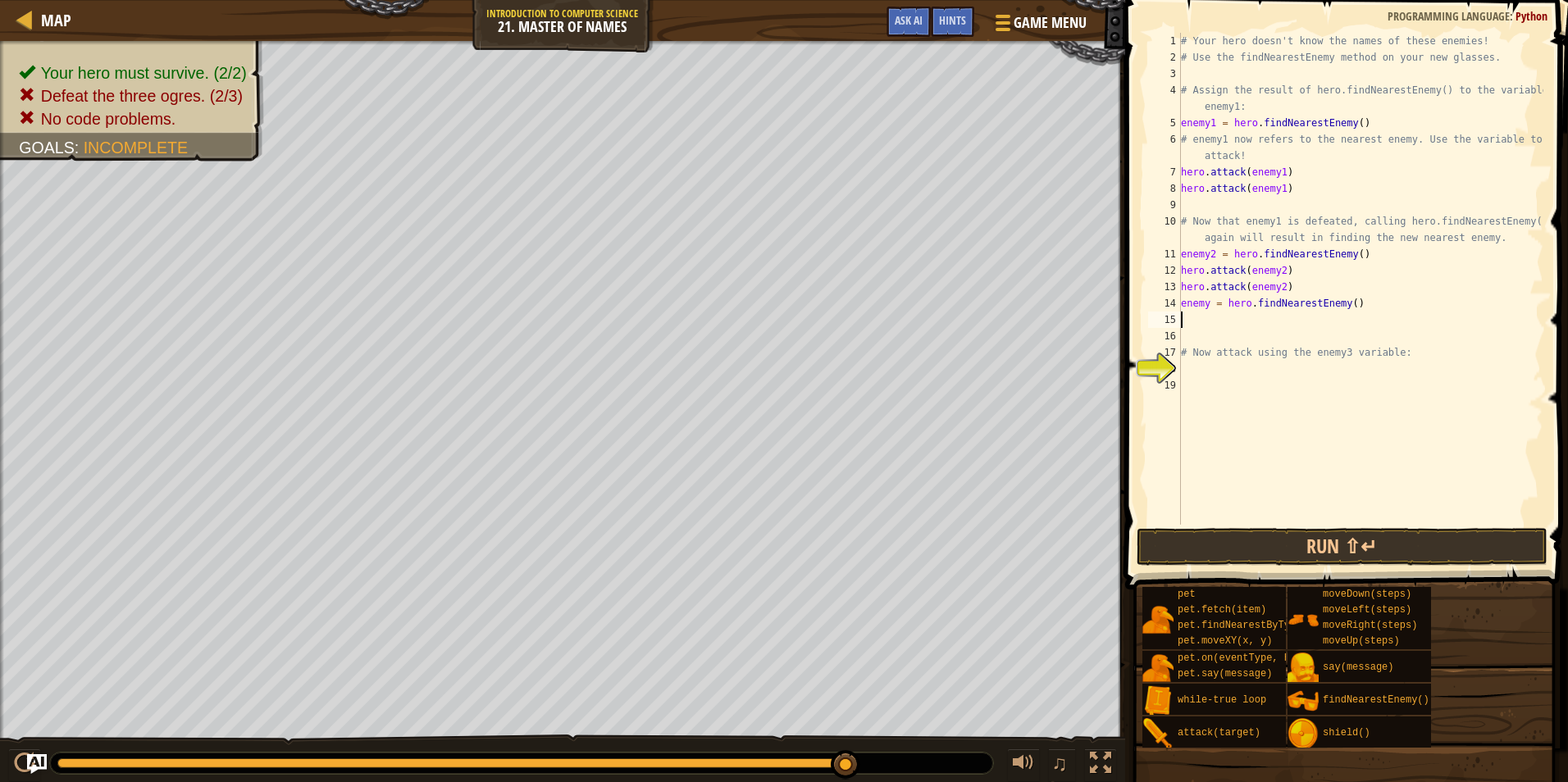
click at [1208, 307] on div "# Your hero doesn't know the names of these enemies! # Use the findNearestEnemy…" at bounding box center [1361, 295] width 366 height 525
type textarea "enemy3 = hero.findNearestEnemy()"
click at [1203, 323] on div "# Your hero doesn't know the names of these enemies! # Use the findNearestEnemy…" at bounding box center [1361, 295] width 366 height 525
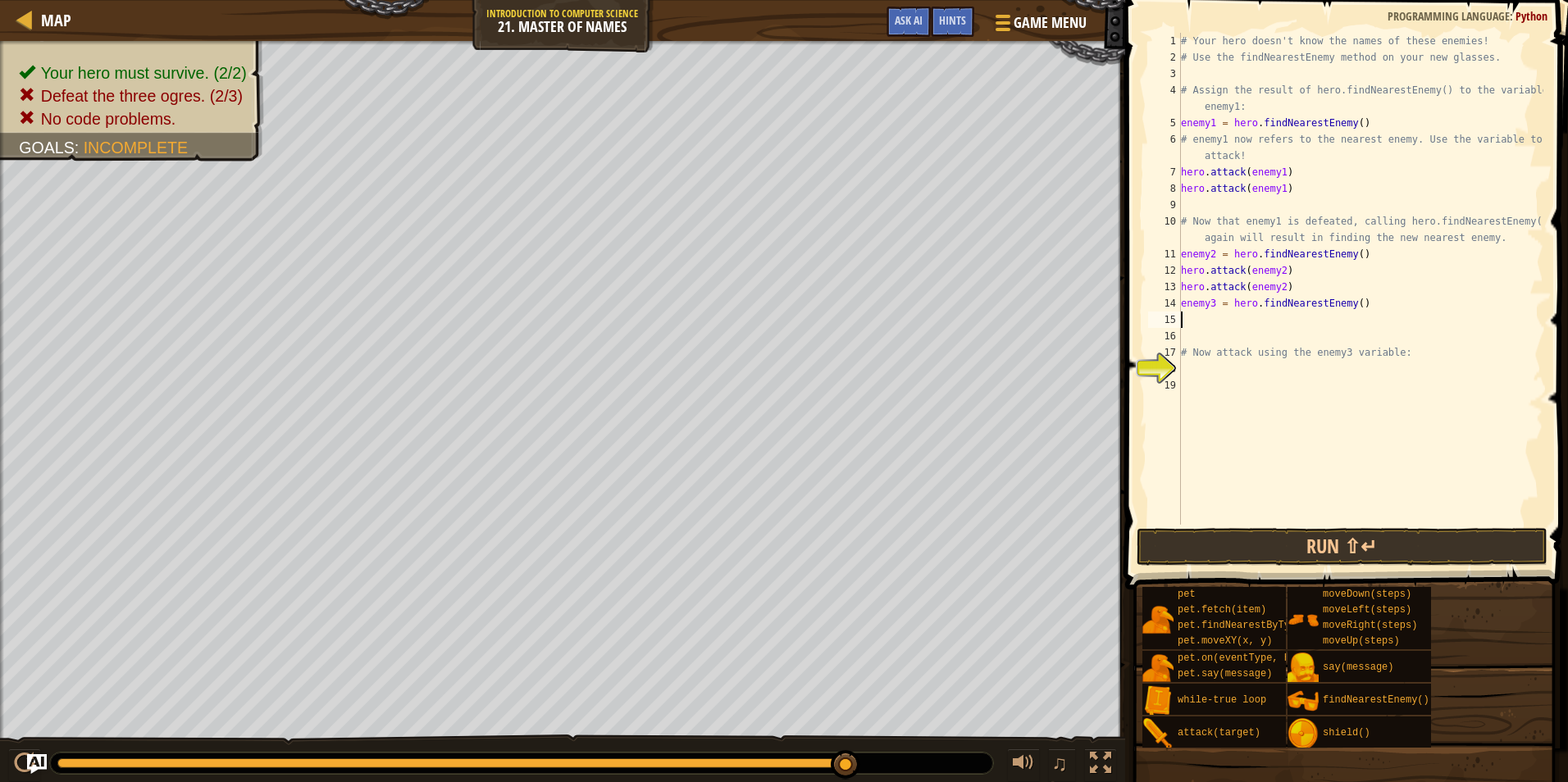
type textarea "h"
paste textarea "hero.attack(enemy3)"
type textarea "hero.attack(enemy3)"
click at [1190, 326] on div "# Your hero doesn't know the names of these enemies! # Use the findNearestEnemy…" at bounding box center [1361, 295] width 366 height 525
click at [1184, 329] on div "# Your hero doesn't know the names of these enemies! # Use the findNearestEnemy…" at bounding box center [1361, 295] width 366 height 525
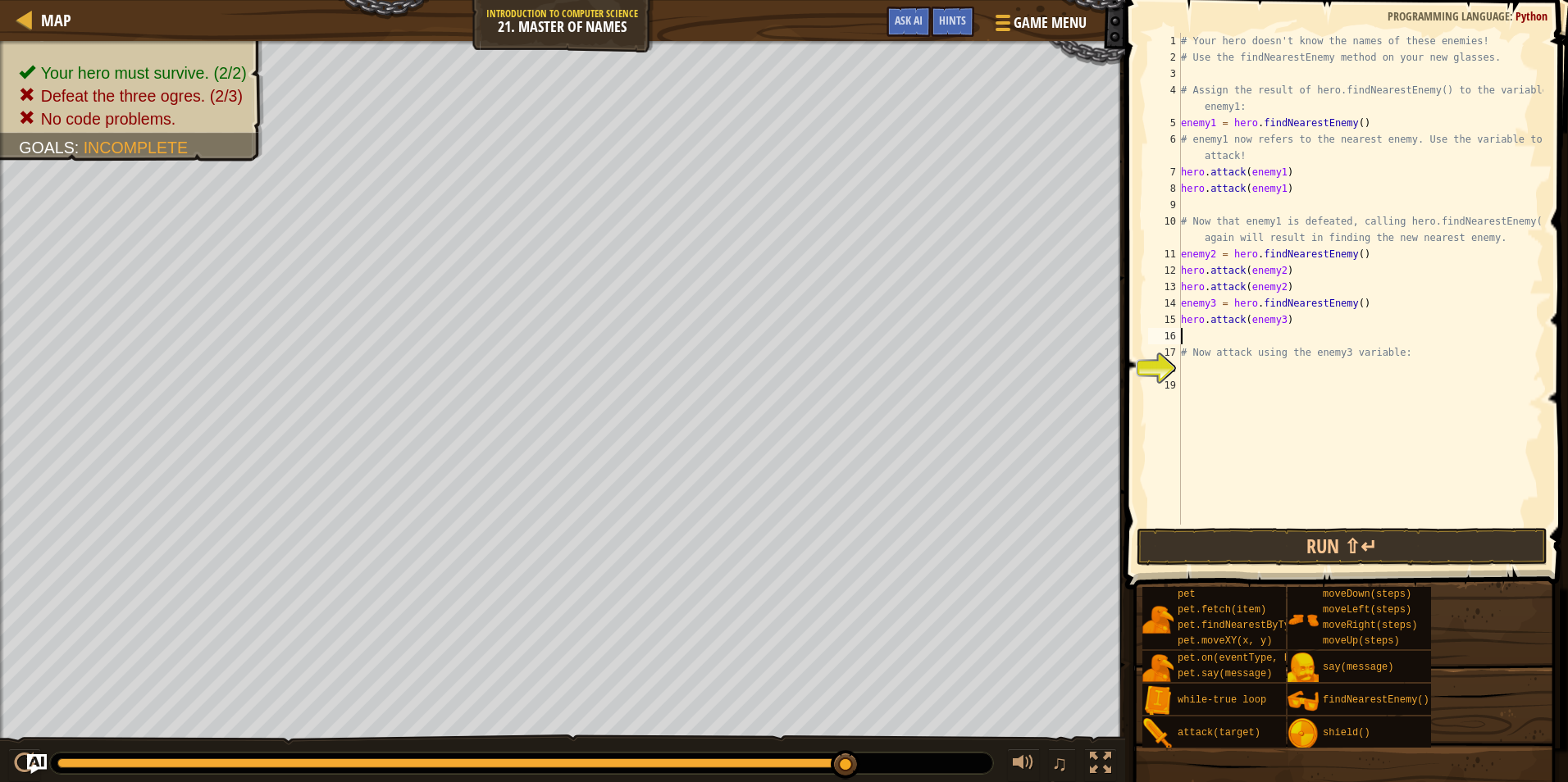
paste textarea "hero.attack(enemy3)"
type textarea "hero.attack(enemy3)"
click at [1203, 555] on button "Run ⇧↵" at bounding box center [1342, 547] width 411 height 38
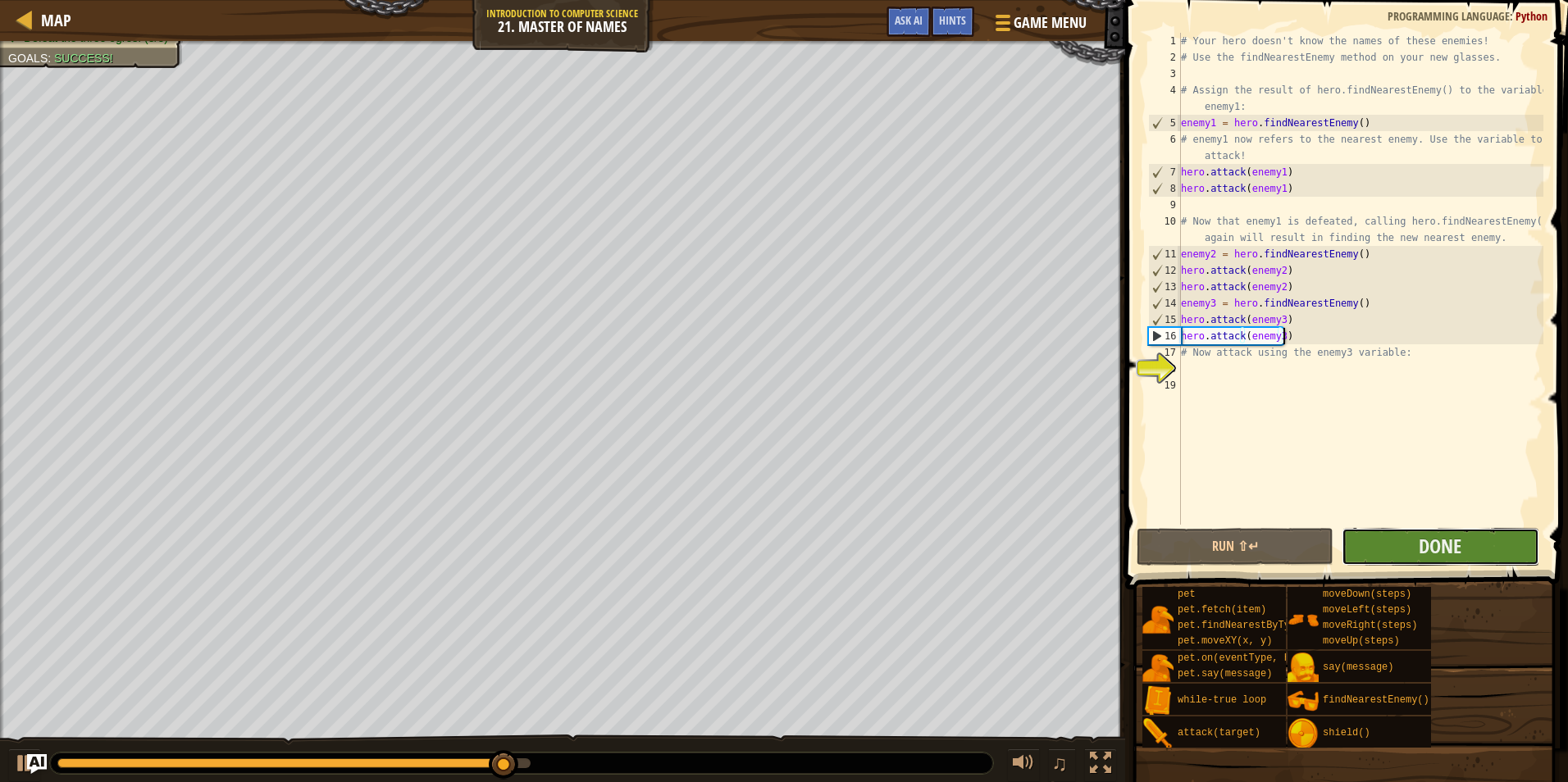
click at [1407, 536] on button "Done" at bounding box center [1440, 547] width 197 height 38
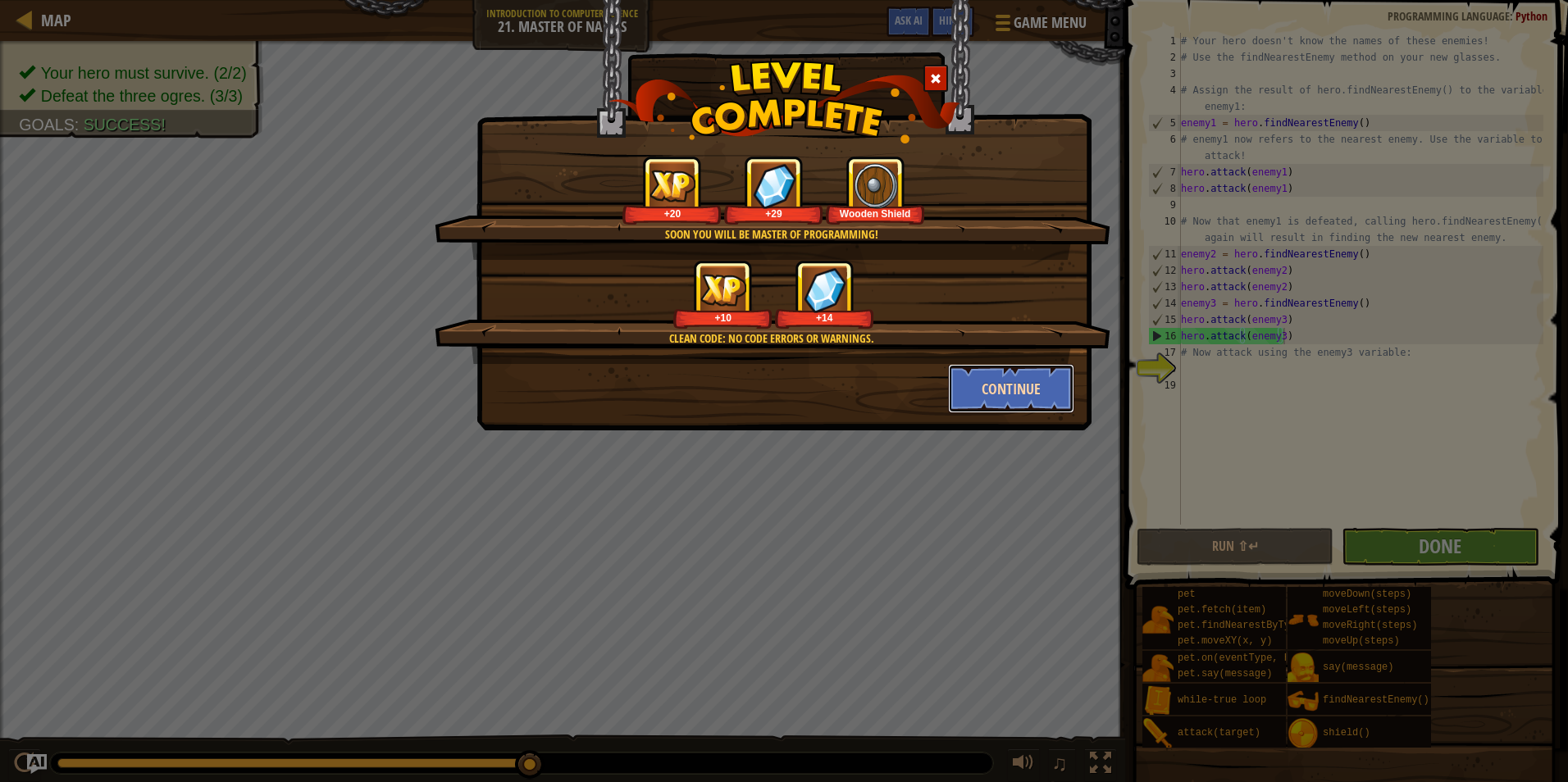
click at [1007, 386] on button "Continue" at bounding box center [1012, 389] width 127 height 49
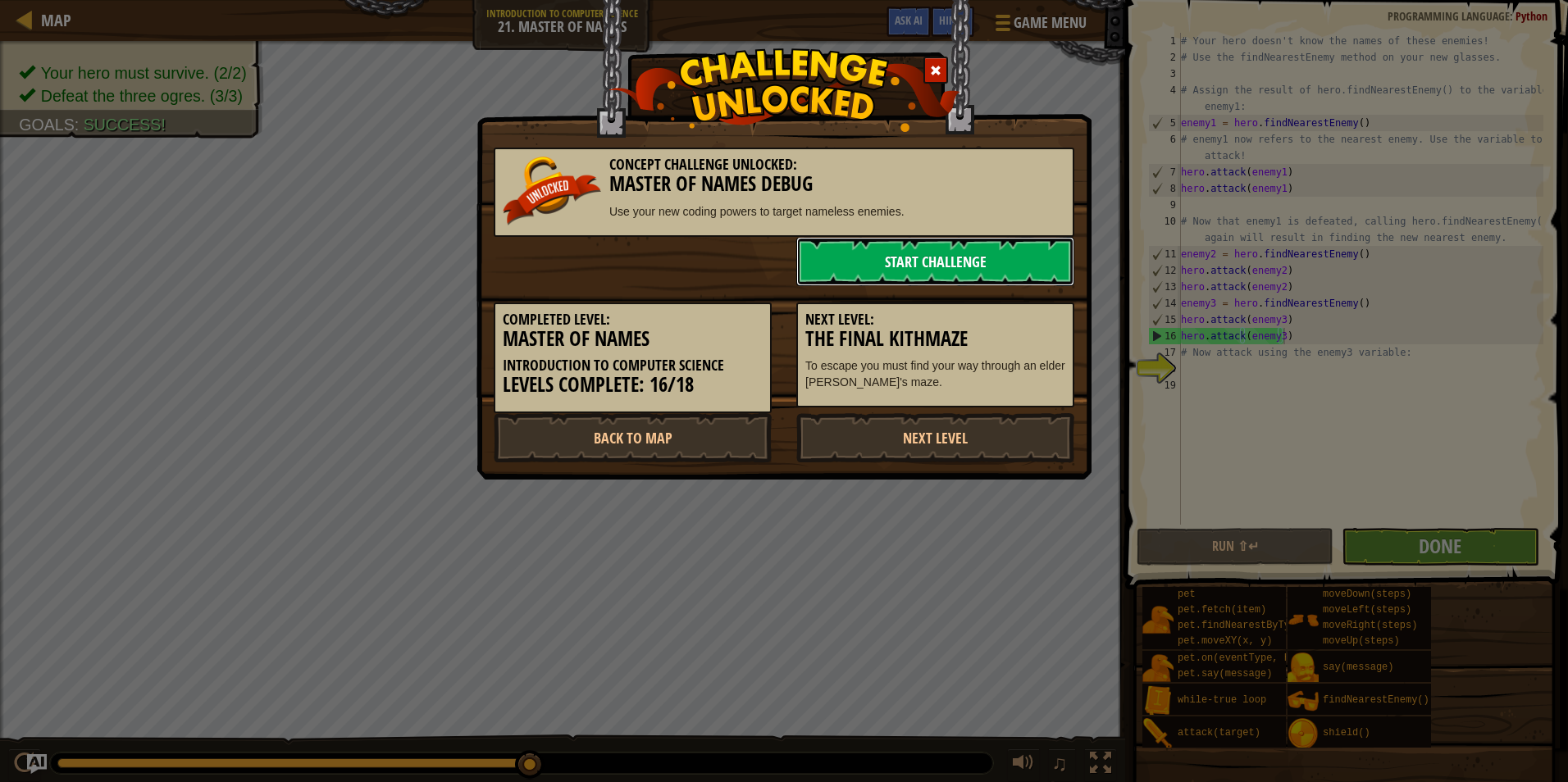
click at [895, 257] on link "Start Challenge" at bounding box center [936, 262] width 278 height 49
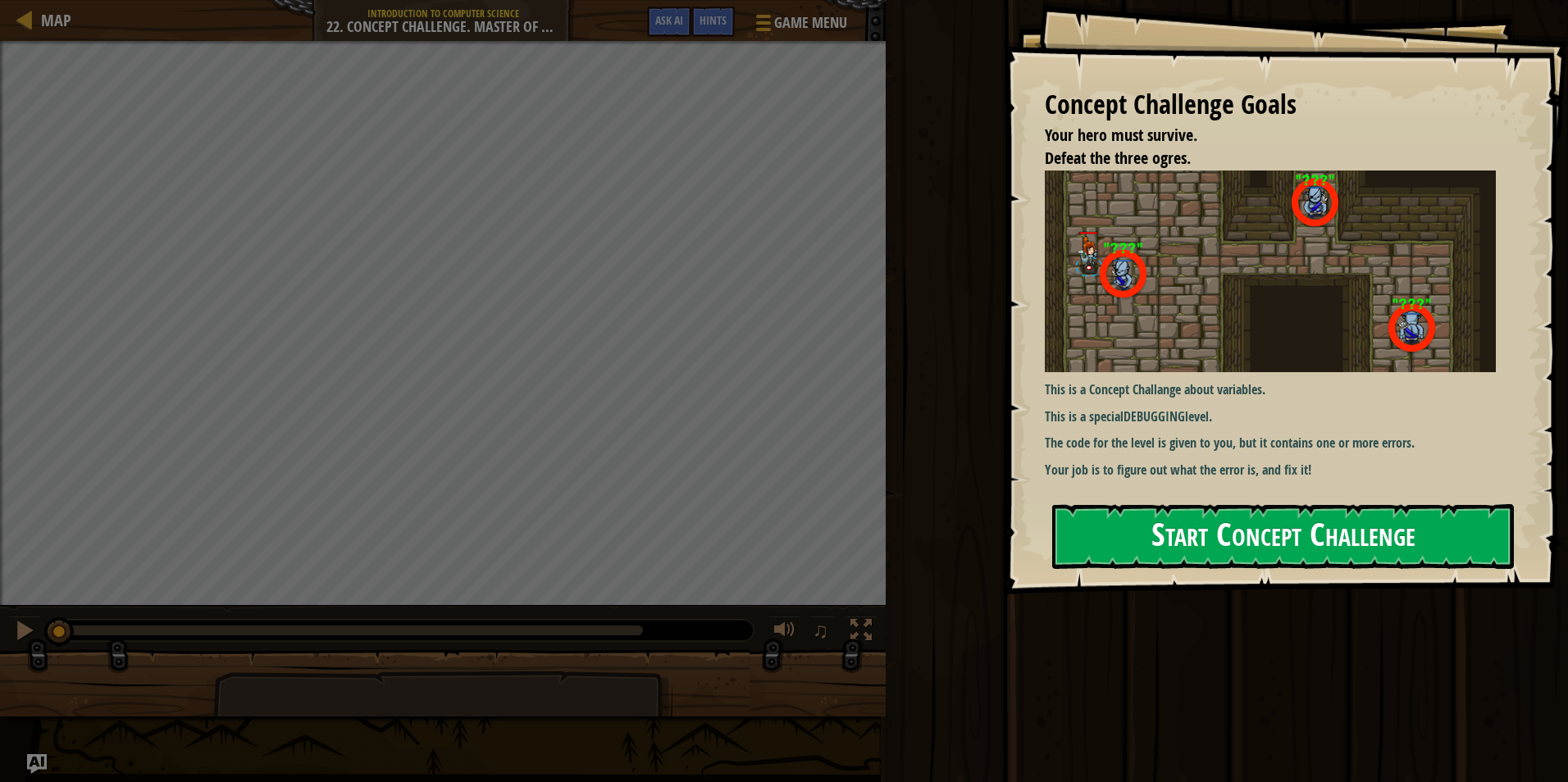
click at [1192, 540] on button "Start Concept Challenge" at bounding box center [1283, 537] width 462 height 65
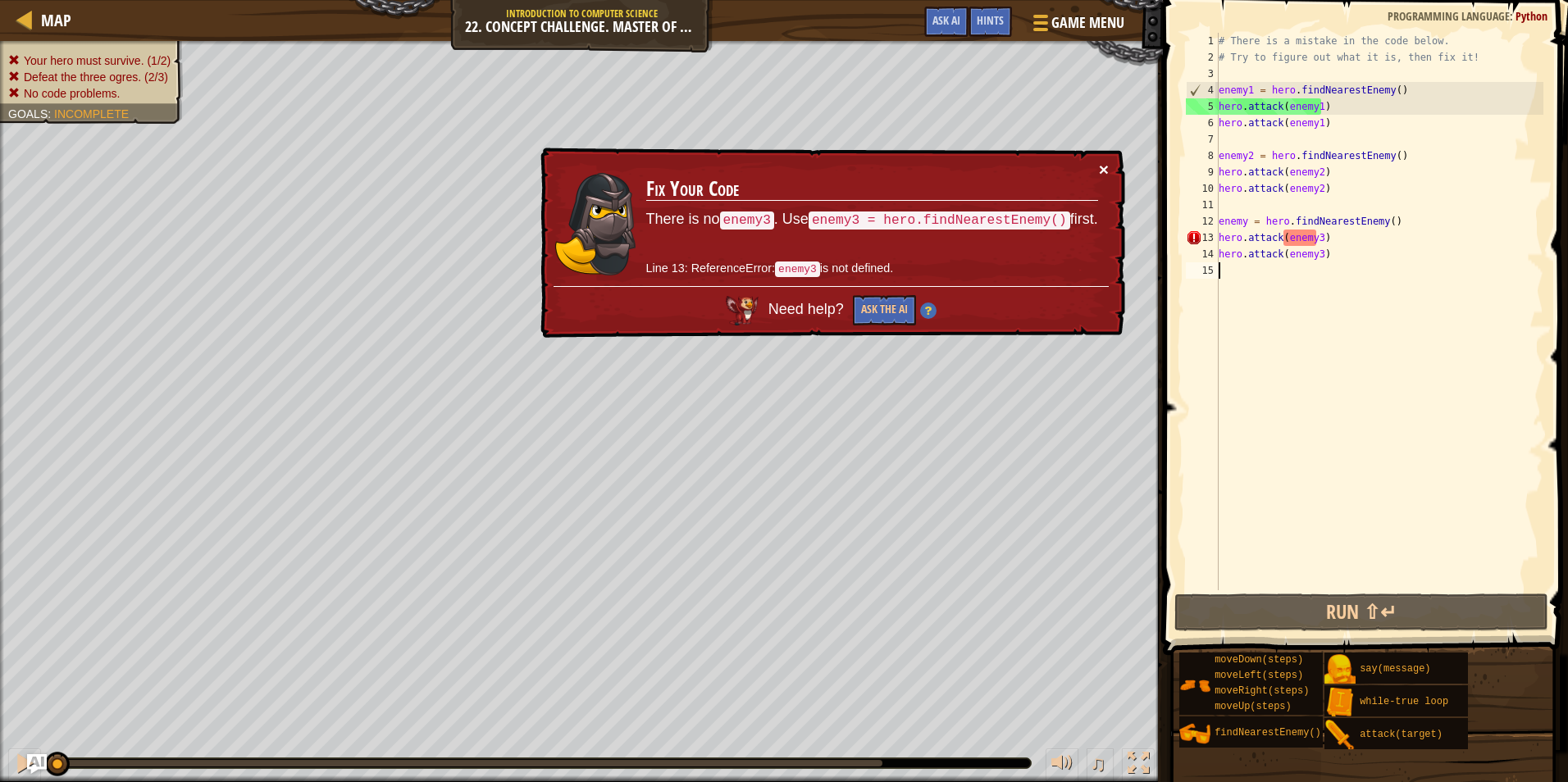
click at [1103, 166] on button "×" at bounding box center [1104, 170] width 10 height 17
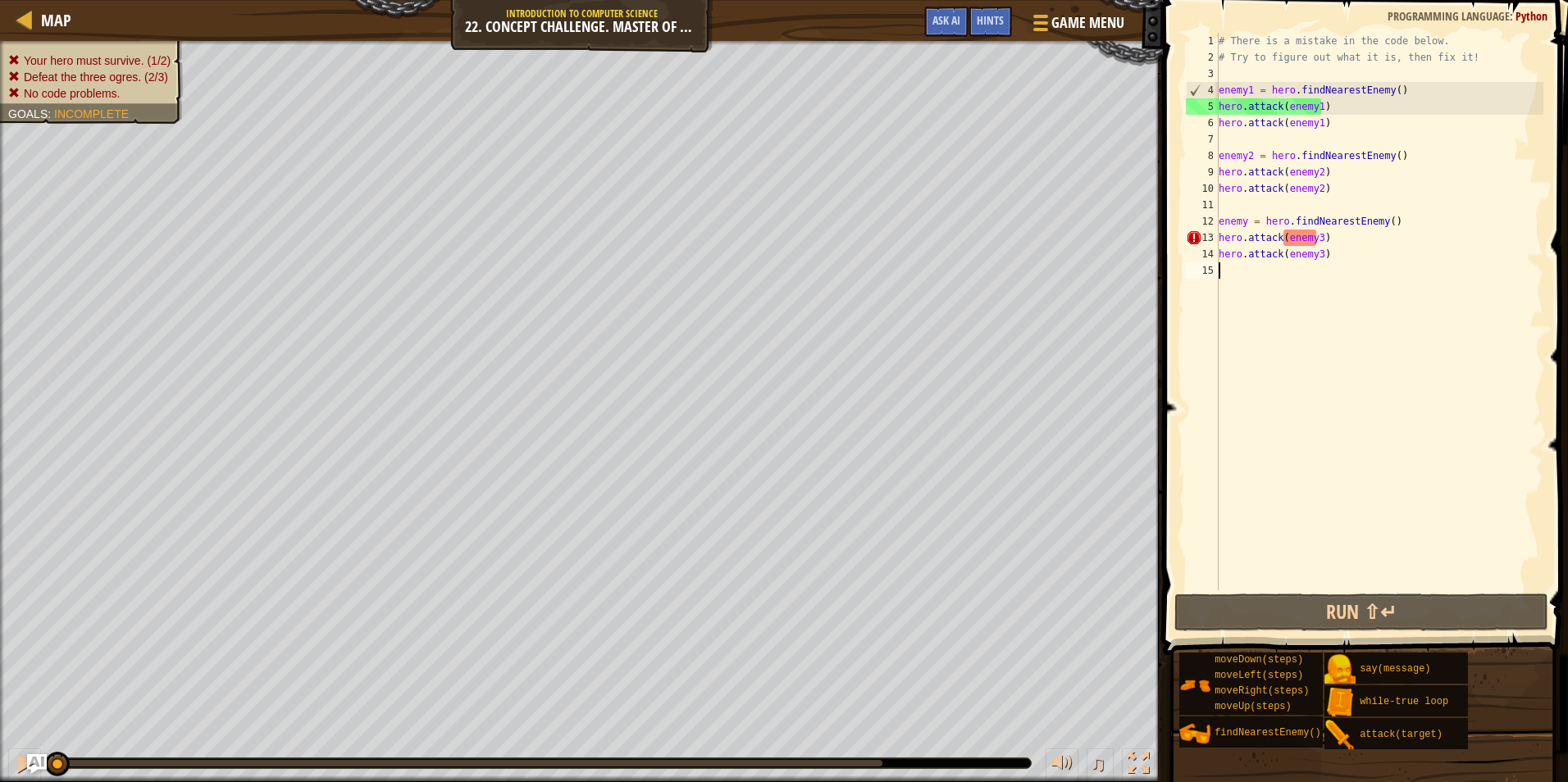
click at [1246, 224] on div "# There is a mistake in the code below. # Try to figure out what it is, then fi…" at bounding box center [1379, 328] width 328 height 591
type textarea "enemy3 = hero.findNearestEnemy()"
click at [1320, 400] on div "# There is a mistake in the code below. # Try to figure out what it is, then fi…" at bounding box center [1379, 328] width 328 height 591
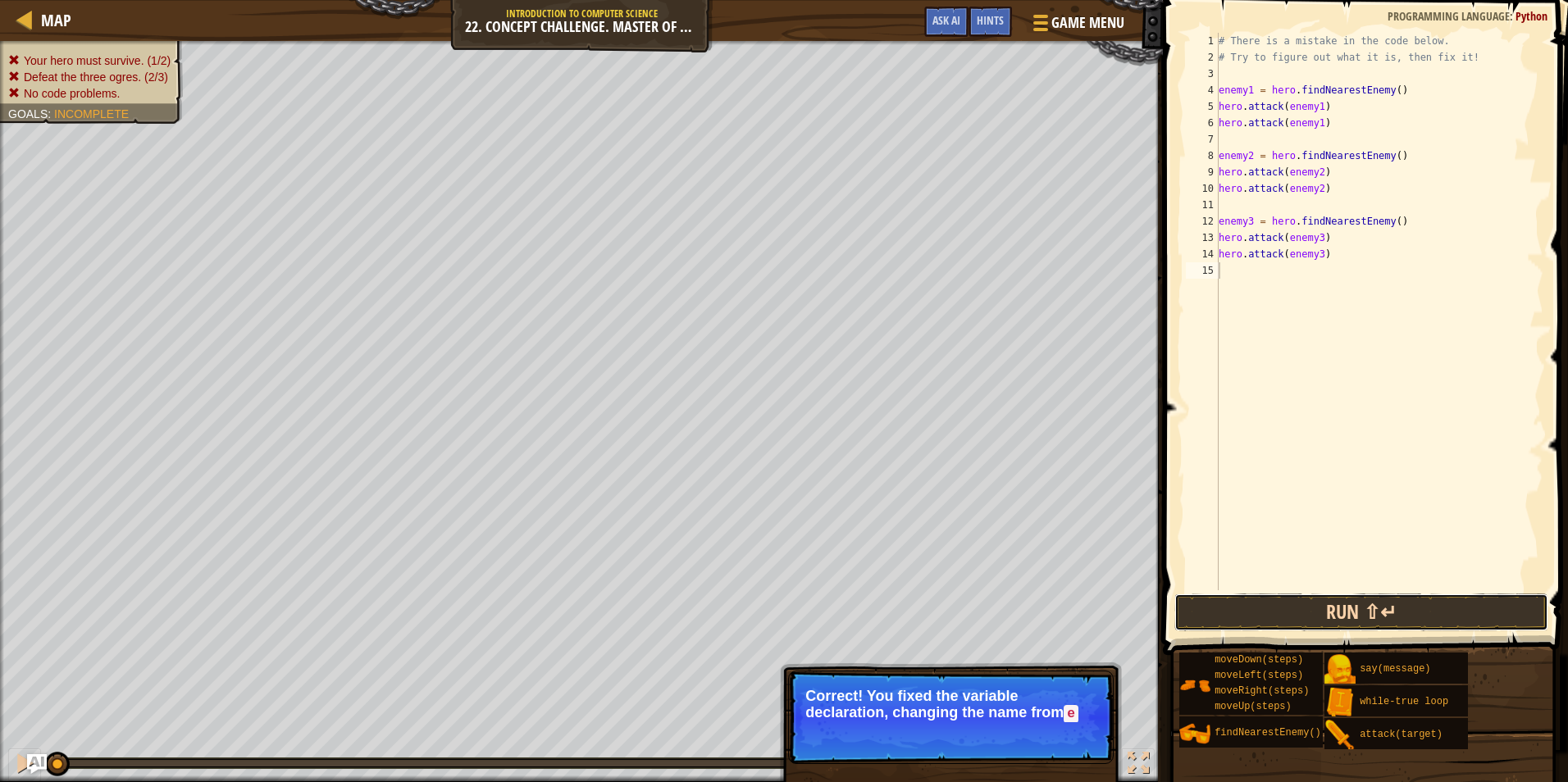
click at [1323, 621] on button "Run ⇧↵" at bounding box center [1361, 612] width 374 height 38
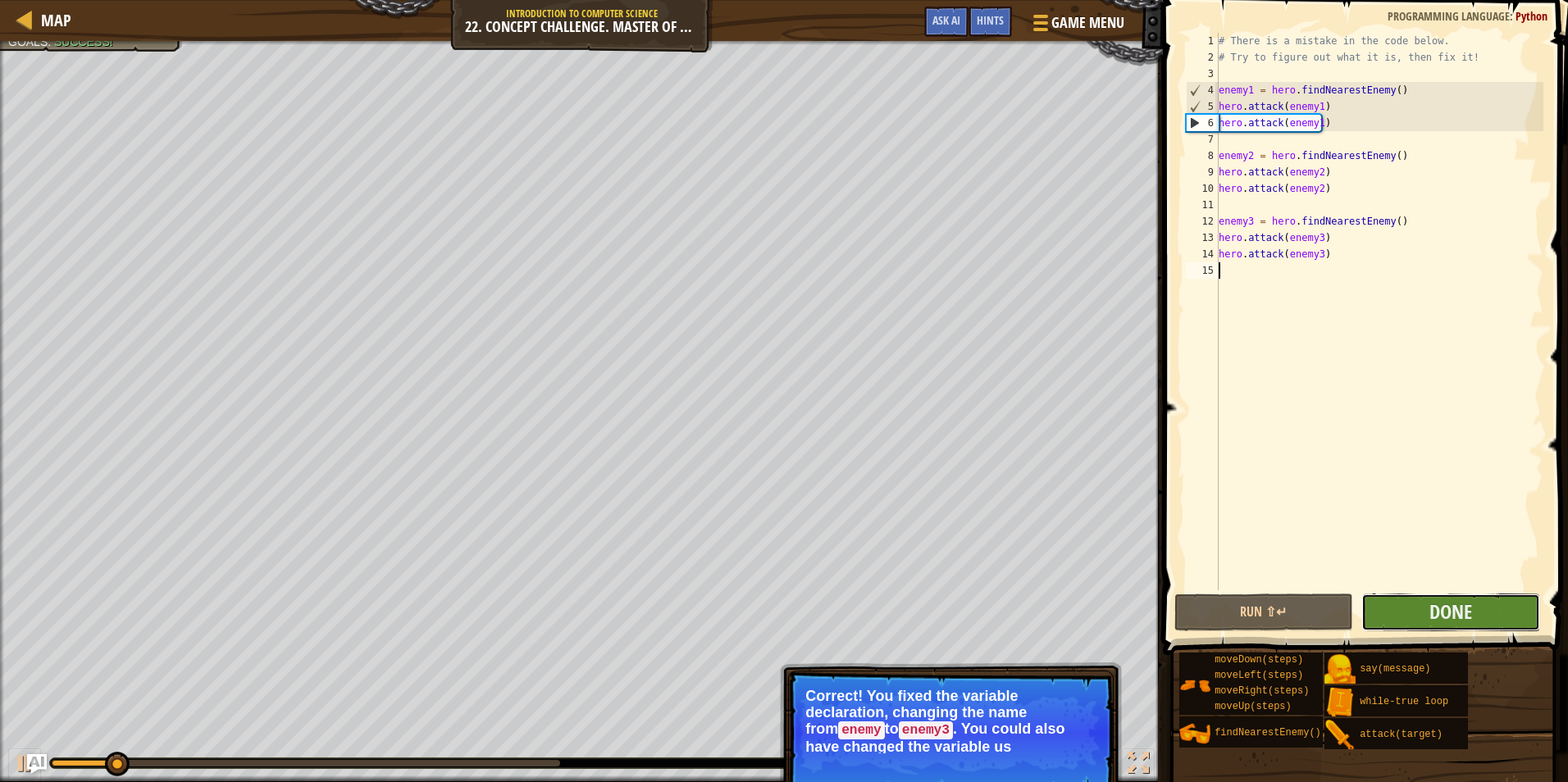
click at [1386, 599] on button "Done" at bounding box center [1451, 612] width 179 height 38
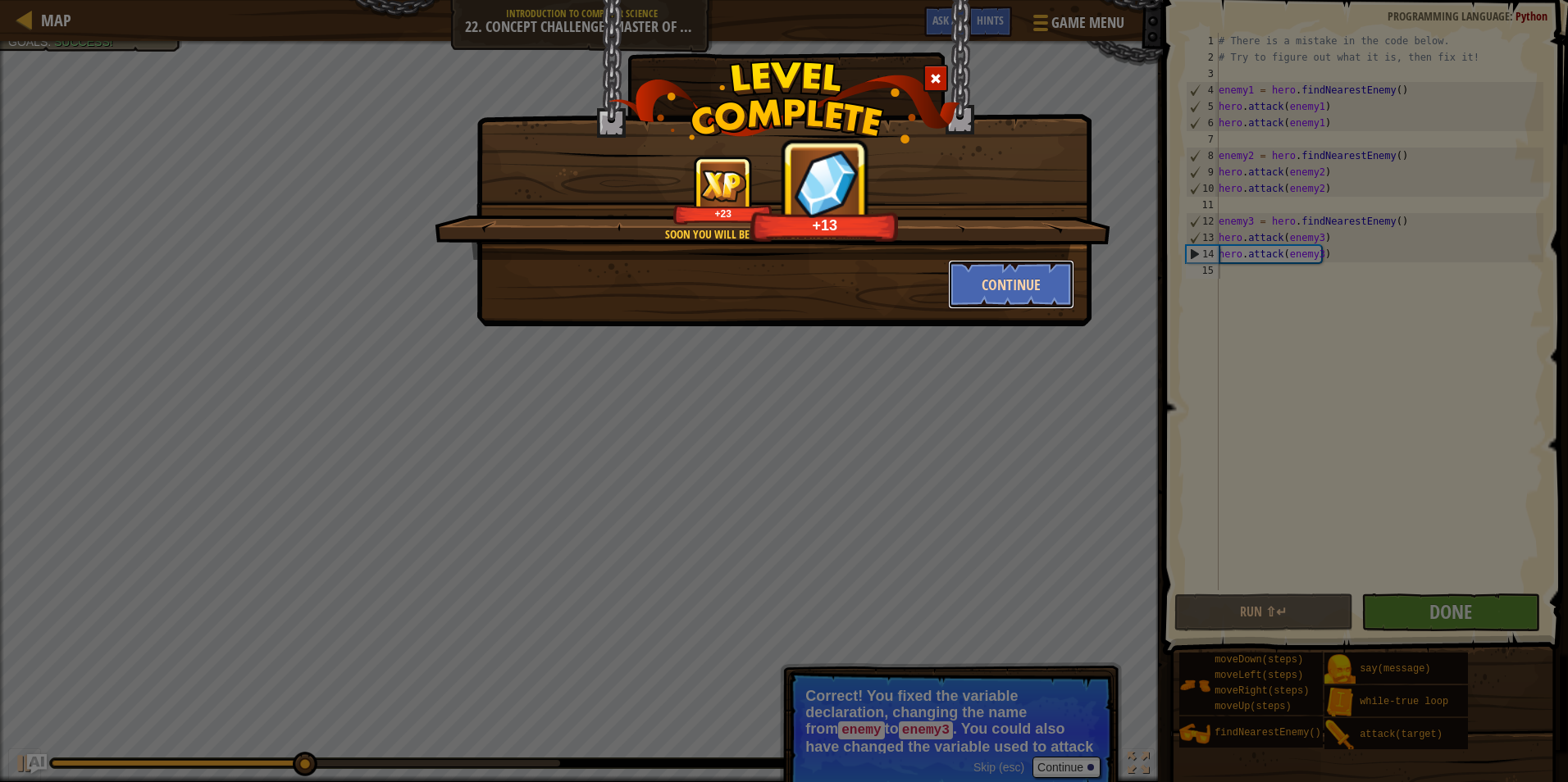
click at [989, 278] on button "Continue" at bounding box center [1012, 284] width 127 height 49
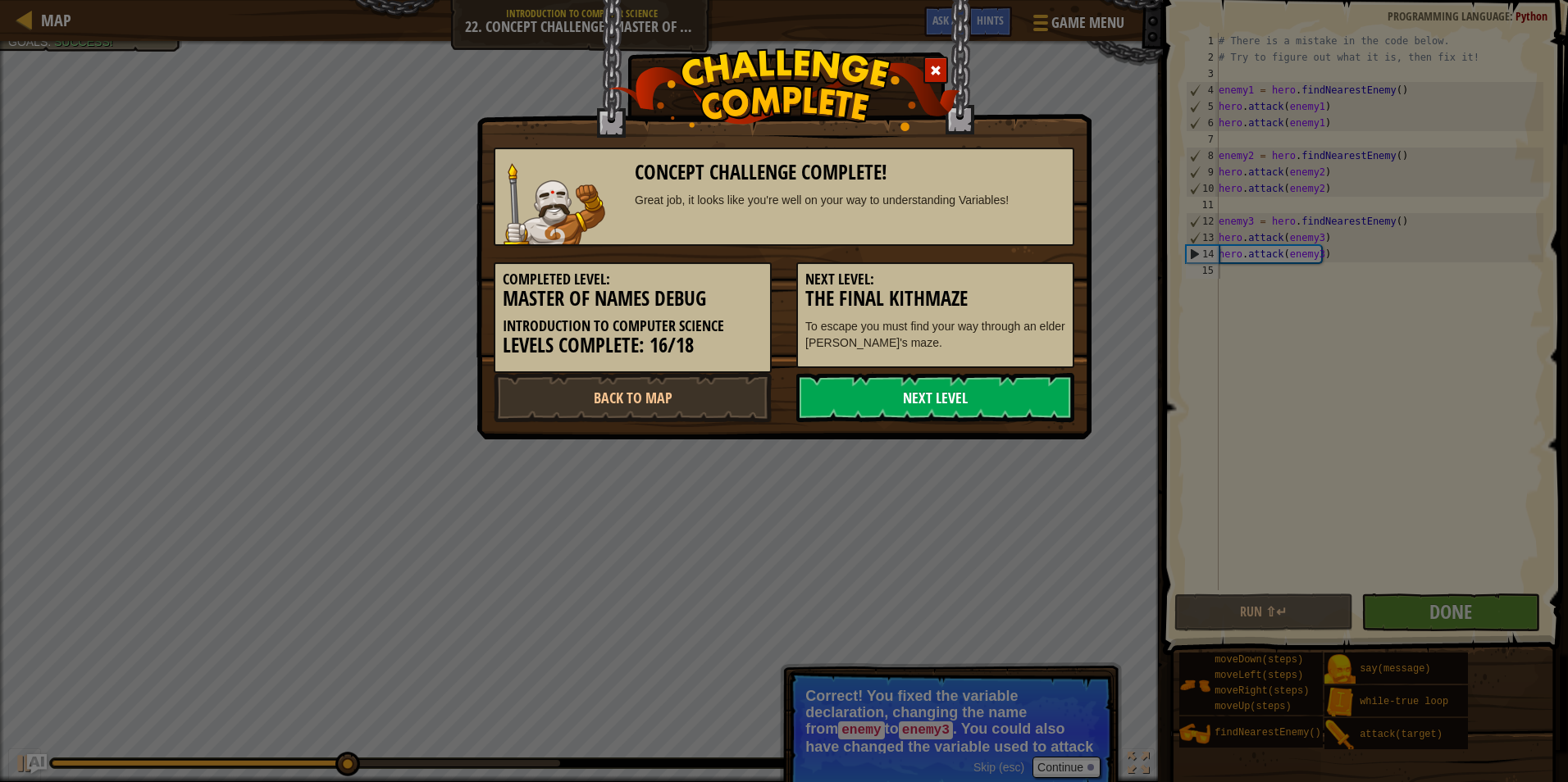
click at [925, 416] on link "Next Level" at bounding box center [936, 397] width 278 height 49
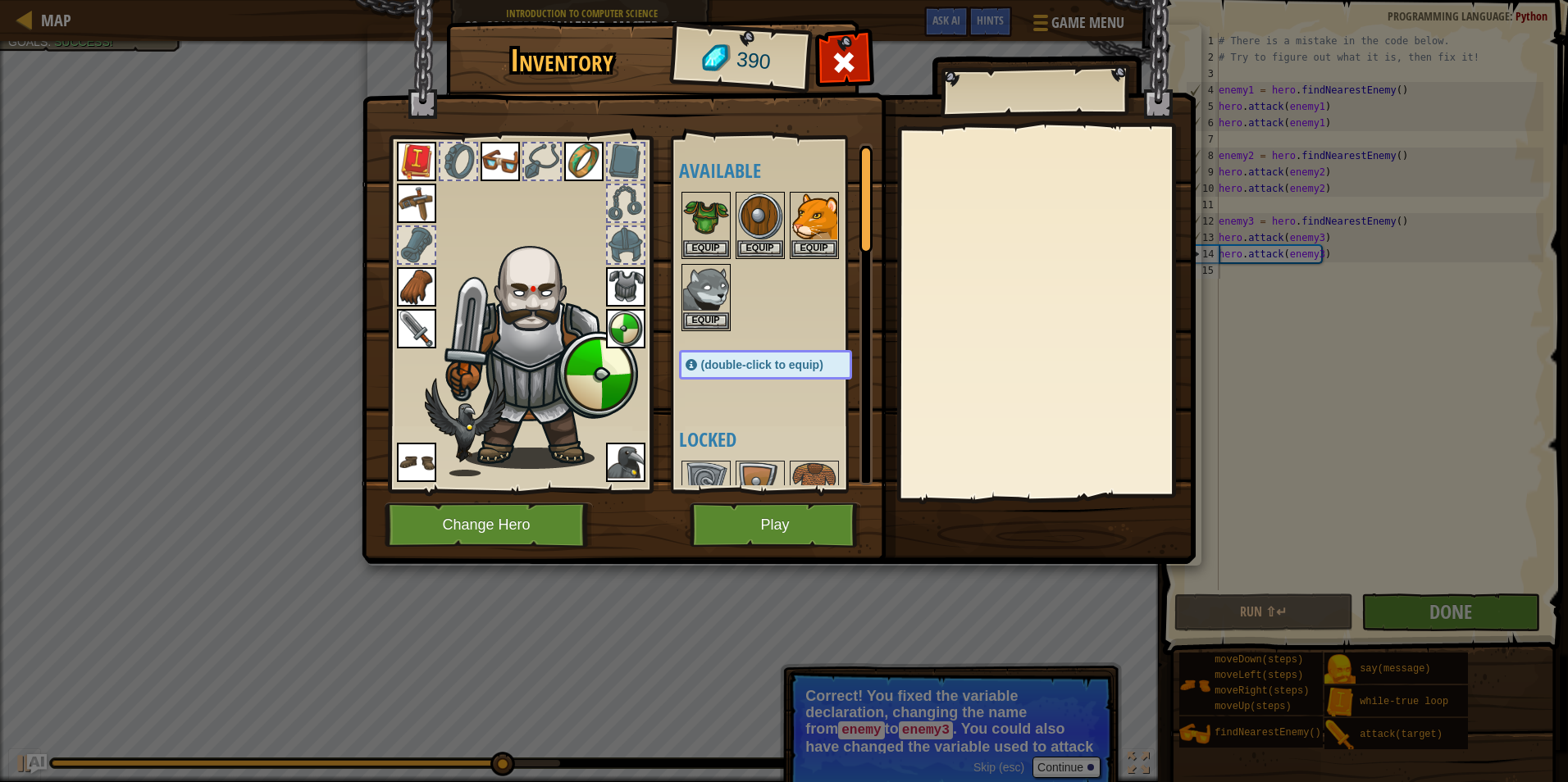
click at [584, 377] on img at bounding box center [538, 349] width 201 height 239
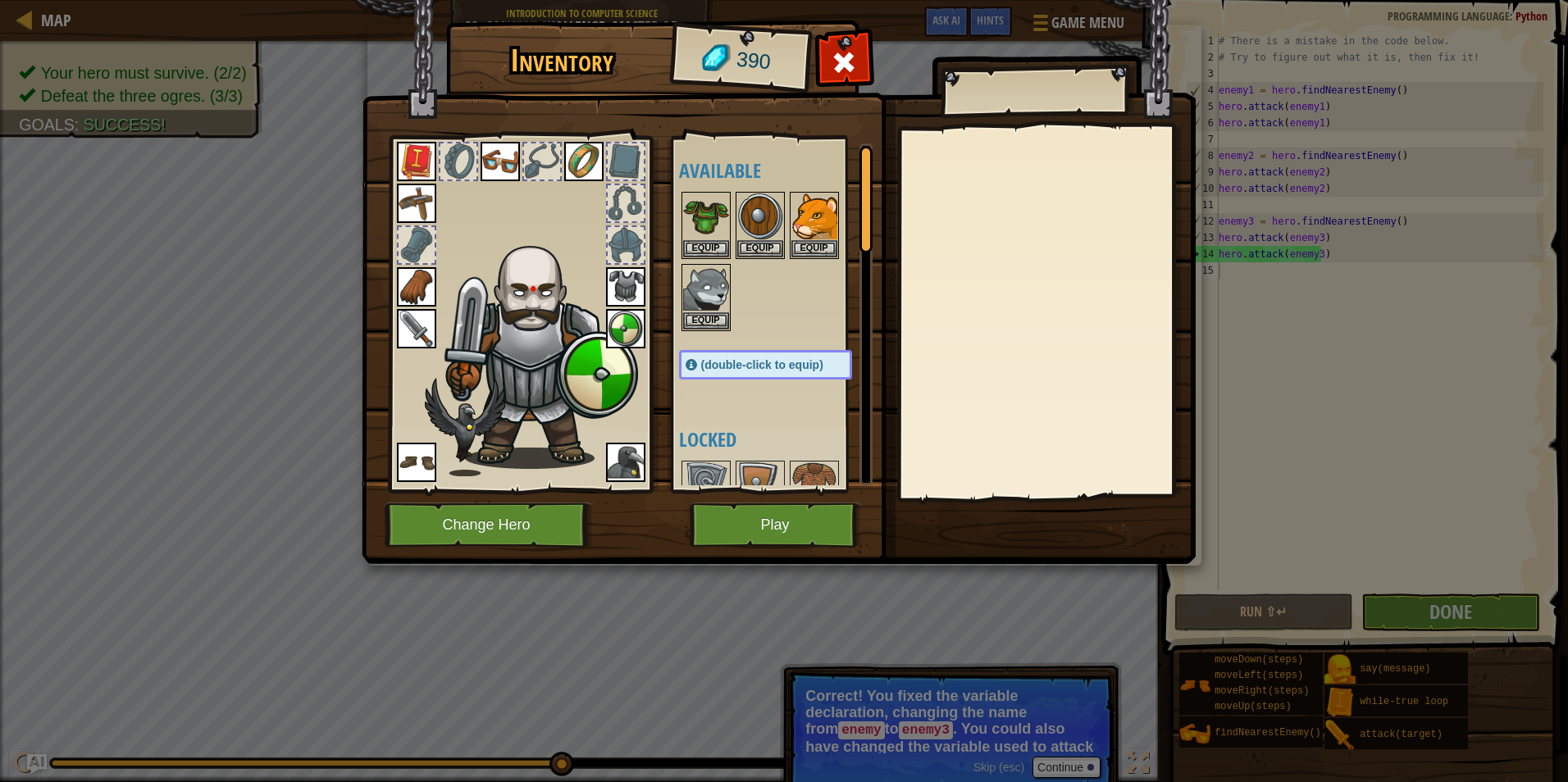
click at [626, 317] on img at bounding box center [625, 328] width 40 height 40
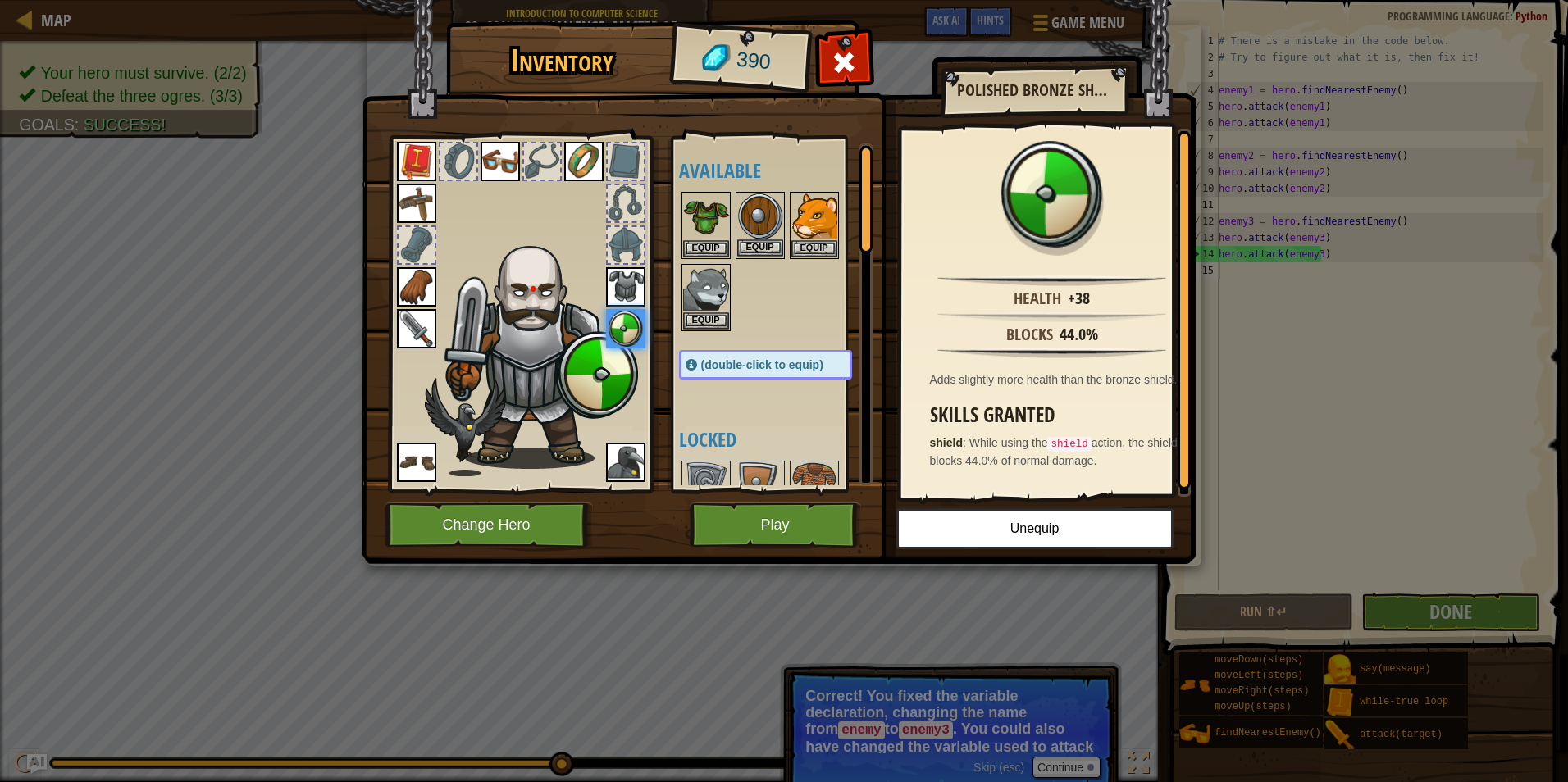
click at [747, 219] on img at bounding box center [760, 216] width 46 height 46
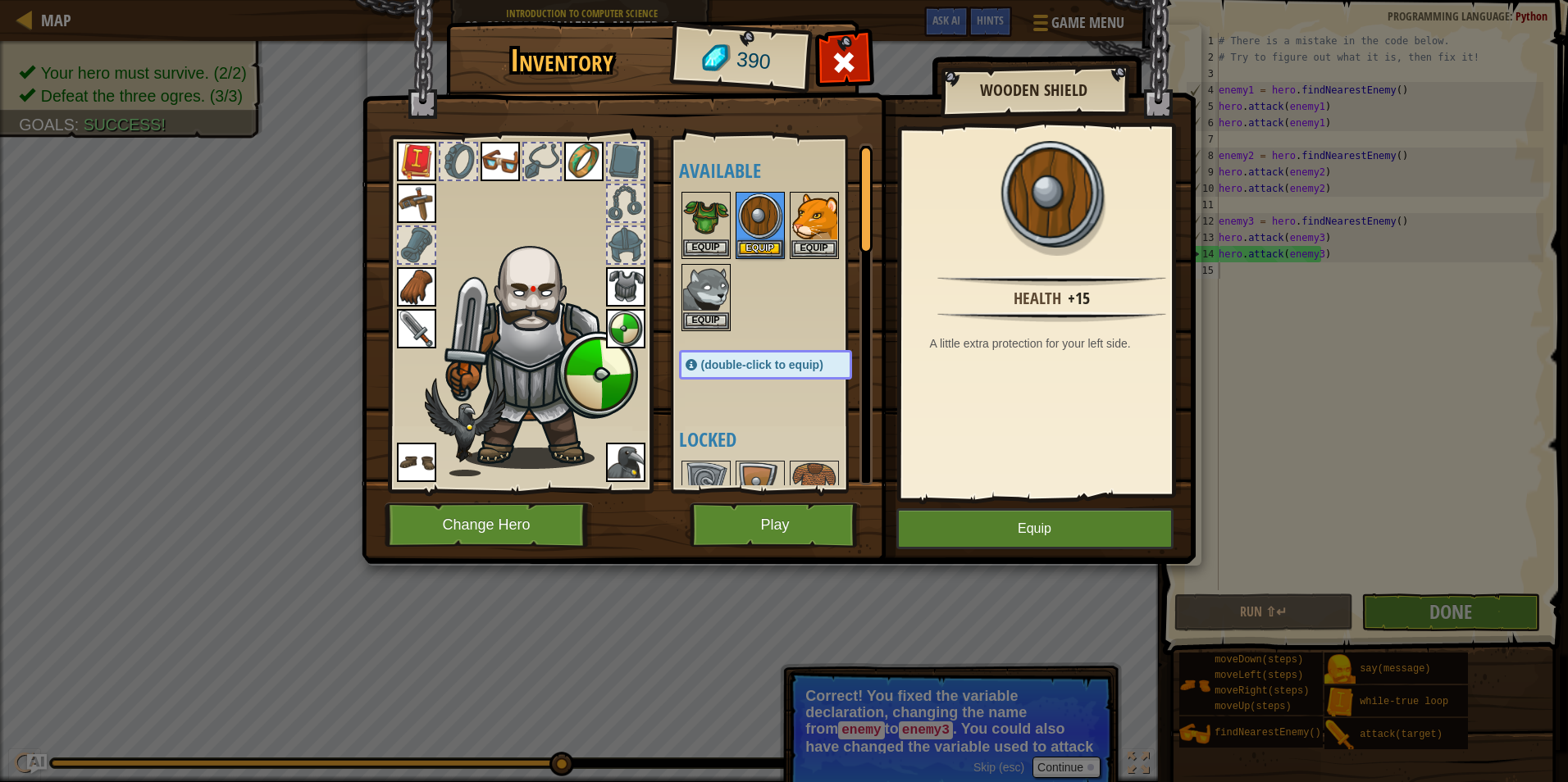
click at [705, 231] on img at bounding box center [706, 216] width 46 height 46
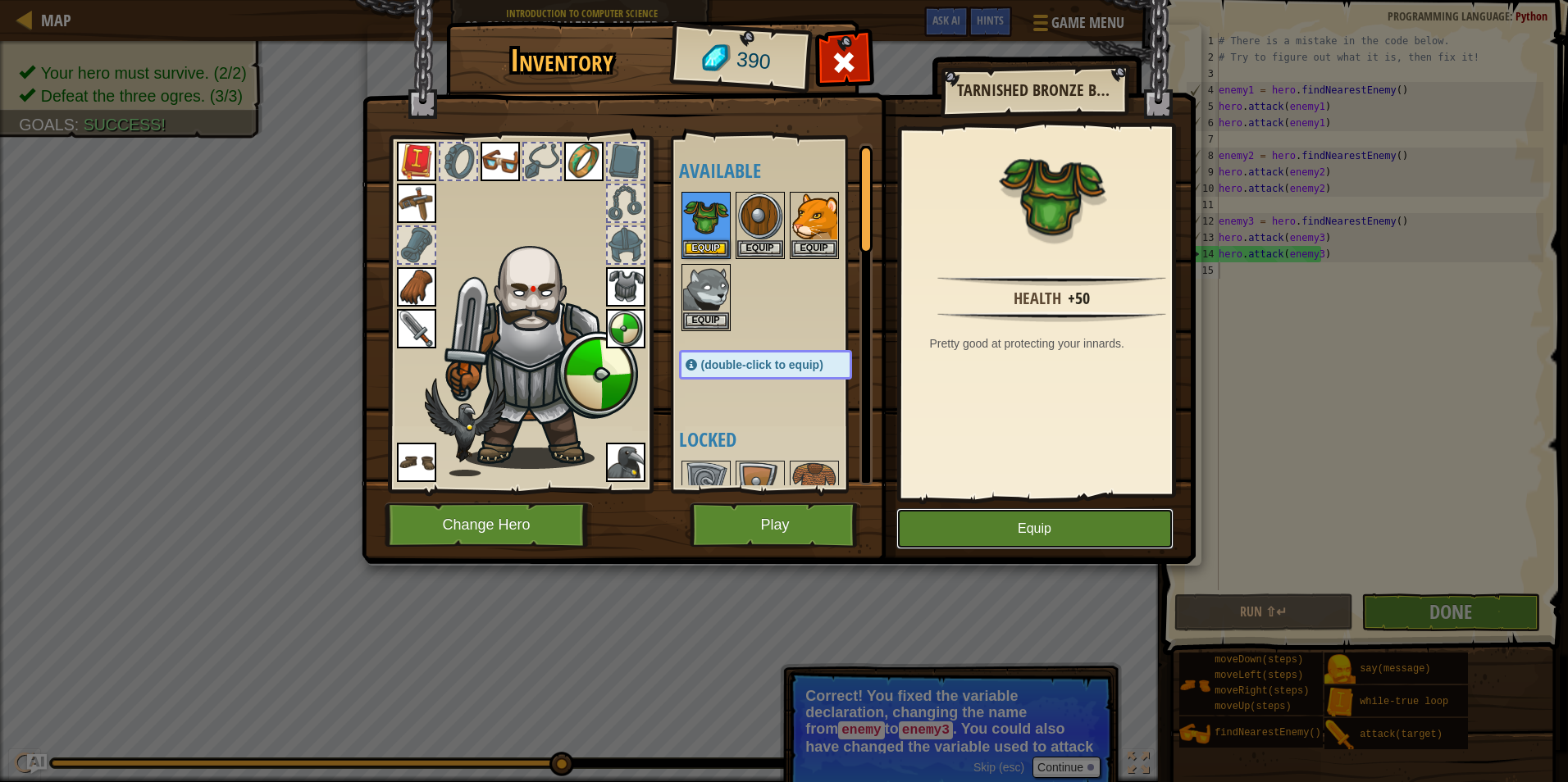
drag, startPoint x: 1057, startPoint y: 516, endPoint x: 784, endPoint y: 291, distance: 353.8
click at [784, 340] on div "Inventory 390 Available Equip Equip Equip Equip Equip Equip Equip Equip Equip E…" at bounding box center [784, 295] width 835 height 542
click at [784, 291] on div at bounding box center [782, 262] width 206 height 144
click at [808, 525] on button "Play" at bounding box center [775, 525] width 171 height 45
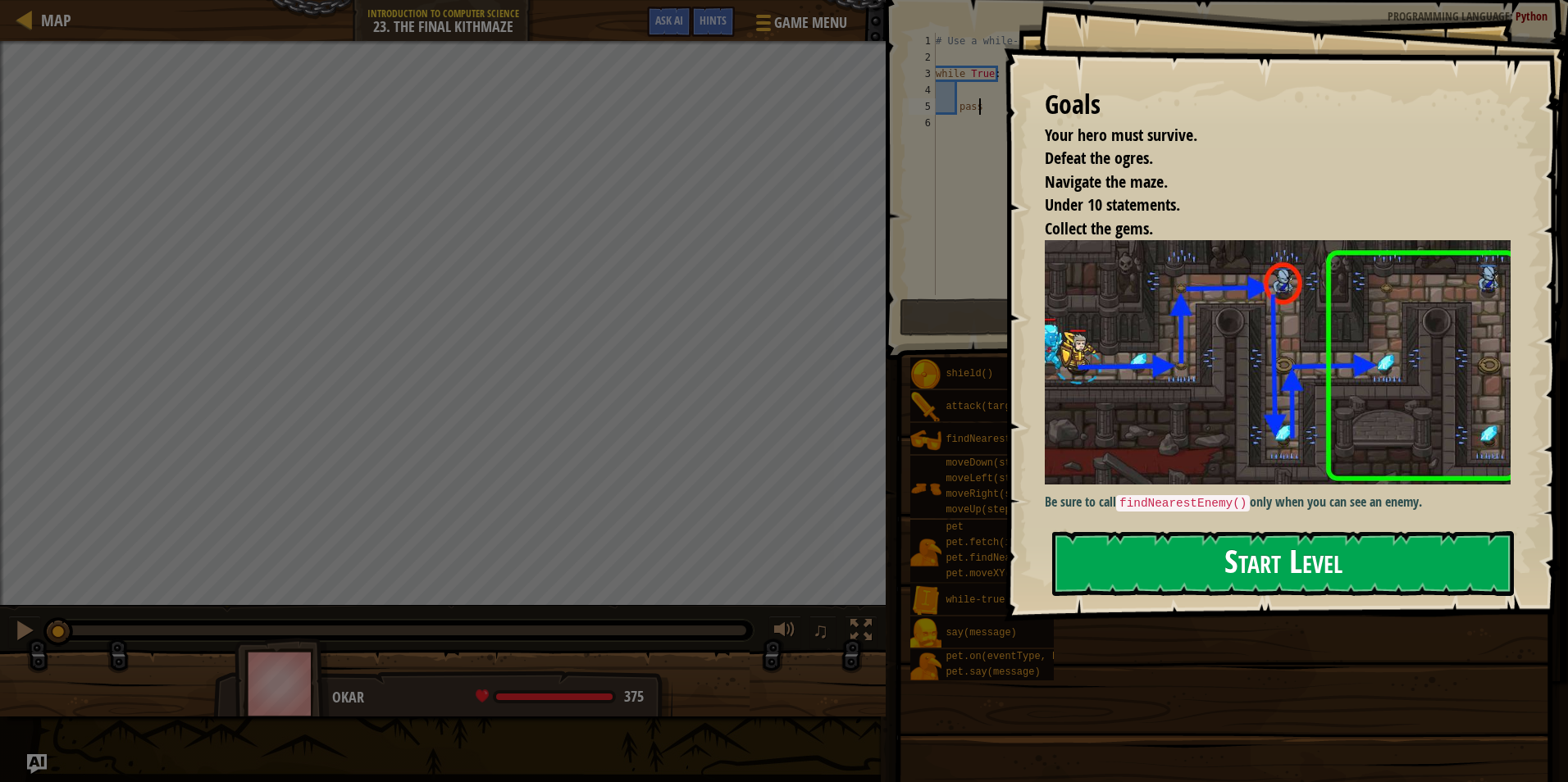
click at [1158, 584] on button "Start Level" at bounding box center [1283, 564] width 462 height 65
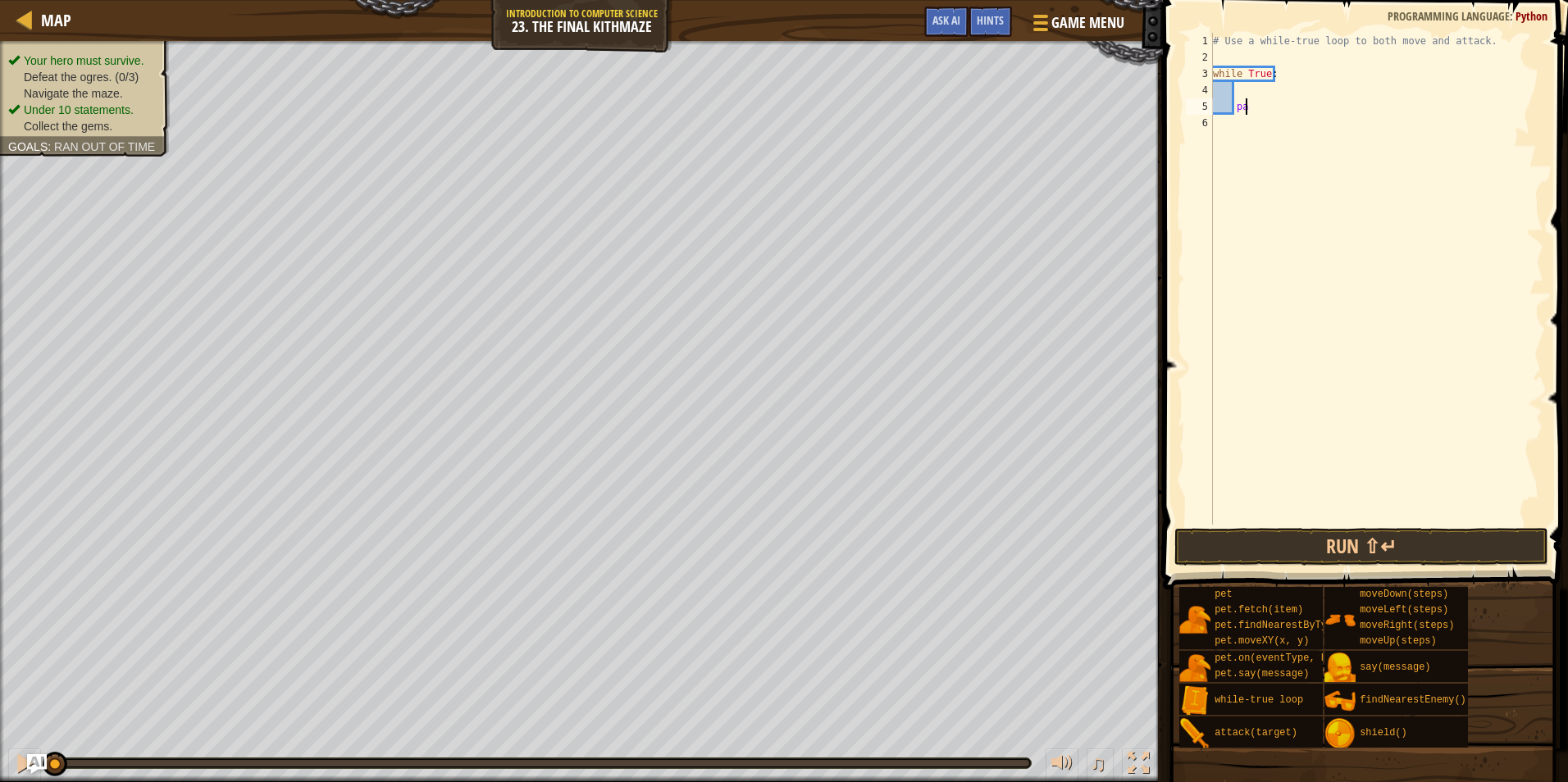
type textarea "p"
type textarea "h"
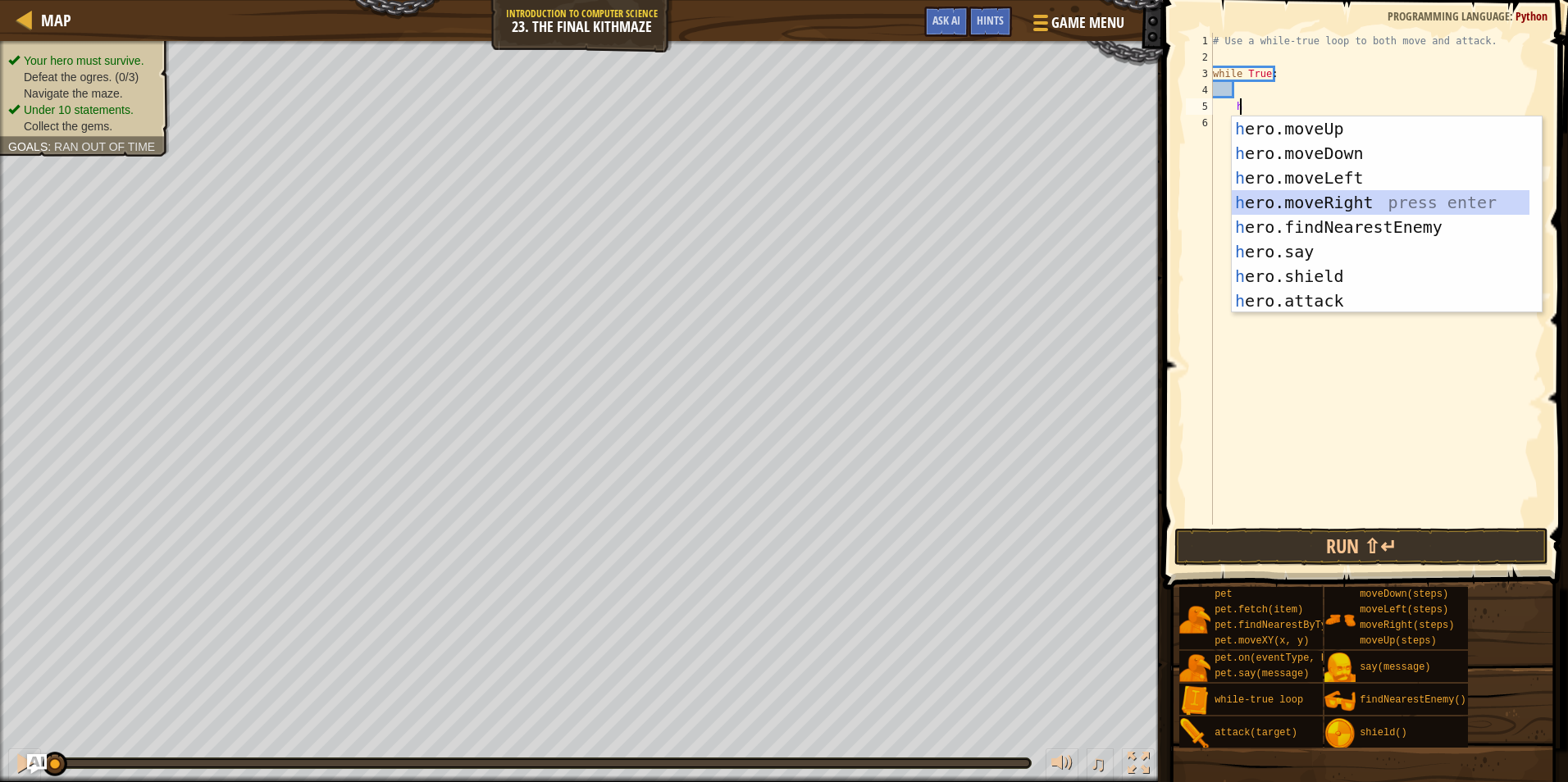
click at [1300, 197] on div "h ero.moveUp press enter h ero.moveDown press enter h ero.moveLeft press enter …" at bounding box center [1381, 240] width 298 height 246
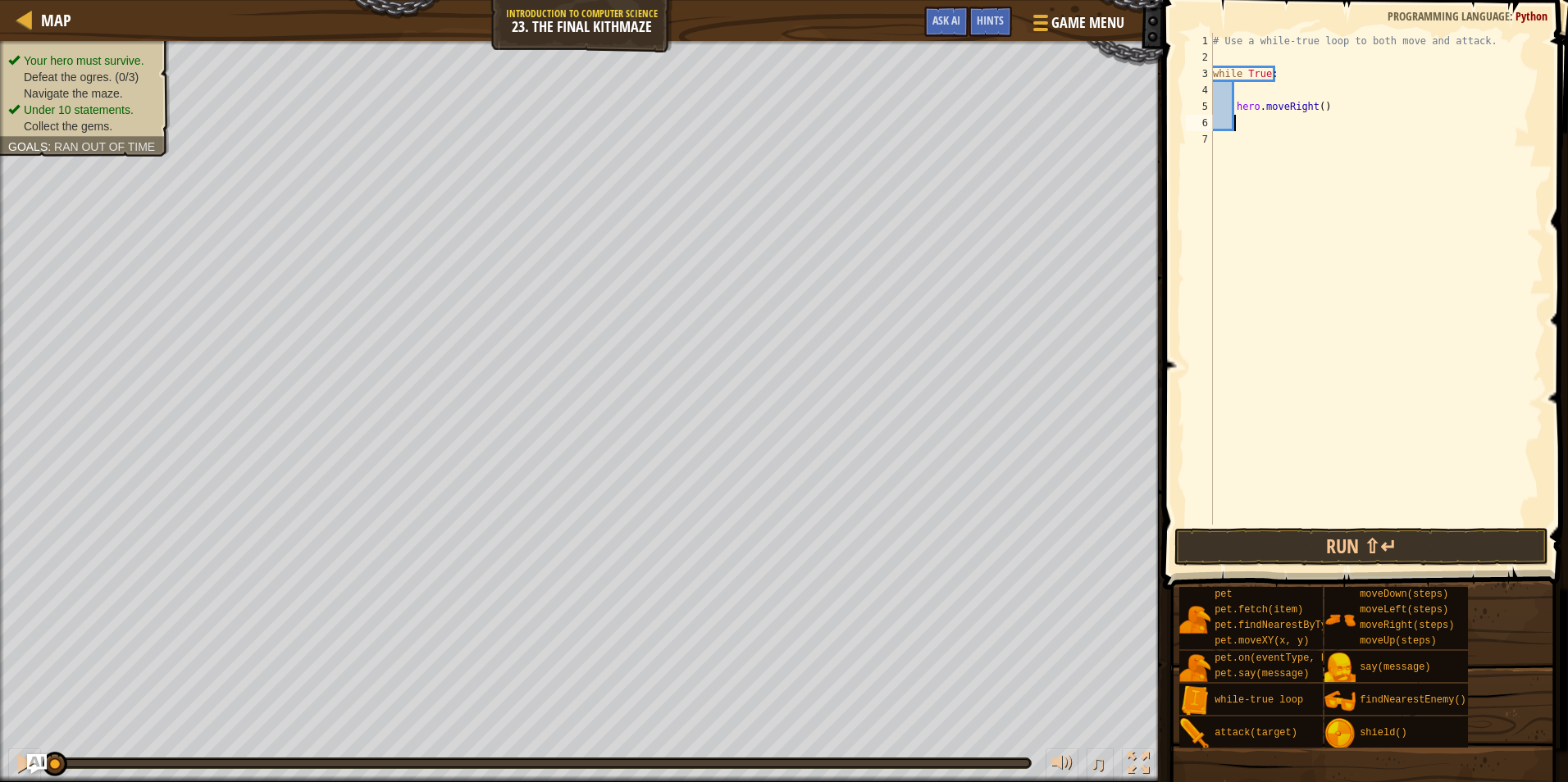
type textarea "h"
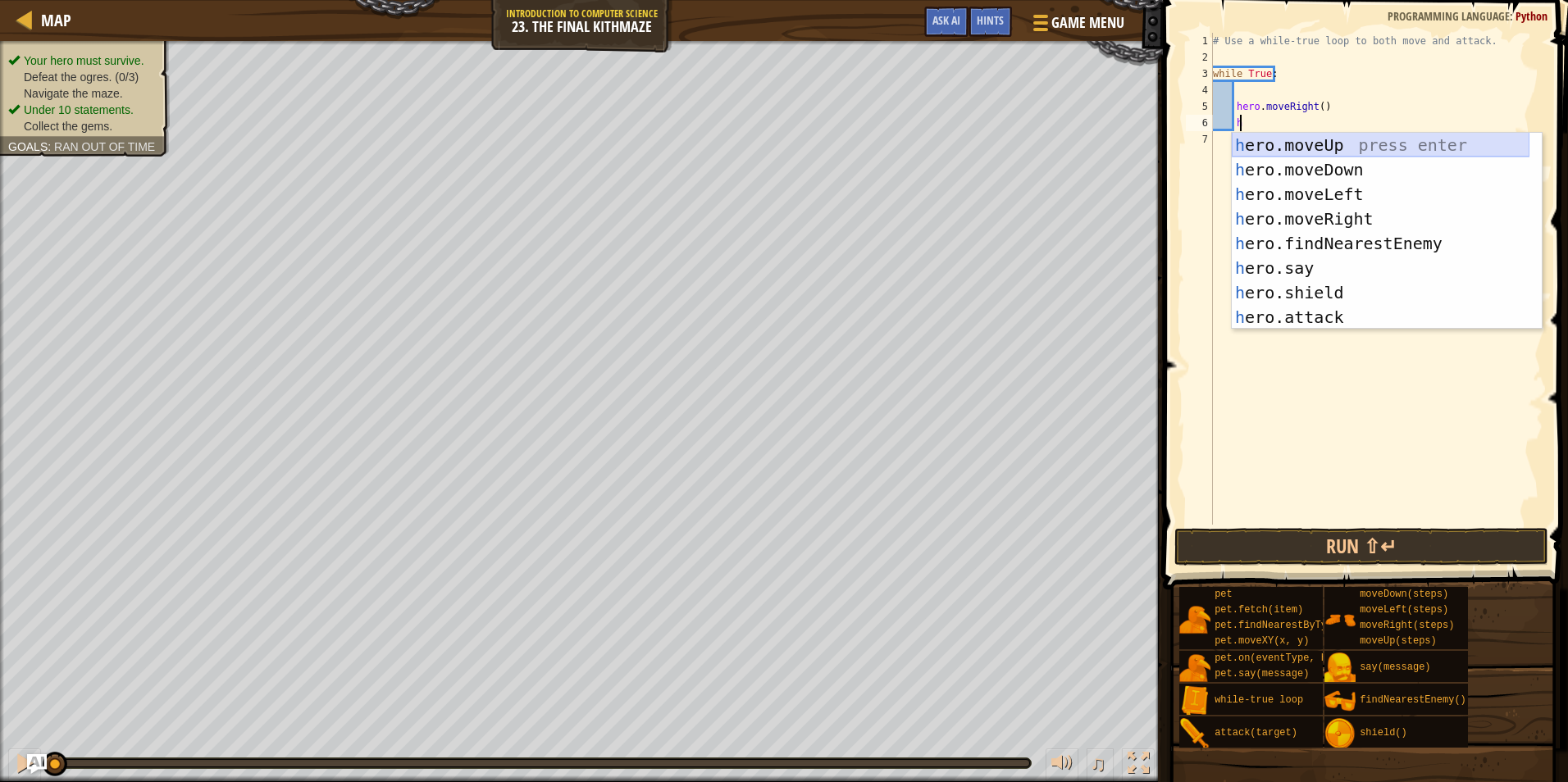
click at [1308, 142] on div "h ero.moveUp press enter h ero.moveDown press enter h ero.moveLeft press enter …" at bounding box center [1381, 256] width 298 height 246
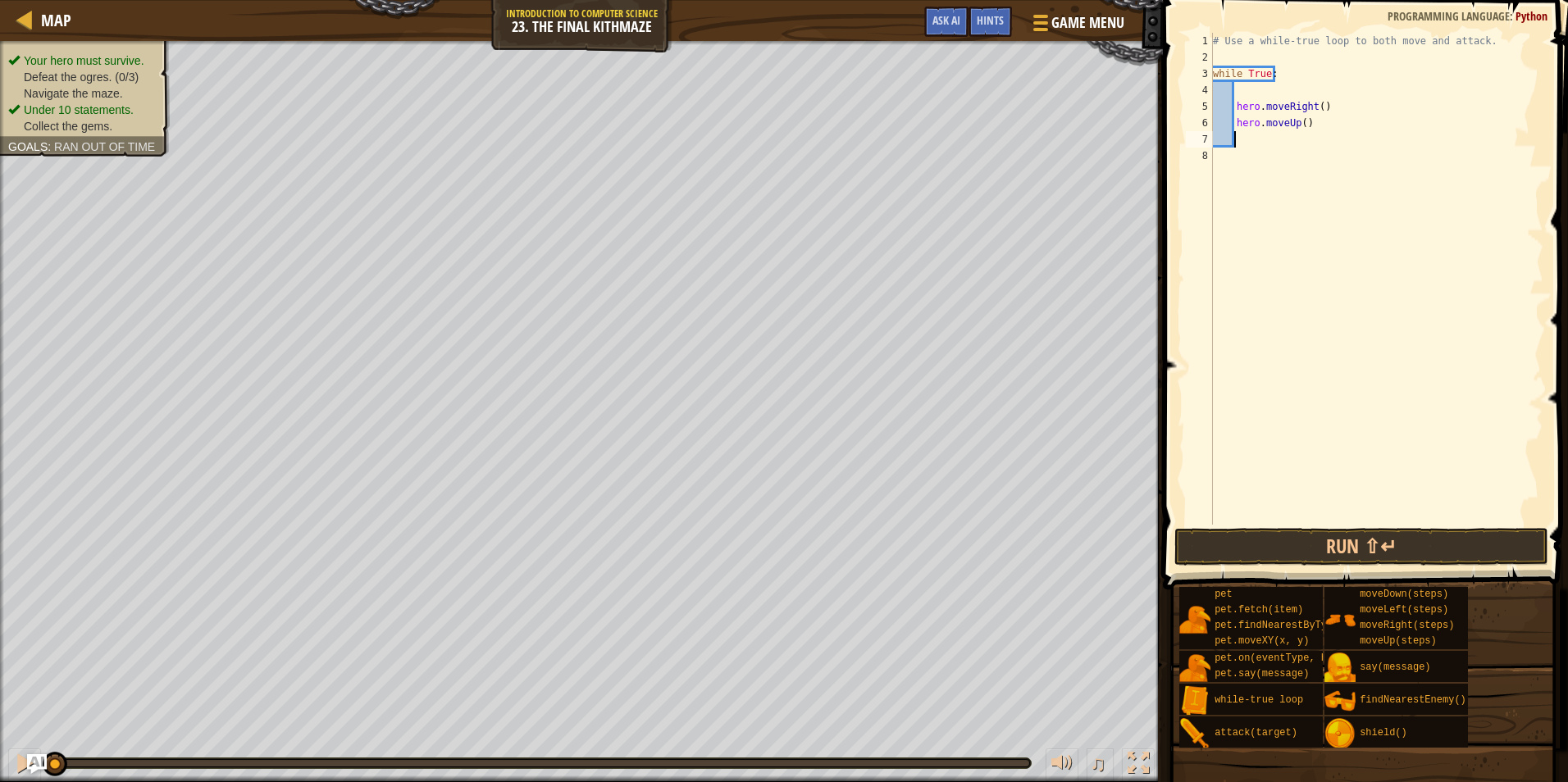
scroll to position [8, 1]
type textarea "h"
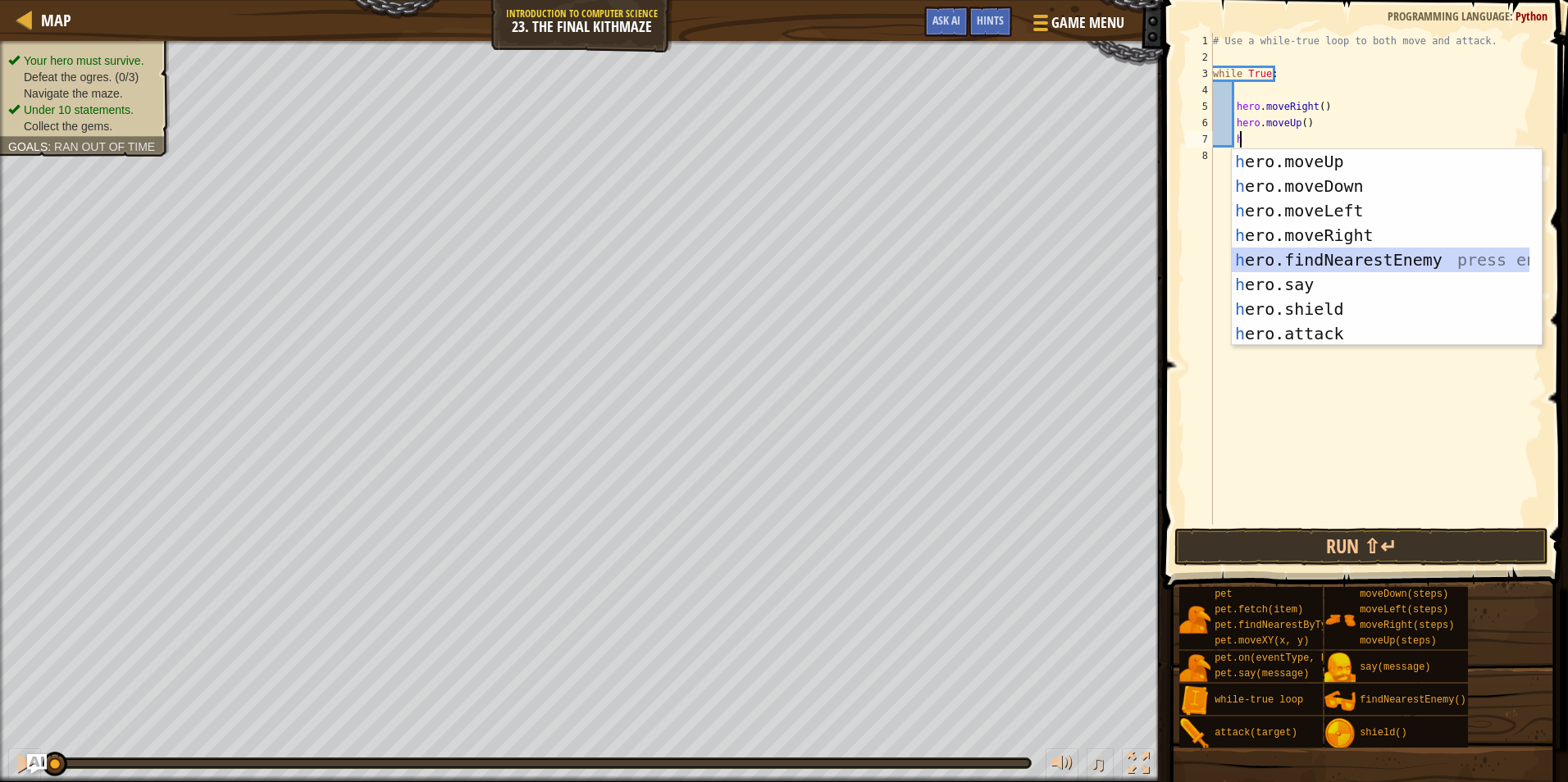
click at [1296, 263] on div "h ero.moveUp press enter h ero.moveDown press enter h ero.moveLeft press enter …" at bounding box center [1381, 272] width 298 height 246
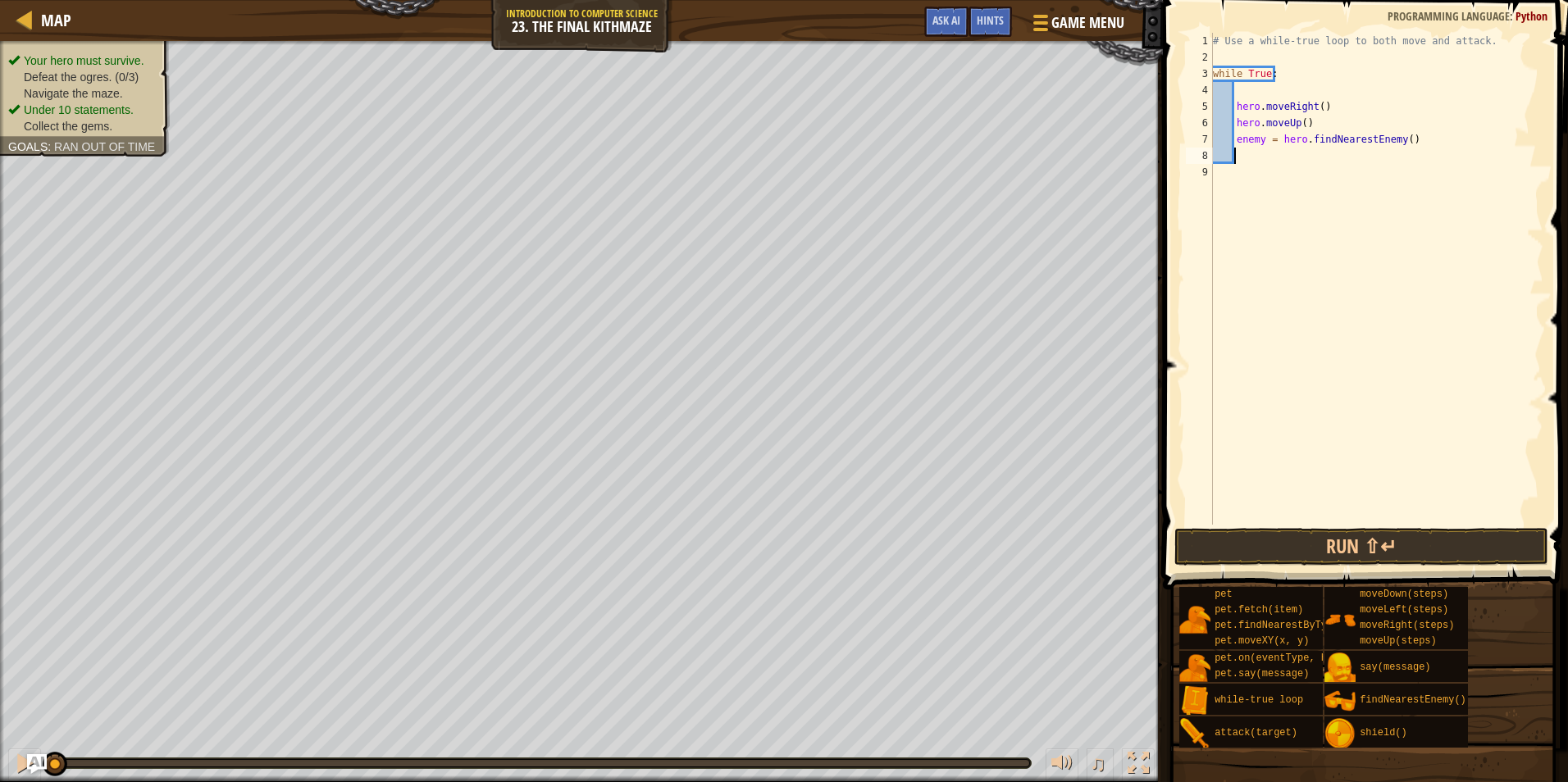
click at [1262, 139] on div "# Use a while-true loop to both move and attack. while True : hero . moveRight …" at bounding box center [1377, 295] width 334 height 525
type textarea "enemy1 = hero.findNearestEnemy()"
click at [1282, 161] on div "# Use a while-true loop to both move and attack. while True : hero . moveRight …" at bounding box center [1377, 295] width 334 height 525
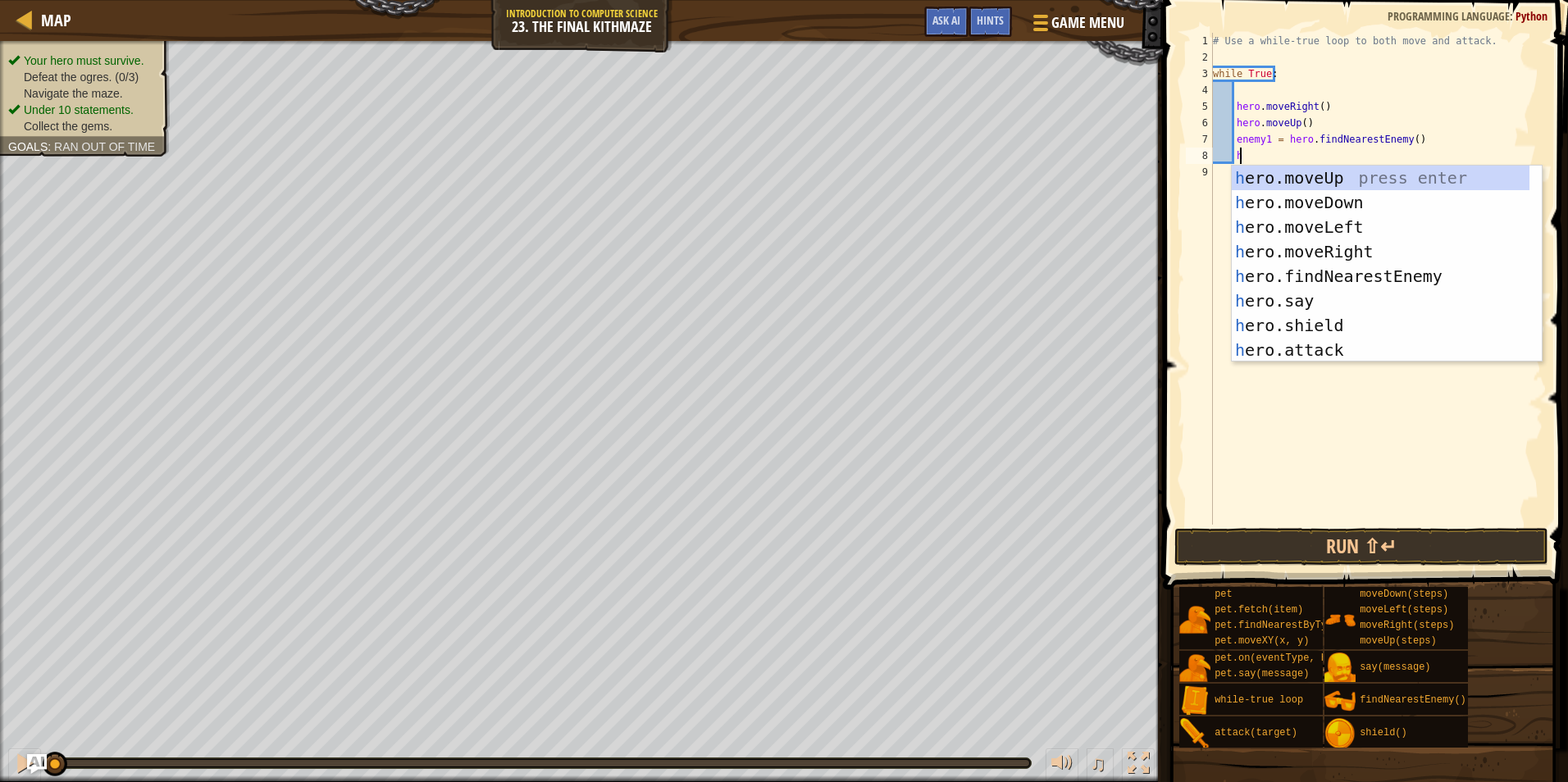
scroll to position [8, 2]
click at [1300, 355] on div "h ero.moveUp press enter h ero.moveDown press enter h ero.moveLeft press enter …" at bounding box center [1381, 289] width 298 height 246
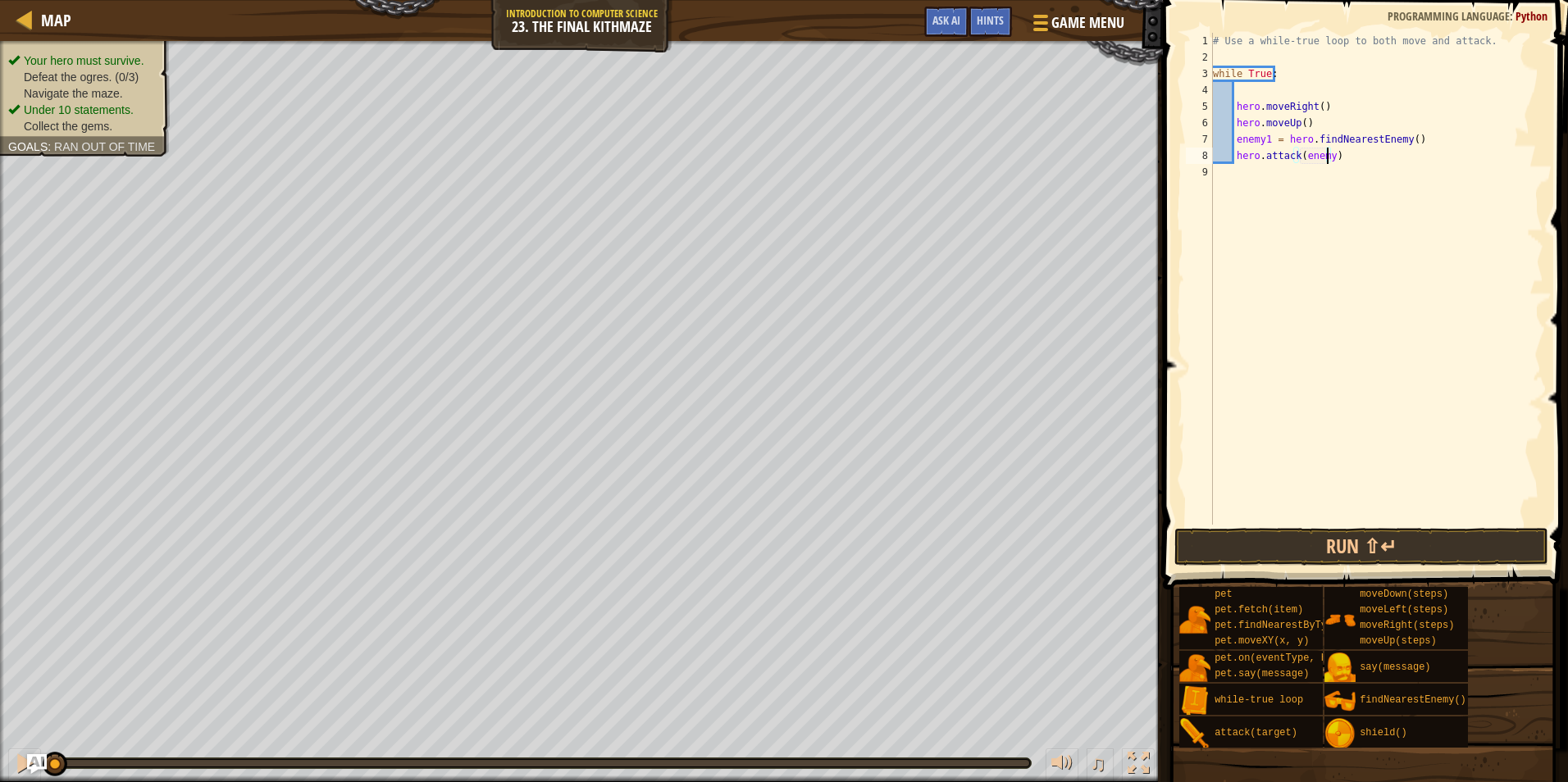
type textarea "hero.attack(enemy1)"
drag, startPoint x: 1303, startPoint y: 161, endPoint x: 1231, endPoint y: 150, distance: 72.8
click at [1231, 150] on div "# Use a while-true loop to both move and attack. while True : hero . moveRight …" at bounding box center [1377, 295] width 334 height 525
click at [1347, 164] on div "# Use a while-true loop to both move and attack. while True : hero . moveRight …" at bounding box center [1377, 295] width 334 height 525
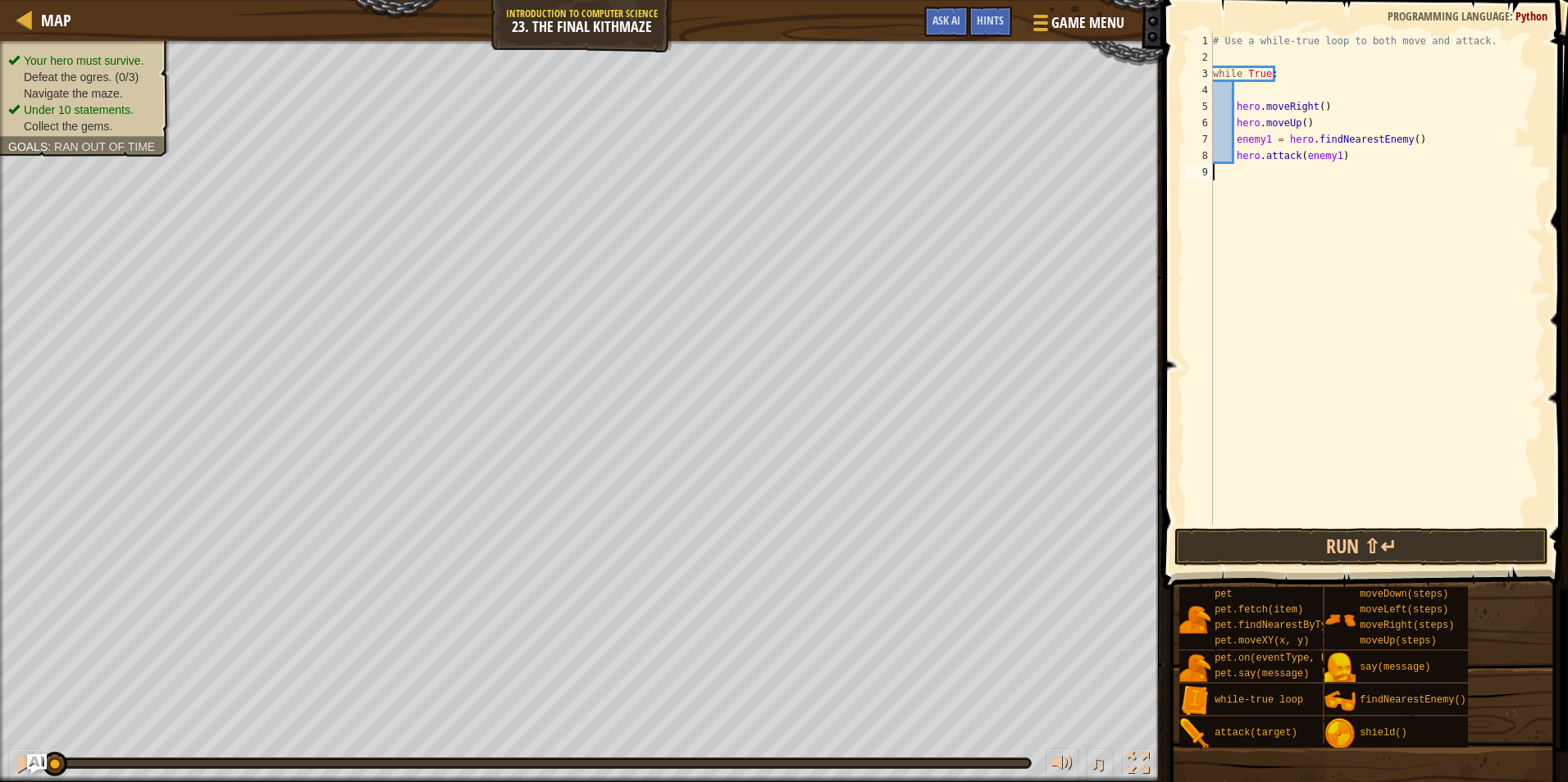
scroll to position [8, 0]
drag, startPoint x: 1346, startPoint y: 159, endPoint x: 1235, endPoint y: 153, distance: 111.2
click at [1235, 153] on div "# Use a while-true loop to both move and attack. while True : hero . moveRight …" at bounding box center [1377, 295] width 334 height 525
type textarea "hero.attack(enemy1)"
click at [1254, 175] on div "# Use a while-true loop to both move and attack. while True : hero . moveRight …" at bounding box center [1377, 295] width 334 height 525
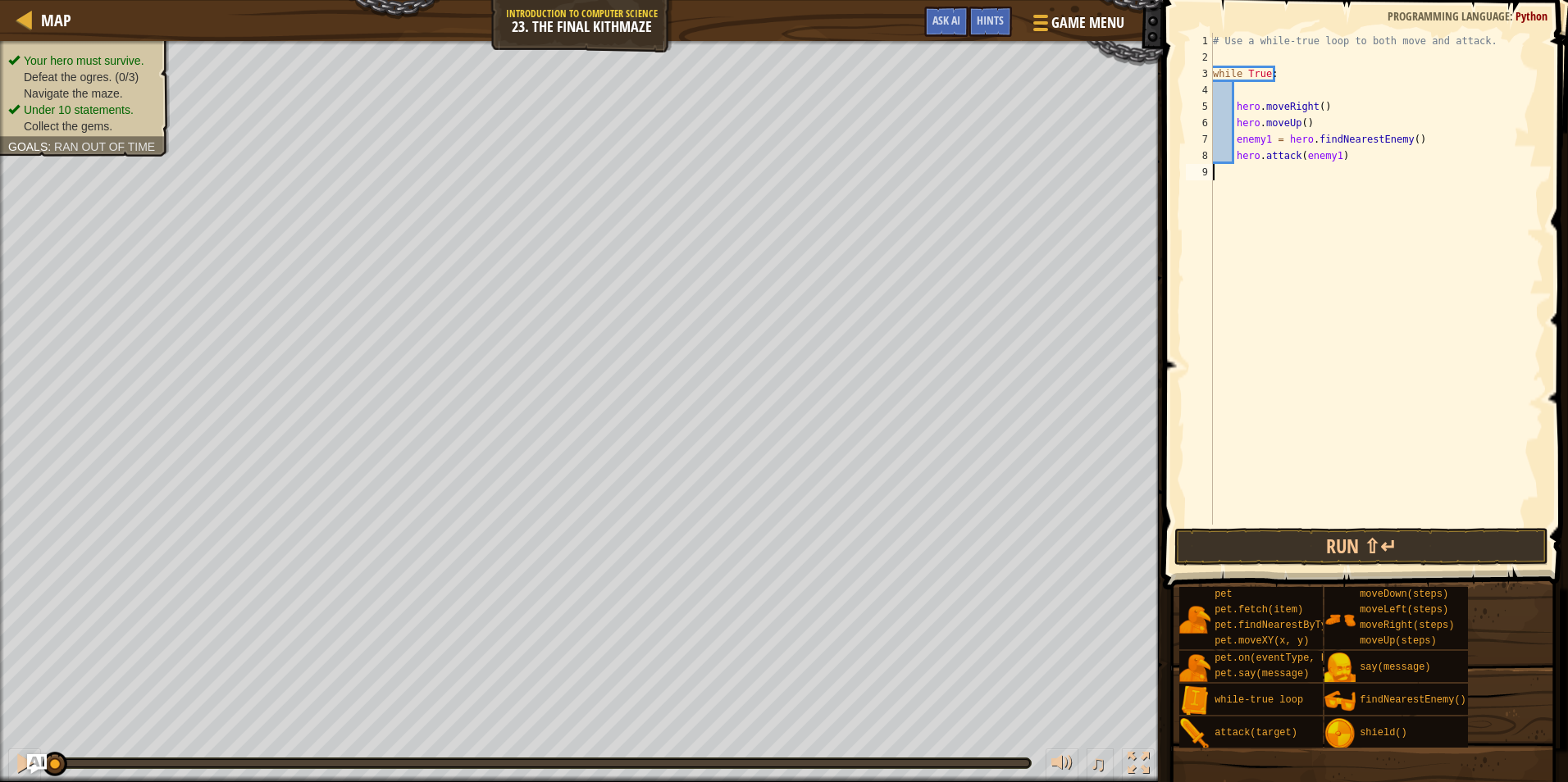
click at [1246, 171] on div "# Use a while-true loop to both move and attack. while True : hero . moveRight …" at bounding box center [1377, 295] width 334 height 525
click at [1340, 151] on div "# Use a while-true loop to both move and attack. while True : hero . moveRight …" at bounding box center [1377, 295] width 334 height 525
type textarea "hero.attack(enemy1)"
click at [1236, 548] on button "Run ⇧↵" at bounding box center [1361, 547] width 374 height 38
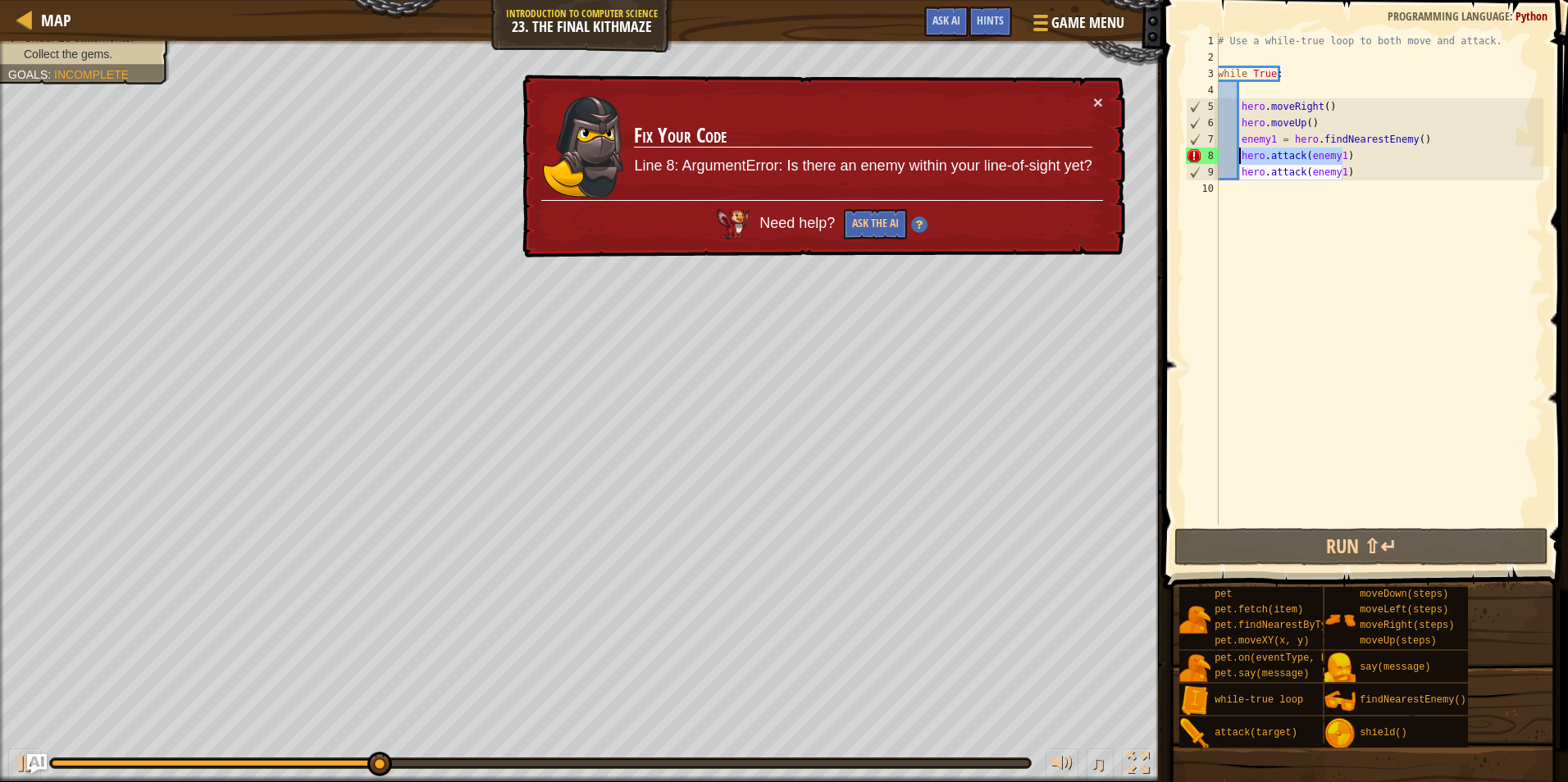
drag, startPoint x: 1348, startPoint y: 156, endPoint x: 1242, endPoint y: 159, distance: 106.0
click at [1242, 159] on div "# Use a while-true loop to both move and attack. while True : hero . moveRight …" at bounding box center [1379, 295] width 329 height 525
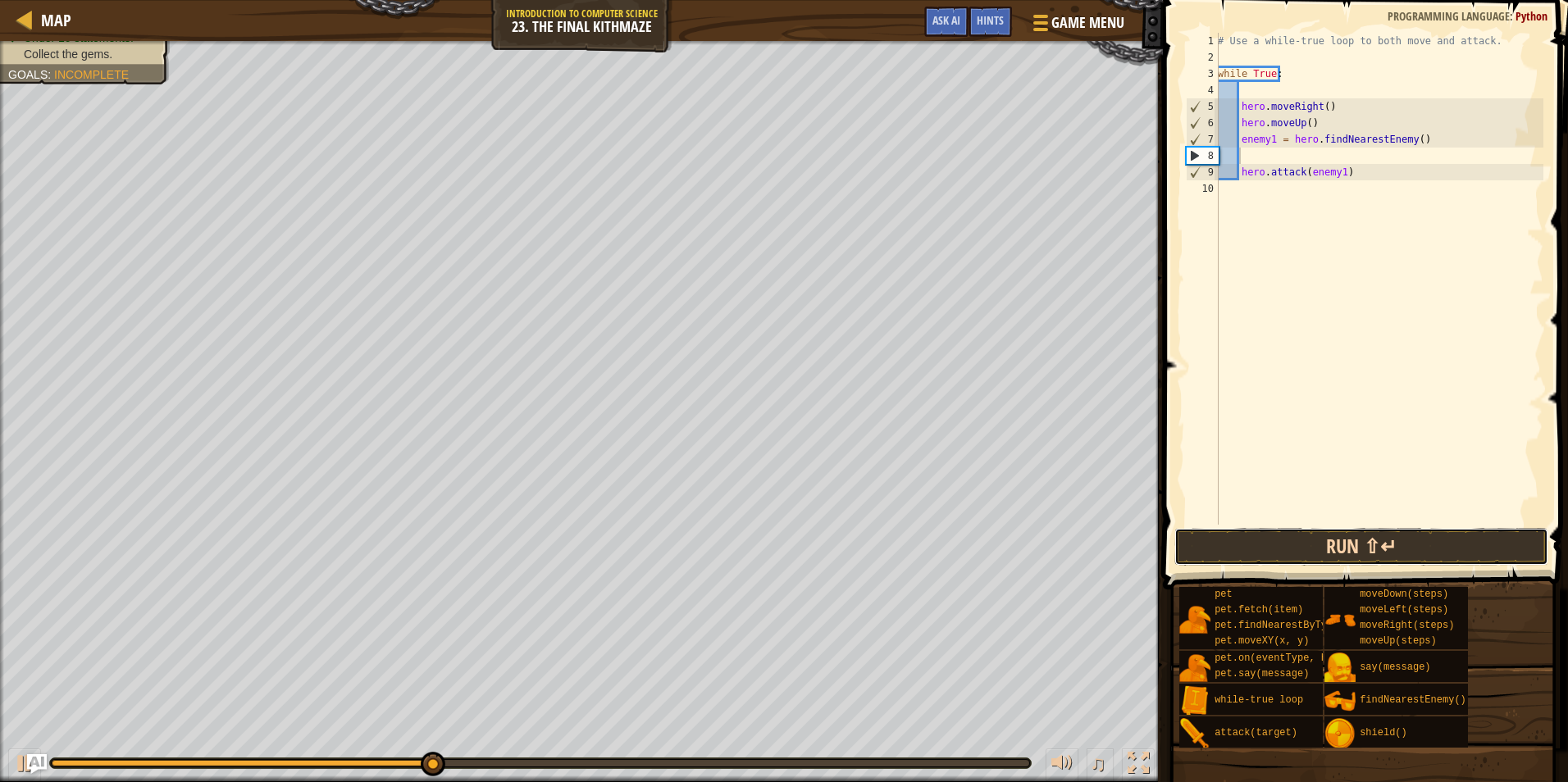
click at [1284, 546] on button "Run ⇧↵" at bounding box center [1361, 547] width 374 height 38
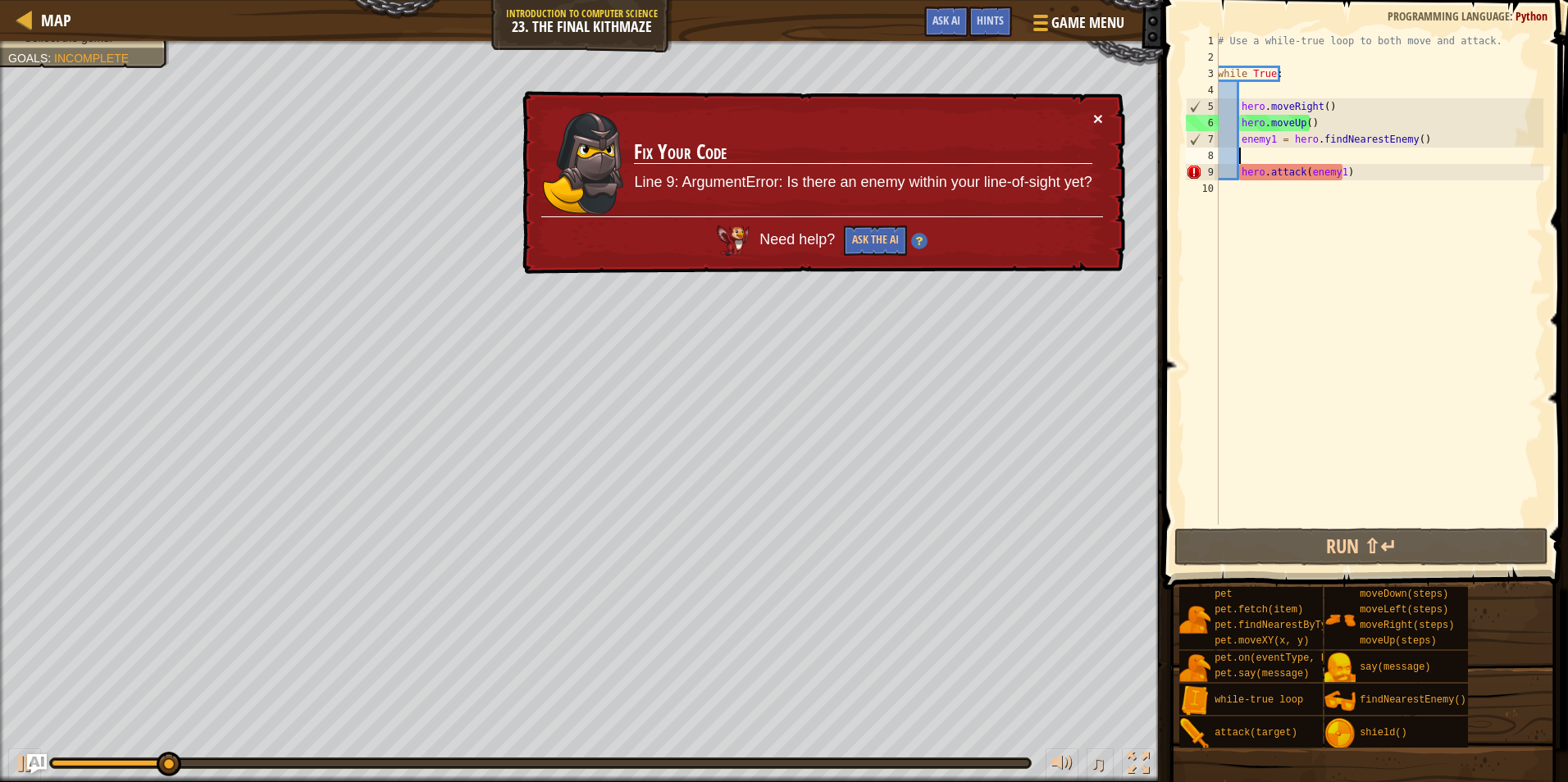
click at [1096, 111] on button "×" at bounding box center [1099, 118] width 10 height 17
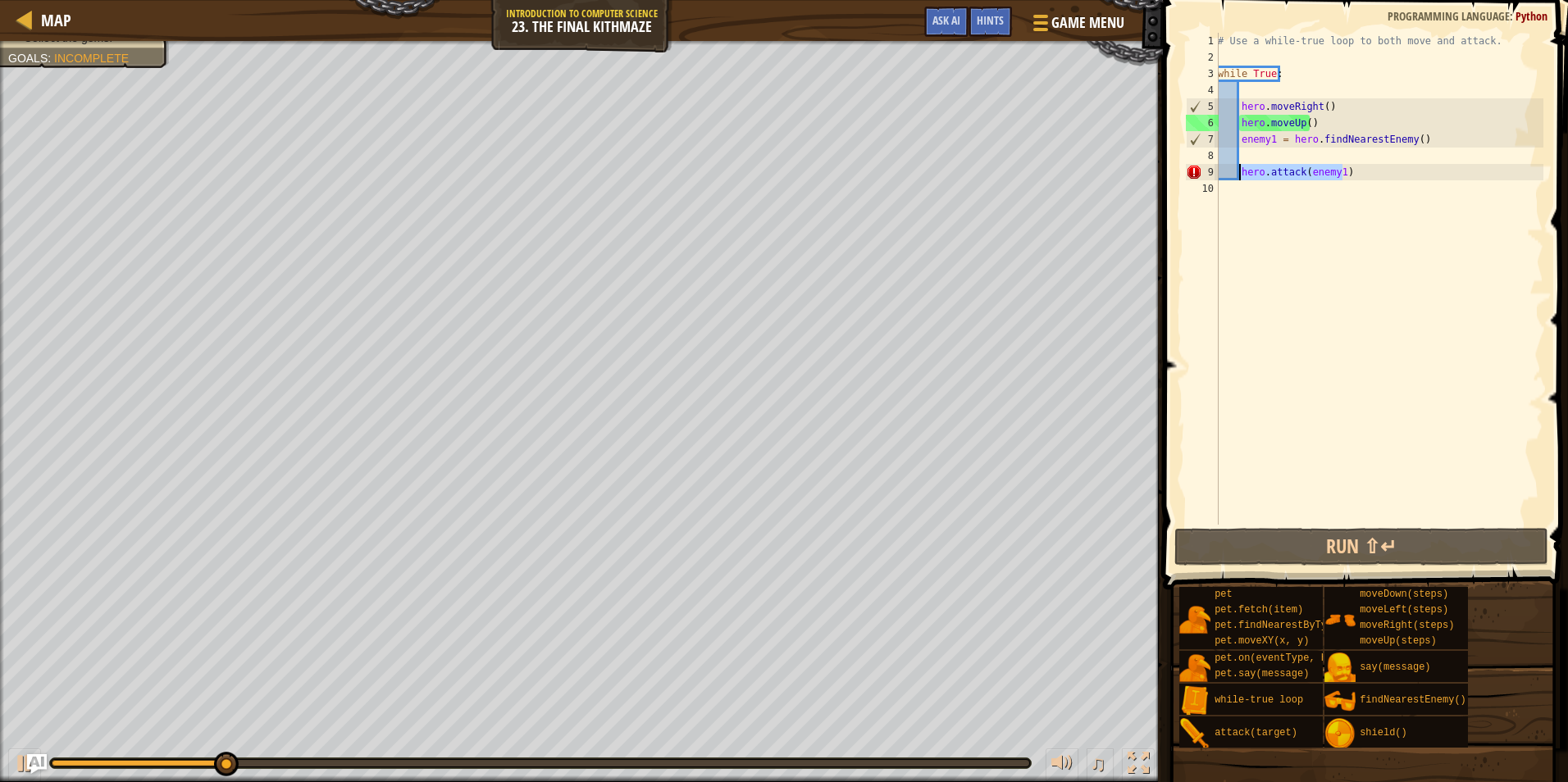
drag, startPoint x: 1354, startPoint y: 176, endPoint x: 1238, endPoint y: 170, distance: 116.2
click at [1238, 170] on div "# Use a while-true loop to both move and attack. while True : hero . moveRight …" at bounding box center [1379, 295] width 329 height 525
type textarea "hero.attack(enemy1)"
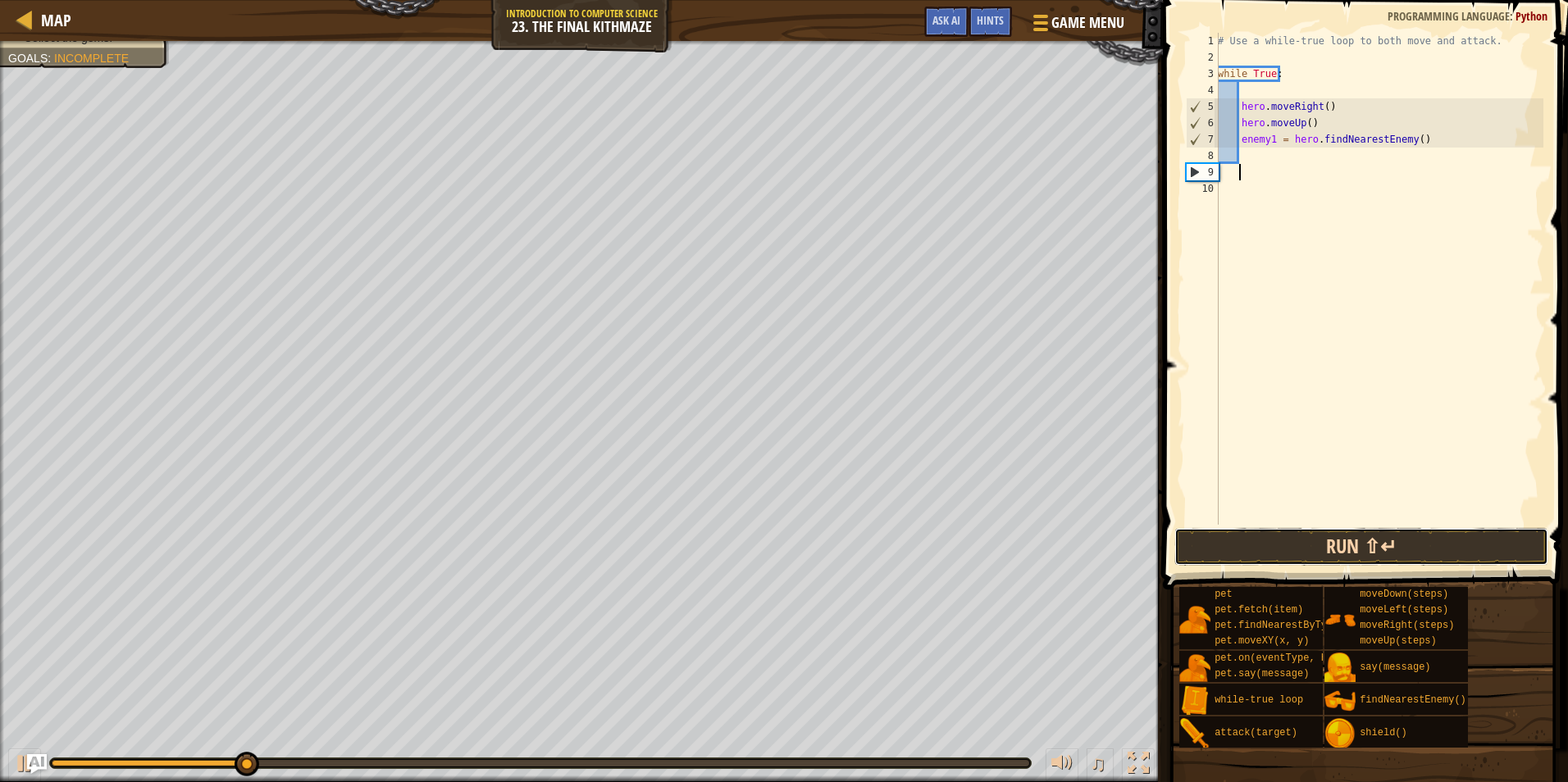
click at [1312, 554] on button "Run ⇧↵" at bounding box center [1361, 547] width 374 height 38
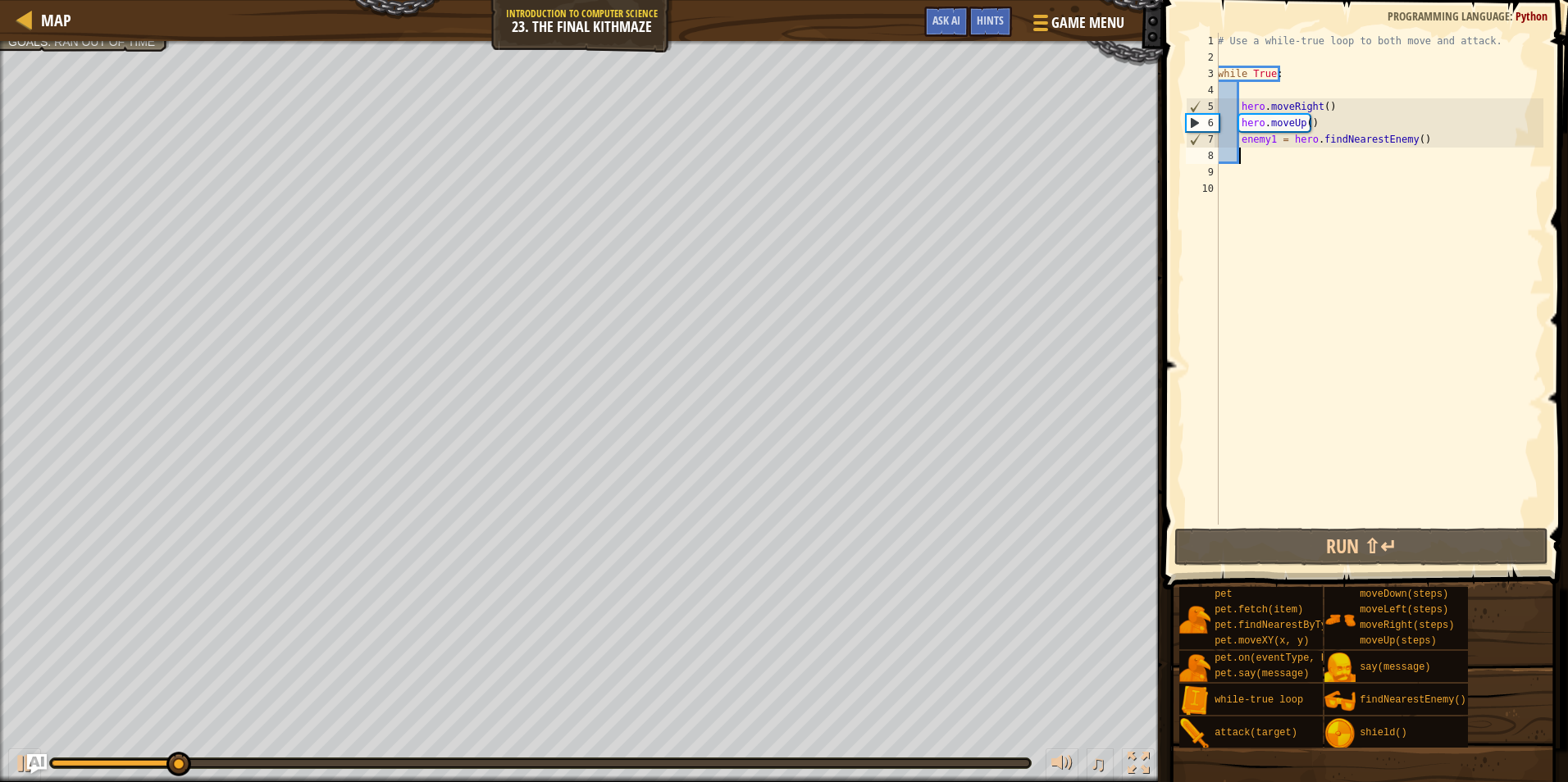
click at [1264, 161] on div "# Use a while-true loop to both move and attack. while True : hero . moveRight …" at bounding box center [1379, 295] width 329 height 525
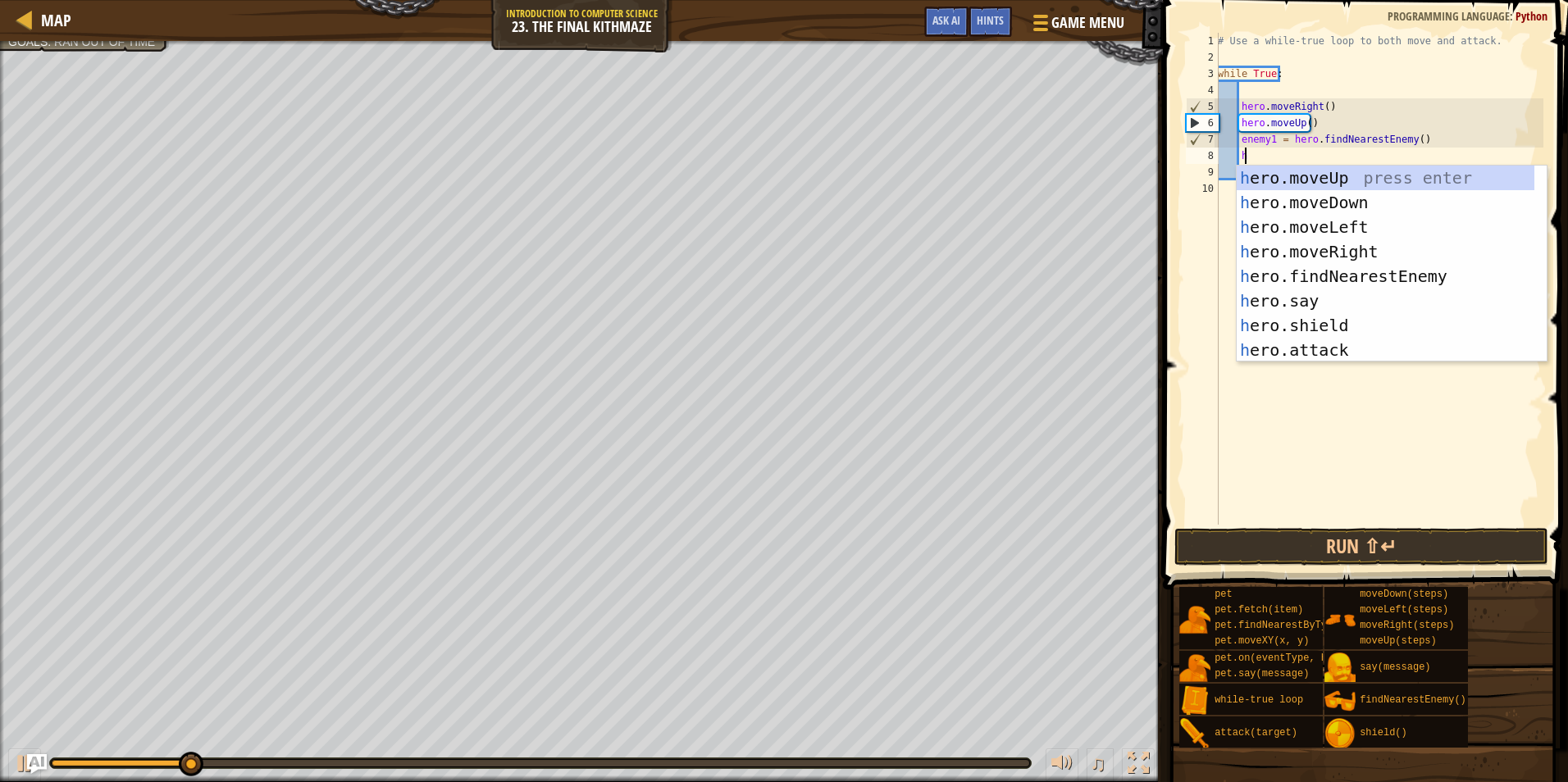
scroll to position [8, 2]
click at [1279, 356] on div "h ero.moveUp press enter h ero.moveDown press enter h ero.moveLeft press enter …" at bounding box center [1386, 289] width 298 height 246
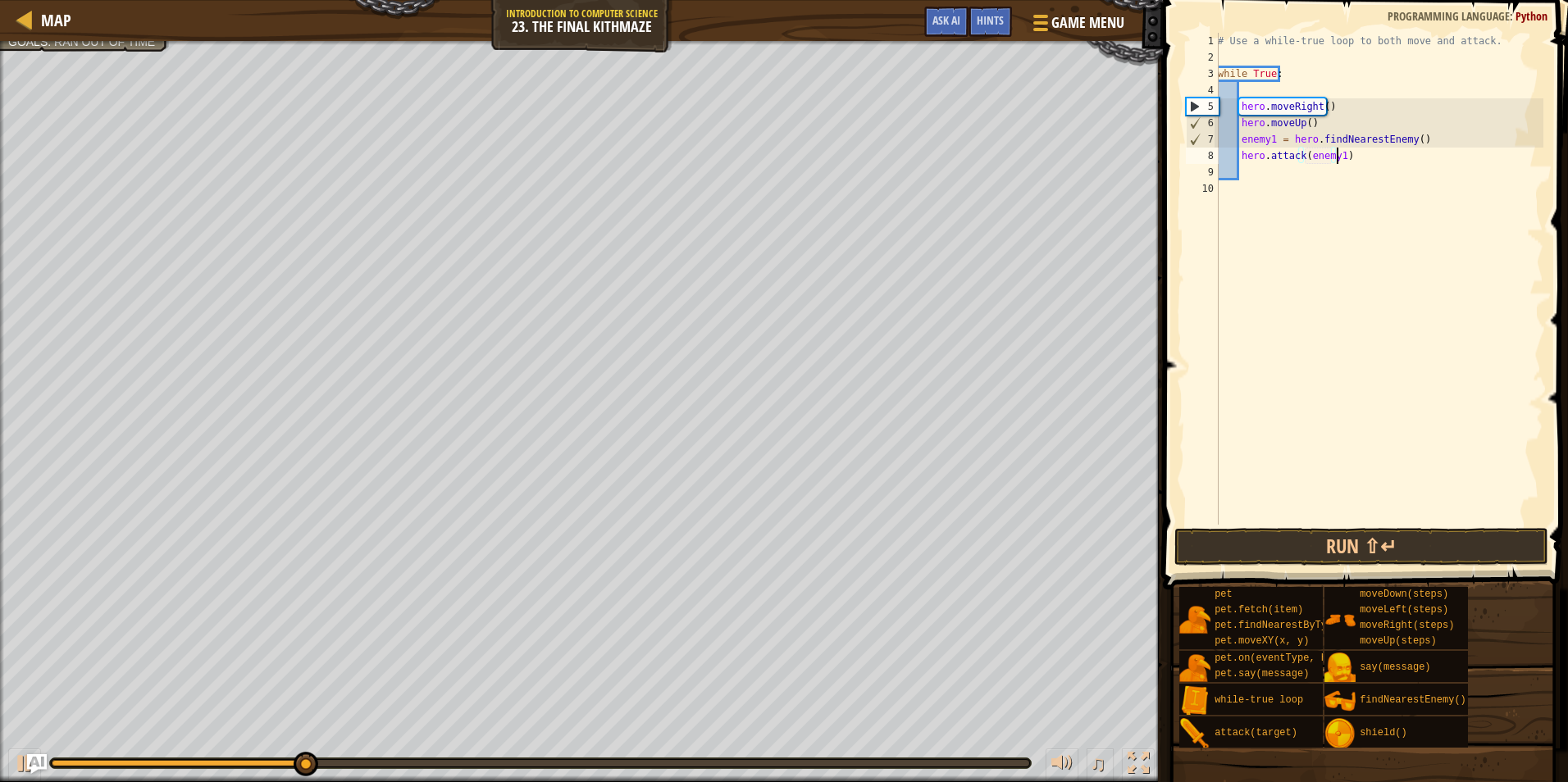
scroll to position [8, 10]
click at [1273, 543] on button "Run ⇧↵" at bounding box center [1361, 547] width 374 height 38
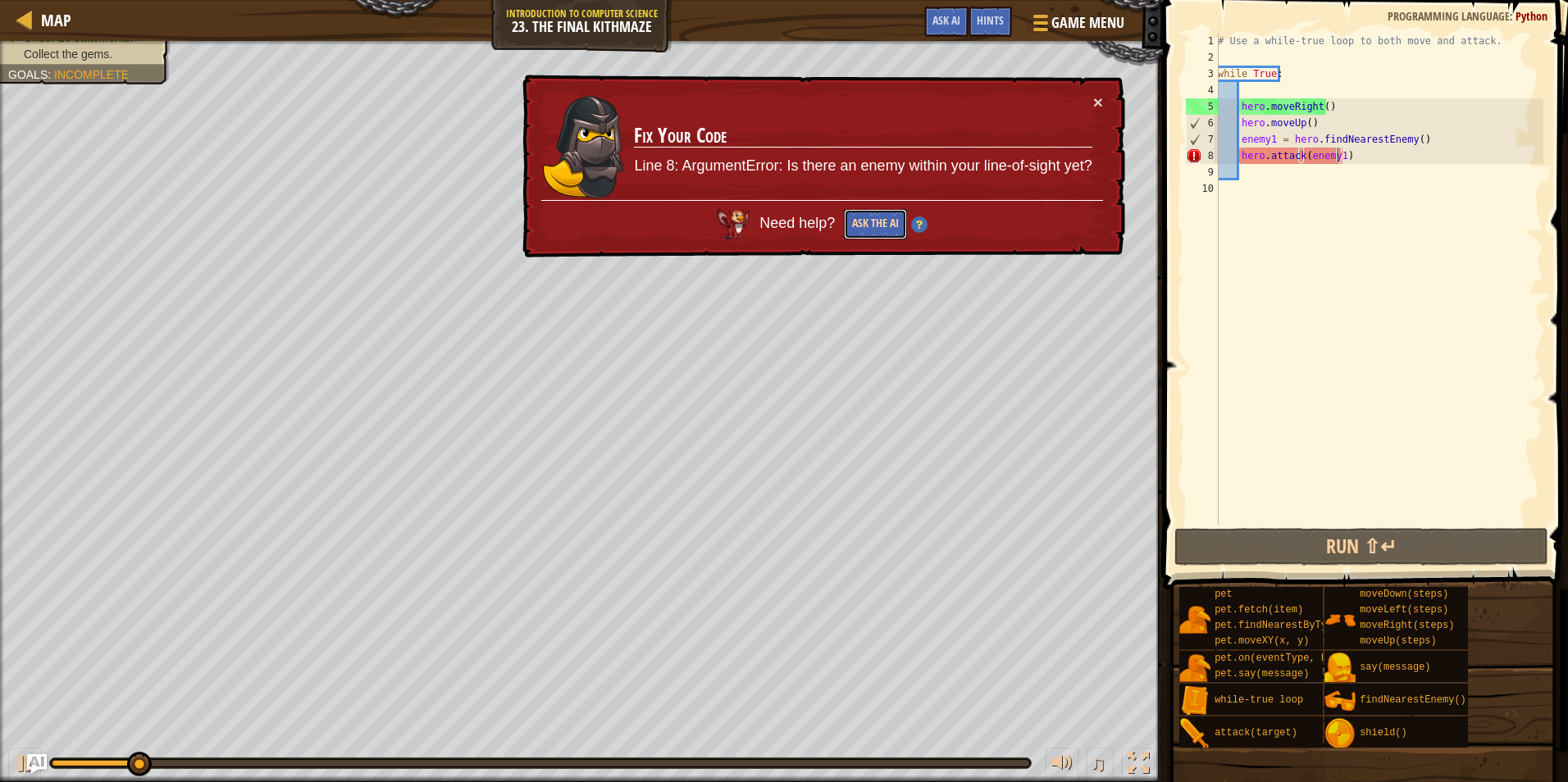
click at [874, 226] on button "Ask the AI" at bounding box center [875, 224] width 63 height 30
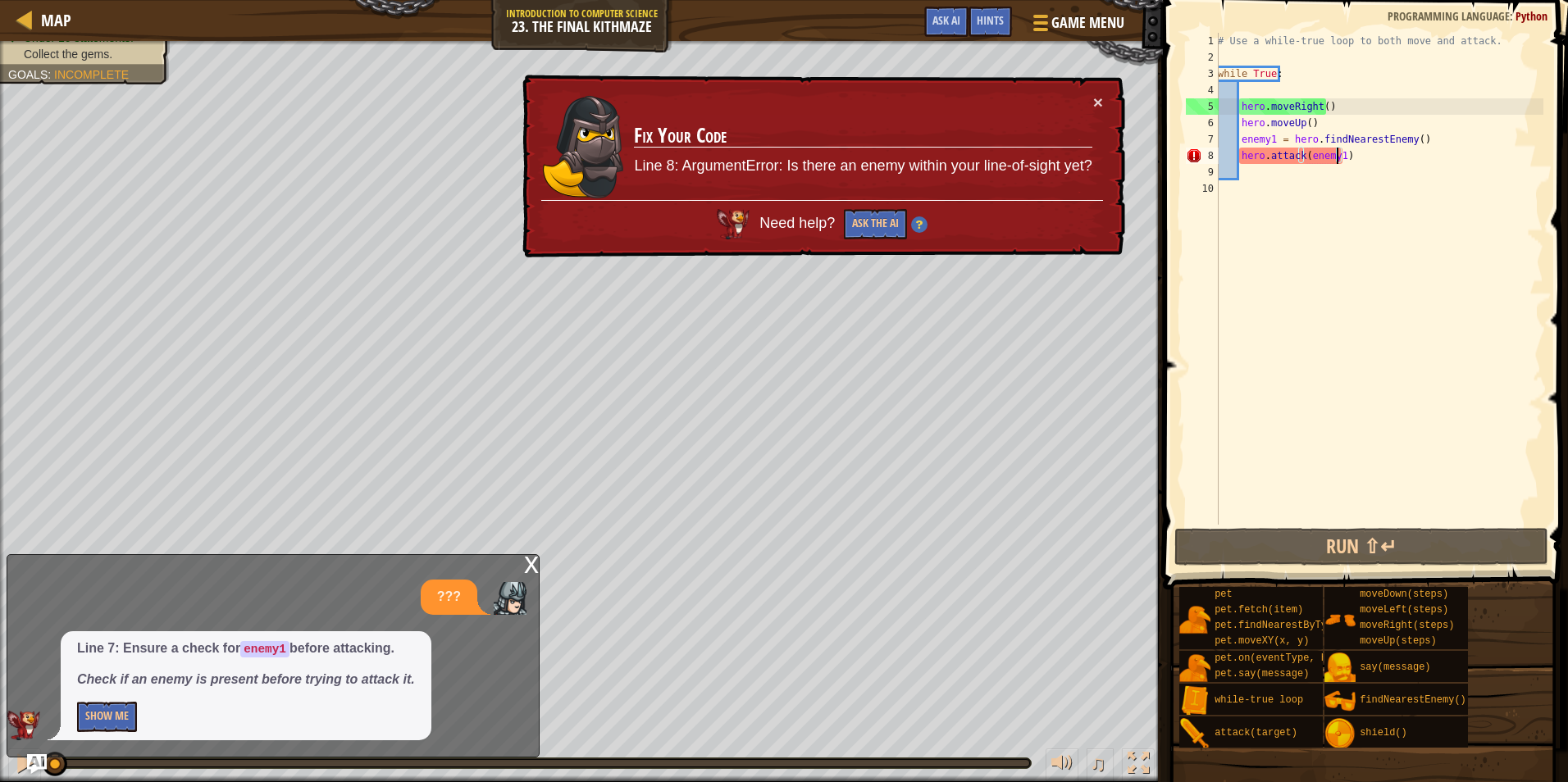
drag, startPoint x: 241, startPoint y: 763, endPoint x: 0, endPoint y: 752, distance: 241.3
click at [0, 0] on html "Map Introduction to Computer Science 23. The Final Kithmaze Game Menu Done Hint…" at bounding box center [784, 0] width 1568 height 0
click at [1097, 102] on button "×" at bounding box center [1099, 102] width 10 height 17
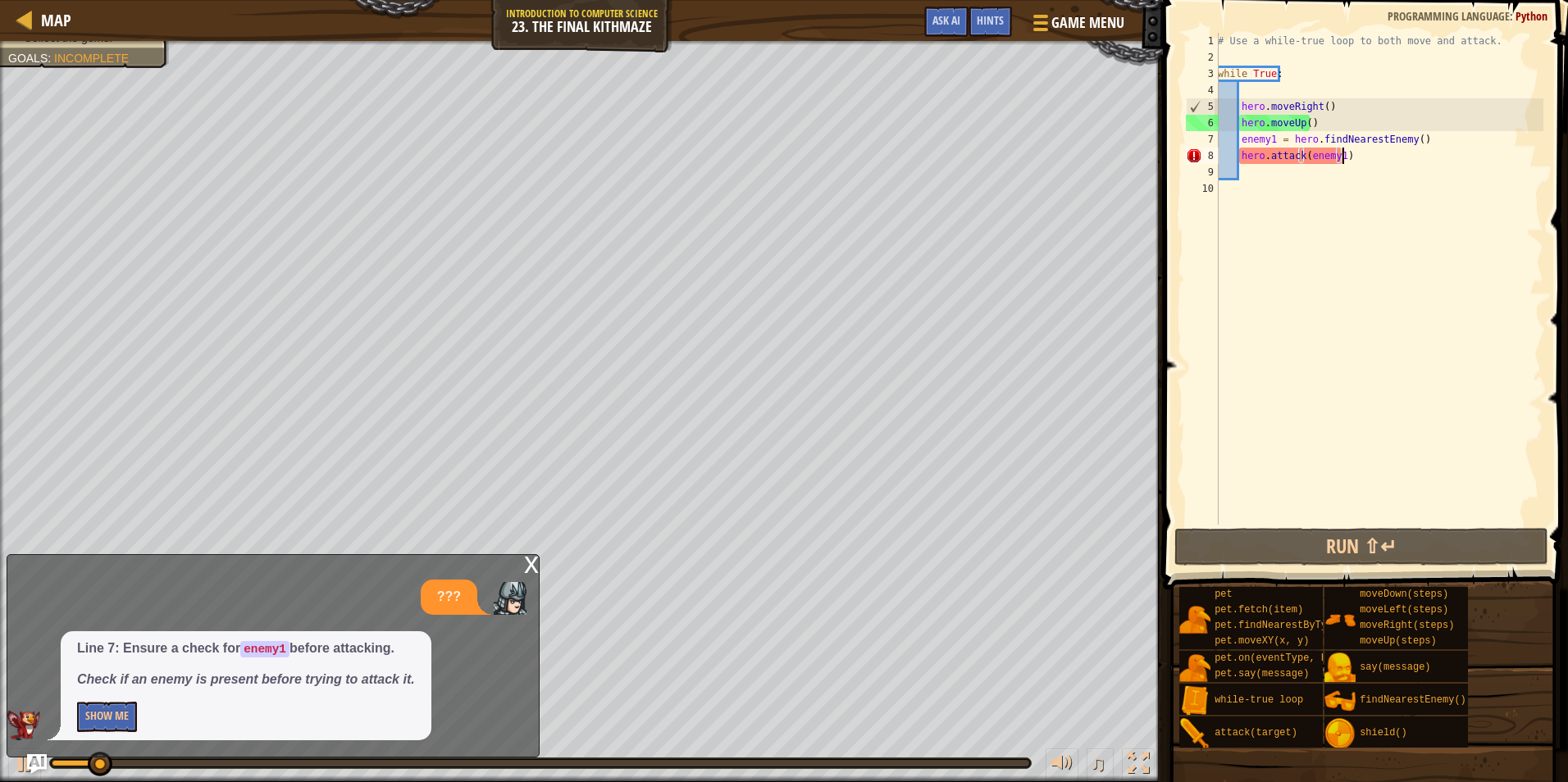
click at [1372, 150] on div "# Use a while-true loop to both move and attack. while True : hero . moveRight …" at bounding box center [1379, 295] width 329 height 525
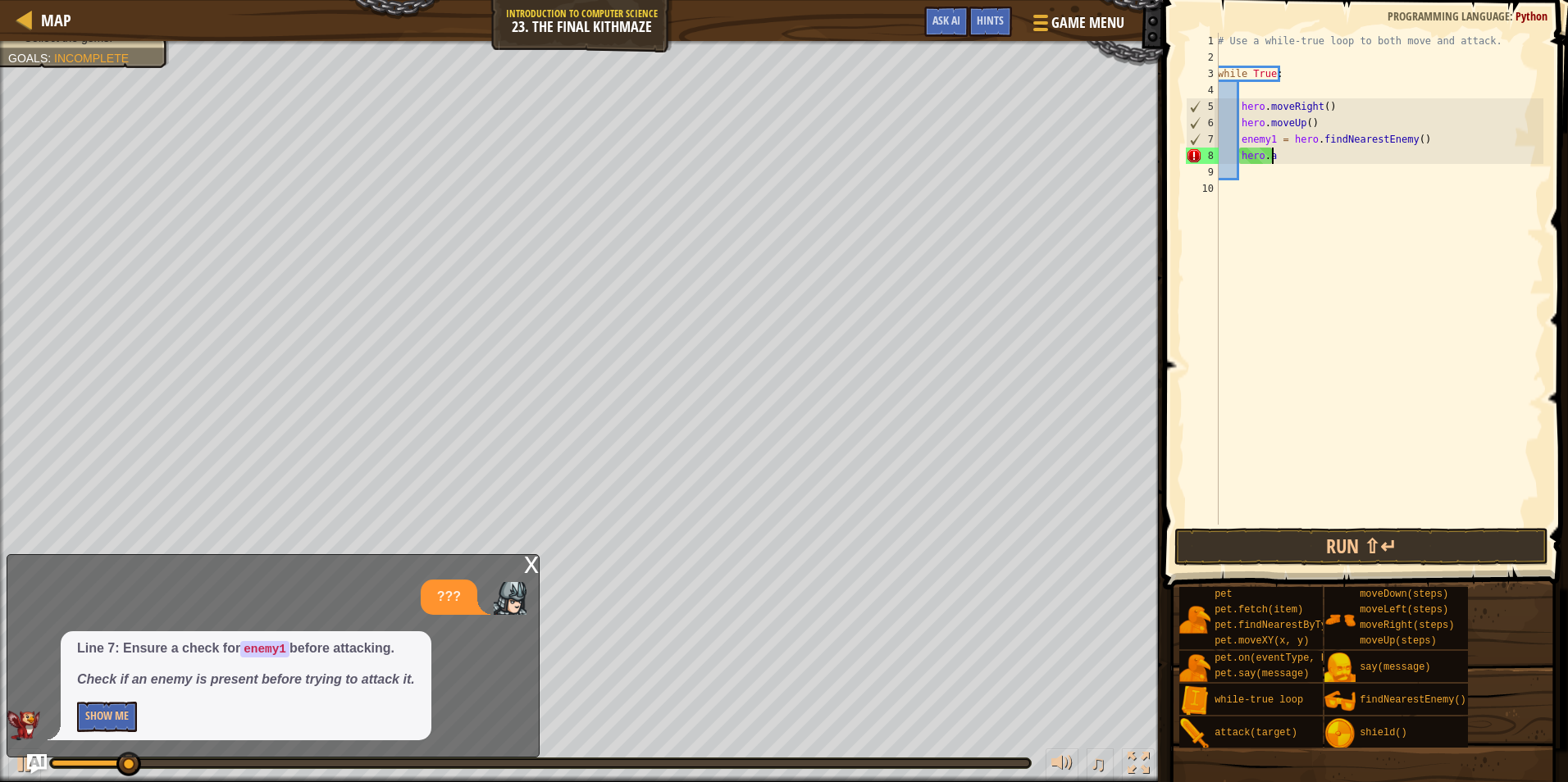
type textarea "h"
drag, startPoint x: 1381, startPoint y: 148, endPoint x: 1237, endPoint y: 142, distance: 144.1
click at [1237, 142] on div "# Use a while-true loop to both move and attack. while True : hero . moveRight …" at bounding box center [1379, 295] width 329 height 525
type textarea "enemy1 = hero.findNearestEnemy()"
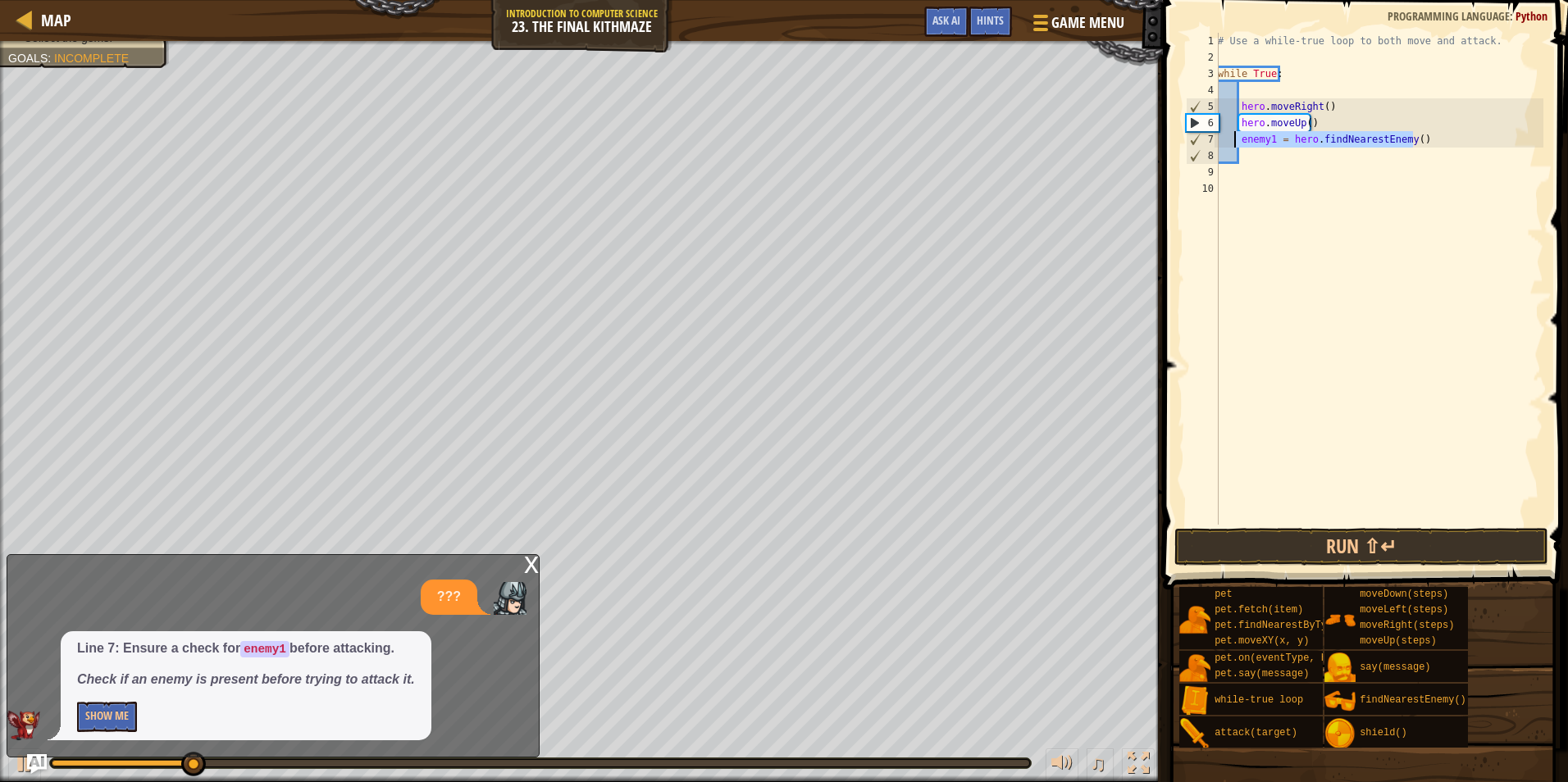
click at [1419, 135] on div "# Use a while-true loop to both move and attack. while True : hero . moveRight …" at bounding box center [1379, 278] width 329 height 492
drag, startPoint x: 1419, startPoint y: 135, endPoint x: 1243, endPoint y: 145, distance: 176.3
click at [1243, 145] on div "# Use a while-true loop to both move and attack. while True : hero . moveRight …" at bounding box center [1379, 295] width 329 height 525
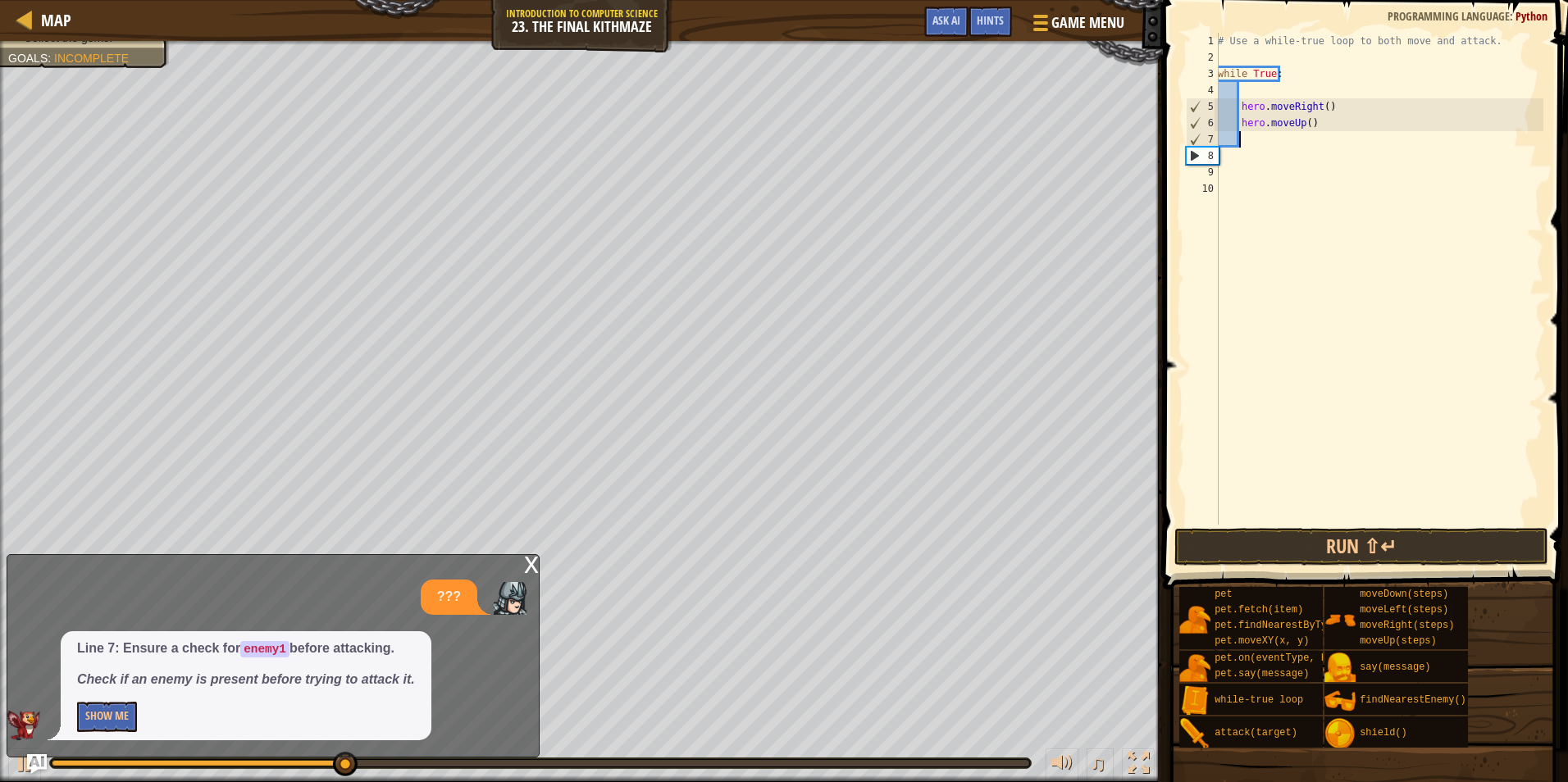
type textarea "h"
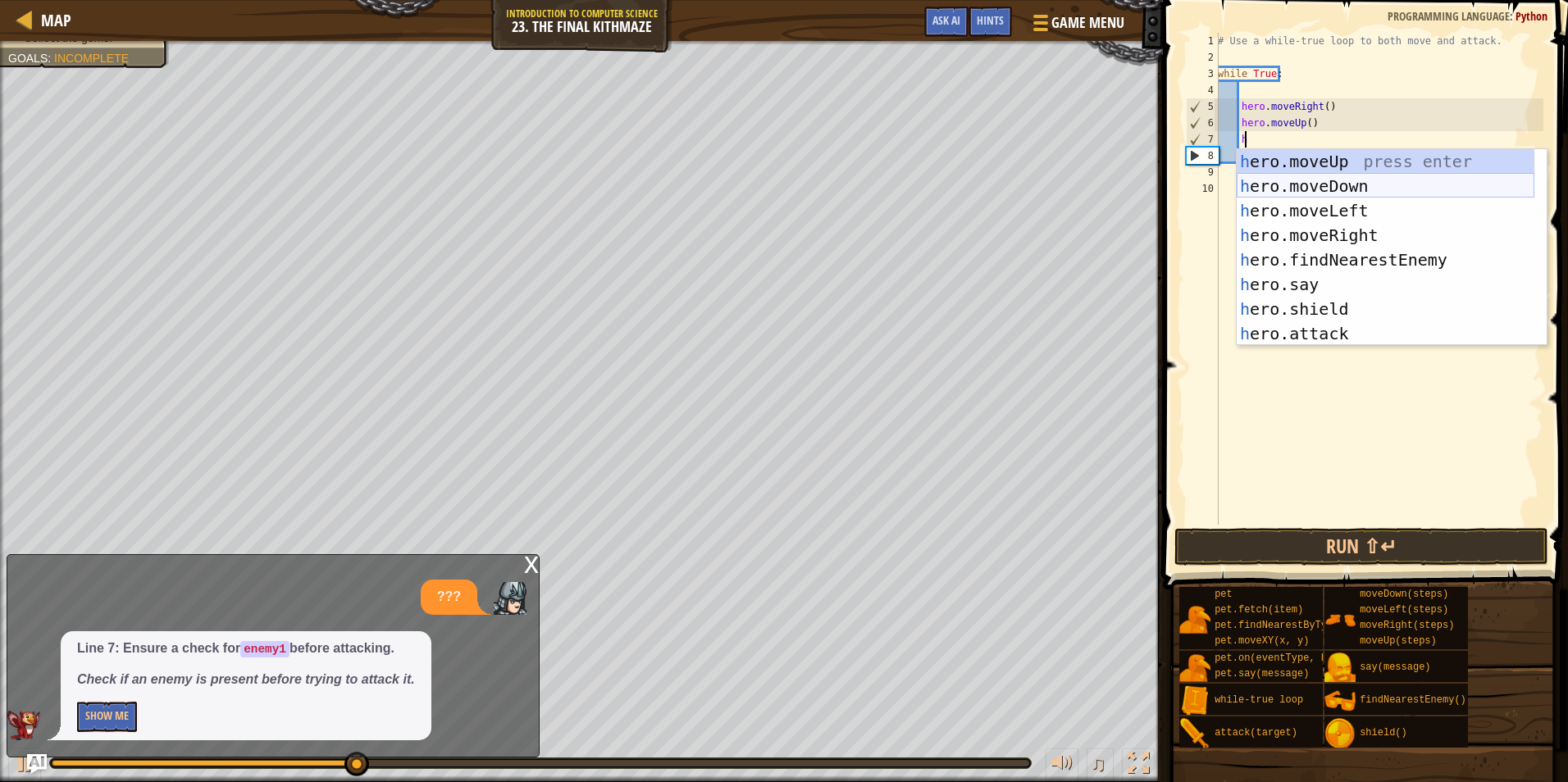
click at [1317, 190] on div "h ero.moveUp press enter h ero.moveDown press enter h ero.moveLeft press enter …" at bounding box center [1386, 272] width 298 height 246
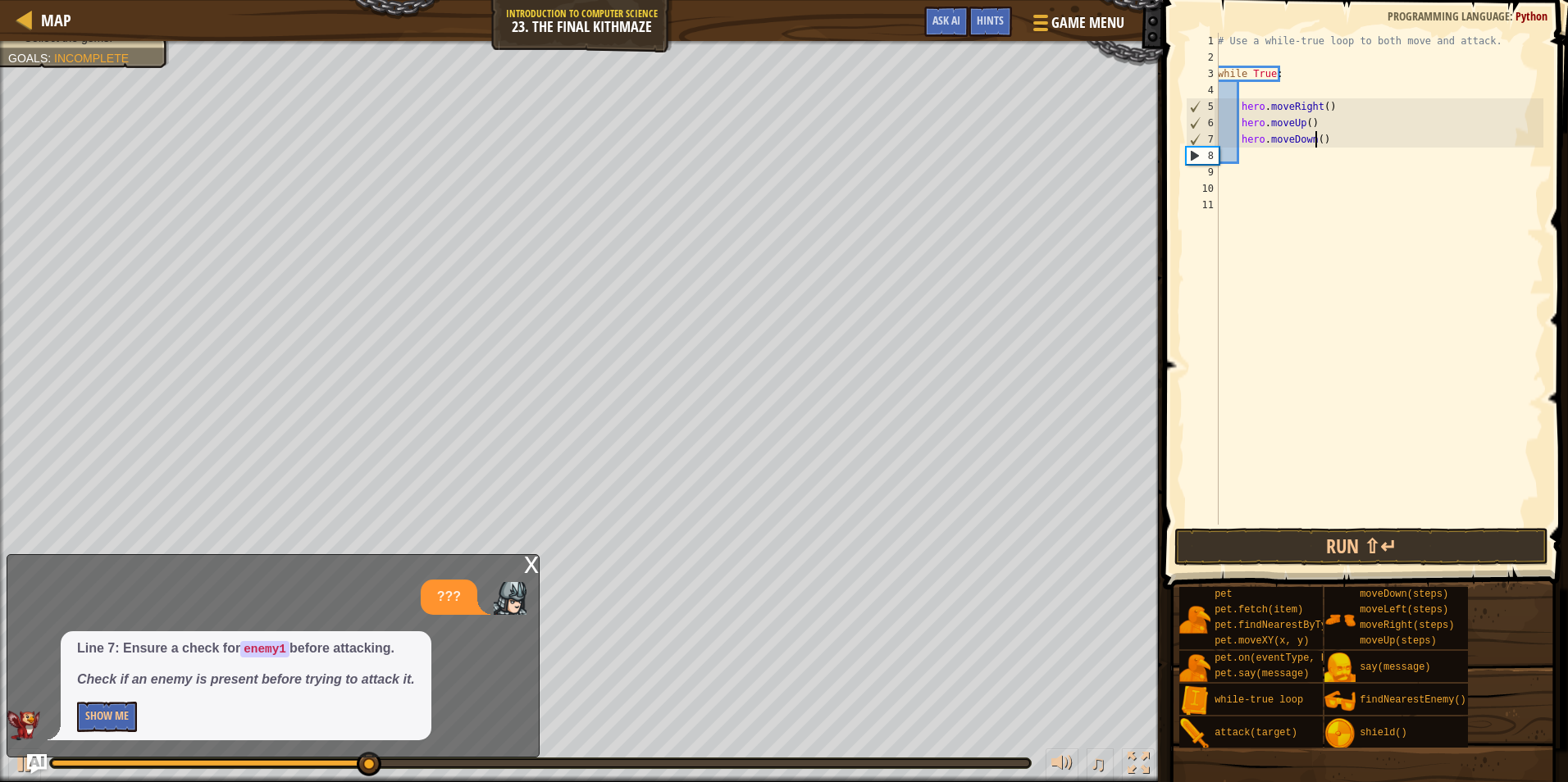
click at [1317, 143] on div "# Use a while-true loop to both move and attack. while True : hero . moveRight …" at bounding box center [1379, 295] width 329 height 525
type textarea "hero.moveDown(2)"
click at [1262, 541] on button "Run ⇧↵" at bounding box center [1361, 547] width 374 height 38
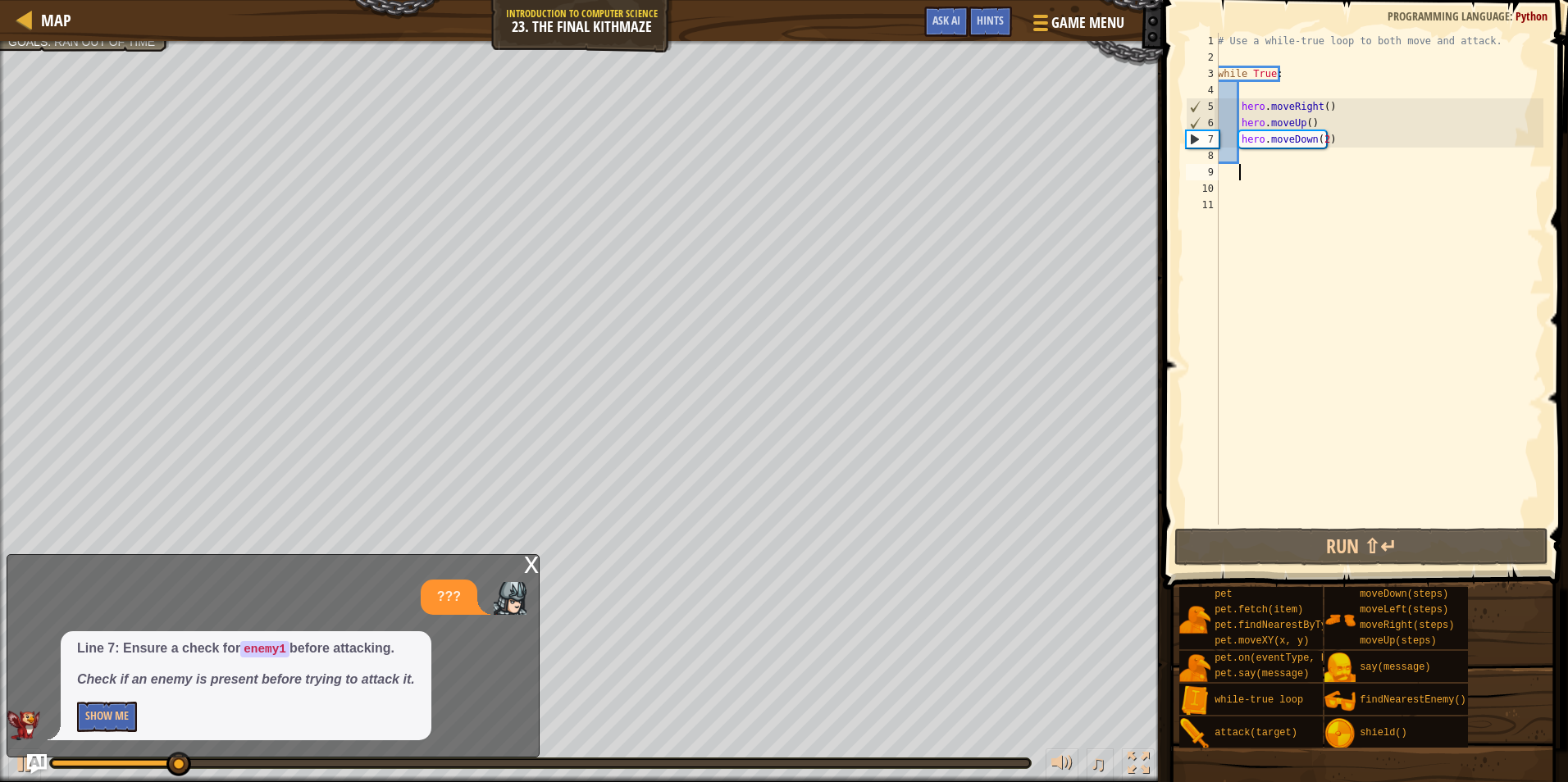
click at [1286, 164] on div "# Use a while-true loop to both move and attack. while True : hero . moveRight …" at bounding box center [1379, 295] width 329 height 525
click at [1278, 159] on div "# Use a while-true loop to both move and attack. while True : hero . moveRight …" at bounding box center [1379, 295] width 329 height 525
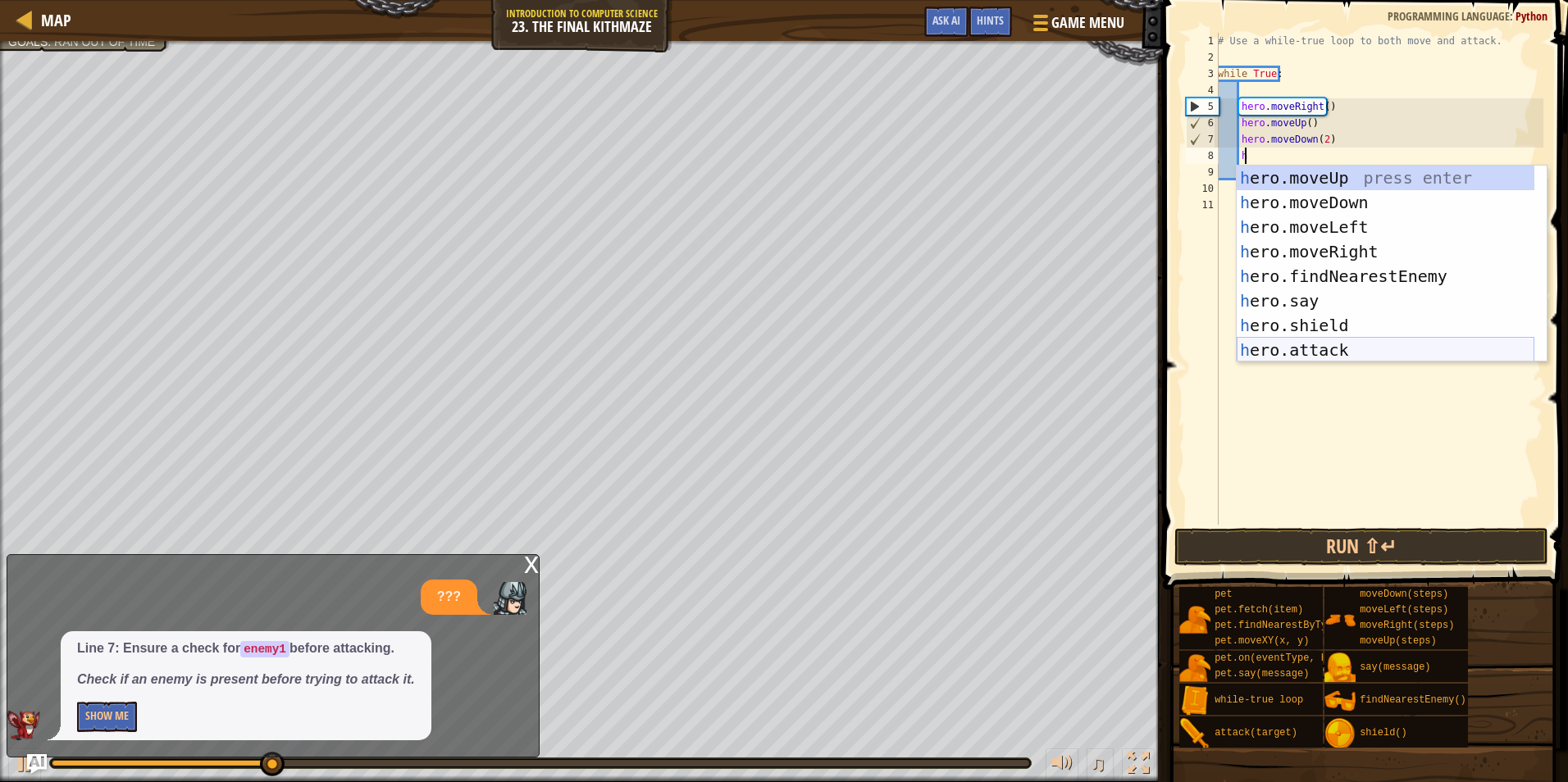
drag, startPoint x: 1311, startPoint y: 353, endPoint x: 1311, endPoint y: 267, distance: 86.0
click at [1311, 353] on div "h ero.moveUp press enter h ero.moveDown press enter h ero.moveLeft press enter …" at bounding box center [1386, 289] width 298 height 246
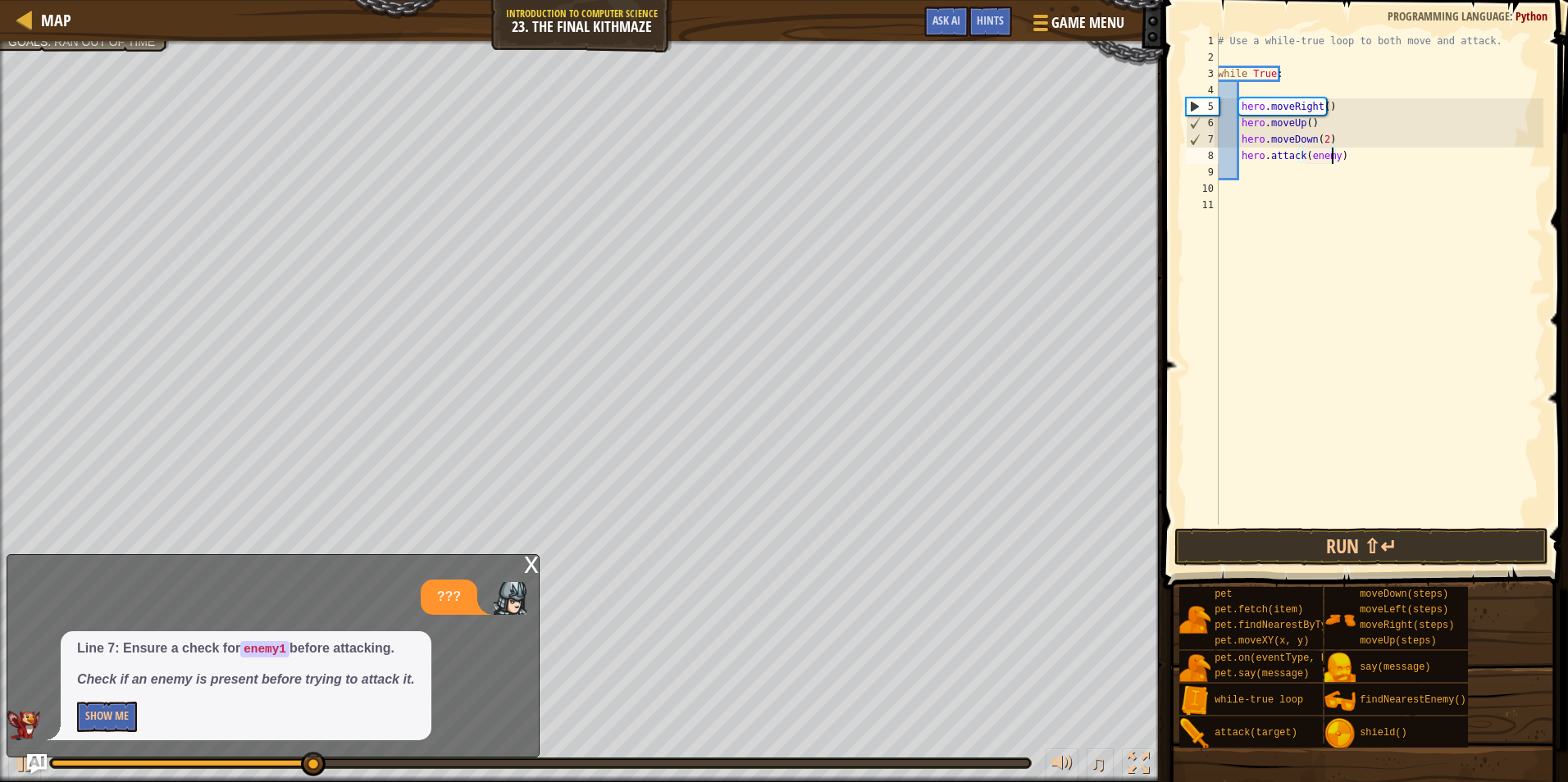
type textarea "hero.attack(enemy1)"
drag, startPoint x: 1343, startPoint y: 154, endPoint x: 1241, endPoint y: 151, distance: 102.0
click at [1241, 151] on div "# Use a while-true loop to both move and attack. while True : hero . moveRight …" at bounding box center [1379, 295] width 329 height 525
click at [1256, 172] on div "# Use a while-true loop to both move and attack. while True : hero . moveRight …" at bounding box center [1379, 295] width 329 height 525
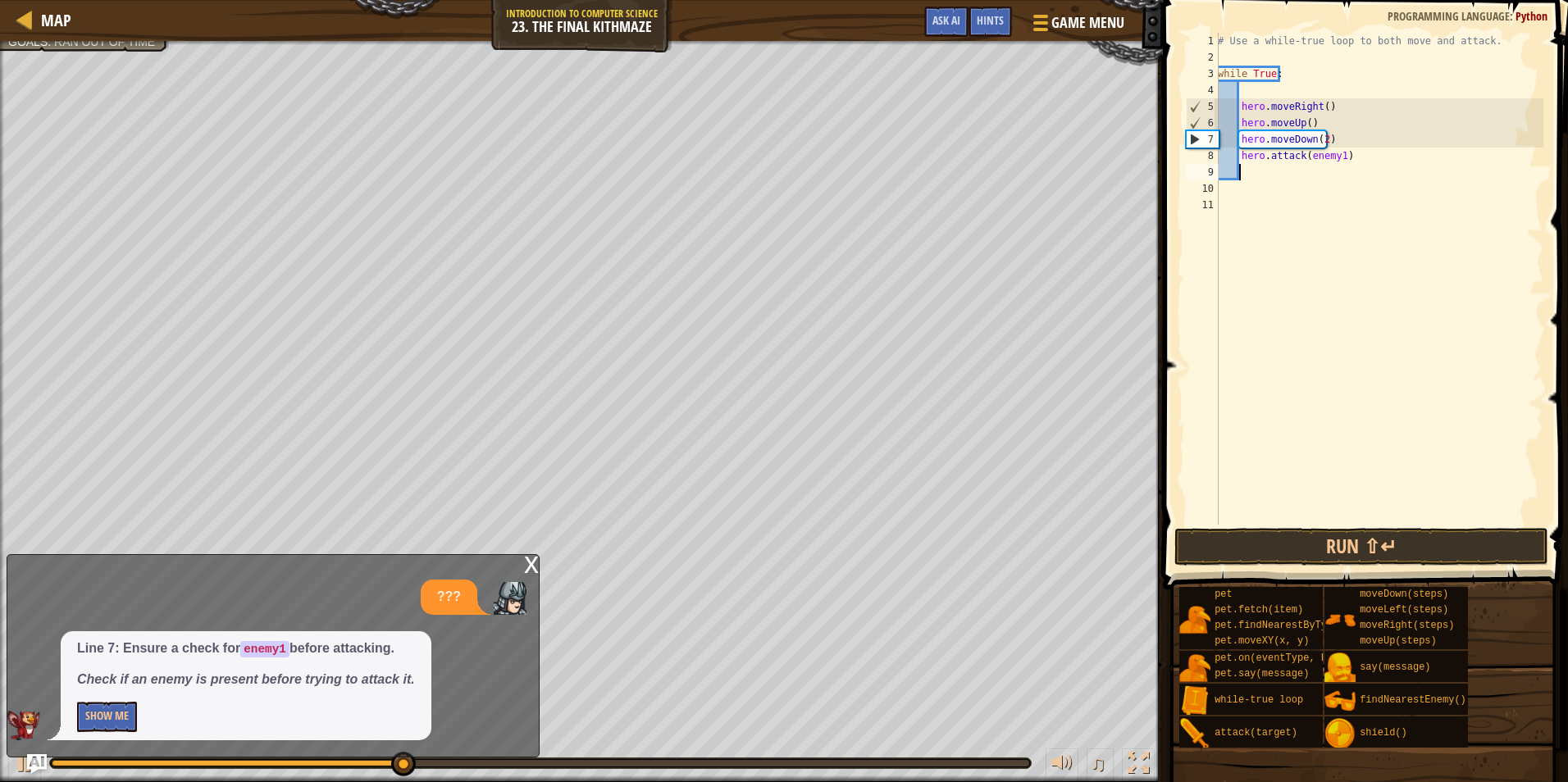
scroll to position [8, 1]
paste textarea "hero.attack(enemy1)"
click at [1300, 537] on button "Run ⇧↵" at bounding box center [1361, 547] width 374 height 38
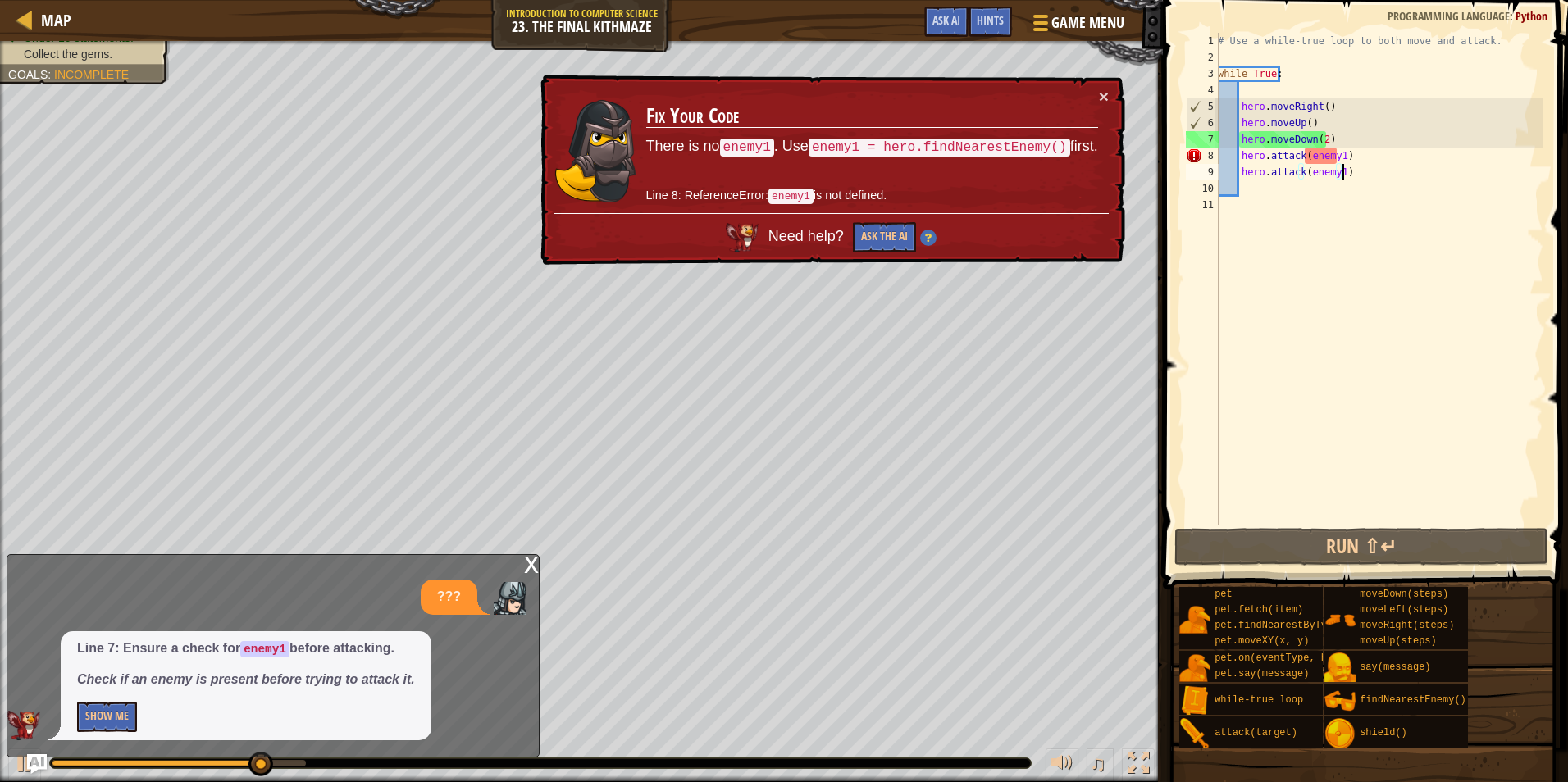
click at [1109, 79] on div "× Fix Your Code There is no enemy1 . Use enemy1 = hero.findNearestEnemy() first…" at bounding box center [831, 170] width 588 height 191
click at [1097, 99] on td "Fix Your Code There is no enemy1 . Use enemy1 = hero.findNearestEnemy() first. …" at bounding box center [873, 150] width 454 height 126
click at [1098, 95] on td "Fix Your Code There is no enemy1 . Use enemy1 = hero.findNearestEnemy() first. …" at bounding box center [873, 150] width 454 height 126
click at [1105, 96] on button "×" at bounding box center [1104, 96] width 10 height 17
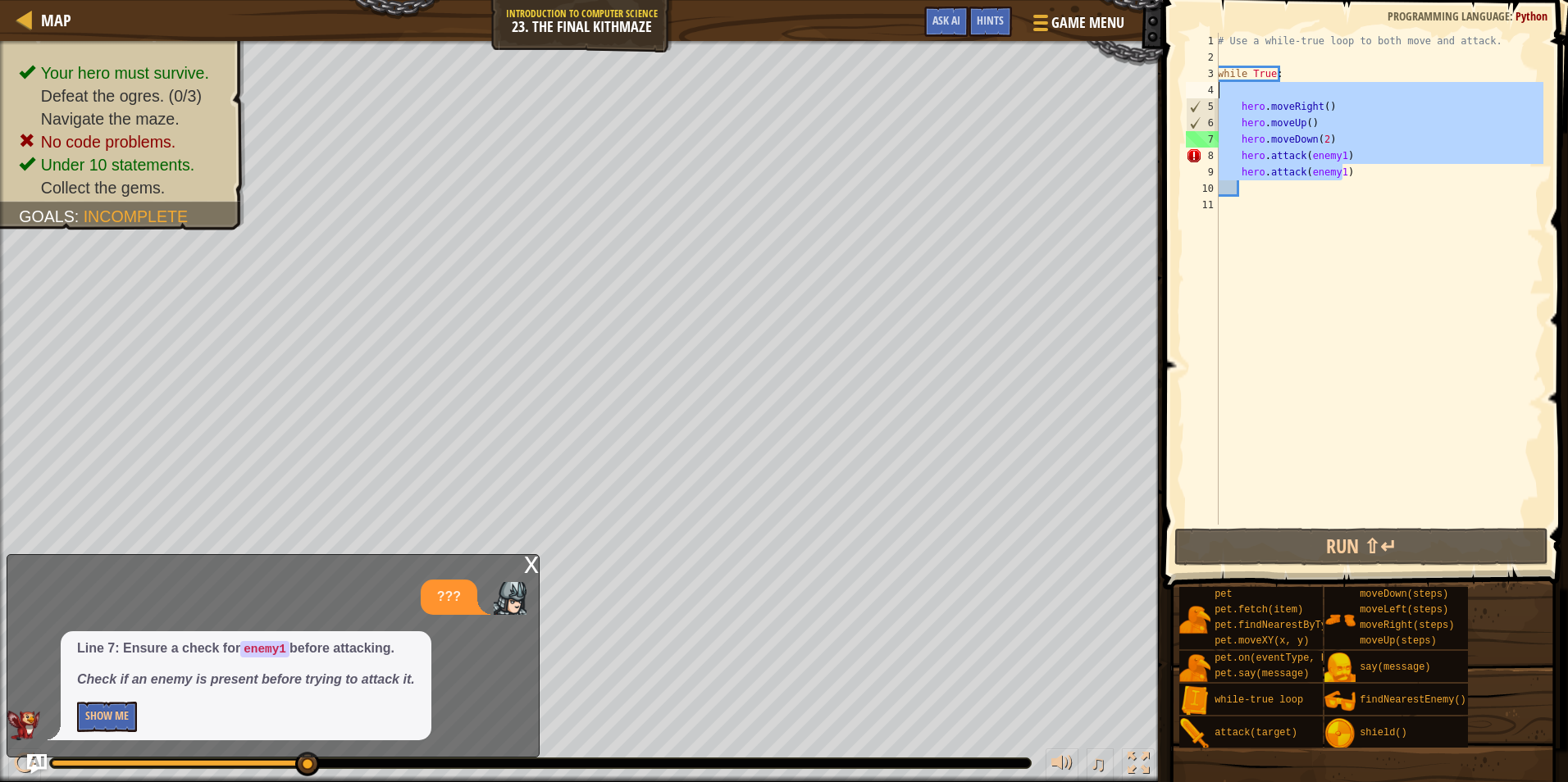
drag, startPoint x: 1359, startPoint y: 165, endPoint x: 1203, endPoint y: 98, distance: 169.8
click at [1203, 98] on div "hero.attack(enemy1) 1 2 3 4 5 6 7 8 9 10 11 # Use a while-true loop to both mov…" at bounding box center [1364, 278] width 361 height 492
type textarea "hero.moveRight()"
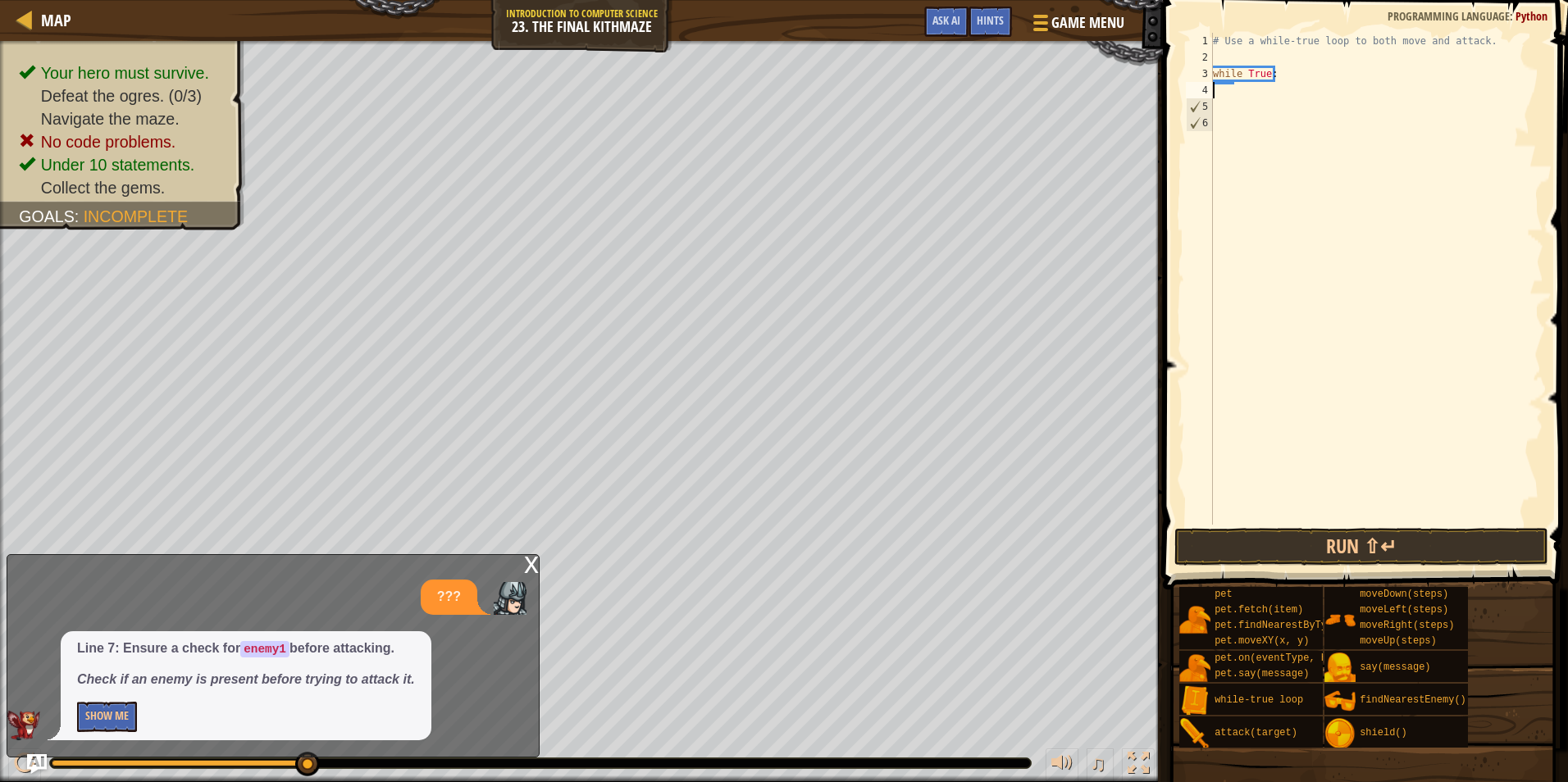
scroll to position [8, 0]
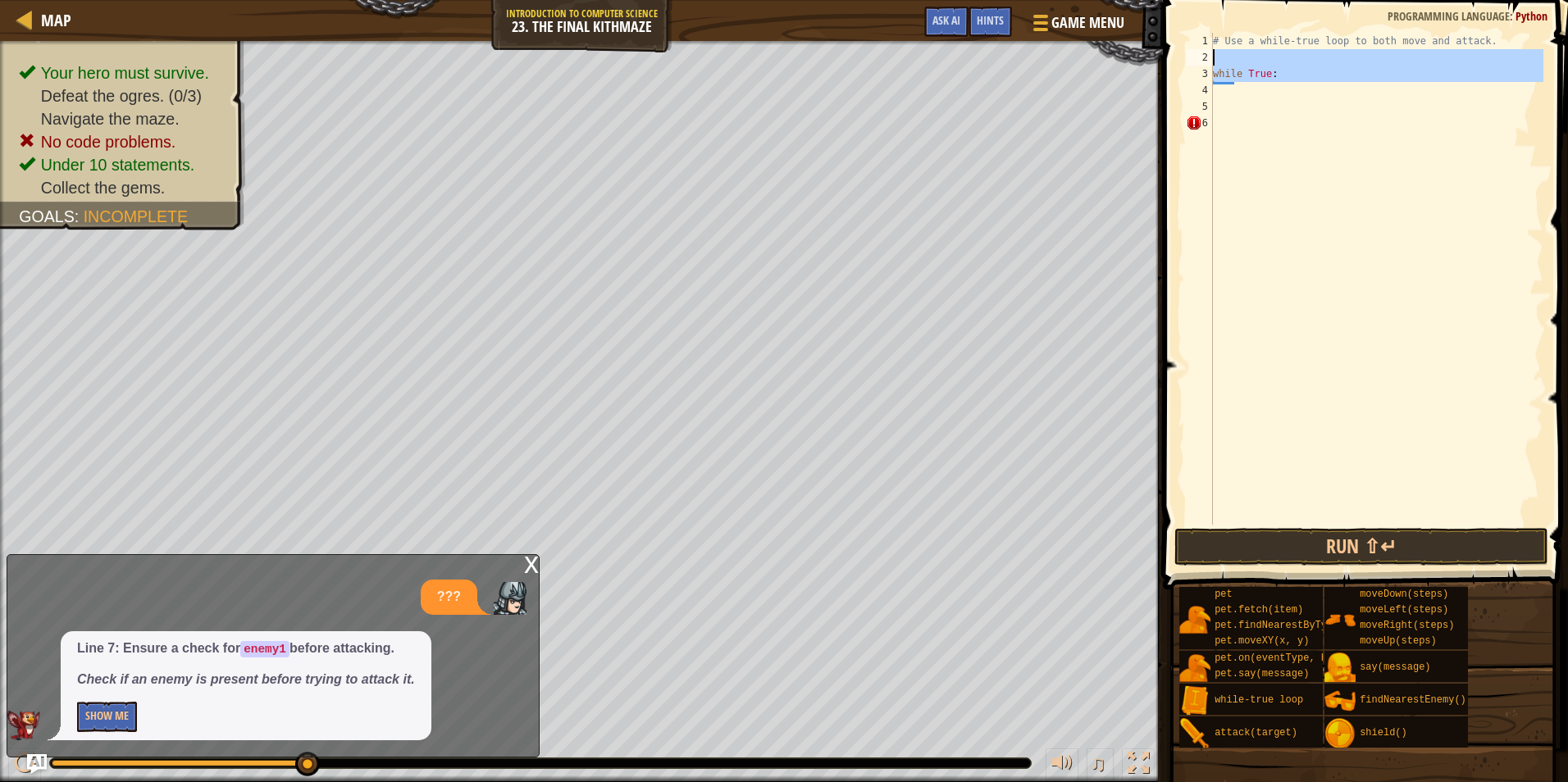
click at [1137, 63] on div "Map Introduction to Computer Science 23. The Final Kithmaze Game Menu Done Hint…" at bounding box center [784, 391] width 1568 height 782
type textarea "while True:"
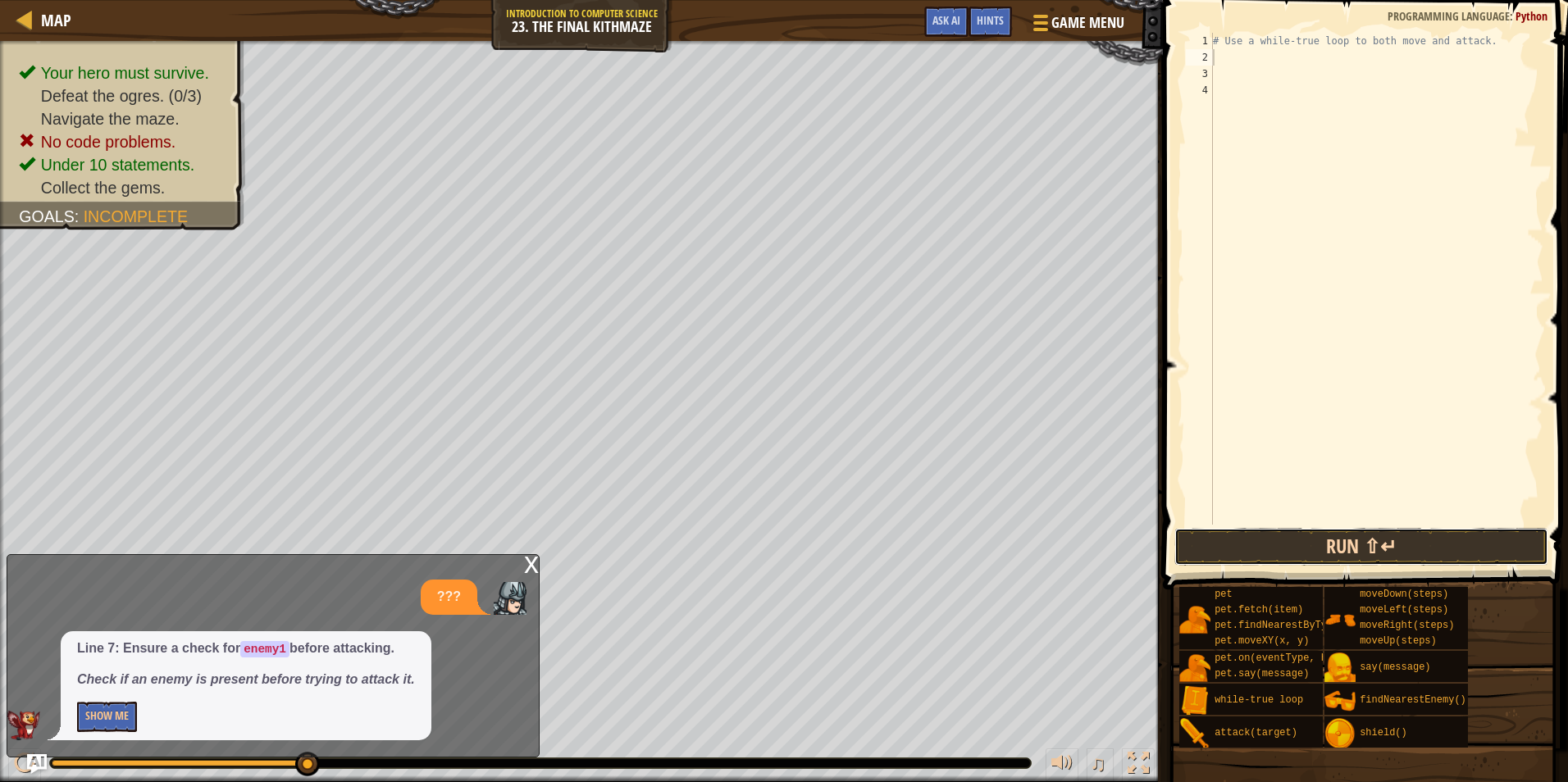
click at [1273, 564] on button "Run ⇧↵" at bounding box center [1361, 547] width 374 height 38
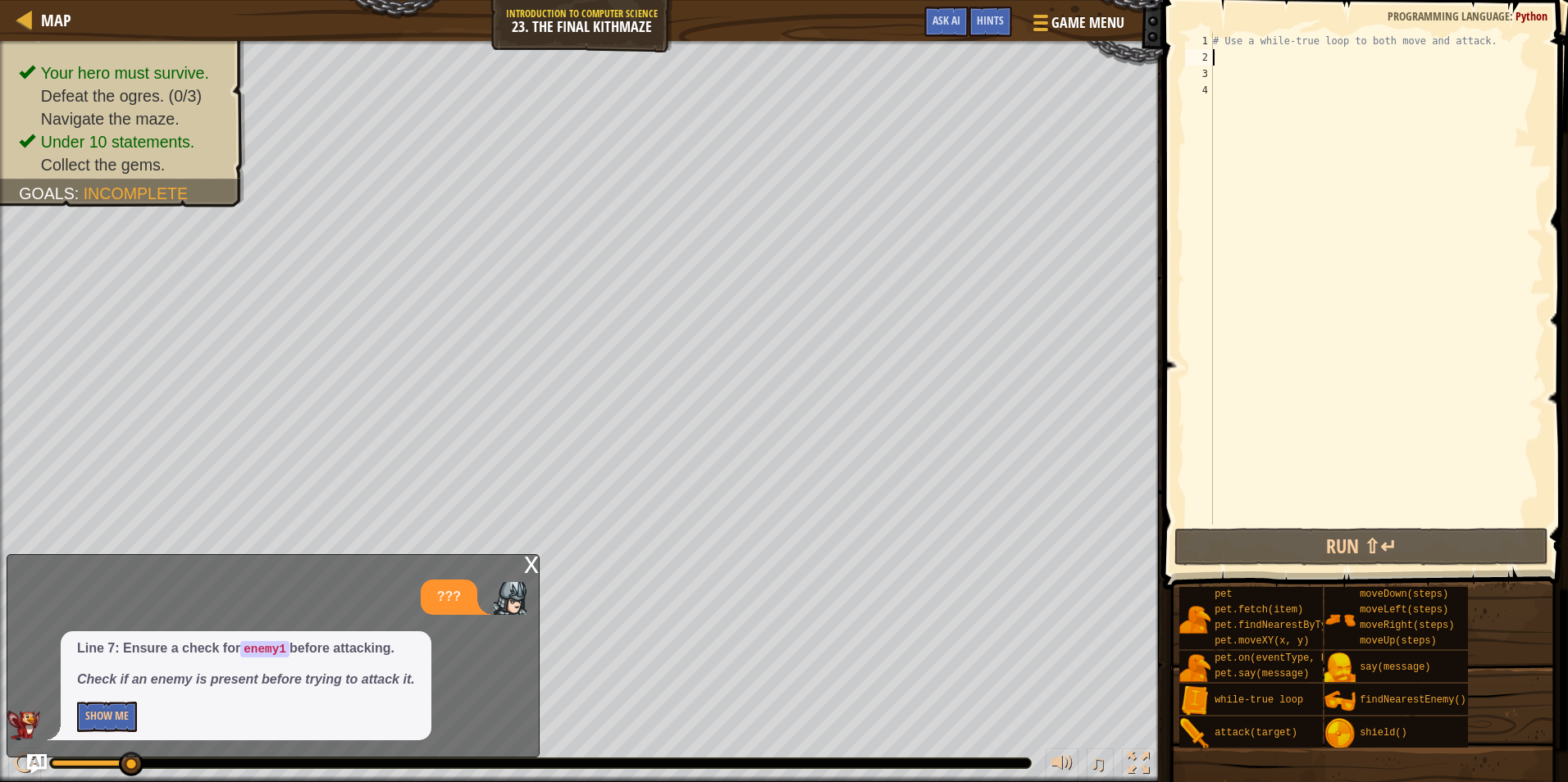
type textarea "h"
type textarea "w"
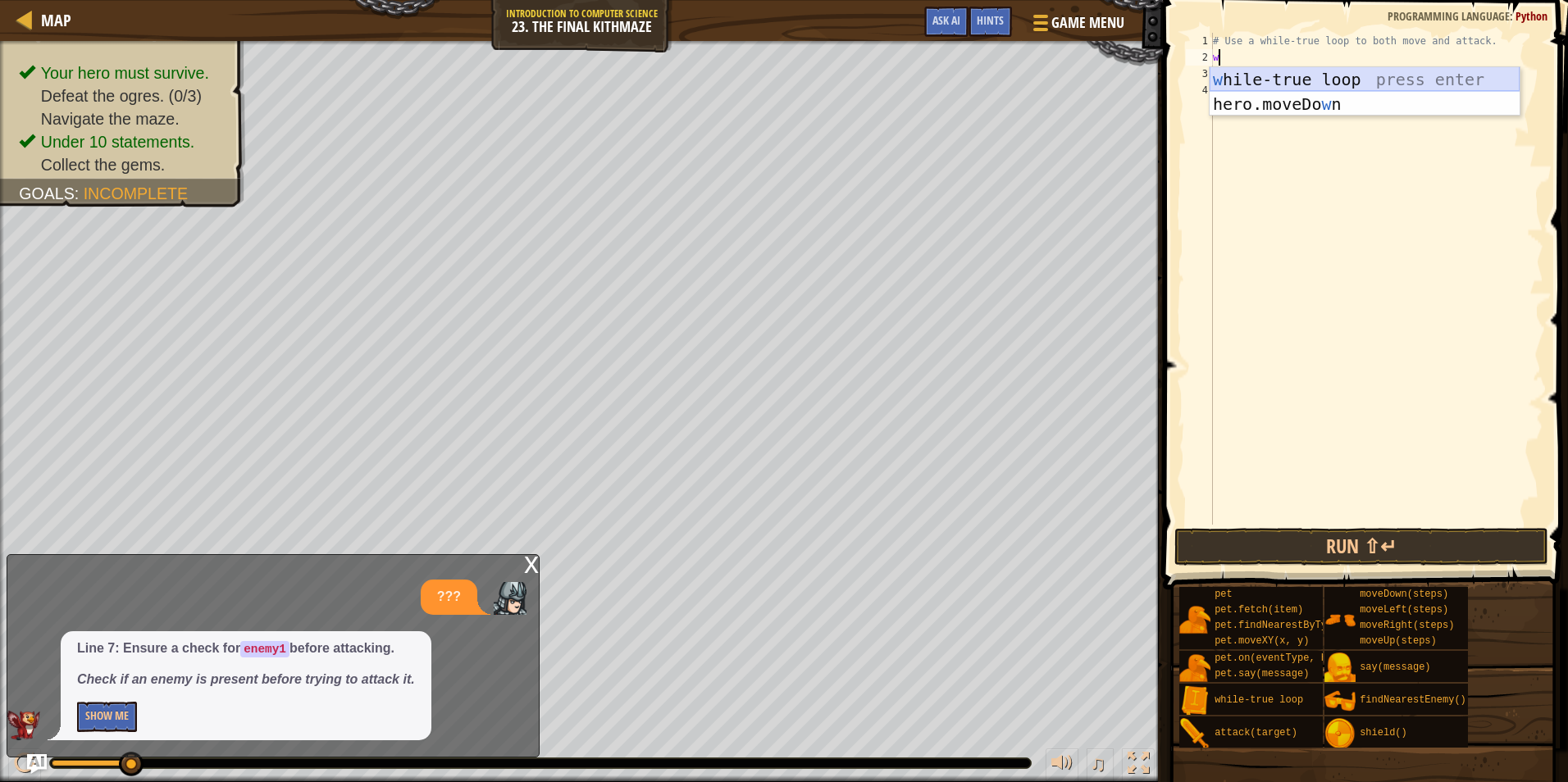
click at [1235, 83] on div "w hile-true loop press enter hero.moveDo w n press enter" at bounding box center [1365, 116] width 310 height 99
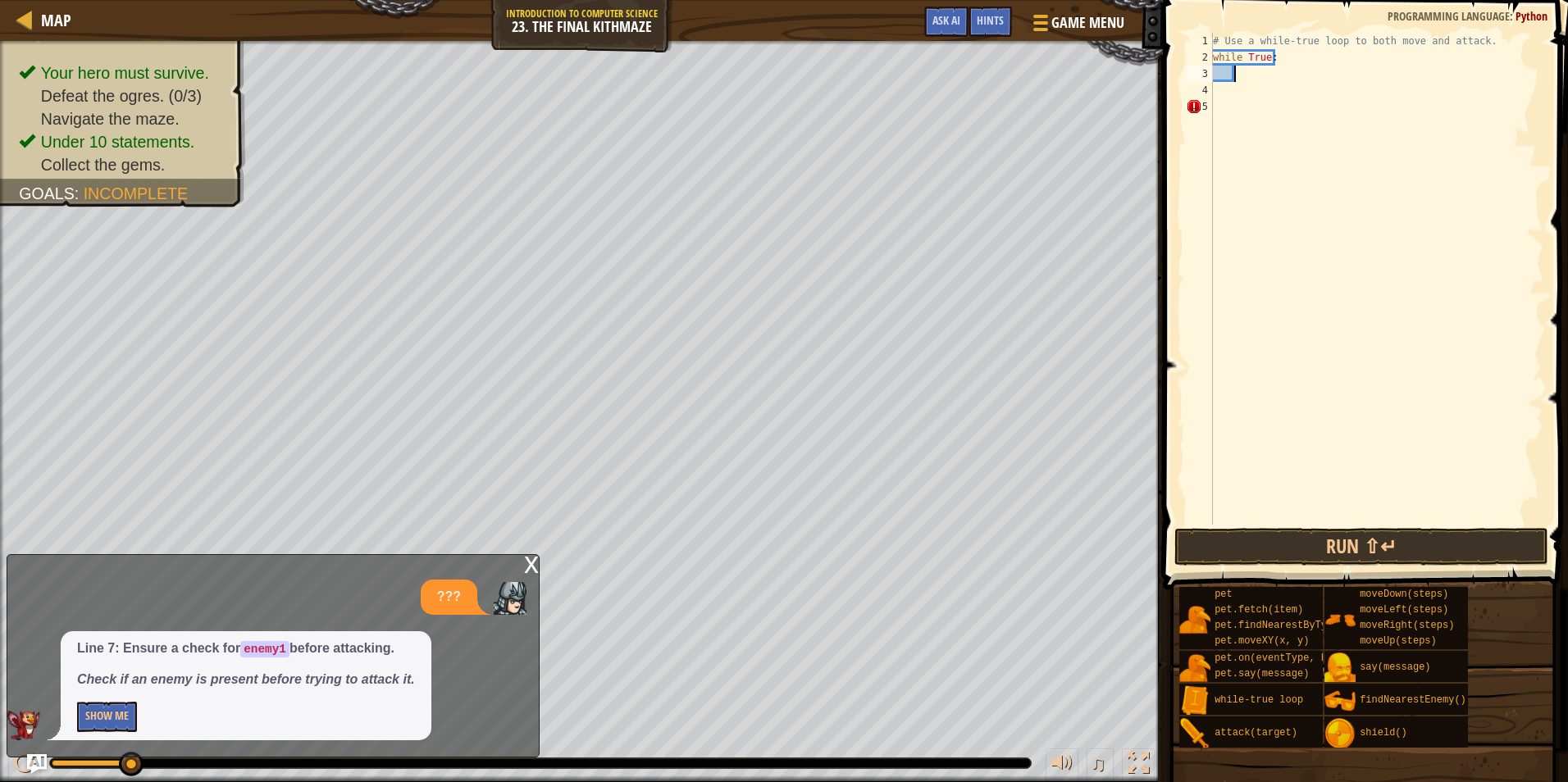
type textarea "h"
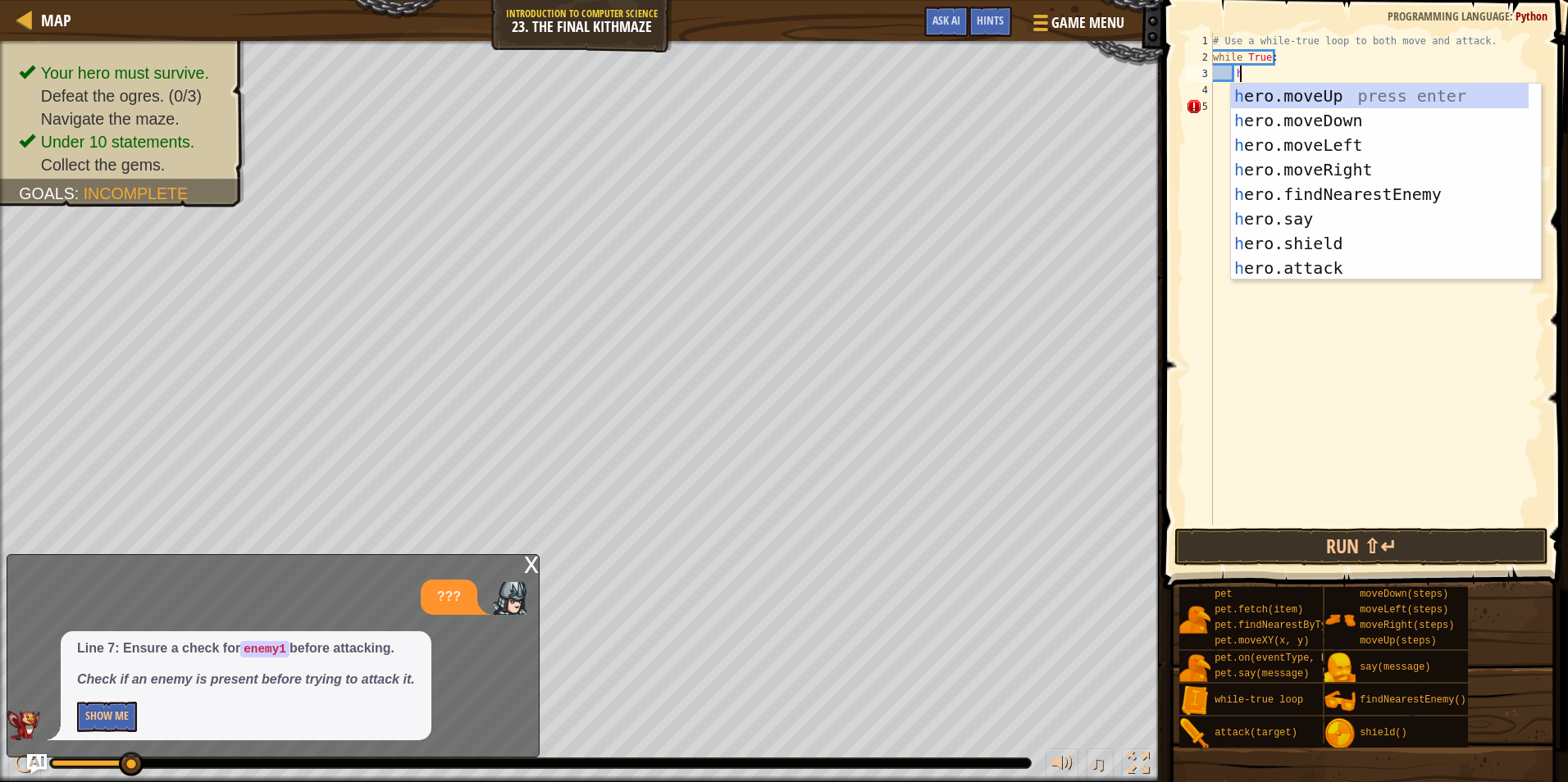
scroll to position [8, 2]
click at [1283, 176] on div "h ero.moveUp press enter h ero.moveDown press enter h ero.moveLeft press enter …" at bounding box center [1386, 207] width 310 height 246
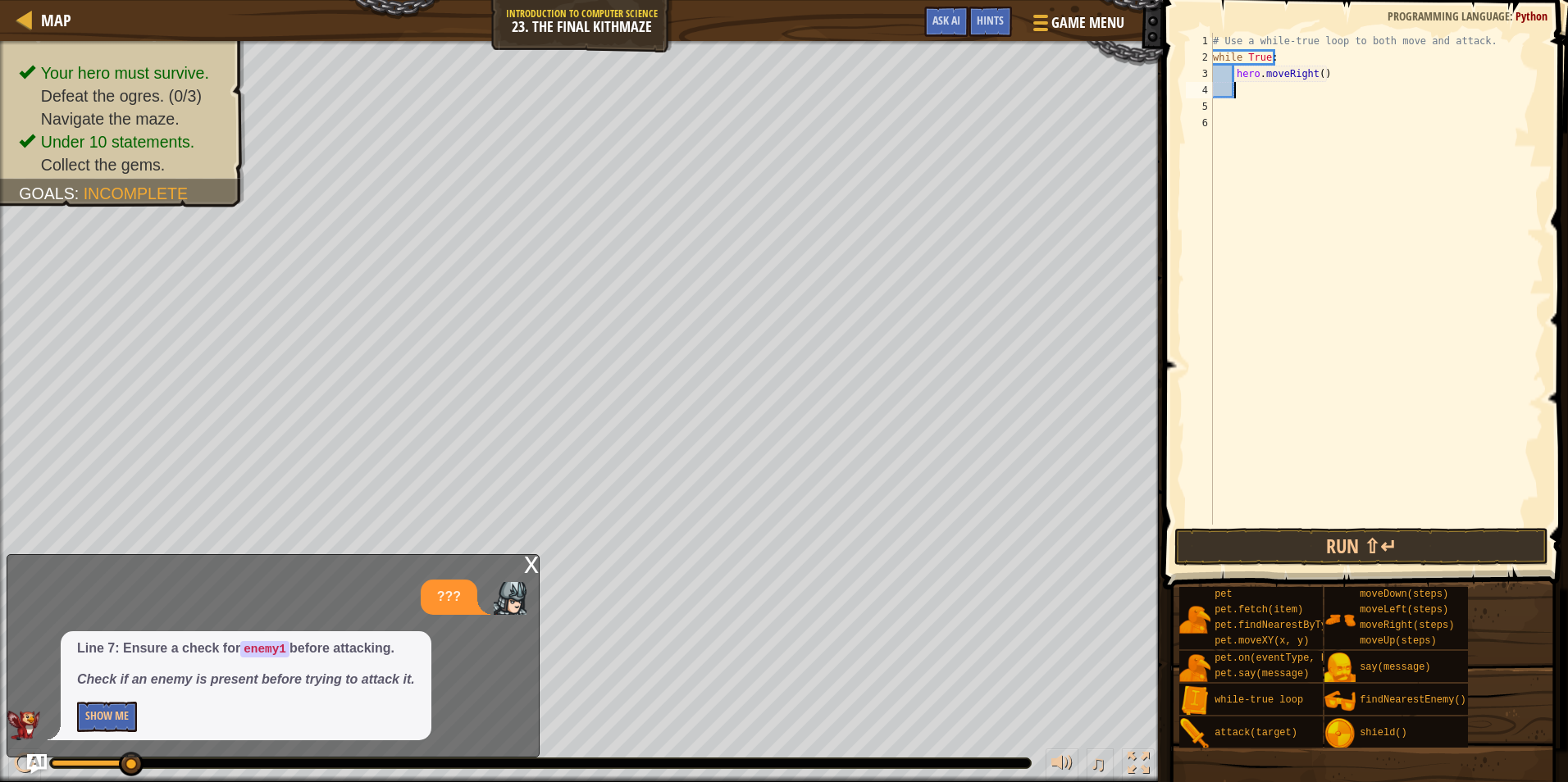
type textarea "h"
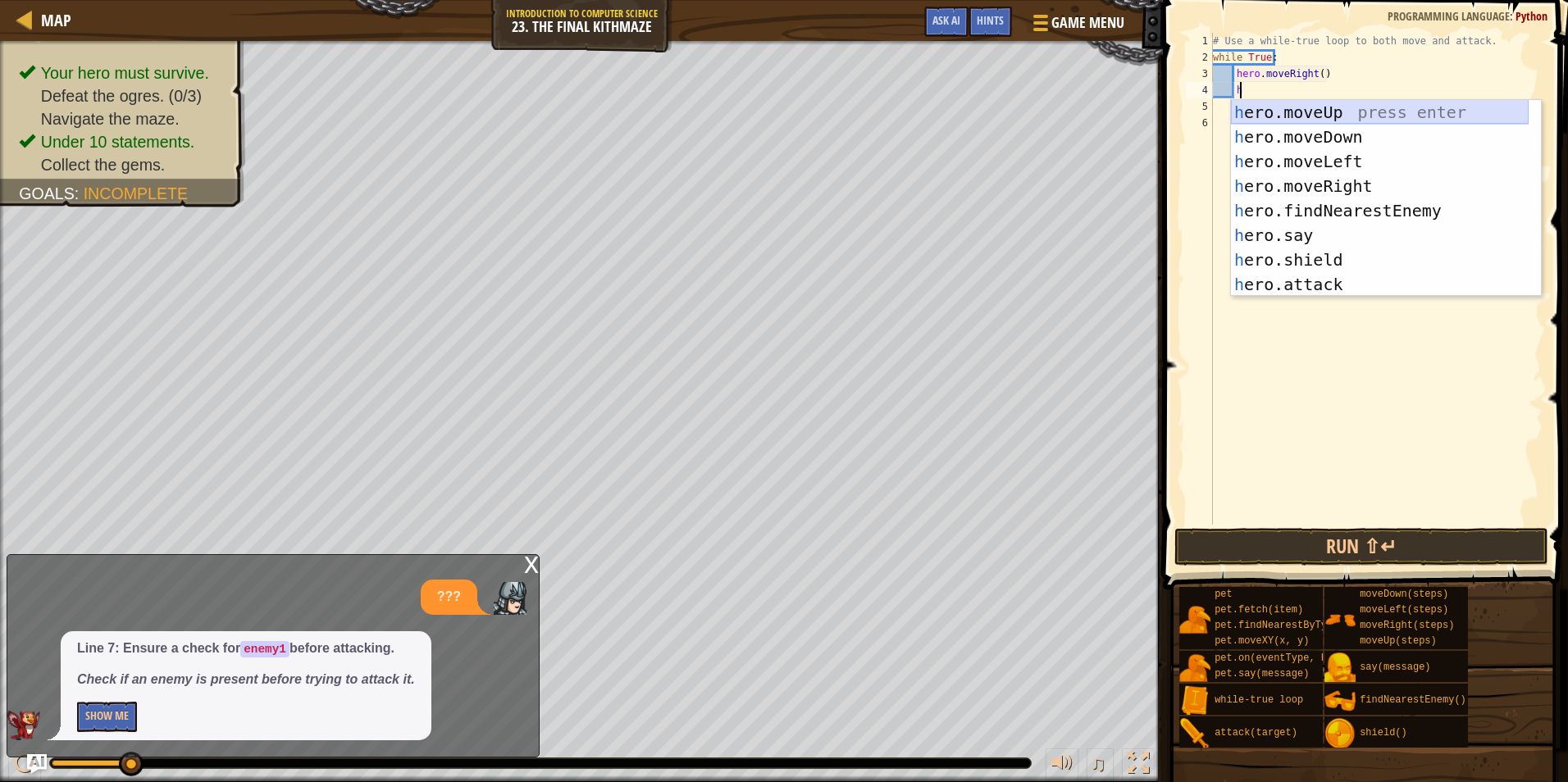
click at [1311, 111] on div "h ero.moveUp press enter h ero.moveDown press enter h ero.moveLeft press enter …" at bounding box center [1380, 224] width 298 height 246
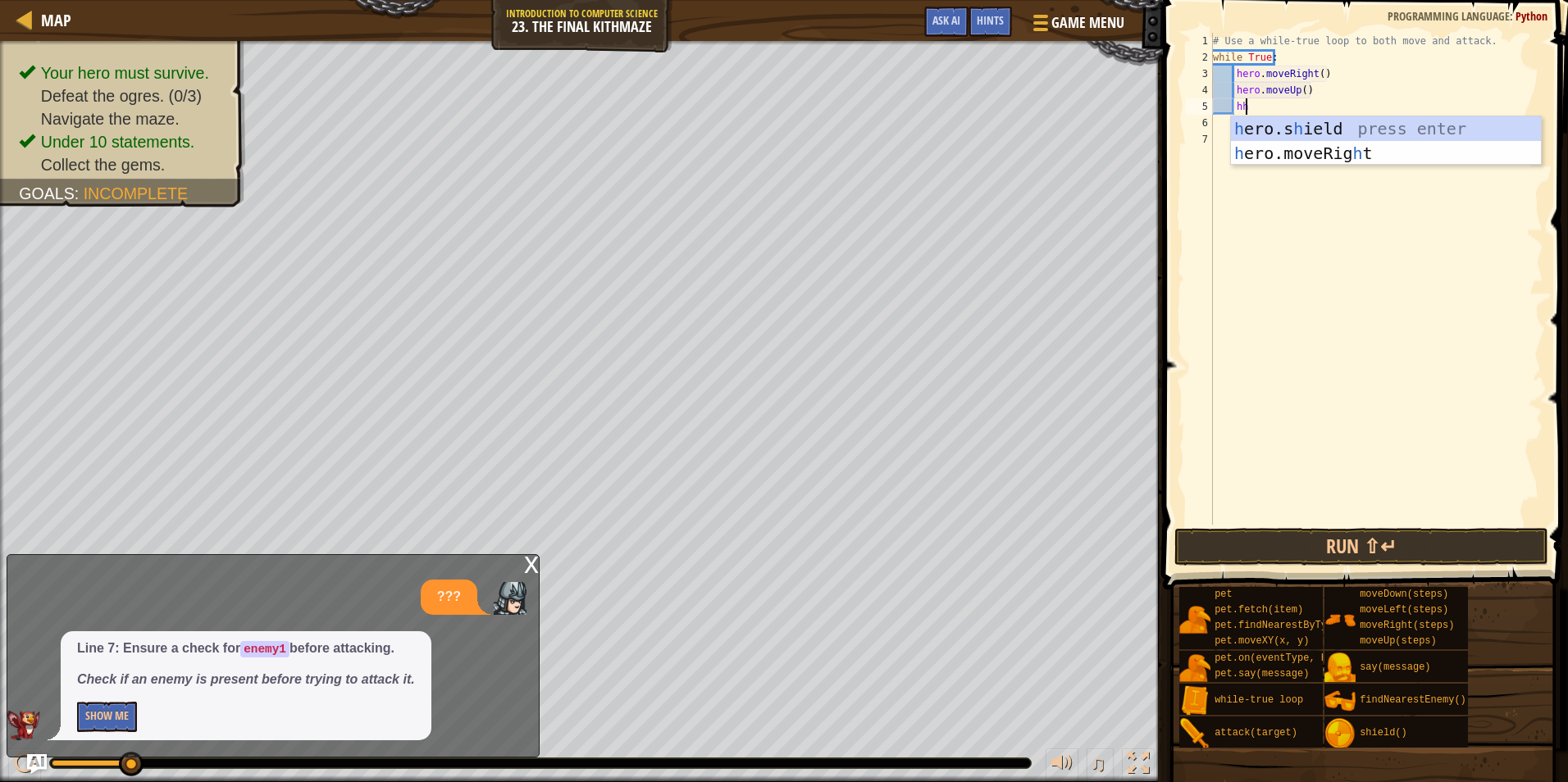
type textarea "h"
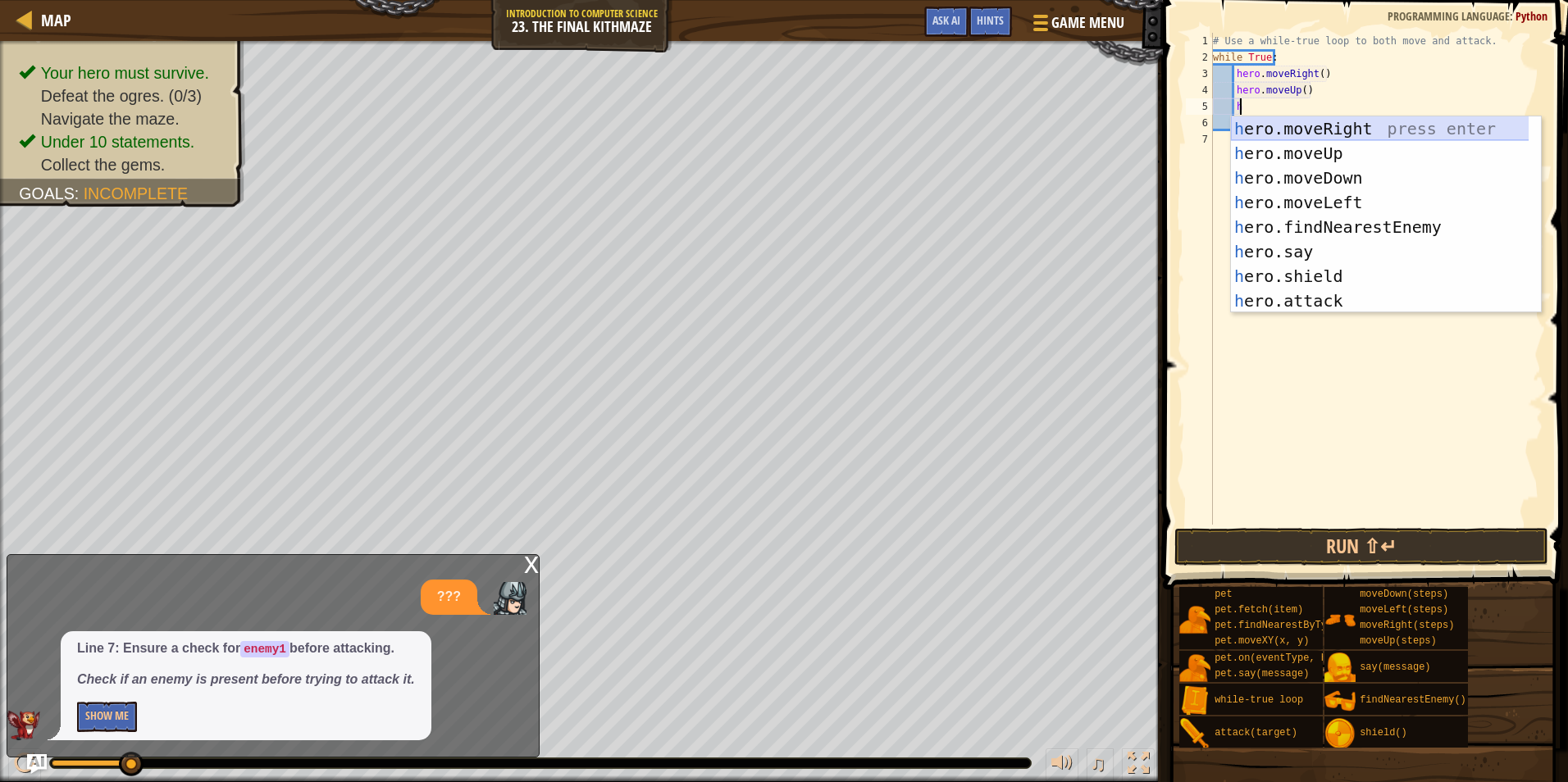
click at [1322, 124] on div "h ero.moveRight press enter h ero.moveUp press enter h ero.moveDown press enter…" at bounding box center [1386, 240] width 310 height 246
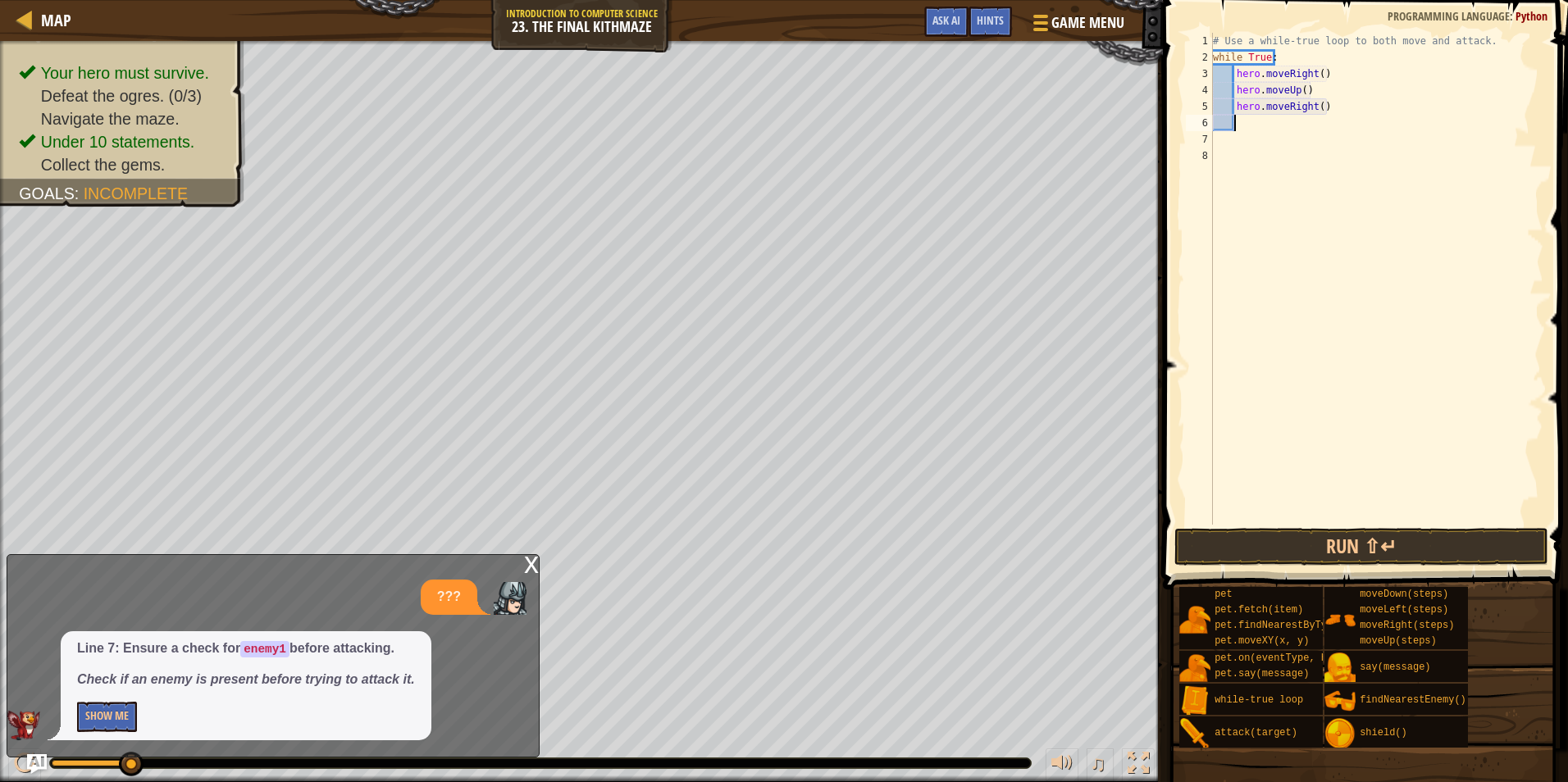
scroll to position [8, 1]
type textarea "h"
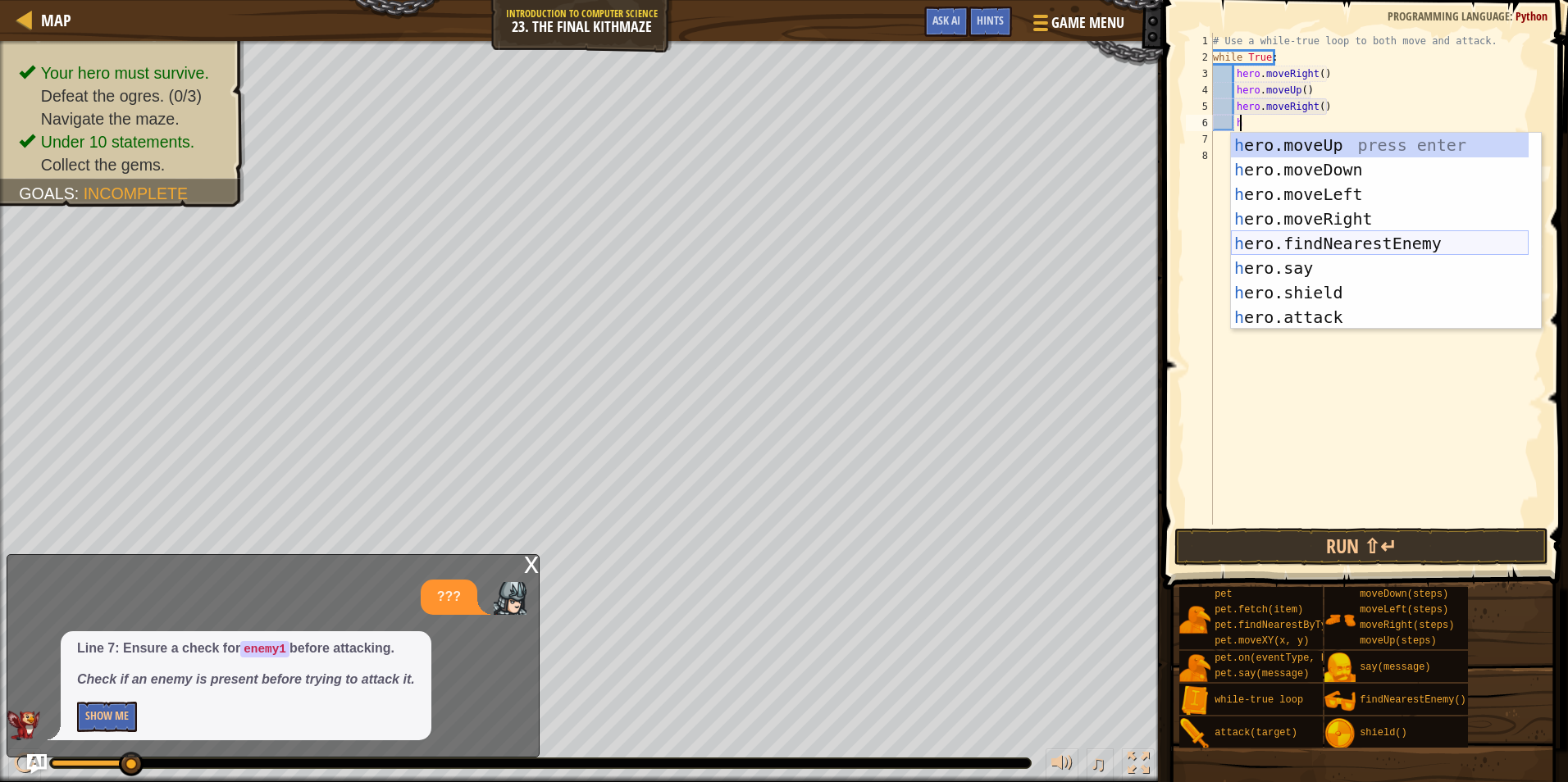
click at [1311, 243] on div "h ero.moveUp press enter h ero.moveDown press enter h ero.moveLeft press enter …" at bounding box center [1380, 256] width 298 height 246
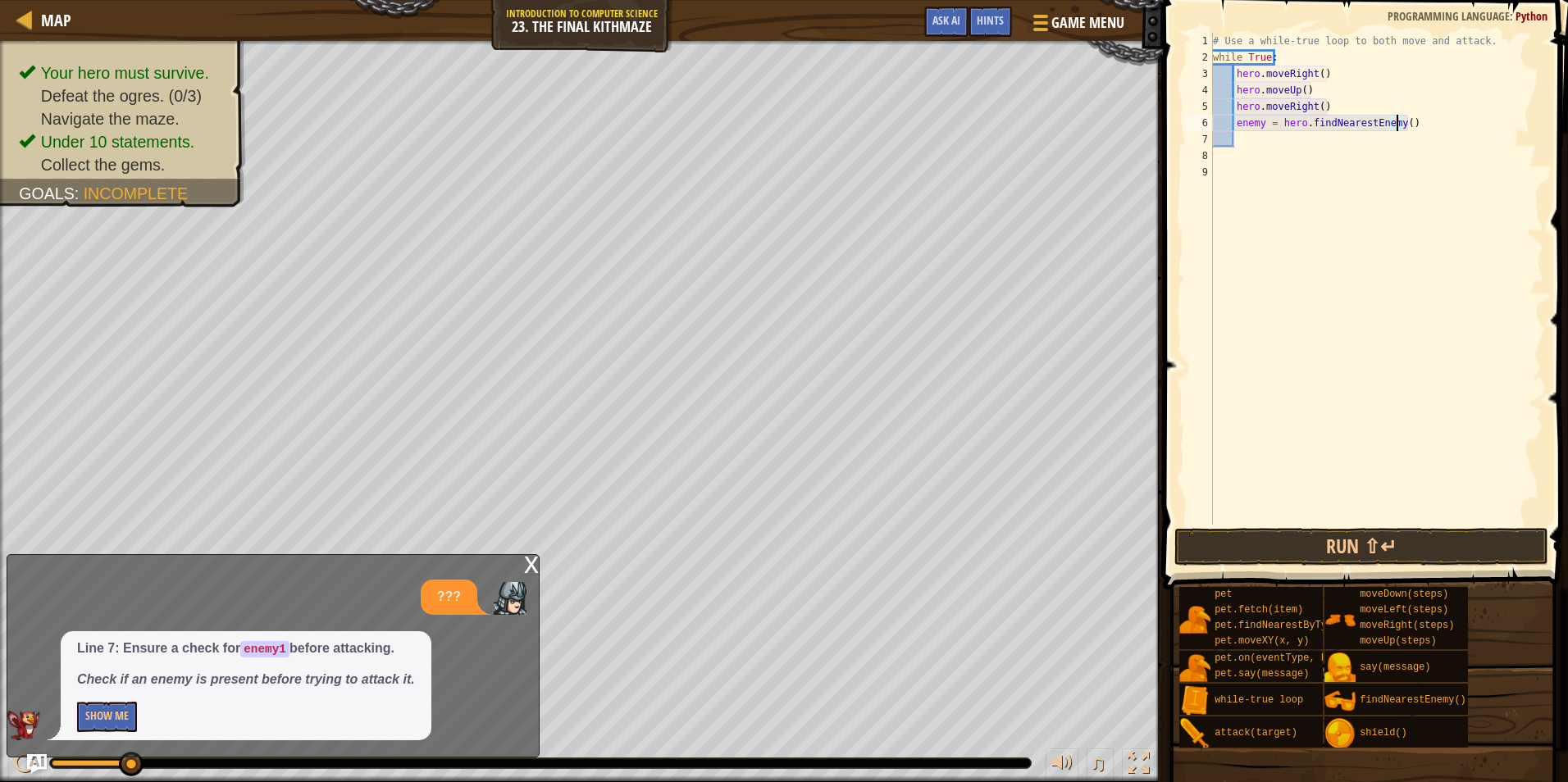
click at [1398, 121] on div "# Use a while-true loop to both move and attack. while True : hero . moveRight …" at bounding box center [1377, 295] width 334 height 525
click at [1260, 121] on div "# Use a while-true loop to both move and attack. while True : hero . moveRight …" at bounding box center [1377, 295] width 334 height 525
type textarea "enemy1 = hero.findNearestEnemy()"
click at [1263, 139] on div "# Use a while-true loop to both move and attack. while True : hero . moveRight …" at bounding box center [1377, 295] width 334 height 525
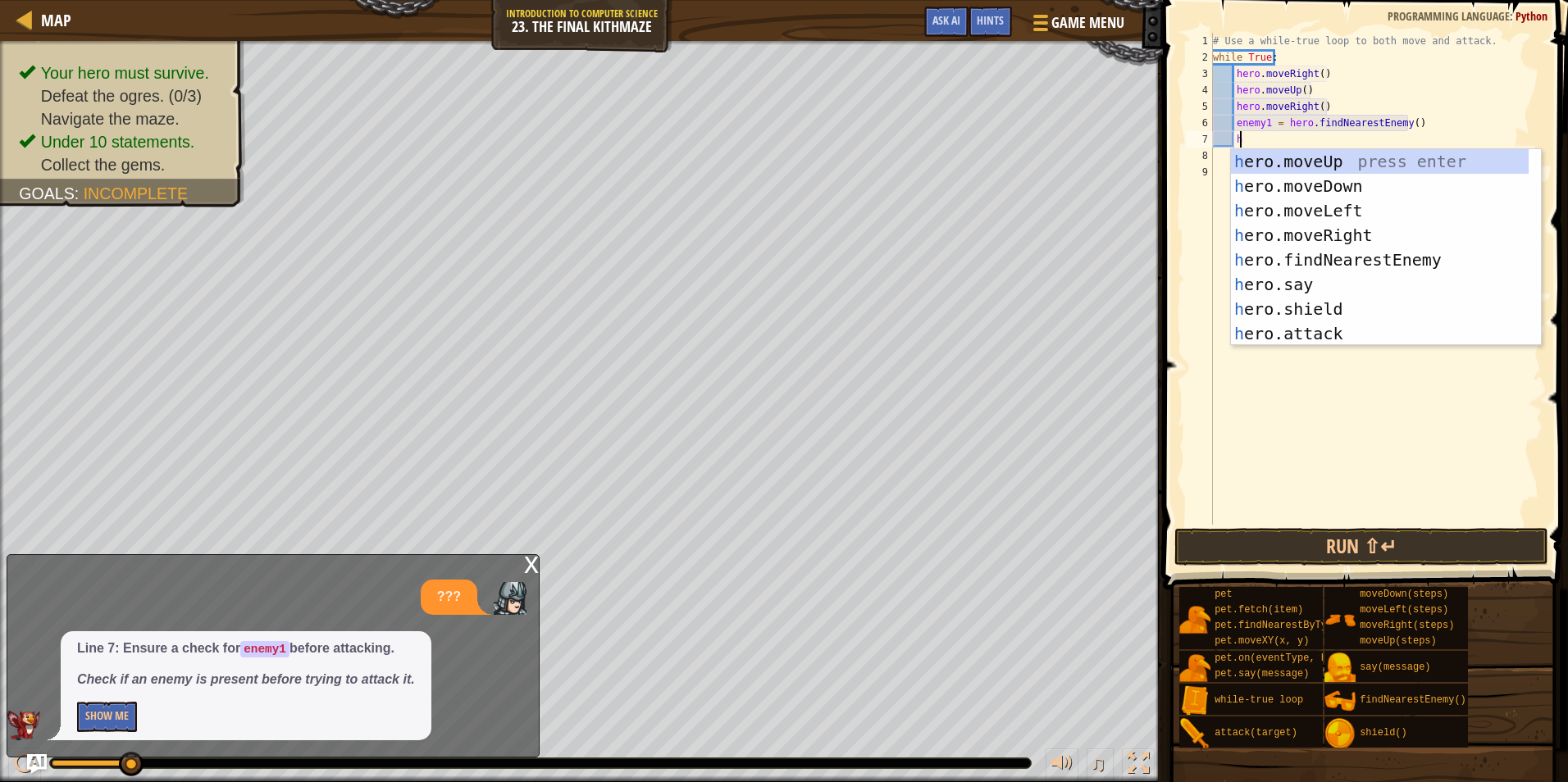
scroll to position [8, 2]
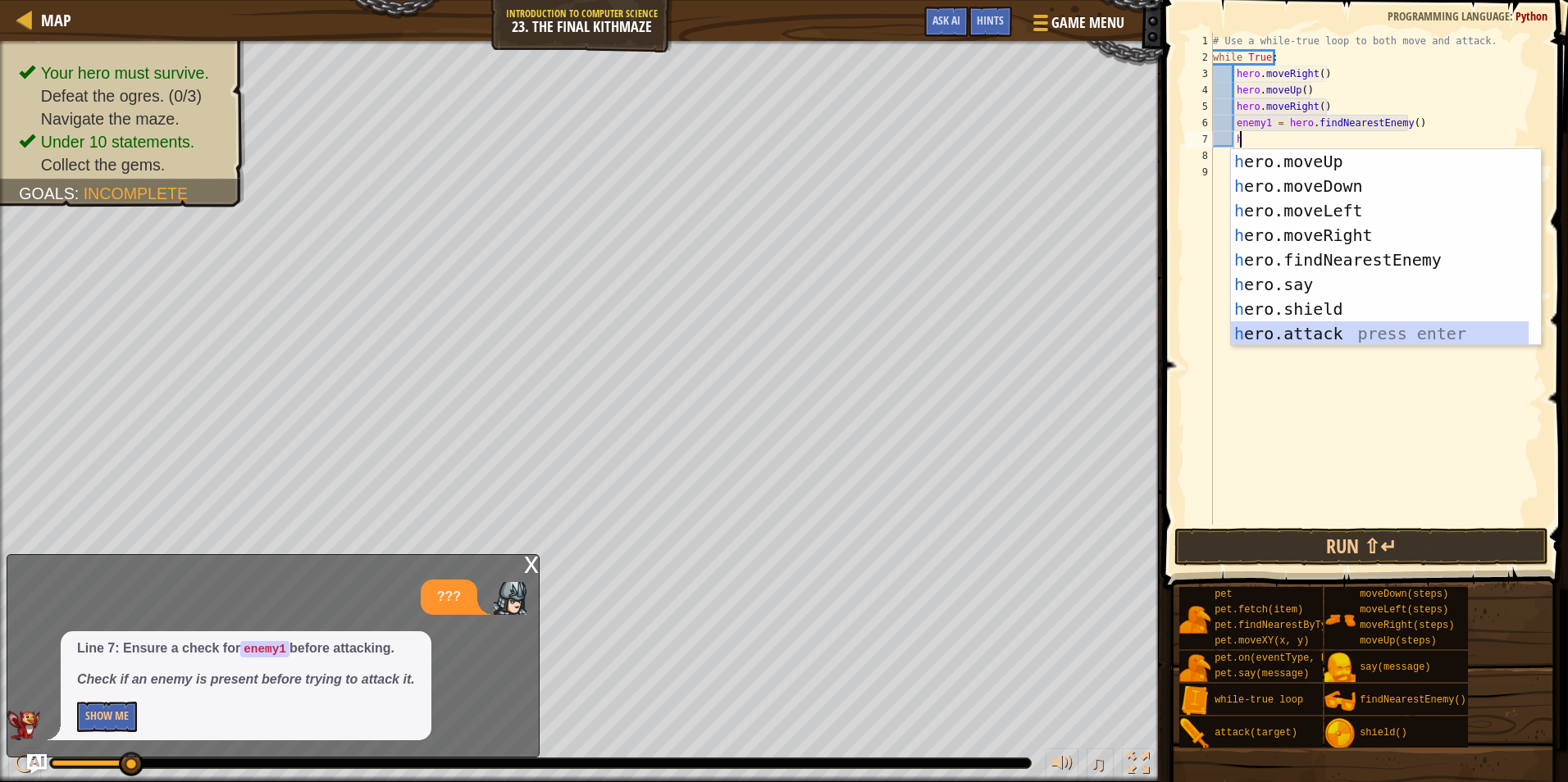
click at [1295, 341] on div "h ero.moveUp press enter h ero.moveDown press enter h ero.moveLeft press enter …" at bounding box center [1380, 272] width 298 height 246
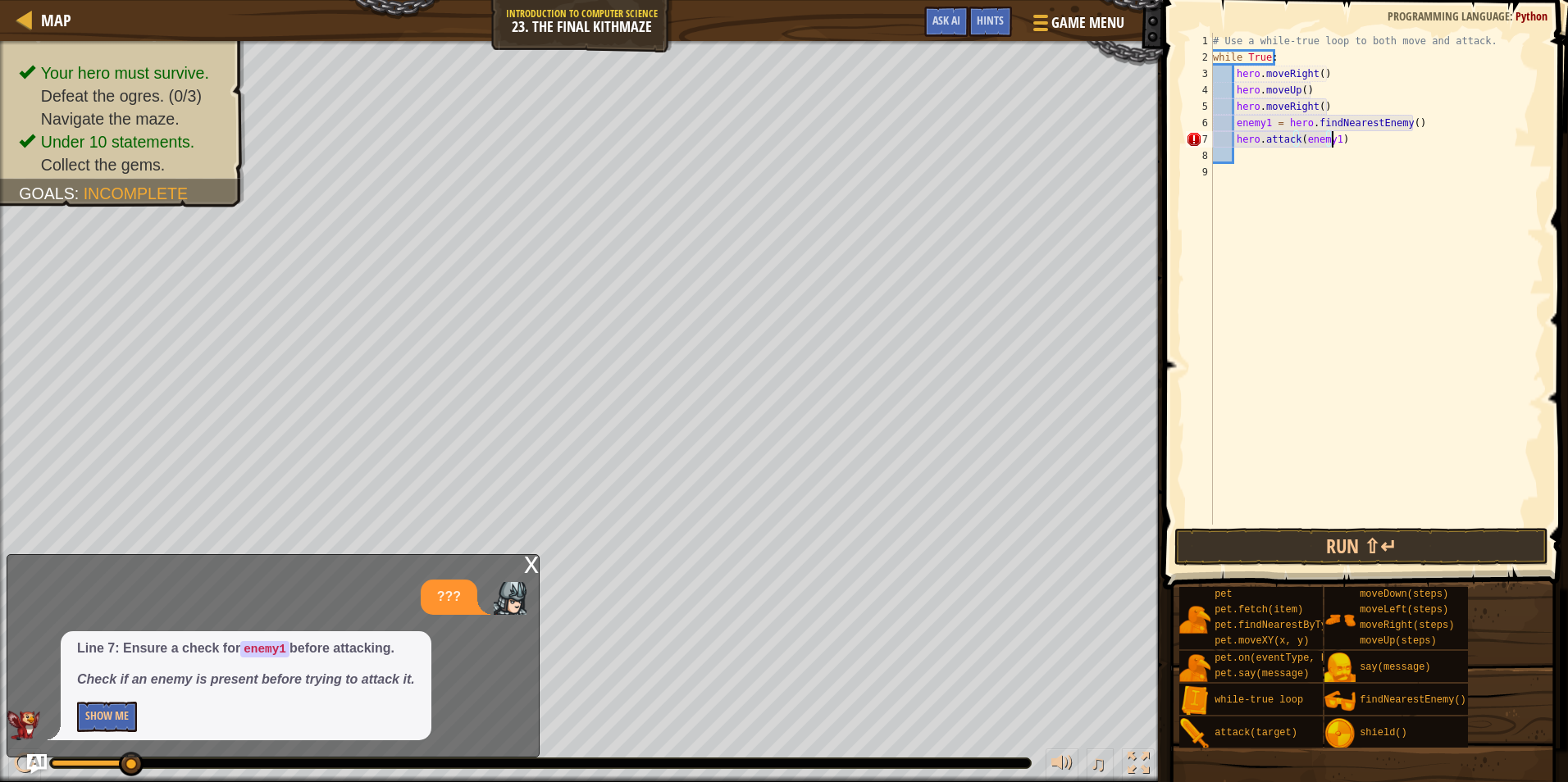
scroll to position [8, 10]
drag, startPoint x: 1349, startPoint y: 133, endPoint x: 1234, endPoint y: 145, distance: 115.6
click at [1234, 145] on div "# Use a while-true loop to both move and attack. while True : hero . moveRight …" at bounding box center [1377, 295] width 334 height 525
click at [1418, 121] on div "# Use a while-true loop to both move and attack. while True : hero . moveRight …" at bounding box center [1377, 295] width 334 height 525
type textarea "enemy1 = hero.findNearestEnemy()"
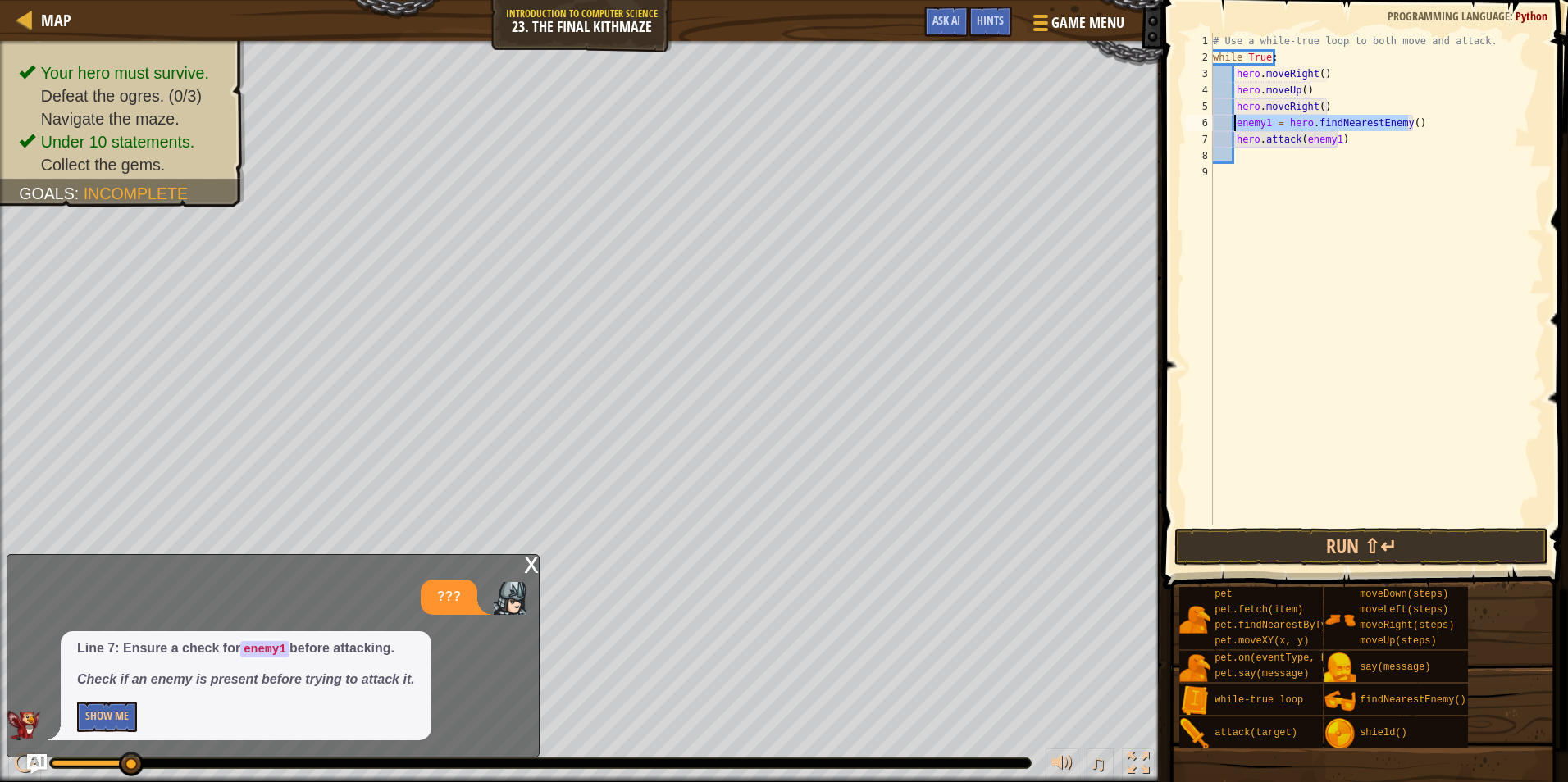
drag, startPoint x: 1418, startPoint y: 121, endPoint x: 1234, endPoint y: 116, distance: 184.1
click at [1234, 116] on div "# Use a while-true loop to both move and attack. while True : hero . moveRight …" at bounding box center [1377, 295] width 334 height 525
click at [1333, 107] on div "# Use a while-true loop to both move and attack. while True : hero . moveRight …" at bounding box center [1377, 295] width 334 height 525
click at [1336, 123] on div "# Use a while-true loop to both move and attack. while True : hero . moveRight …" at bounding box center [1377, 295] width 334 height 525
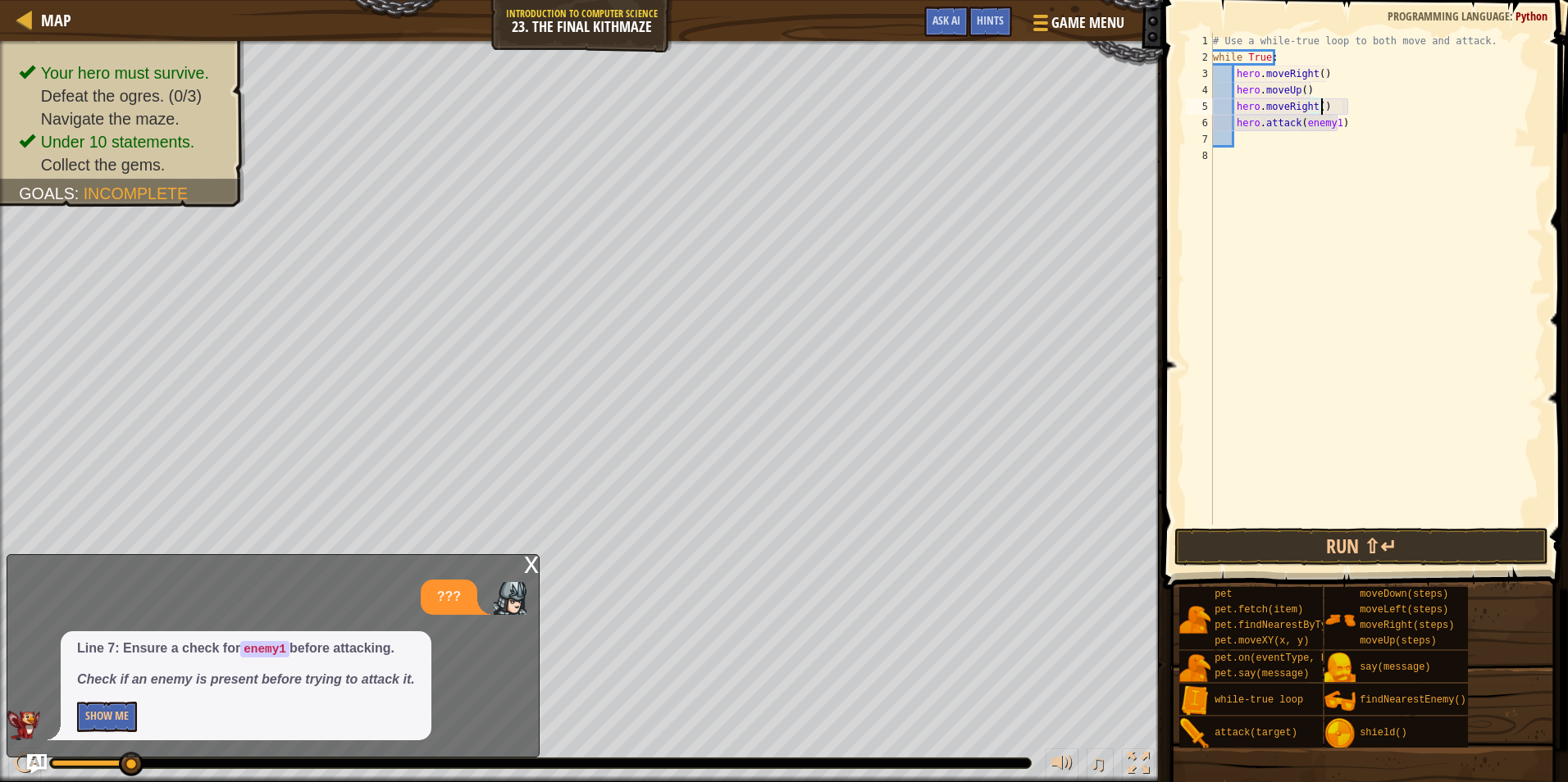
type textarea "hero.attack(enemy1)"
click at [1273, 142] on div "# Use a while-true loop to both move and attack. while True : hero . moveRight …" at bounding box center [1377, 295] width 334 height 525
paste textarea "hero.attack(enemy1)"
type textarea "hero.attack(enemy1)"
click at [1267, 540] on button "Run ⇧↵" at bounding box center [1361, 547] width 374 height 38
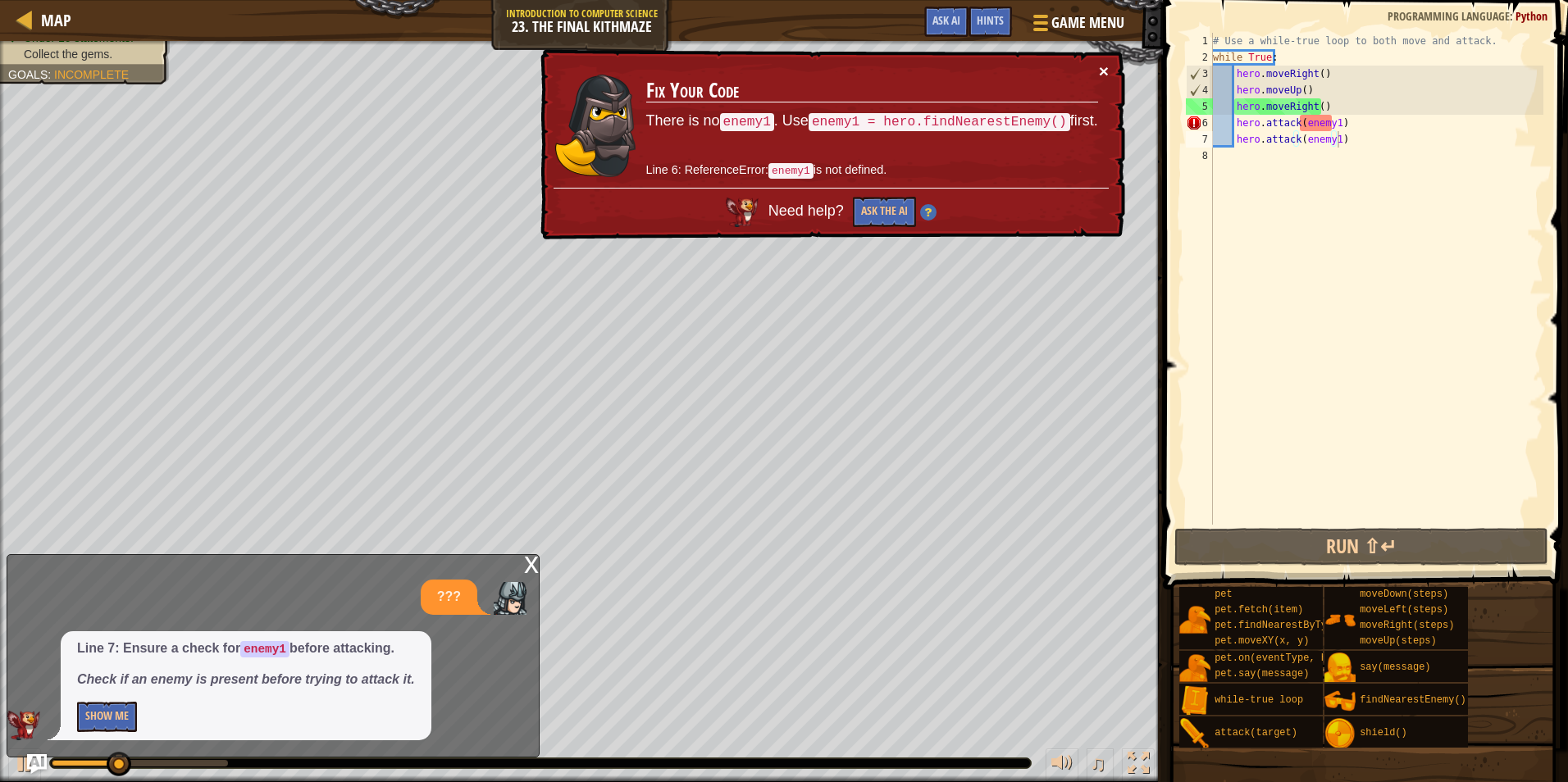
click at [1106, 71] on button "×" at bounding box center [1104, 71] width 10 height 17
click at [1232, 119] on div "# Use a while-true loop to both move and attack. while True : hero . moveRight …" at bounding box center [1377, 295] width 334 height 525
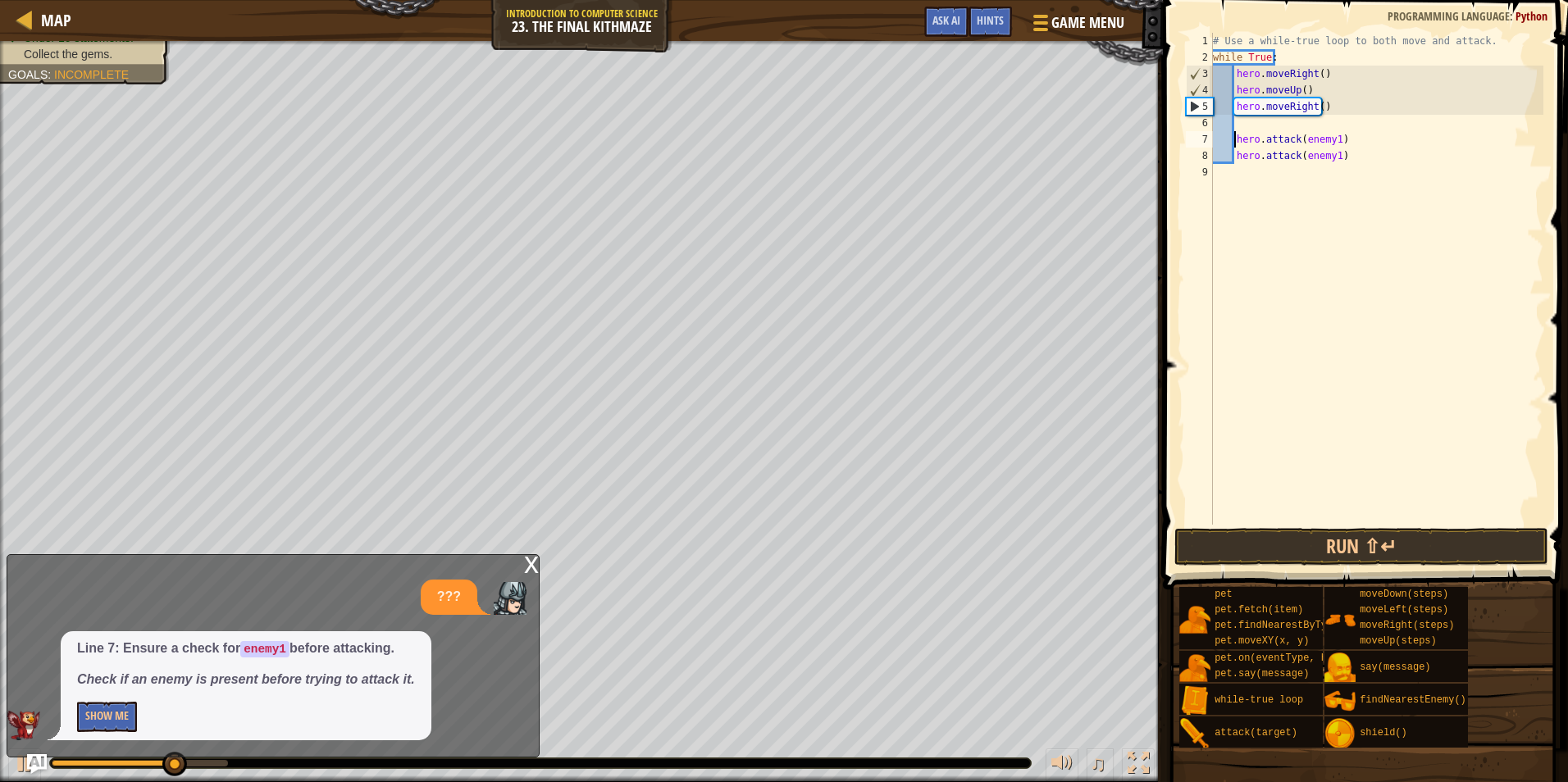
click at [1250, 129] on div "# Use a while-true loop to both move and attack. while True : hero . moveRight …" at bounding box center [1377, 295] width 334 height 525
type textarea "h"
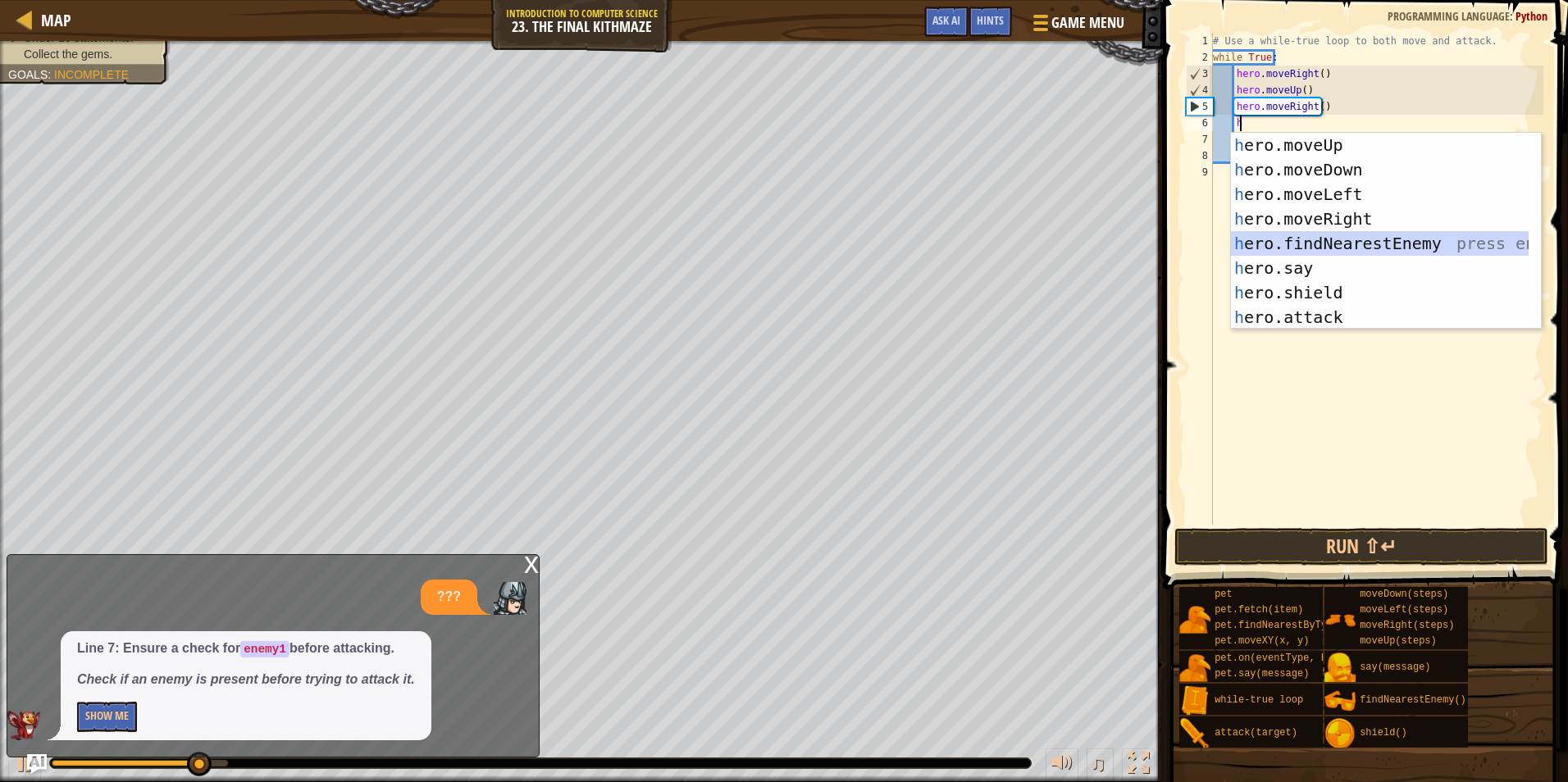
click at [1314, 245] on div "h ero.moveUp press enter h ero.moveDown press enter h ero.moveLeft press enter …" at bounding box center [1380, 256] width 298 height 246
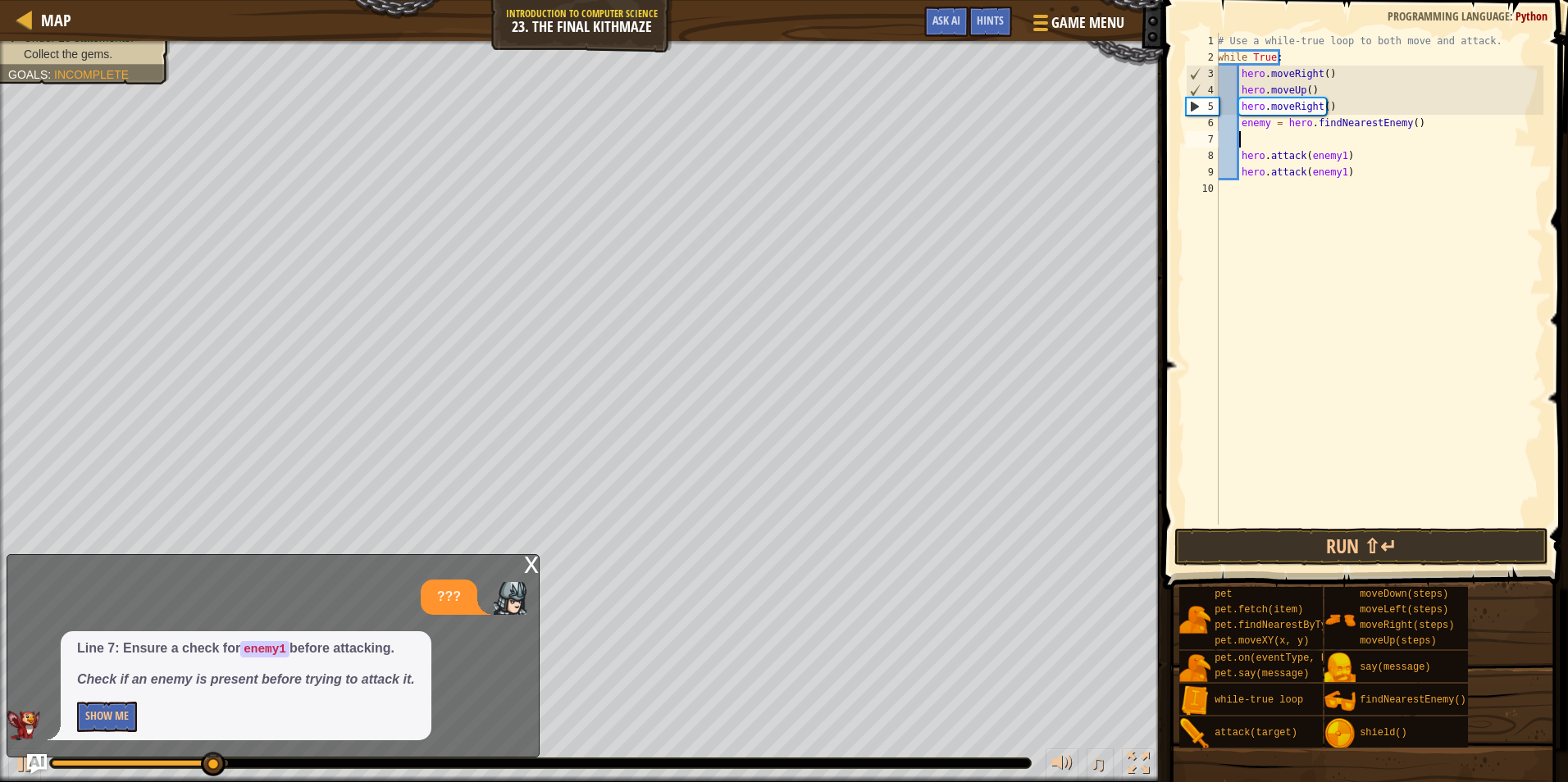
click at [1268, 123] on div "# Use a while-true loop to both move and attack. while True : hero . moveRight …" at bounding box center [1379, 295] width 329 height 525
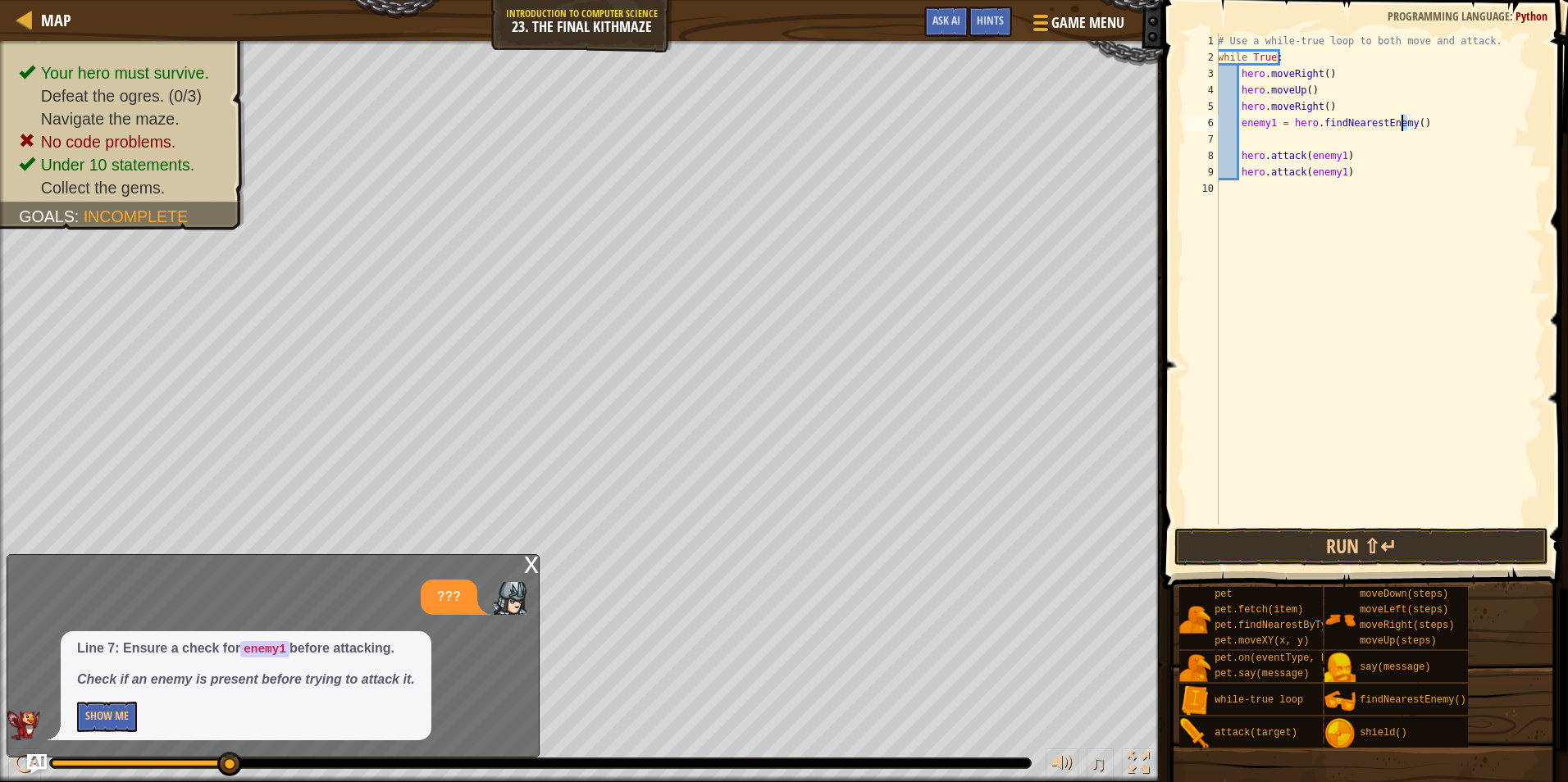
click at [1403, 130] on div "# Use a while-true loop to both move and attack. while True : hero . moveRight …" at bounding box center [1379, 295] width 329 height 525
click at [1419, 118] on div "# Use a while-true loop to both move and attack. while True : hero . moveRight …" at bounding box center [1379, 295] width 329 height 525
click at [1360, 558] on button "Run ⇧↵" at bounding box center [1361, 547] width 374 height 38
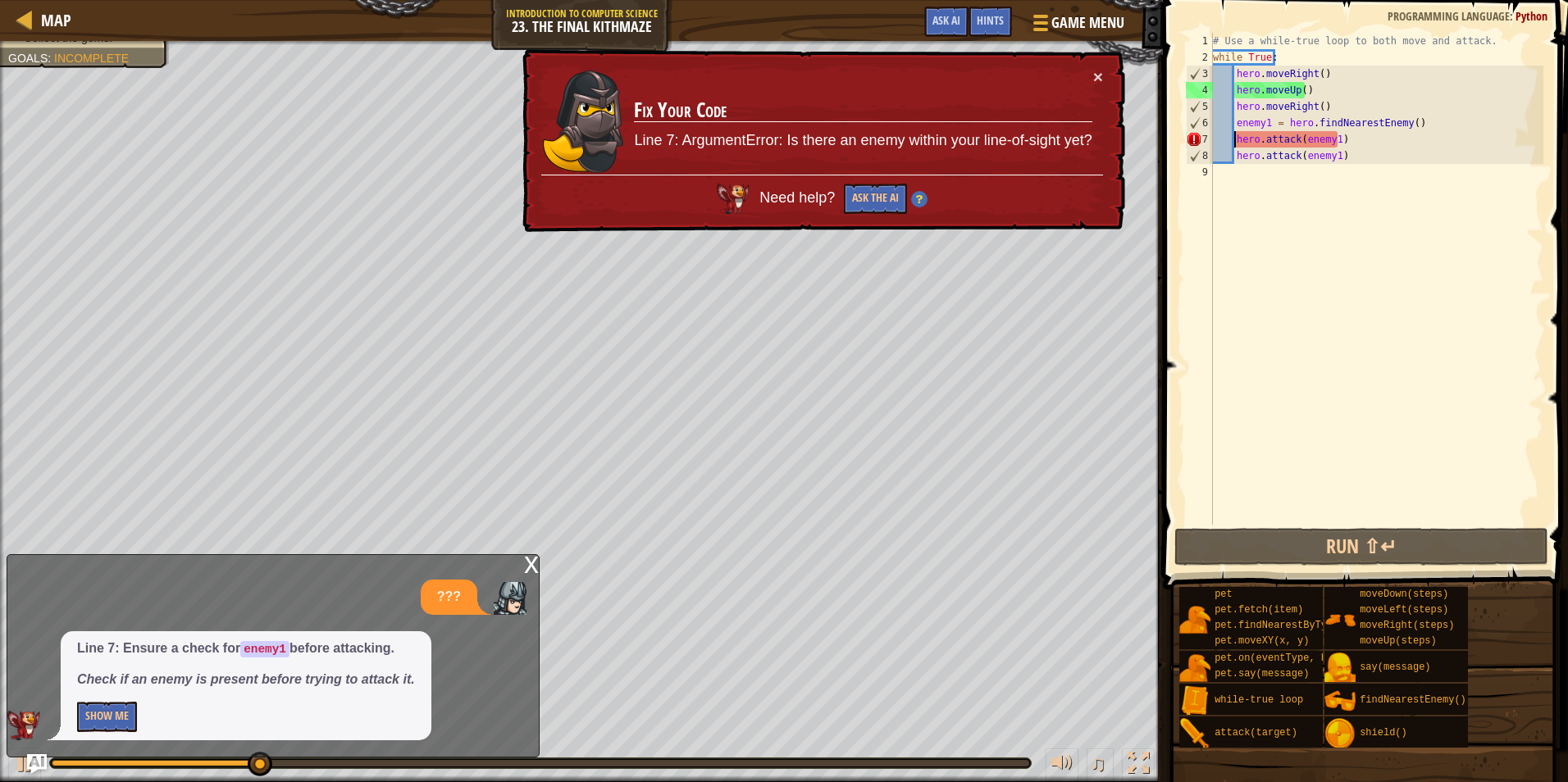
click at [1235, 134] on div "# Use a while-true loop to both move and attack. while True : hero . moveRight …" at bounding box center [1377, 295] width 334 height 525
type textarea "hero.attack(enemy1)"
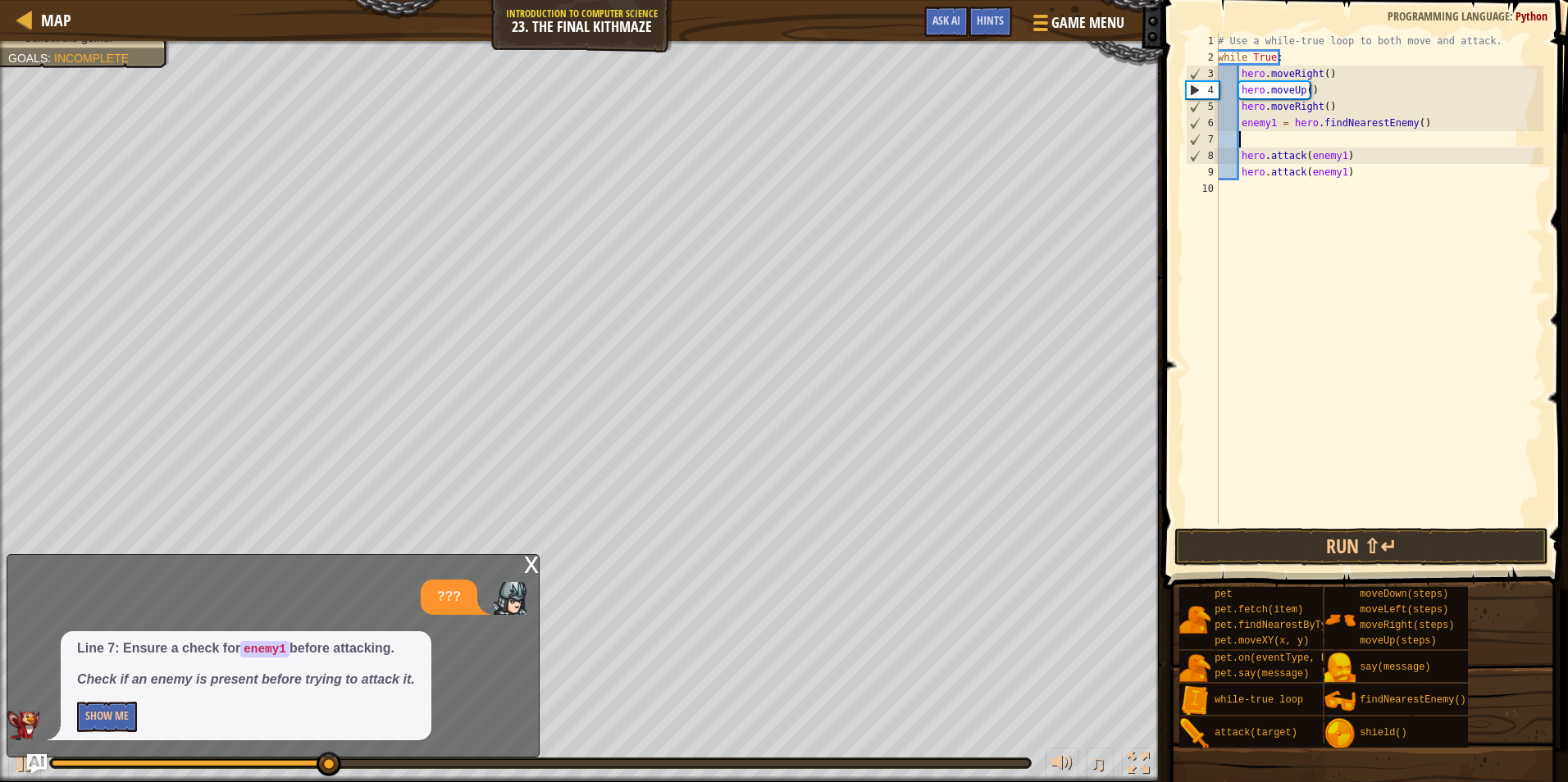
click at [1254, 138] on div "# Use a while-true loop to both move and attack. while True : hero . moveRight …" at bounding box center [1379, 295] width 329 height 525
type textarea "h"
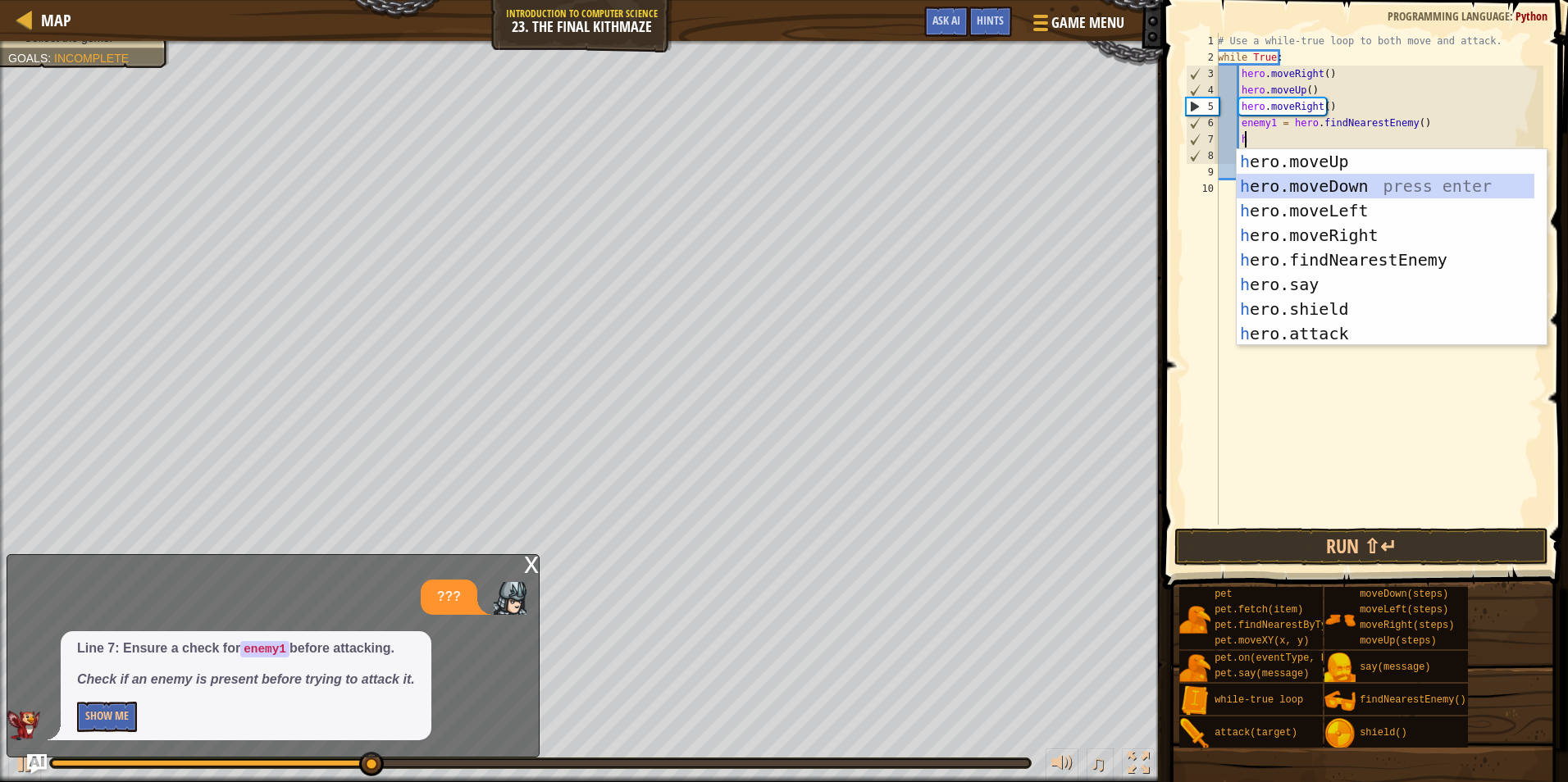
click at [1290, 181] on div "h ero.moveUp press enter h ero.moveDown press enter h ero.moveLeft press enter …" at bounding box center [1386, 272] width 298 height 246
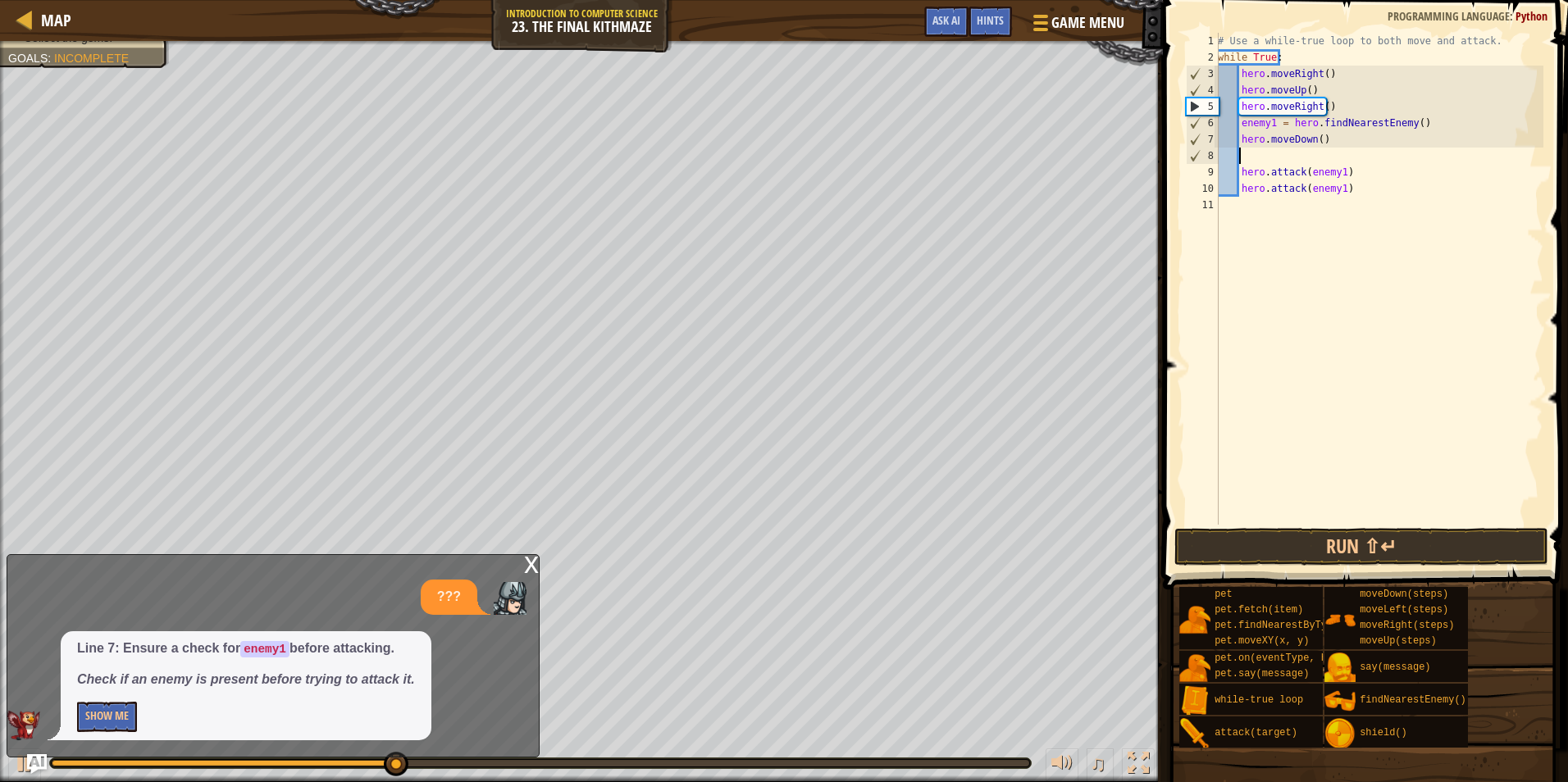
click at [1317, 136] on div "# Use a while-true loop to both move and attack. while True : hero . moveRight …" at bounding box center [1379, 295] width 329 height 525
click at [1338, 138] on div "# Use a while-true loop to both move and attack. while True : hero . moveRight …" at bounding box center [1379, 295] width 329 height 525
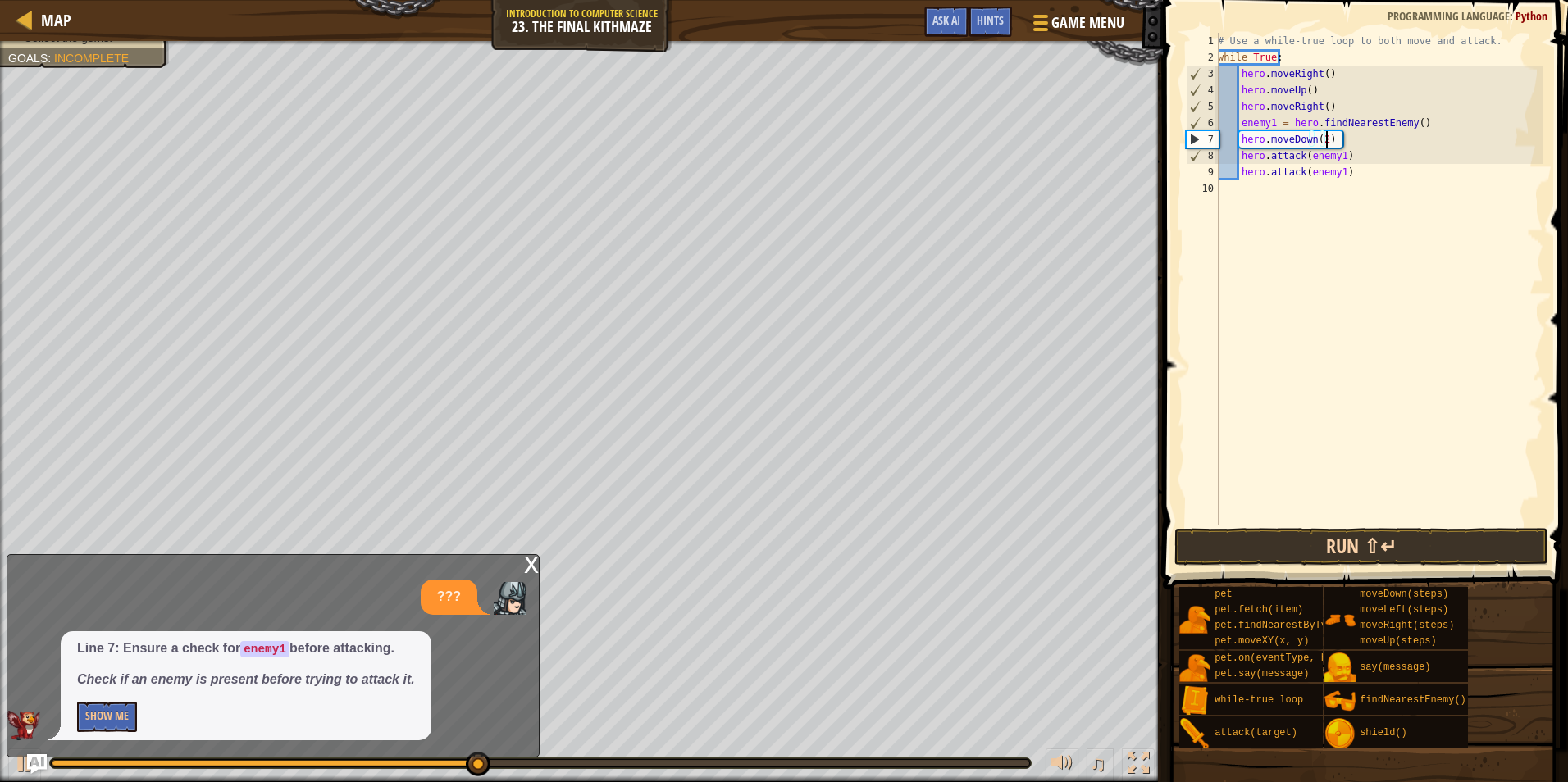
type textarea "hero.moveDown(2)"
click at [1358, 554] on button "Run ⇧↵" at bounding box center [1361, 547] width 374 height 38
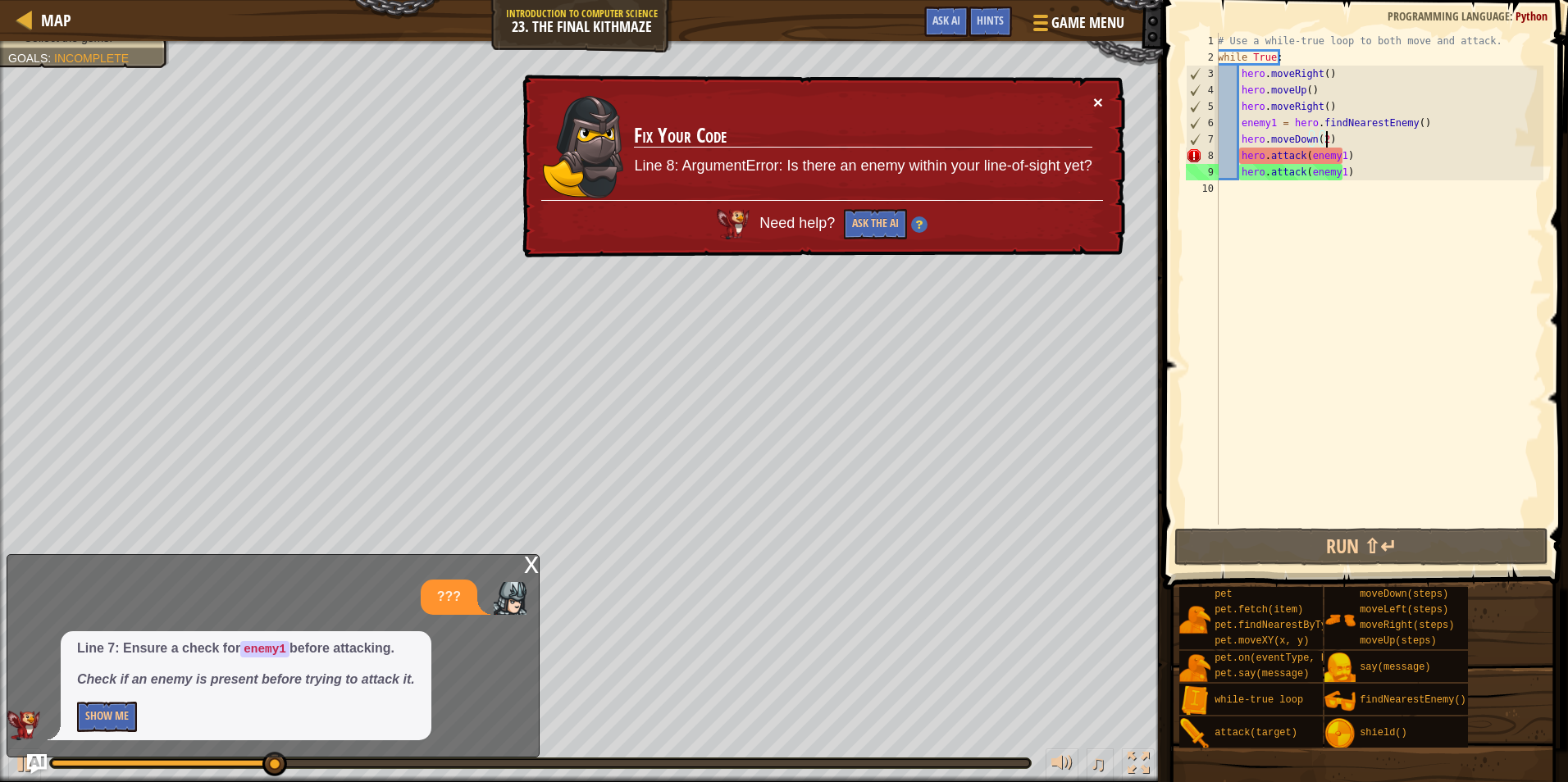
click at [1098, 102] on button "×" at bounding box center [1099, 102] width 10 height 17
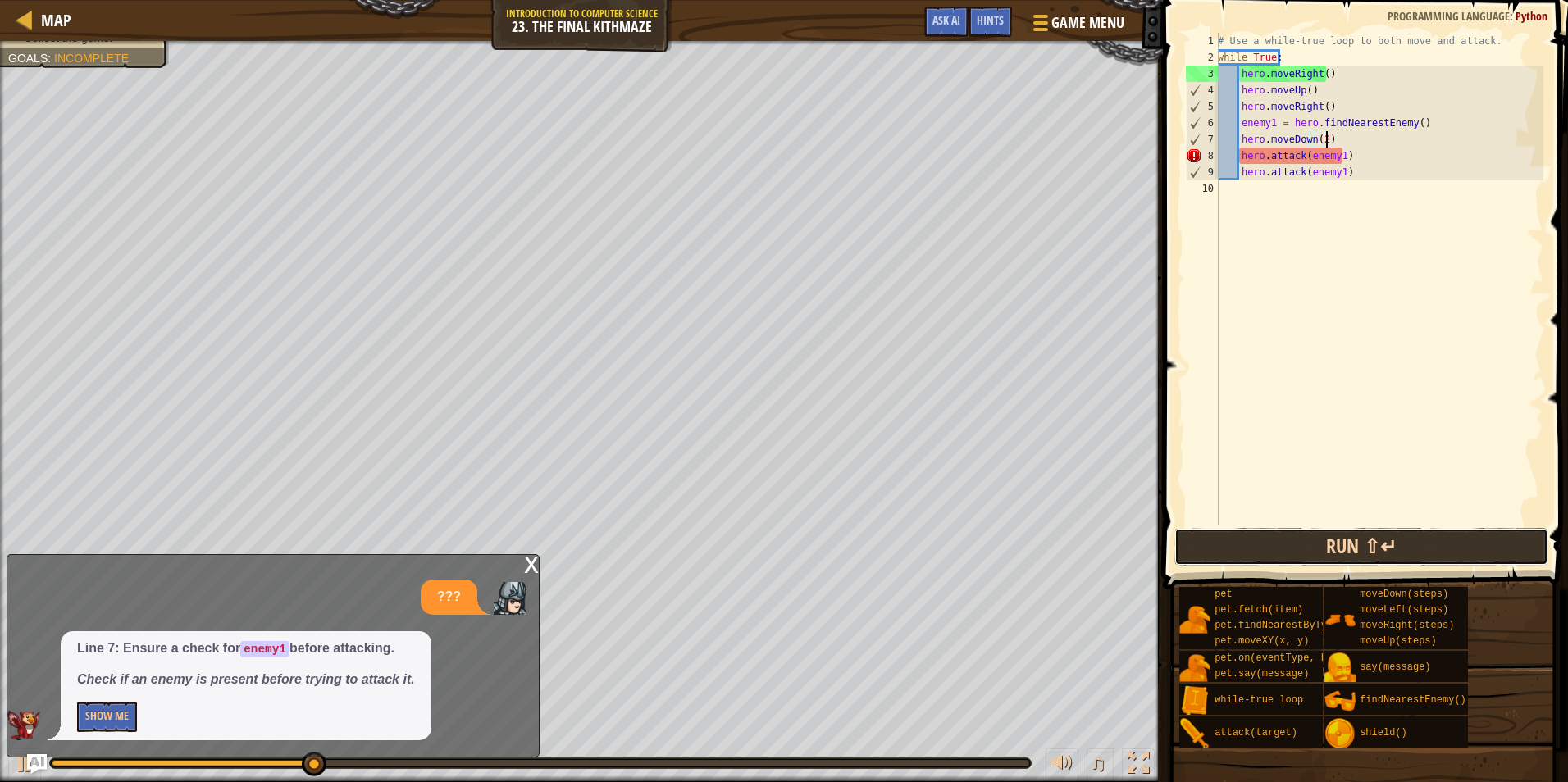
click at [1270, 544] on button "Run ⇧↵" at bounding box center [1361, 547] width 374 height 38
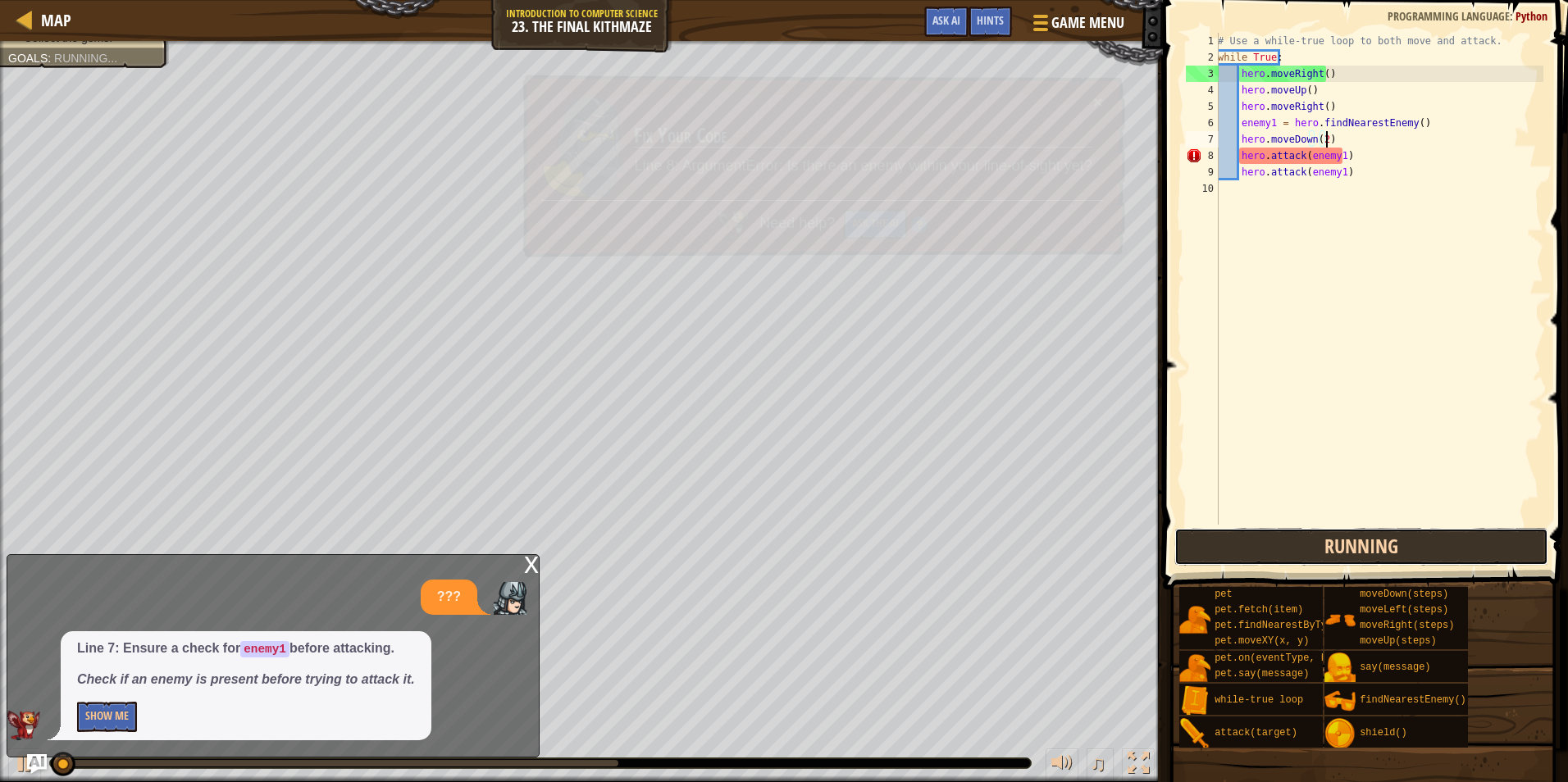
click at [1265, 543] on button "Running" at bounding box center [1361, 547] width 374 height 38
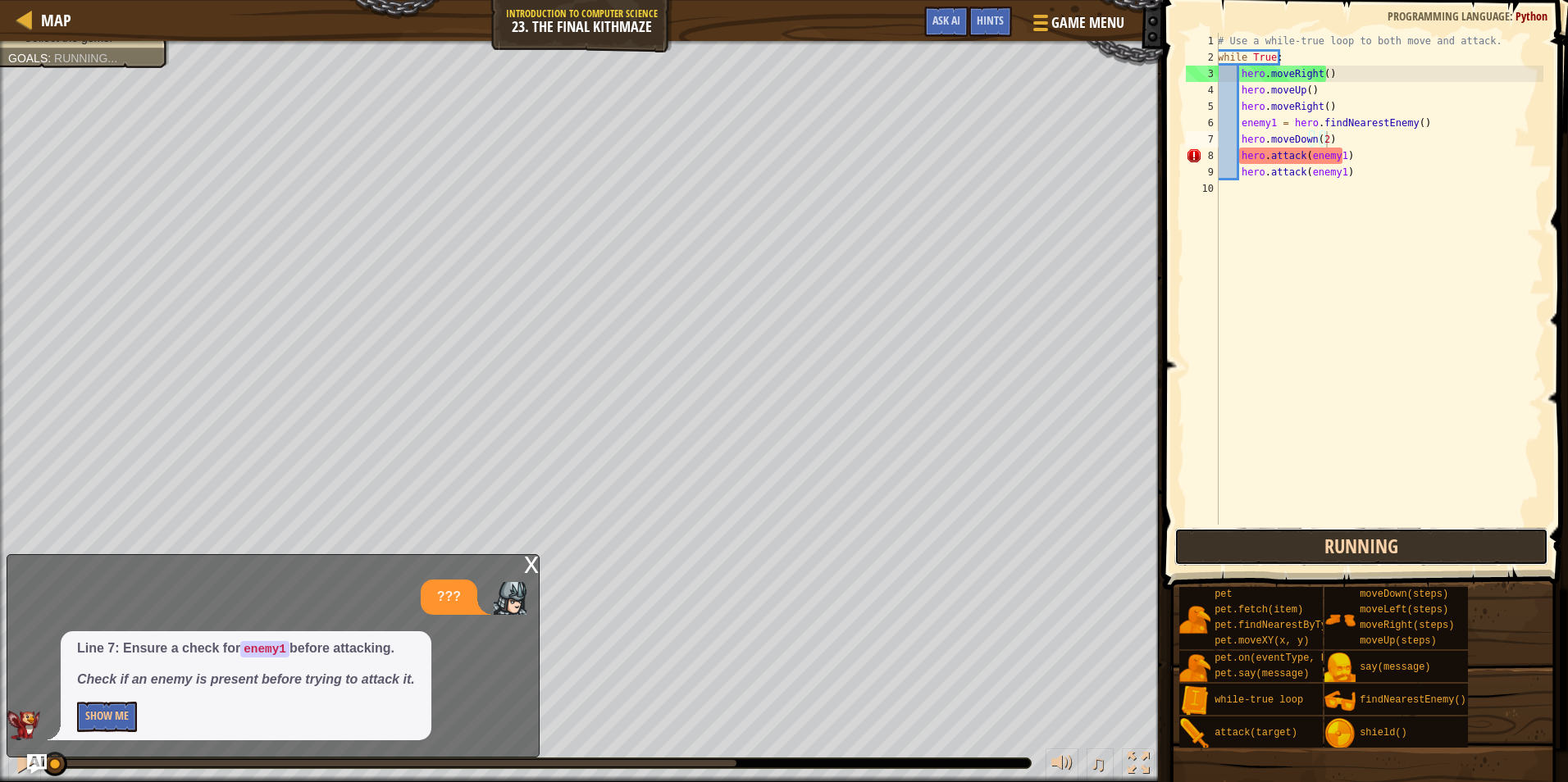
click at [1265, 543] on button "Running" at bounding box center [1361, 547] width 374 height 38
click at [1264, 543] on button "Running" at bounding box center [1361, 547] width 374 height 38
click at [1263, 544] on button "Running" at bounding box center [1361, 547] width 374 height 38
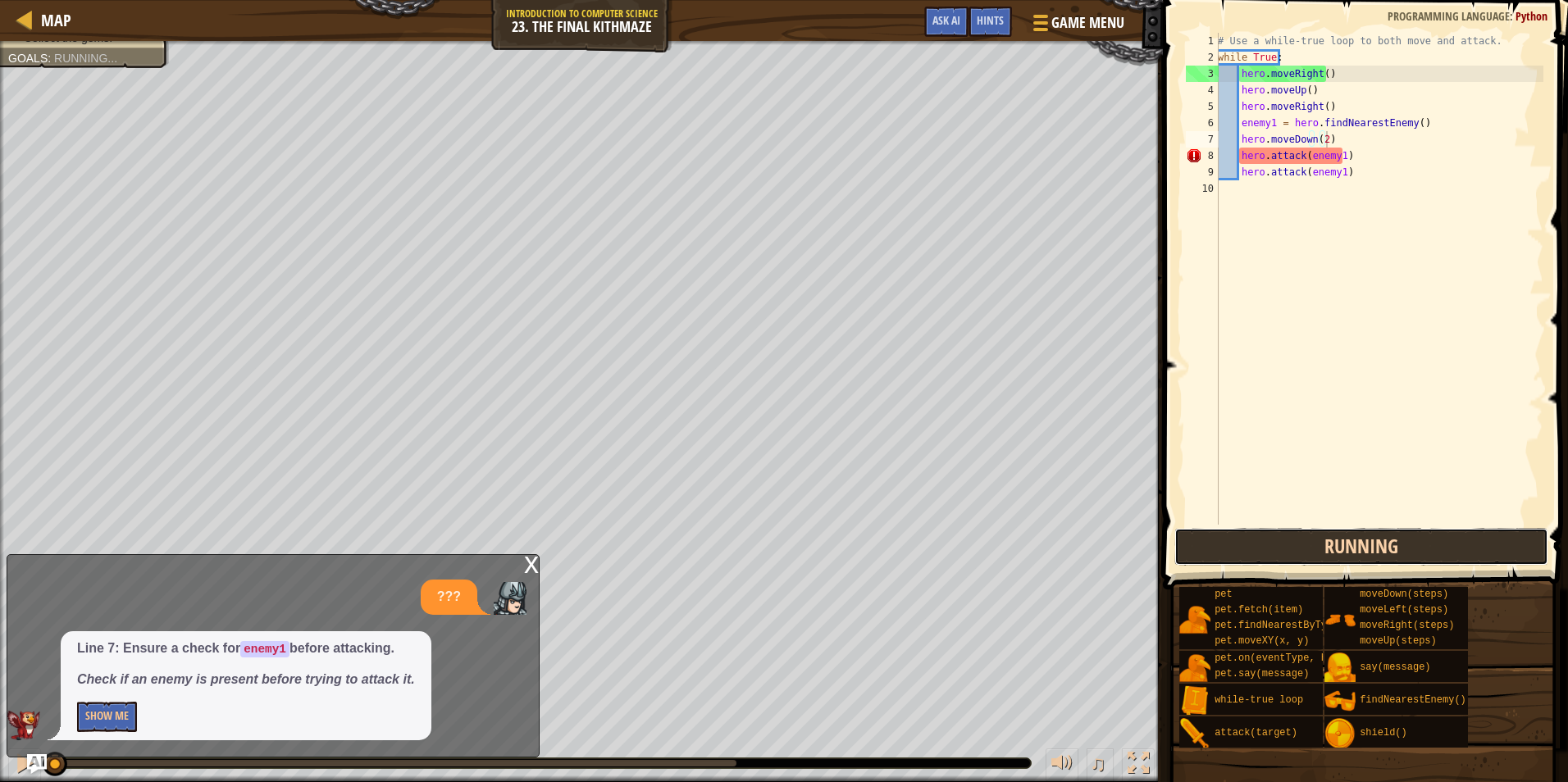
click at [1263, 544] on button "Running" at bounding box center [1361, 547] width 374 height 38
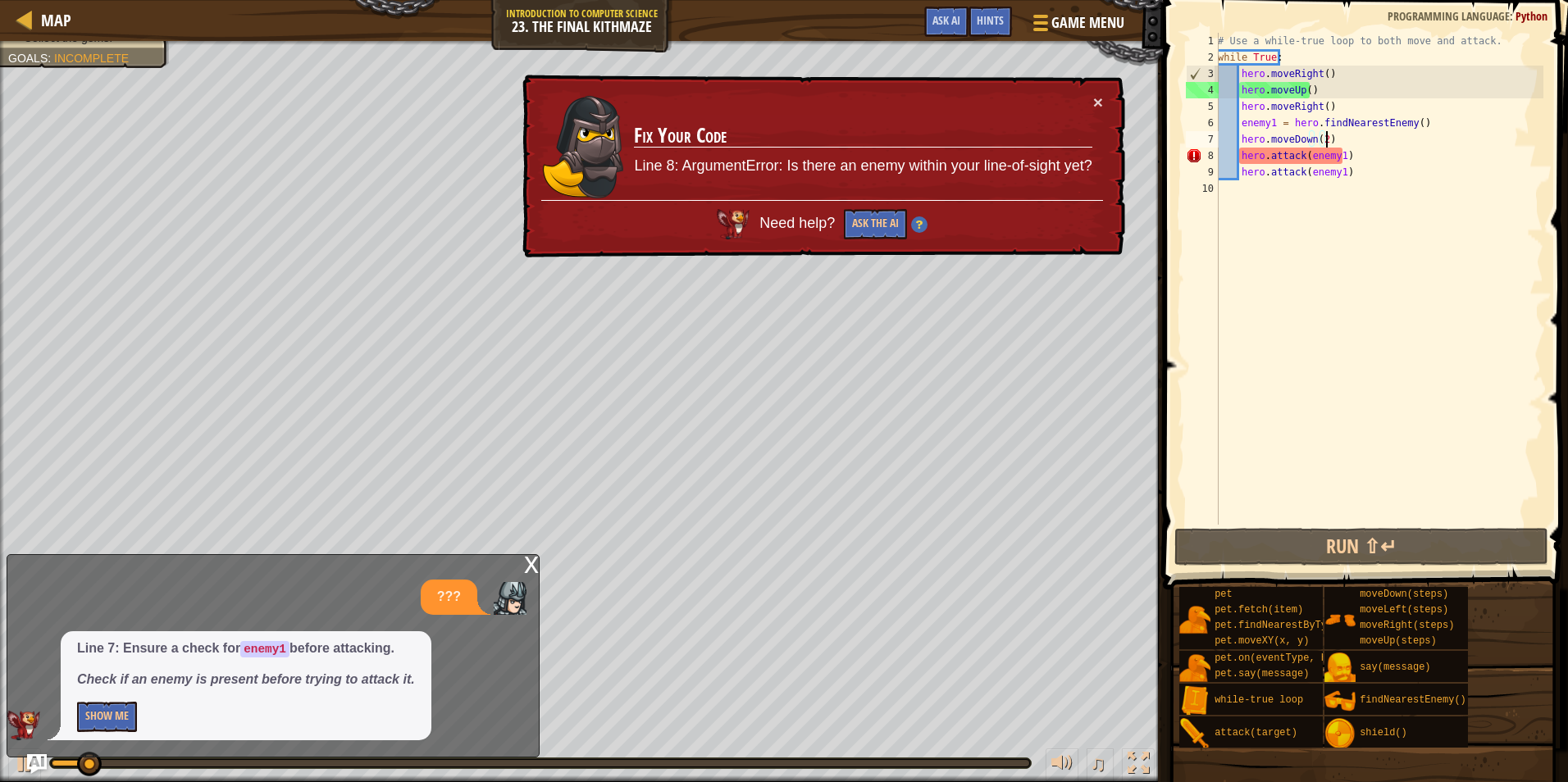
click at [459, 591] on div "Map Introduction to Computer Science 23. The Final Kithmaze Game Menu Done Hint…" at bounding box center [784, 391] width 1568 height 782
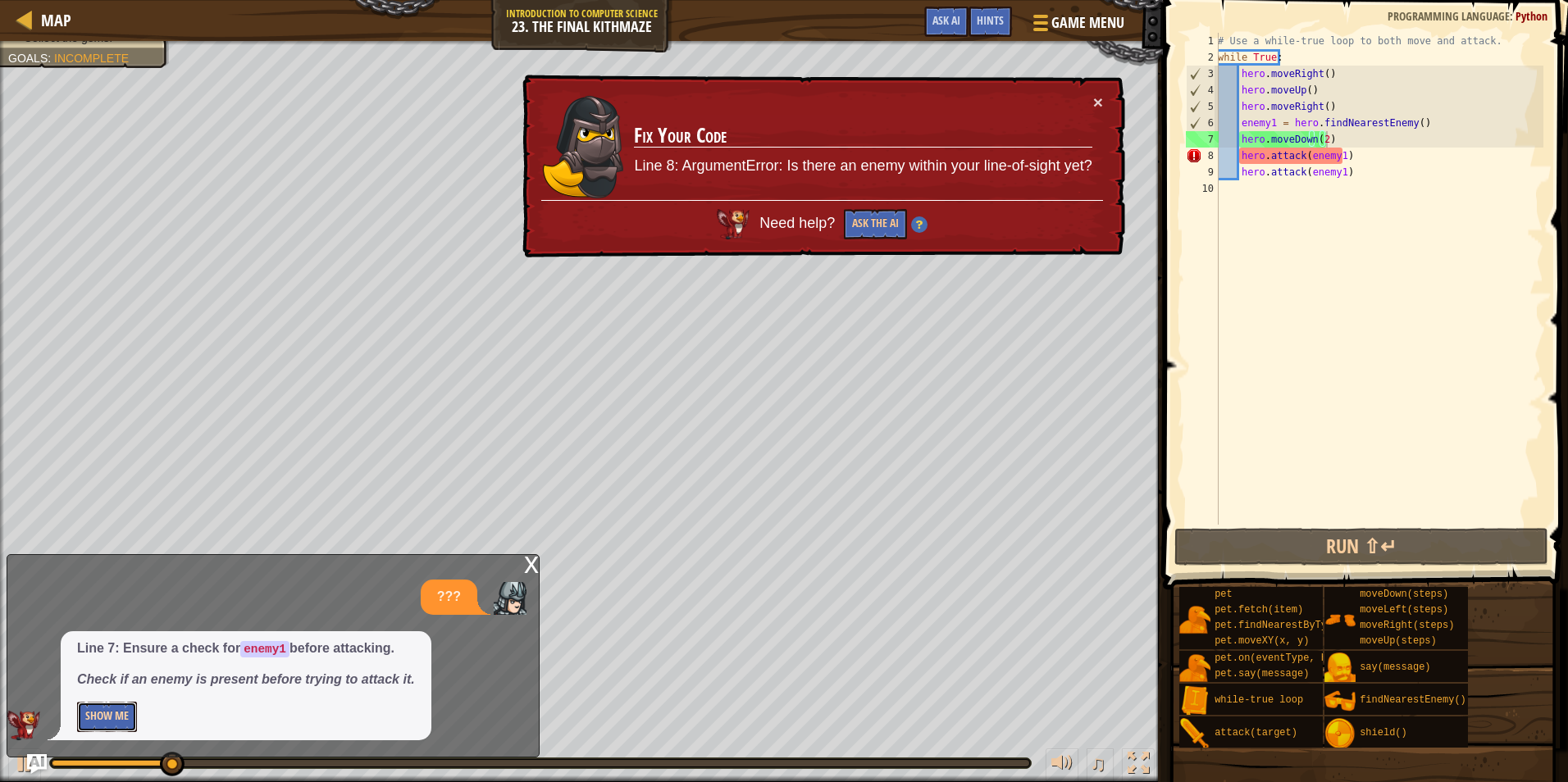
click at [107, 724] on button "Show Me" at bounding box center [106, 717] width 60 height 30
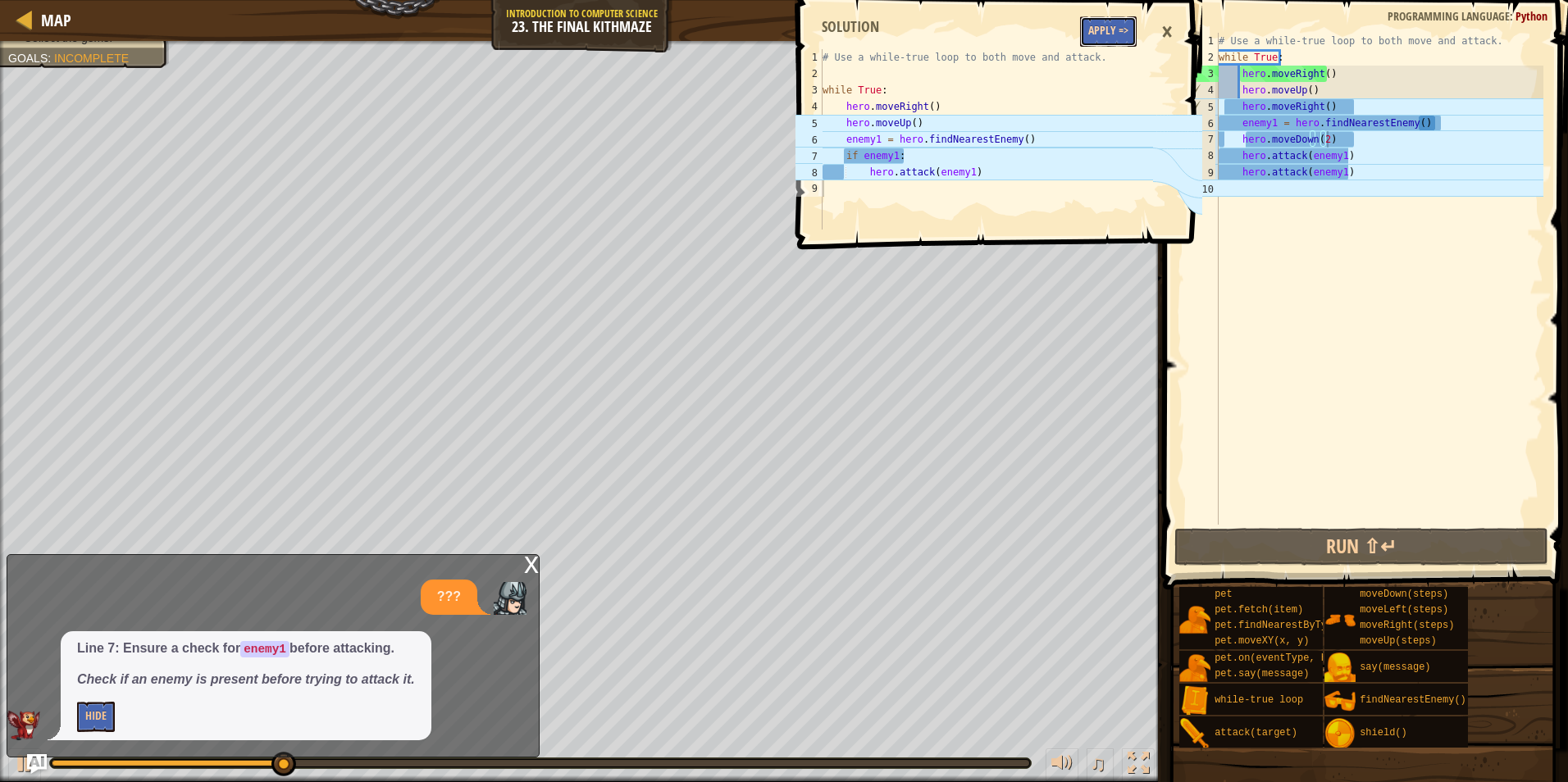
click at [1098, 37] on button "Apply =>" at bounding box center [1108, 31] width 57 height 30
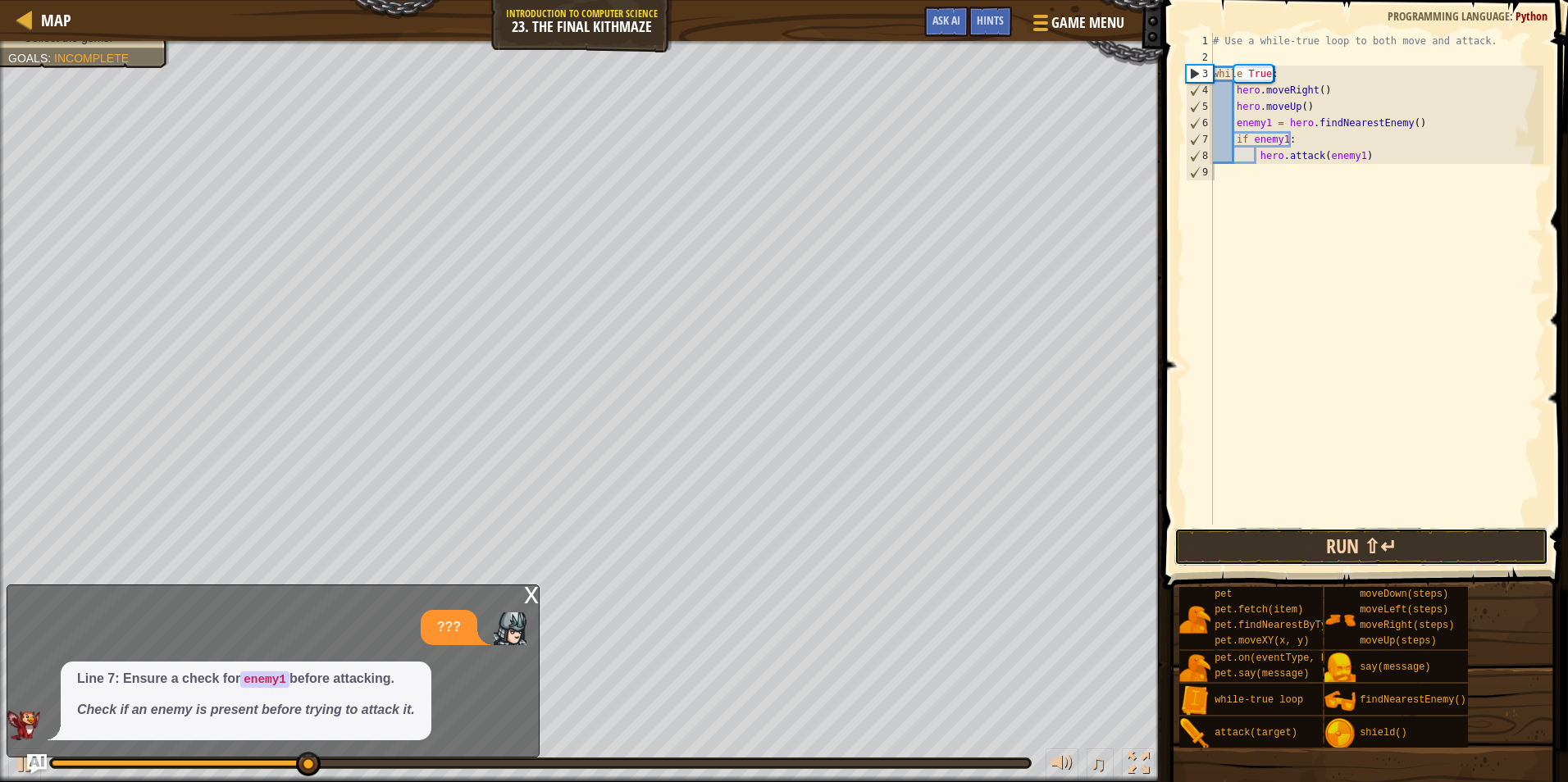
click at [1334, 534] on button "Run ⇧↵" at bounding box center [1361, 547] width 374 height 38
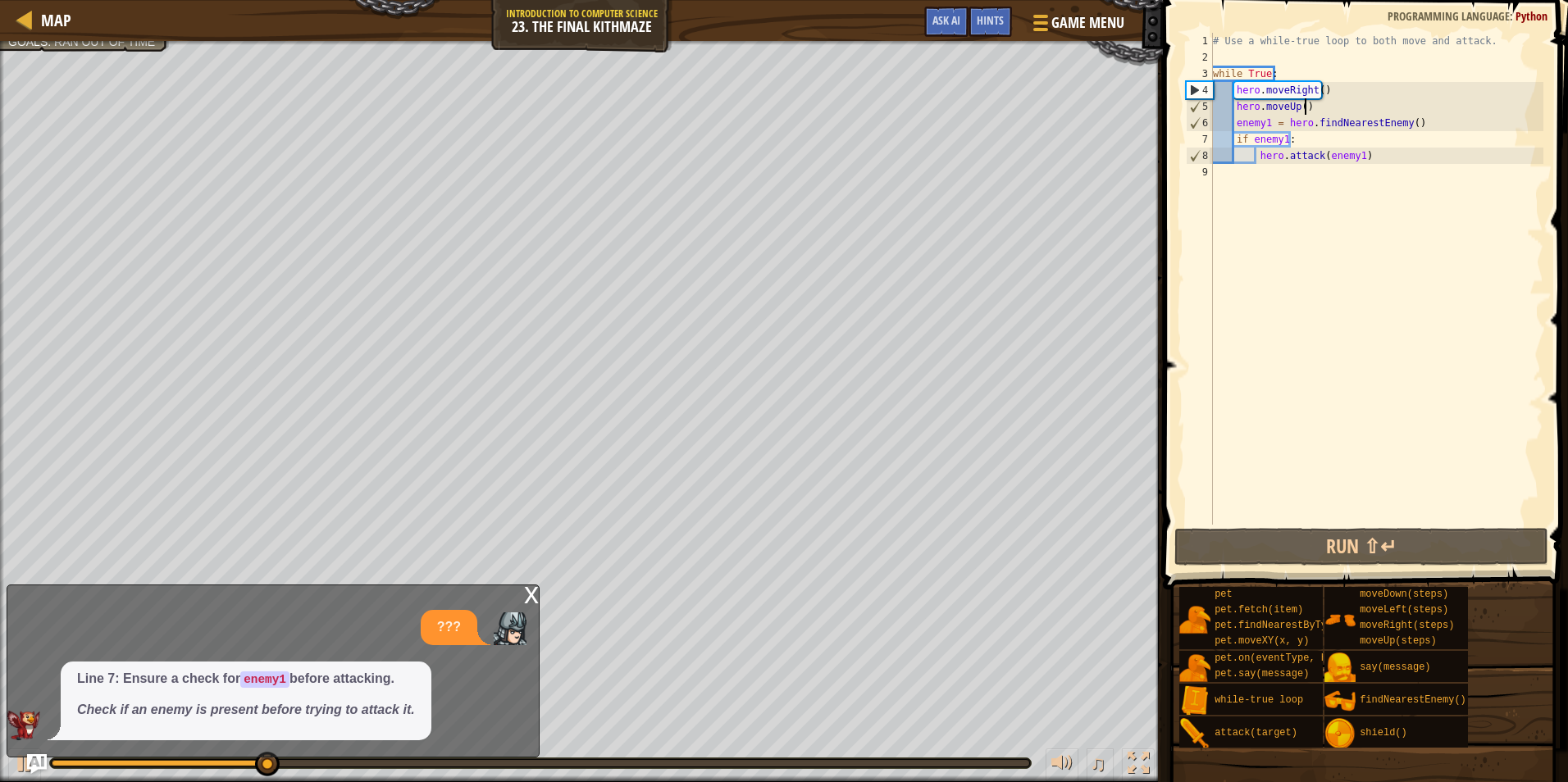
click at [1315, 113] on div "# Use a while-true loop to both move and attack. while True : hero . moveRight …" at bounding box center [1377, 295] width 334 height 525
type textarea "hero.moveUp()"
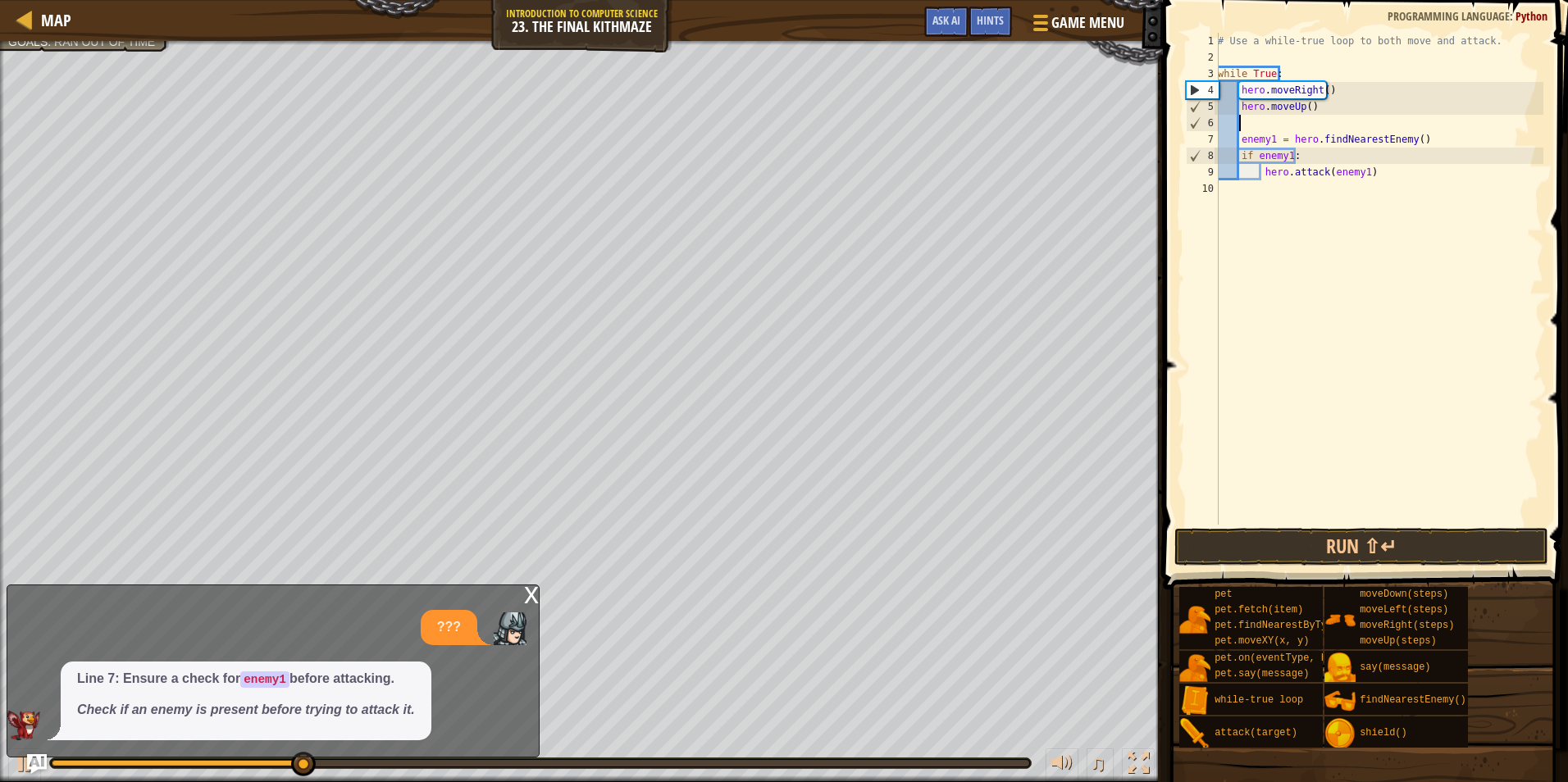
type textarea "h"
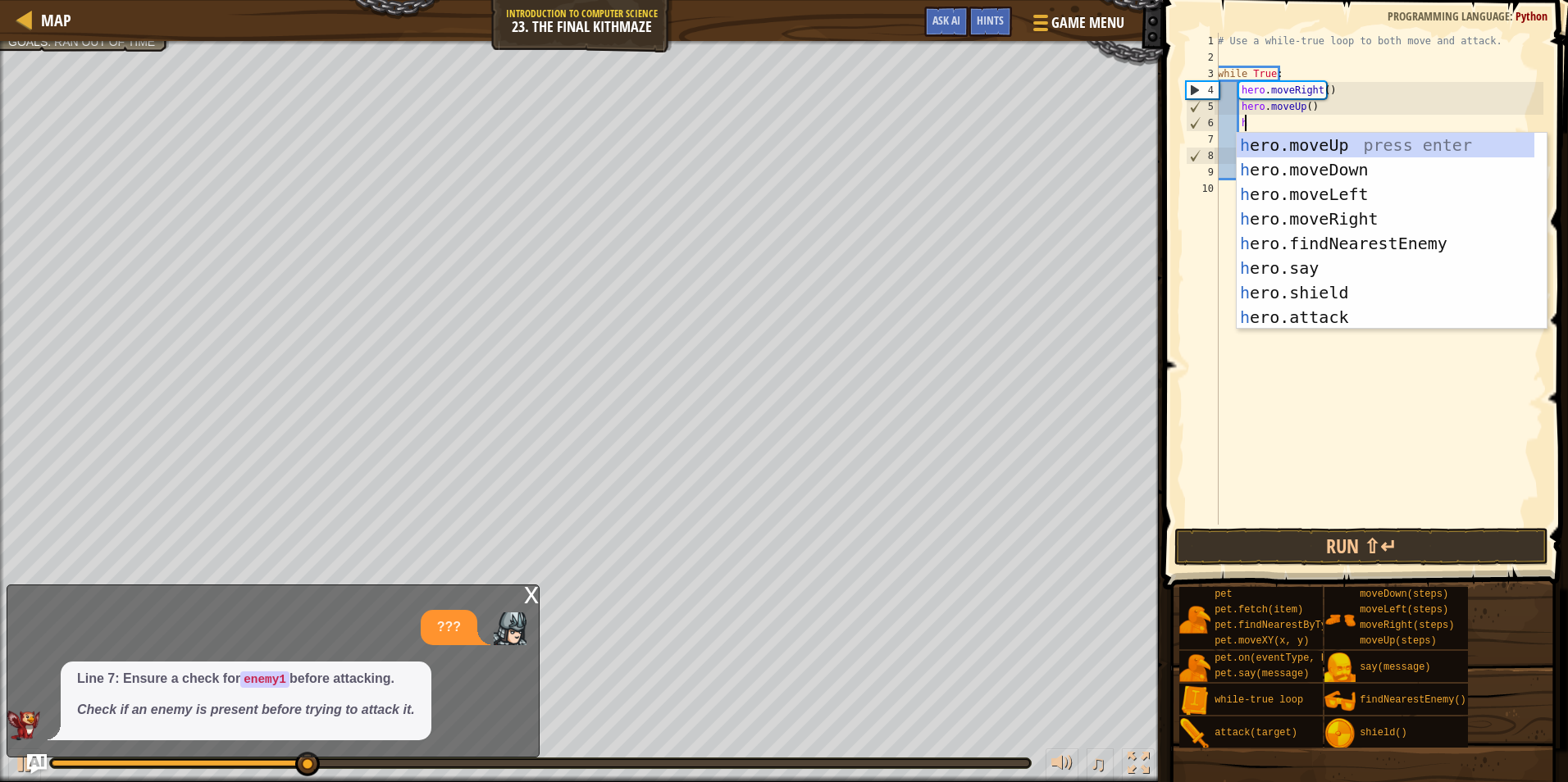
scroll to position [8, 2]
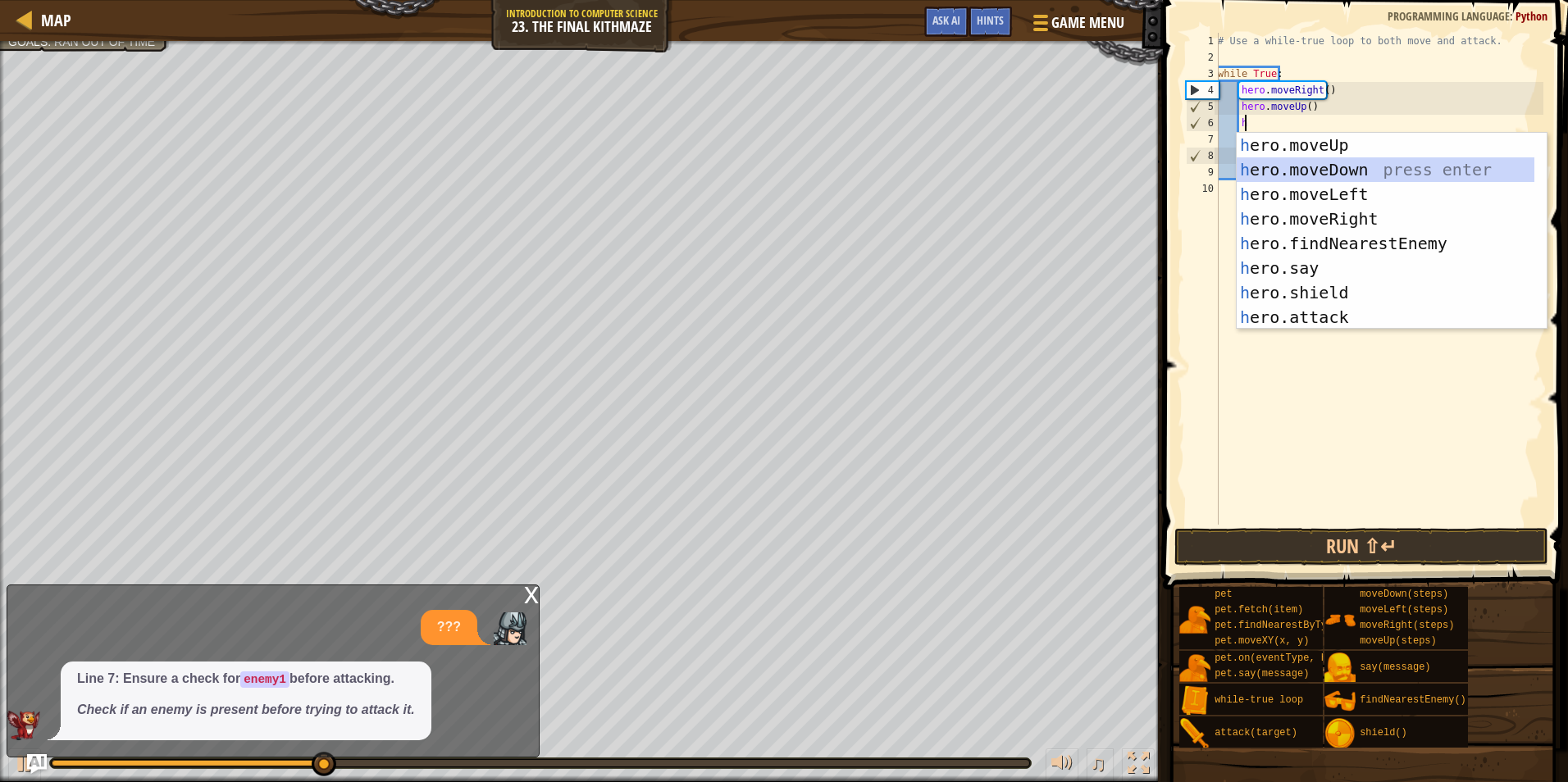
click at [1322, 168] on div "h ero.moveUp press enter h ero.moveDown press enter h ero.moveLeft press enter …" at bounding box center [1386, 256] width 298 height 246
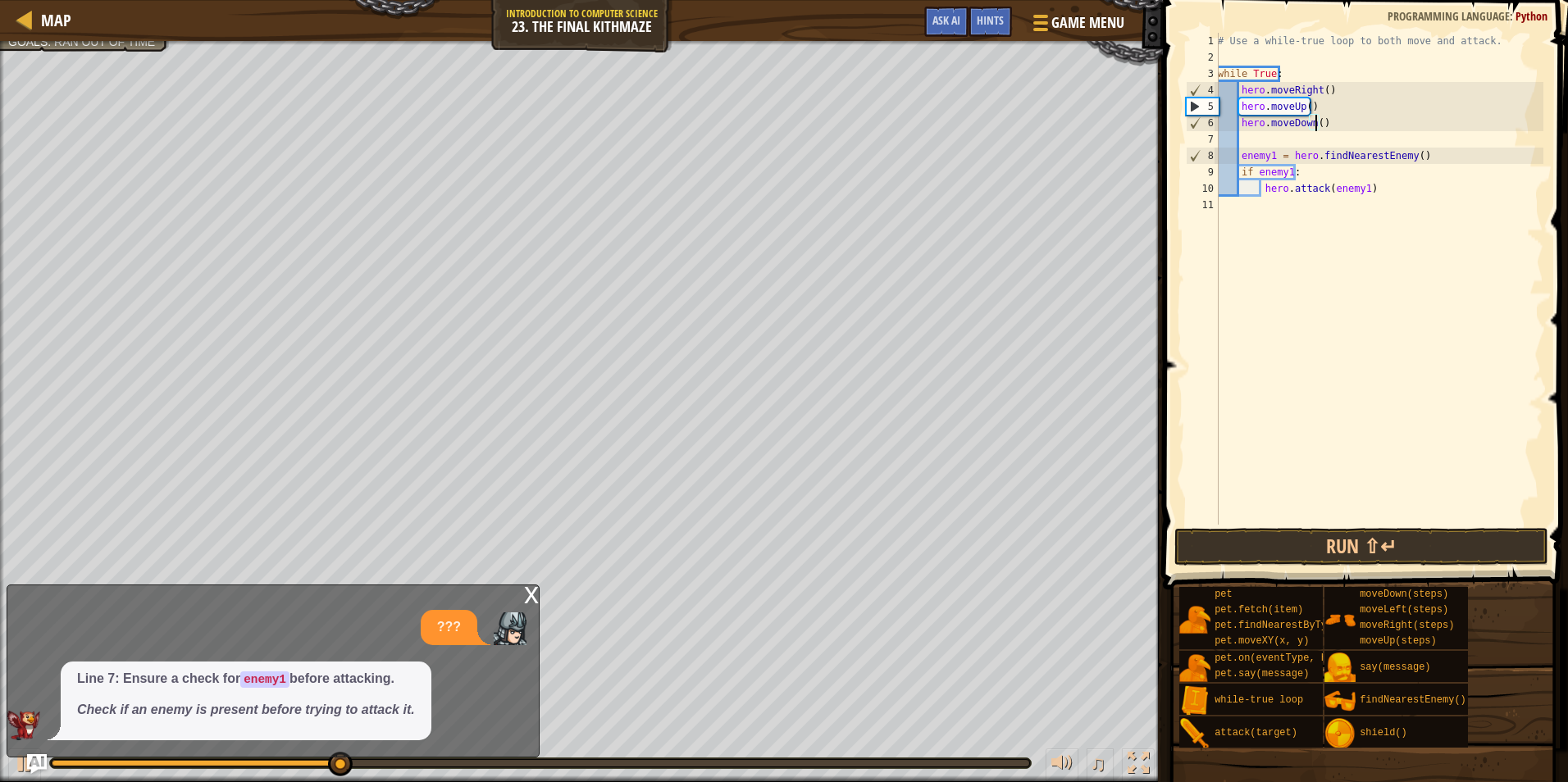
click at [1314, 127] on div "# Use a while-true loop to both move and attack. while True : hero . moveRight …" at bounding box center [1379, 295] width 329 height 525
click at [1348, 537] on button "Run ⇧↵" at bounding box center [1361, 547] width 374 height 38
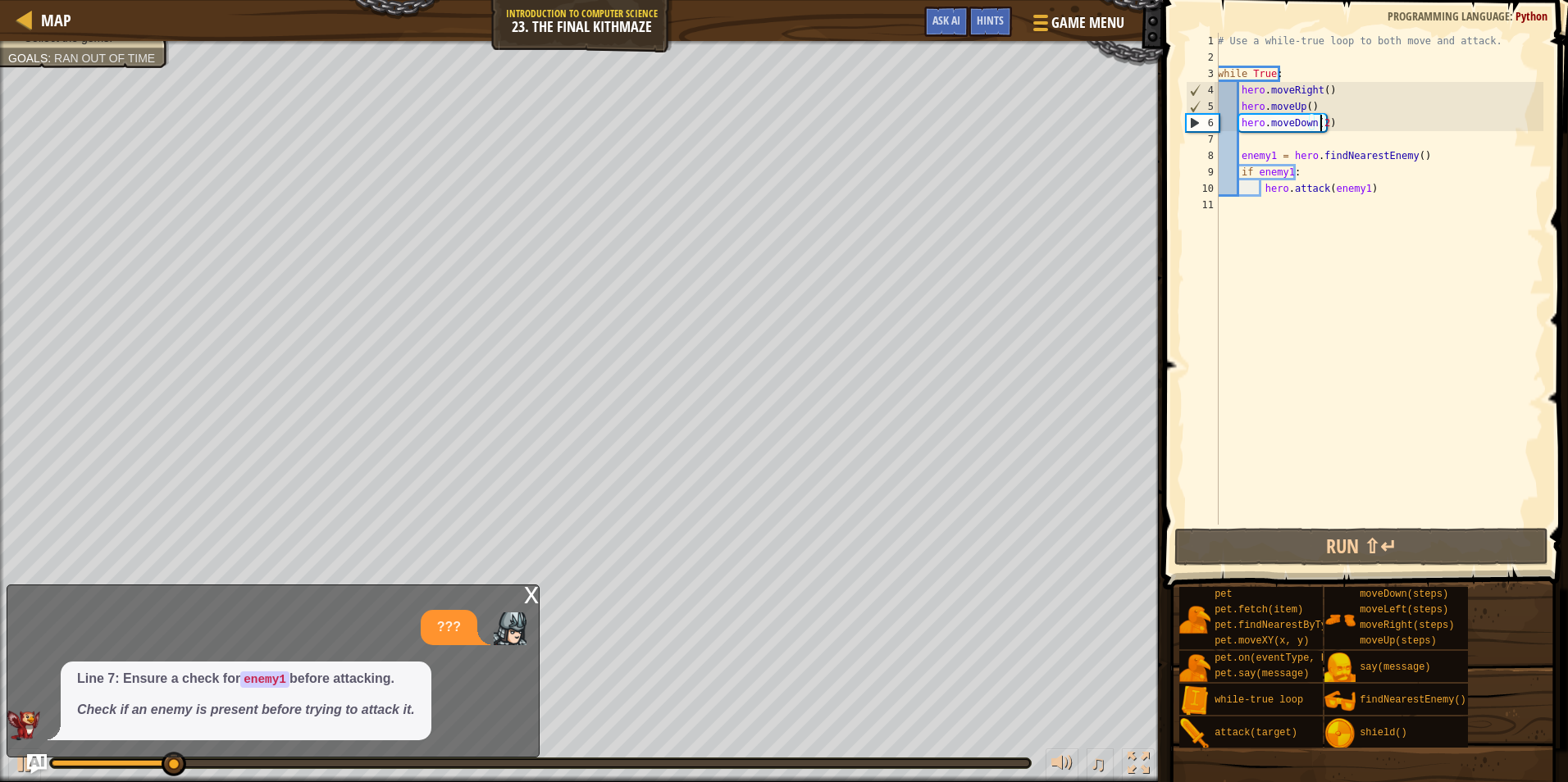
type textarea "hero.moveDown()"
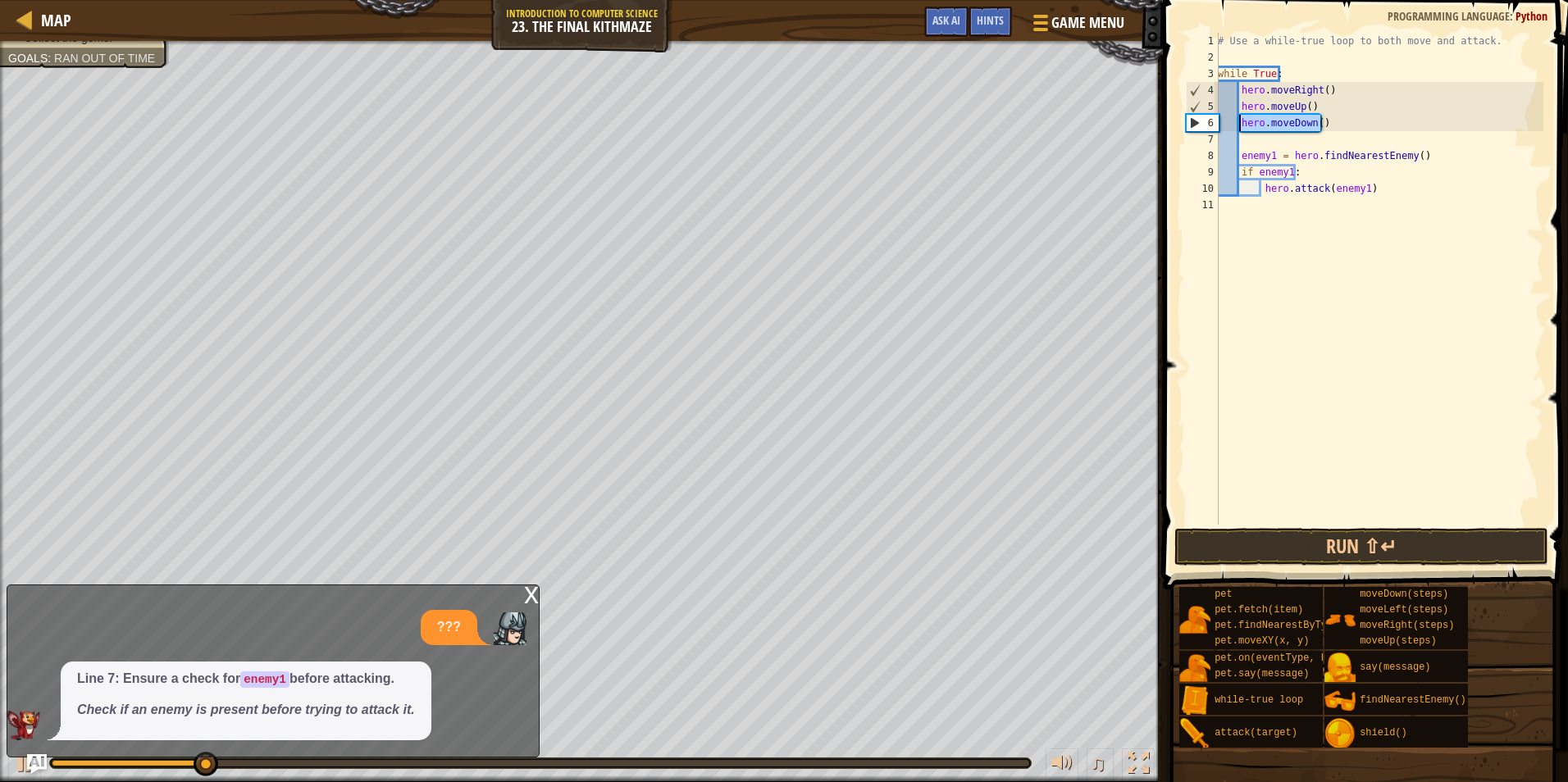
drag, startPoint x: 1329, startPoint y: 117, endPoint x: 1238, endPoint y: 123, distance: 91.2
click at [1238, 123] on div "# Use a while-true loop to both move and attack. while True : hero . moveRight …" at bounding box center [1379, 295] width 329 height 525
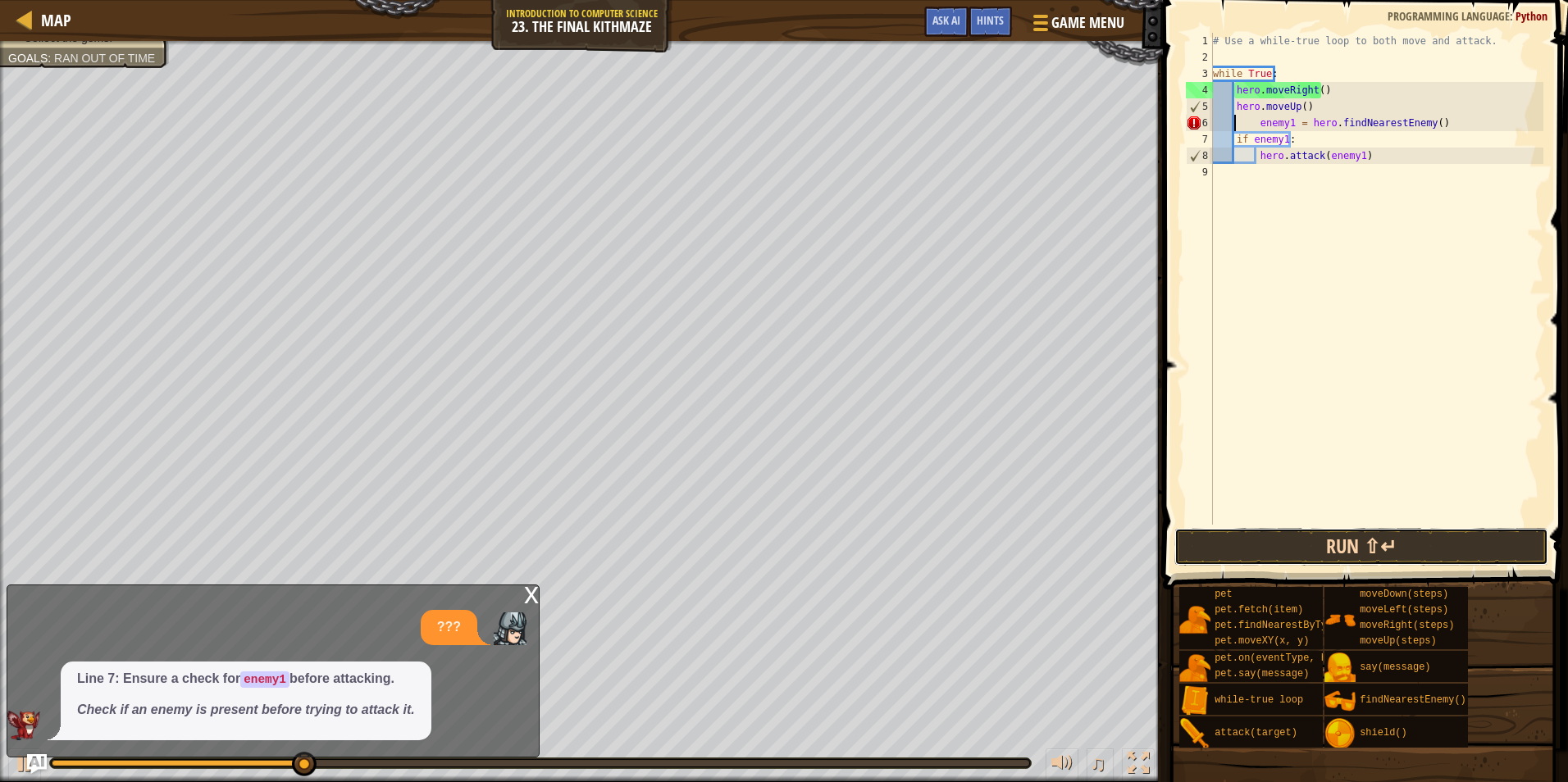
click at [1328, 530] on button "Run ⇧↵" at bounding box center [1361, 547] width 374 height 38
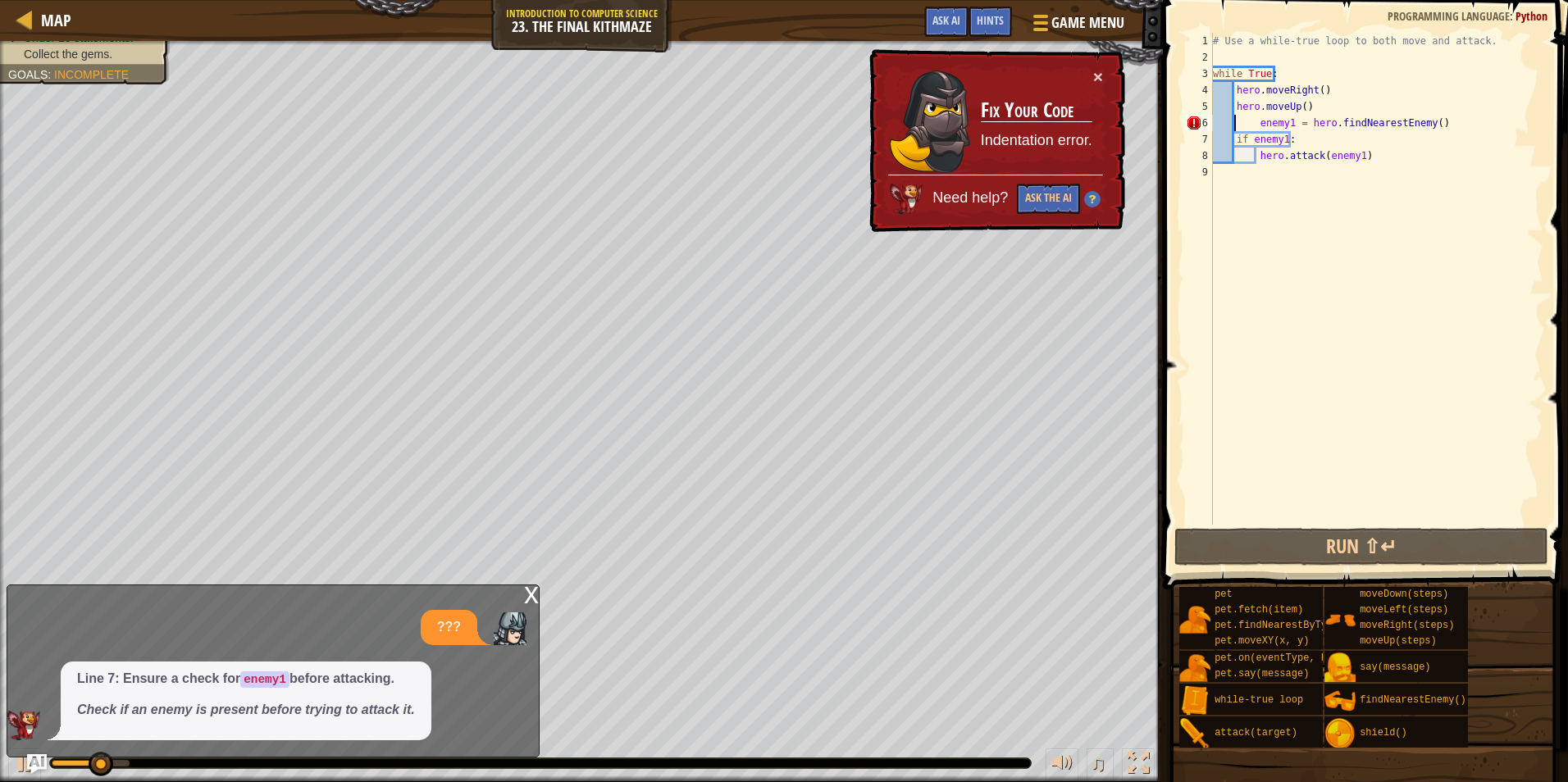
type textarea "enemy1 = hero.findNearestEnemy()"
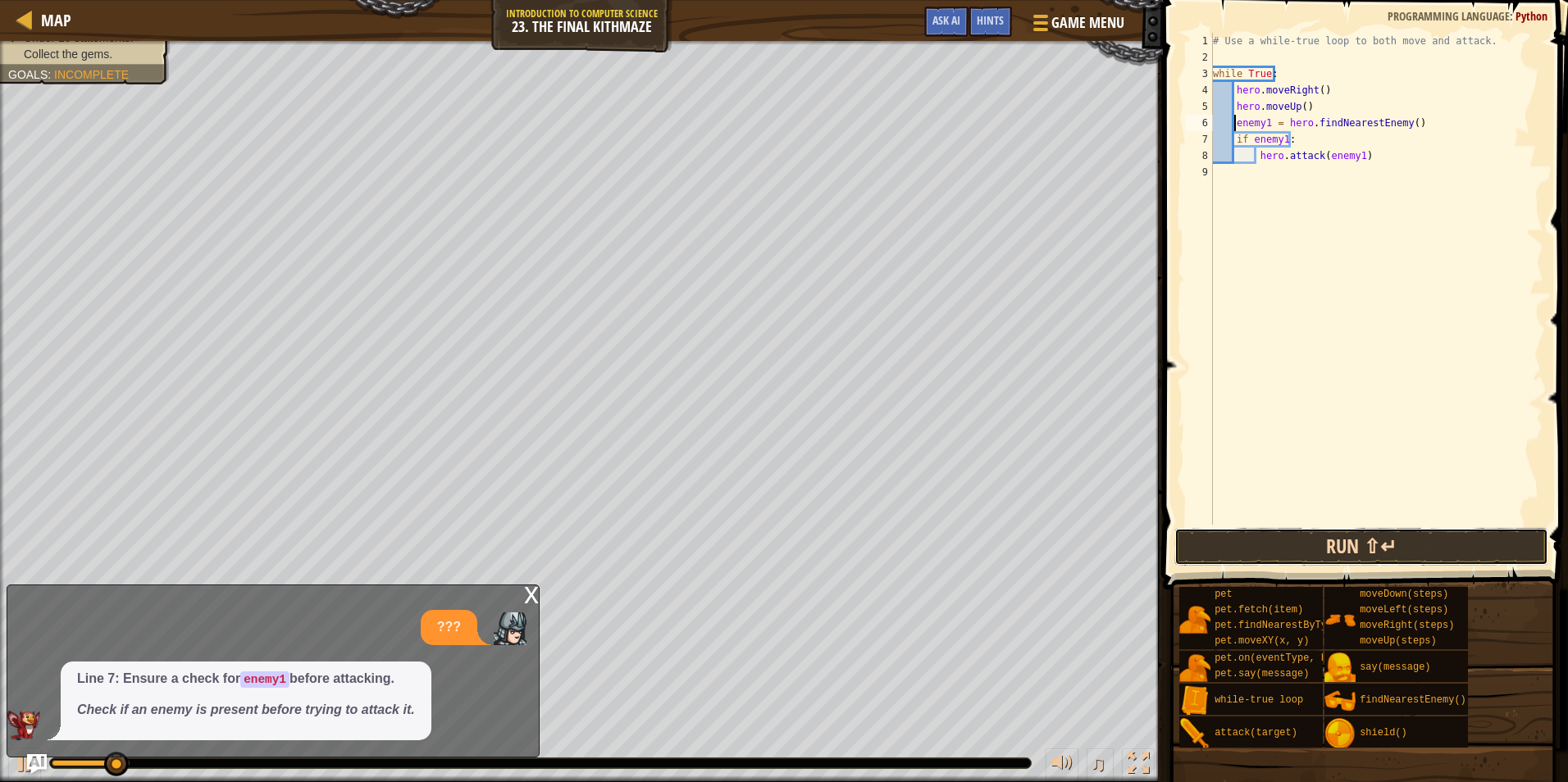
click at [1308, 544] on button "Run ⇧↵" at bounding box center [1361, 547] width 374 height 38
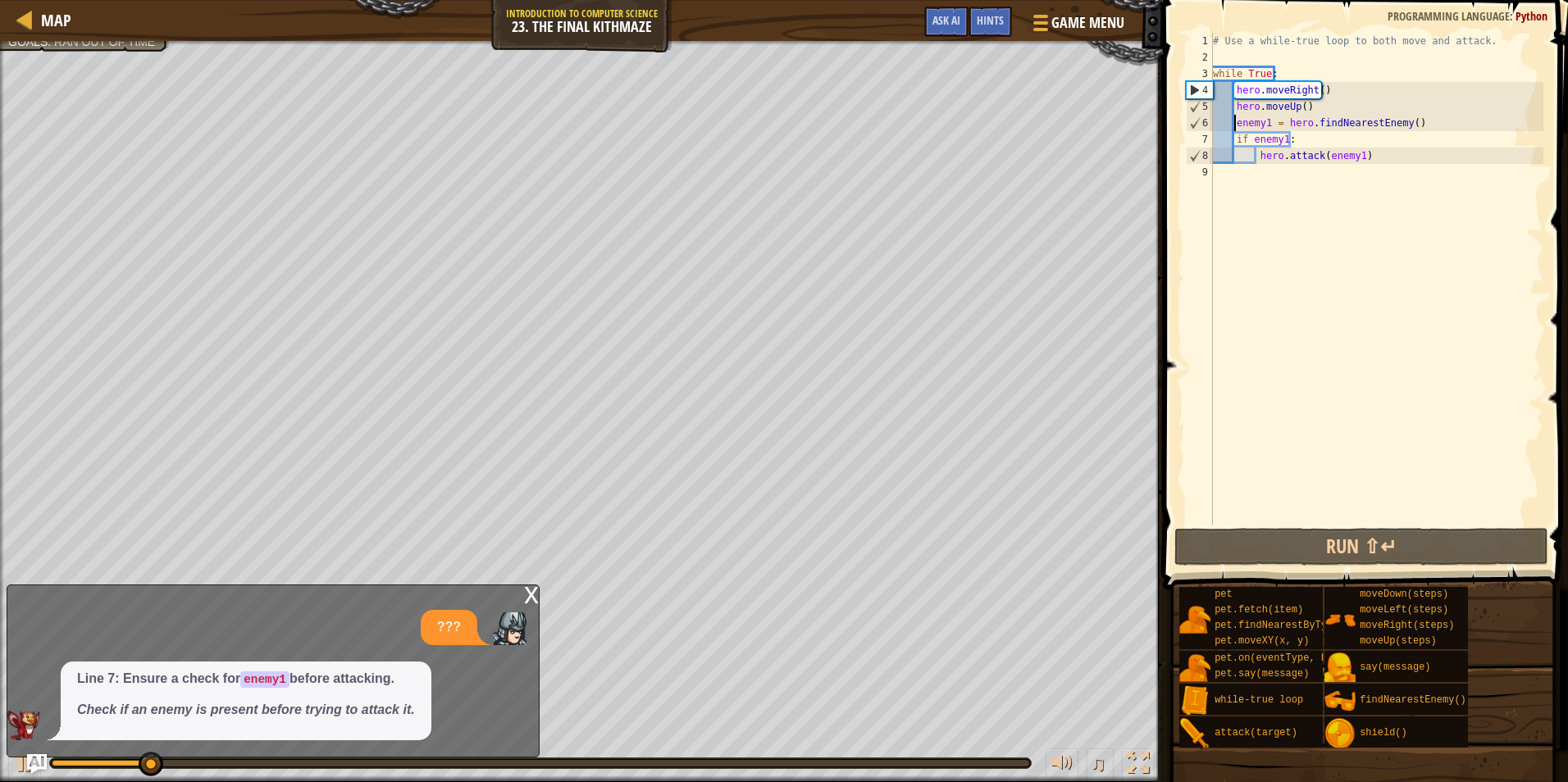
click at [1282, 183] on div "# Use a while-true loop to both move and attack. while True : hero . moveRight …" at bounding box center [1377, 295] width 334 height 525
type textarea "w"
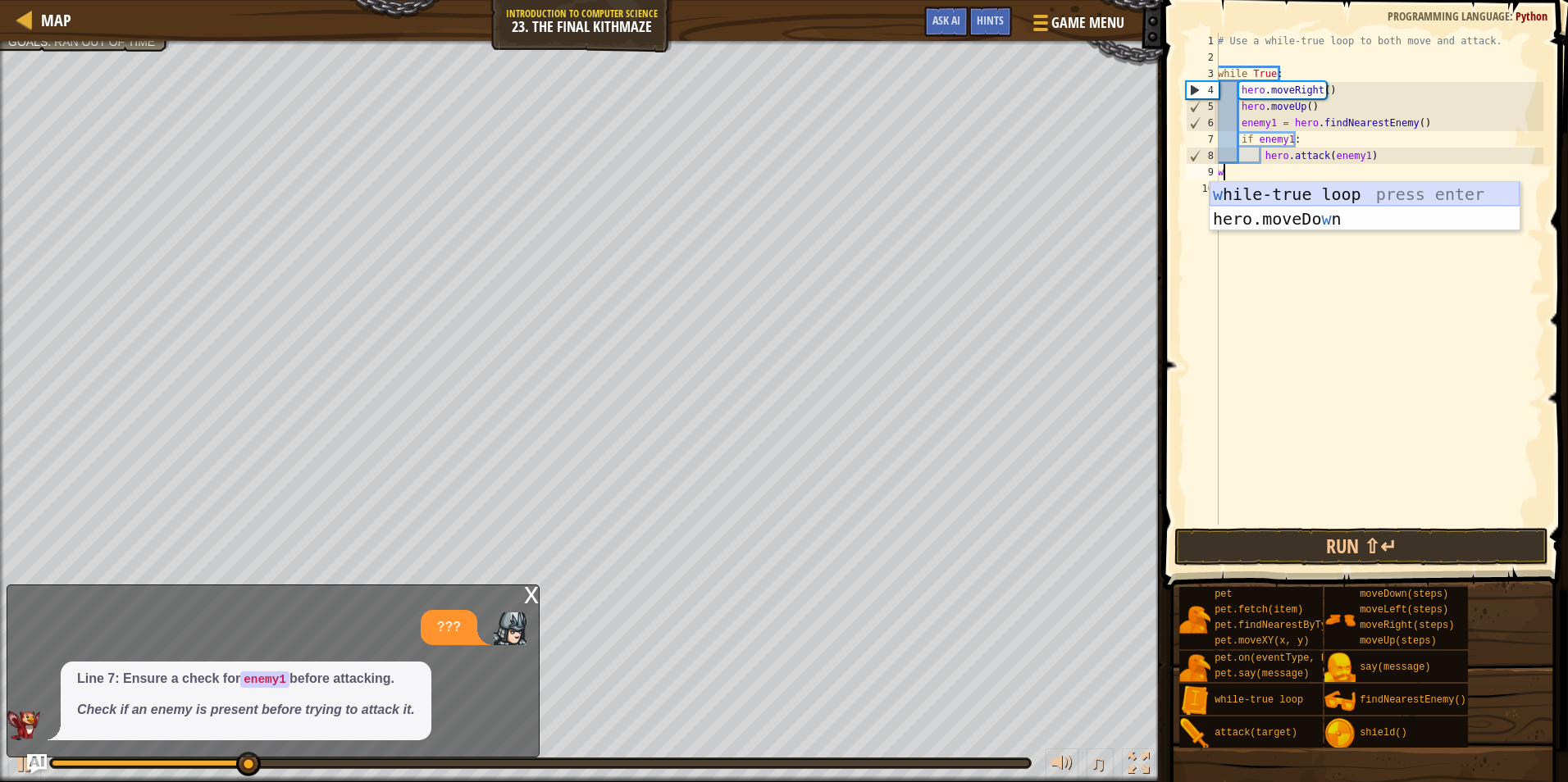
click at [1323, 197] on div "w hile-true loop press enter hero.moveDo w n press enter" at bounding box center [1365, 231] width 310 height 99
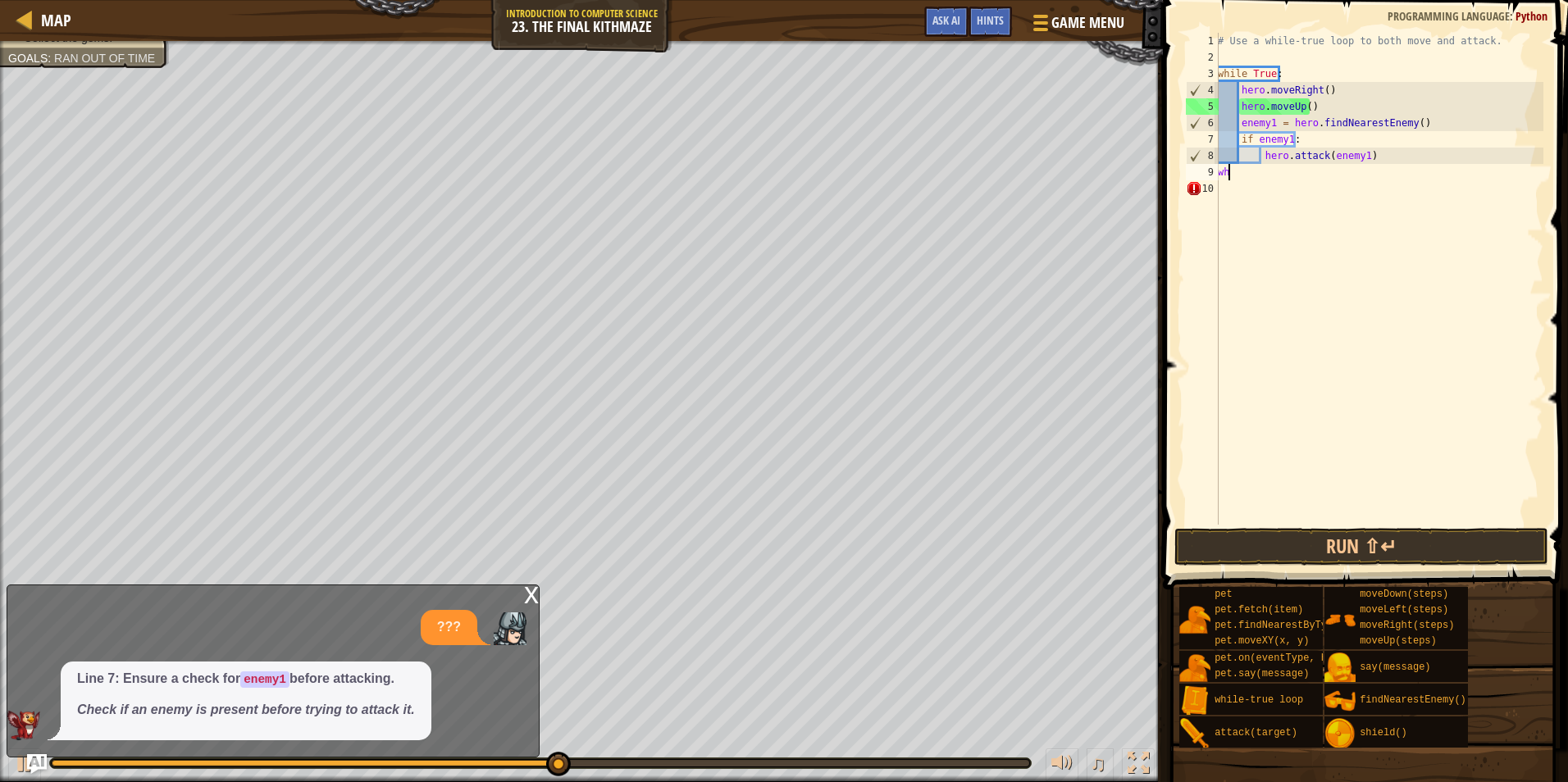
type textarea "w"
click at [1391, 161] on div "# Use a while-true loop to both move and attack. while True : hero . moveRight …" at bounding box center [1379, 295] width 329 height 525
type textarea "hero.attack(enemy1)"
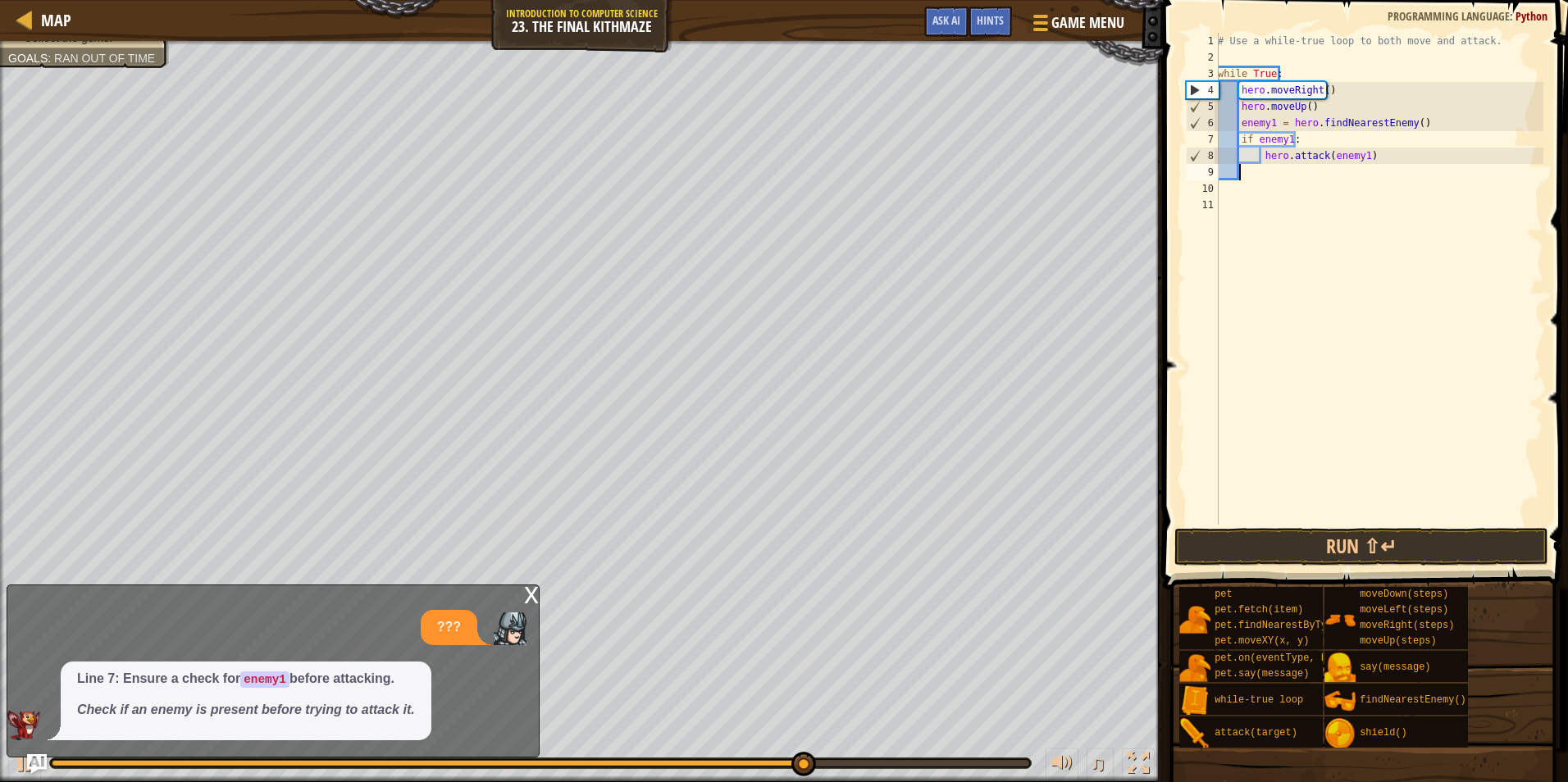
type textarea "h"
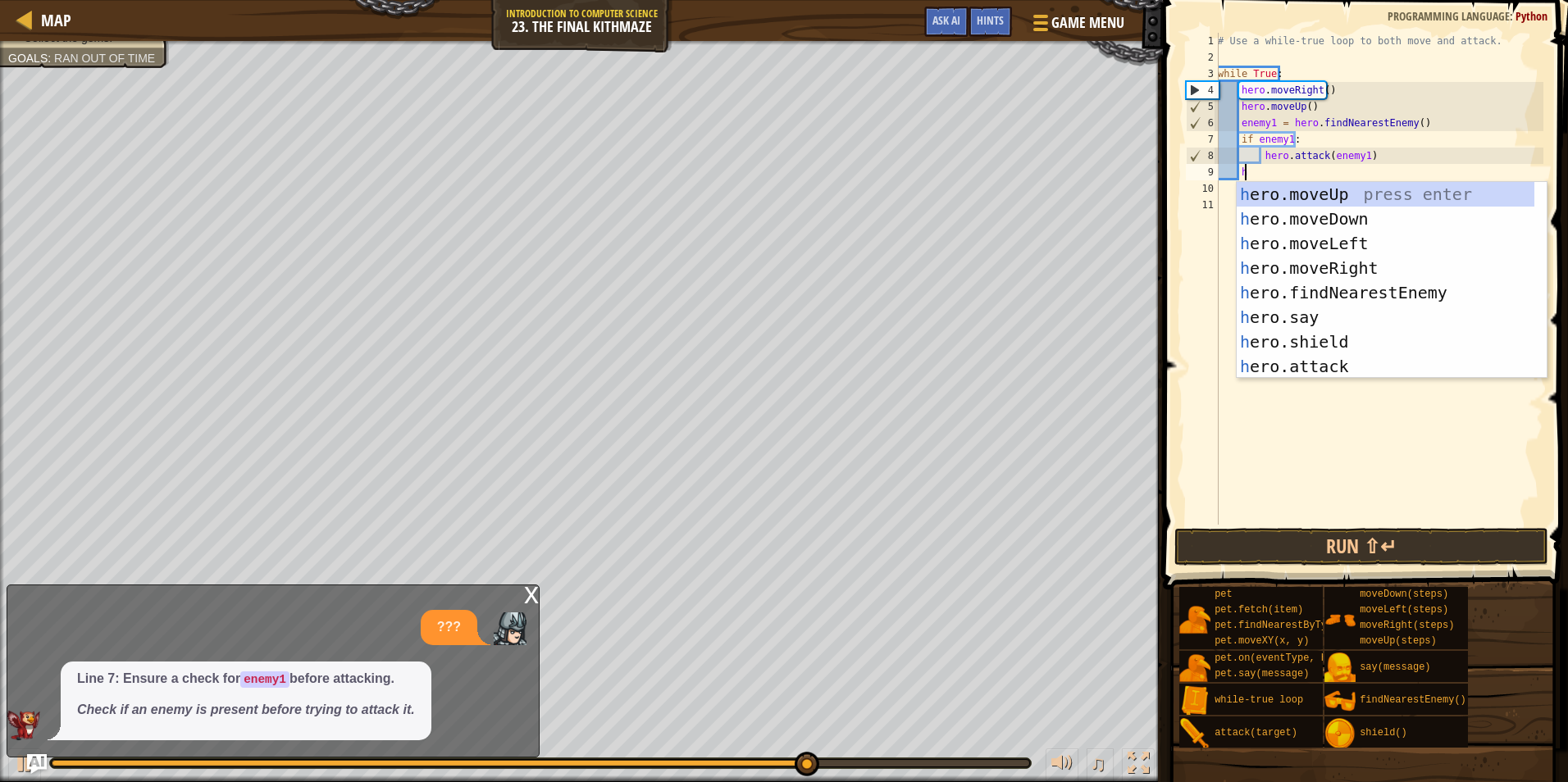
scroll to position [8, 2]
click at [1273, 222] on div "h ero.moveUp press enter h ero.moveDown press enter h ero.moveLeft press enter …" at bounding box center [1392, 305] width 310 height 246
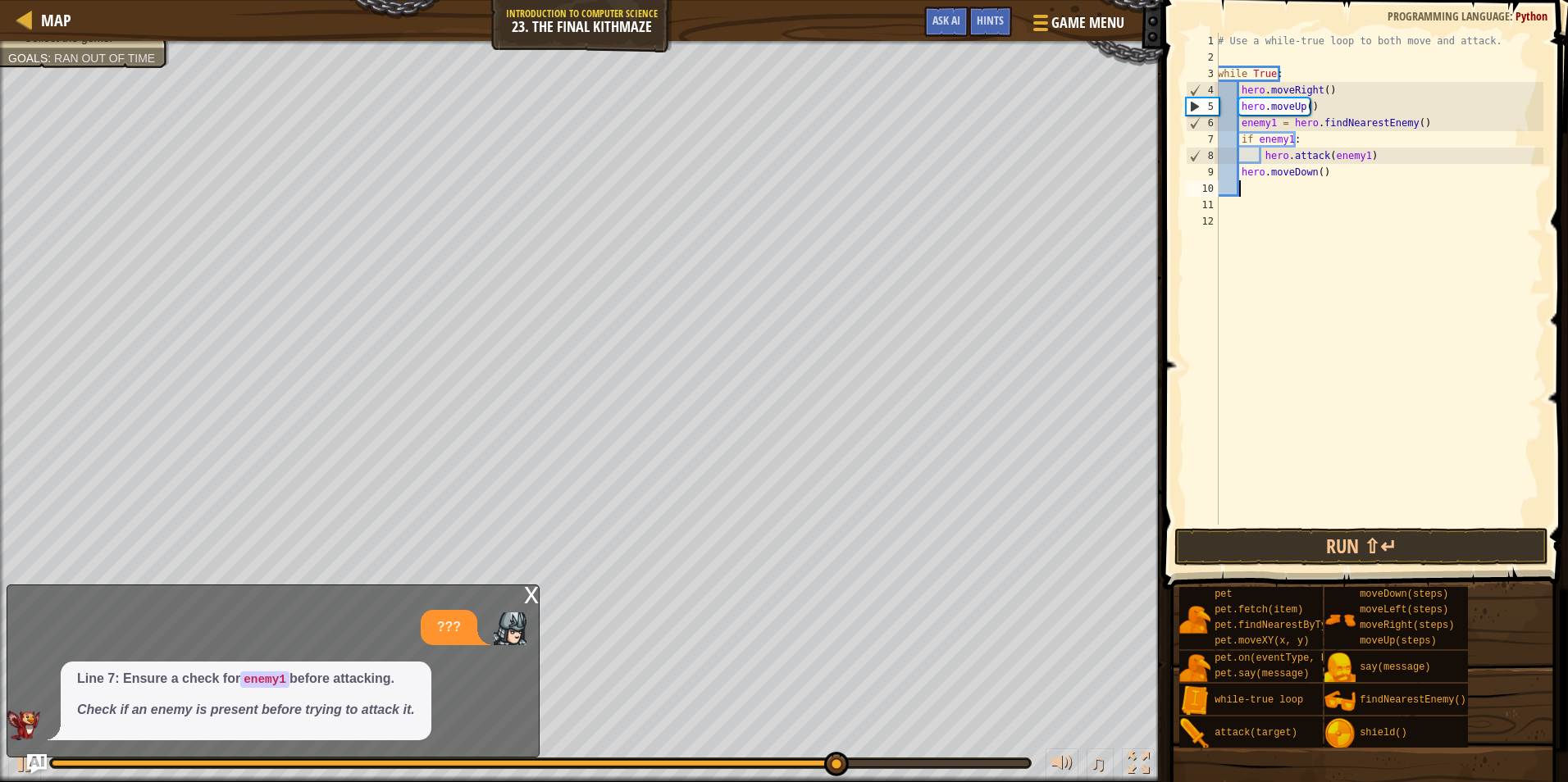
scroll to position [8, 1]
click at [1317, 174] on div "# Use a while-true loop to both move and attack. while True : hero . moveRight …" at bounding box center [1379, 295] width 329 height 525
type textarea "hero.moveDown(1)"
click at [1273, 182] on div "# Use a while-true loop to both move and attack. while True : hero . moveRight …" at bounding box center [1379, 295] width 329 height 525
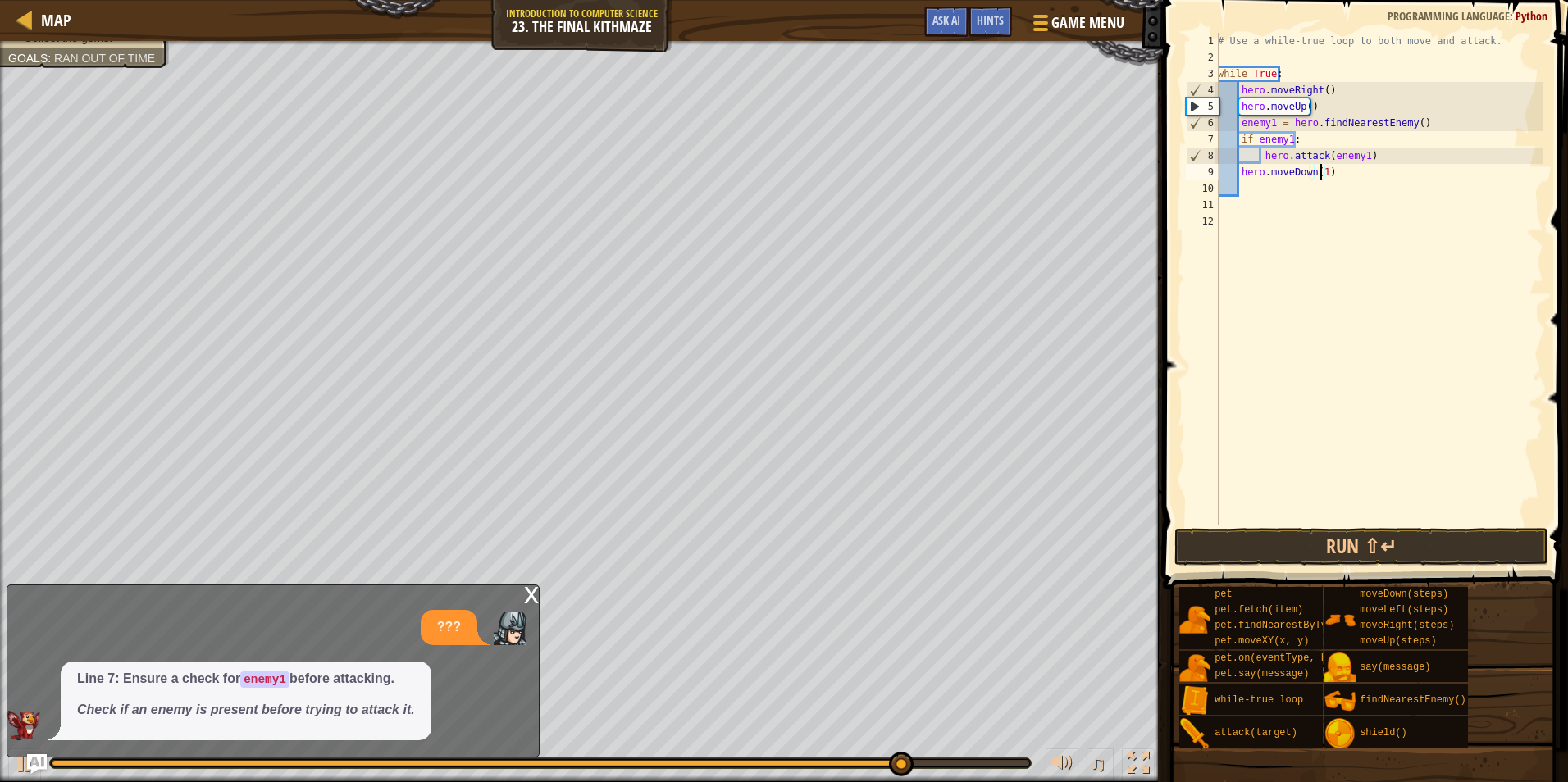
scroll to position [8, 1]
type textarea "h"
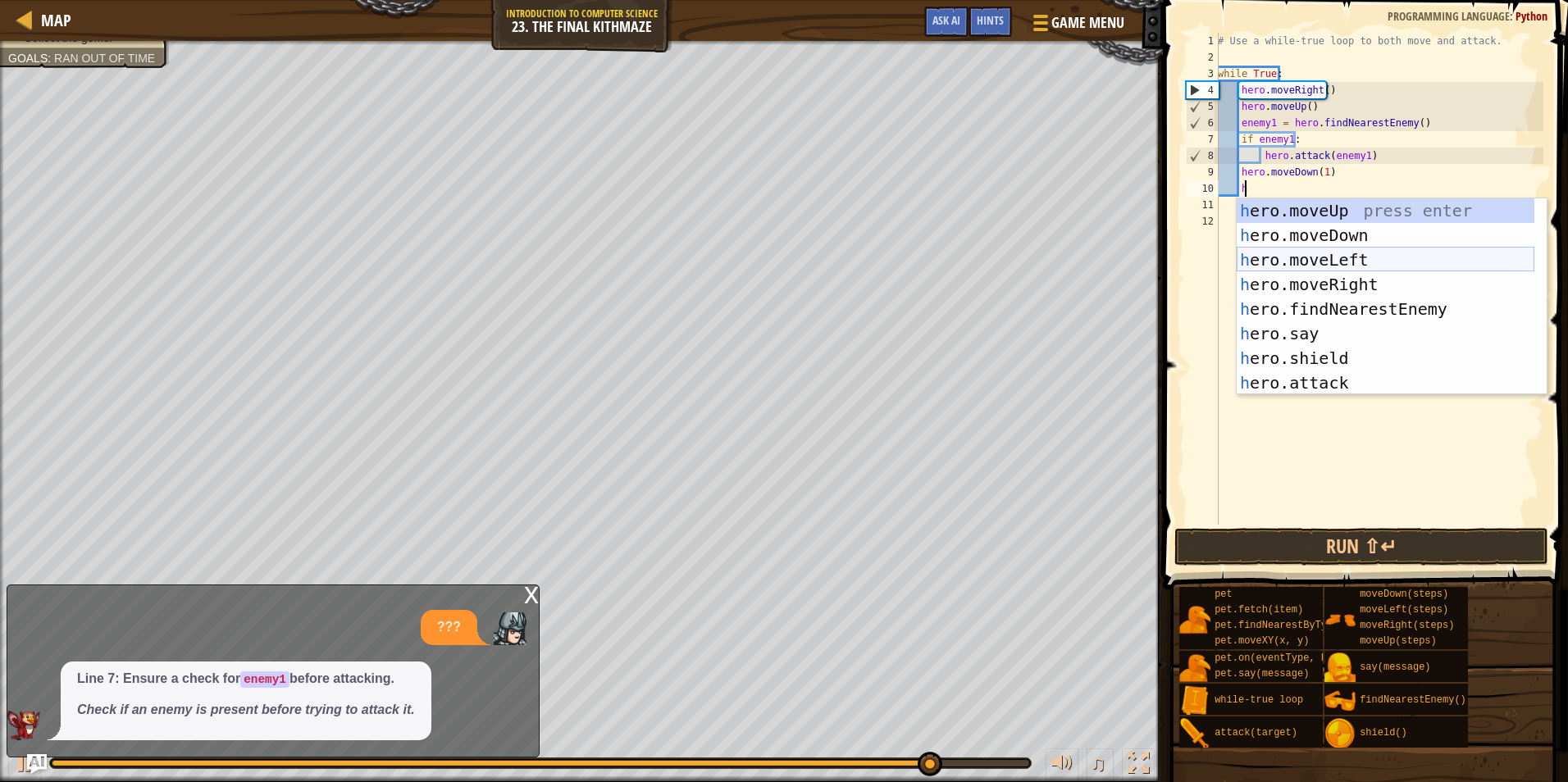
scroll to position [8, 2]
click at [1297, 207] on div "h ero.moveUp press enter h ero.moveDown press enter h ero.moveLeft press enter …" at bounding box center [1386, 321] width 298 height 246
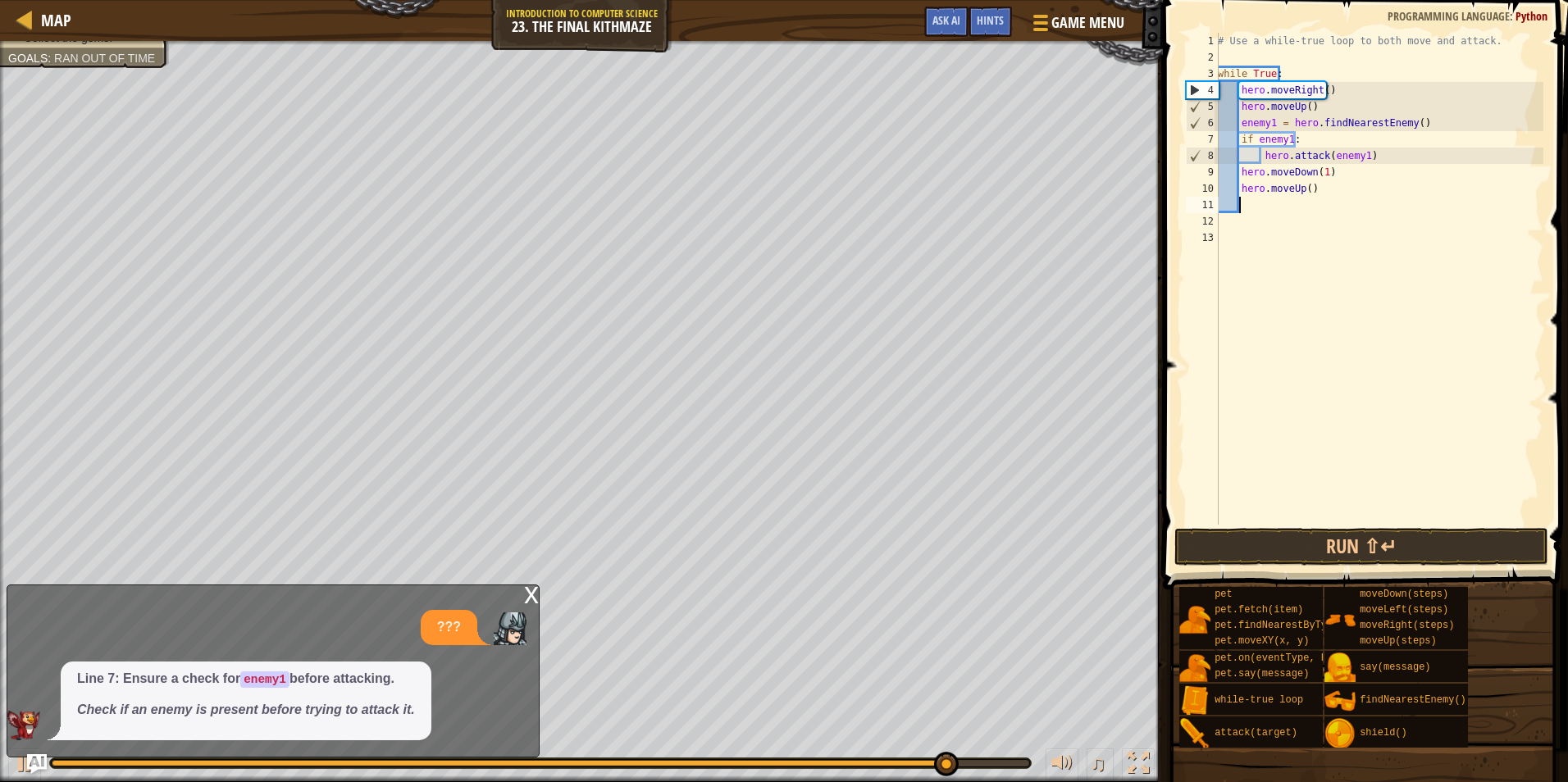
scroll to position [8, 1]
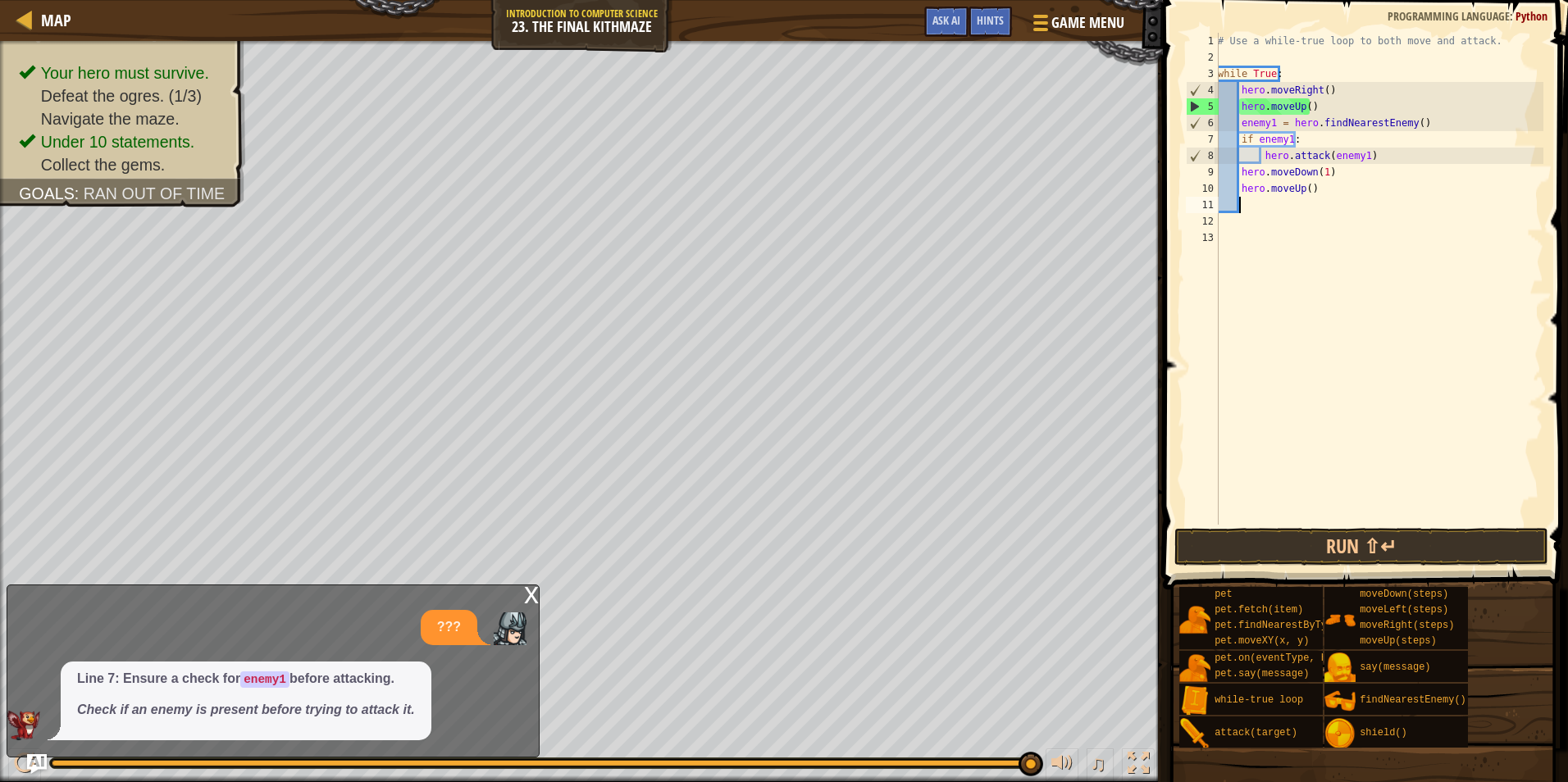
type textarea "e"
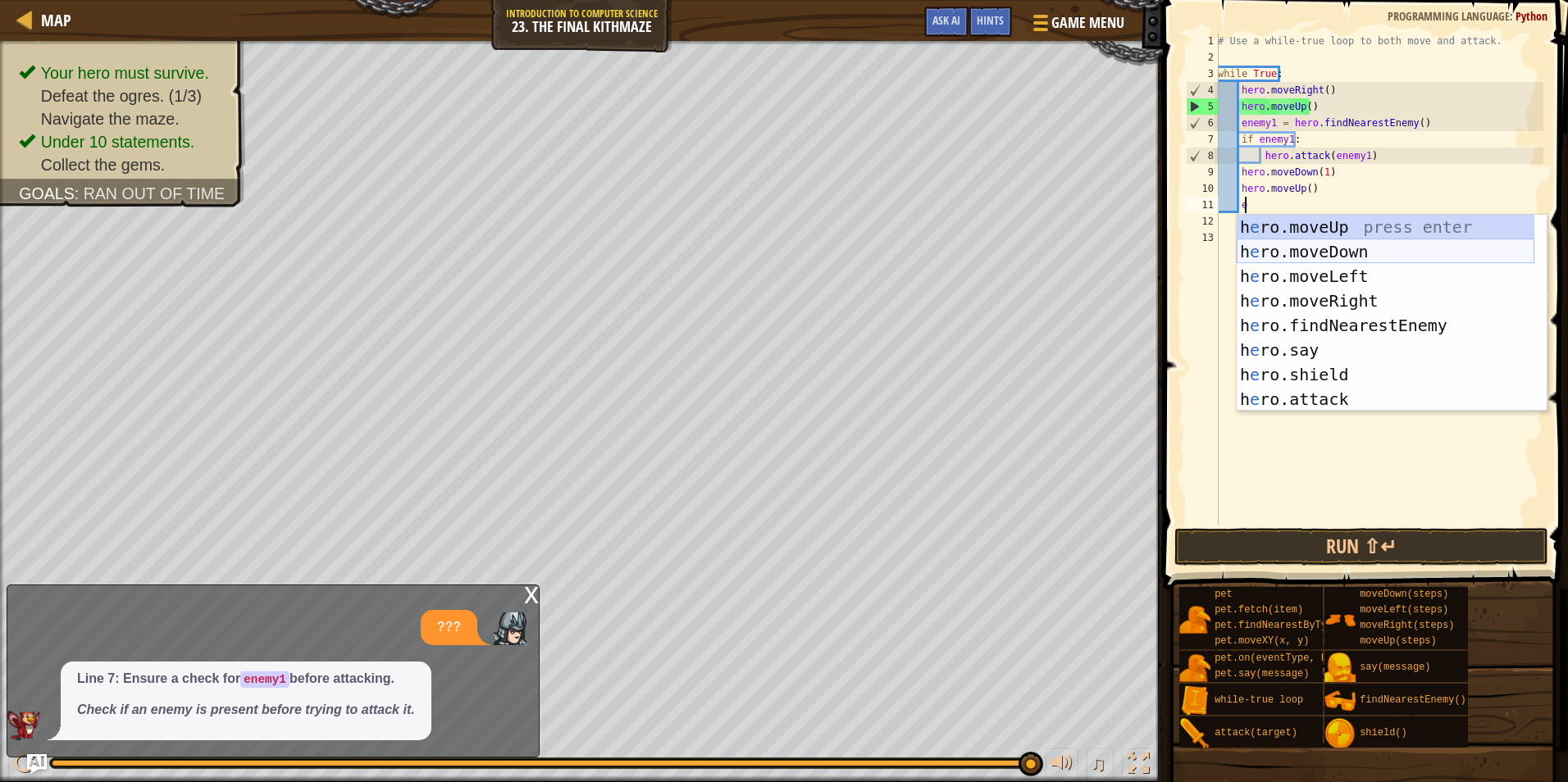
scroll to position [8, 2]
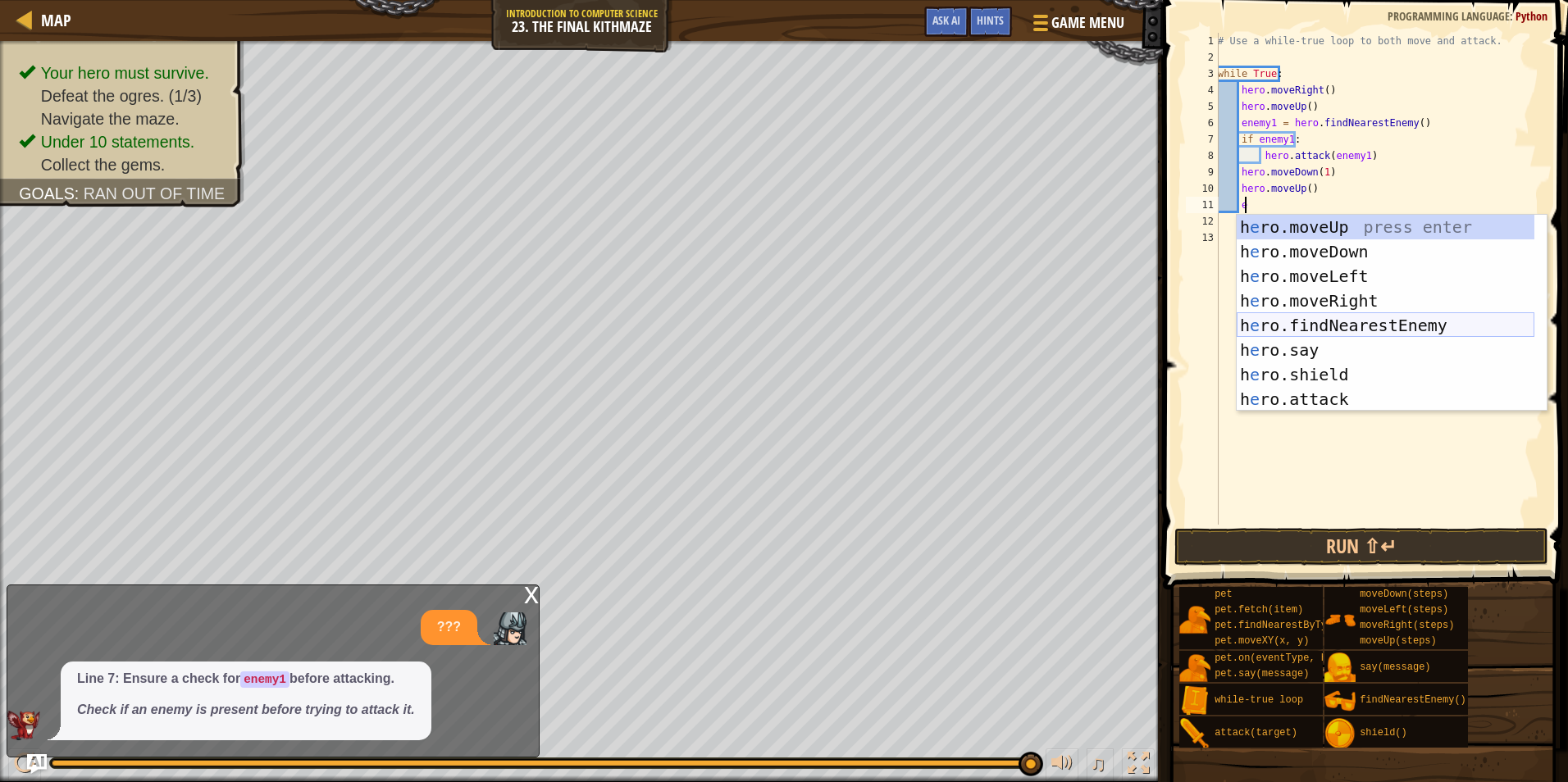
click at [1284, 331] on div "h e ro.moveUp press enter h e ro.moveDown press enter h e ro.moveLeft press ent…" at bounding box center [1386, 338] width 298 height 246
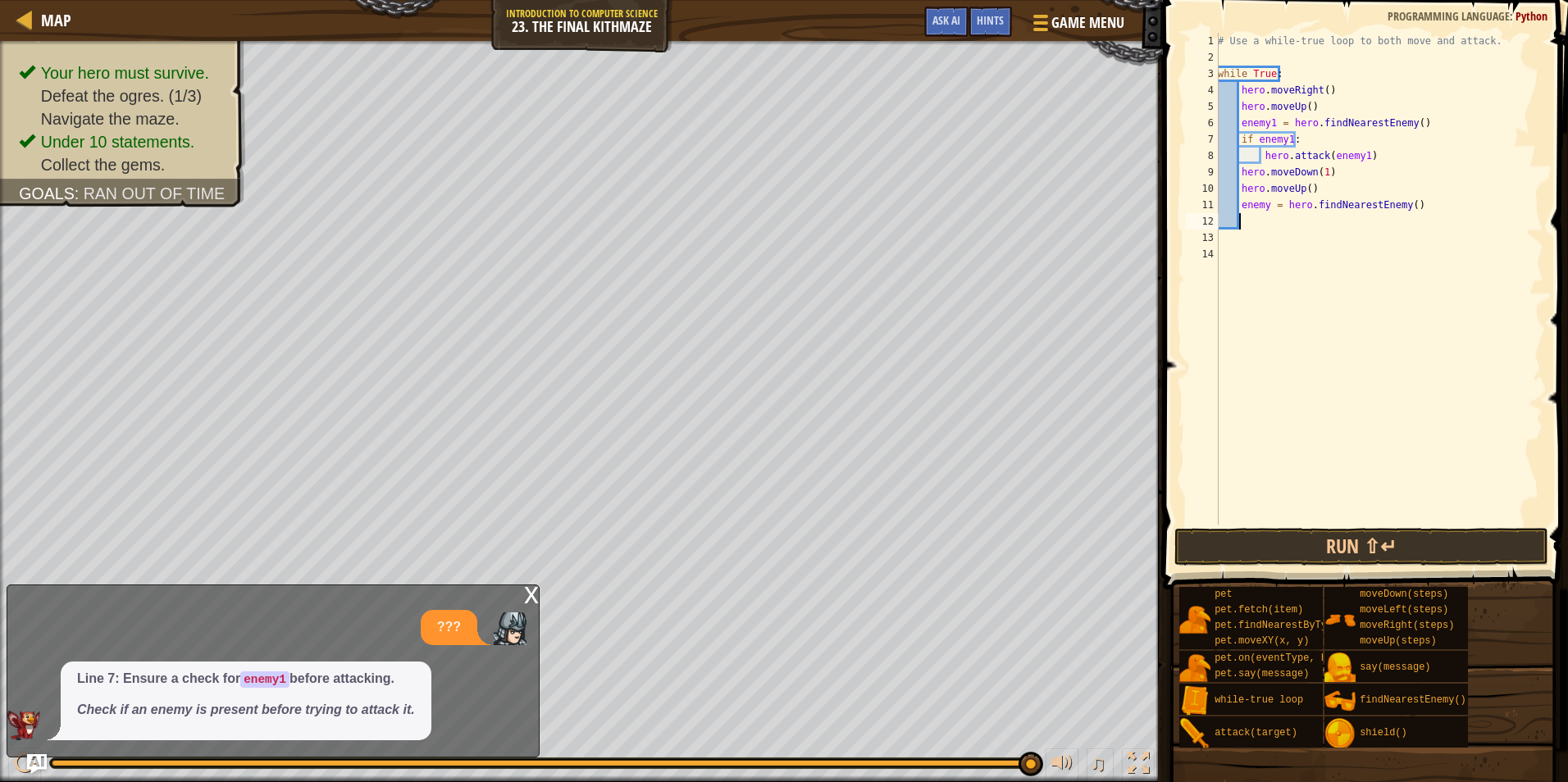
scroll to position [8, 1]
click at [1260, 207] on div "# Use a while-true loop to both move and attack. while True : hero . moveRight …" at bounding box center [1379, 295] width 329 height 525
click at [1267, 205] on div "# Use a while-true loop to both move and attack. while True : hero . moveRight …" at bounding box center [1379, 295] width 329 height 525
type textarea "enemy2 = hero.findNearestEnemy()"
click at [1259, 214] on div "# Use a while-true loop to both move and attack. while True : hero . moveRight …" at bounding box center [1379, 295] width 329 height 525
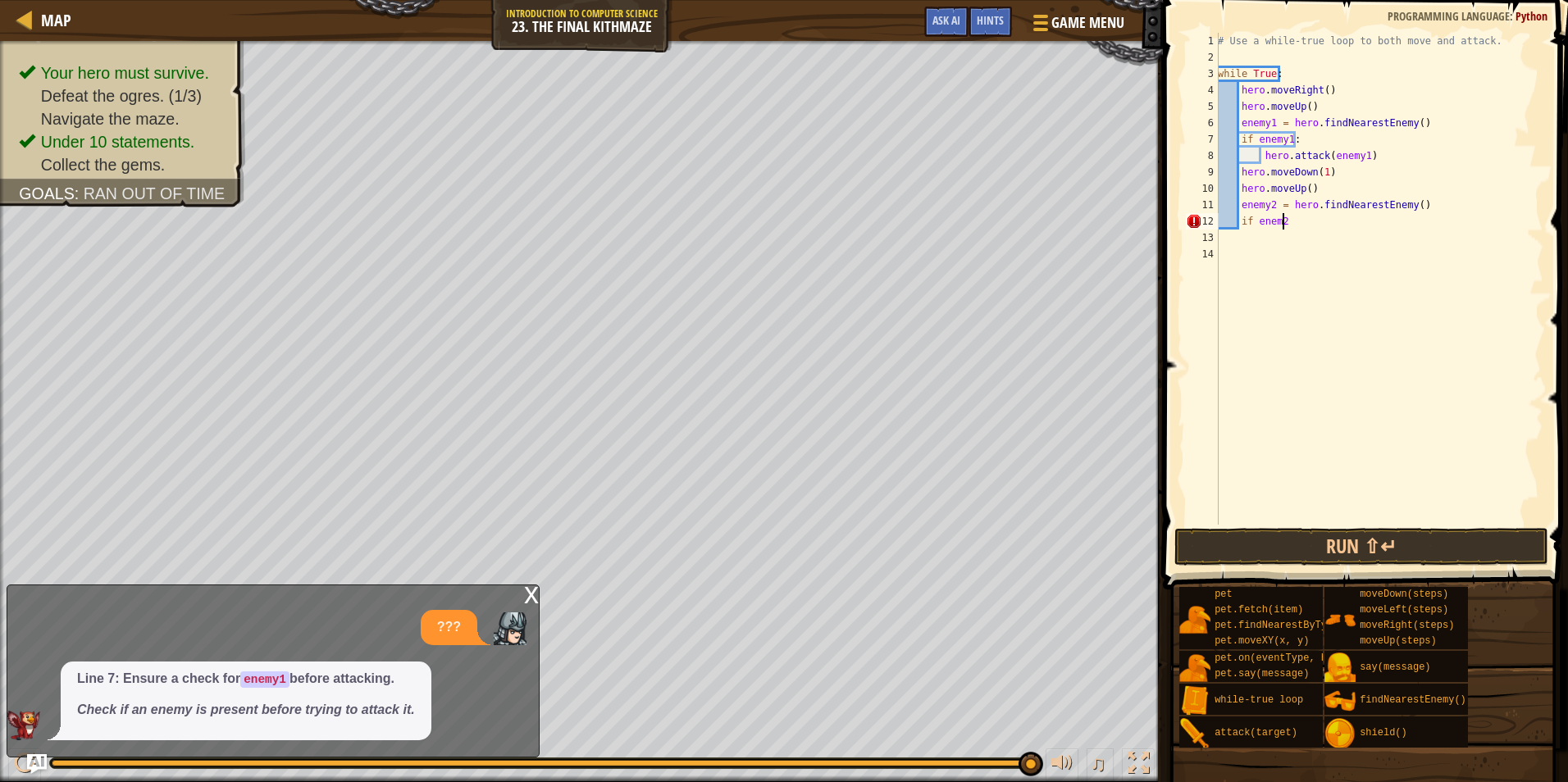
scroll to position [8, 5]
click at [1276, 229] on div "# Use a while-true loop to both move and attack. while True : hero . moveRight …" at bounding box center [1379, 295] width 329 height 525
click at [1381, 244] on div "hero.findNearest Enemy press enter" at bounding box center [1408, 267] width 310 height 73
type textarea "if hero.findNearestEnemy():"
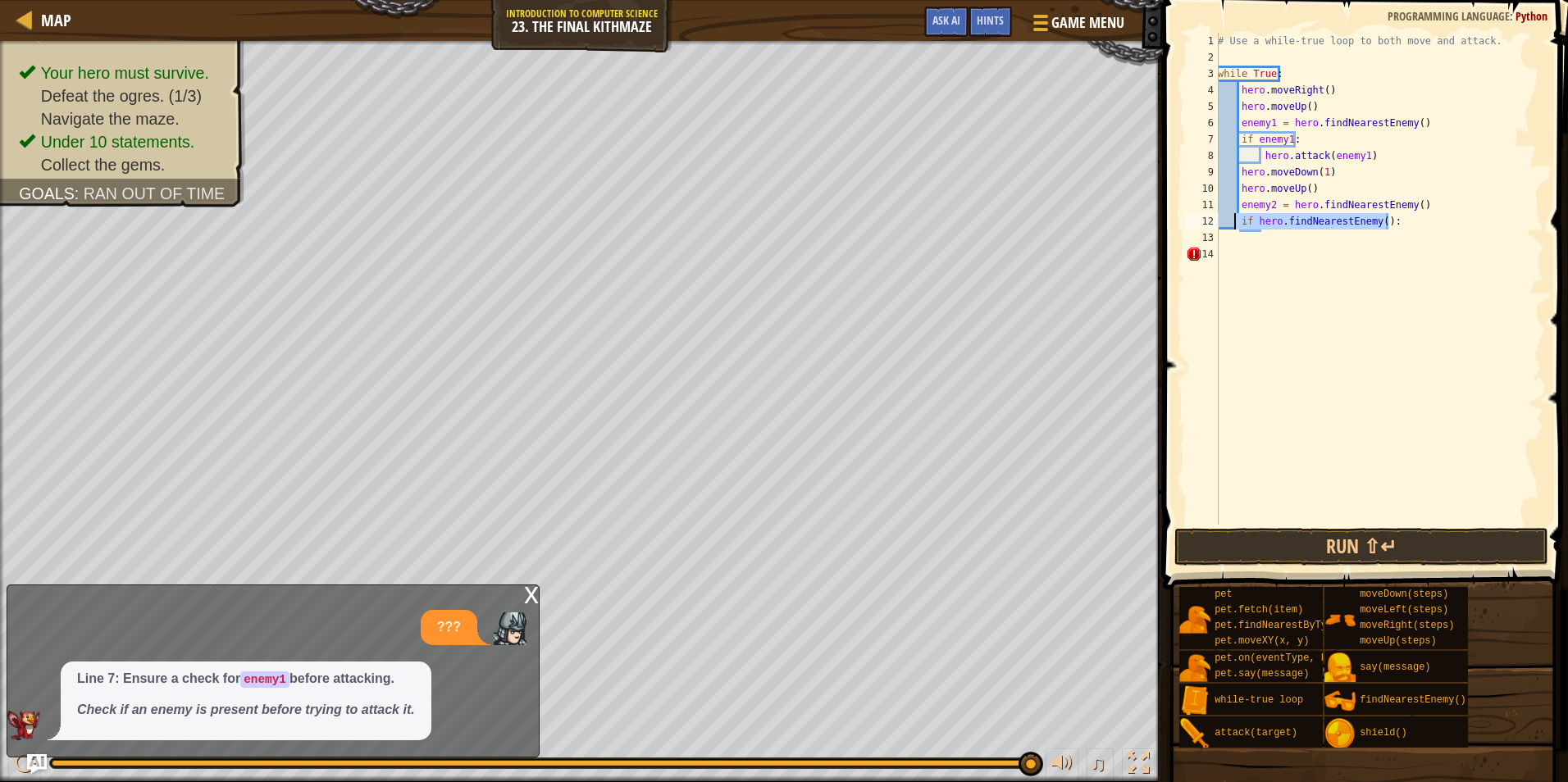
drag, startPoint x: 1395, startPoint y: 220, endPoint x: 1233, endPoint y: 224, distance: 162.0
click at [1233, 224] on div "# Use a while-true loop to both move and attack. while True : hero . moveRight …" at bounding box center [1379, 295] width 329 height 525
drag, startPoint x: 1300, startPoint y: 133, endPoint x: 1236, endPoint y: 142, distance: 64.6
click at [1236, 142] on div "# Use a while-true loop to both move and attack. while True : hero . moveRight …" at bounding box center [1379, 295] width 329 height 525
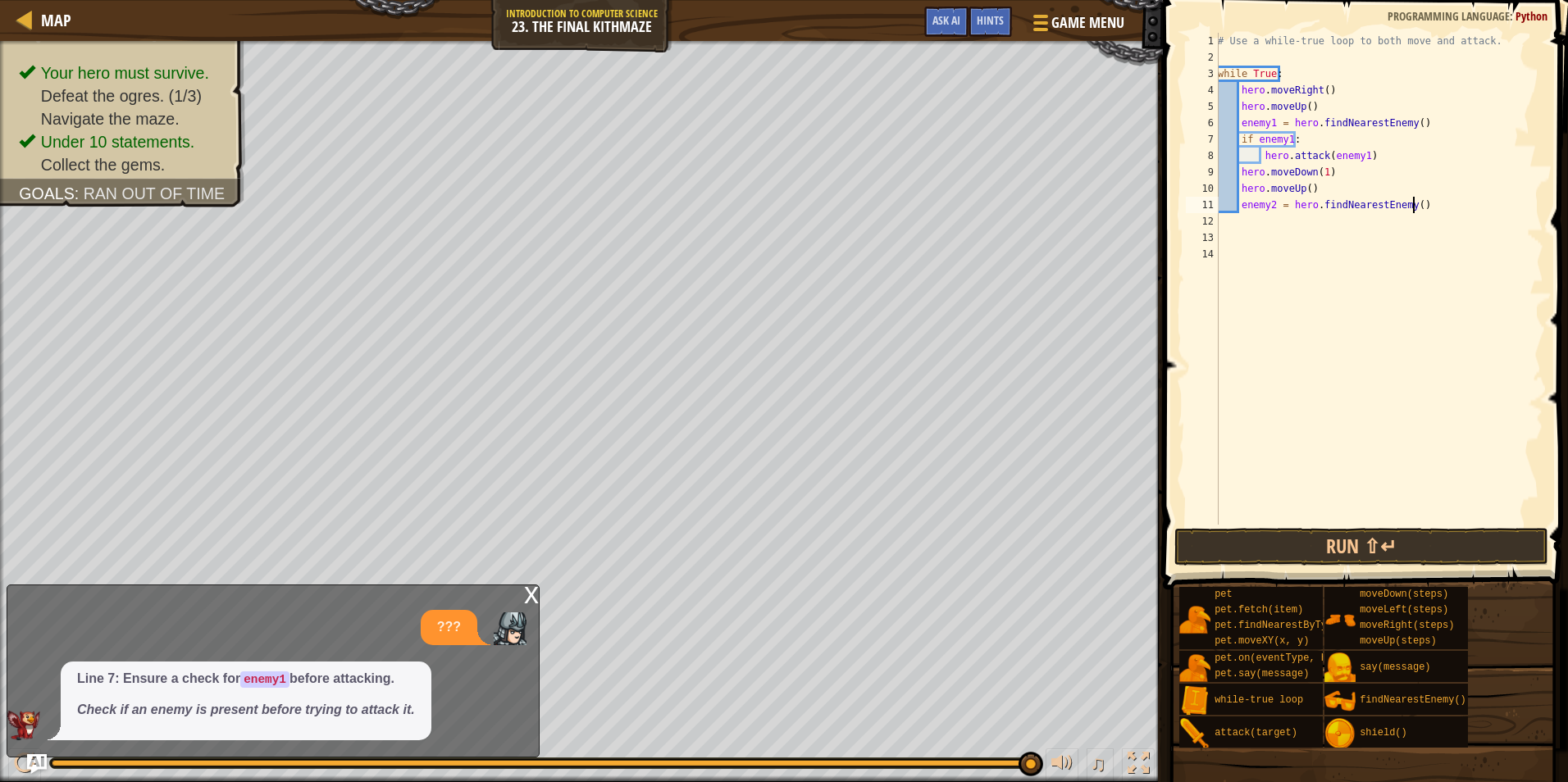
click at [1423, 211] on div "# Use a while-true loop to both move and attack. while True : hero . moveRight …" at bounding box center [1379, 295] width 329 height 525
type textarea "enemy2 = hero.findNearestEnemy()"
drag, startPoint x: 1423, startPoint y: 211, endPoint x: 1414, endPoint y: 210, distance: 9.1
click at [1414, 210] on div "# Use a while-true loop to both move and attack. while True : hero . moveRight …" at bounding box center [1379, 295] width 329 height 525
paste textarea "if enemy1:"
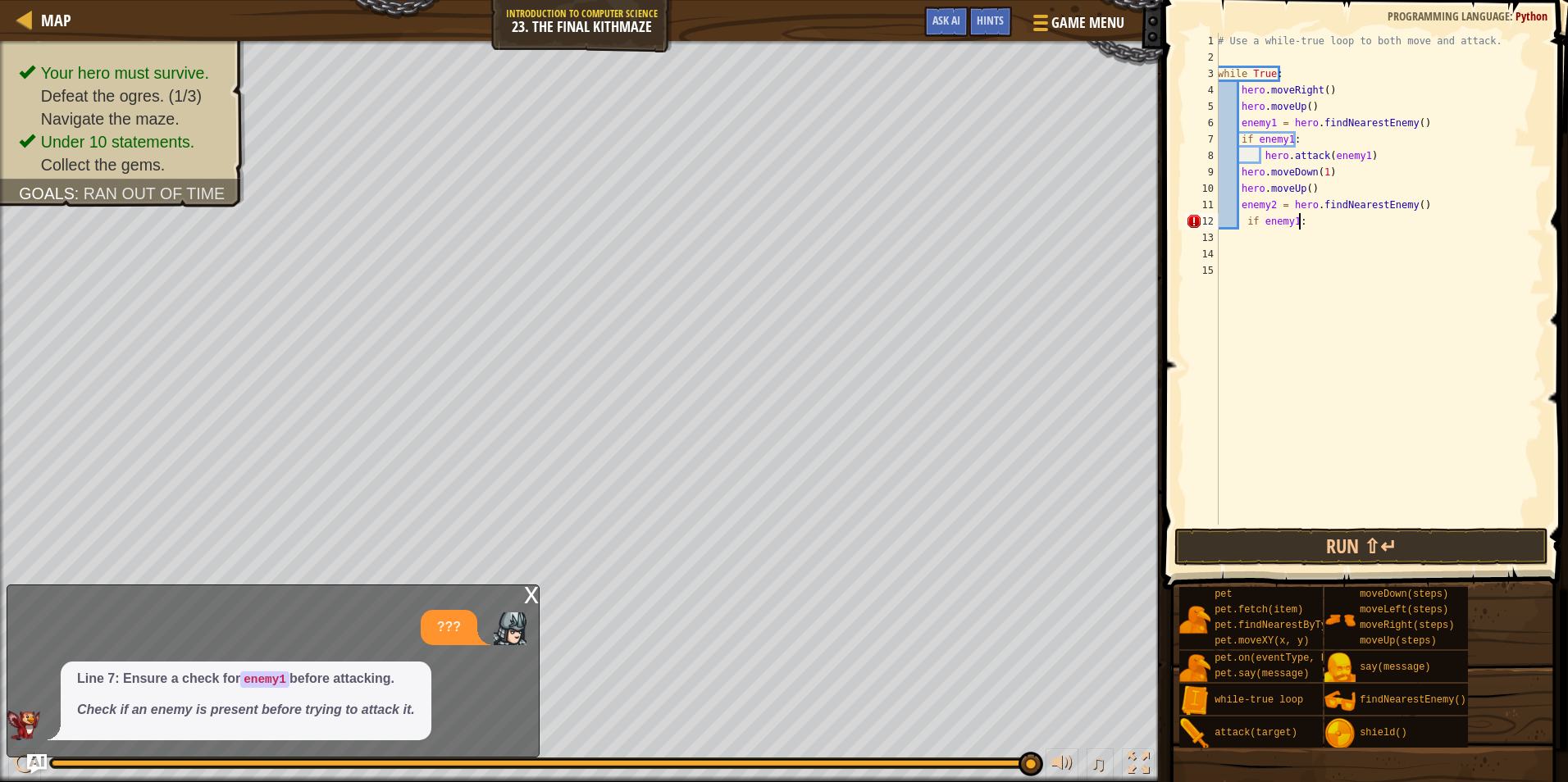
click at [1294, 225] on div "# Use a while-true loop to both move and attack. while True : hero . moveRight …" at bounding box center [1379, 295] width 329 height 525
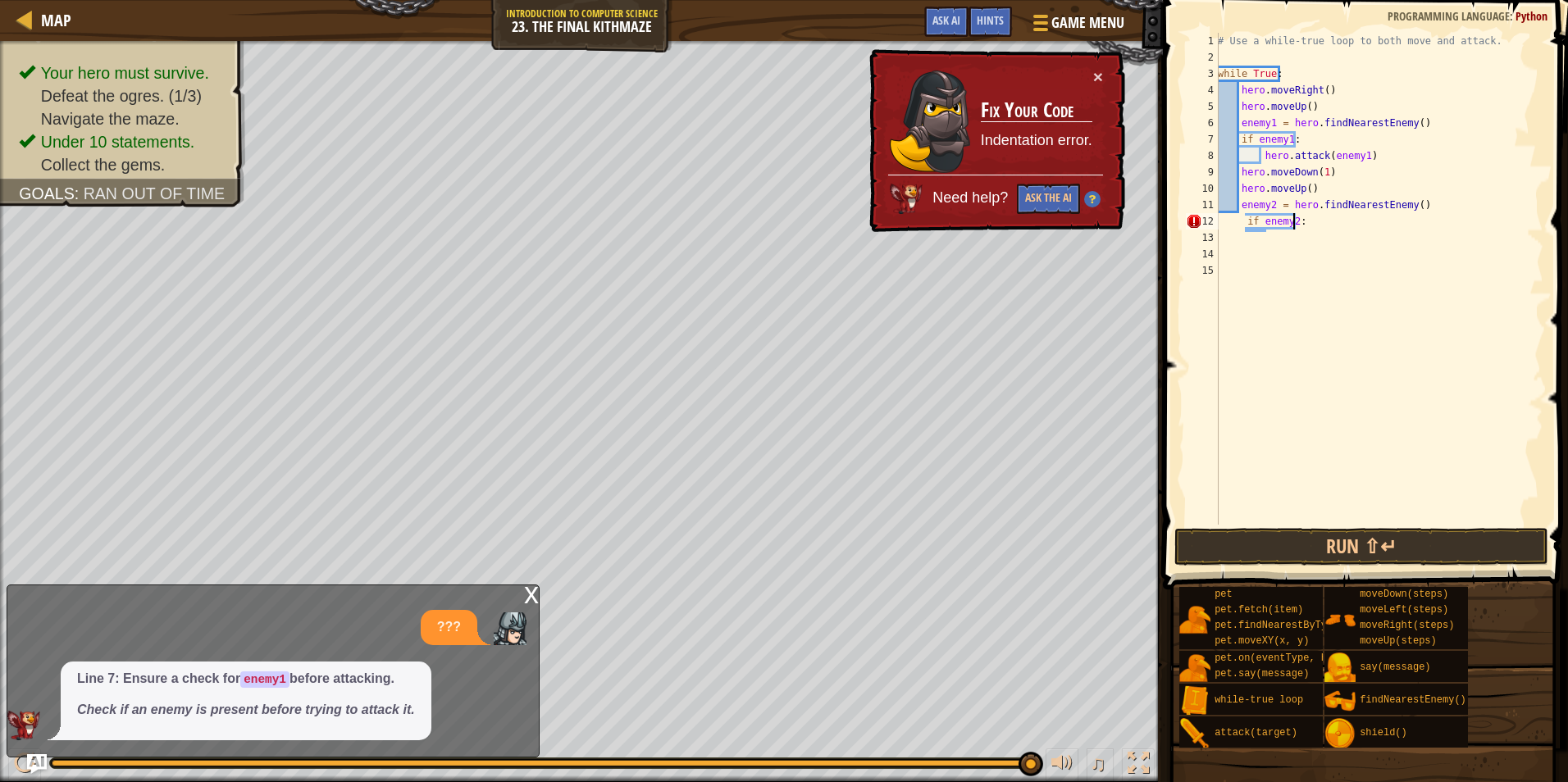
click at [1423, 197] on div "# Use a while-true loop to both move and attack. while True : hero . moveRight …" at bounding box center [1379, 295] width 329 height 525
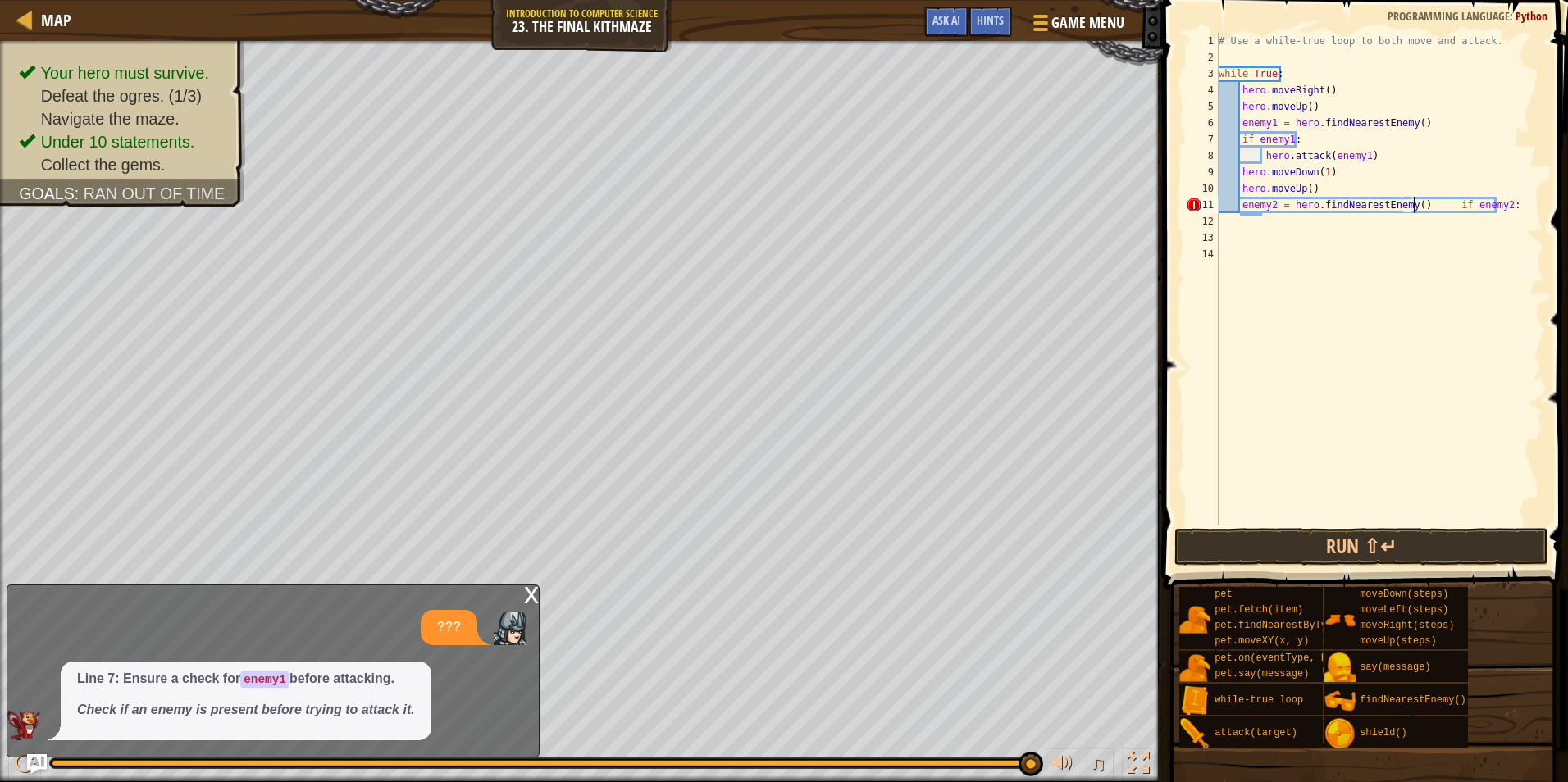
type textarea "if enemy2:"
click at [1270, 251] on div "# Use a while-true loop to both move and attack. while True : hero . moveRight …" at bounding box center [1379, 295] width 328 height 525
click at [1322, 232] on div "# Use a while-true loop to both move and attack. while True : hero . moveRight …" at bounding box center [1379, 295] width 328 height 525
click at [1322, 224] on div "# Use a while-true loop to both move and attack. while True : hero . moveRight …" at bounding box center [1379, 295] width 328 height 525
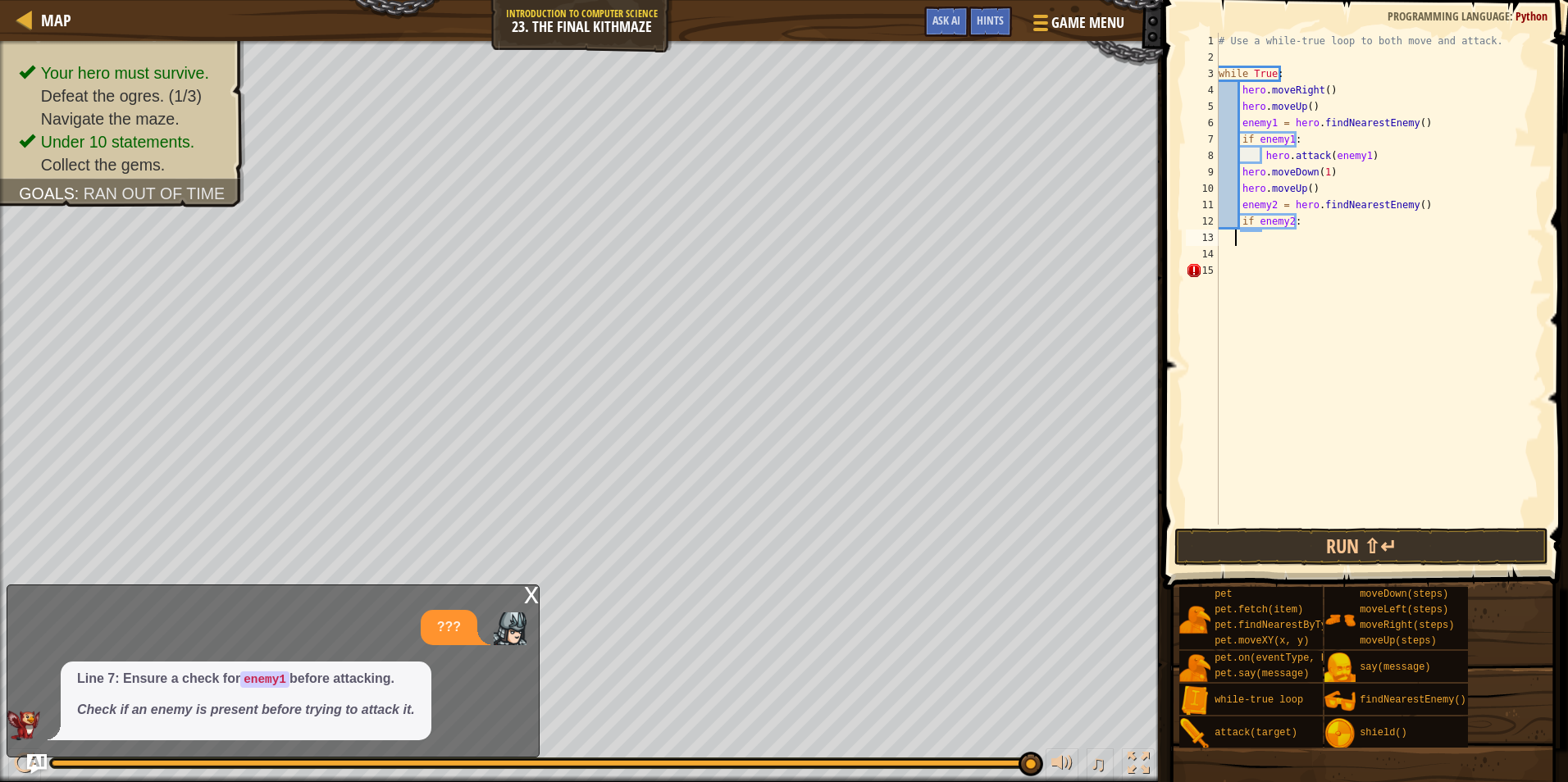
type textarea "if enemy2:"
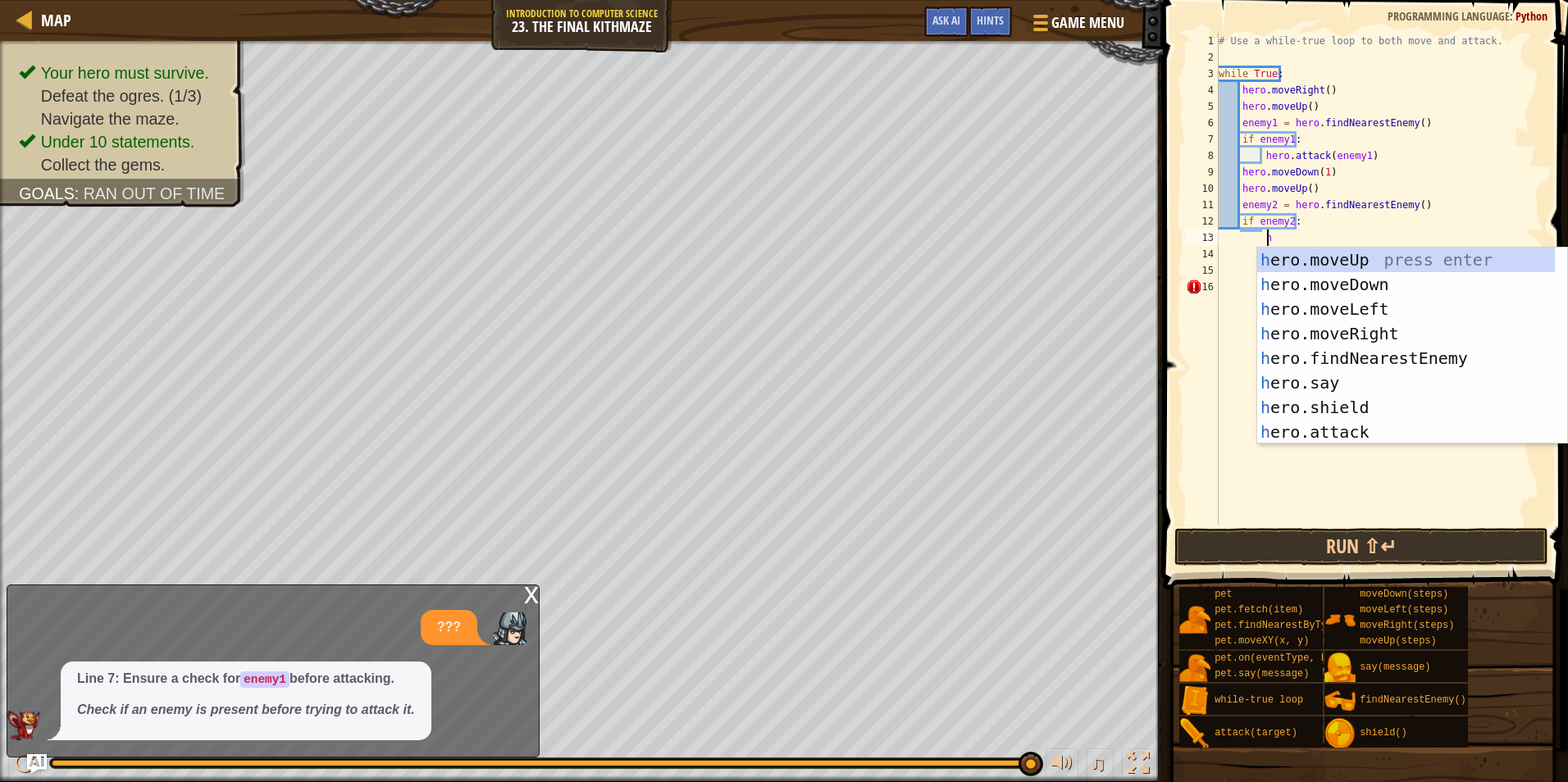
scroll to position [8, 3]
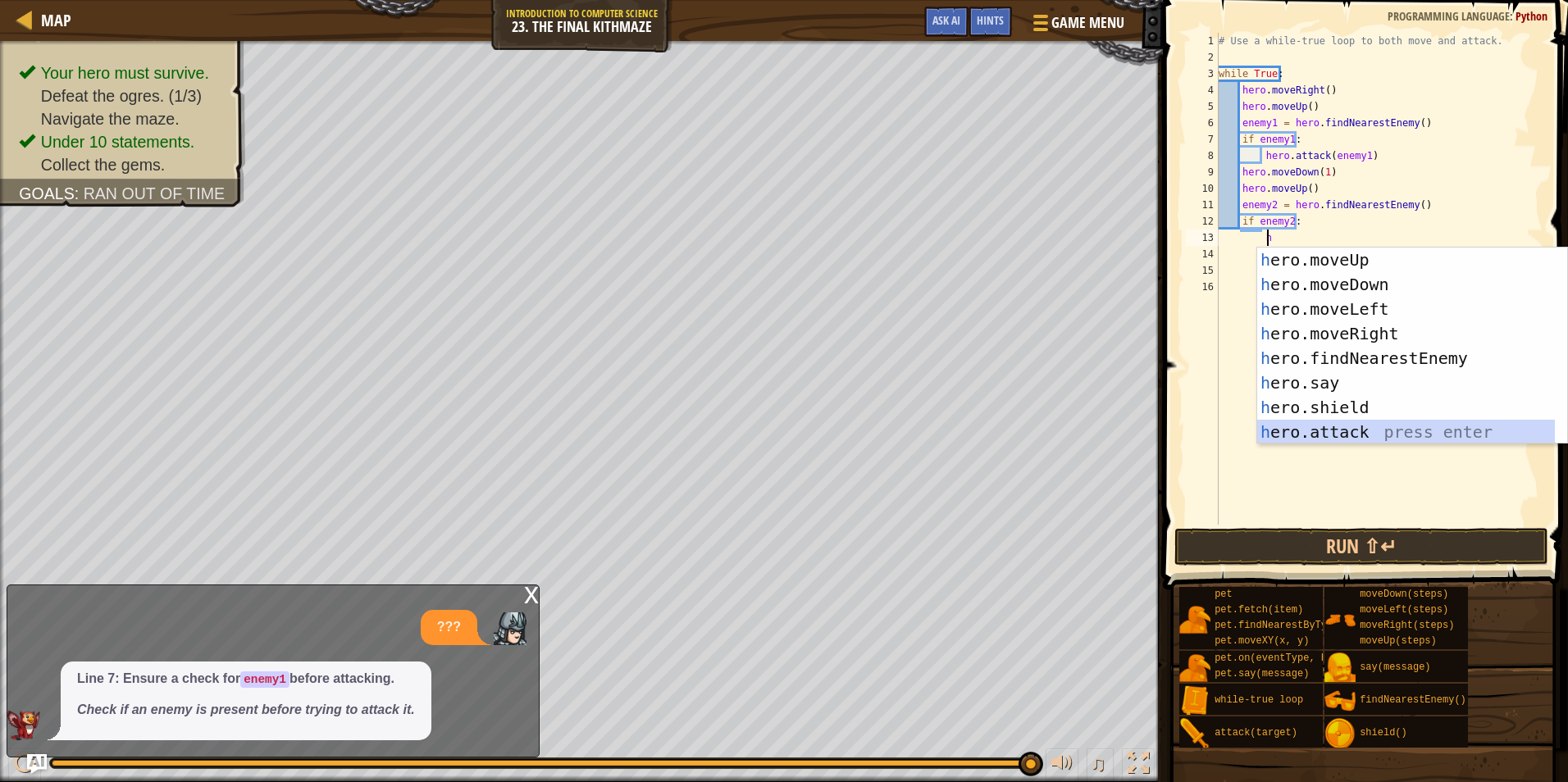
click at [1311, 428] on div "h ero.moveUp press enter h ero.moveDown press enter h ero.moveLeft press enter …" at bounding box center [1412, 371] width 310 height 246
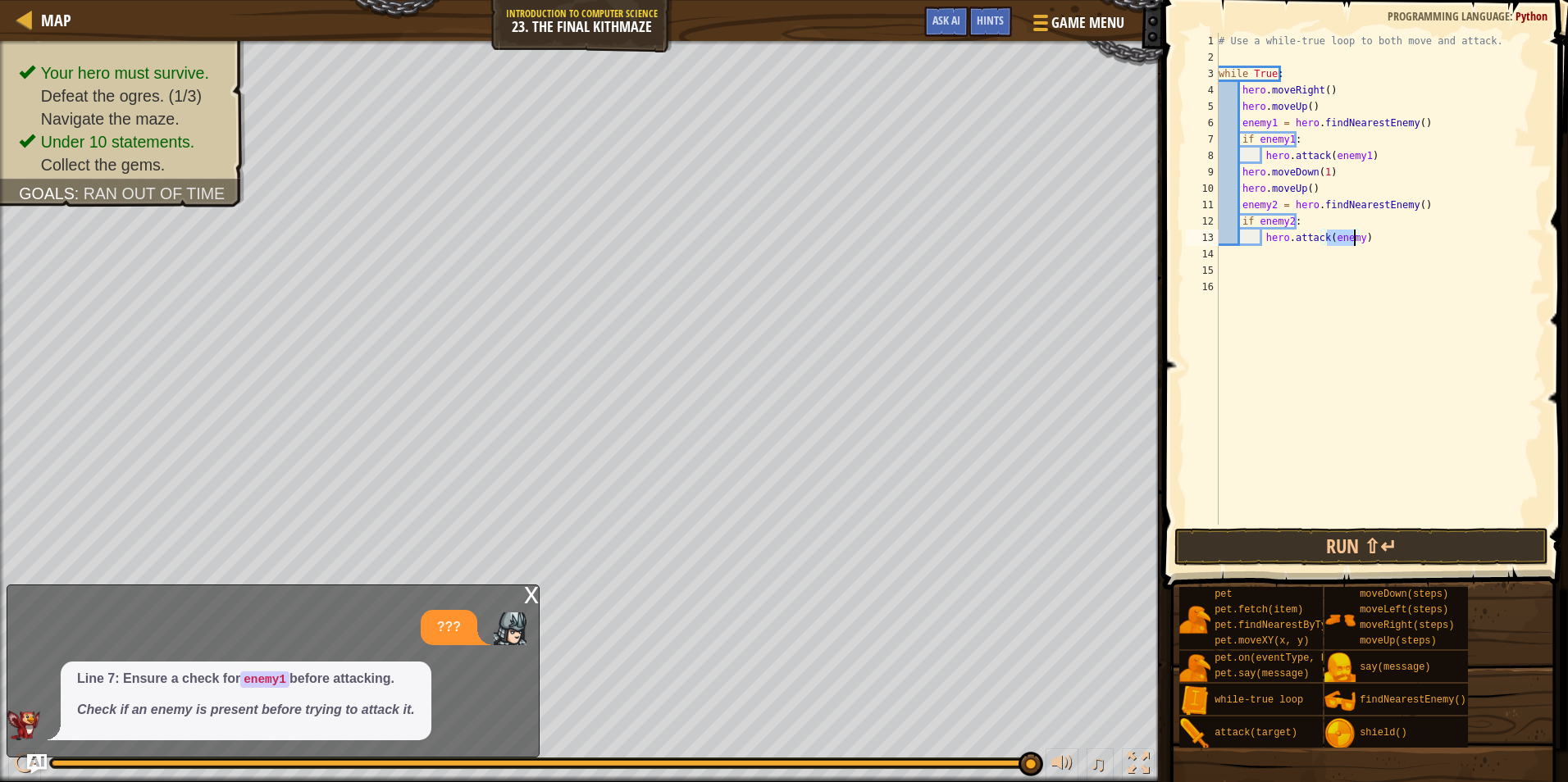
click at [1350, 240] on div "# Use a while-true loop to both move and attack. while True : hero . moveRight …" at bounding box center [1379, 278] width 328 height 492
click at [1355, 239] on div "# Use a while-true loop to both move and attack. while True : hero . moveRight …" at bounding box center [1379, 295] width 328 height 525
type textarea "hero.attack(enemy2)"
click at [1397, 538] on button "Run ⇧↵" at bounding box center [1361, 547] width 374 height 38
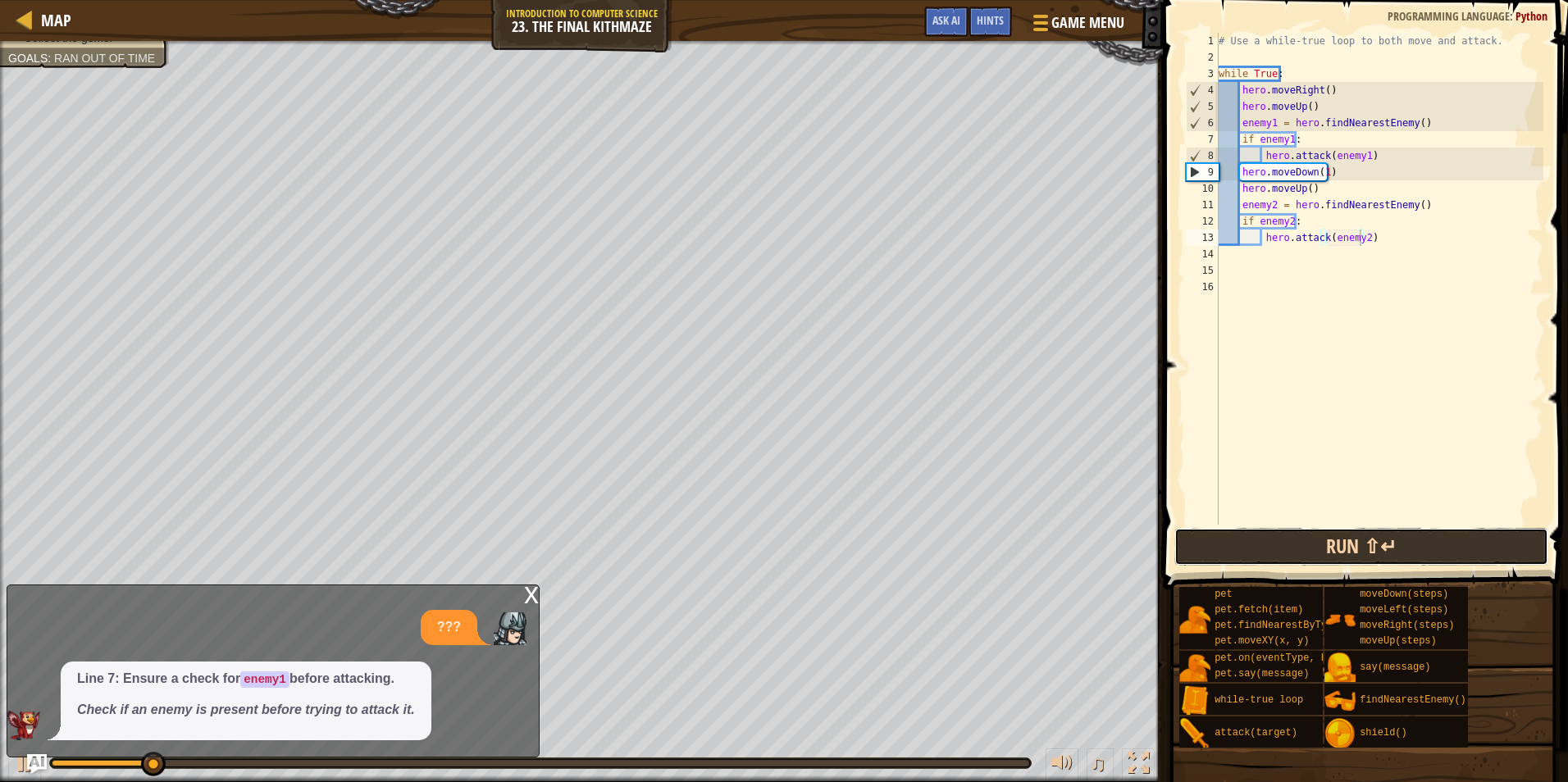
click at [1368, 543] on button "Run ⇧↵" at bounding box center [1361, 547] width 374 height 38
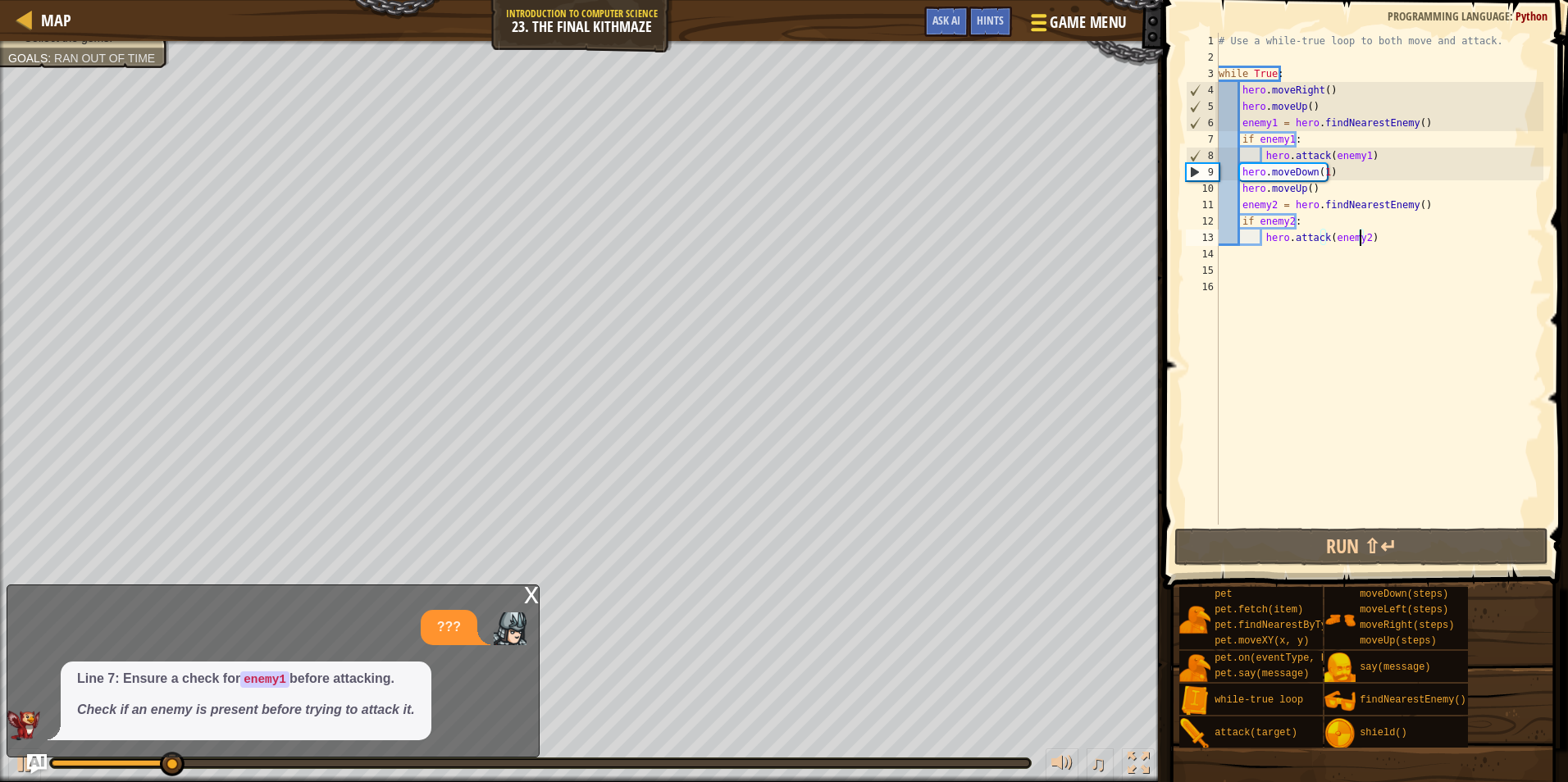
click at [1065, 17] on span "Game Menu" at bounding box center [1089, 23] width 76 height 22
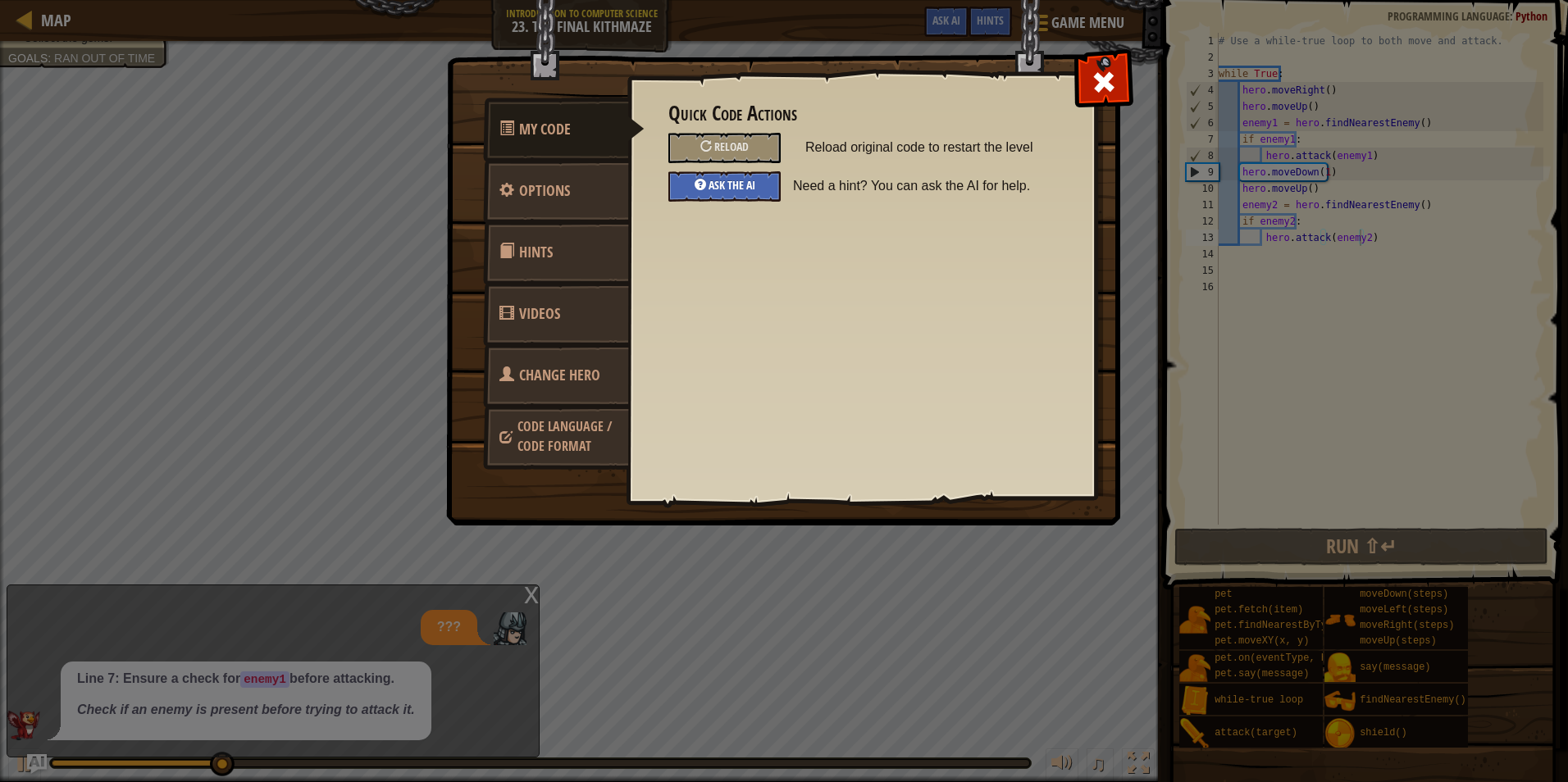
click at [707, 187] on span at bounding box center [707, 185] width 3 height 15
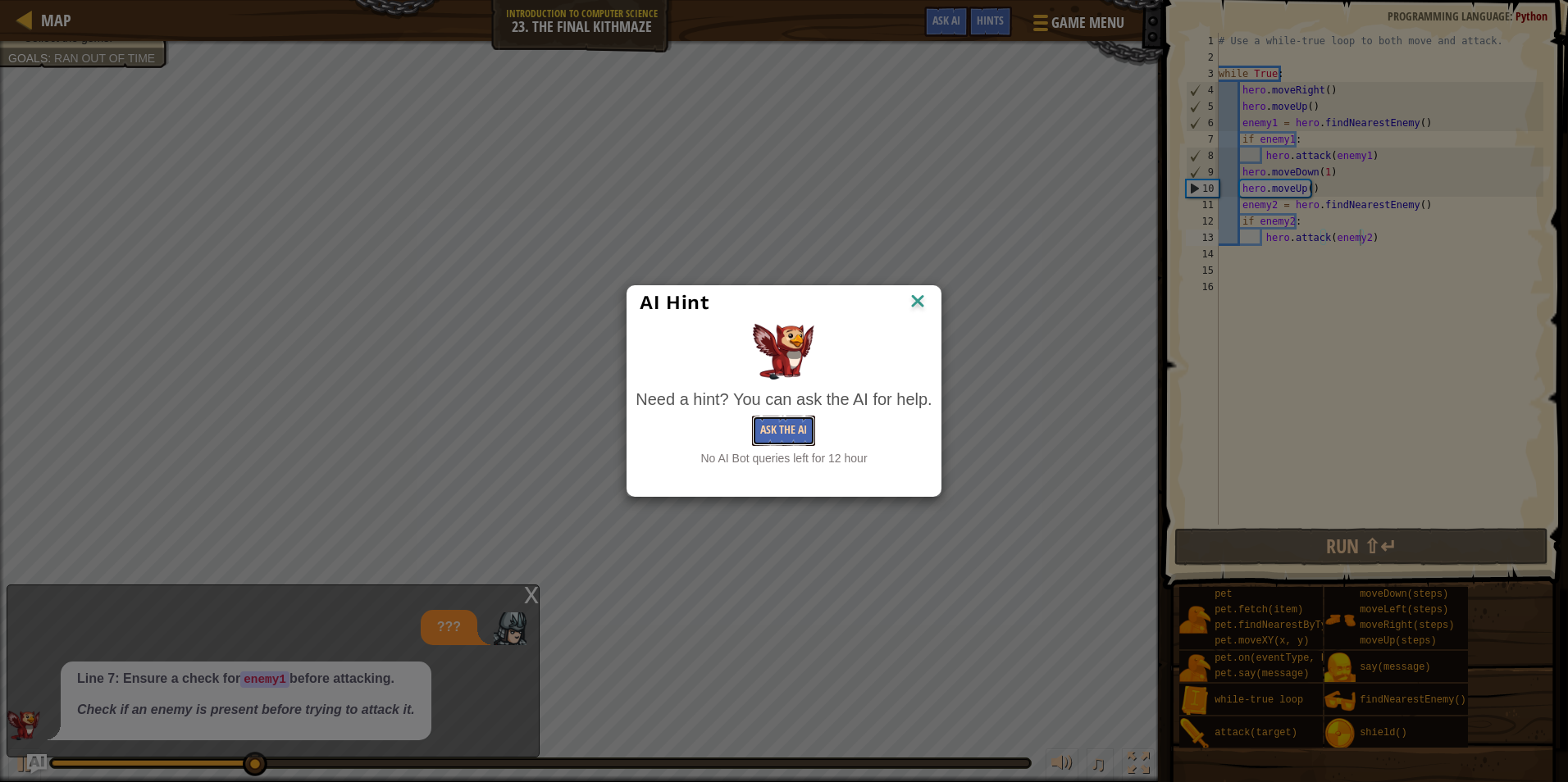
click at [790, 434] on button "Ask the AI" at bounding box center [783, 431] width 63 height 30
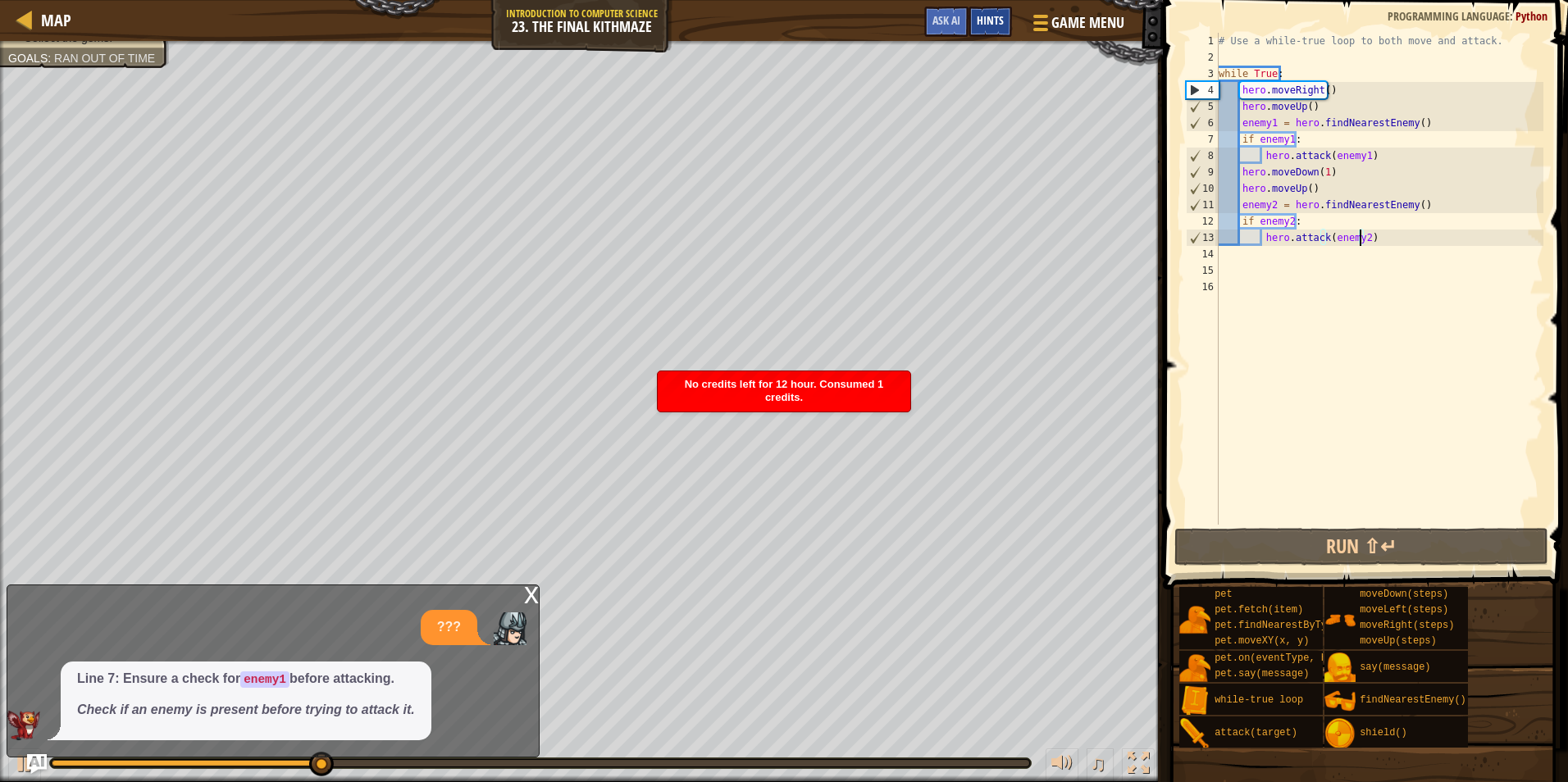
click at [981, 35] on div "Hints" at bounding box center [991, 22] width 44 height 30
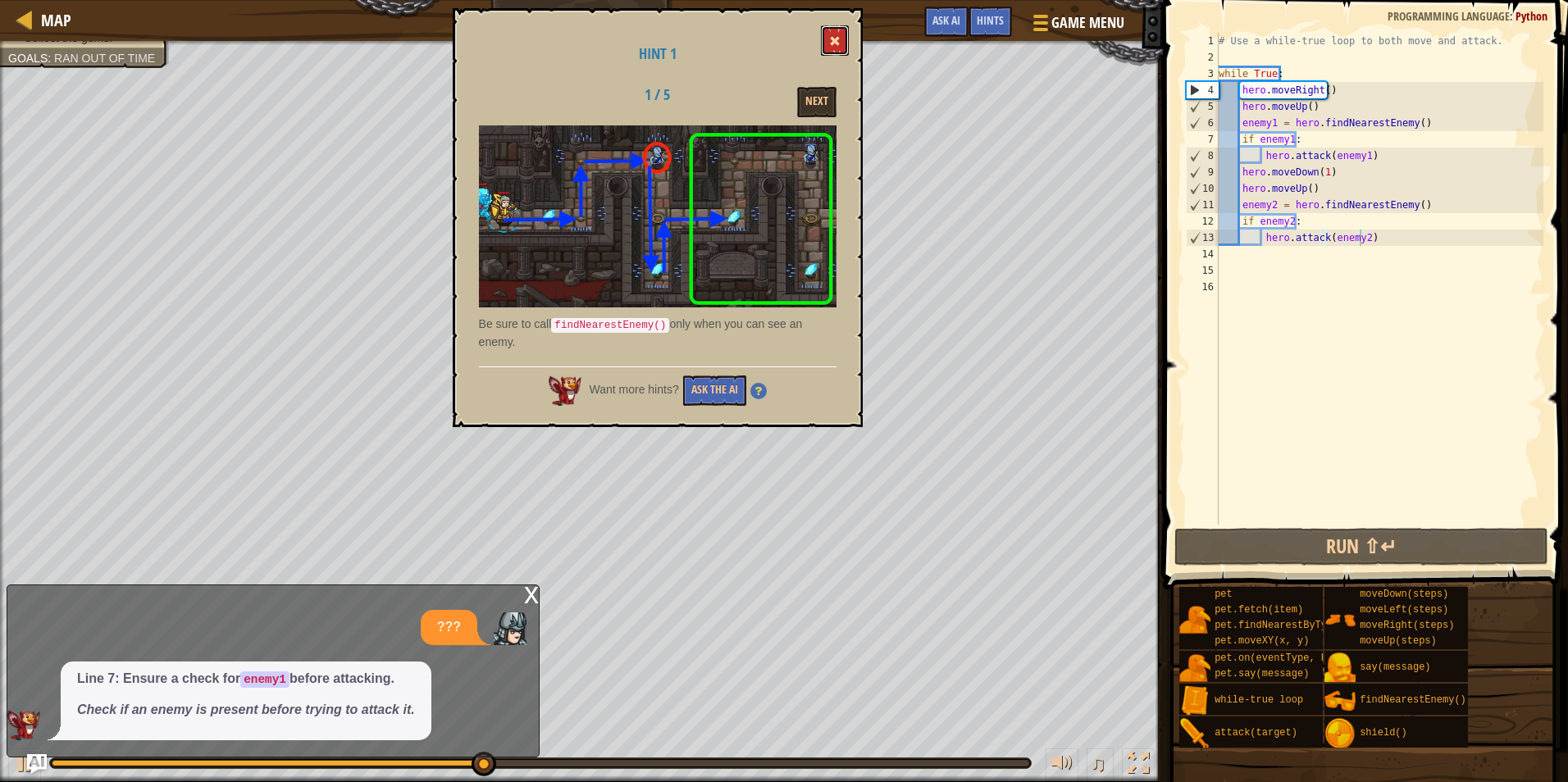
click at [831, 38] on span at bounding box center [835, 41] width 12 height 12
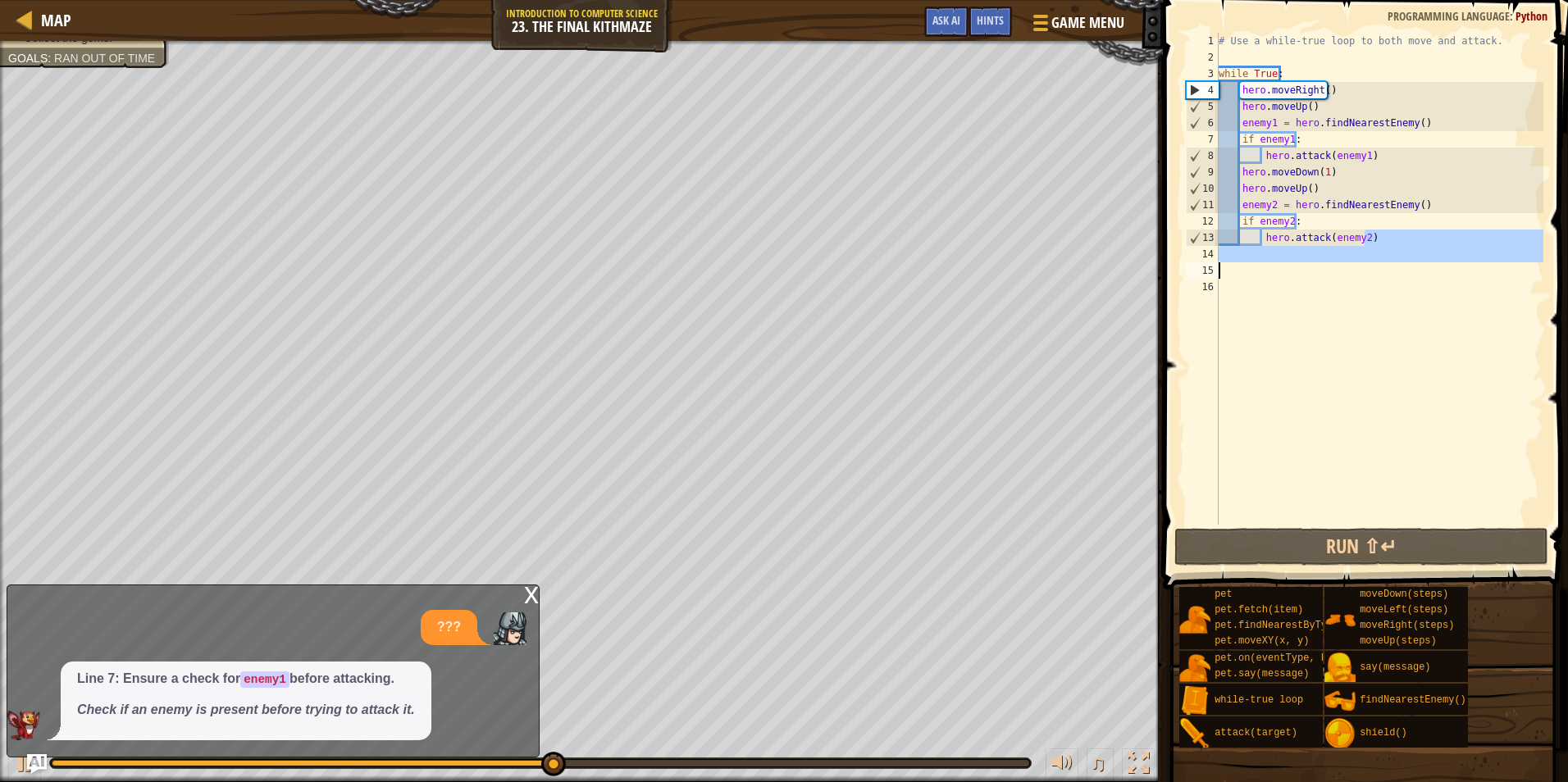
drag, startPoint x: 1378, startPoint y: 235, endPoint x: 1259, endPoint y: 274, distance: 125.2
click at [1256, 274] on div "# Use a while-true loop to both move and attack. while True : hero . moveRight …" at bounding box center [1379, 295] width 328 height 525
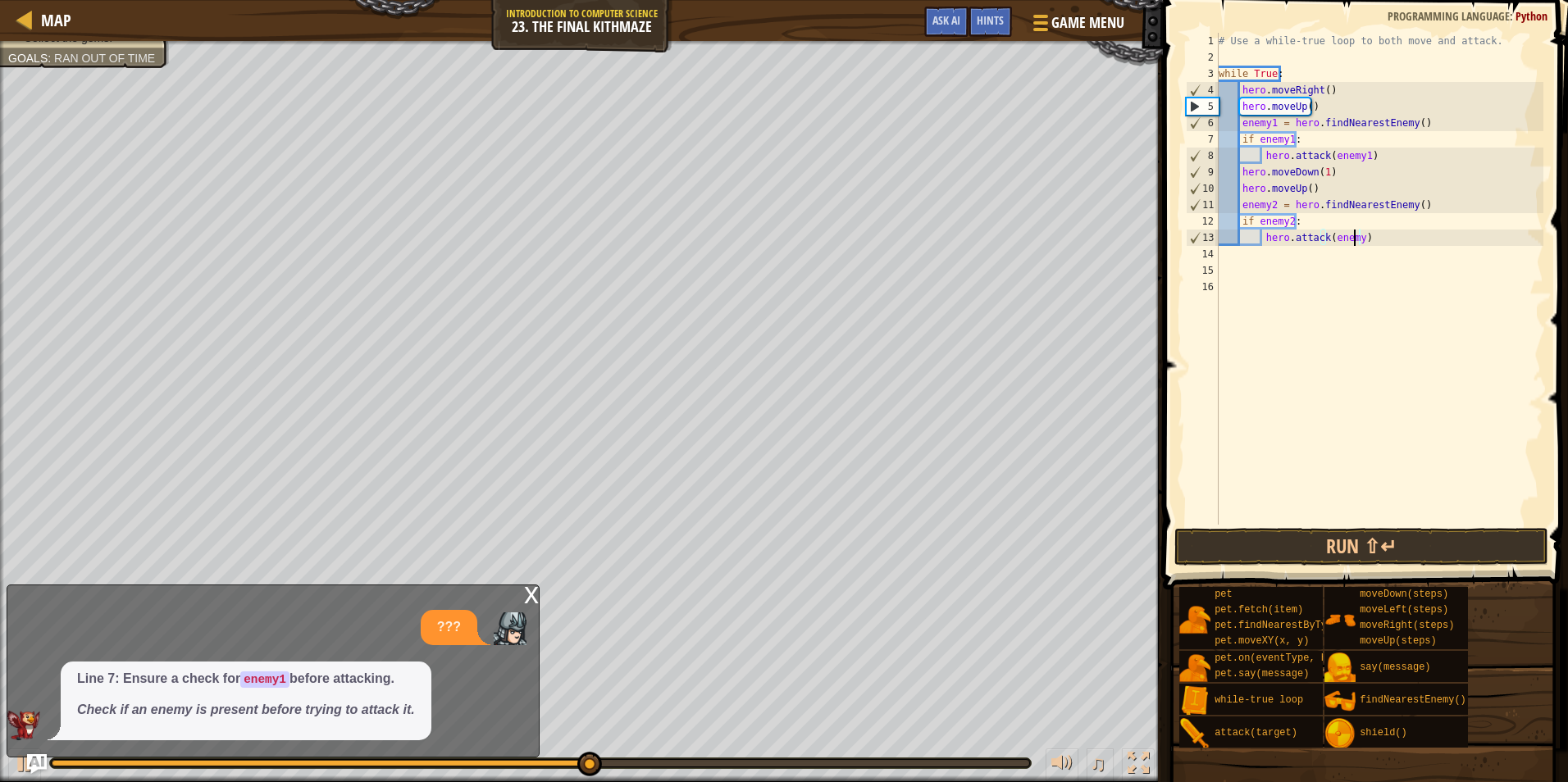
type textarea "h"
type textarea "if enemy1:"
type textarea "i"
type textarea "e"
type textarea "h"
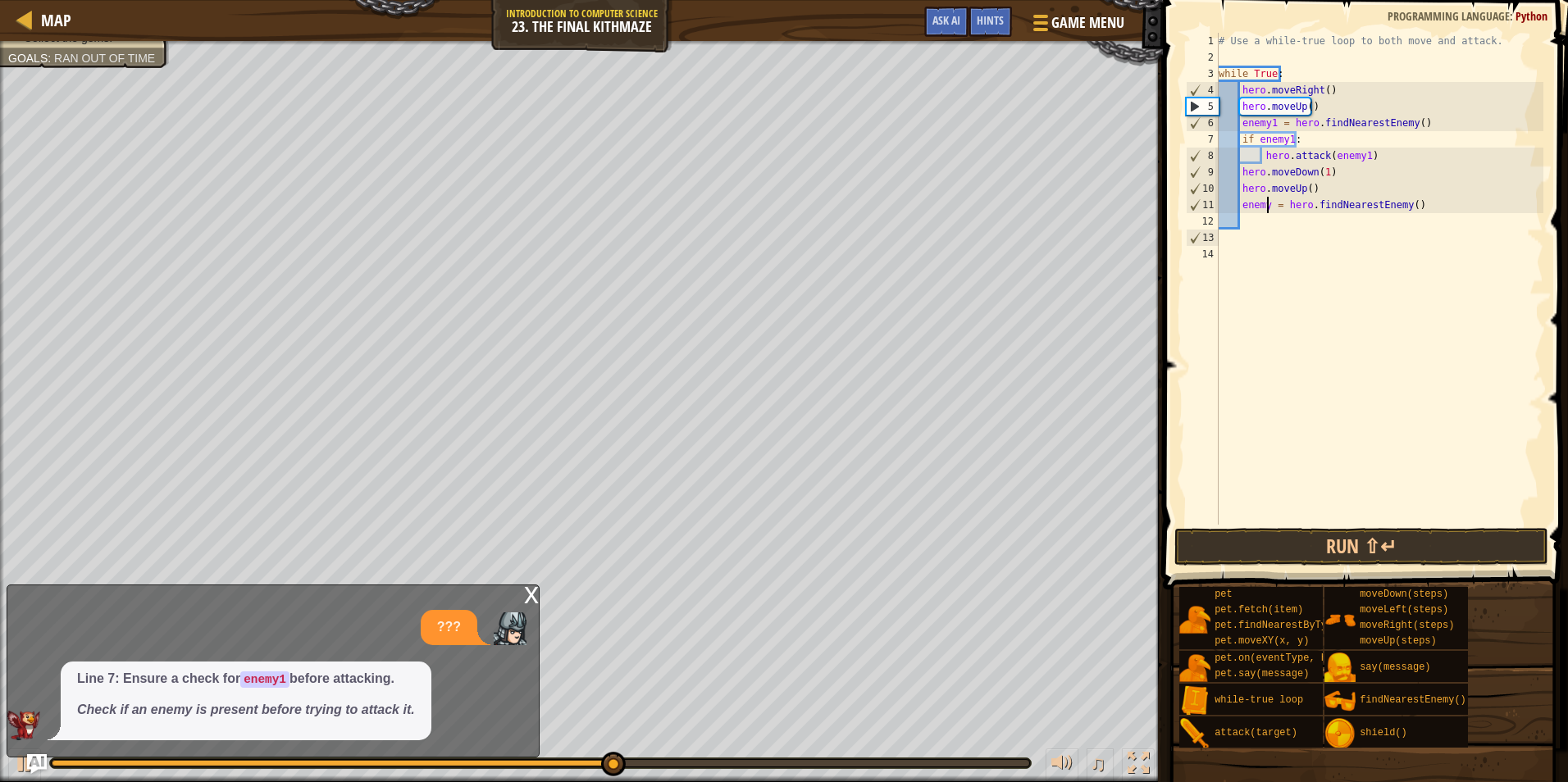
type textarea "h"
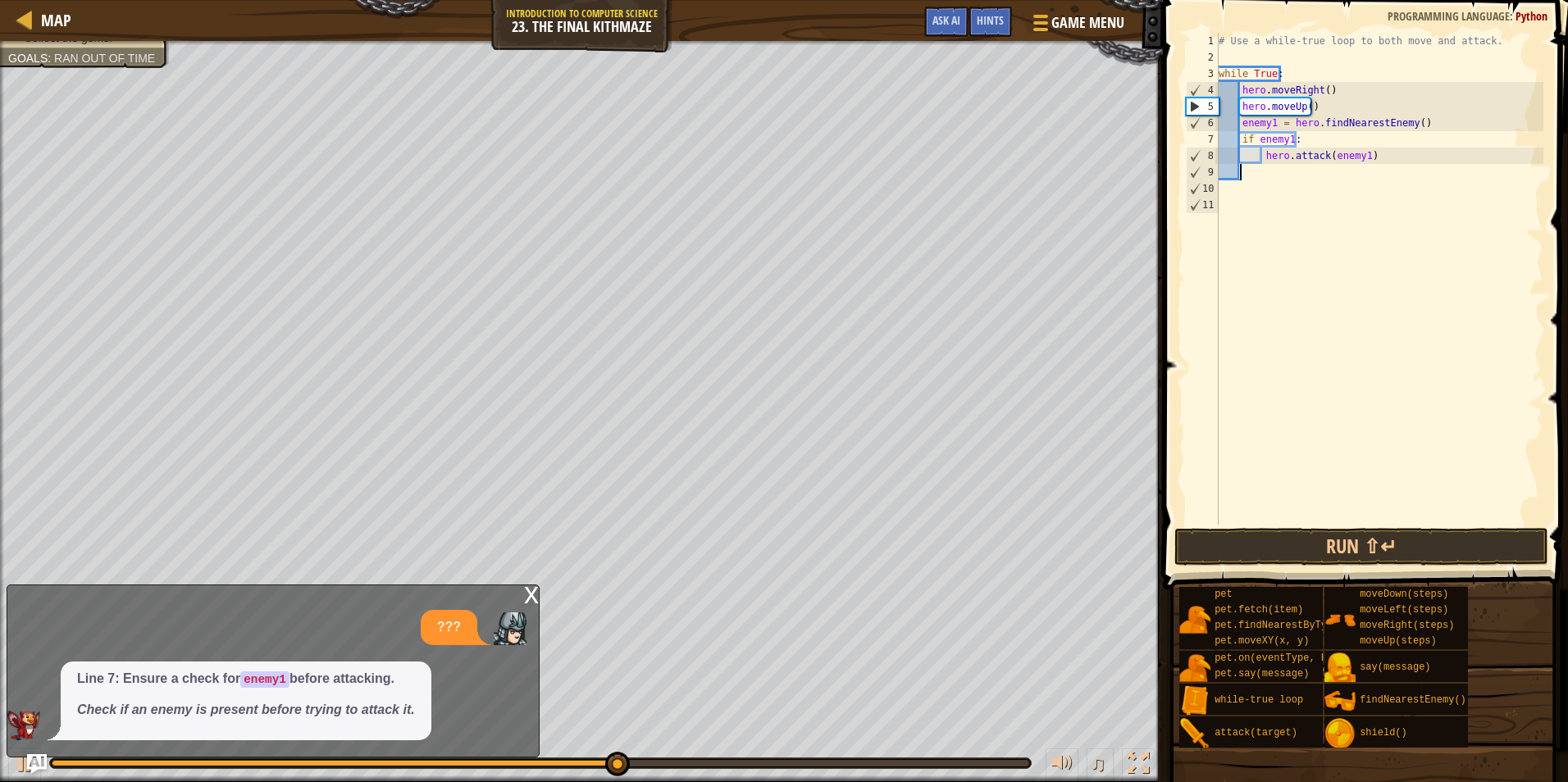
scroll to position [8, 0]
type textarea "while True:"
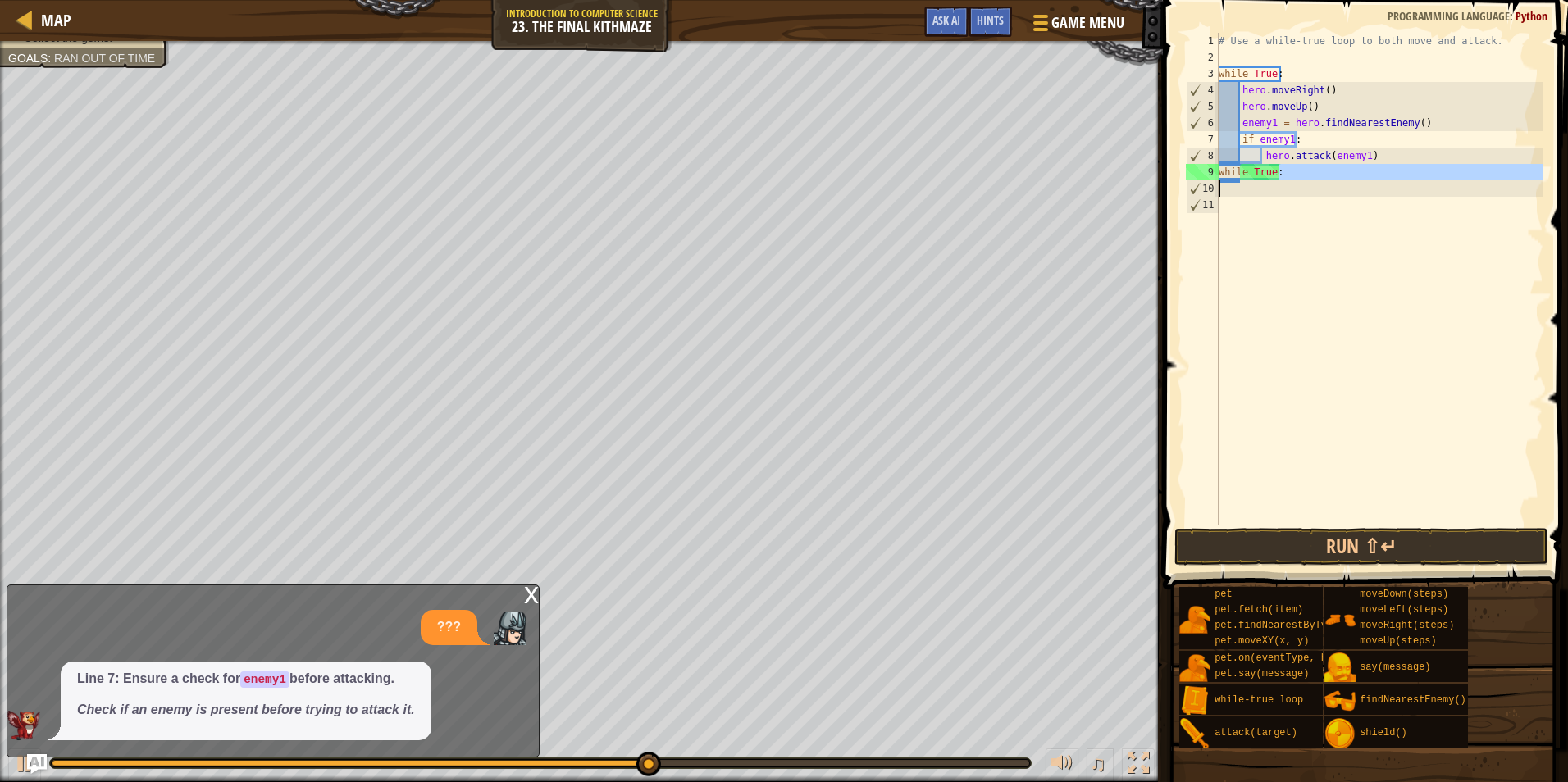
type textarea "w"
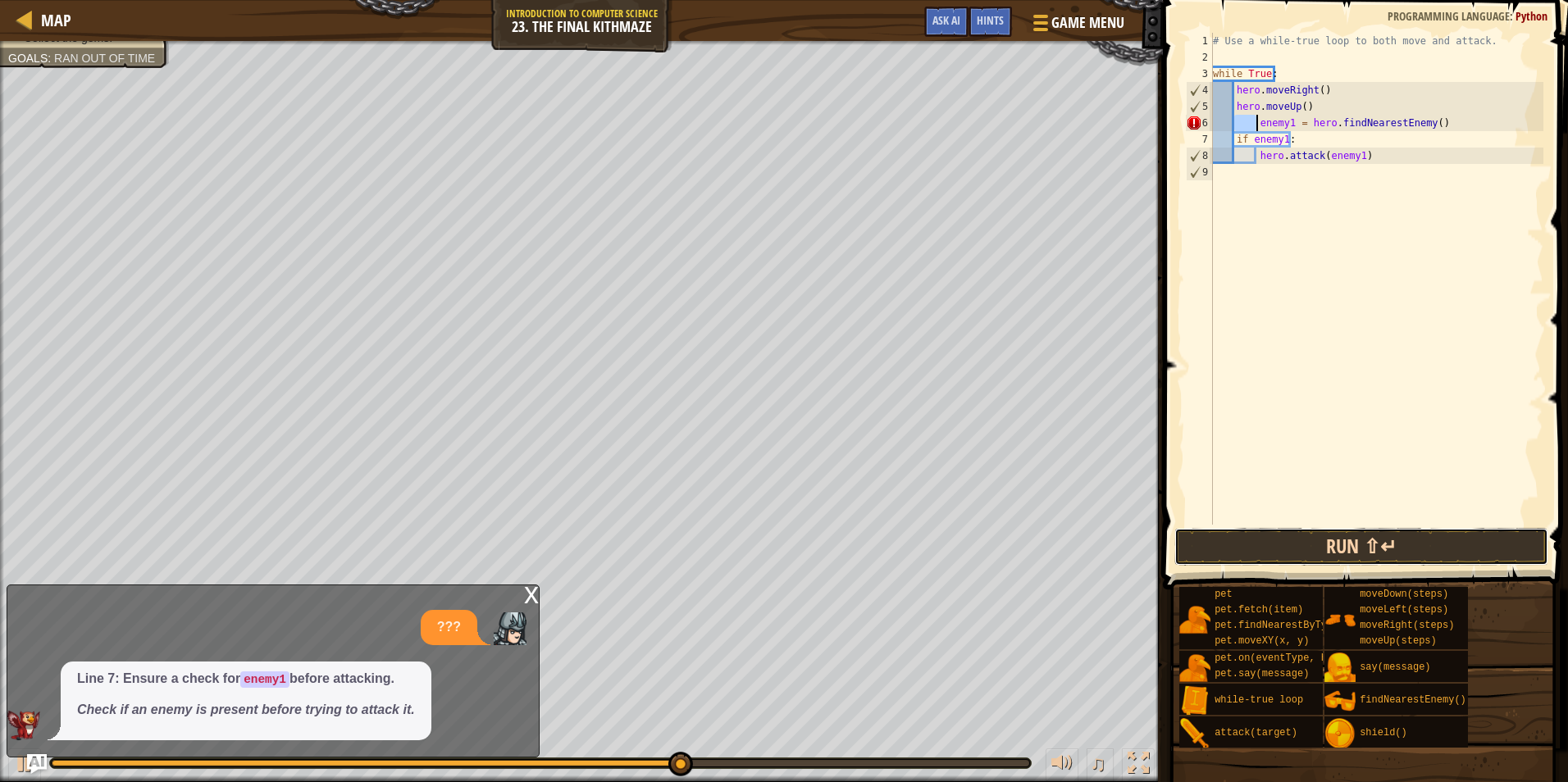
click at [1322, 539] on button "Run ⇧↵" at bounding box center [1361, 547] width 374 height 38
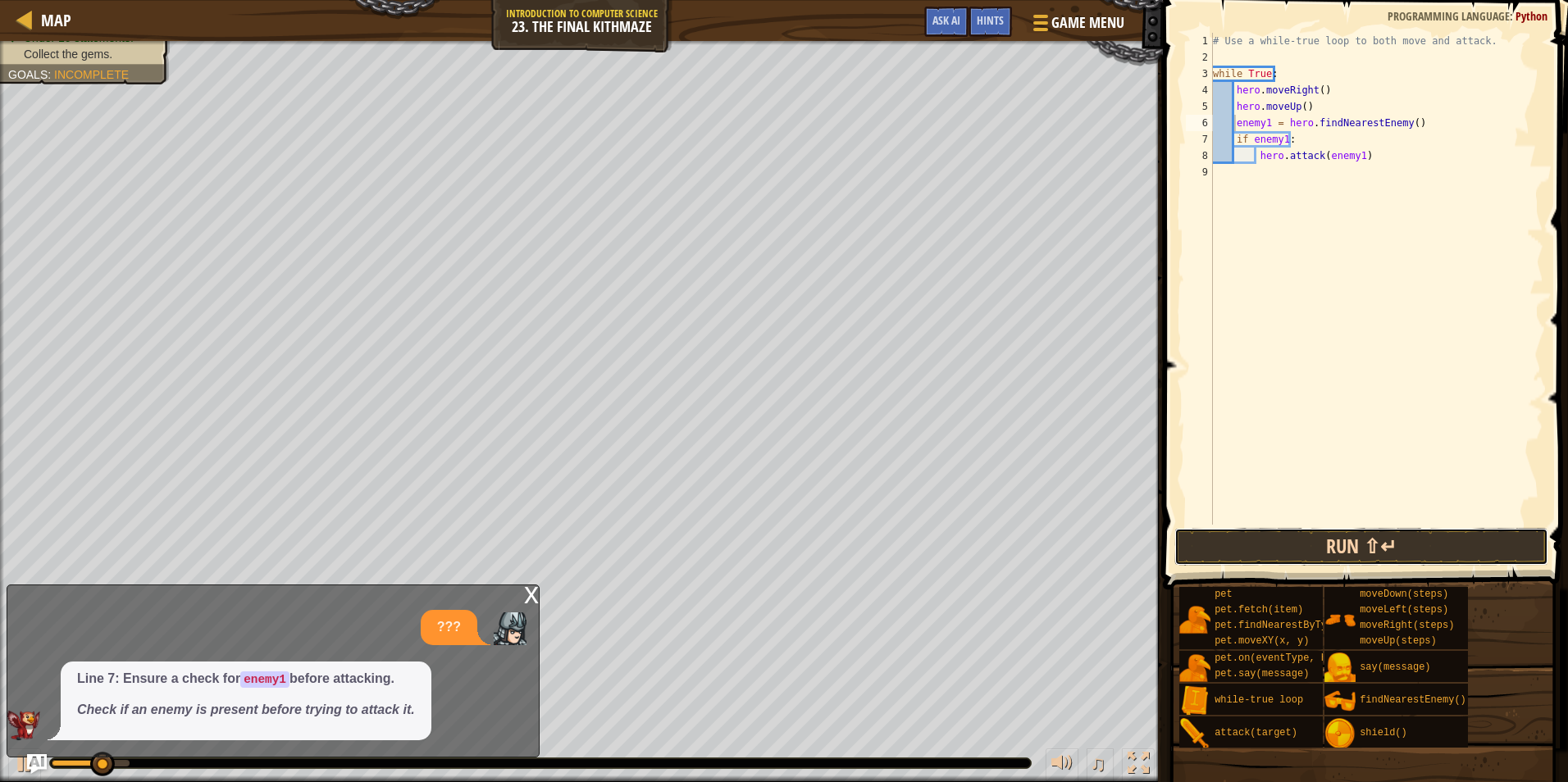
click at [1346, 545] on button "Run ⇧↵" at bounding box center [1361, 547] width 374 height 38
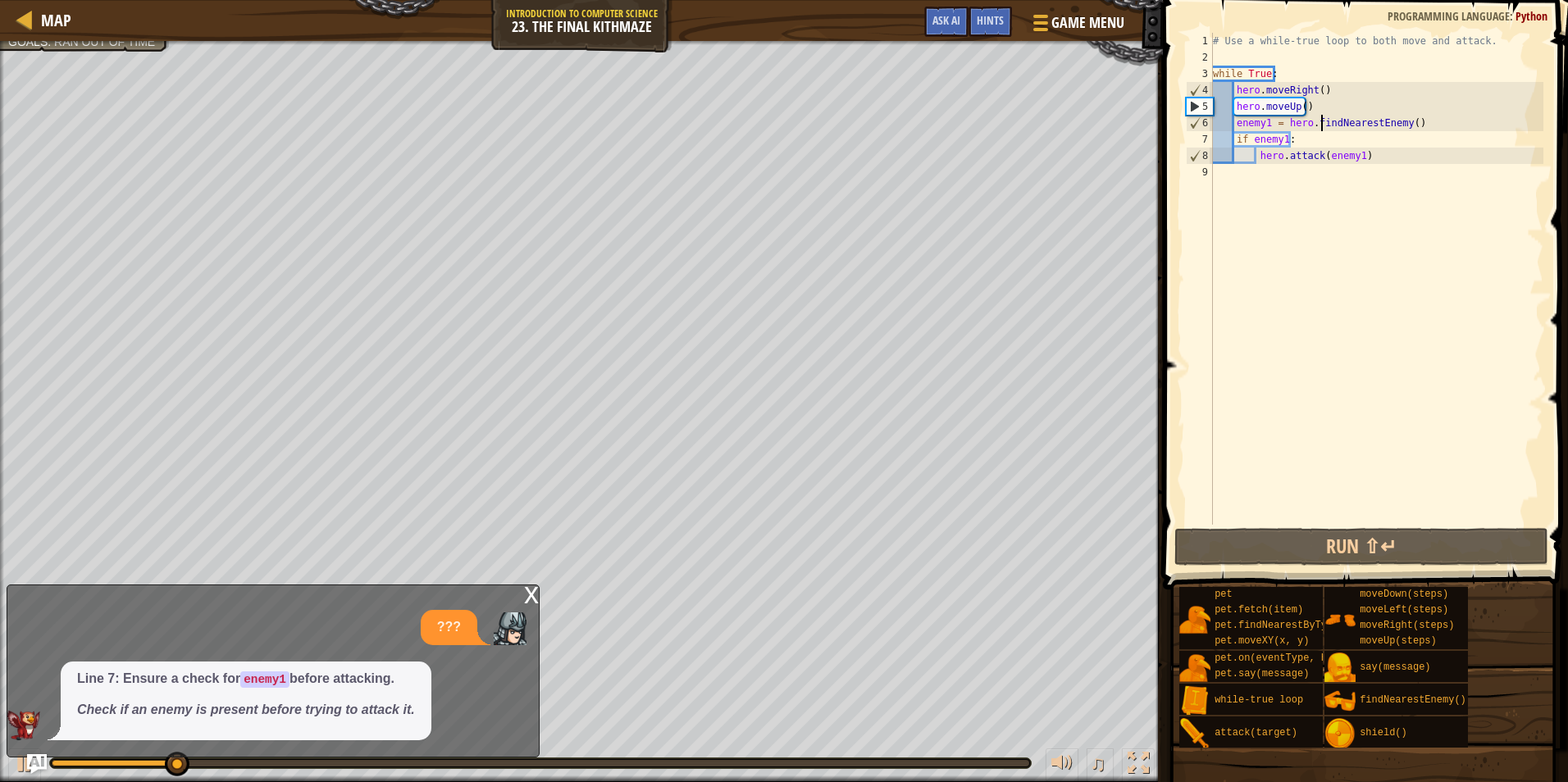
click at [1322, 117] on div "# Use a while-true loop to both move and attack. while True : hero . moveRight …" at bounding box center [1377, 295] width 334 height 525
click at [1322, 96] on div "# Use a while-true loop to both move and attack. while True : hero . moveRight …" at bounding box center [1377, 295] width 334 height 525
click at [1317, 112] on div "# Use a while-true loop to both move and attack. while True : hero . moveRight …" at bounding box center [1377, 295] width 334 height 525
type textarea "hero.moveUp()"
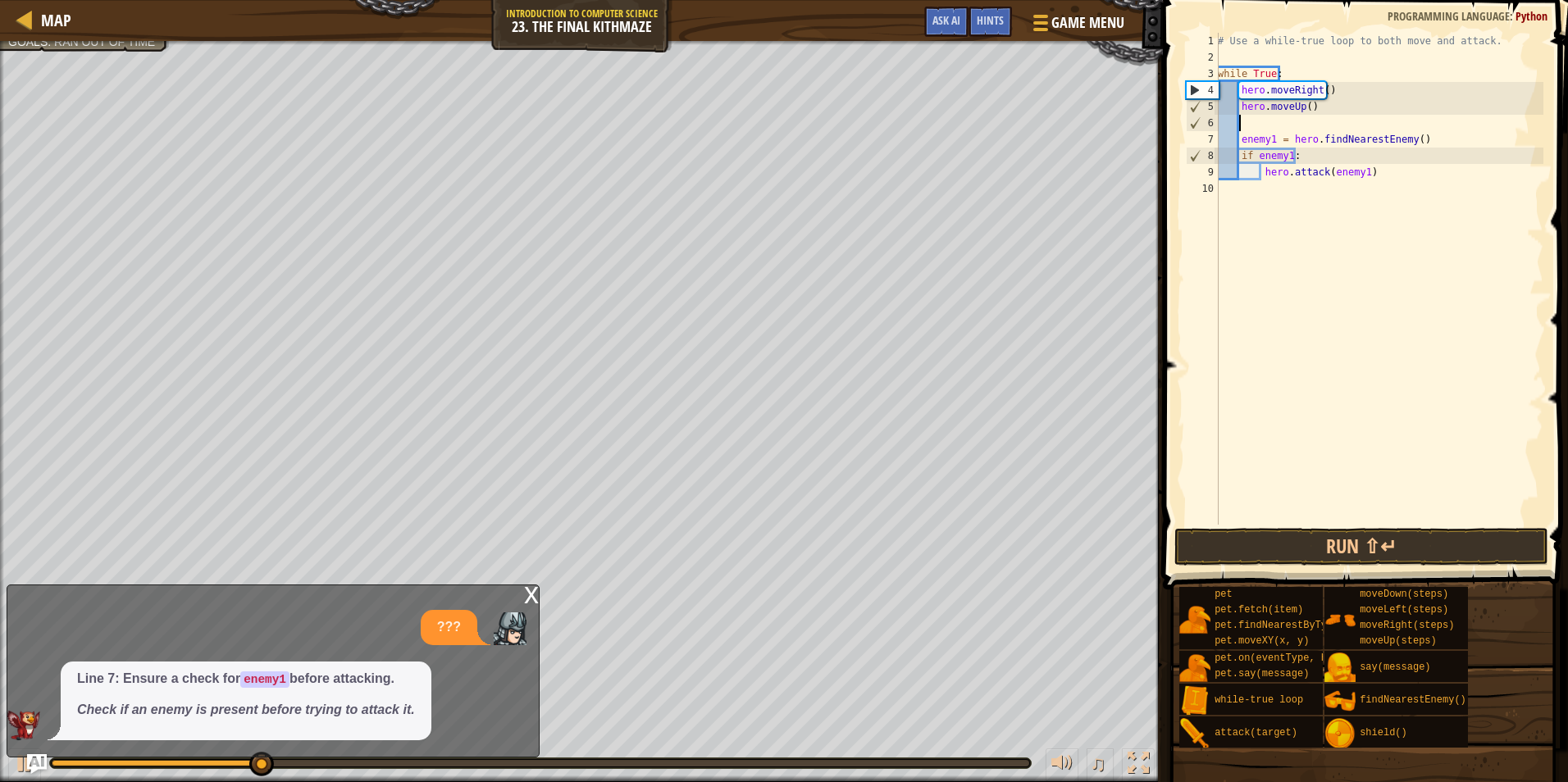
type textarea "h"
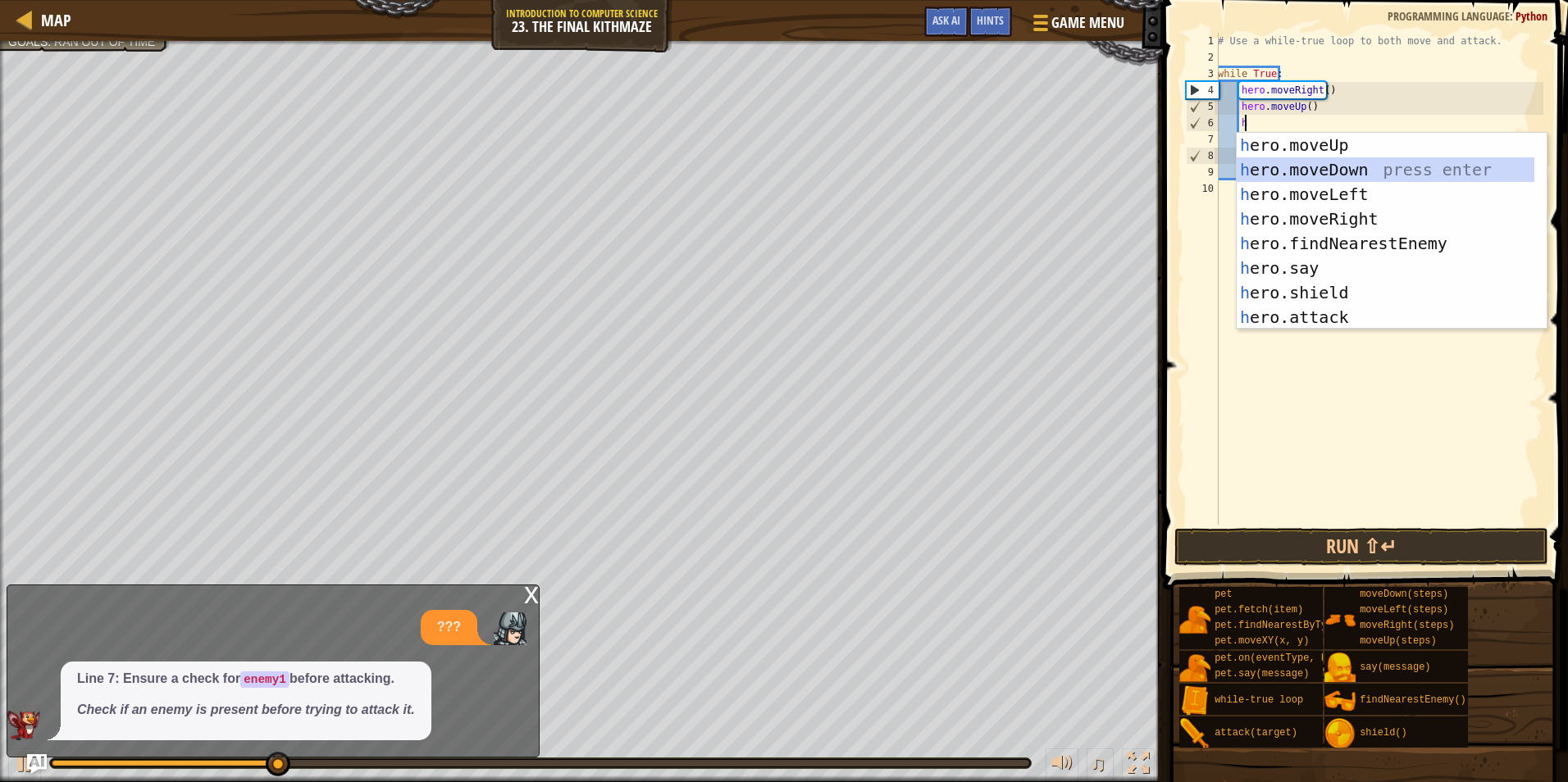
click at [1294, 173] on div "h ero.moveUp press enter h ero.moveDown press enter h ero.moveLeft press enter …" at bounding box center [1386, 256] width 298 height 246
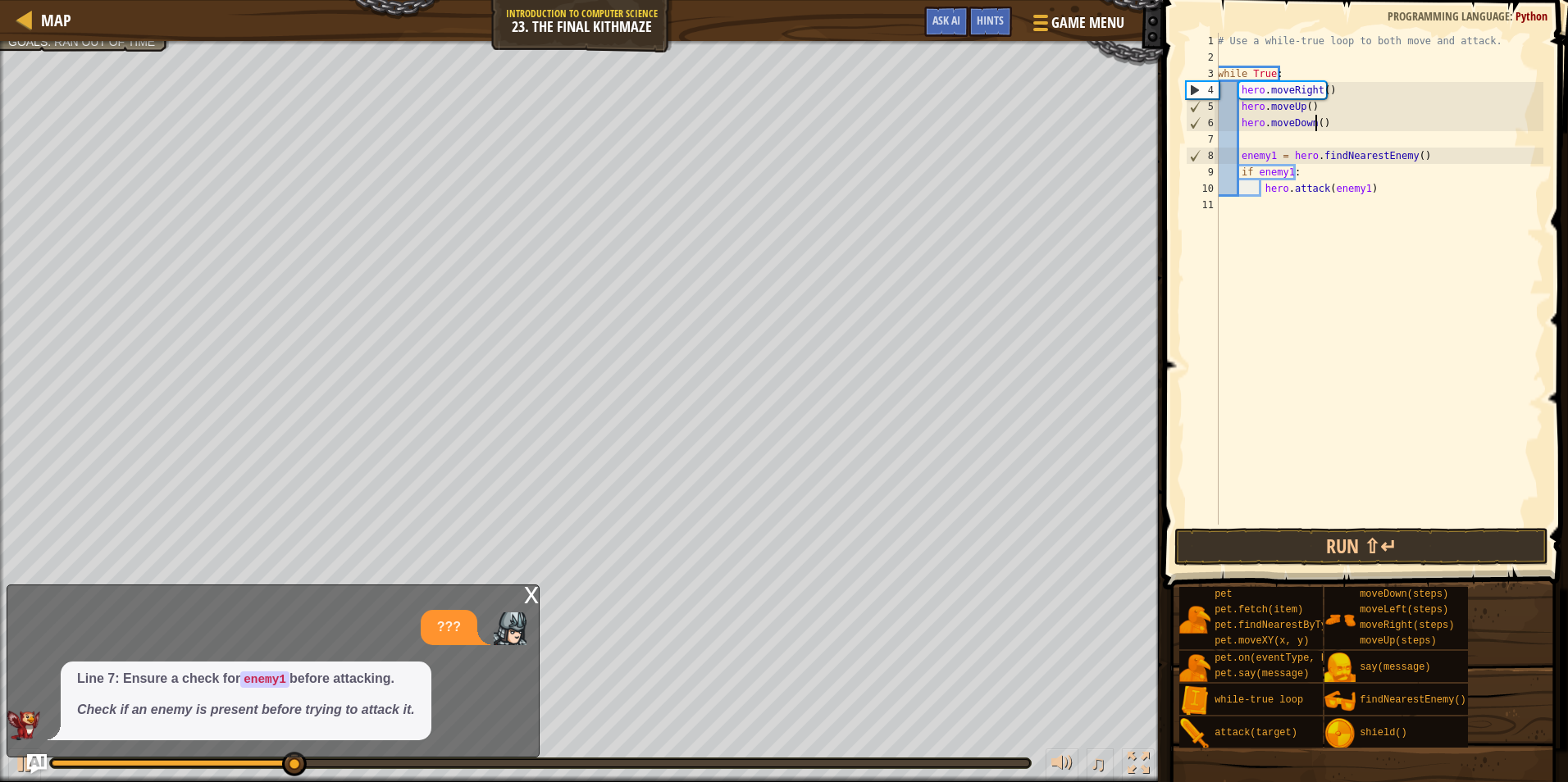
click at [1315, 128] on div "# Use a while-true loop to both move and attack. while True : hero . moveRight …" at bounding box center [1379, 295] width 329 height 525
type textarea "hero.moveDown(2)"
click at [1267, 546] on button "Run ⇧↵" at bounding box center [1361, 547] width 374 height 38
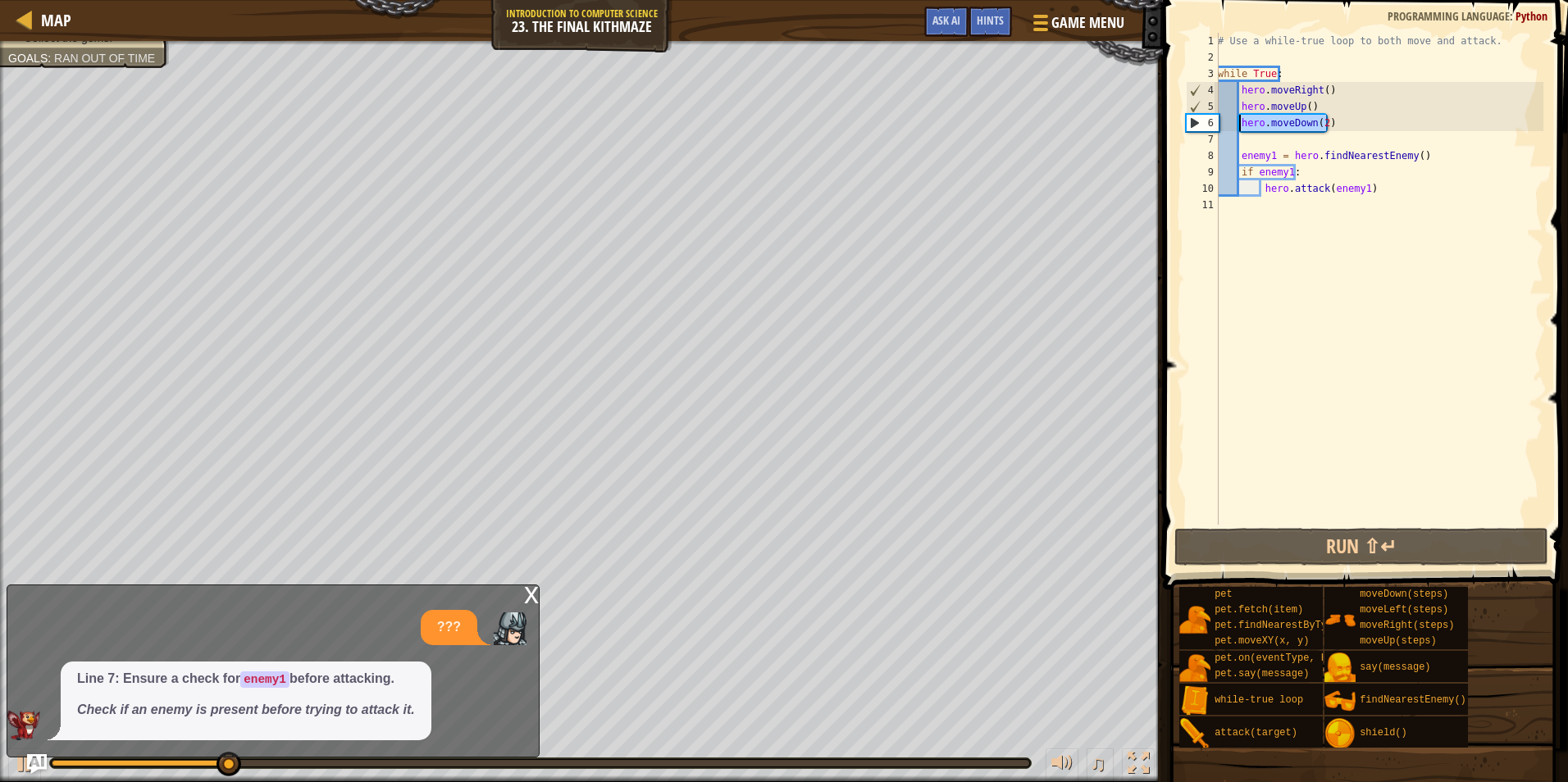
drag, startPoint x: 1340, startPoint y: 127, endPoint x: 1241, endPoint y: 125, distance: 99.0
click at [1241, 125] on div "# Use a while-true loop to both move and attack. while True : hero . moveRight …" at bounding box center [1379, 295] width 329 height 525
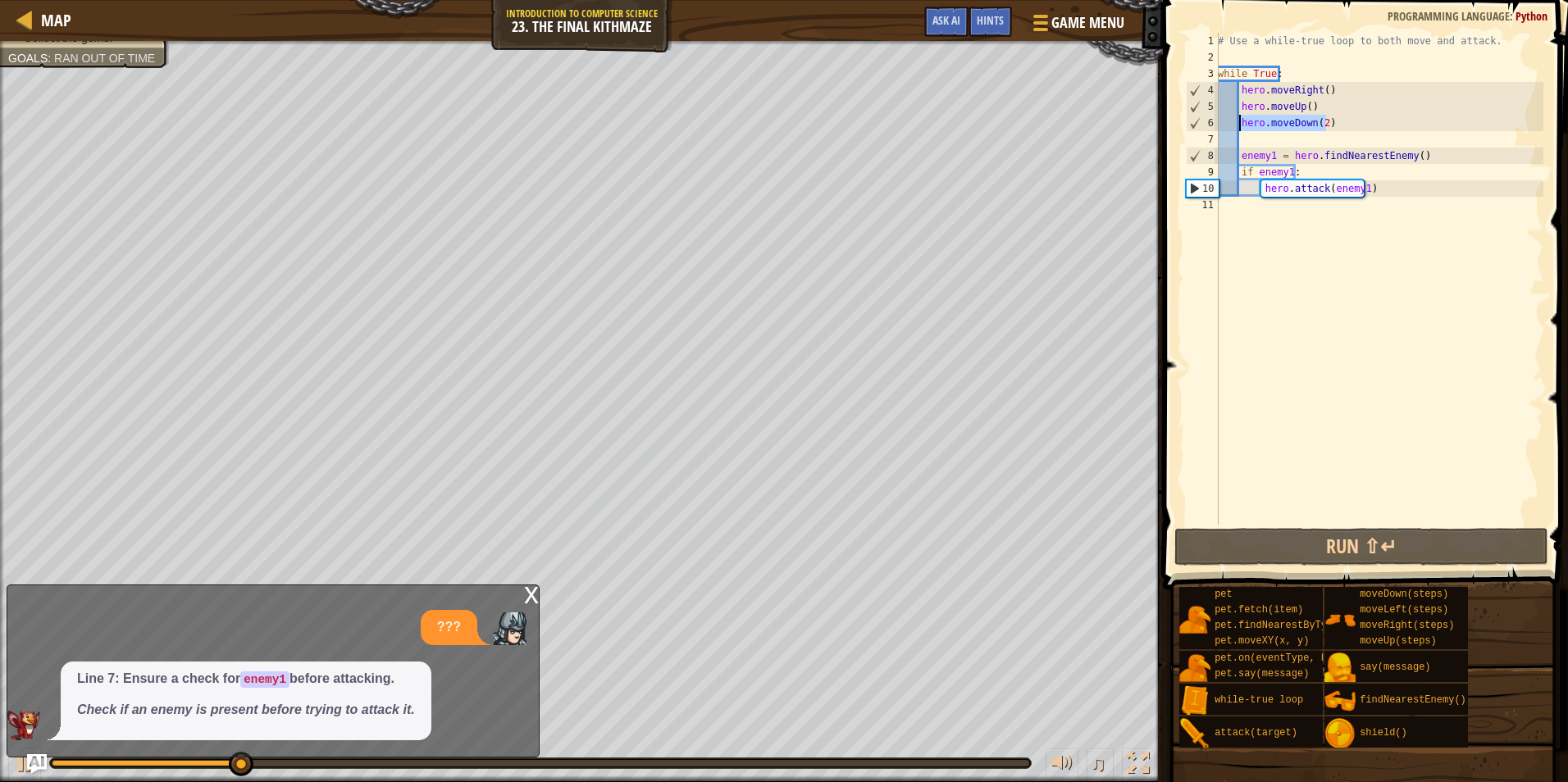
scroll to position [8, 1]
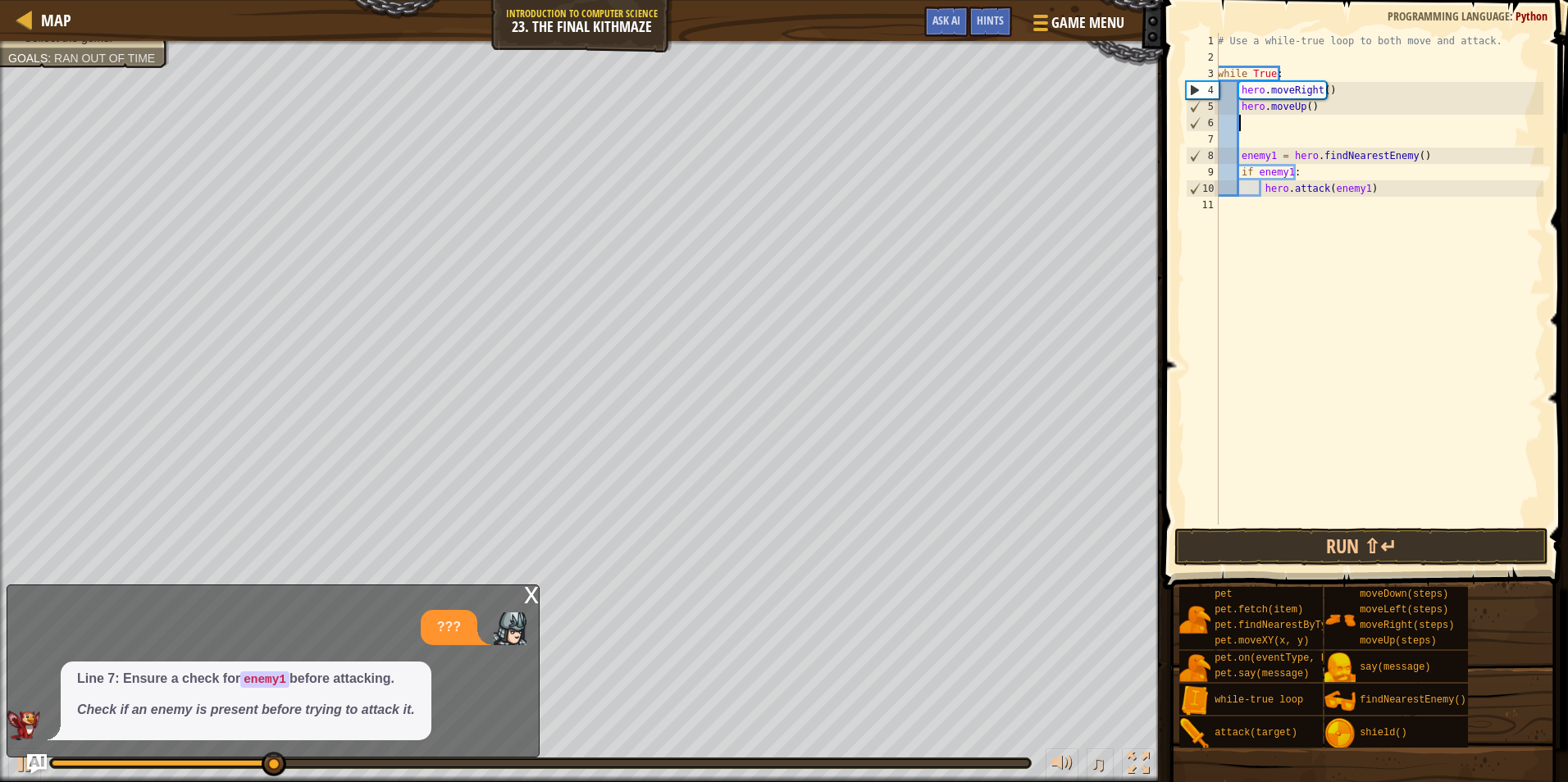
click at [1379, 190] on div "# Use a while-true loop to both move and attack. while True : hero . moveRight …" at bounding box center [1379, 295] width 329 height 525
type textarea "hero.attack(enemy1)"
type textarea "h"
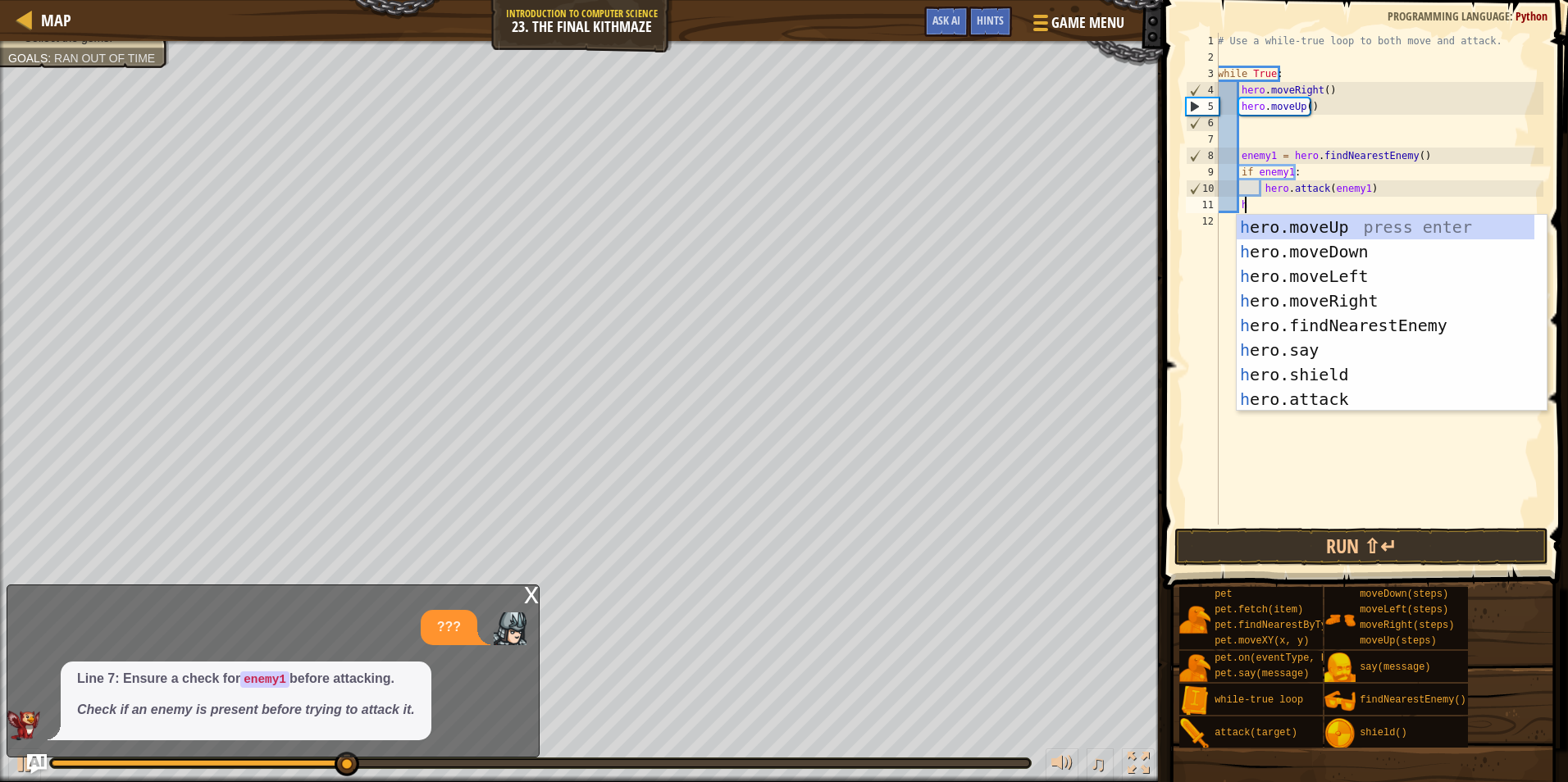
scroll to position [8, 2]
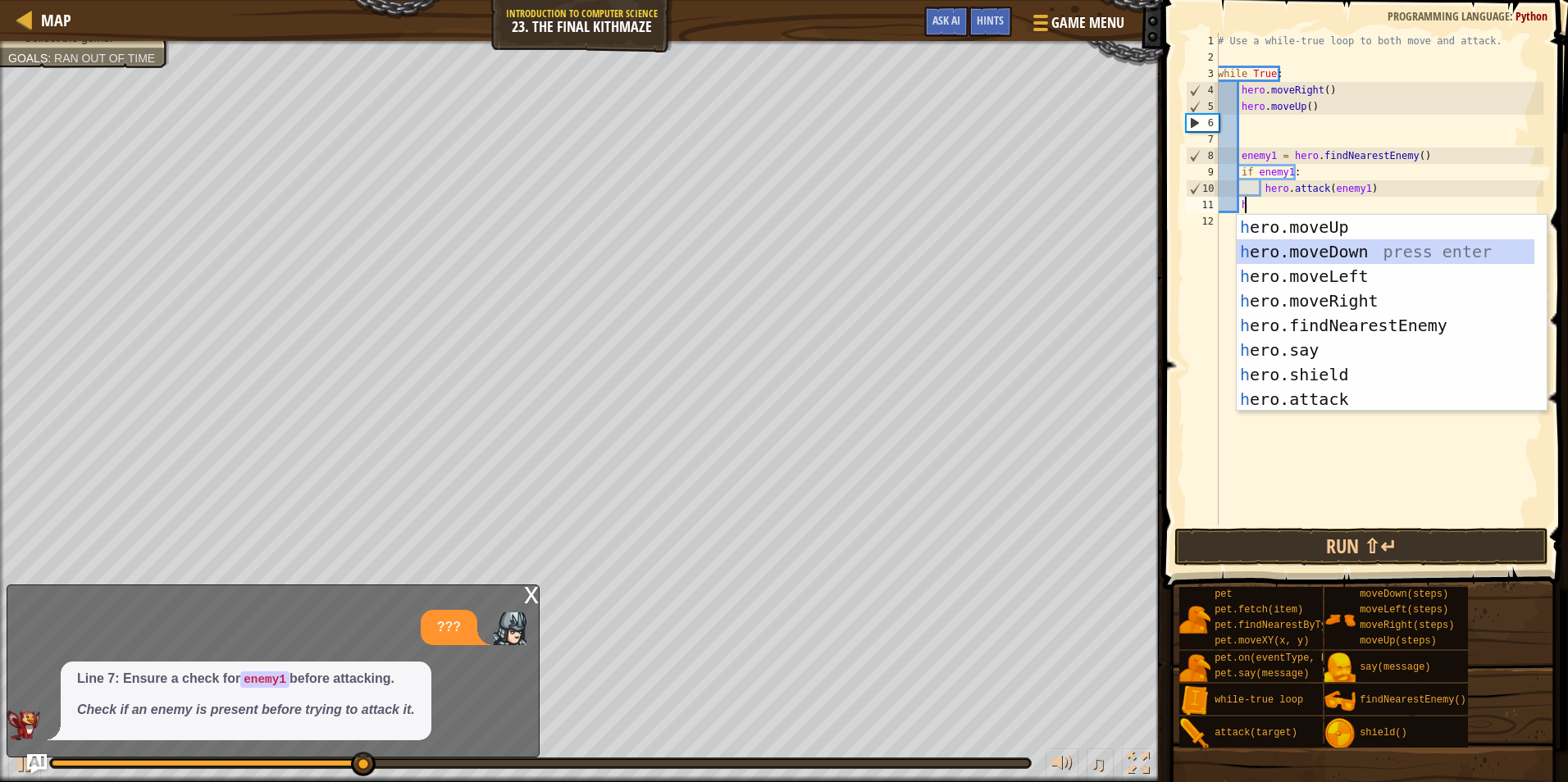
click at [1296, 251] on div "h ero.moveUp press enter h ero.moveDown press enter h ero.moveLeft press enter …" at bounding box center [1386, 338] width 298 height 246
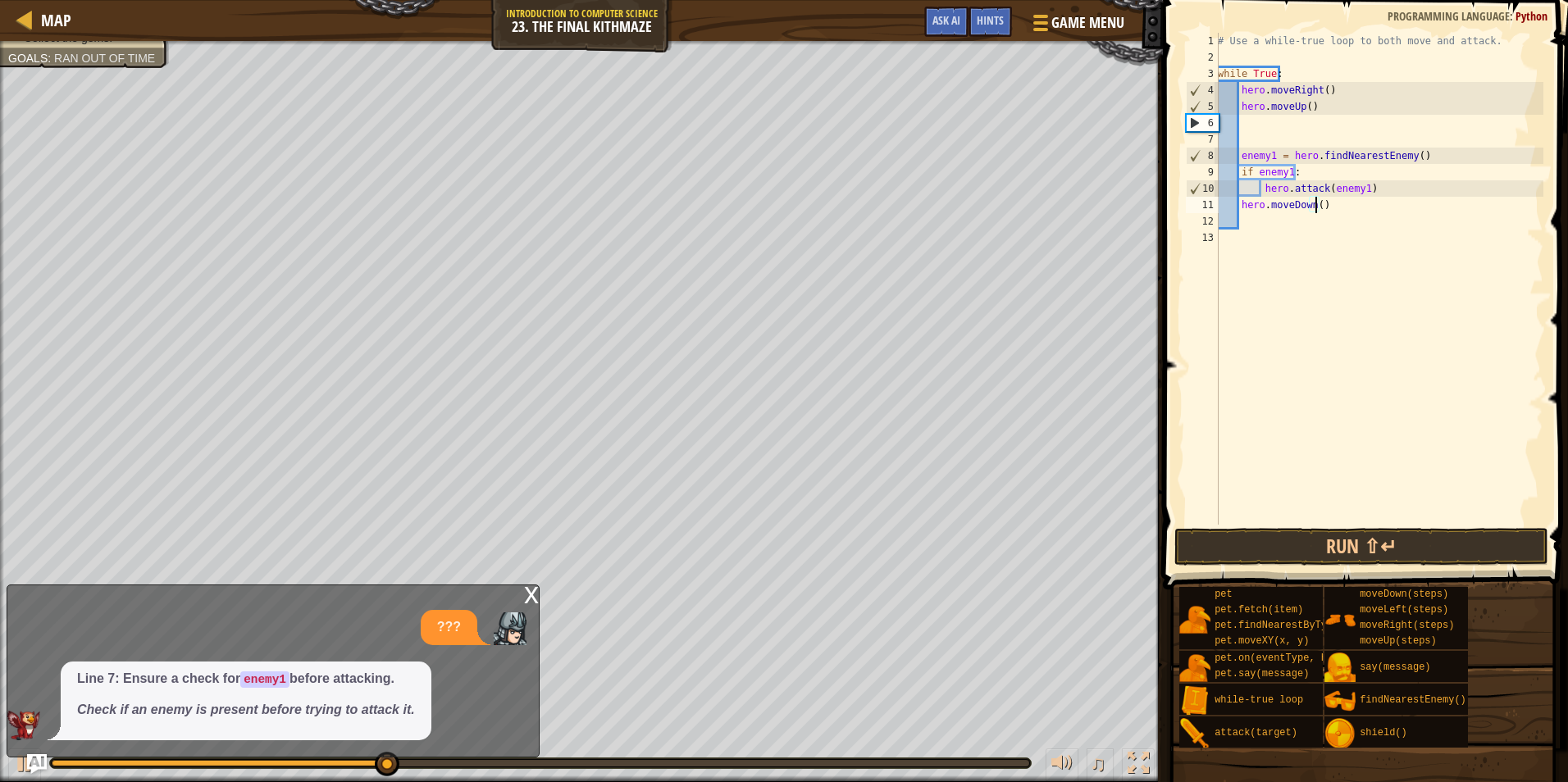
click at [1313, 204] on div "# Use a while-true loop to both move and attack. while True : hero . moveRight …" at bounding box center [1379, 295] width 329 height 525
click at [1309, 546] on button "Run ⇧↵" at bounding box center [1361, 547] width 374 height 38
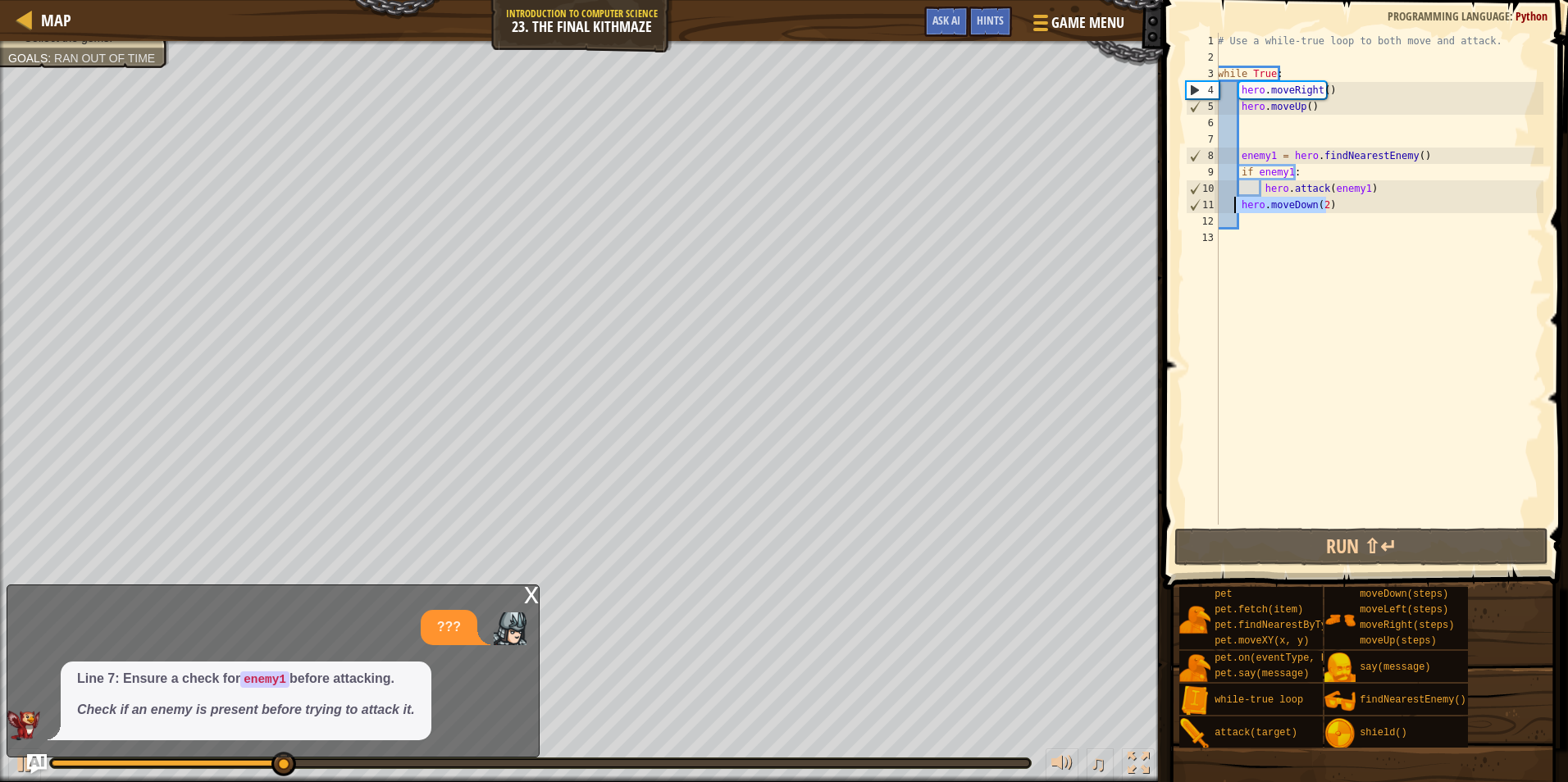
drag, startPoint x: 1340, startPoint y: 202, endPoint x: 1237, endPoint y: 212, distance: 103.5
click at [1237, 212] on div "# Use a while-true loop to both move and attack. while True : hero . moveRight …" at bounding box center [1379, 295] width 329 height 525
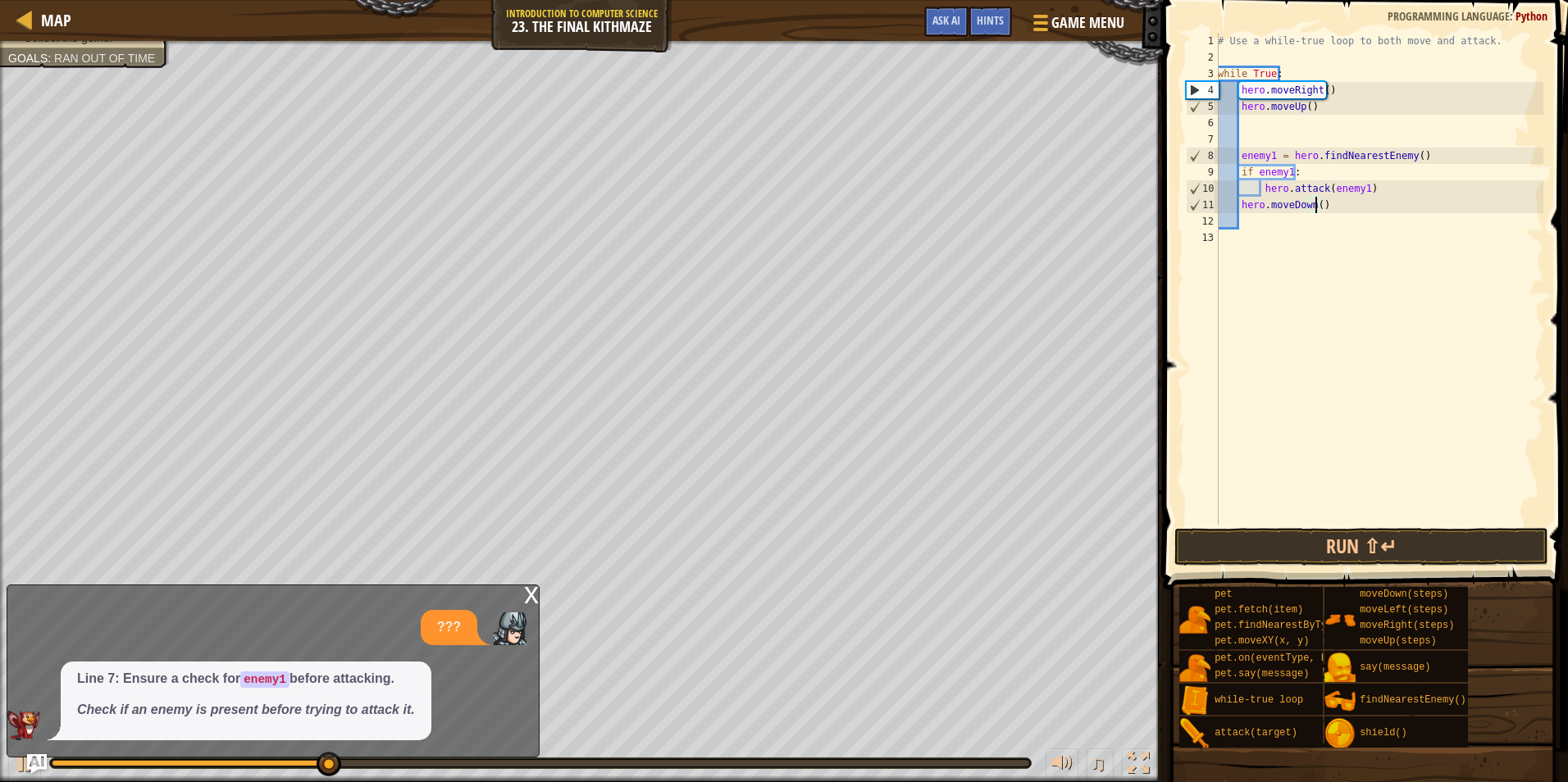
type textarea "h"
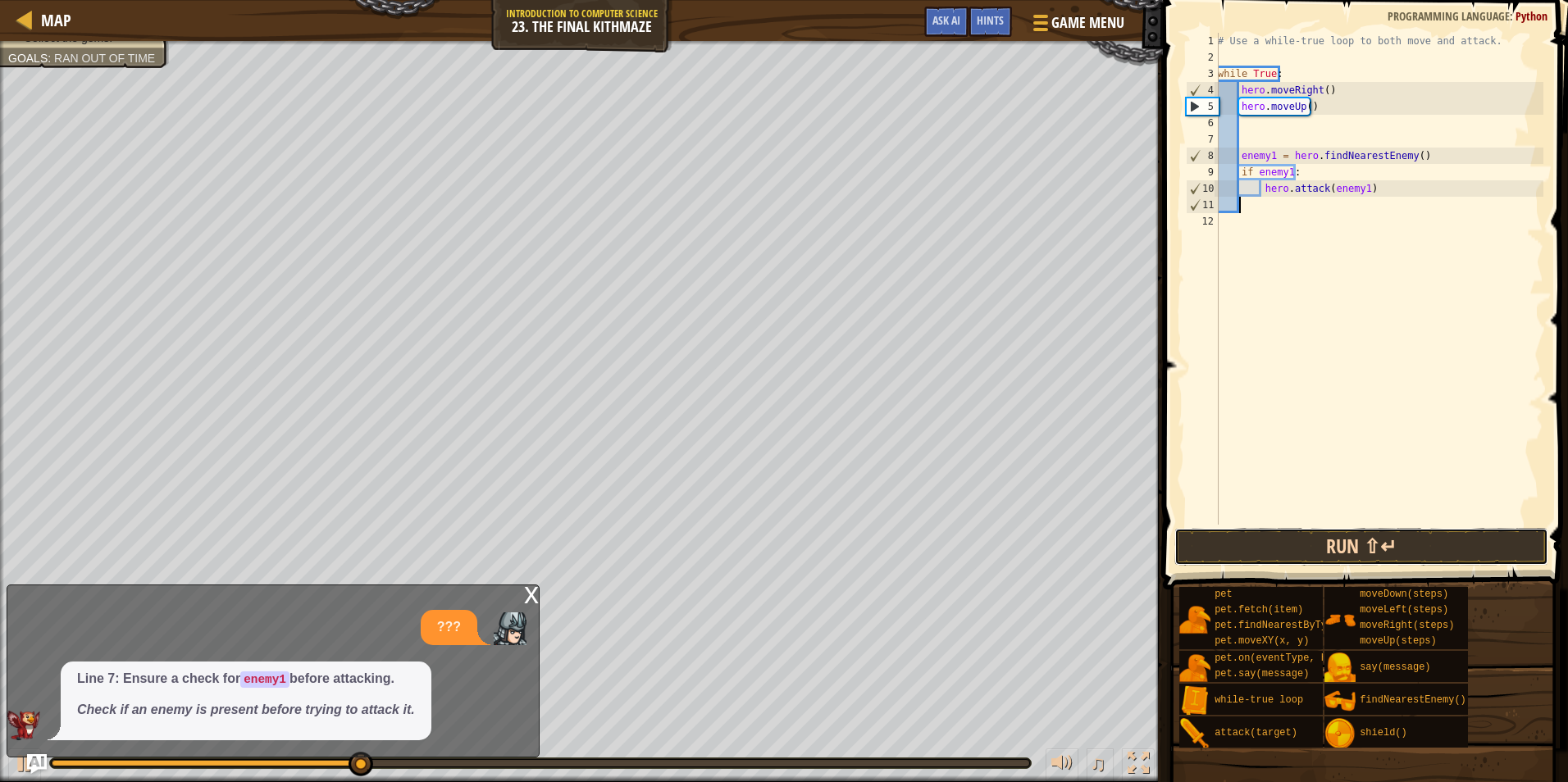
click at [1300, 542] on button "Run ⇧↵" at bounding box center [1361, 547] width 374 height 38
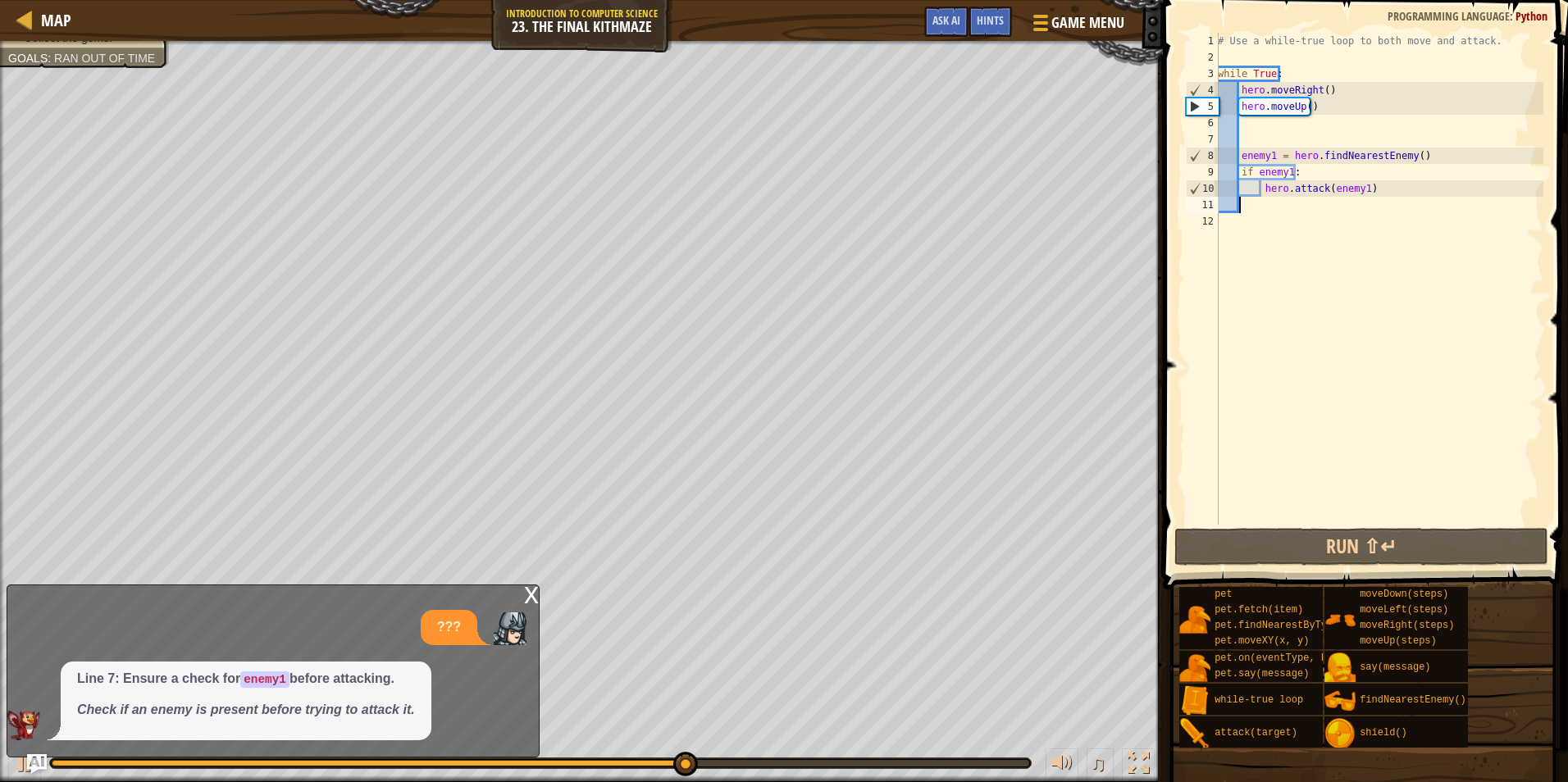
click at [1234, 218] on div "# Use a while-true loop to both move and attack. while True : hero . moveRight …" at bounding box center [1379, 295] width 329 height 525
type textarea "h"
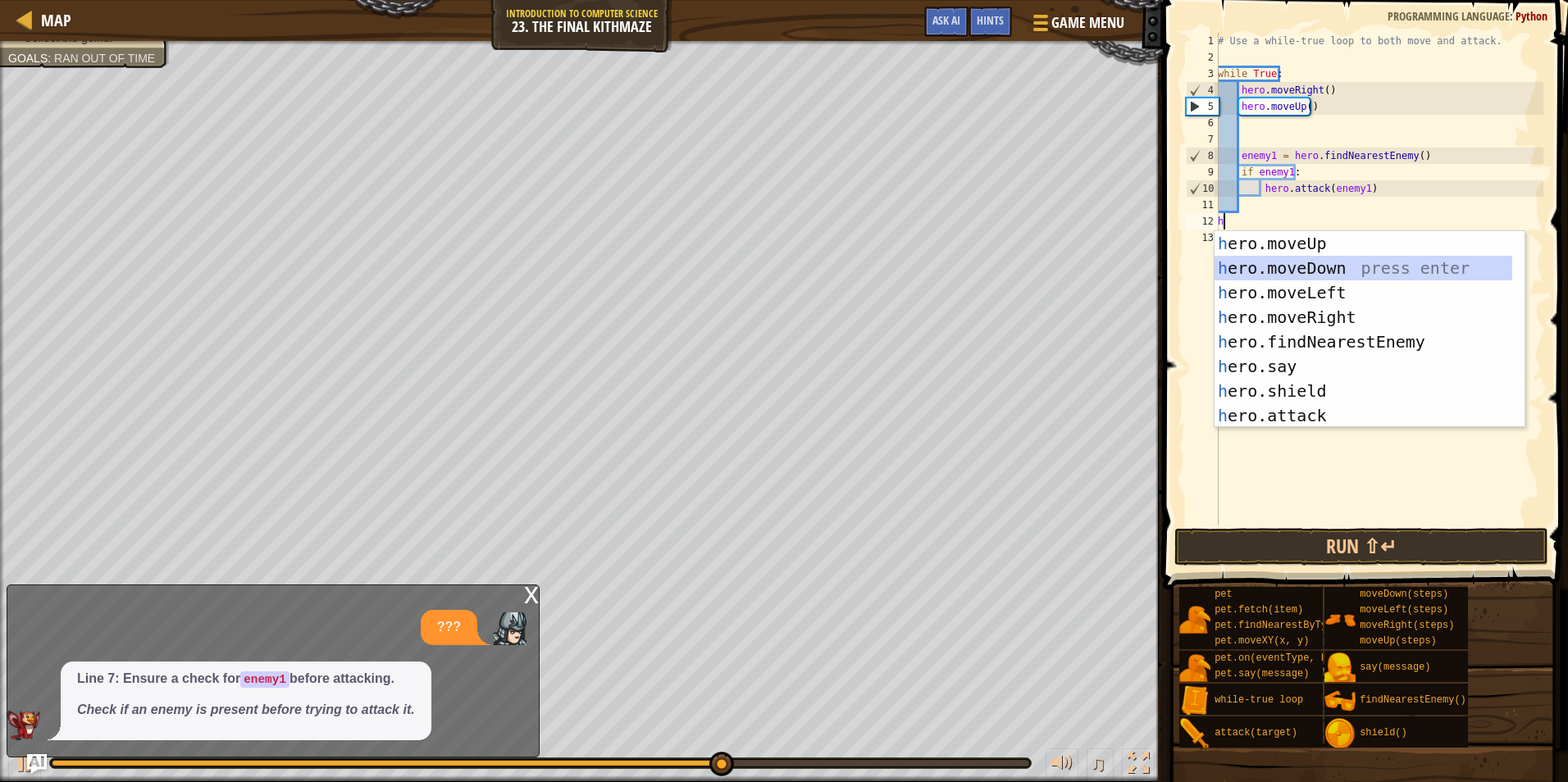
click at [1265, 276] on div "h ero.moveUp press enter h ero.moveDown press enter h ero.moveLeft press enter …" at bounding box center [1363, 354] width 298 height 246
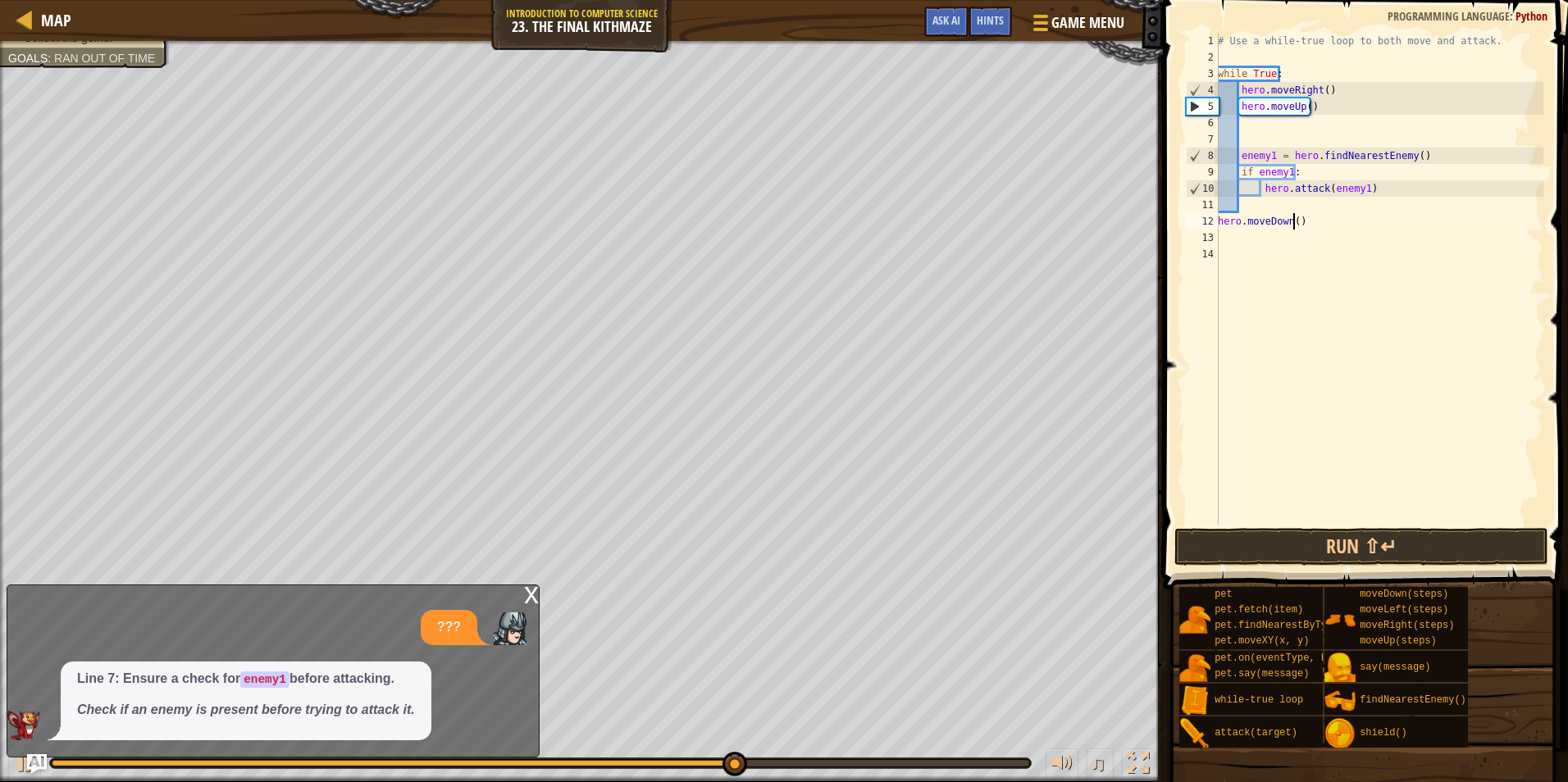
click at [1293, 226] on div "# Use a while-true loop to both move and attack. while True : hero . moveRight …" at bounding box center [1379, 295] width 329 height 525
type textarea "hero.moveDown(2)"
drag, startPoint x: 1257, startPoint y: 521, endPoint x: 1240, endPoint y: 548, distance: 31.9
click at [1250, 524] on div "# Use a while-true loop to both move and attack. while True : hero . moveRight …" at bounding box center [1379, 295] width 329 height 525
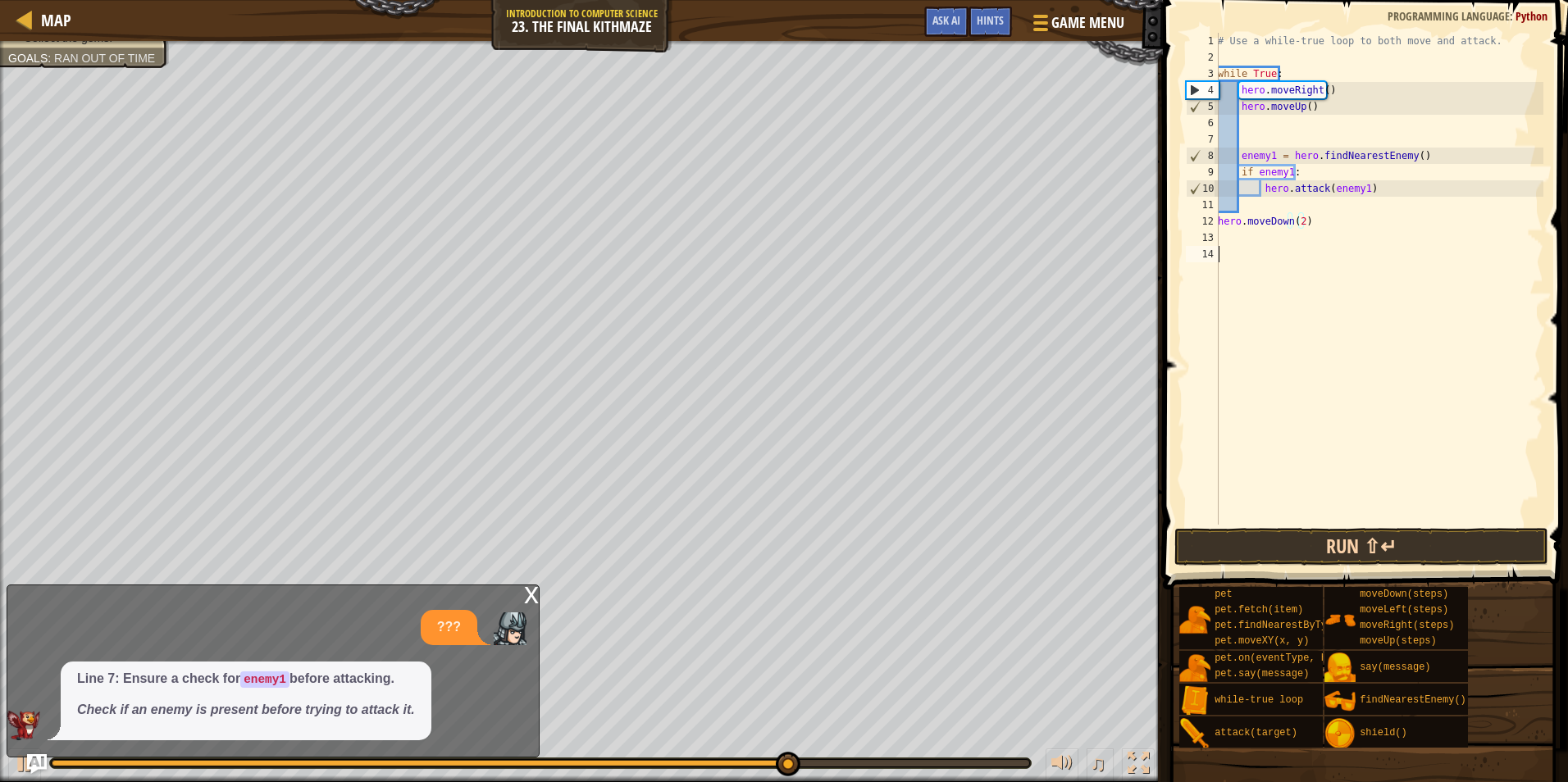
scroll to position [8, 0]
click at [1240, 548] on button "Run ⇧↵" at bounding box center [1361, 547] width 374 height 38
click at [1176, 321] on span at bounding box center [1367, 272] width 419 height 638
click at [995, 9] on div "Hints" at bounding box center [991, 22] width 44 height 30
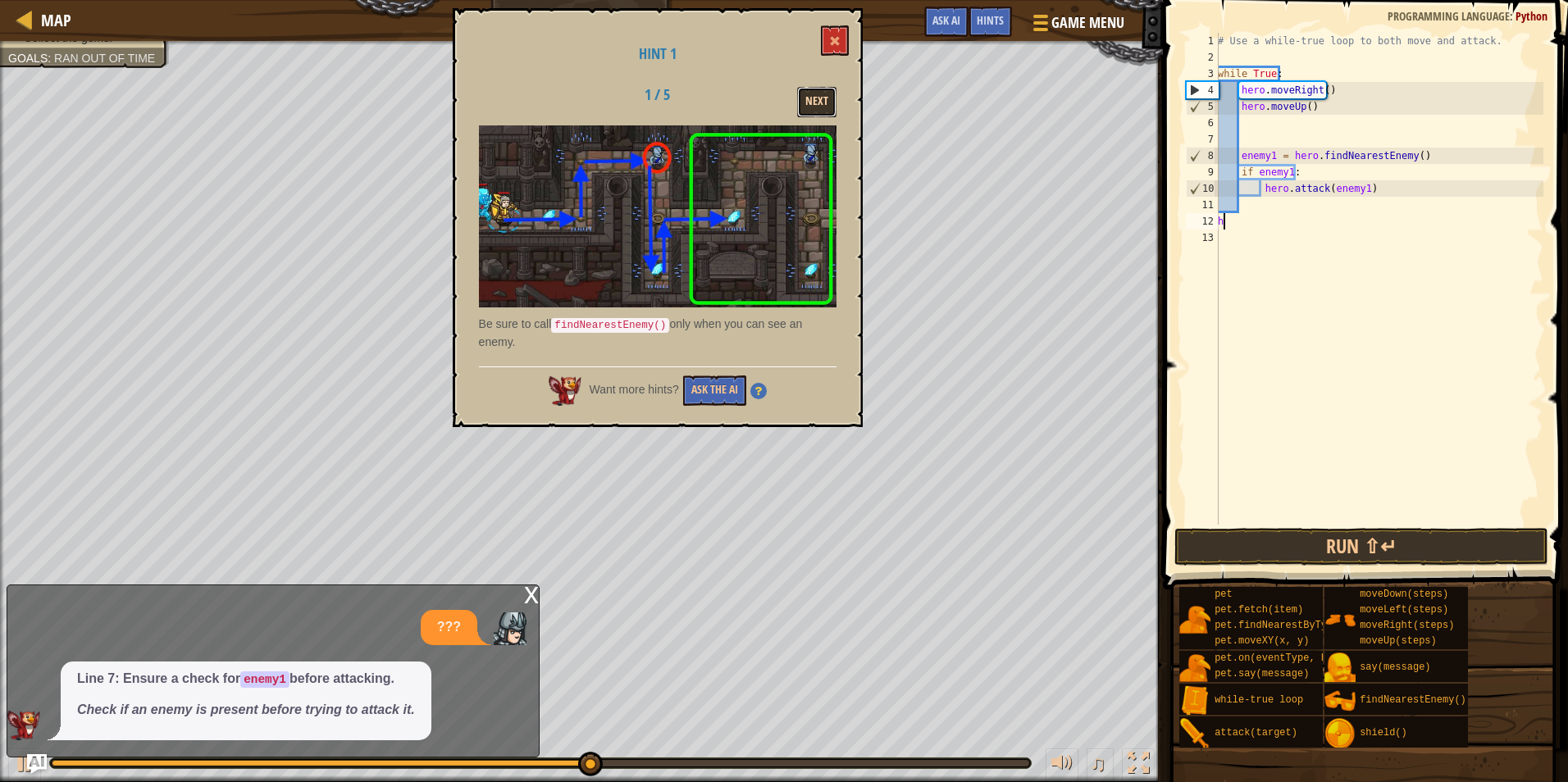
click at [825, 100] on button "Next" at bounding box center [817, 102] width 40 height 30
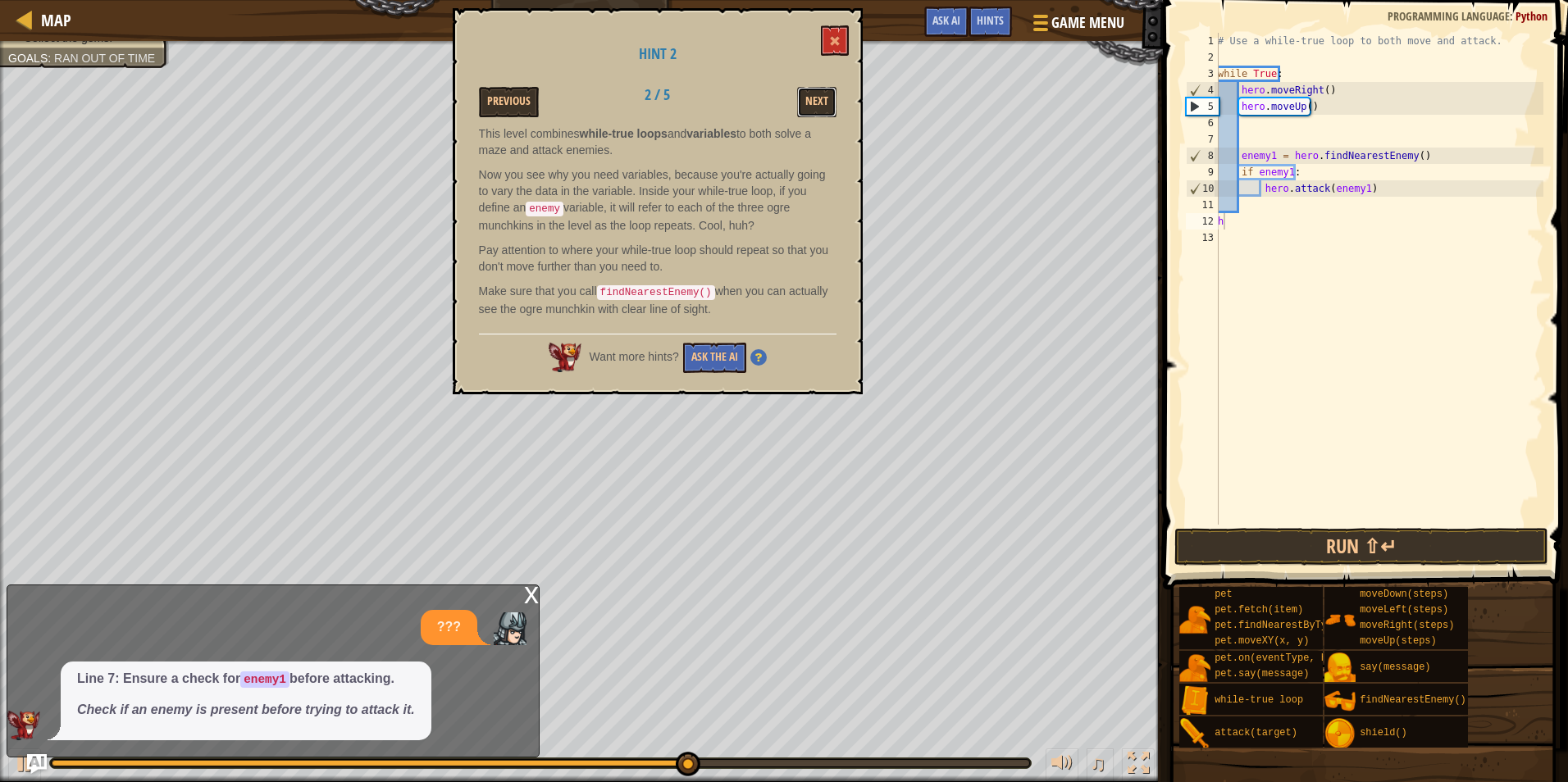
click at [825, 100] on button "Next" at bounding box center [817, 102] width 40 height 30
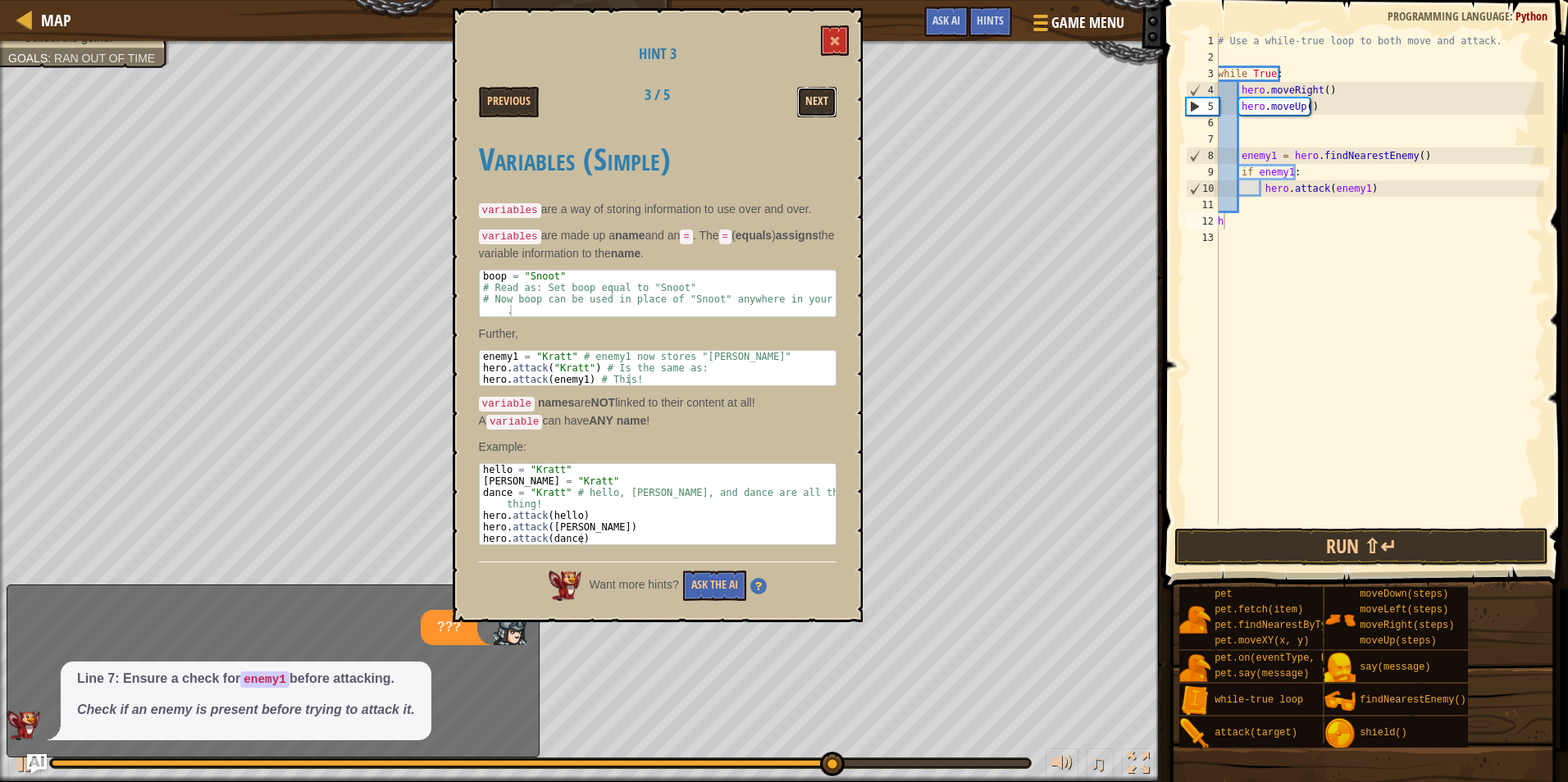
click at [825, 99] on button "Next" at bounding box center [817, 102] width 40 height 30
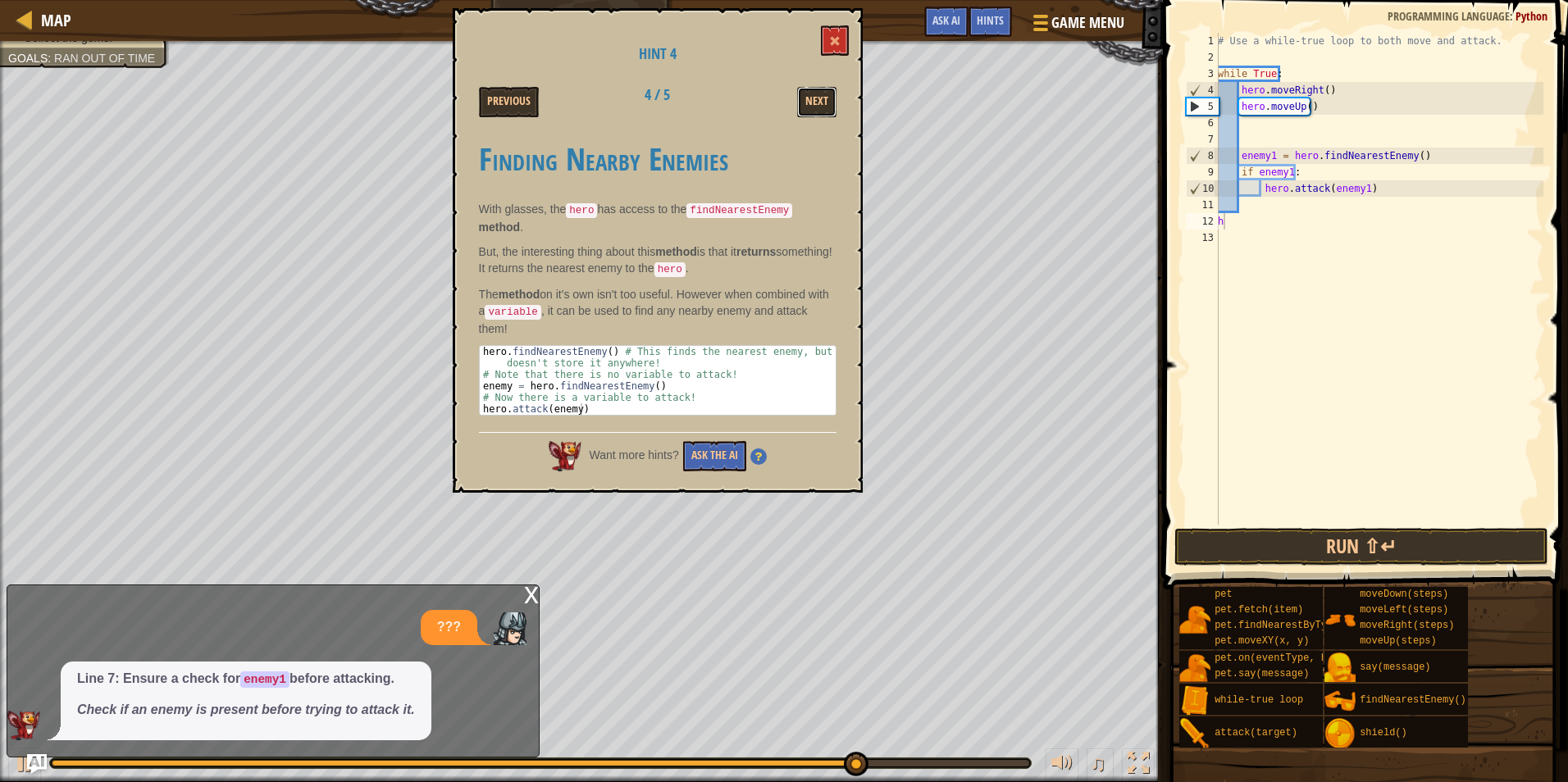
click at [825, 99] on button "Next" at bounding box center [817, 102] width 40 height 30
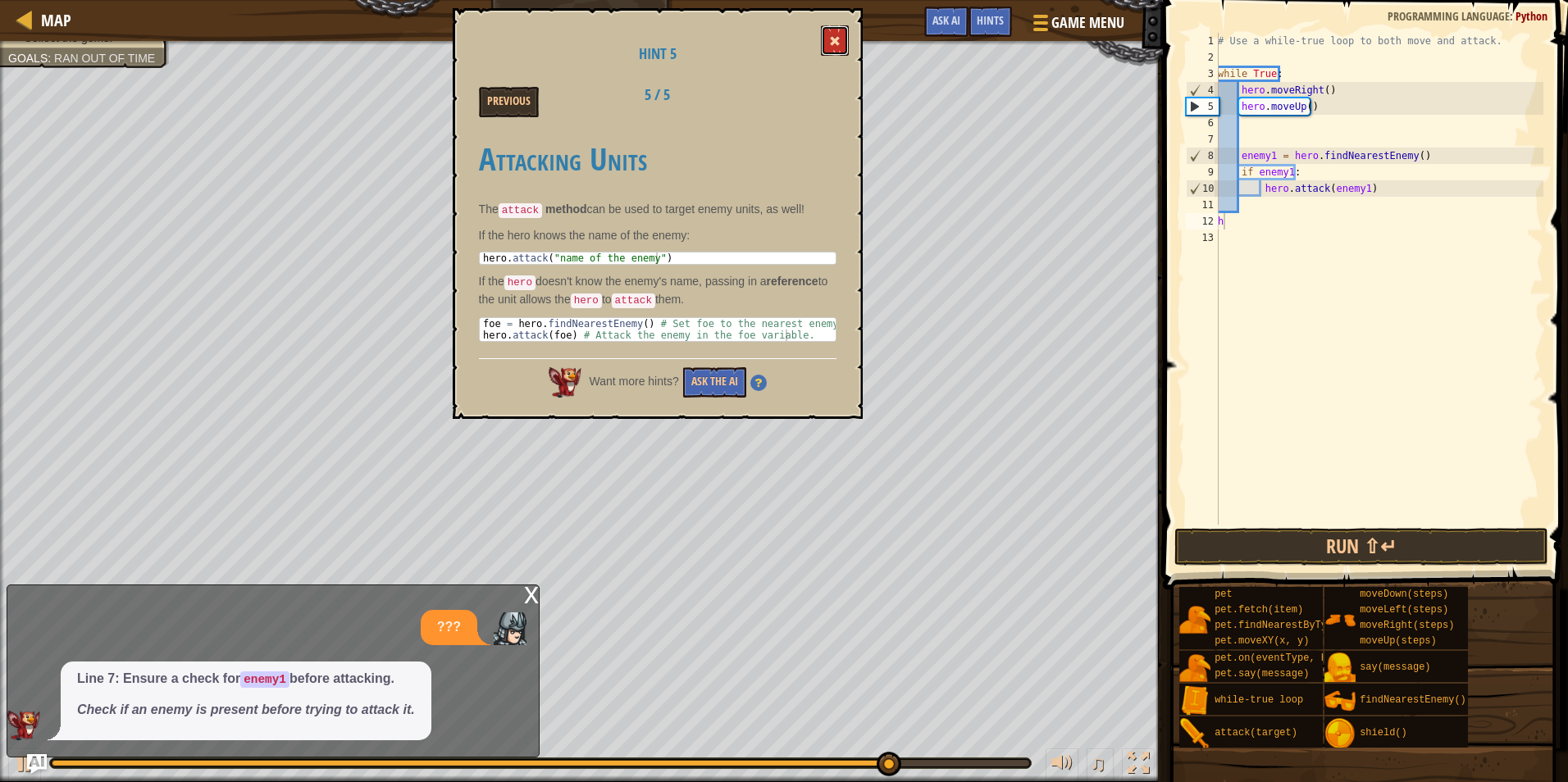
click at [838, 42] on span at bounding box center [835, 41] width 12 height 12
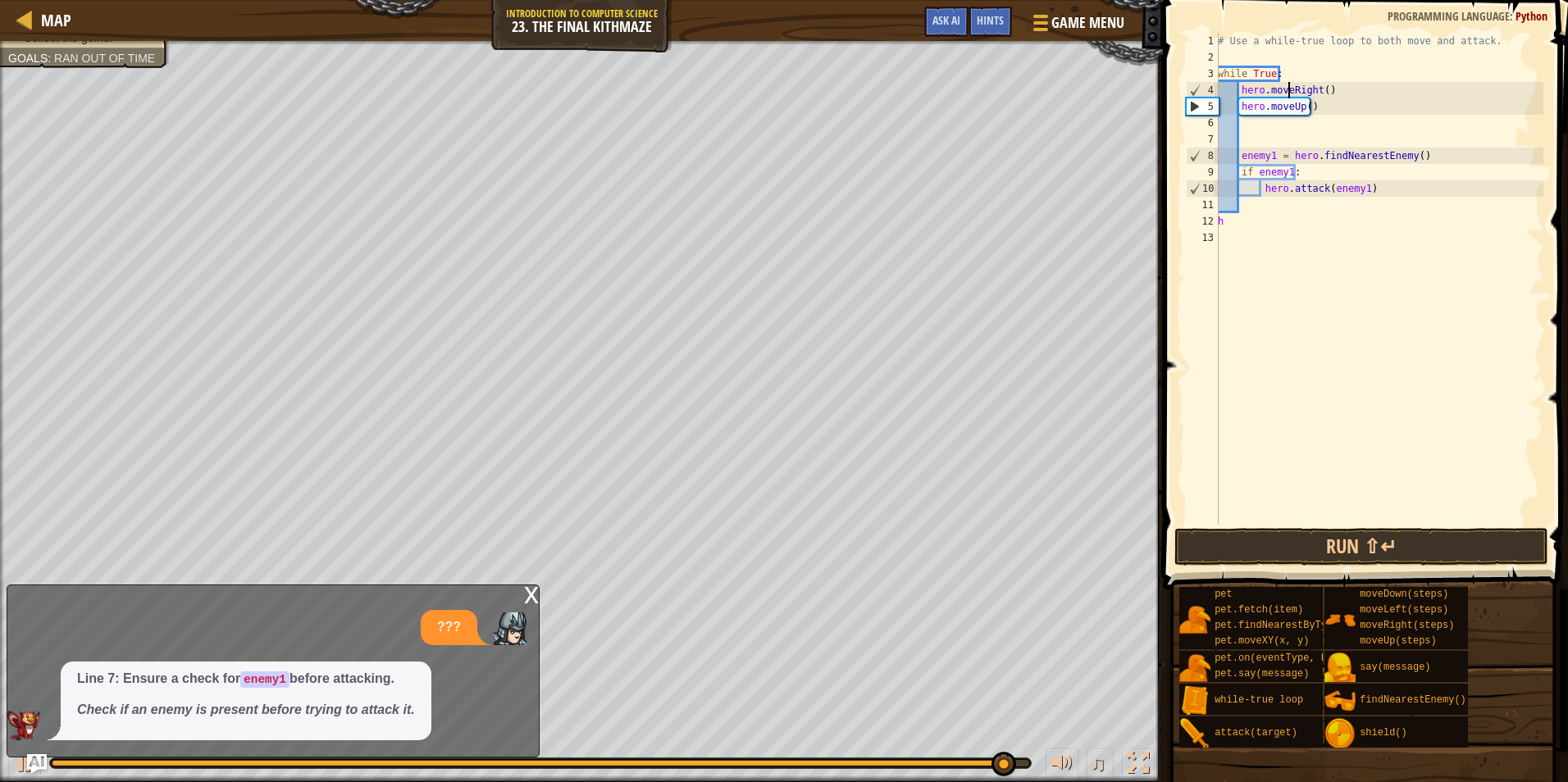
click at [1290, 86] on div "# Use a while-true loop to both move and attack. while True : hero . moveRight …" at bounding box center [1379, 295] width 329 height 525
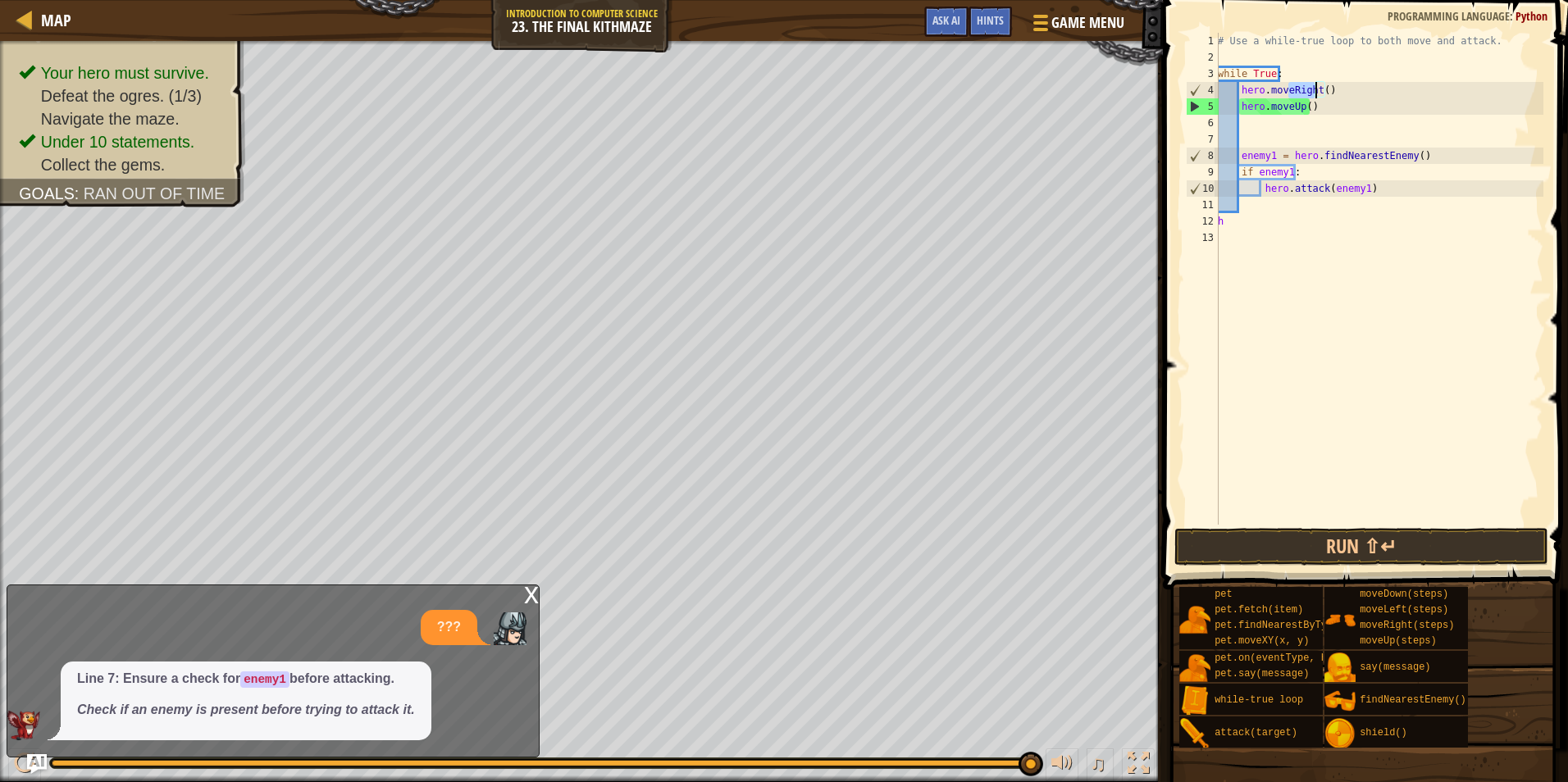
drag, startPoint x: 1290, startPoint y: 86, endPoint x: 1316, endPoint y: 87, distance: 26.0
click at [1316, 87] on div "# Use a while-true loop to both move and attack. while True : hero . moveRight …" at bounding box center [1379, 295] width 329 height 525
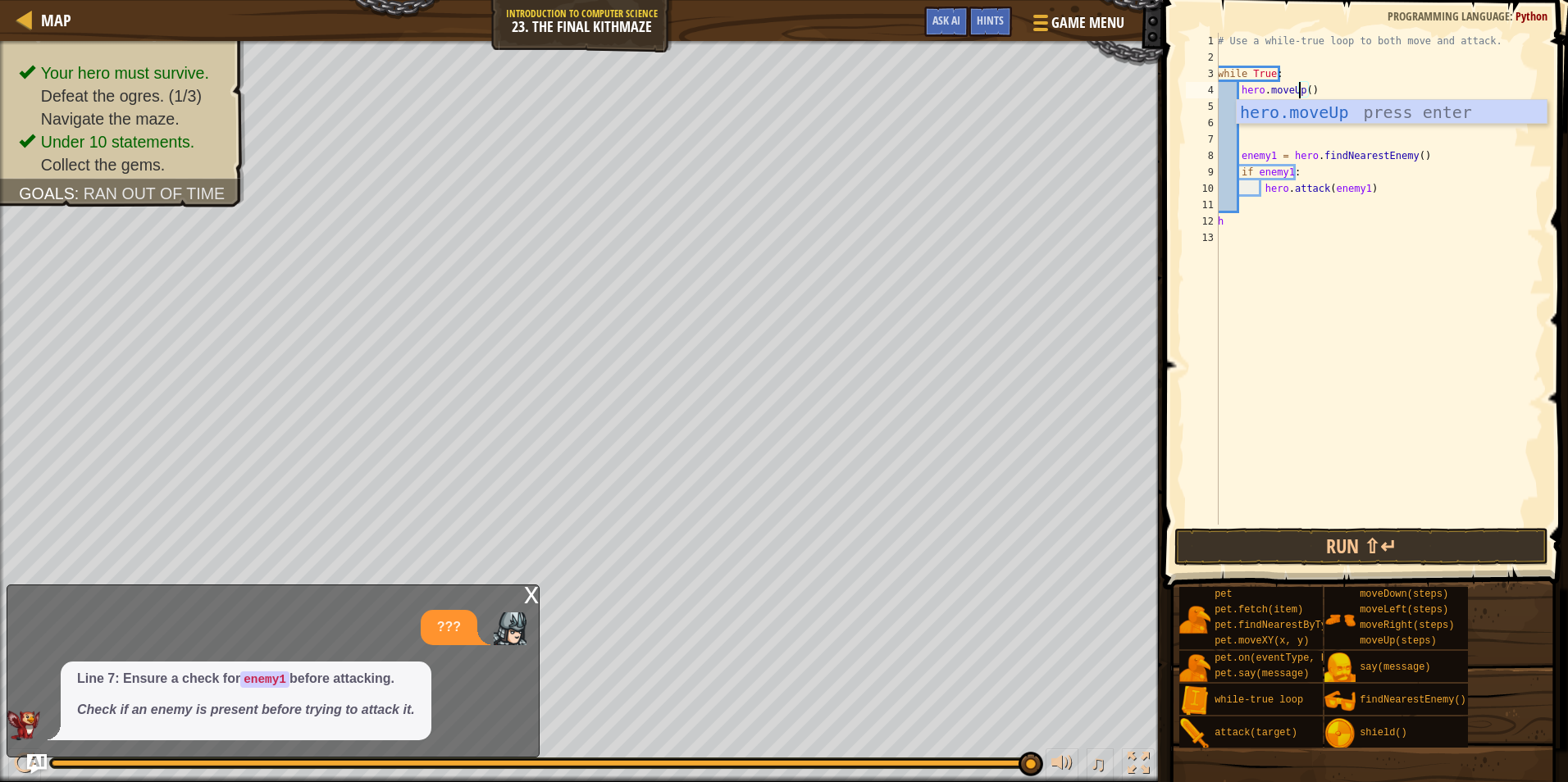
click at [1427, 0] on body "Map Introduction to Computer Science 23. The Final Kithmaze Game Menu Done Hint…" at bounding box center [784, 0] width 1568 height 0
click at [1291, 105] on div "# Use a while-true loop to both move and attack. while True : hero . moveUp ( )…" at bounding box center [1379, 295] width 329 height 525
click at [1327, 135] on div "hero.moveRight press enter" at bounding box center [1392, 153] width 310 height 73
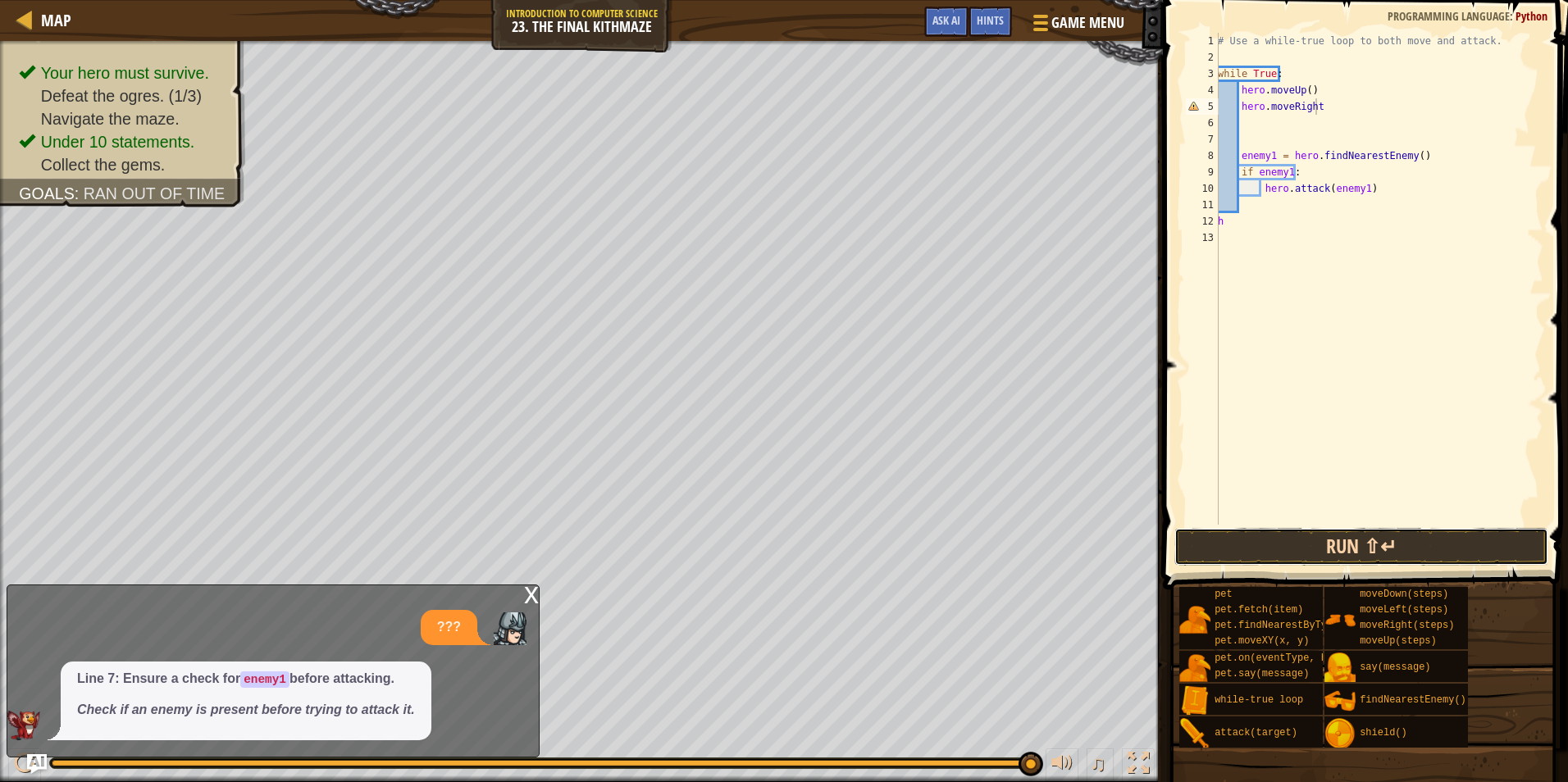
click at [1239, 561] on button "Run ⇧↵" at bounding box center [1361, 547] width 374 height 38
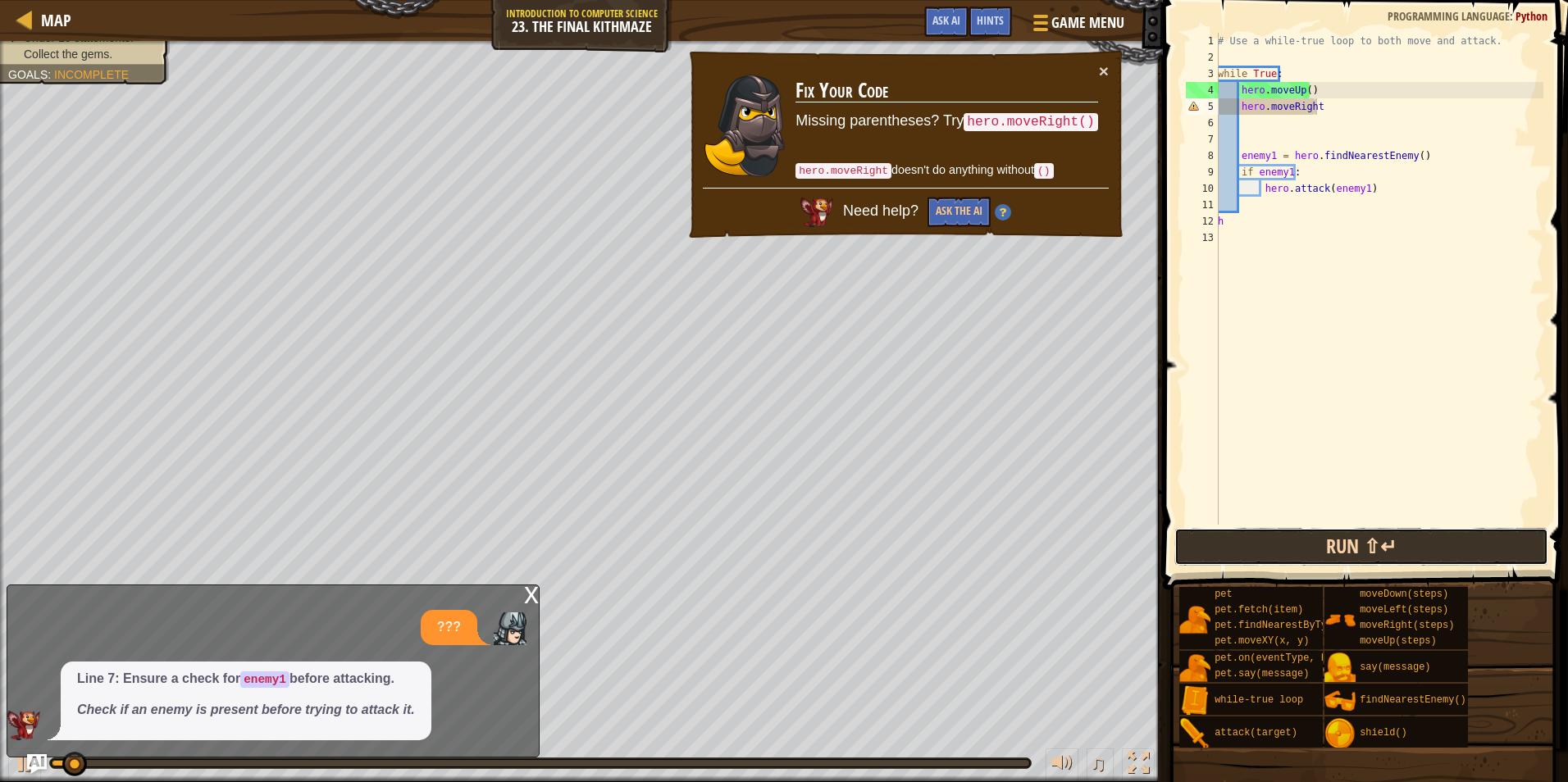
click at [1246, 560] on button "Run ⇧↵" at bounding box center [1361, 547] width 374 height 38
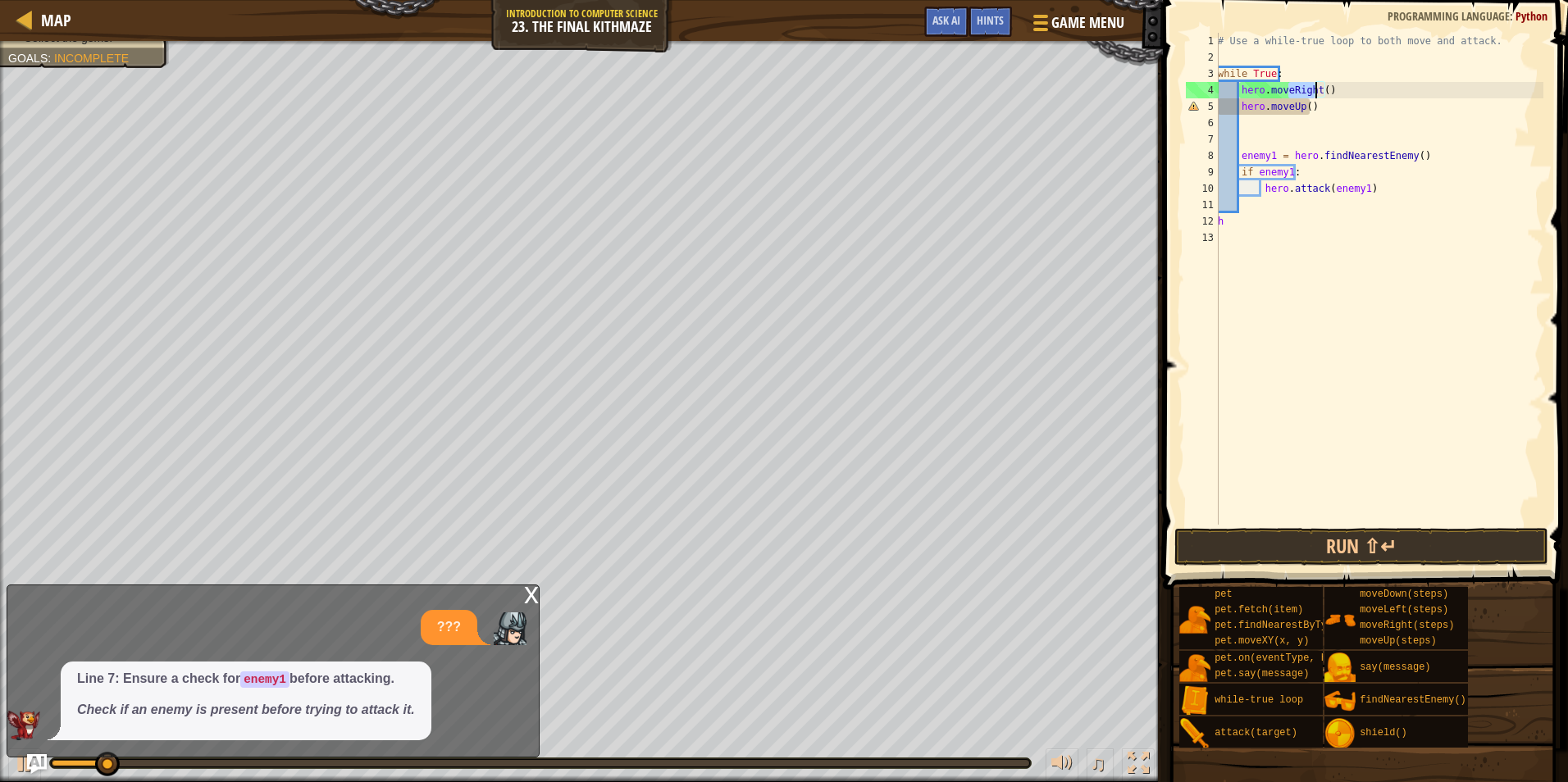
scroll to position [8, 0]
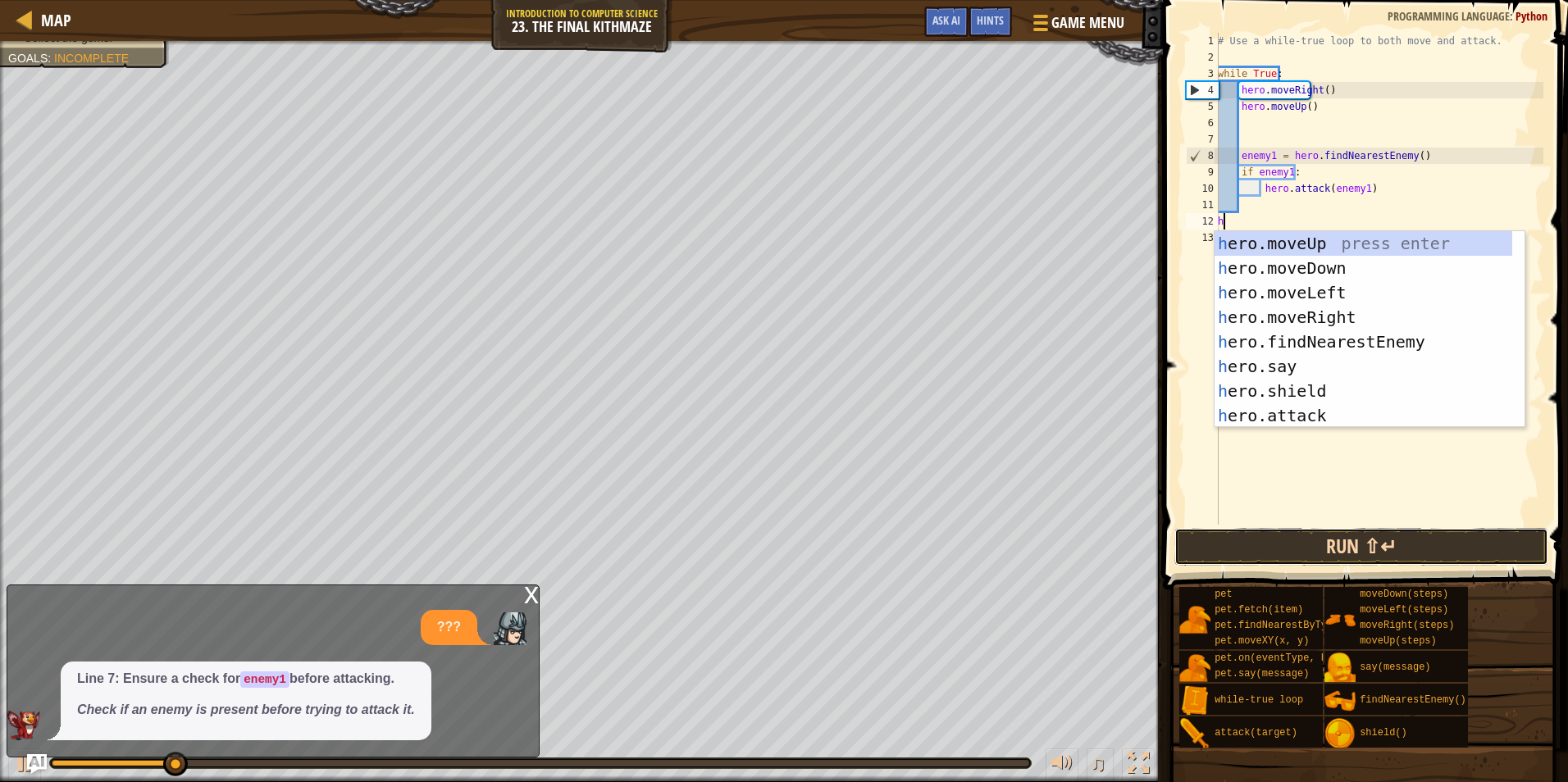
click at [1393, 537] on button "Run ⇧↵" at bounding box center [1361, 547] width 374 height 38
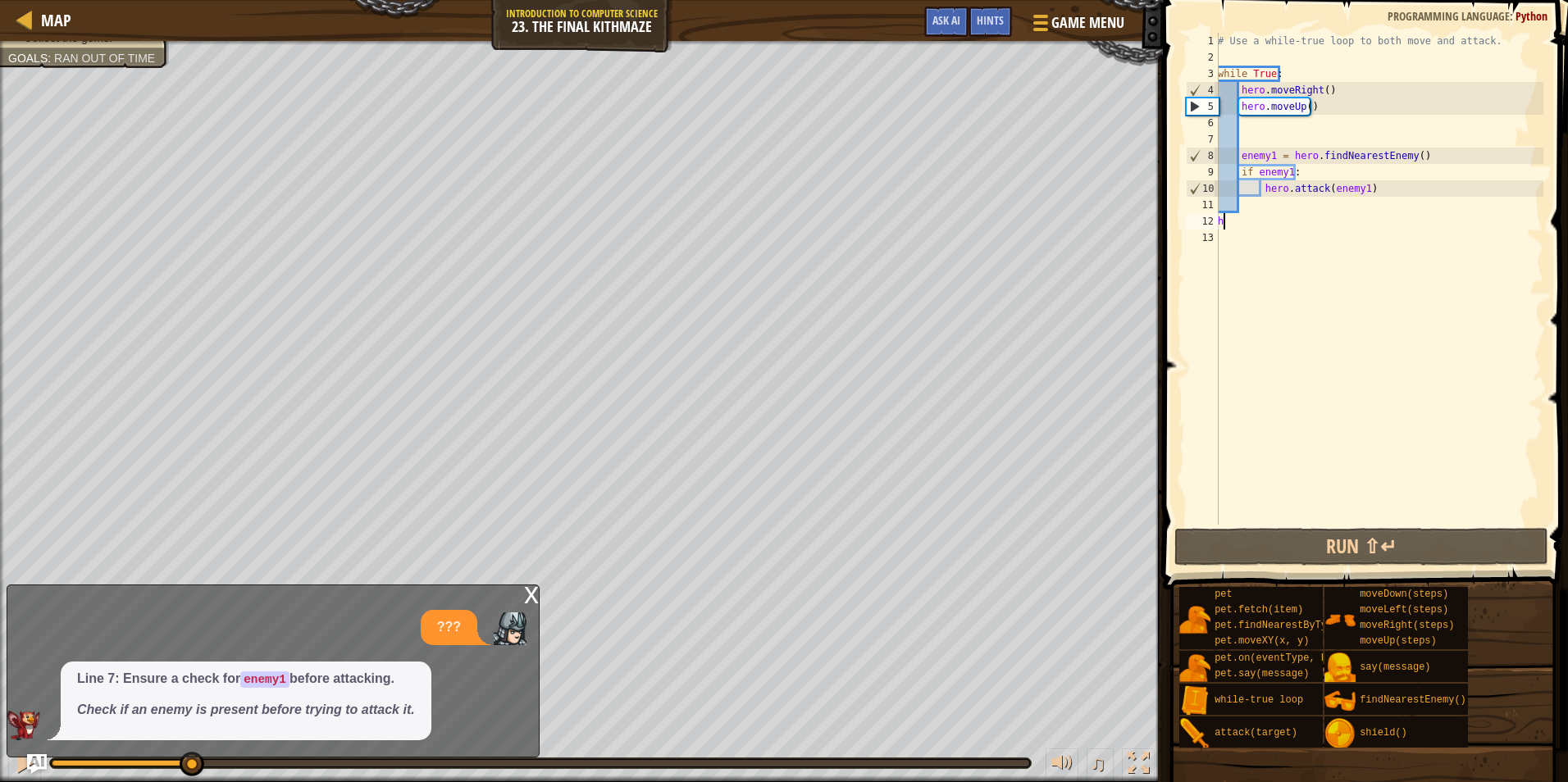
drag, startPoint x: 122, startPoint y: 770, endPoint x: 190, endPoint y: 793, distance: 71.8
click at [190, 0] on html "Map Introduction to Computer Science 23. The Final Kithmaze Game Menu Done Hint…" at bounding box center [784, 0] width 1568 height 0
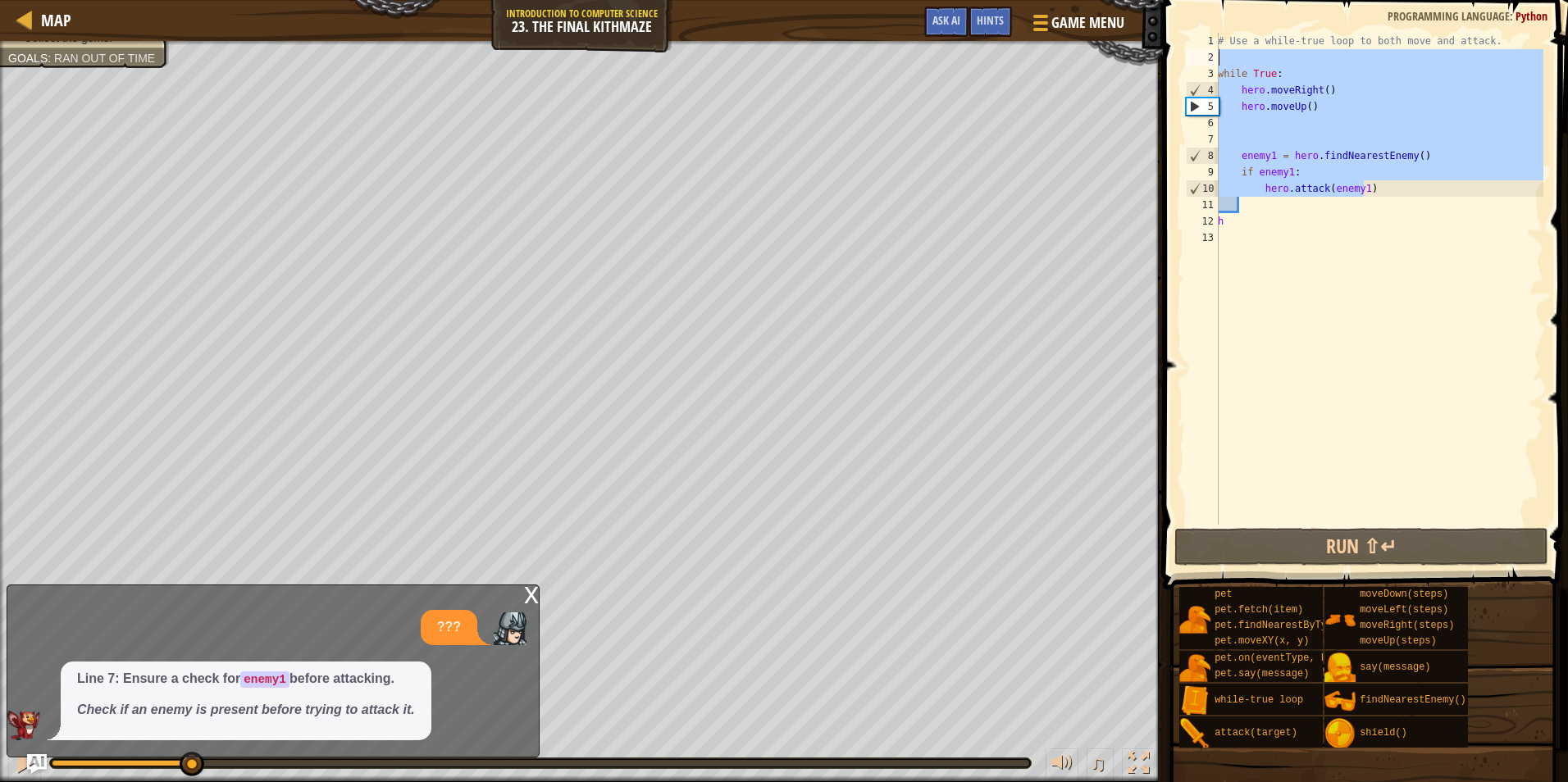
drag, startPoint x: 1378, startPoint y: 194, endPoint x: 1219, endPoint y: 51, distance: 213.8
click at [1219, 51] on div "# Use a while-true loop to both move and attack. while True : hero . moveRight …" at bounding box center [1379, 295] width 329 height 525
type textarea "while True:"
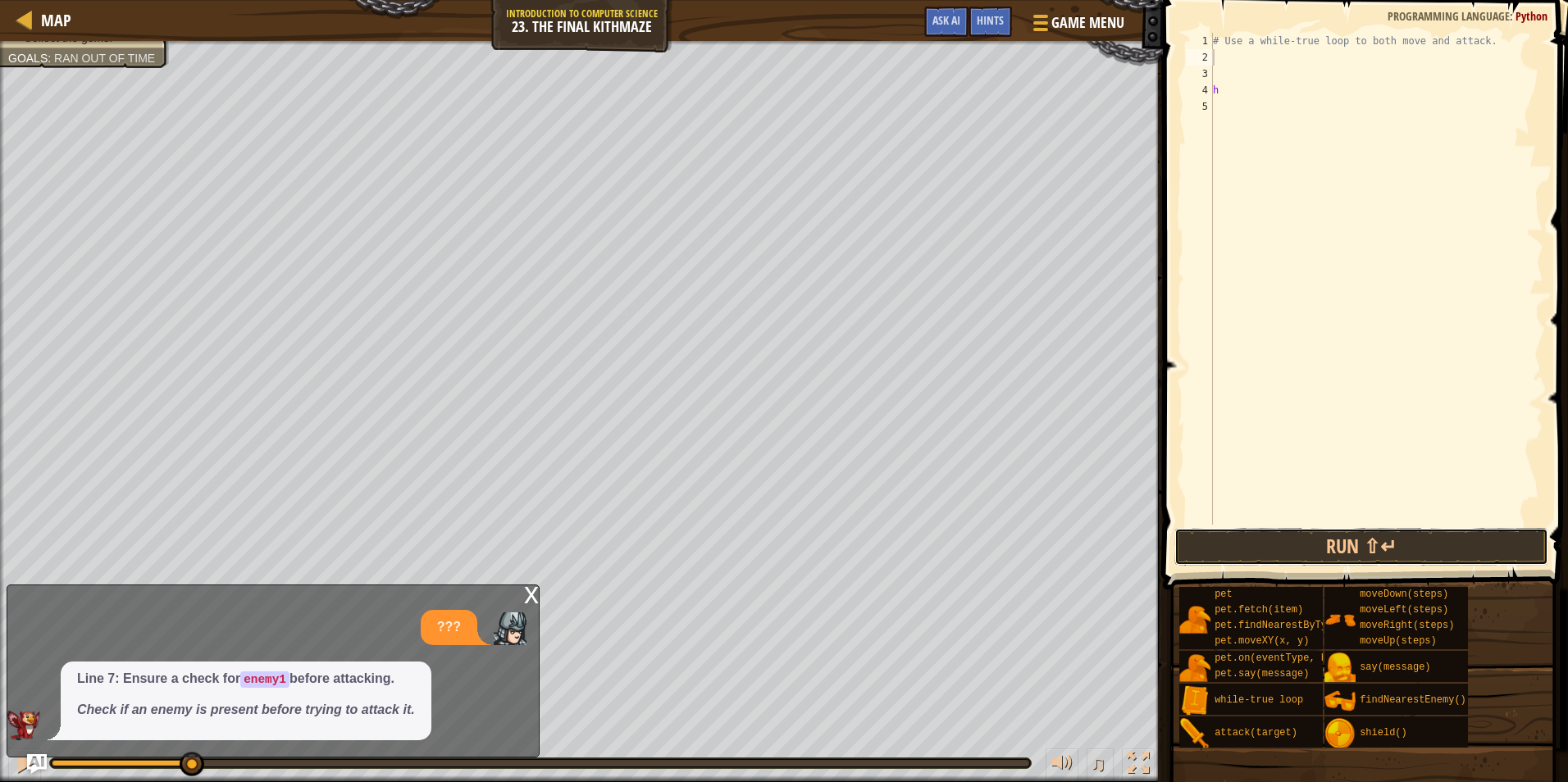
drag, startPoint x: 1298, startPoint y: 551, endPoint x: 1276, endPoint y: 432, distance: 121.0
click at [1297, 542] on button "Run ⇧↵" at bounding box center [1361, 547] width 374 height 38
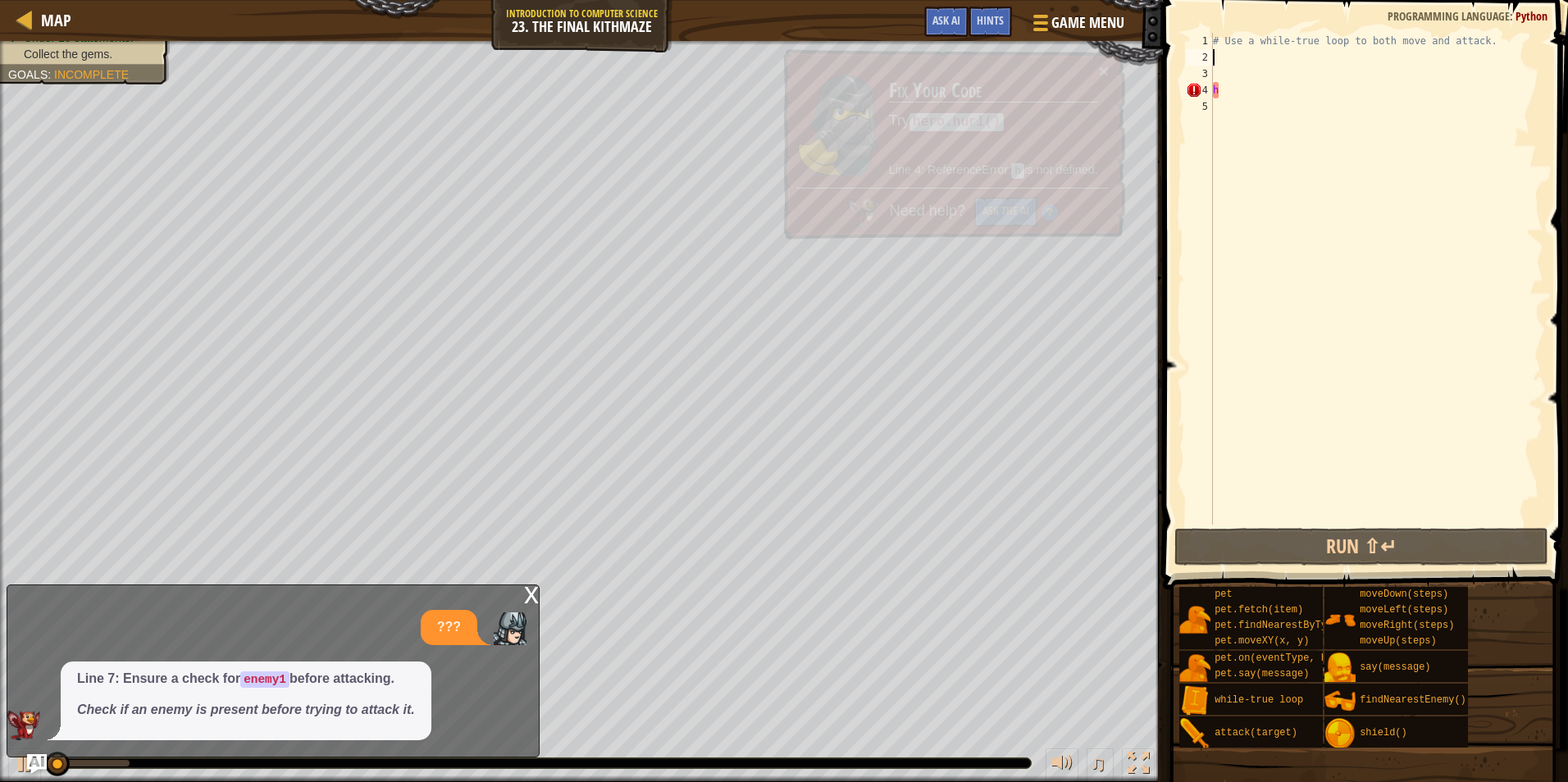
type textarea "2"
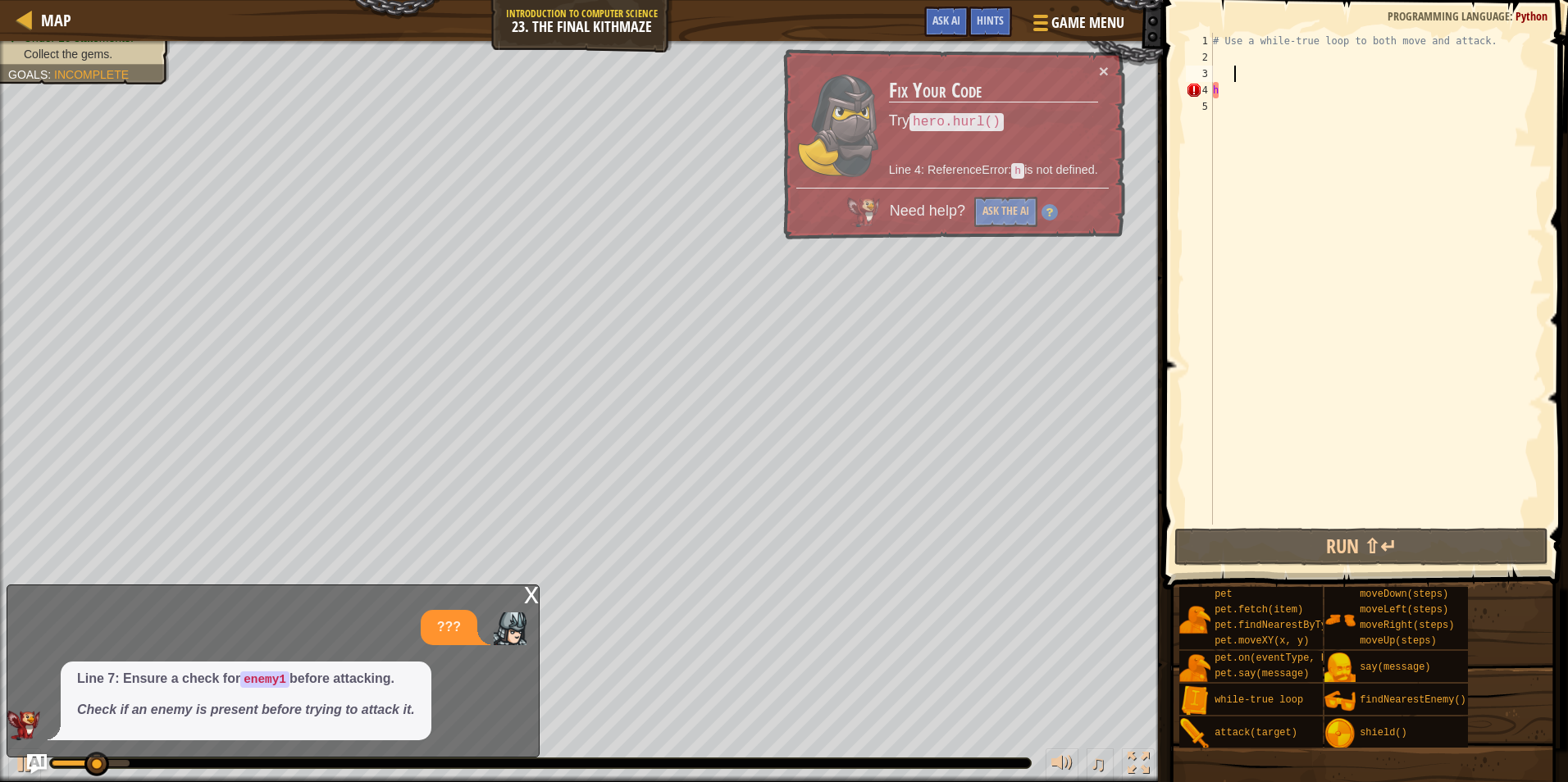
drag, startPoint x: 1243, startPoint y: 79, endPoint x: 1237, endPoint y: 105, distance: 26.7
click at [1241, 81] on div "# Use a while-true loop to both move and attack. h" at bounding box center [1377, 295] width 334 height 525
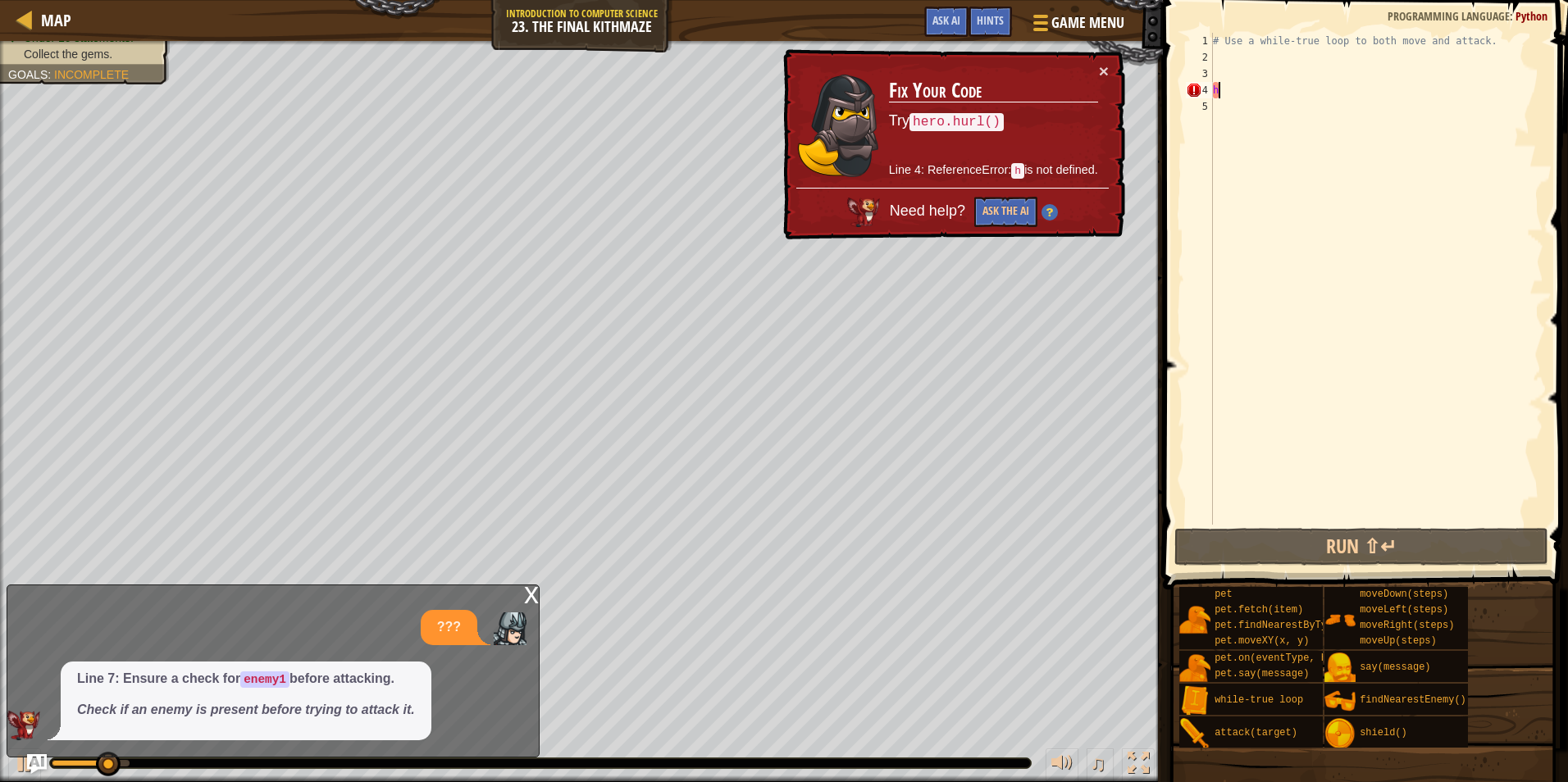
click at [1230, 94] on div "# Use a while-true loop to both move and attack. h" at bounding box center [1377, 295] width 334 height 525
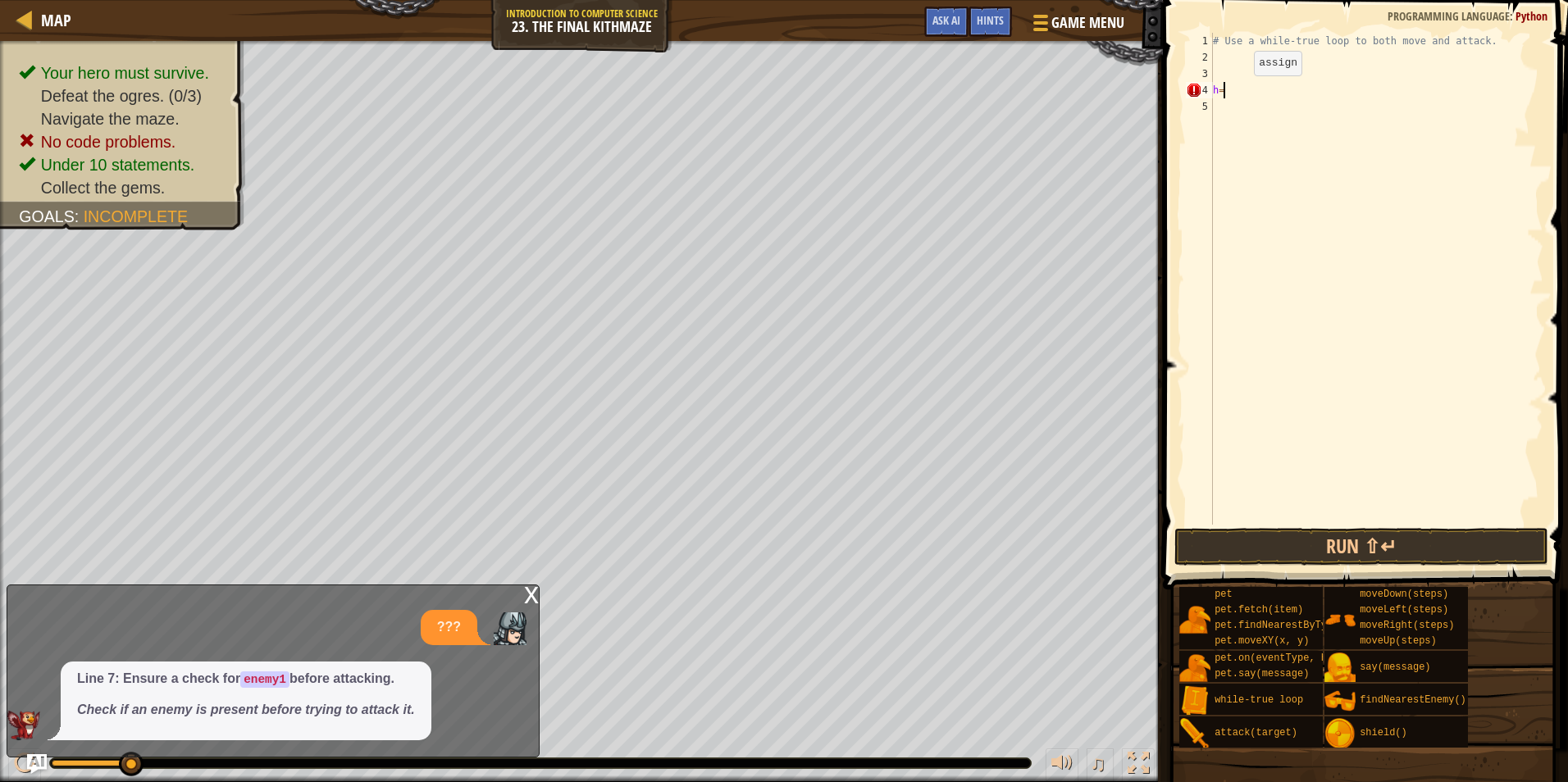
click at [1241, 92] on div "# Use a while-true loop to both move and attack. h =" at bounding box center [1377, 295] width 334 height 525
type textarea "h"
click at [1233, 53] on div "# Use a while-true loop to both move and attack." at bounding box center [1377, 295] width 334 height 525
click at [1263, 64] on div "# Use a while-true loop to both move and attack. w" at bounding box center [1377, 295] width 334 height 525
type textarea "wh"
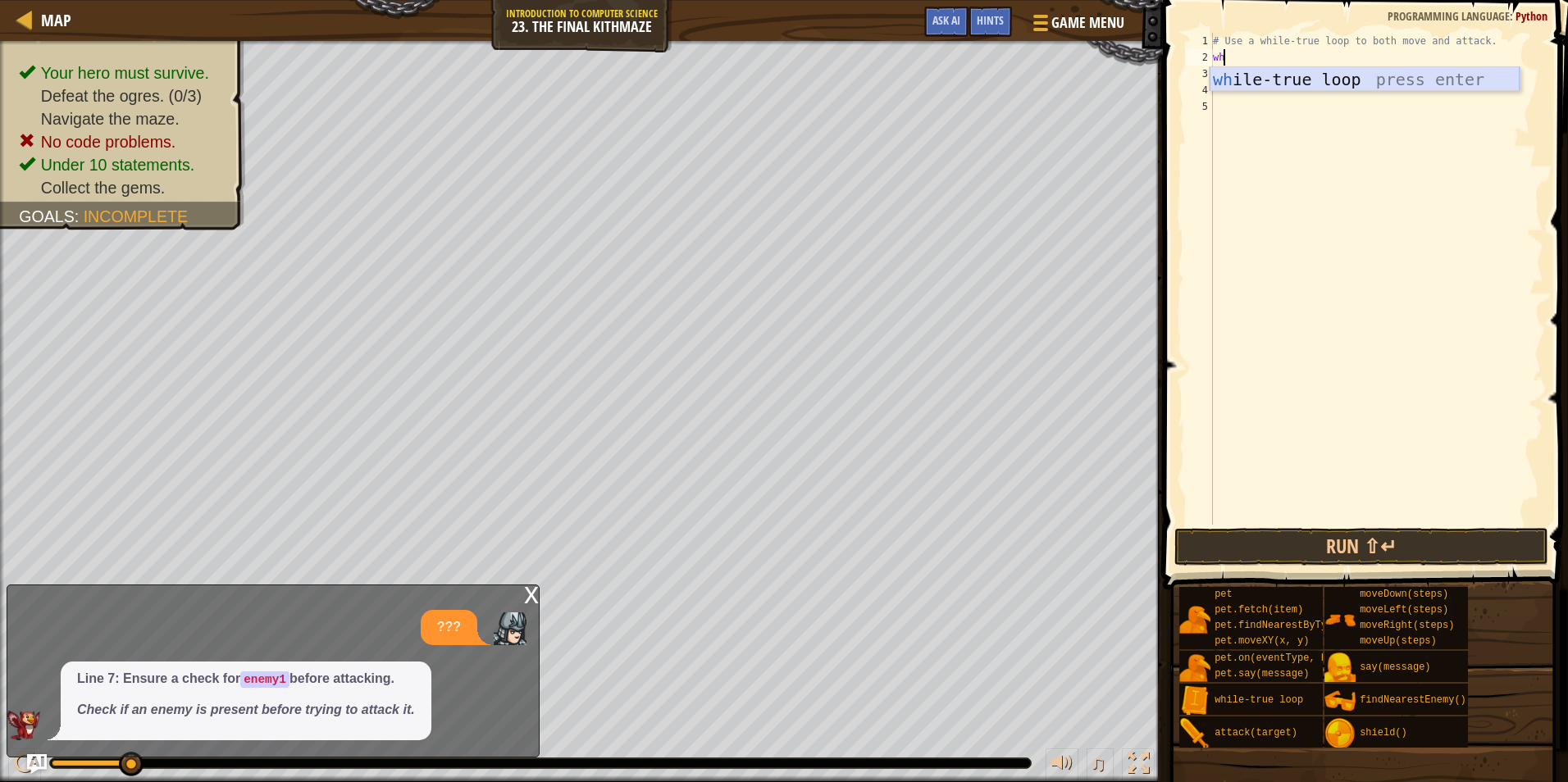
click at [1260, 88] on div "wh ile-true loop press enter" at bounding box center [1365, 104] width 310 height 73
type textarea "h"
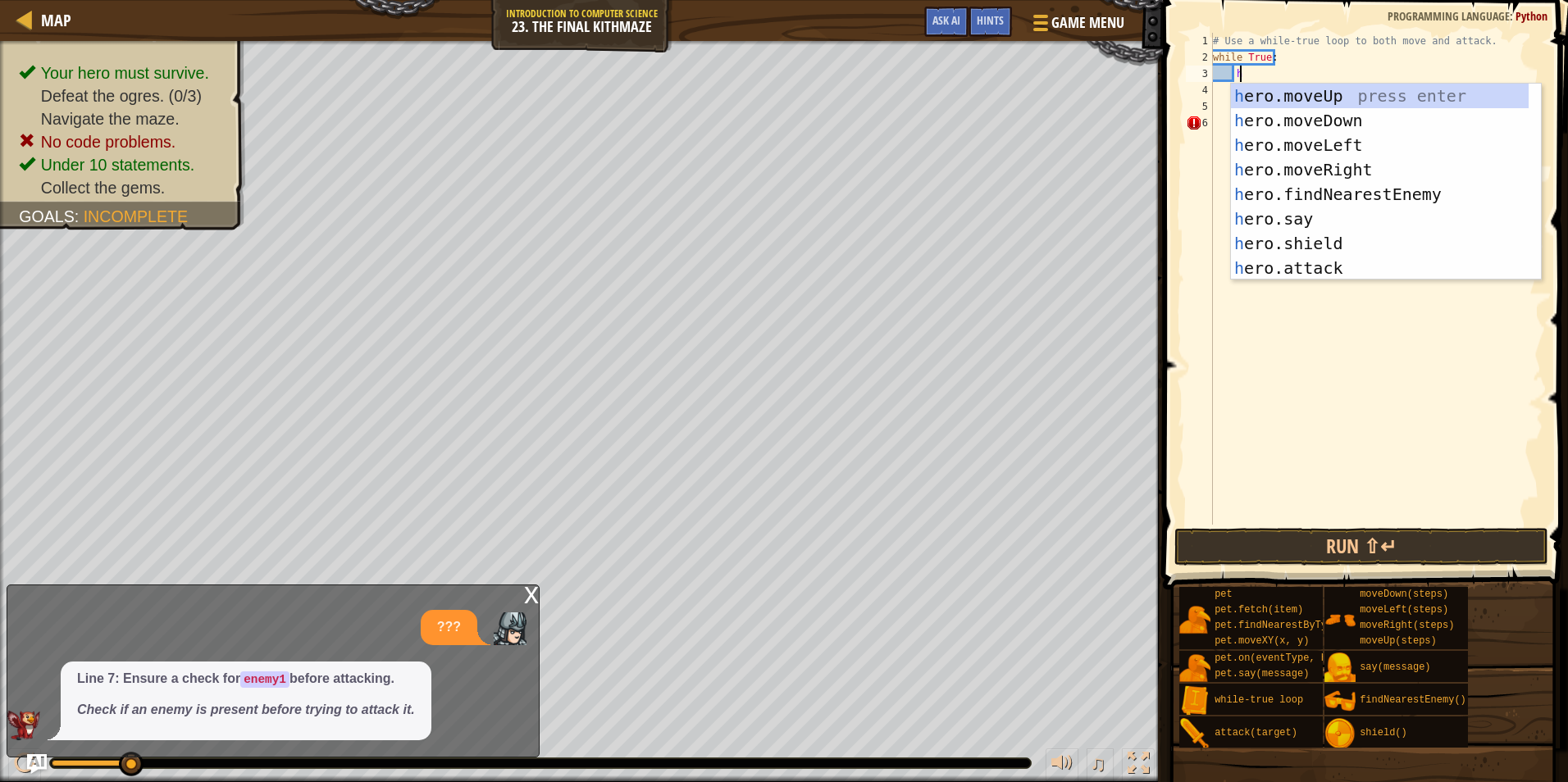
scroll to position [8, 2]
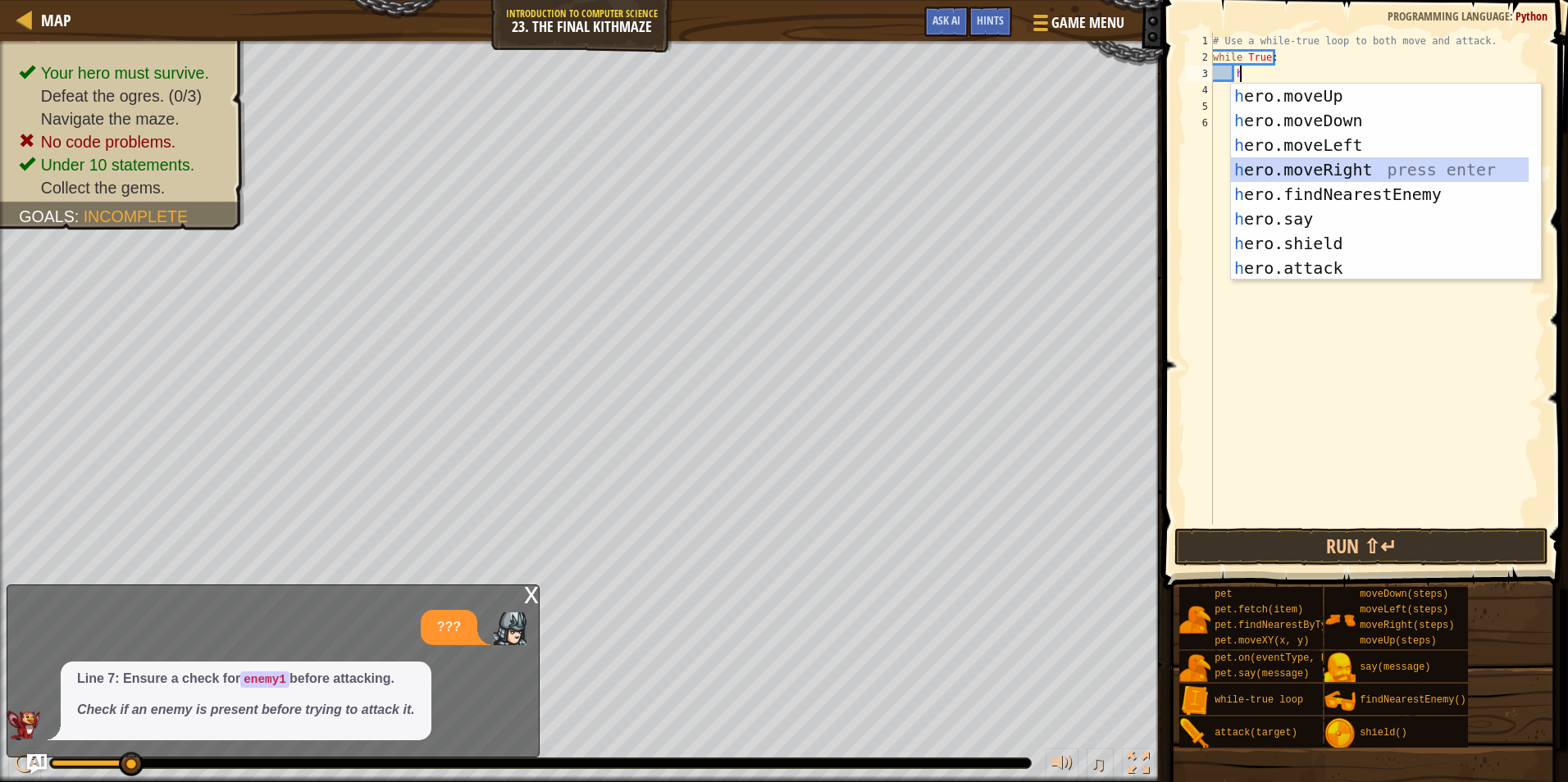
click at [1315, 172] on div "h ero.moveUp press enter h ero.moveDown press enter h ero.moveLeft press enter …" at bounding box center [1386, 207] width 310 height 246
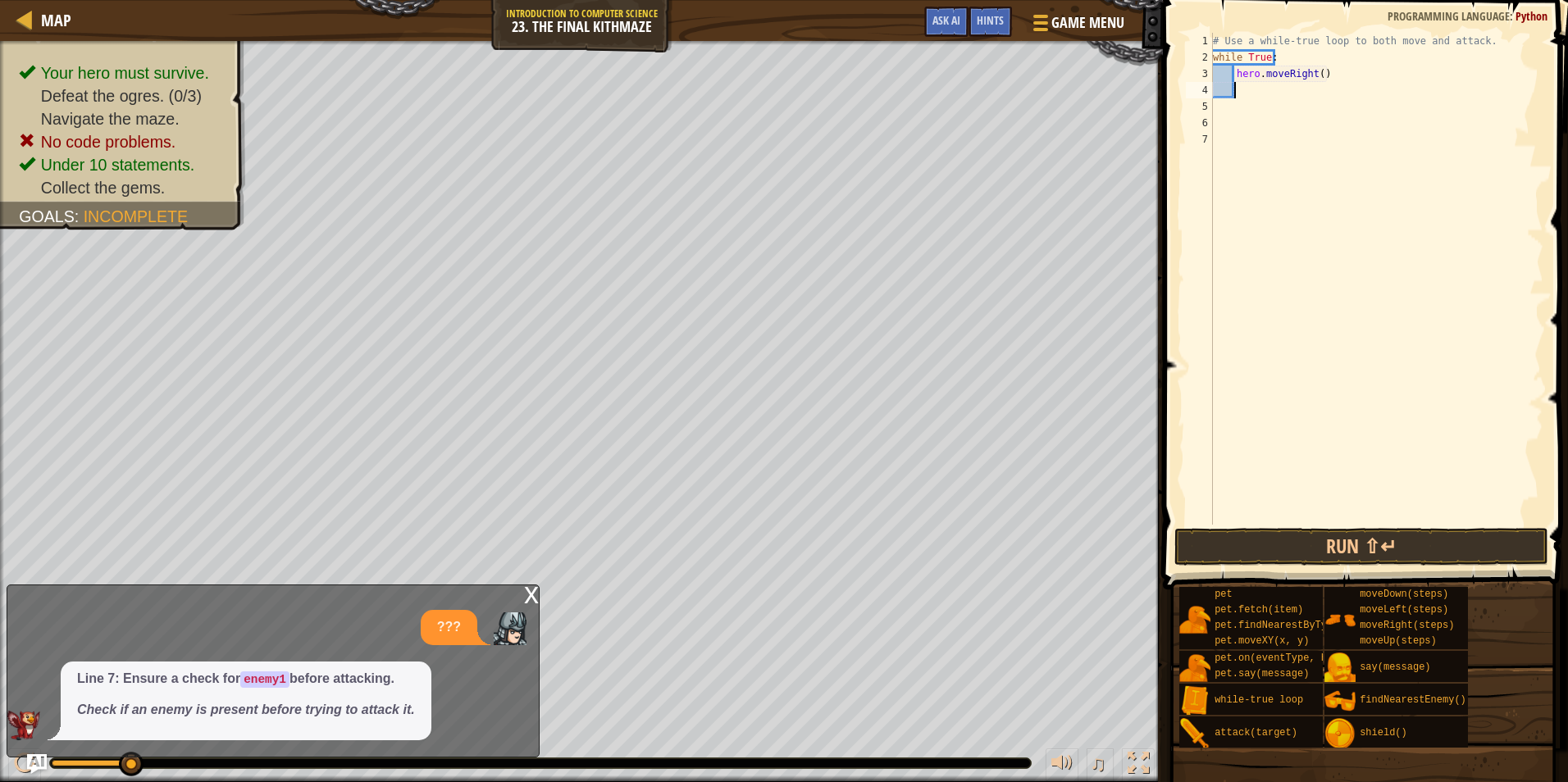
type textarea "h"
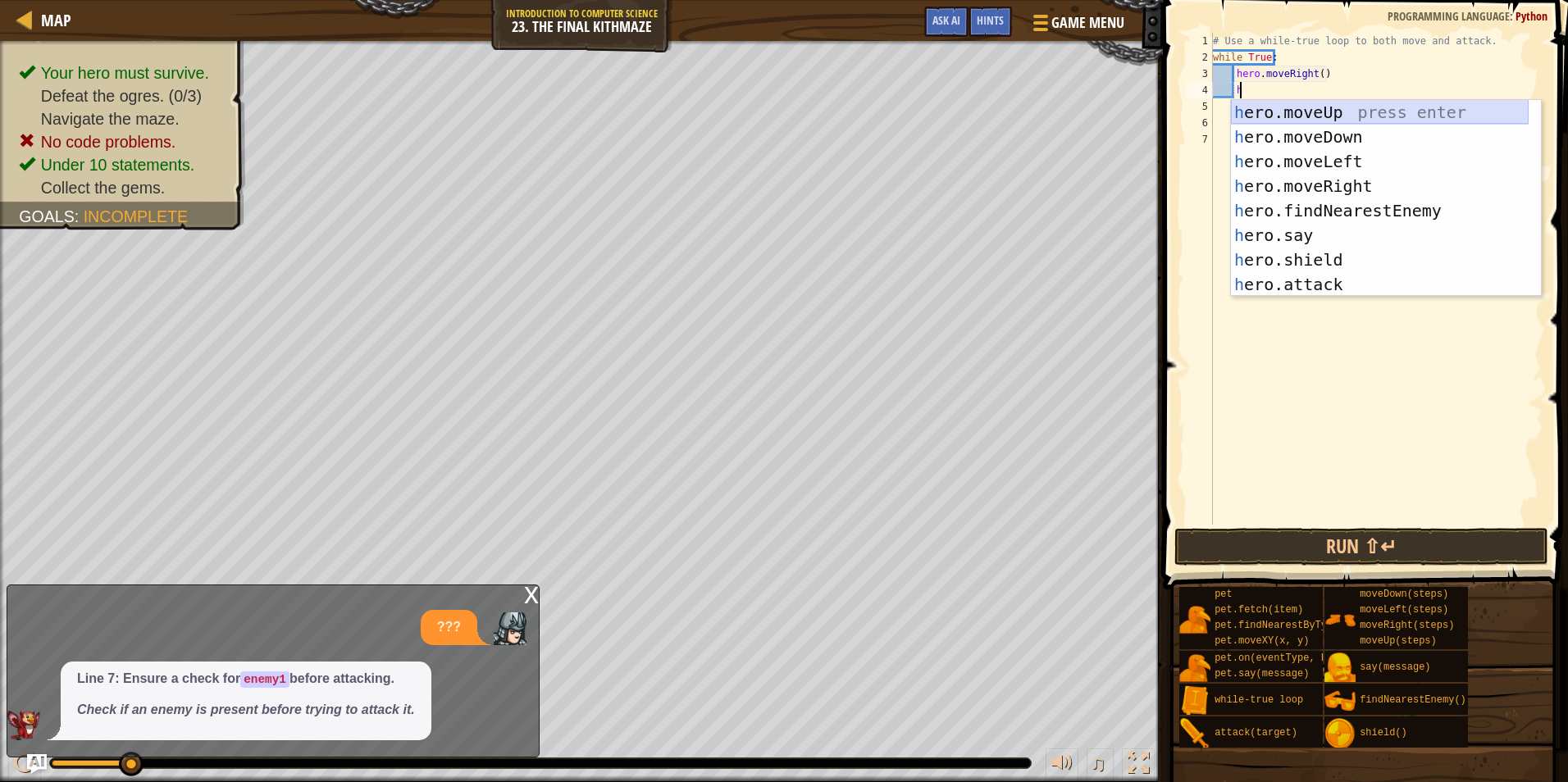
click at [1300, 120] on div "h ero.moveUp press enter h ero.moveDown press enter h ero.moveLeft press enter …" at bounding box center [1380, 224] width 298 height 246
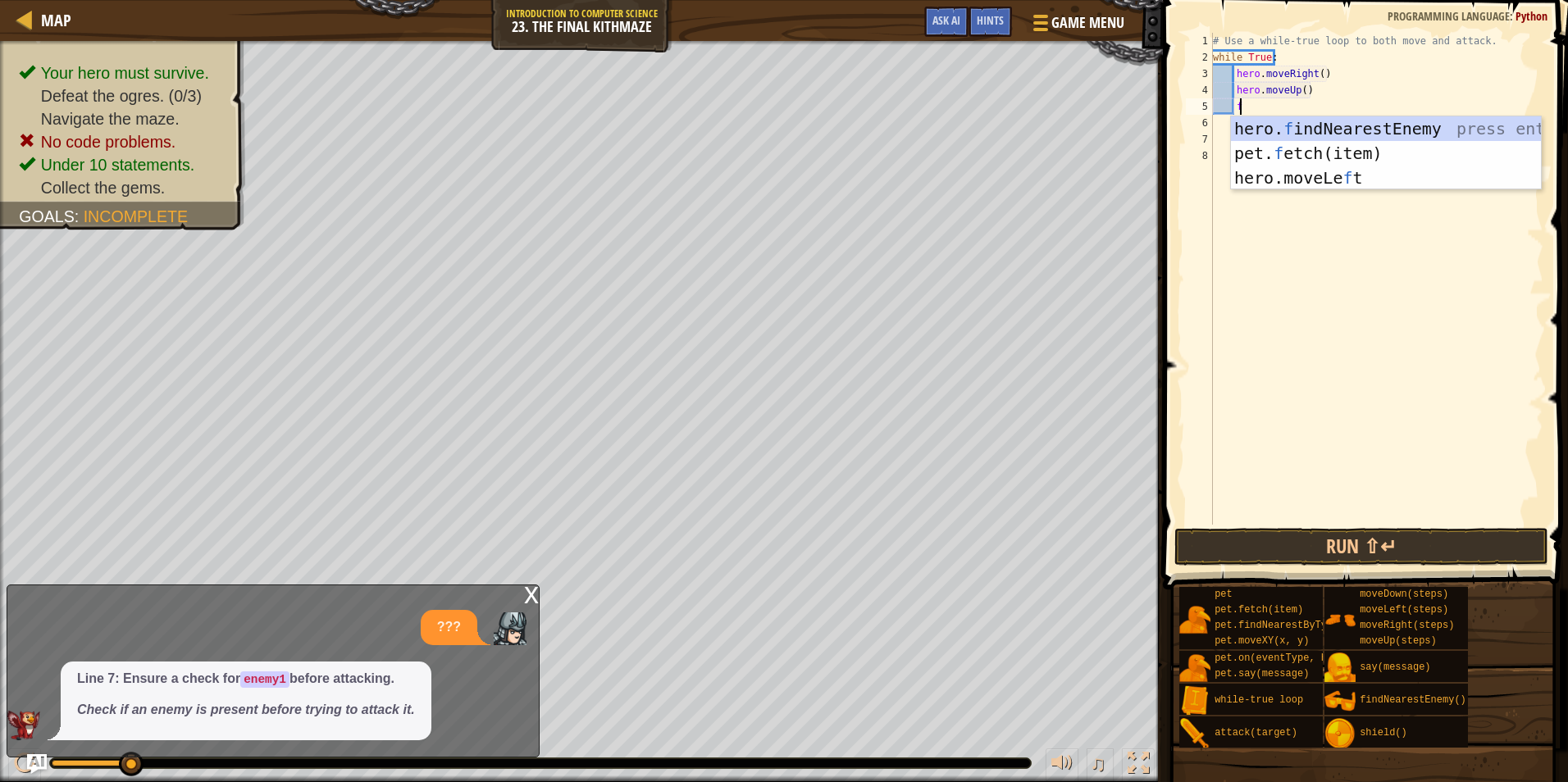
type textarea "fr"
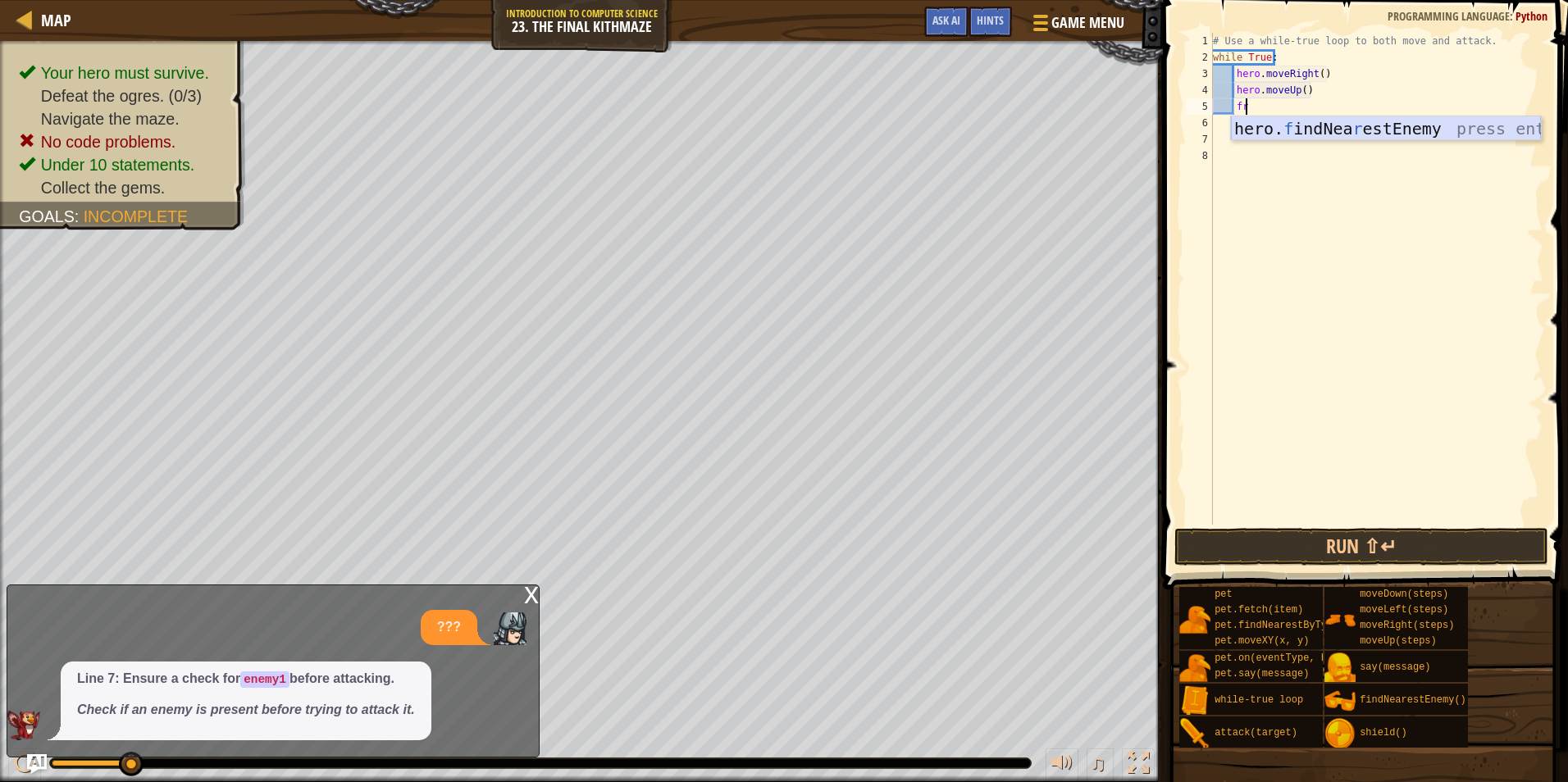
click at [1358, 127] on div "hero. f indNea r estEnemy press enter" at bounding box center [1386, 153] width 310 height 73
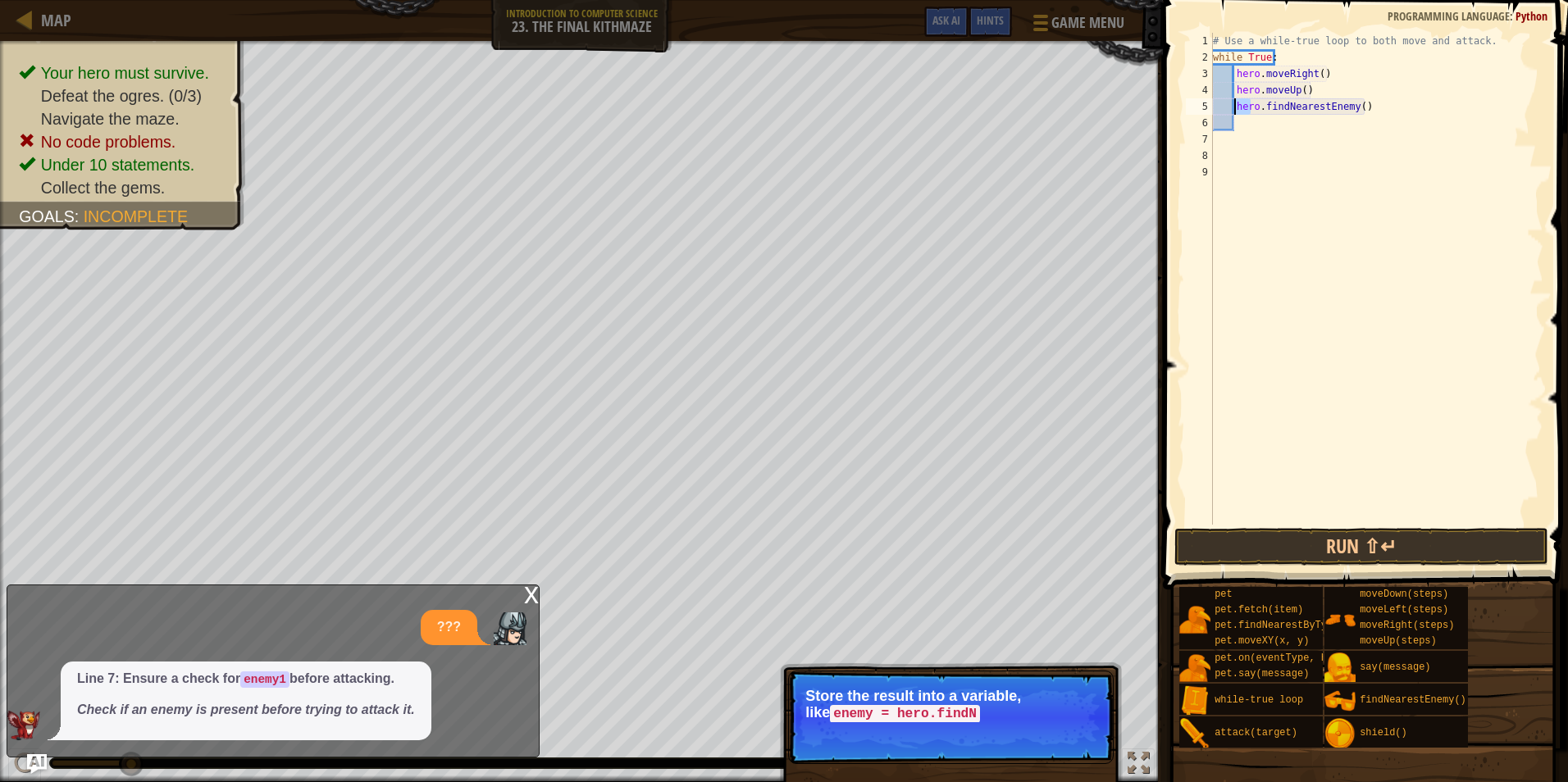
drag, startPoint x: 1252, startPoint y: 103, endPoint x: 1237, endPoint y: 108, distance: 15.8
click at [1237, 108] on div "# Use a while-true loop to both move and attack. while True : hero . moveRight …" at bounding box center [1377, 295] width 334 height 525
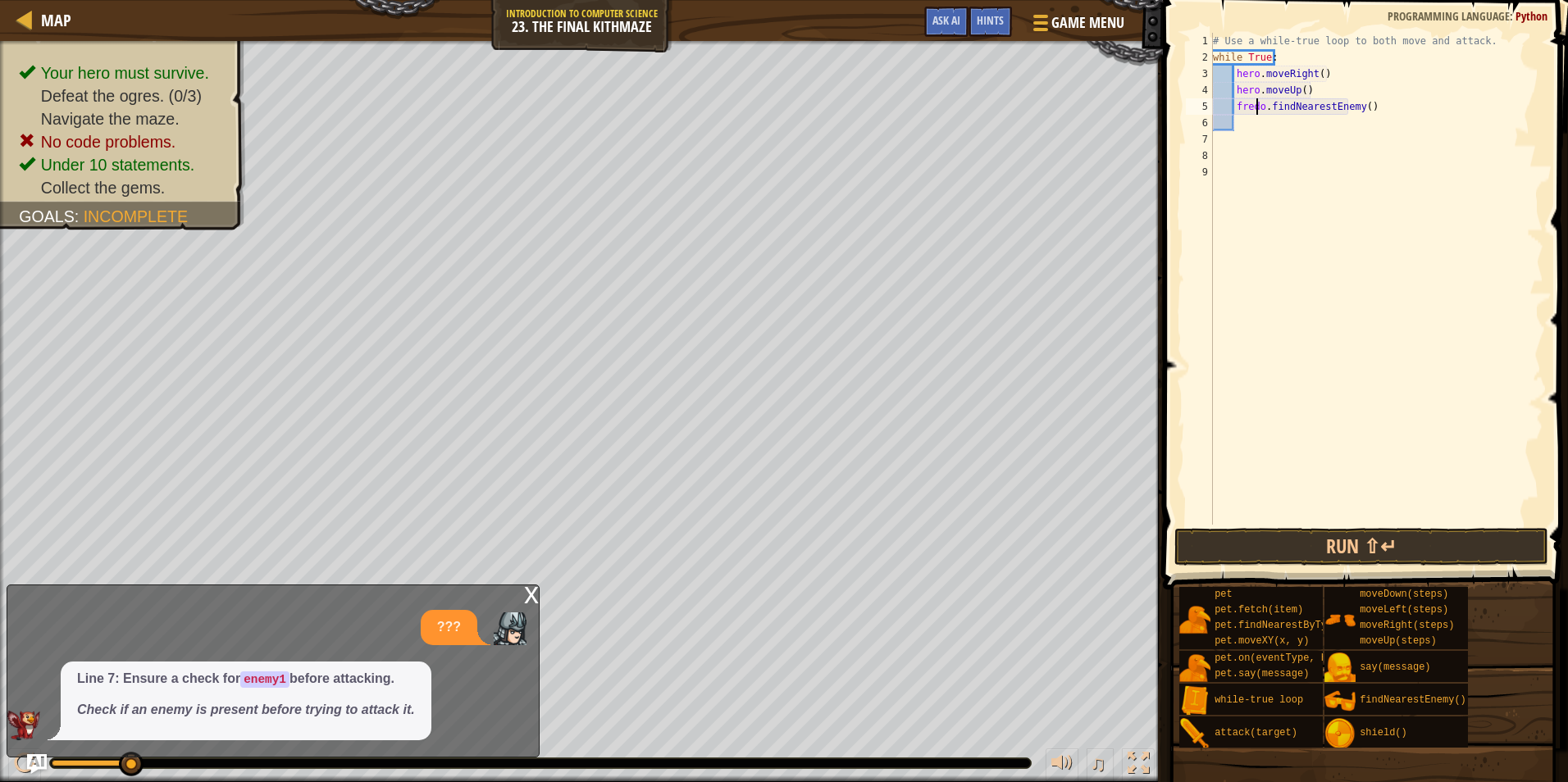
scroll to position [8, 4]
type textarea "fred.findNearestEnemy()"
click at [1258, 132] on div "# Use a while-true loop to both move and attack. while True : hero . moveRight …" at bounding box center [1377, 295] width 334 height 525
click at [1259, 132] on div "# Use a while-true loop to both move and attack. while True : hero . moveRight …" at bounding box center [1377, 295] width 334 height 525
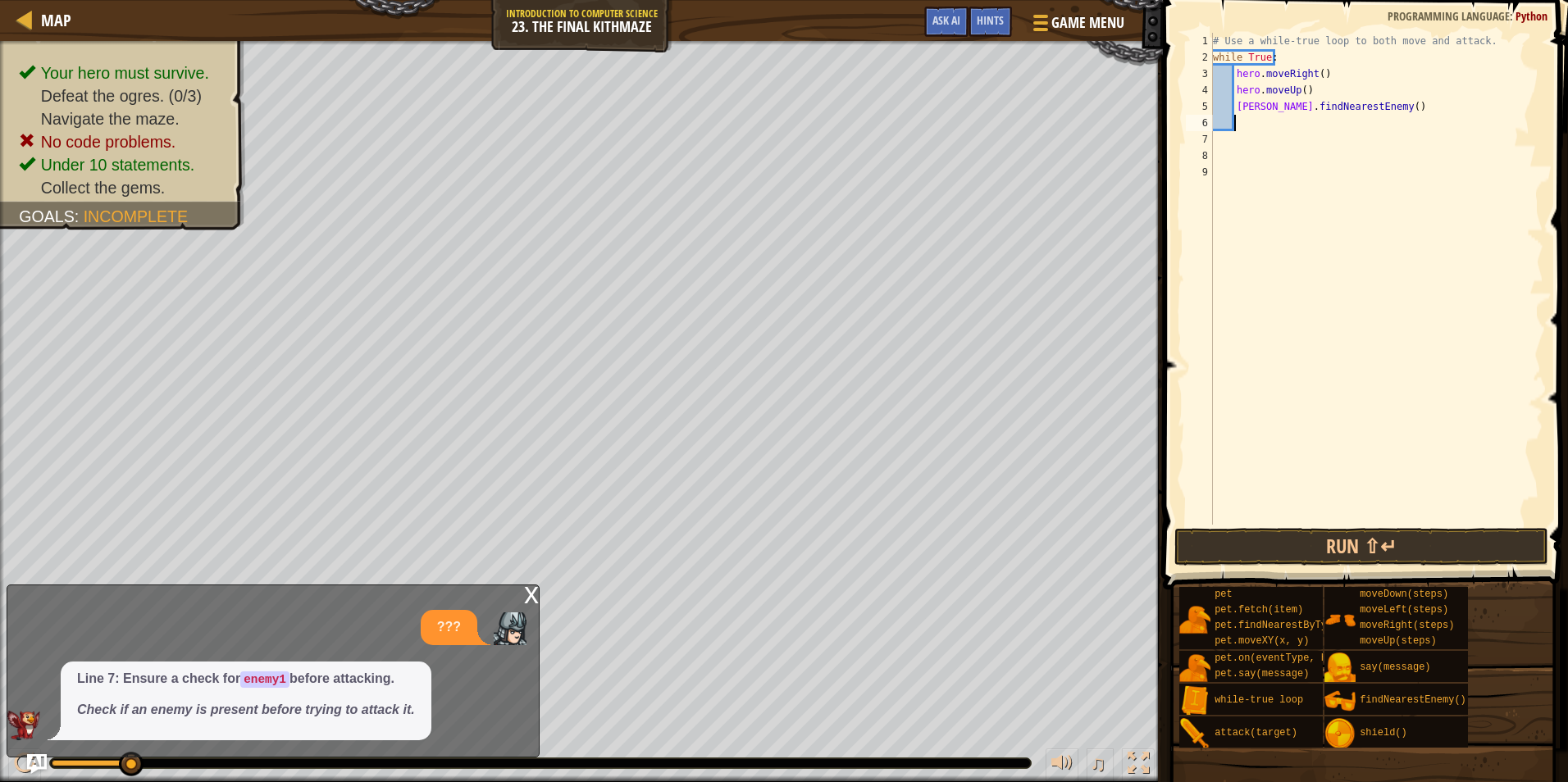
click at [1259, 120] on div "# Use a while-true loop to both move and attack. while True : hero . moveRight …" at bounding box center [1377, 295] width 334 height 525
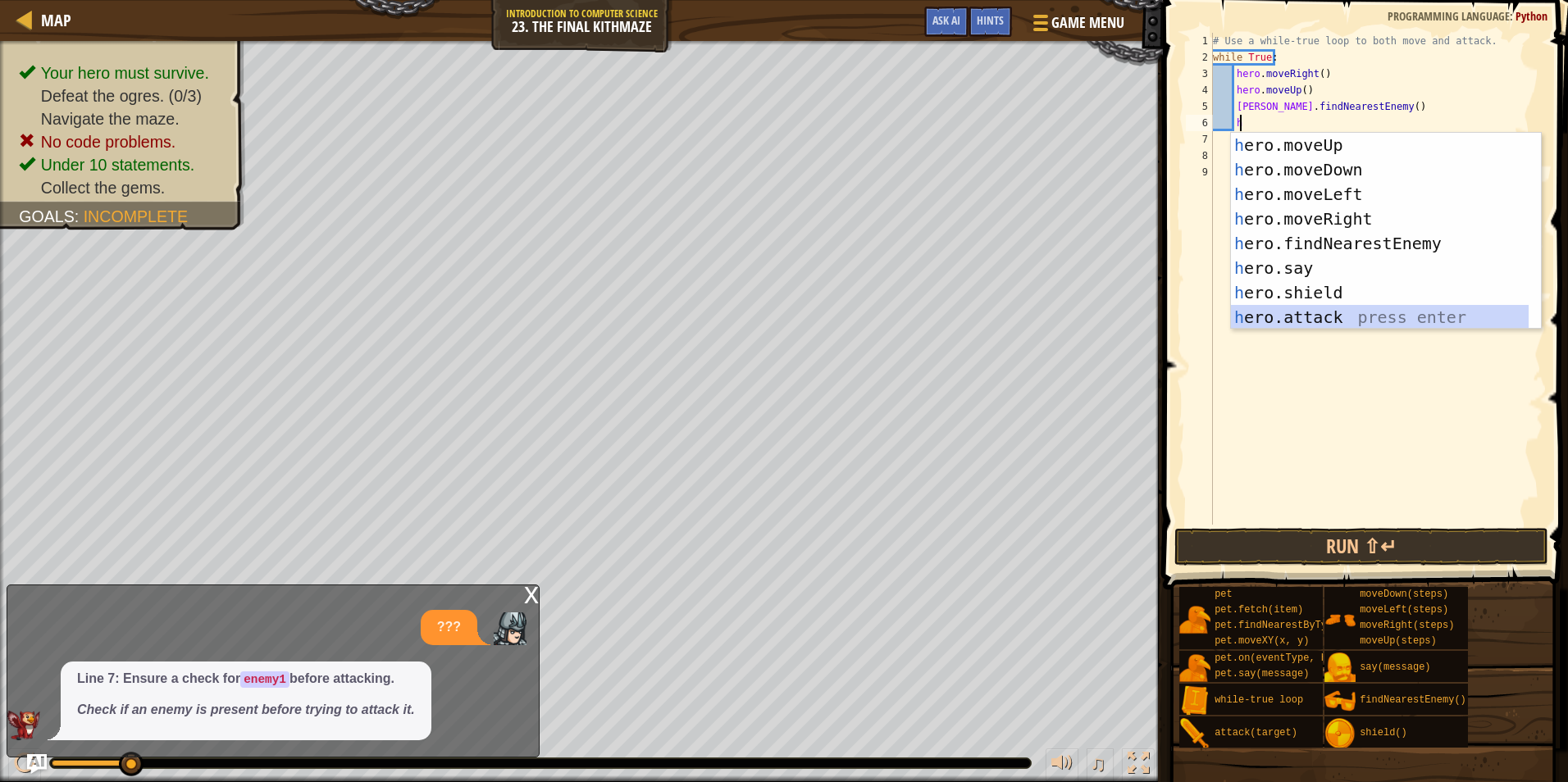
click at [1287, 321] on div "h ero.moveUp press enter h ero.moveDown press enter h ero.moveLeft press enter …" at bounding box center [1386, 256] width 310 height 246
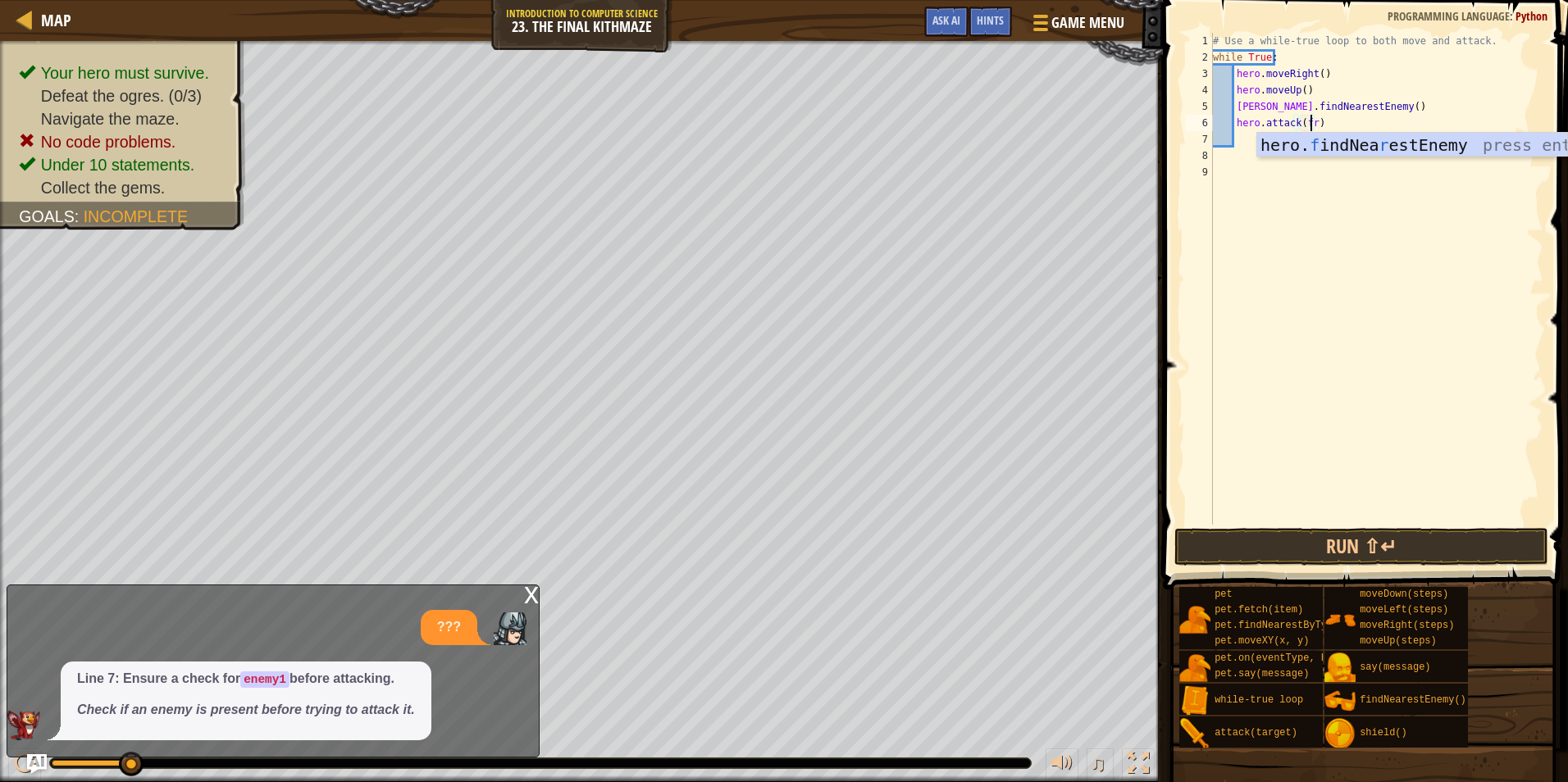
type textarea "hero.attack(fred)"
click at [1280, 135] on div "# Use a while-true loop to both move and attack. while True : hero . moveRight …" at bounding box center [1377, 295] width 334 height 525
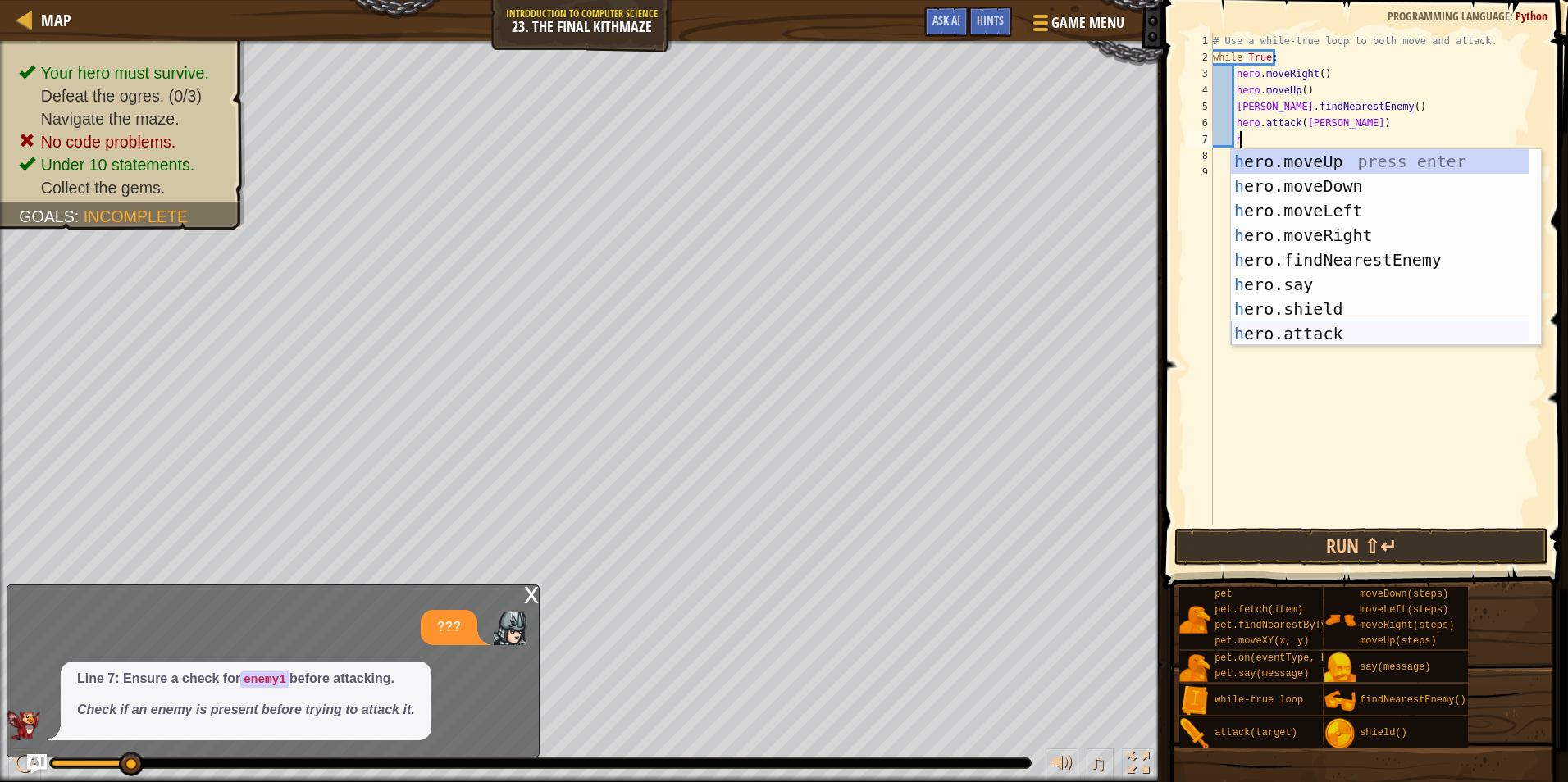
click at [1286, 326] on div "h ero.moveUp press enter h ero.moveDown press enter h ero.moveLeft press enter …" at bounding box center [1386, 272] width 310 height 246
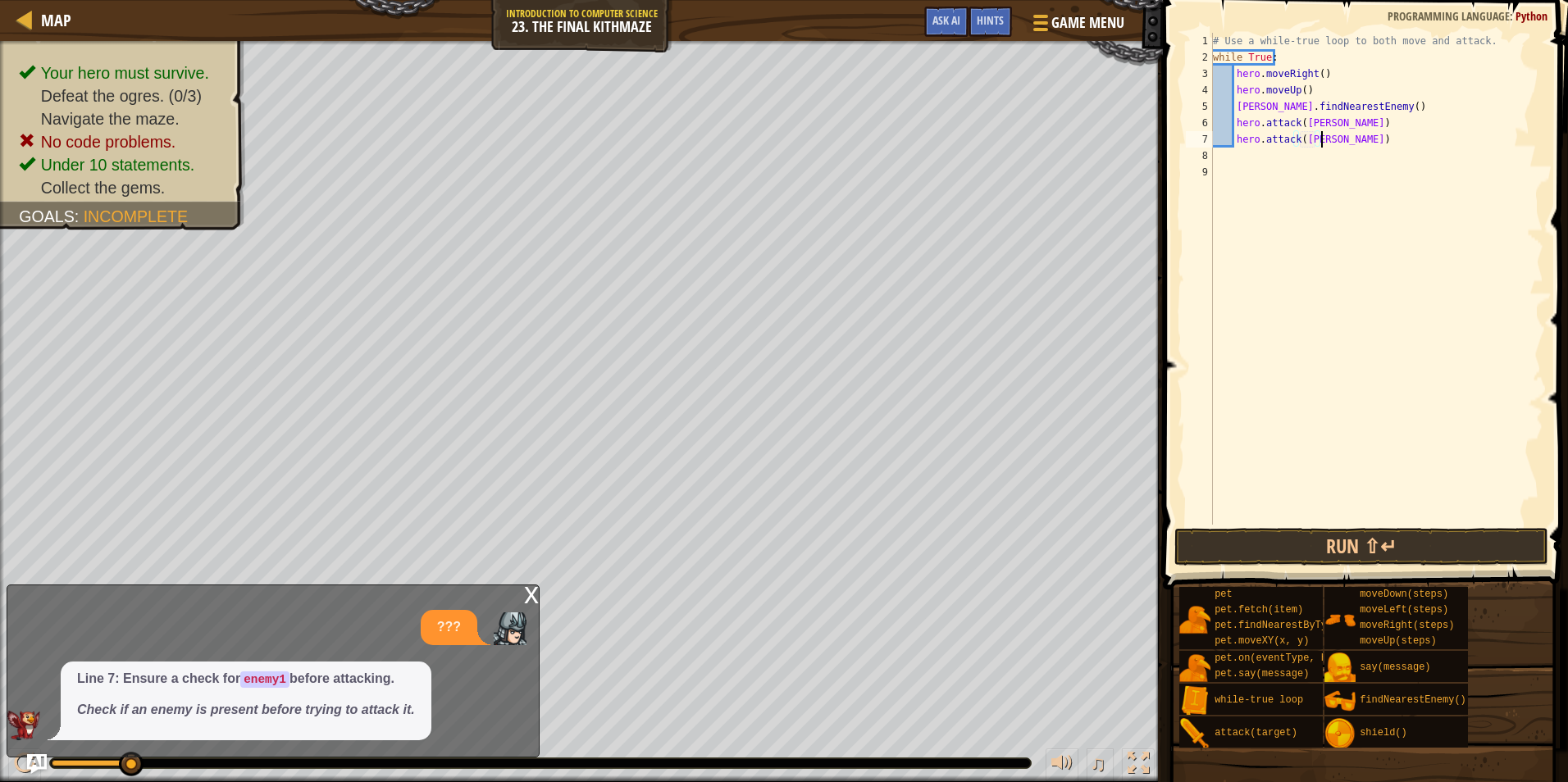
scroll to position [8, 9]
type textarea "hero.attack(fred)"
click at [1338, 137] on div "# Use a while-true loop to both move and attack. while True : hero . moveRight …" at bounding box center [1377, 295] width 334 height 525
type textarea "h"
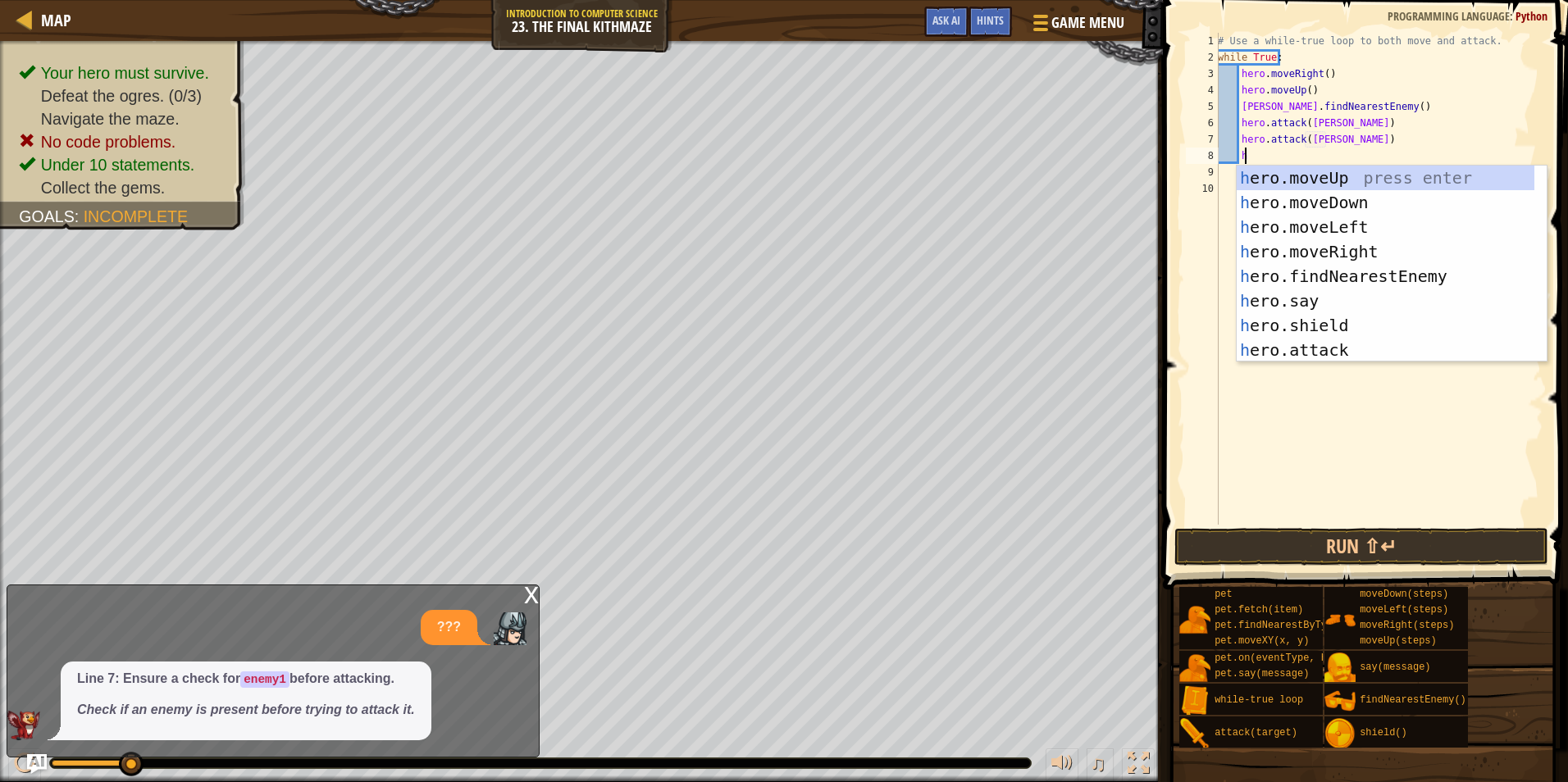
scroll to position [8, 2]
click at [1329, 246] on div "h ero.moveUp press enter h ero.moveDown press enter h ero.moveLeft press enter …" at bounding box center [1392, 289] width 310 height 246
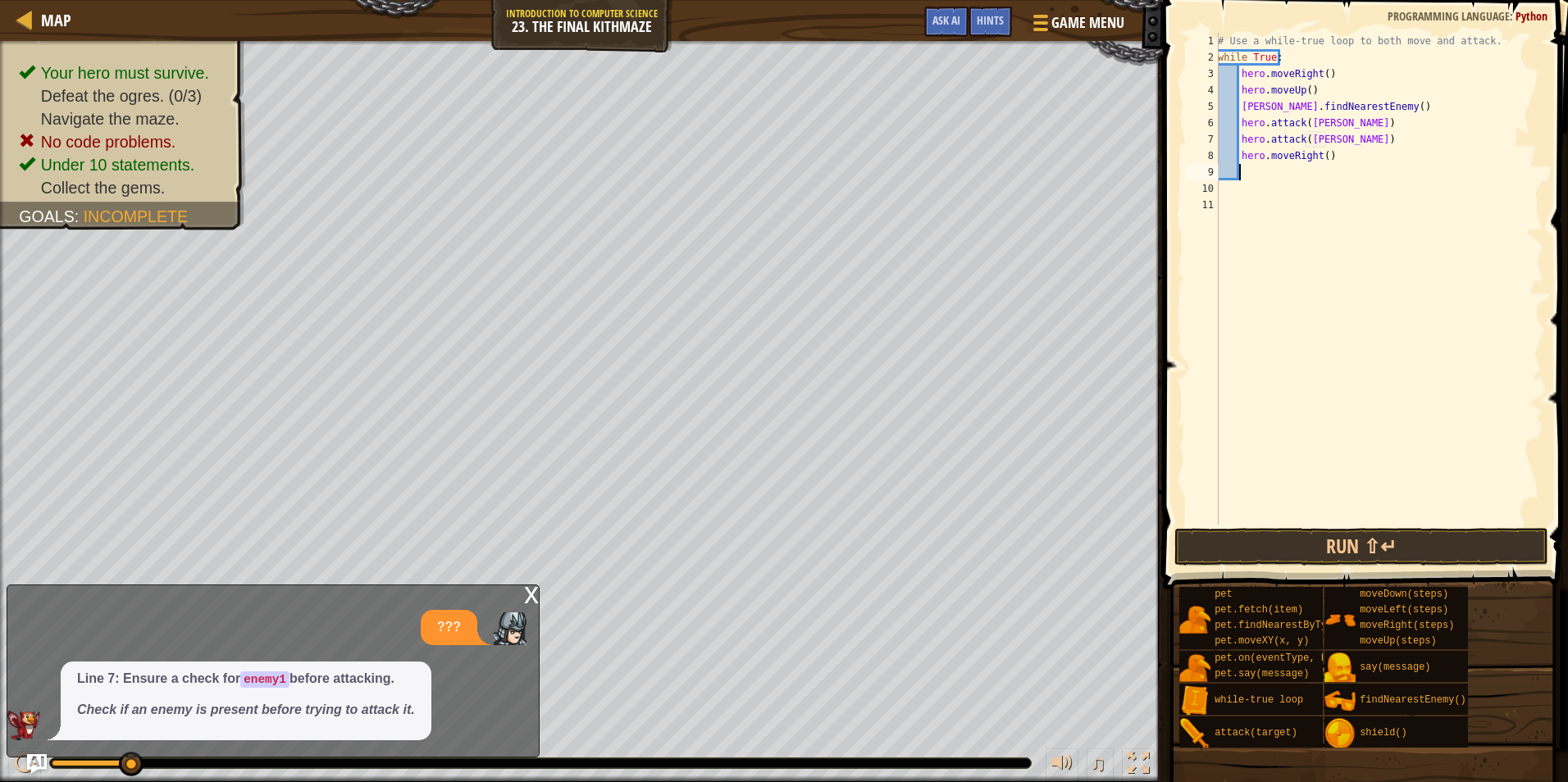
scroll to position [8, 1]
type textarea "h"
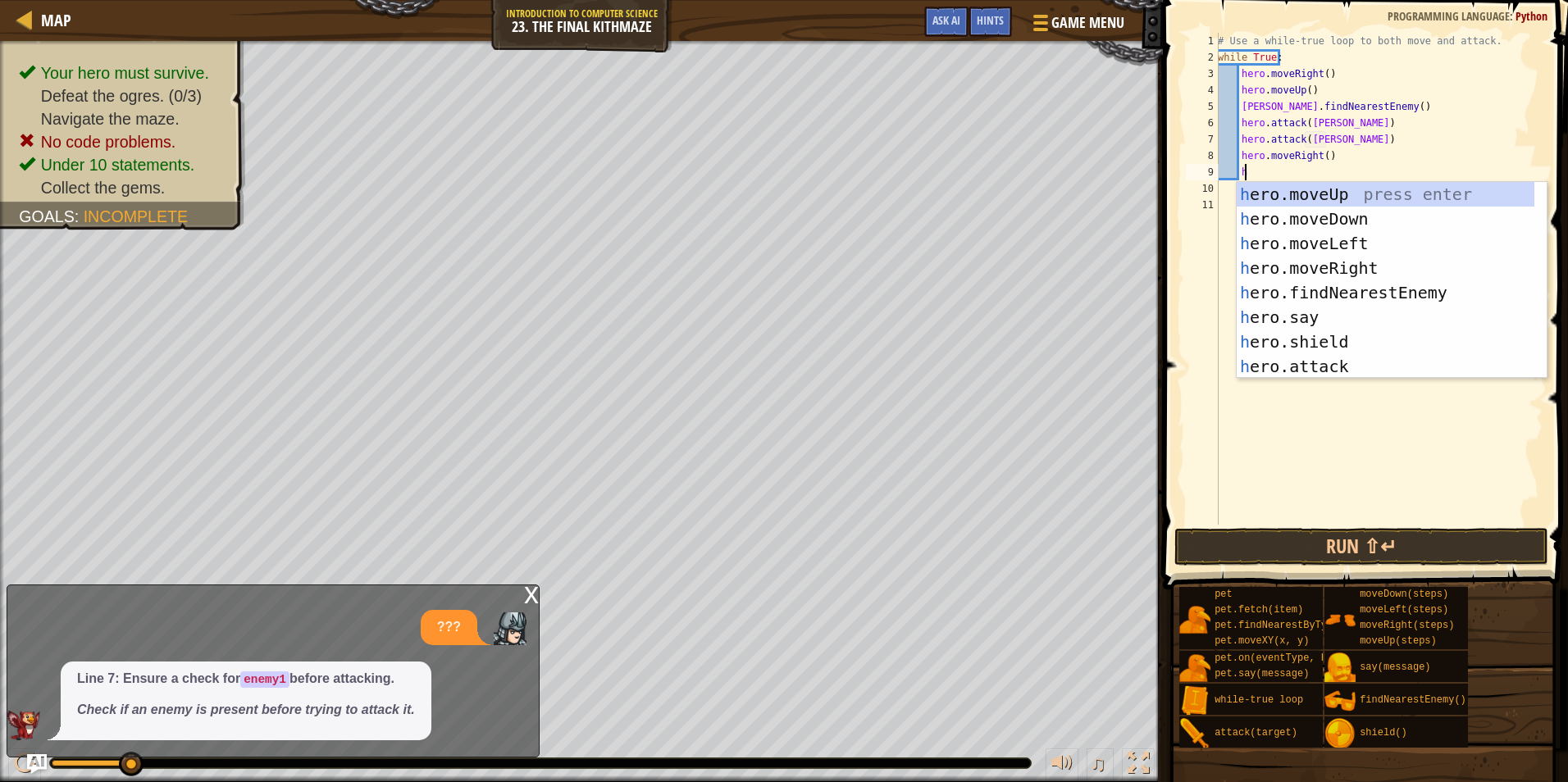
scroll to position [8, 2]
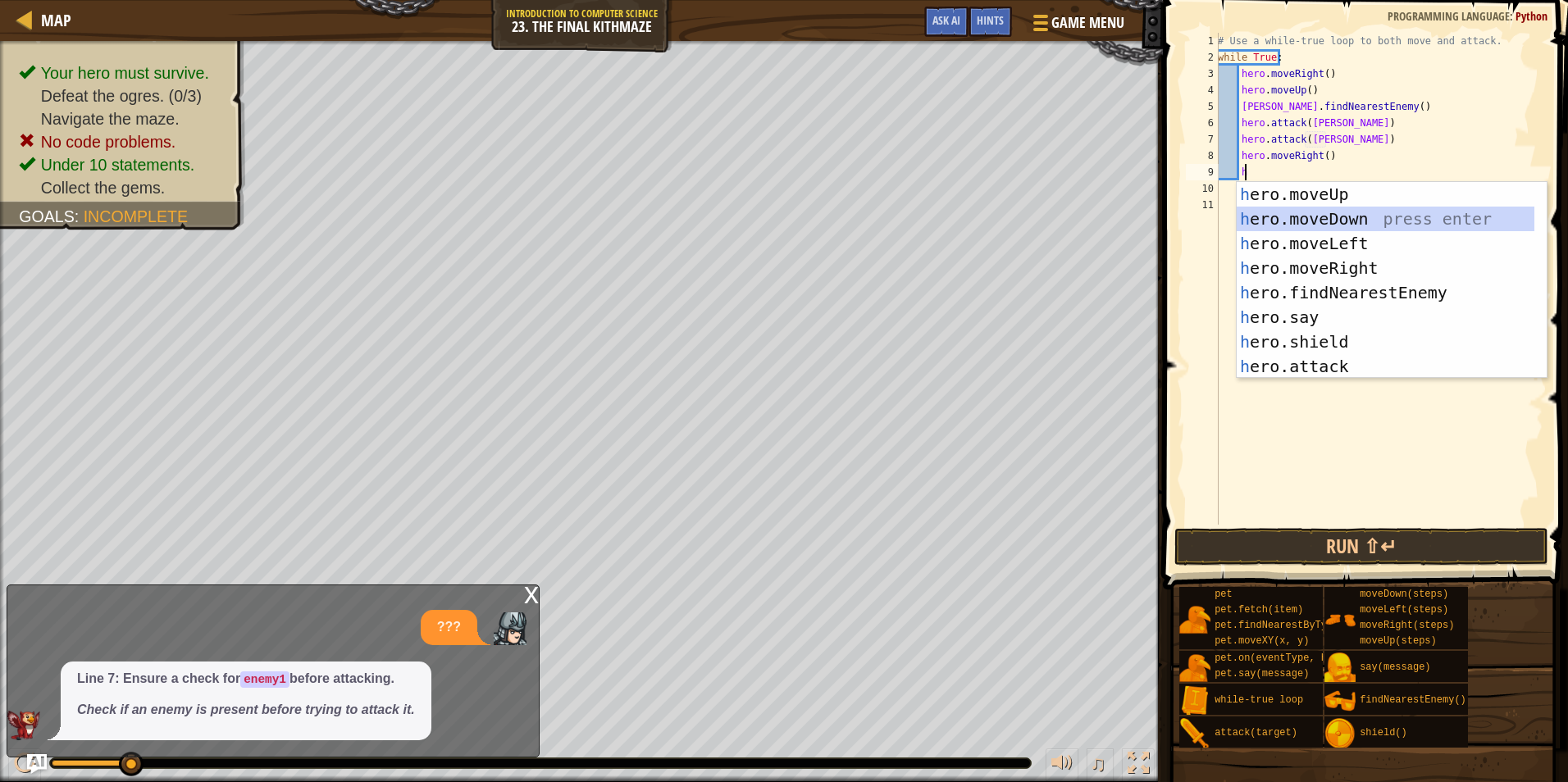
click at [1321, 213] on div "h ero.moveUp press enter h ero.moveDown press enter h ero.moveLeft press enter …" at bounding box center [1386, 305] width 298 height 246
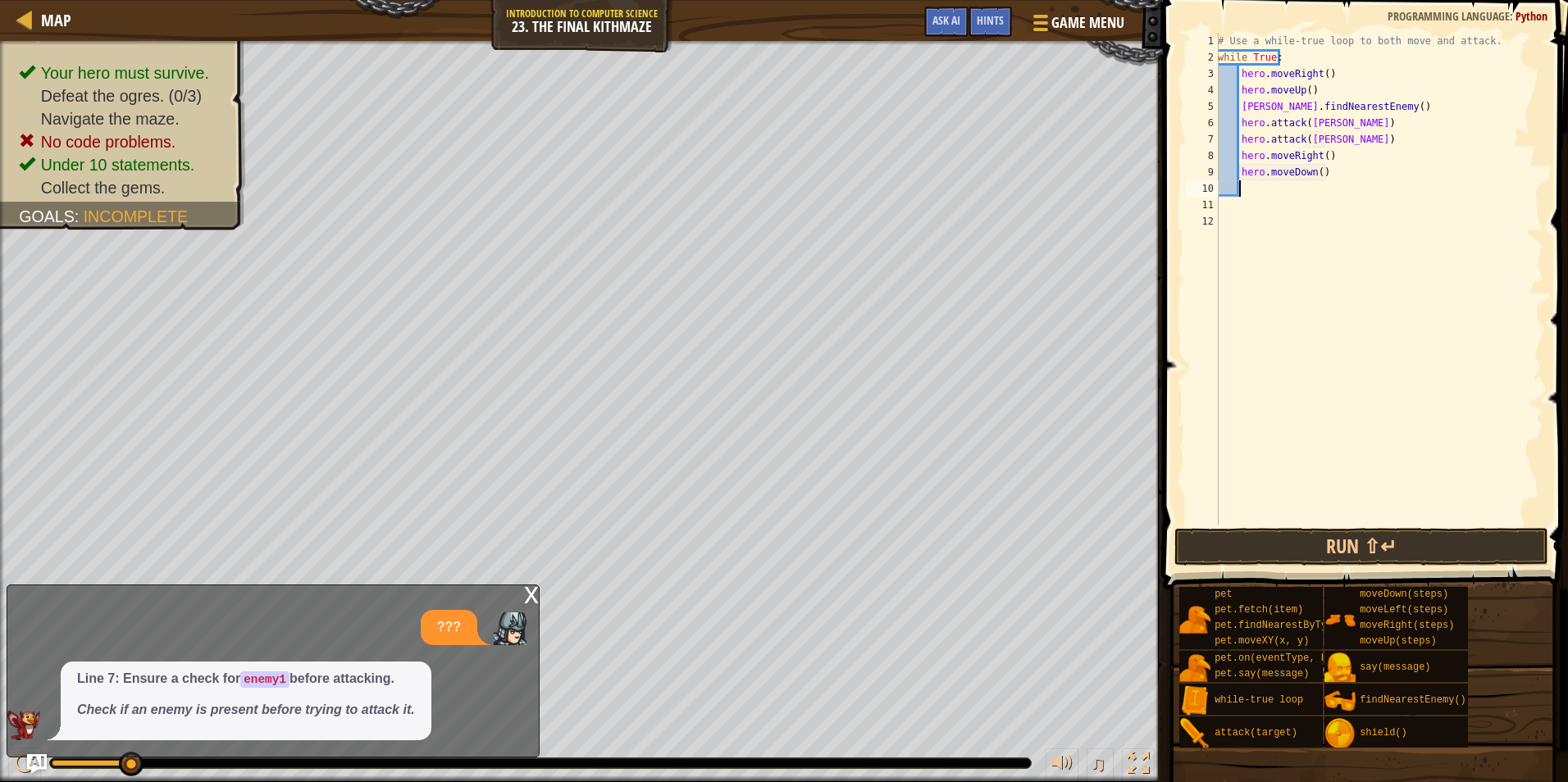
click at [1317, 170] on div "# Use a while-true loop to both move and attack. while True : hero . moveRight …" at bounding box center [1379, 295] width 329 height 525
type textarea "hero.moveDown(2)"
click at [1257, 188] on div "# Use a while-true loop to both move and attack. while True : hero . moveRight …" at bounding box center [1379, 295] width 329 height 525
type textarea "h"
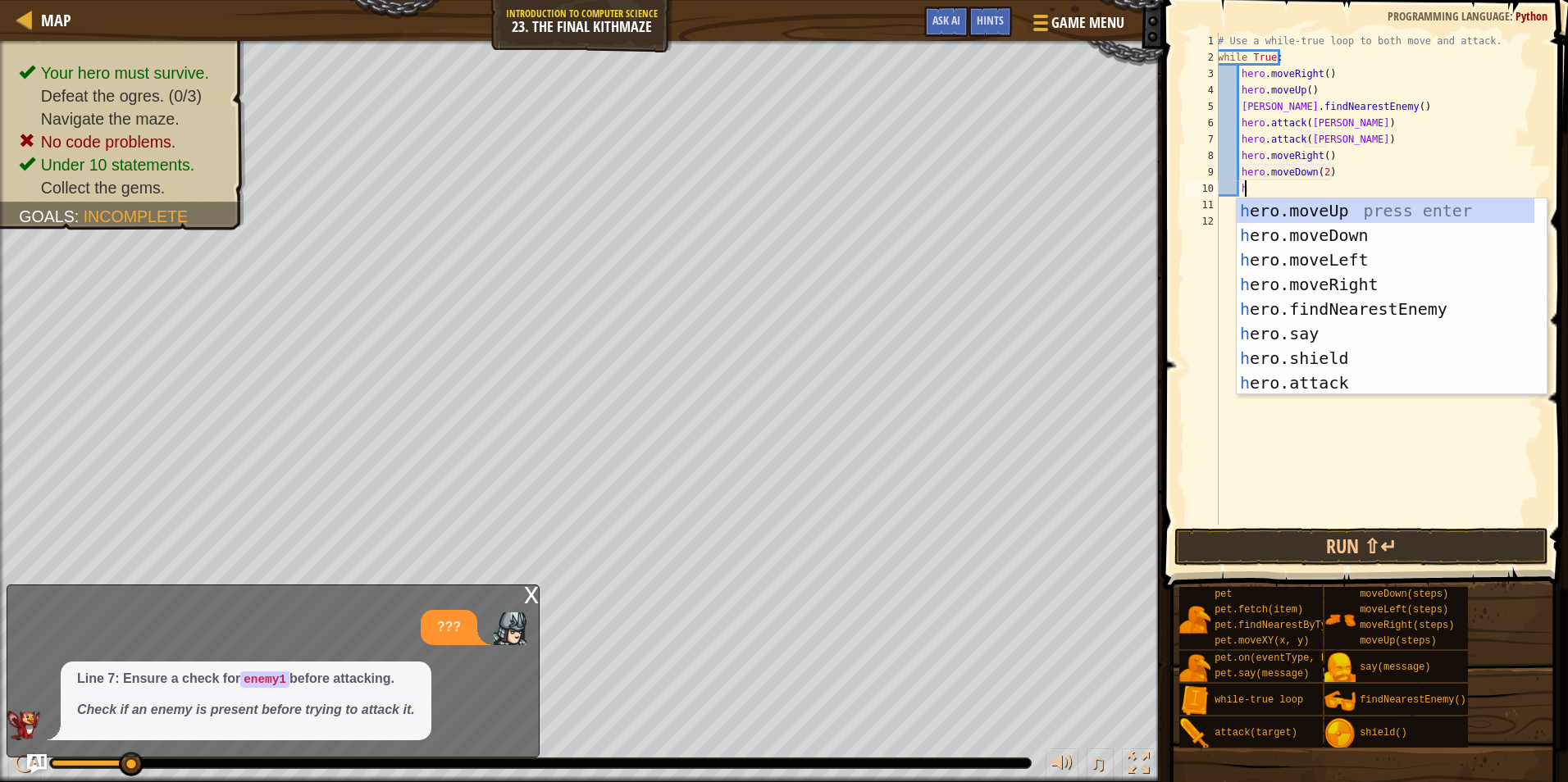
scroll to position [8, 2]
click at [1311, 219] on div "h ero.moveUp press enter h ero.moveDown press enter h ero.moveLeft press enter …" at bounding box center [1386, 321] width 298 height 246
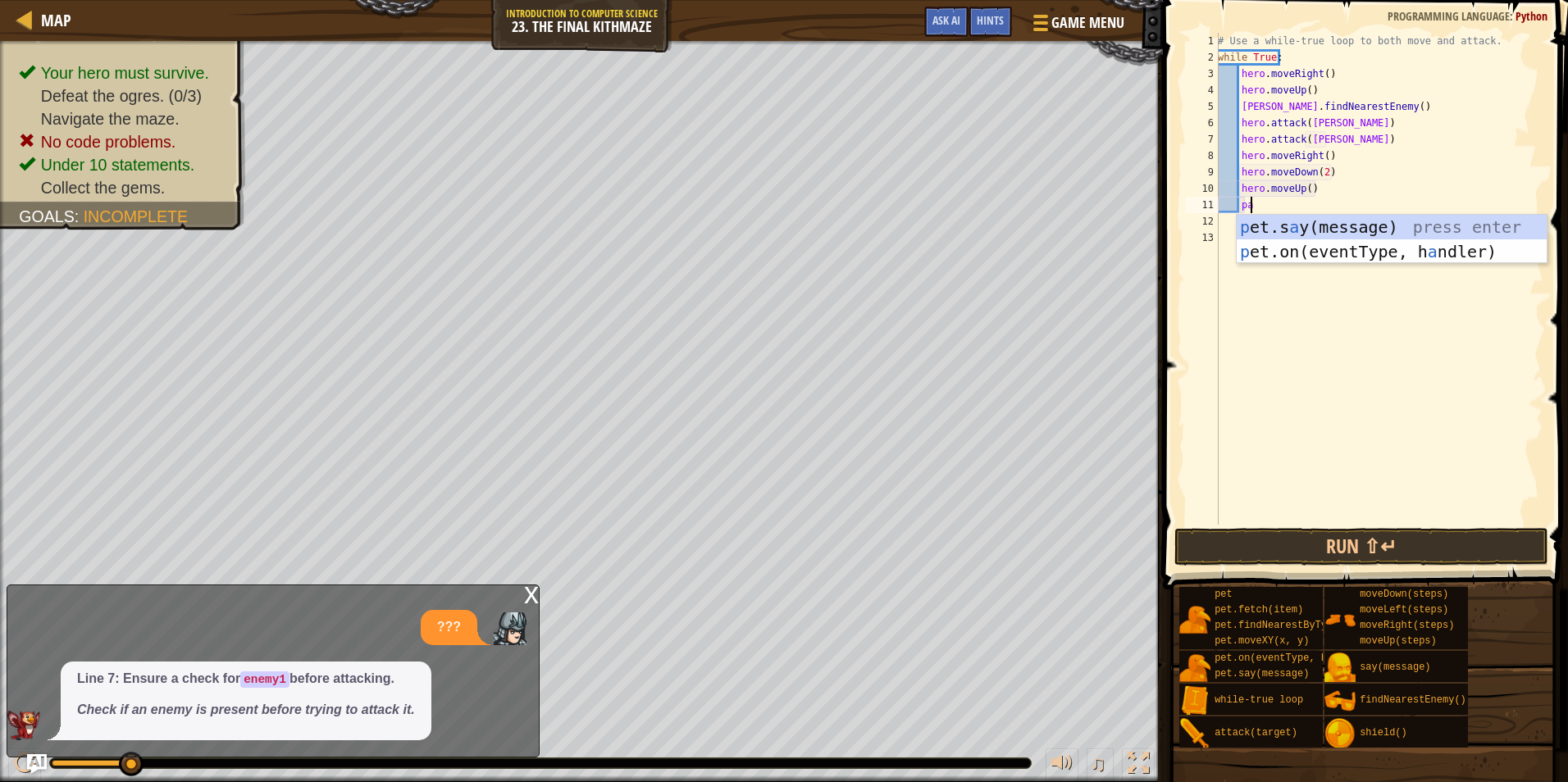
scroll to position [8, 3]
type textarea "p"
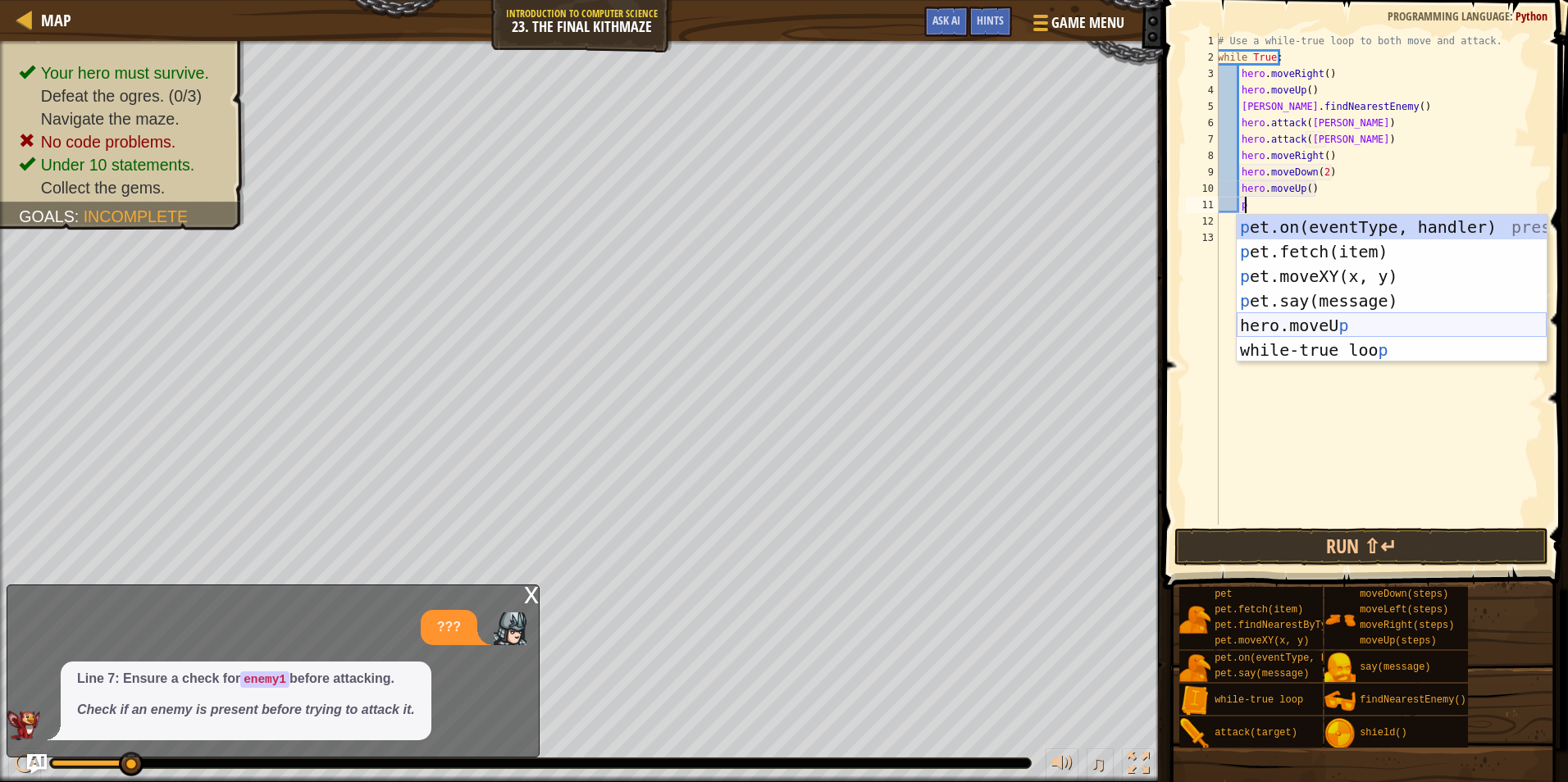
scroll to position [8, 1]
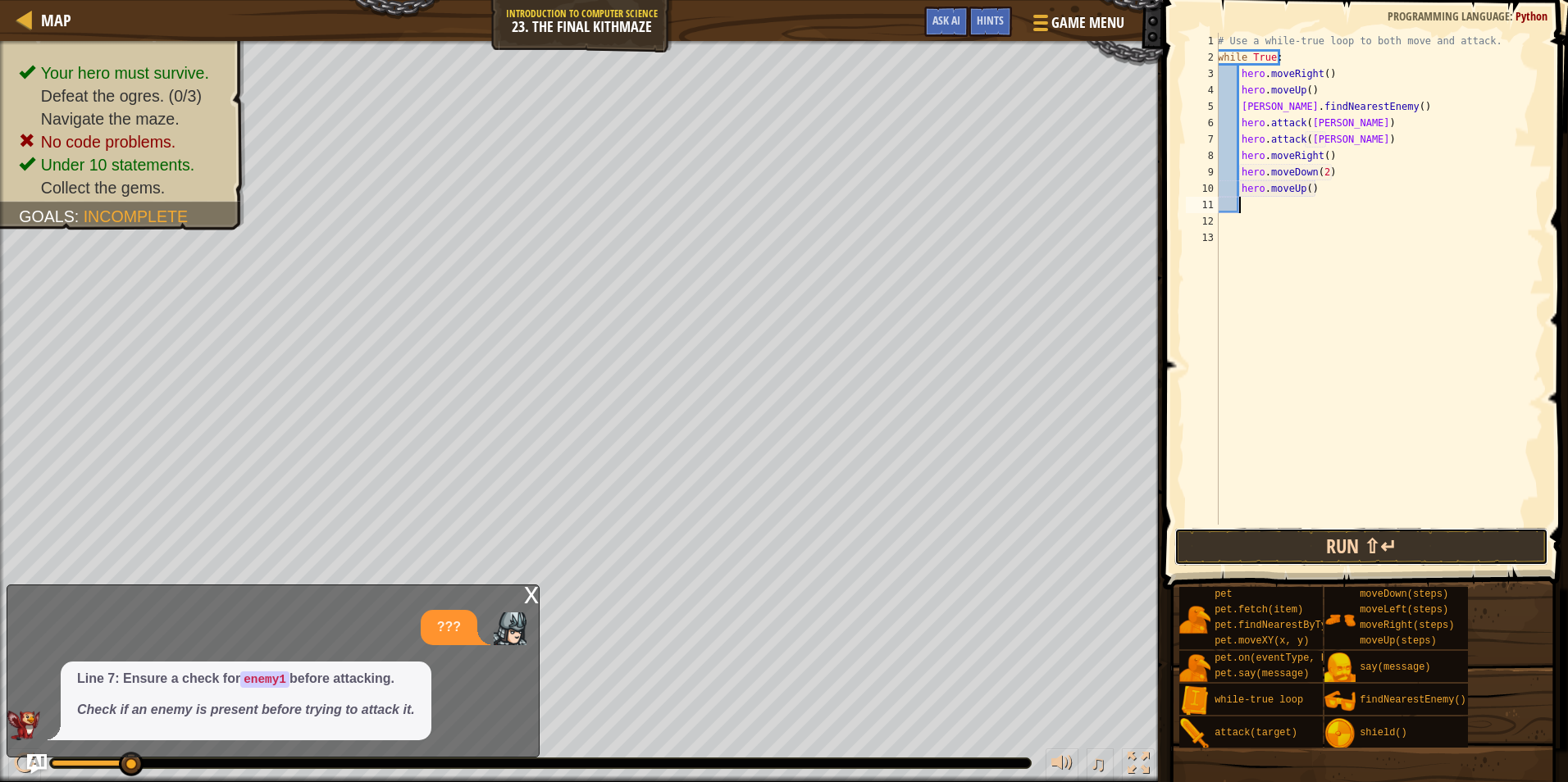
click at [1340, 542] on button "Run ⇧↵" at bounding box center [1361, 547] width 374 height 38
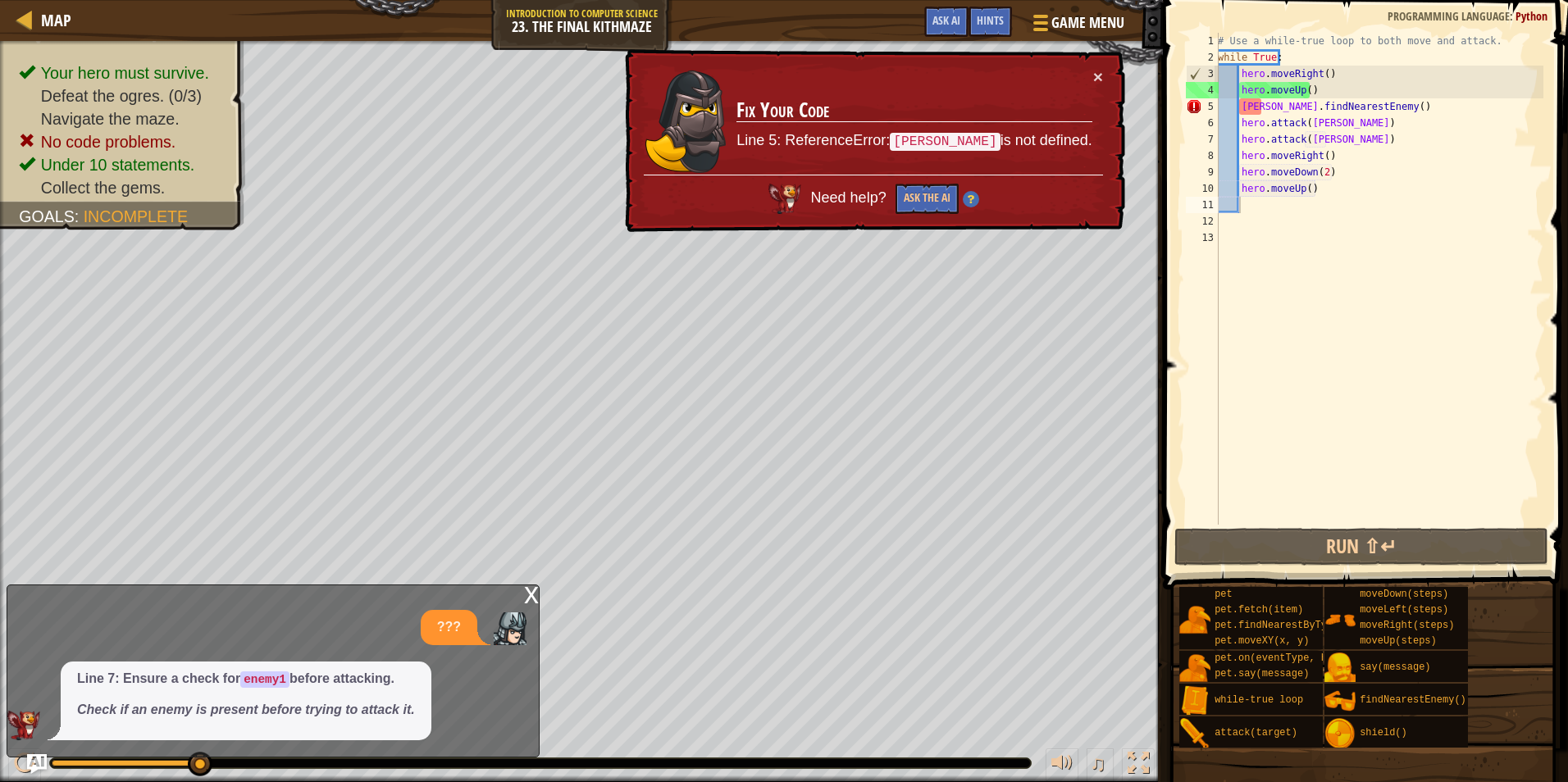
click at [257, 683] on code "enemy1" at bounding box center [265, 679] width 49 height 16
click at [1099, 72] on button "×" at bounding box center [1099, 77] width 10 height 17
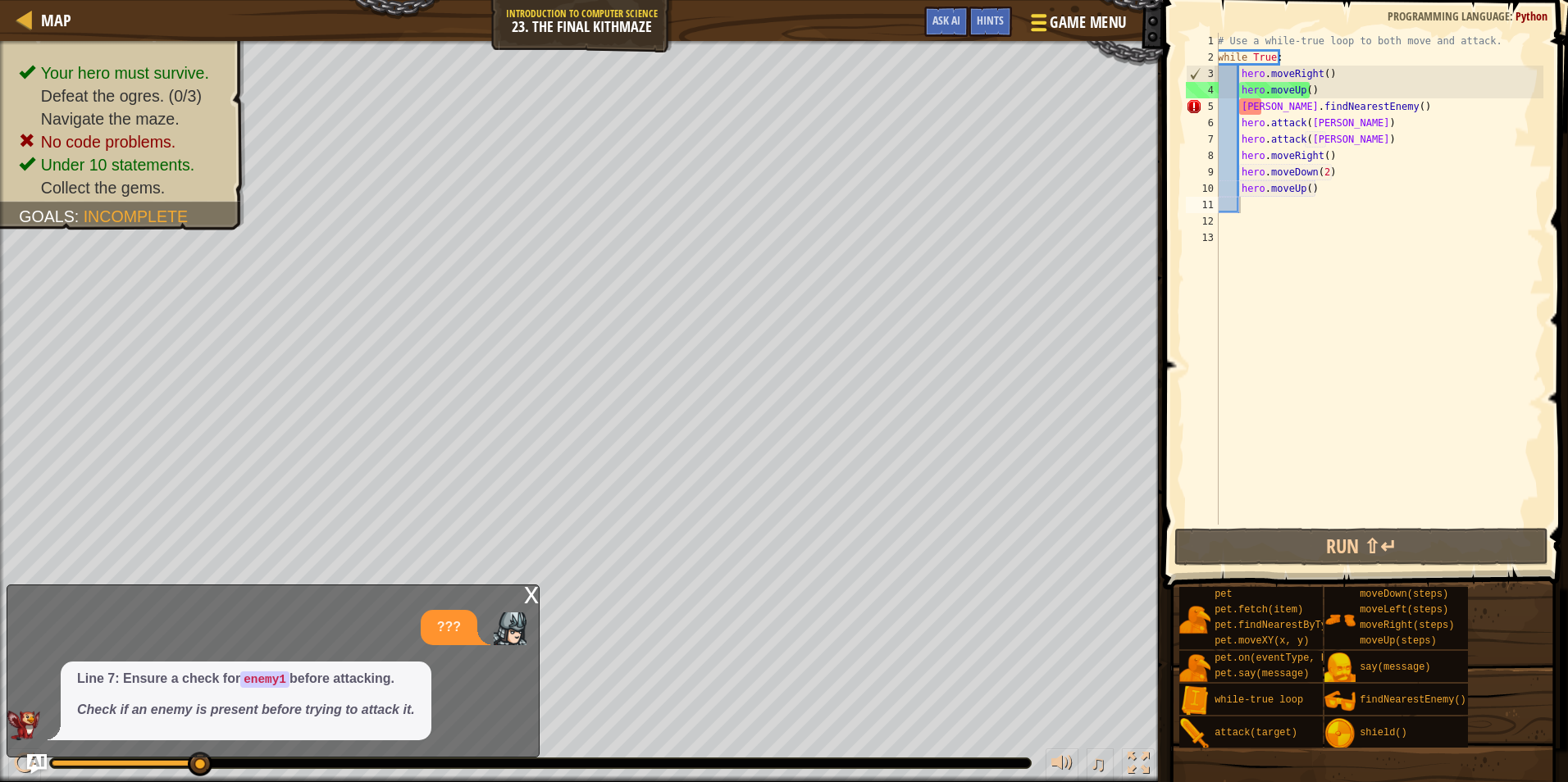
click at [1064, 26] on span "Game Menu" at bounding box center [1089, 23] width 76 height 22
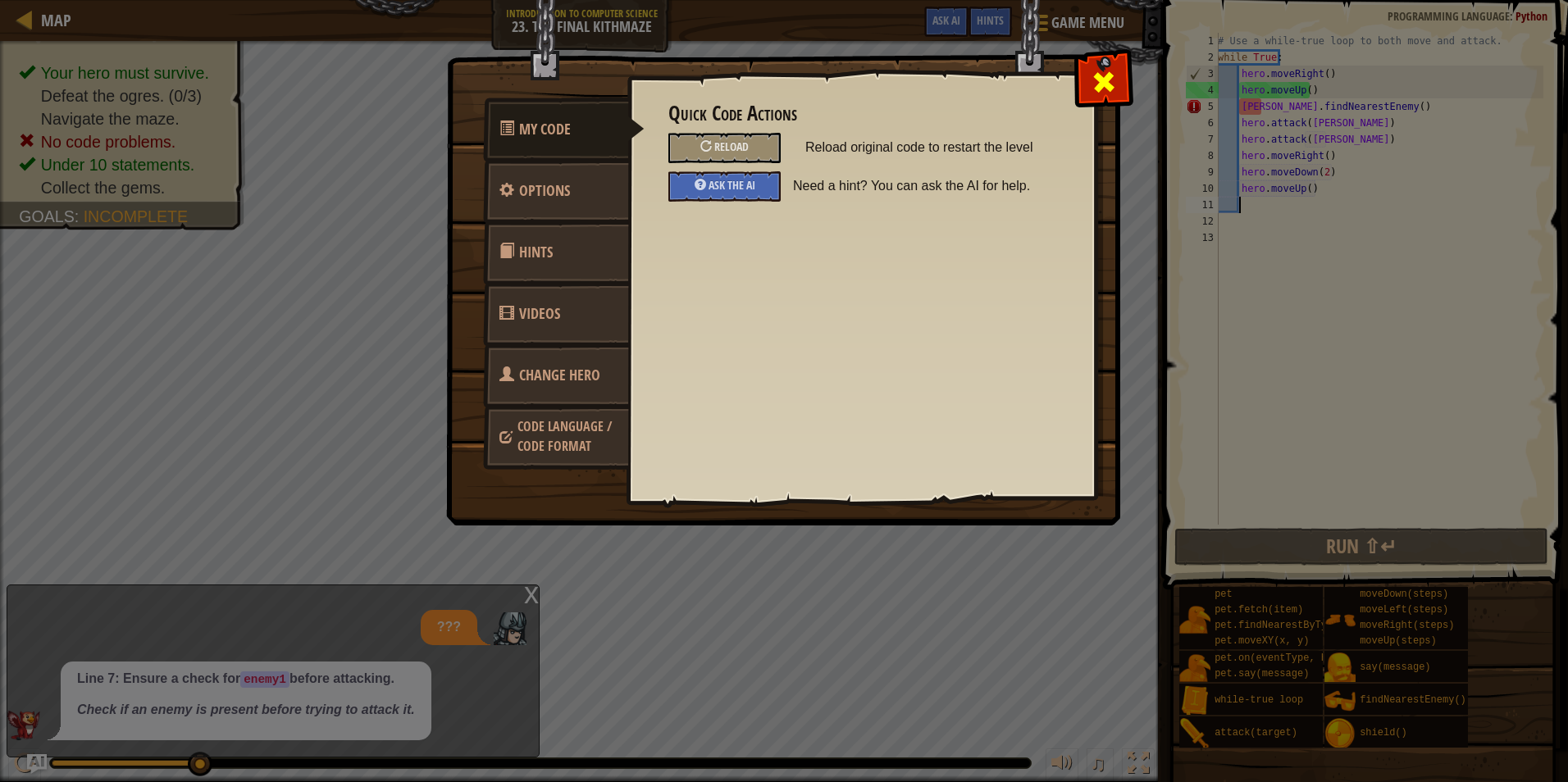
click at [1105, 80] on span at bounding box center [1104, 82] width 26 height 26
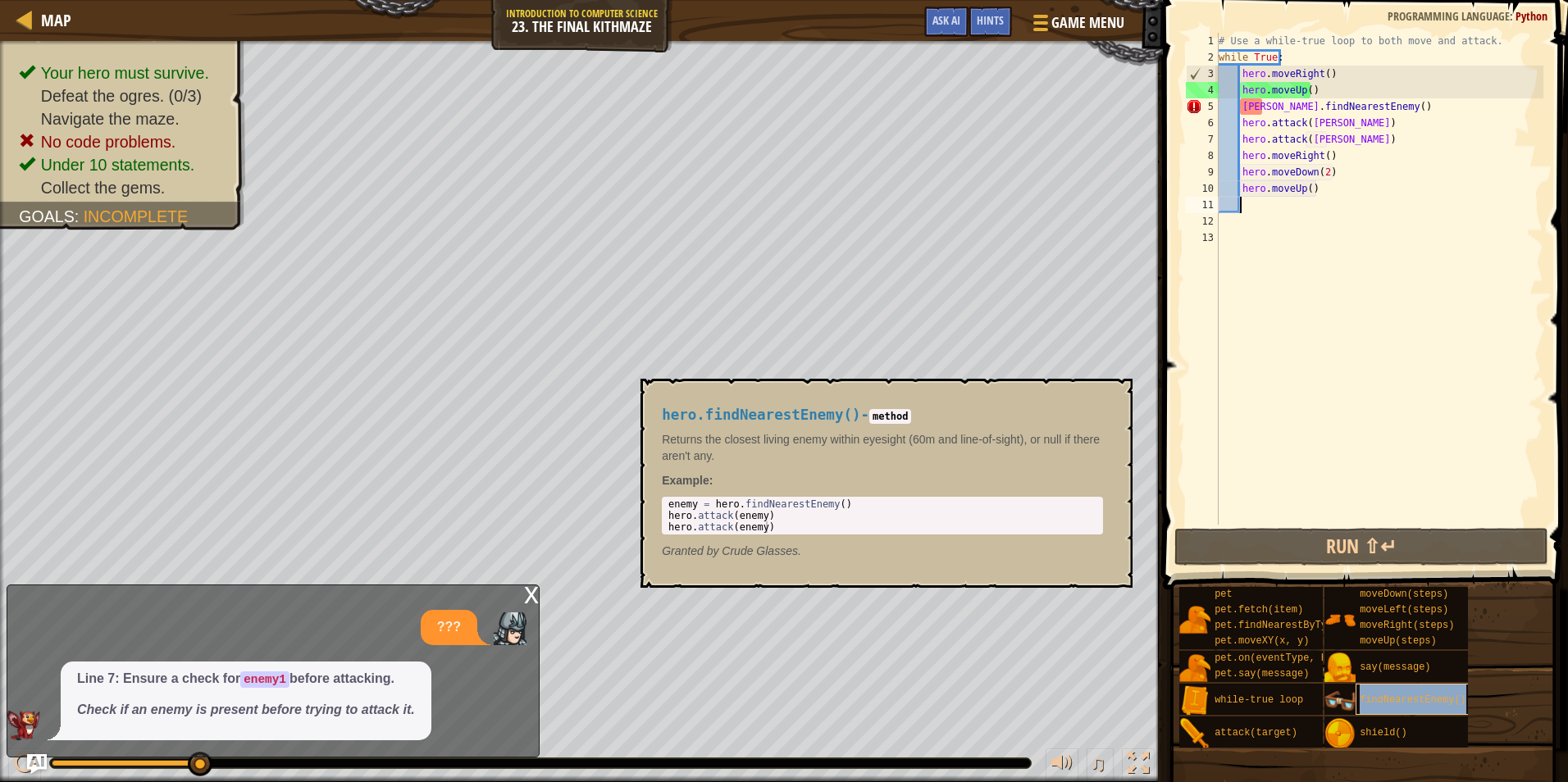
click at [1380, 705] on span "findNearestEnemy()" at bounding box center [1414, 700] width 106 height 12
click at [699, 524] on div "enemy = hero . findNearestEnemy ( ) hero . attack ( enemy ) hero . attack ( ene…" at bounding box center [882, 527] width 435 height 57
click at [687, 517] on div "enemy = hero . findNearestEnemy ( ) hero . attack ( enemy ) hero . attack ( ene…" at bounding box center [882, 527] width 435 height 57
drag, startPoint x: 694, startPoint y: 506, endPoint x: 665, endPoint y: 502, distance: 29.3
click at [665, 502] on div "enemy = hero . findNearestEnemy ( ) hero . attack ( enemy ) hero . attack ( ene…" at bounding box center [882, 527] width 435 height 57
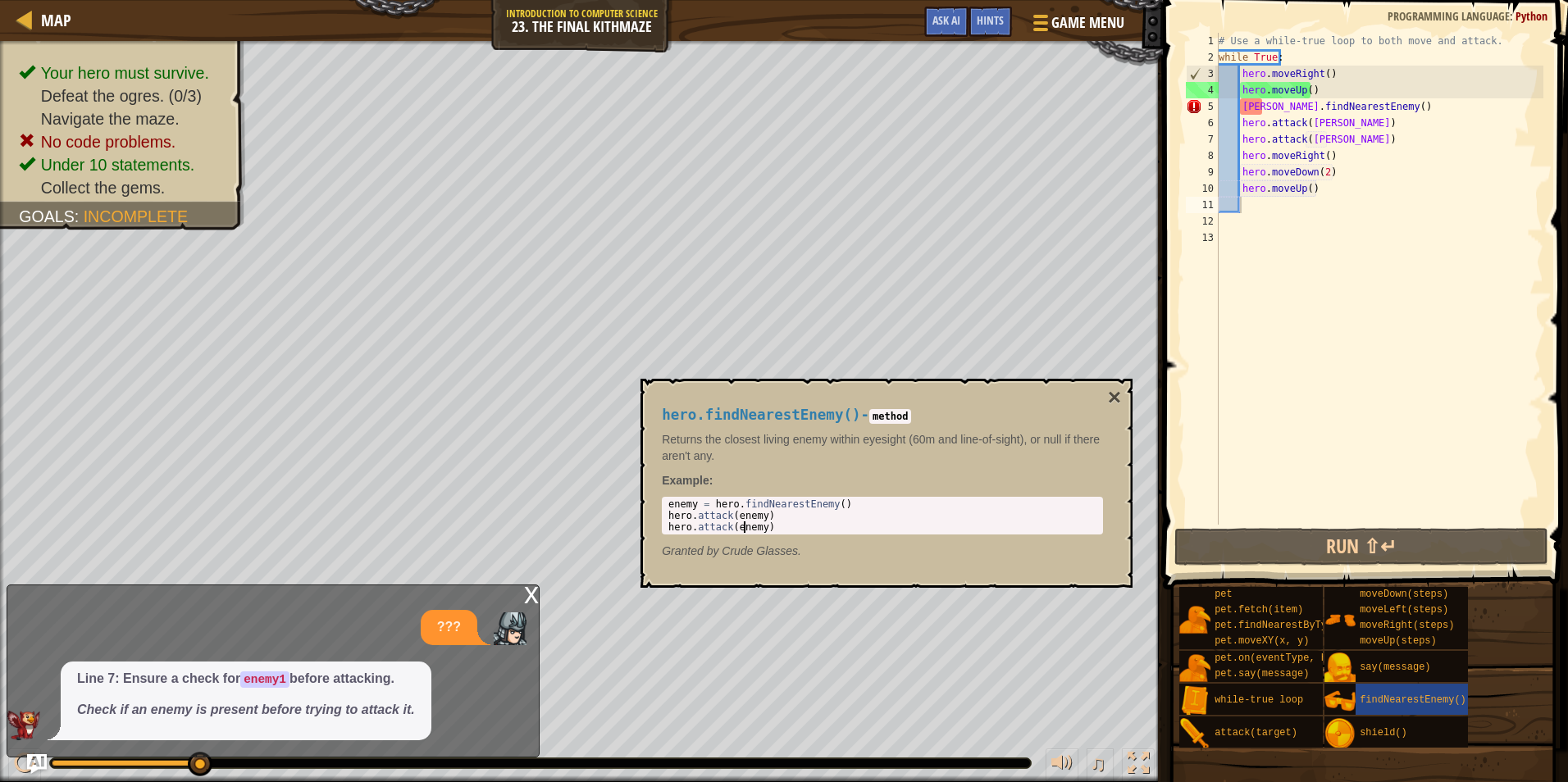
click at [743, 524] on div "enemy = hero . findNearestEnemy ( ) hero . attack ( enemy ) hero . attack ( ene…" at bounding box center [882, 527] width 435 height 57
type textarea "hero.attack(enemy)"
drag, startPoint x: 759, startPoint y: 528, endPoint x: 733, endPoint y: 525, distance: 26.2
click at [733, 525] on div "enemy = hero . findNearestEnemy ( ) hero . attack ( enemy ) hero . attack ( ene…" at bounding box center [882, 527] width 435 height 57
drag, startPoint x: 733, startPoint y: 525, endPoint x: 755, endPoint y: 527, distance: 22.1
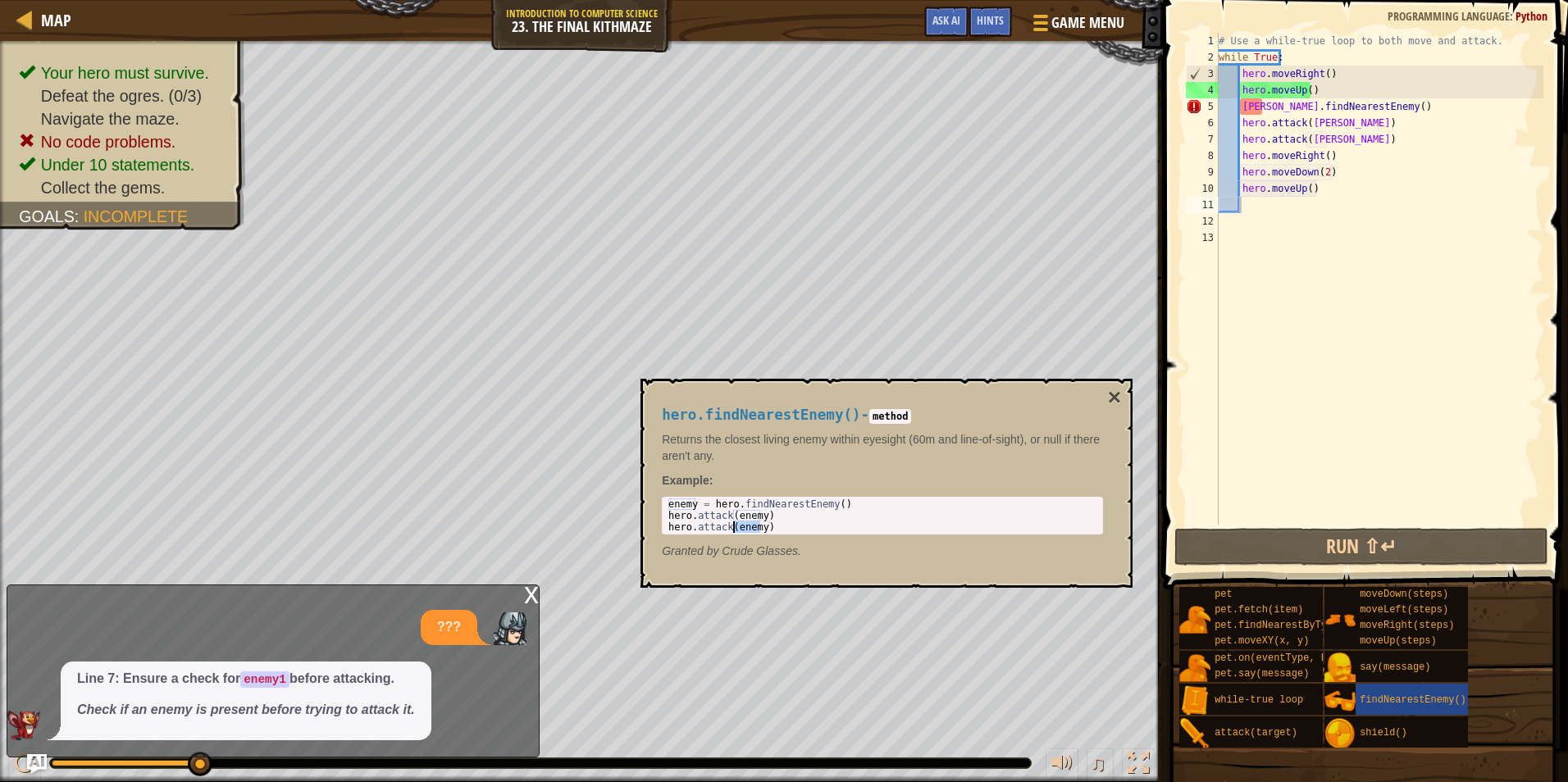
click at [755, 527] on div "enemy = hero . findNearestEnemy ( ) hero . attack ( enemy ) hero . attack ( ene…" at bounding box center [882, 515] width 435 height 35
click at [1265, 111] on div "# Use a while-true loop to both move and attack. while True : hero . moveRight …" at bounding box center [1379, 295] width 328 height 525
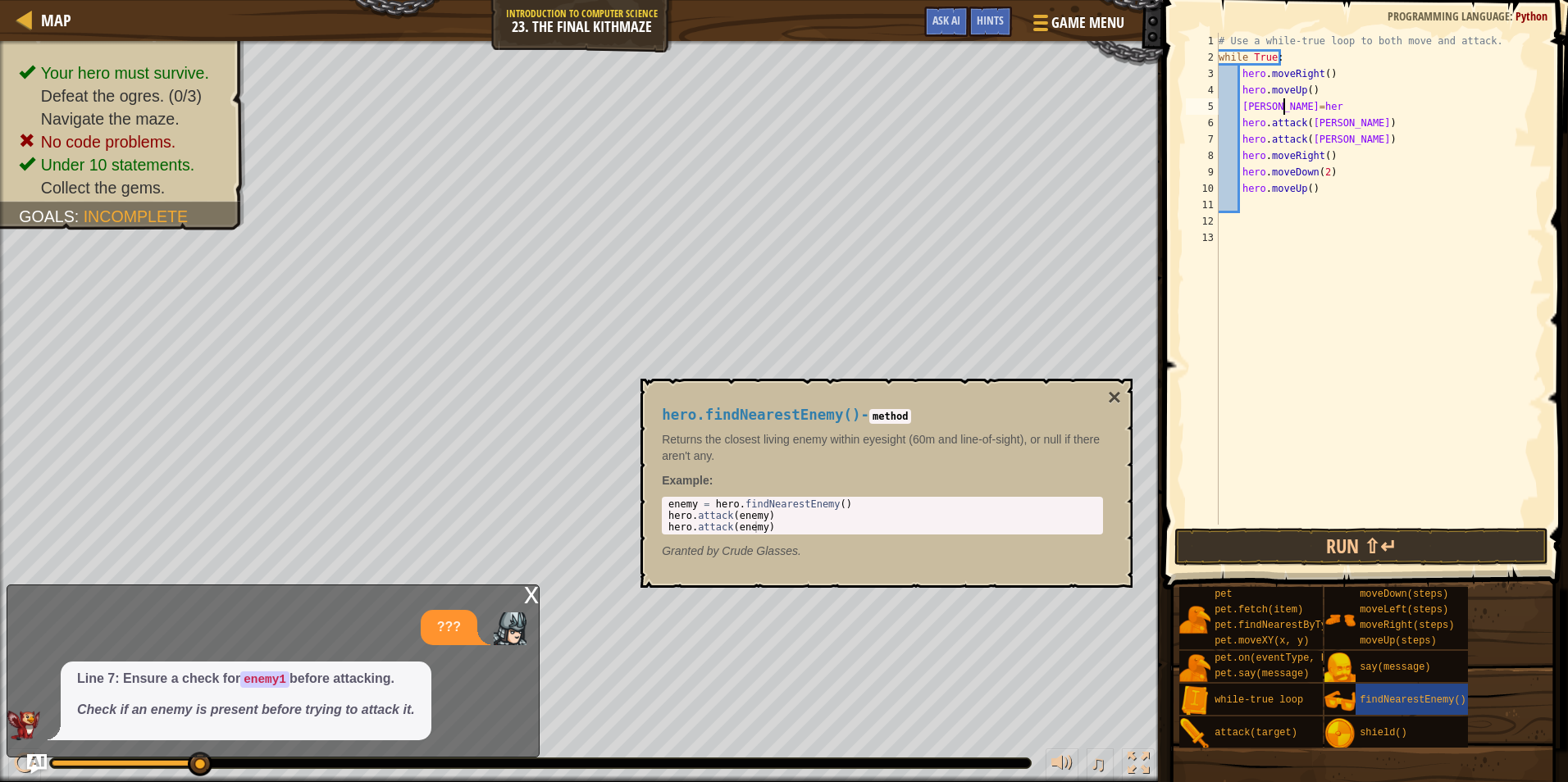
scroll to position [8, 5]
click at [1262, 106] on div "# Use a while-true loop to both move and attack. while True : hero . moveRight …" at bounding box center [1379, 295] width 328 height 525
click at [1274, 109] on div "# Use a while-true loop to both move and attack. while True : hero . moveRight …" at bounding box center [1379, 295] width 328 height 525
click at [1306, 101] on div "# Use a while-true loop to both move and attack. while True : hero . moveRight …" at bounding box center [1379, 295] width 328 height 525
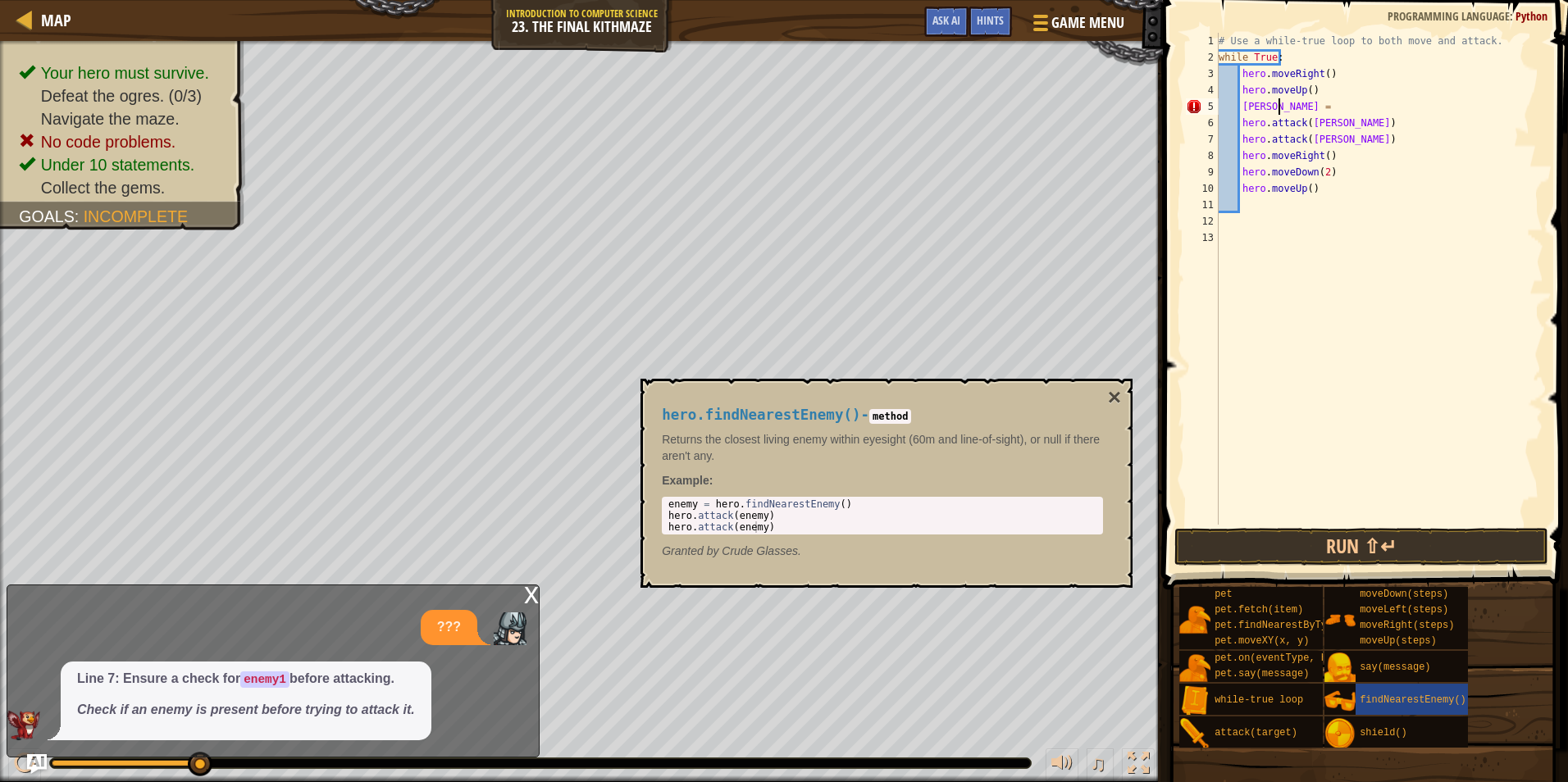
type textarea "fred = h"
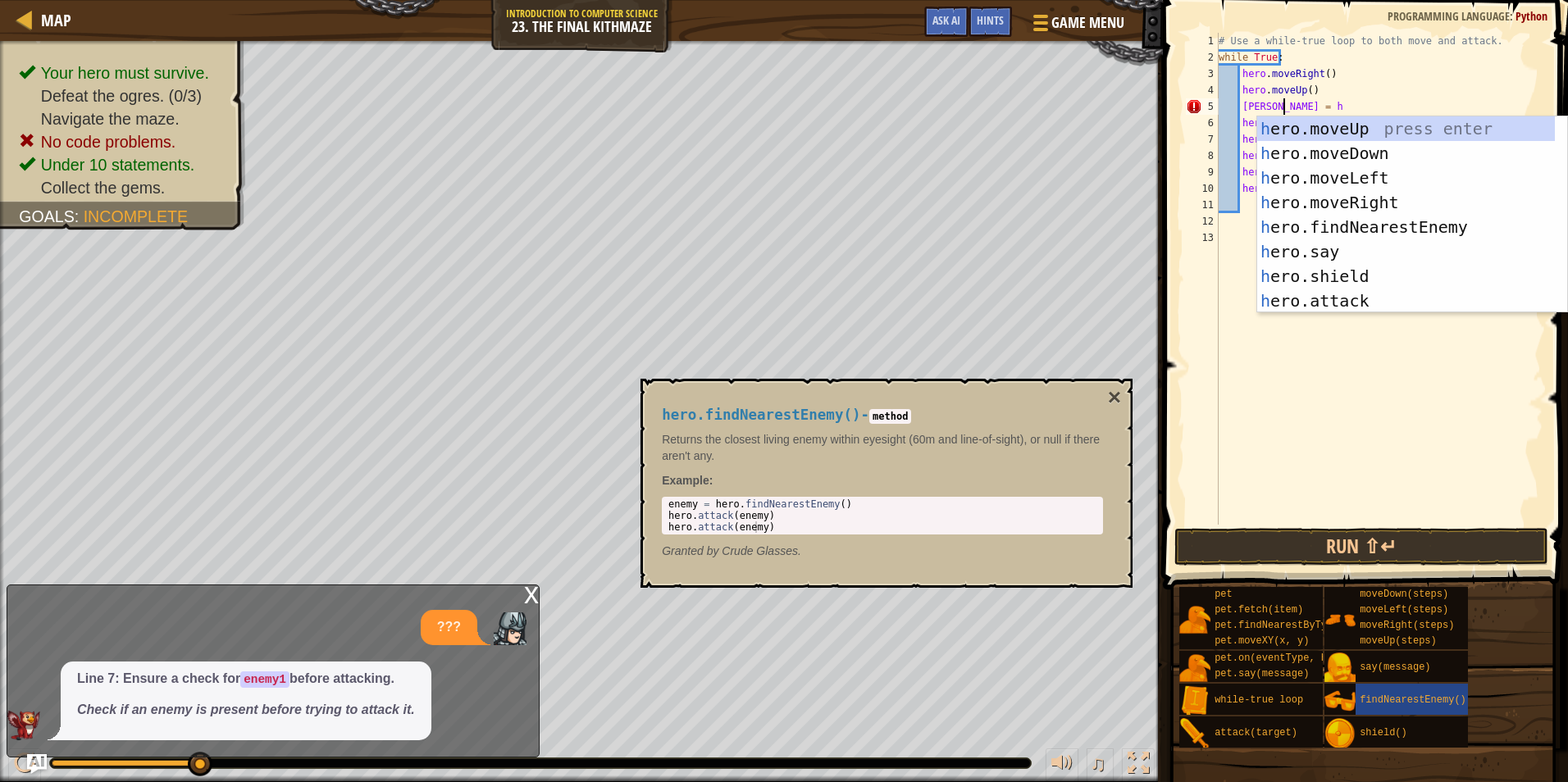
scroll to position [8, 5]
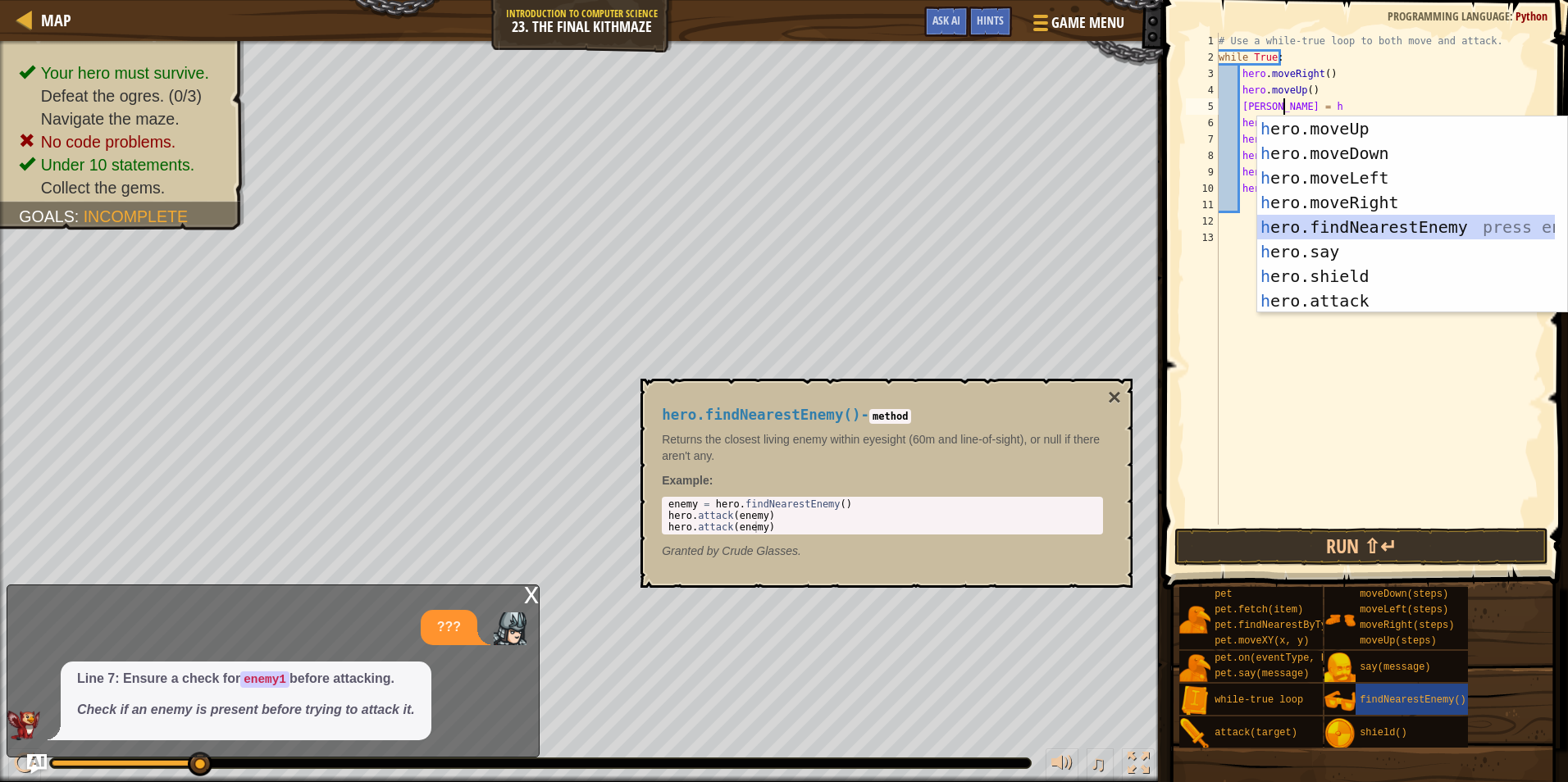
click at [1361, 229] on div "h ero.moveUp press enter h ero.moveDown press enter h ero.moveLeft press enter …" at bounding box center [1406, 240] width 298 height 246
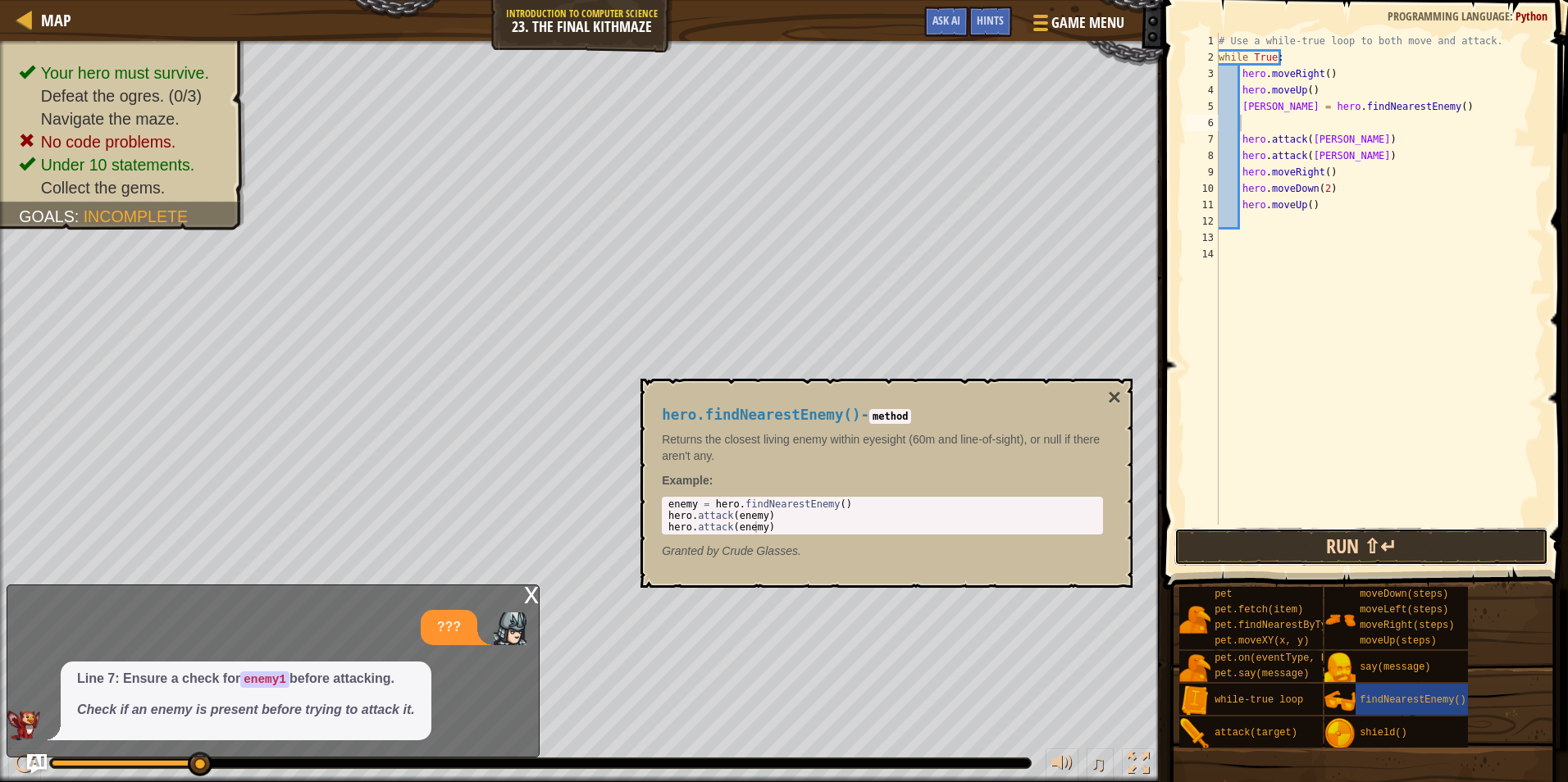
click at [1345, 540] on button "Run ⇧↵" at bounding box center [1361, 547] width 374 height 38
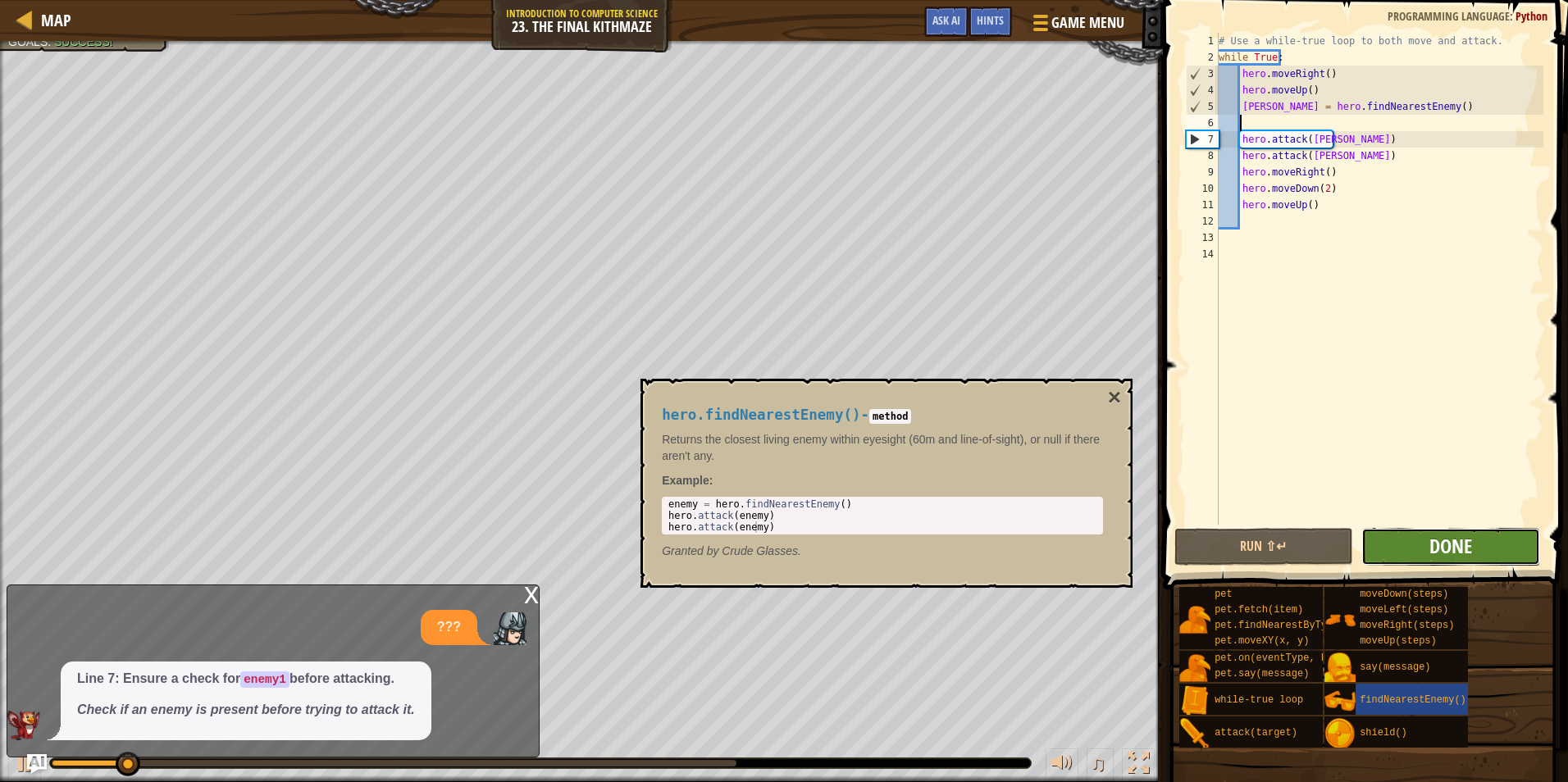
click at [1455, 535] on span "Done" at bounding box center [1451, 546] width 43 height 26
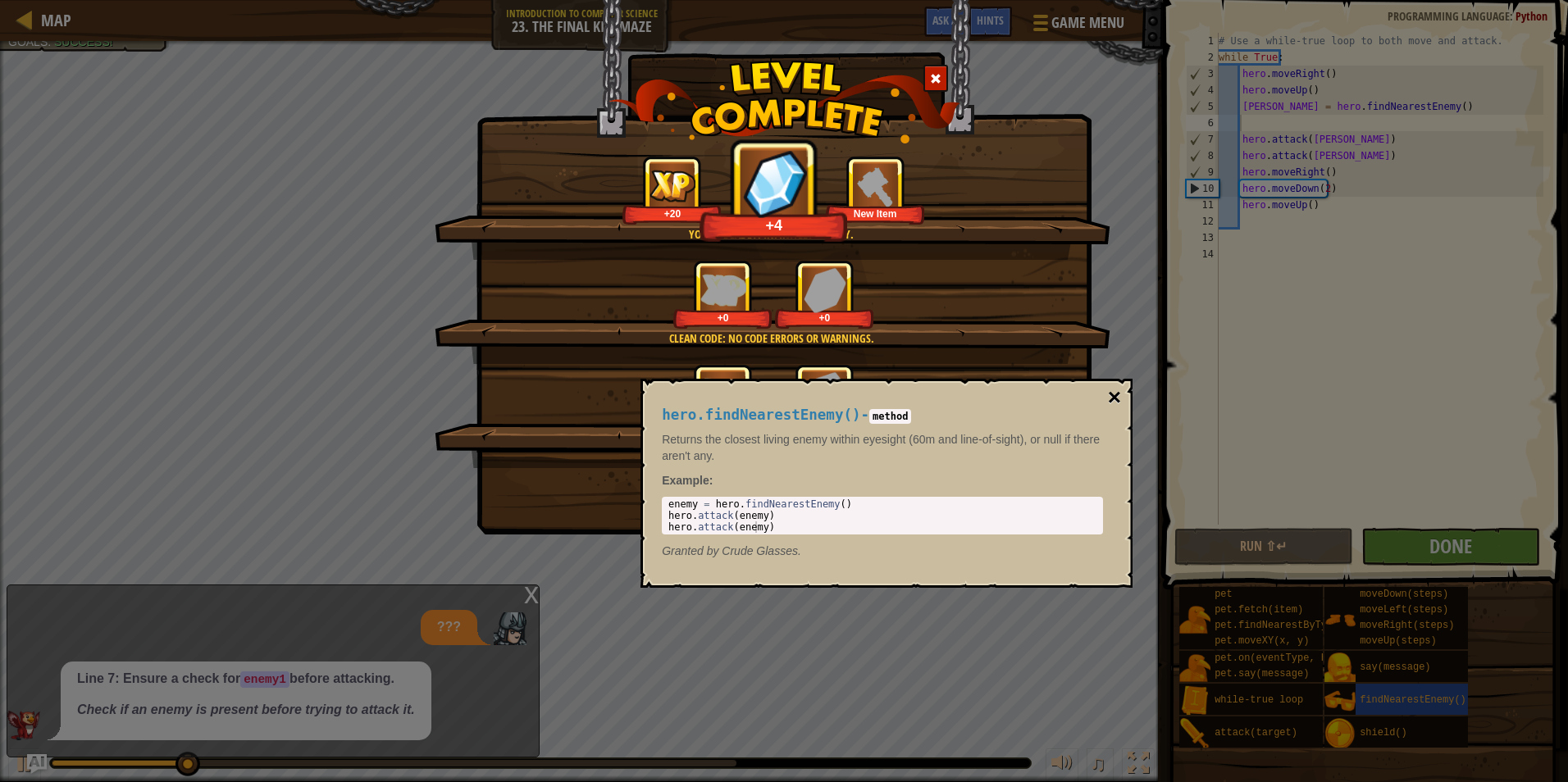
click at [1111, 391] on button "×" at bounding box center [1115, 397] width 14 height 23
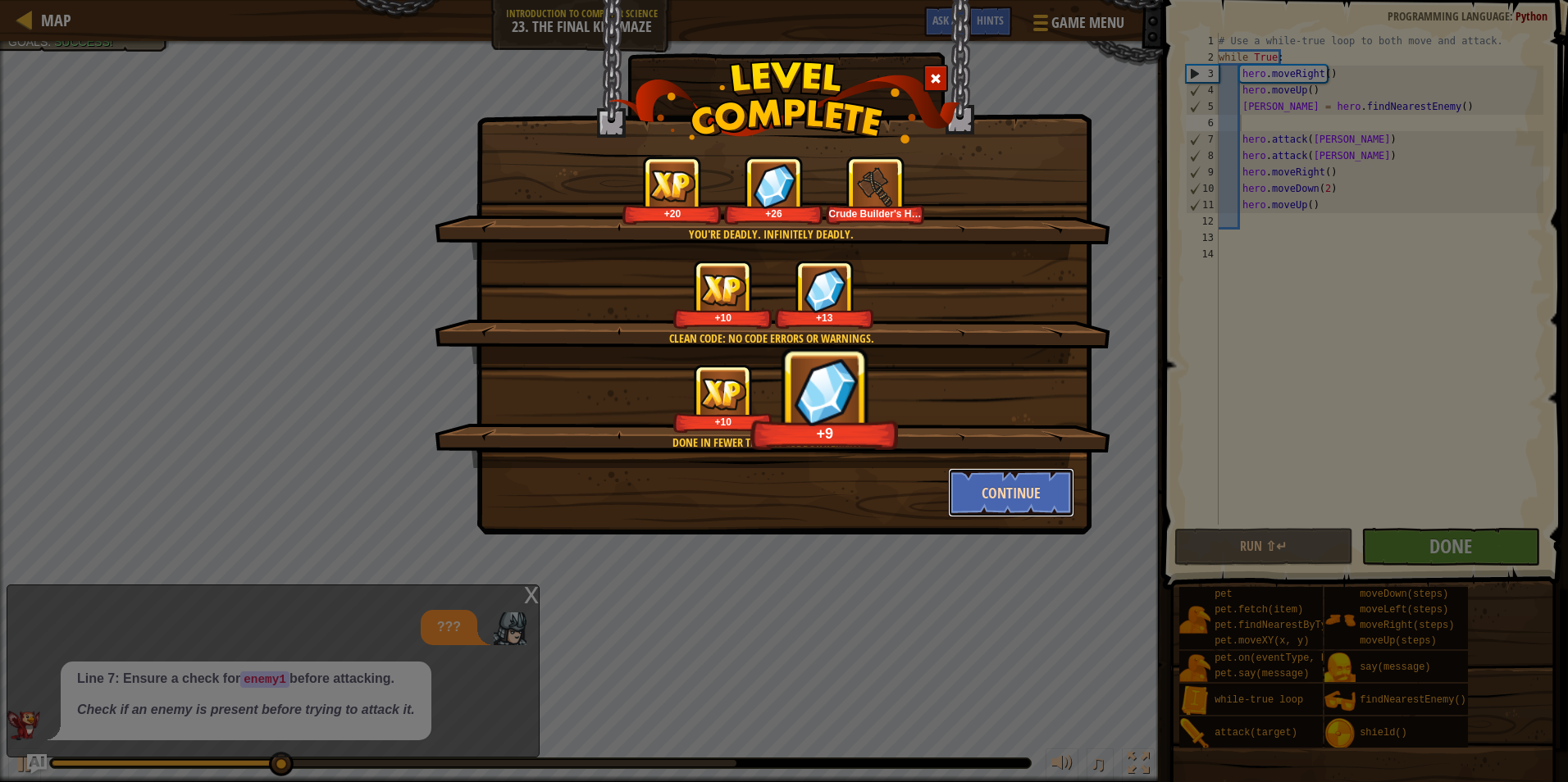
click at [966, 497] on button "Continue" at bounding box center [1012, 493] width 127 height 49
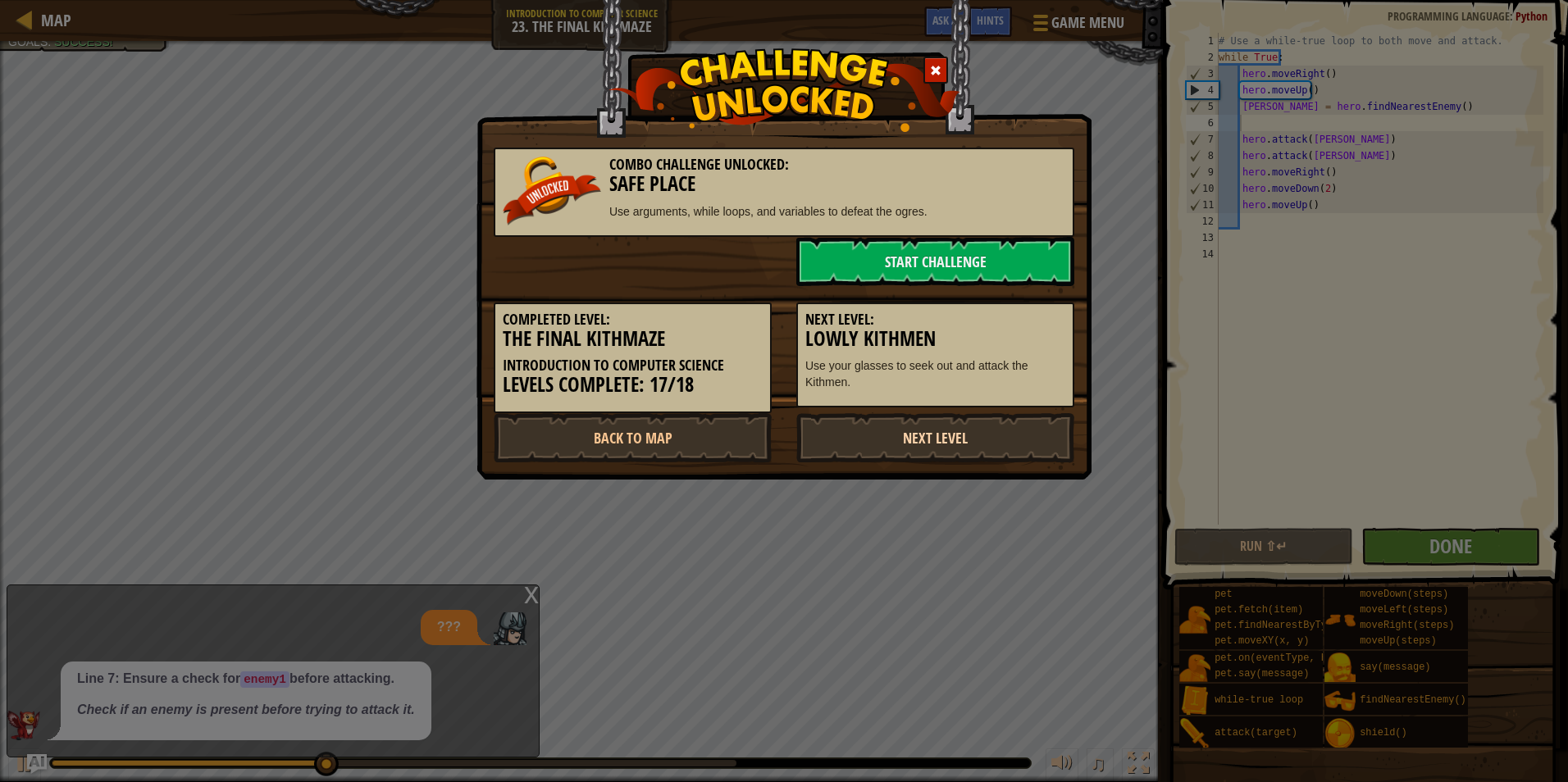
click at [907, 435] on link "Next Level" at bounding box center [936, 438] width 278 height 49
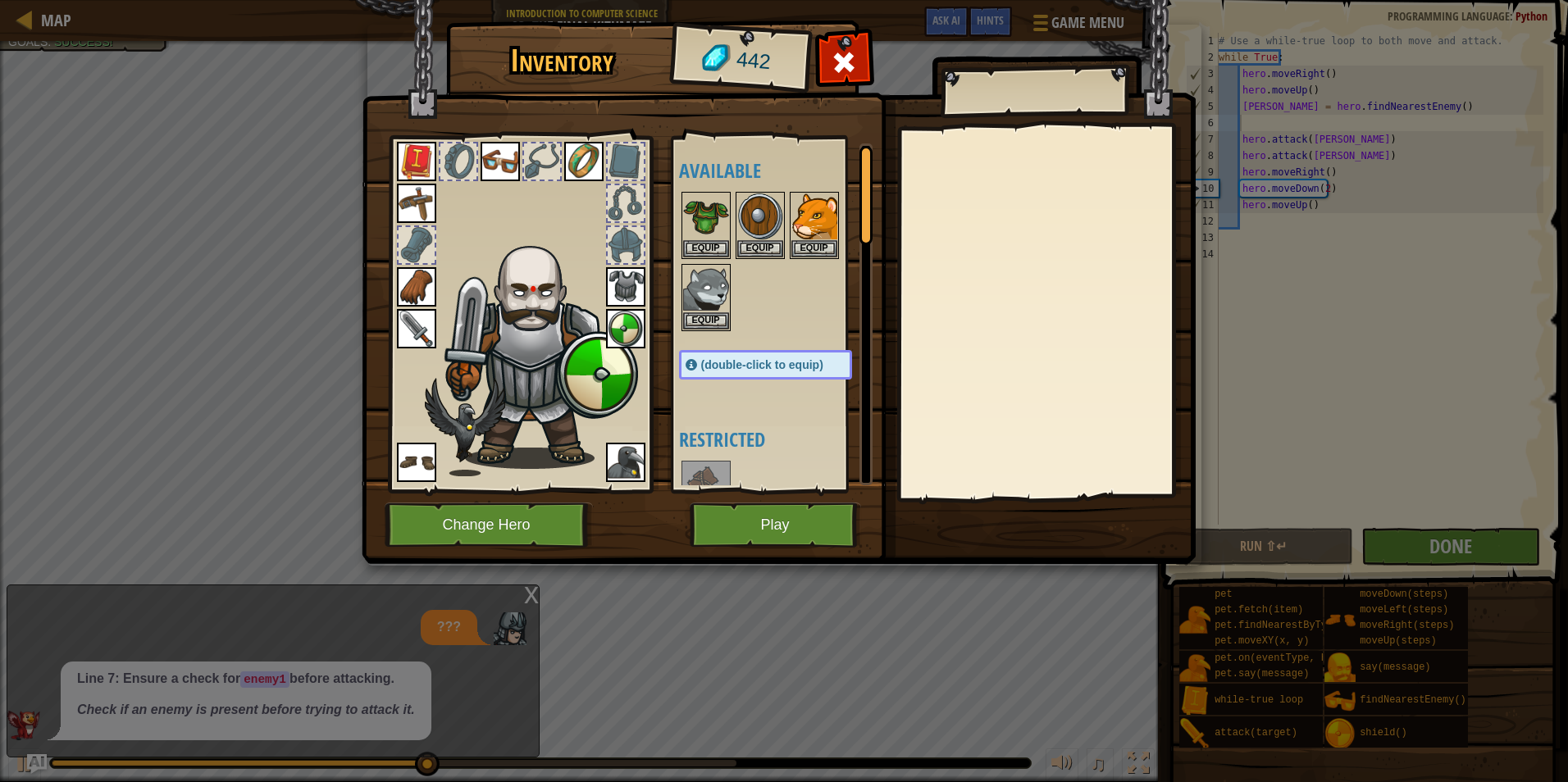
click at [428, 249] on div at bounding box center [416, 245] width 36 height 36
click at [408, 250] on div at bounding box center [416, 245] width 36 height 36
click at [530, 505] on button "Change Hero" at bounding box center [489, 525] width 208 height 45
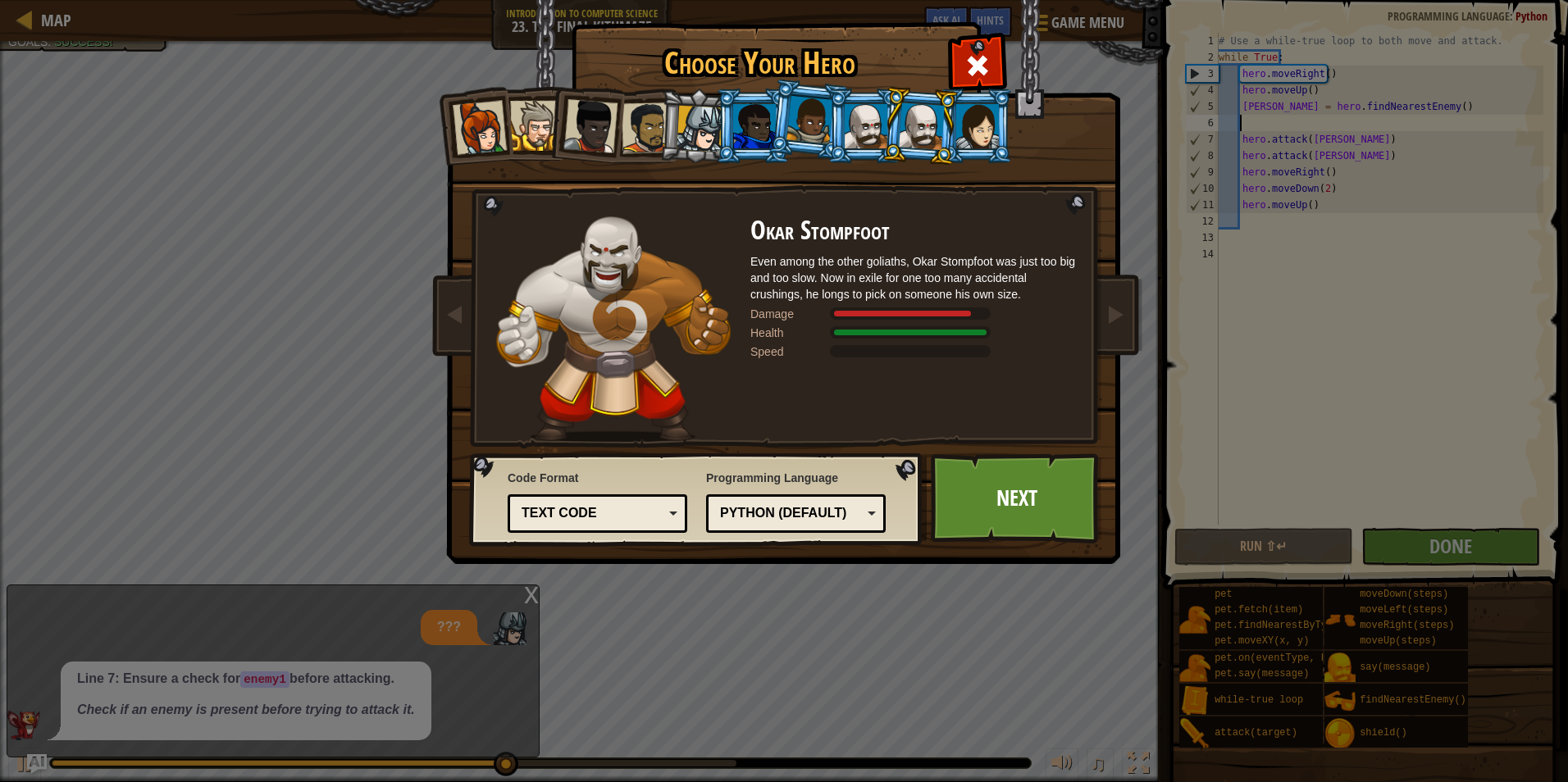
click at [972, 131] on div at bounding box center [977, 126] width 43 height 44
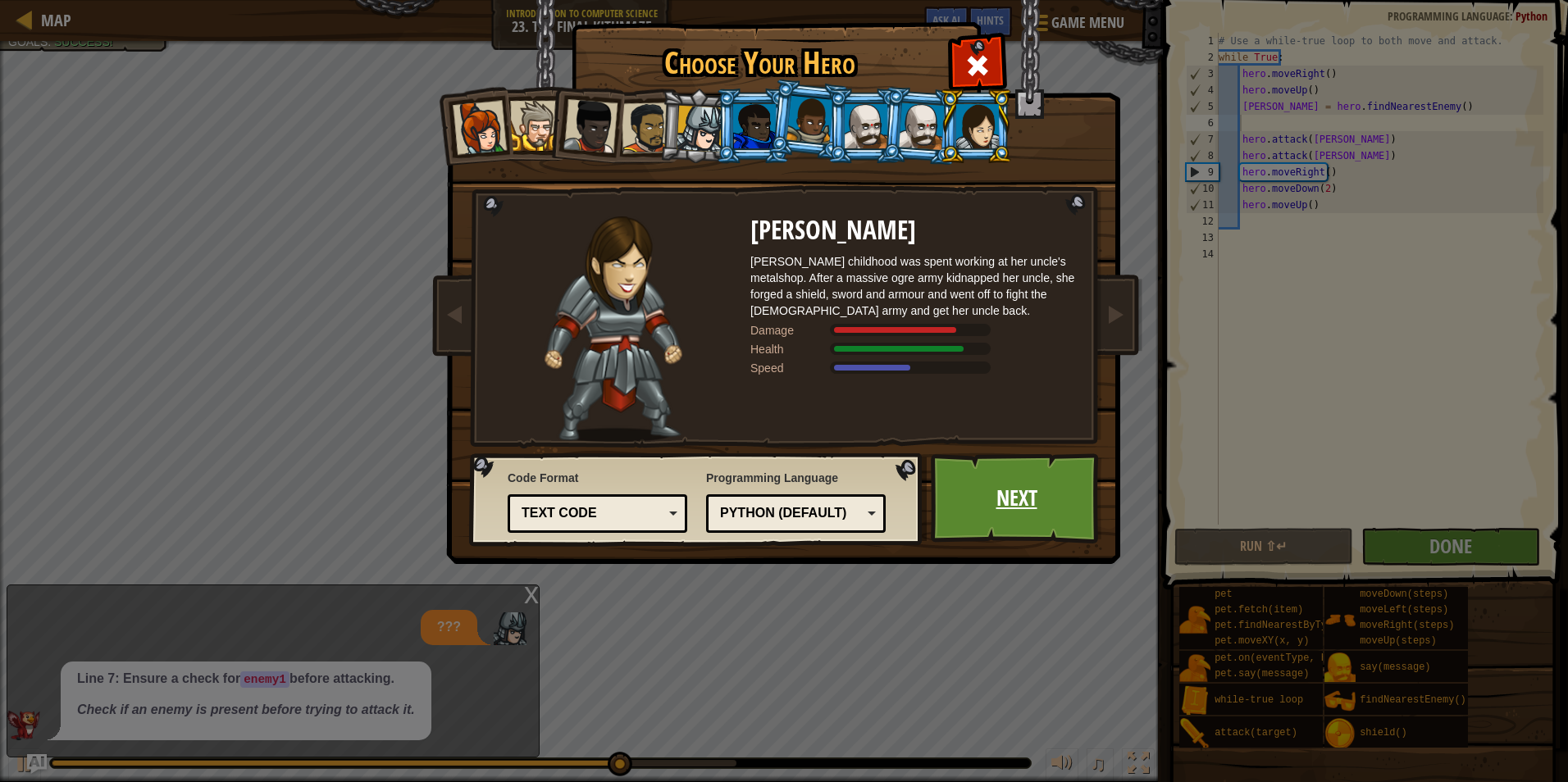
click at [1030, 483] on link "Next" at bounding box center [1016, 499] width 171 height 90
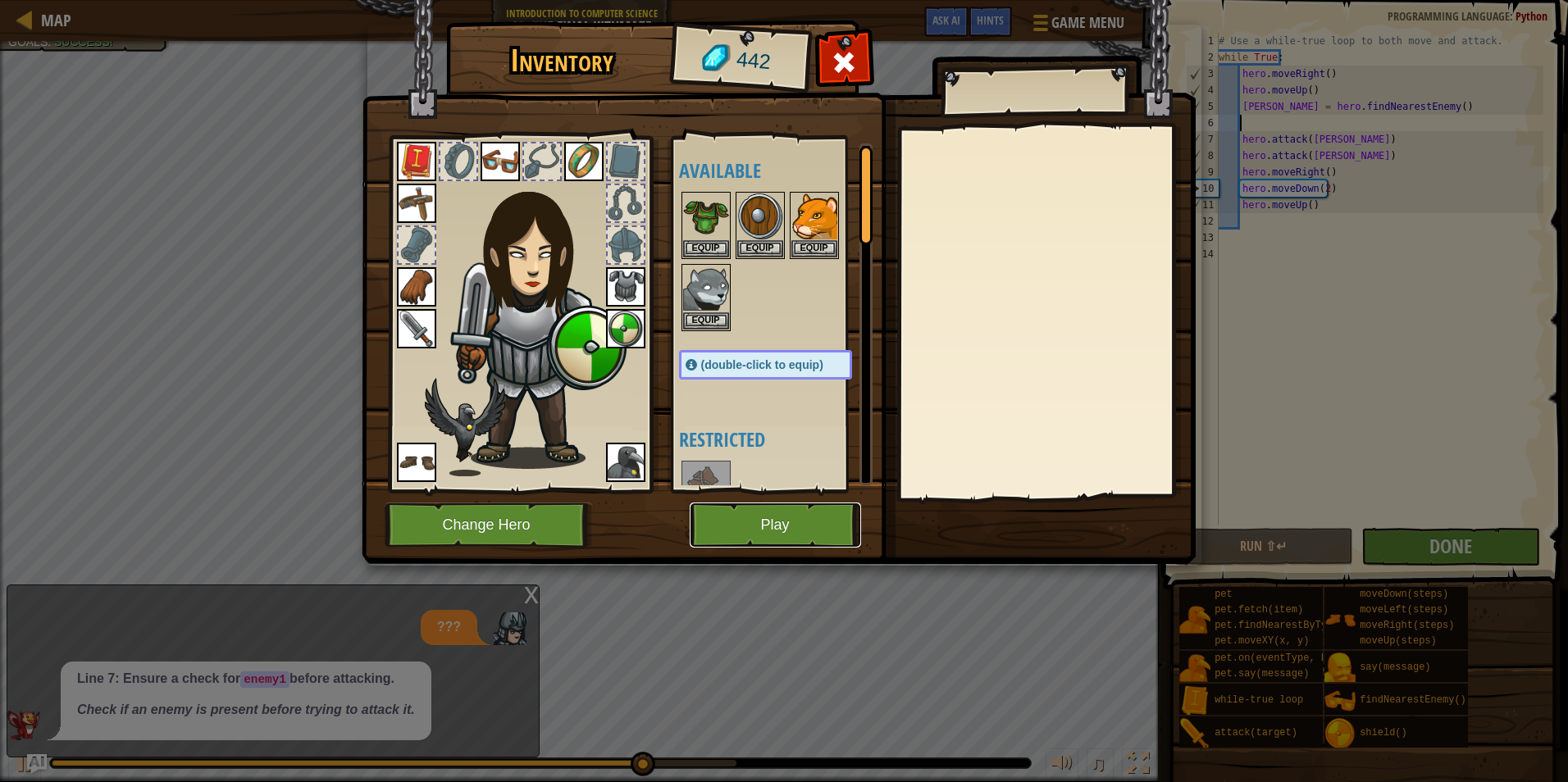
click at [783, 542] on button "Play" at bounding box center [775, 525] width 171 height 45
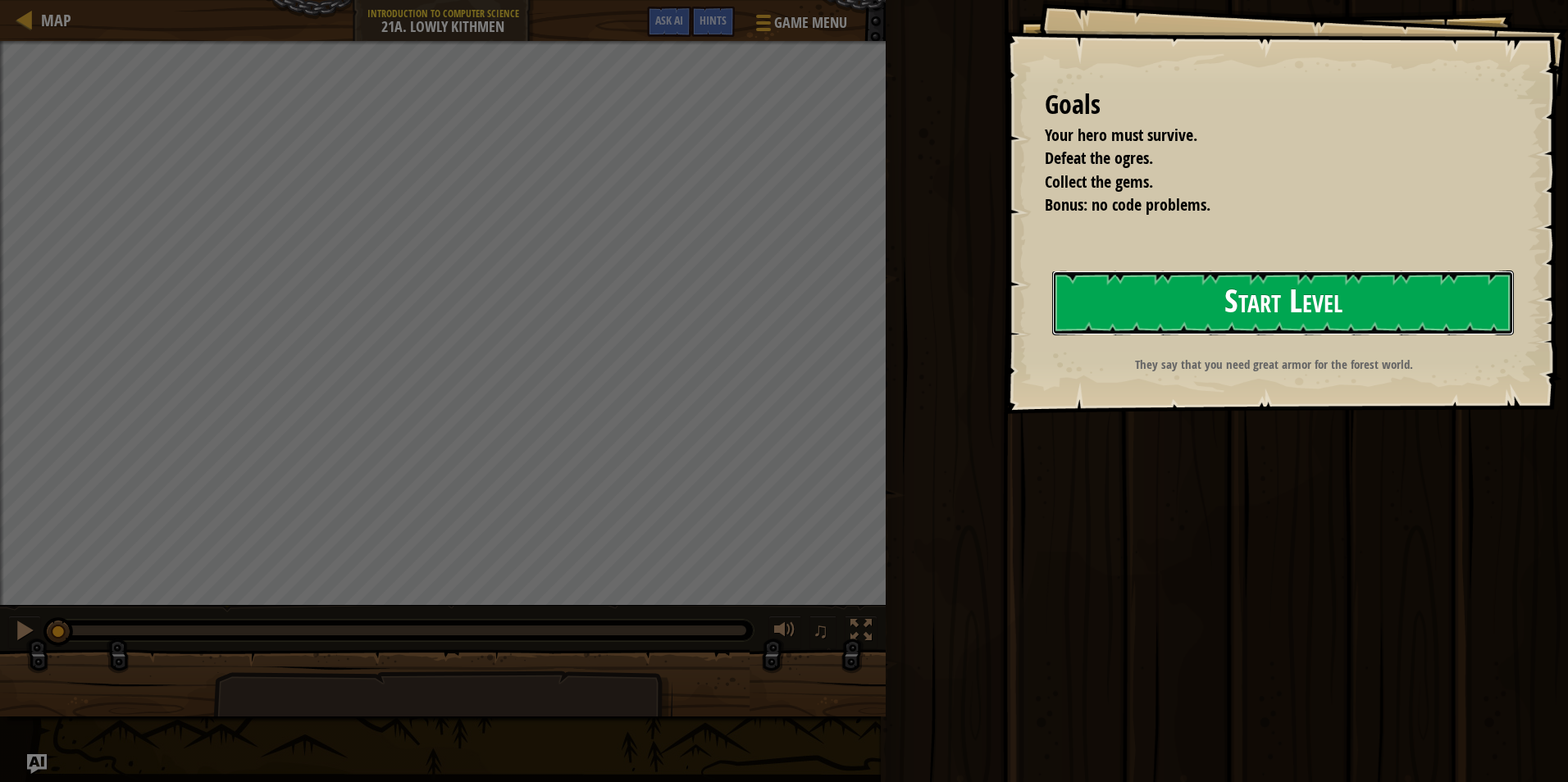
click at [1209, 289] on button "Start Level" at bounding box center [1283, 303] width 462 height 65
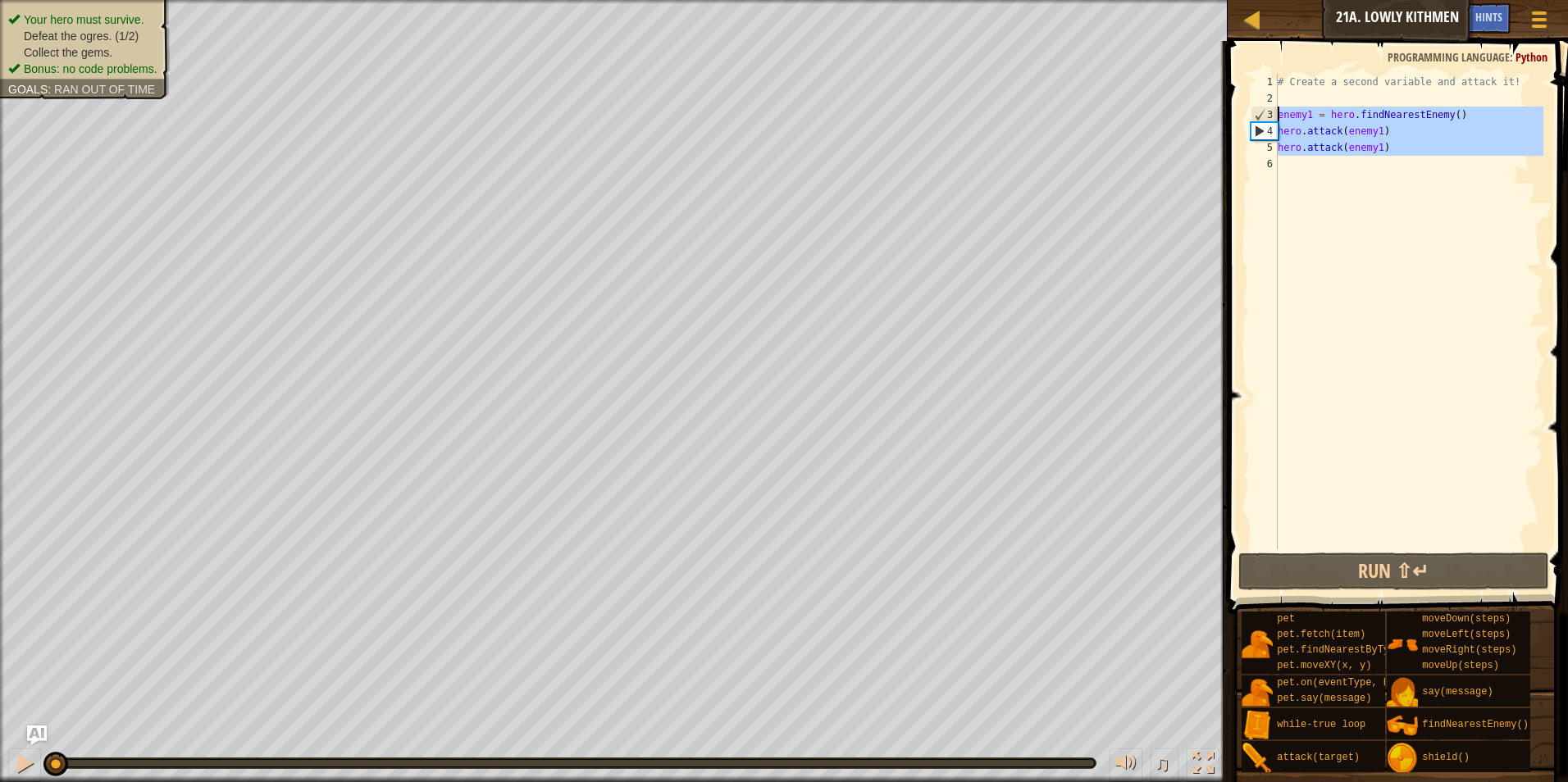
drag, startPoint x: 1396, startPoint y: 159, endPoint x: 1275, endPoint y: 121, distance: 126.8
click at [1275, 121] on div "1 2 3 4 5 6 # Create a second variable and attack it! enemy1 = hero . findNeare…" at bounding box center [1395, 311] width 296 height 476
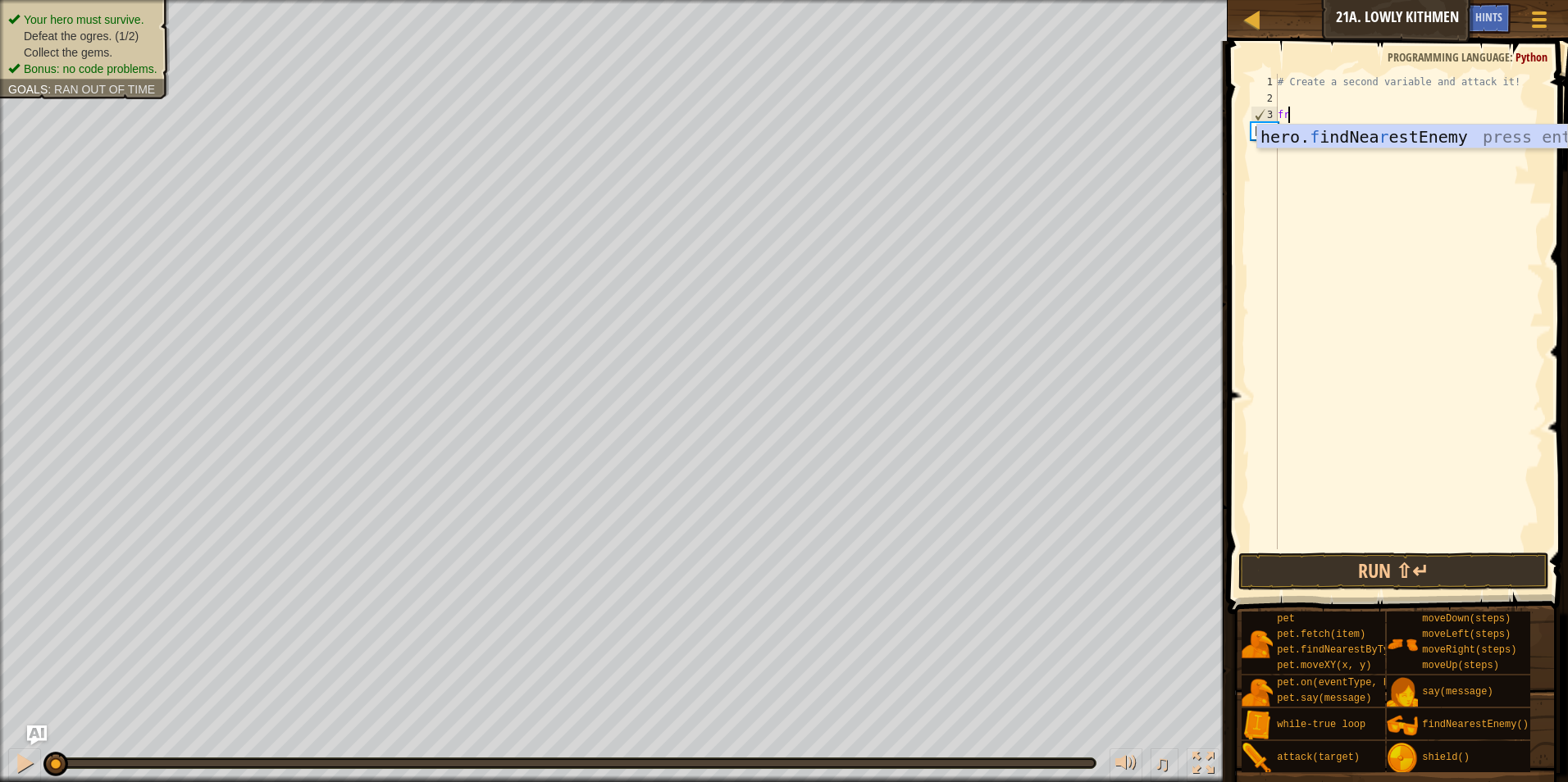
type textarea "fre"
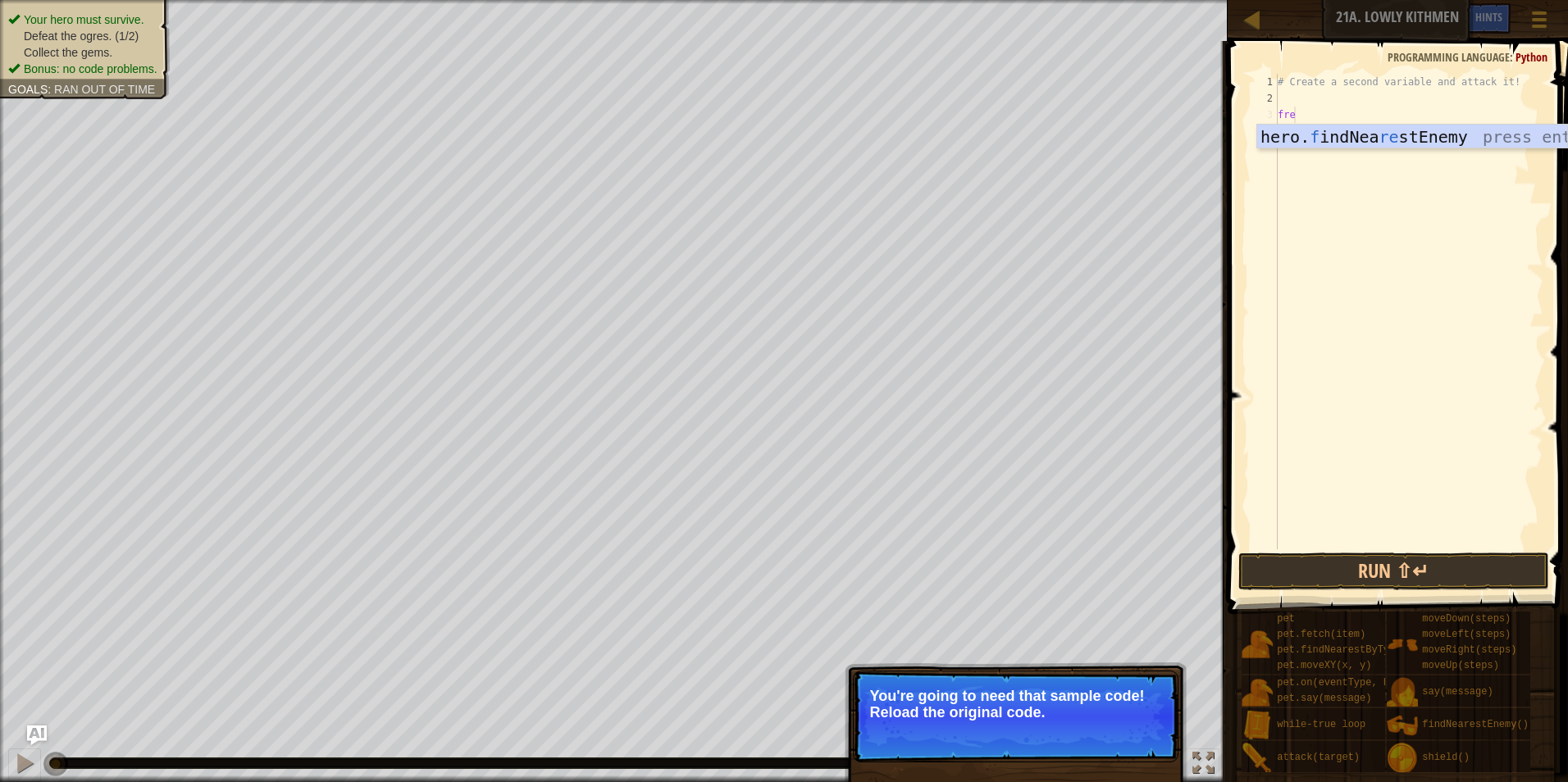
click at [1324, 183] on div "# Create a second variable and attack it! fre" at bounding box center [1408, 327] width 269 height 509
click at [1315, 124] on div "# Create a second variable and attack it! fre" at bounding box center [1408, 327] width 269 height 509
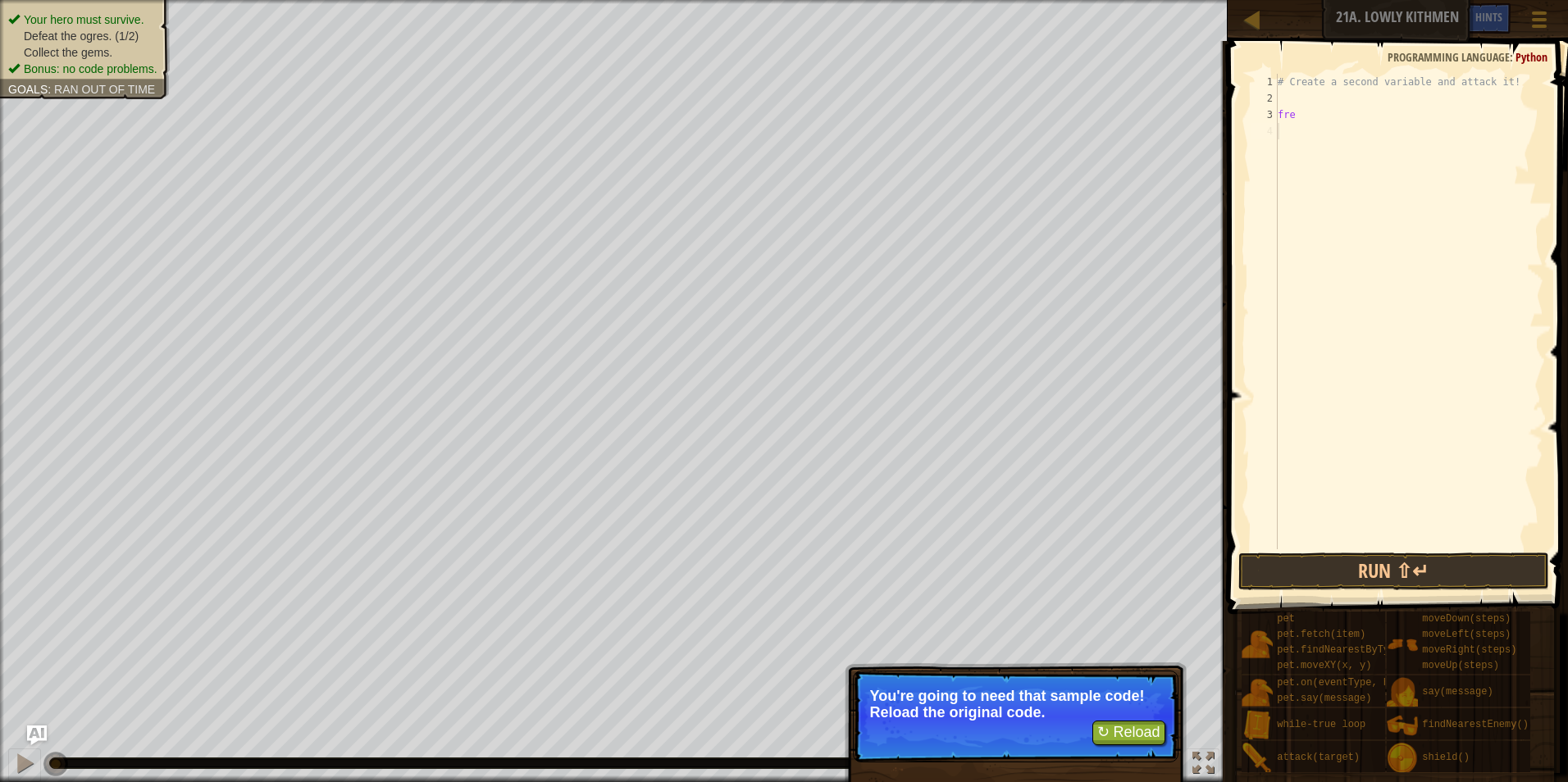
click at [1304, 115] on div "# Create a second variable and attack it! fre" at bounding box center [1408, 327] width 269 height 509
type textarea "fre"
click at [1291, 133] on div "# Create a second variable and attack it! fre" at bounding box center [1408, 327] width 269 height 509
click at [1299, 125] on div "# Create a second variable and attack it! fre" at bounding box center [1408, 327] width 269 height 509
click at [1303, 116] on div "# Create a second variable and attack it! fre" at bounding box center [1408, 327] width 269 height 509
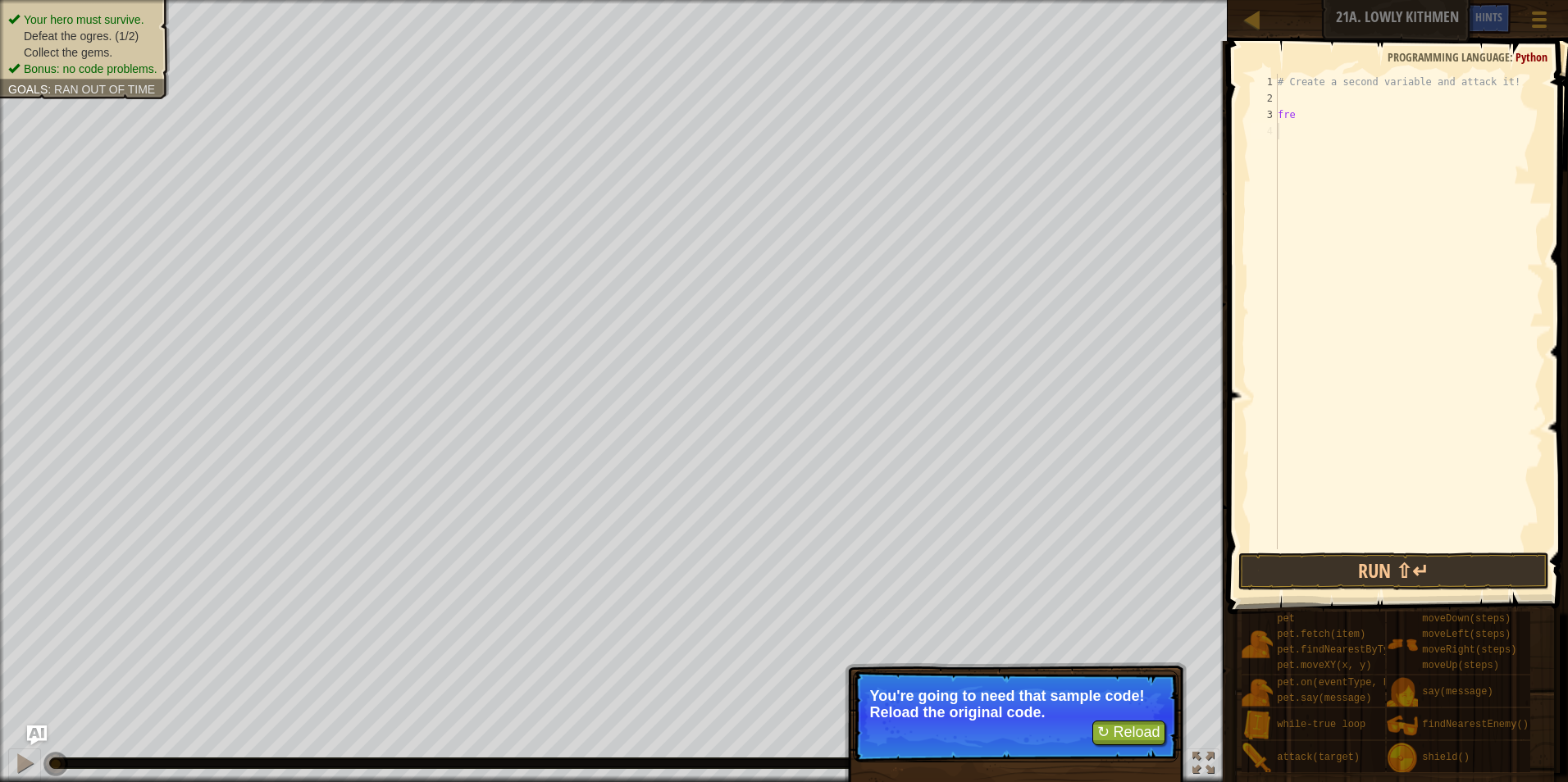
type textarea "fre"
drag, startPoint x: 1281, startPoint y: 147, endPoint x: 1288, endPoint y: 132, distance: 16.6
click at [1286, 139] on div "# Create a second variable and attack it! fre" at bounding box center [1408, 327] width 269 height 509
drag, startPoint x: 1295, startPoint y: 116, endPoint x: 1269, endPoint y: 119, distance: 26.2
click at [1269, 119] on div "1 2 3 4 # Create a second variable and attack it! fre ההההההההההההההההההההההההה…" at bounding box center [1395, 311] width 296 height 476
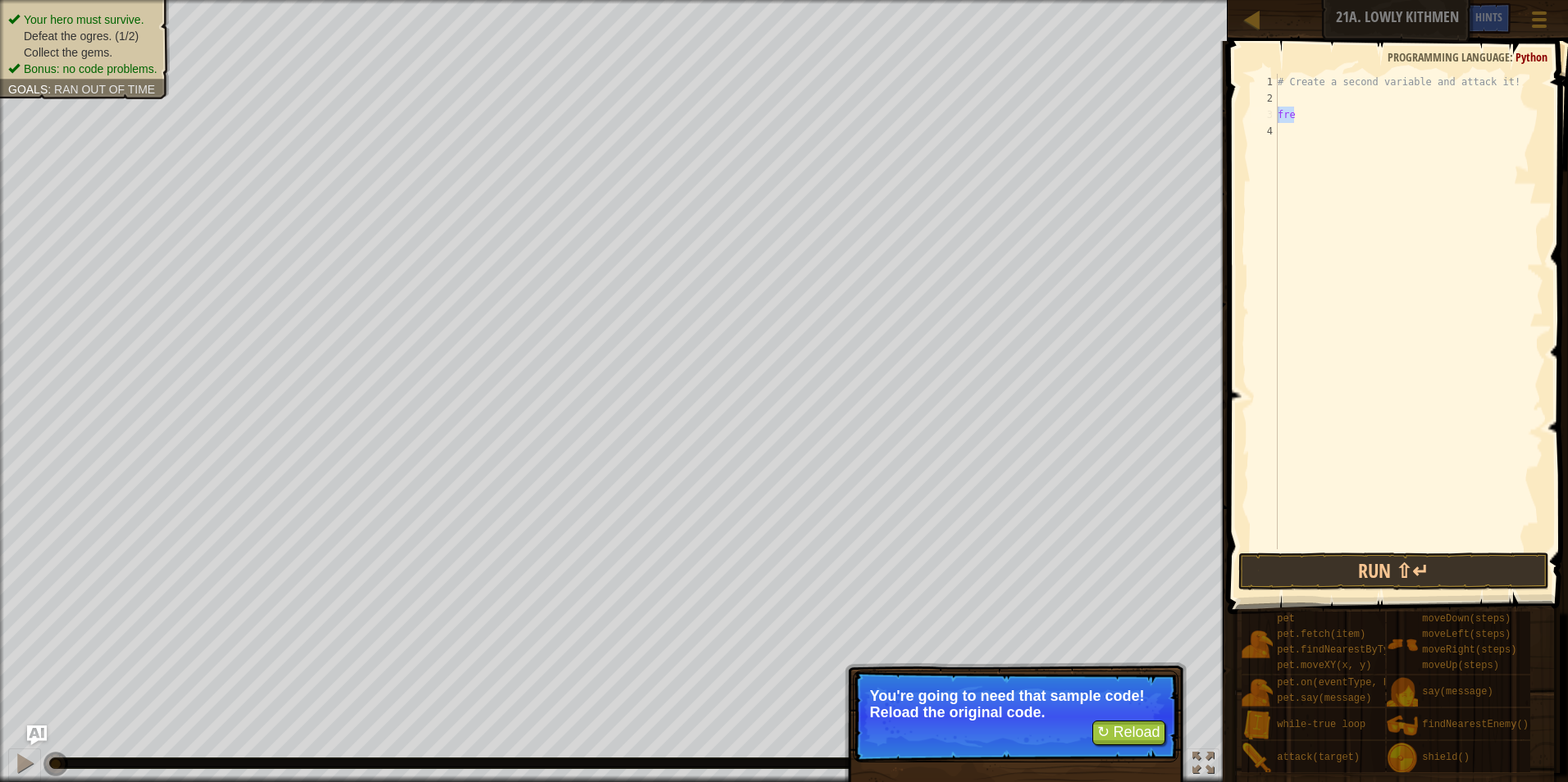
type textarea "fre"
click at [1133, 734] on button "↻ Reload" at bounding box center [1129, 732] width 73 height 24
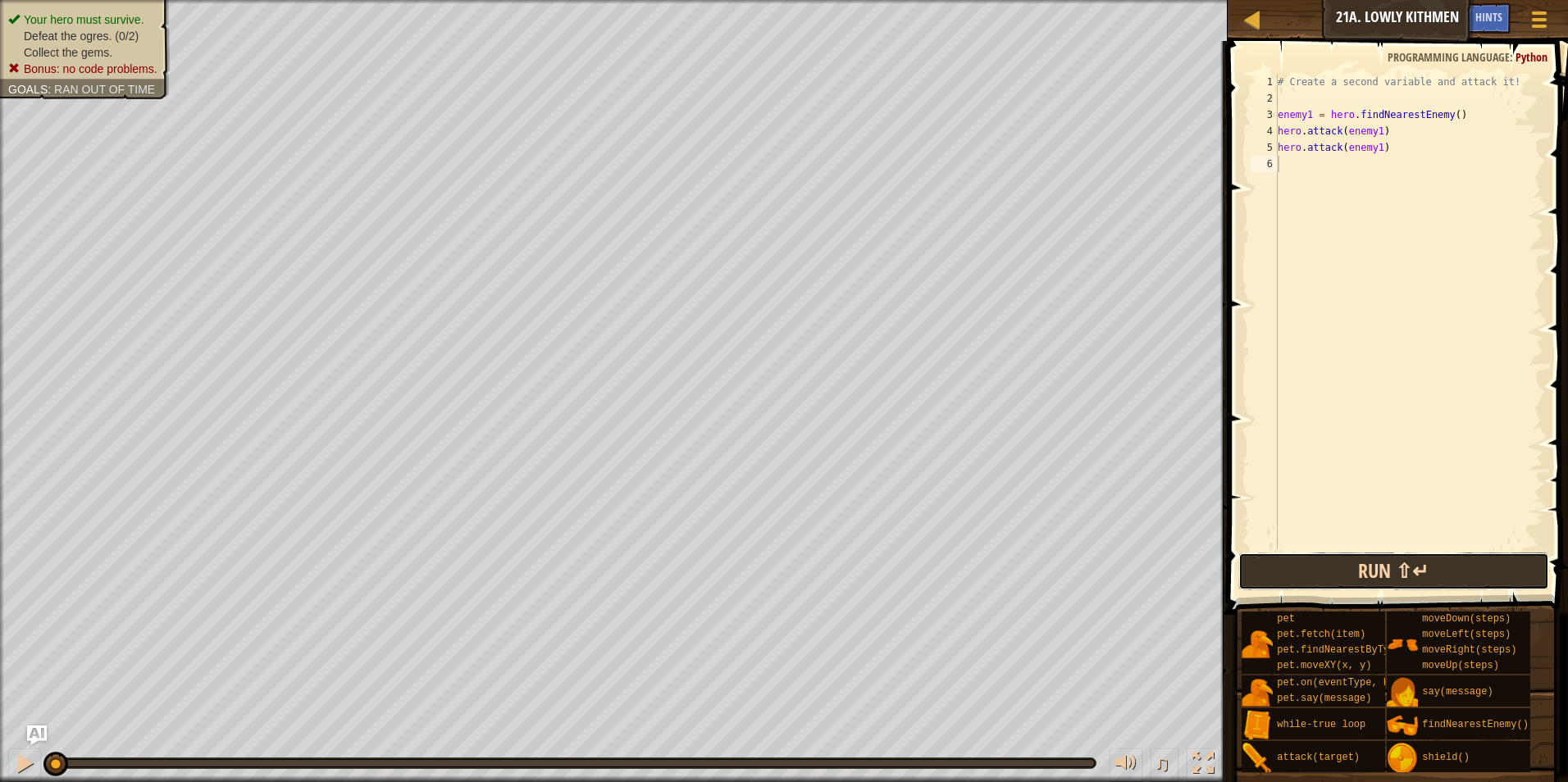
click at [1270, 572] on button "Run ⇧↵" at bounding box center [1394, 571] width 311 height 38
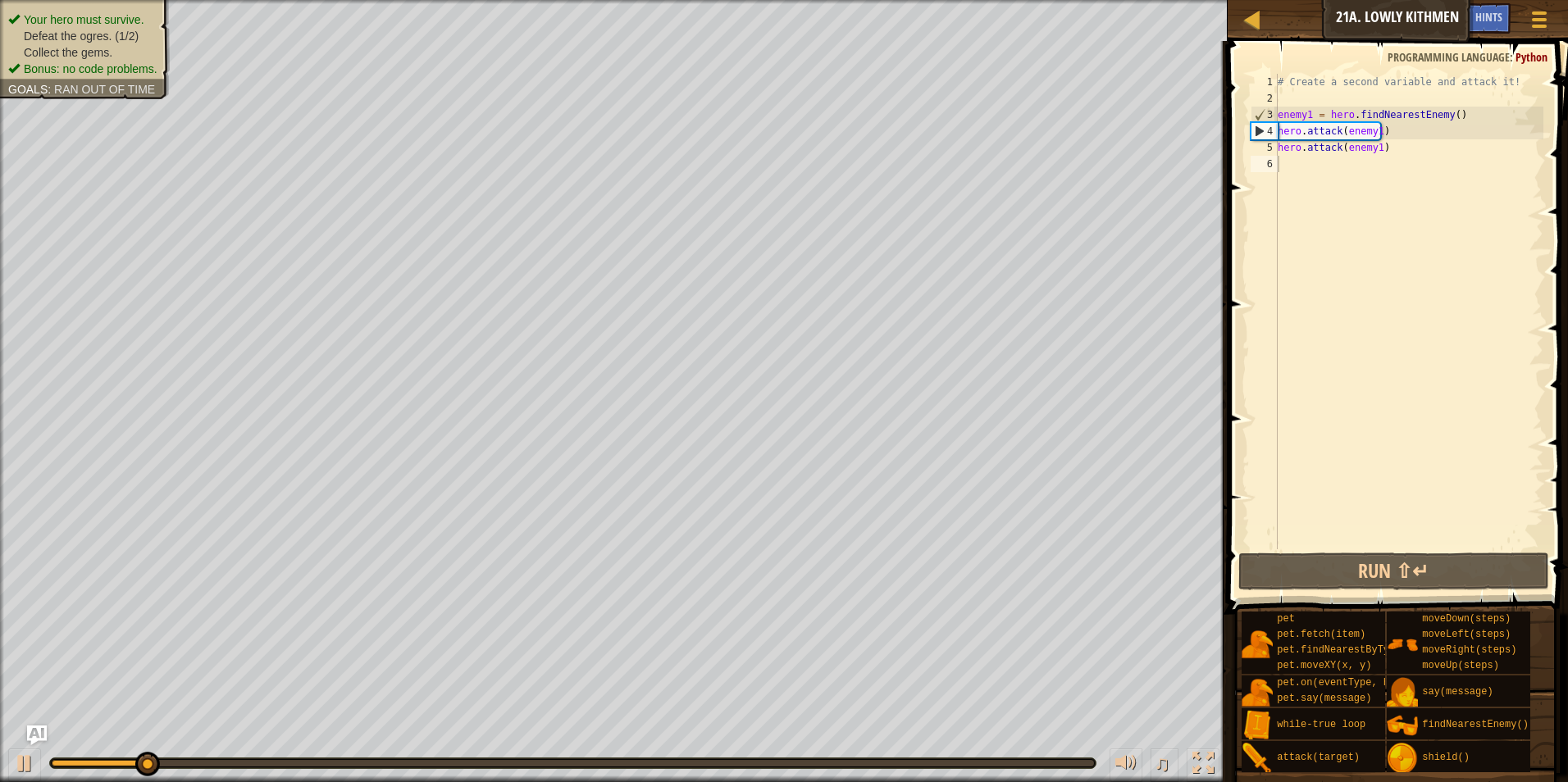
click at [63, 16] on ul "Your hero must survive. Defeat the ogres. (1/2) Collect the gems. Bonus: no cod…" at bounding box center [85, 45] width 154 height 66
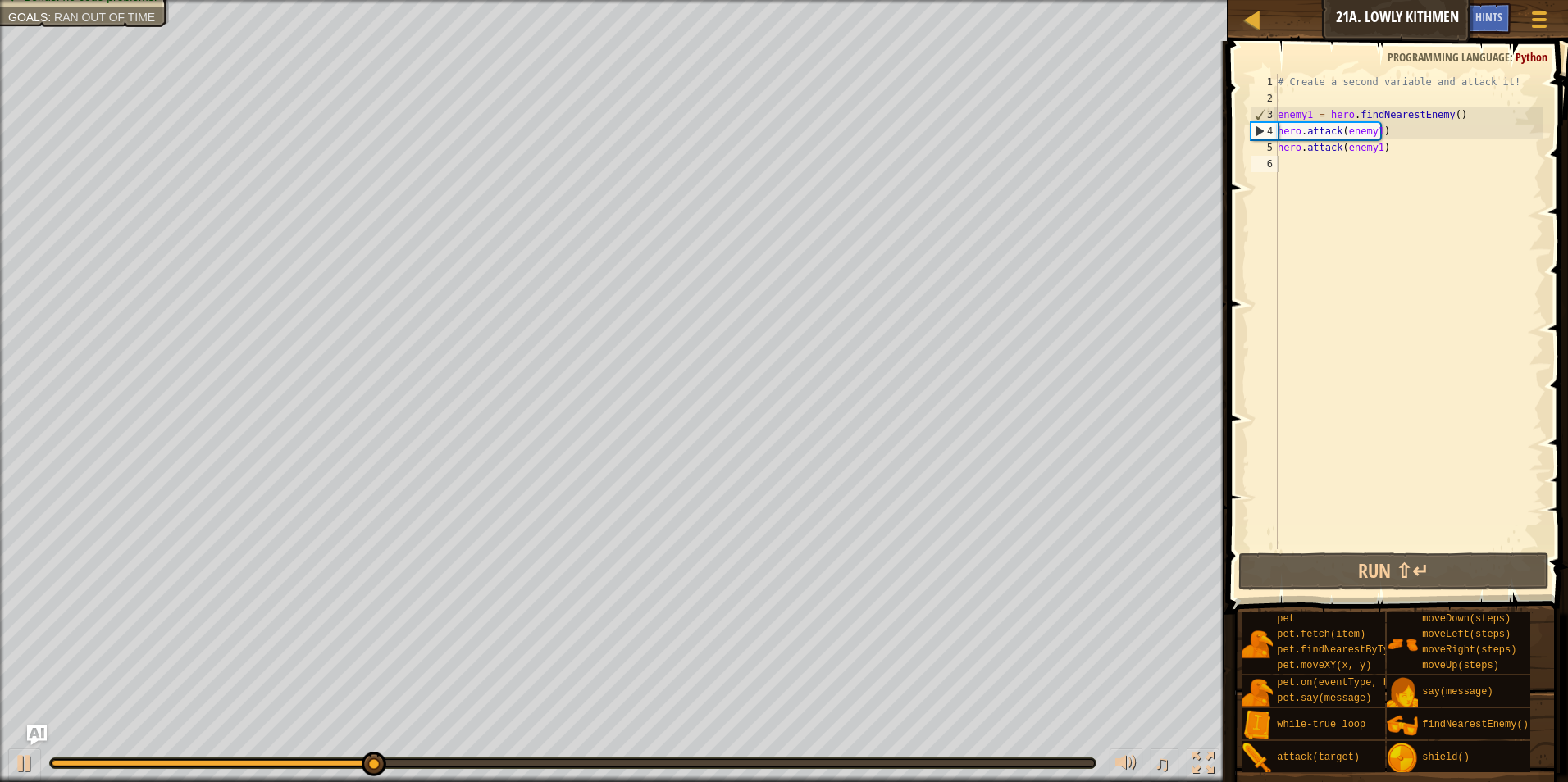
click at [1342, 164] on div "# Create a second variable and attack it! enemy1 = hero . findNearestEnemy ( ) …" at bounding box center [1408, 327] width 269 height 509
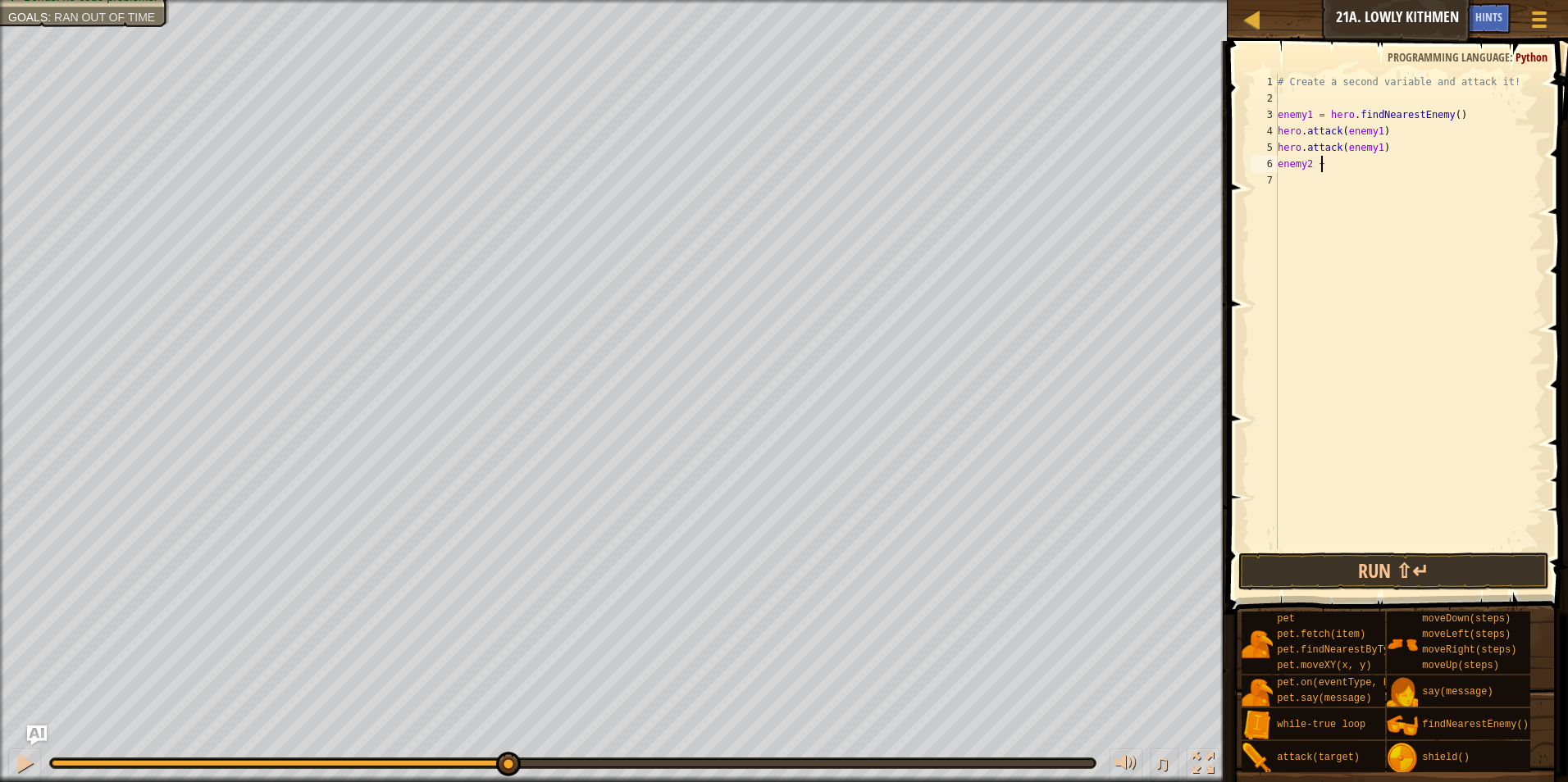
scroll to position [8, 3]
type textarea "enemy2 = h"
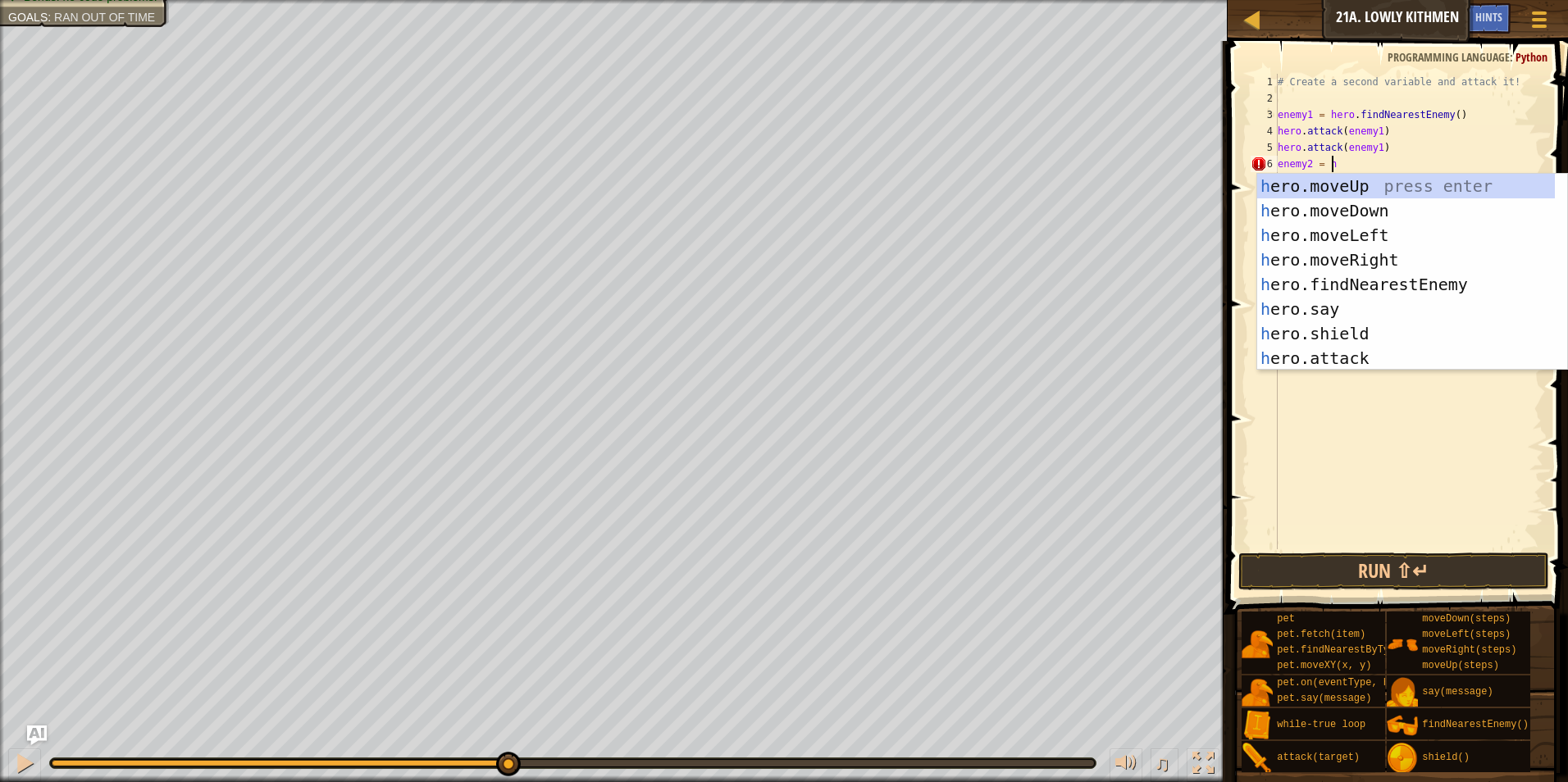
scroll to position [8, 3]
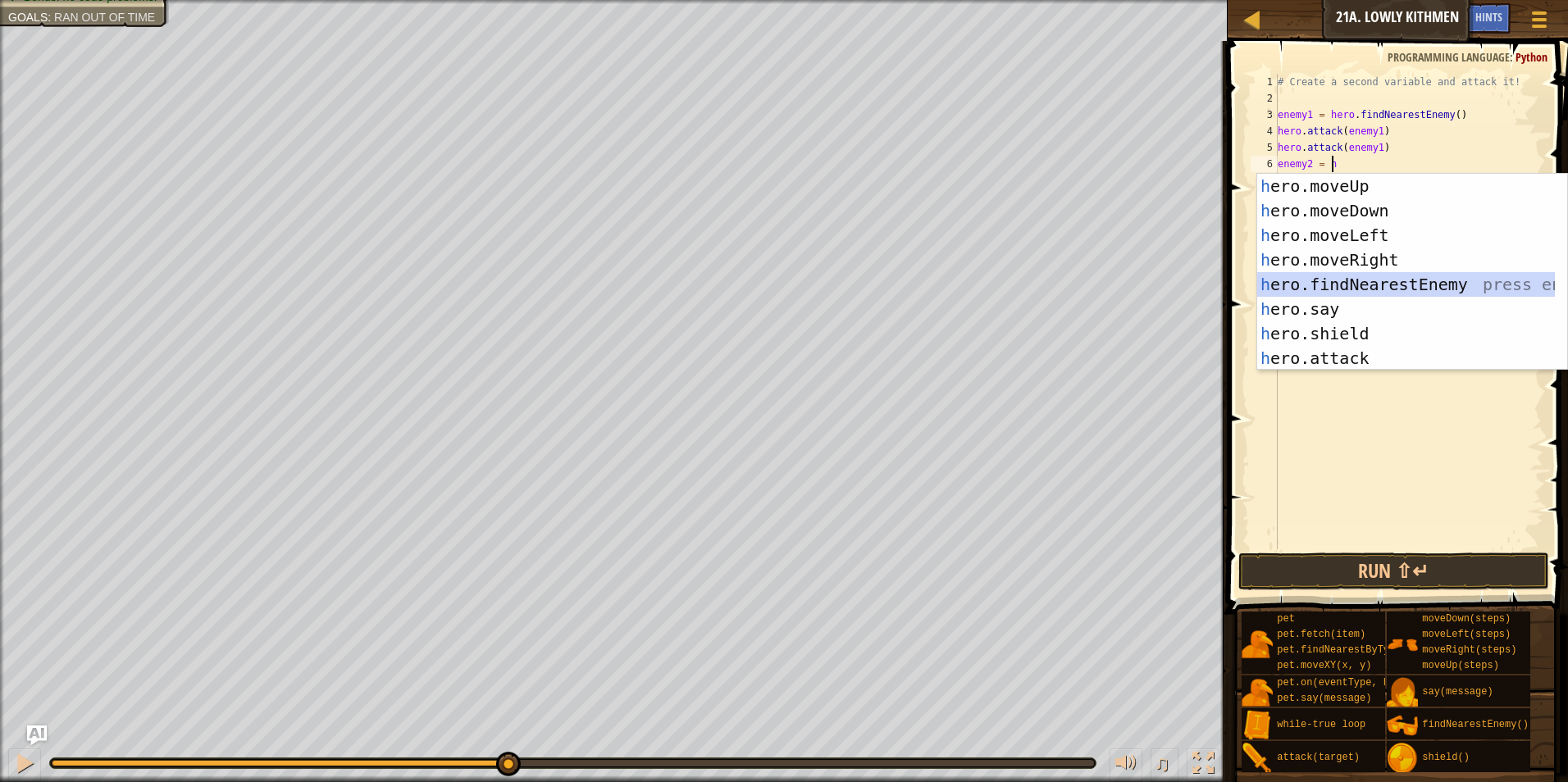
click at [1471, 276] on div "h ero.moveUp press enter h ero.moveDown press enter h ero.moveLeft press enter …" at bounding box center [1412, 297] width 310 height 246
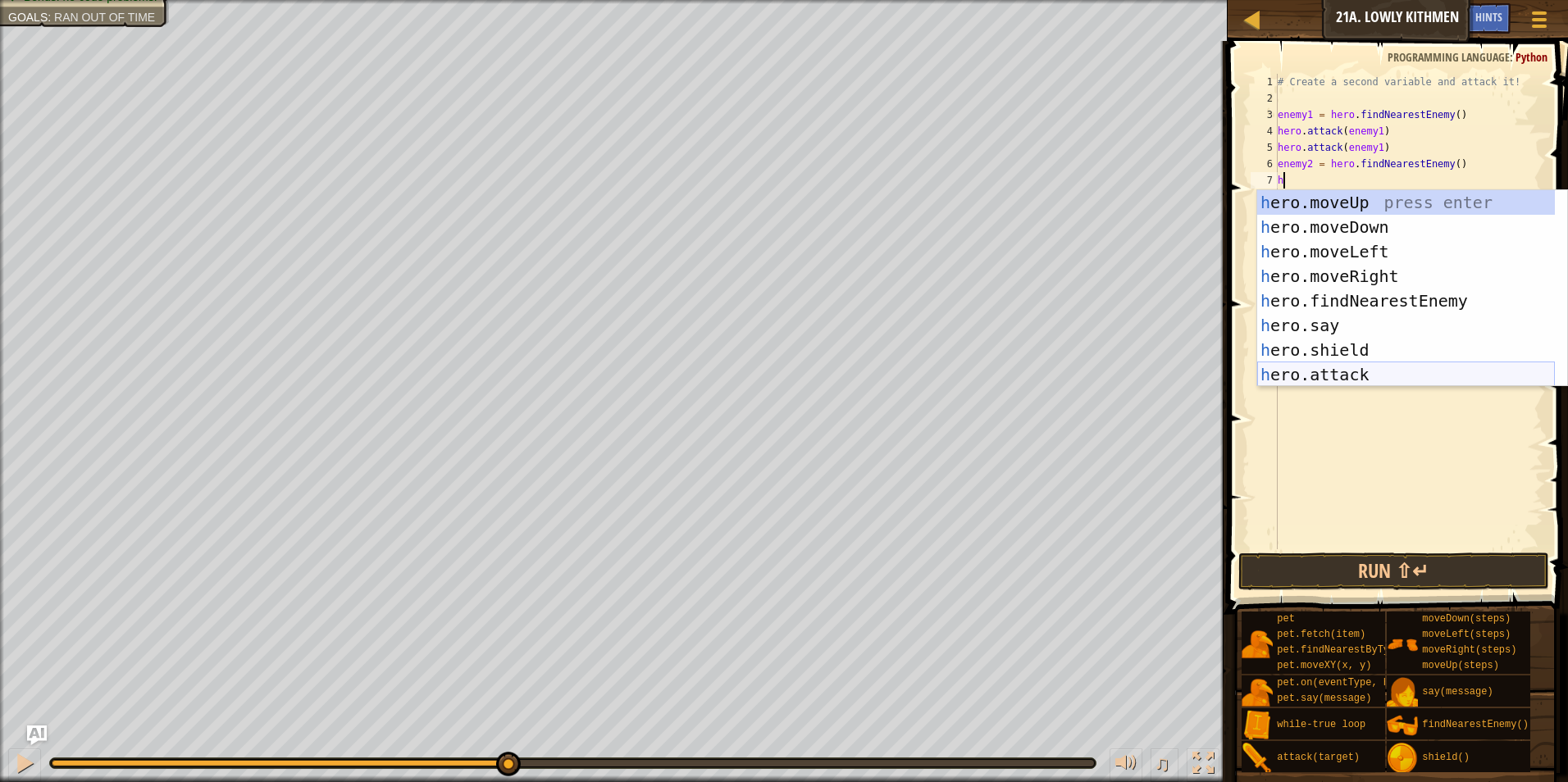
click at [1325, 369] on div "h ero.moveUp press enter h ero.moveDown press enter h ero.moveLeft press enter …" at bounding box center [1406, 313] width 298 height 246
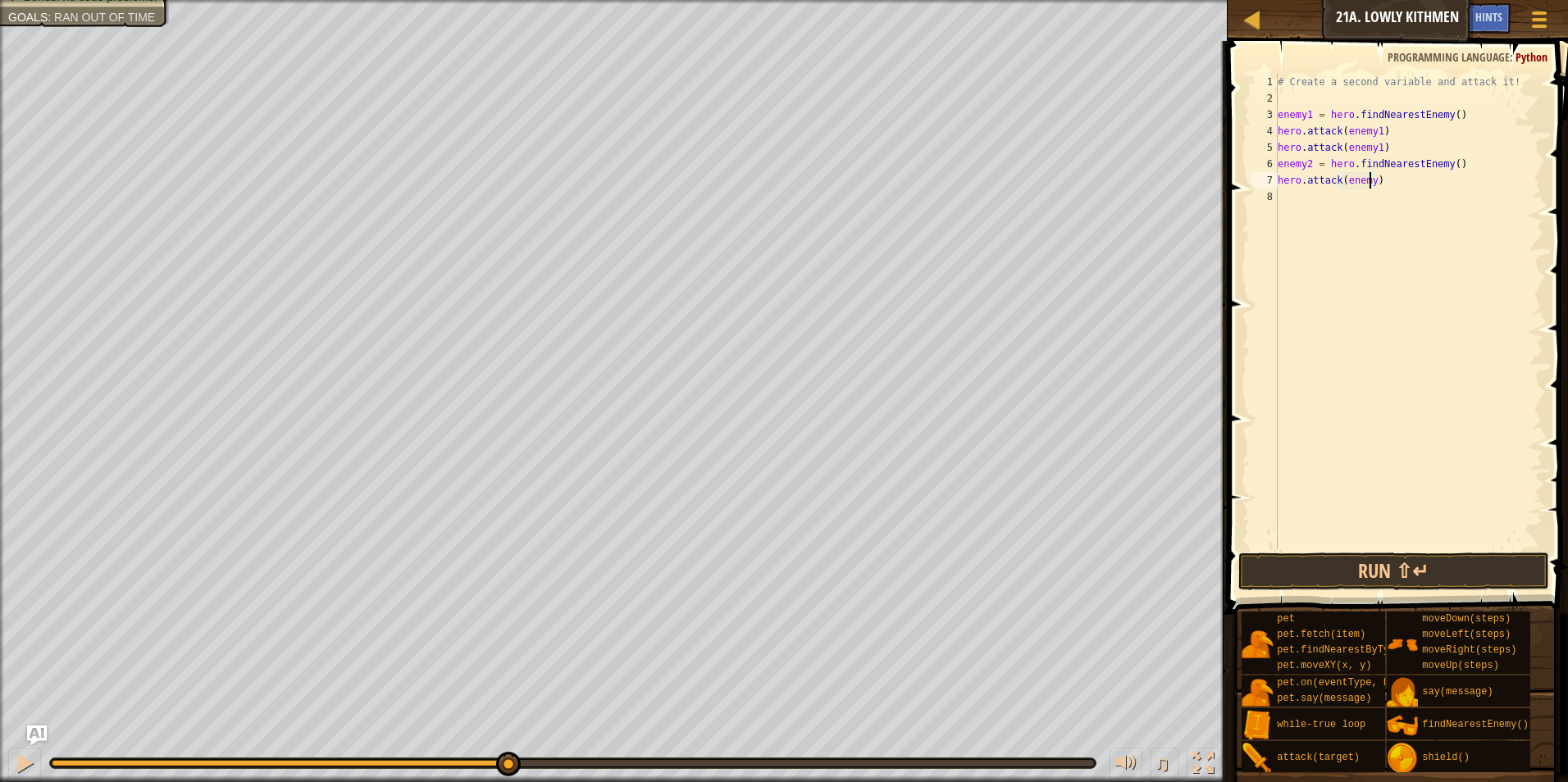
scroll to position [8, 8]
drag, startPoint x: 1405, startPoint y: 189, endPoint x: 1244, endPoint y: 186, distance: 161.0
click at [1244, 186] on div "hero.attack(enemy2) 1 2 3 4 5 6 7 8 # Create a second variable and attack it! e…" at bounding box center [1395, 359] width 345 height 622
type textarea "hero.attack(enemy2)"
click at [1324, 198] on div "# Create a second variable and attack it! enemy1 = hero . findNearestEnemy ( ) …" at bounding box center [1408, 311] width 269 height 476
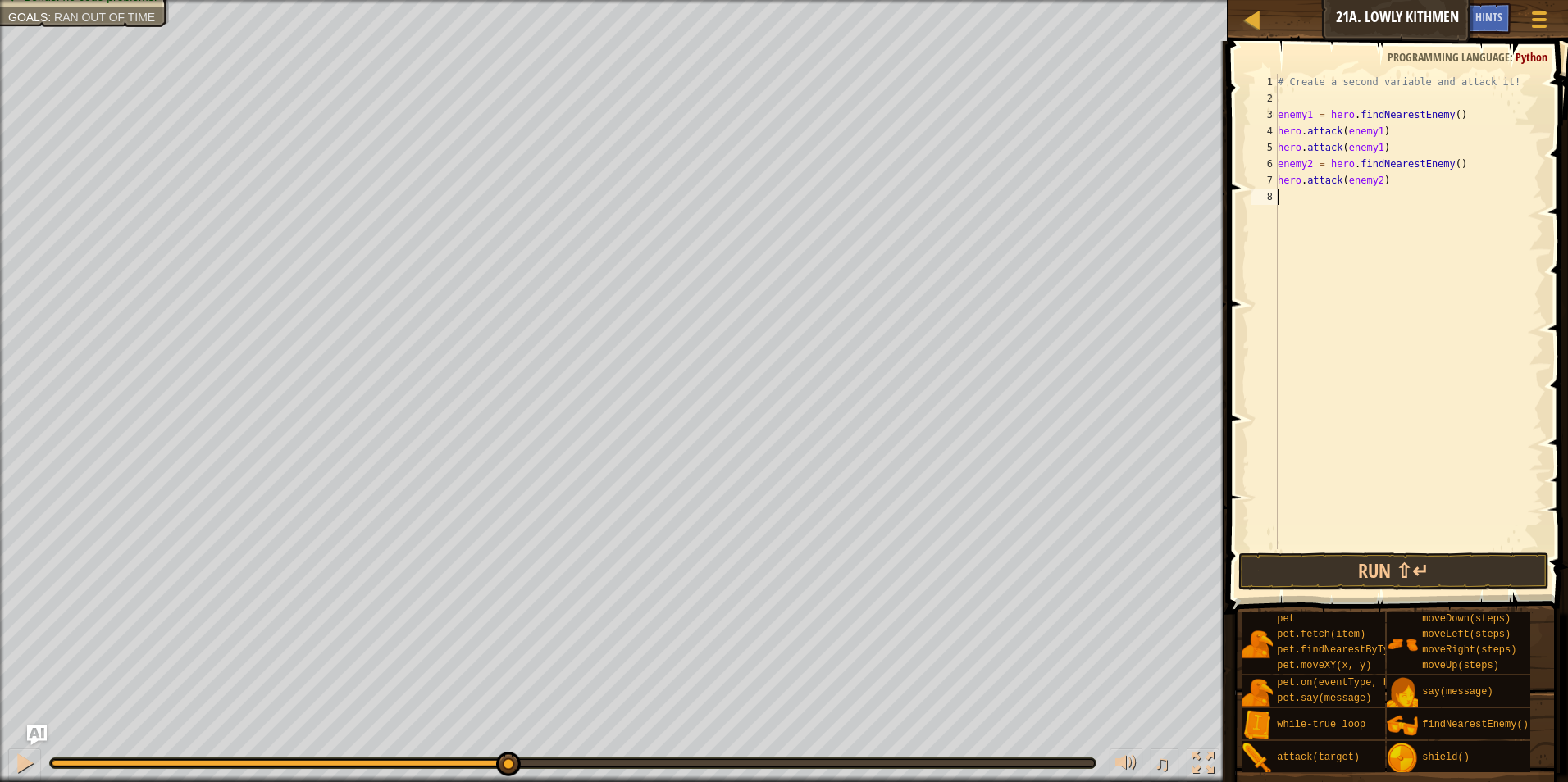
scroll to position [8, 0]
click at [1312, 207] on div "# Create a second variable and attack it! enemy1 = hero . findNearestEnemy ( ) …" at bounding box center [1408, 327] width 269 height 509
click at [1342, 581] on button "Run ⇧↵" at bounding box center [1394, 571] width 311 height 38
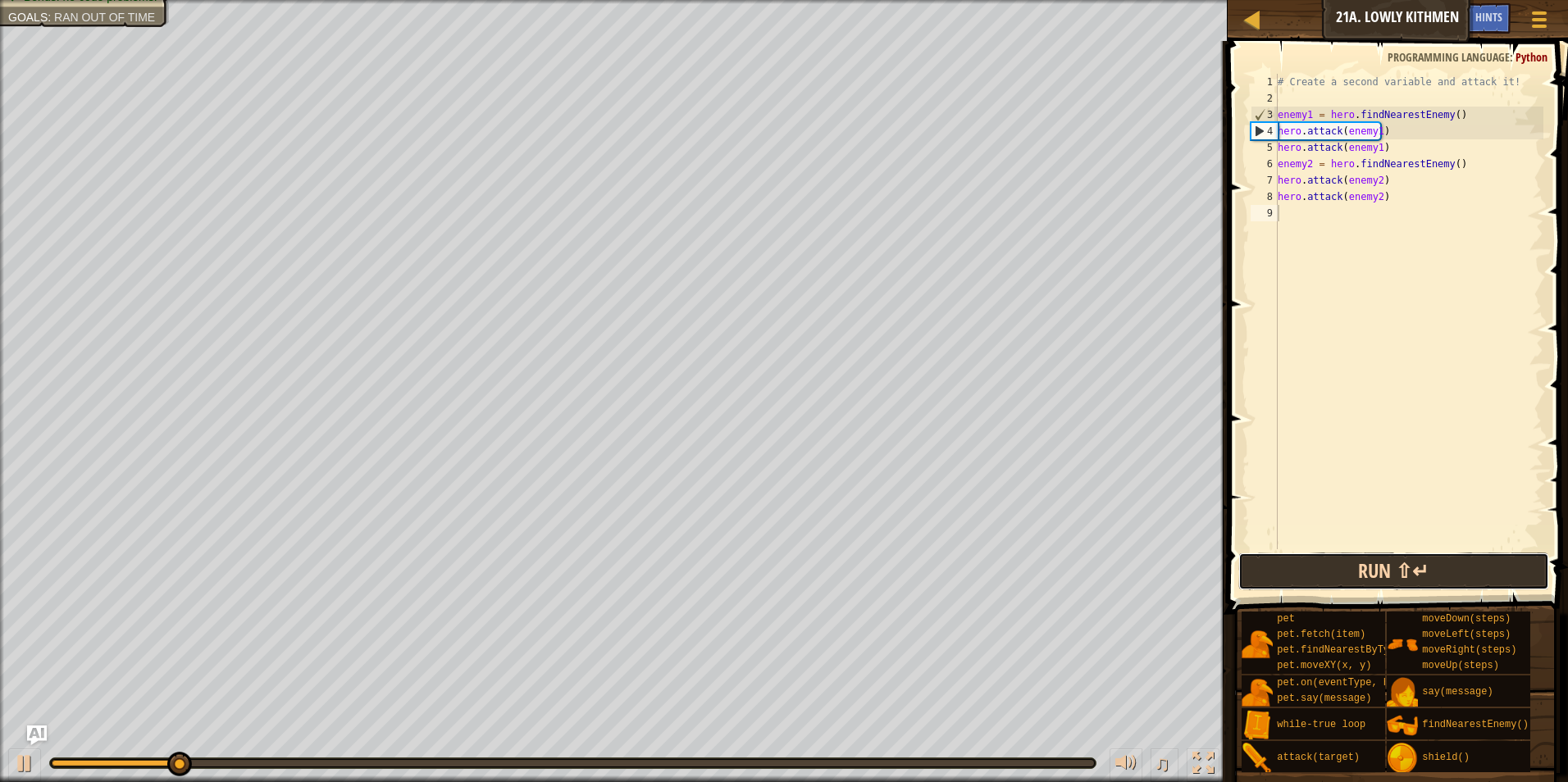
click at [1341, 580] on button "Run ⇧↵" at bounding box center [1394, 571] width 311 height 38
type textarea "h"
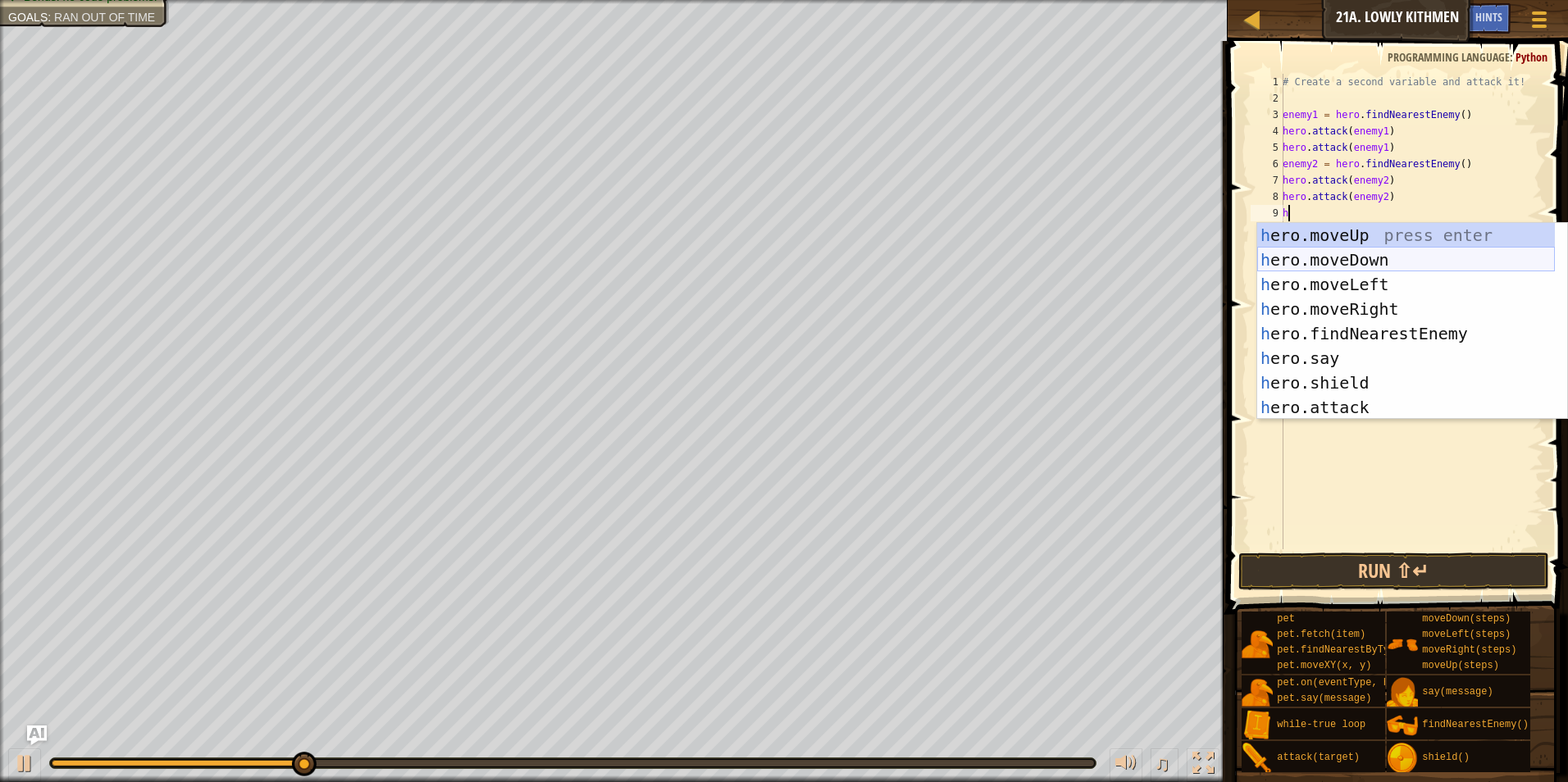
click at [1369, 263] on div "h ero.moveUp press enter h ero.moveDown press enter h ero.moveLeft press enter …" at bounding box center [1406, 346] width 298 height 246
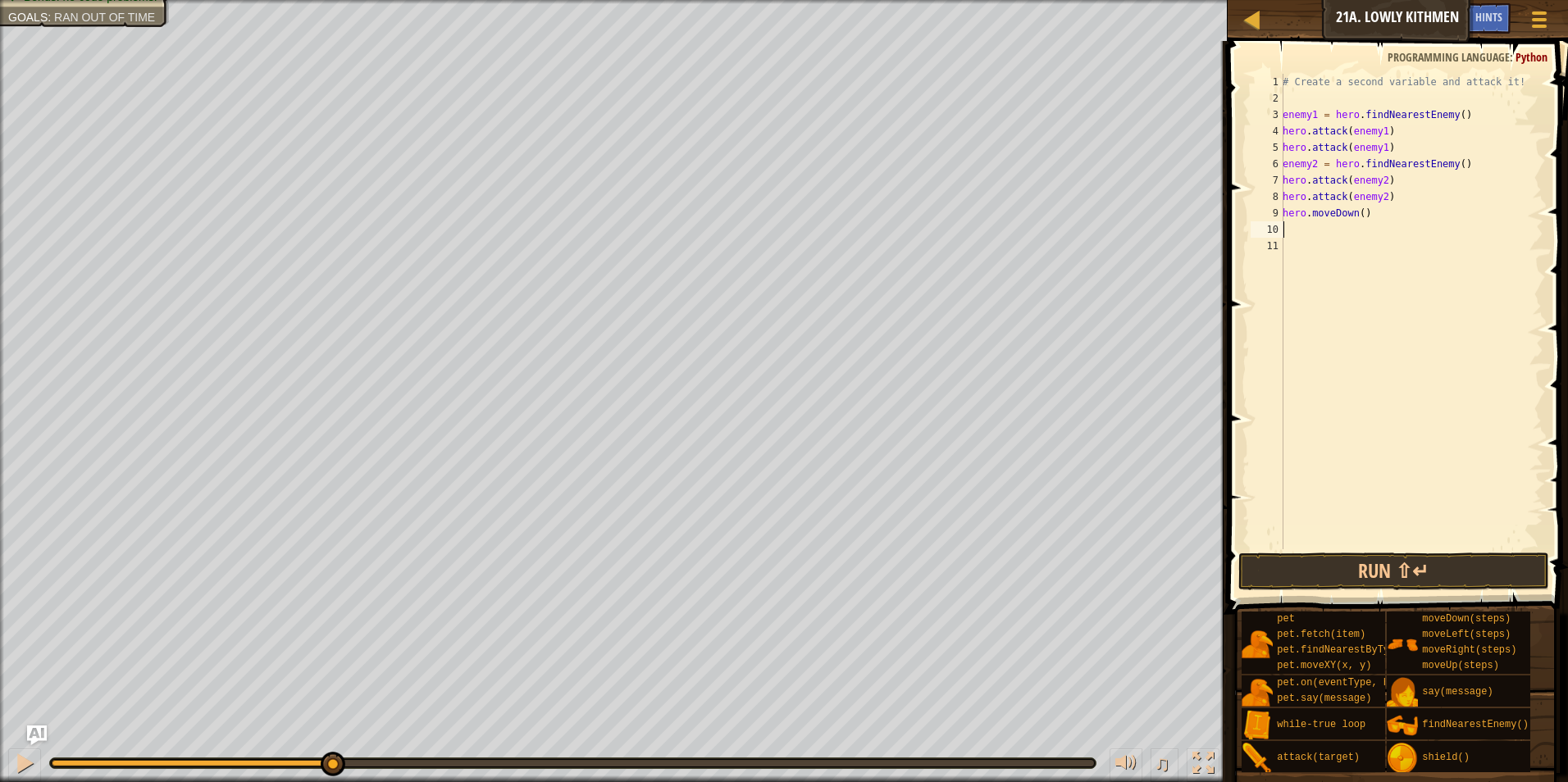
type textarea "h"
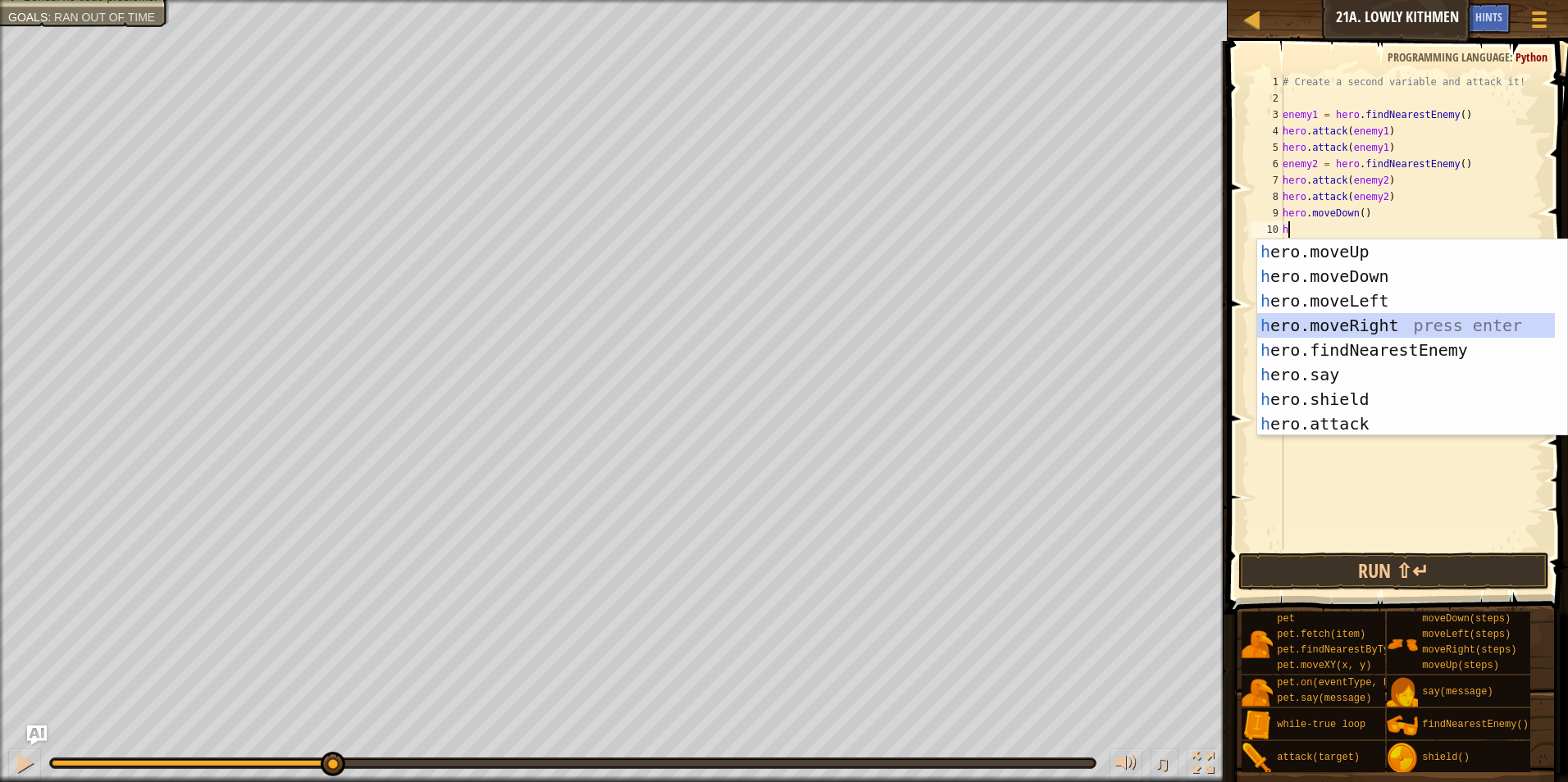
click at [1372, 318] on div "h ero.moveUp press enter h ero.moveDown press enter h ero.moveLeft press enter …" at bounding box center [1406, 363] width 298 height 246
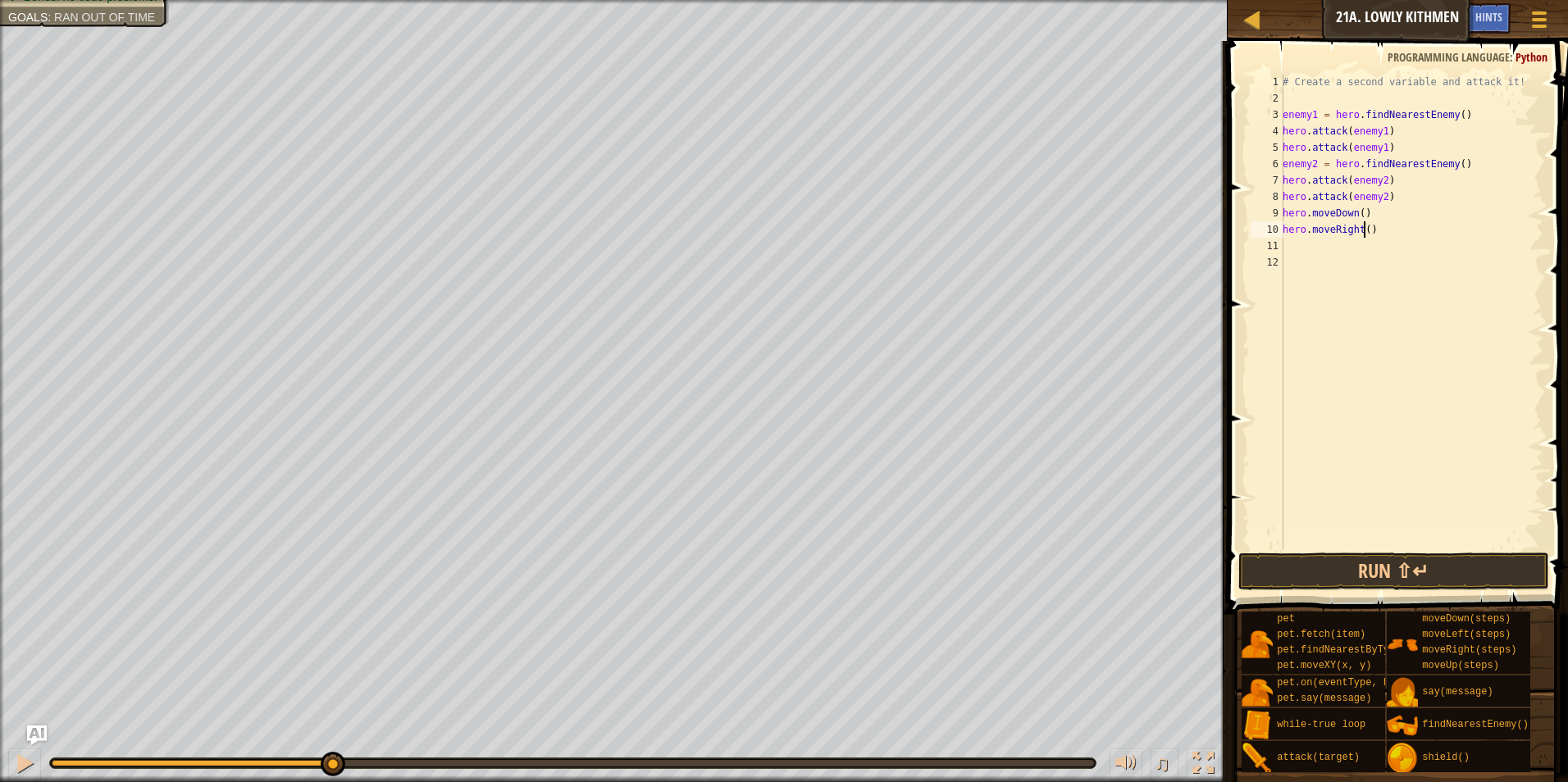
click at [1361, 230] on div "# Create a second variable and attack it! enemy1 = hero . findNearestEnemy ( ) …" at bounding box center [1411, 327] width 264 height 509
type textarea "hero.moveRight(2)"
click at [1351, 560] on button "Run ⇧↵" at bounding box center [1394, 571] width 311 height 38
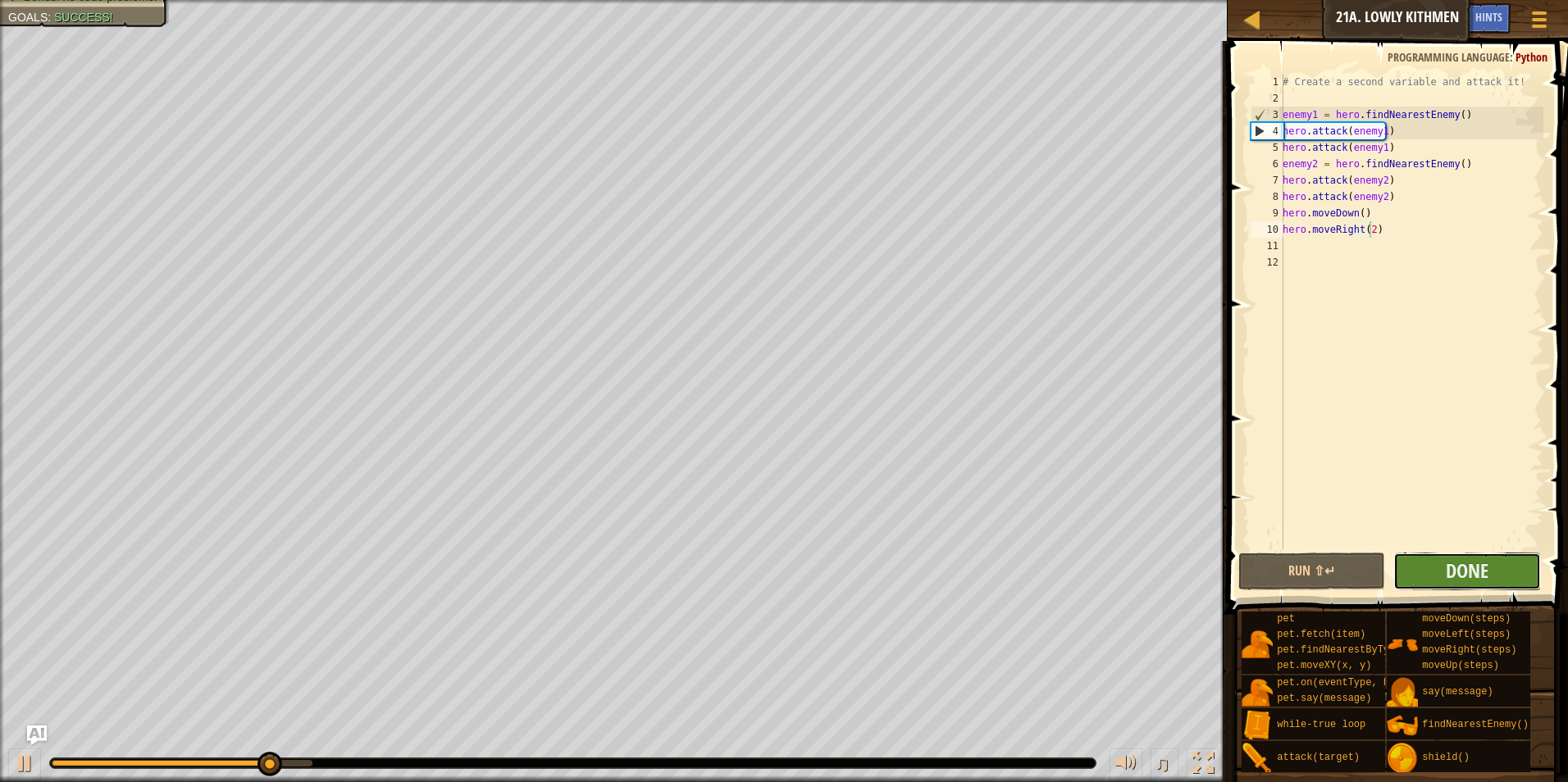
click at [1442, 575] on button "Done" at bounding box center [1467, 571] width 148 height 38
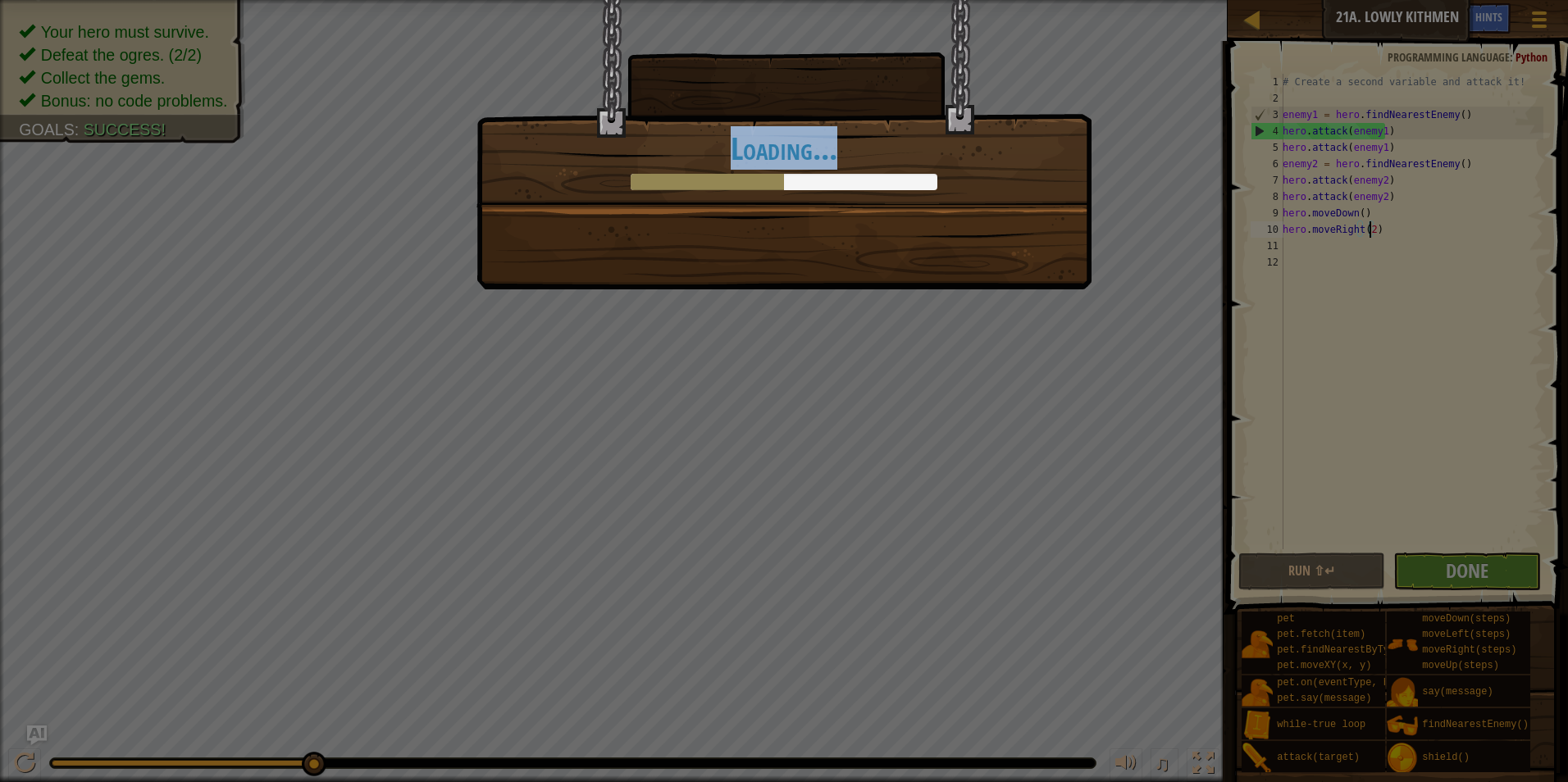
drag, startPoint x: 869, startPoint y: 688, endPoint x: 907, endPoint y: 727, distance: 54.5
click at [907, 727] on div "A world of variable combat unfolds. +0 +0 New Item Clean code: no code errors o…" at bounding box center [784, 391] width 1568 height 782
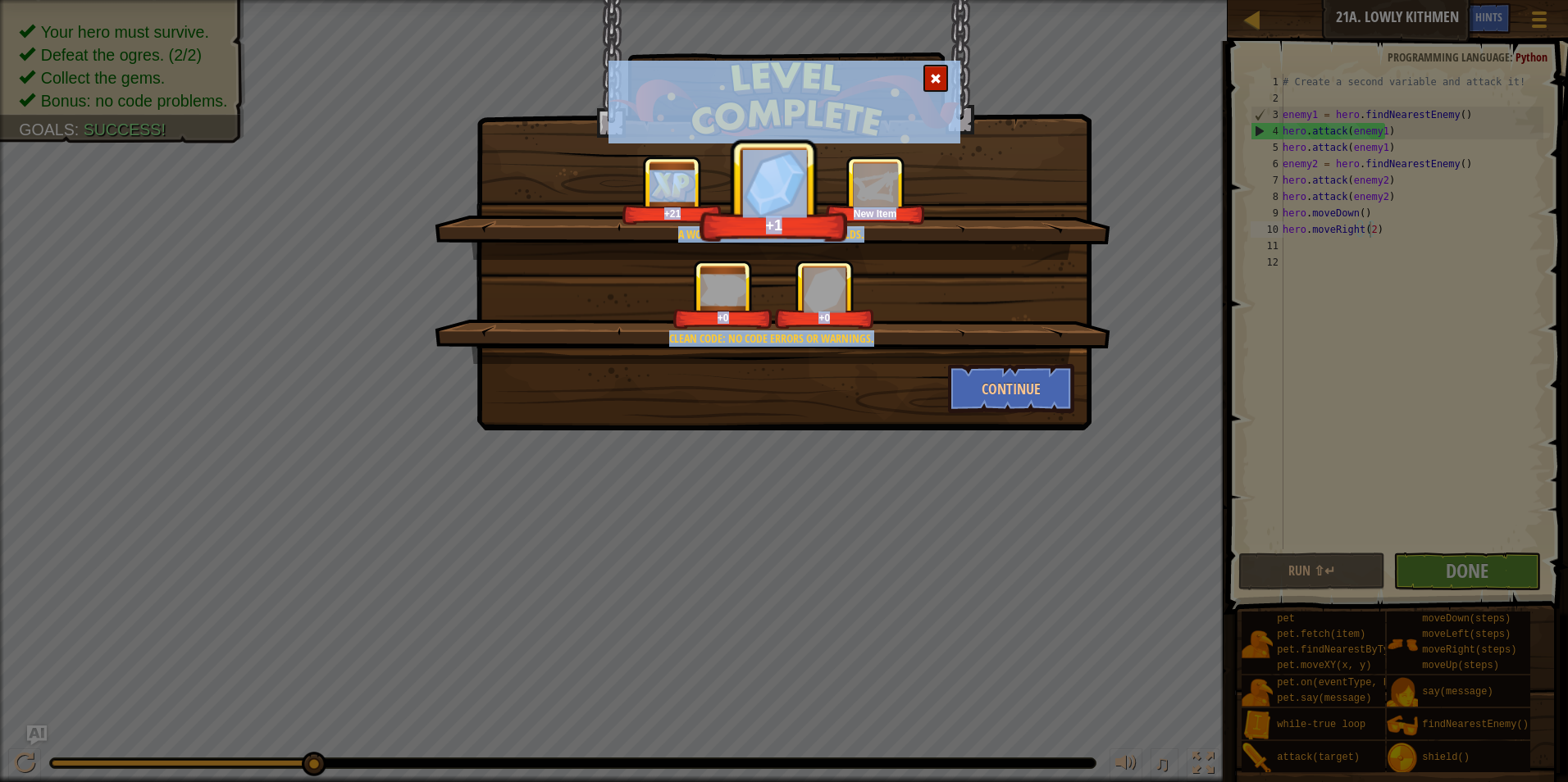
click at [905, 282] on div "+0 +0" at bounding box center [773, 294] width 636 height 69
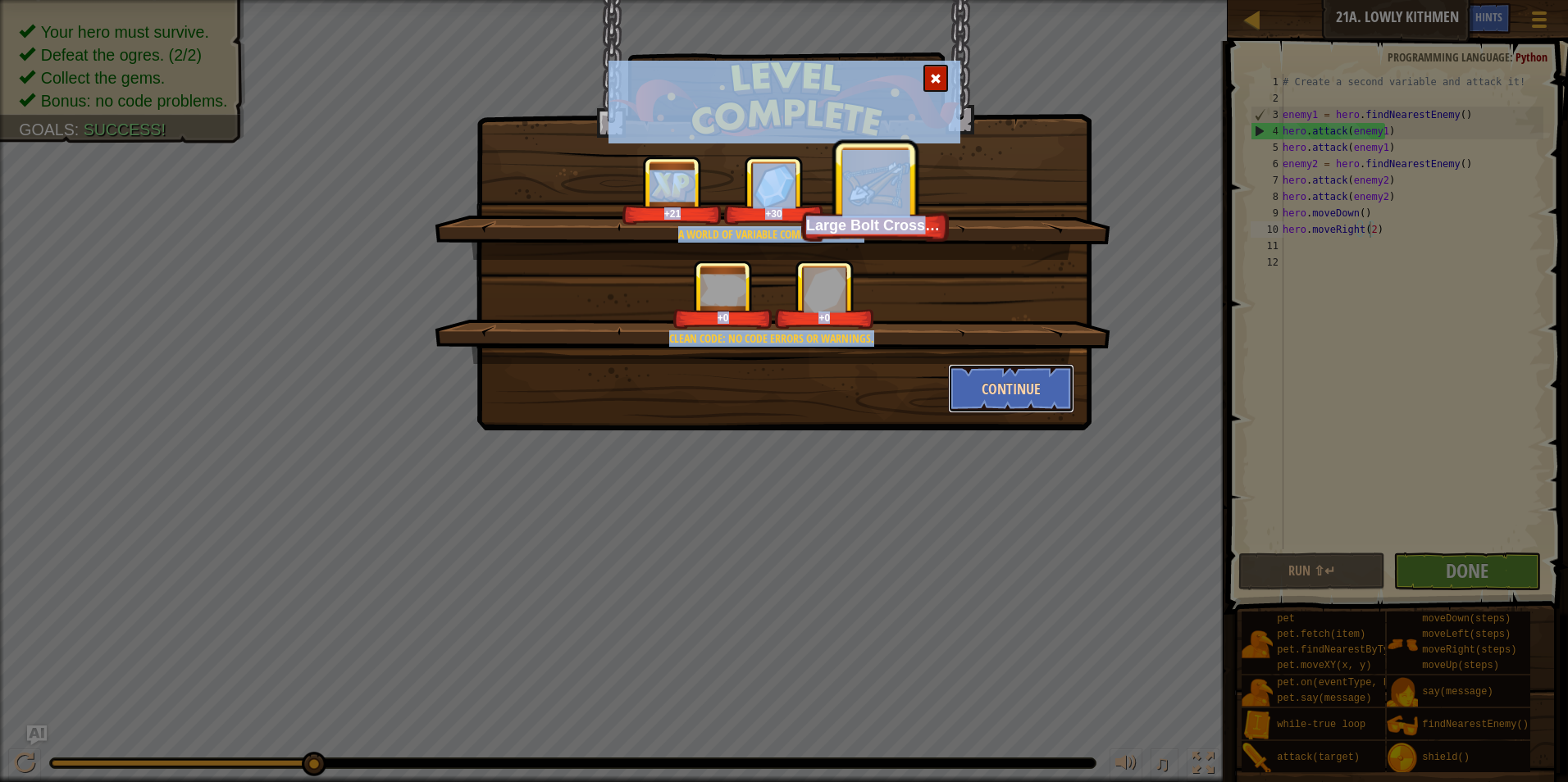
click at [987, 399] on button "Continue" at bounding box center [1012, 389] width 127 height 49
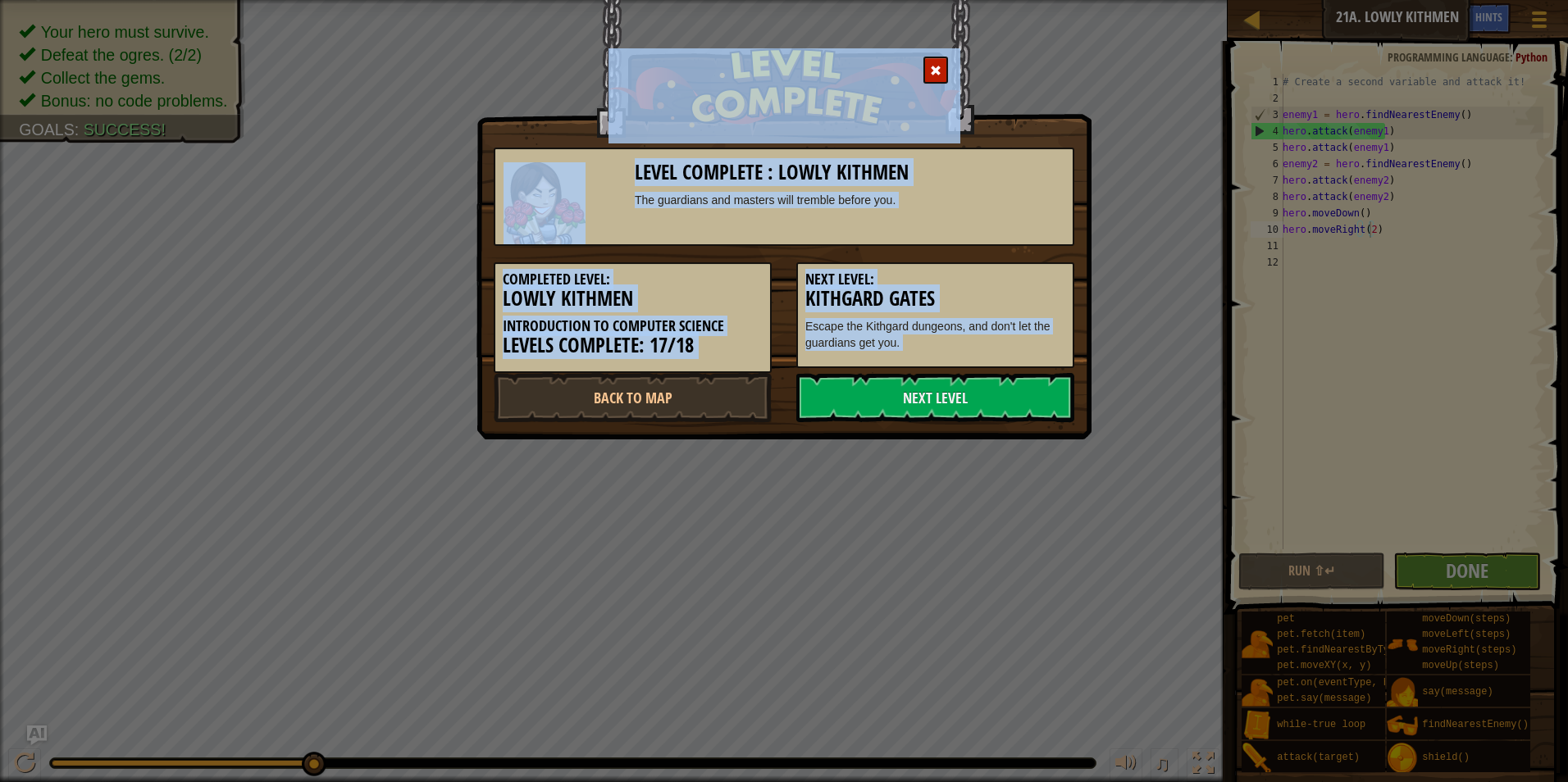
click at [963, 333] on p "Escape the Kithgard dungeons, and don't let the guardians get you." at bounding box center [935, 334] width 260 height 33
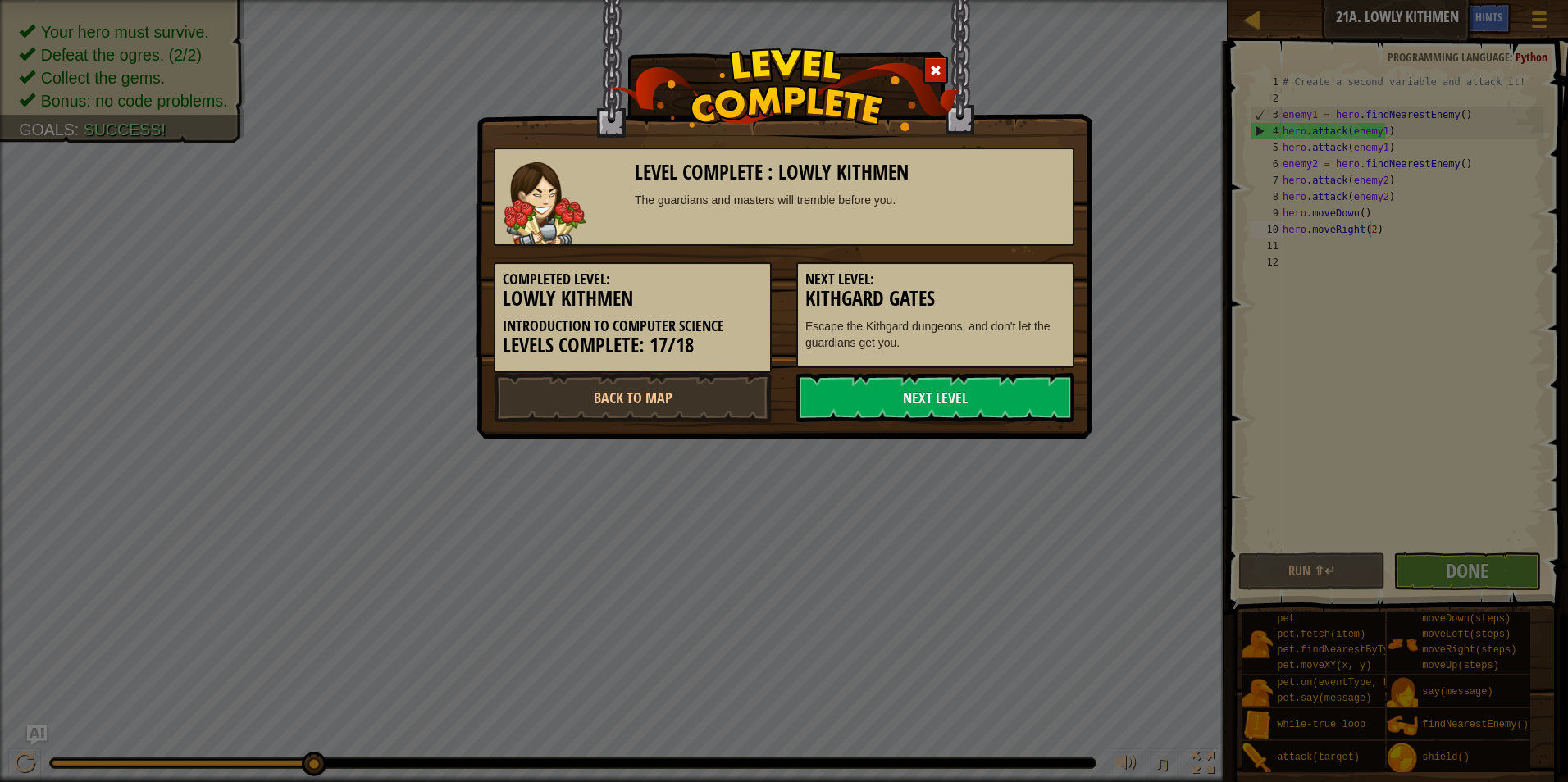
click at [855, 243] on div "Level Complete : Lowly Kithmen The guardians and masters will tremble before yo…" at bounding box center [784, 197] width 581 height 99
click at [892, 412] on link "Next Level" at bounding box center [936, 397] width 278 height 49
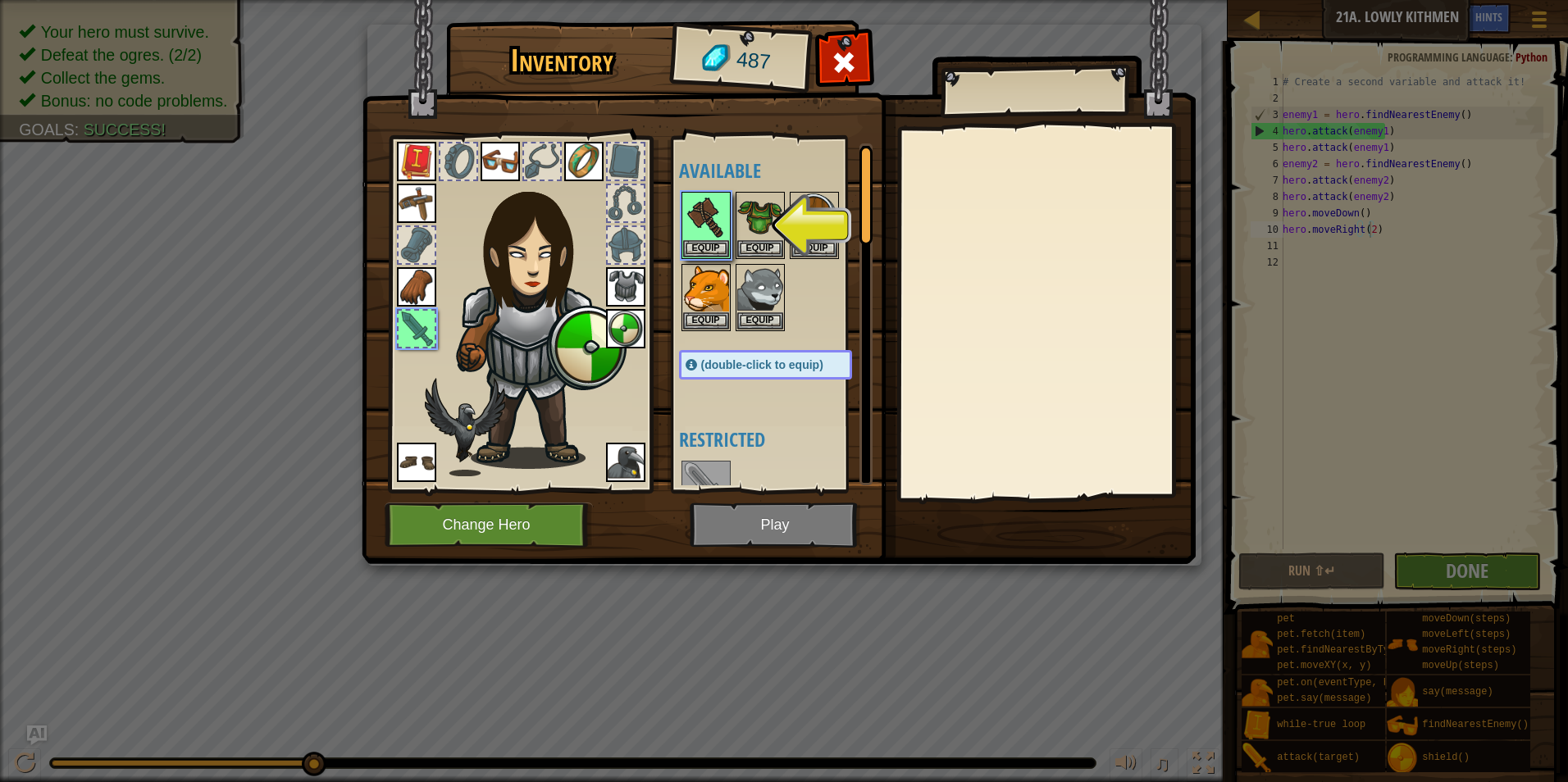
click at [754, 528] on img at bounding box center [779, 267] width 835 height 596
click at [702, 247] on button "Equip" at bounding box center [706, 248] width 46 height 17
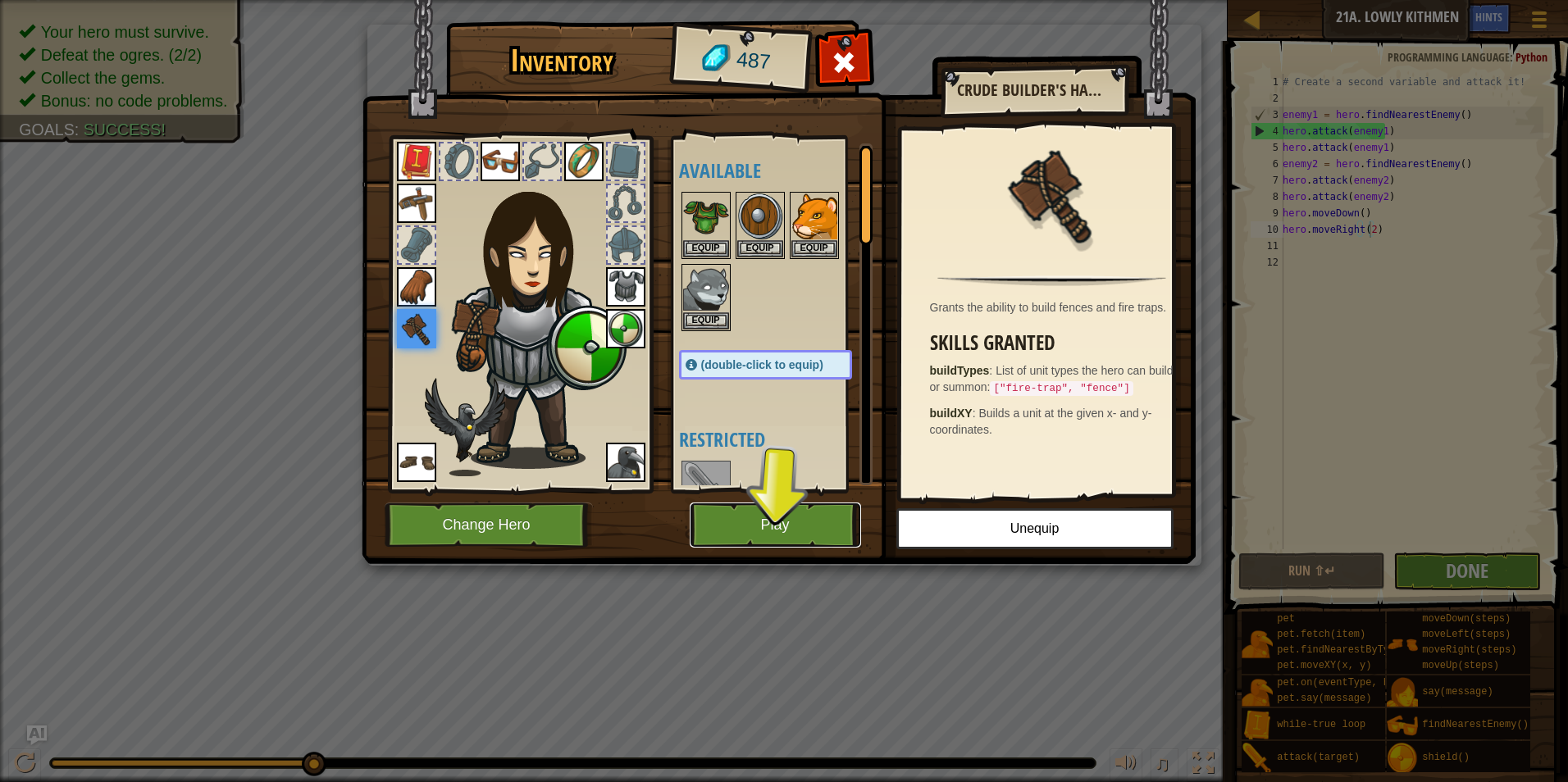
click at [798, 513] on button "Play" at bounding box center [775, 525] width 171 height 45
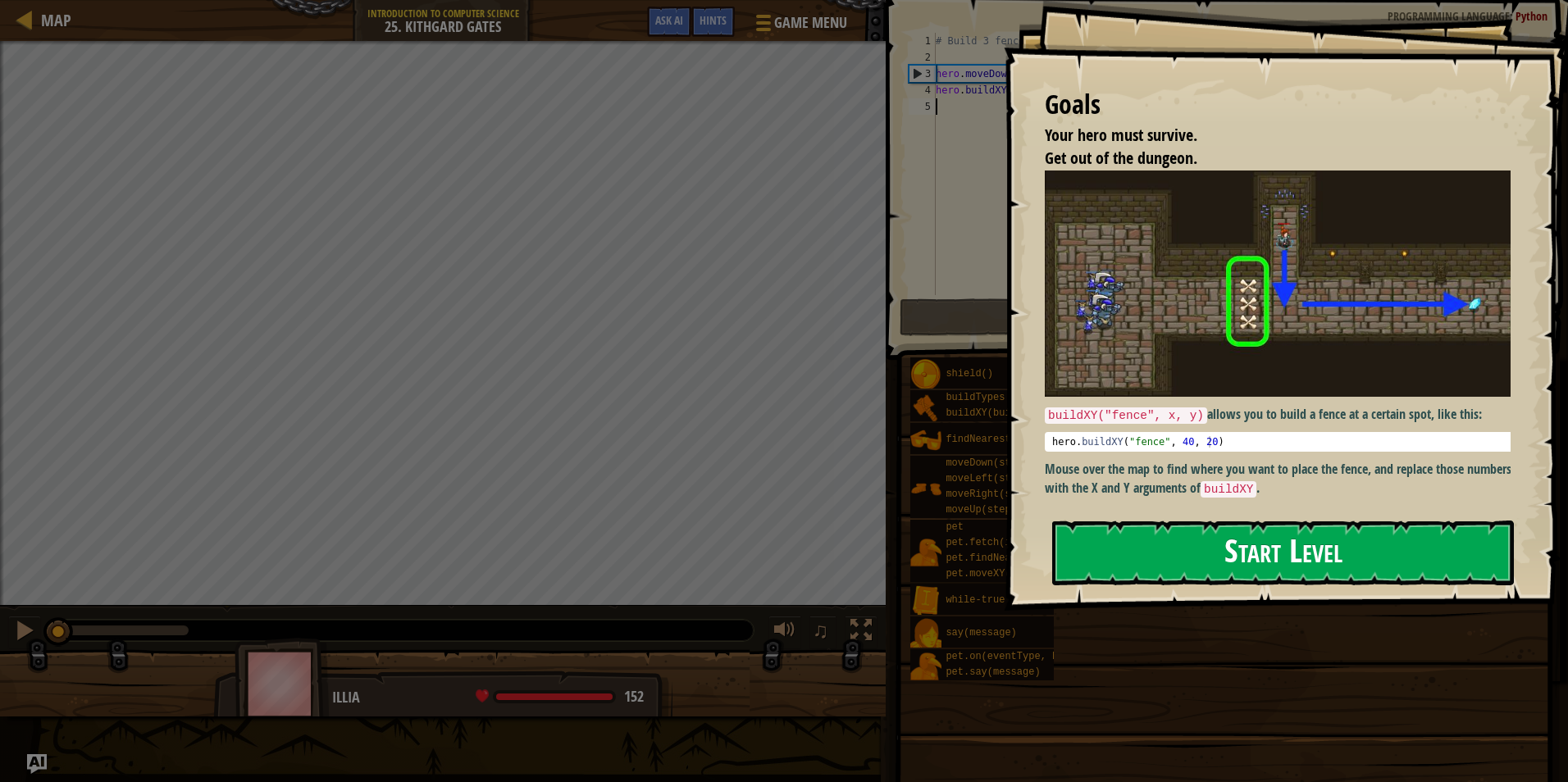
click at [1156, 547] on button "Start Level" at bounding box center [1283, 553] width 462 height 65
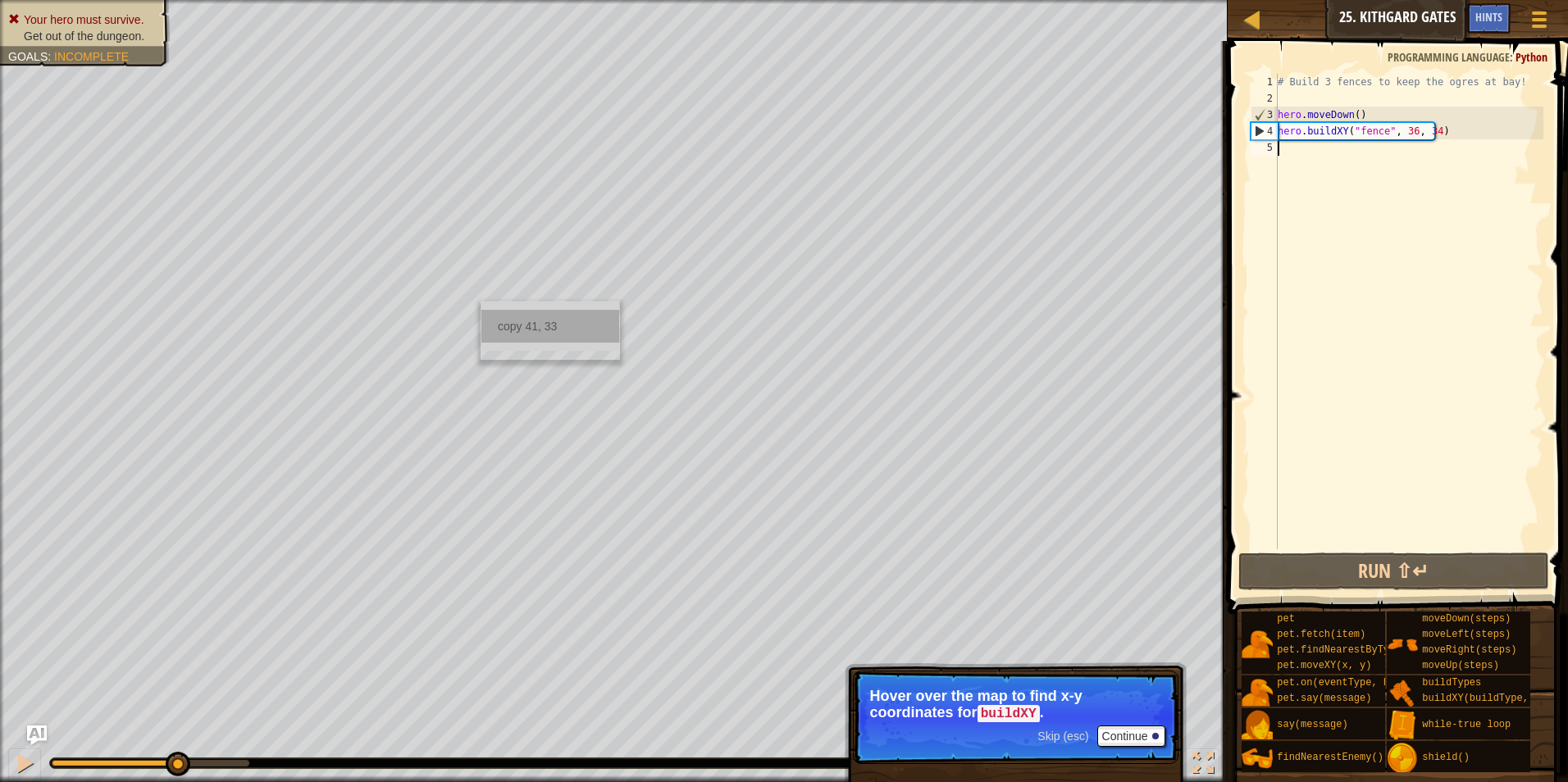
click at [540, 325] on div "copy 41, 33" at bounding box center [550, 326] width 138 height 33
click at [1300, 148] on div "# Build 3 fences to keep the ogres at bay! hero . moveDown ( ) hero . buildXY (…" at bounding box center [1408, 327] width 269 height 509
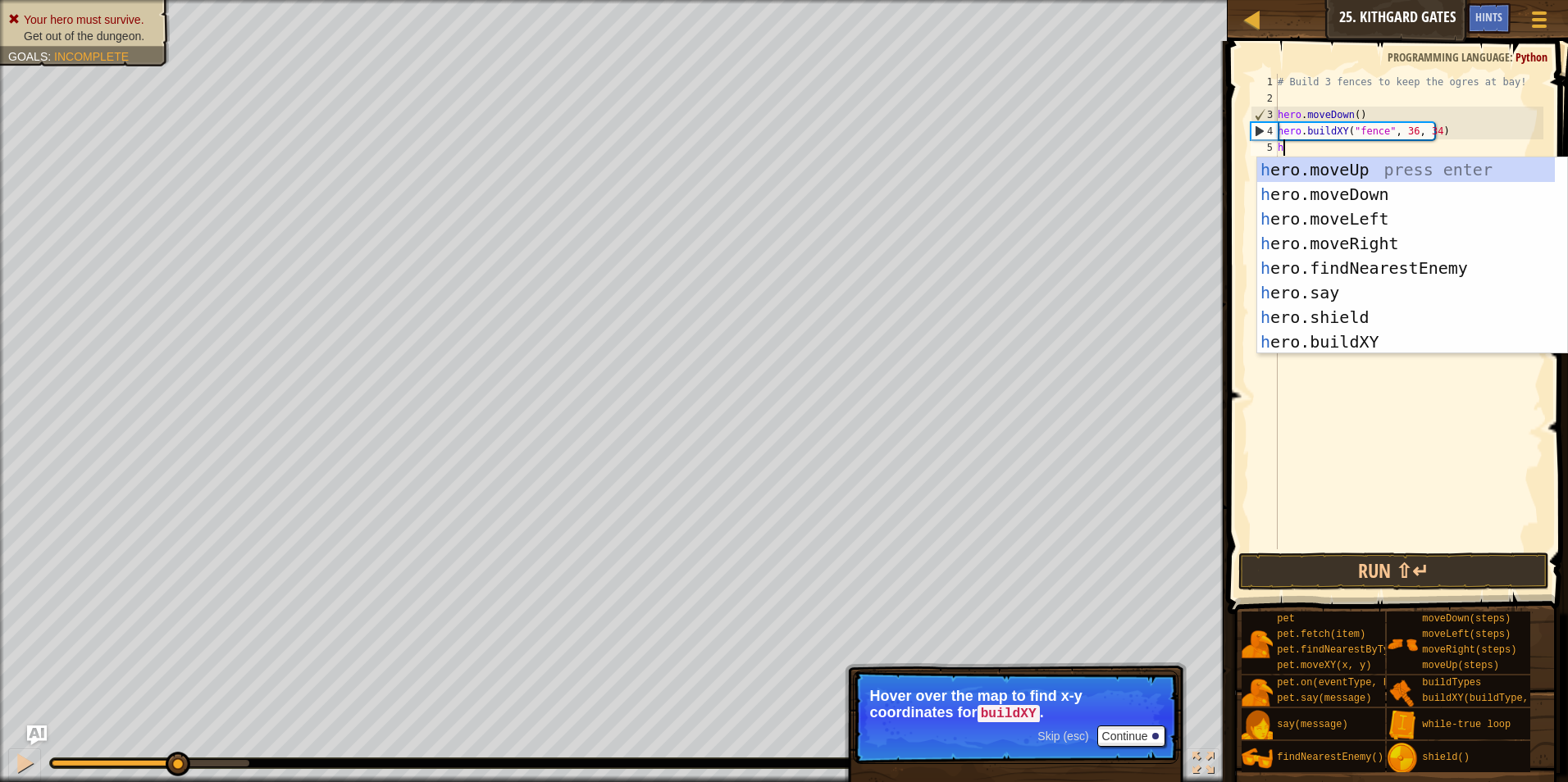
scroll to position [8, 0]
click at [1349, 337] on div "h ero.moveUp press enter h ero.moveDown press enter h ero.moveLeft press enter …" at bounding box center [1406, 281] width 298 height 246
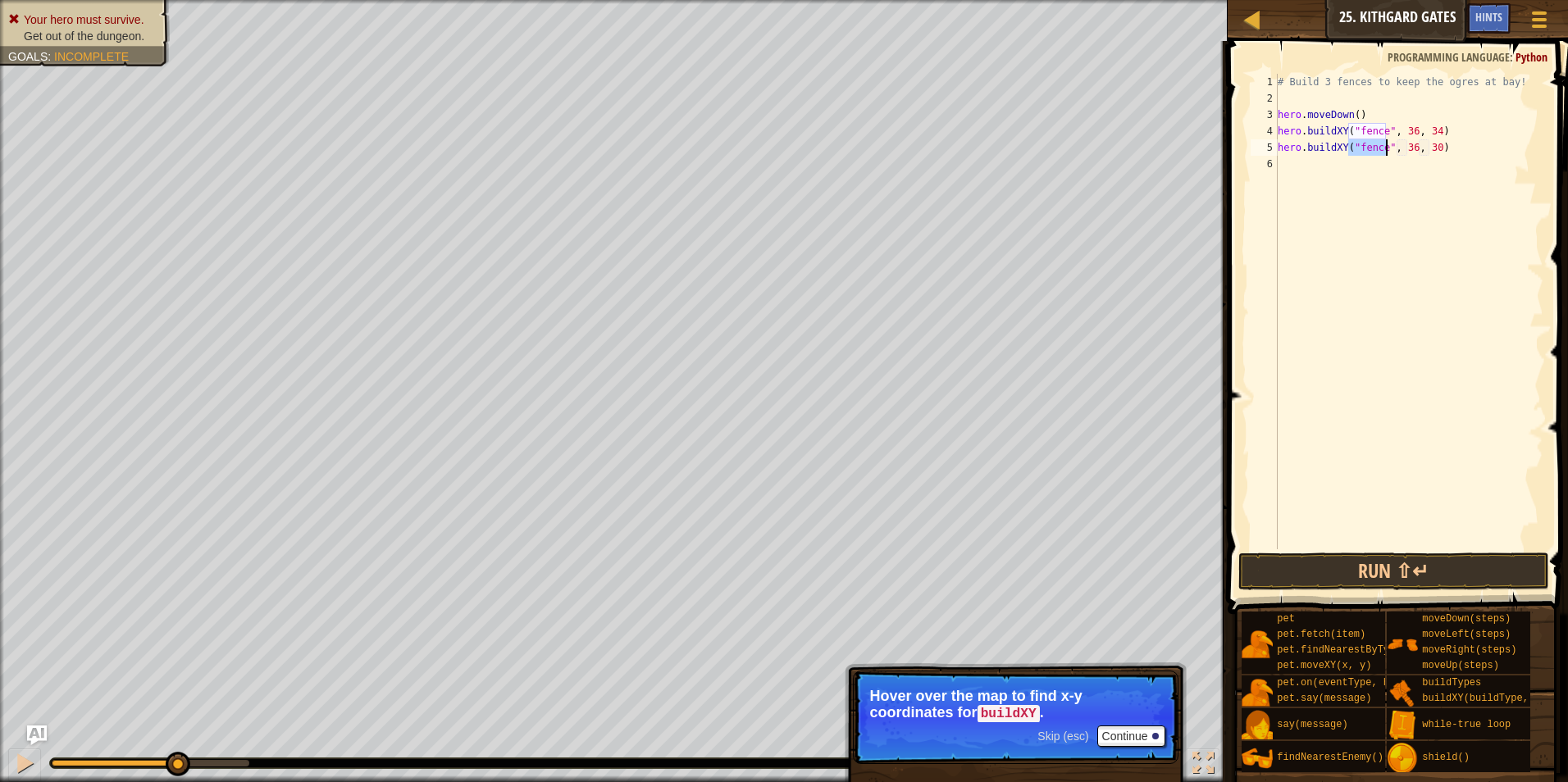
click at [1398, 147] on div "# Build 3 fences to keep the ogres at bay! hero . moveDown ( ) hero . buildXY (…" at bounding box center [1408, 327] width 269 height 509
drag, startPoint x: 1406, startPoint y: 143, endPoint x: 1396, endPoint y: 150, distance: 12.2
click at [1396, 150] on div "# Build 3 fences to keep the ogres at bay! hero . moveDown ( ) hero . buildXY (…" at bounding box center [1408, 327] width 269 height 509
paste textarea "41, 33"
click at [1452, 147] on div "# Build 3 fences to keep the ogres at bay! hero . moveDown ( ) hero . buildXY (…" at bounding box center [1408, 327] width 269 height 509
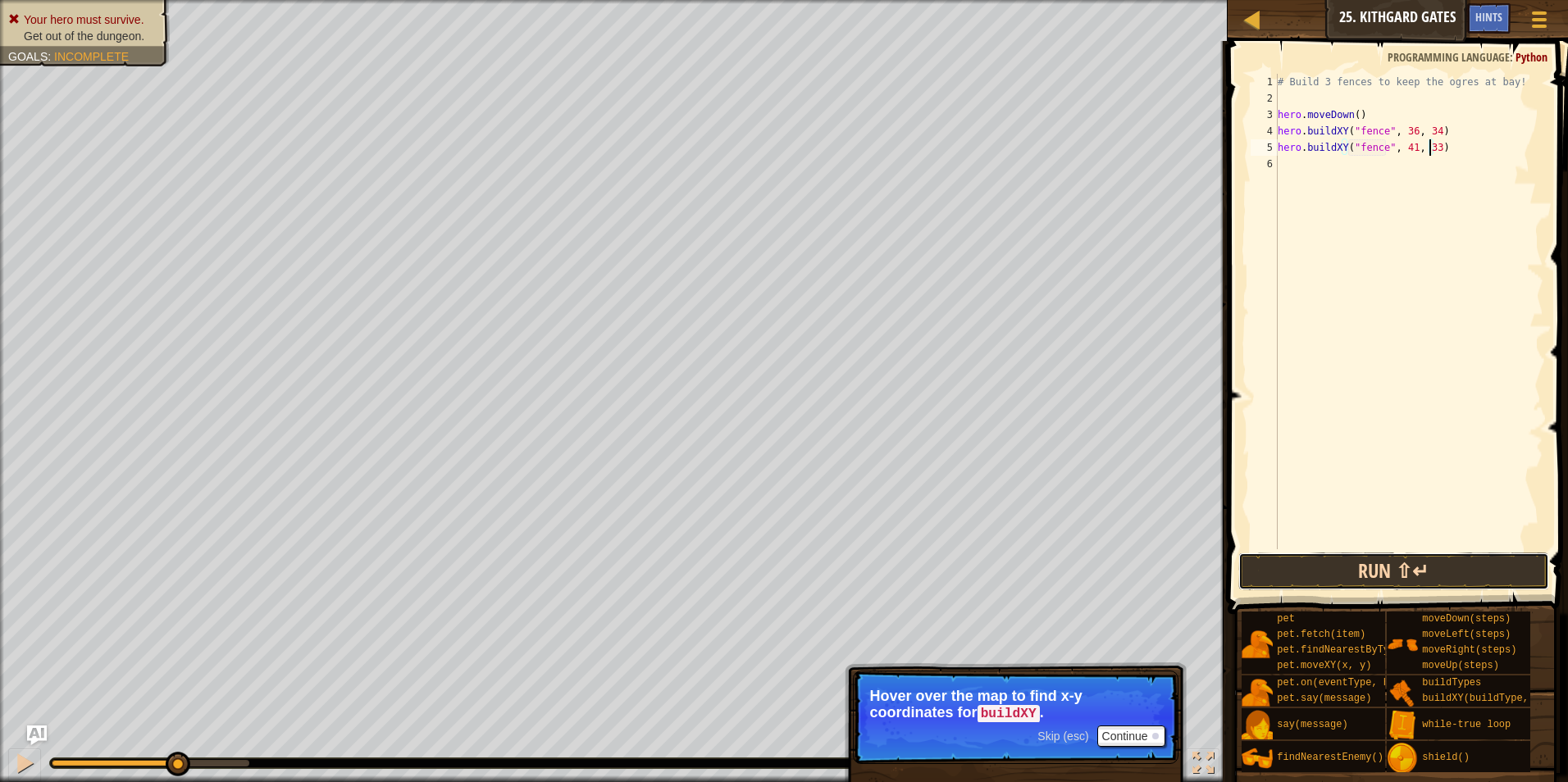
click at [1413, 558] on button "Run ⇧↵" at bounding box center [1394, 571] width 311 height 38
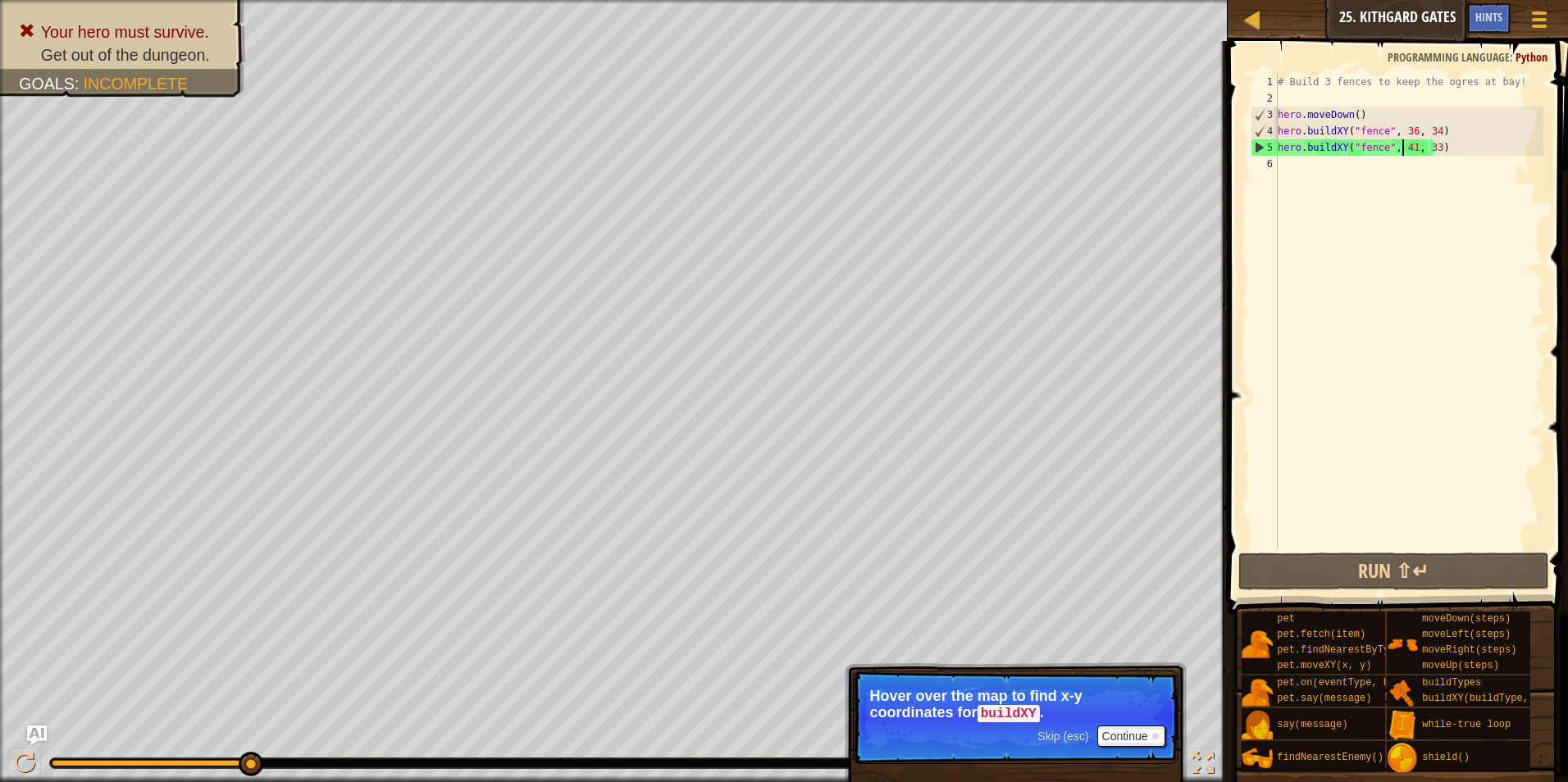
click at [1402, 147] on div "# Build 3 fences to keep the ogres at bay! hero . moveDown ( ) hero . buildXY (…" at bounding box center [1408, 327] width 269 height 509
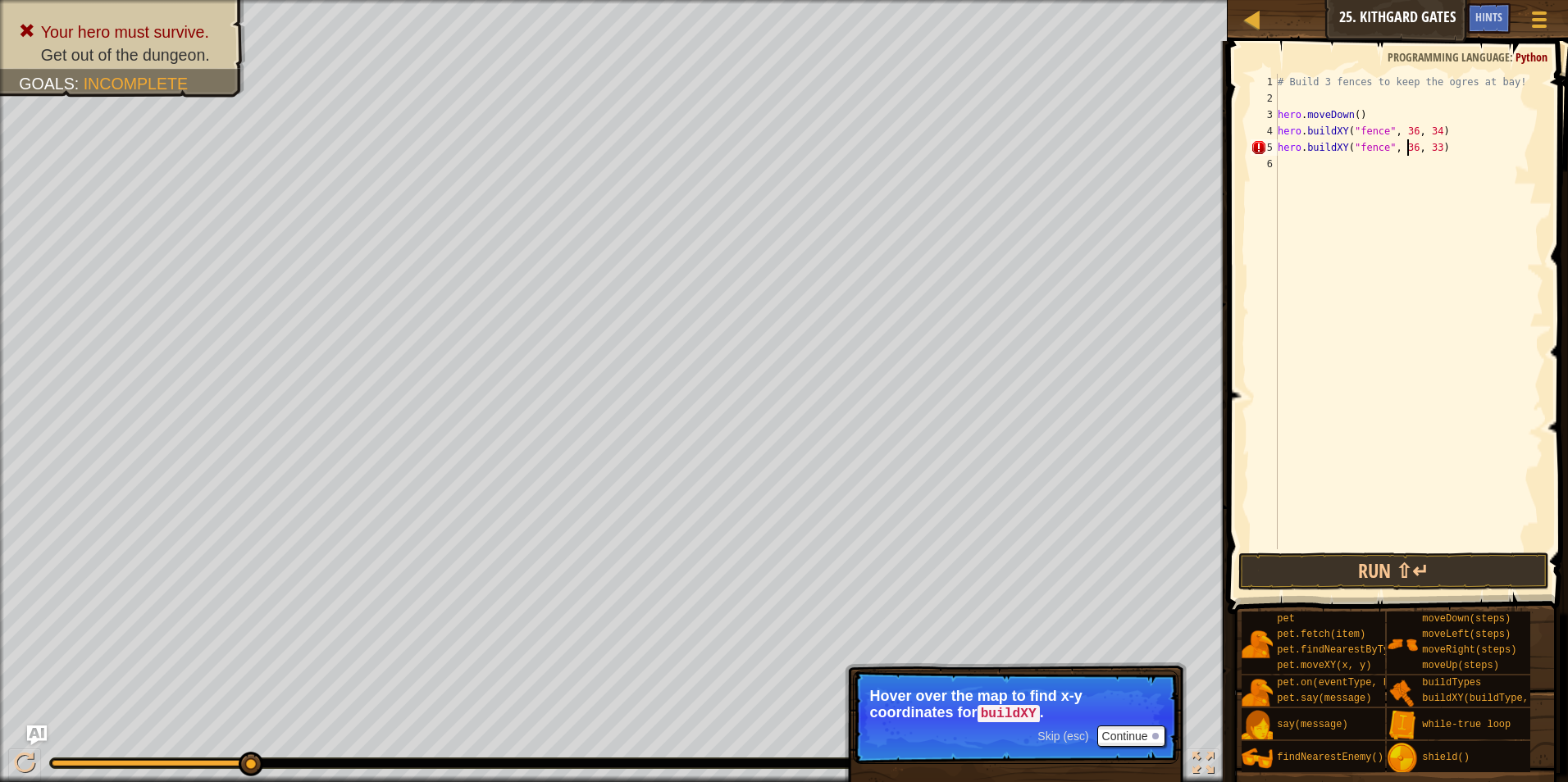
scroll to position [8, 11]
click at [1435, 583] on button "Run ⇧↵" at bounding box center [1394, 571] width 311 height 38
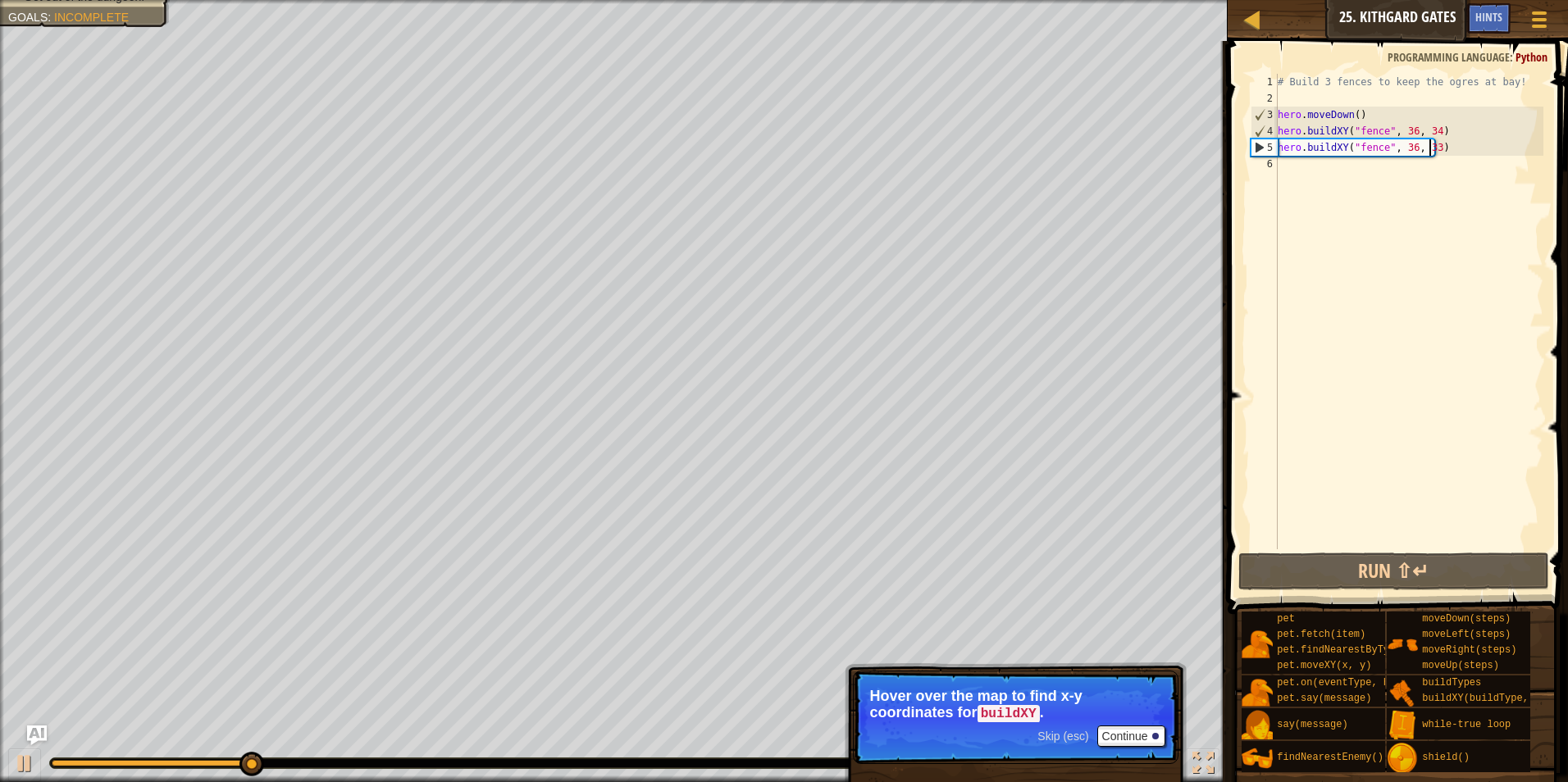
click at [1430, 146] on div "# Build 3 fences to keep the ogres at bay! hero . moveDown ( ) hero . buildXY (…" at bounding box center [1408, 327] width 269 height 509
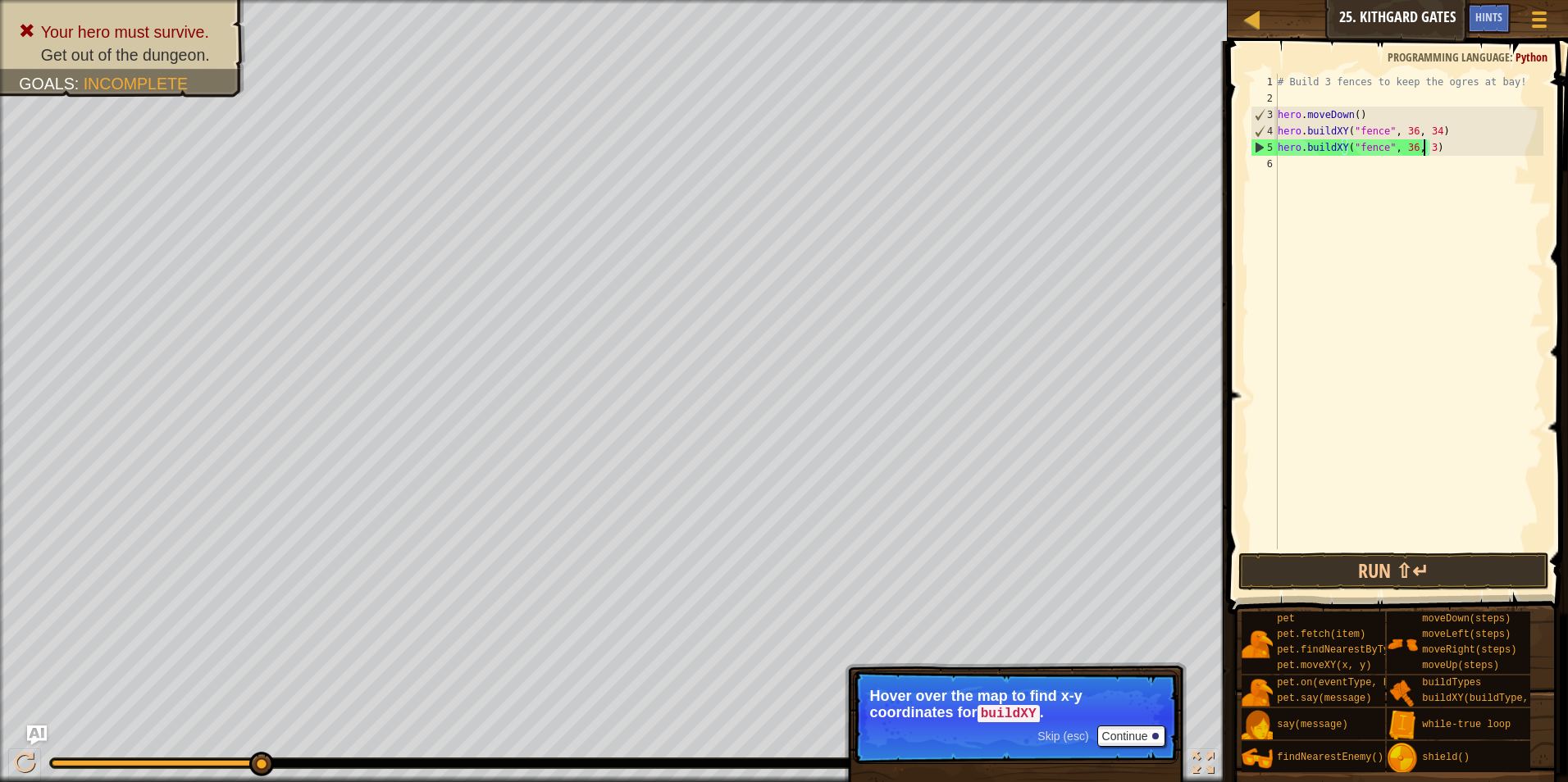
scroll to position [8, 12]
type textarea "hero.buildXY("fence", 36, 31)"
click at [1345, 569] on button "Run ⇧↵" at bounding box center [1394, 571] width 311 height 38
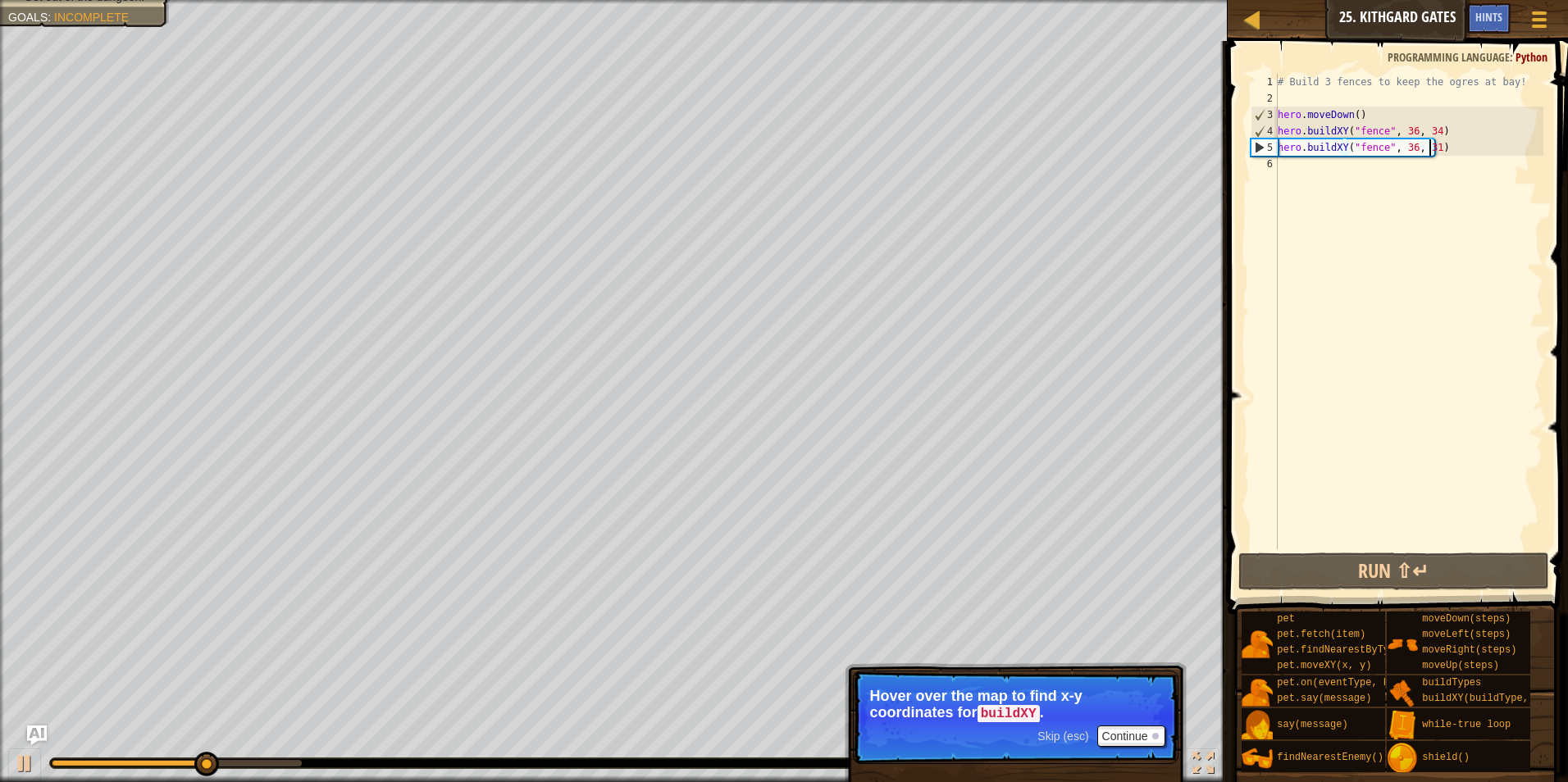
click at [1280, 167] on div "# Build 3 fences to keep the ogres at bay! hero . moveDown ( ) hero . buildXY (…" at bounding box center [1408, 327] width 269 height 509
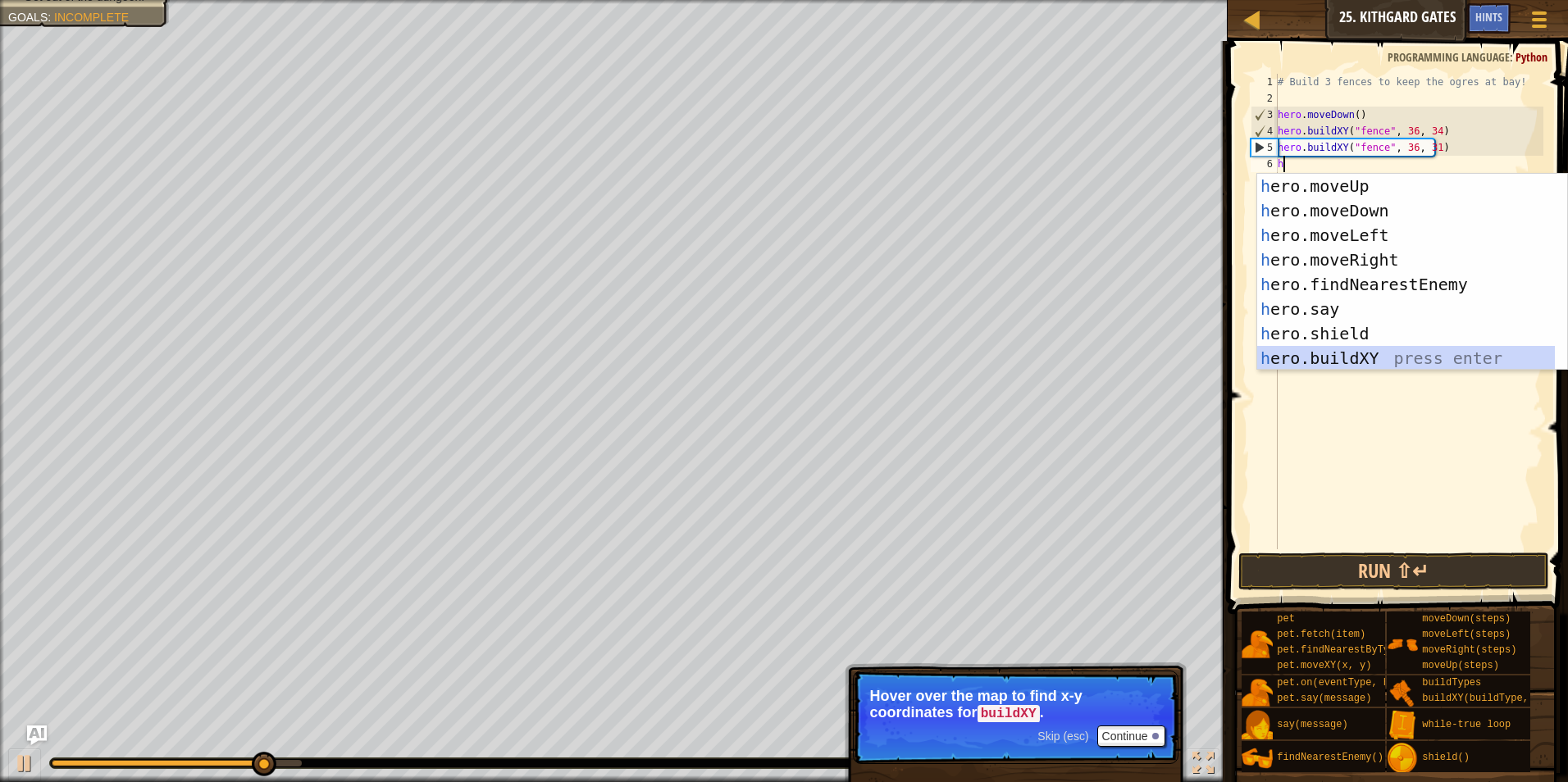
click at [1322, 357] on div "h ero.moveUp press enter h ero.moveDown press enter h ero.moveLeft press enter …" at bounding box center [1406, 297] width 298 height 246
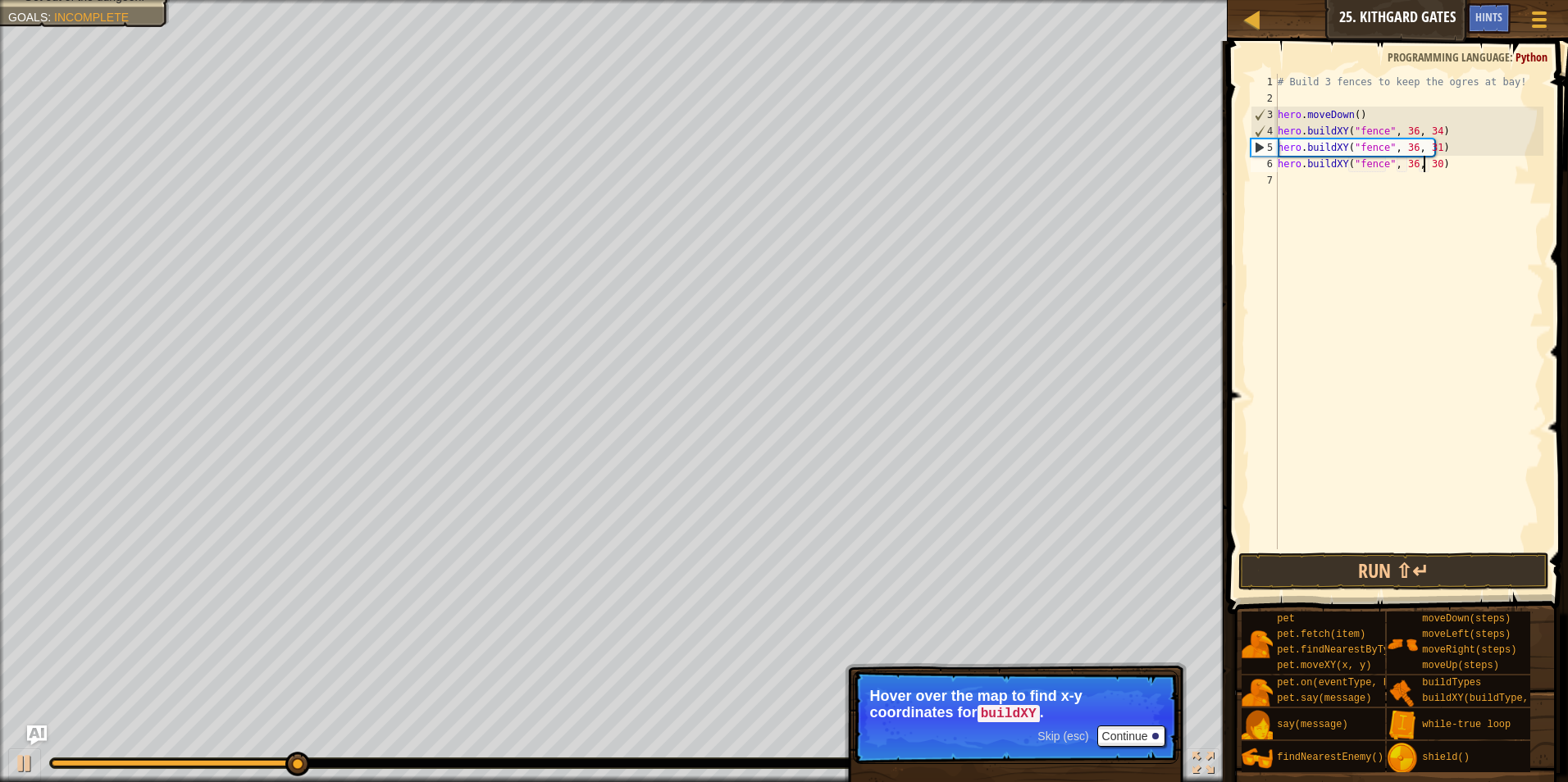
click at [1423, 164] on div "# Build 3 fences to keep the ogres at bay! hero . moveDown ( ) hero . buildXY (…" at bounding box center [1408, 327] width 269 height 509
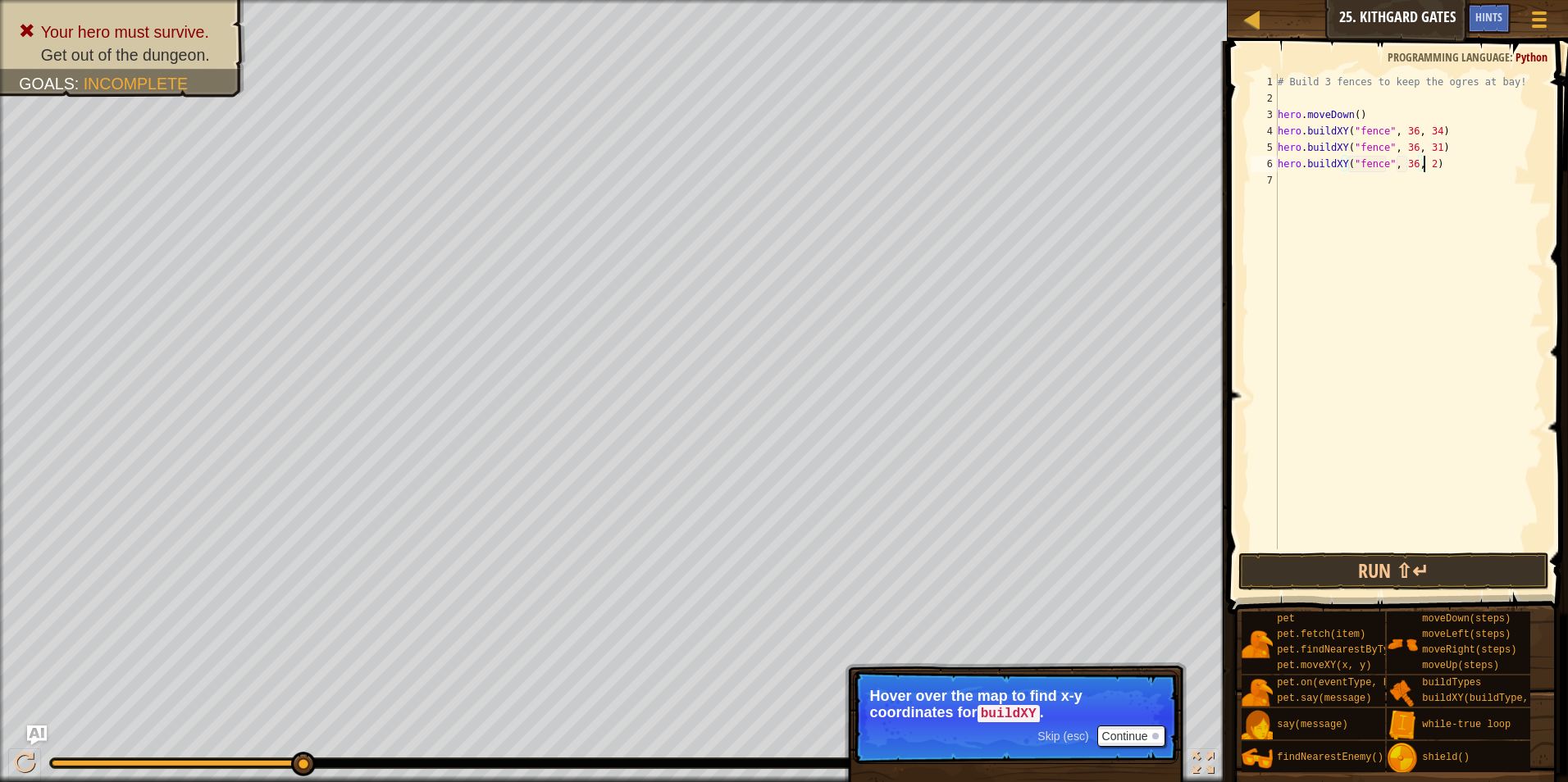
scroll to position [8, 12]
type textarea "hero.buildXY("fence", 36, 28)"
click at [1410, 580] on button "Run ⇧↵" at bounding box center [1394, 571] width 311 height 38
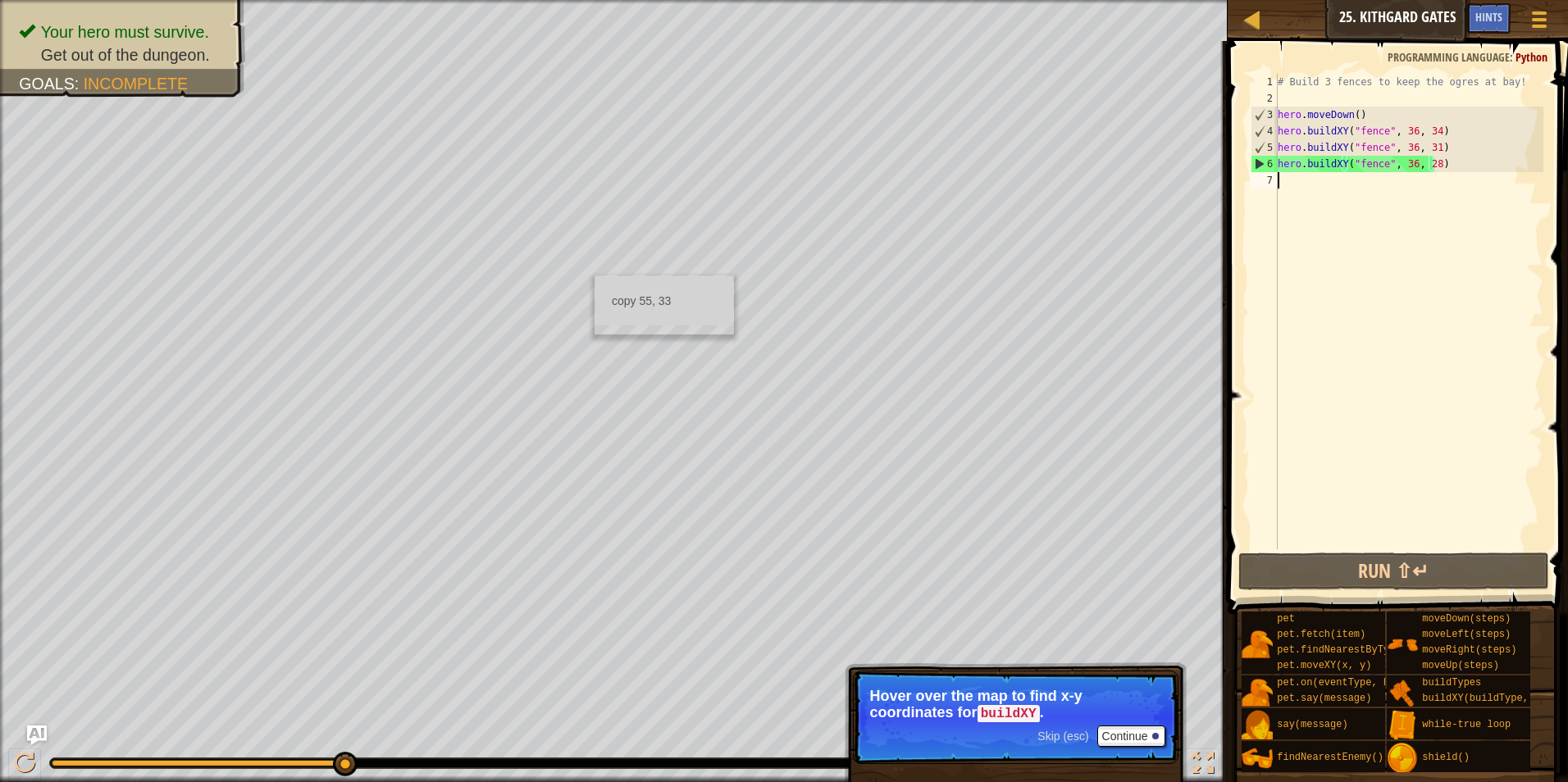
click at [1290, 184] on div "# Build 3 fences to keep the ogres at bay! hero . moveDown ( ) hero . buildXY (…" at bounding box center [1408, 327] width 269 height 509
type textarea "2"
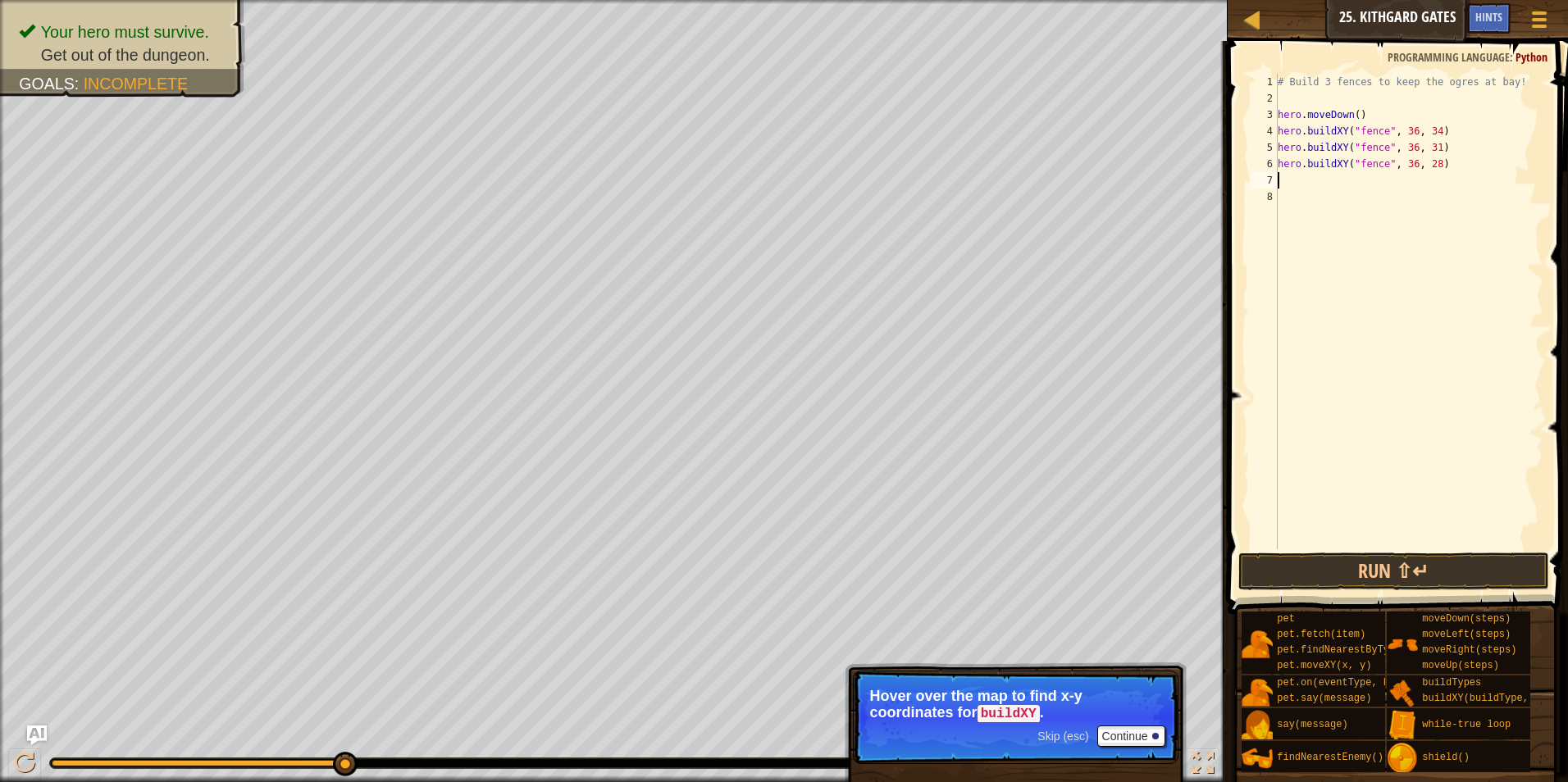
type textarea "w"
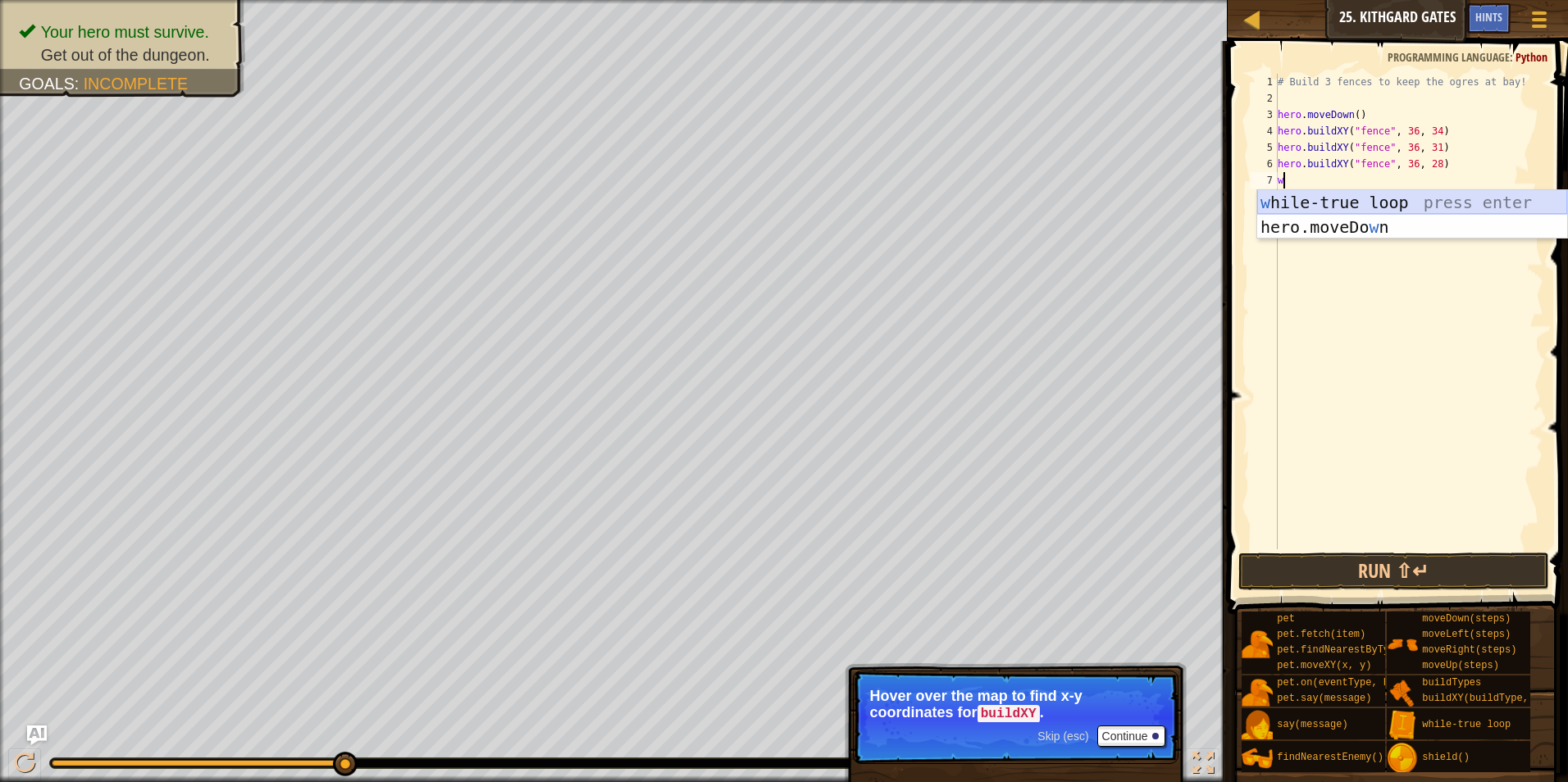
click at [1338, 198] on div "w hile-true loop press enter hero.moveDo w n press enter" at bounding box center [1412, 239] width 310 height 99
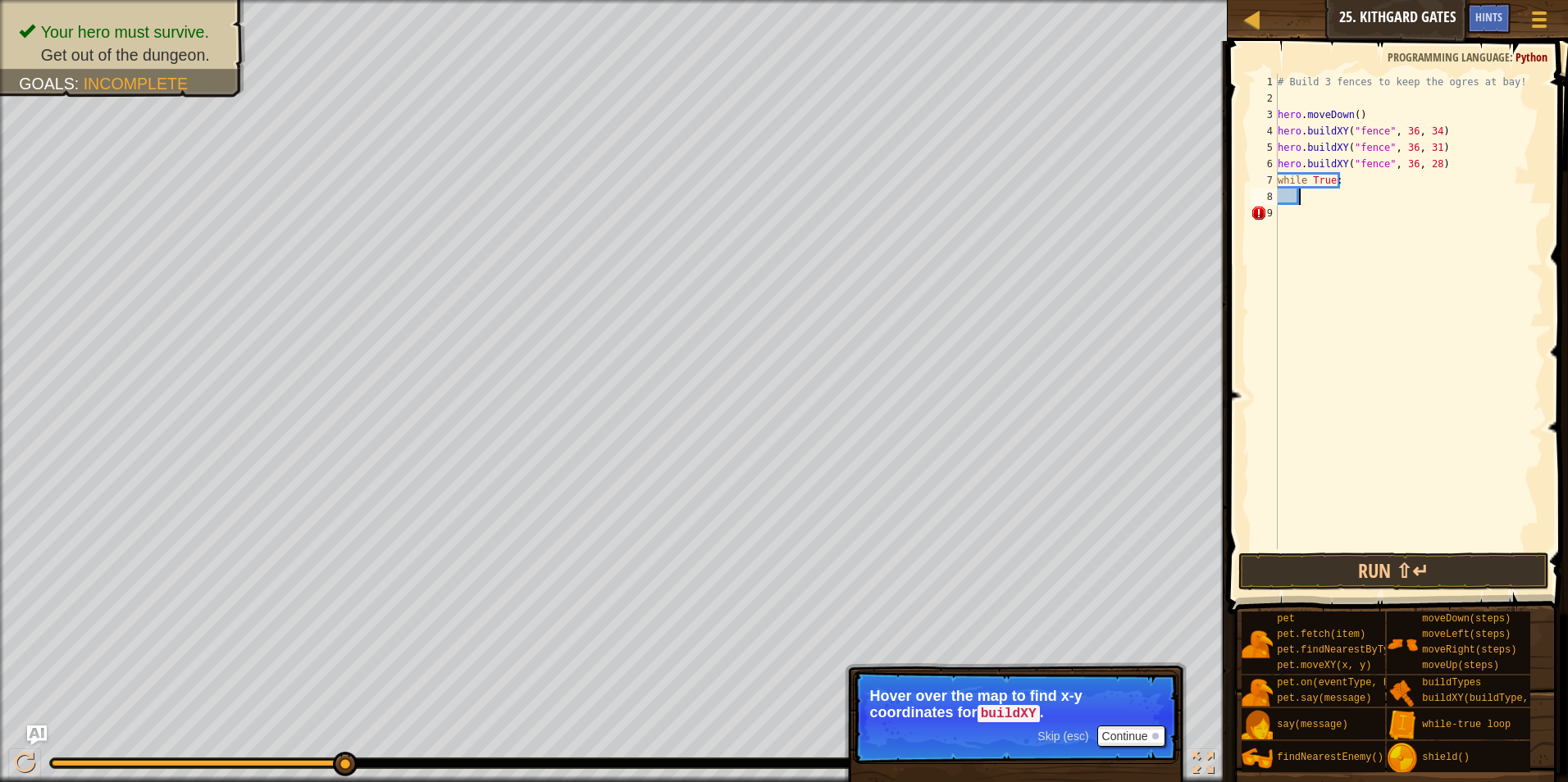
type textarea "h"
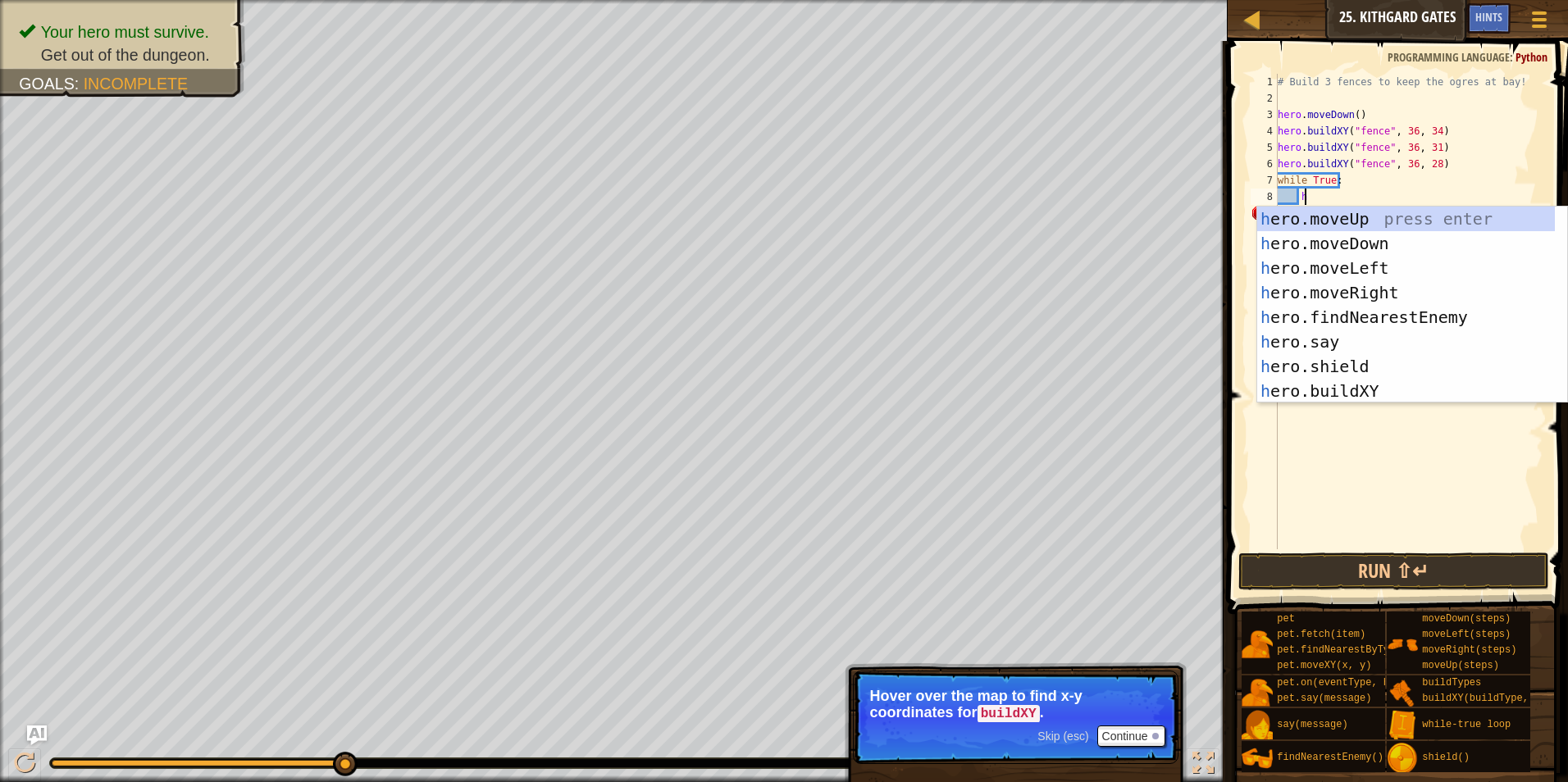
scroll to position [8, 1]
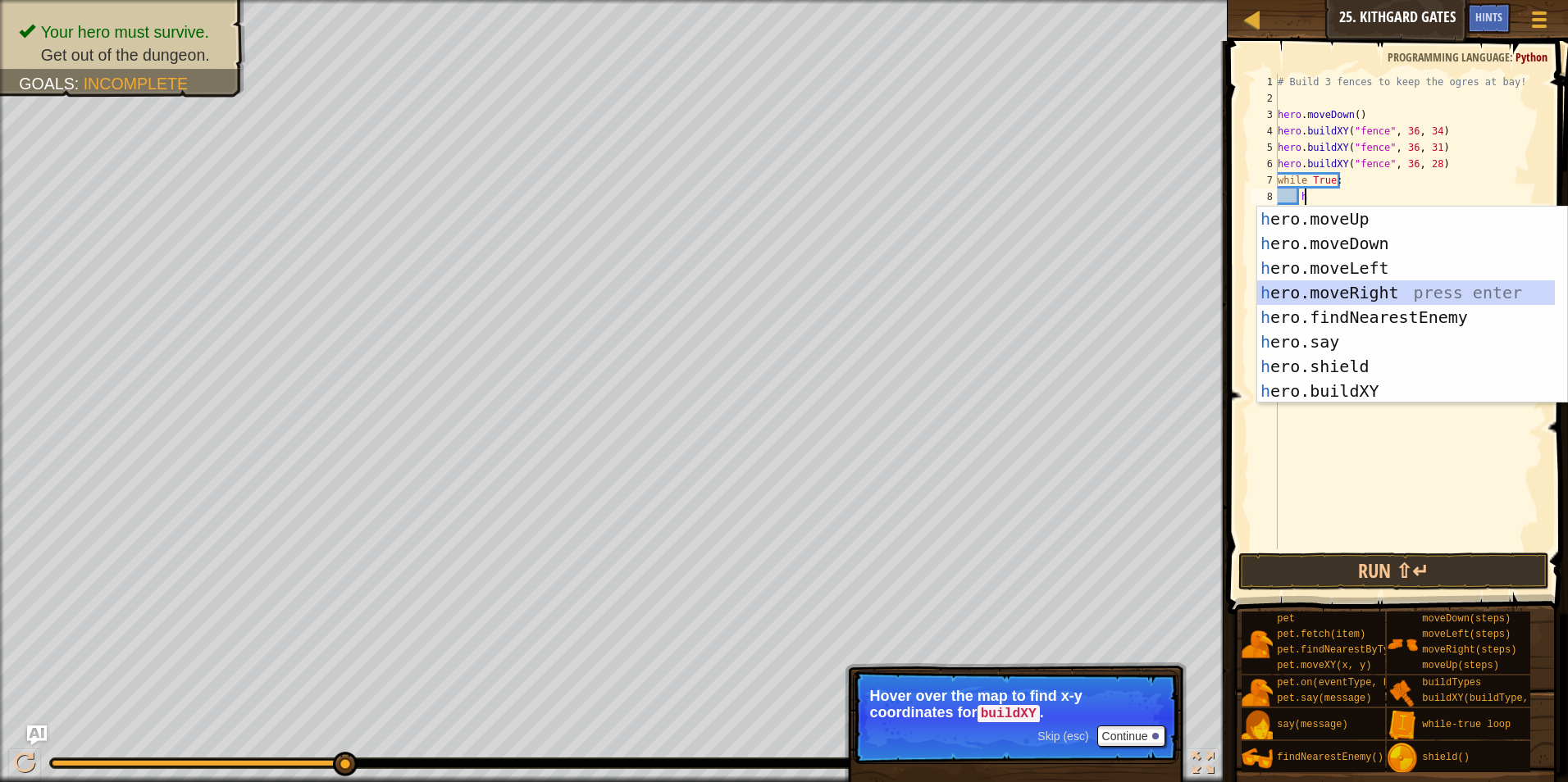
click at [1338, 285] on div "h ero.moveUp press enter h ero.moveDown press enter h ero.moveLeft press enter …" at bounding box center [1412, 330] width 310 height 246
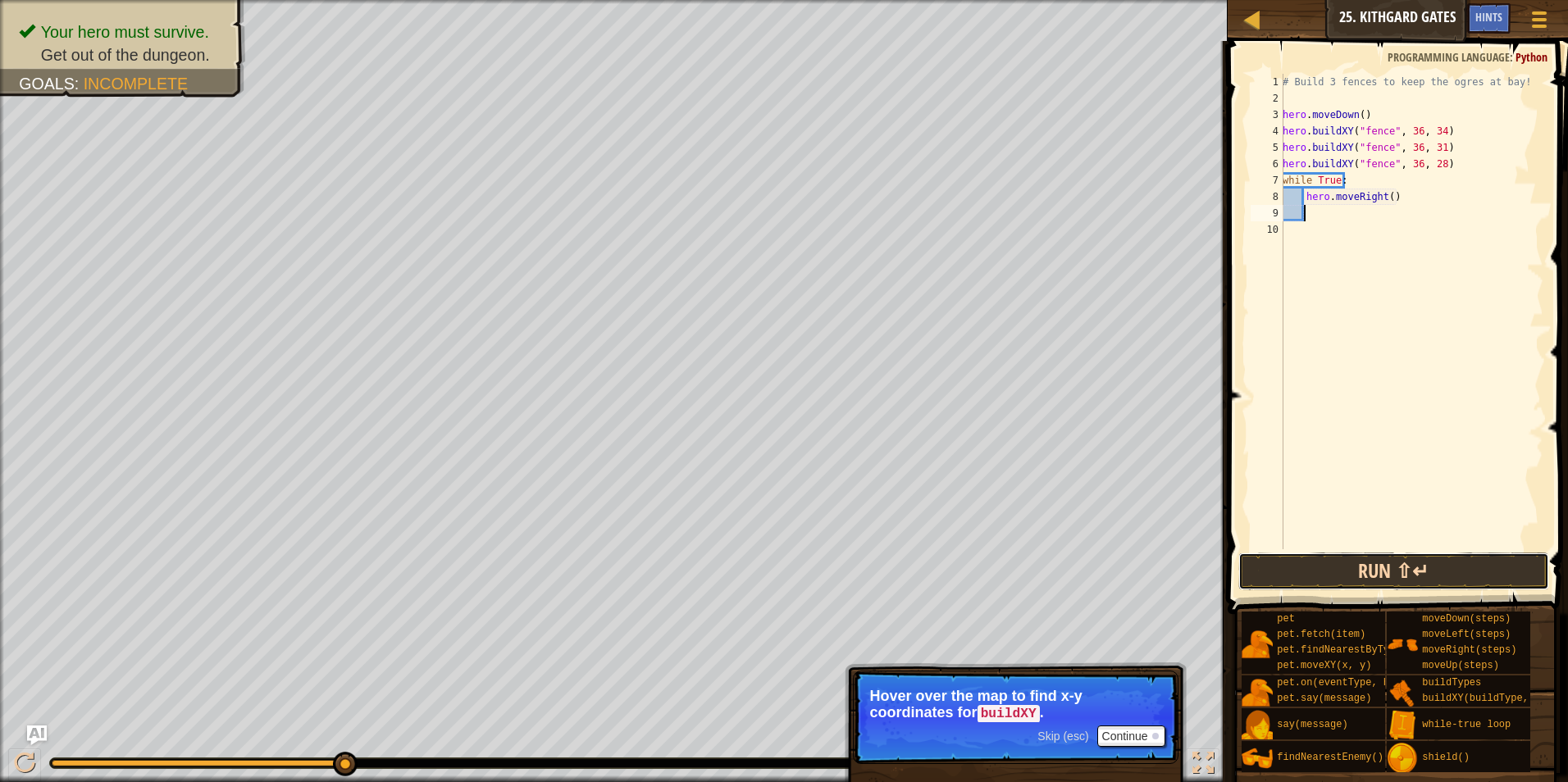
click at [1321, 576] on button "Run ⇧↵" at bounding box center [1394, 571] width 311 height 38
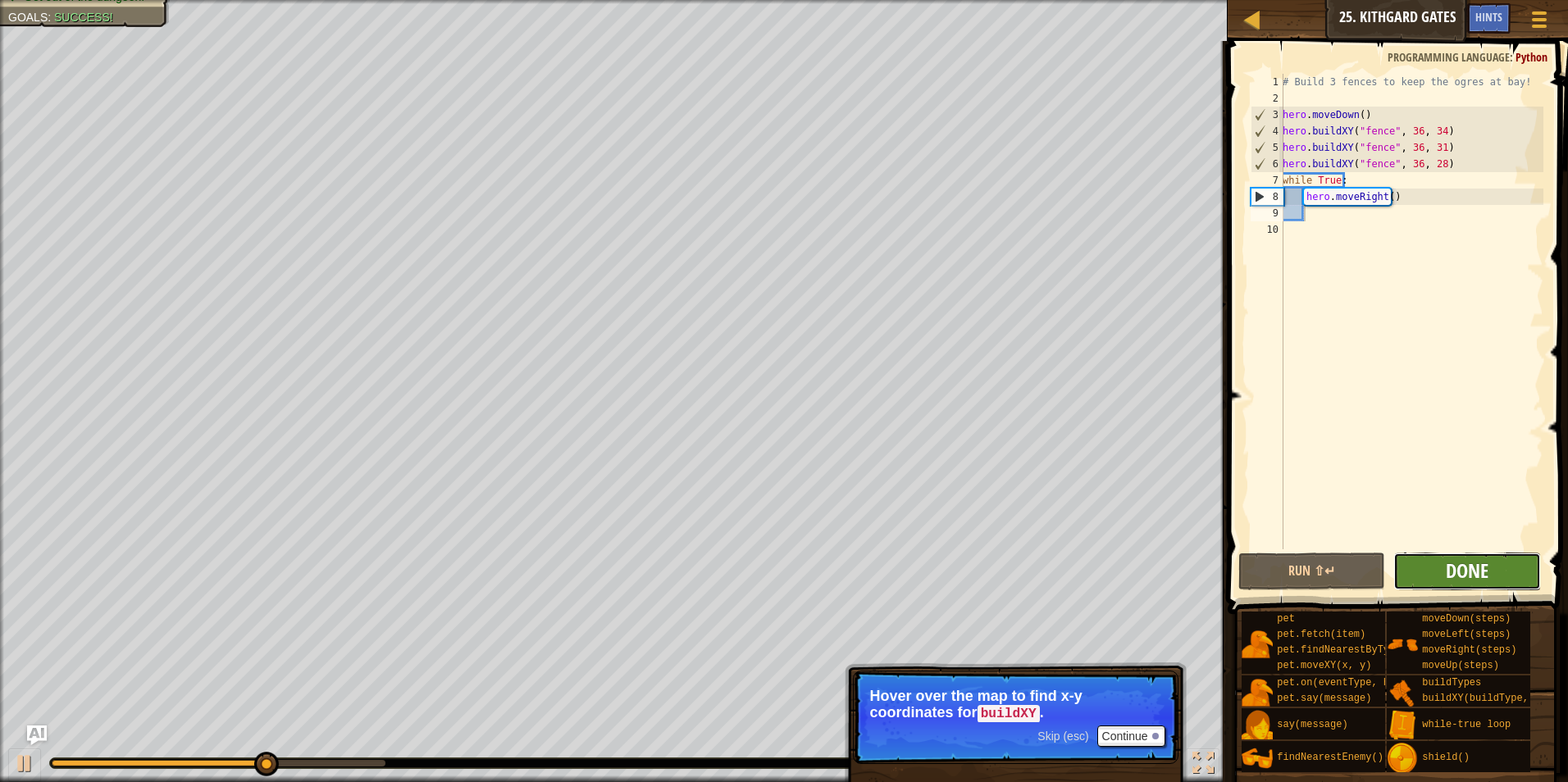
click at [1457, 563] on span "Done" at bounding box center [1468, 570] width 43 height 26
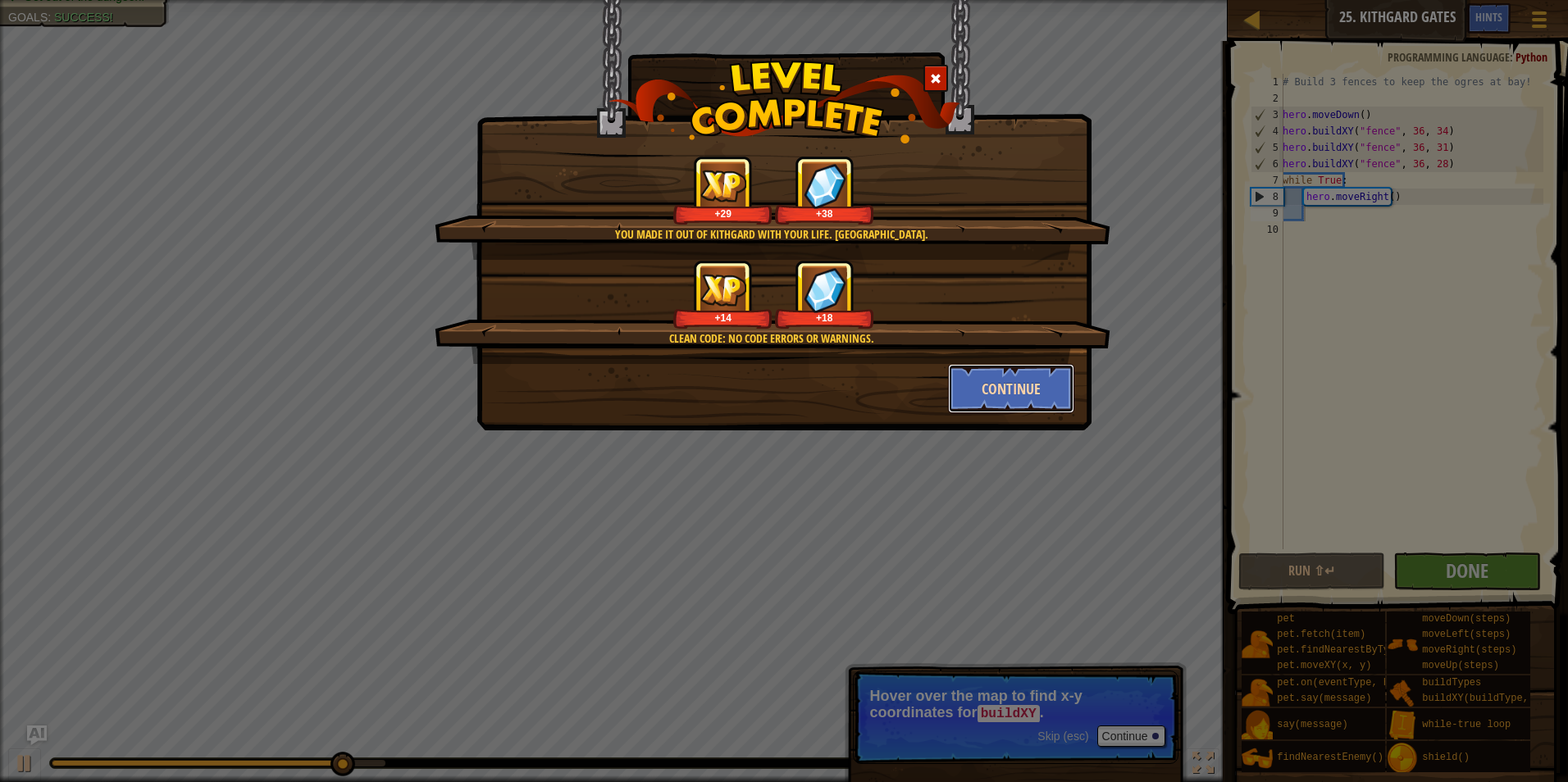
click at [998, 388] on button "Continue" at bounding box center [1012, 389] width 127 height 49
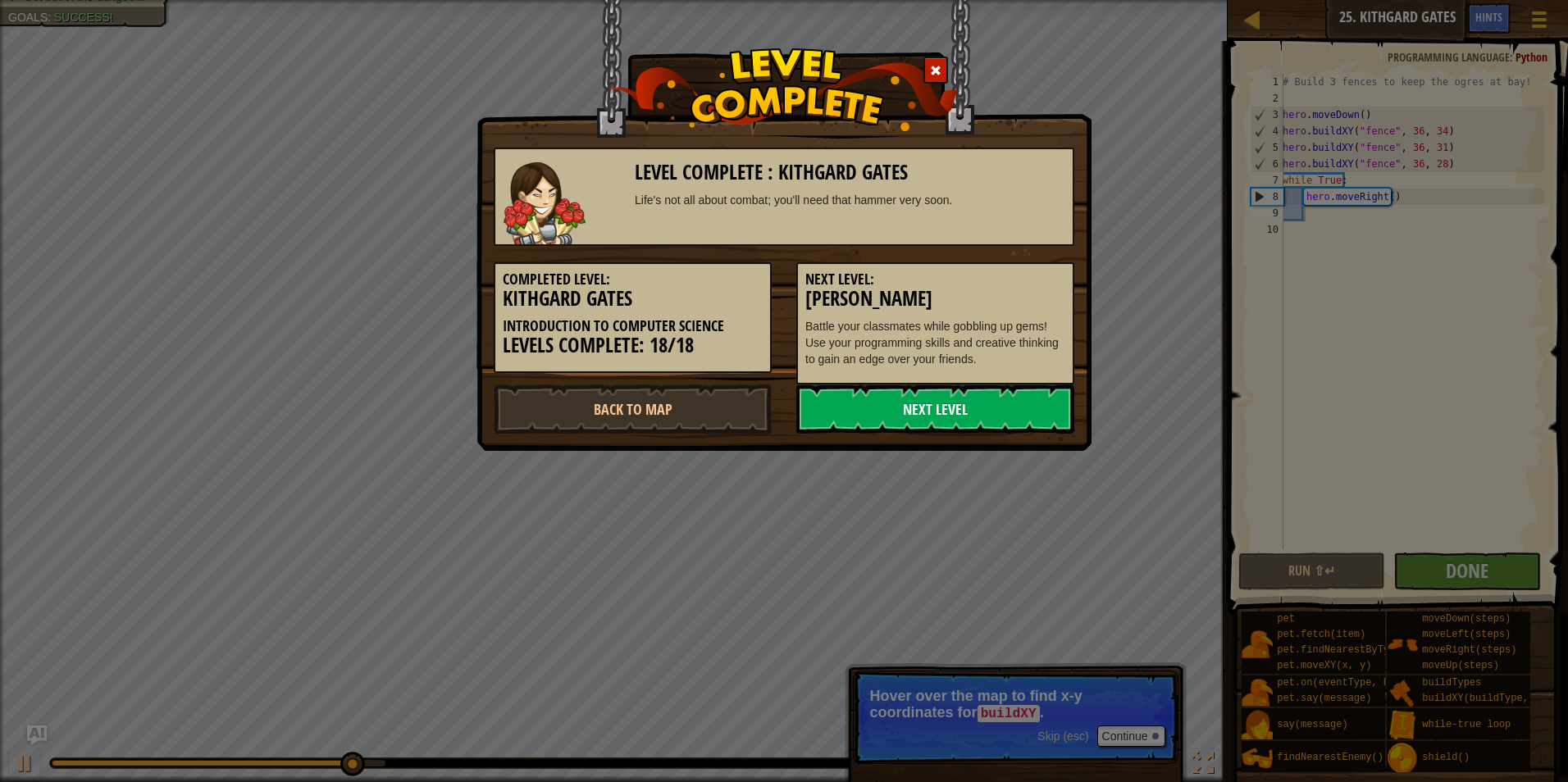
click at [1014, 407] on link "Next Level" at bounding box center [936, 409] width 278 height 49
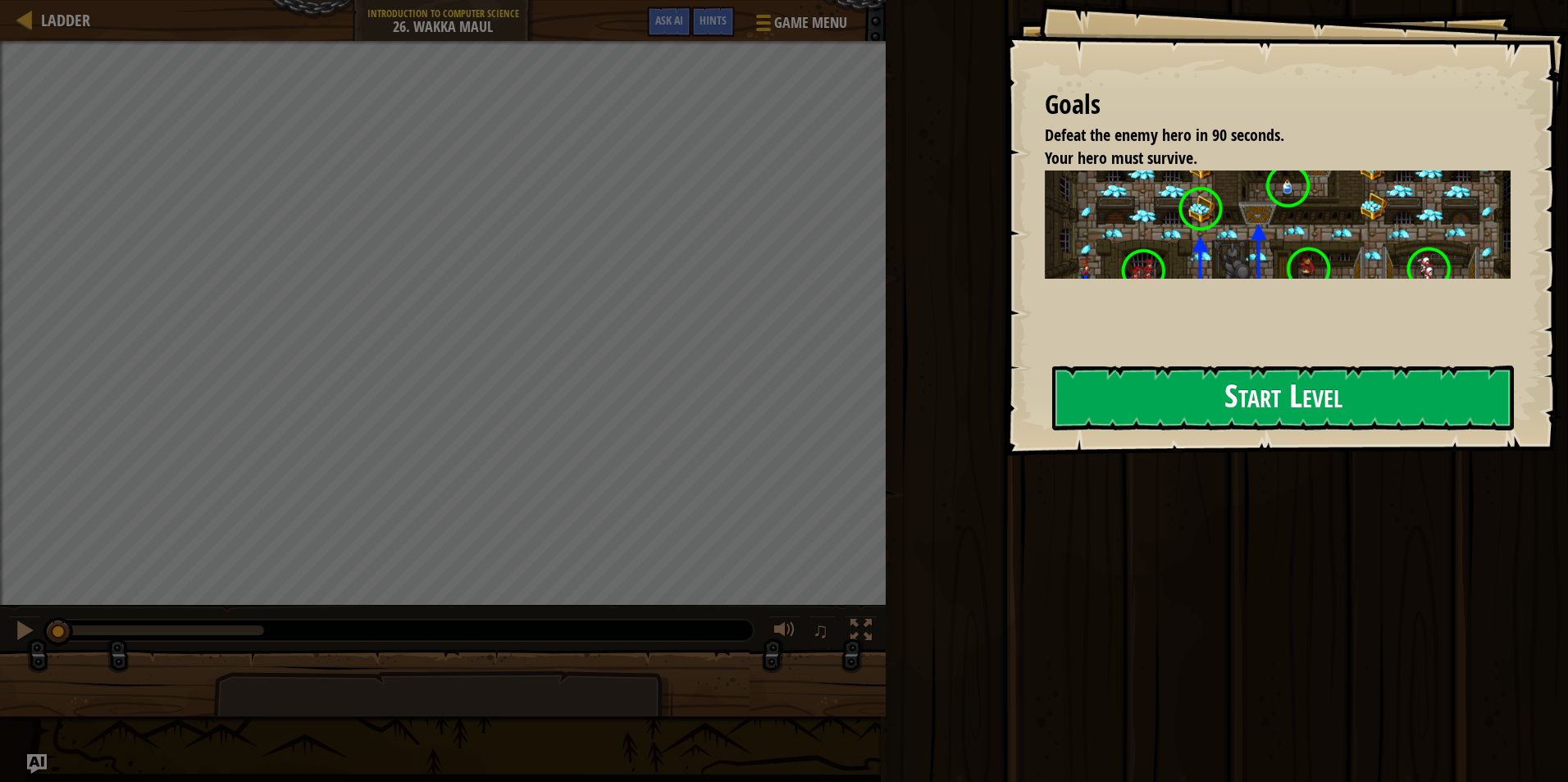
click at [1186, 419] on button "Start Level" at bounding box center [1283, 398] width 462 height 65
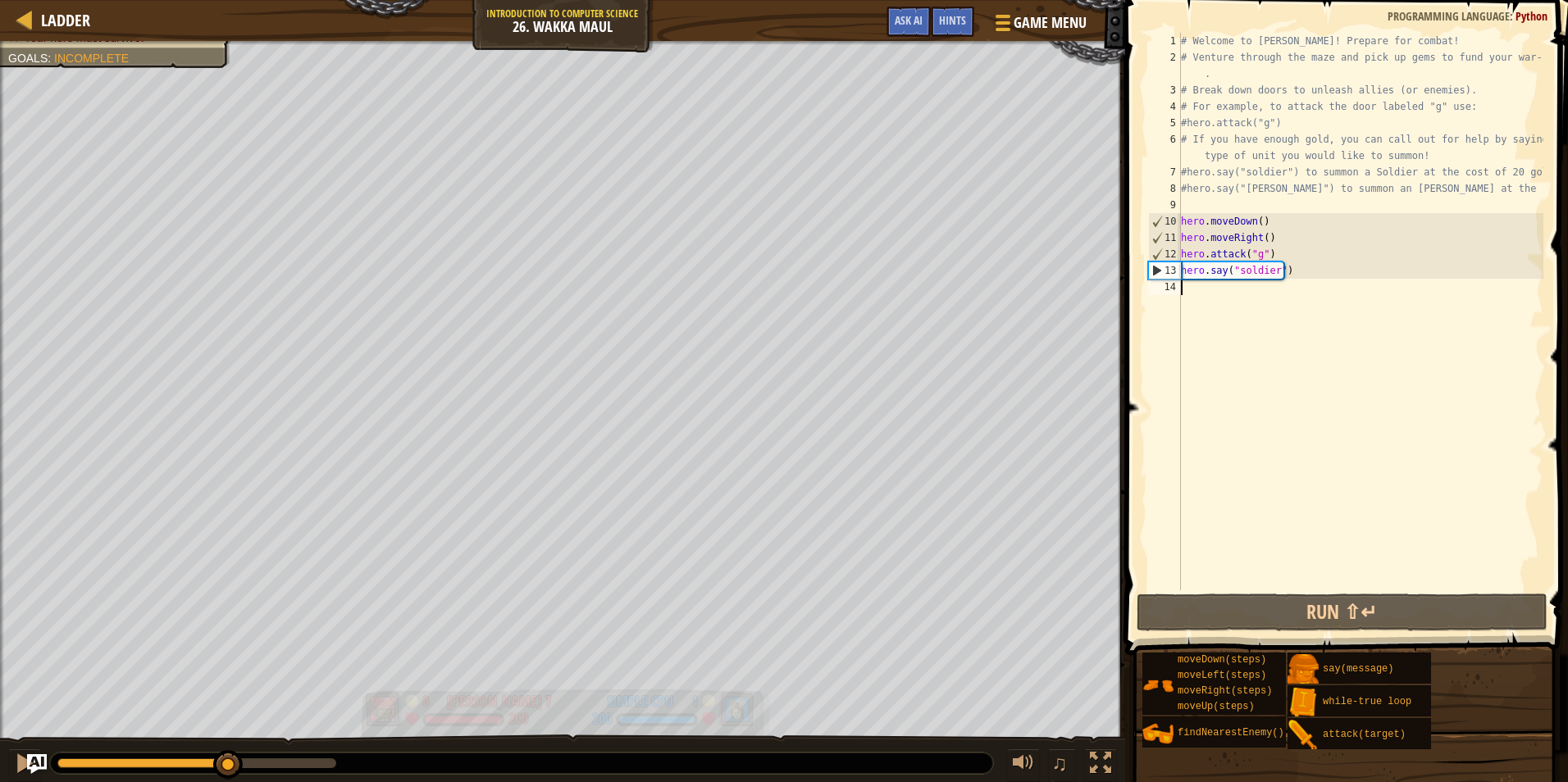
click at [229, 708] on div "Defeat the enemy hero in 90 seconds. Your hero must survive. Goals : Incomplete…" at bounding box center [784, 413] width 1568 height 743
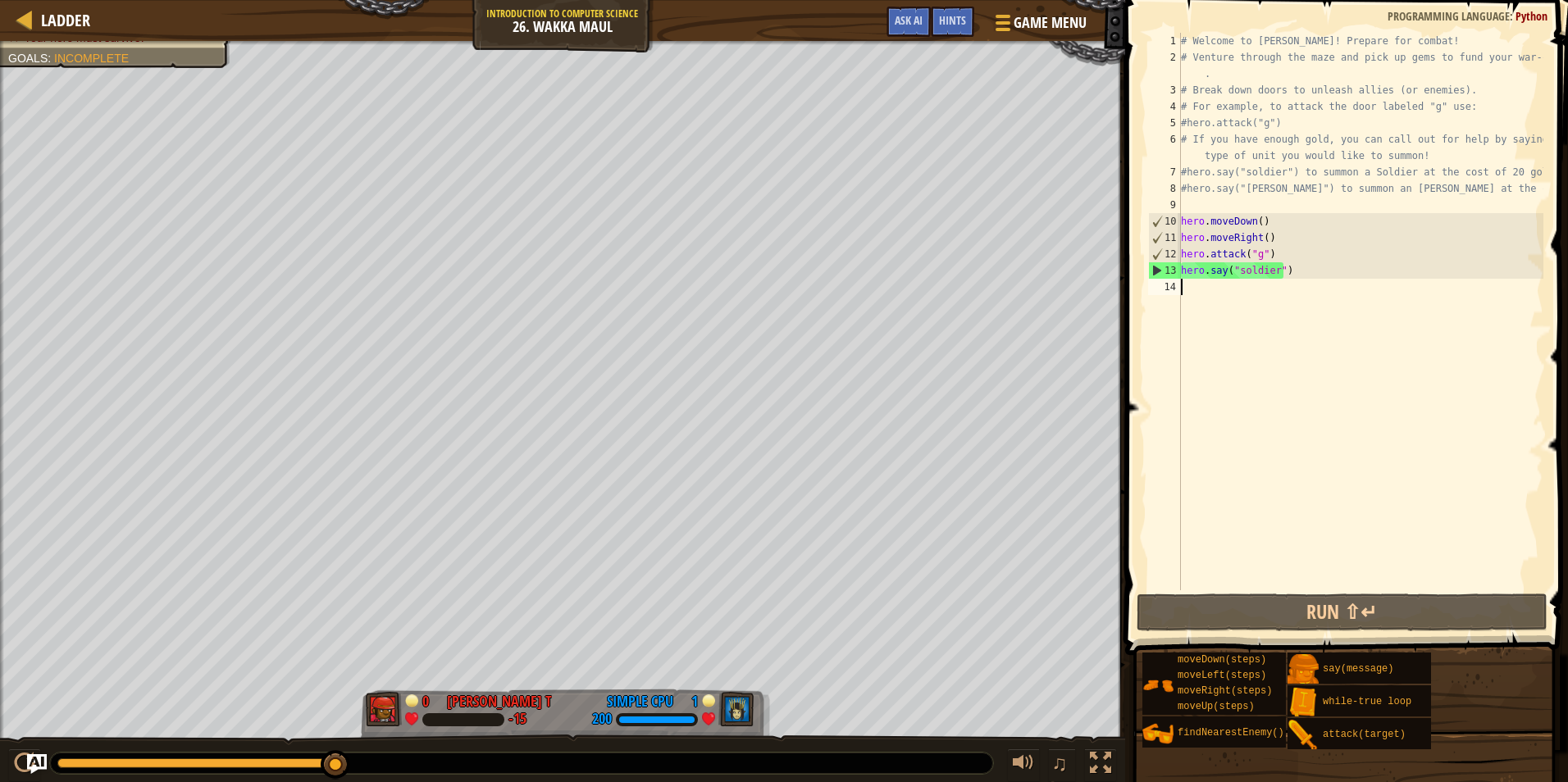
type textarea "h"
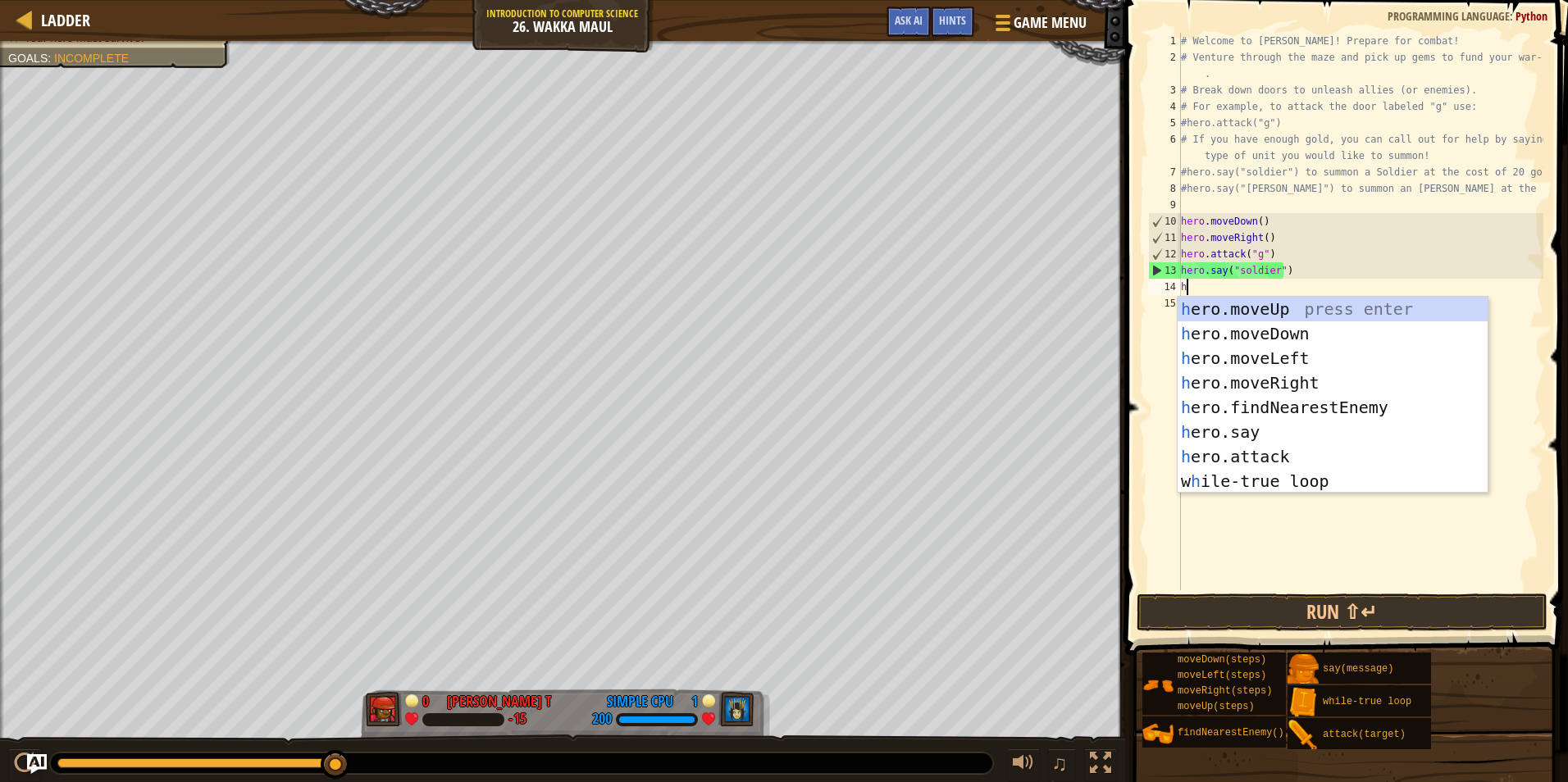
scroll to position [8, 0]
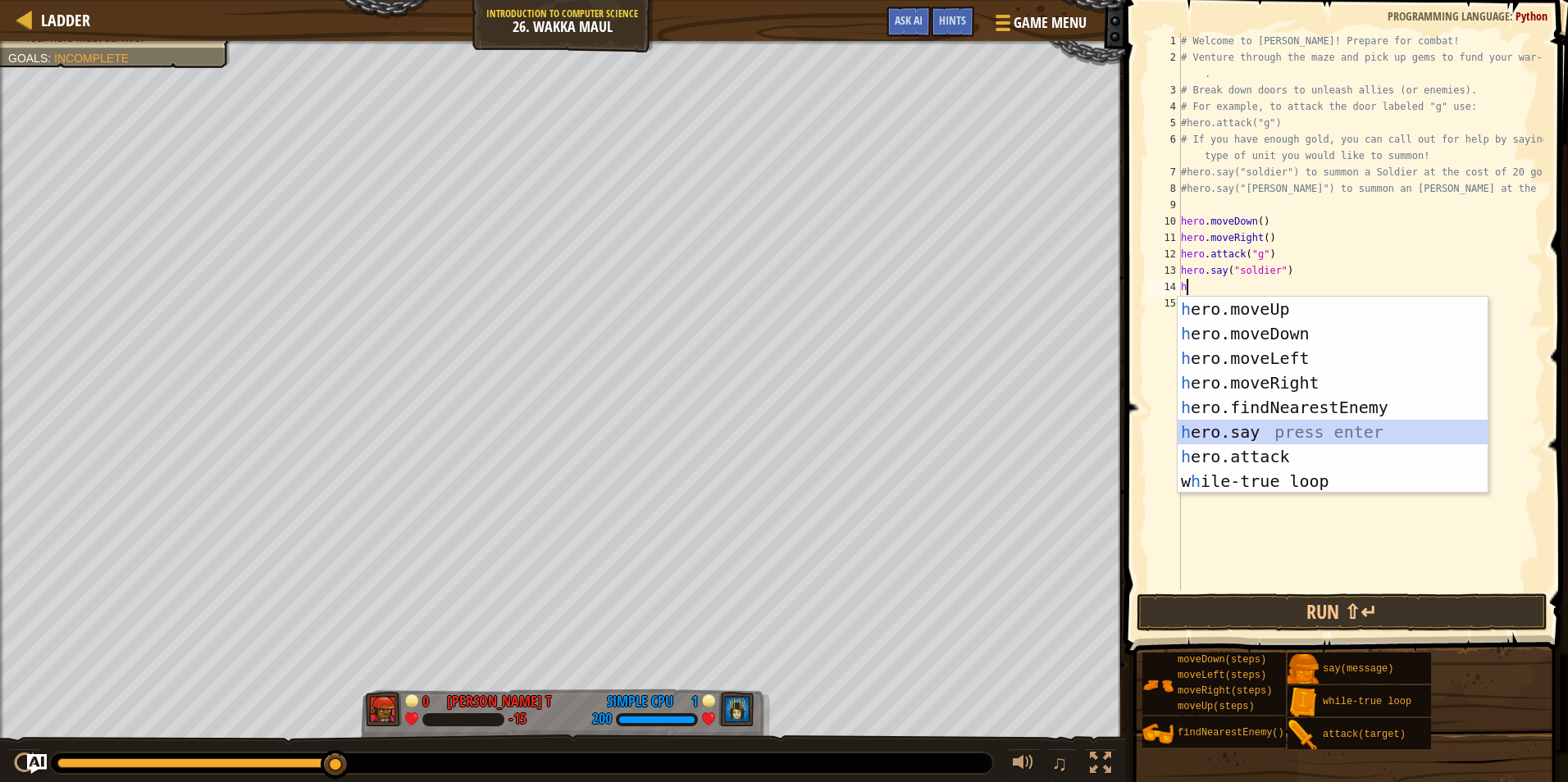
drag, startPoint x: 1229, startPoint y: 438, endPoint x: 1250, endPoint y: 562, distance: 125.8
click at [1250, 0] on body "Ladder Introduction to Computer Science 26. Wakka Maul Game Menu Done Hints Ask…" at bounding box center [784, 0] width 1568 height 0
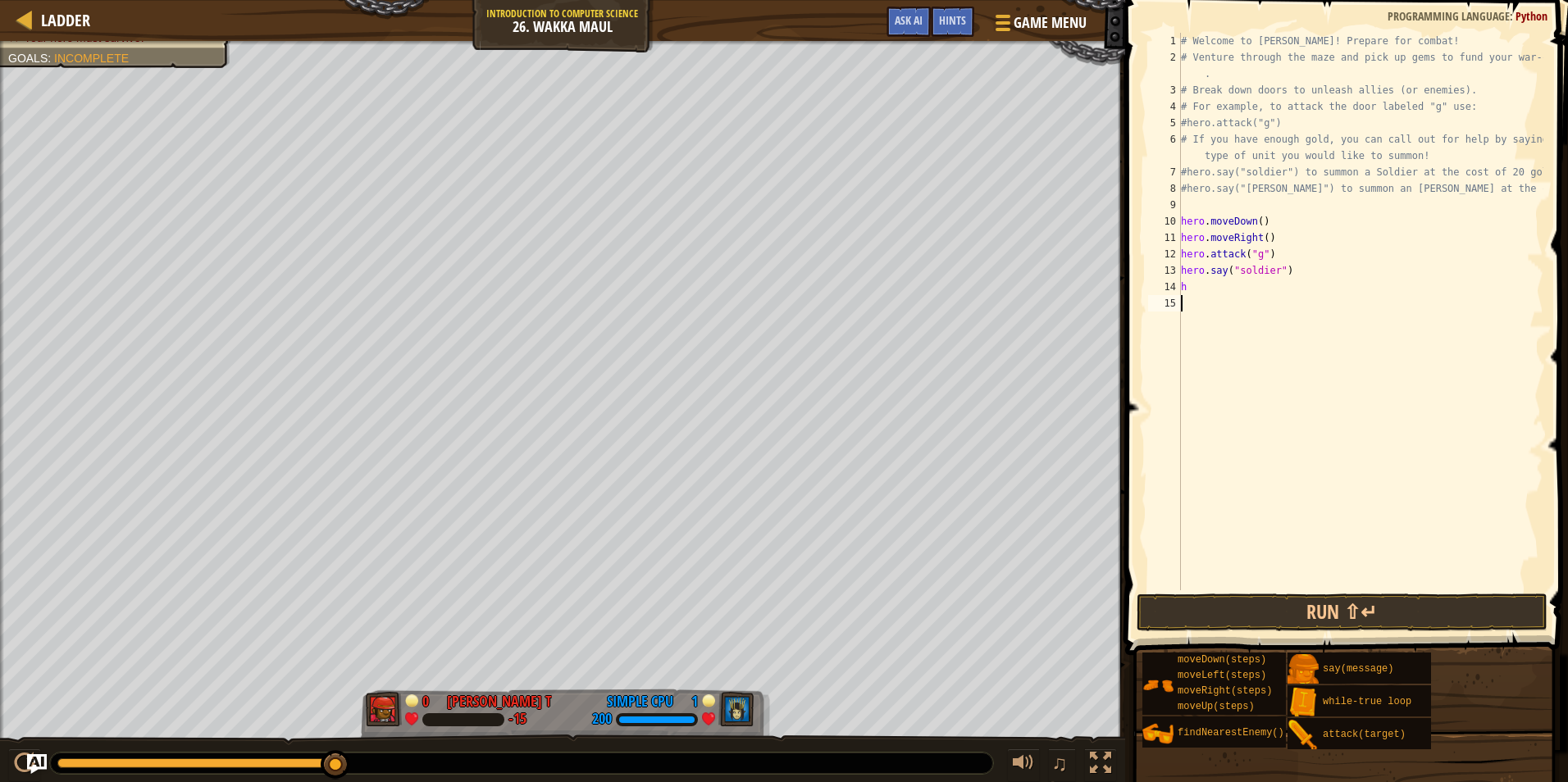
click at [1250, 562] on div "# Welcome to Wakka Maul! Prepare for combat! # Venture through the maze and pic…" at bounding box center [1361, 328] width 366 height 591
click at [1207, 292] on div "# Welcome to Wakka Maul! Prepare for combat! # Venture through the maze and pic…" at bounding box center [1361, 328] width 366 height 591
type textarea "h"
type textarea "wh"
click at [1215, 314] on div "wh ile-true loop press enter" at bounding box center [1333, 333] width 310 height 73
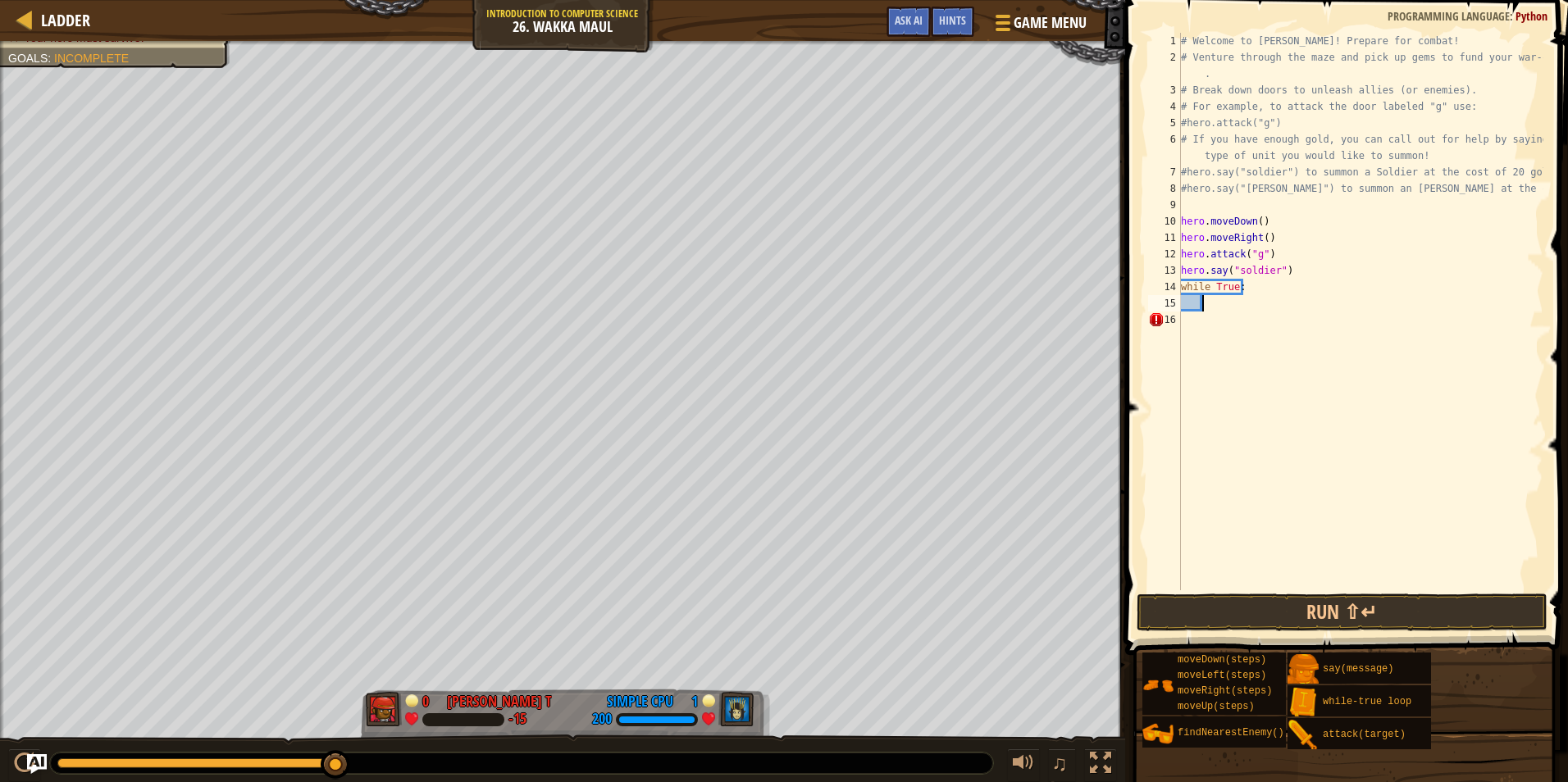
type textarea "h"
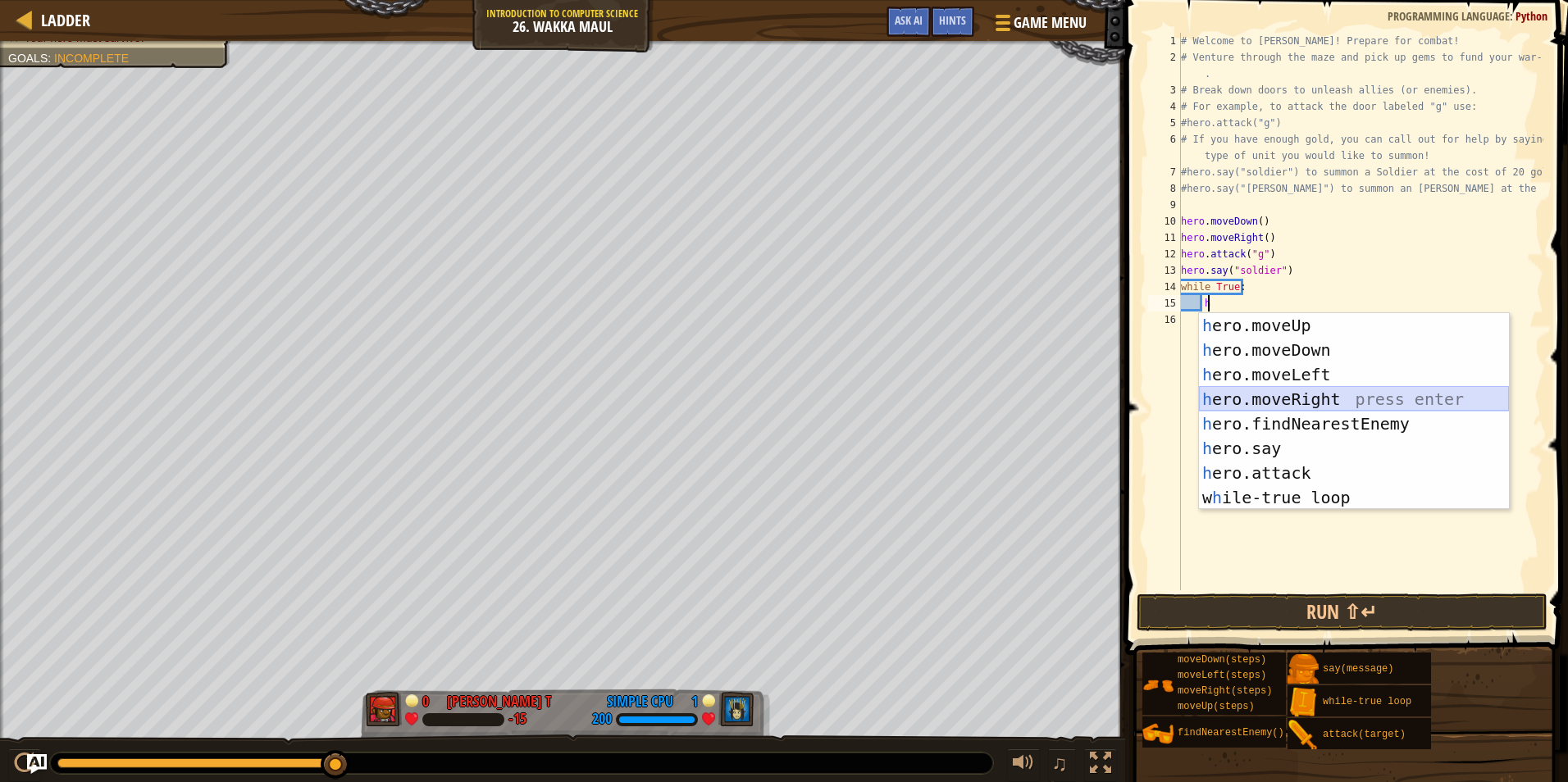
click at [1289, 396] on div "h ero.moveUp press enter h ero.moveDown press enter h ero.moveLeft press enter …" at bounding box center [1354, 436] width 310 height 246
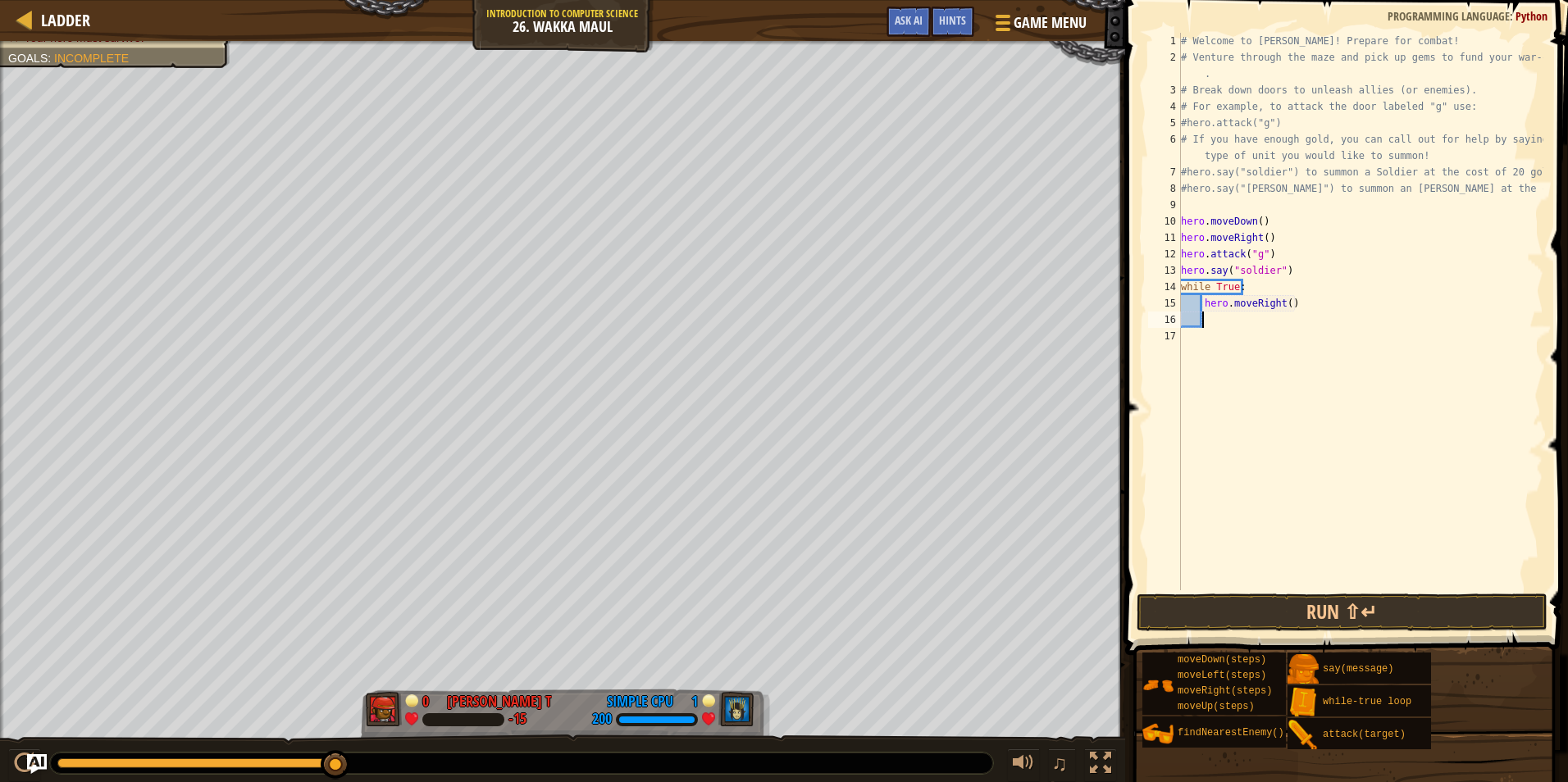
type textarea "h"
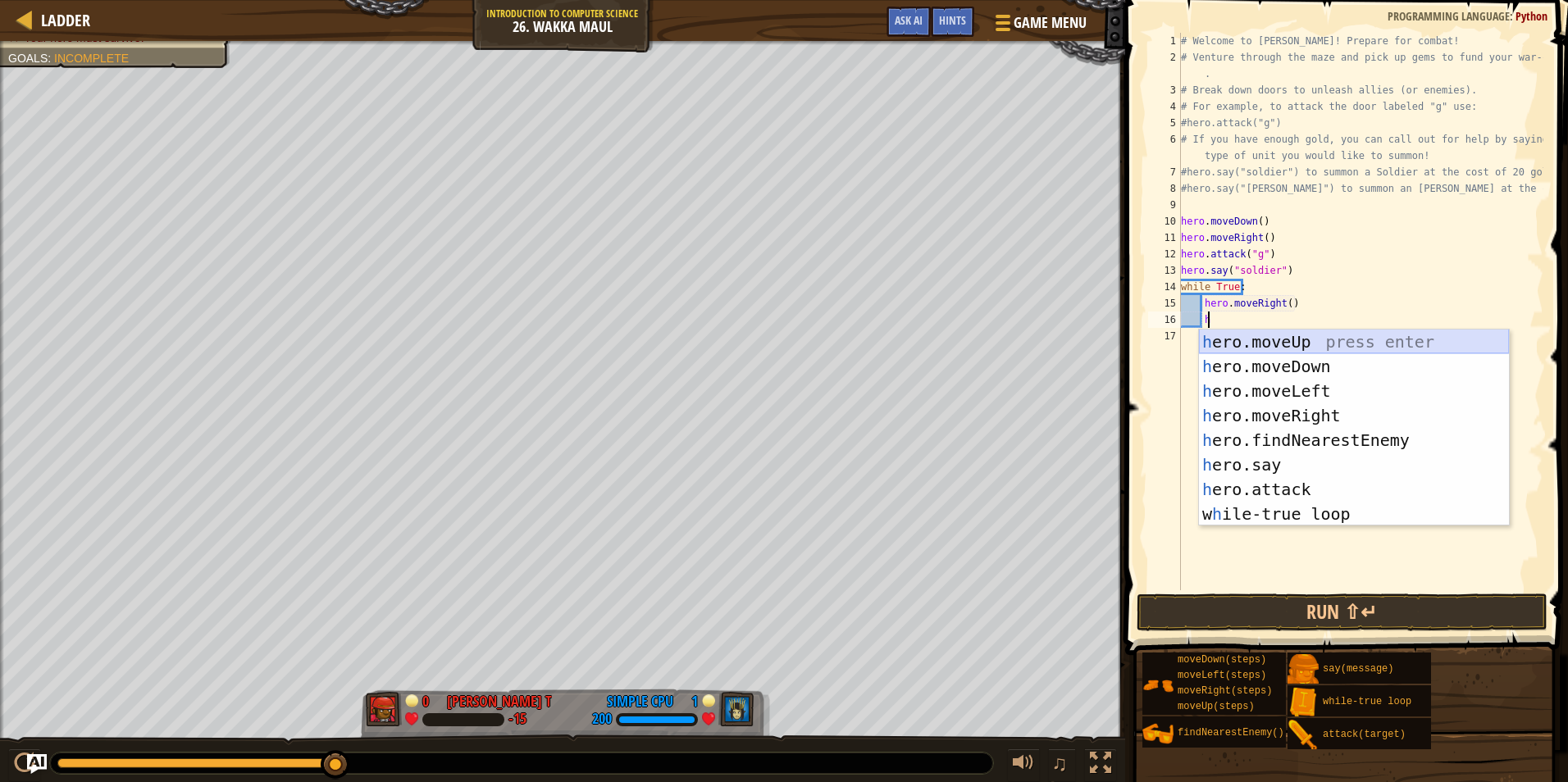
click at [1264, 342] on div "h ero.moveUp press enter h ero.moveDown press enter h ero.moveLeft press enter …" at bounding box center [1354, 453] width 310 height 246
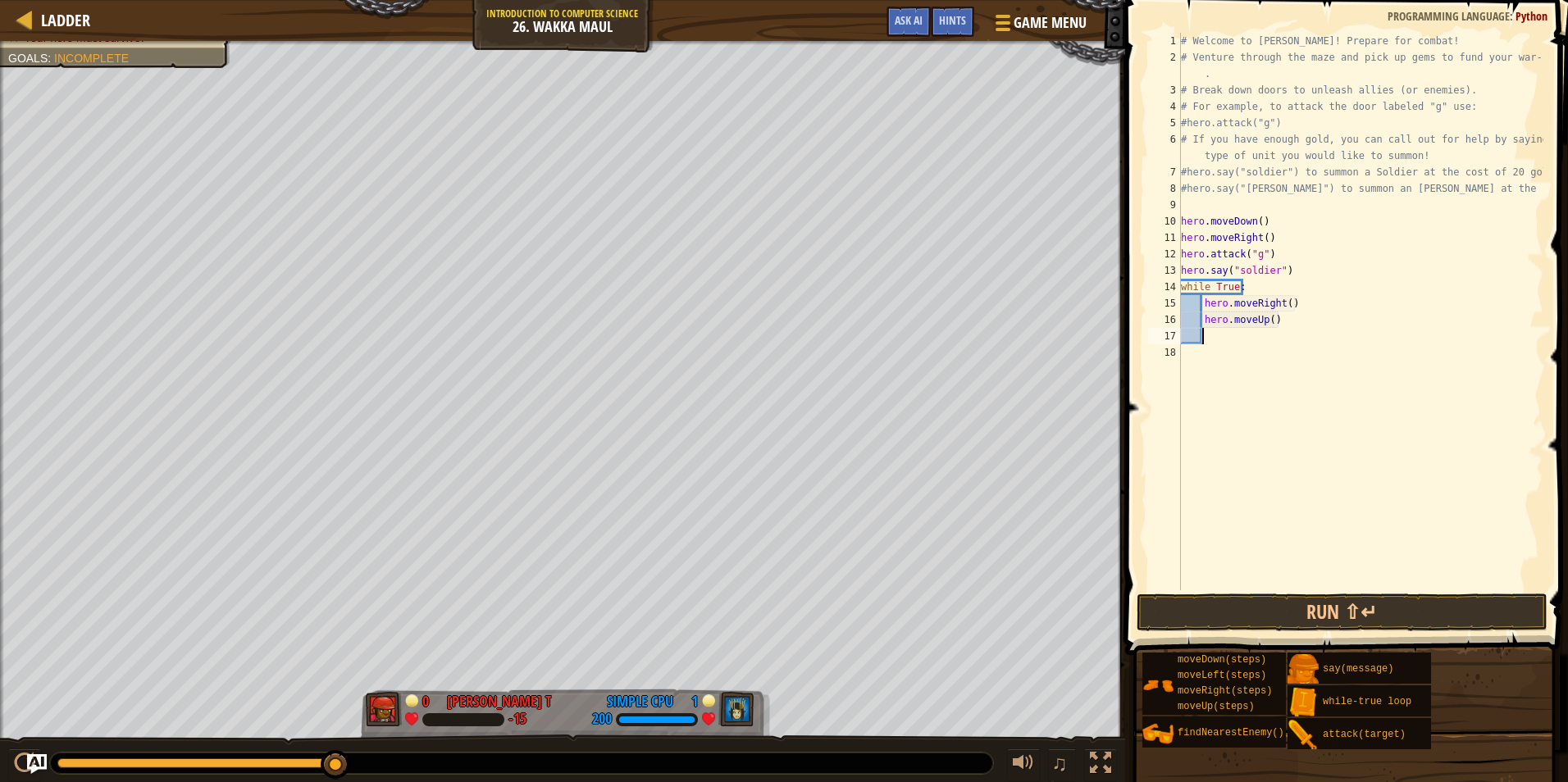
type textarea "h"
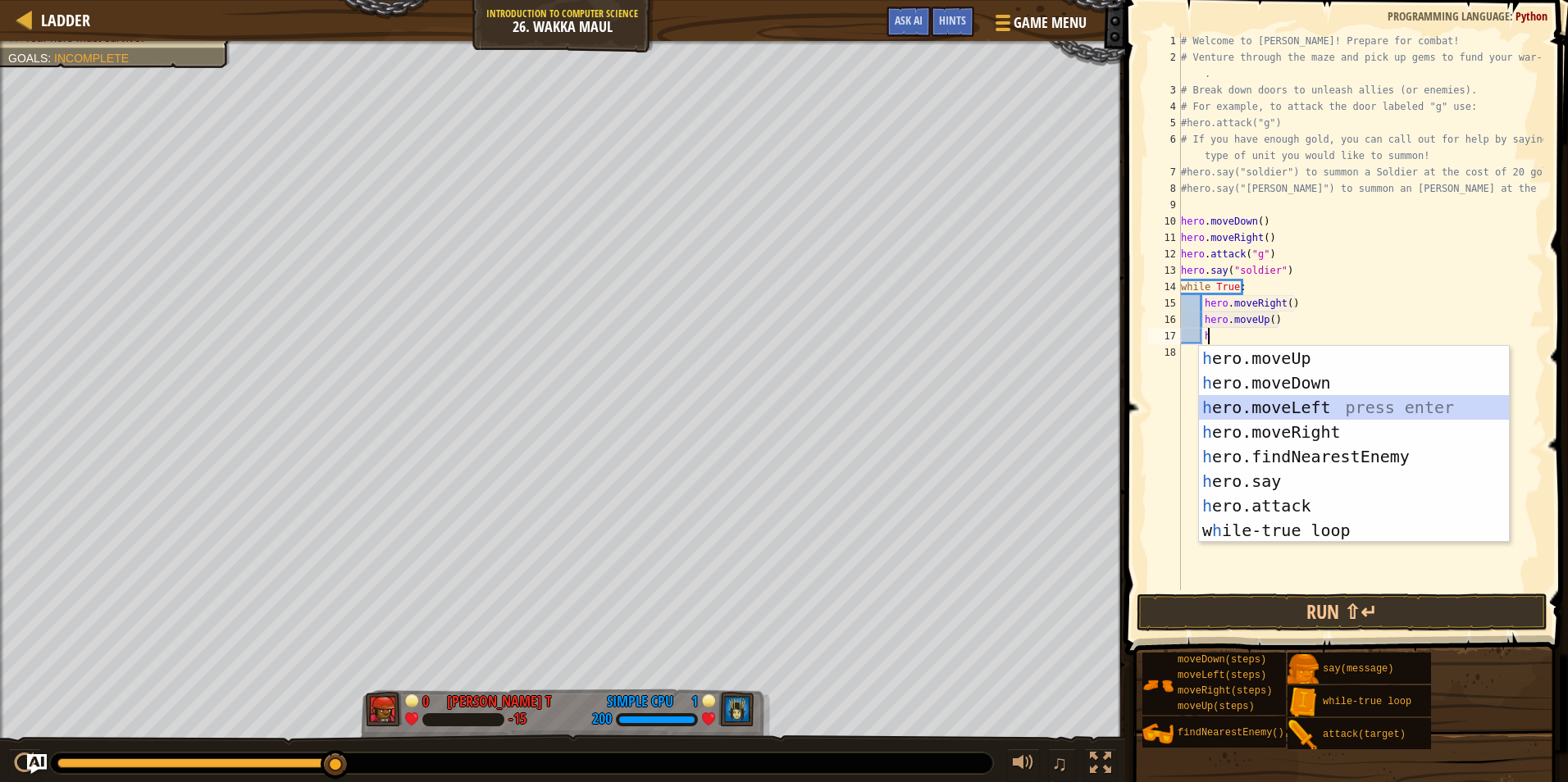
click at [1285, 404] on div "h ero.moveUp press enter h ero.moveDown press enter h ero.moveLeft press enter …" at bounding box center [1354, 469] width 310 height 246
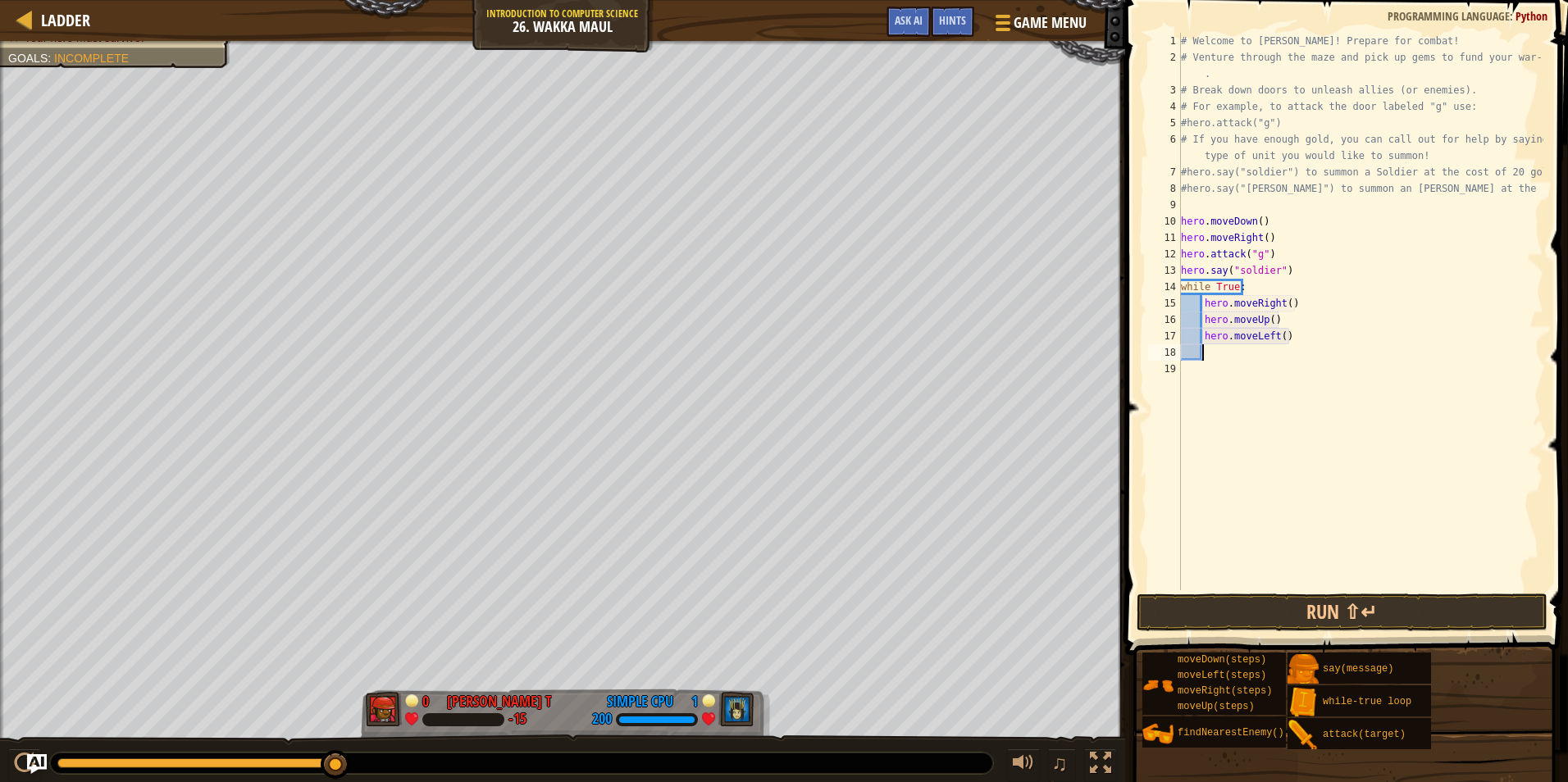
type textarea "h"
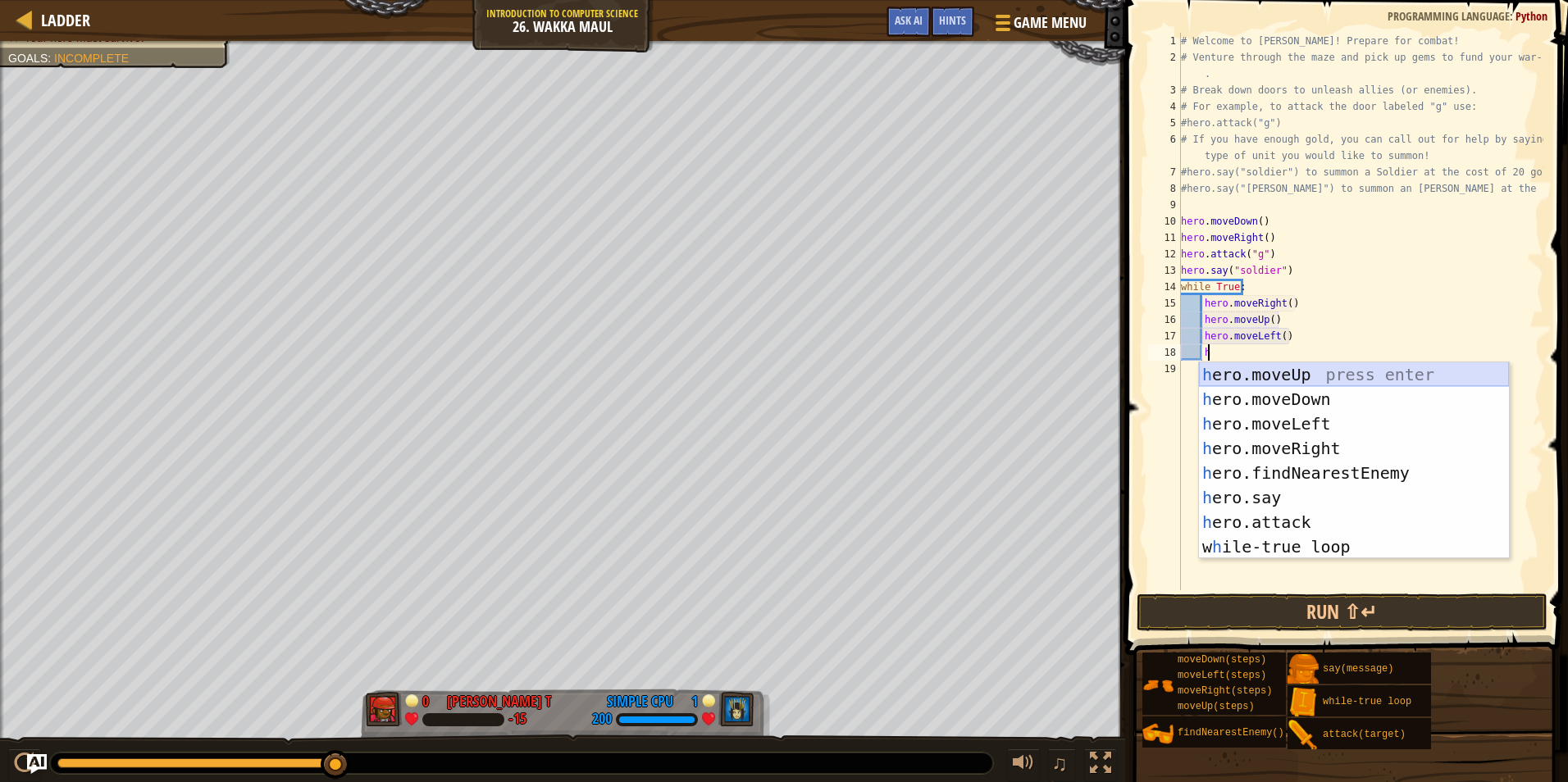
click at [1293, 375] on div "h ero.moveUp press enter h ero.moveDown press enter h ero.moveLeft press enter …" at bounding box center [1354, 486] width 310 height 246
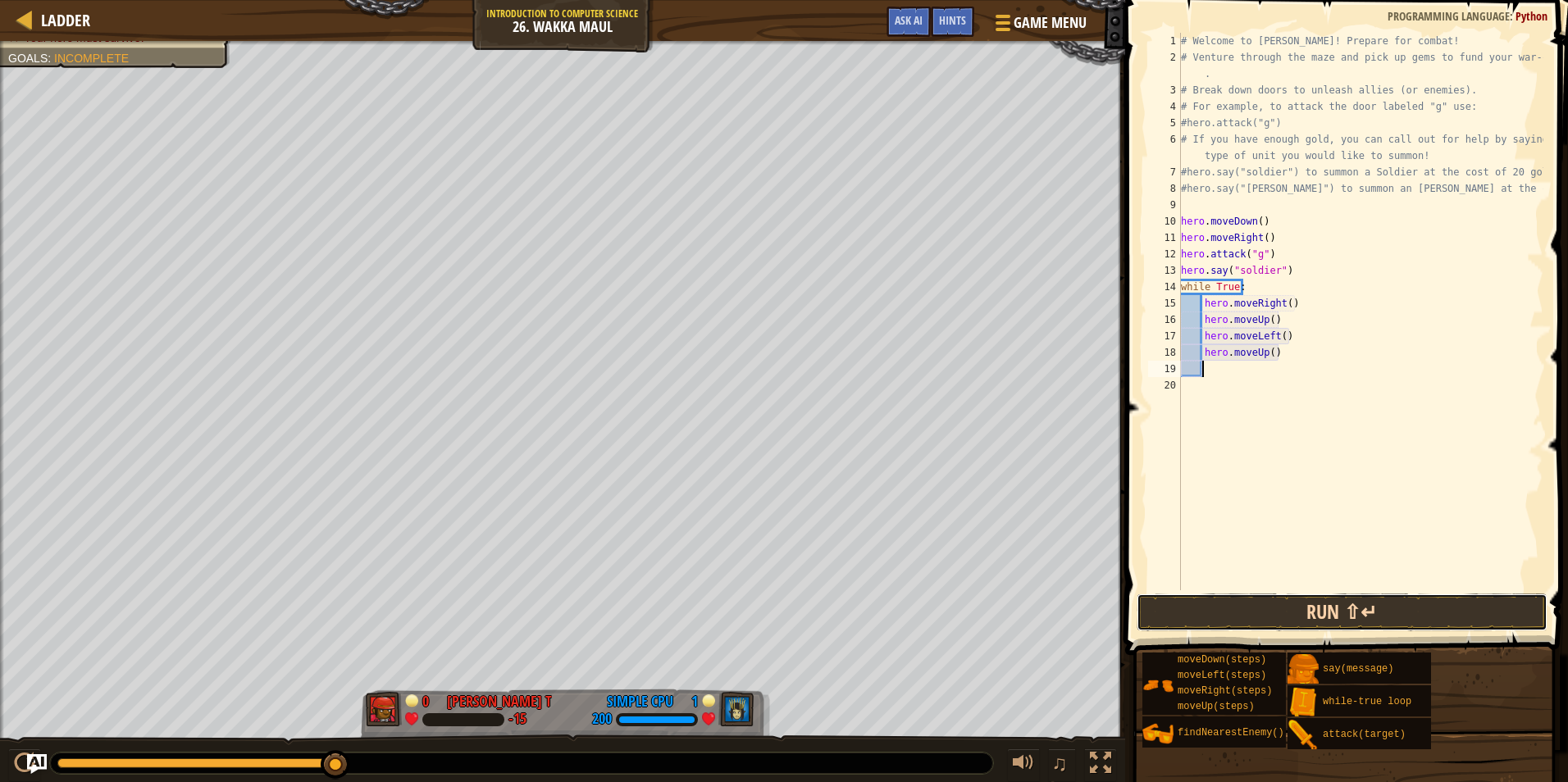
click at [1302, 604] on button "Run ⇧↵" at bounding box center [1342, 612] width 411 height 38
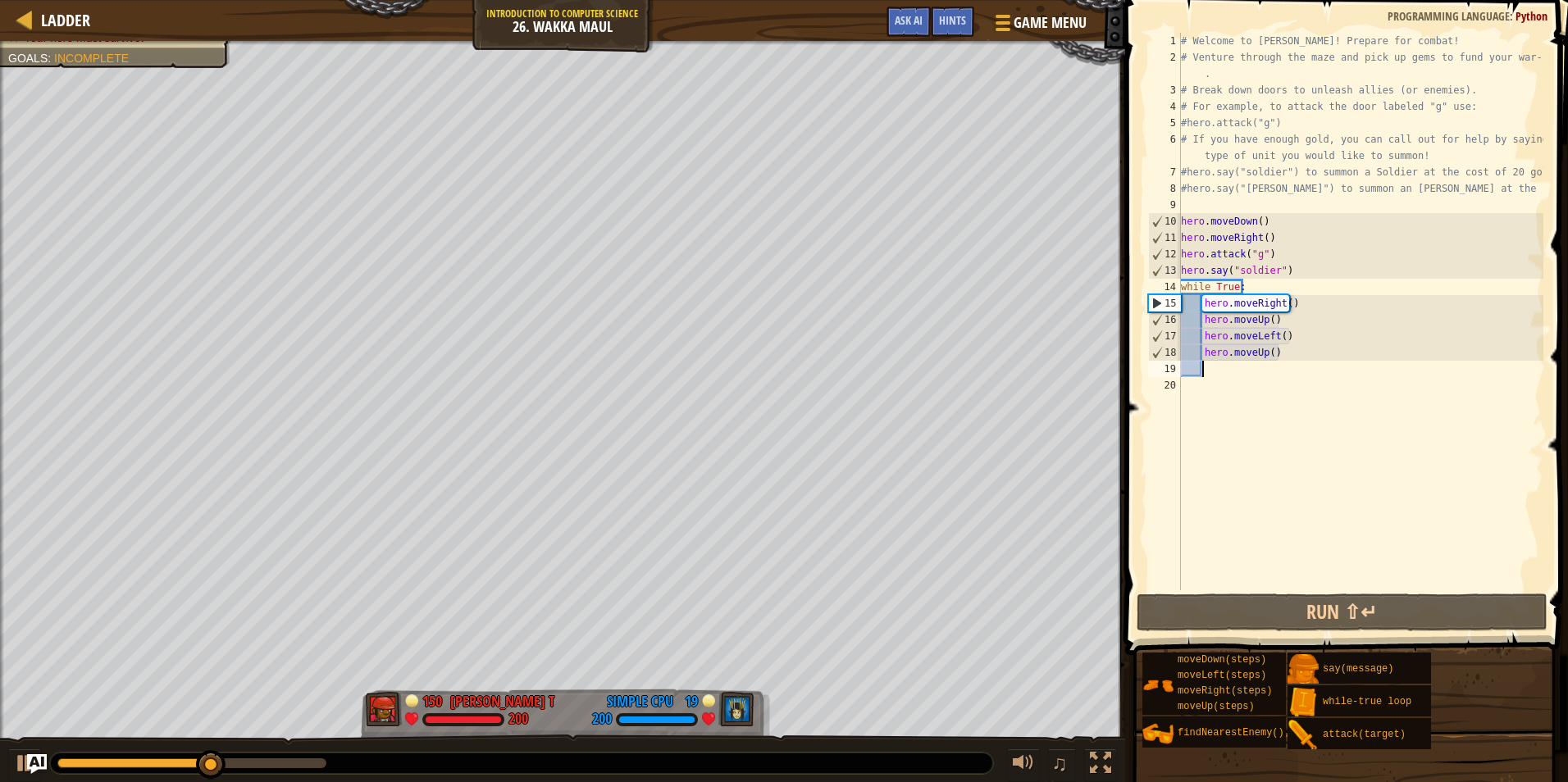
scroll to position [8, 1]
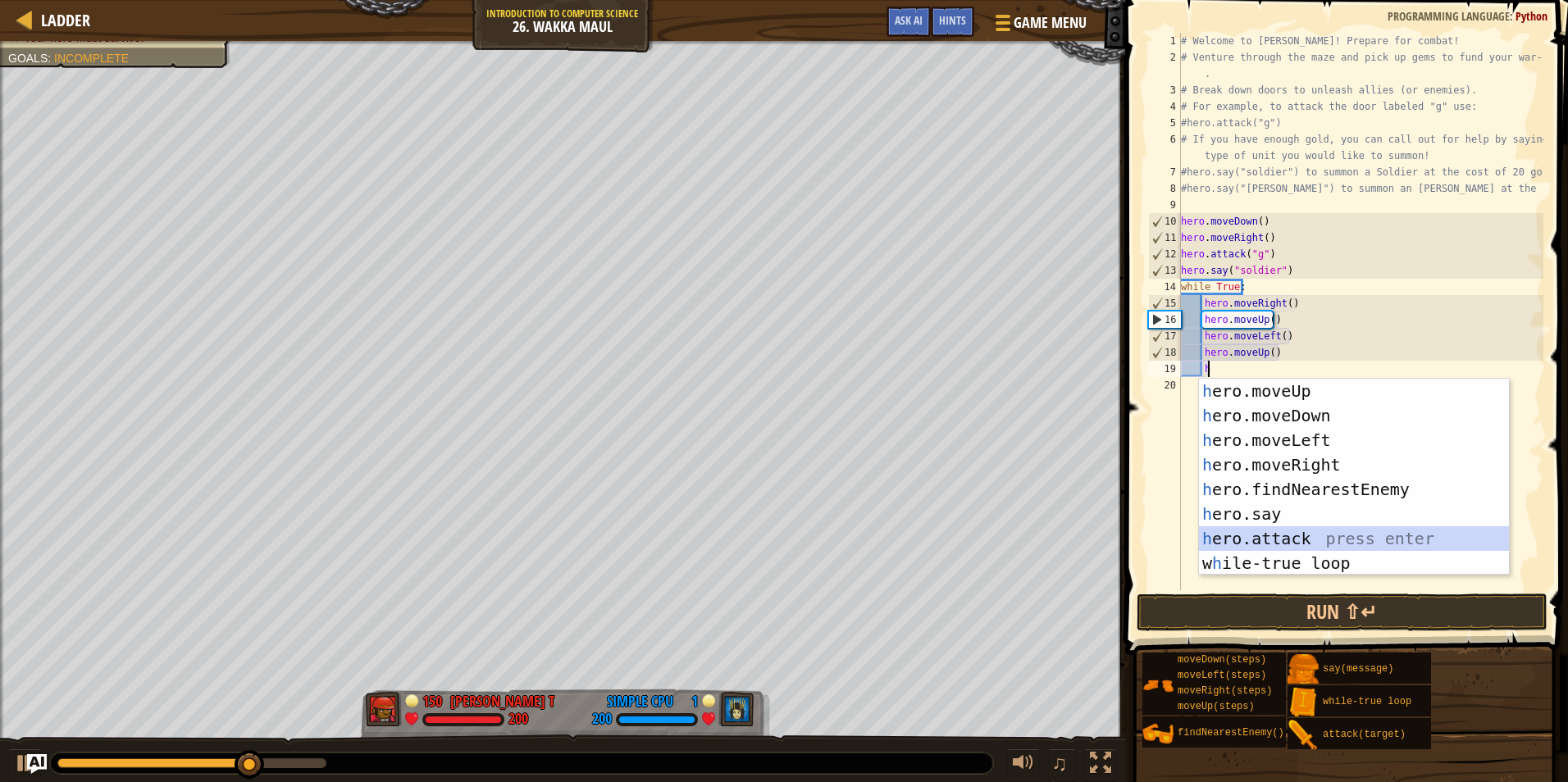
click at [1303, 531] on div "h ero.moveUp press enter h ero.moveDown press enter h ero.moveLeft press enter …" at bounding box center [1354, 502] width 310 height 246
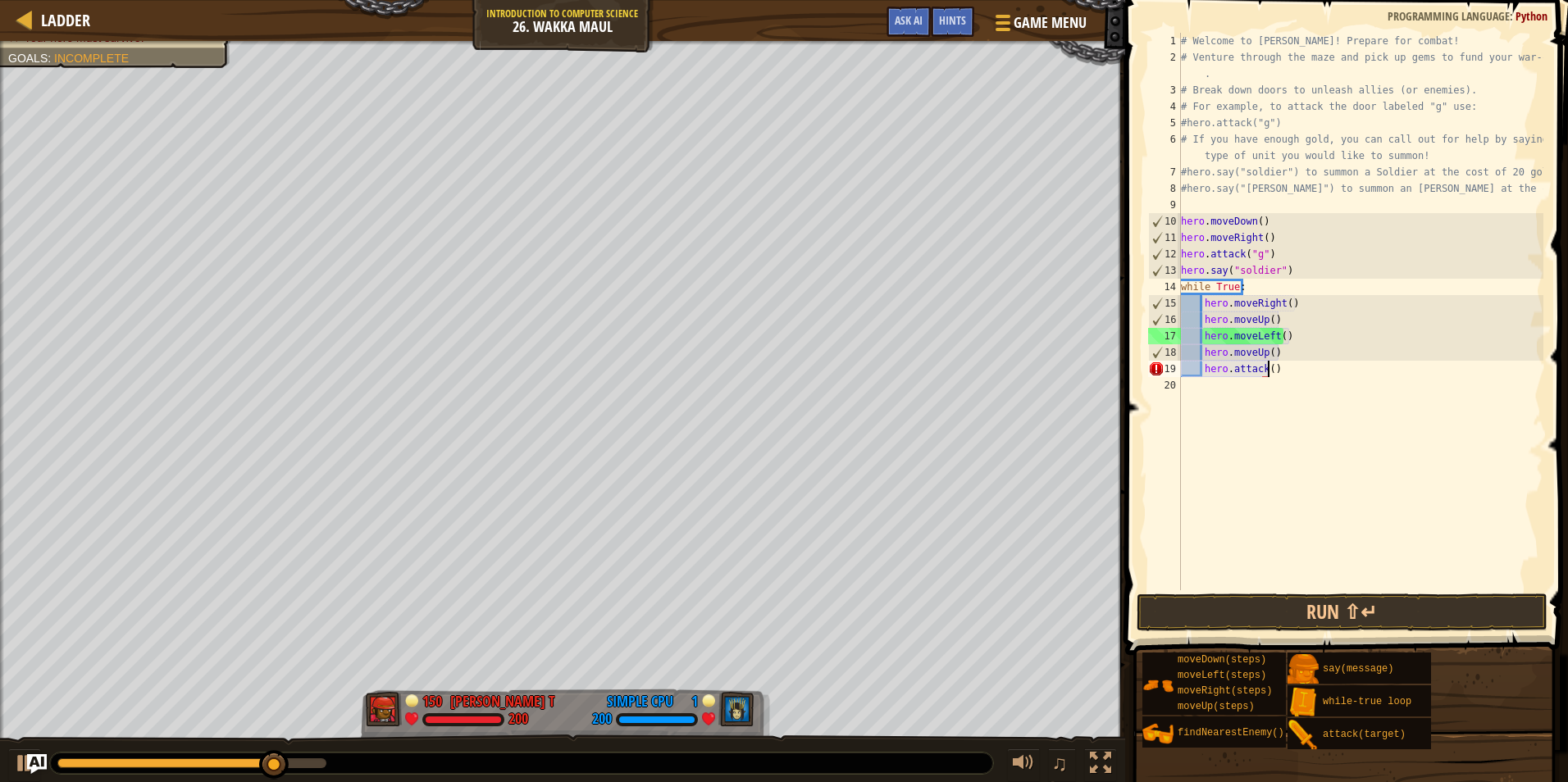
scroll to position [8, 7]
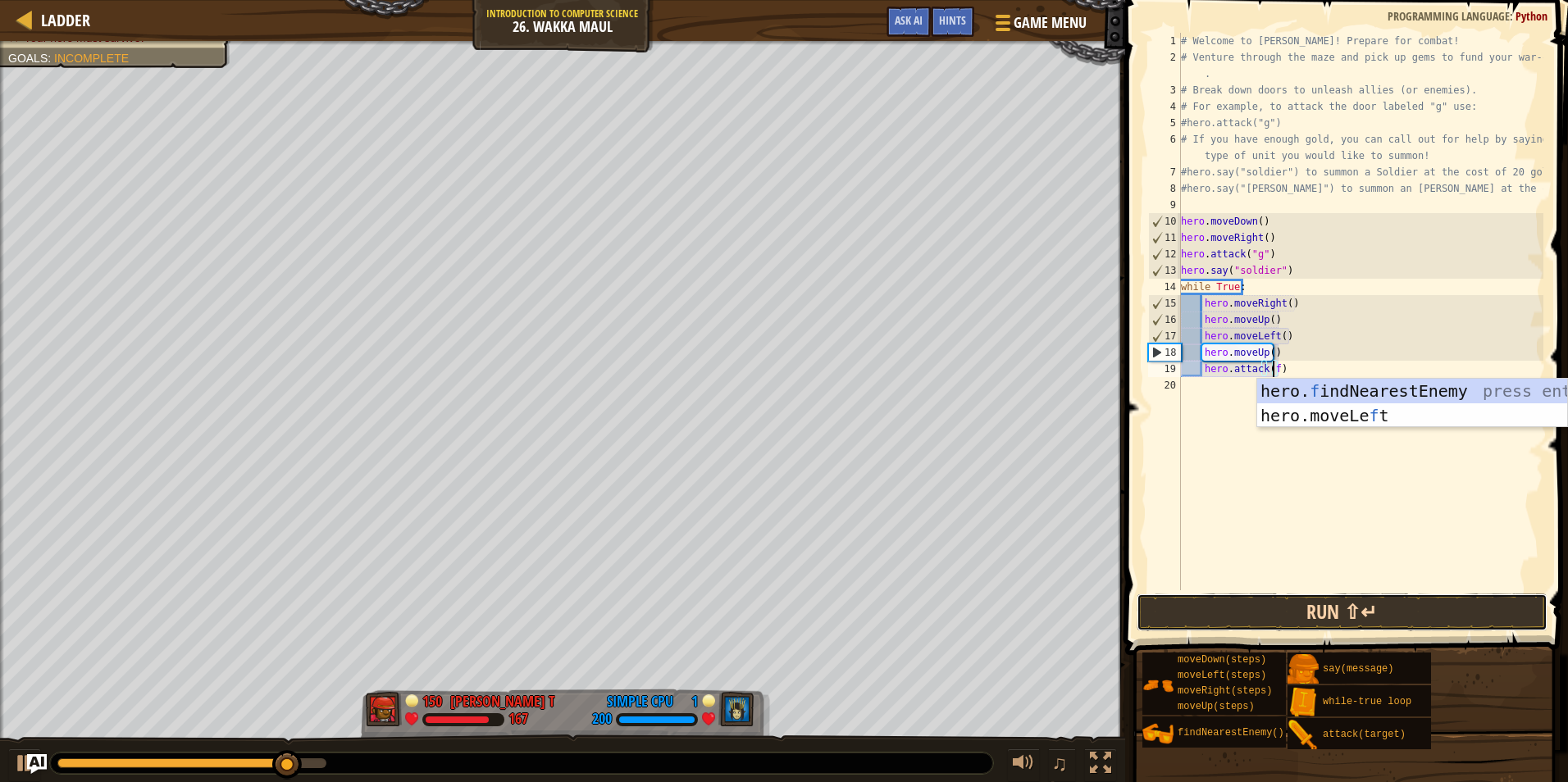
click at [1306, 623] on button "Run ⇧↵" at bounding box center [1342, 612] width 411 height 38
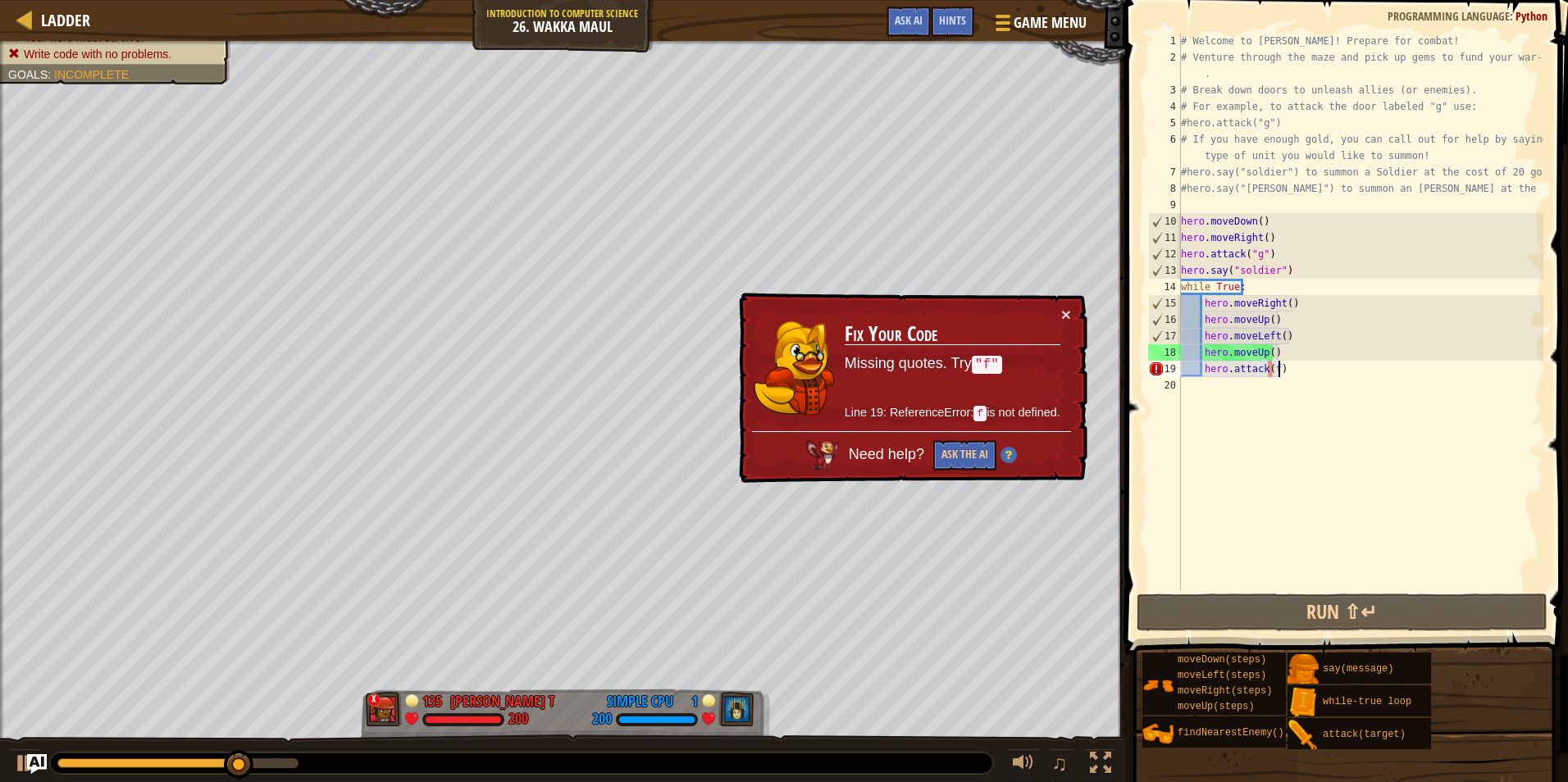
click at [1279, 372] on div "# Welcome to Wakka Maul! Prepare for combat! # Venture through the maze and pic…" at bounding box center [1361, 328] width 366 height 591
drag, startPoint x: 1308, startPoint y: 369, endPoint x: 1207, endPoint y: 374, distance: 101.1
click at [1207, 374] on div "# Welcome to Wakka Maul! Prepare for combat! # Venture through the maze and pic…" at bounding box center [1361, 328] width 366 height 591
type textarea "h"
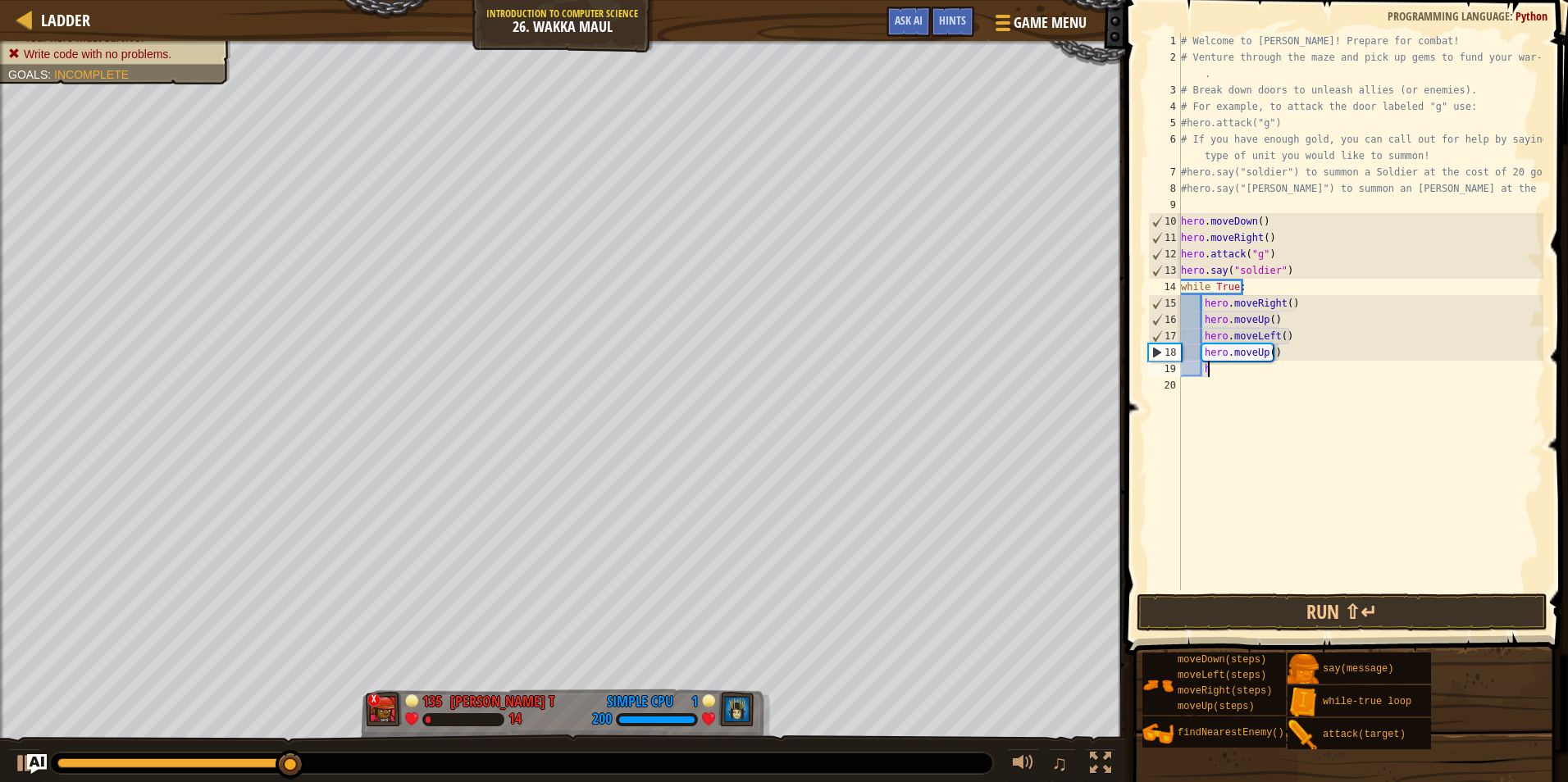
scroll to position [8, 1]
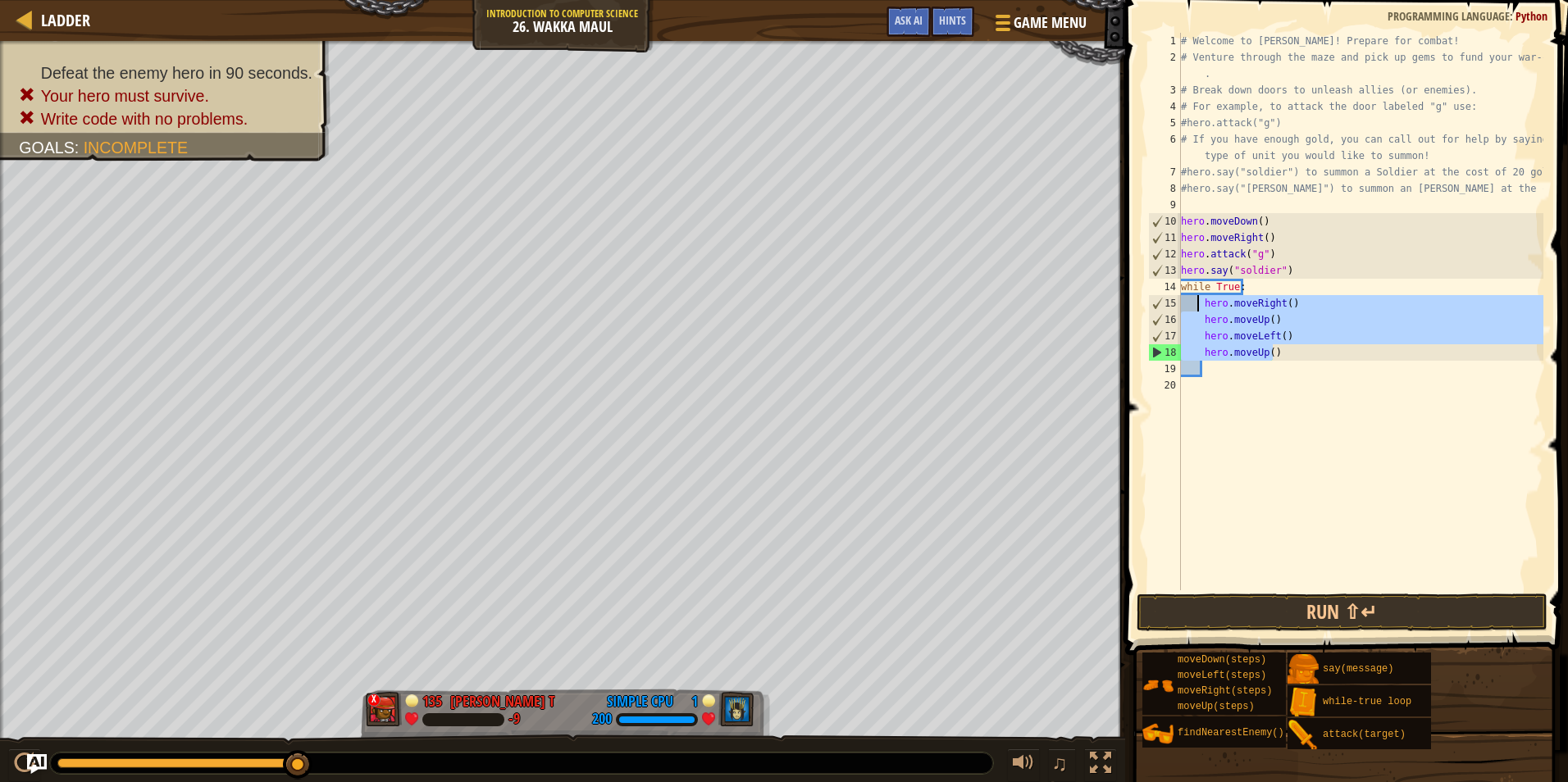
drag, startPoint x: 1285, startPoint y: 350, endPoint x: 1194, endPoint y: 307, distance: 100.6
click at [1194, 307] on div "# Welcome to Wakka Maul! Prepare for combat! # Venture through the maze and pic…" at bounding box center [1361, 328] width 366 height 591
type textarea "hero.moveRight() hero.moveUp()"
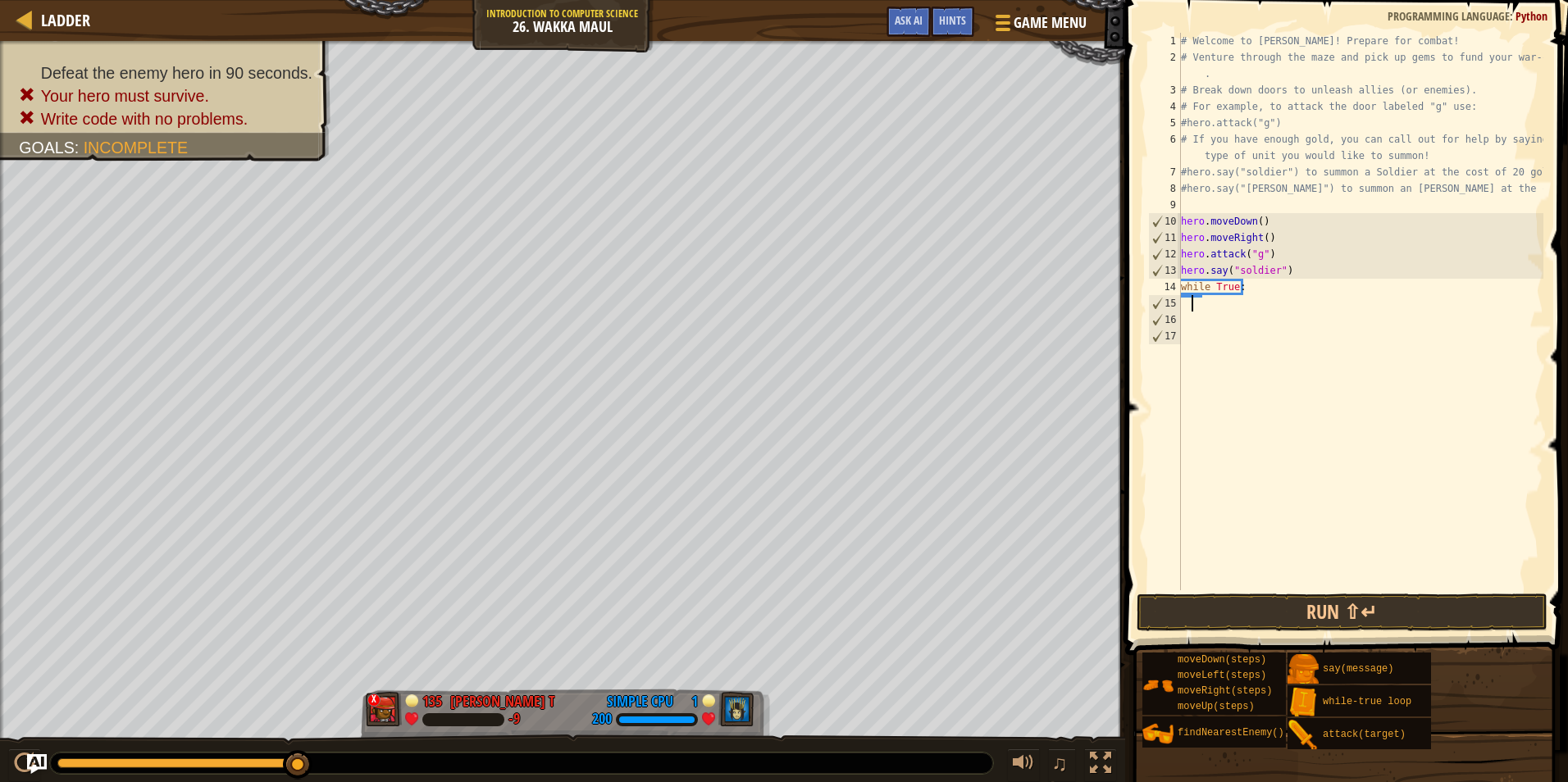
scroll to position [8, 0]
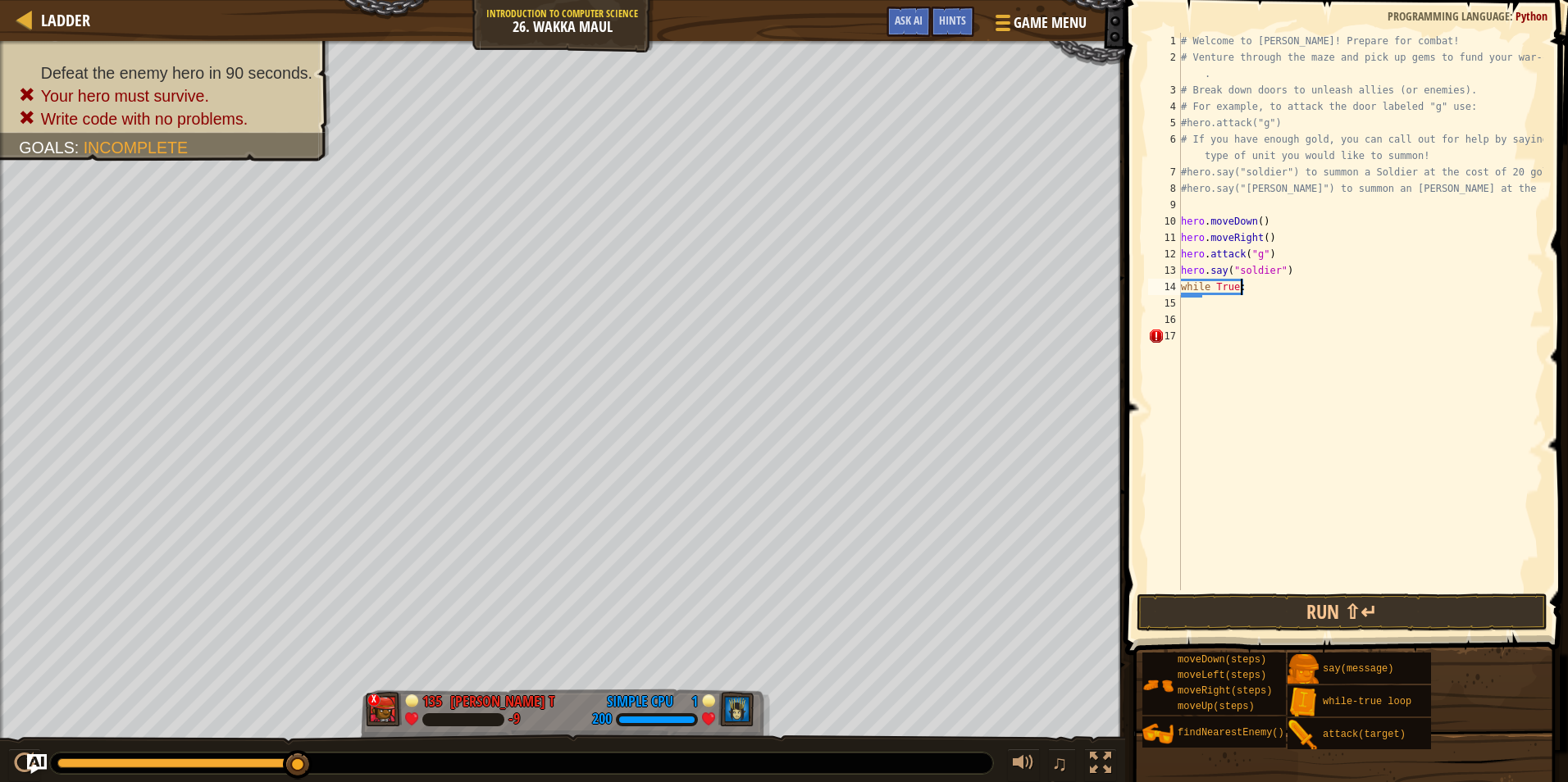
click at [1254, 279] on div "# Welcome to Wakka Maul! Prepare for combat! # Venture through the maze and pic…" at bounding box center [1361, 328] width 366 height 591
drag, startPoint x: 1249, startPoint y: 281, endPoint x: 1180, endPoint y: 291, distance: 69.7
click at [1180, 291] on div "while True: 1 2 3 4 5 6 7 8 9 10 11 12 13 14 15 16 17 # Welcome to Wakka Maul! …" at bounding box center [1344, 311] width 398 height 558
type textarea "w"
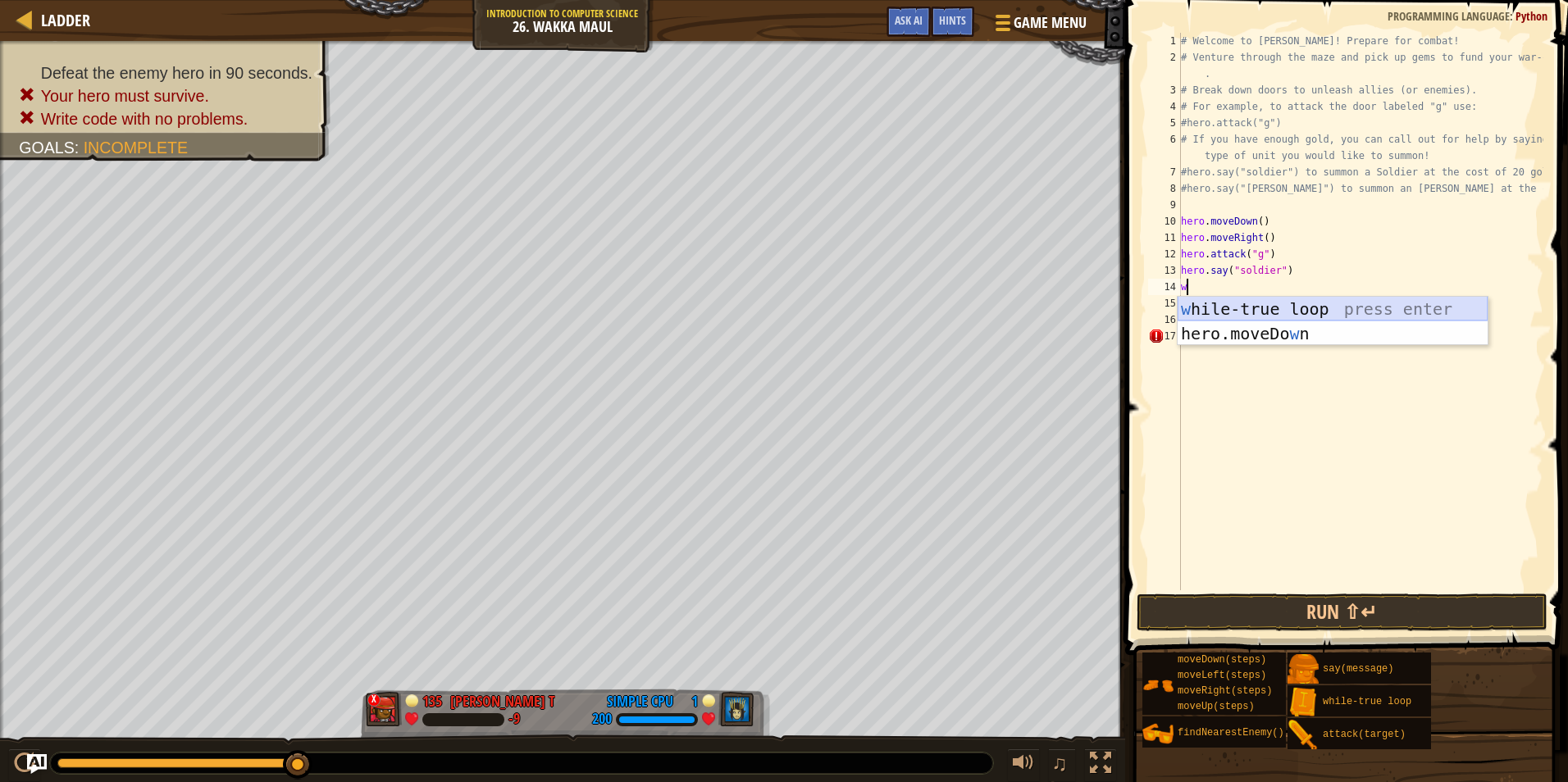
click at [1209, 307] on div "w hile-true loop press enter hero.moveDo w n press enter" at bounding box center [1333, 346] width 310 height 99
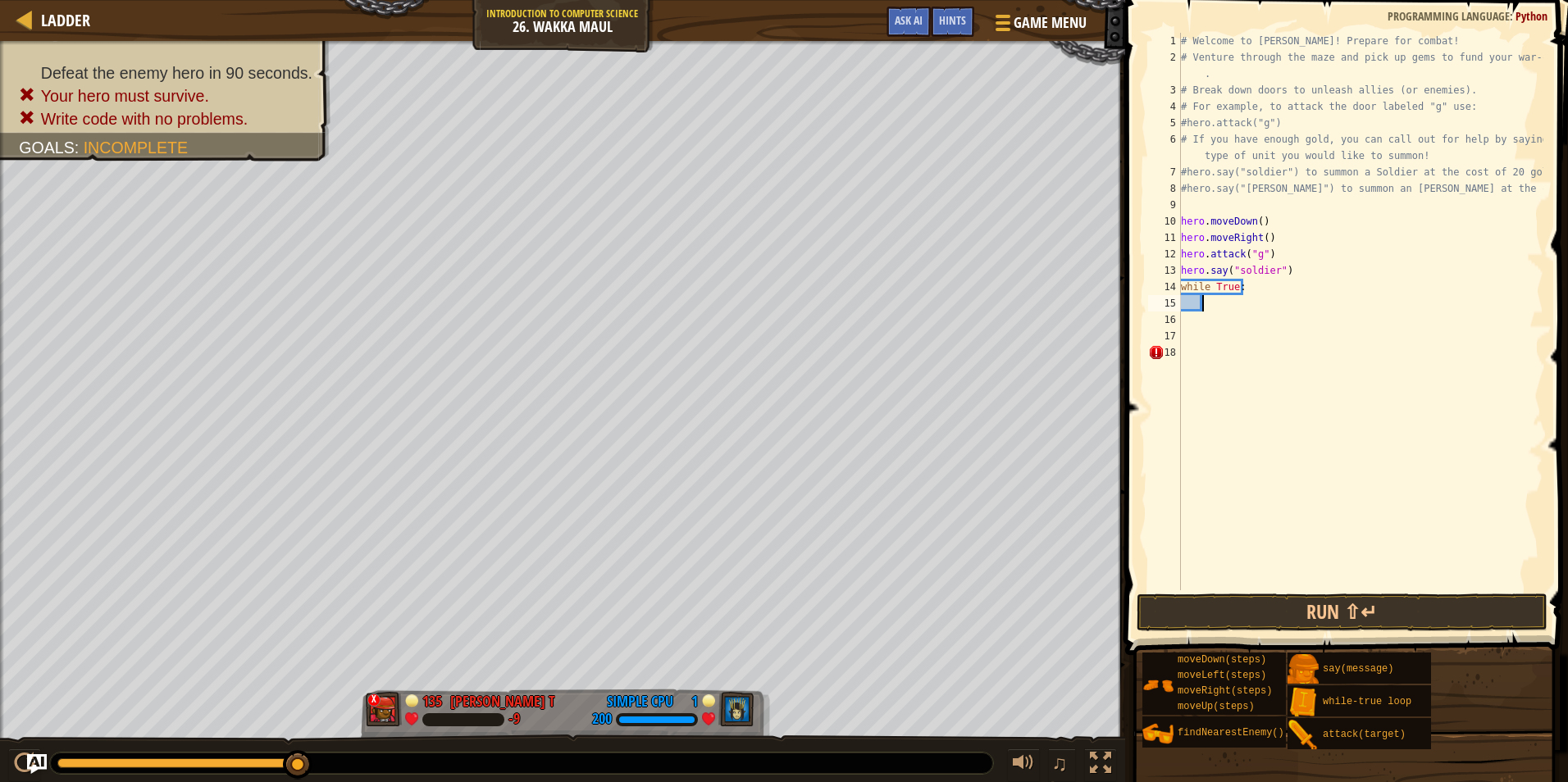
type textarea "h"
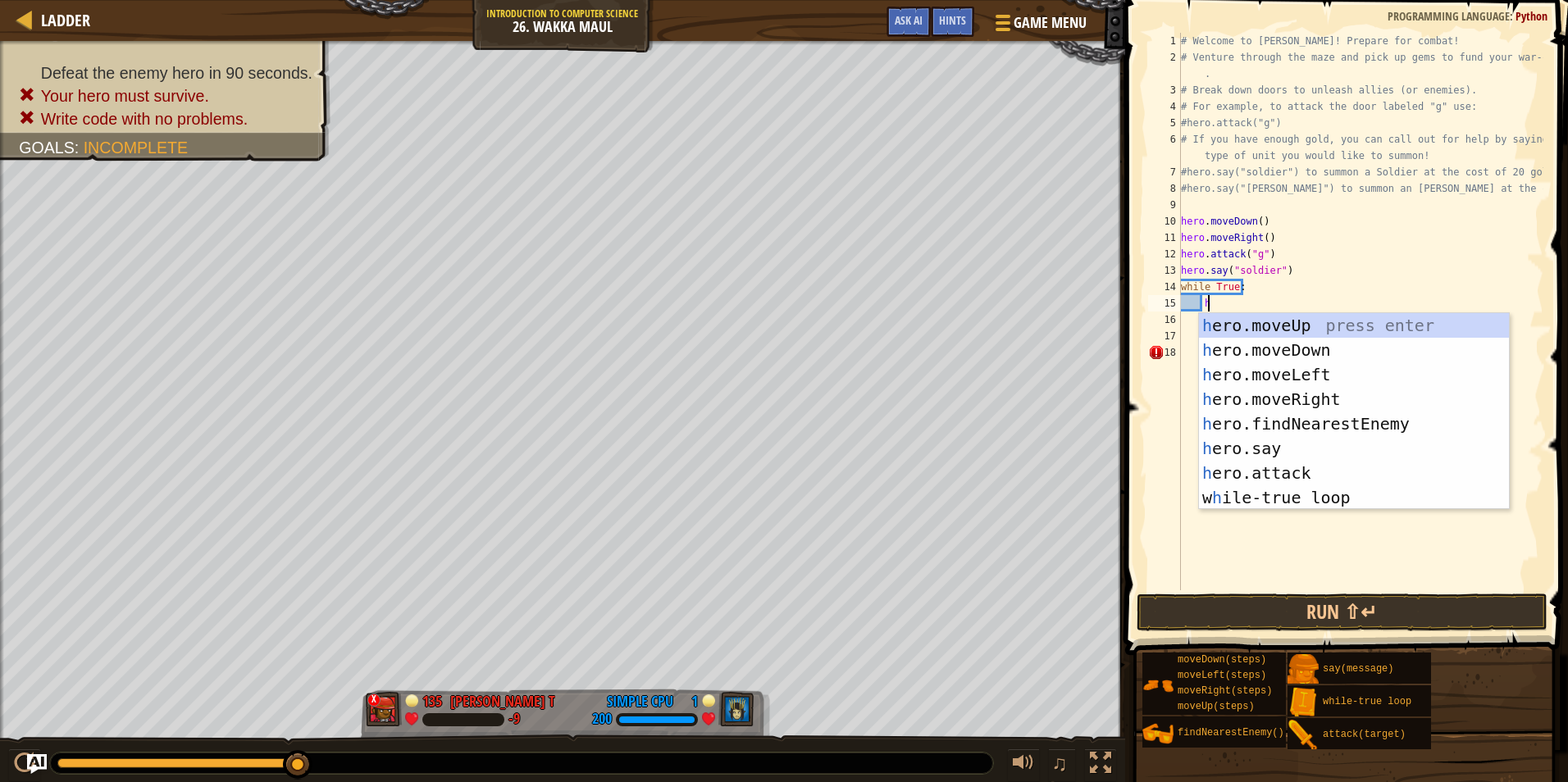
scroll to position [8, 1]
click at [1252, 321] on div "h ero.moveUp press enter h ero.moveDown press enter h ero.moveLeft press enter …" at bounding box center [1354, 436] width 310 height 246
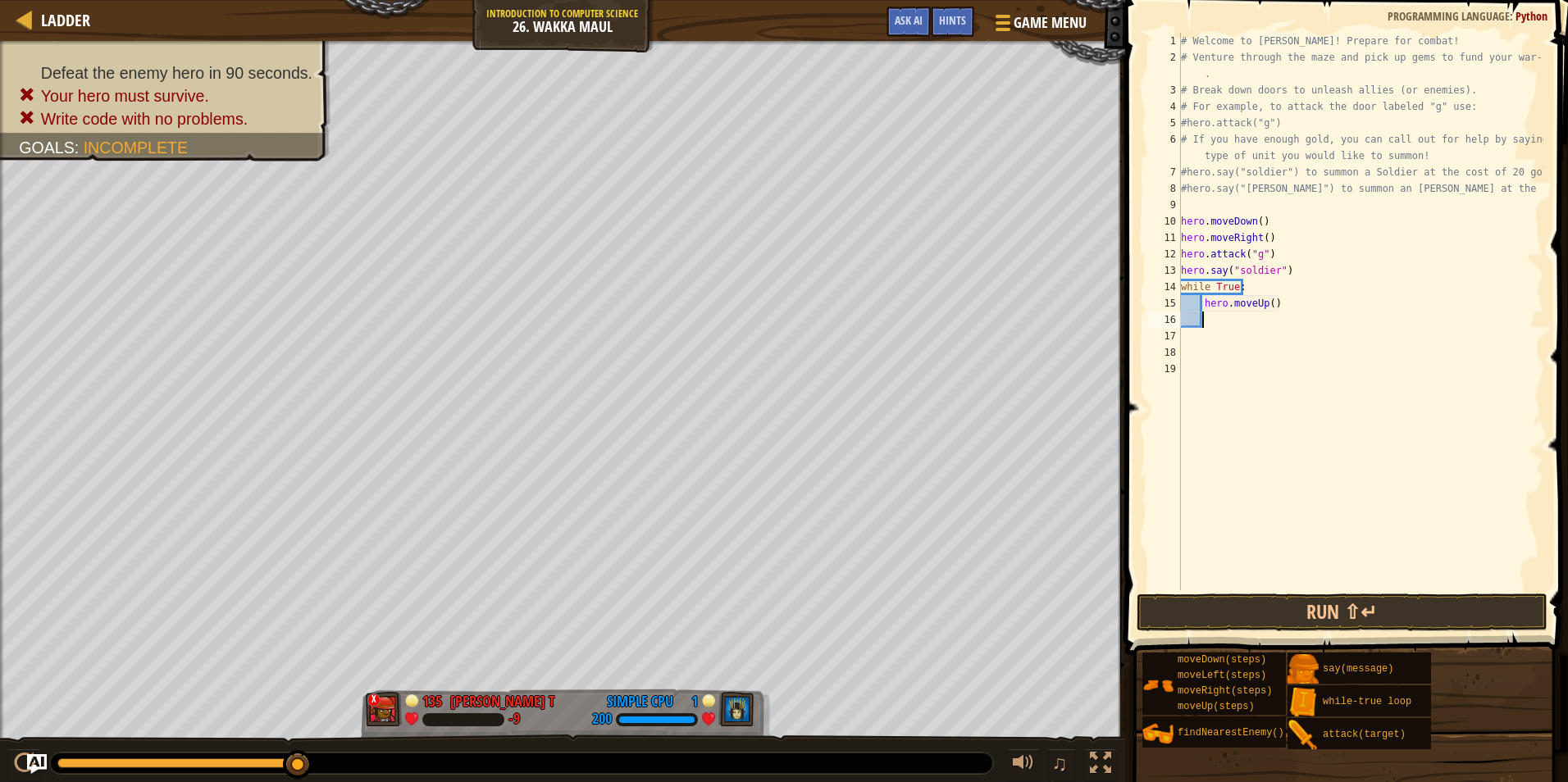
scroll to position [8, 0]
type textarea "h"
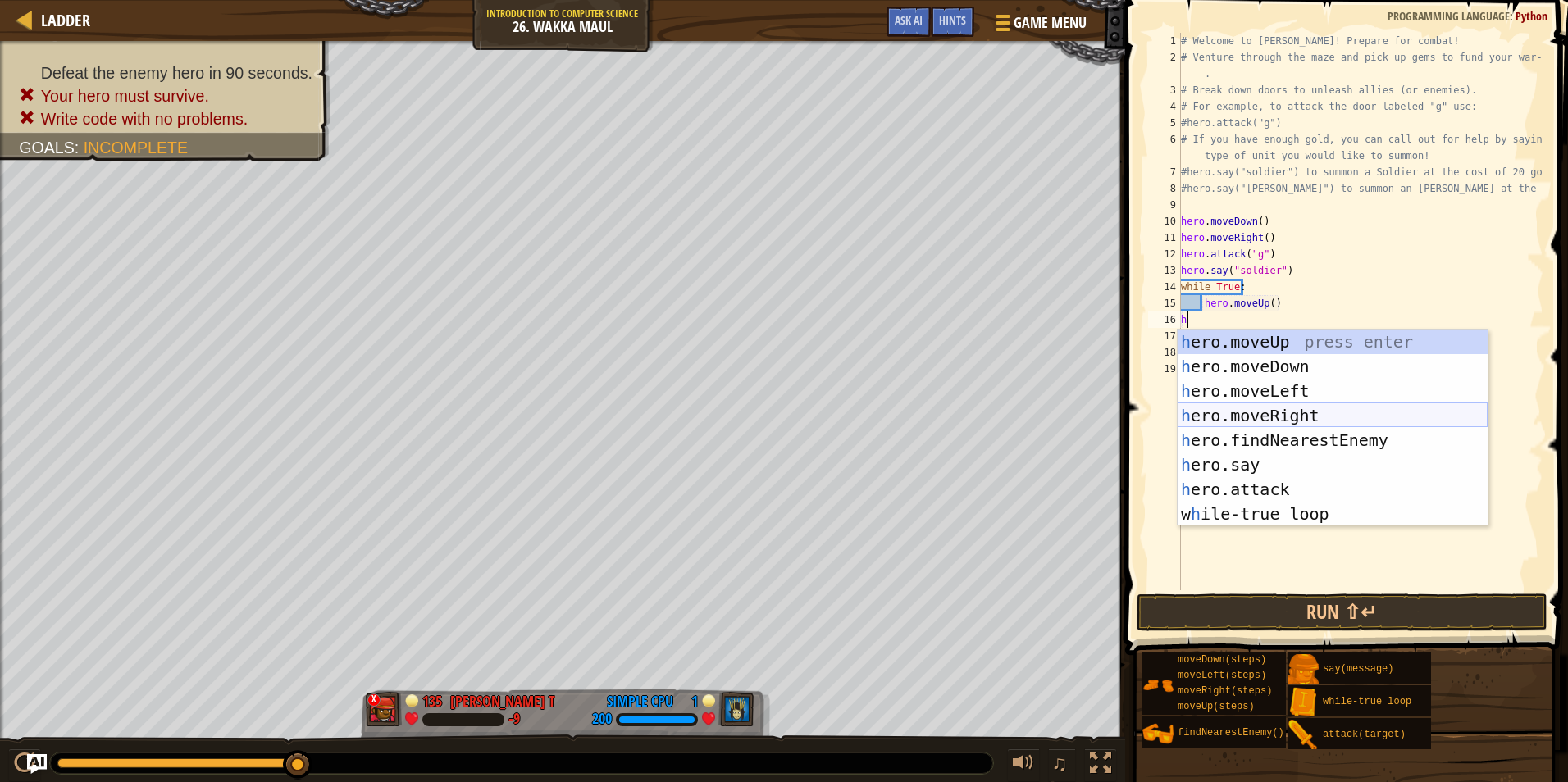
click at [1245, 407] on div "h ero.moveUp press enter h ero.moveDown press enter h ero.moveLeft press enter …" at bounding box center [1333, 453] width 310 height 246
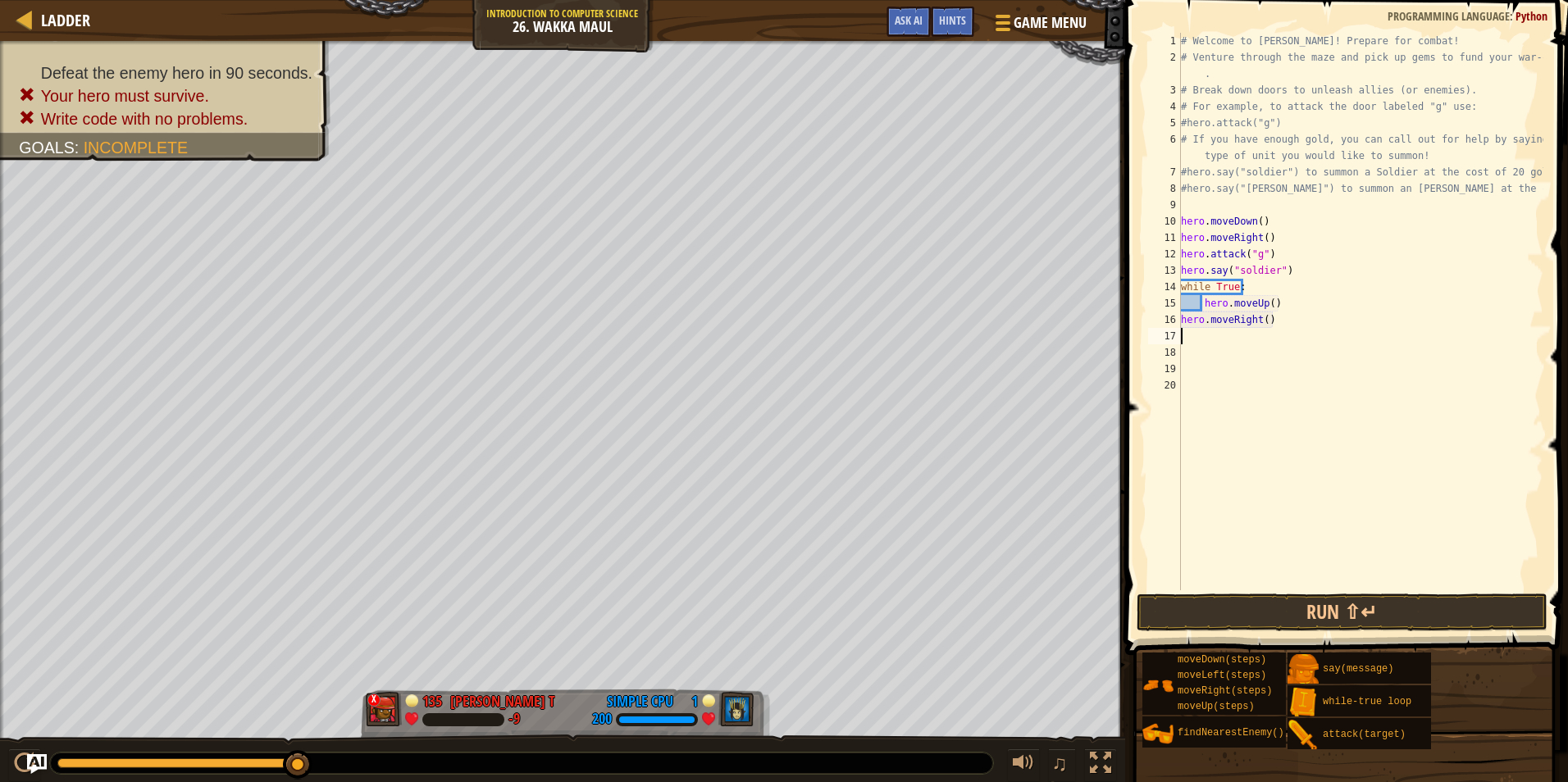
type textarea "h"
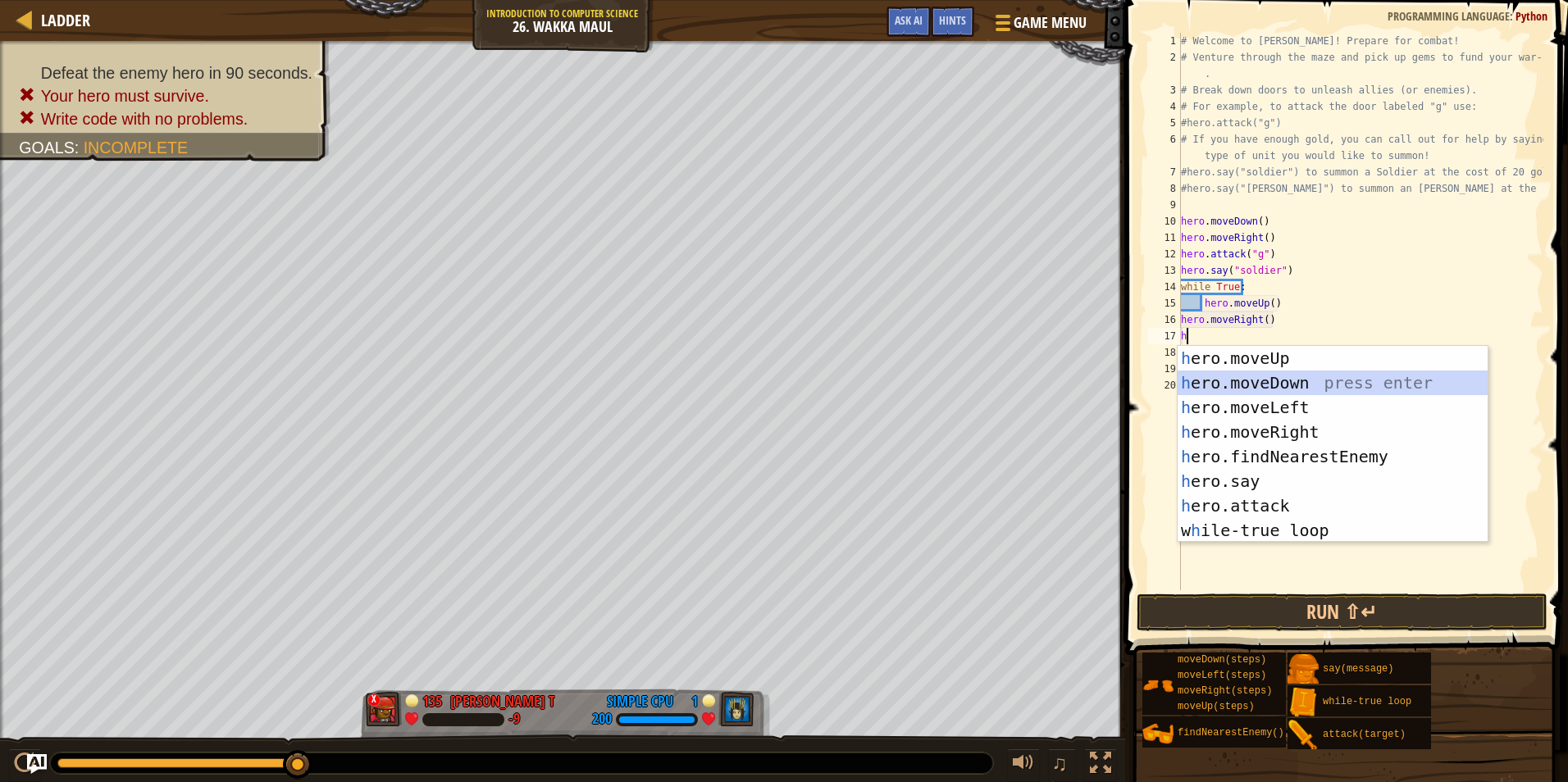
click at [1237, 390] on div "h ero.moveUp press enter h ero.moveDown press enter h ero.moveLeft press enter …" at bounding box center [1333, 469] width 310 height 246
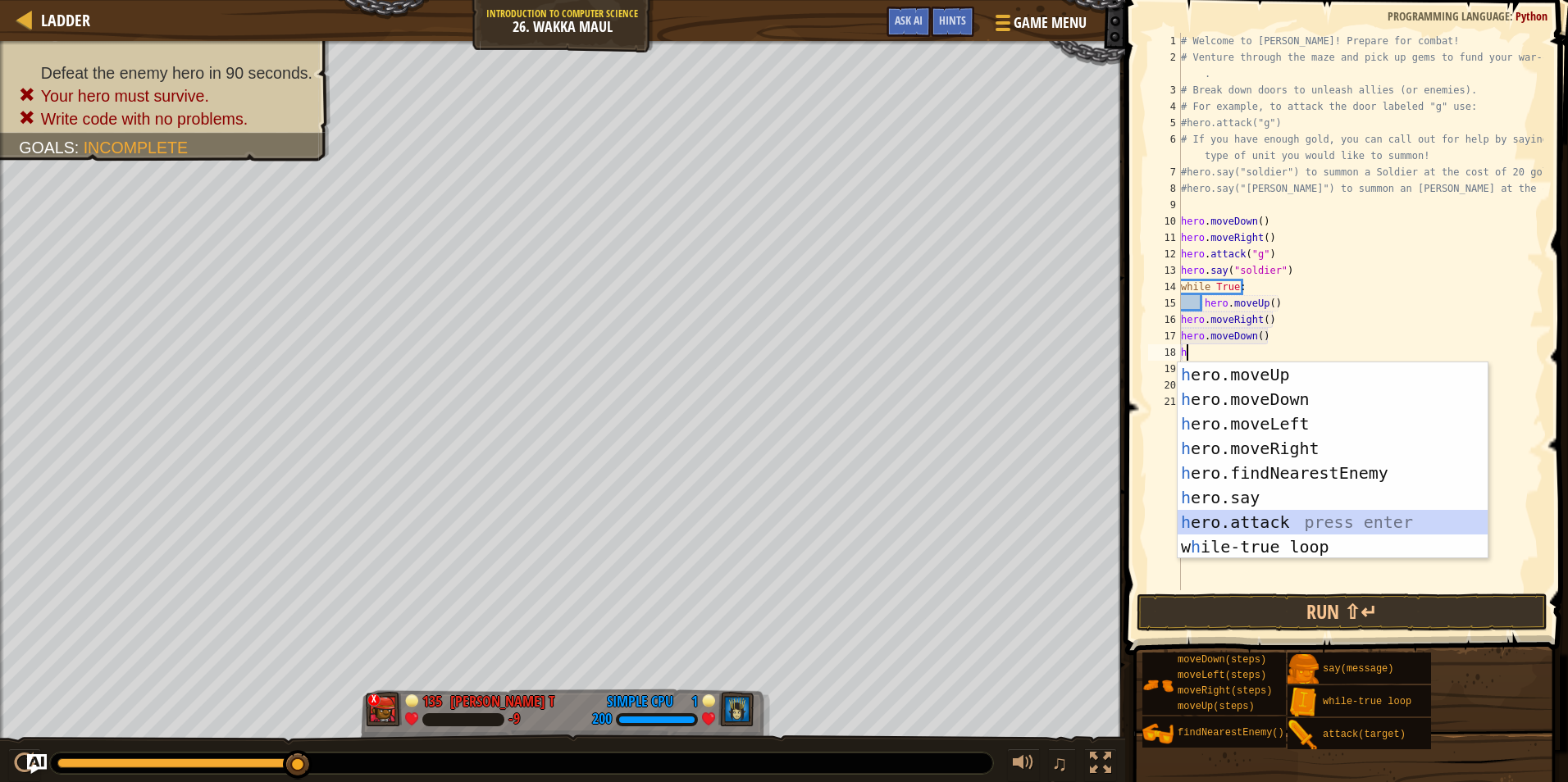
click at [1249, 520] on div "h ero.moveUp press enter h ero.moveDown press enter h ero.moveLeft press enter …" at bounding box center [1333, 486] width 310 height 246
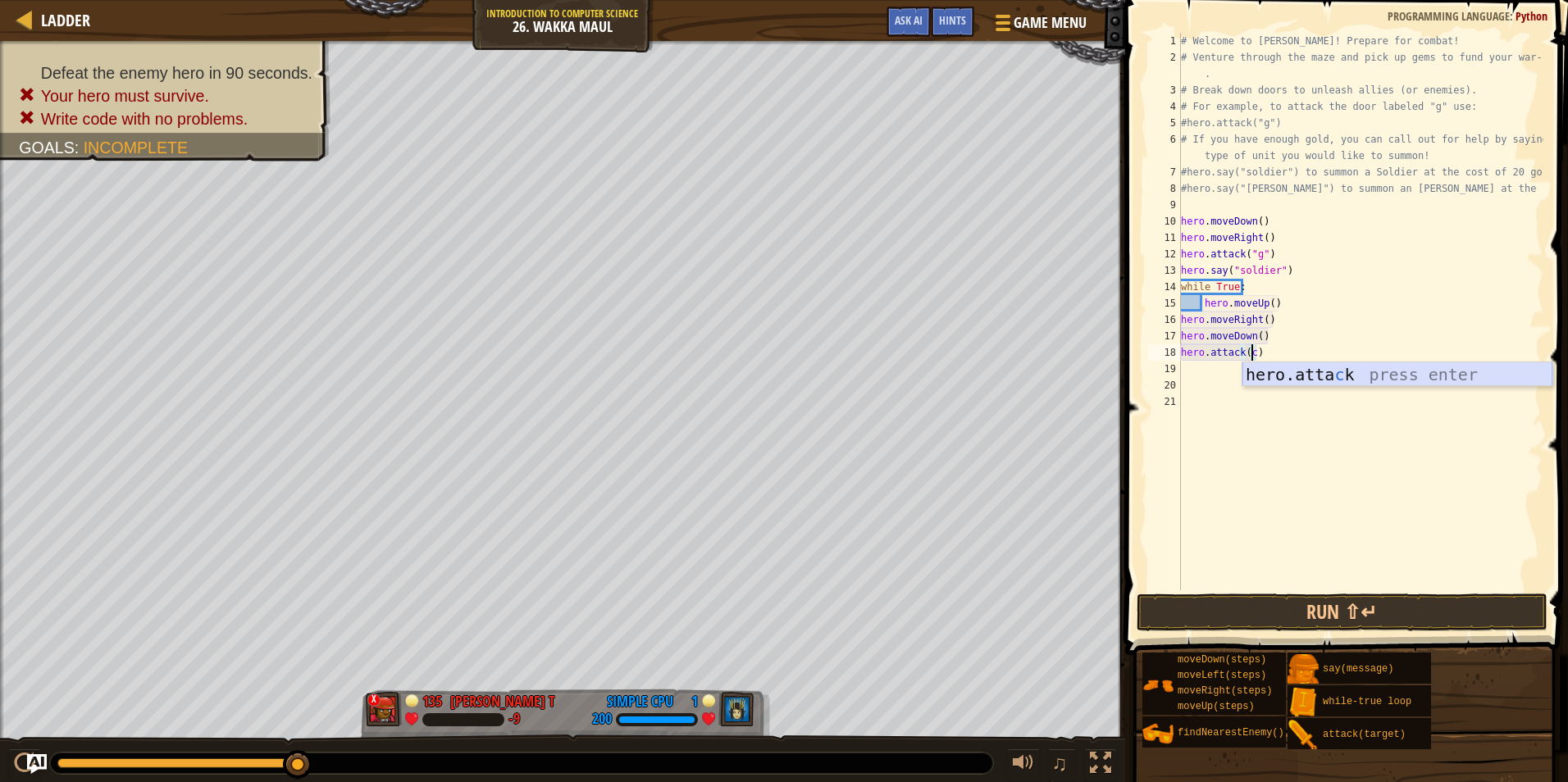
scroll to position [8, 5]
click at [1438, 606] on button "Run ⇧↵" at bounding box center [1342, 612] width 411 height 38
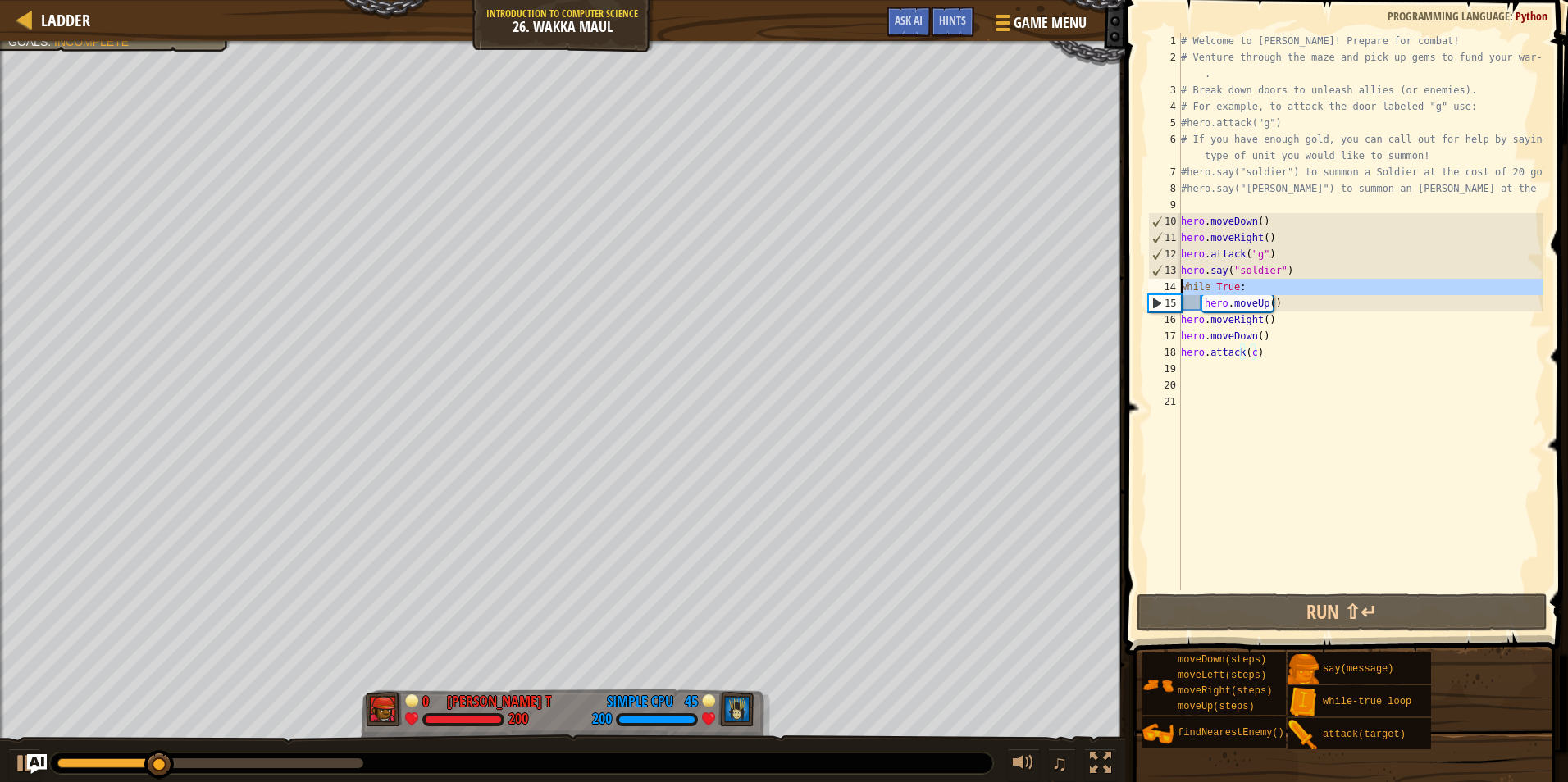
click at [1181, 281] on div "14" at bounding box center [1165, 286] width 33 height 16
type textarea "while True:"
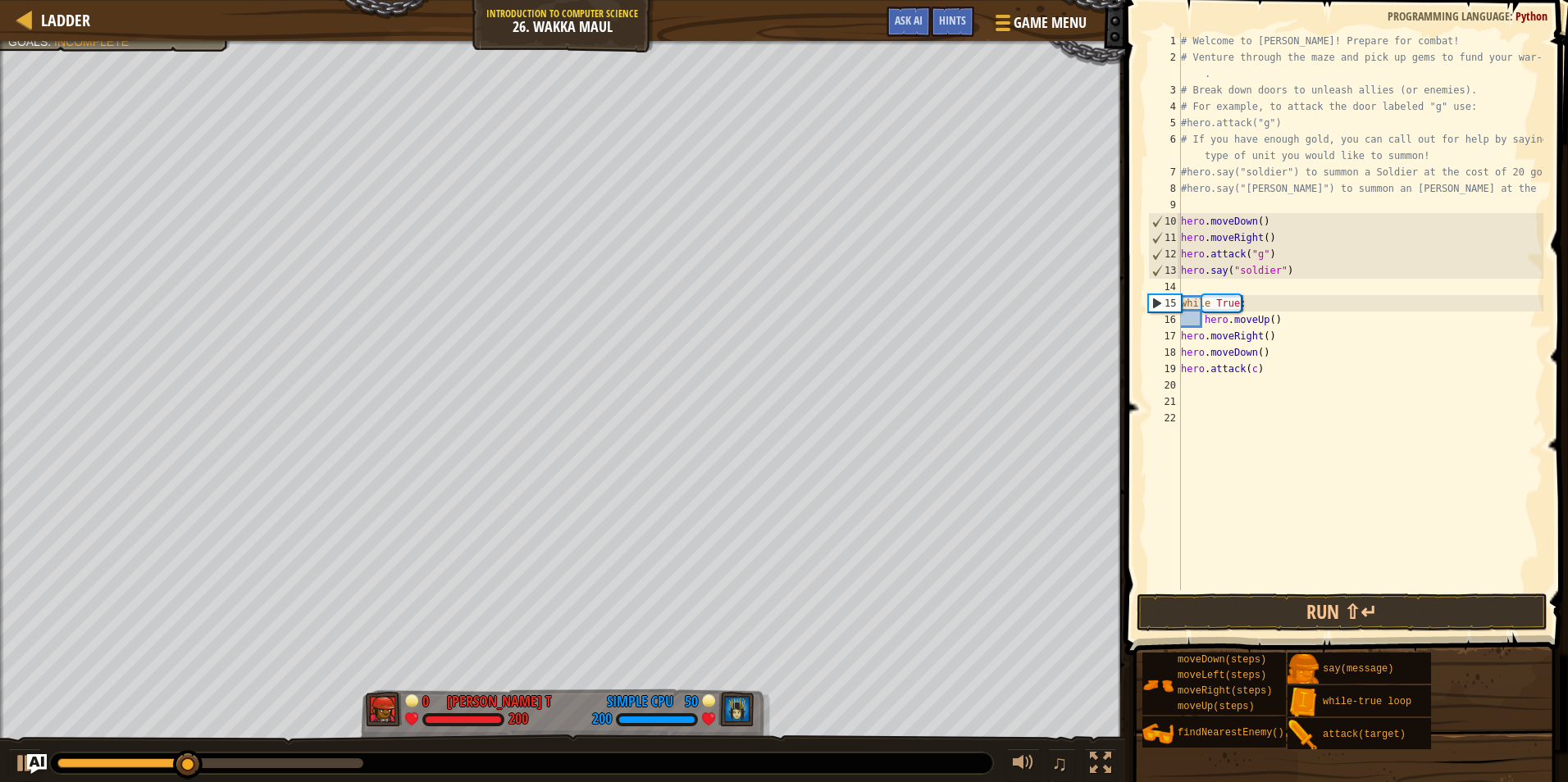
click at [1192, 284] on div "# Welcome to Wakka Maul! Prepare for combat! # Venture through the maze and pic…" at bounding box center [1361, 328] width 366 height 591
type textarea "h"
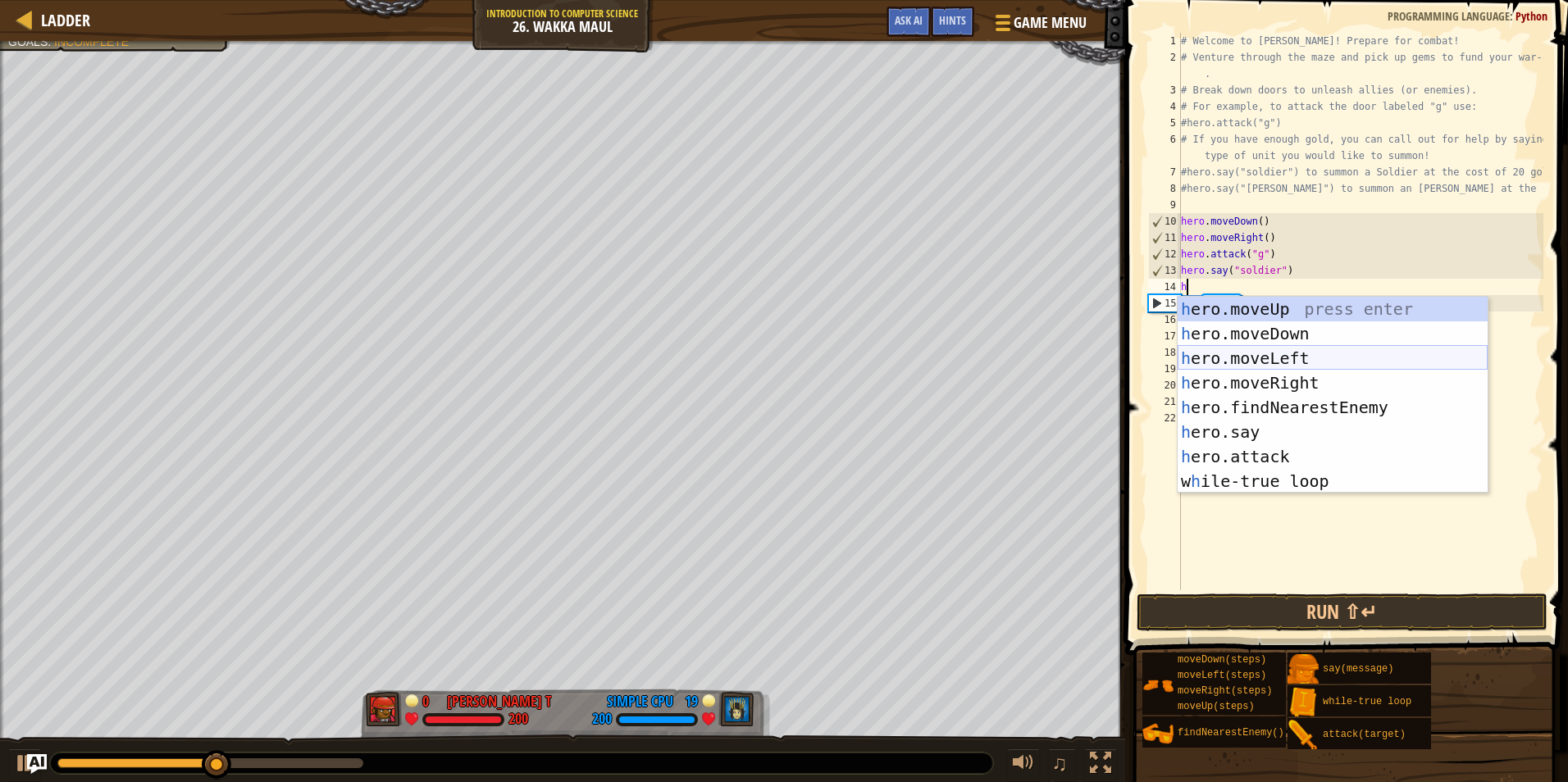
click at [1269, 359] on div "h ero.moveUp press enter h ero.moveDown press enter h ero.moveLeft press enter …" at bounding box center [1333, 420] width 310 height 246
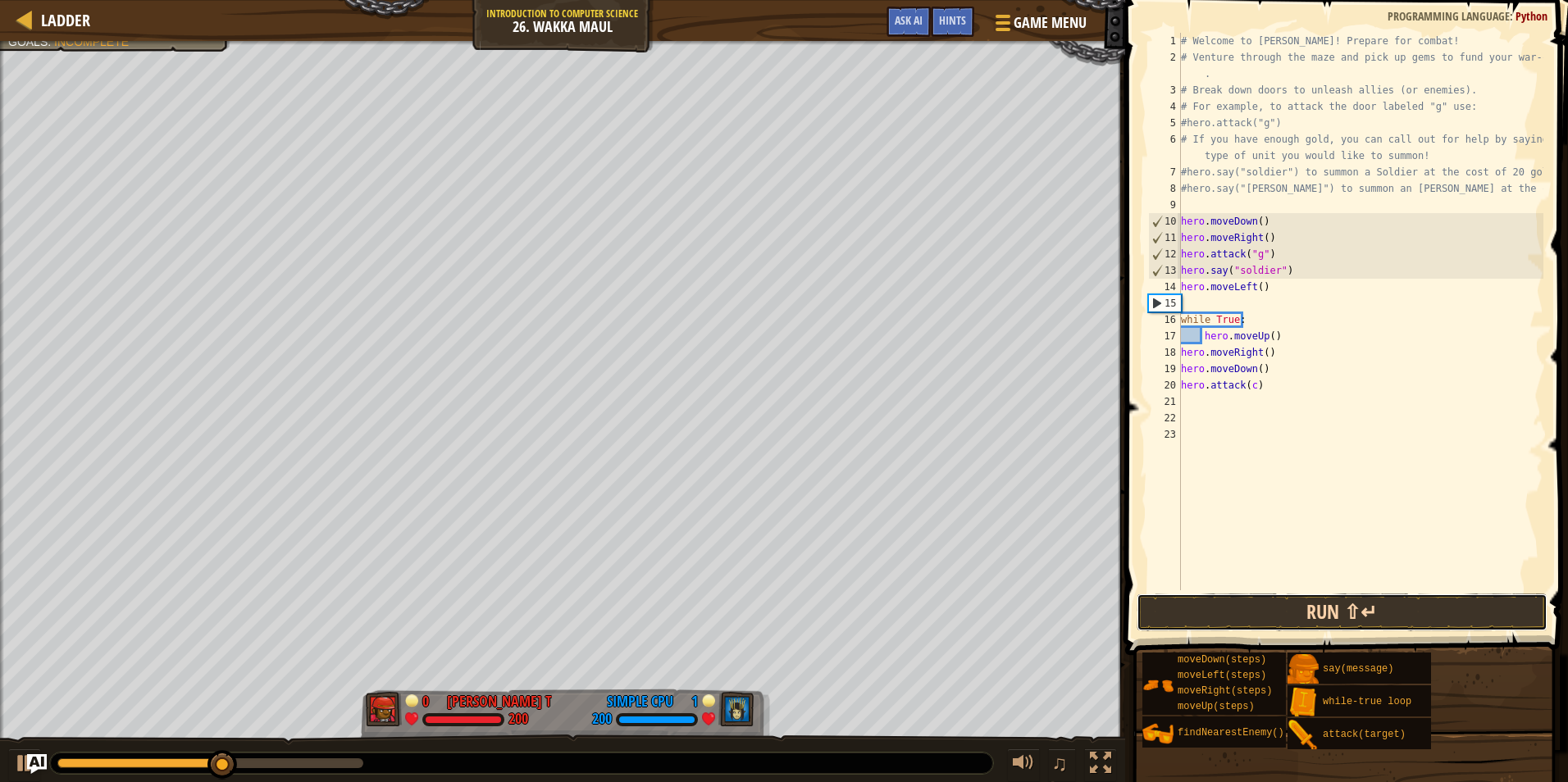
click at [1233, 601] on button "Run ⇧↵" at bounding box center [1342, 612] width 411 height 38
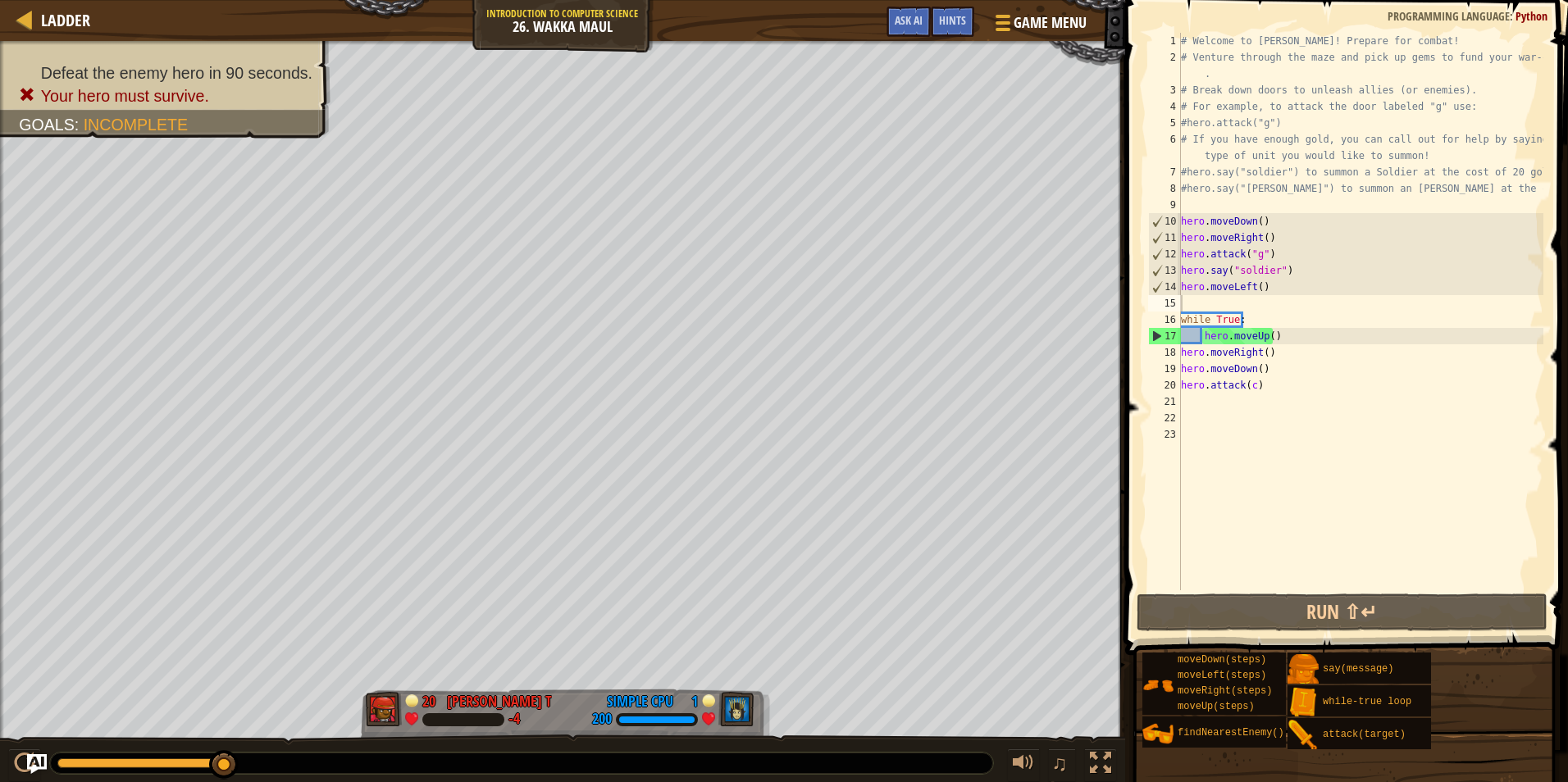
click at [1292, 334] on div "# Welcome to Wakka Maul! Prepare for combat! # Venture through the maze and pic…" at bounding box center [1361, 328] width 366 height 591
type textarea "hero.moveUp()"
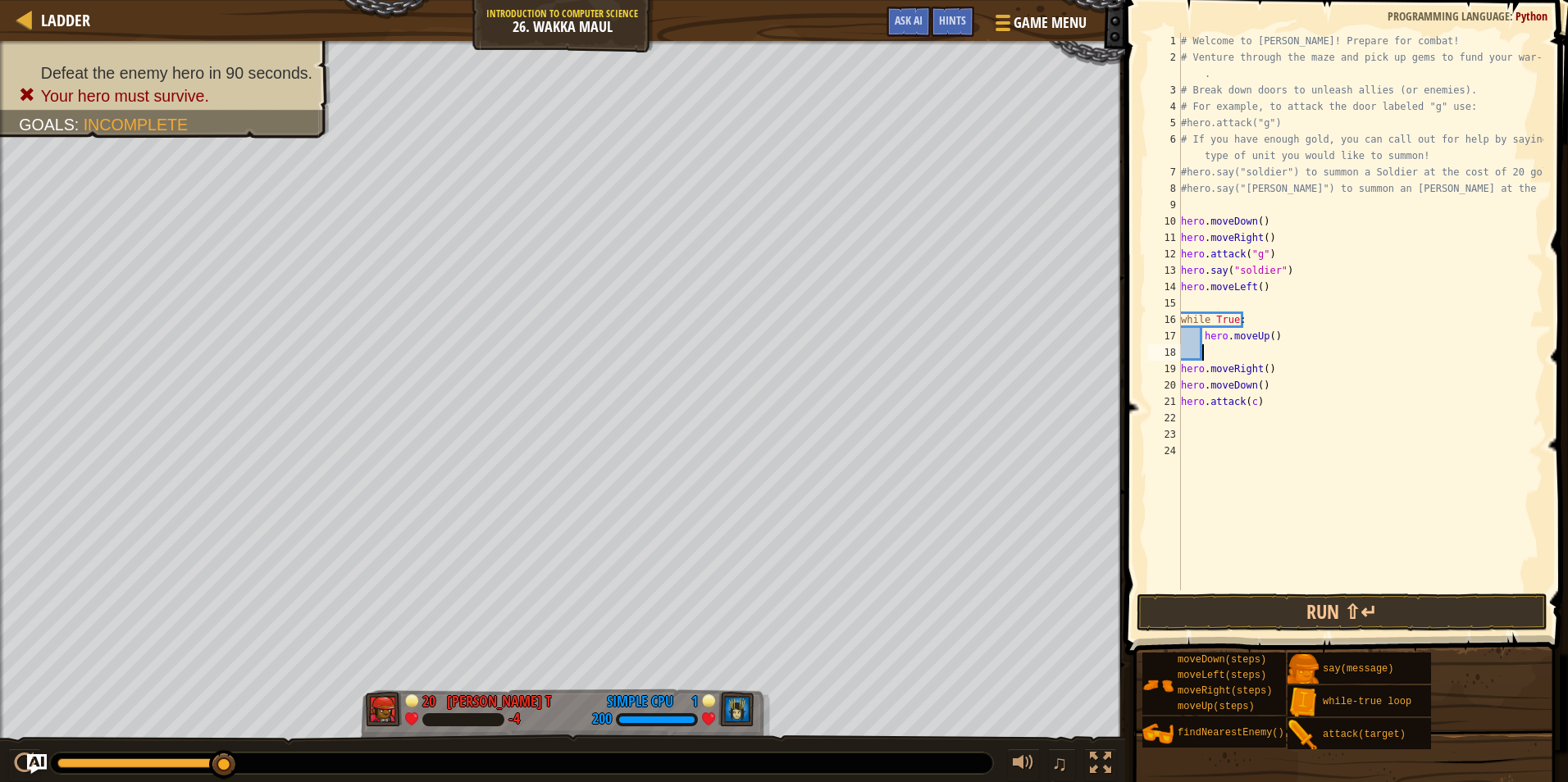
type textarea "h"
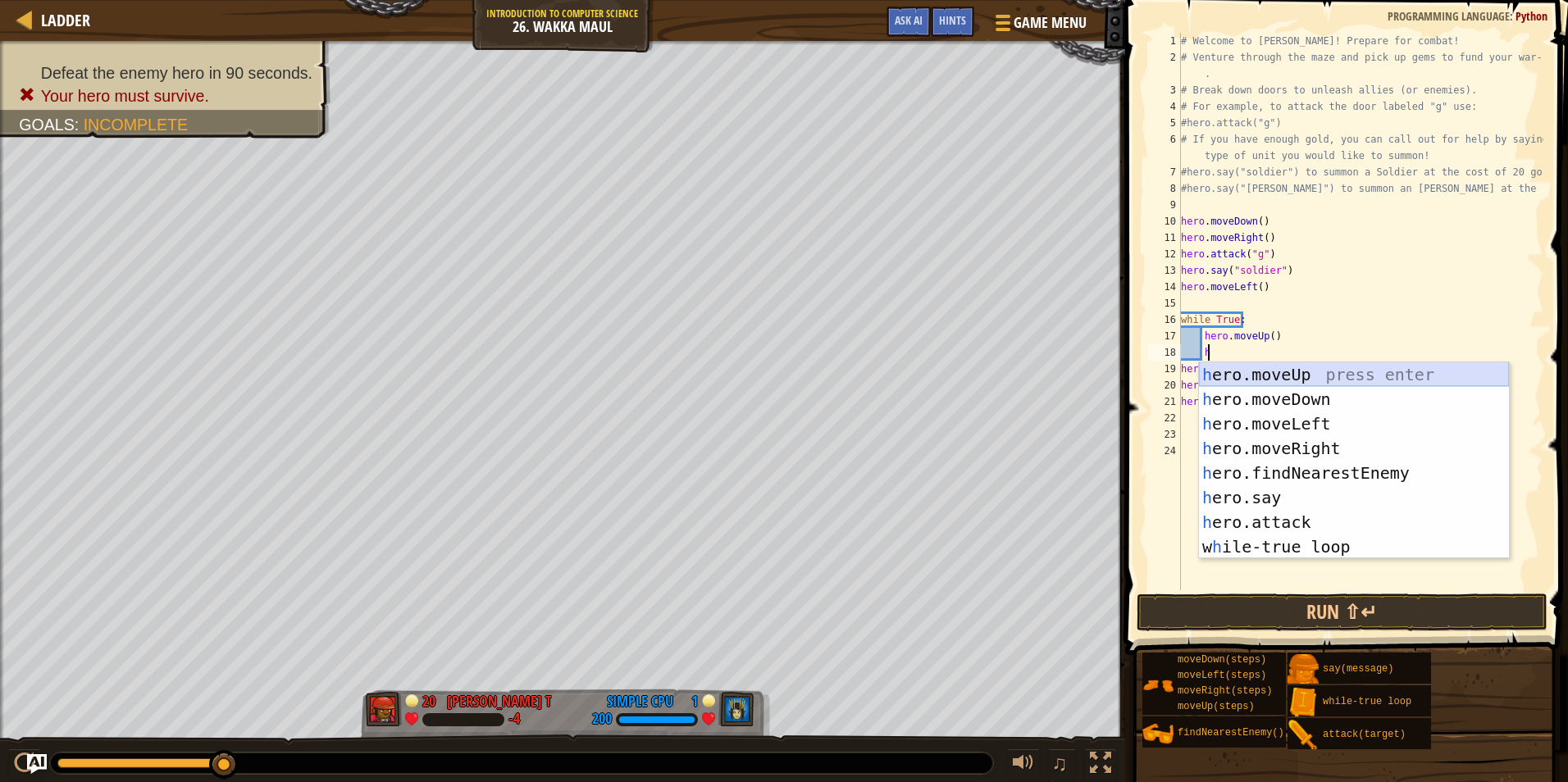
scroll to position [8, 1]
drag, startPoint x: 1296, startPoint y: 473, endPoint x: 1289, endPoint y: 454, distance: 20.2
click at [1296, 472] on div "h ero.moveUp press enter h ero.moveDown press enter h ero.moveLeft press enter …" at bounding box center [1354, 486] width 310 height 246
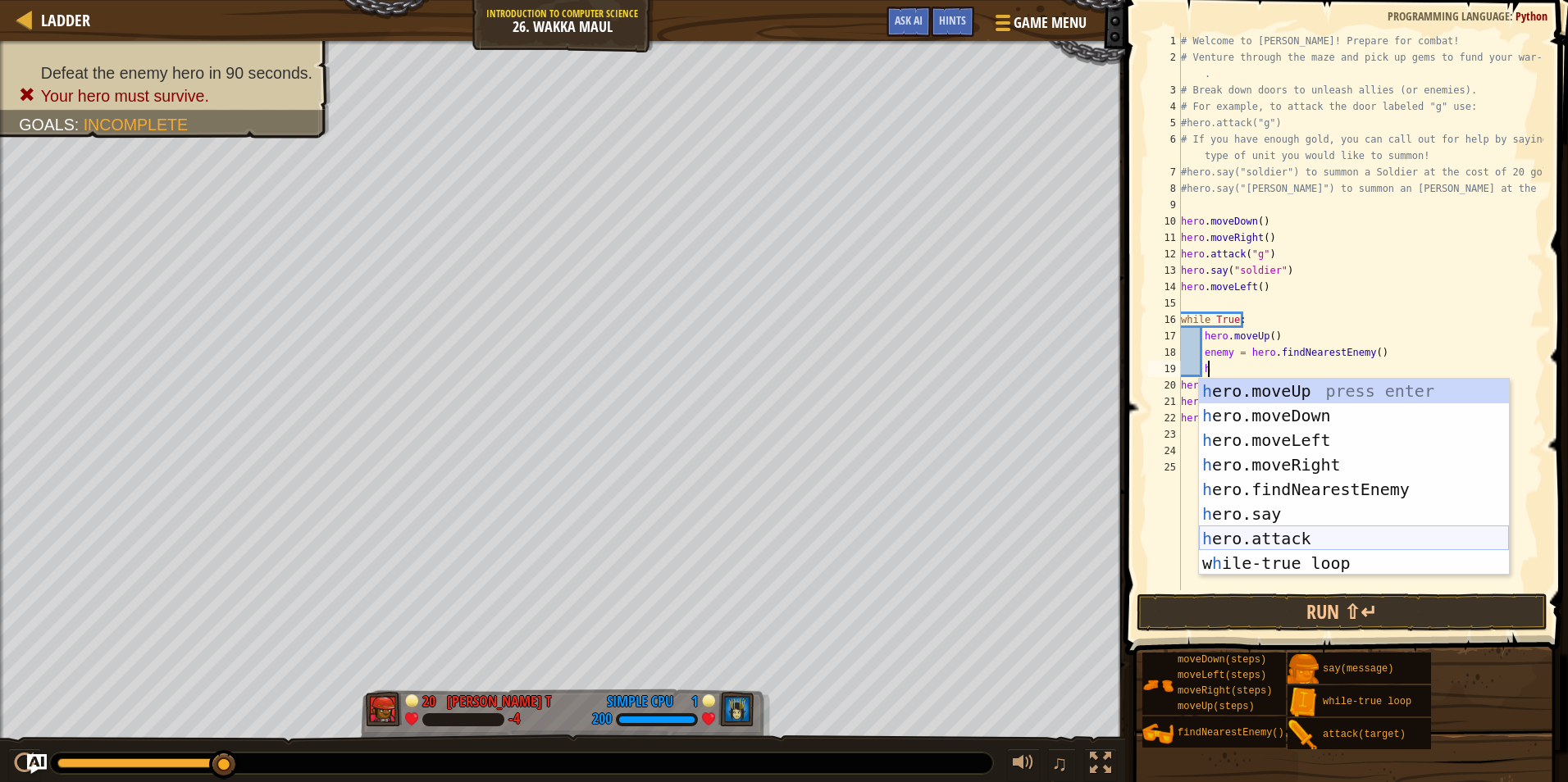
click at [1283, 530] on div "h ero.moveUp press enter h ero.moveDown press enter h ero.moveLeft press enter …" at bounding box center [1354, 502] width 310 height 246
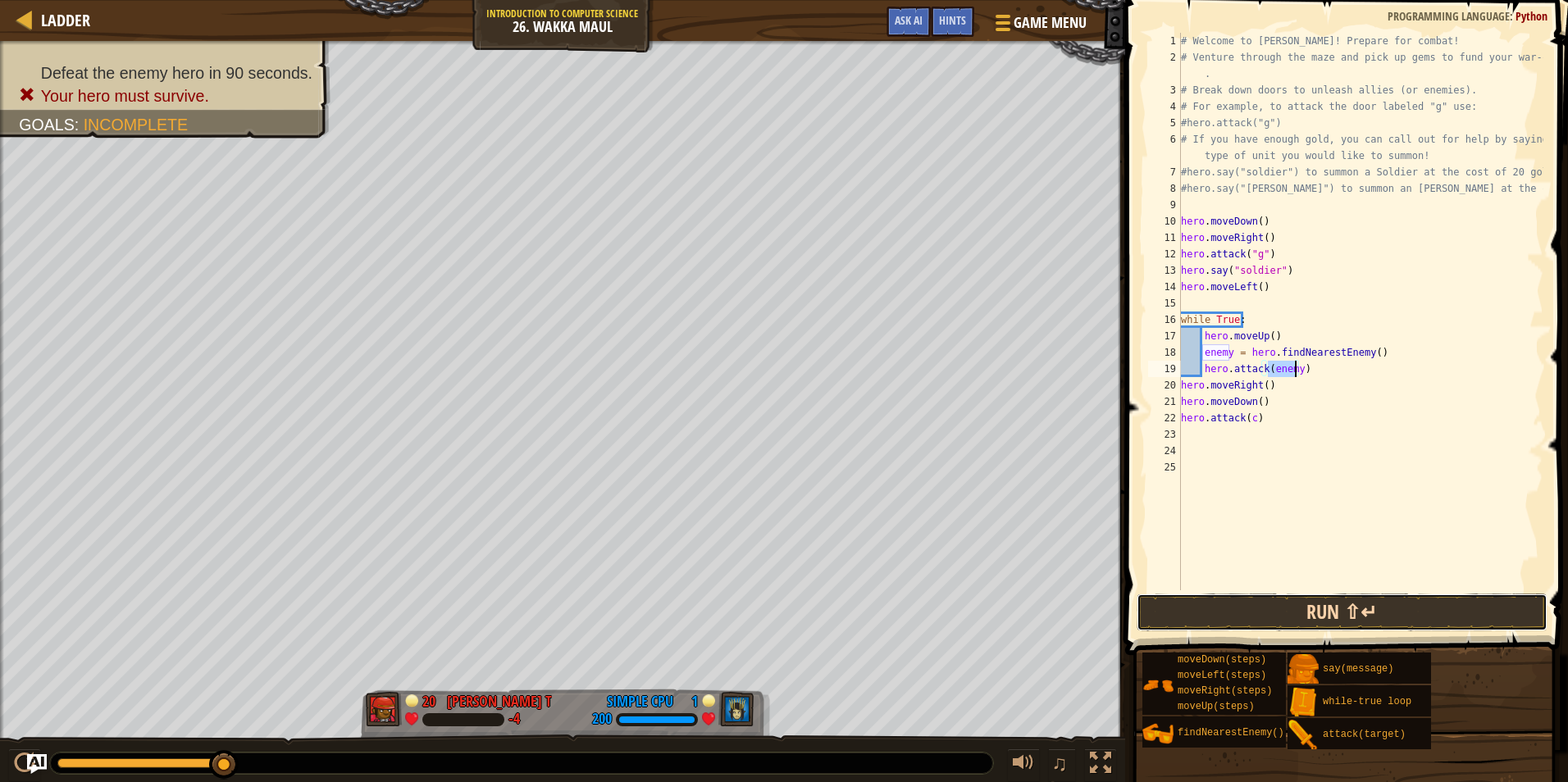
click at [1288, 617] on button "Run ⇧↵" at bounding box center [1342, 612] width 411 height 38
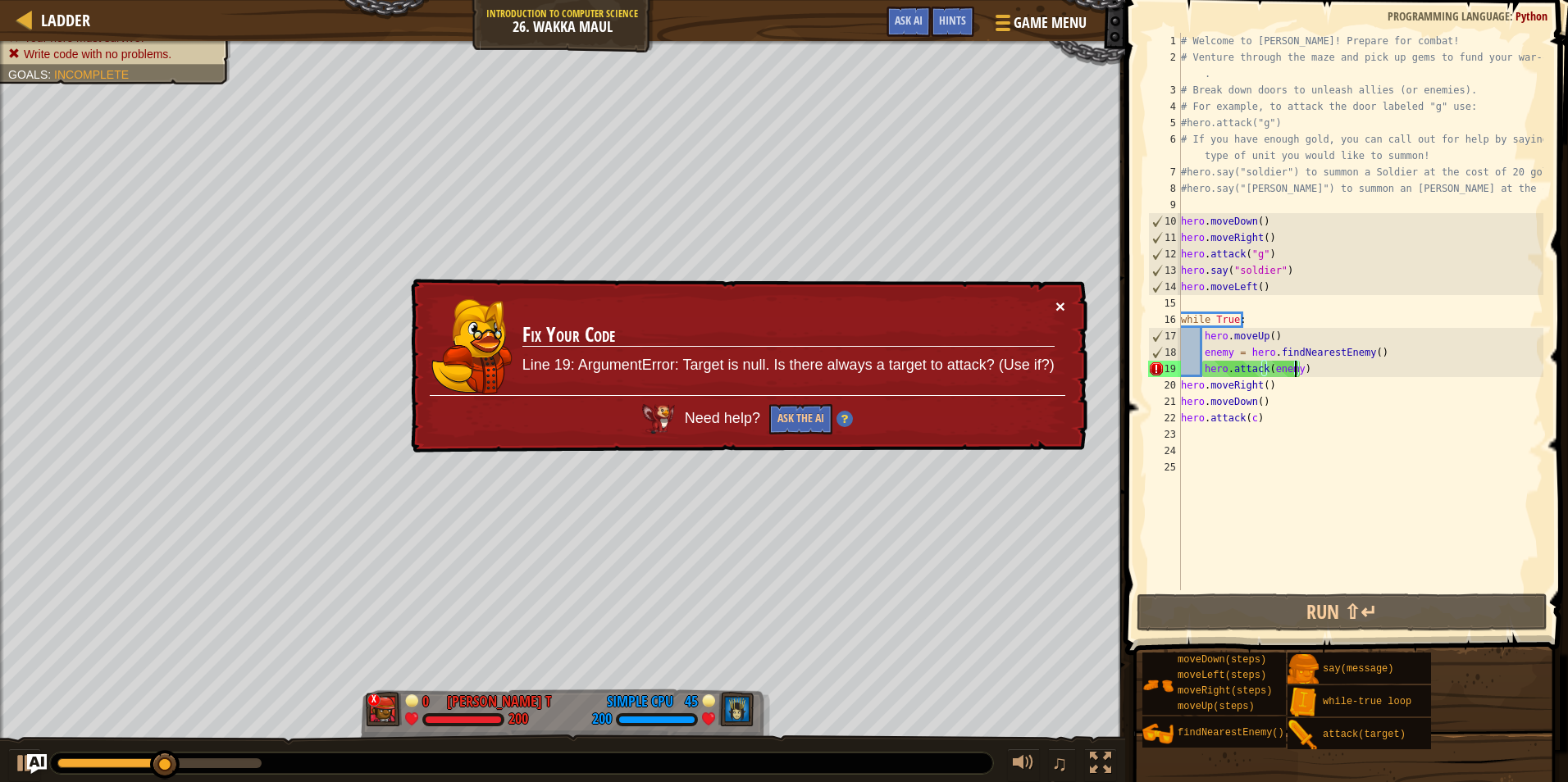
click at [1056, 306] on button "×" at bounding box center [1061, 306] width 10 height 17
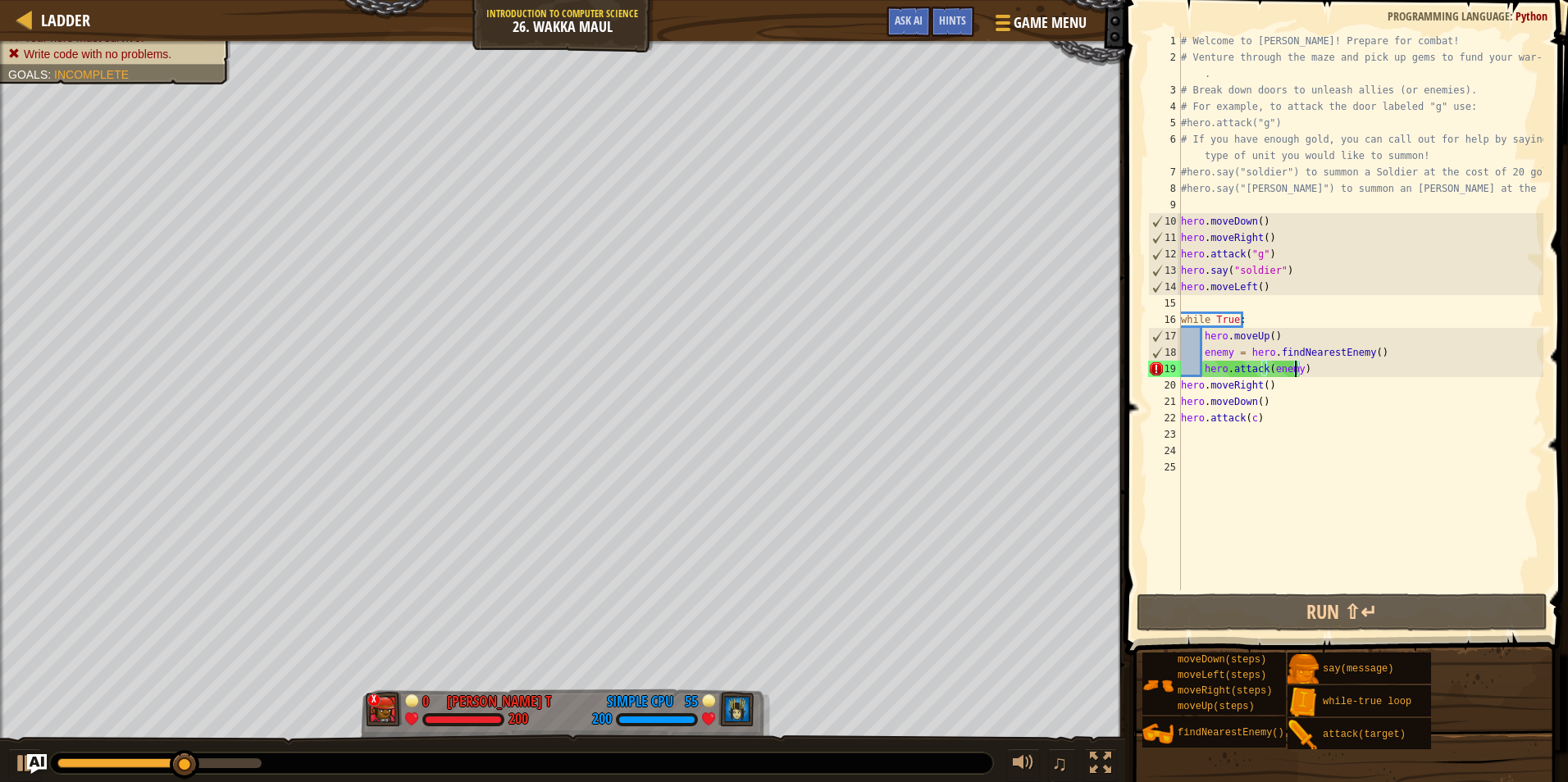
type textarea "h"
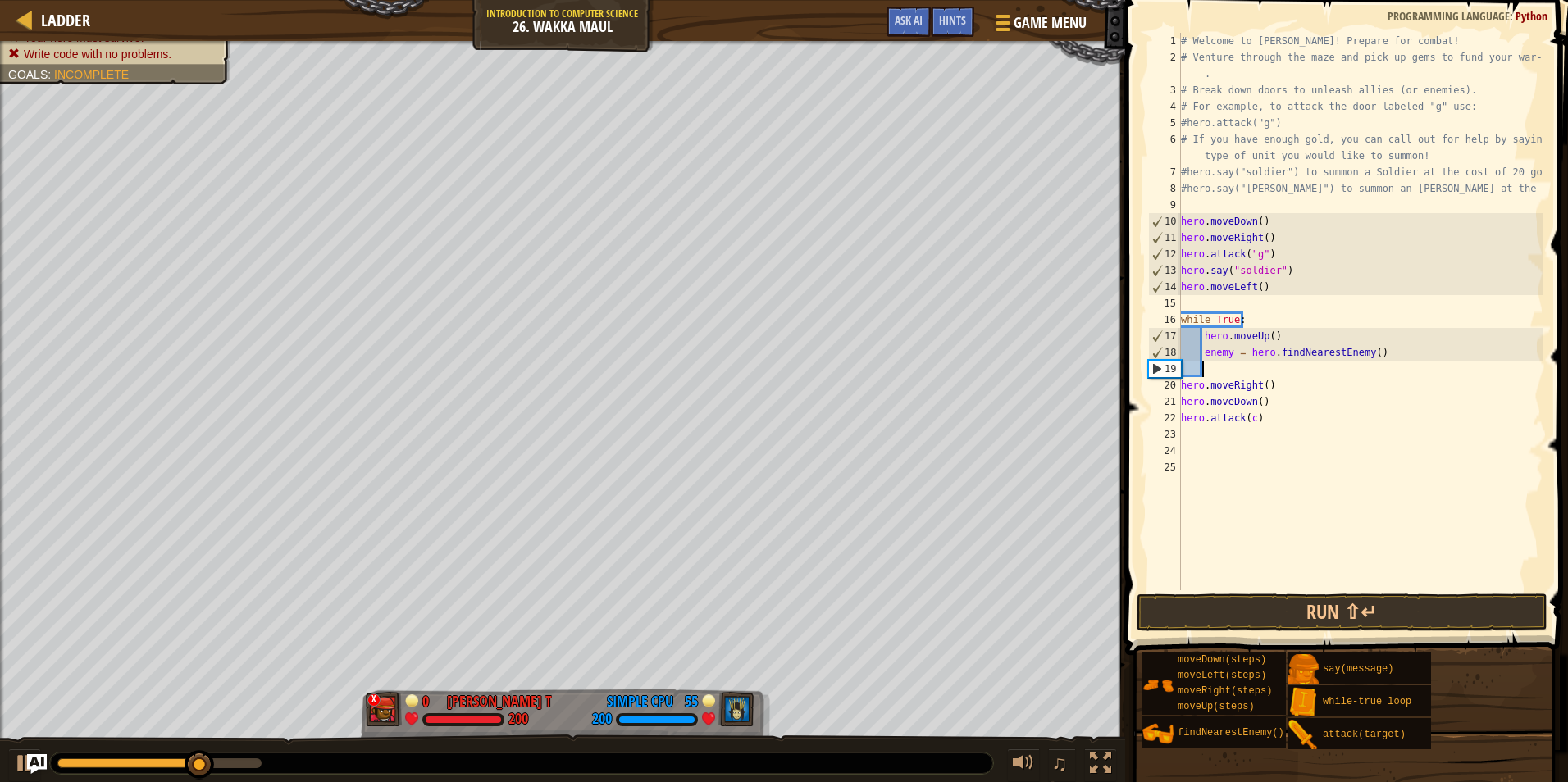
type textarea "h"
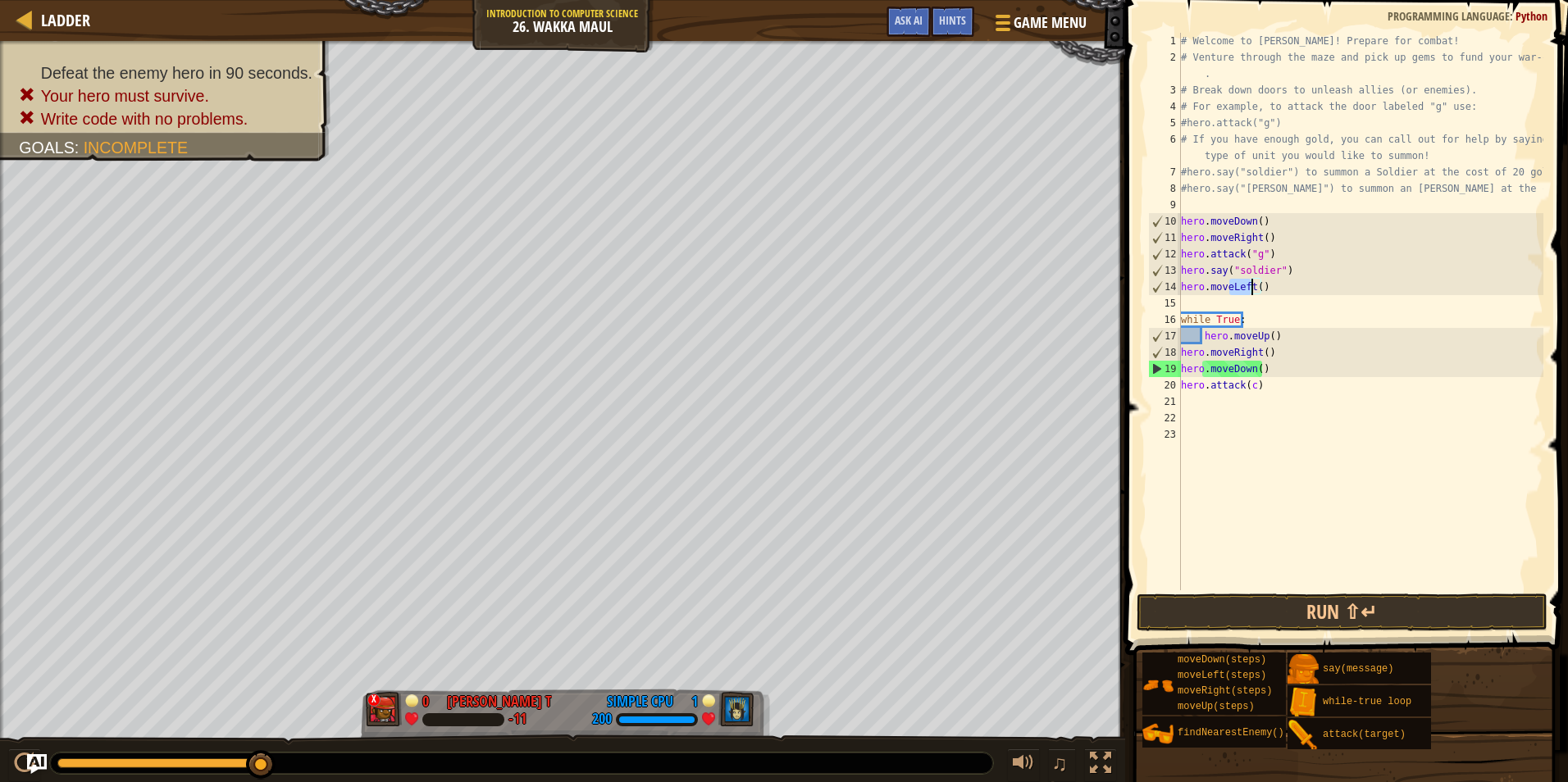
drag, startPoint x: 1227, startPoint y: 287, endPoint x: 1251, endPoint y: 283, distance: 24.3
click at [1251, 283] on div "# Welcome to Wakka Maul! Prepare for combat! # Venture through the maze and pic…" at bounding box center [1361, 328] width 366 height 591
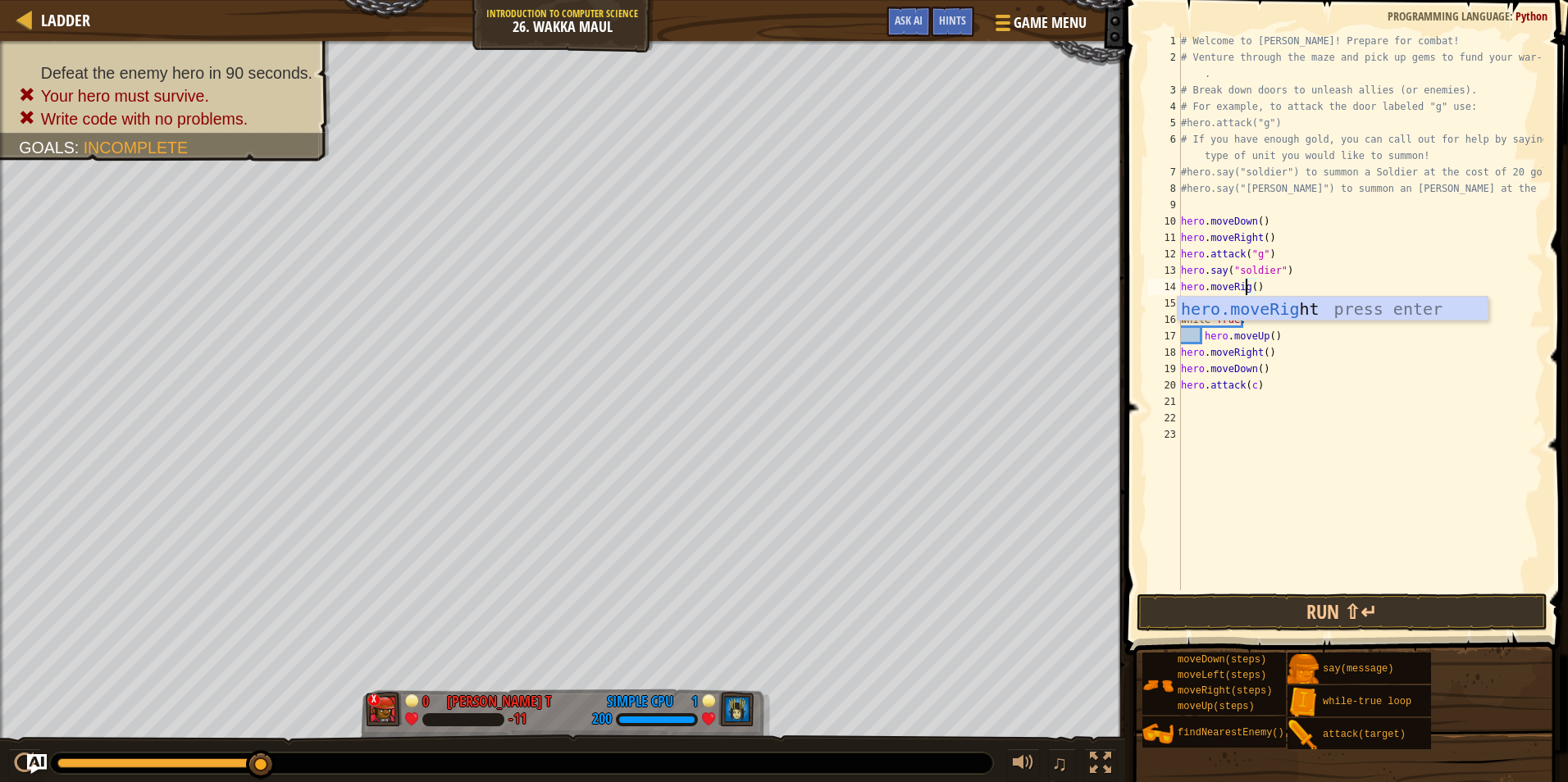
scroll to position [8, 6]
type textarea "hero.moveRight()"
click at [1290, 408] on div "# Welcome to Wakka Maul! Prepare for combat! # Venture through the maze and pic…" at bounding box center [1361, 328] width 366 height 591
click at [1239, 591] on span at bounding box center [1349, 305] width 456 height 704
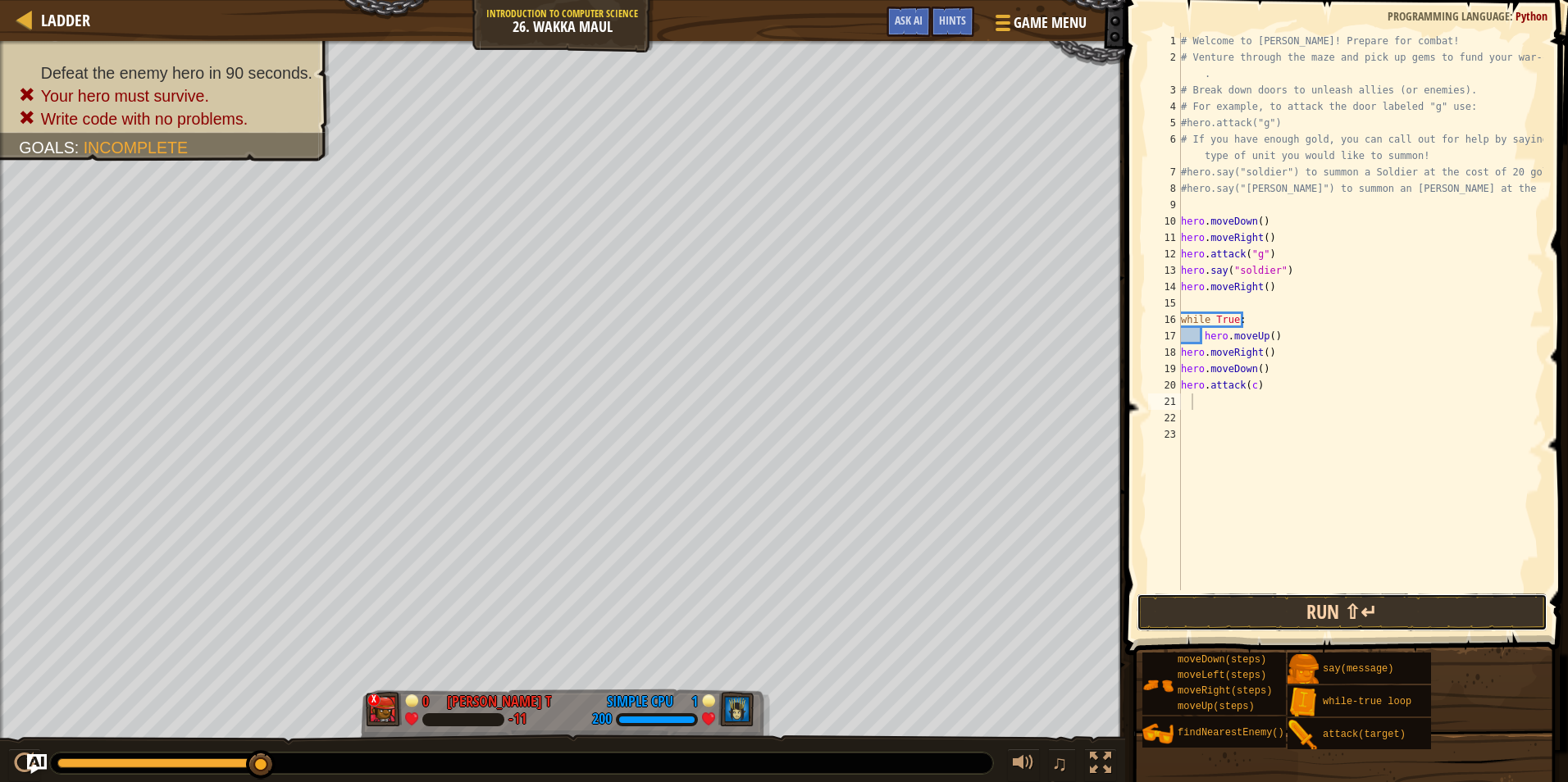
click at [1239, 611] on button "Run ⇧↵" at bounding box center [1342, 612] width 411 height 38
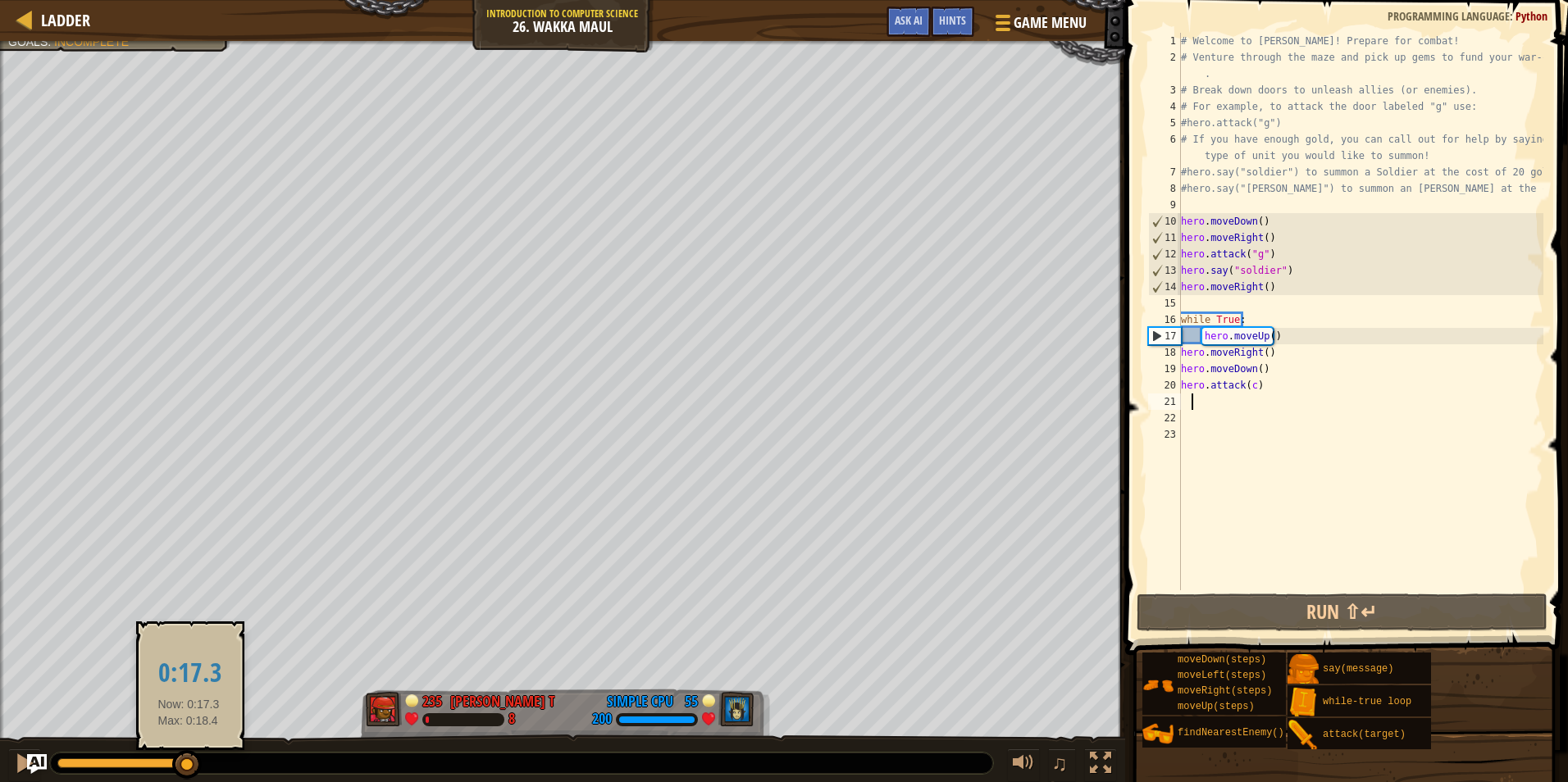
drag, startPoint x: 144, startPoint y: 768, endPoint x: 189, endPoint y: 770, distance: 45.0
click at [189, 770] on div at bounding box center [187, 764] width 30 height 30
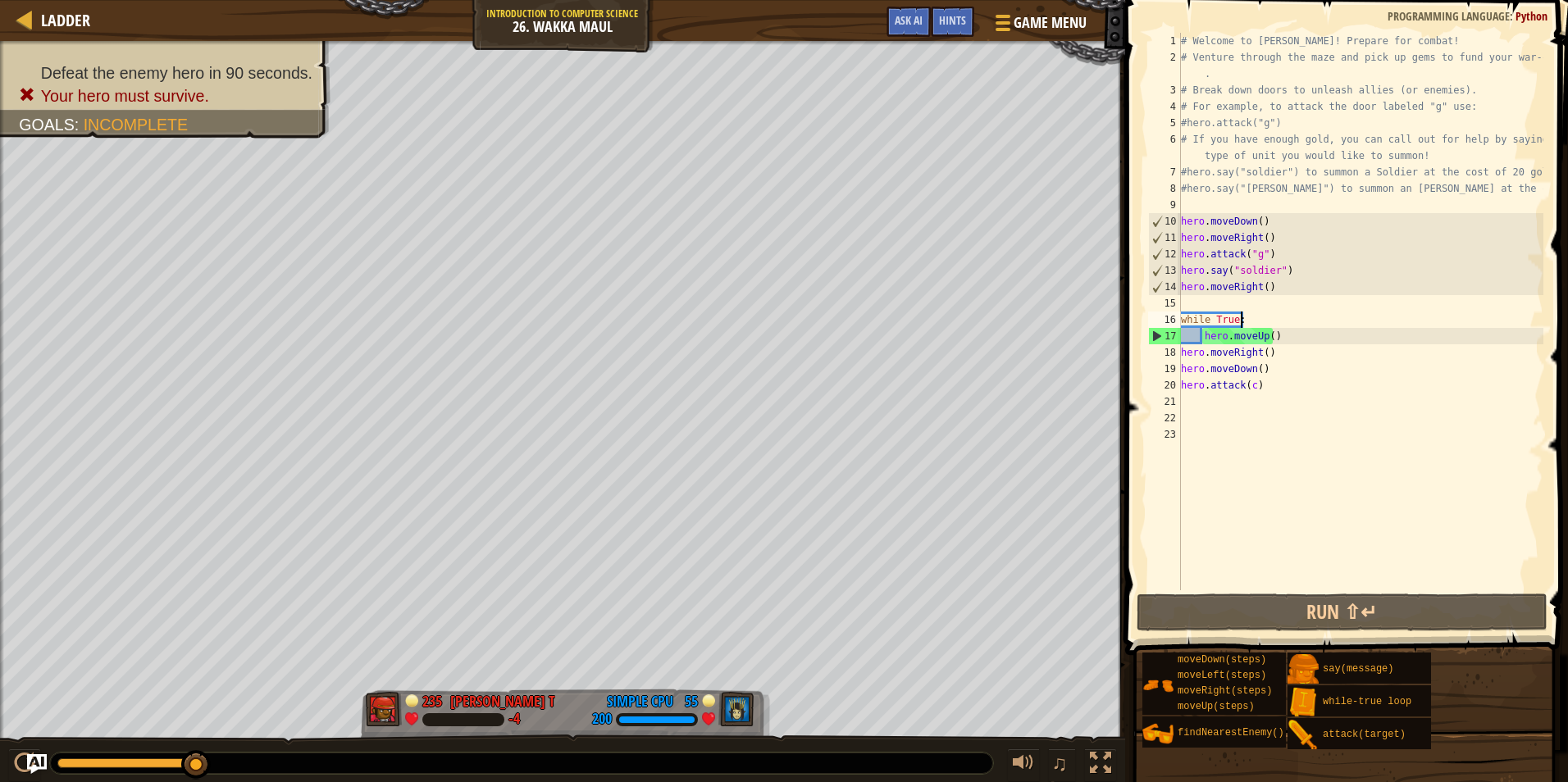
click at [1244, 320] on div "# Welcome to Wakka Maul! Prepare for combat! # Venture through the maze and pic…" at bounding box center [1361, 328] width 366 height 591
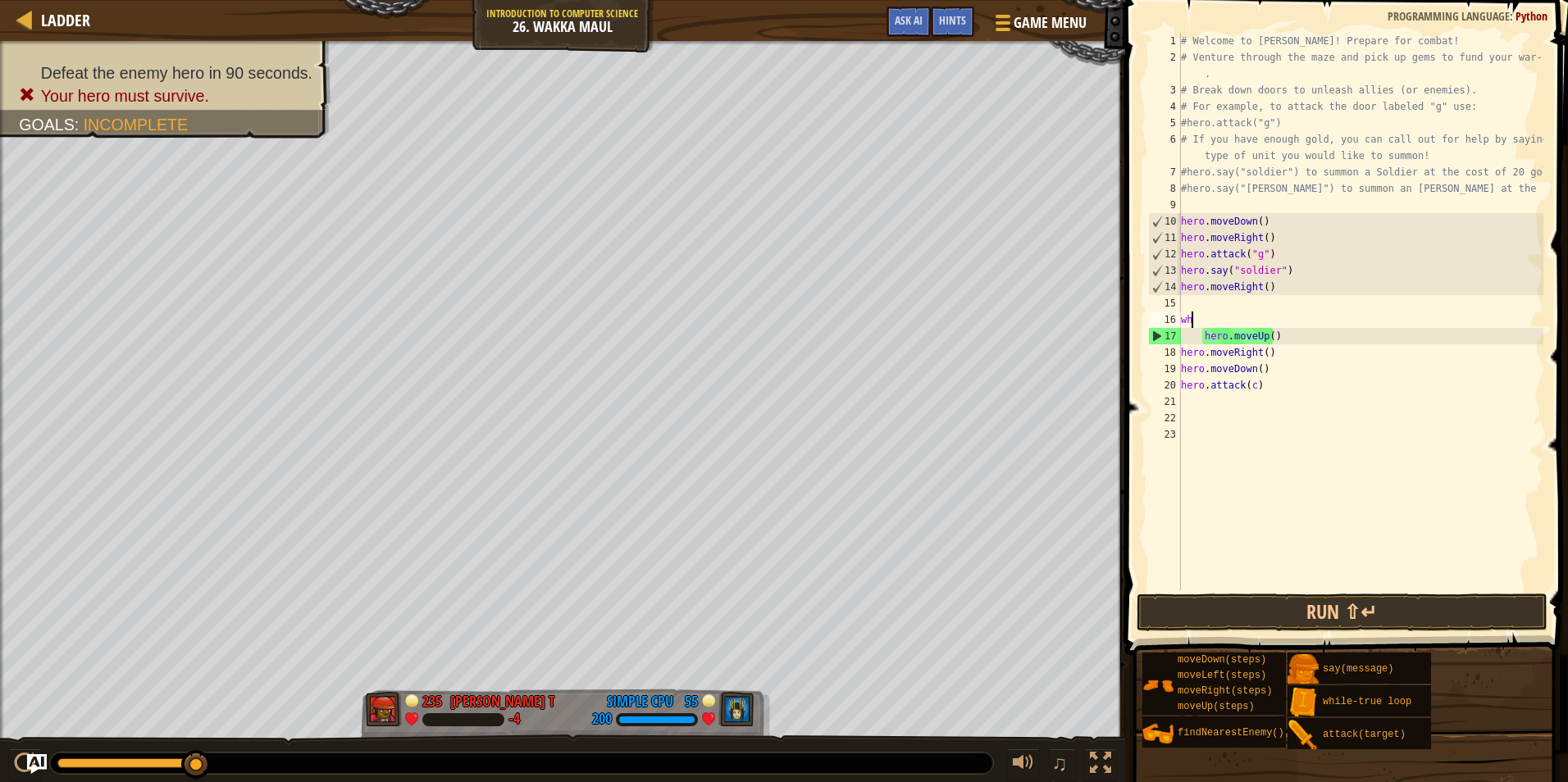
type textarea "w"
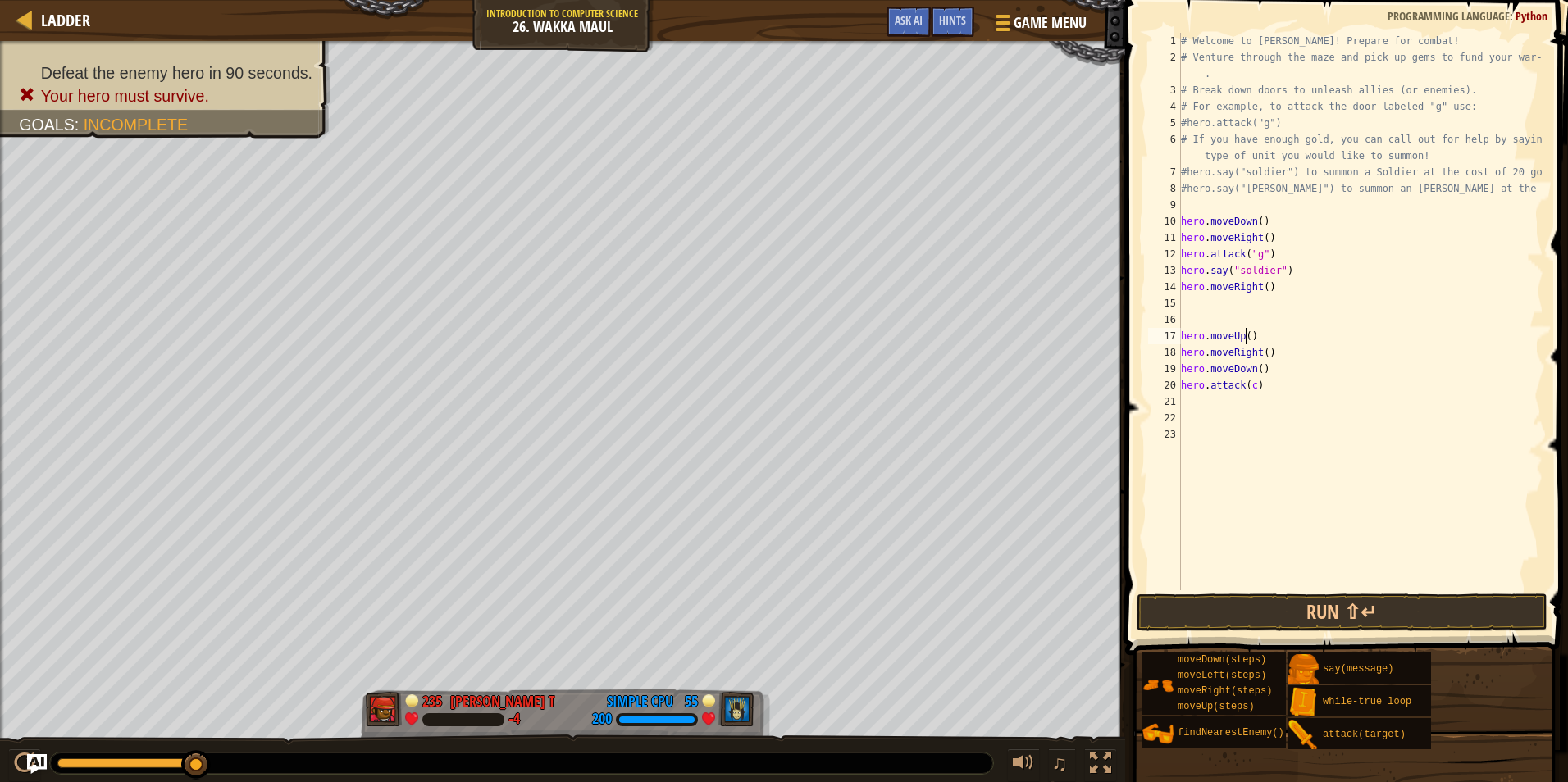
click at [1244, 339] on div "# Welcome to Wakka Maul! Prepare for combat! # Venture through the maze and pic…" at bounding box center [1361, 328] width 366 height 591
type textarea "hero.moveUp(3)"
type textarea "h"
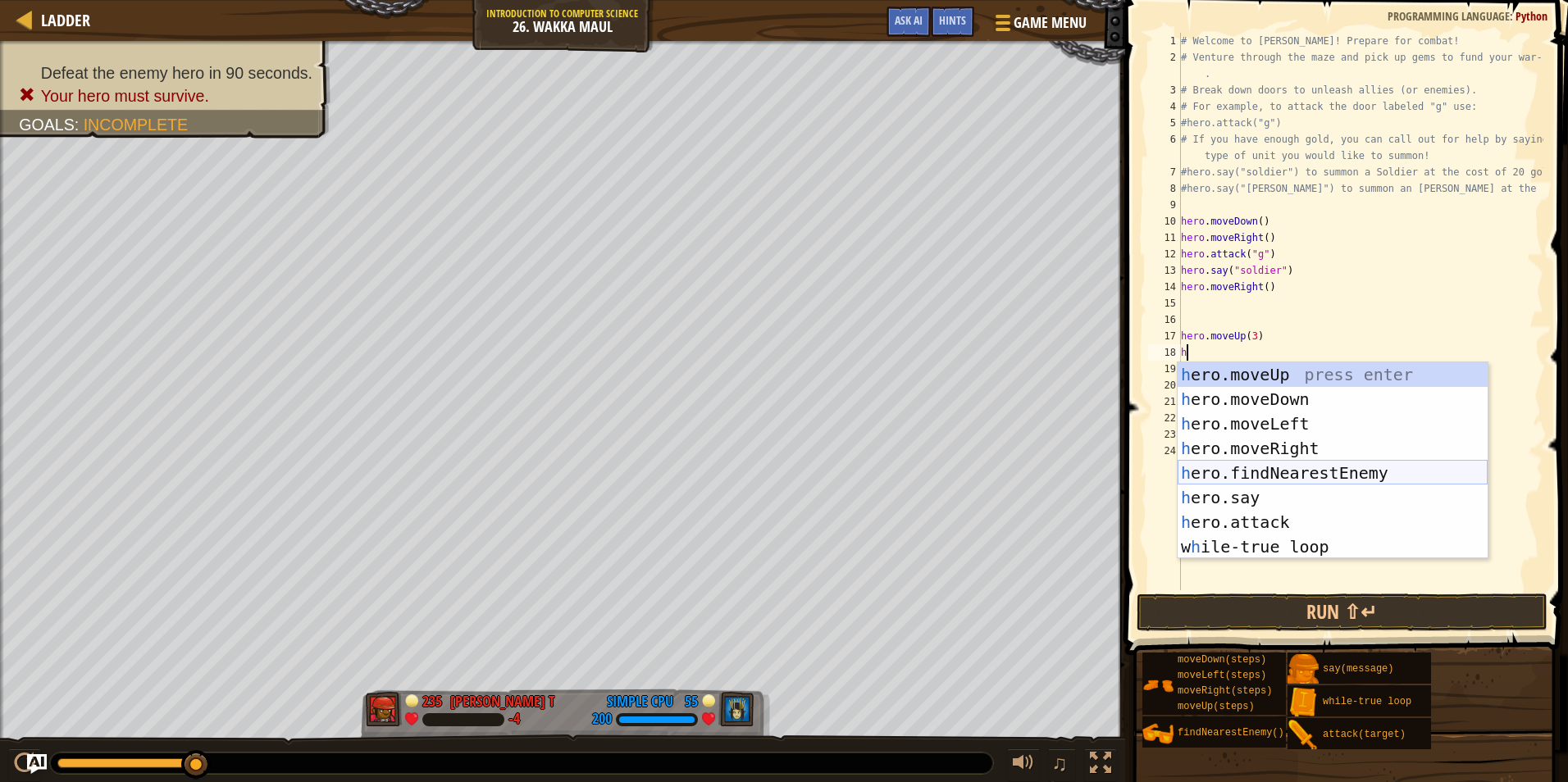
click at [1267, 466] on div "h ero.moveUp press enter h ero.moveDown press enter h ero.moveLeft press enter …" at bounding box center [1333, 486] width 310 height 246
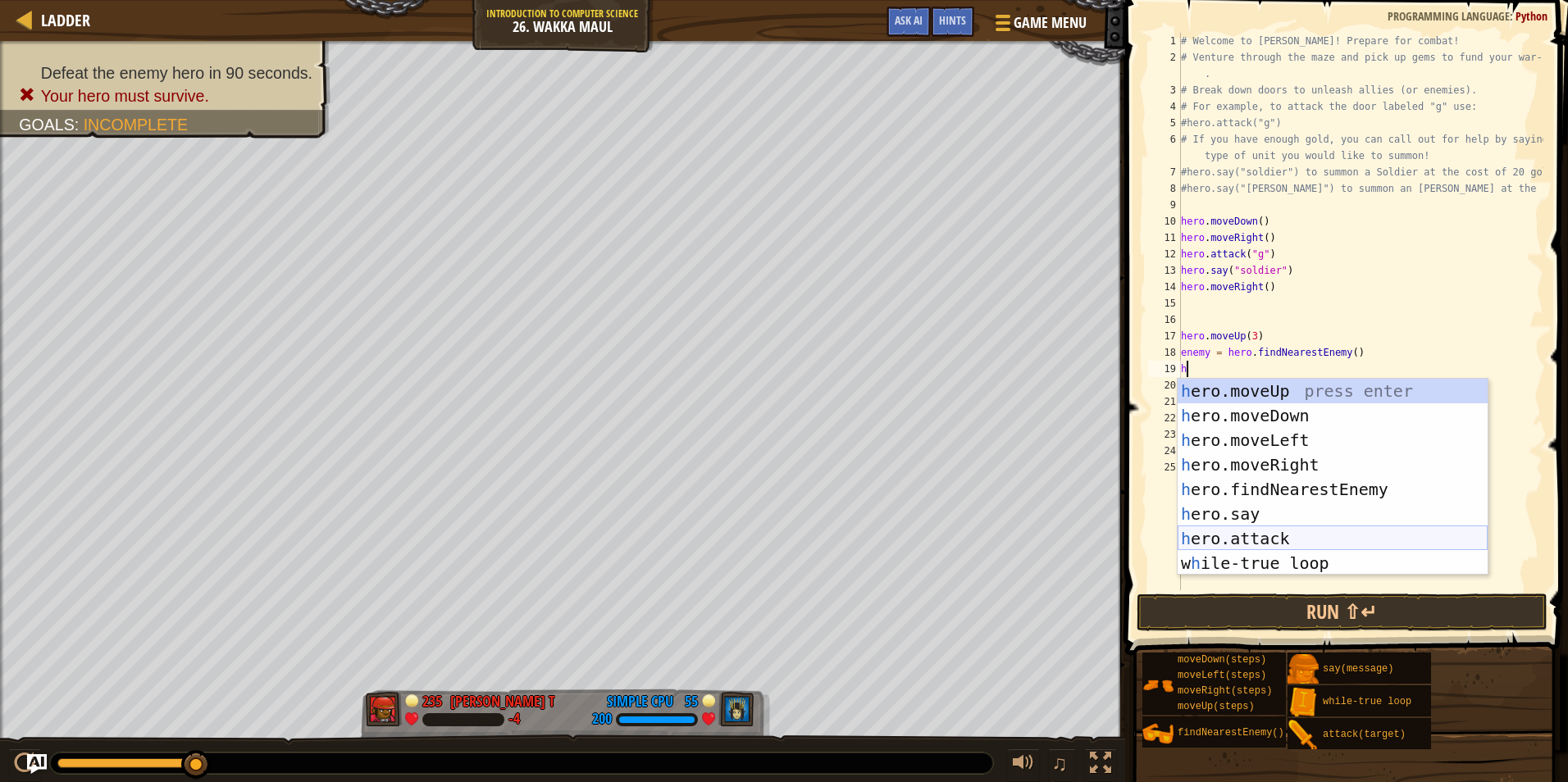
click at [1234, 540] on div "h ero.moveUp press enter h ero.moveDown press enter h ero.moveLeft press enter …" at bounding box center [1333, 502] width 310 height 246
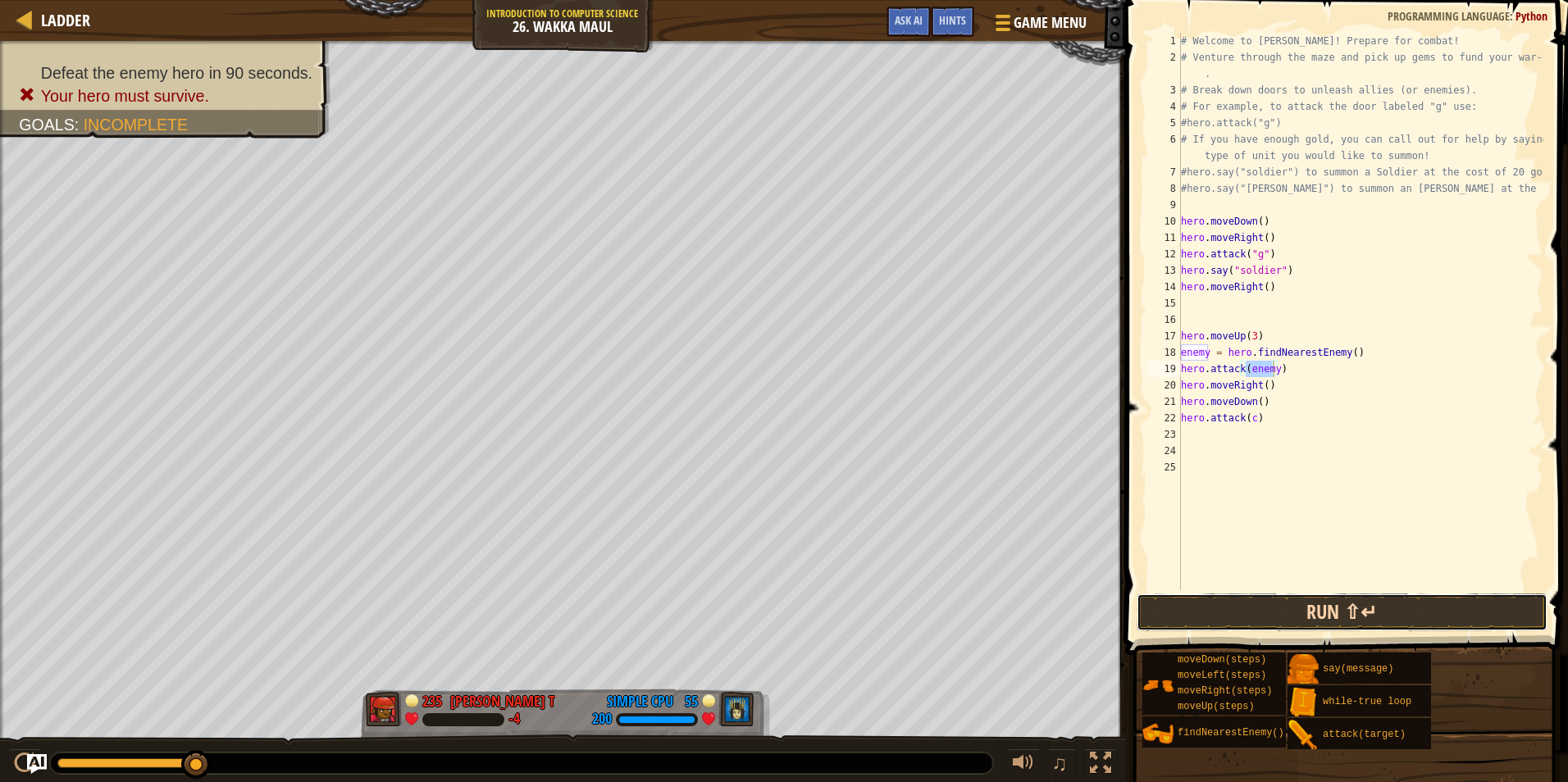
click at [1284, 607] on button "Run ⇧↵" at bounding box center [1342, 612] width 411 height 38
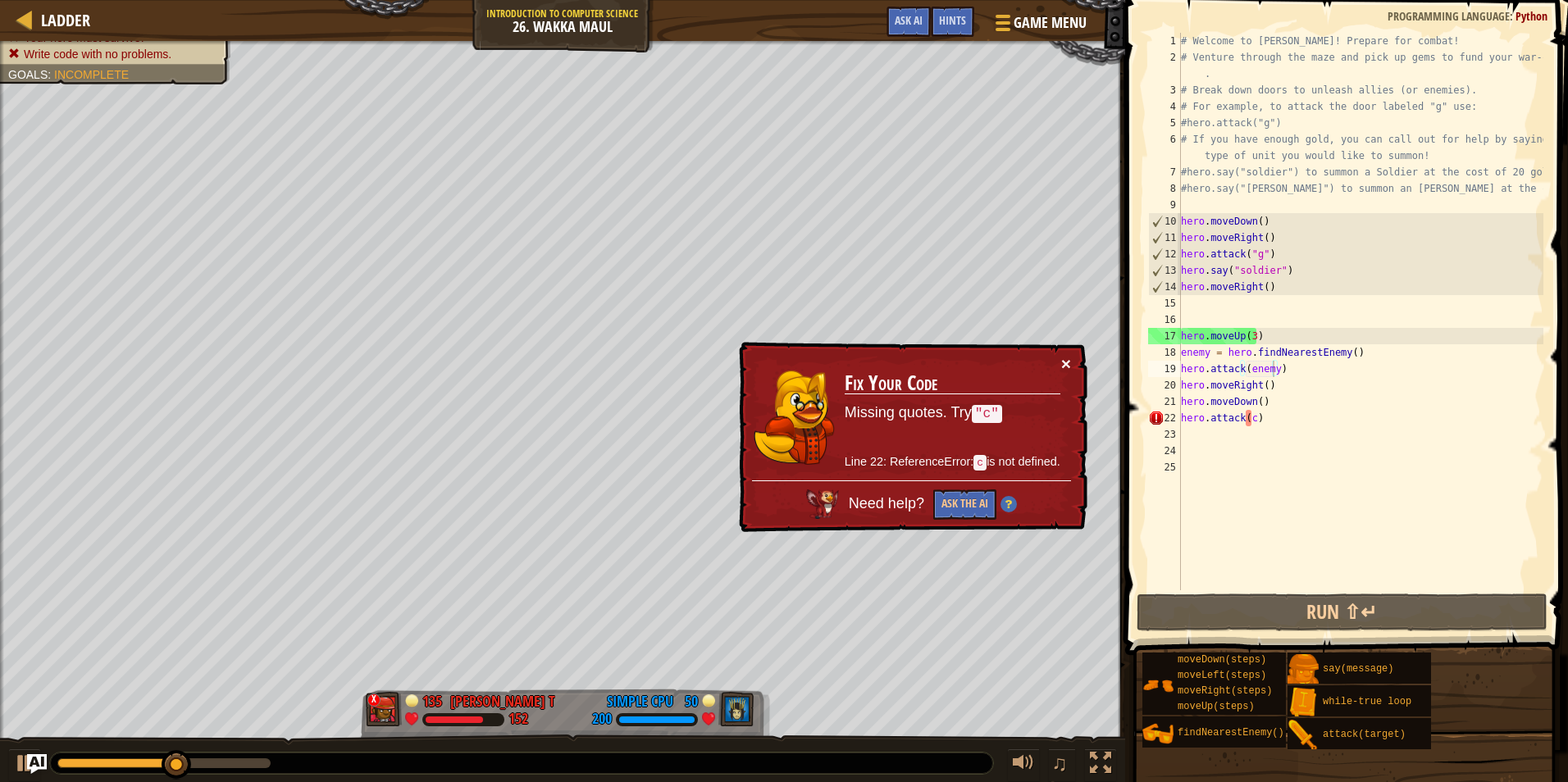
click at [1068, 367] on button "×" at bounding box center [1067, 364] width 10 height 17
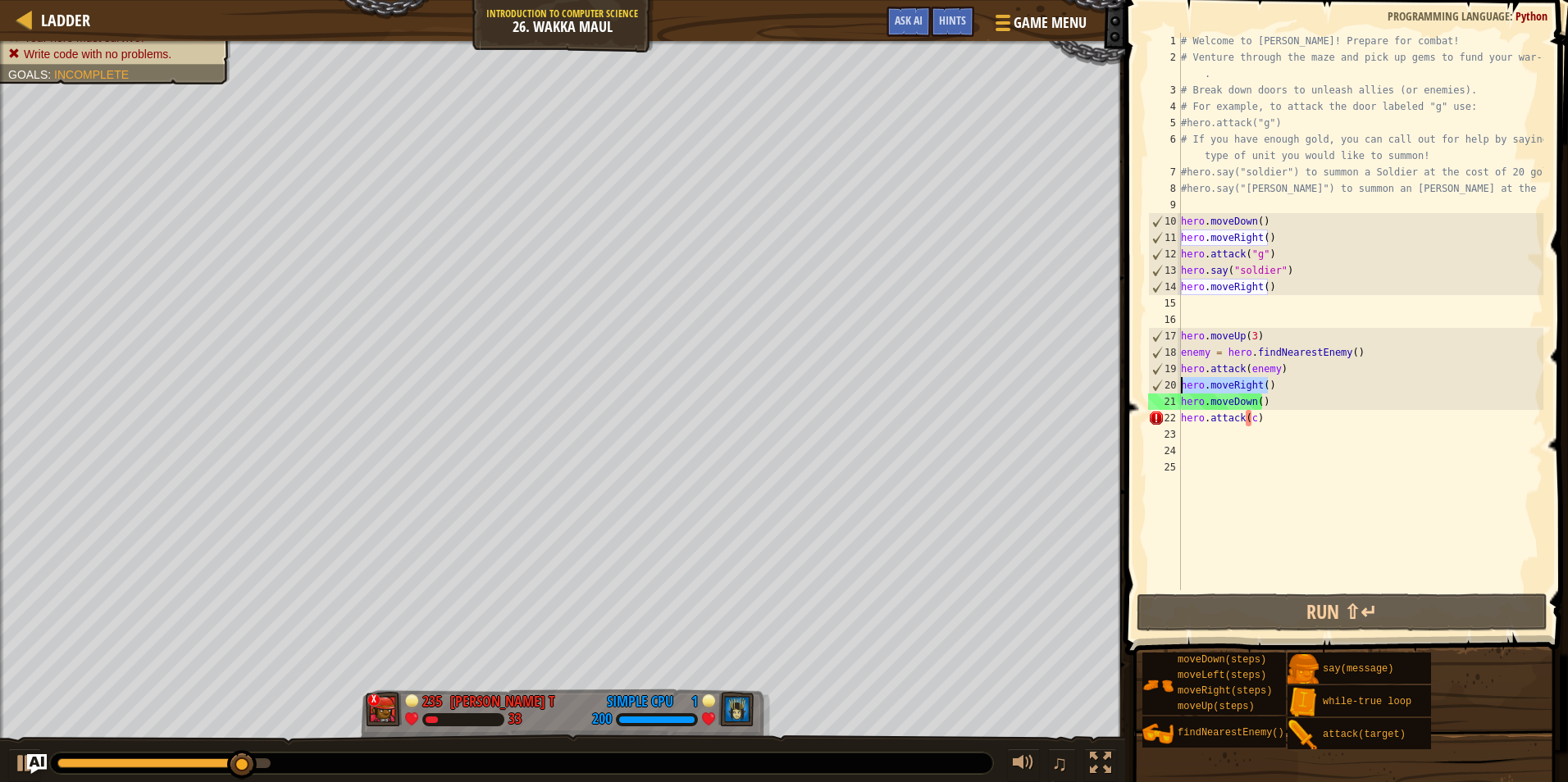
drag, startPoint x: 1273, startPoint y: 387, endPoint x: 1176, endPoint y: 391, distance: 97.1
click at [1176, 391] on div "hero.attack(enemy) 1 2 3 4 5 6 7 8 9 10 11 12 13 14 15 16 17 18 19 20 21 22 23 …" at bounding box center [1344, 311] width 398 height 558
type textarea "hero.moveRight()"
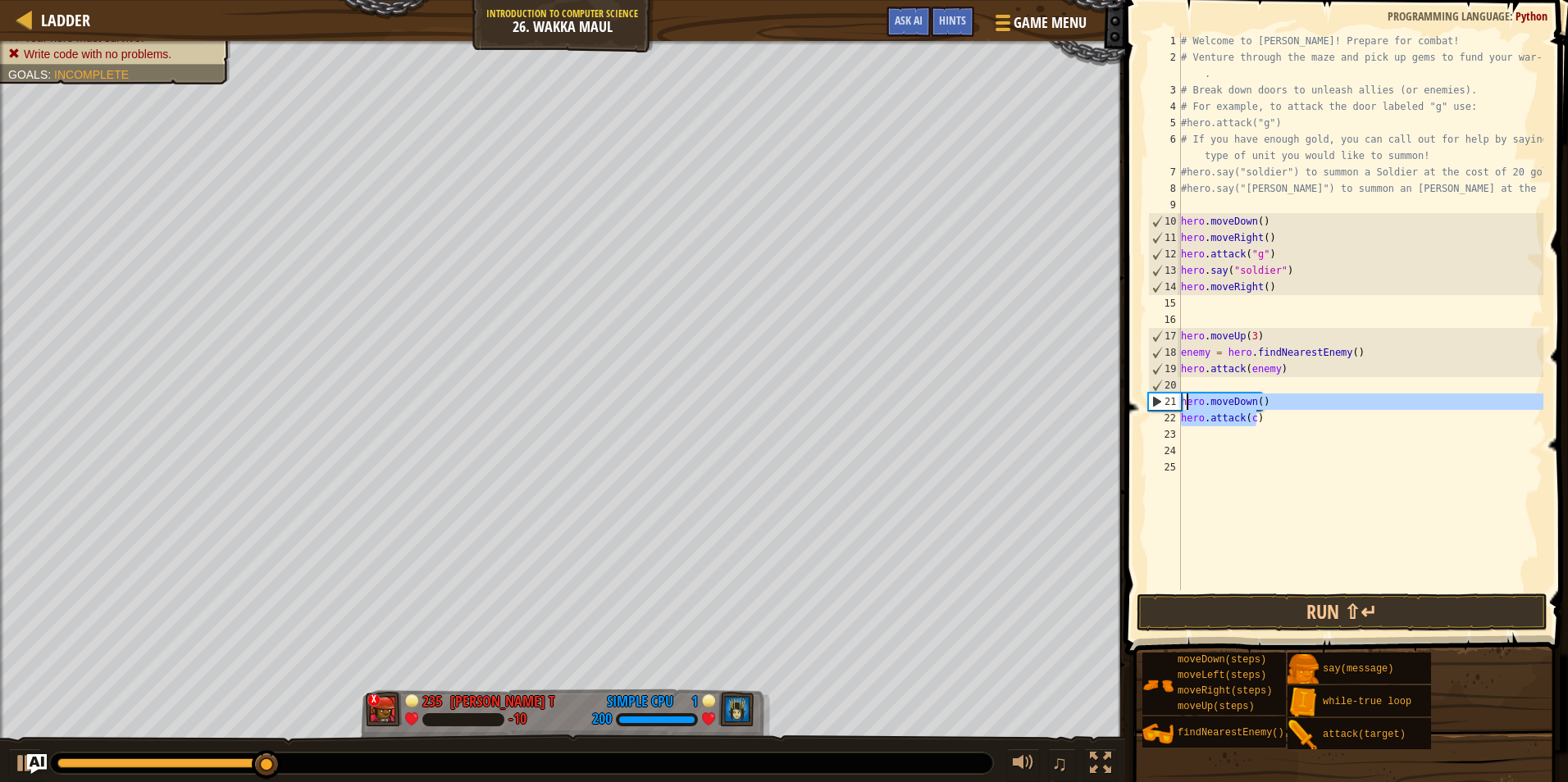
drag, startPoint x: 1273, startPoint y: 418, endPoint x: 1185, endPoint y: 396, distance: 90.7
click at [1185, 396] on div "# Welcome to Wakka Maul! Prepare for combat! # Venture through the maze and pic…" at bounding box center [1361, 328] width 366 height 591
type textarea "h"
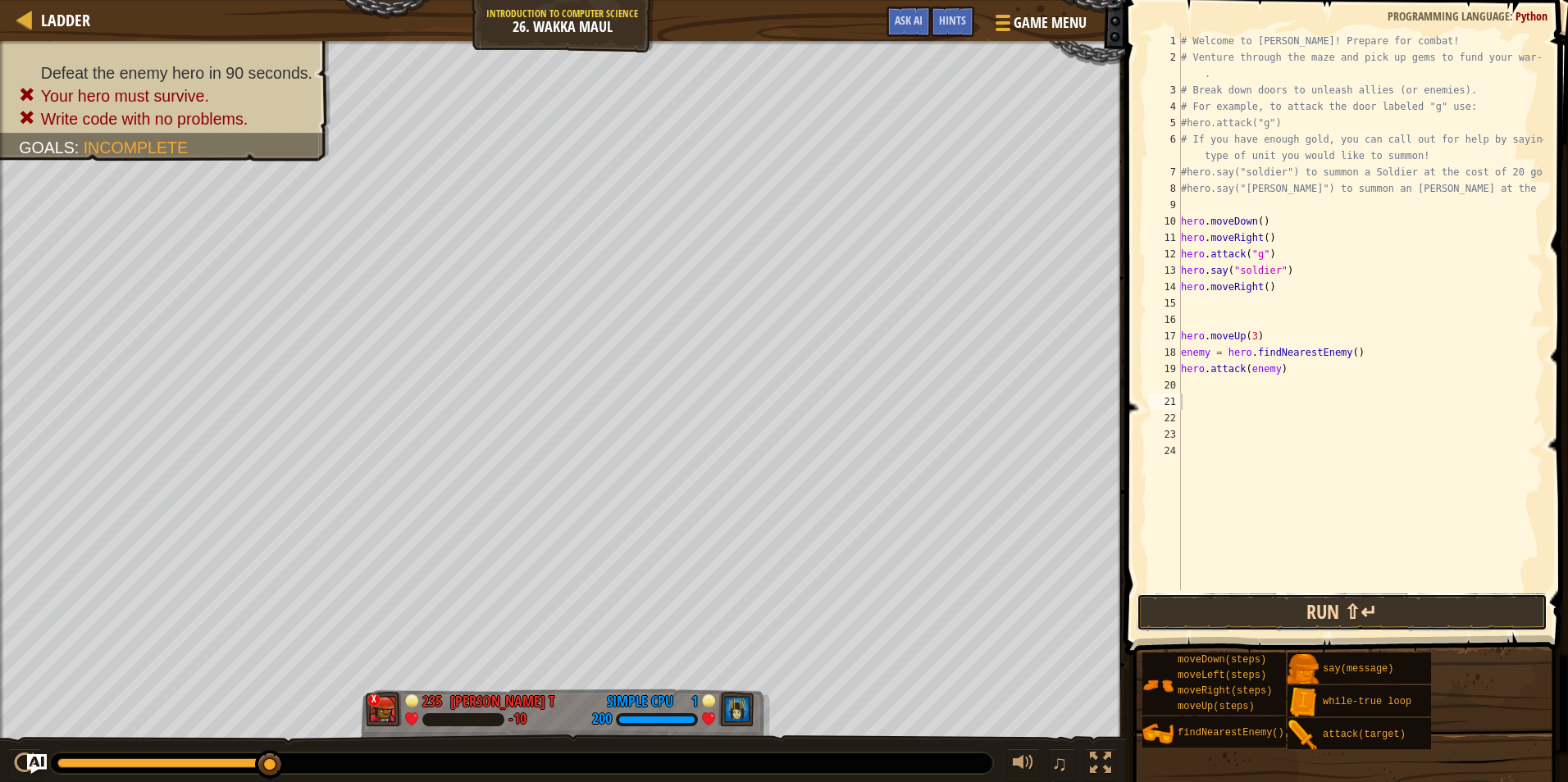
click at [1259, 623] on button "Run ⇧↵" at bounding box center [1342, 612] width 411 height 38
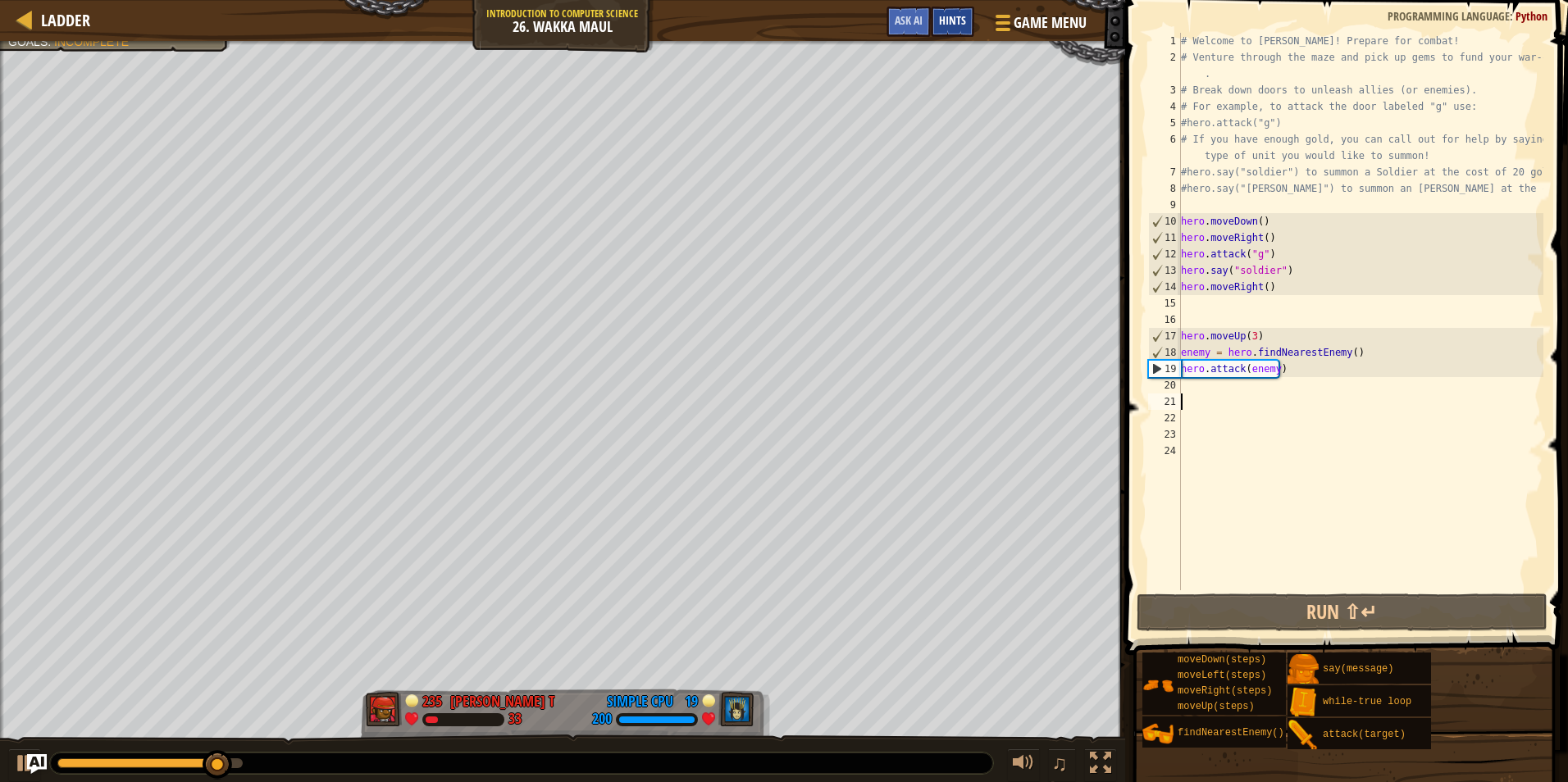
click at [958, 21] on span "Hints" at bounding box center [953, 20] width 27 height 15
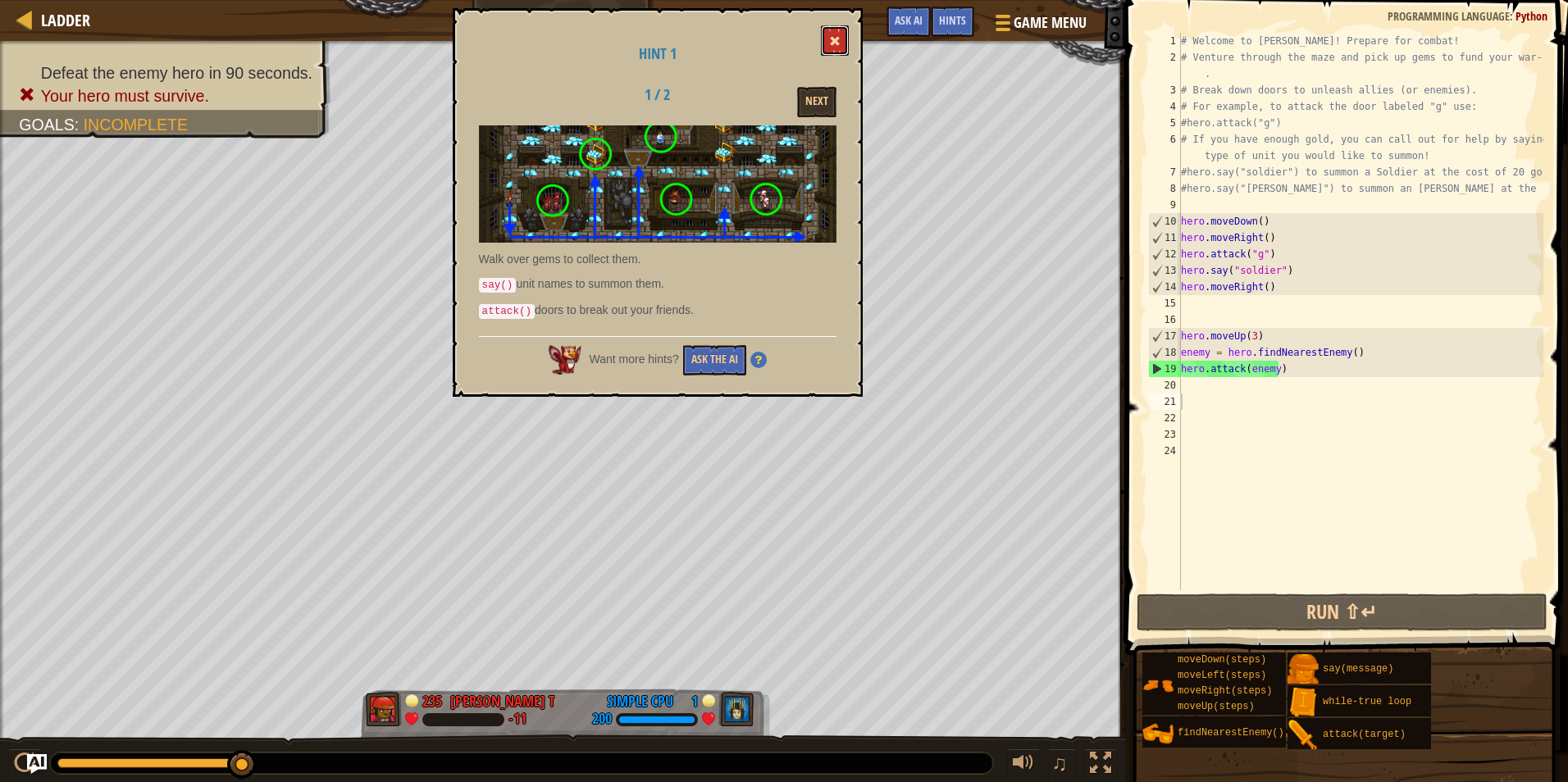
click at [835, 42] on span at bounding box center [835, 41] width 12 height 12
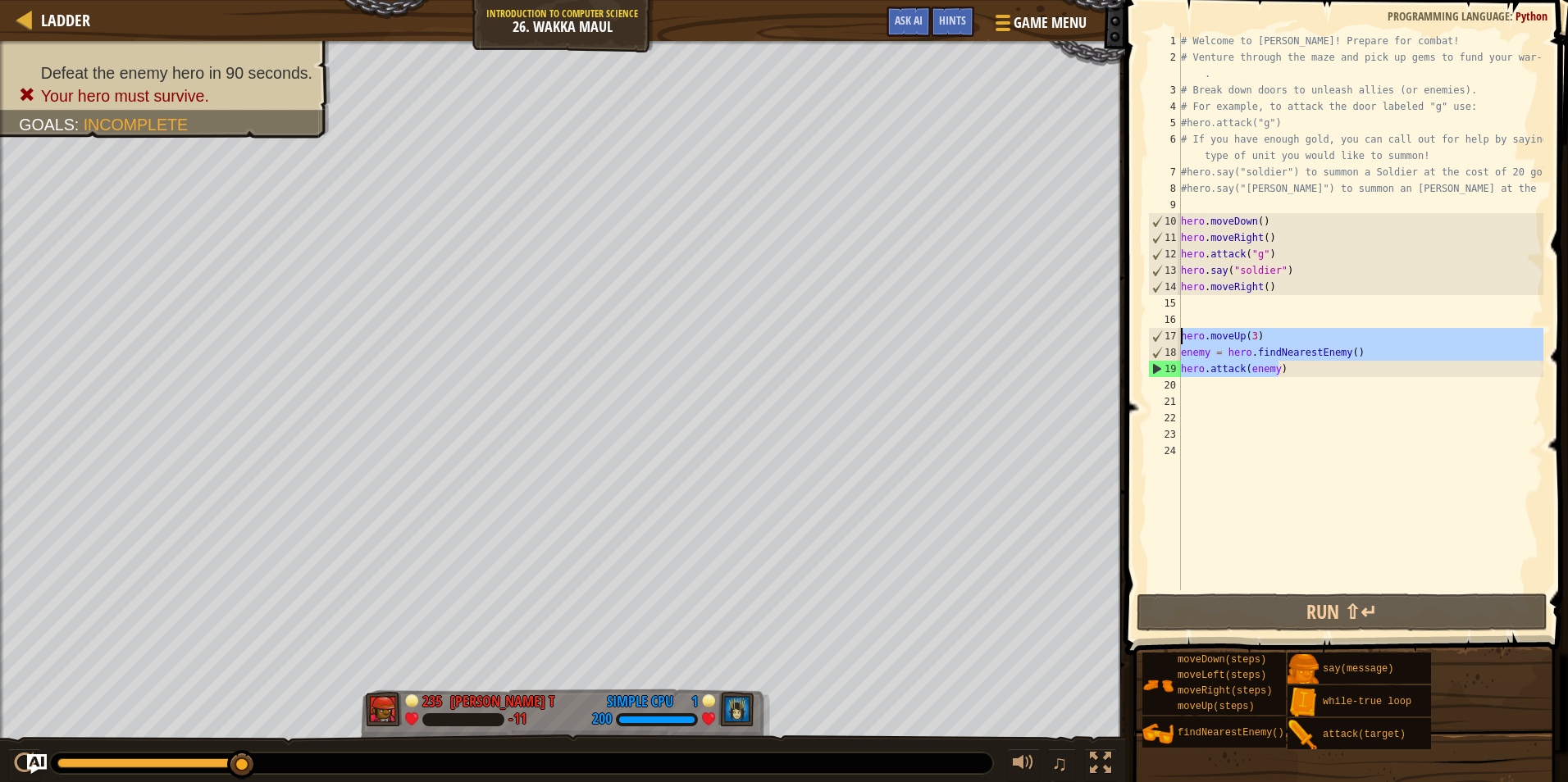
drag, startPoint x: 1322, startPoint y: 371, endPoint x: 1182, endPoint y: 337, distance: 144.1
click at [1182, 337] on div "# Welcome to Wakka Maul! Prepare for combat! # Venture through the maze and pic…" at bounding box center [1361, 328] width 366 height 591
type textarea "hero.moveUp(3) enemy = hero.findNearestEnemy()"
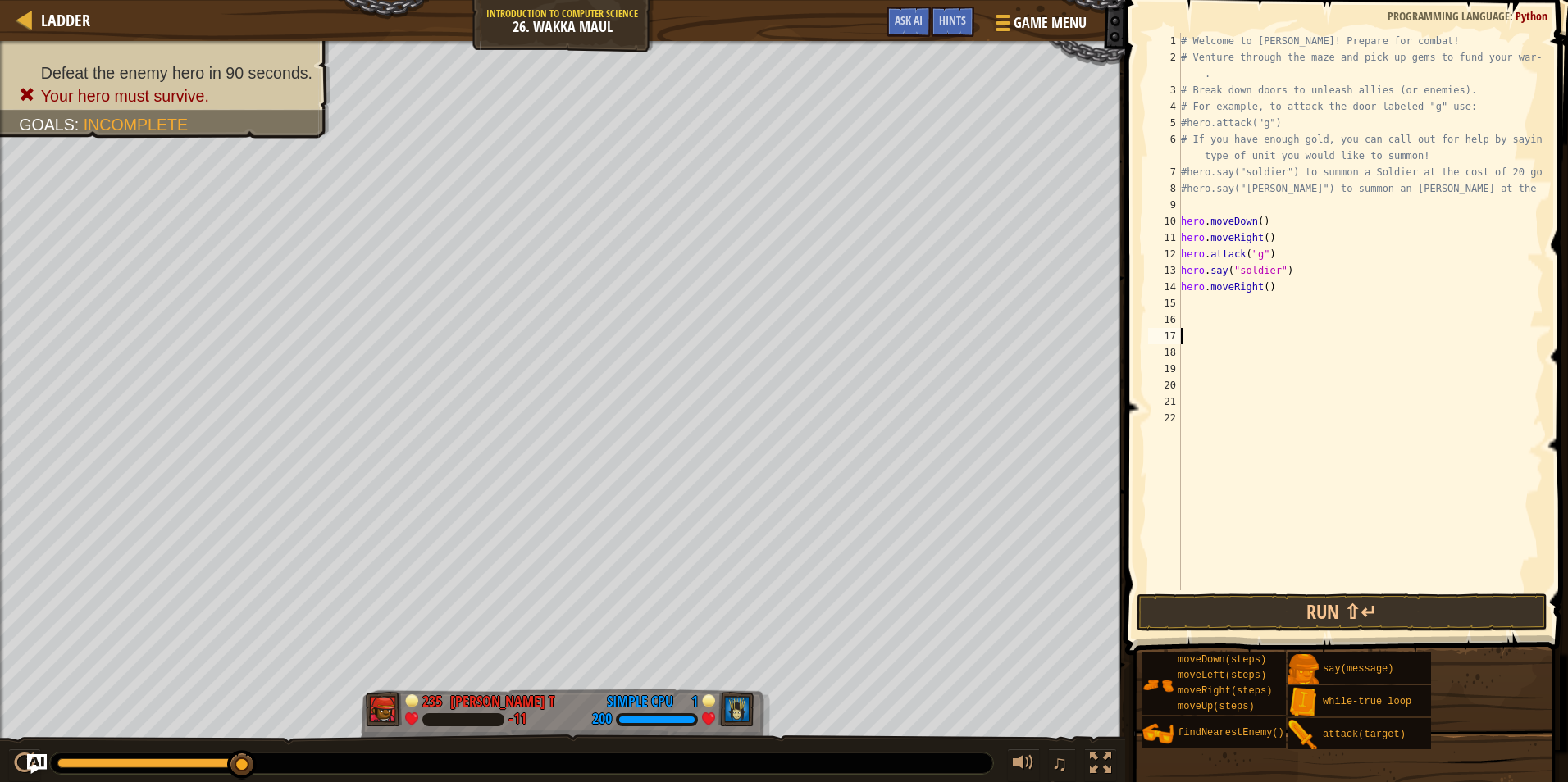
click at [1205, 307] on div "# Welcome to Wakka Maul! Prepare for combat! # Venture through the maze and pic…" at bounding box center [1361, 328] width 366 height 591
click at [949, 22] on span "Hints" at bounding box center [953, 20] width 27 height 15
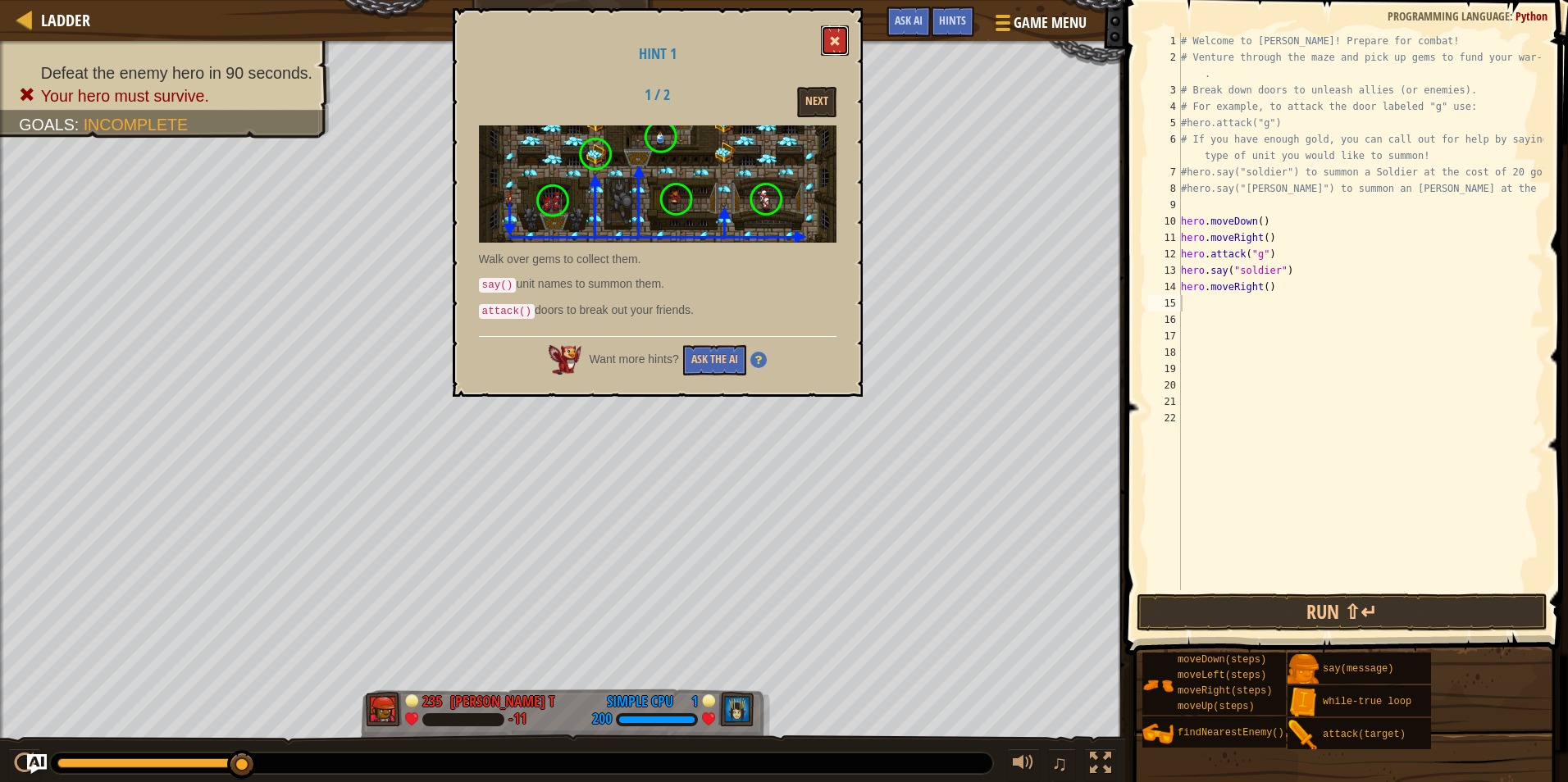
click at [830, 50] on button at bounding box center [835, 40] width 28 height 30
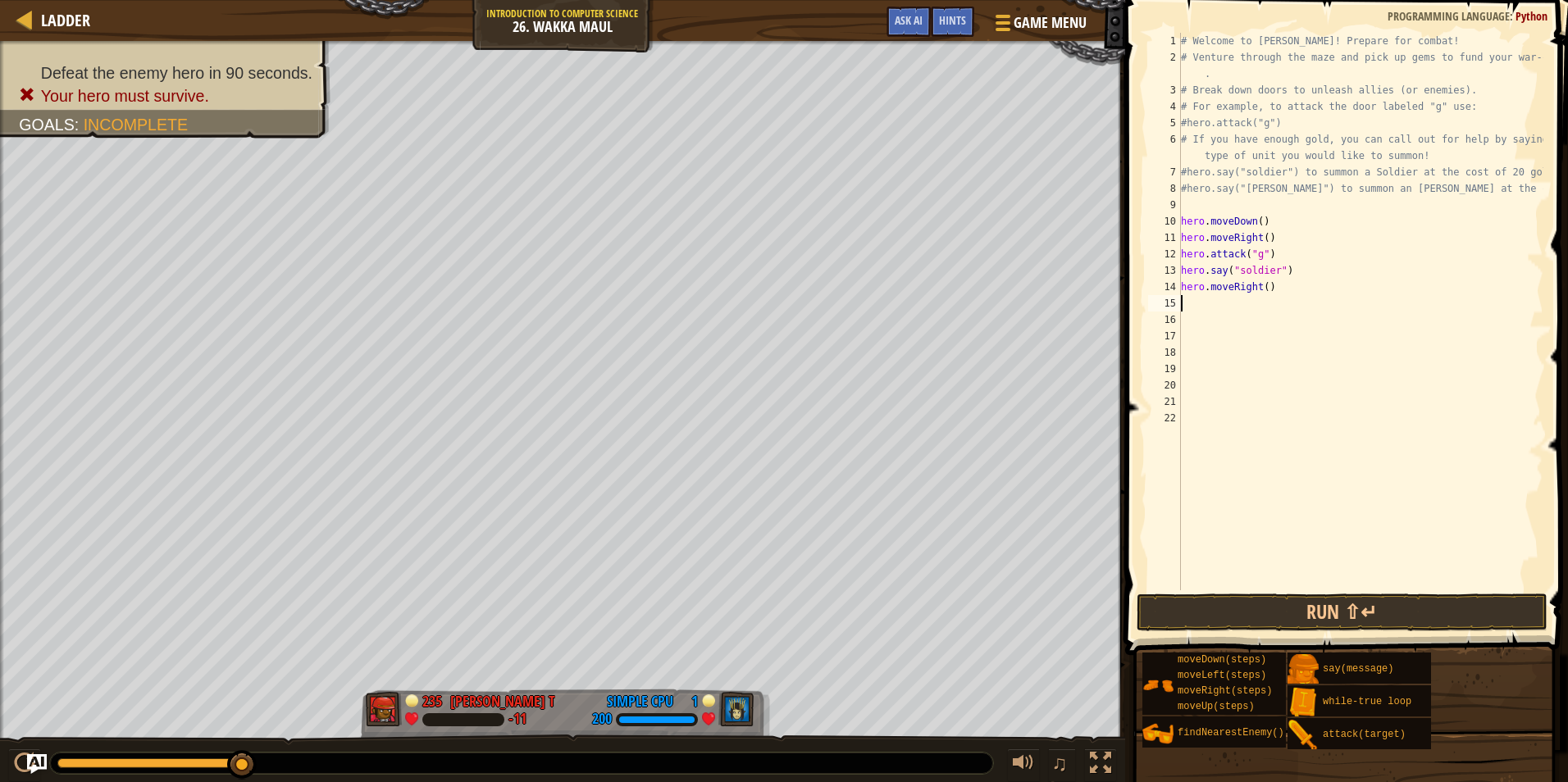
click at [1200, 308] on div "# Welcome to Wakka Maul! Prepare for combat! # Venture through the maze and pic…" at bounding box center [1361, 328] width 366 height 591
click at [1236, 612] on button "Run ⇧↵" at bounding box center [1342, 612] width 411 height 38
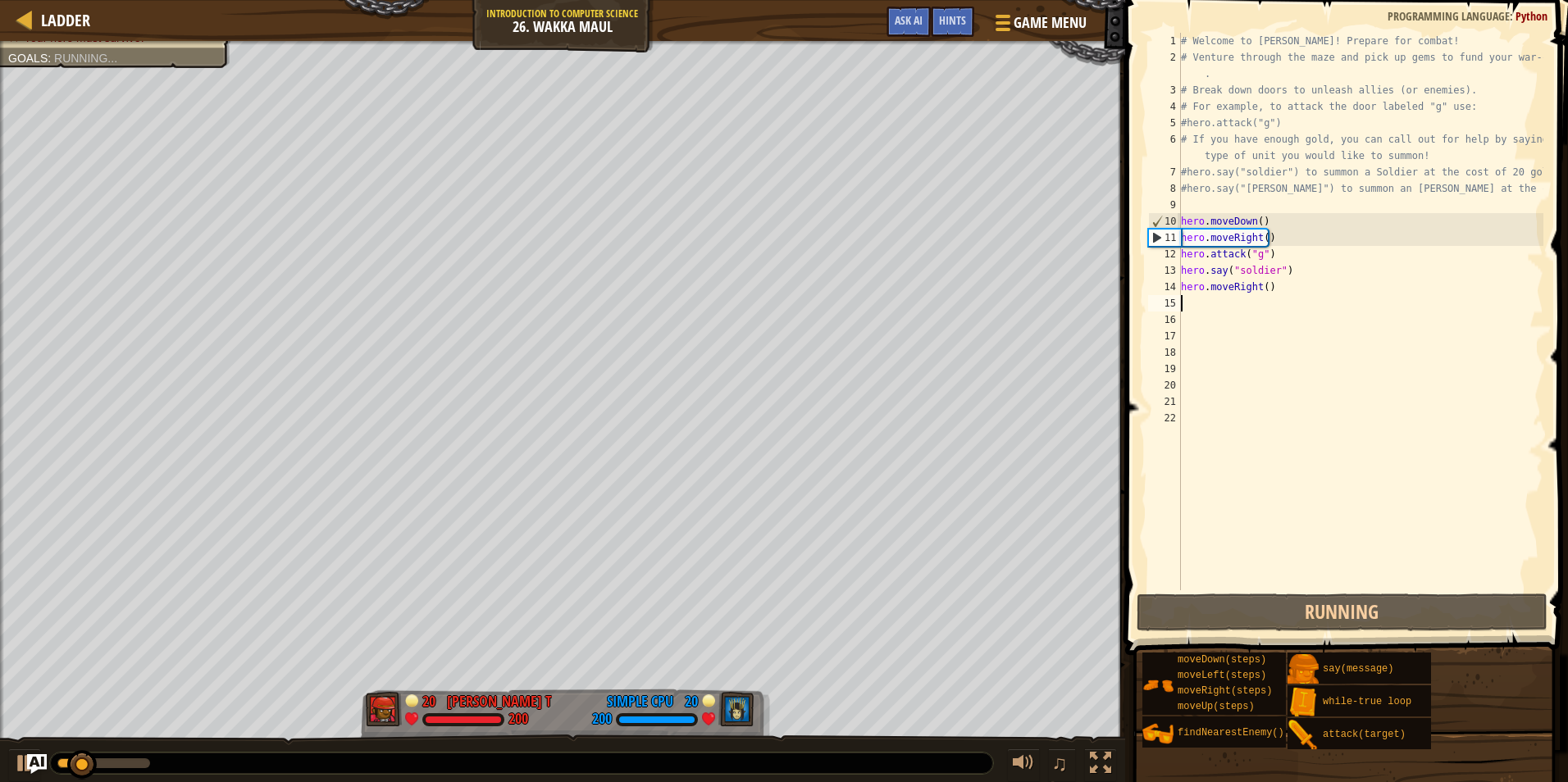
type textarea "h"
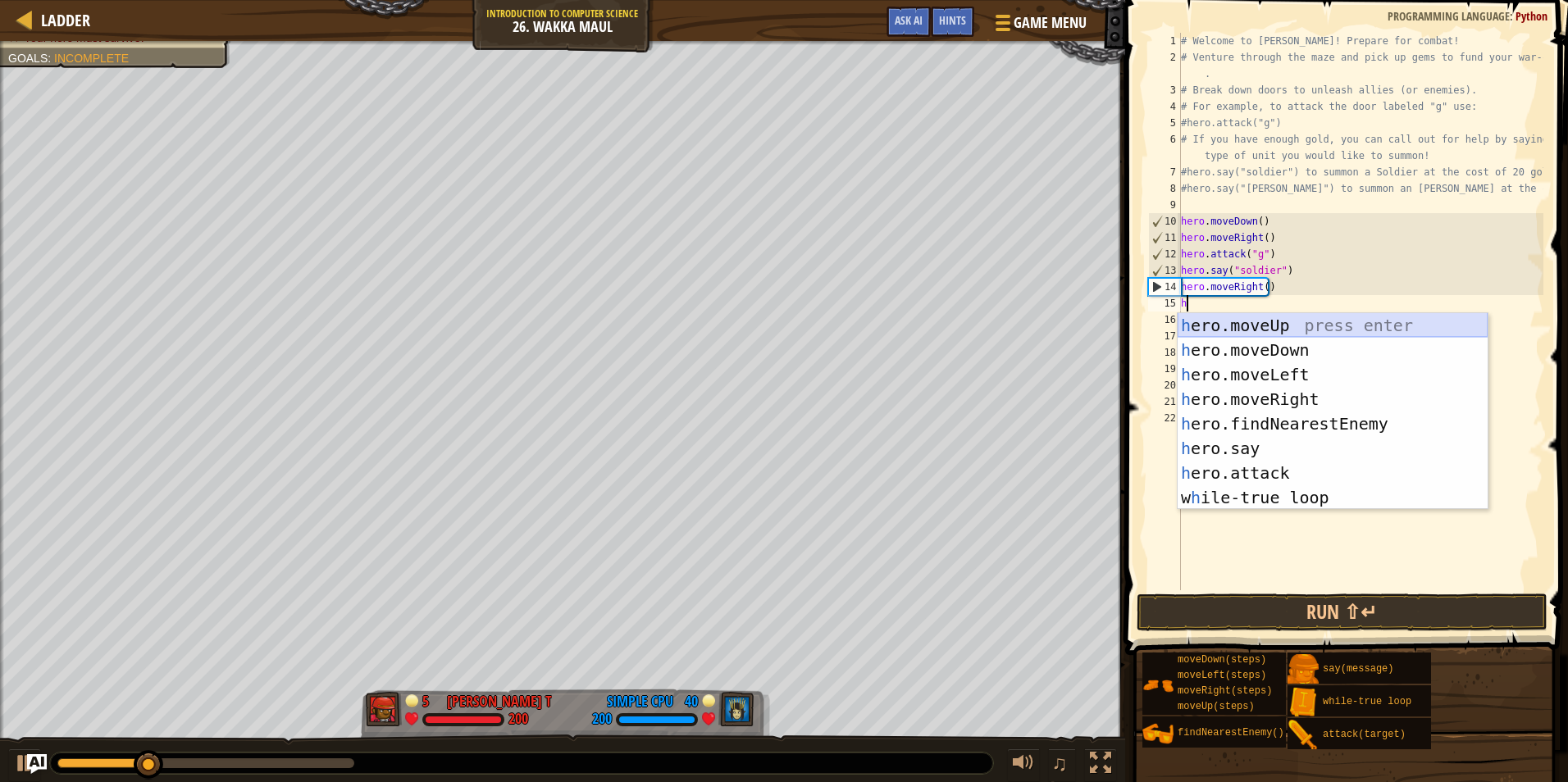
click at [1233, 330] on div "h ero.moveUp press enter h ero.moveDown press enter h ero.moveLeft press enter …" at bounding box center [1333, 436] width 310 height 246
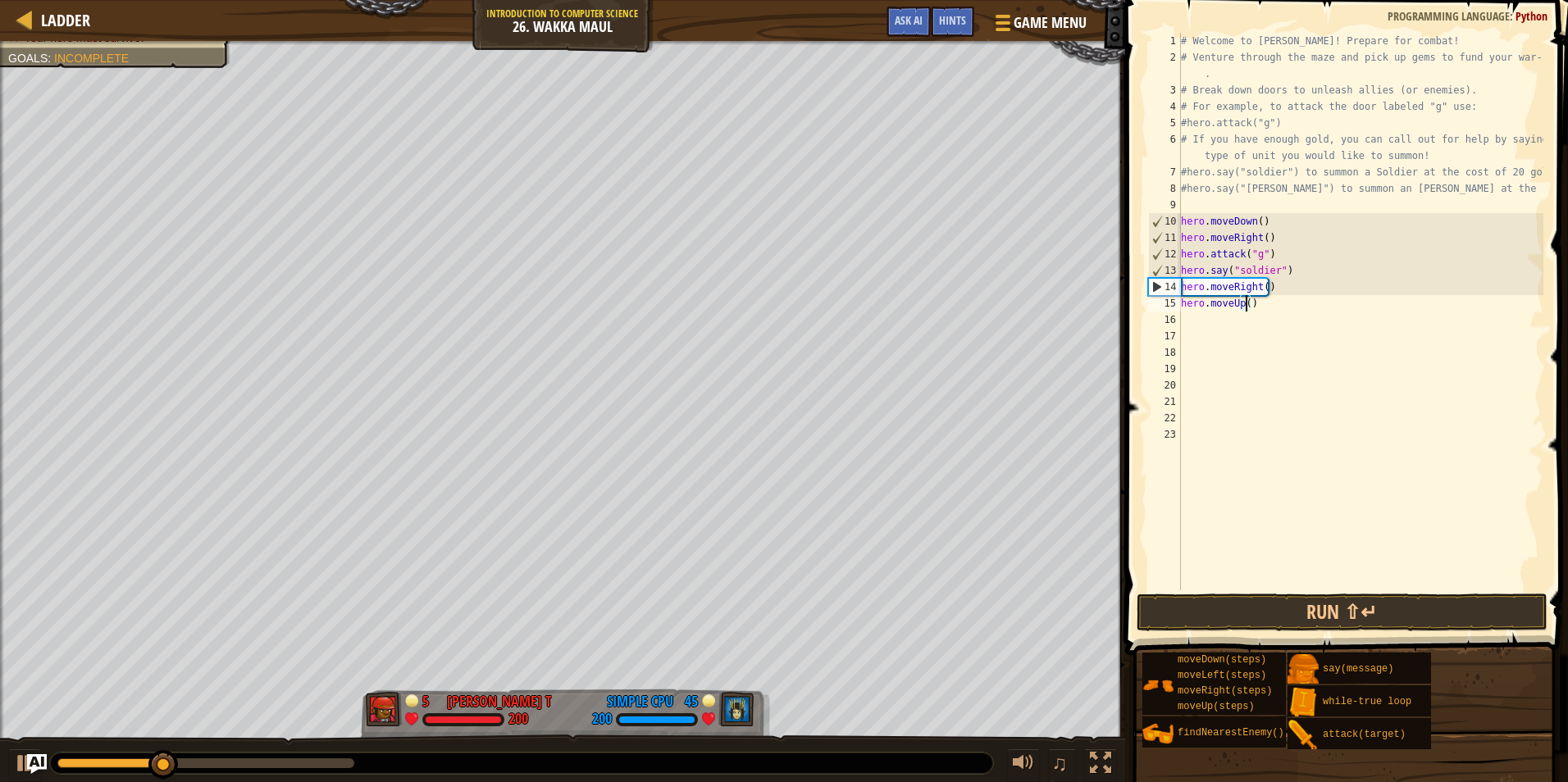
click at [1244, 303] on div "# Welcome to Wakka Maul! Prepare for combat! # Venture through the maze and pic…" at bounding box center [1361, 328] width 366 height 591
type textarea "hero.moveUp(2)"
click at [1214, 319] on div "# Welcome to Wakka Maul! Prepare for combat! # Venture through the maze and pic…" at bounding box center [1361, 328] width 366 height 591
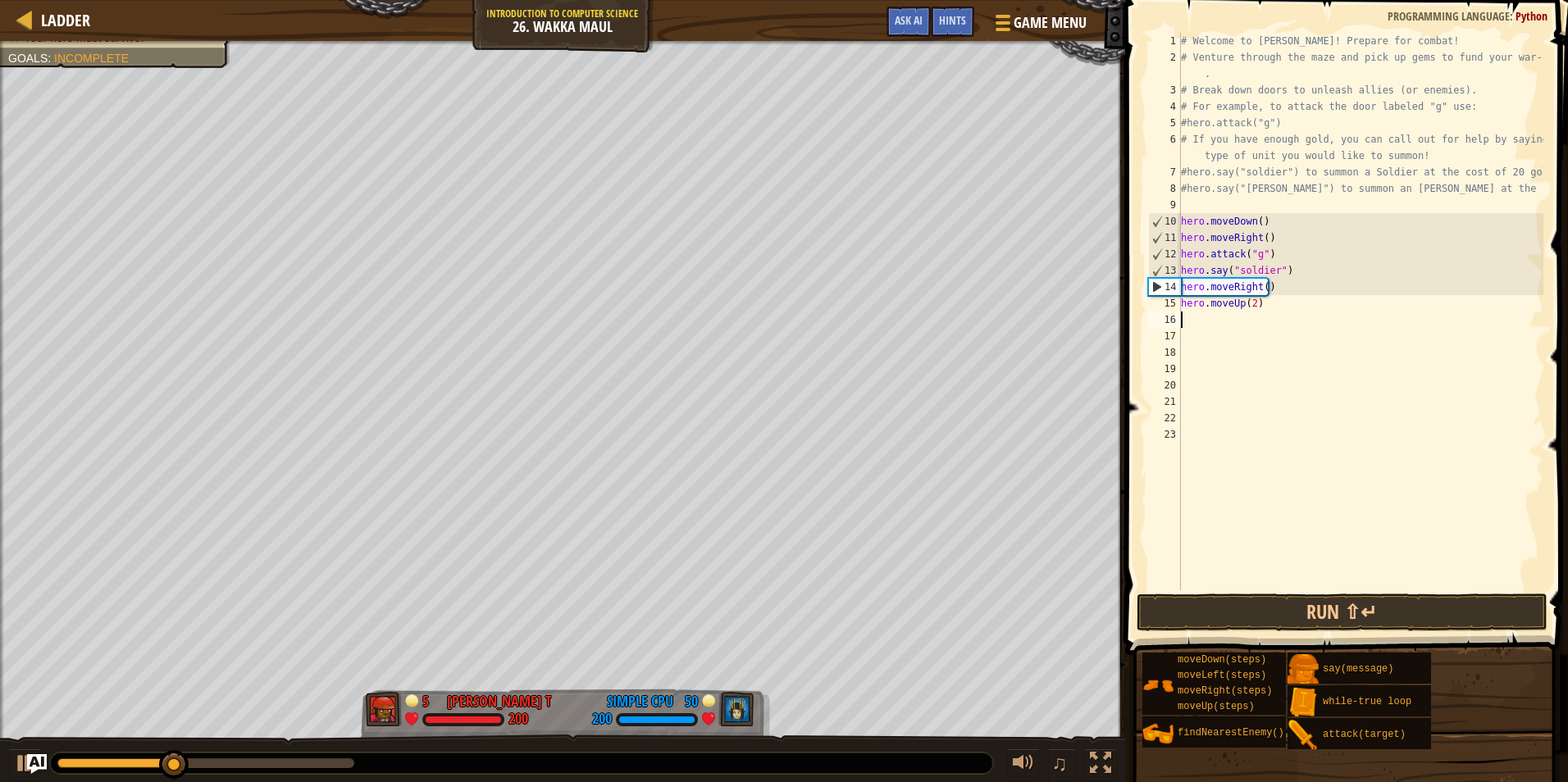
type textarea "h"
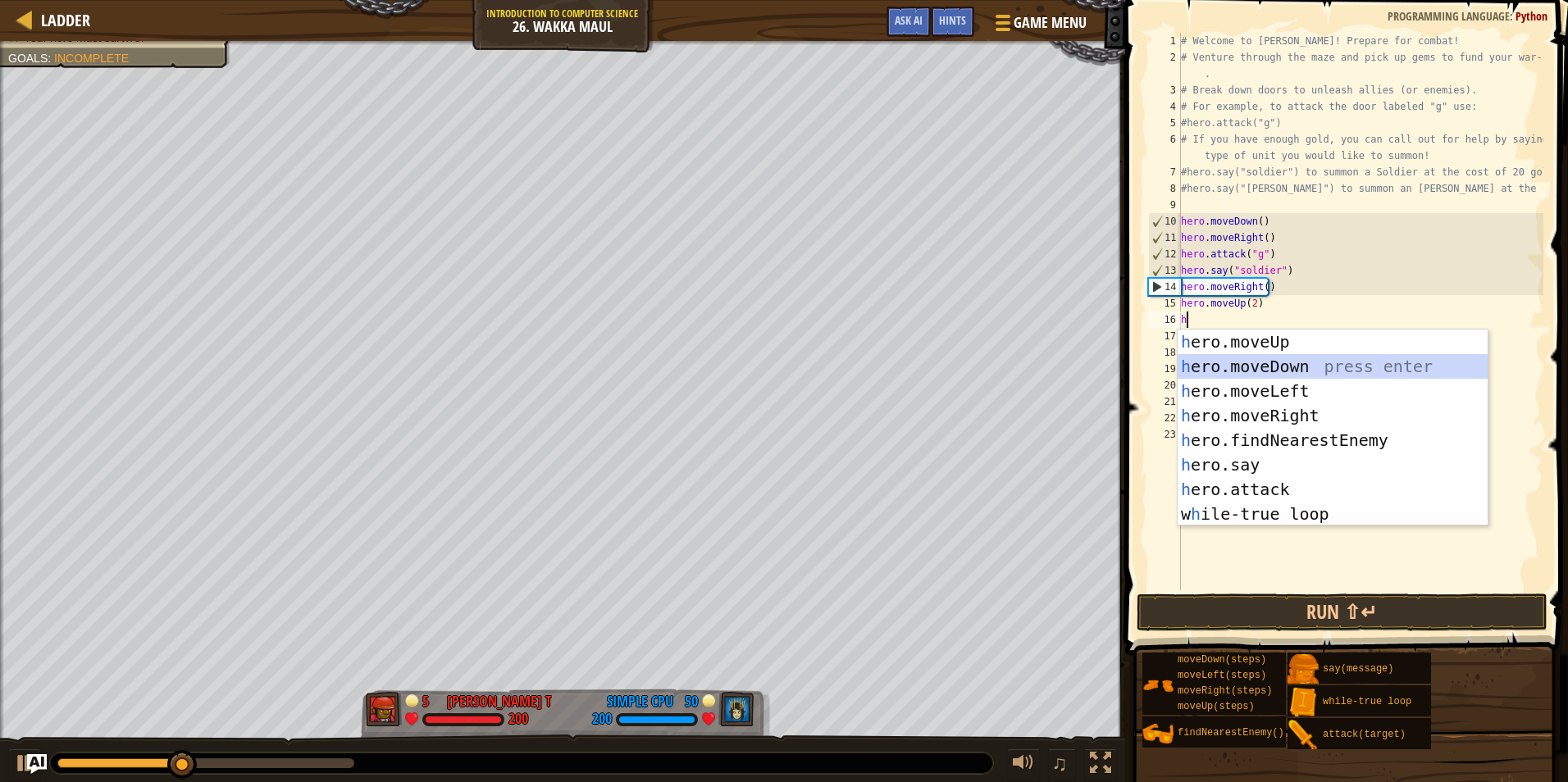
drag, startPoint x: 1257, startPoint y: 366, endPoint x: 1240, endPoint y: 332, distance: 38.0
click at [1257, 365] on div "h ero.moveUp press enter h ero.moveDown press enter h ero.moveLeft press enter …" at bounding box center [1333, 453] width 310 height 246
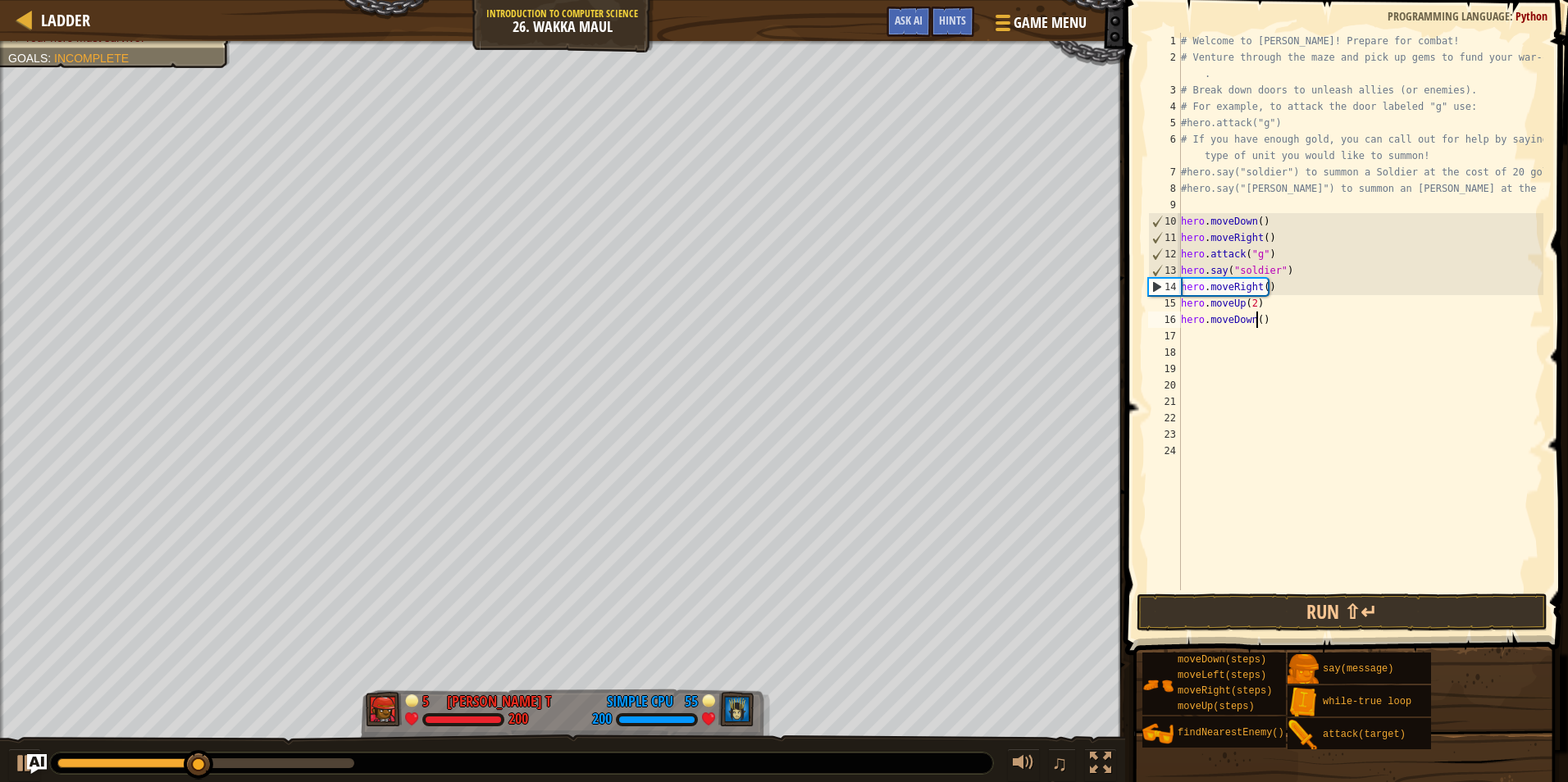
click at [1257, 315] on div "# Welcome to Wakka Maul! Prepare for combat! # Venture through the maze and pic…" at bounding box center [1361, 328] width 366 height 591
type textarea "hero.moveDown(2)"
click at [1211, 347] on div "# Welcome to Wakka Maul! Prepare for combat! # Venture through the maze and pic…" at bounding box center [1361, 328] width 366 height 591
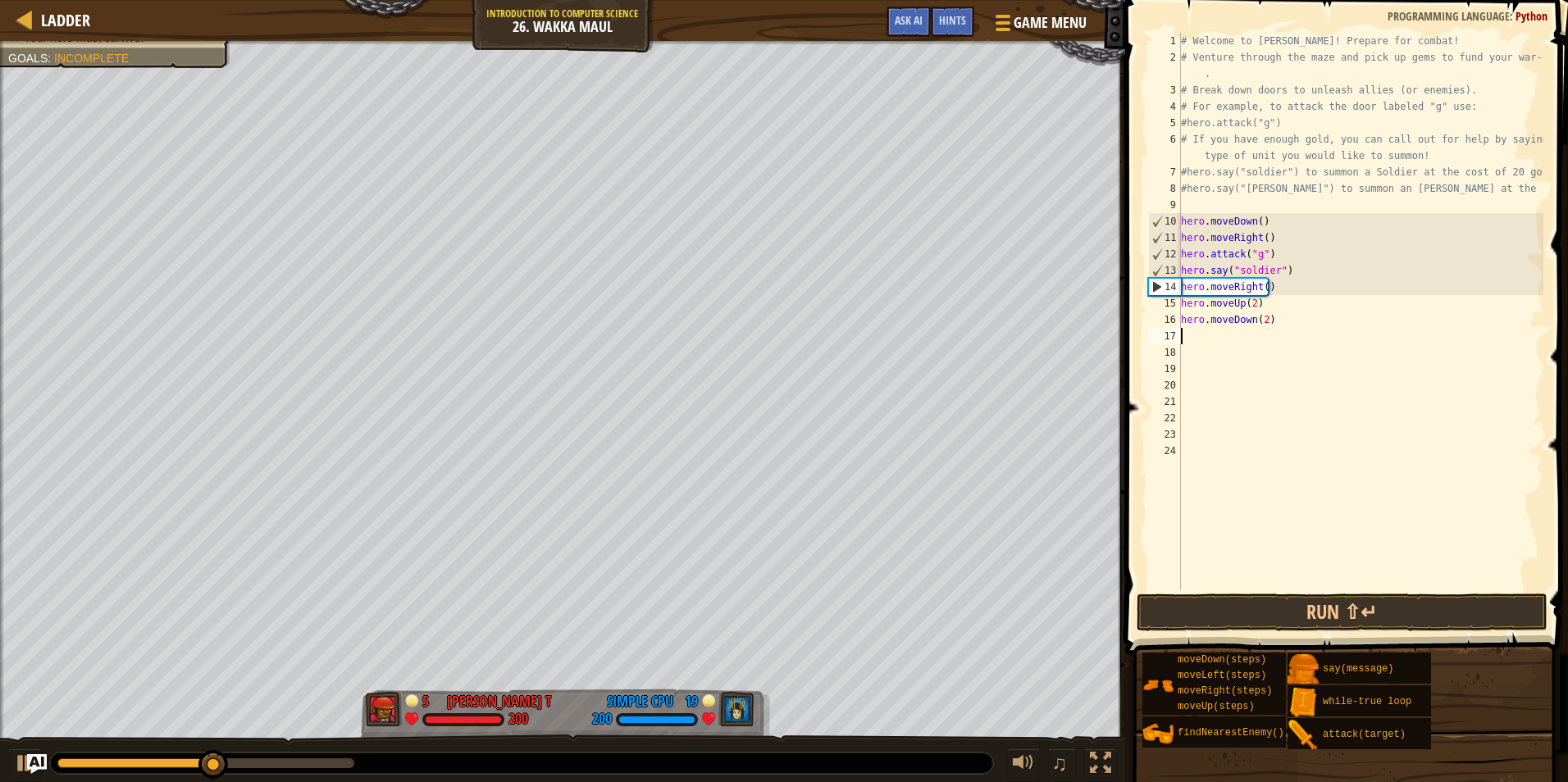
click at [1205, 335] on div "# Welcome to Wakka Maul! Prepare for combat! # Venture through the maze and pic…" at bounding box center [1361, 328] width 366 height 591
type textarea "h"
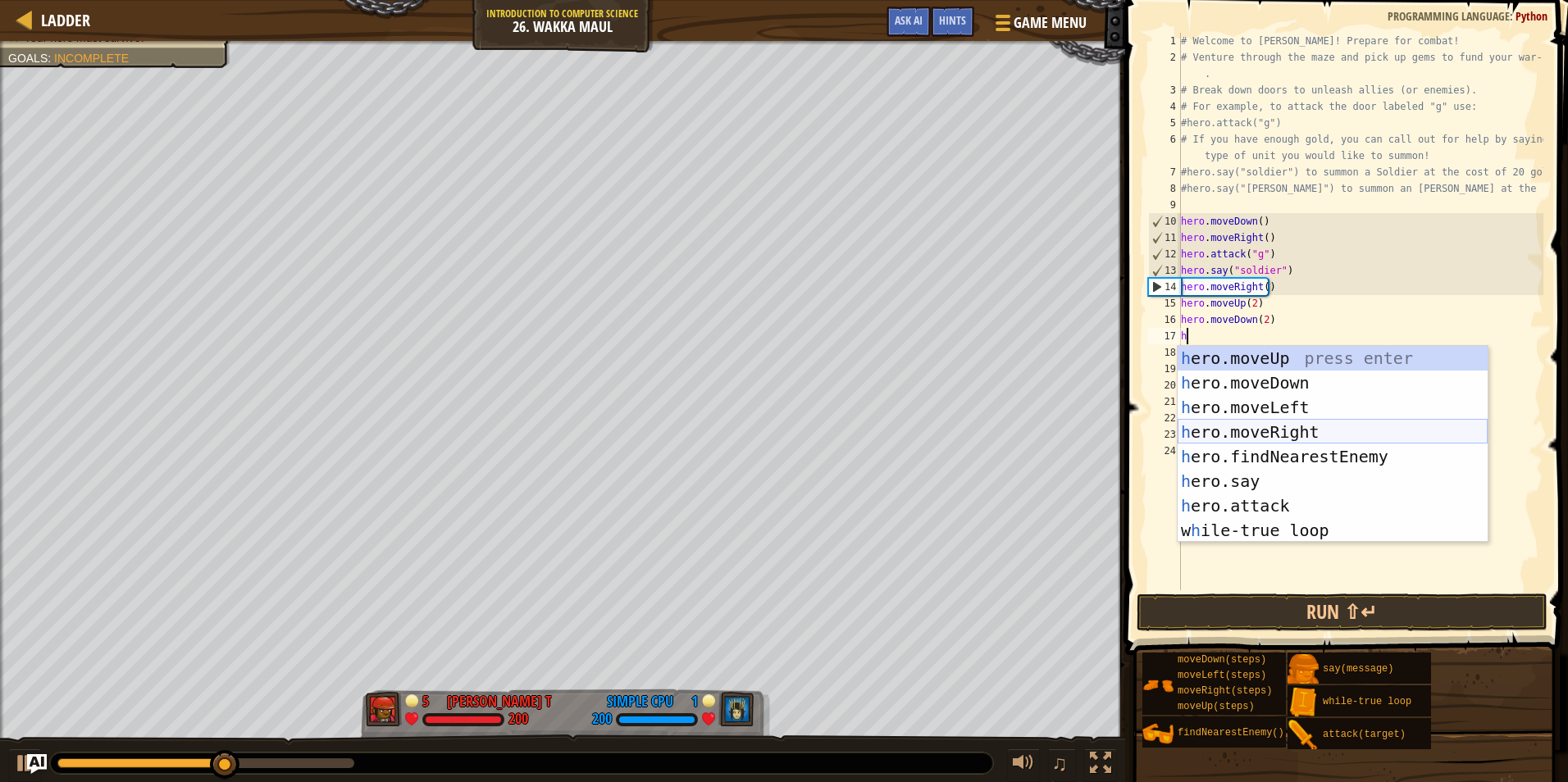
click at [1250, 429] on div "h ero.moveUp press enter h ero.moveDown press enter h ero.moveLeft press enter …" at bounding box center [1333, 469] width 310 height 246
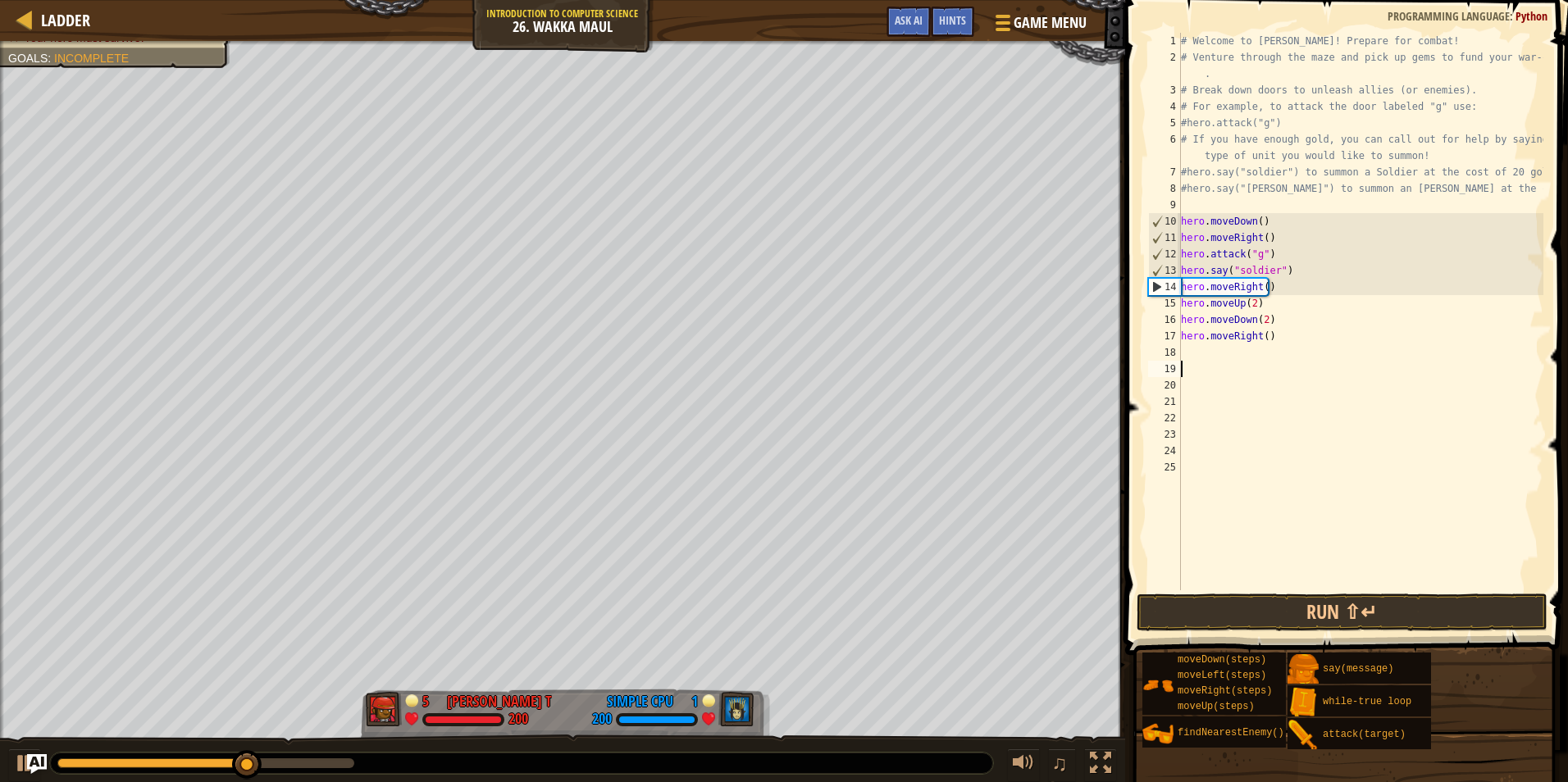
click at [1208, 363] on div "# Welcome to Wakka Maul! Prepare for combat! # Venture through the maze and pic…" at bounding box center [1361, 328] width 366 height 591
click at [1211, 343] on div "# Welcome to Wakka Maul! Prepare for combat! # Venture through the maze and pic…" at bounding box center [1361, 328] width 366 height 591
type textarea "hero.moveRight()"
click at [1207, 362] on div "# Welcome to Wakka Maul! Prepare for combat! # Venture through the maze and pic…" at bounding box center [1361, 328] width 366 height 591
click at [1209, 350] on div "# Welcome to Wakka Maul! Prepare for combat! # Venture through the maze and pic…" at bounding box center [1361, 328] width 366 height 591
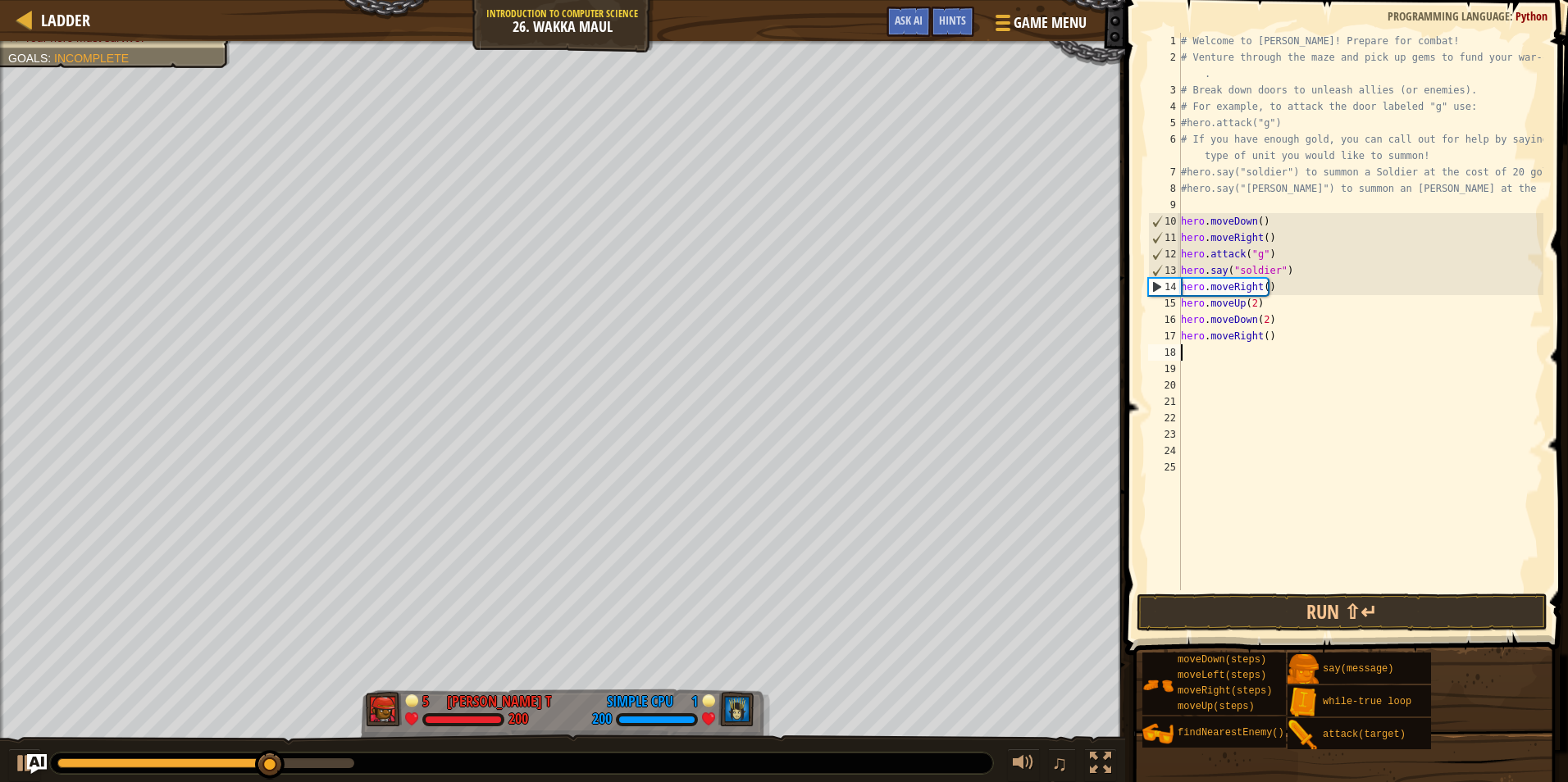
type textarea "h"
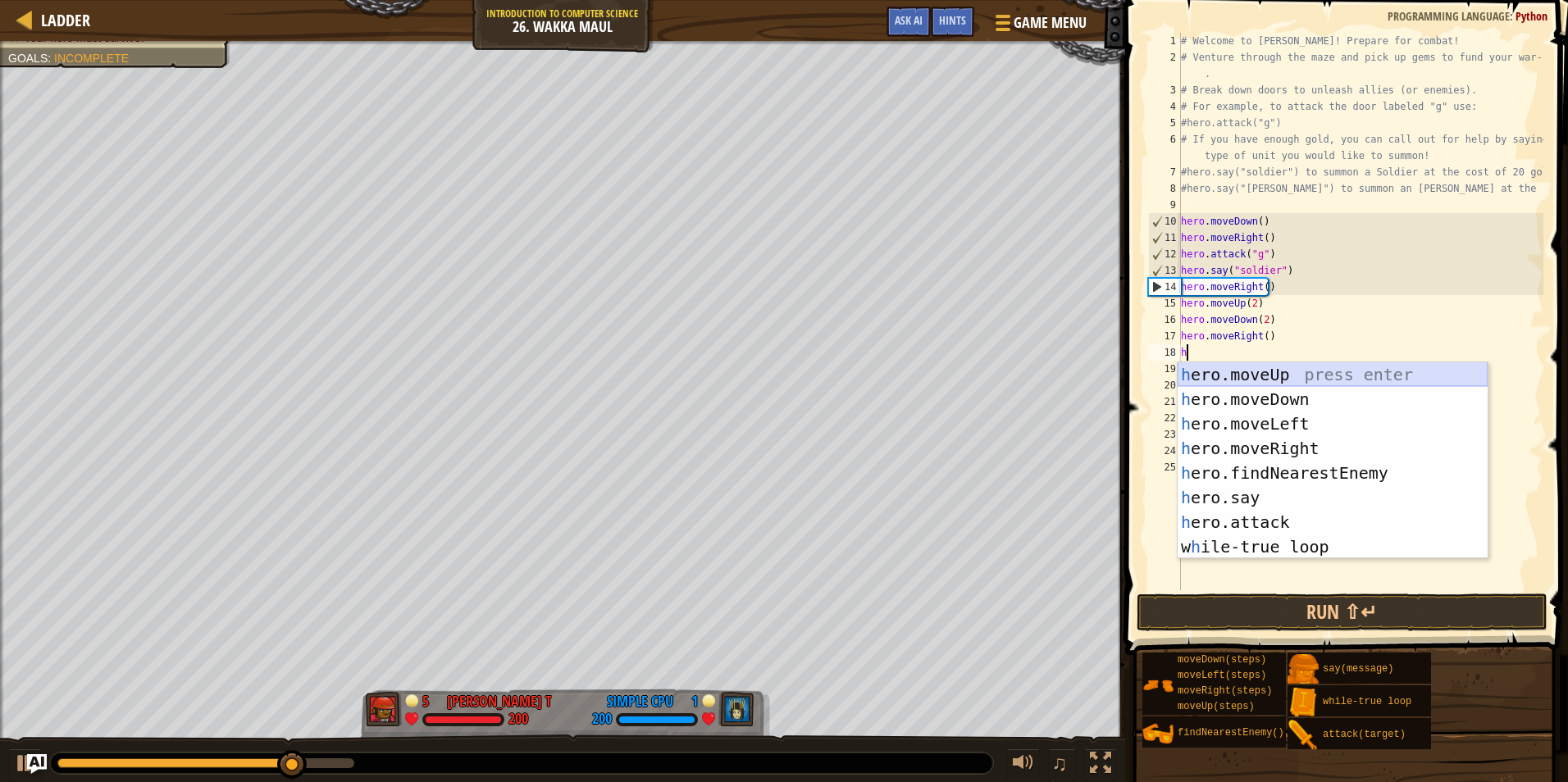
click at [1253, 379] on div "h ero.moveUp press enter h ero.moveDown press enter h ero.moveLeft press enter …" at bounding box center [1333, 486] width 310 height 246
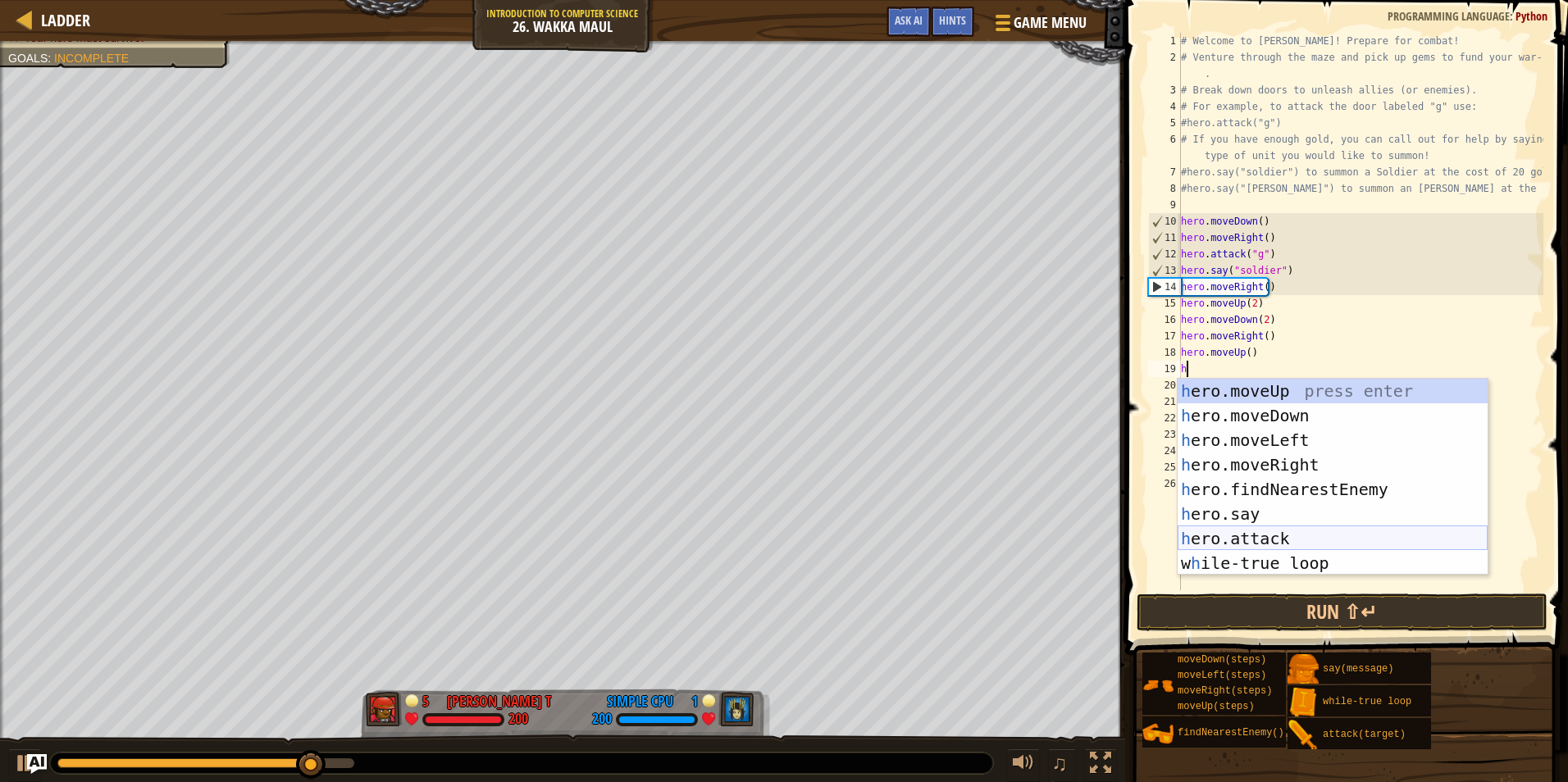
click at [1241, 544] on div "h ero.moveUp press enter h ero.moveDown press enter h ero.moveLeft press enter …" at bounding box center [1333, 502] width 310 height 246
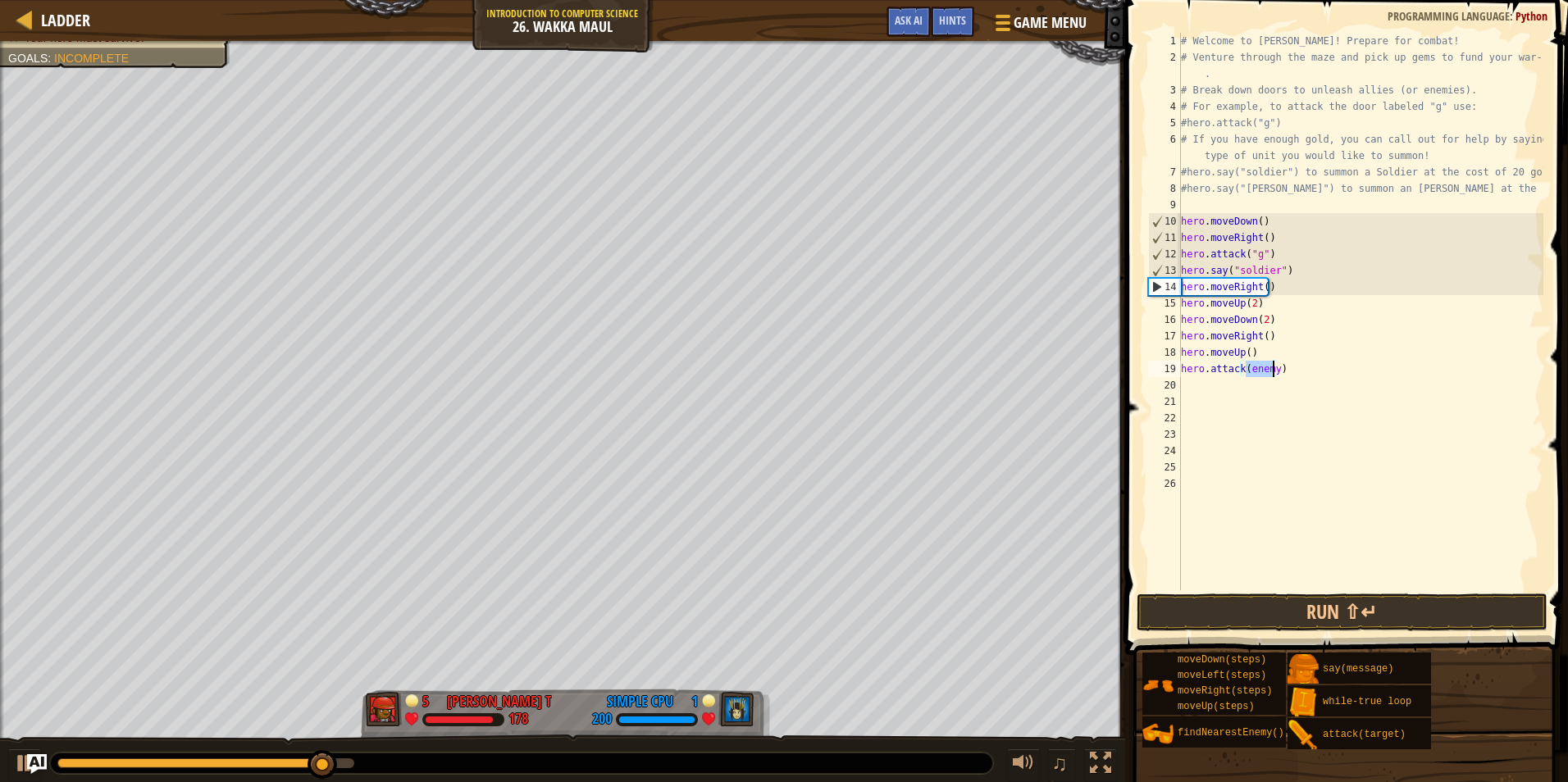
type textarea "hero.attack(e)"
click at [1206, 389] on div "# Welcome to Wakka Maul! Prepare for combat! # Venture through the maze and pic…" at bounding box center [1361, 328] width 366 height 591
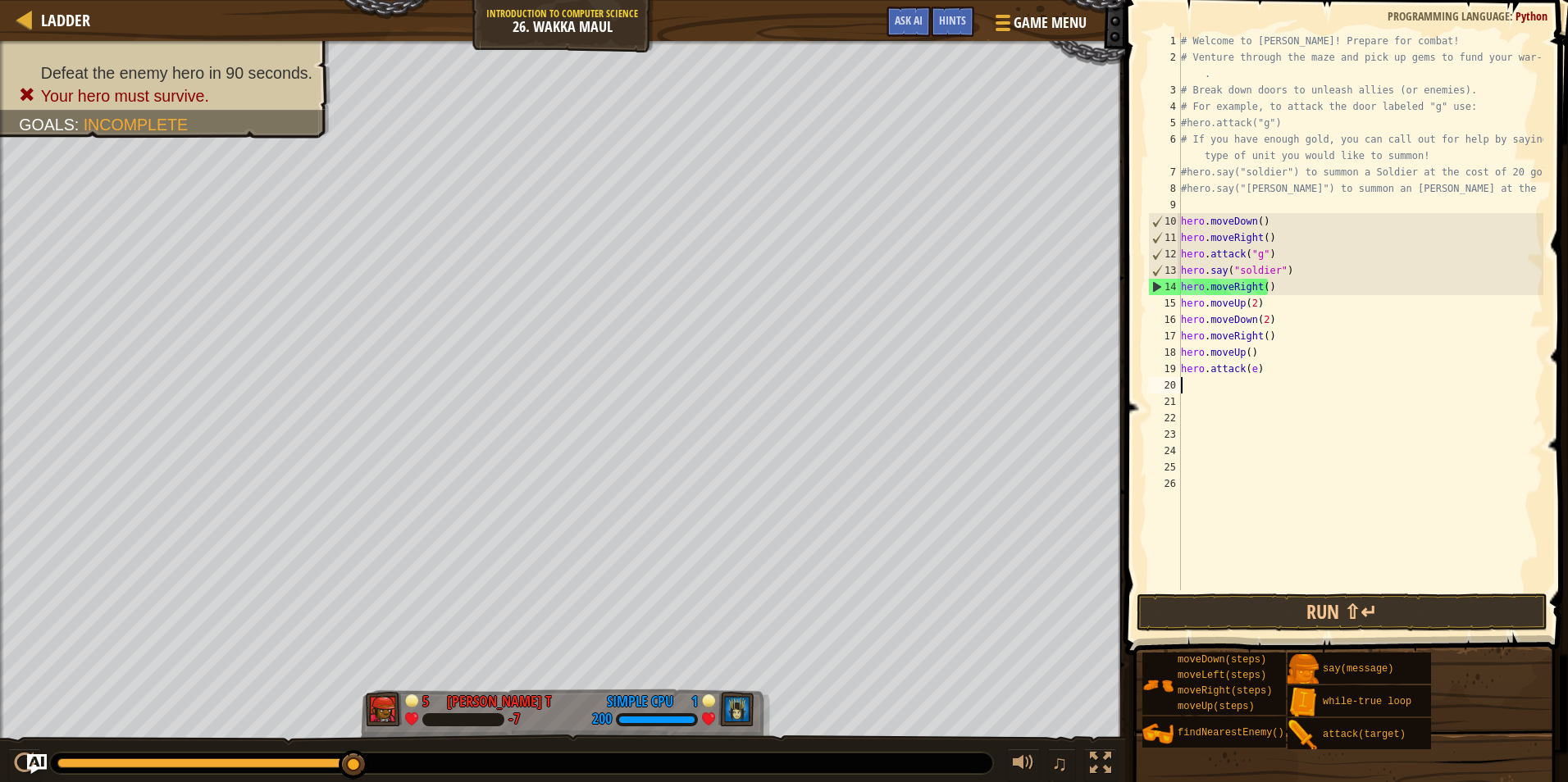
type textarea "h"
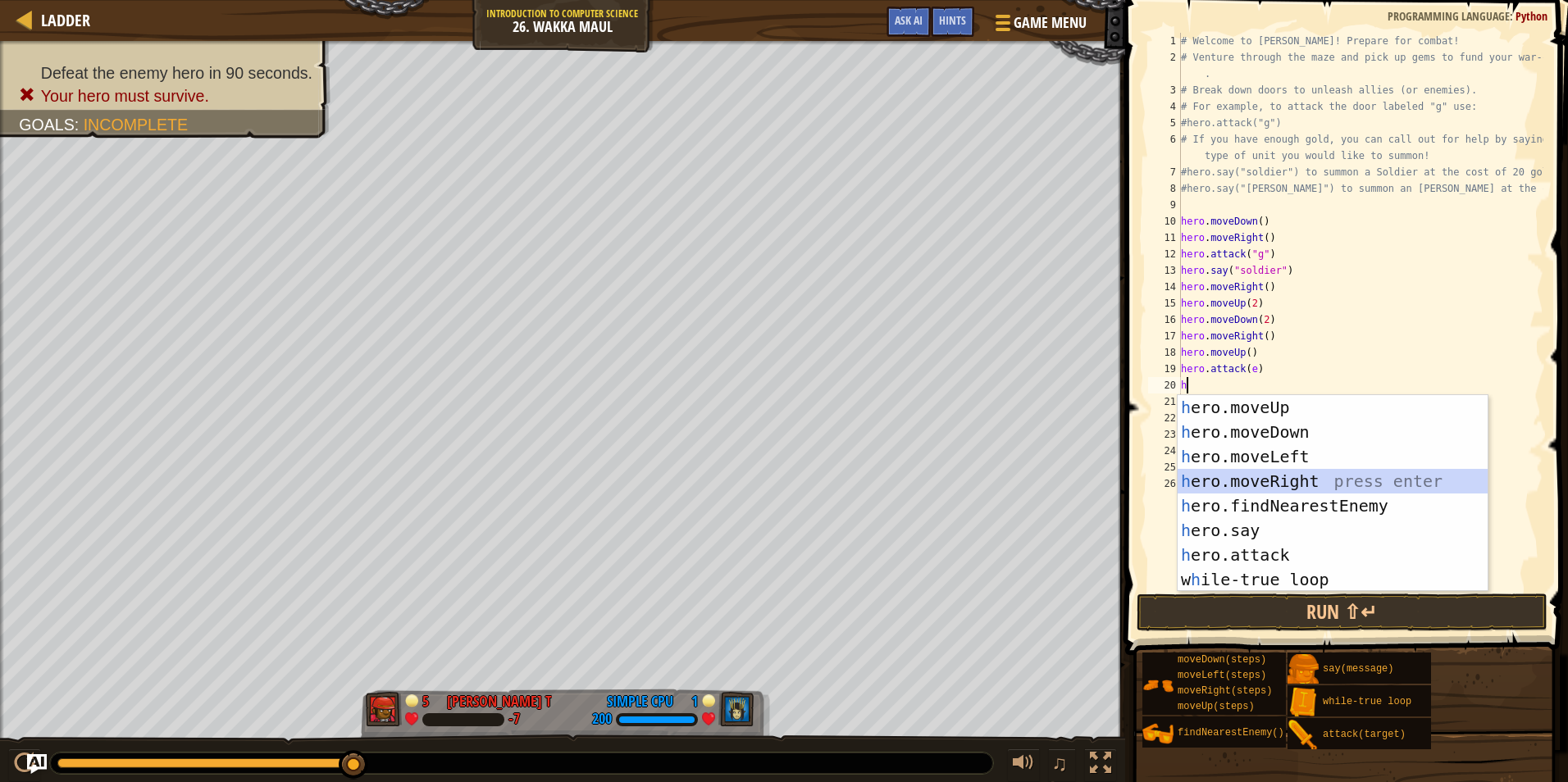
click at [1248, 471] on div "h ero.moveUp press enter h ero.moveDown press enter h ero.moveLeft press enter …" at bounding box center [1333, 518] width 310 height 246
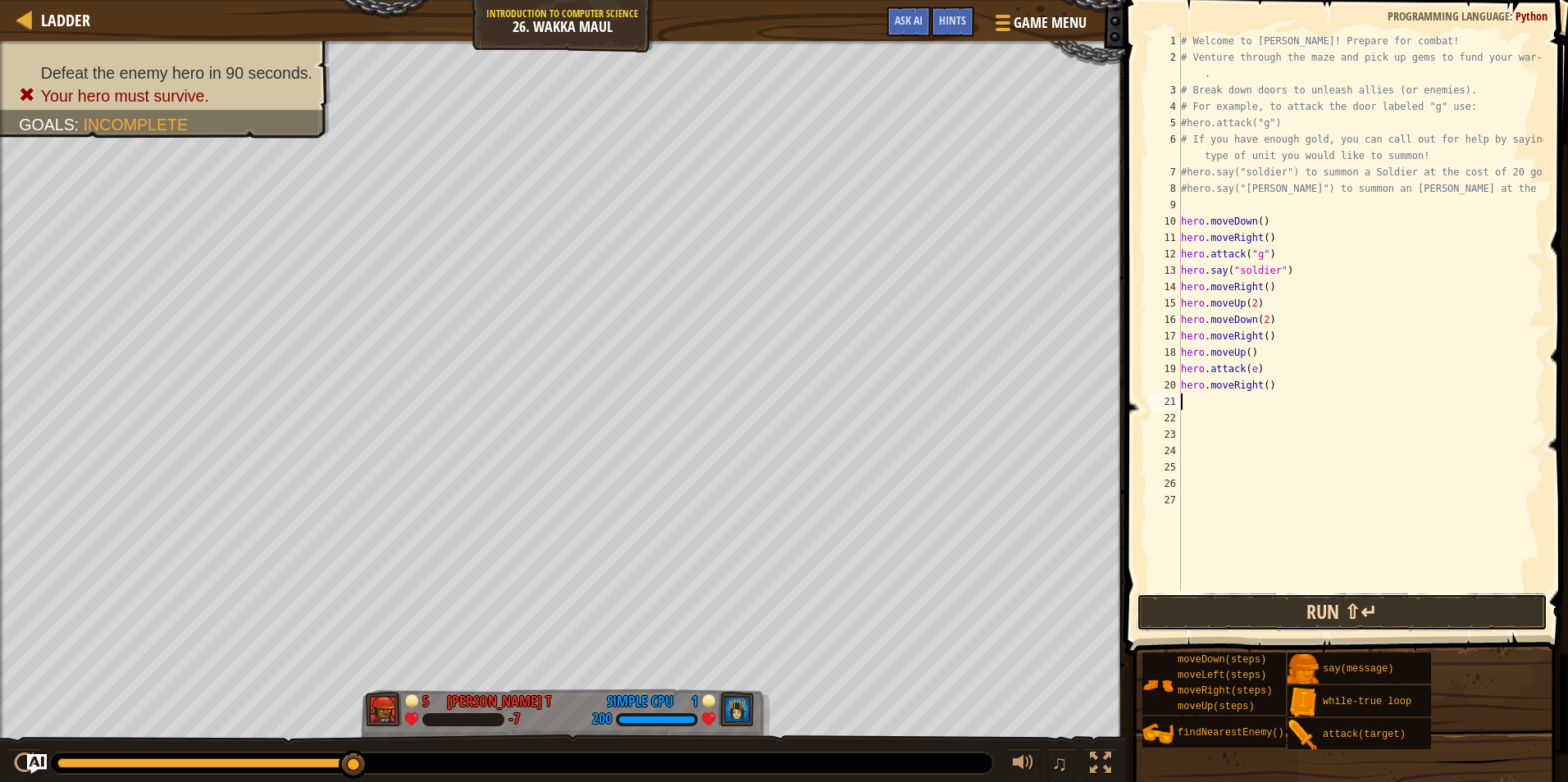
click at [1246, 609] on button "Run ⇧↵" at bounding box center [1342, 612] width 411 height 38
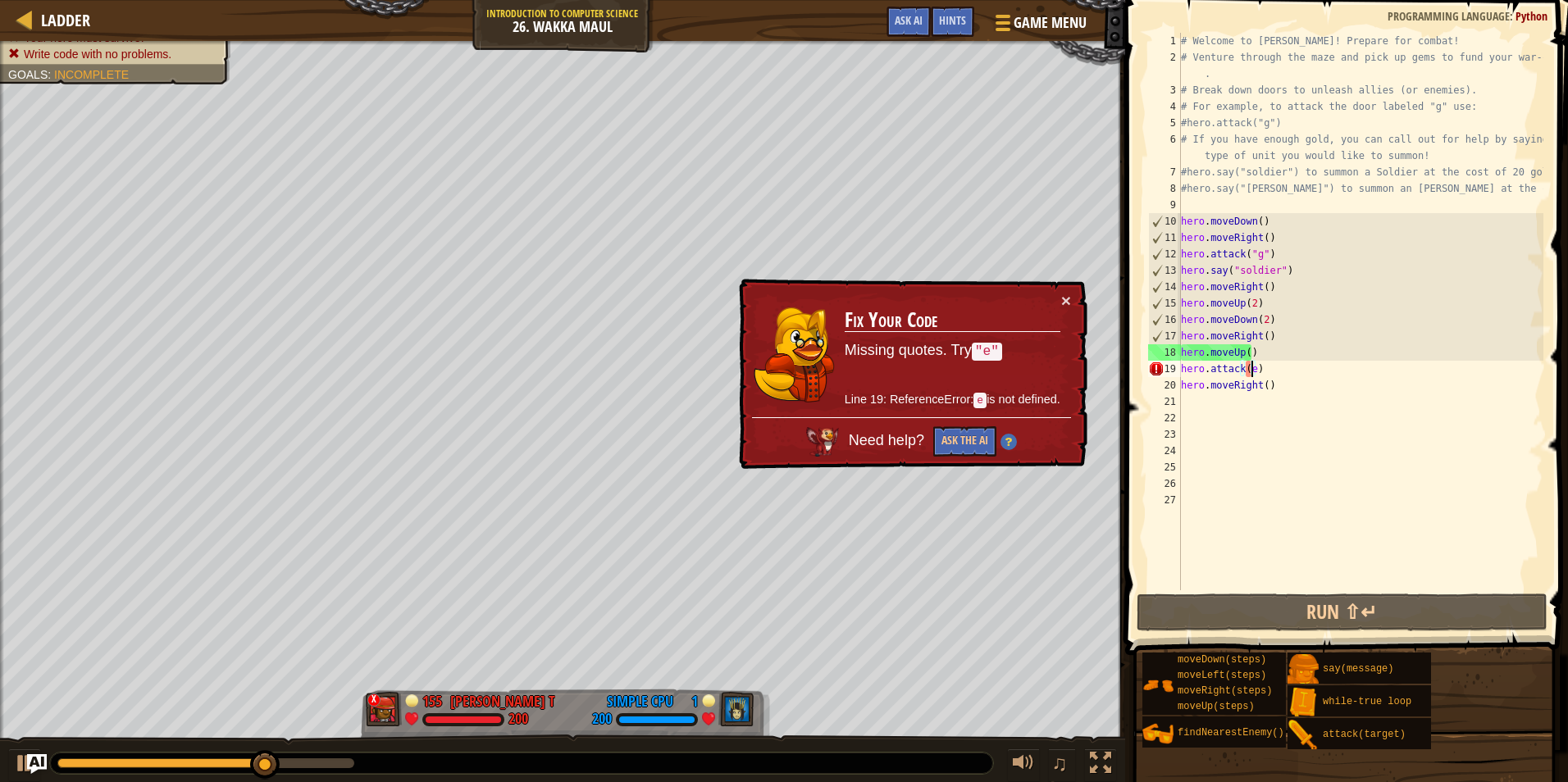
click at [1252, 366] on div "# Welcome to Wakka Maul! Prepare for combat! # Venture through the maze and pic…" at bounding box center [1361, 328] width 366 height 591
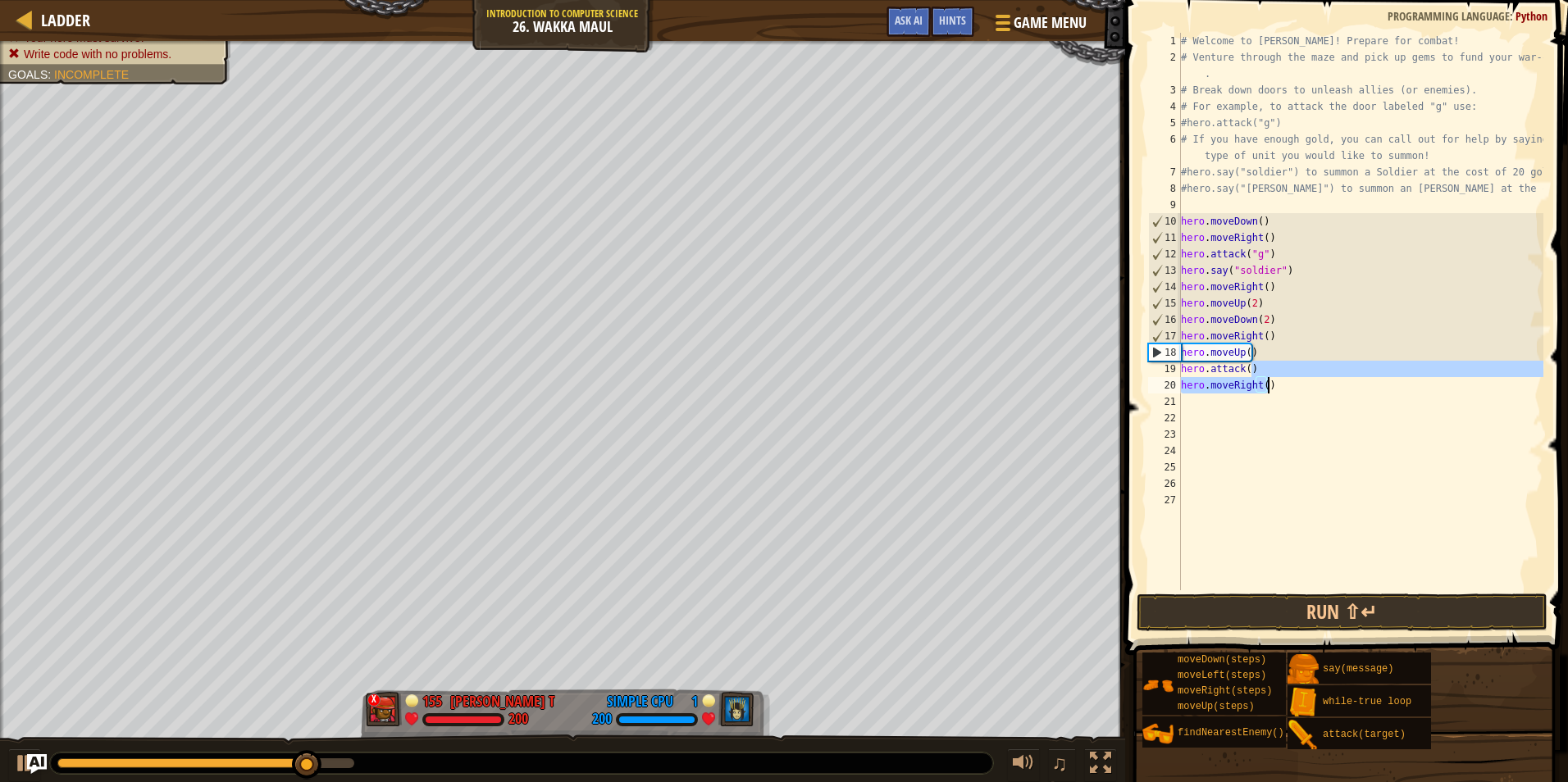
drag, startPoint x: 1261, startPoint y: 370, endPoint x: 1284, endPoint y: 393, distance: 32.5
click at [1284, 393] on div "# Welcome to Wakka Maul! Prepare for combat! # Venture through the maze and pic…" at bounding box center [1361, 328] width 366 height 591
drag, startPoint x: 1261, startPoint y: 364, endPoint x: 1210, endPoint y: 369, distance: 51.2
click at [1210, 369] on div "# Welcome to Wakka Maul! Prepare for combat! # Venture through the maze and pic…" at bounding box center [1361, 328] width 366 height 591
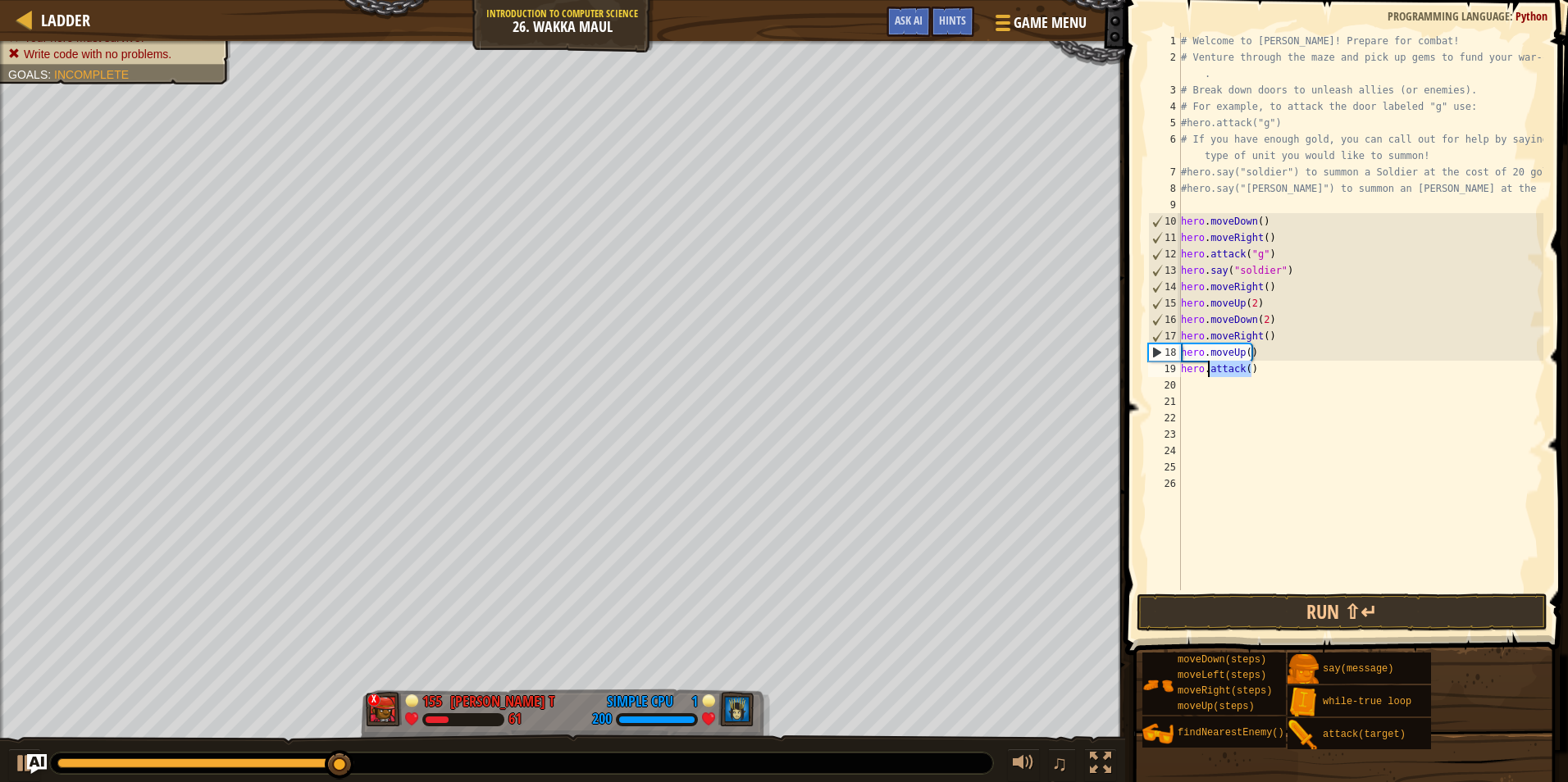
type textarea "hero.m"
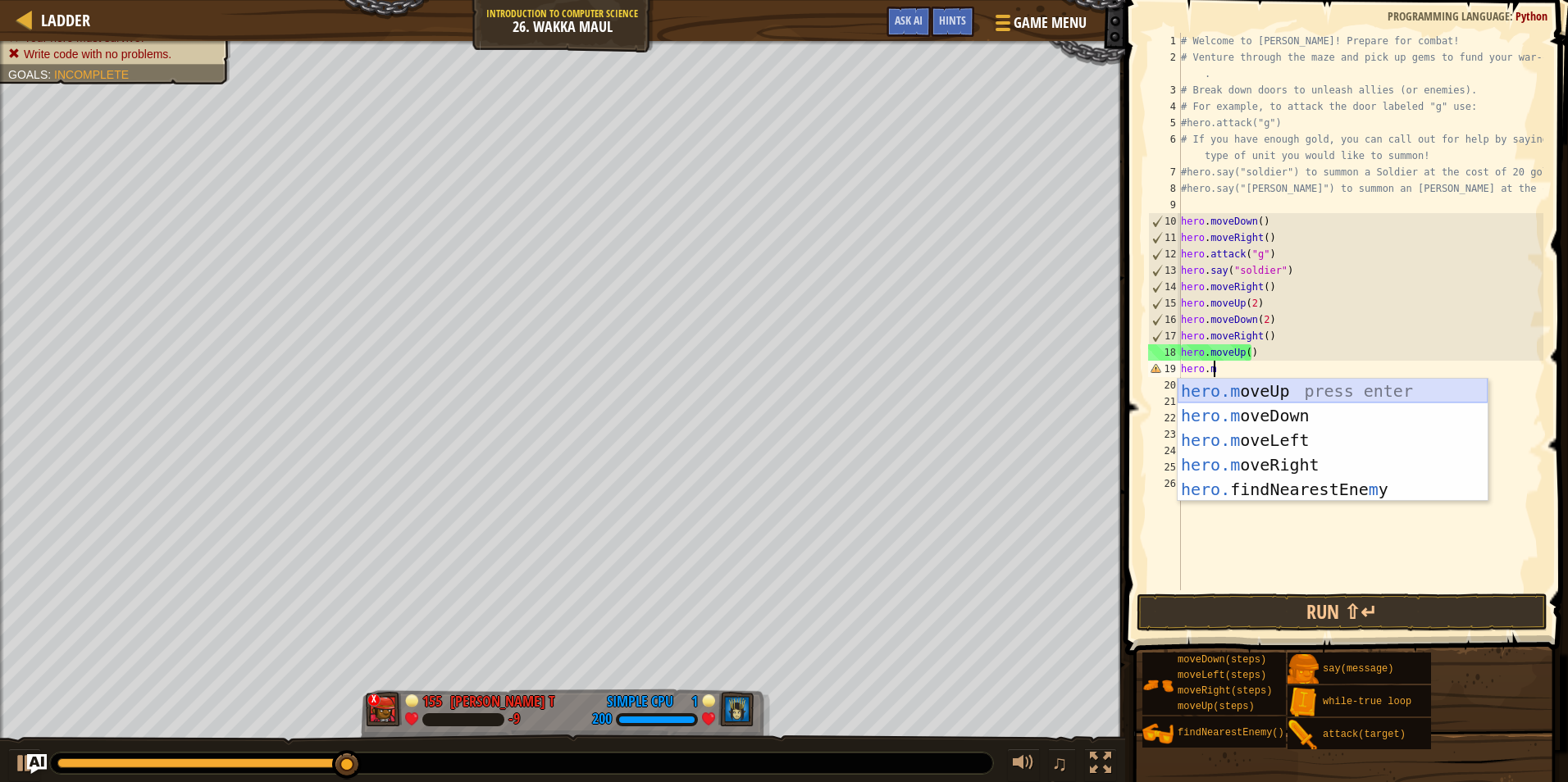
click at [1297, 395] on div "hero.m oveUp press enter hero.m oveDown press enter hero.m oveLeft press enter …" at bounding box center [1333, 465] width 310 height 172
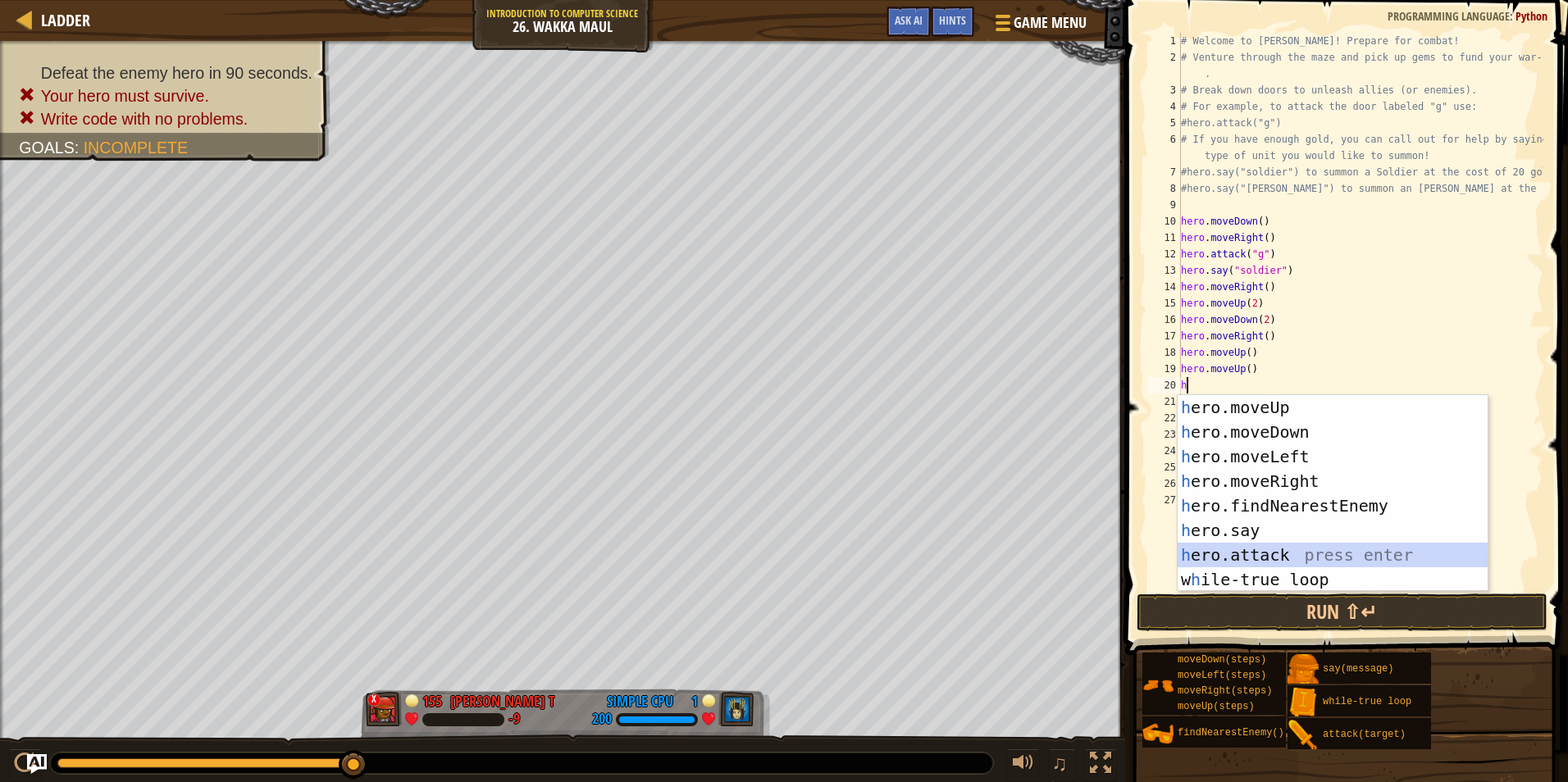
click at [1254, 546] on div "h ero.moveUp press enter h ero.moveDown press enter h ero.moveLeft press enter …" at bounding box center [1333, 518] width 310 height 246
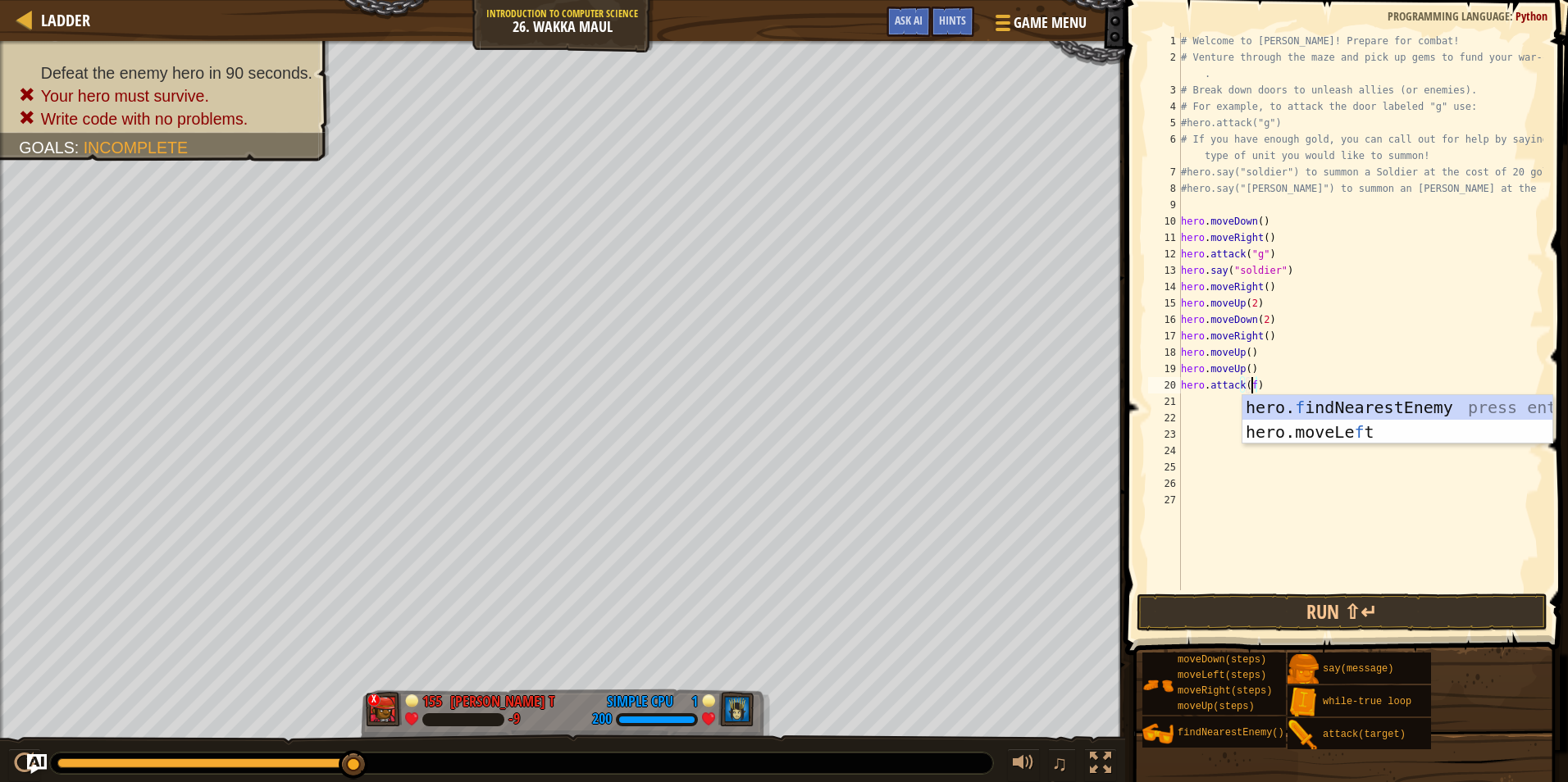
scroll to position [8, 5]
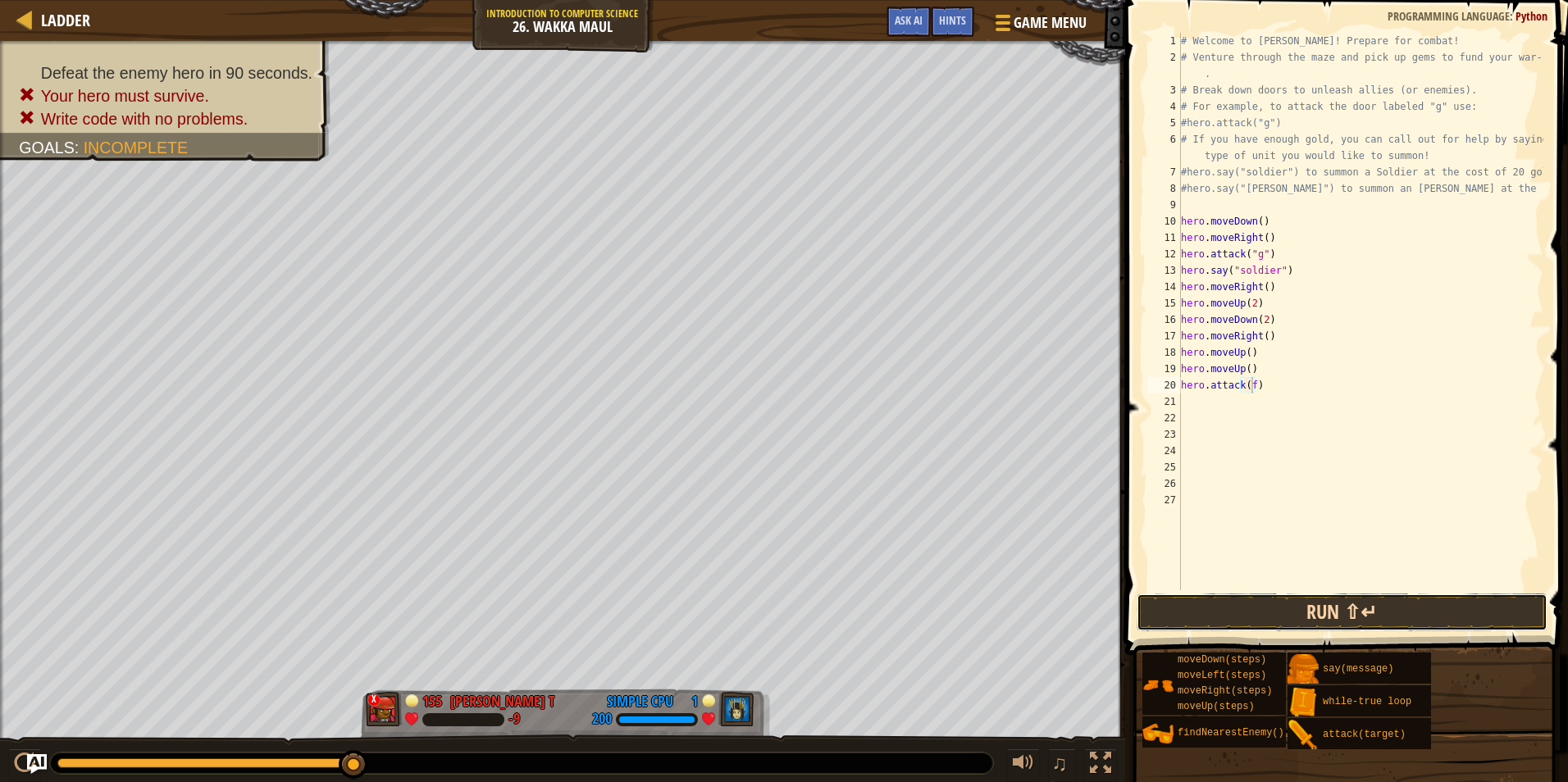
click at [1285, 598] on button "Run ⇧↵" at bounding box center [1342, 612] width 411 height 38
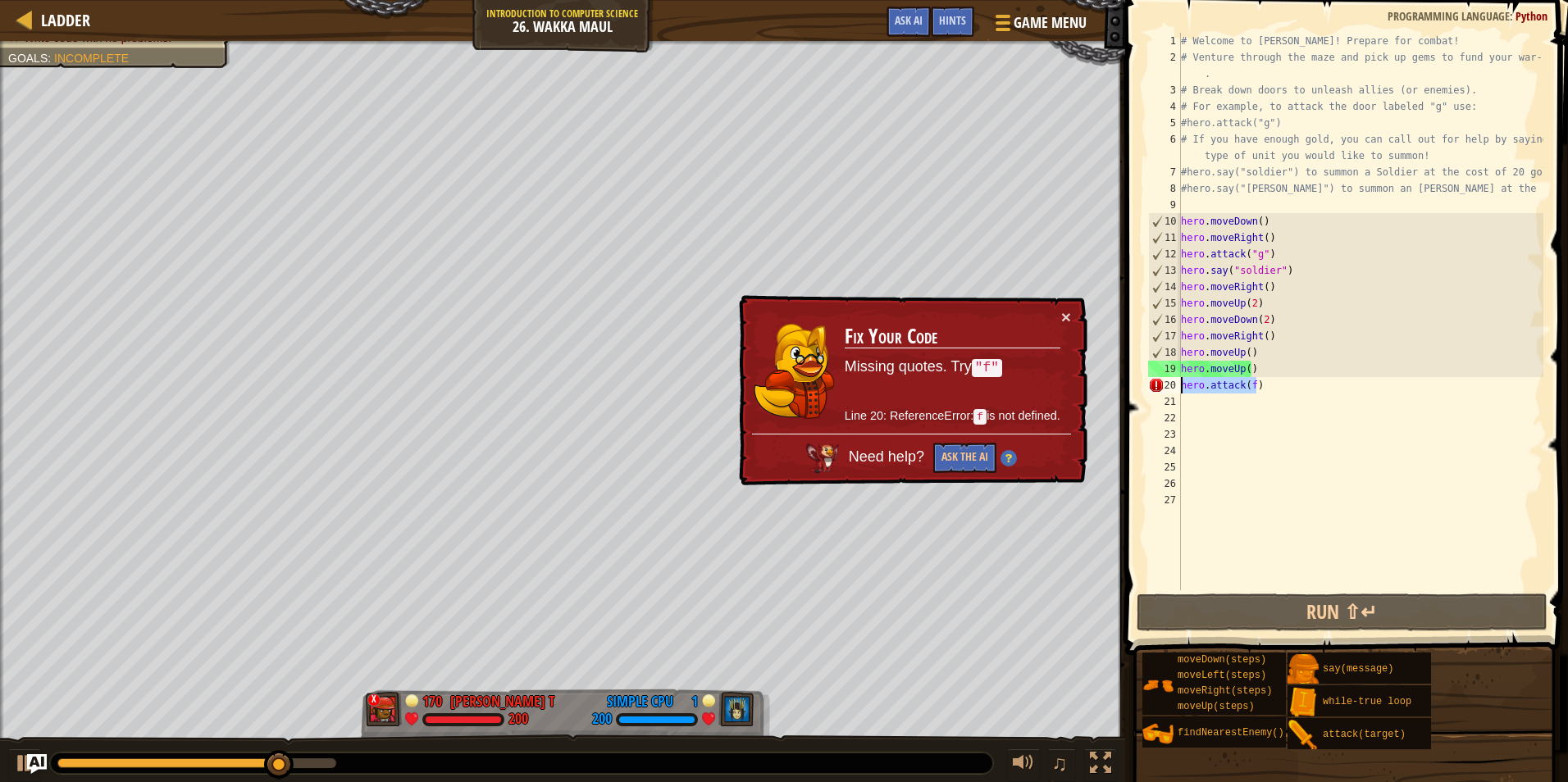
drag, startPoint x: 1263, startPoint y: 386, endPoint x: 1170, endPoint y: 381, distance: 93.1
click at [1170, 381] on div "hero.attack(f) 1 2 3 4 5 6 7 8 9 10 11 12 13 14 15 16 17 18 19 20 21 22 23 24 2…" at bounding box center [1344, 311] width 398 height 558
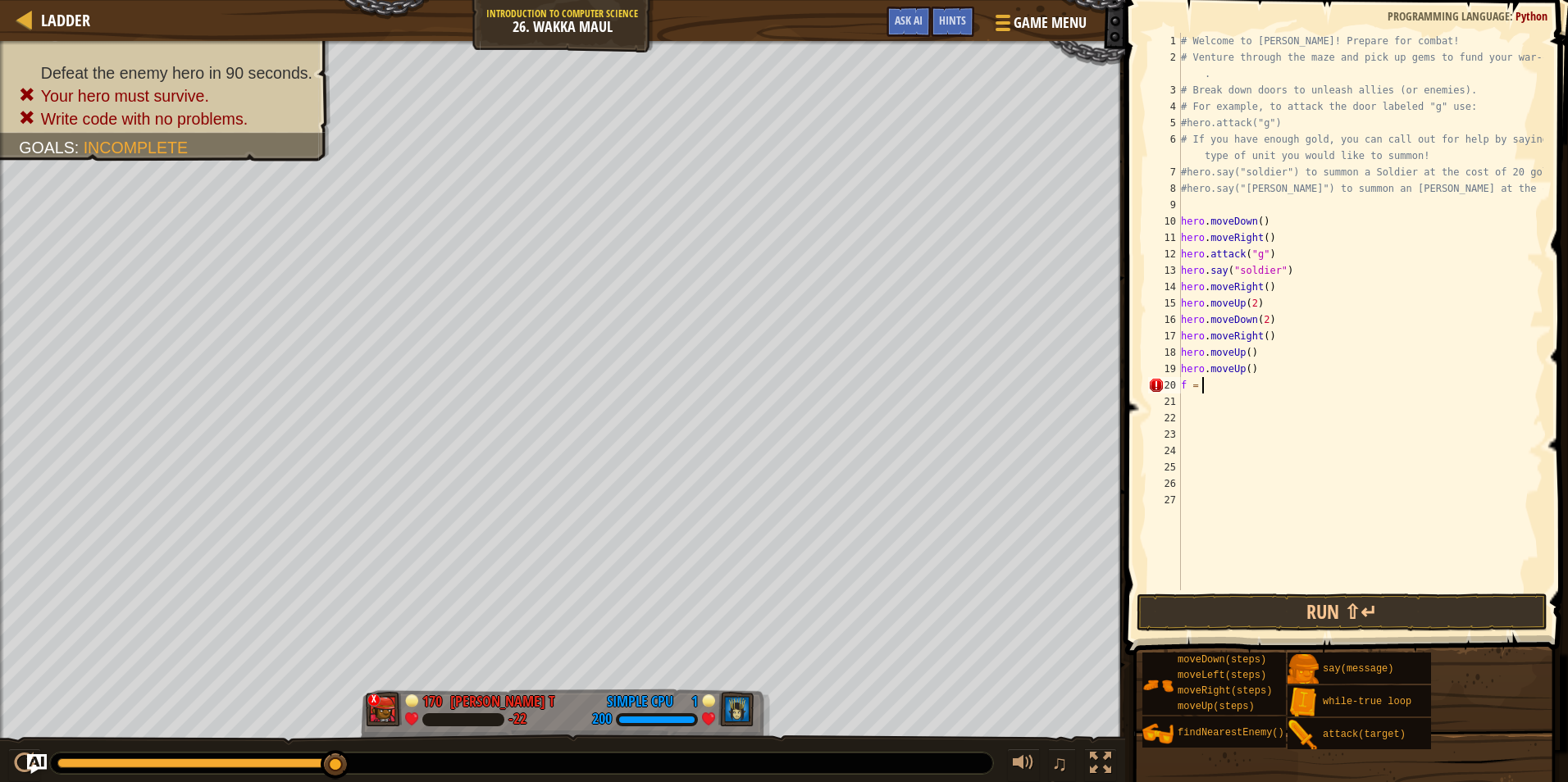
type textarea "f = h"
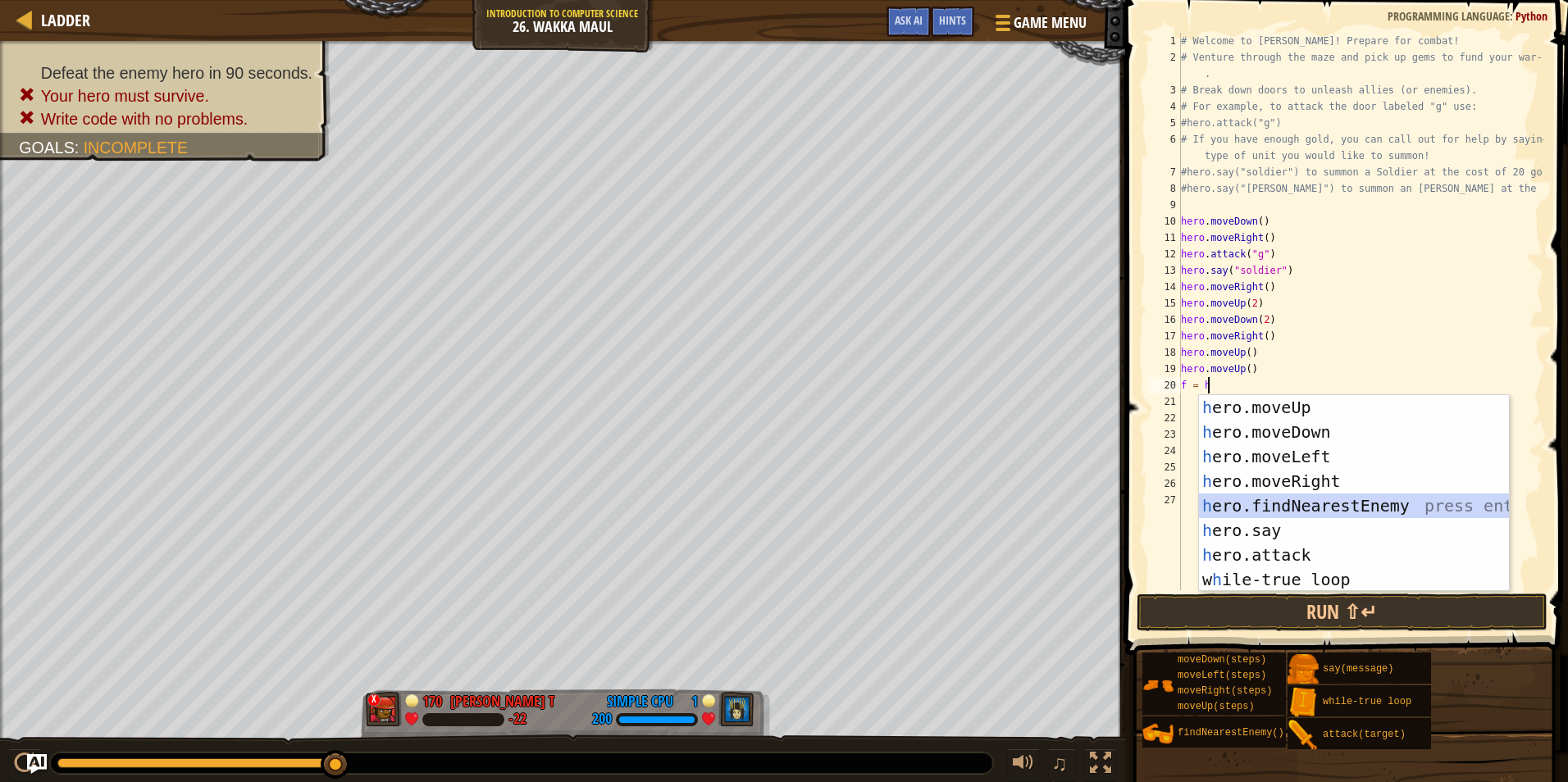
drag, startPoint x: 1312, startPoint y: 508, endPoint x: 1266, endPoint y: 455, distance: 70.2
click at [1298, 501] on div "h ero.moveUp press enter h ero.moveDown press enter h ero.moveLeft press enter …" at bounding box center [1354, 518] width 310 height 246
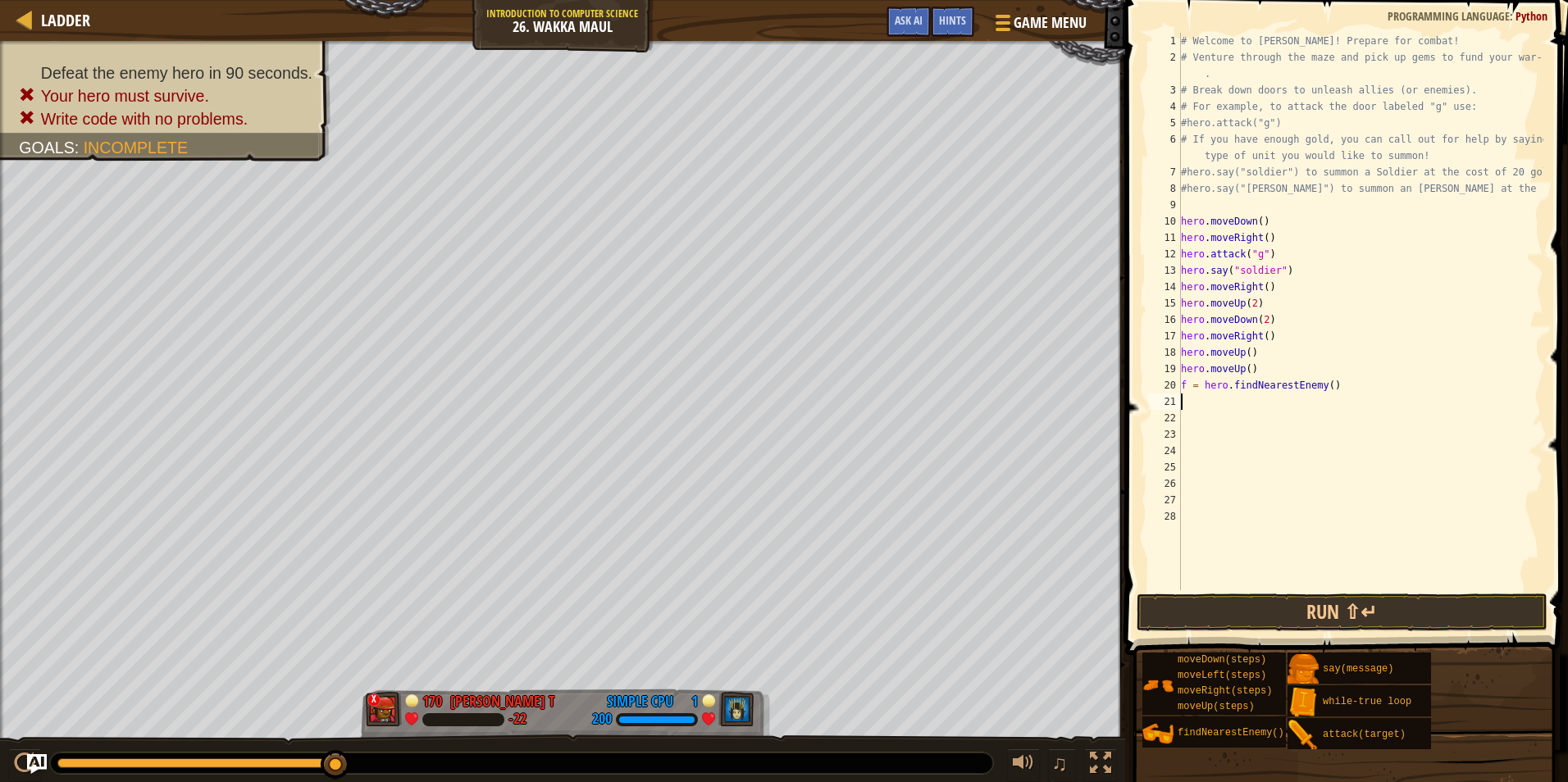
type textarea "f"
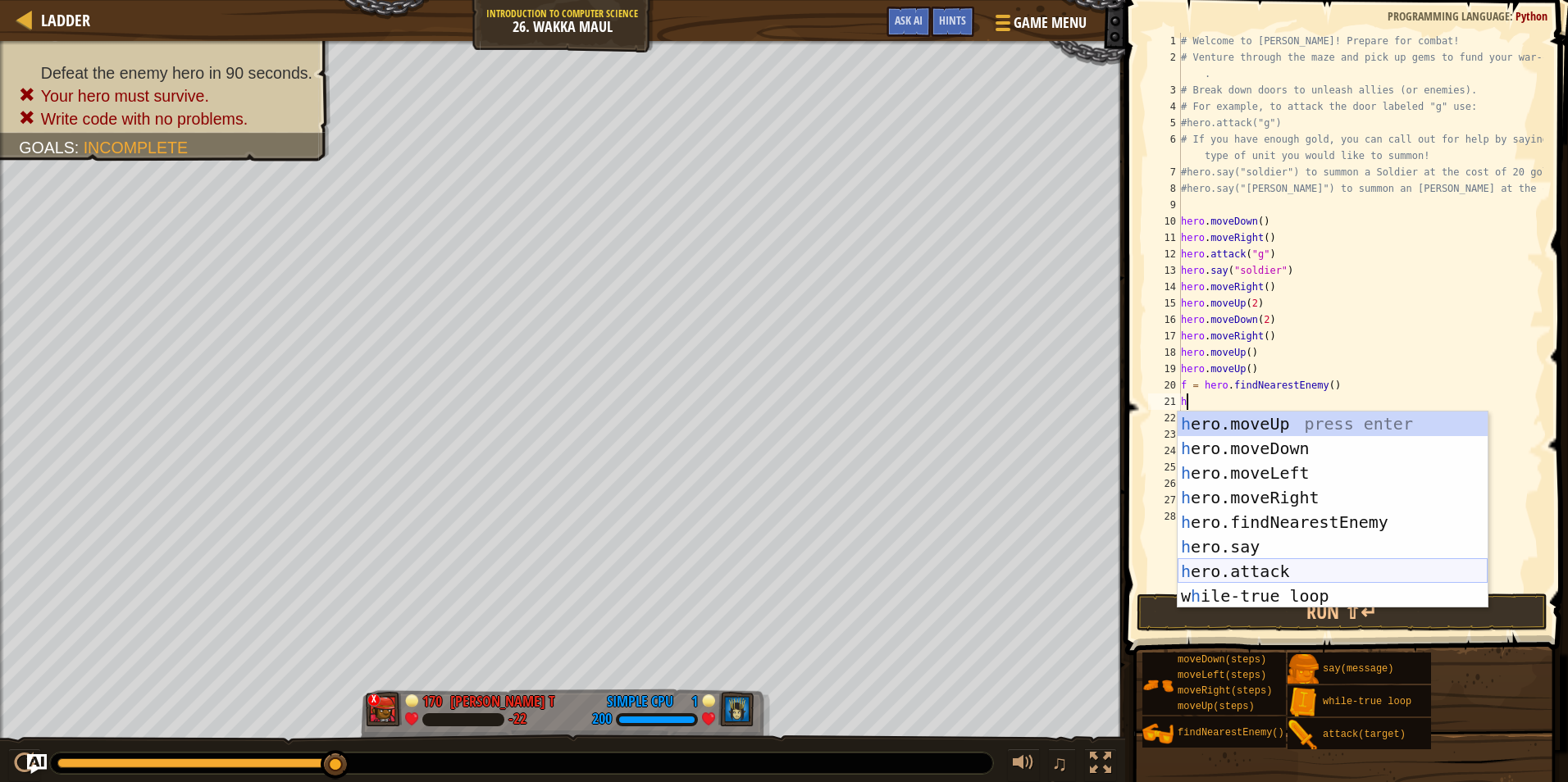
click at [1262, 574] on div "h ero.moveUp press enter h ero.moveDown press enter h ero.moveLeft press enter …" at bounding box center [1333, 535] width 310 height 246
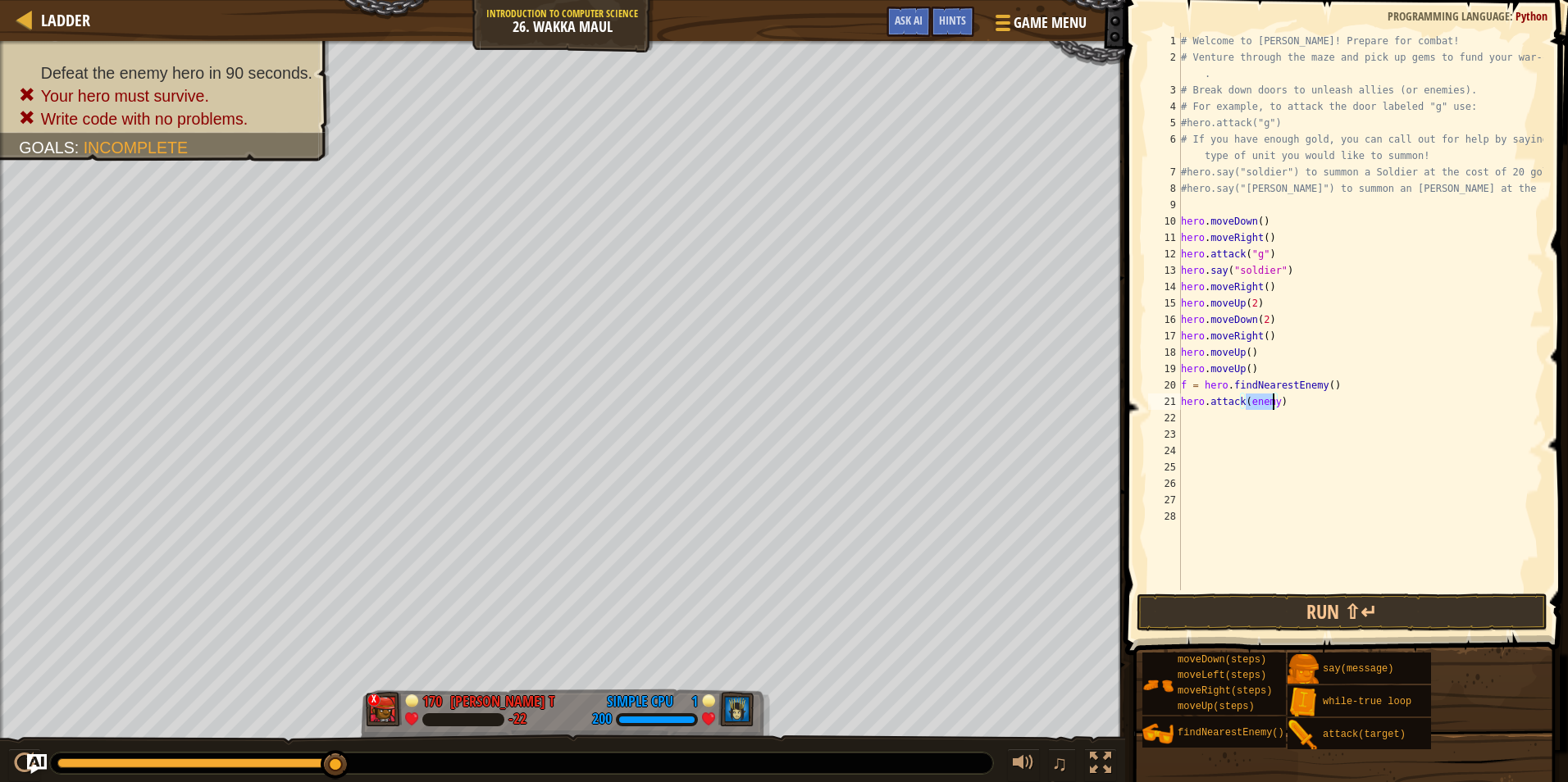
type textarea "hero.attack(f)"
click at [1266, 620] on button "Run ⇧↵" at bounding box center [1342, 612] width 411 height 38
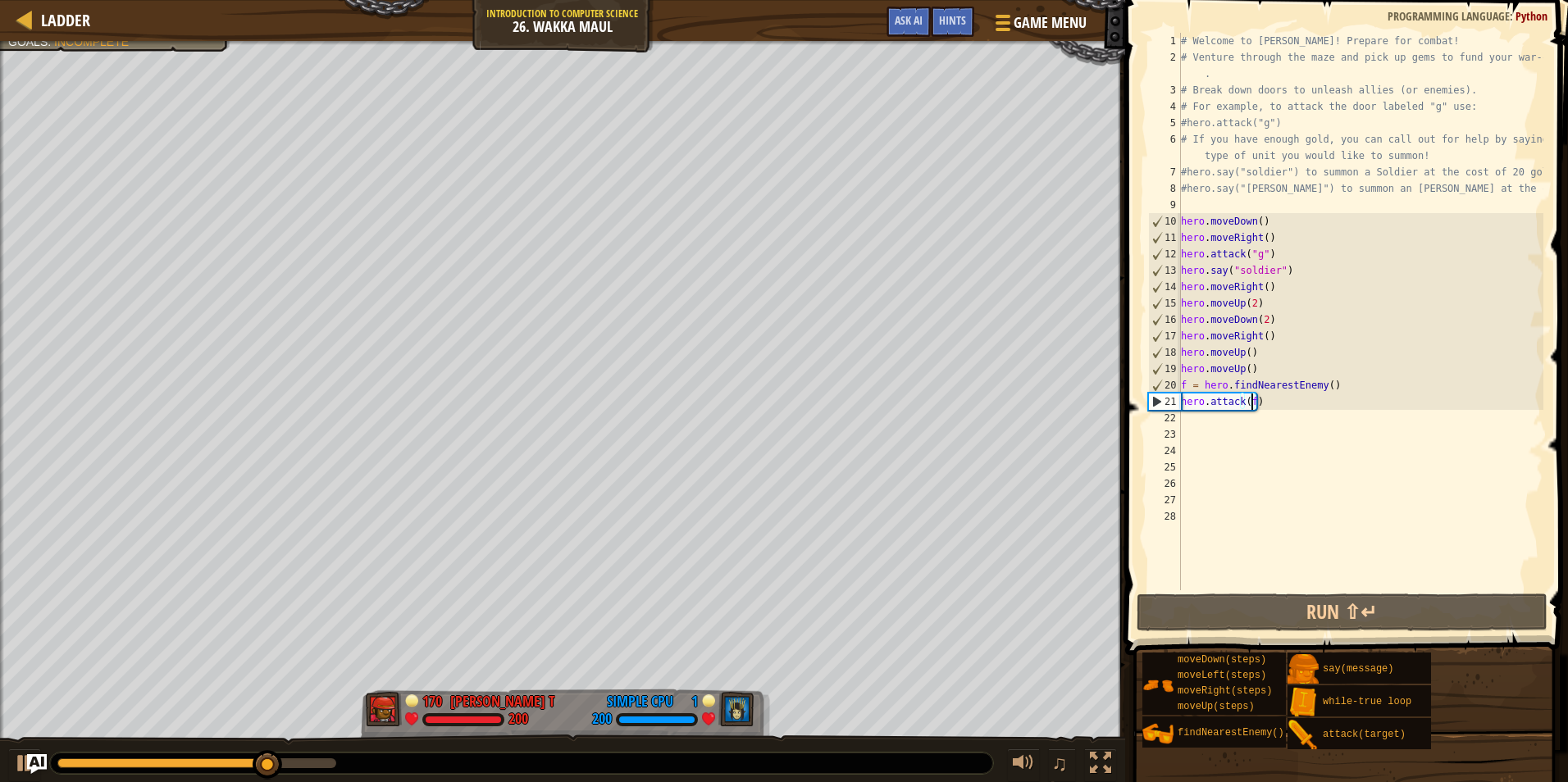
click at [1221, 437] on div "# Welcome to Wakka Maul! Prepare for combat! # Venture through the maze and pic…" at bounding box center [1361, 328] width 366 height 591
click at [1219, 423] on div "# Welcome to Wakka Maul! Prepare for combat! # Venture through the maze and pic…" at bounding box center [1361, 328] width 366 height 591
type textarea "h"
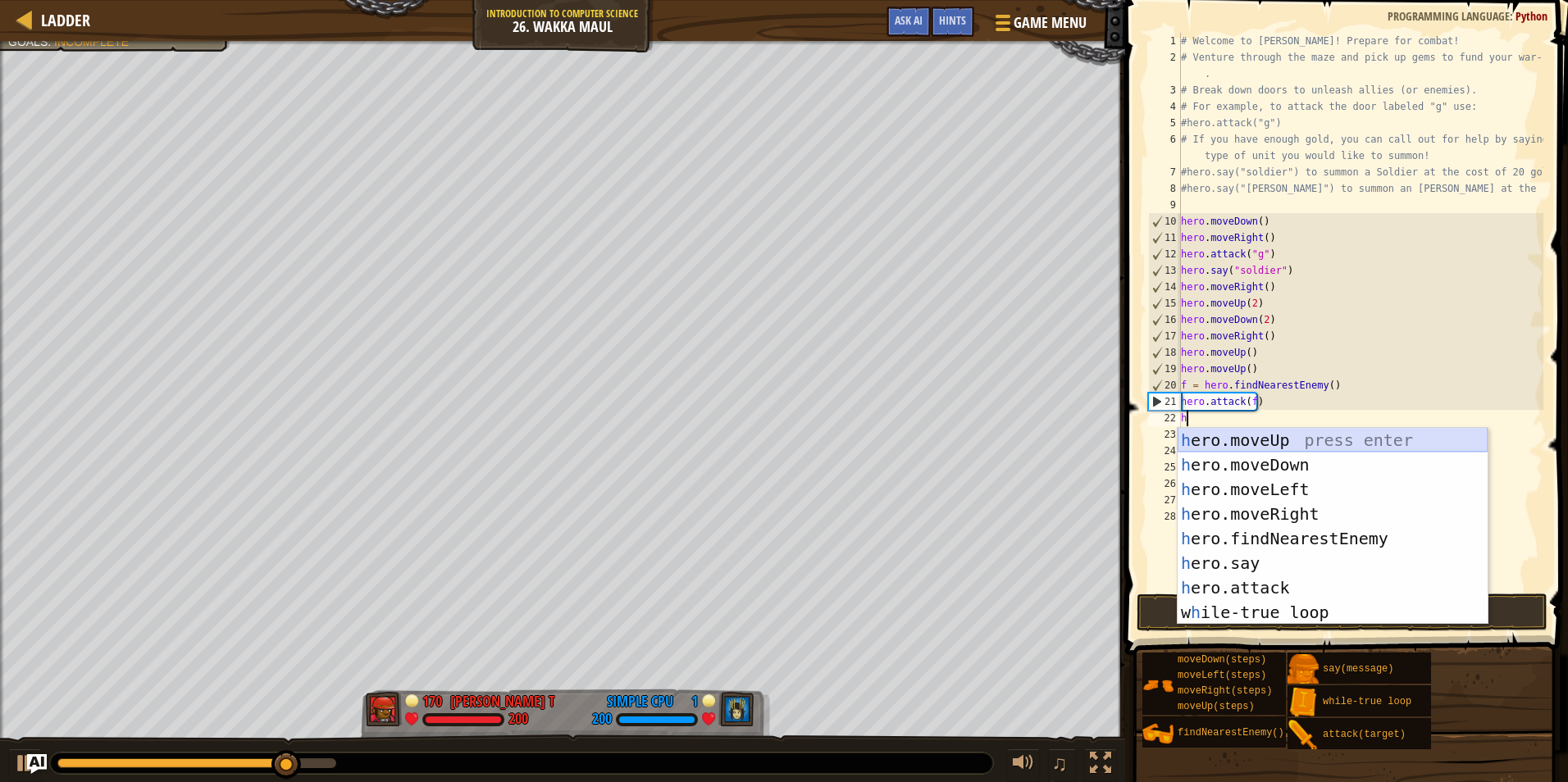
click at [1246, 433] on div "h ero.moveUp press enter h ero.moveDown press enter h ero.moveLeft press enter …" at bounding box center [1333, 551] width 310 height 246
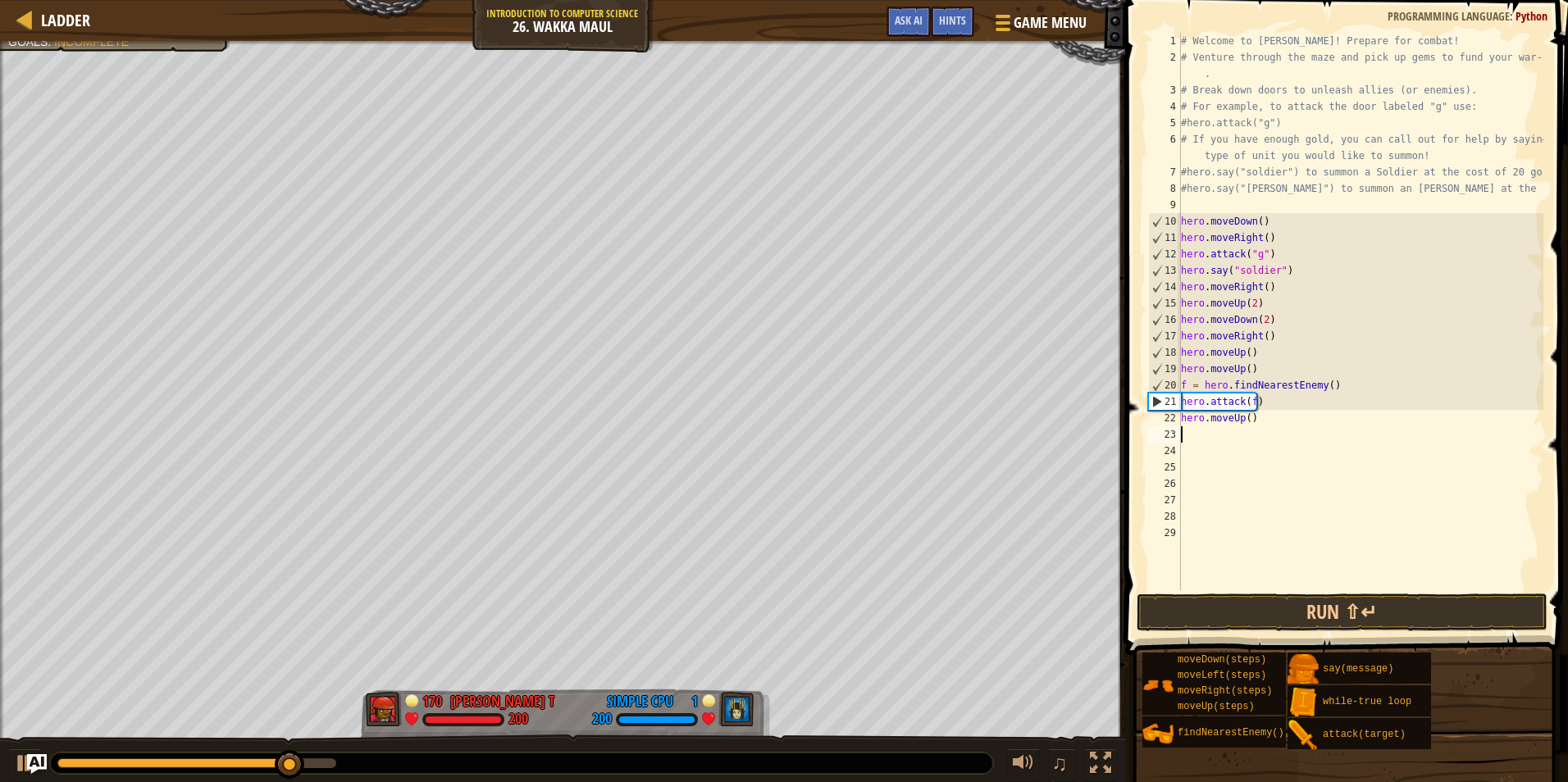
type textarea "h"
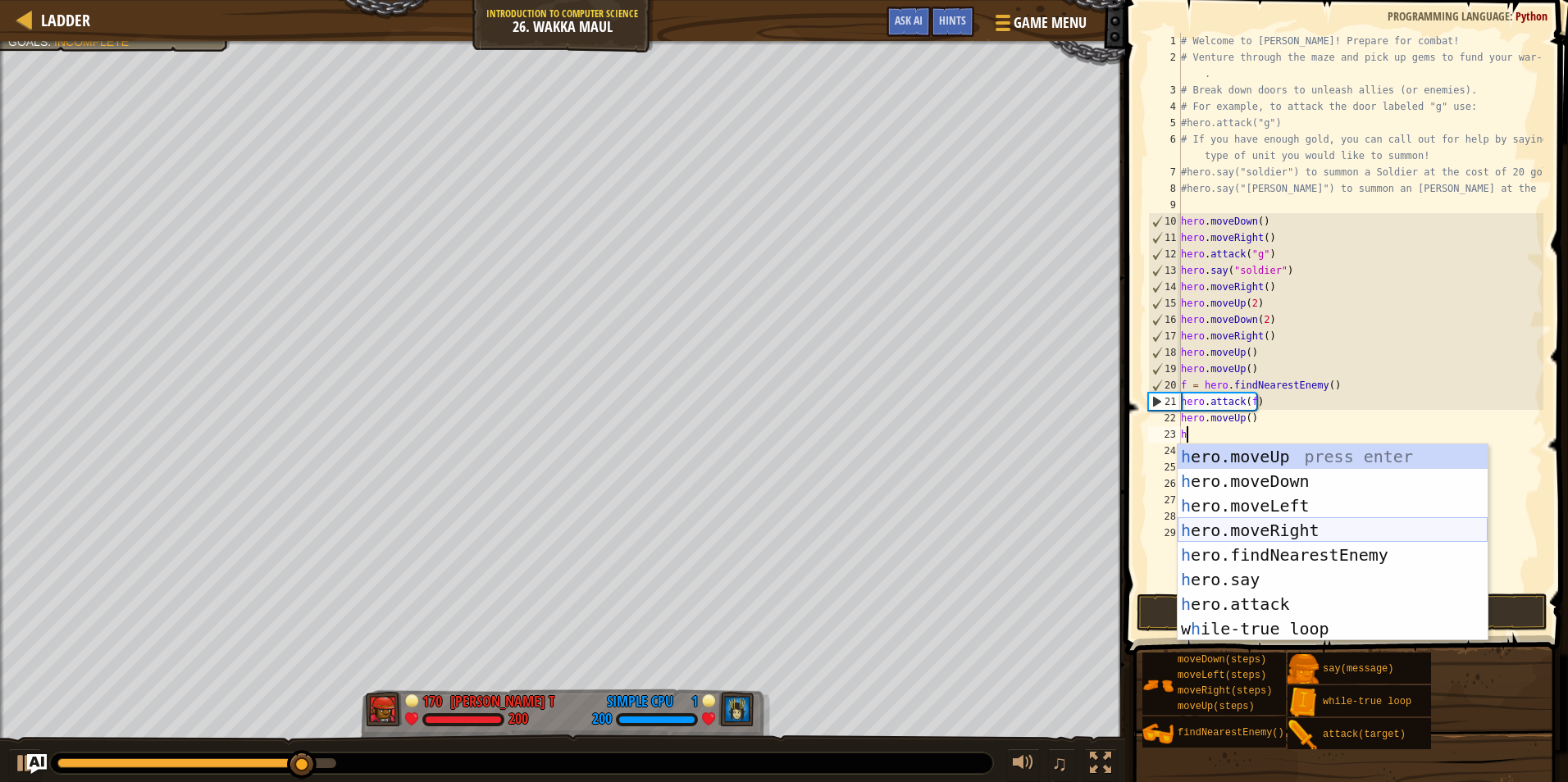
click at [1263, 520] on div "h ero.moveUp press enter h ero.moveDown press enter h ero.moveLeft press enter …" at bounding box center [1333, 568] width 310 height 246
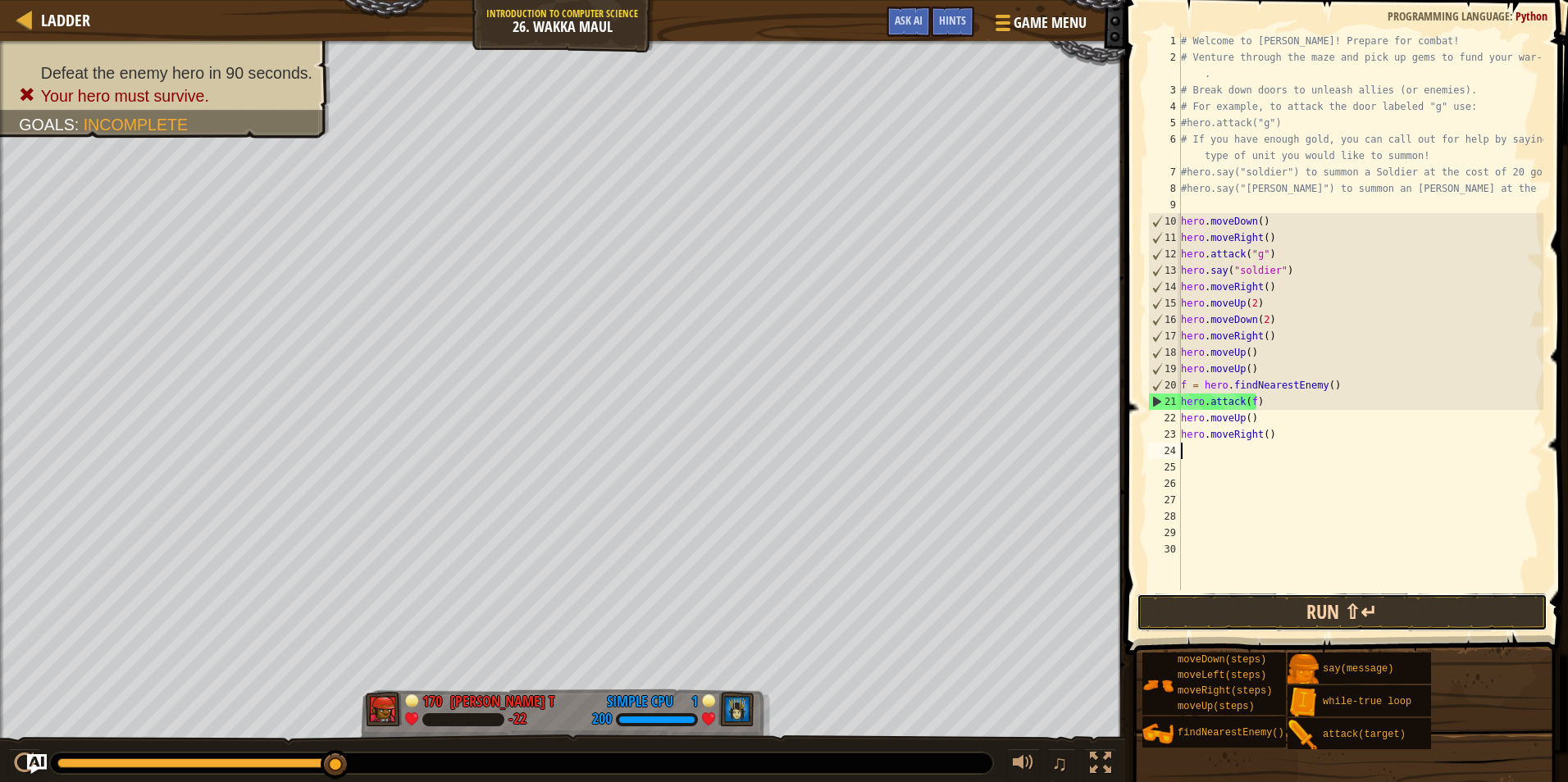
click at [1262, 607] on button "Run ⇧↵" at bounding box center [1342, 612] width 411 height 38
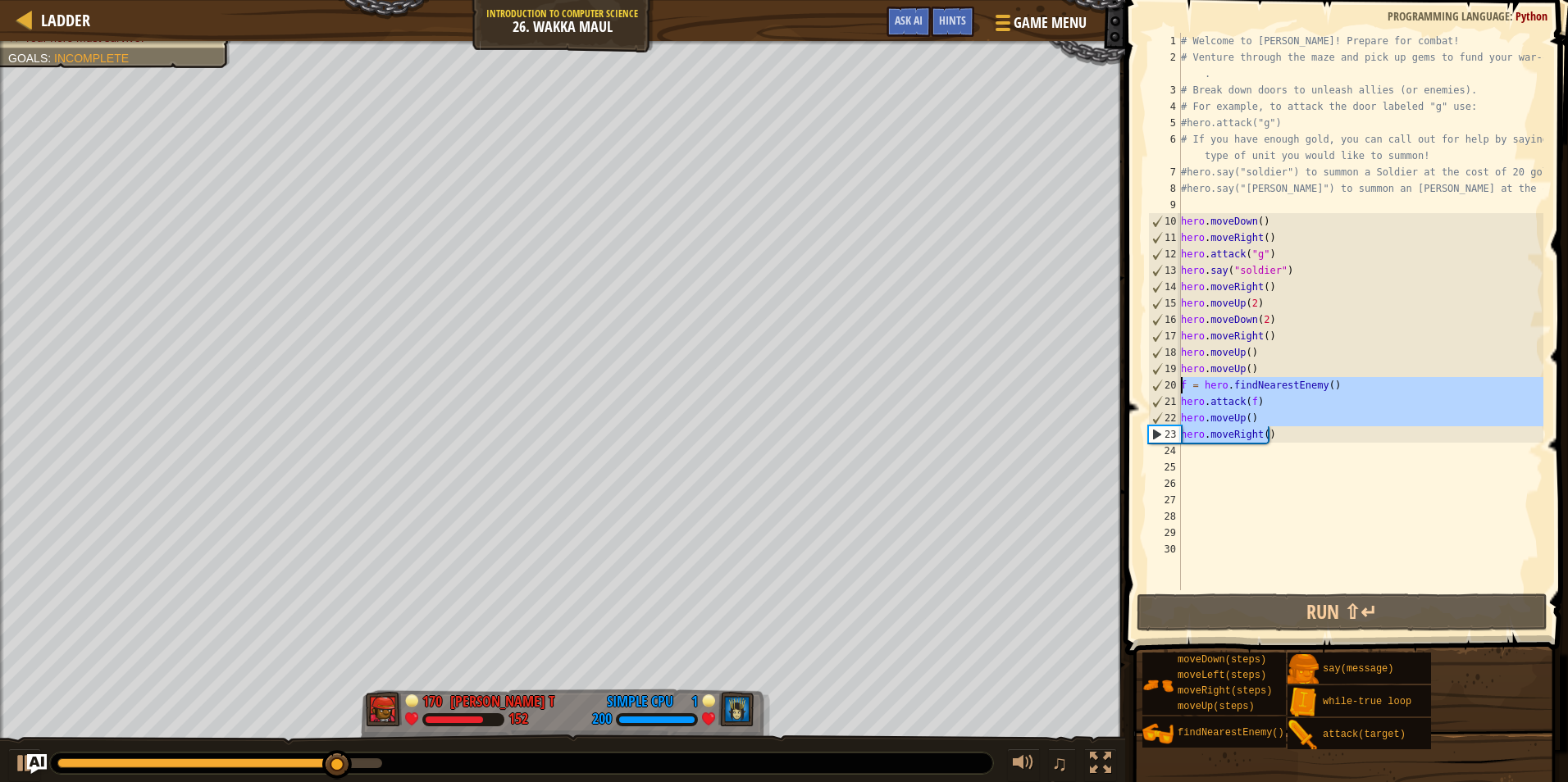
drag, startPoint x: 1297, startPoint y: 433, endPoint x: 1169, endPoint y: 390, distance: 135.0
click at [1169, 390] on div "1 2 3 4 5 6 7 8 9 10 11 12 13 14 15 16 17 18 19 20 21 22 23 24 25 26 27 28 29 3…" at bounding box center [1344, 311] width 398 height 558
click at [1309, 442] on div "# Welcome to Wakka Maul! Prepare for combat! # Venture through the maze and pic…" at bounding box center [1361, 311] width 366 height 558
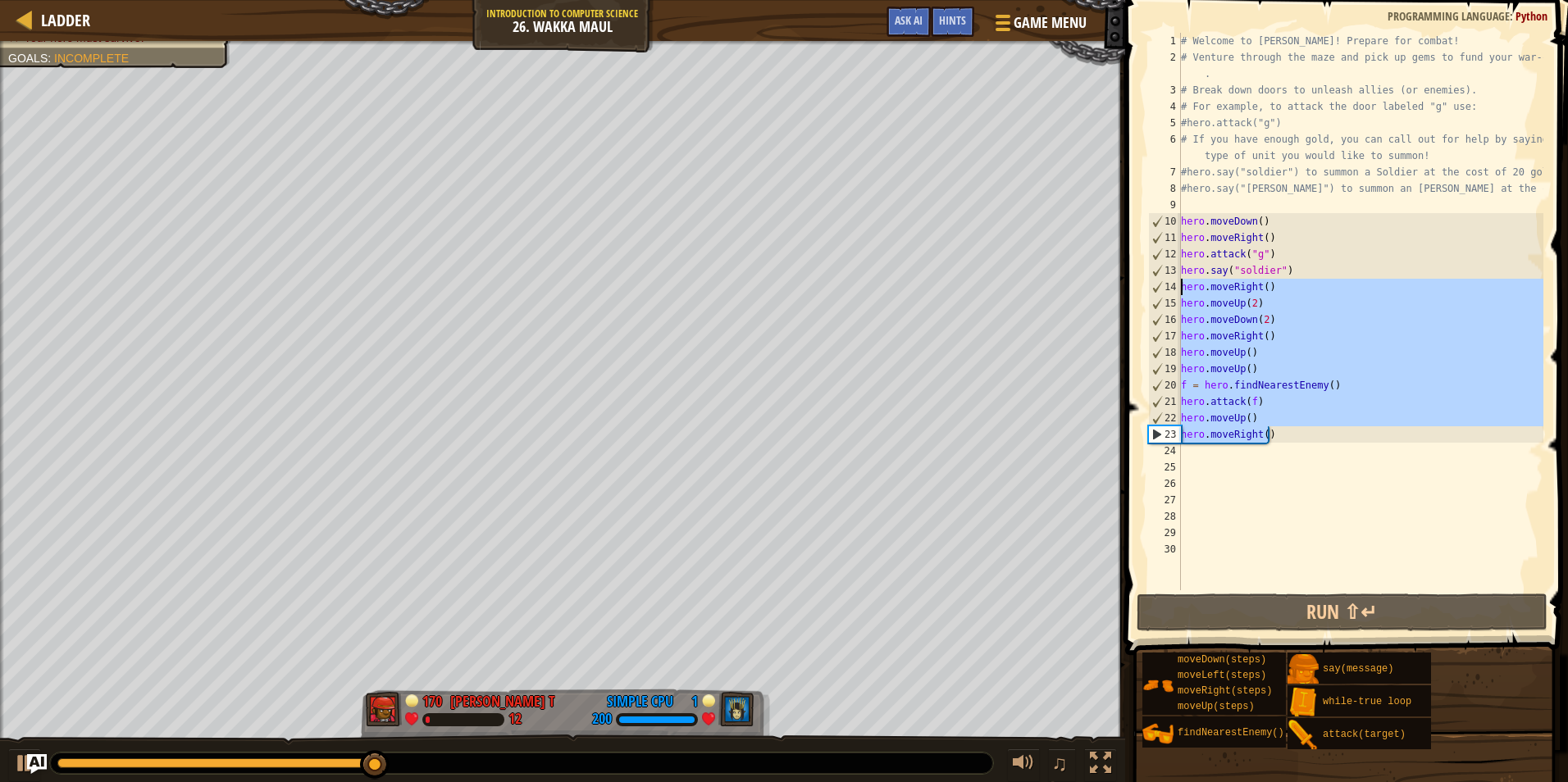
drag, startPoint x: 1285, startPoint y: 440, endPoint x: 1165, endPoint y: 290, distance: 192.1
click at [1163, 289] on div "hero.moveRight() 1 2 3 4 5 6 7 8 9 10 11 12 13 14 15 16 17 18 19 20 21 22 23 24…" at bounding box center [1344, 311] width 398 height 558
type textarea "hero.moveRight() hero.moveUp(2)"
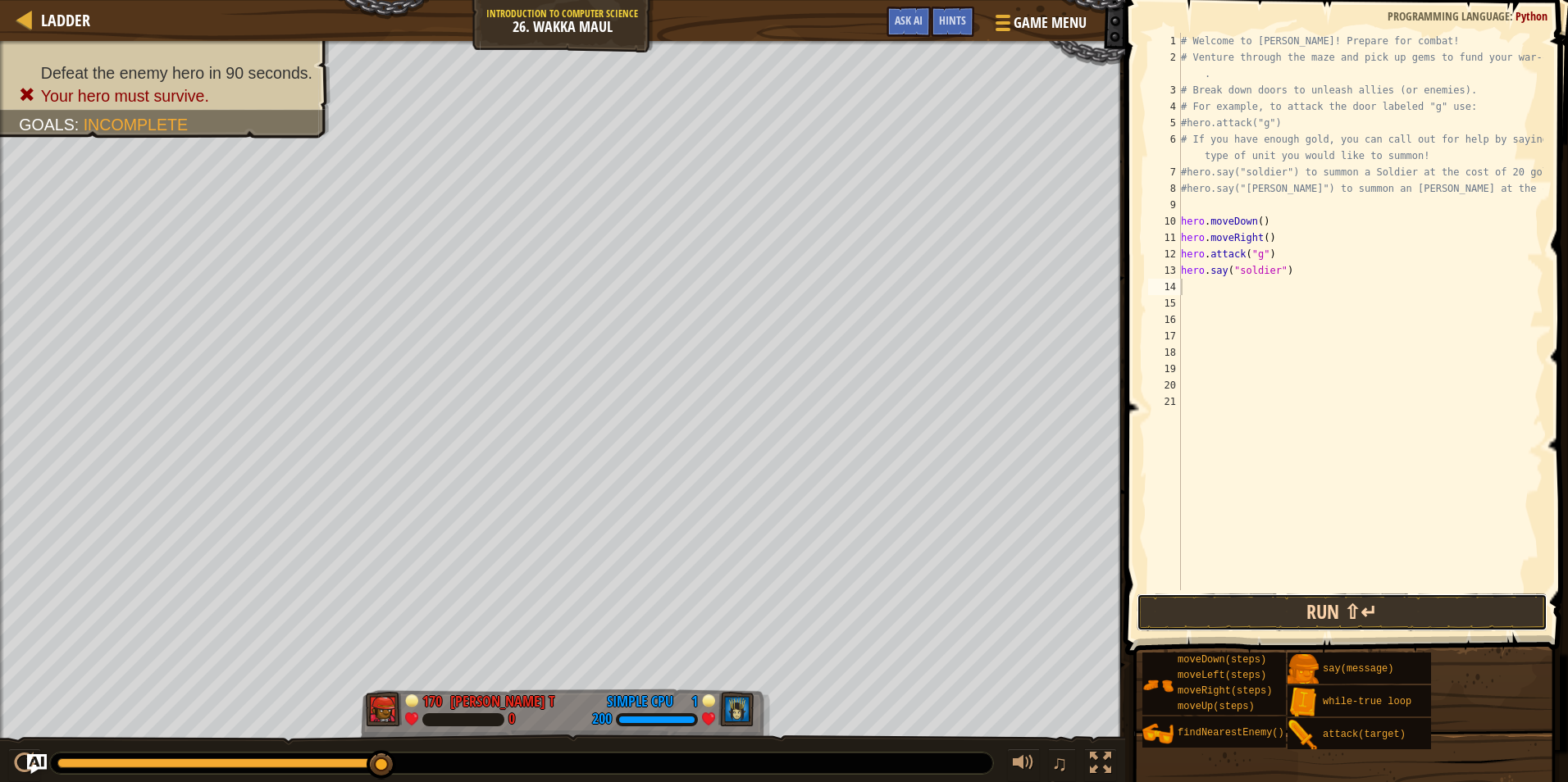
click at [1217, 606] on button "Run ⇧↵" at bounding box center [1342, 612] width 411 height 38
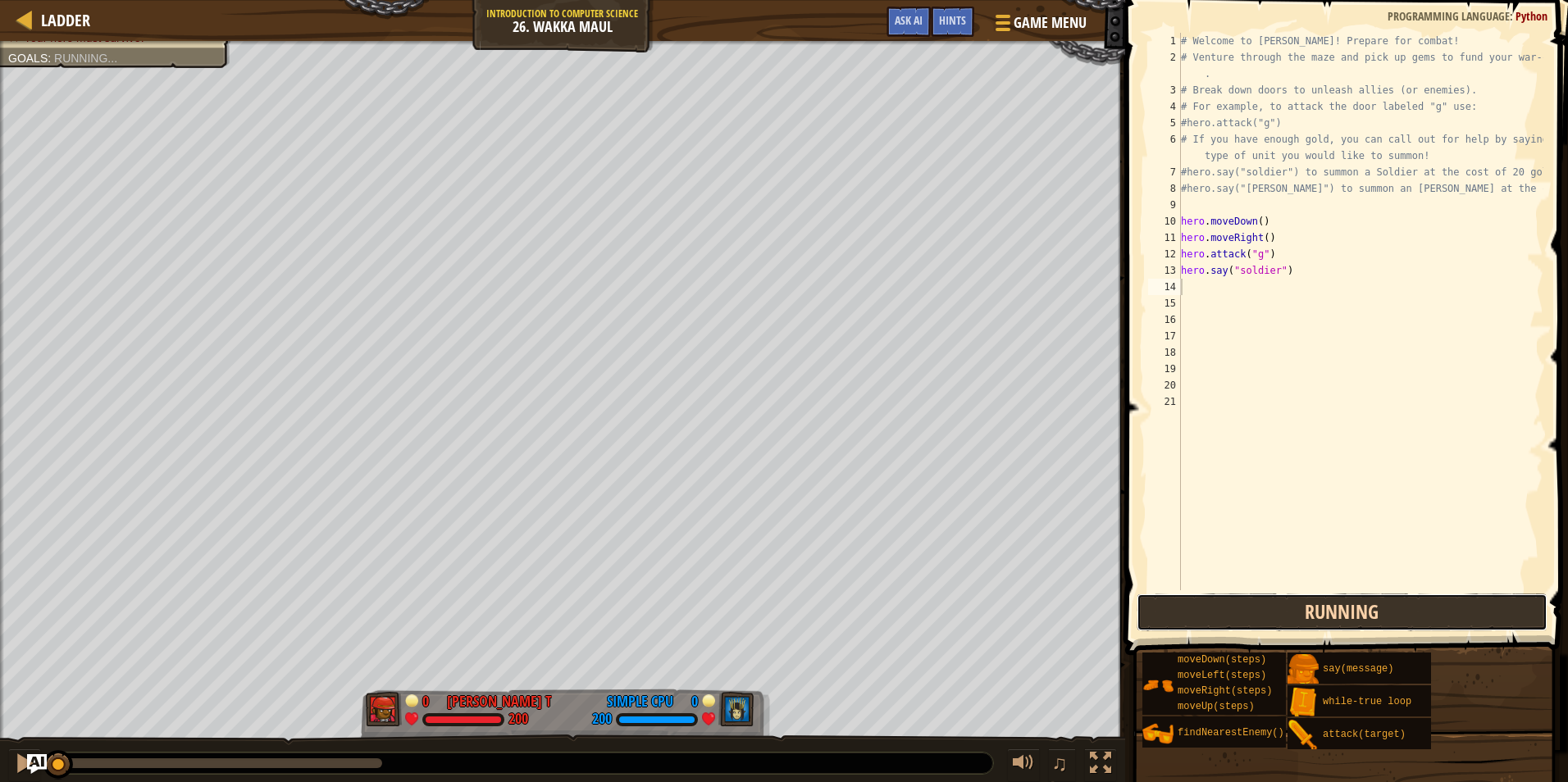
click at [1211, 617] on button "Running" at bounding box center [1342, 612] width 411 height 38
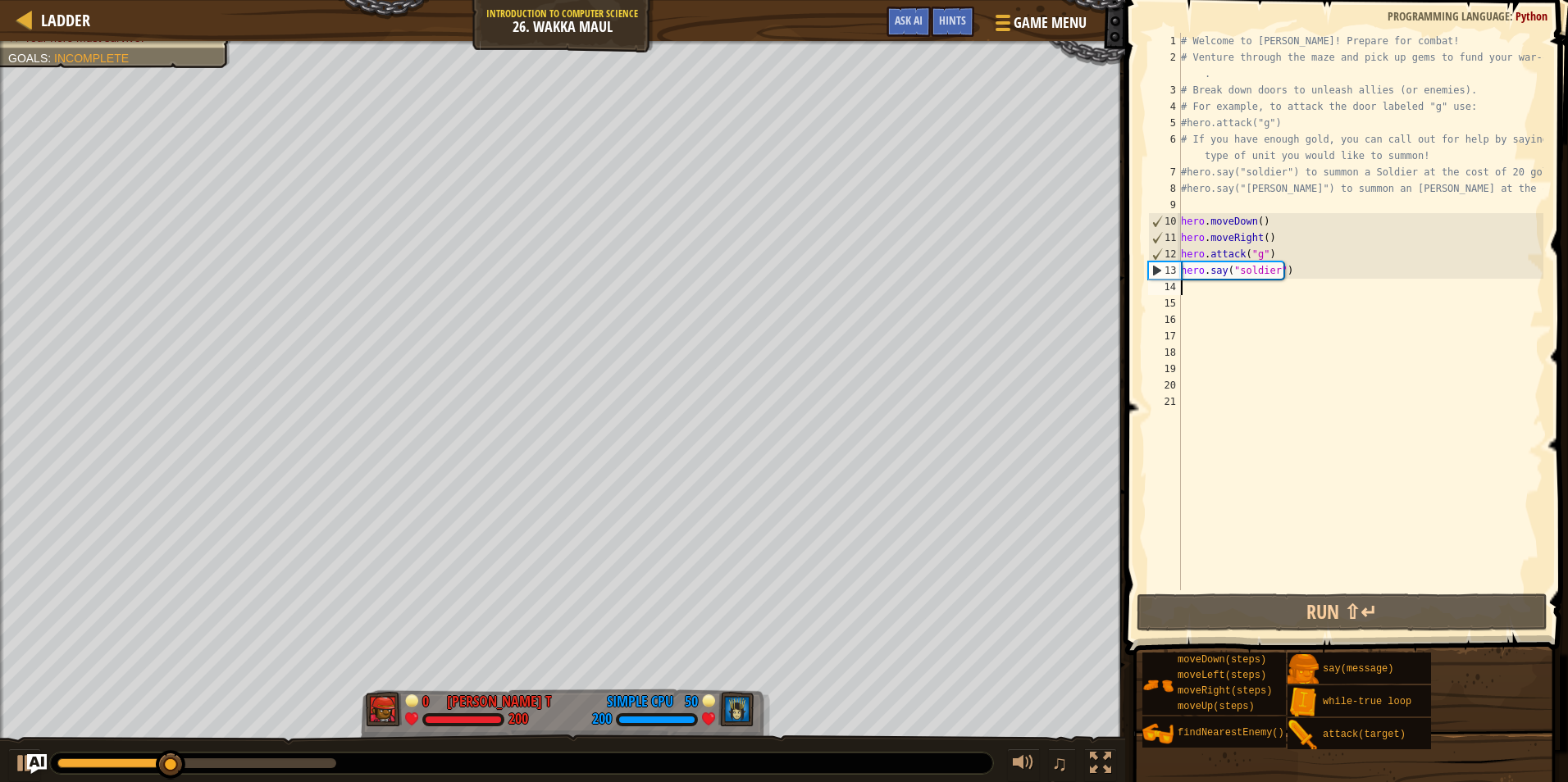
type textarea "h"
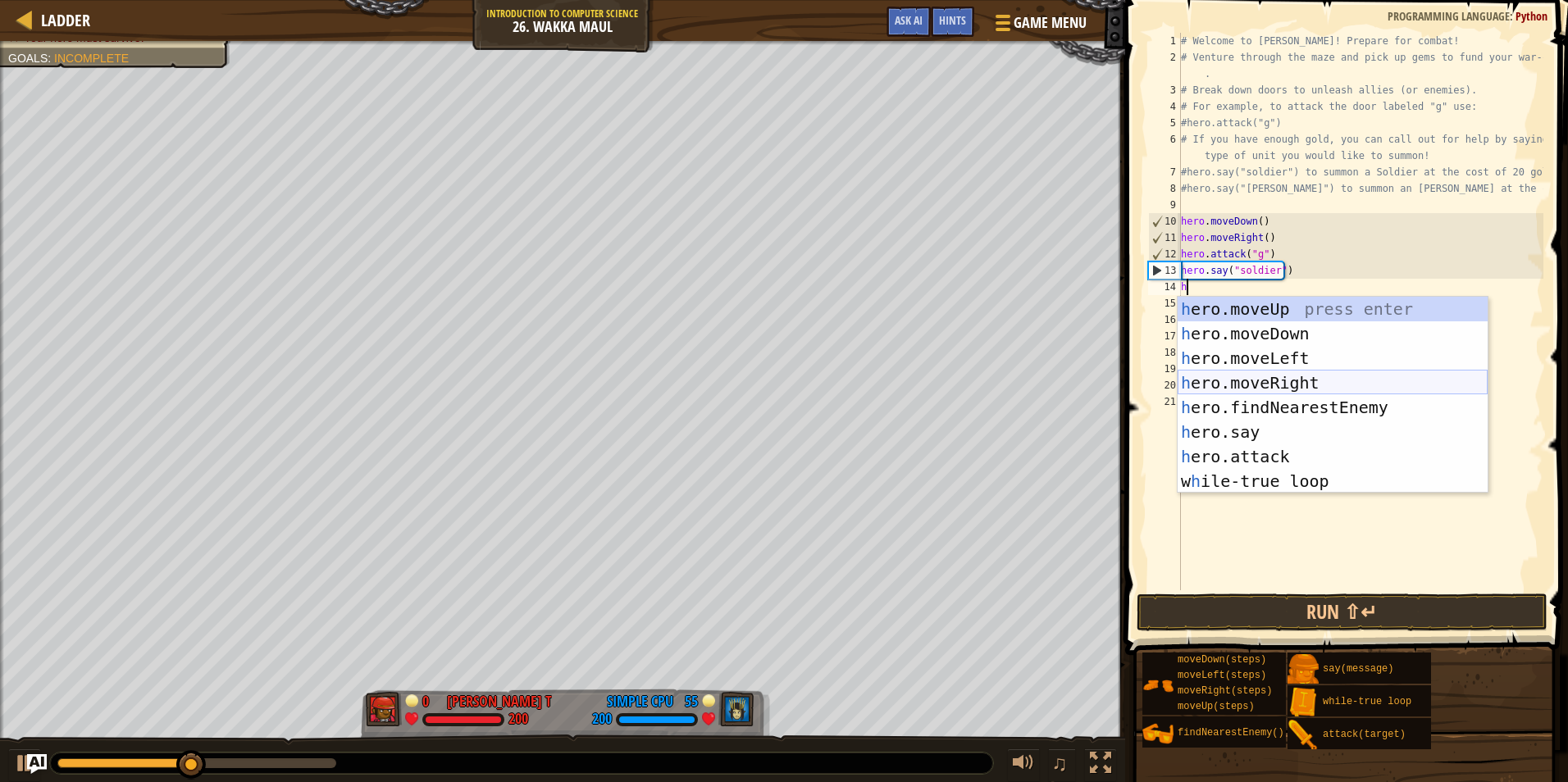
click at [1239, 378] on div "h ero.moveUp press enter h ero.moveDown press enter h ero.moveLeft press enter …" at bounding box center [1333, 420] width 310 height 246
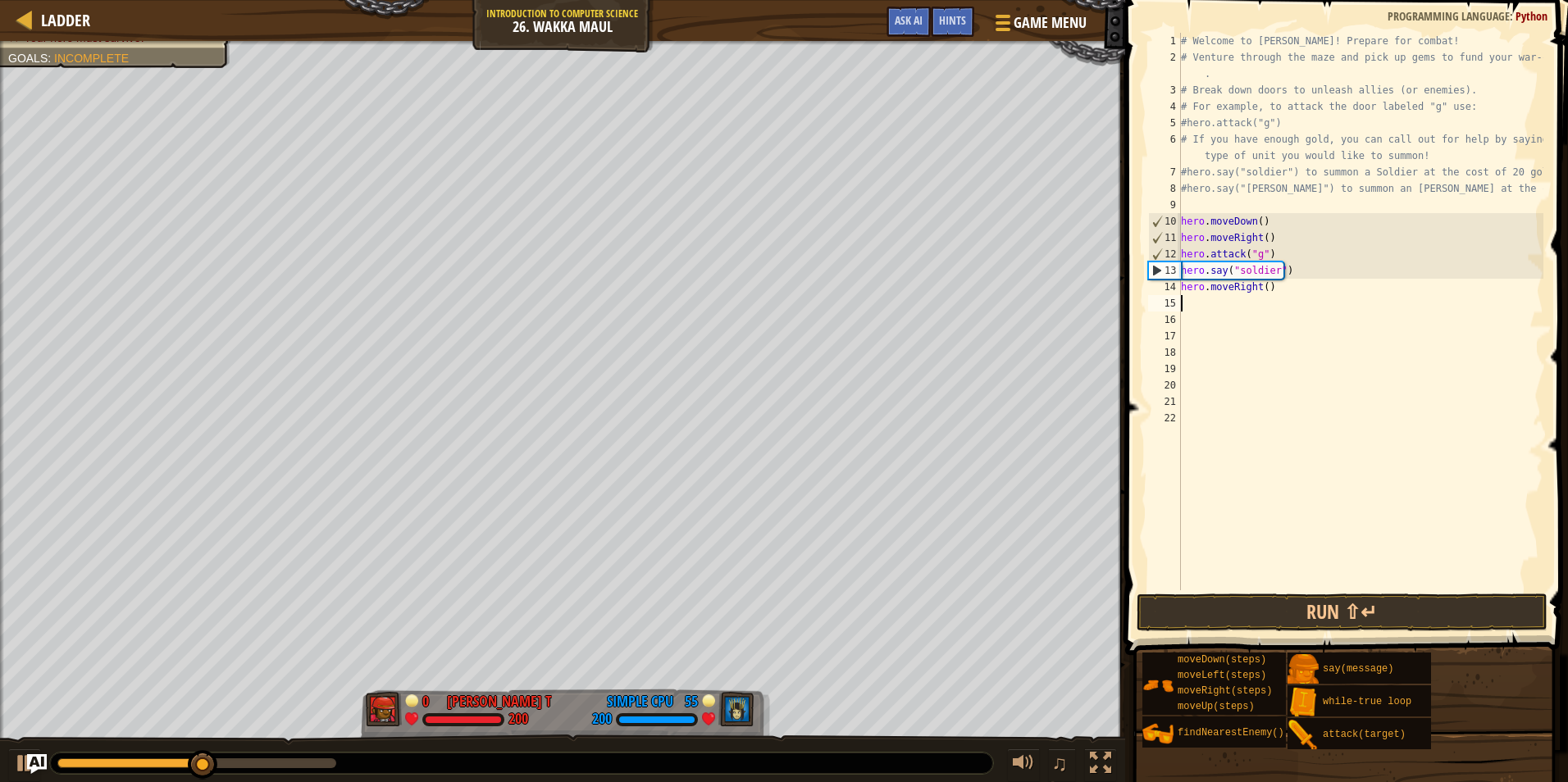
click at [1261, 293] on div "# Welcome to Wakka Maul! Prepare for combat! # Venture through the maze and pic…" at bounding box center [1361, 328] width 366 height 591
click at [1259, 604] on button "Run ⇧↵" at bounding box center [1342, 612] width 411 height 38
type textarea "hero.moveRight(4)"
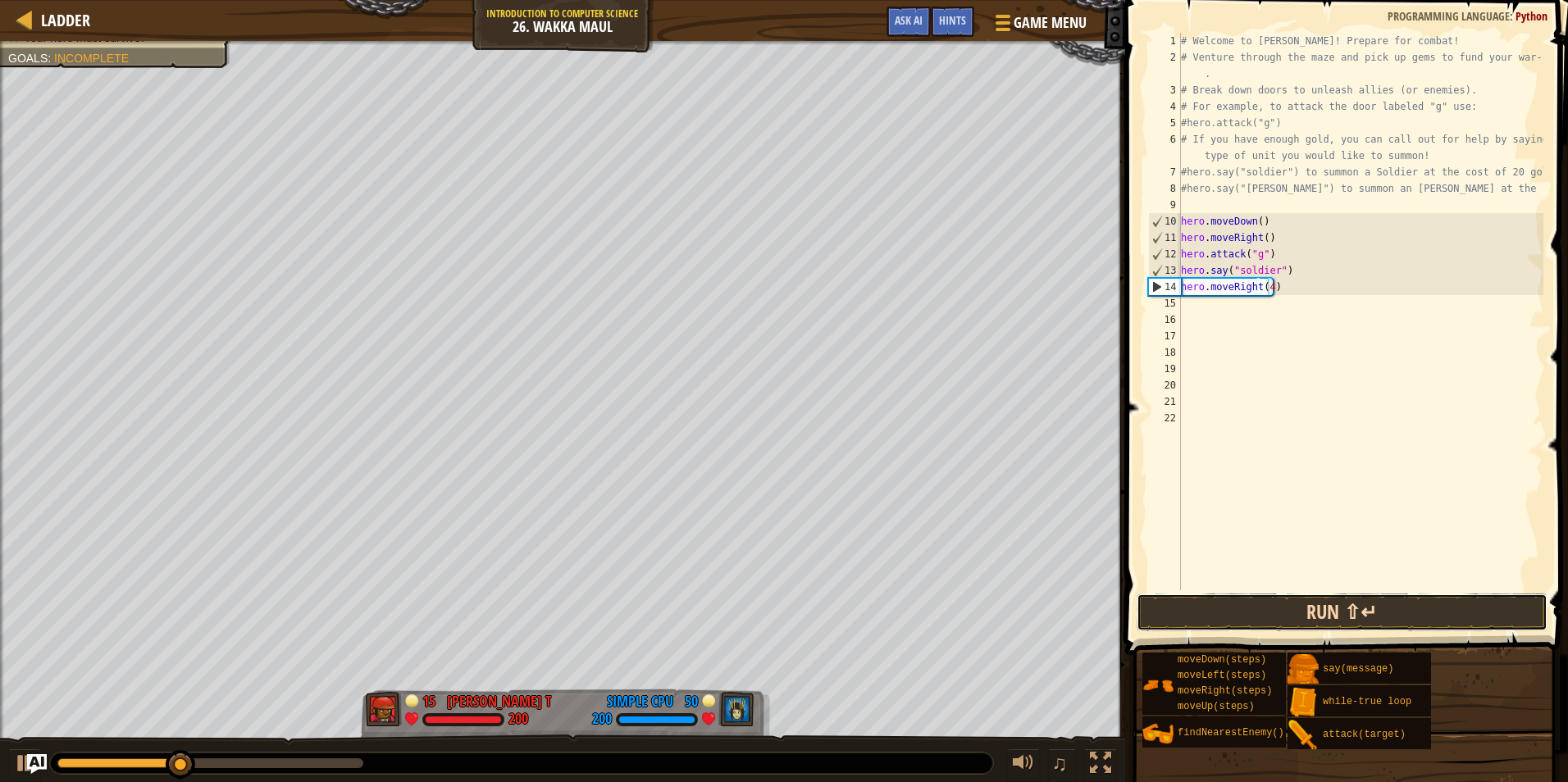
click at [1257, 603] on button "Run ⇧↵" at bounding box center [1342, 612] width 411 height 38
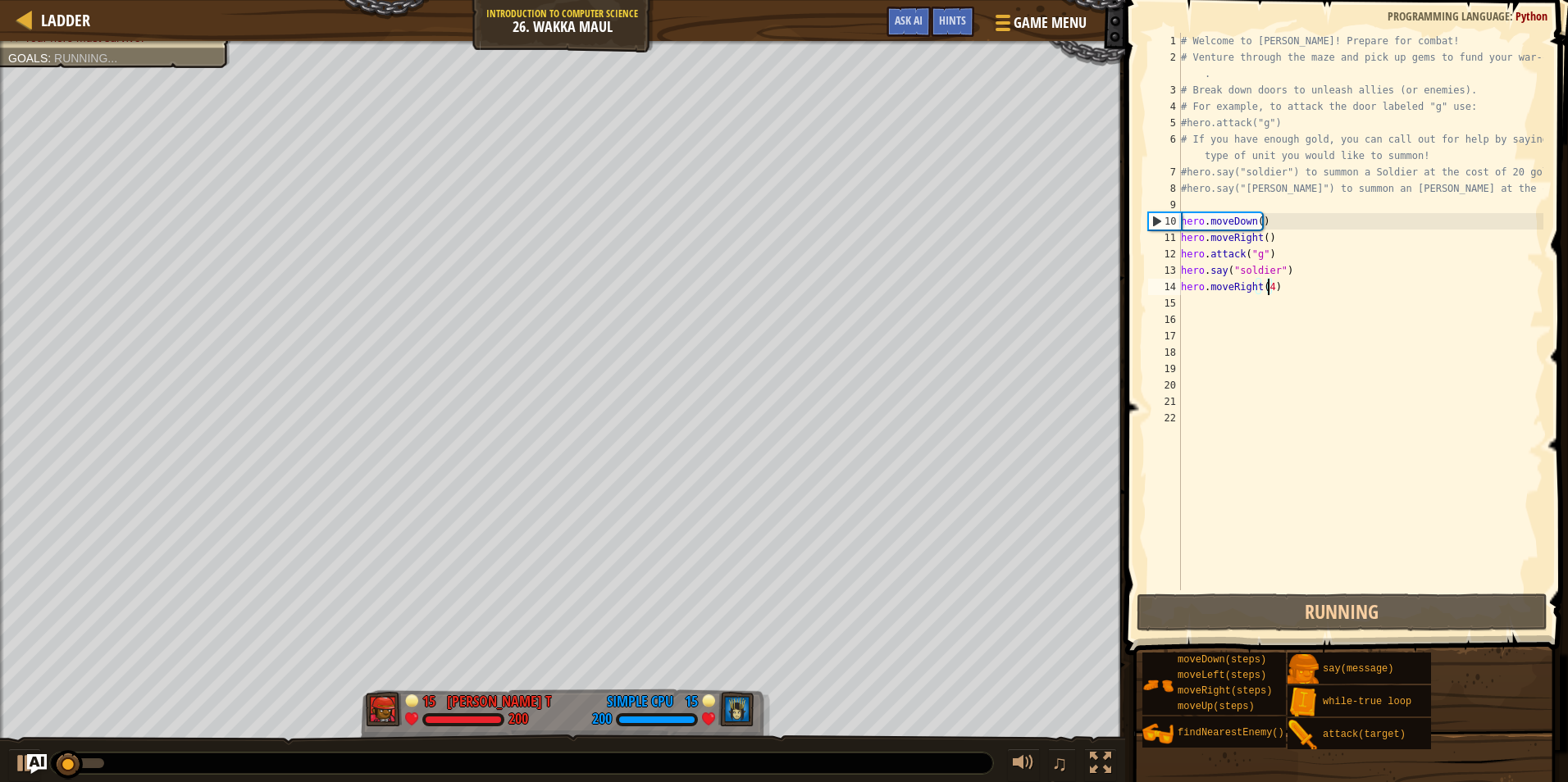
click at [1244, 302] on div "# Welcome to Wakka Maul! Prepare for combat! # Venture through the maze and pic…" at bounding box center [1361, 328] width 366 height 591
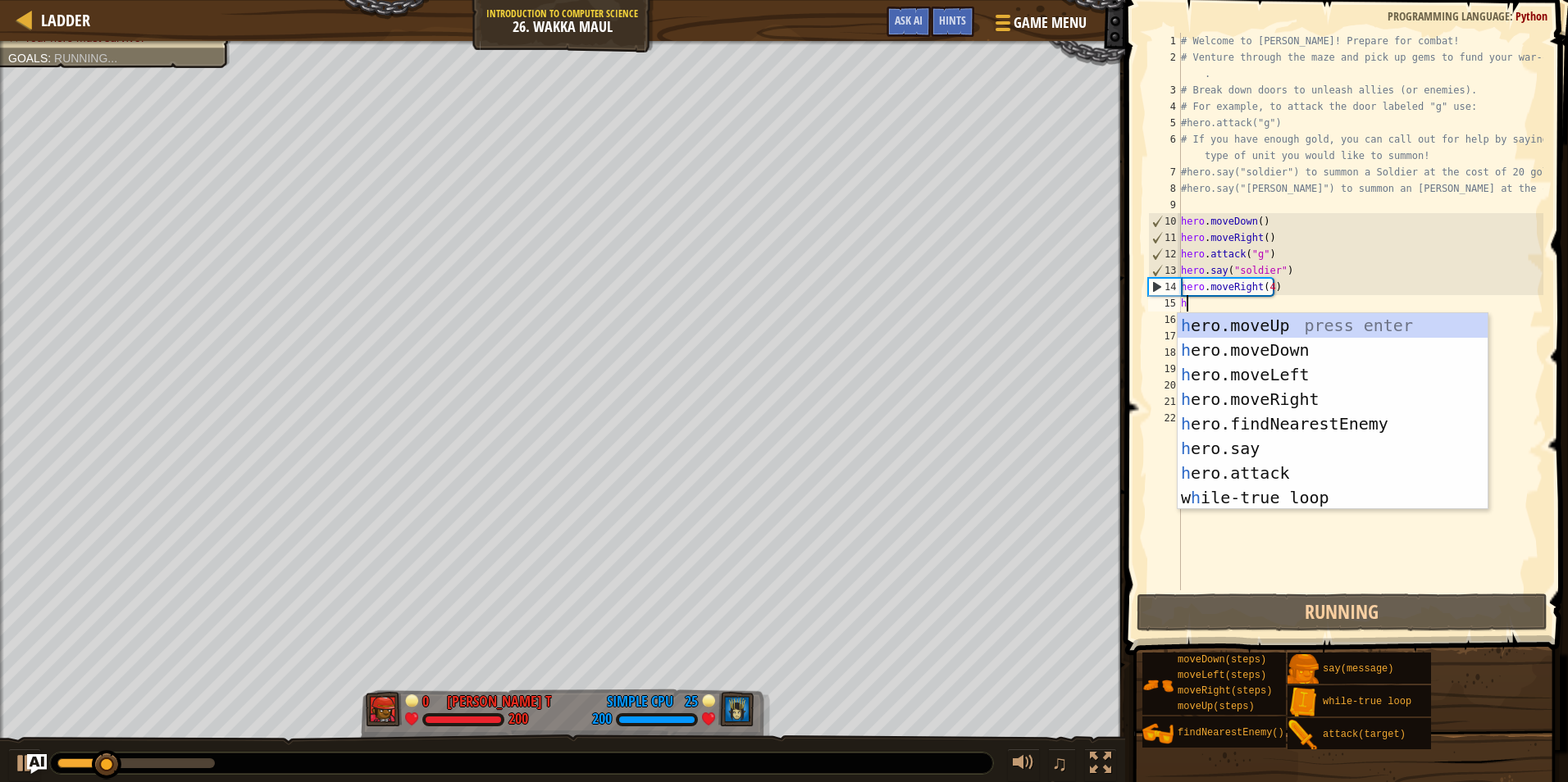
type textarea "h"
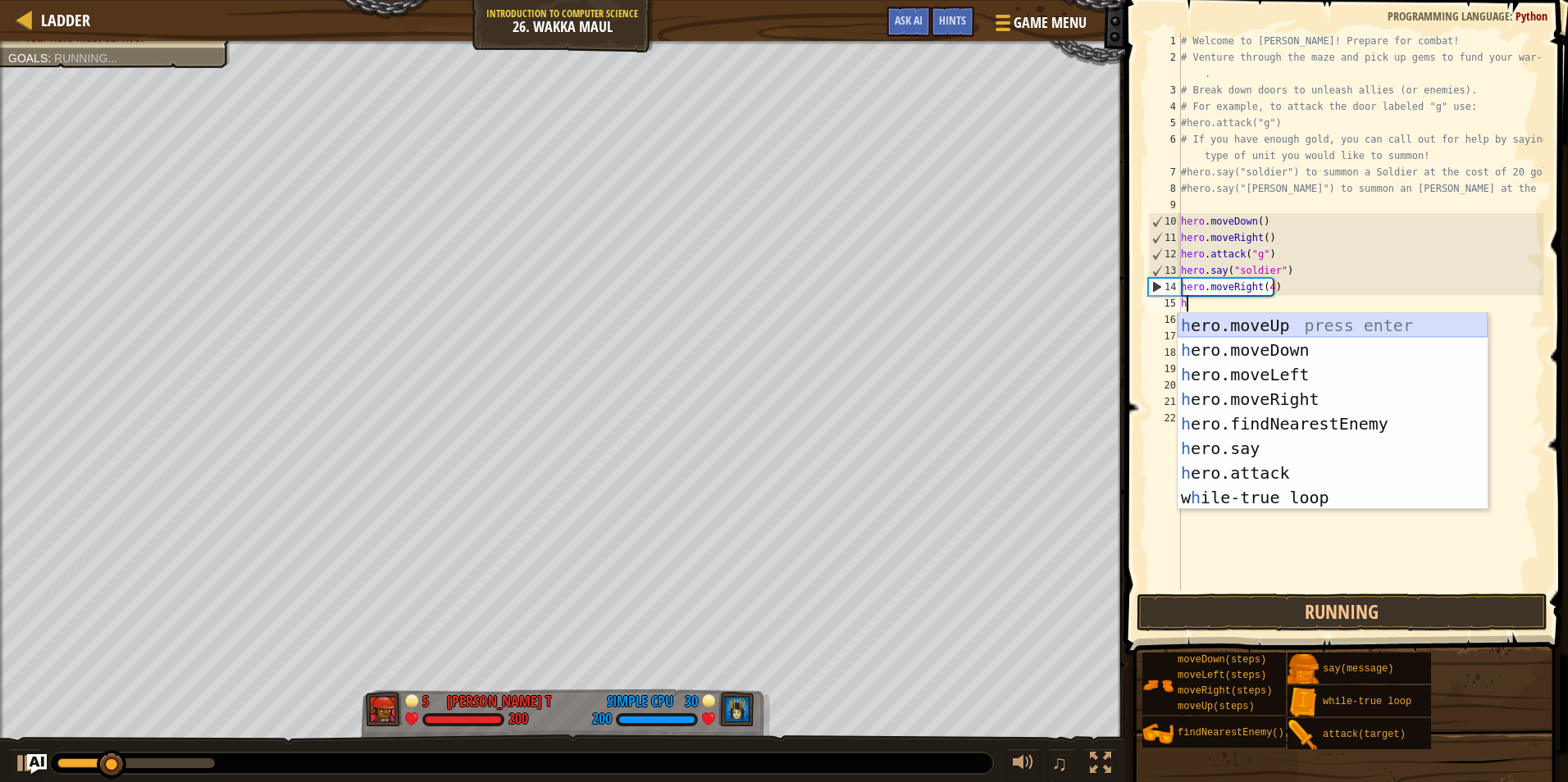
click at [1266, 326] on div "h ero.moveUp press enter h ero.moveDown press enter h ero.moveLeft press enter …" at bounding box center [1333, 436] width 310 height 246
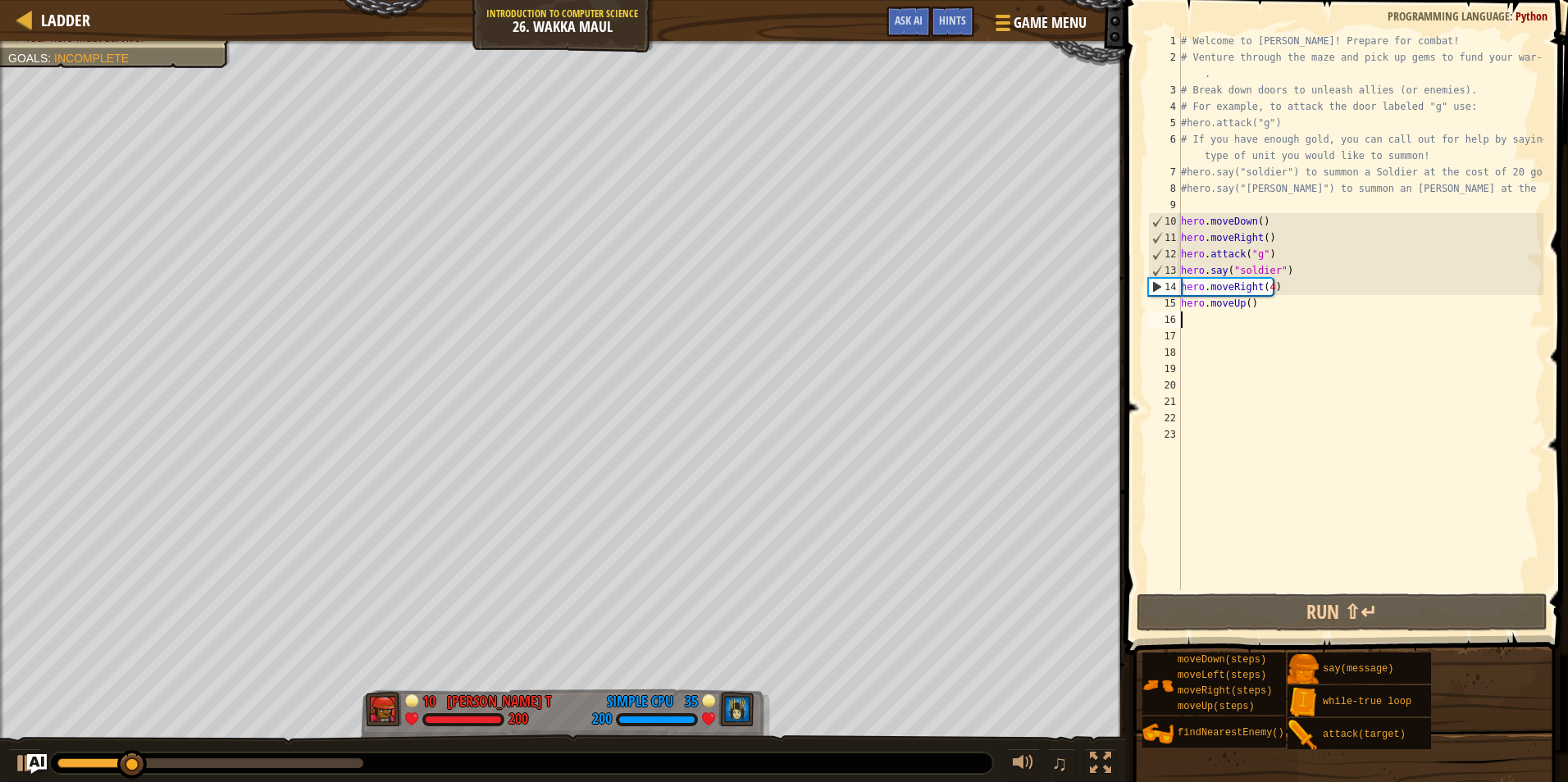
type textarea "h"
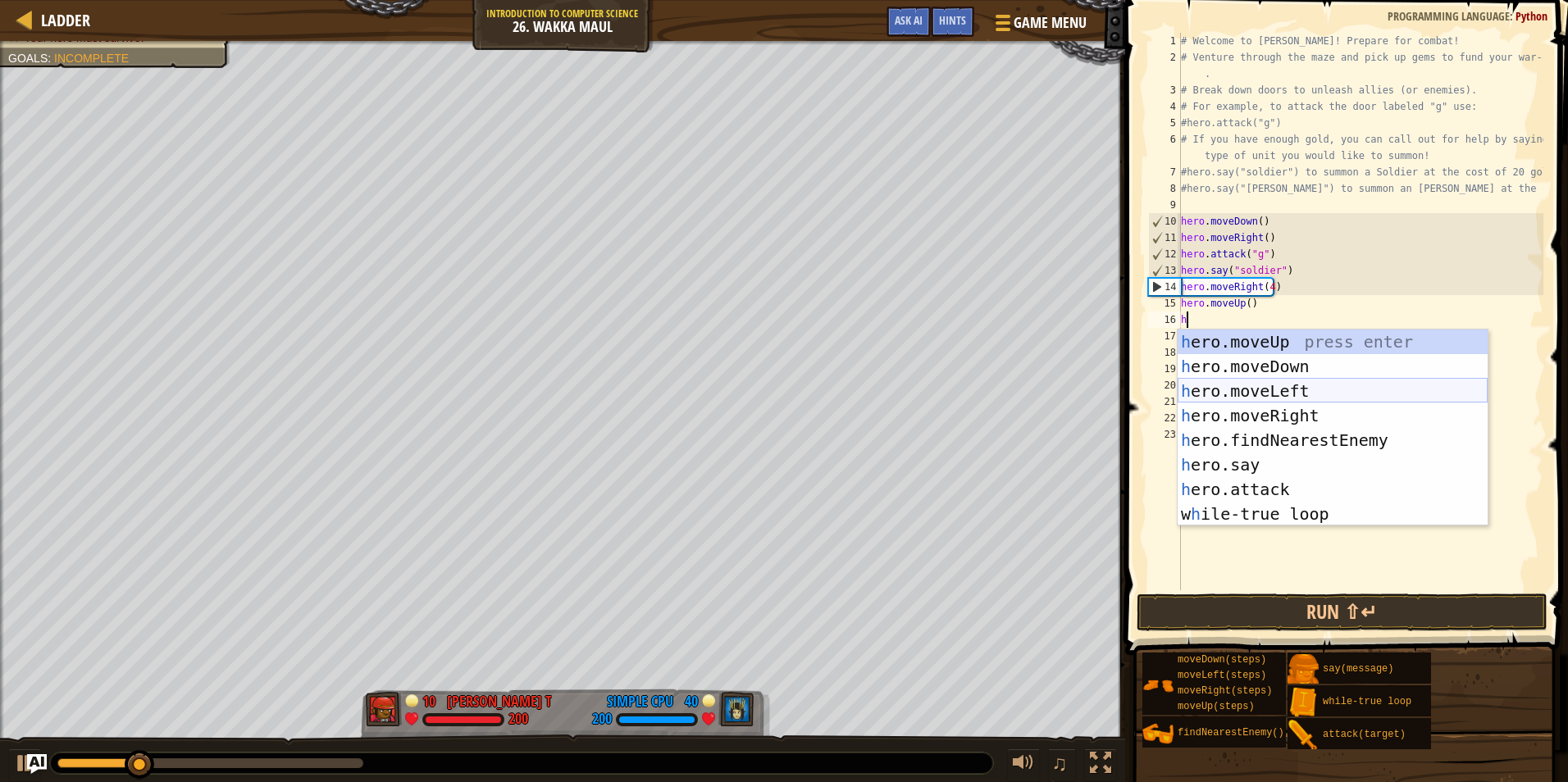
click at [1268, 395] on div "h ero.moveUp press enter h ero.moveDown press enter h ero.moveLeft press enter …" at bounding box center [1333, 453] width 310 height 246
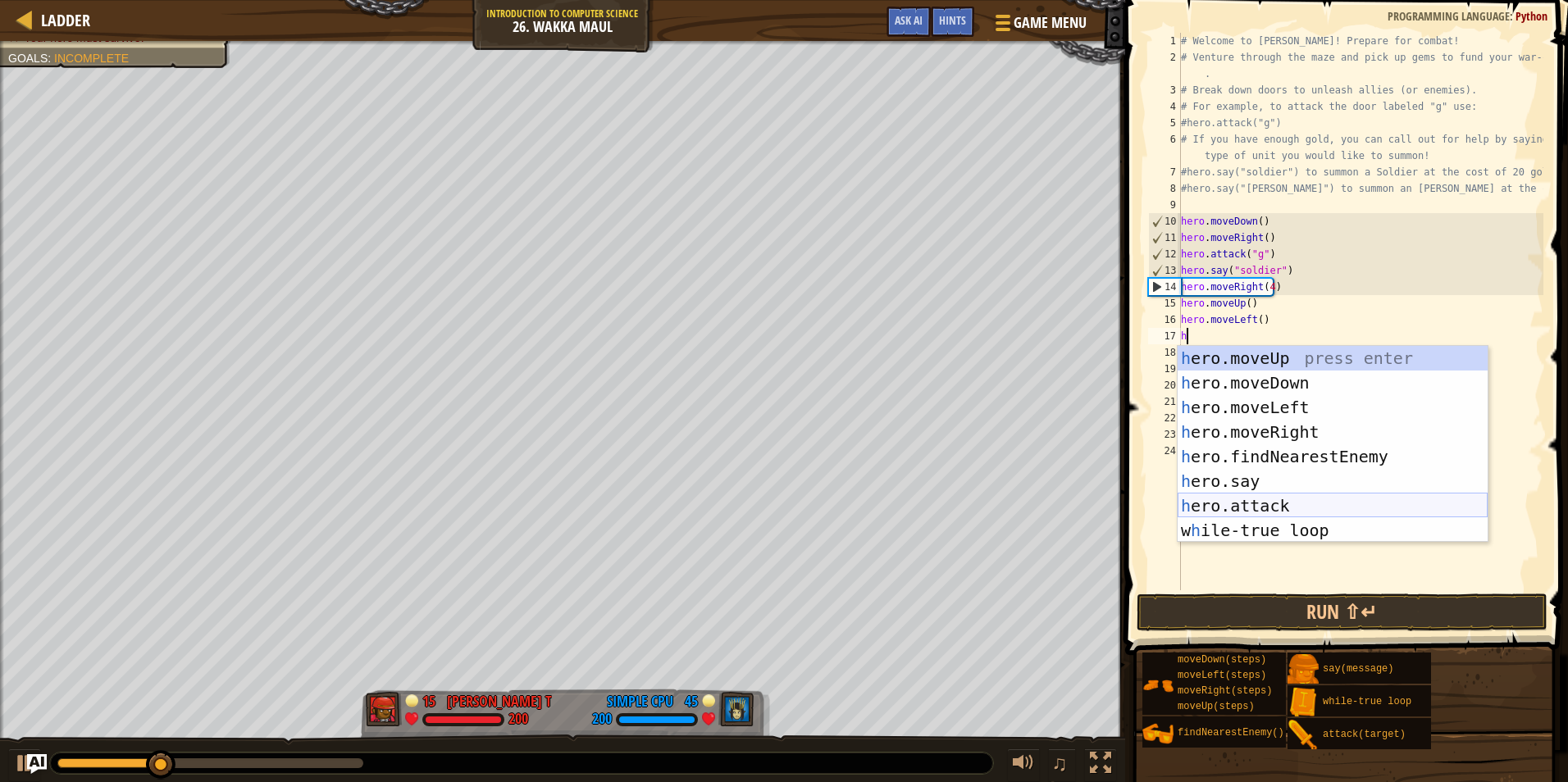
click at [1250, 500] on div "h ero.moveUp press enter h ero.moveDown press enter h ero.moveLeft press enter …" at bounding box center [1333, 469] width 310 height 246
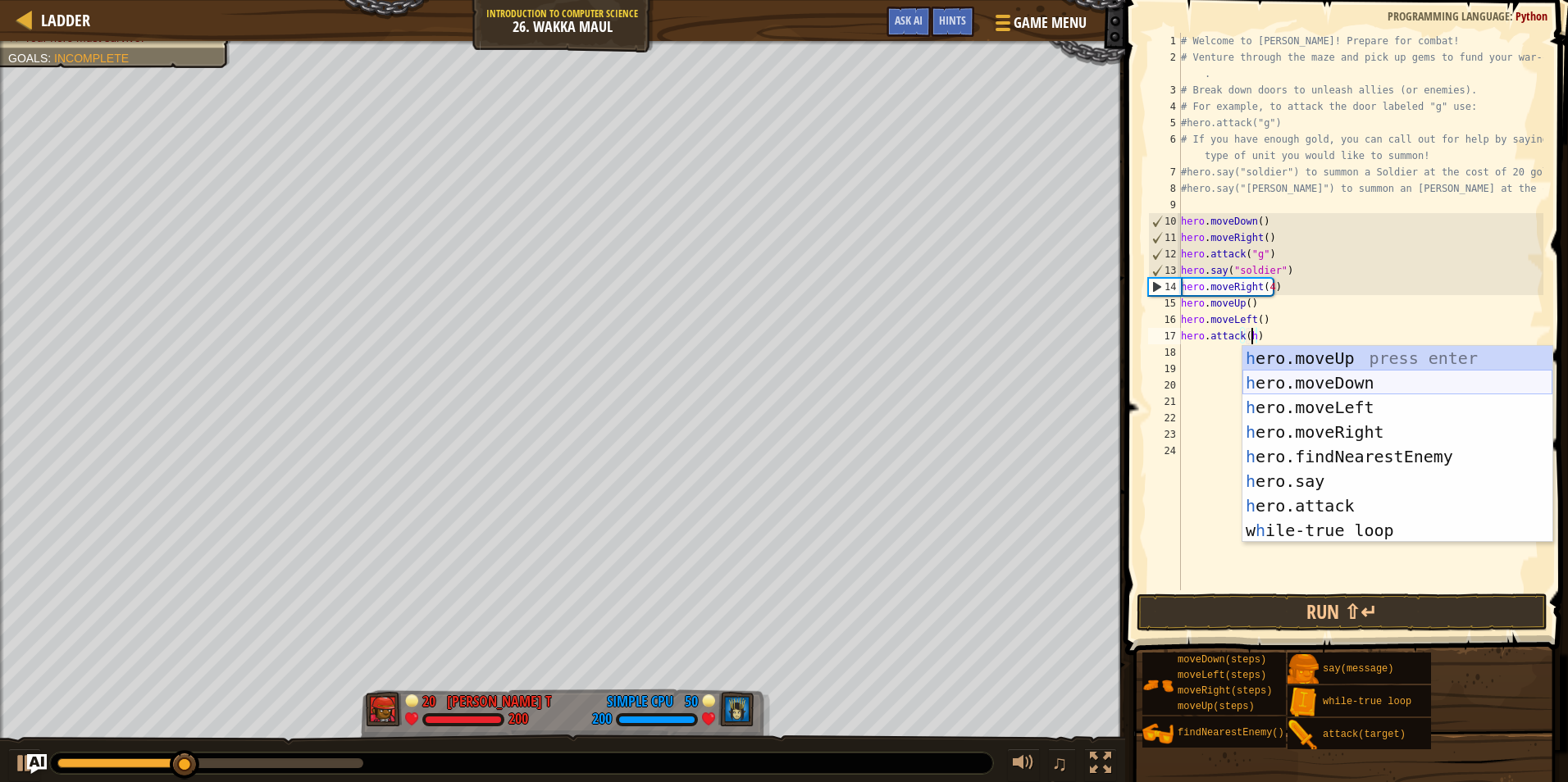
scroll to position [8, 5]
click at [1276, 594] on button "Run ⇧↵" at bounding box center [1342, 612] width 411 height 38
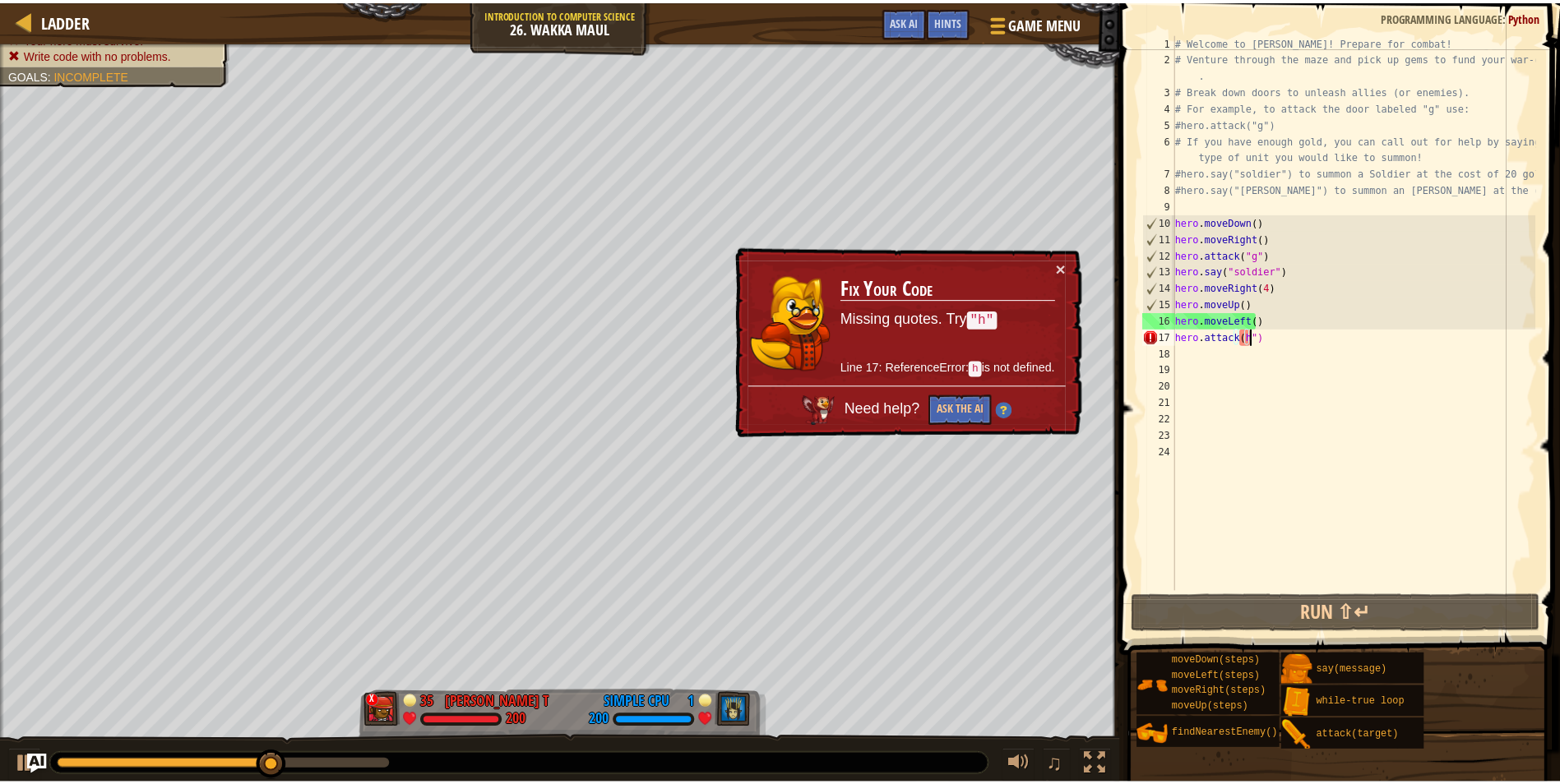
scroll to position [8, 6]
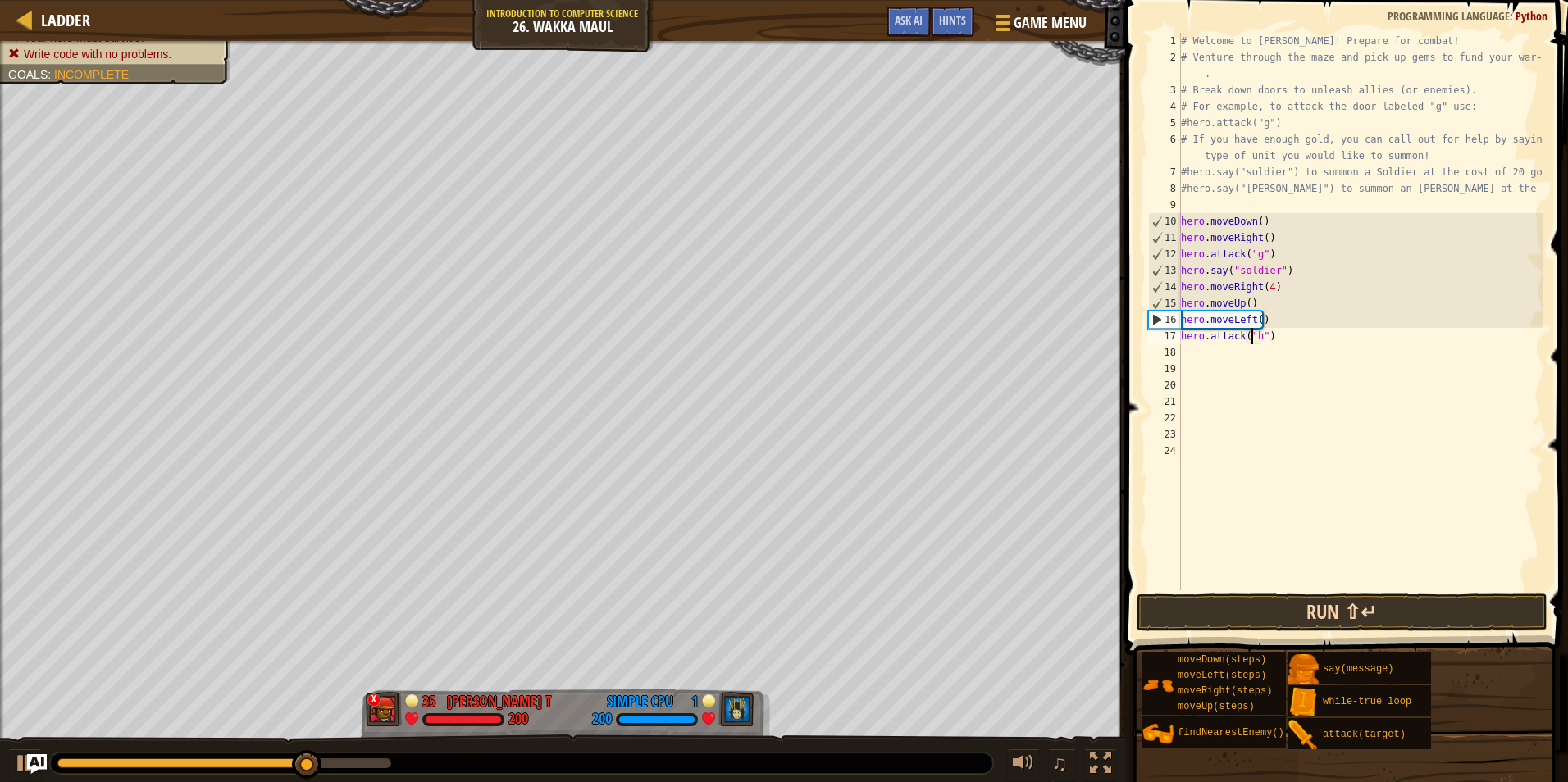
type textarea "hero.attack("h")"
click at [1251, 600] on button "Run ⇧↵" at bounding box center [1342, 612] width 411 height 38
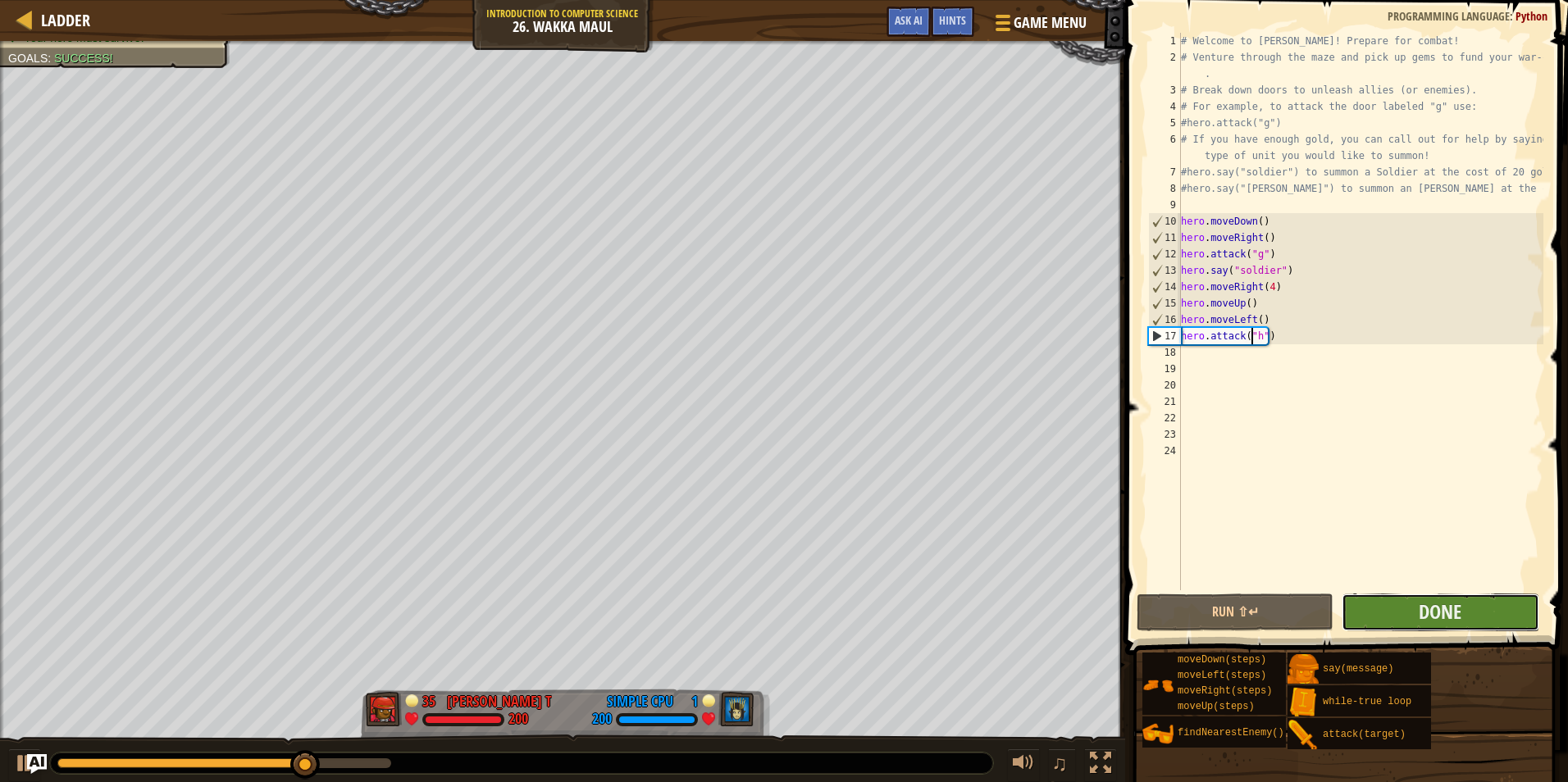
click at [1381, 617] on button "Done" at bounding box center [1440, 612] width 197 height 38
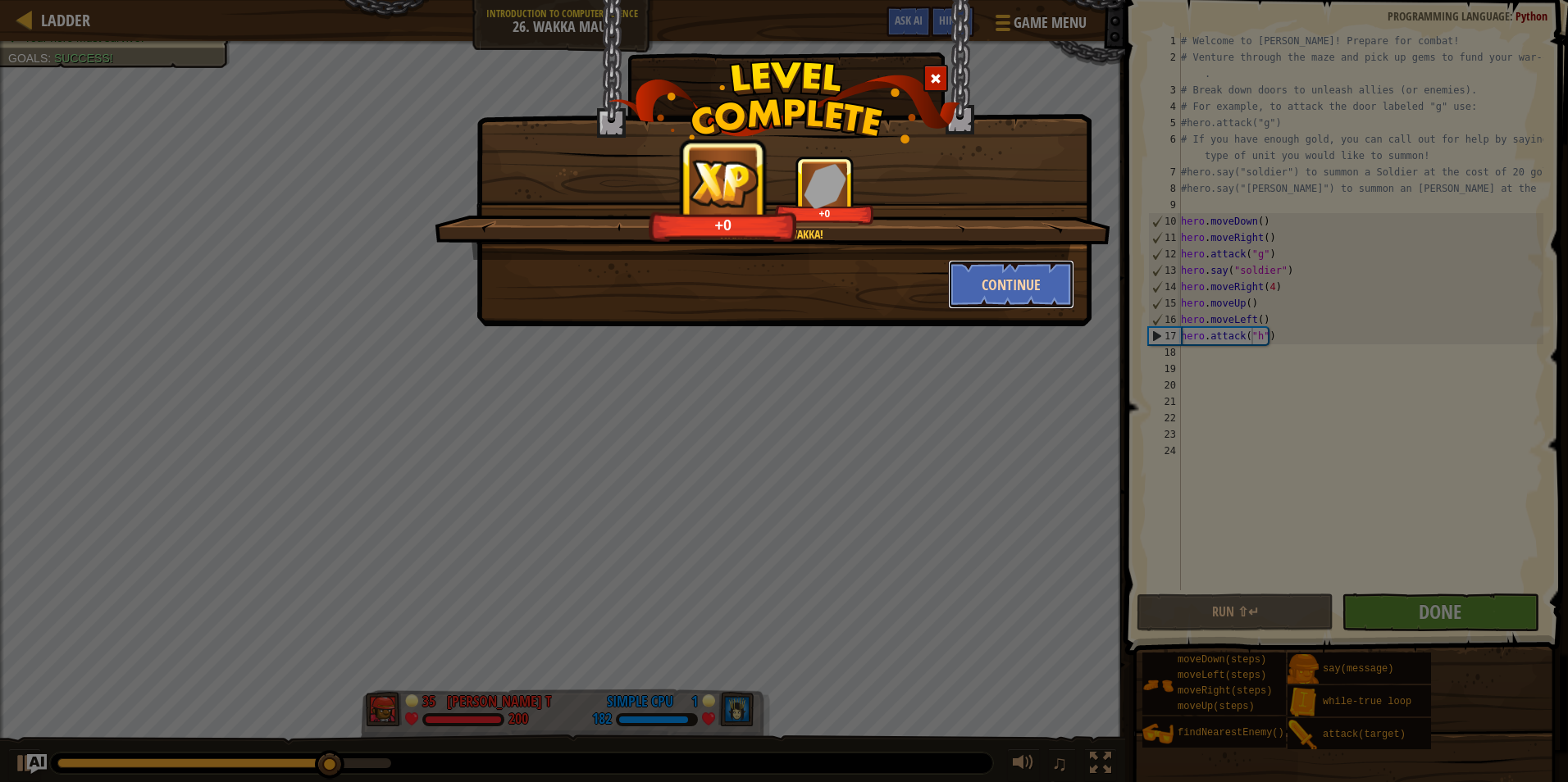
click at [975, 301] on button "Continue" at bounding box center [1012, 284] width 127 height 49
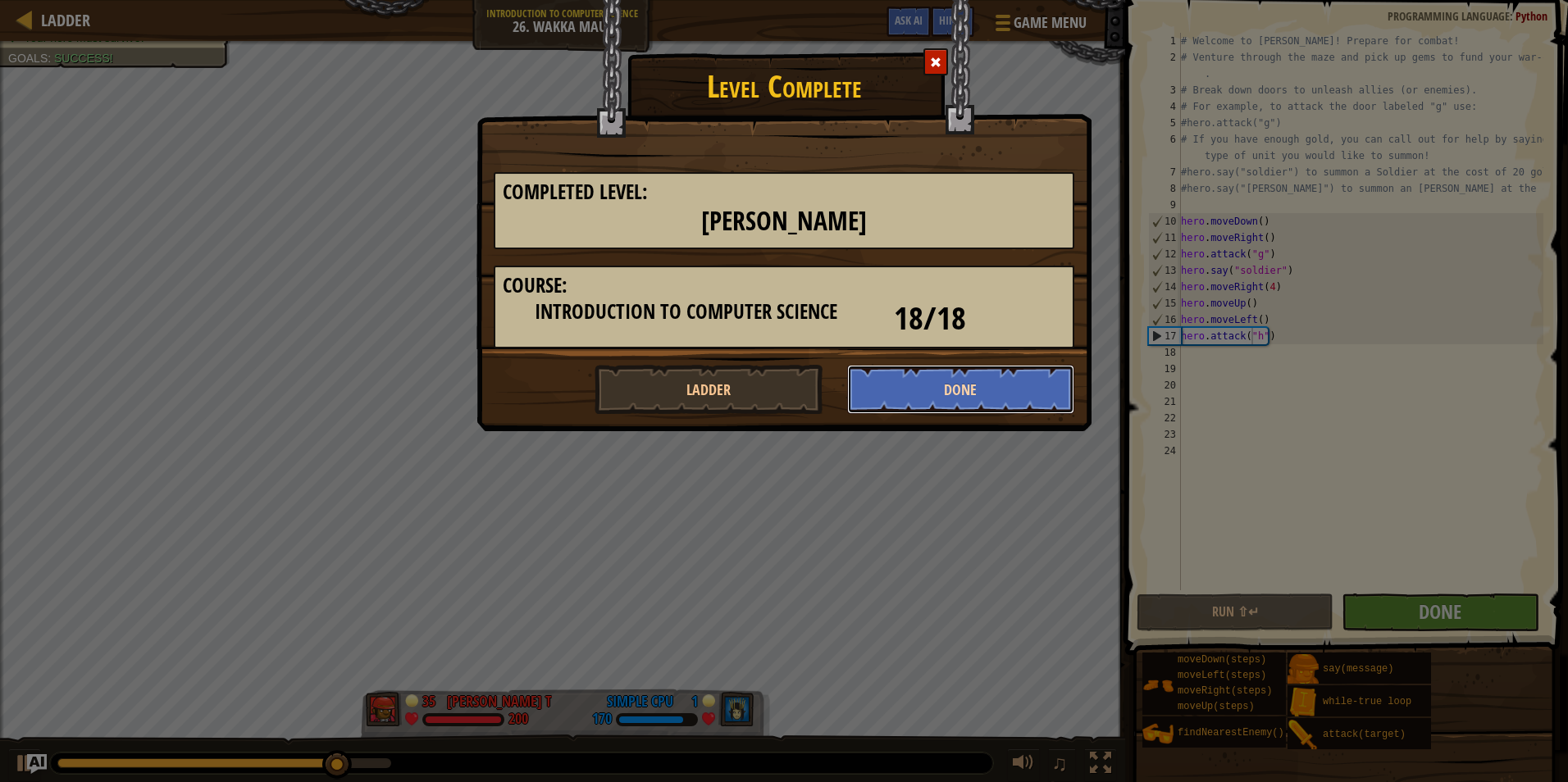
click at [964, 374] on button "Done" at bounding box center [961, 390] width 228 height 49
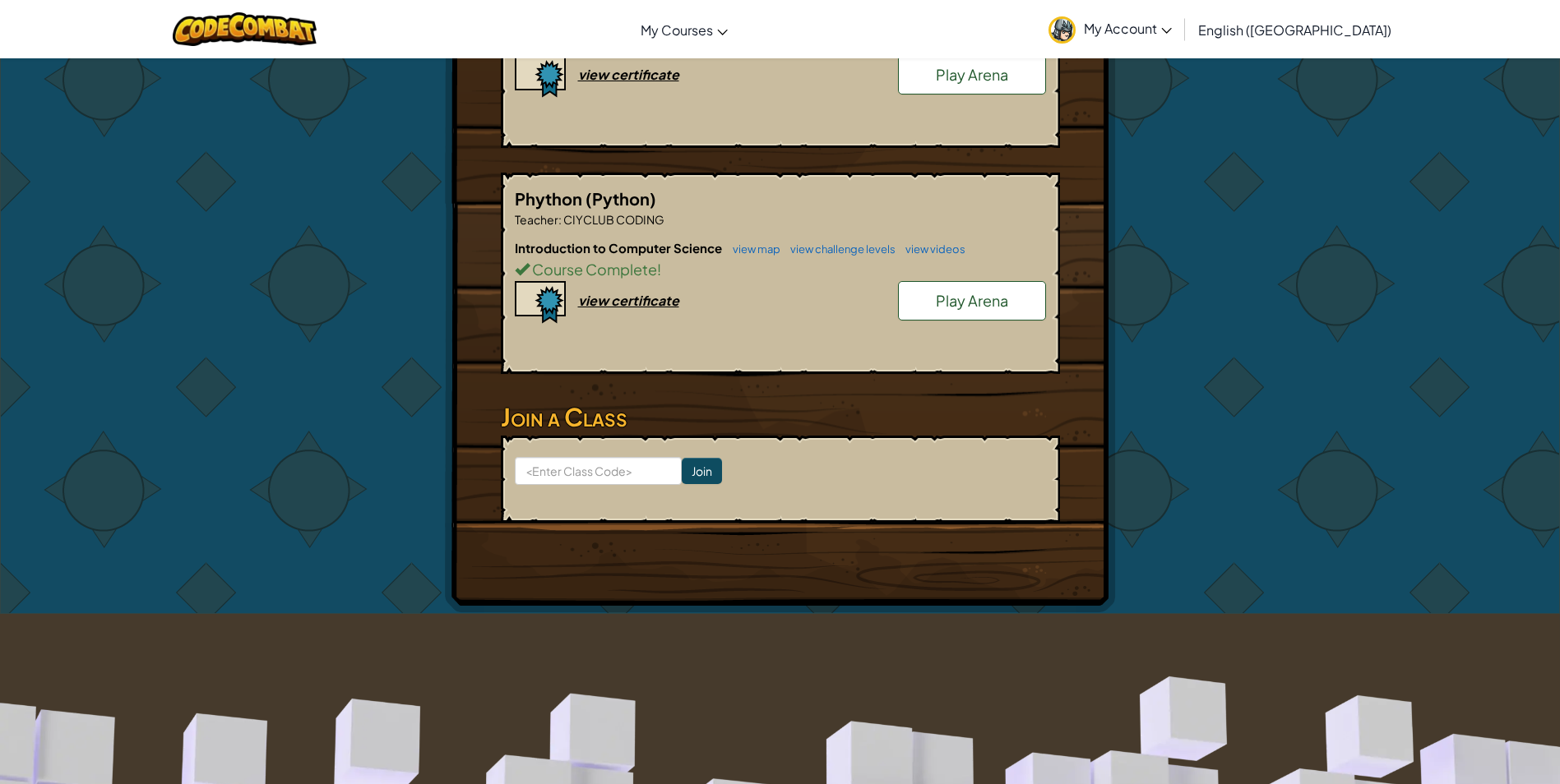
scroll to position [466, 0]
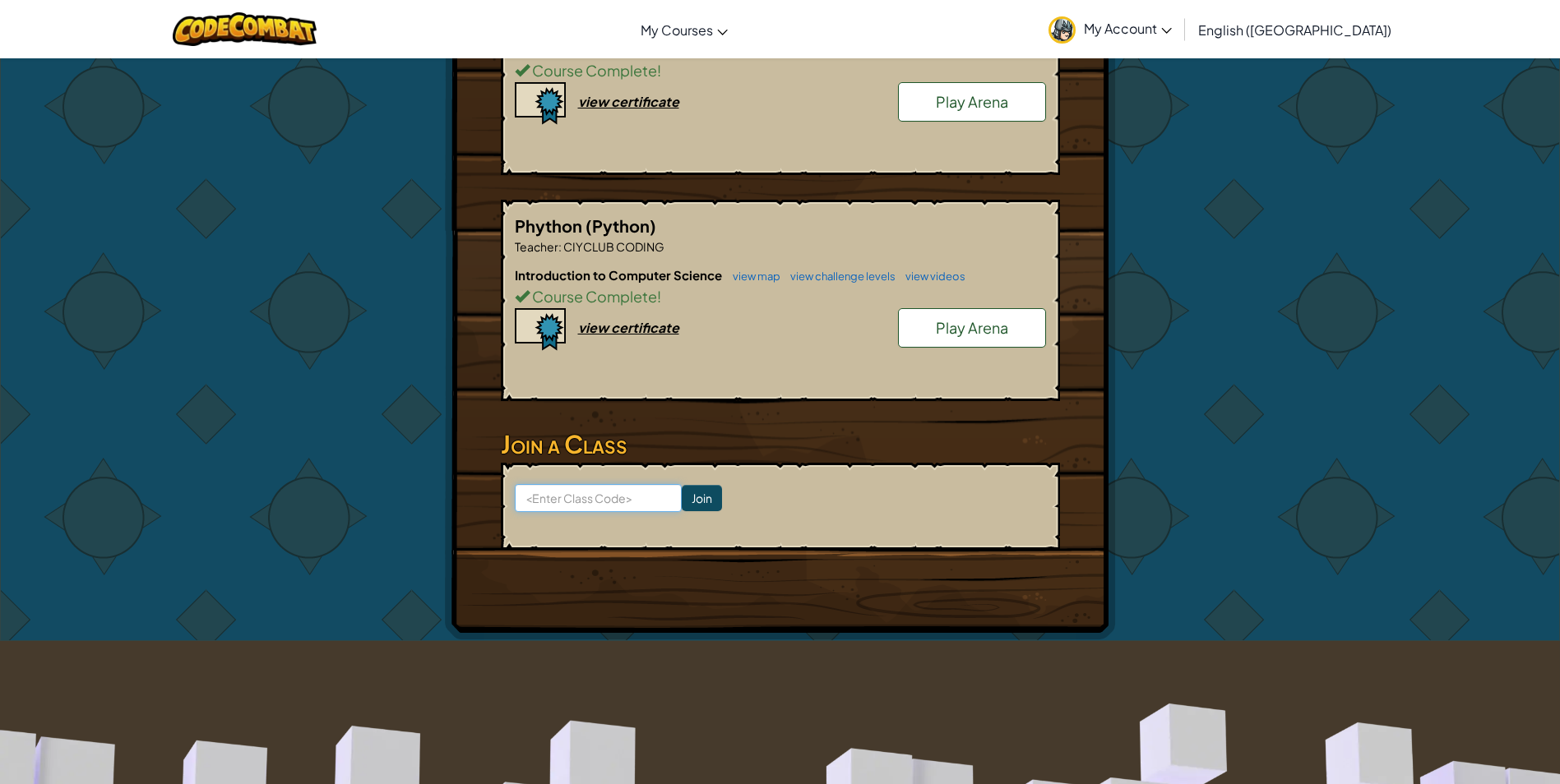
click at [582, 489] on input at bounding box center [597, 497] width 167 height 28
type input "ShowTrueNew"
click at [692, 494] on input "Join" at bounding box center [702, 497] width 41 height 26
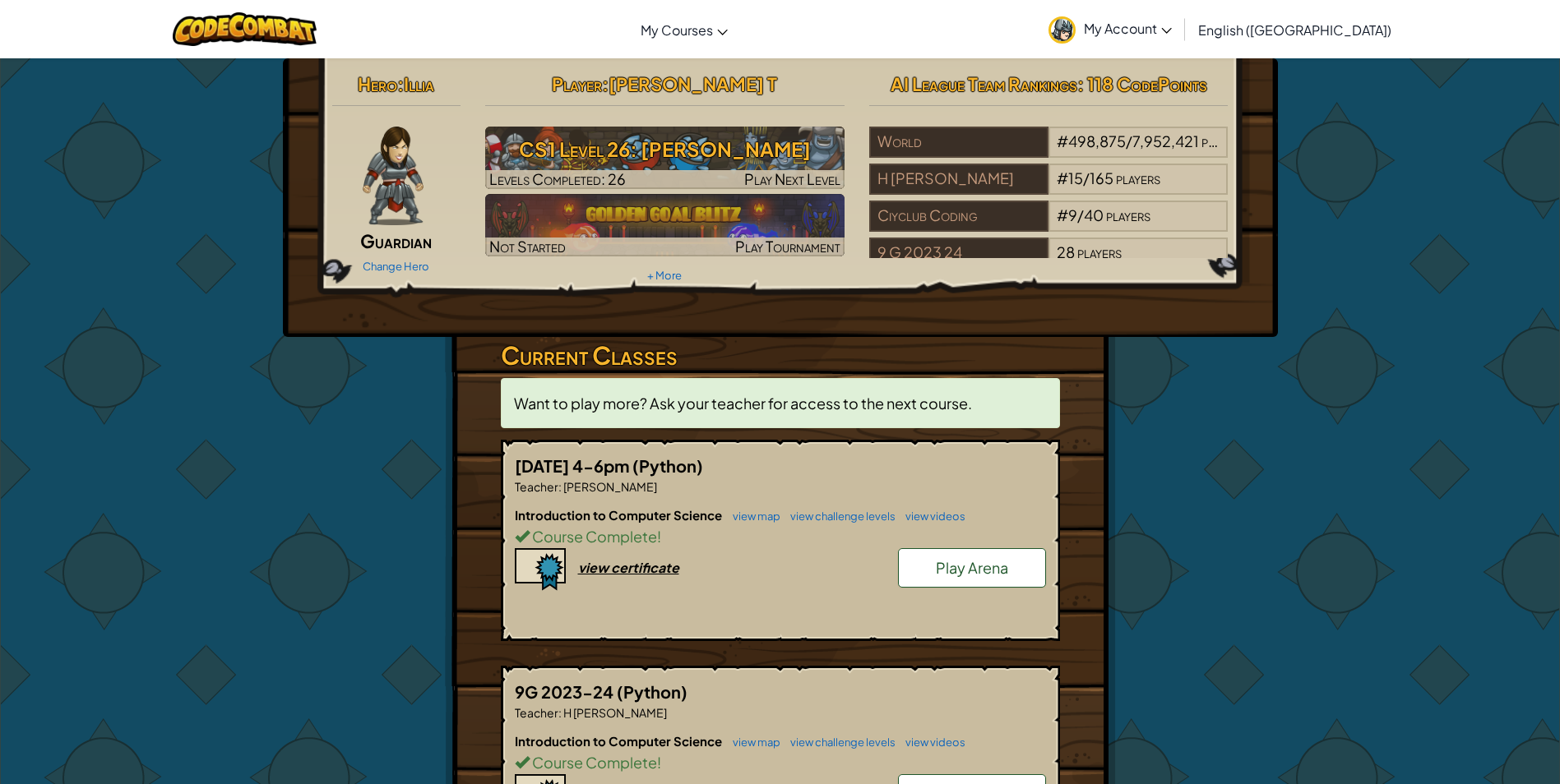
click at [638, 397] on span "Want to play more? Ask your teacher for access to the next course." at bounding box center [742, 403] width 458 height 19
